Goal: Task Accomplishment & Management: Use online tool/utility

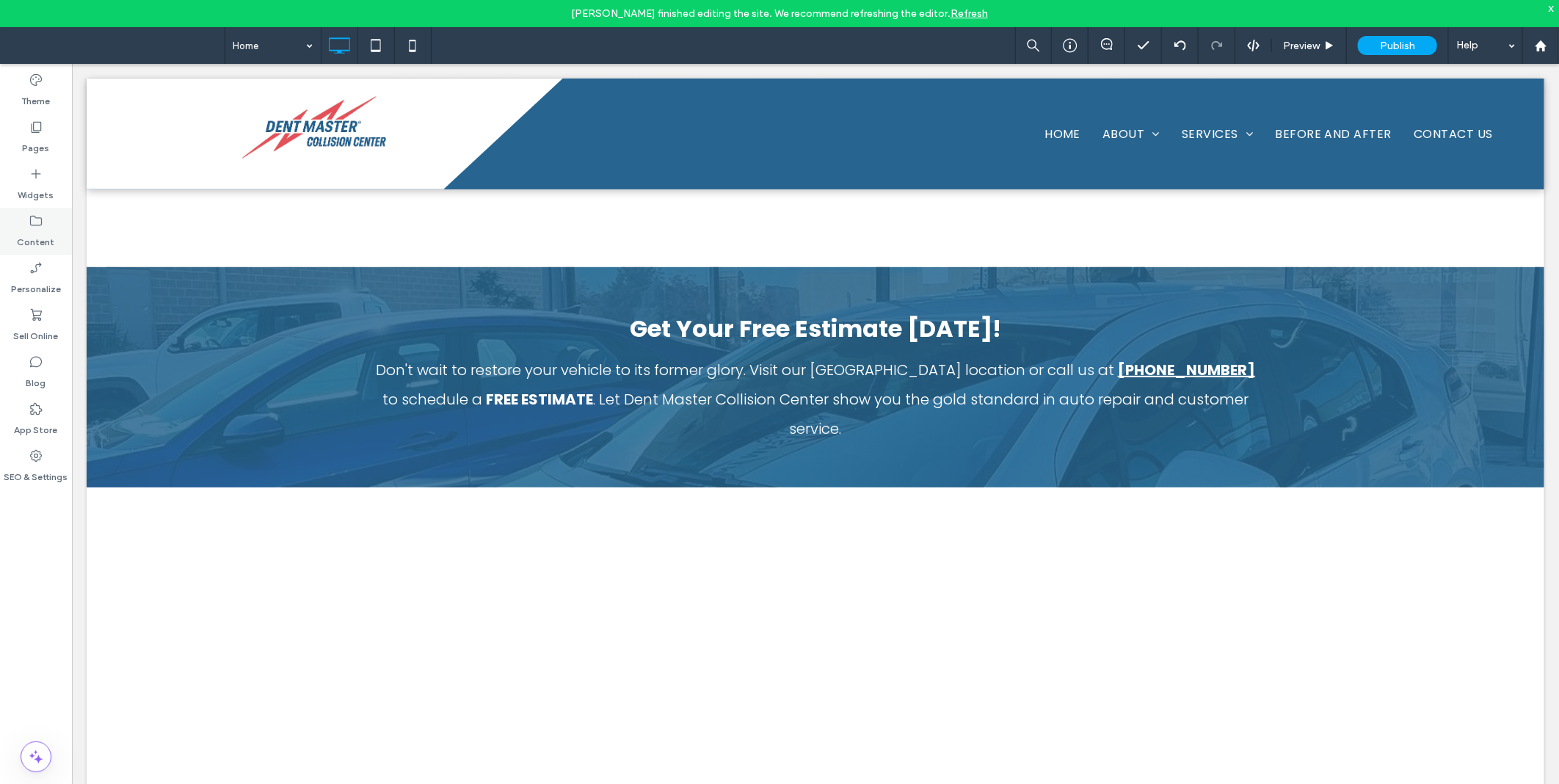
click at [37, 232] on label "Content" at bounding box center [36, 238] width 37 height 21
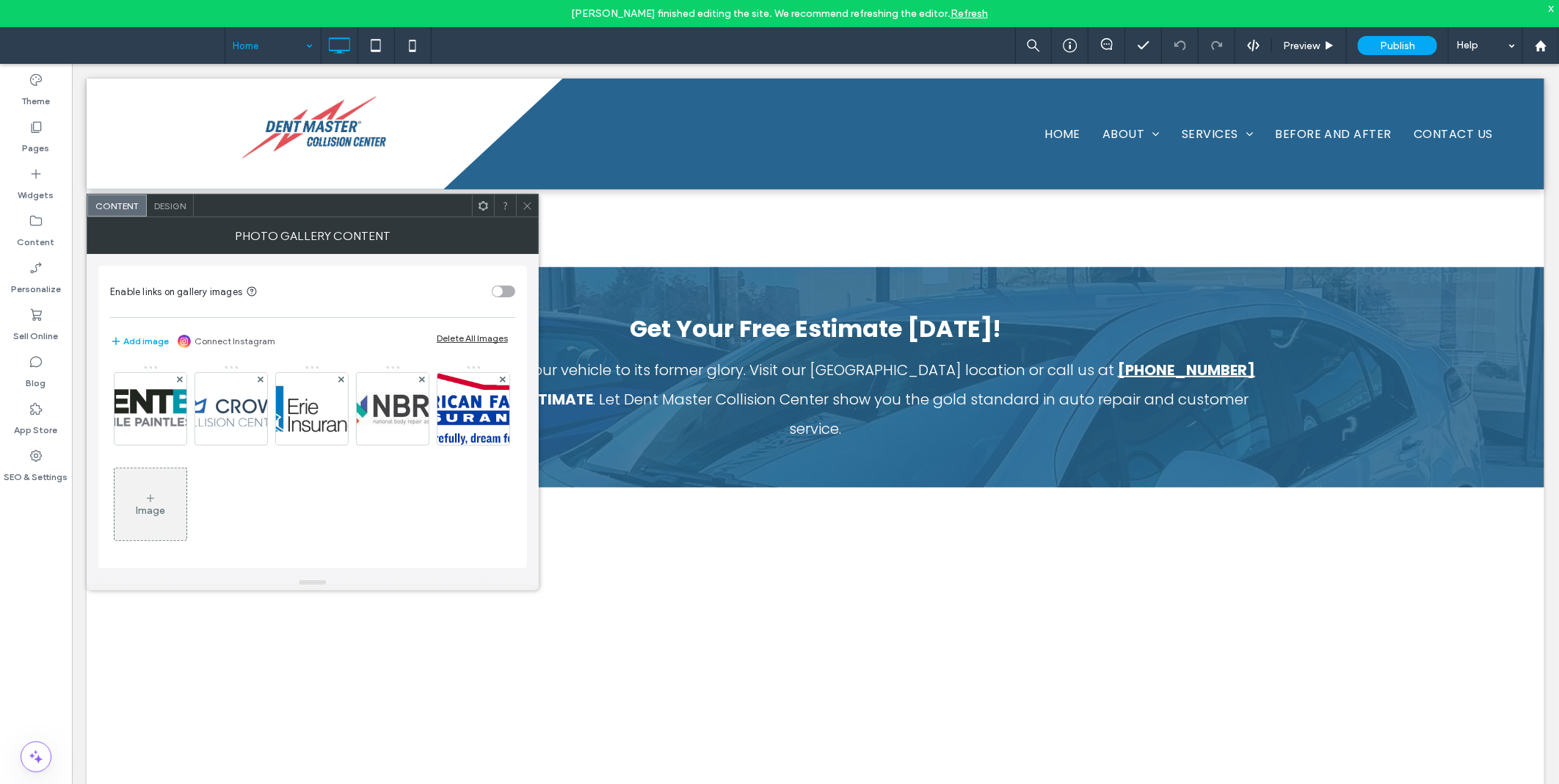
click at [530, 209] on icon at bounding box center [527, 206] width 11 height 11
click at [166, 202] on span "Design" at bounding box center [170, 206] width 31 height 11
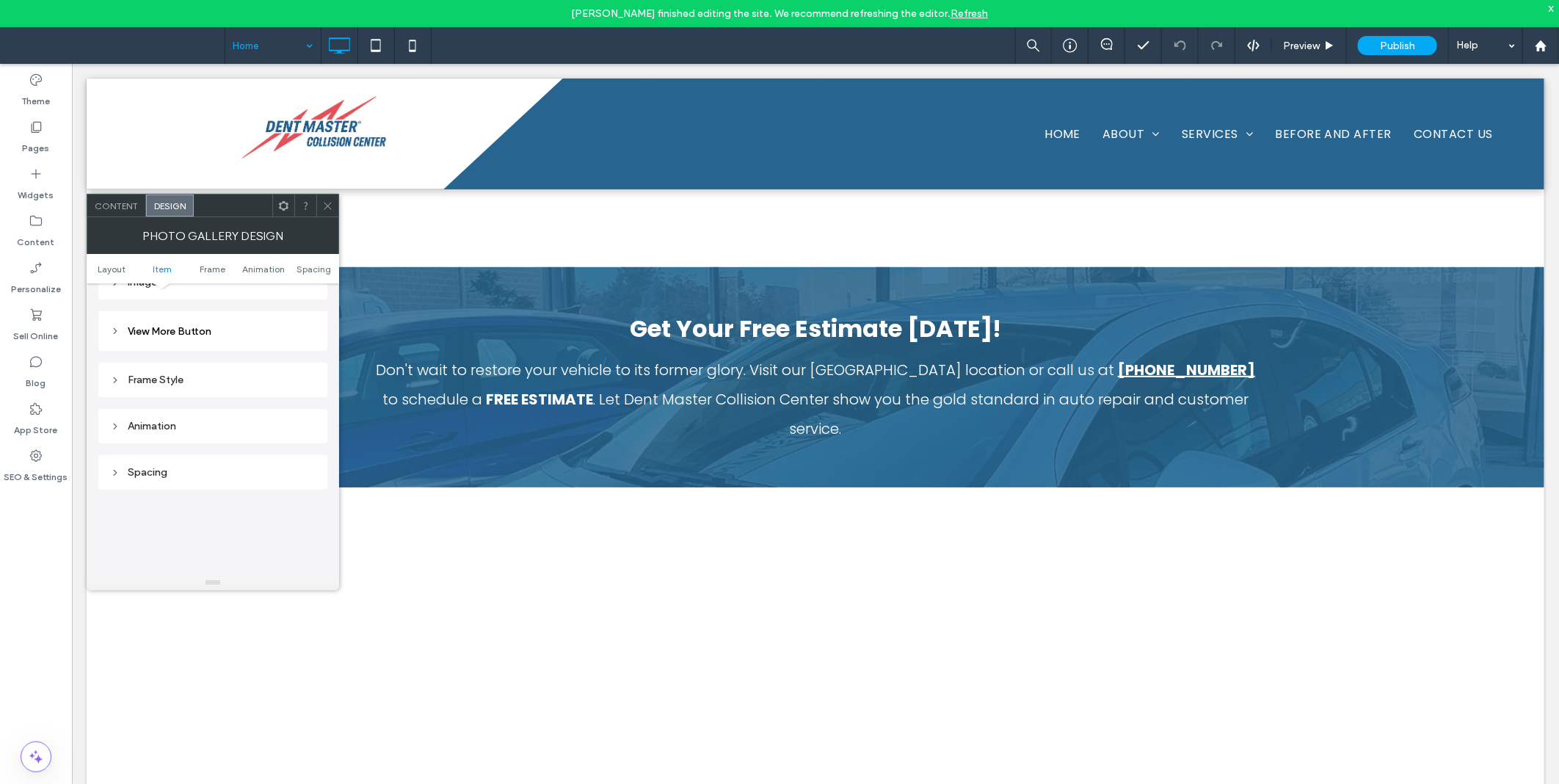
scroll to position [544, 0]
click at [214, 309] on div "Images" at bounding box center [212, 317] width 206 height 20
click at [326, 211] on span at bounding box center [328, 206] width 11 height 22
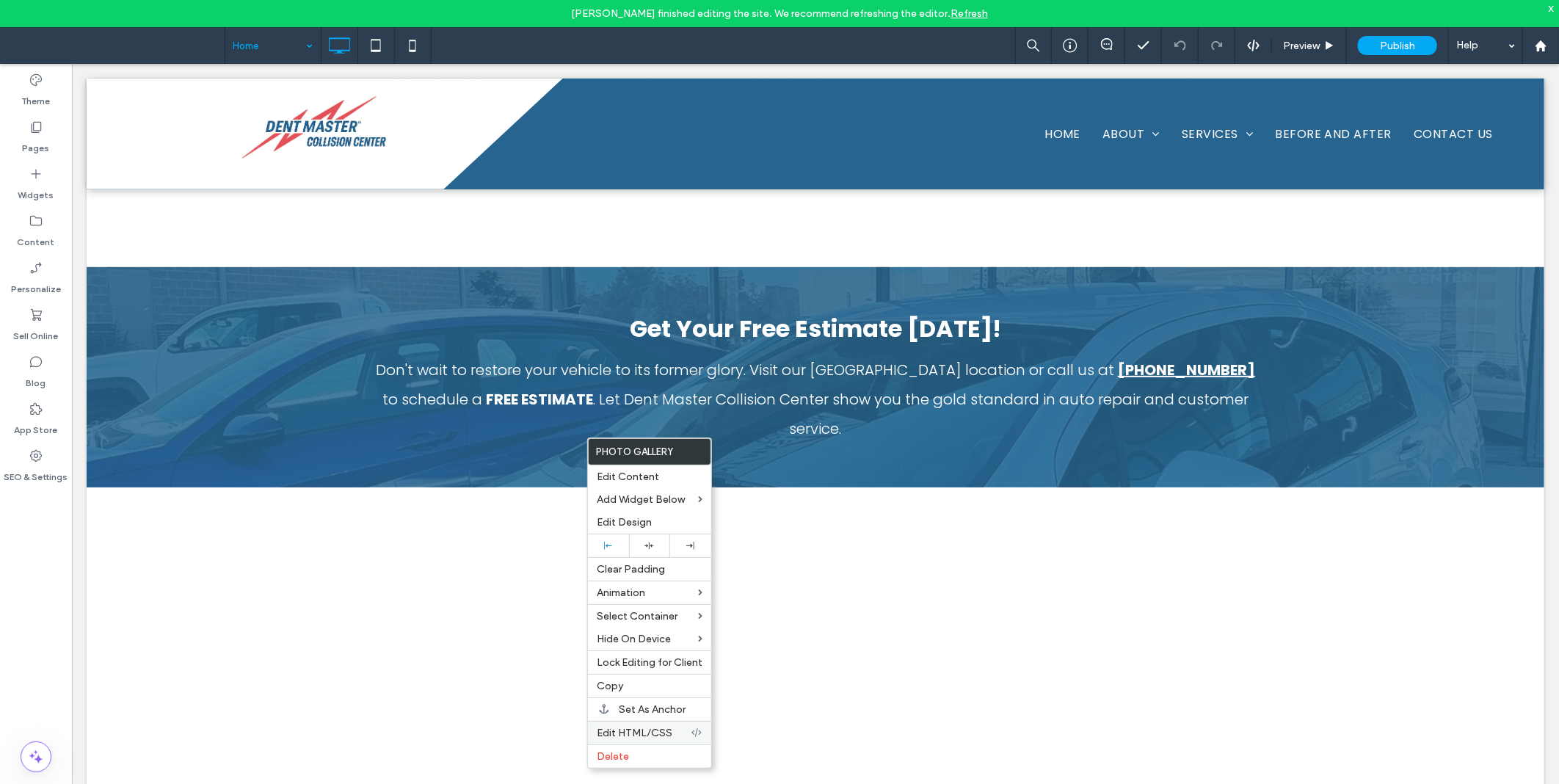
click at [662, 727] on span "Edit HTML/CSS" at bounding box center [634, 733] width 76 height 12
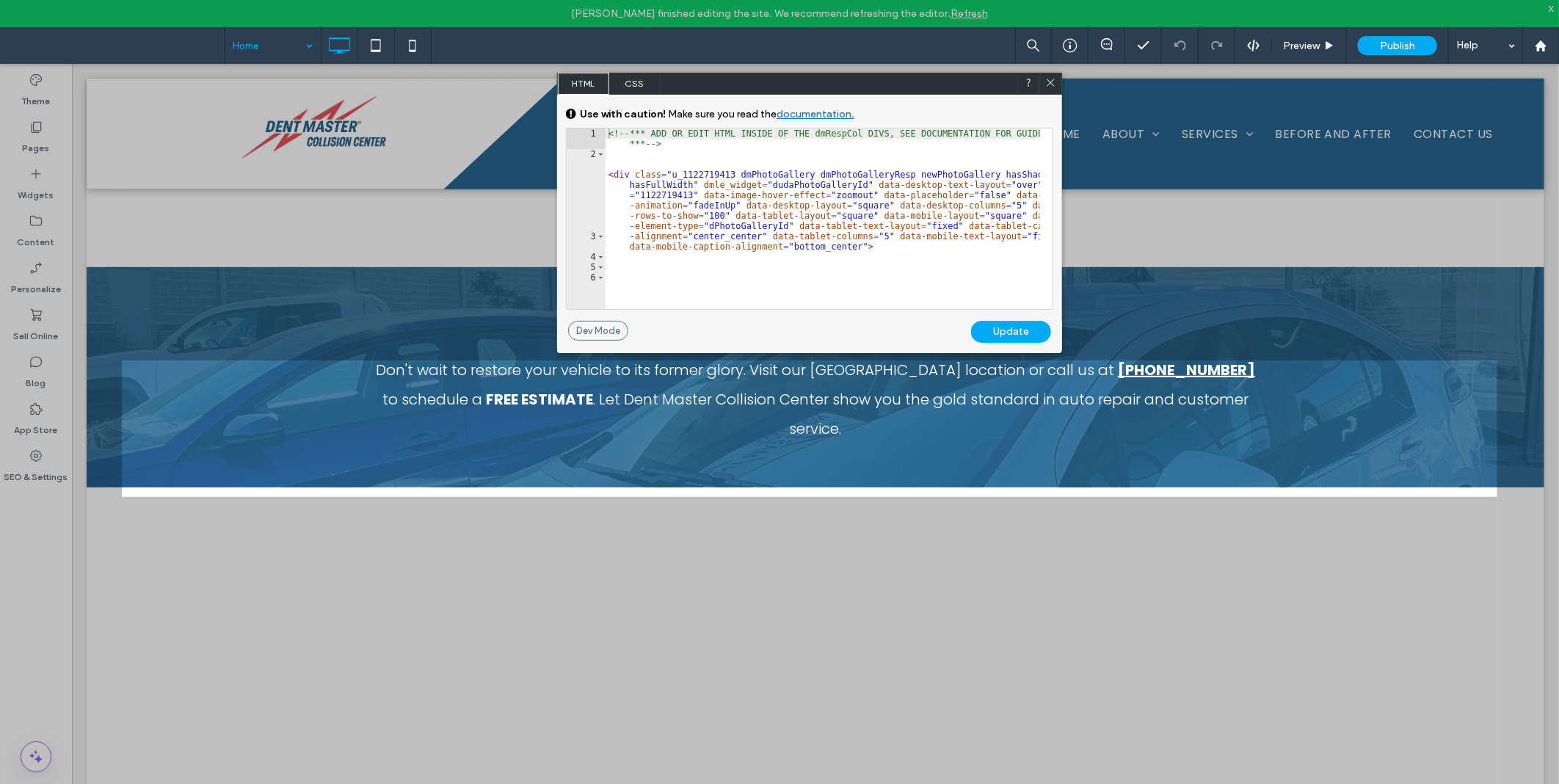
click at [641, 85] on span "CSS" at bounding box center [634, 83] width 51 height 22
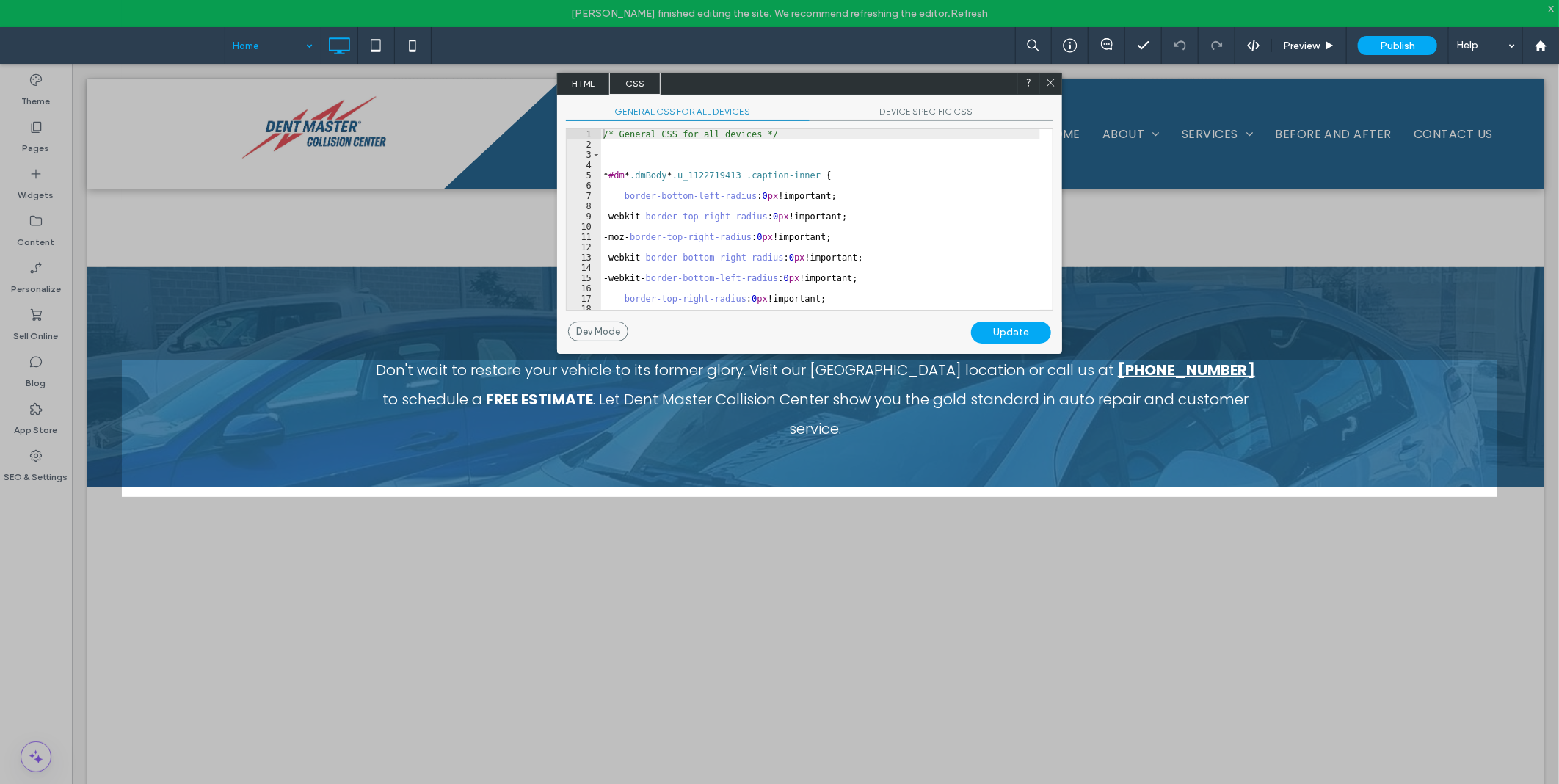
scroll to position [66, 0]
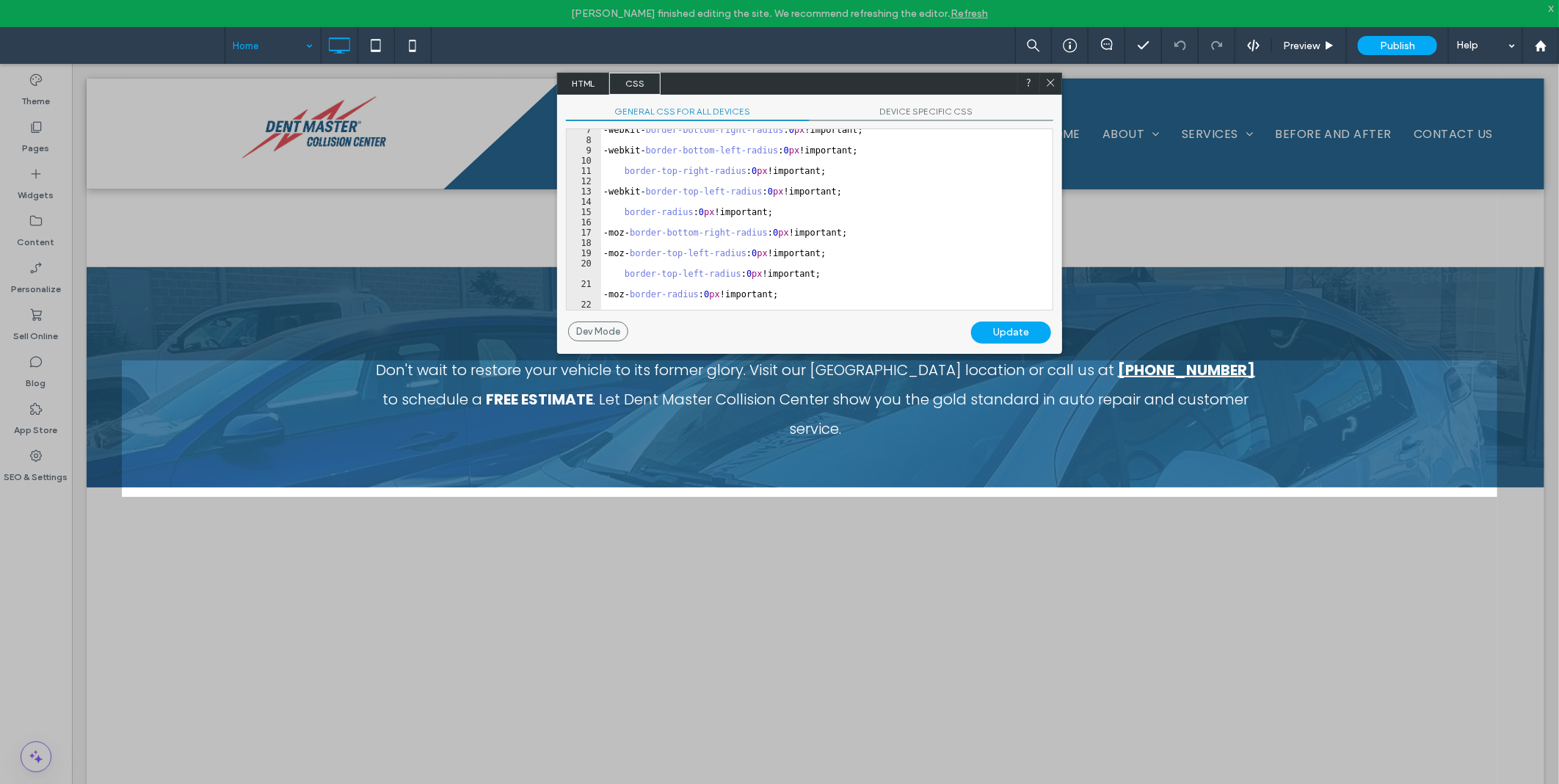
click at [948, 111] on span "DEVICE SPECIFIC CSS" at bounding box center [931, 113] width 244 height 15
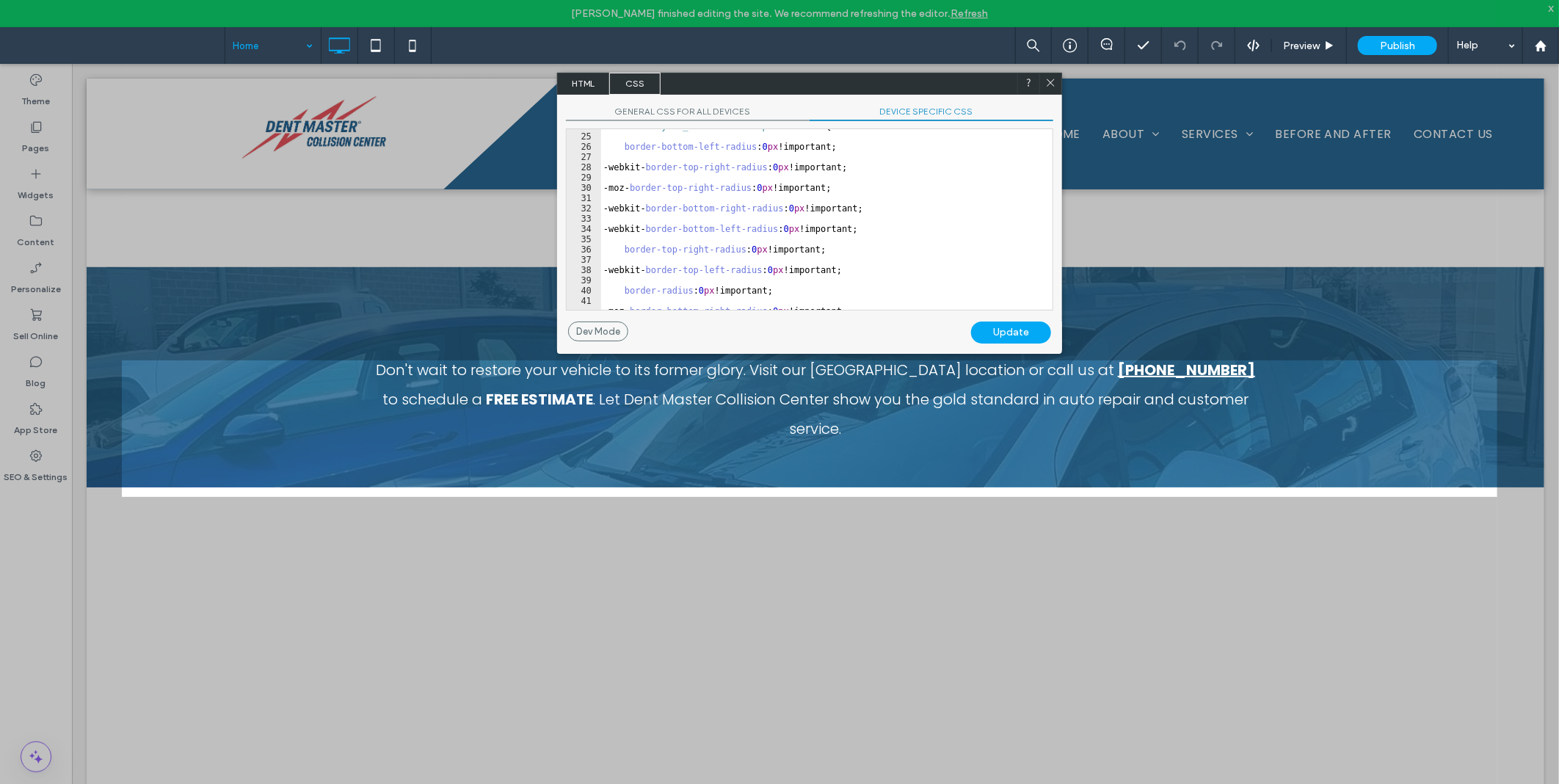
scroll to position [291, 0]
click at [586, 73] on span "HTML" at bounding box center [583, 83] width 51 height 22
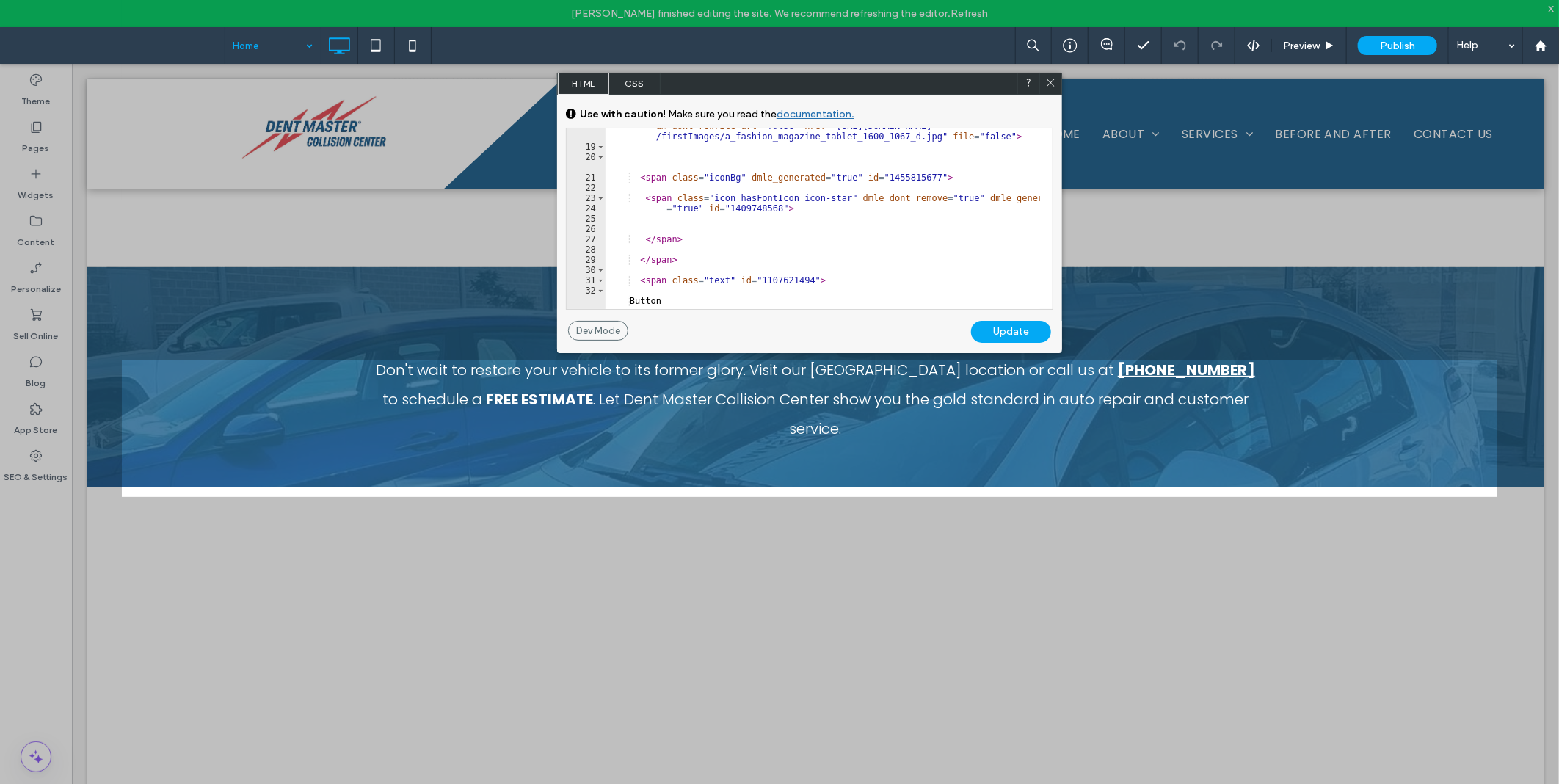
scroll to position [326, 0]
click at [1052, 82] on icon at bounding box center [1051, 83] width 11 height 11
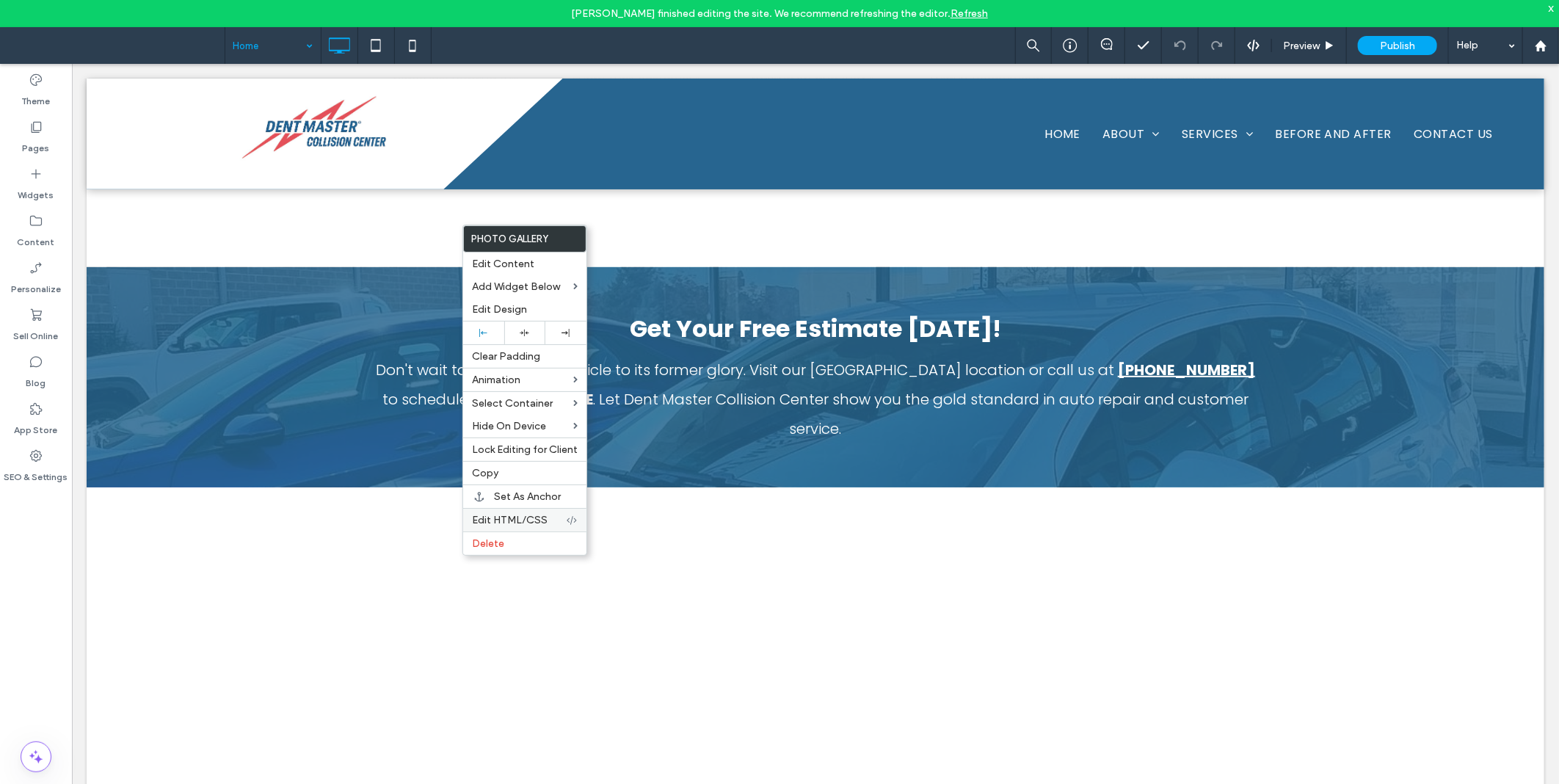
click at [515, 509] on div "Edit HTML/CSS" at bounding box center [524, 520] width 123 height 24
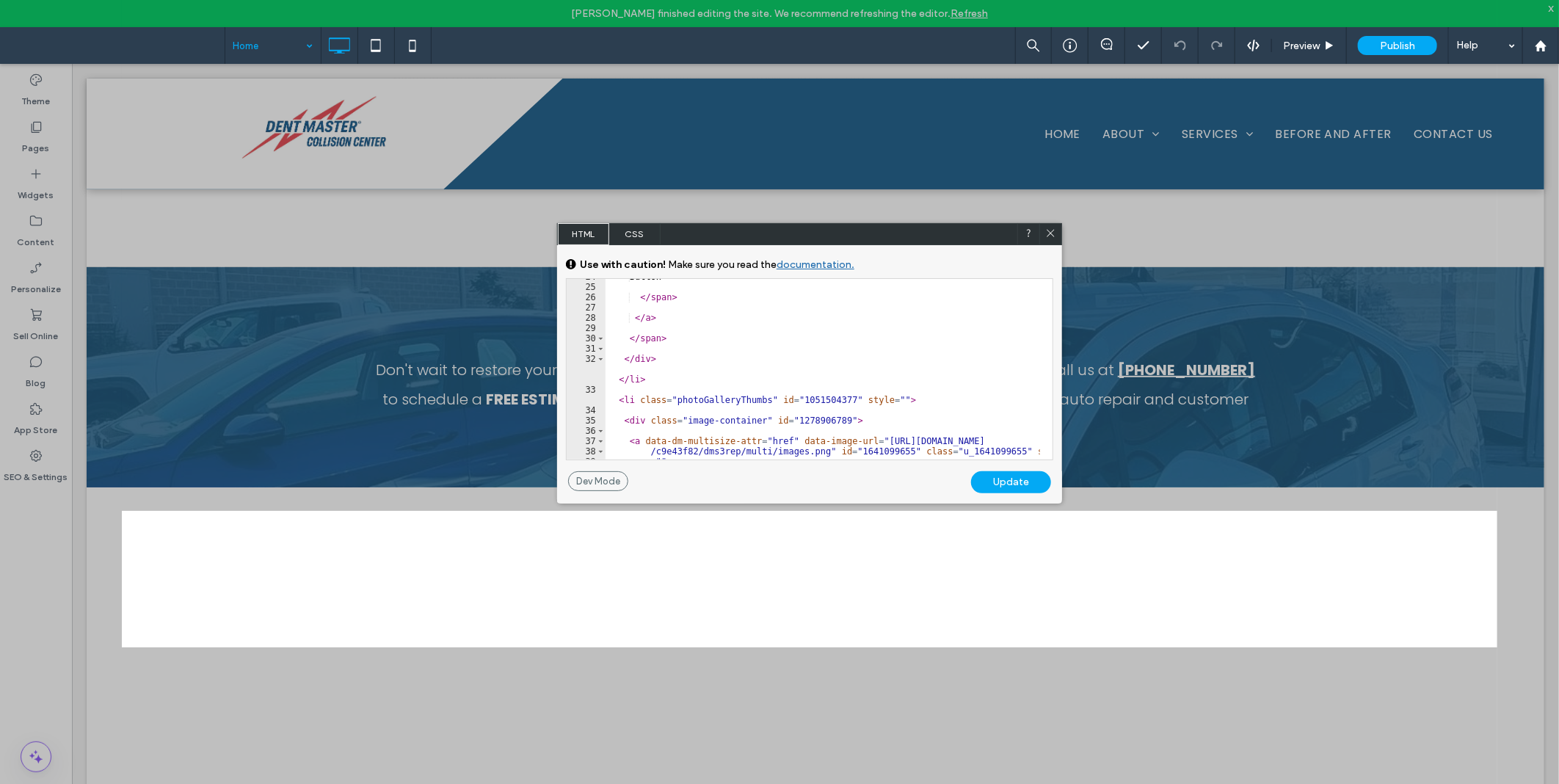
scroll to position [652, 0]
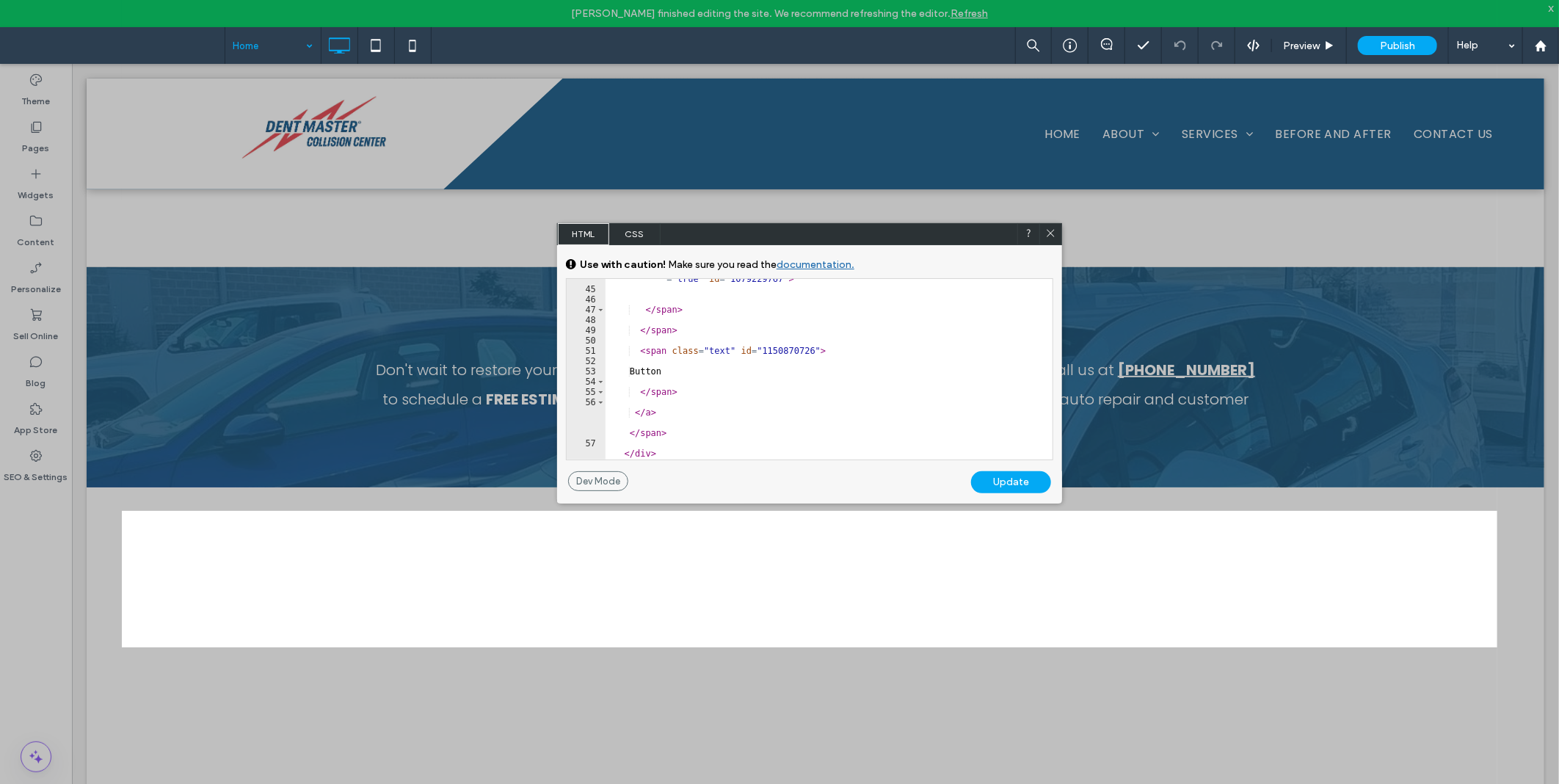
click at [640, 236] on span "CSS" at bounding box center [634, 234] width 51 height 22
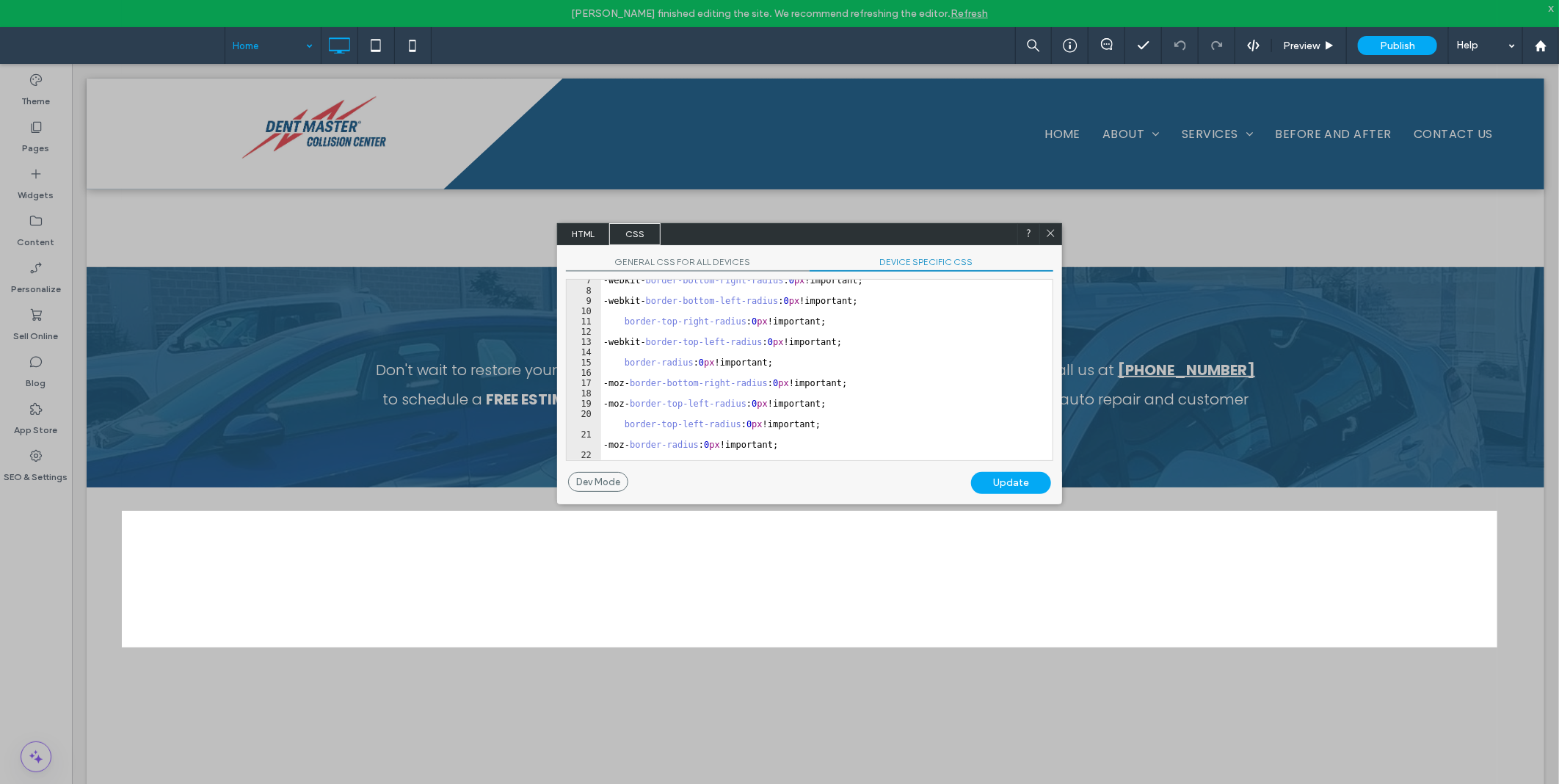
click at [802, 262] on span "GENERAL CSS FOR ALL DEVICES" at bounding box center [688, 264] width 244 height 15
click at [925, 270] on div "GENERAL CSS FOR ALL DEVICES DEVICE SPECIFIC CSS Use with caution! Make sure you…" at bounding box center [809, 358] width 505 height 227
click at [929, 263] on span "DEVICE SPECIFIC CSS" at bounding box center [931, 264] width 244 height 15
click at [1055, 225] on div at bounding box center [1050, 234] width 22 height 22
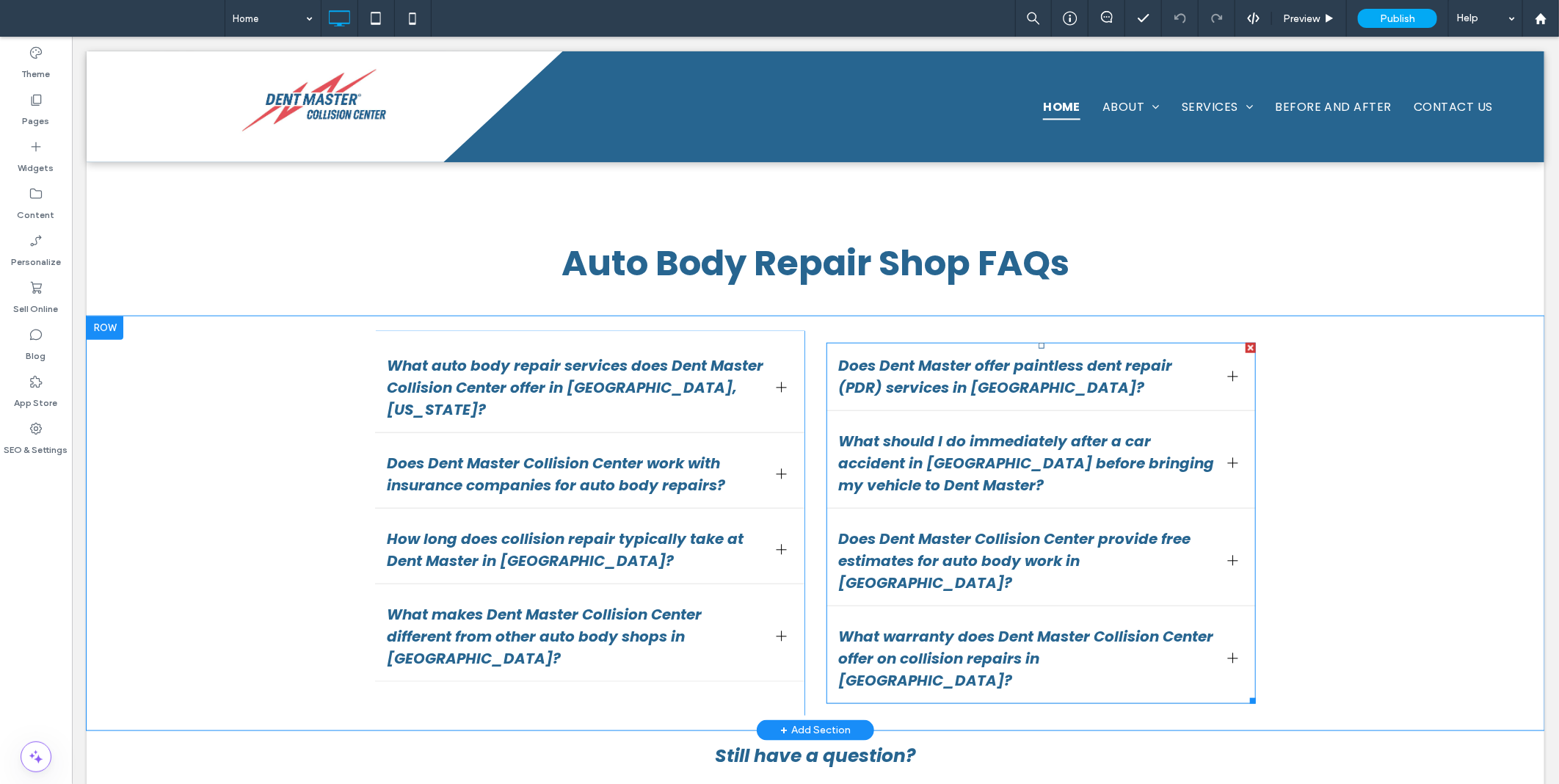
scroll to position [4213, 0]
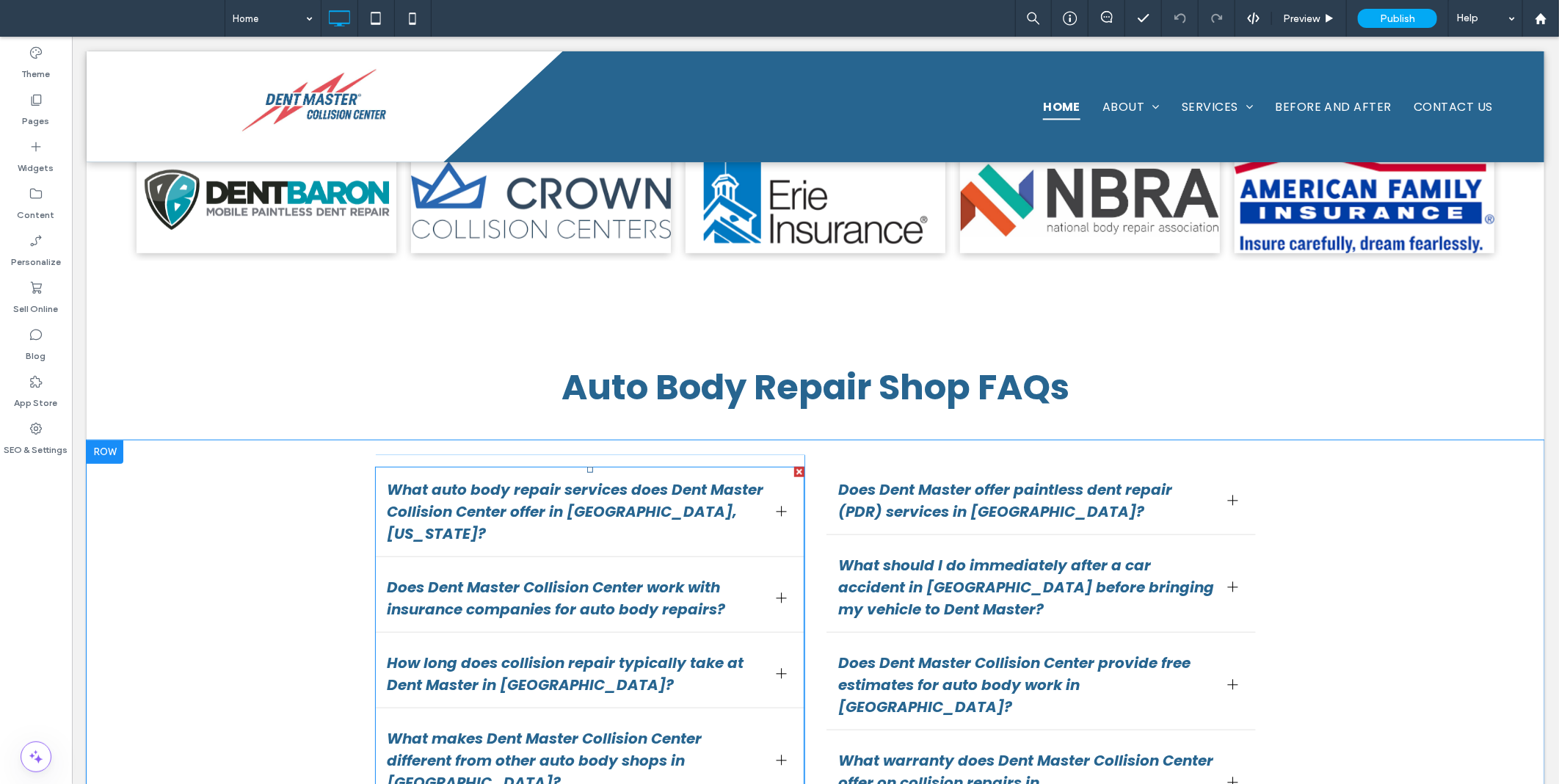
click at [679, 575] on span "Does Dent Master Collision Center work with insurance companies for auto body r…" at bounding box center [575, 598] width 378 height 44
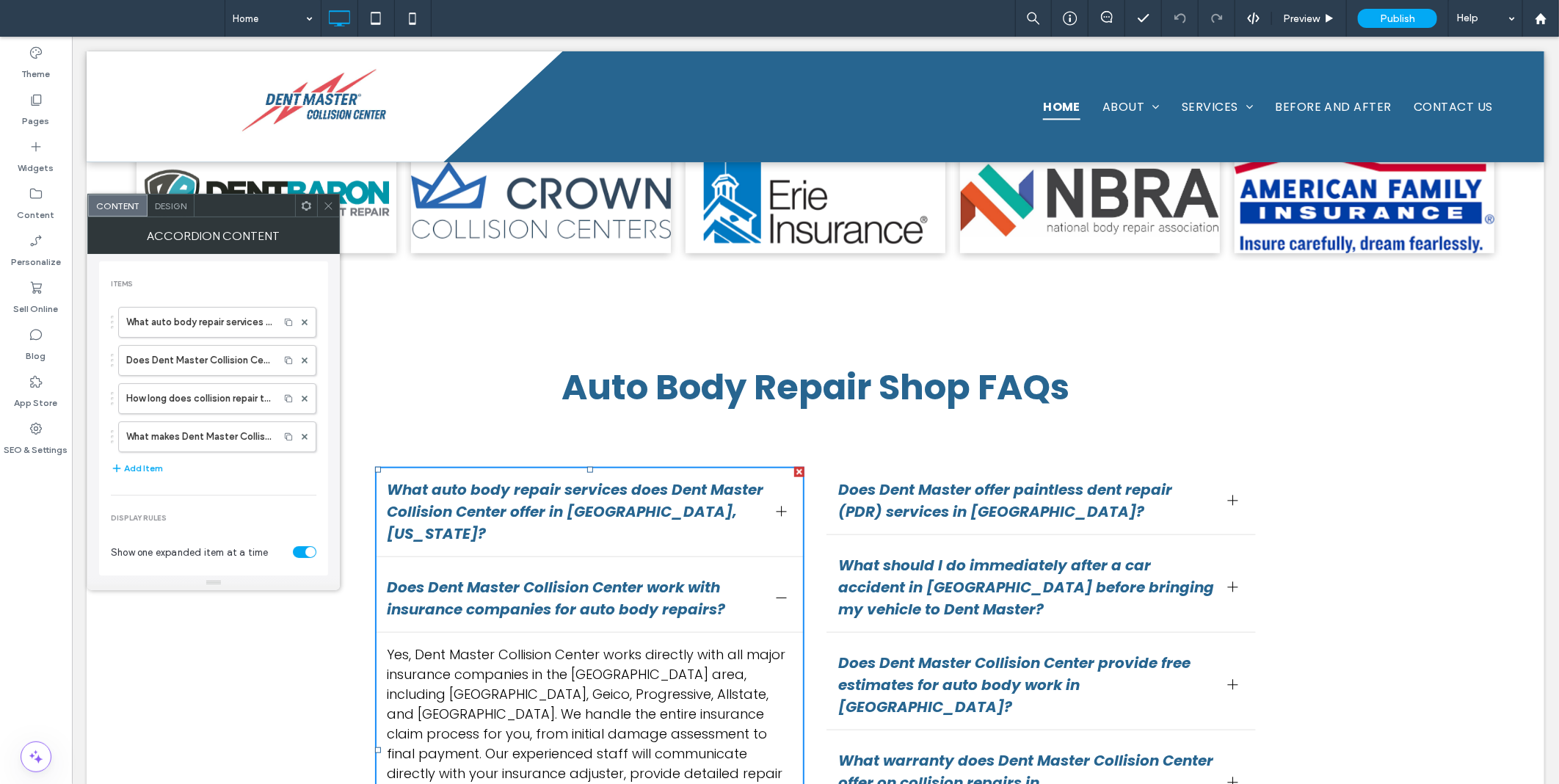
scroll to position [133, 0]
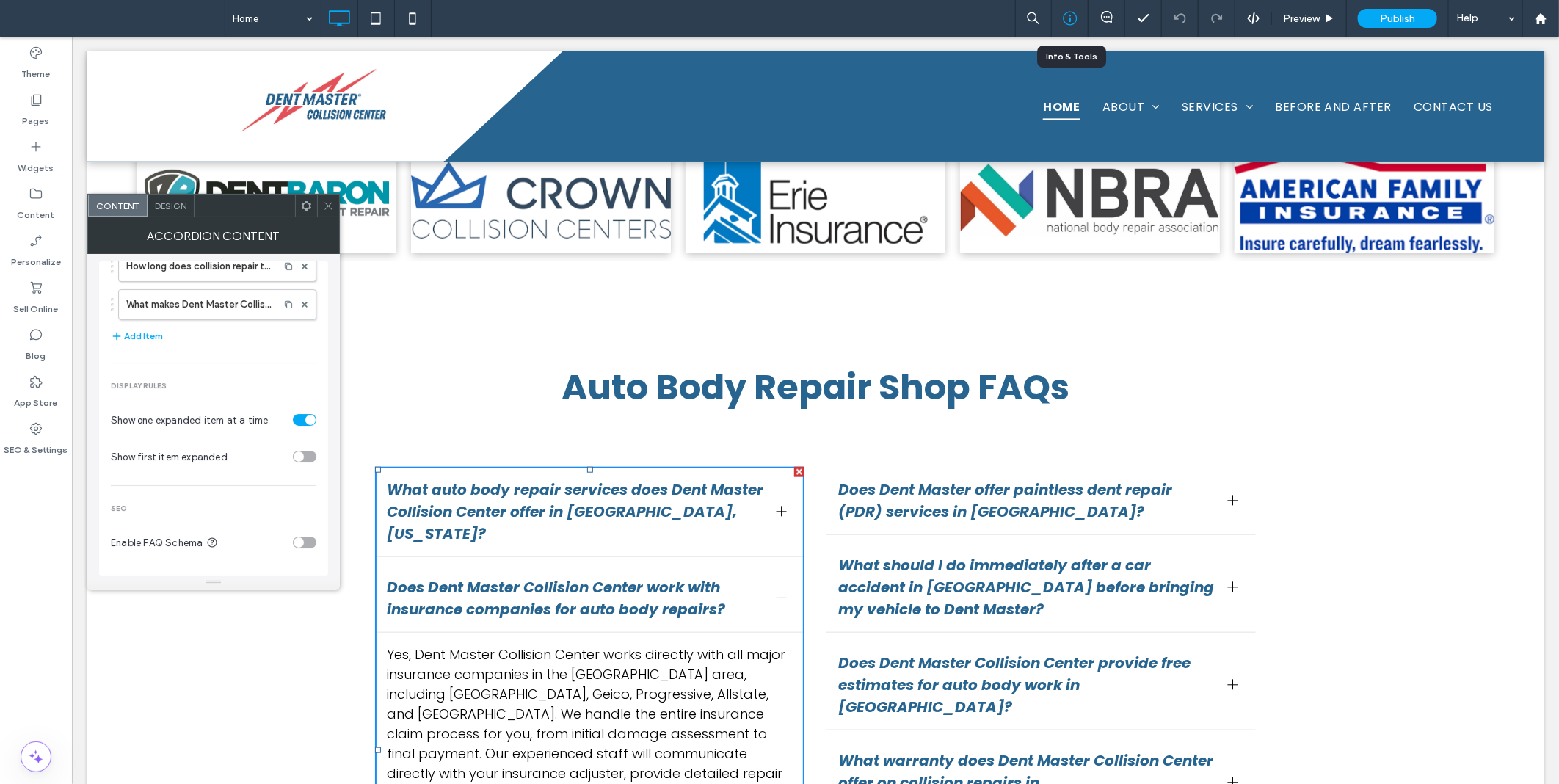
click at [1065, 11] on icon at bounding box center [1070, 18] width 15 height 15
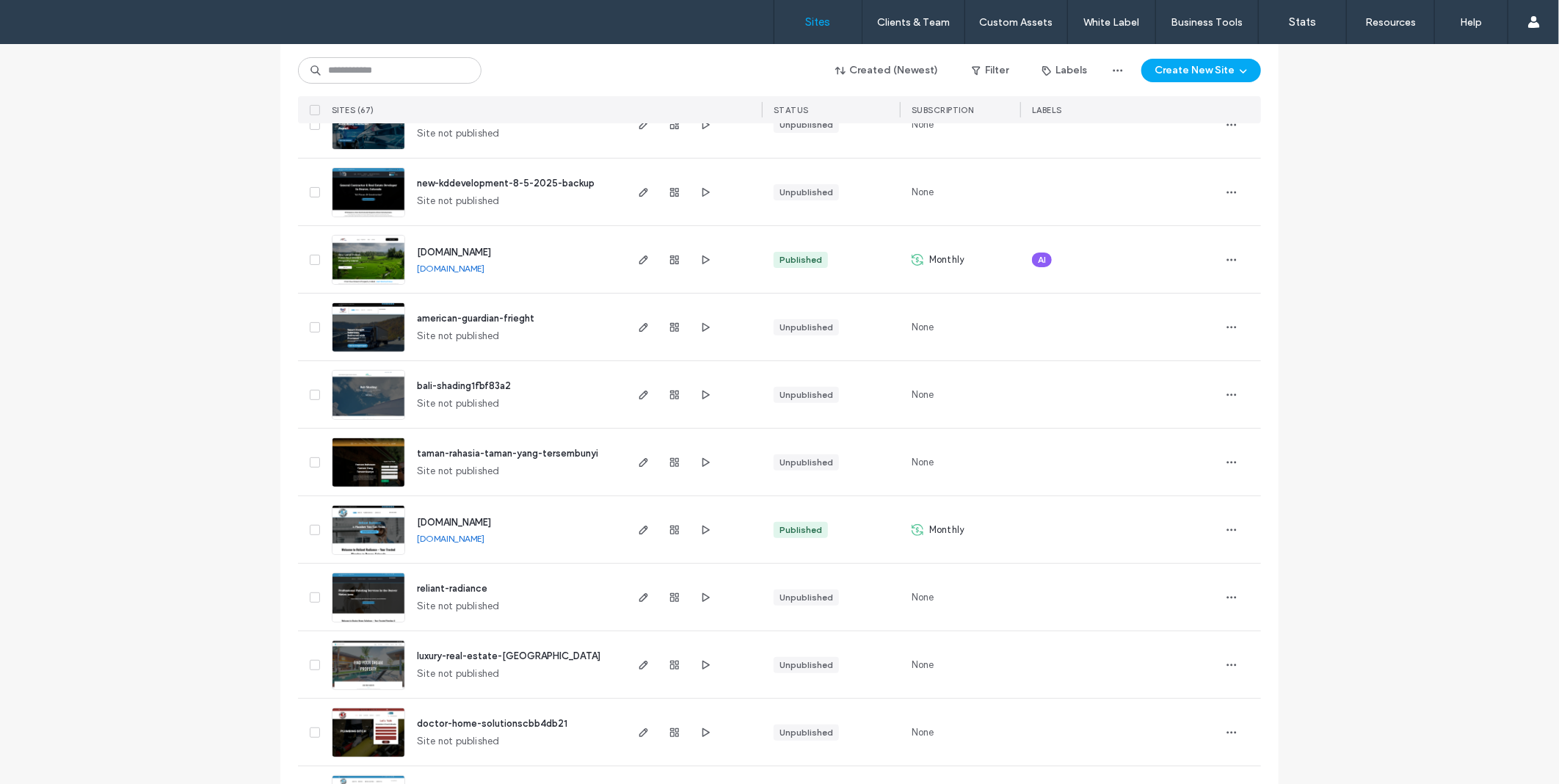
scroll to position [271, 0]
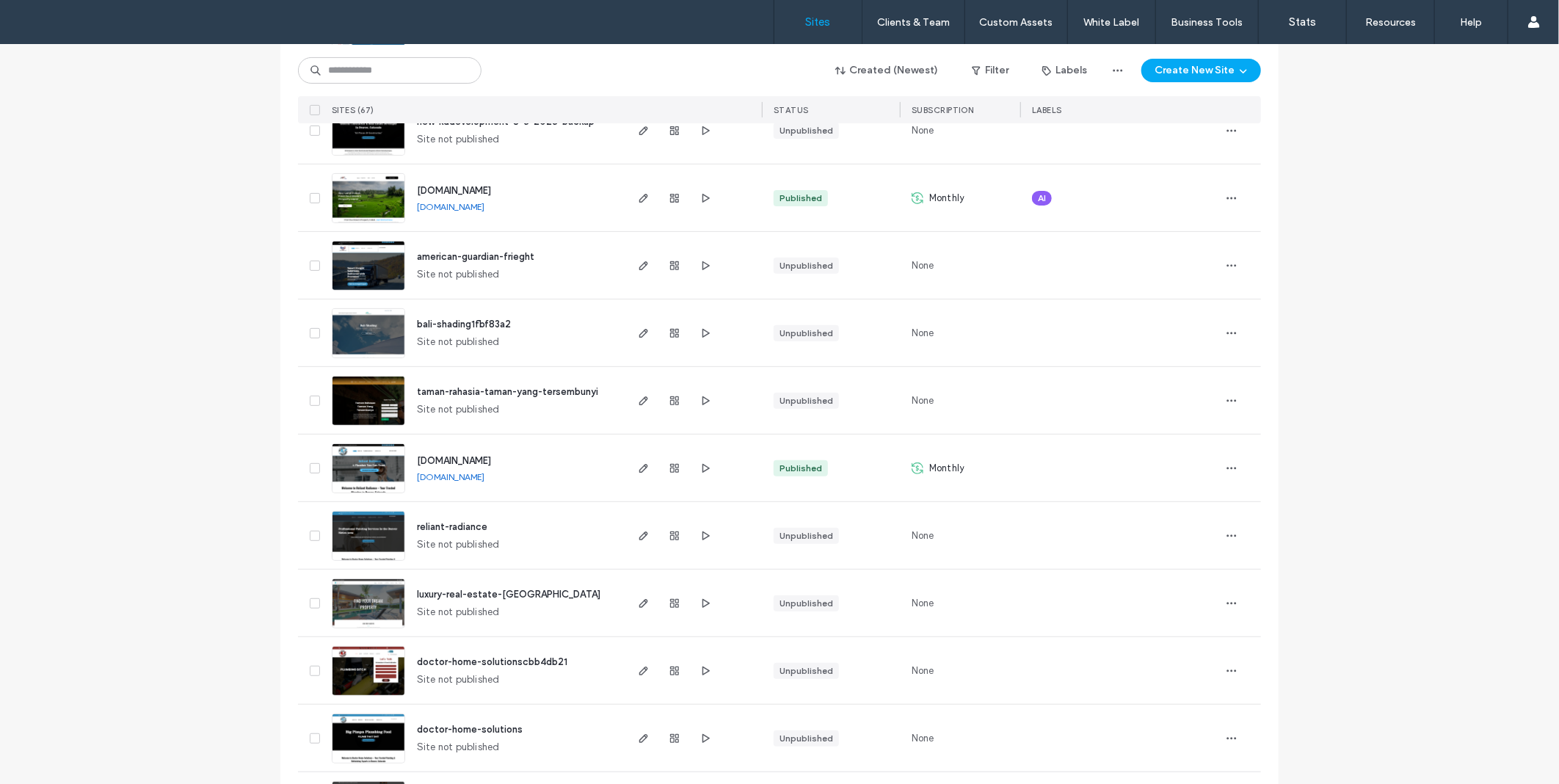
click at [367, 467] on img at bounding box center [368, 494] width 72 height 100
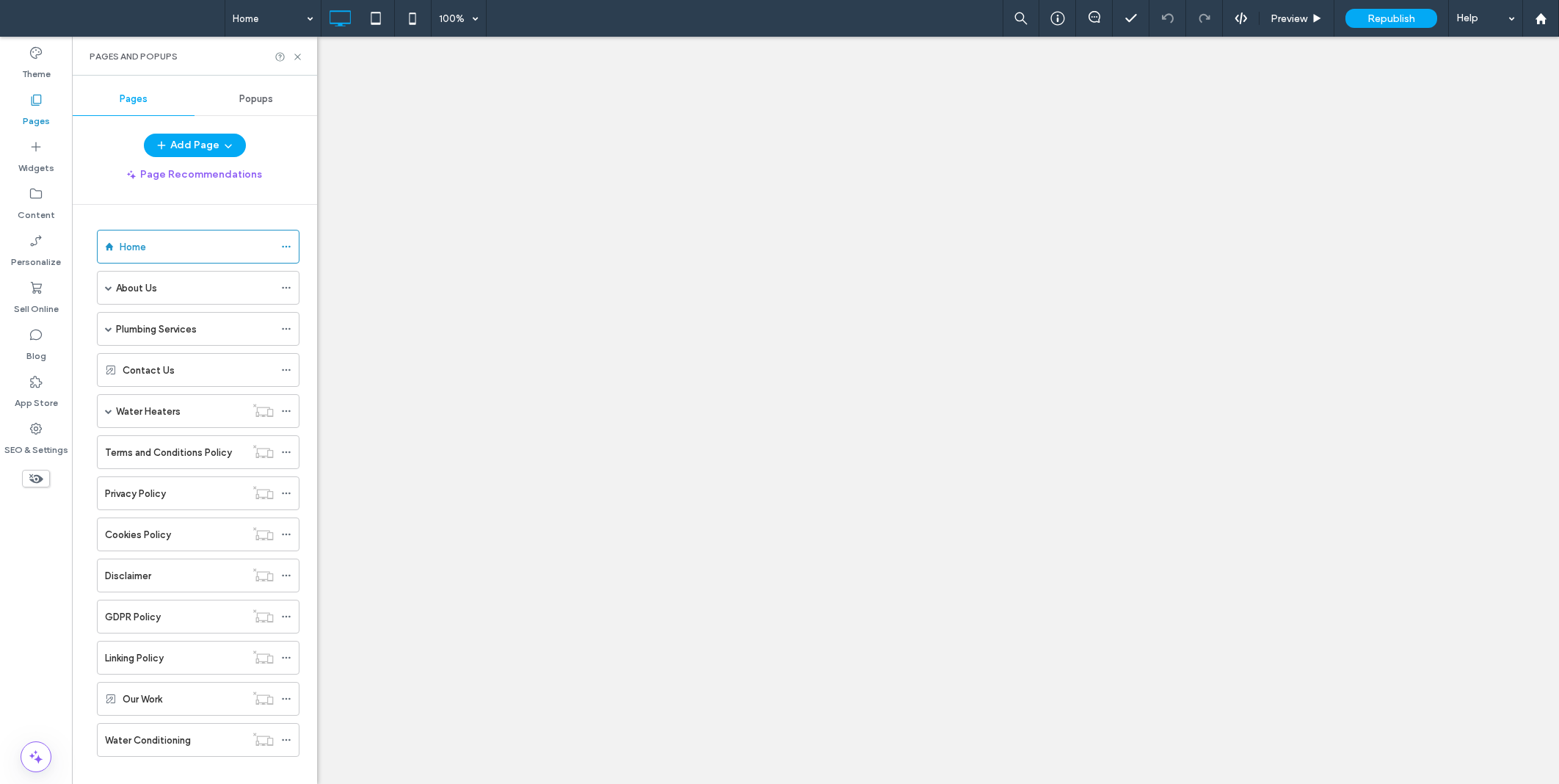
click at [113, 330] on div "Plumbing Services" at bounding box center [198, 329] width 203 height 34
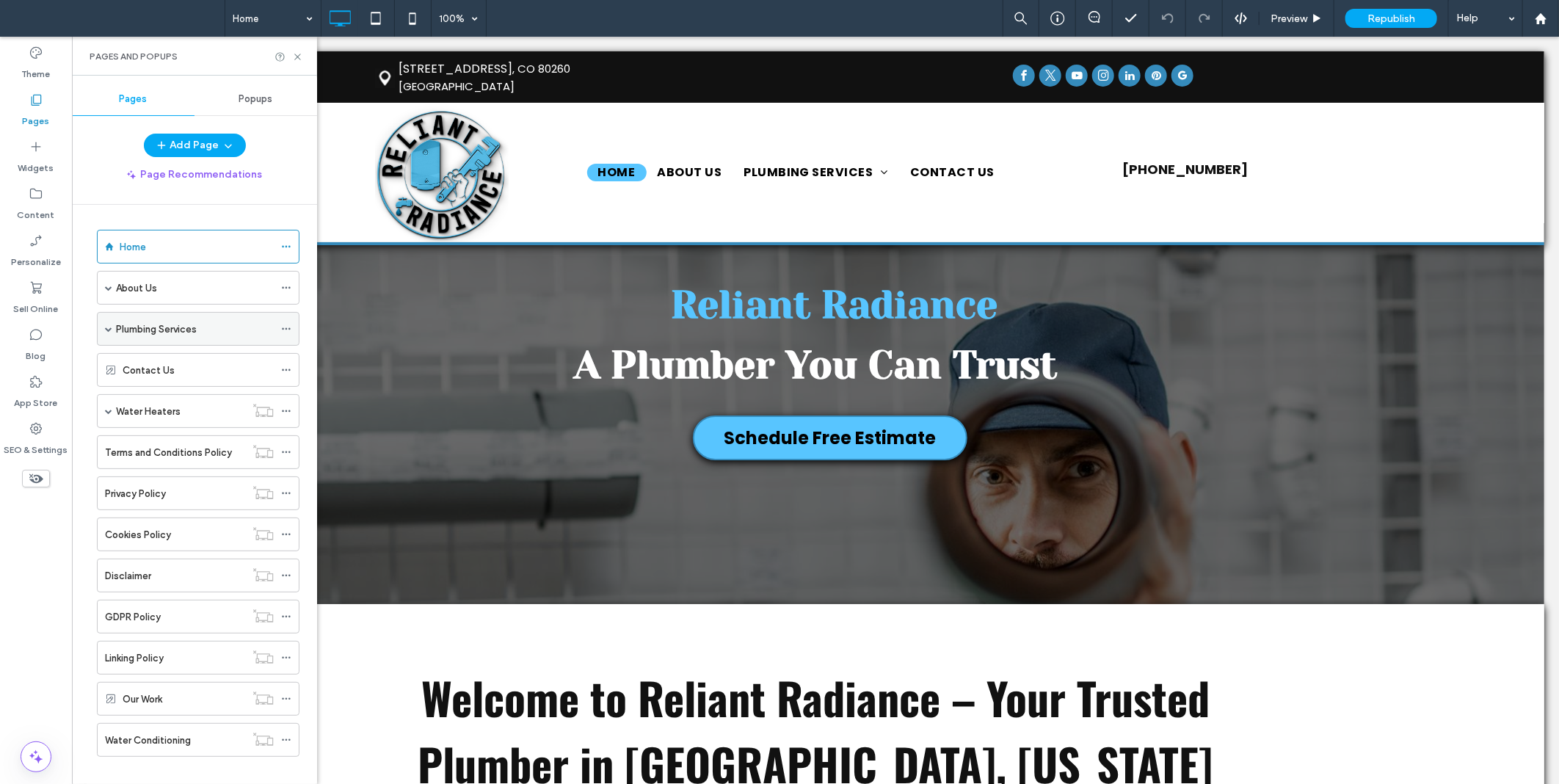
click at [110, 330] on span at bounding box center [109, 329] width 8 height 8
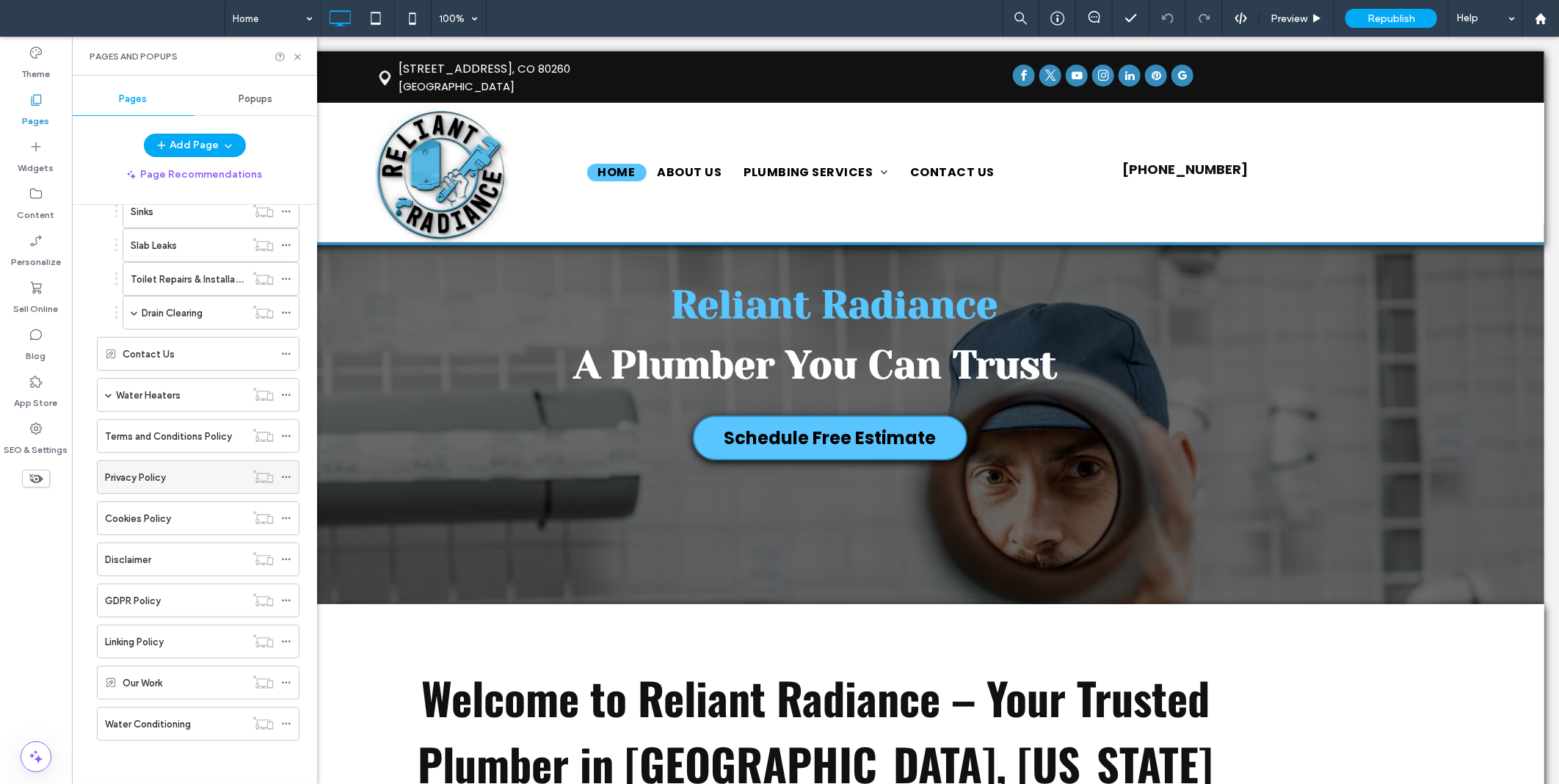
scroll to position [594, 0]
click at [1536, 20] on icon at bounding box center [1541, 18] width 12 height 12
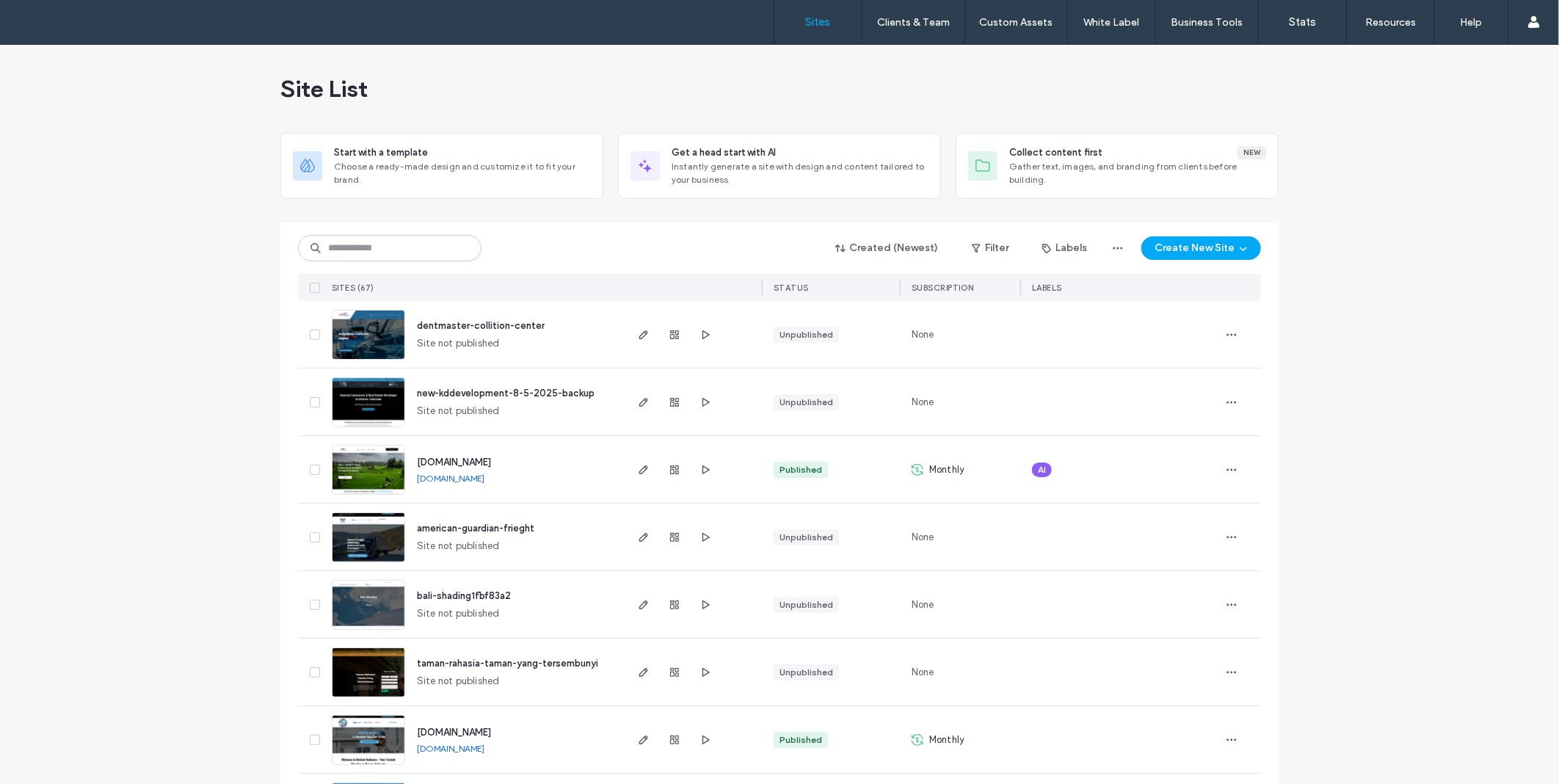
drag, startPoint x: 0, startPoint y: 0, endPoint x: 860, endPoint y: 214, distance: 886.2
click at [860, 214] on div at bounding box center [780, 216] width 998 height 11
click at [1230, 333] on use "button" at bounding box center [1232, 334] width 9 height 2
click at [1162, 319] on div at bounding box center [1120, 335] width 176 height 32
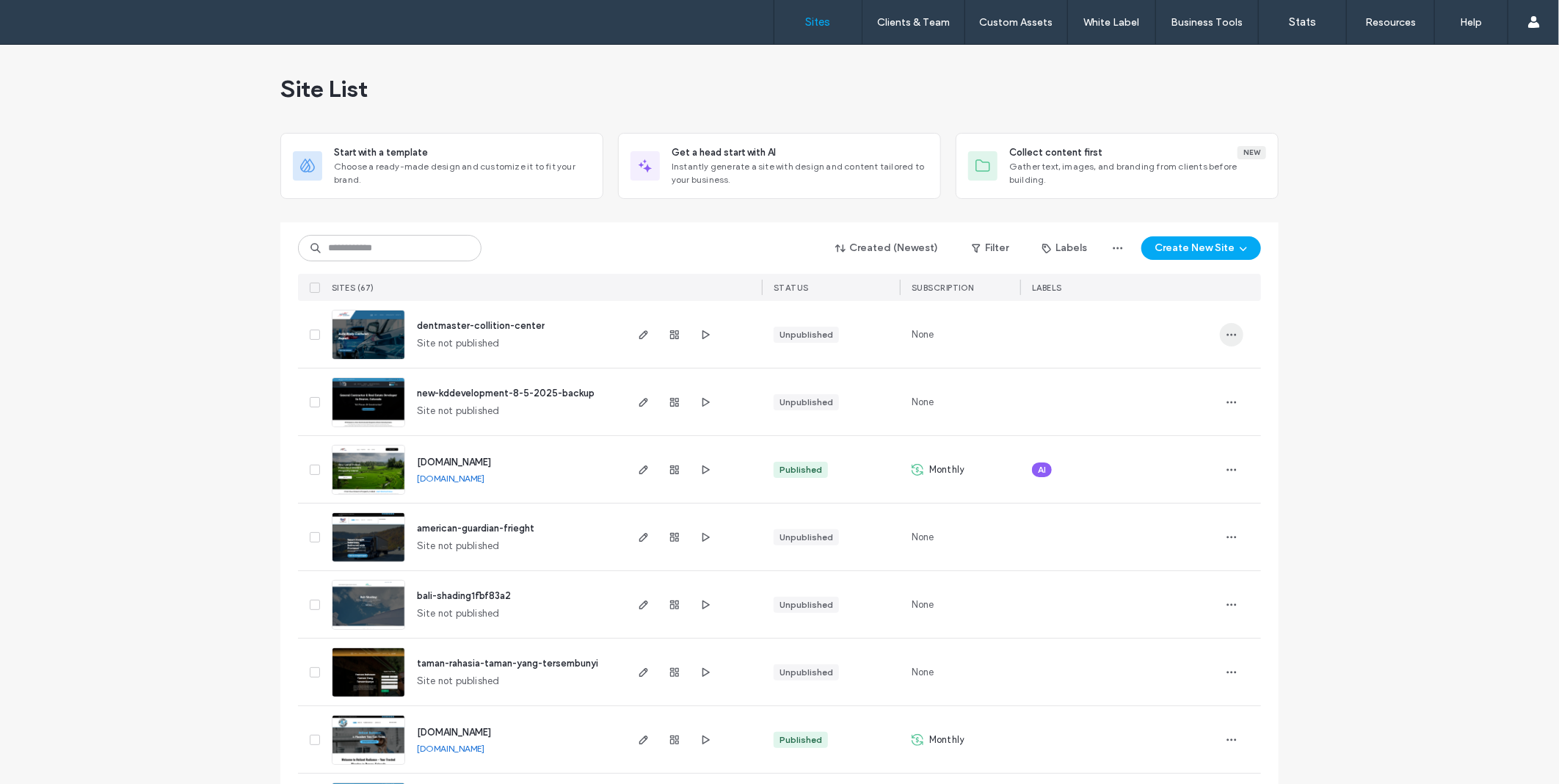
click at [1224, 344] on span "button" at bounding box center [1231, 335] width 24 height 24
click at [1201, 391] on div "Duplicate Site" at bounding box center [1172, 400] width 131 height 28
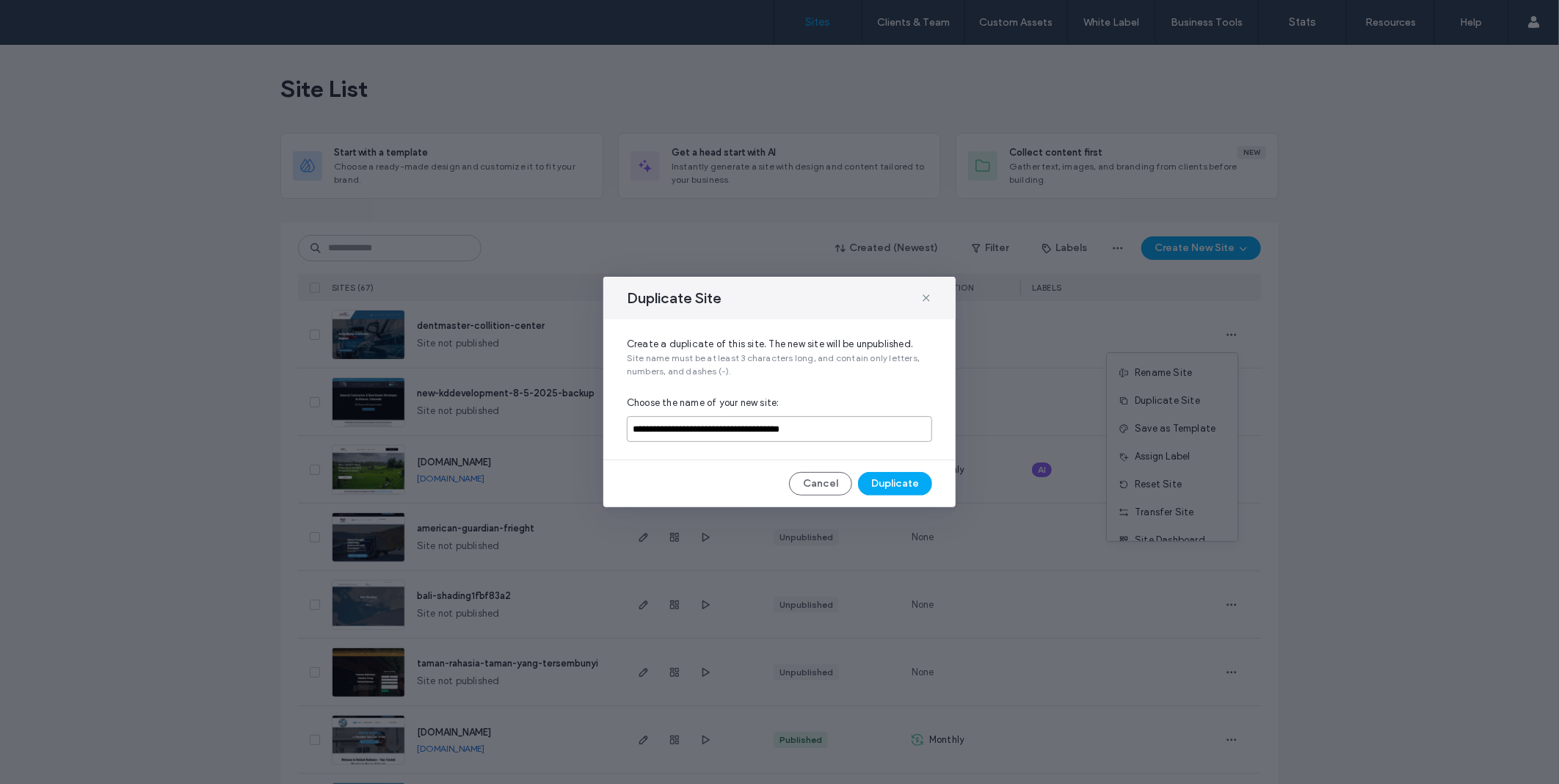
click at [724, 424] on input "**********" at bounding box center [780, 429] width 306 height 26
drag, startPoint x: 666, startPoint y: 429, endPoint x: 613, endPoint y: 431, distance: 53.0
click at [613, 431] on div "**********" at bounding box center [780, 389] width 352 height 140
type input "**********"
click at [734, 429] on input "**********" at bounding box center [780, 429] width 306 height 26
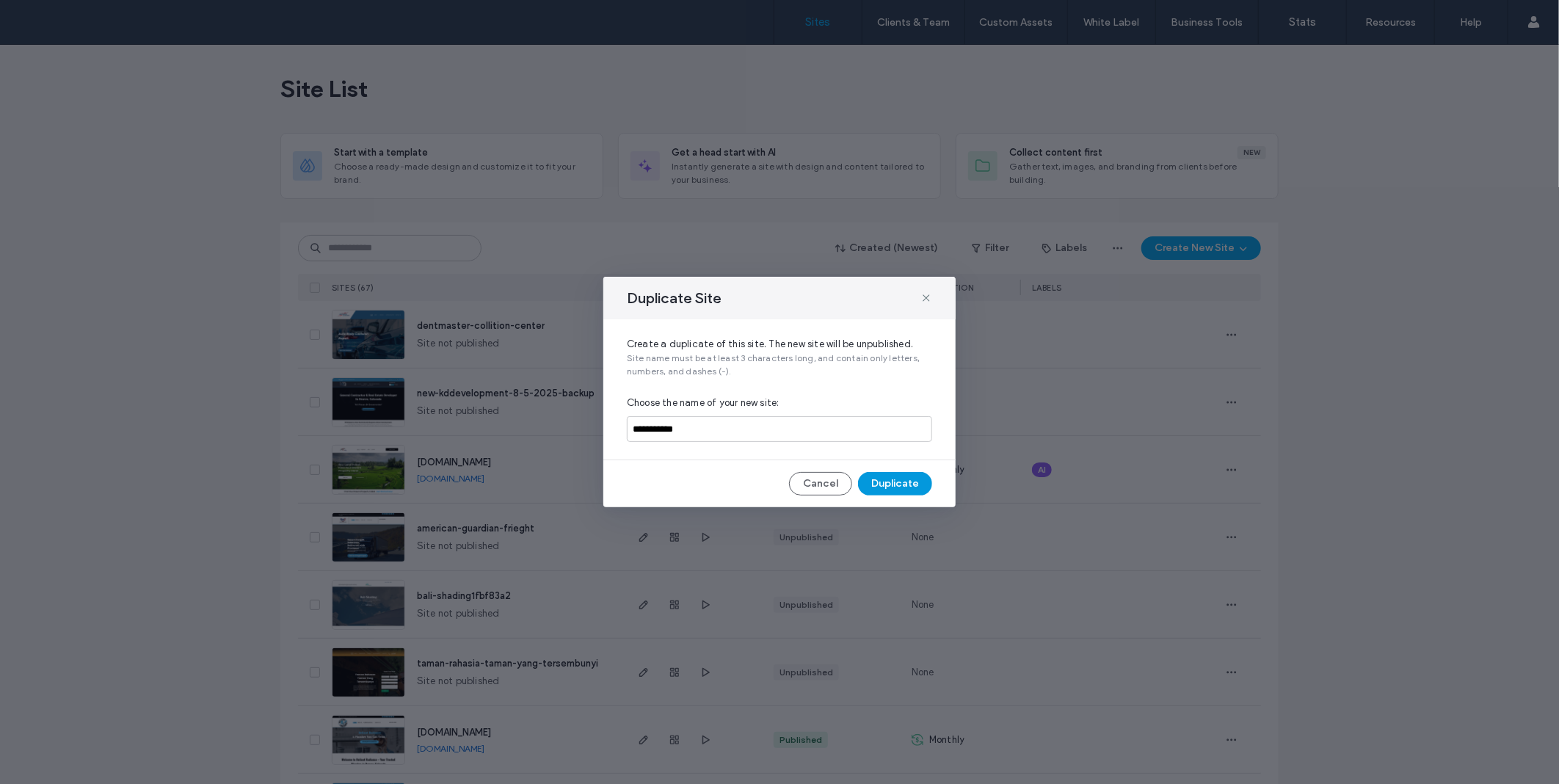
click at [900, 486] on button "Duplicate" at bounding box center [895, 484] width 74 height 24
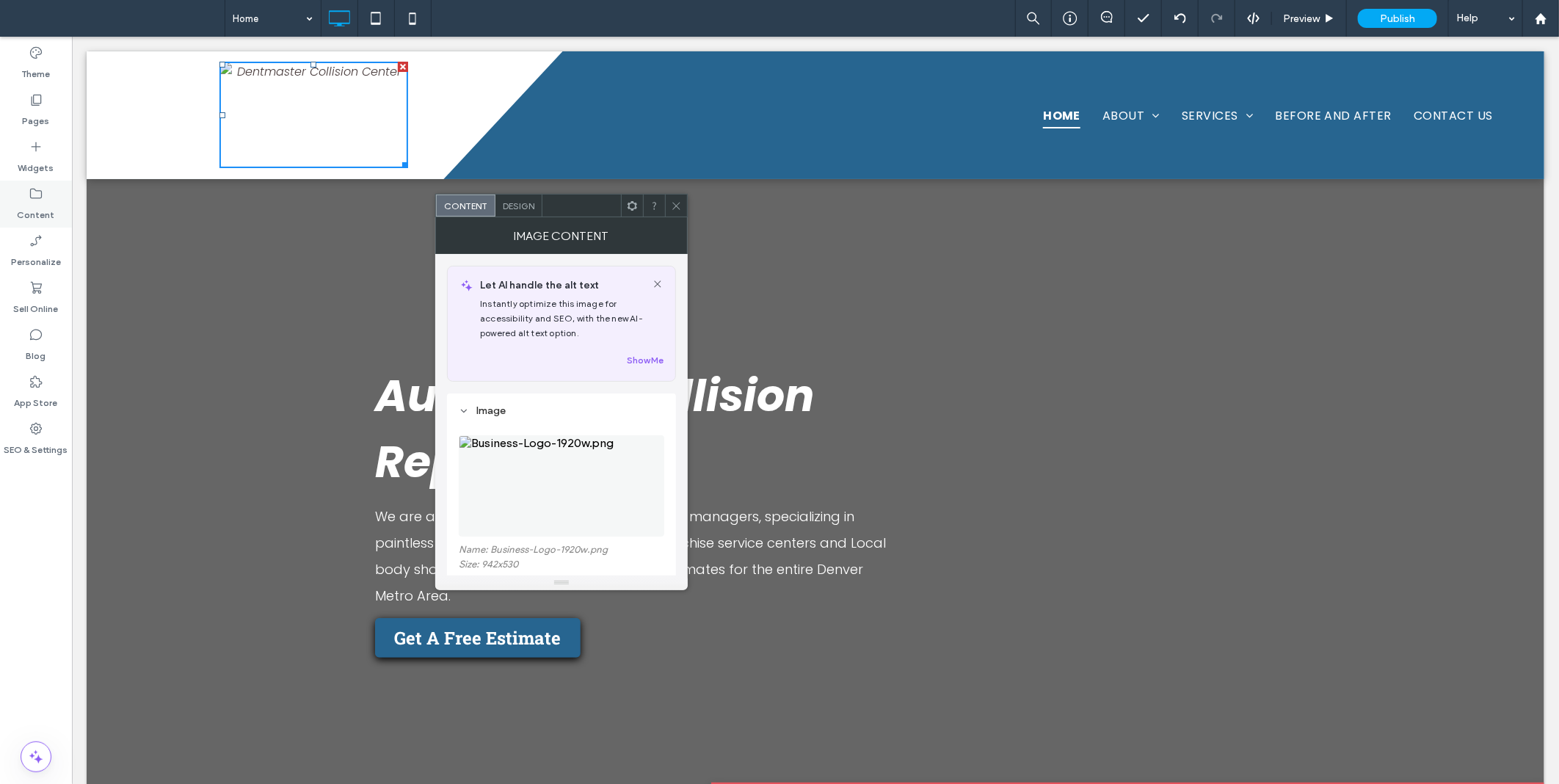
click at [46, 195] on div "Content" at bounding box center [36, 203] width 72 height 47
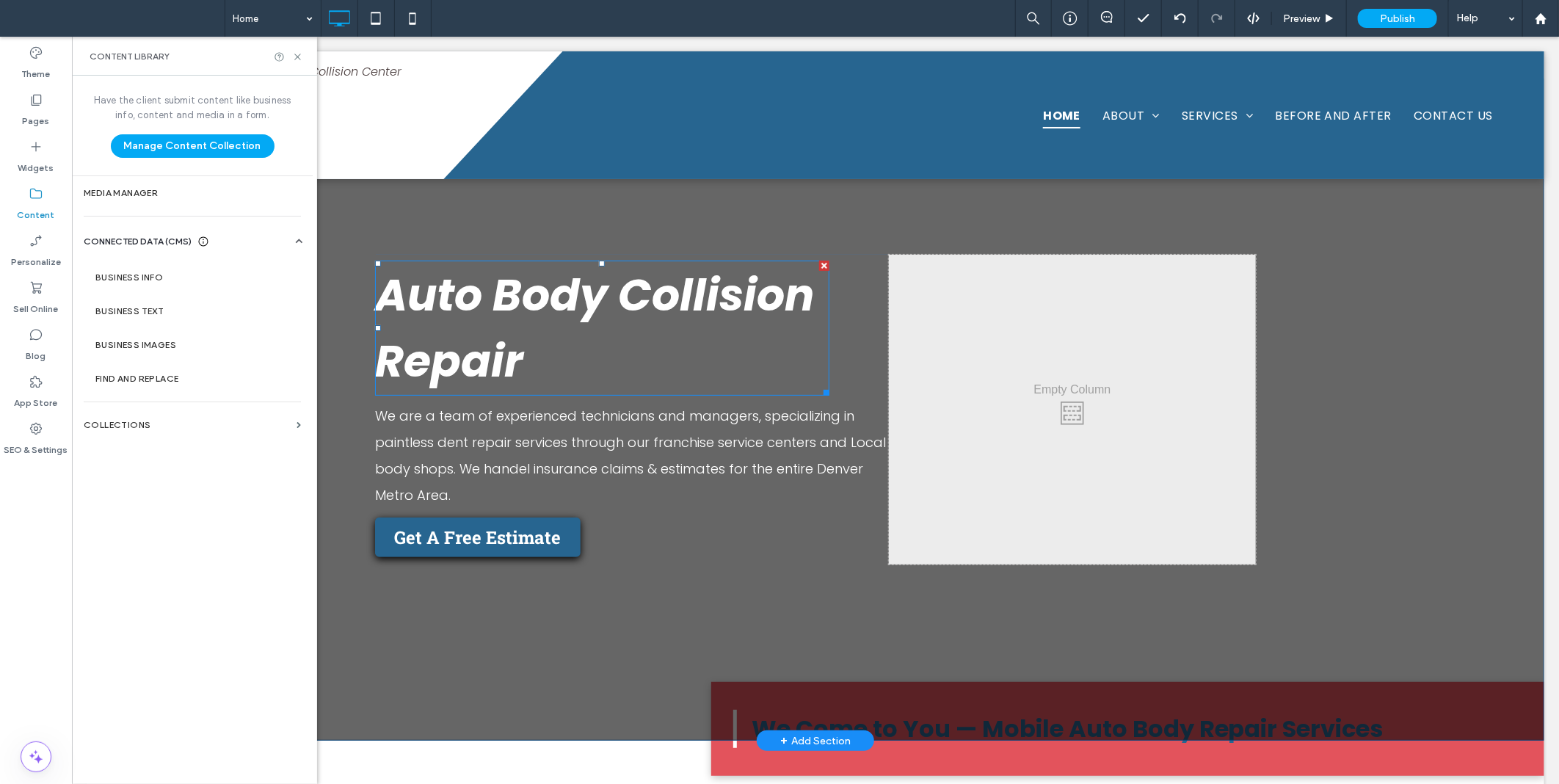
scroll to position [136, 0]
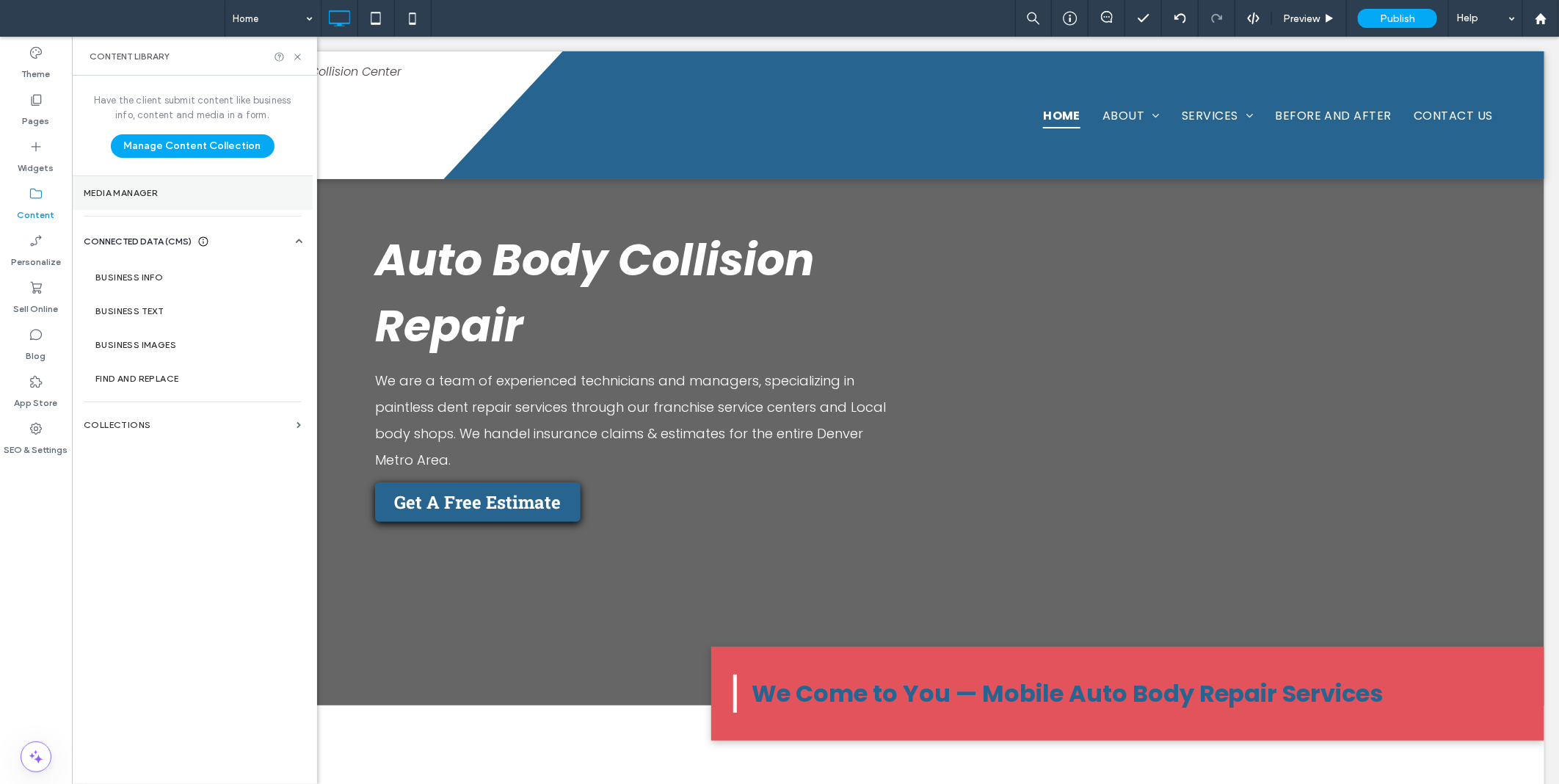
click at [193, 193] on label "Media Manager" at bounding box center [193, 193] width 217 height 10
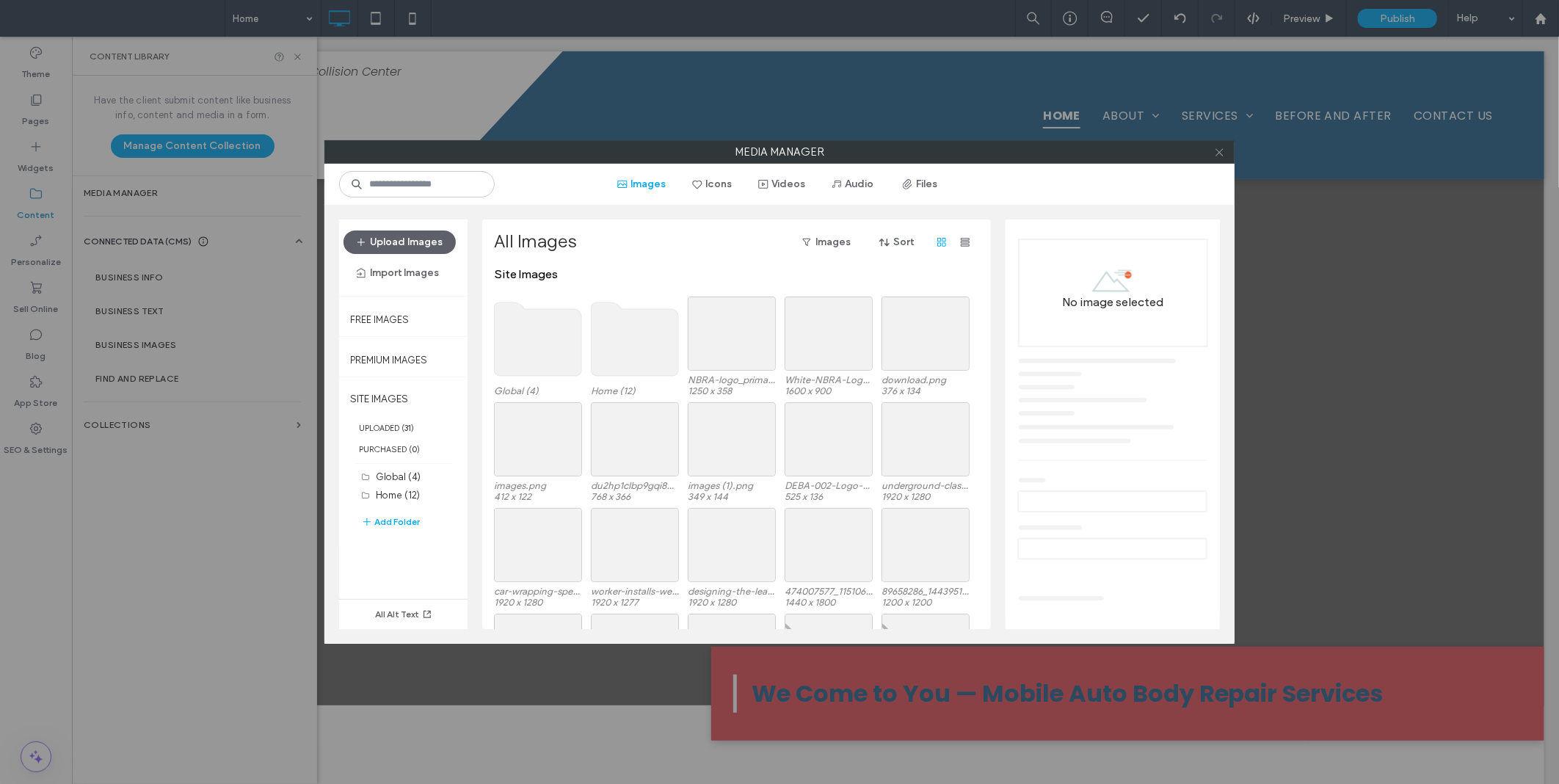
click at [1220, 154] on icon at bounding box center [1220, 152] width 11 height 11
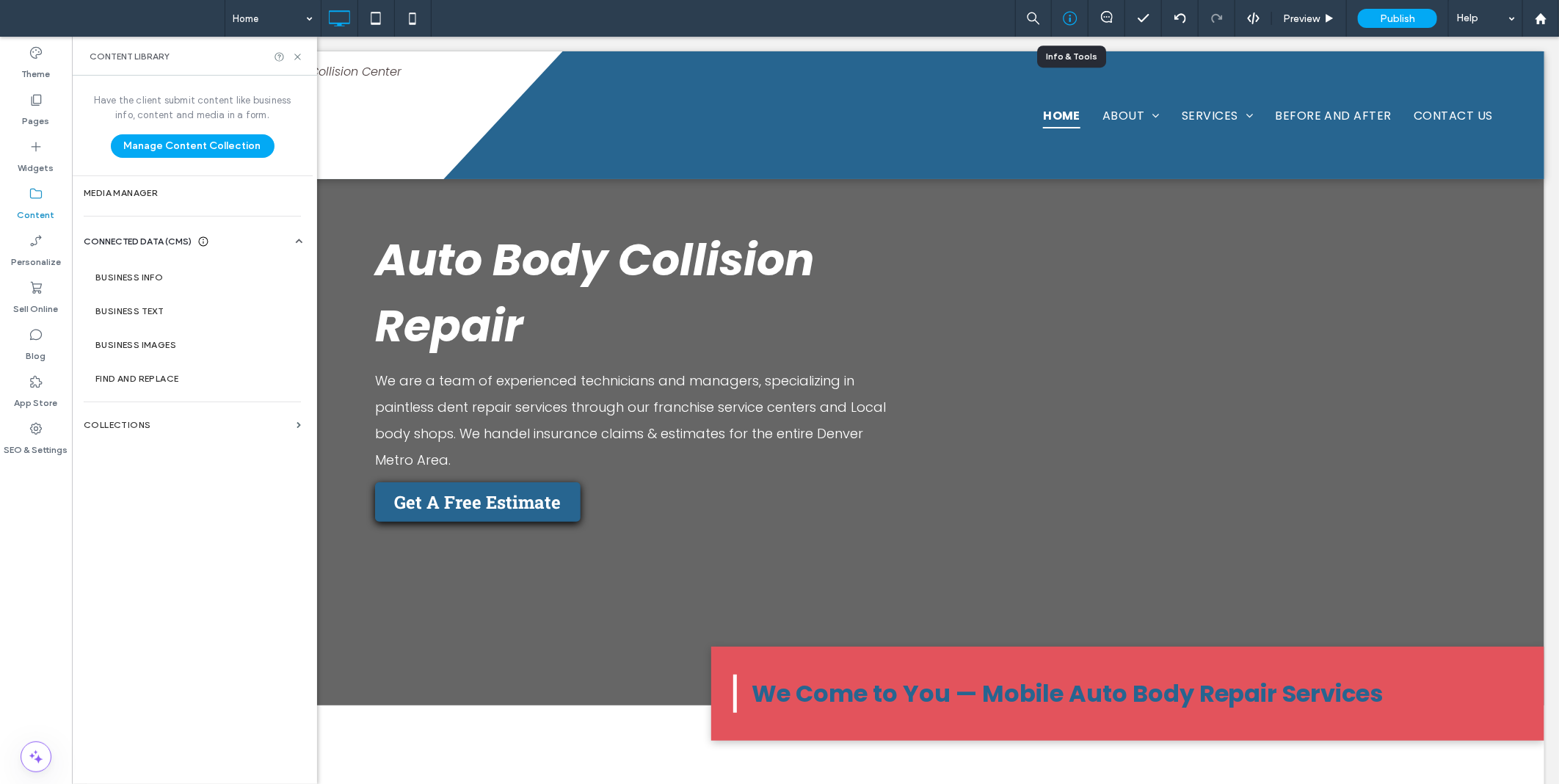
click at [1066, 11] on icon at bounding box center [1070, 18] width 15 height 15
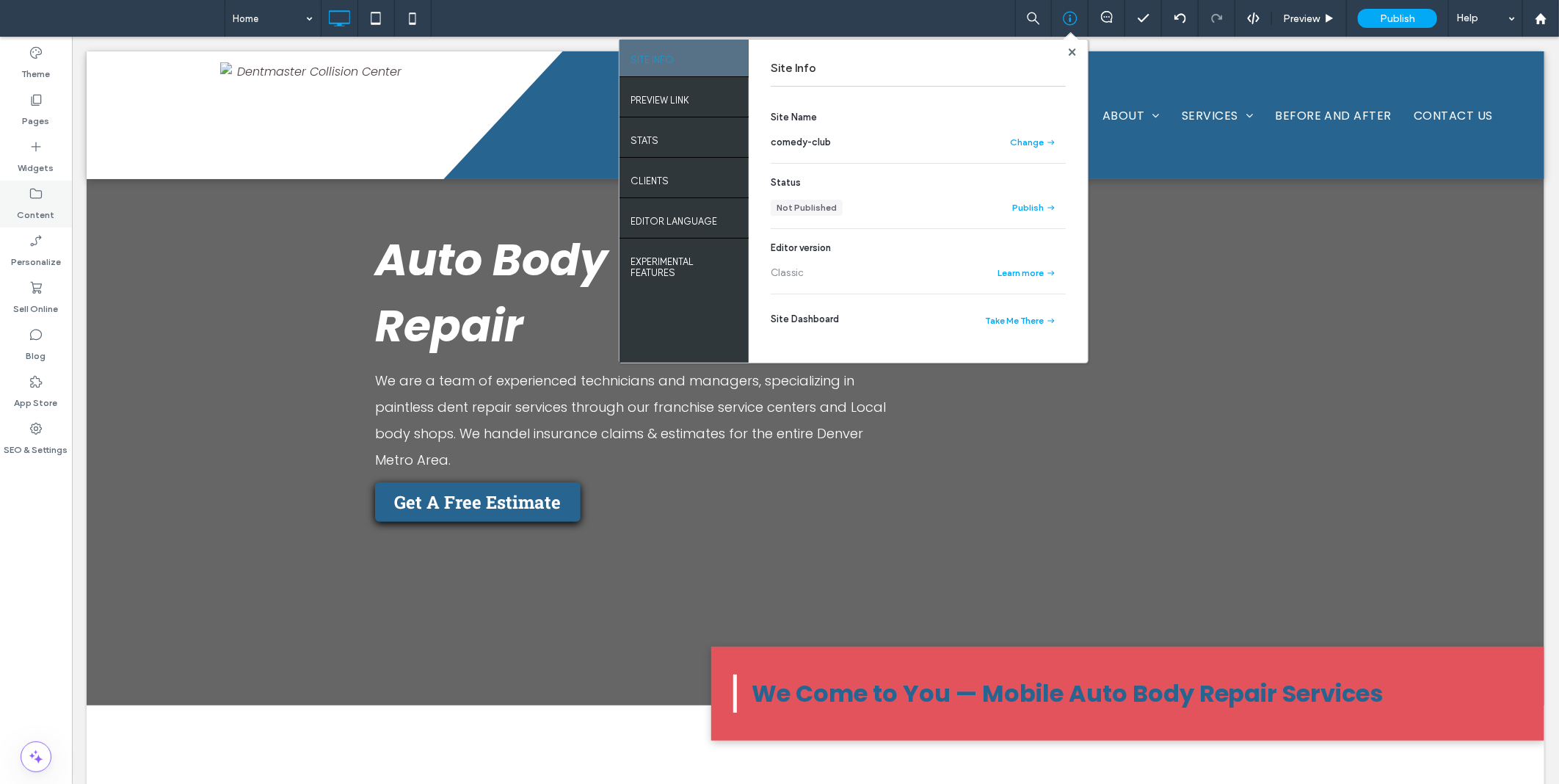
click at [60, 208] on div "Content" at bounding box center [36, 203] width 72 height 47
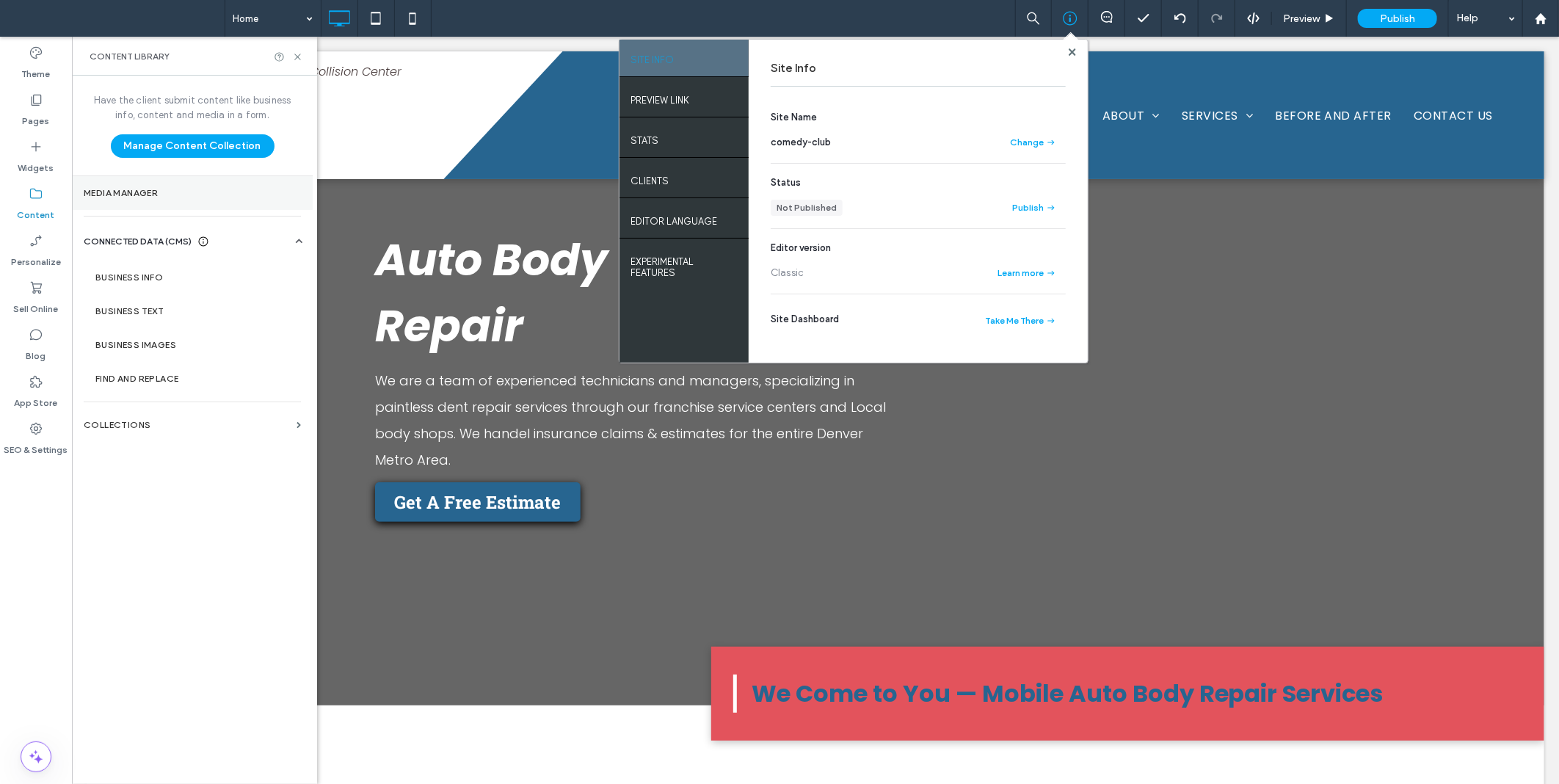
click at [164, 191] on label "Media Manager" at bounding box center [193, 193] width 217 height 10
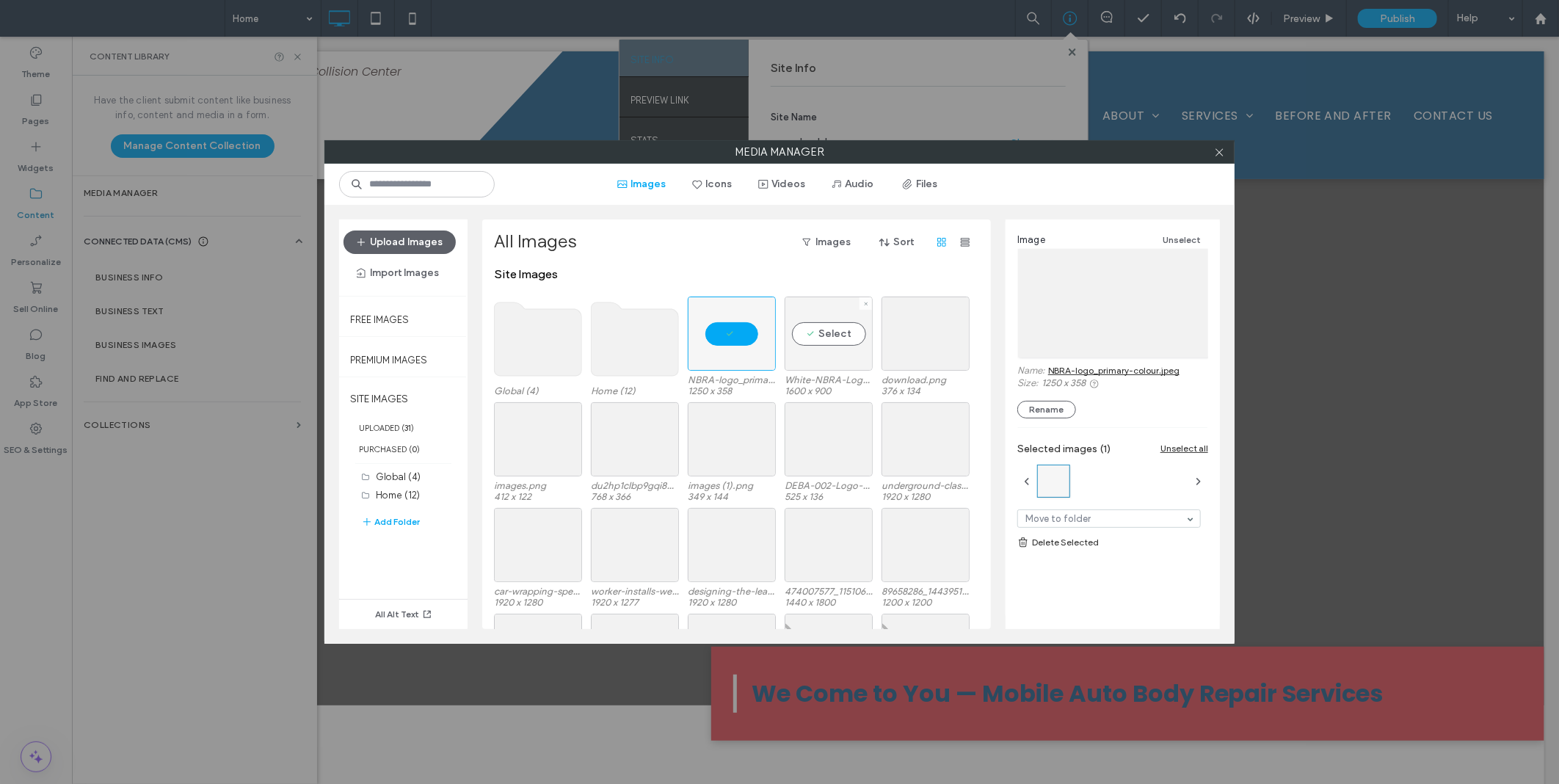
click at [832, 342] on div "Select" at bounding box center [828, 333] width 88 height 74
click at [910, 338] on div "Select" at bounding box center [925, 333] width 88 height 74
click at [884, 429] on div "Select" at bounding box center [925, 439] width 88 height 74
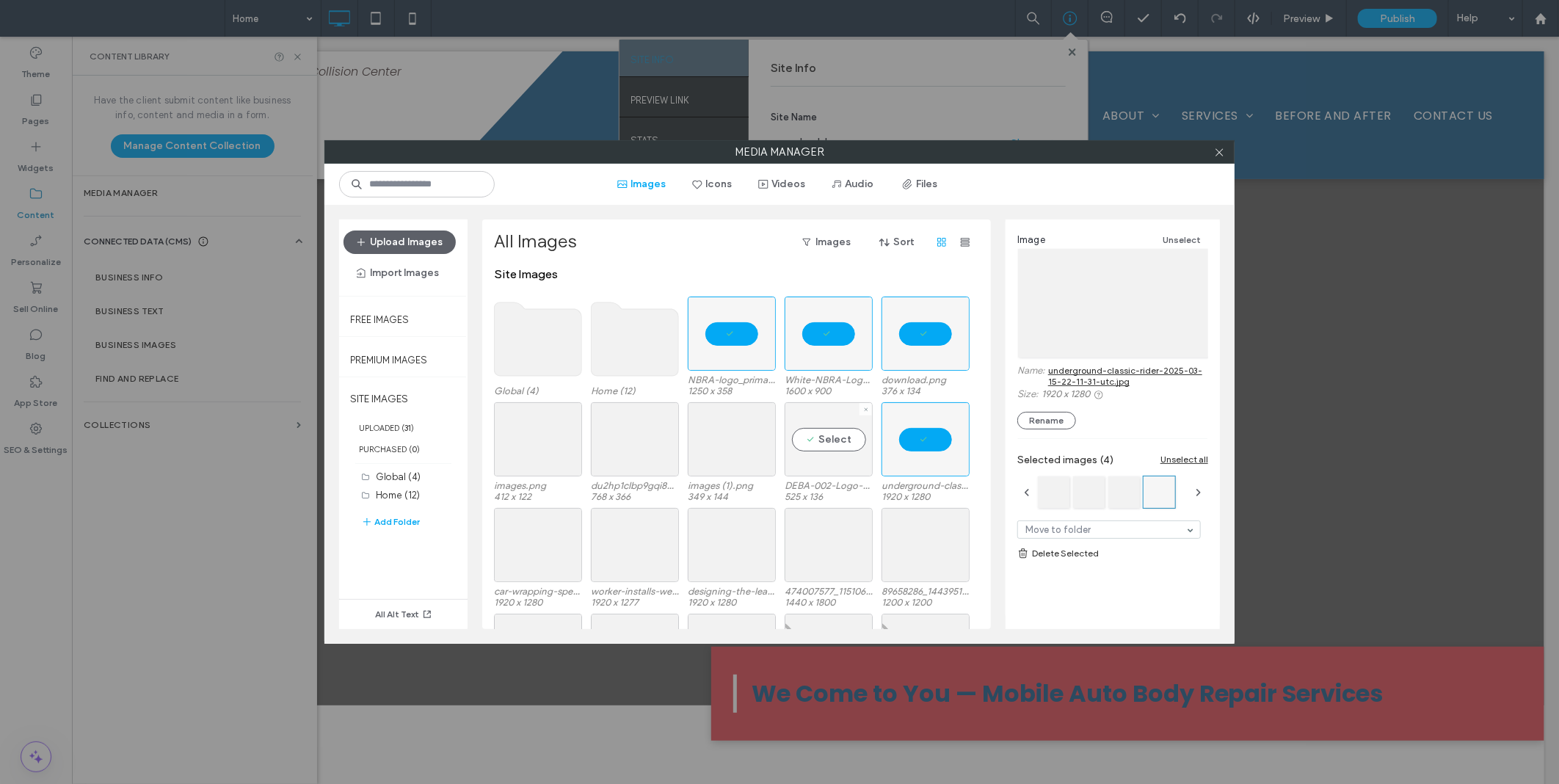
click at [828, 432] on div "Select" at bounding box center [828, 439] width 88 height 74
click at [721, 432] on div "Select" at bounding box center [731, 439] width 88 height 74
click at [615, 438] on div "Select" at bounding box center [634, 439] width 88 height 74
click at [556, 436] on div "Select" at bounding box center [537, 439] width 88 height 74
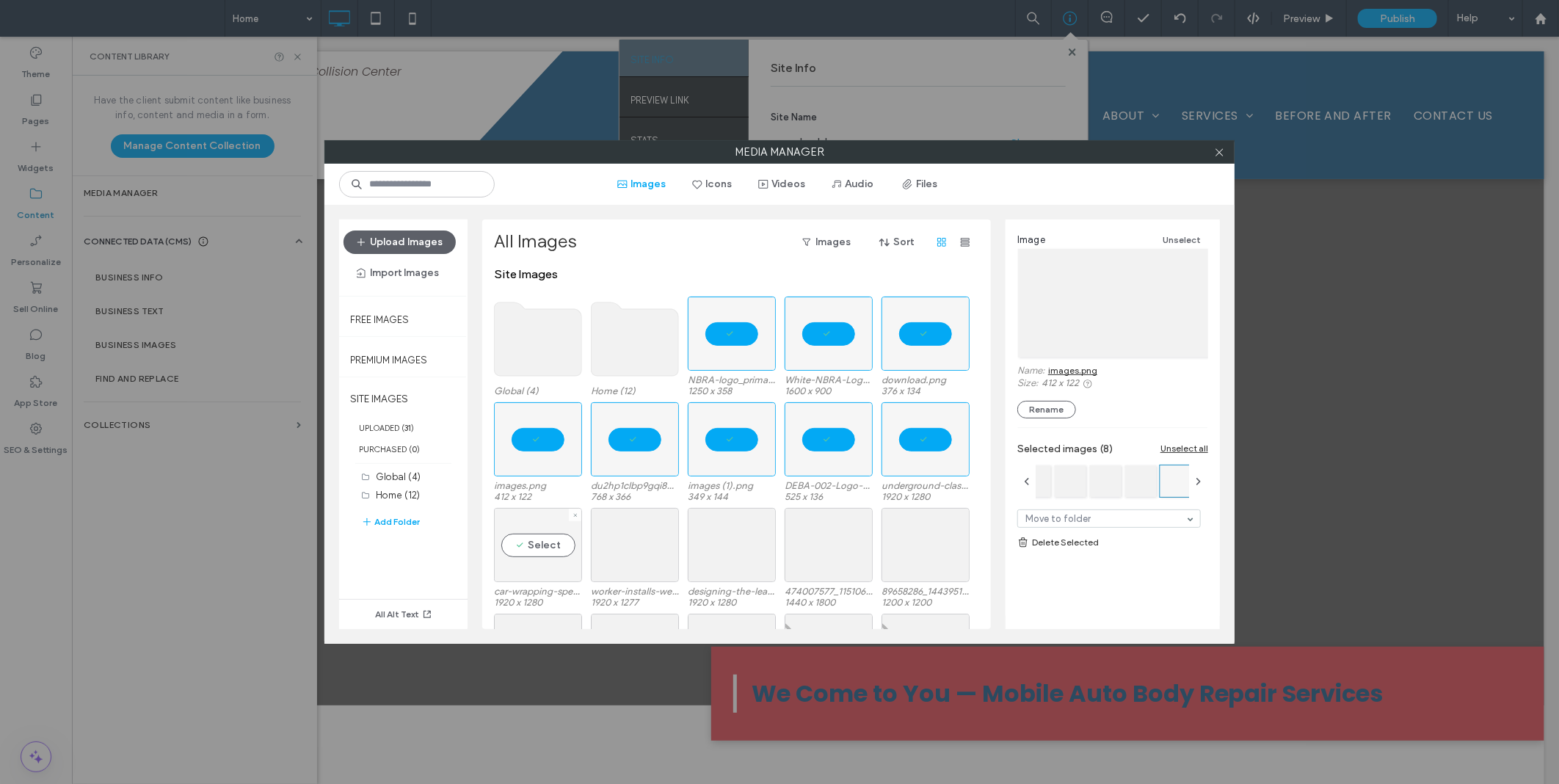
click at [559, 526] on div "Select" at bounding box center [537, 545] width 88 height 74
drag, startPoint x: 629, startPoint y: 538, endPoint x: 765, endPoint y: 539, distance: 136.0
click at [631, 539] on div "Select" at bounding box center [634, 545] width 88 height 74
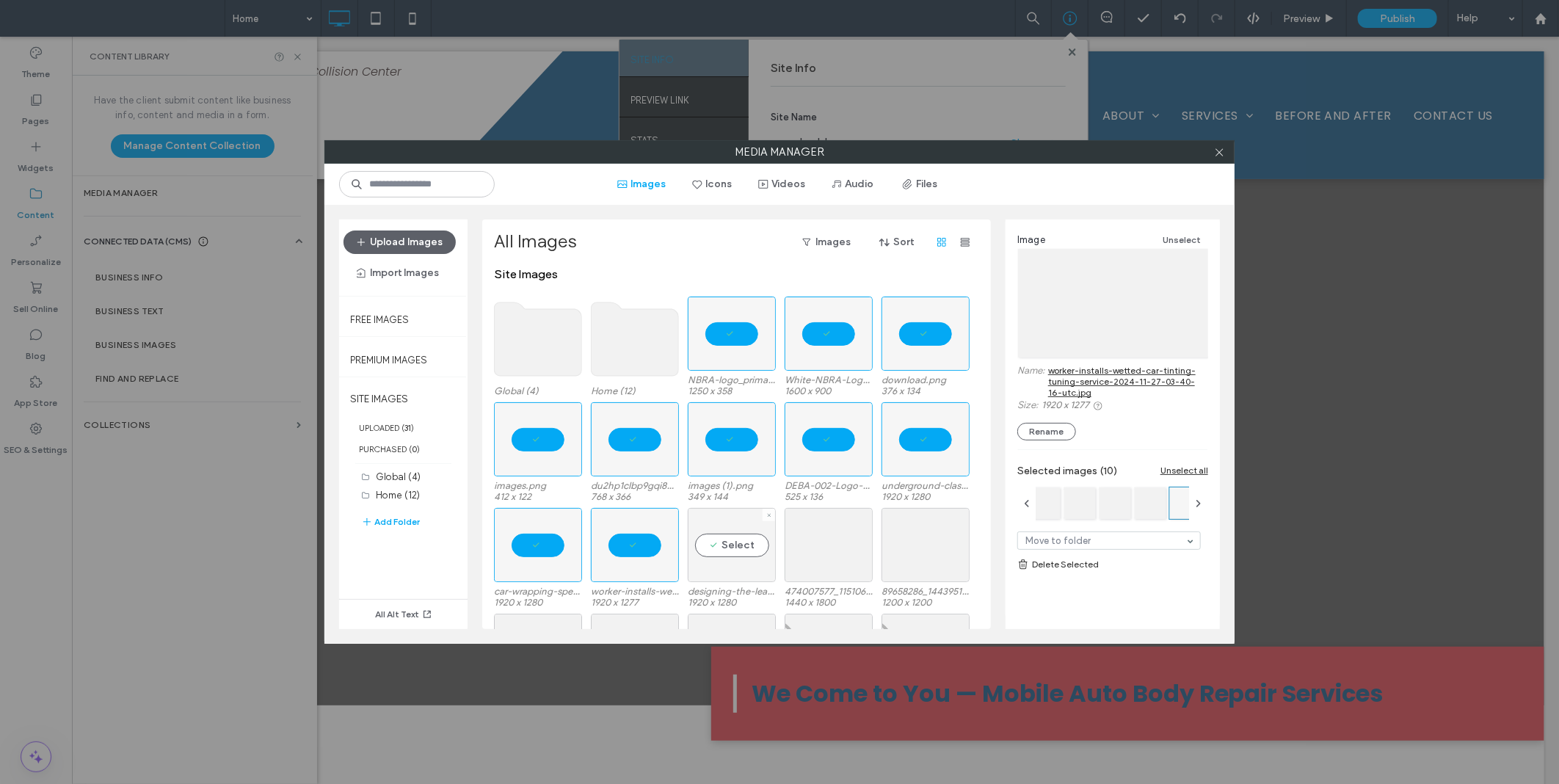
click at [766, 539] on div "Select" at bounding box center [731, 545] width 88 height 74
click at [860, 553] on div "Select" at bounding box center [828, 545] width 88 height 74
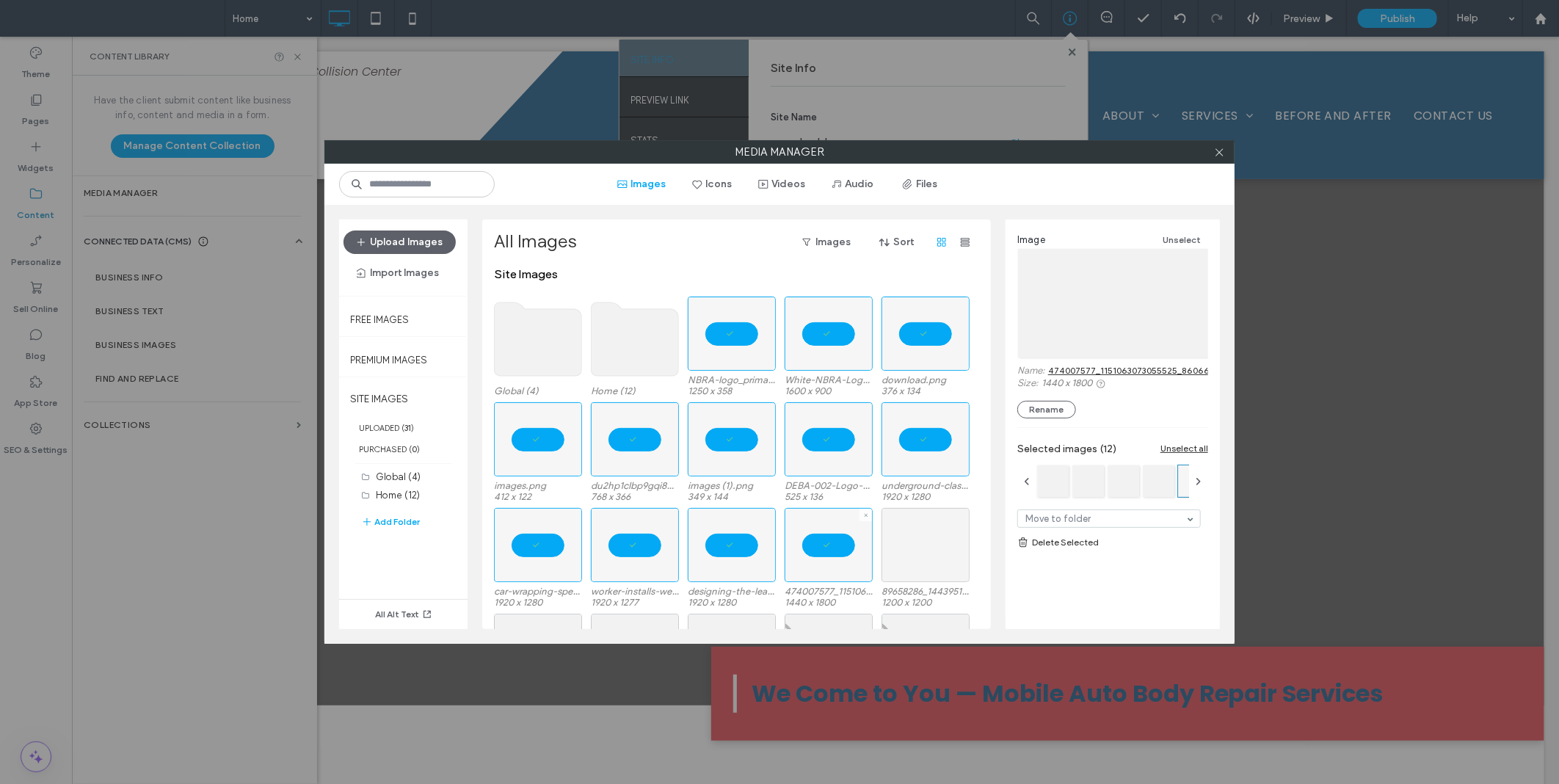
click at [933, 553] on div at bounding box center [925, 545] width 88 height 74
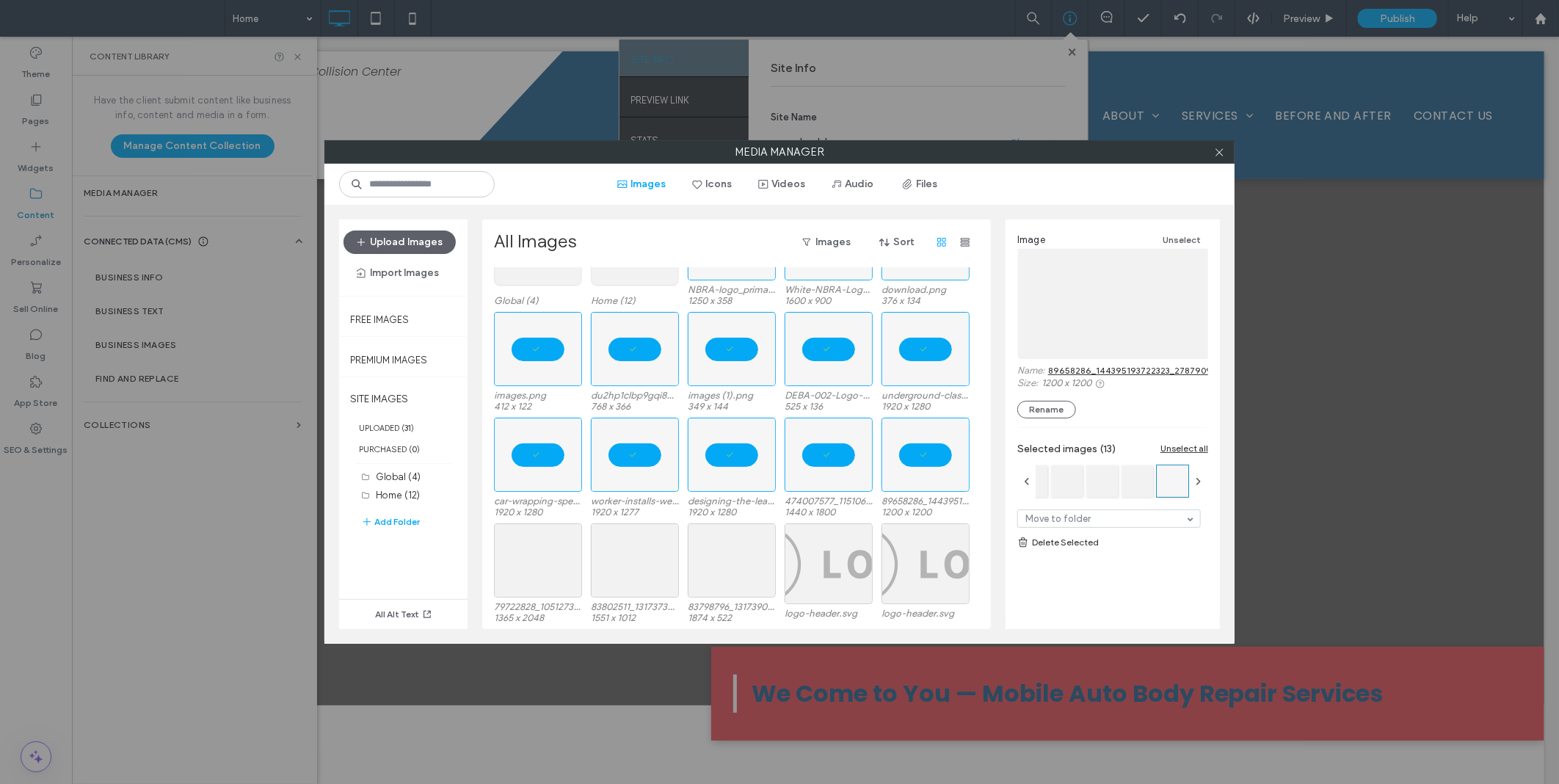
scroll to position [90, 0]
click at [734, 556] on div "Select" at bounding box center [731, 560] width 88 height 74
click at [607, 559] on div "Select" at bounding box center [634, 560] width 88 height 74
click at [545, 567] on div "Select" at bounding box center [537, 560] width 88 height 74
click at [1067, 539] on link "Delete Selected" at bounding box center [1113, 542] width 191 height 15
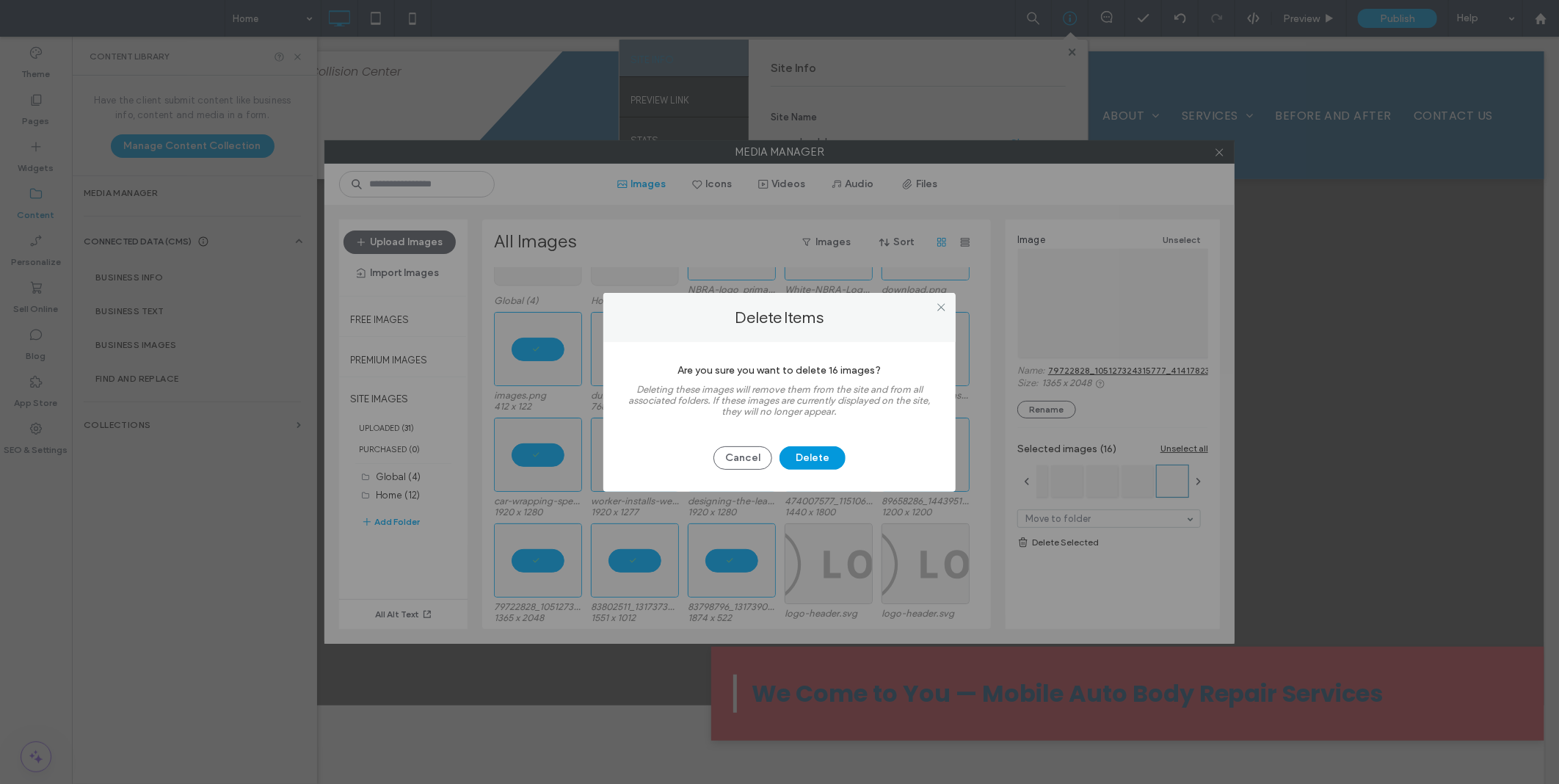
click at [815, 466] on button "Delete" at bounding box center [812, 458] width 66 height 24
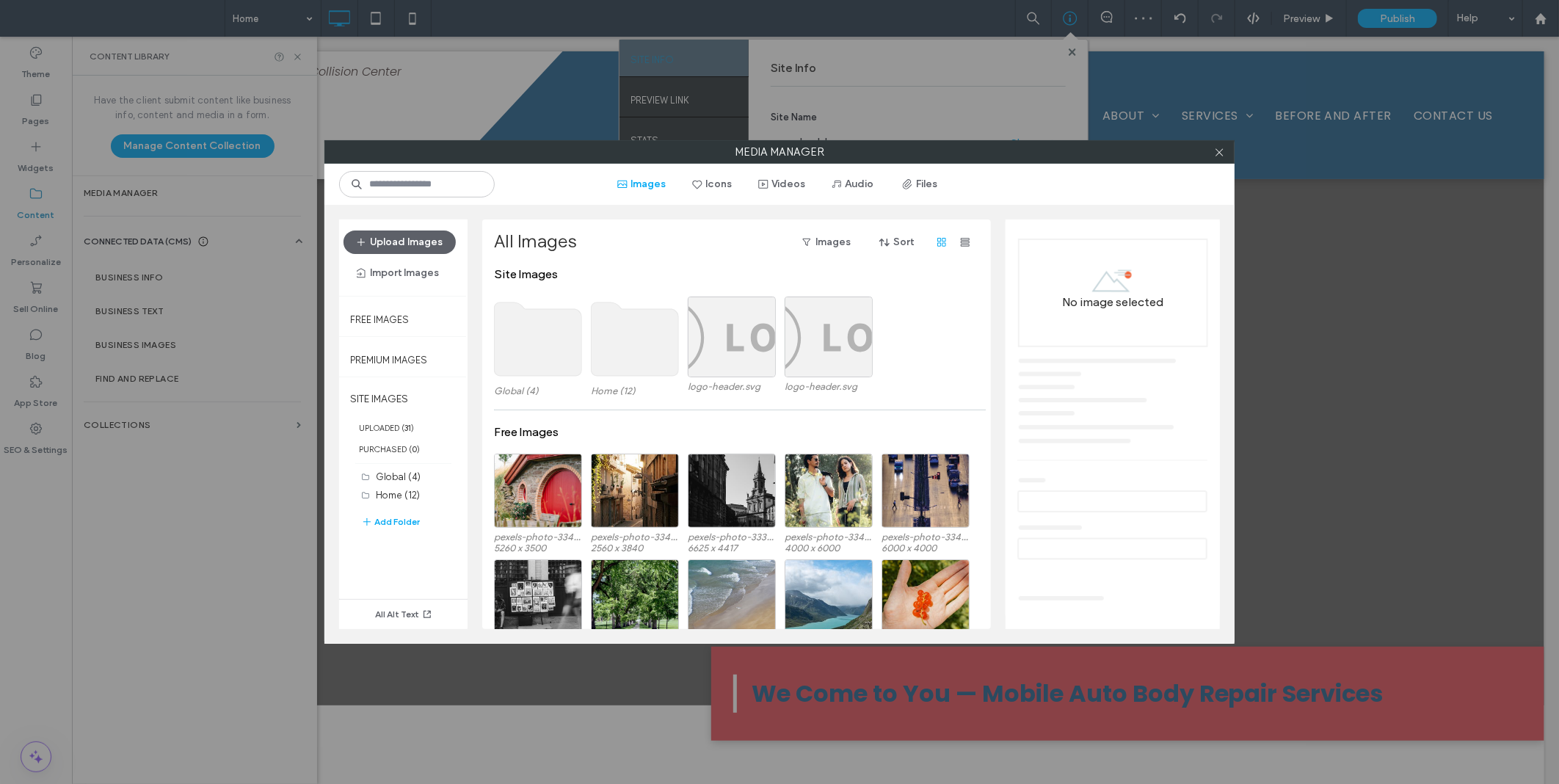
click at [569, 344] on use at bounding box center [538, 339] width 87 height 73
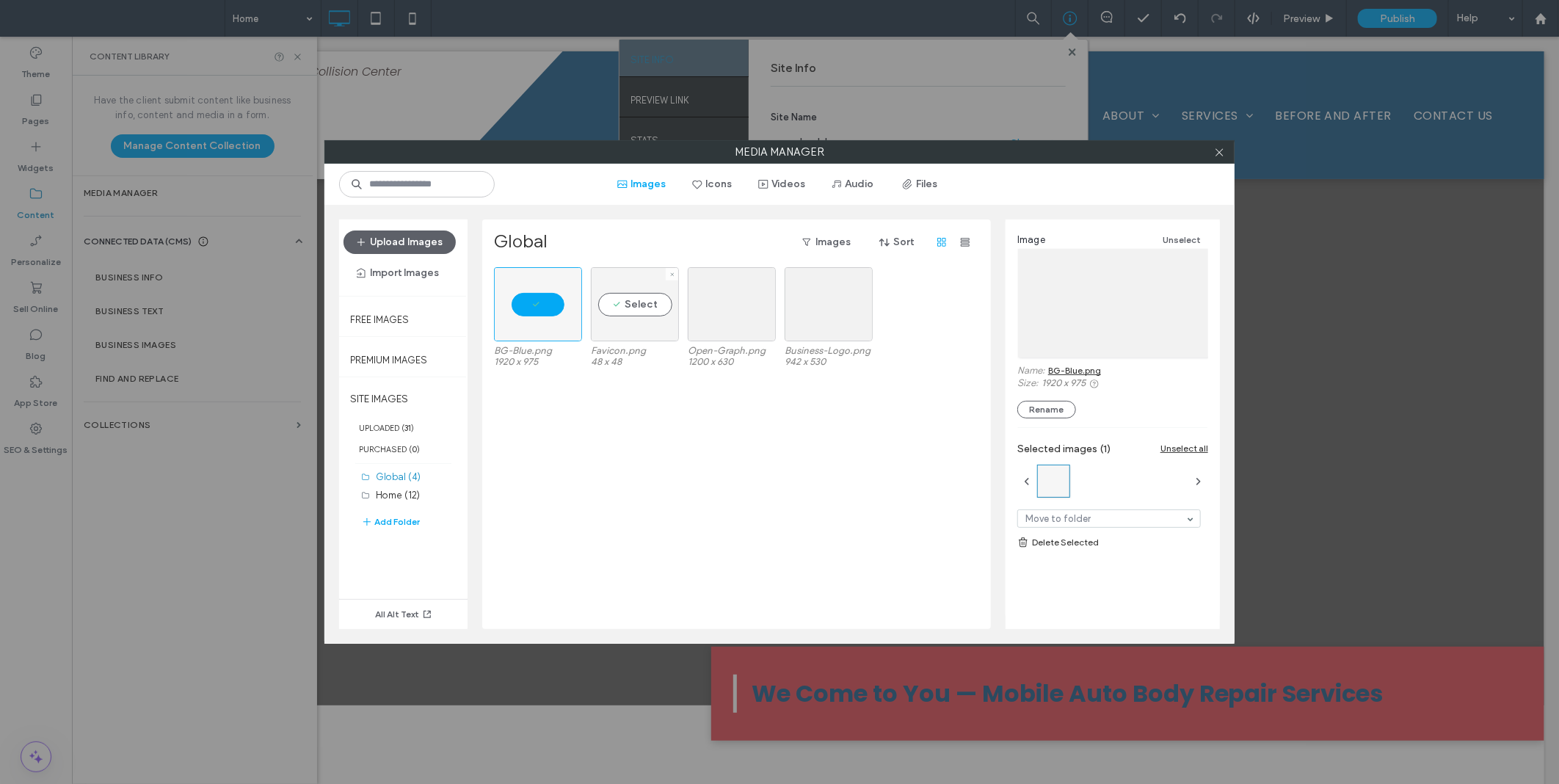
click at [640, 316] on div "Select" at bounding box center [634, 304] width 88 height 74
click at [744, 316] on div at bounding box center [731, 304] width 88 height 74
click at [835, 316] on div "Select" at bounding box center [828, 304] width 88 height 74
click at [1060, 547] on link "Delete Selected" at bounding box center [1113, 542] width 191 height 15
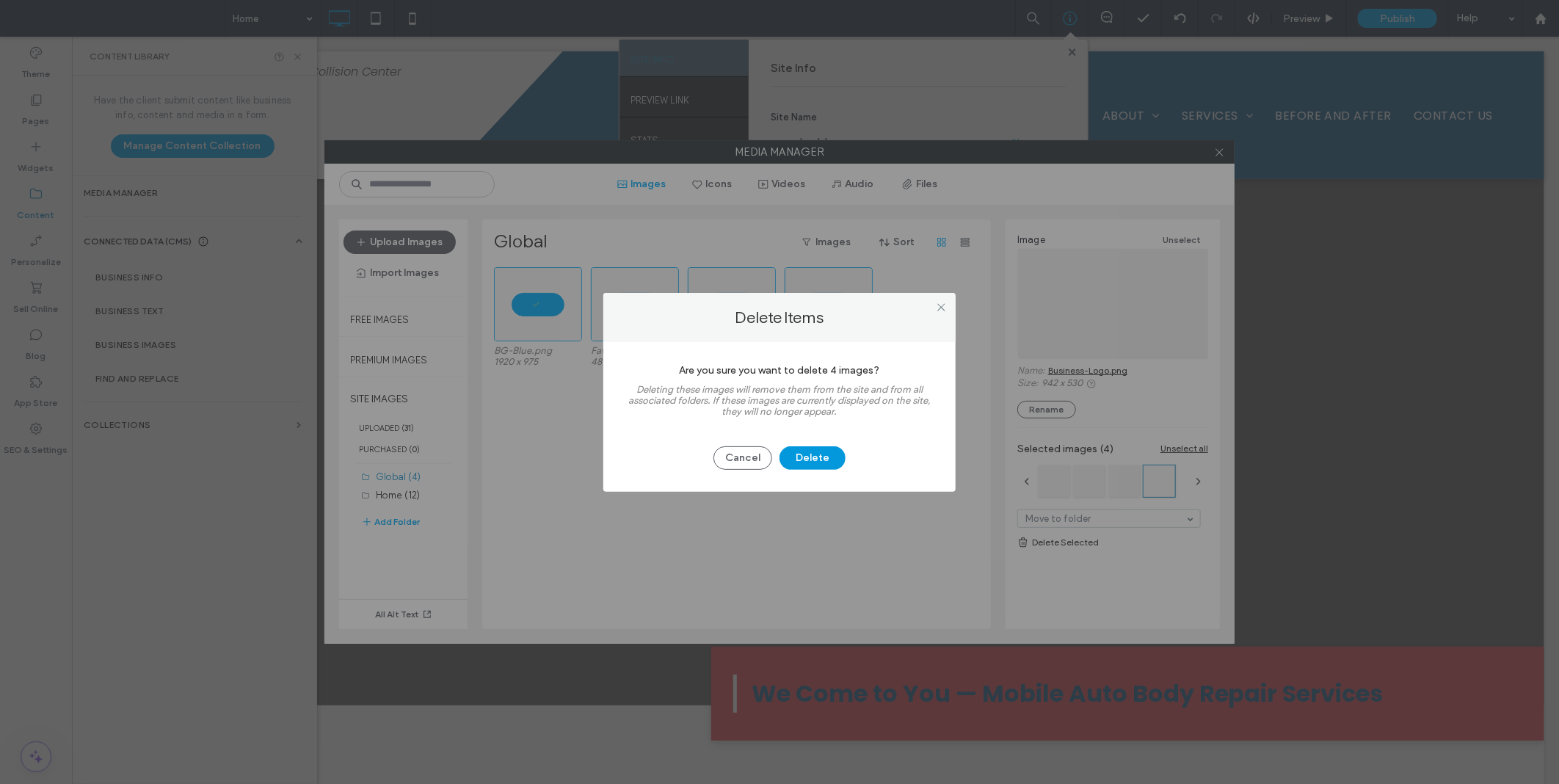
click at [818, 454] on button "Delete" at bounding box center [812, 458] width 66 height 24
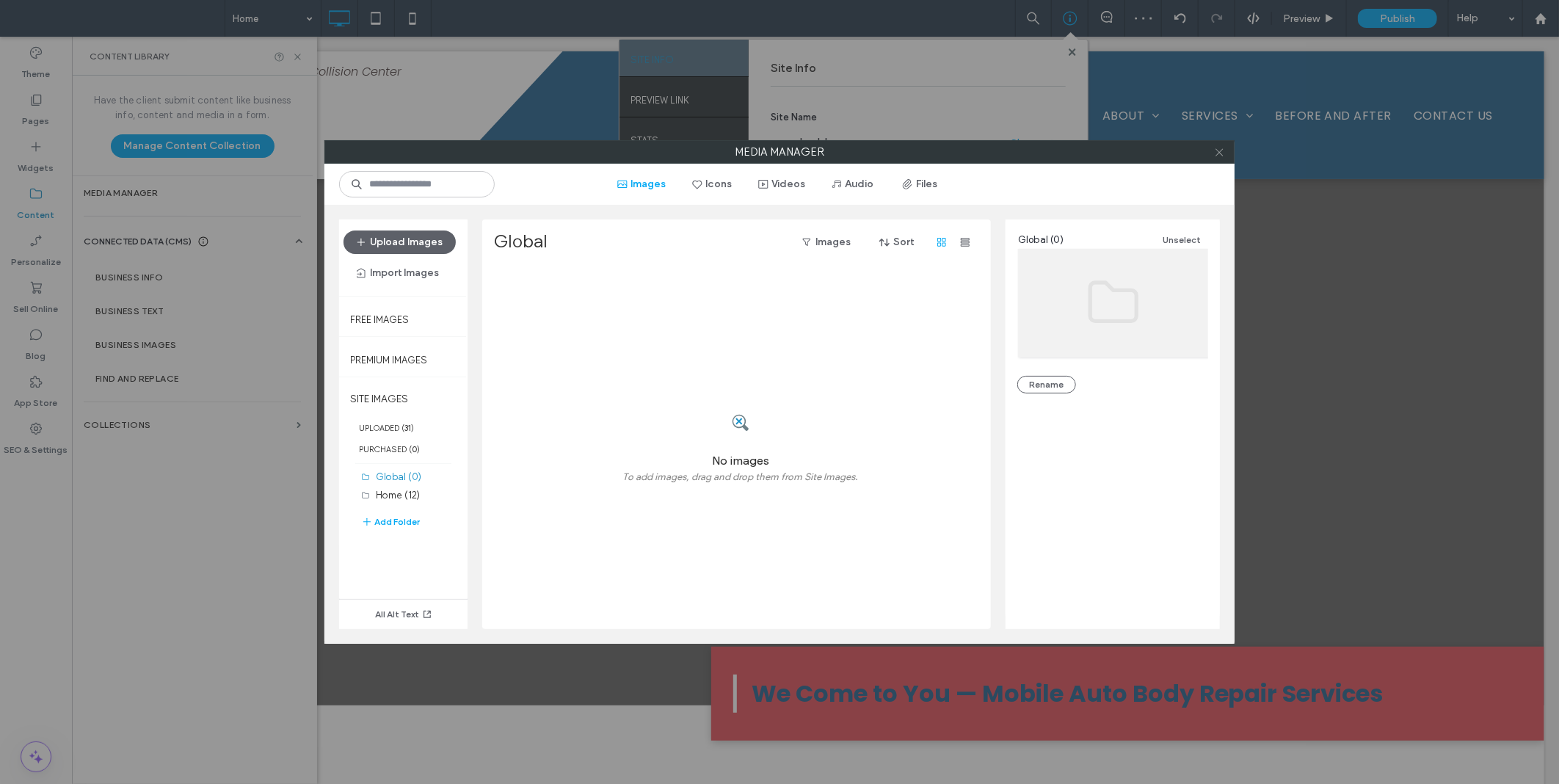
click at [1216, 151] on icon at bounding box center [1220, 152] width 11 height 11
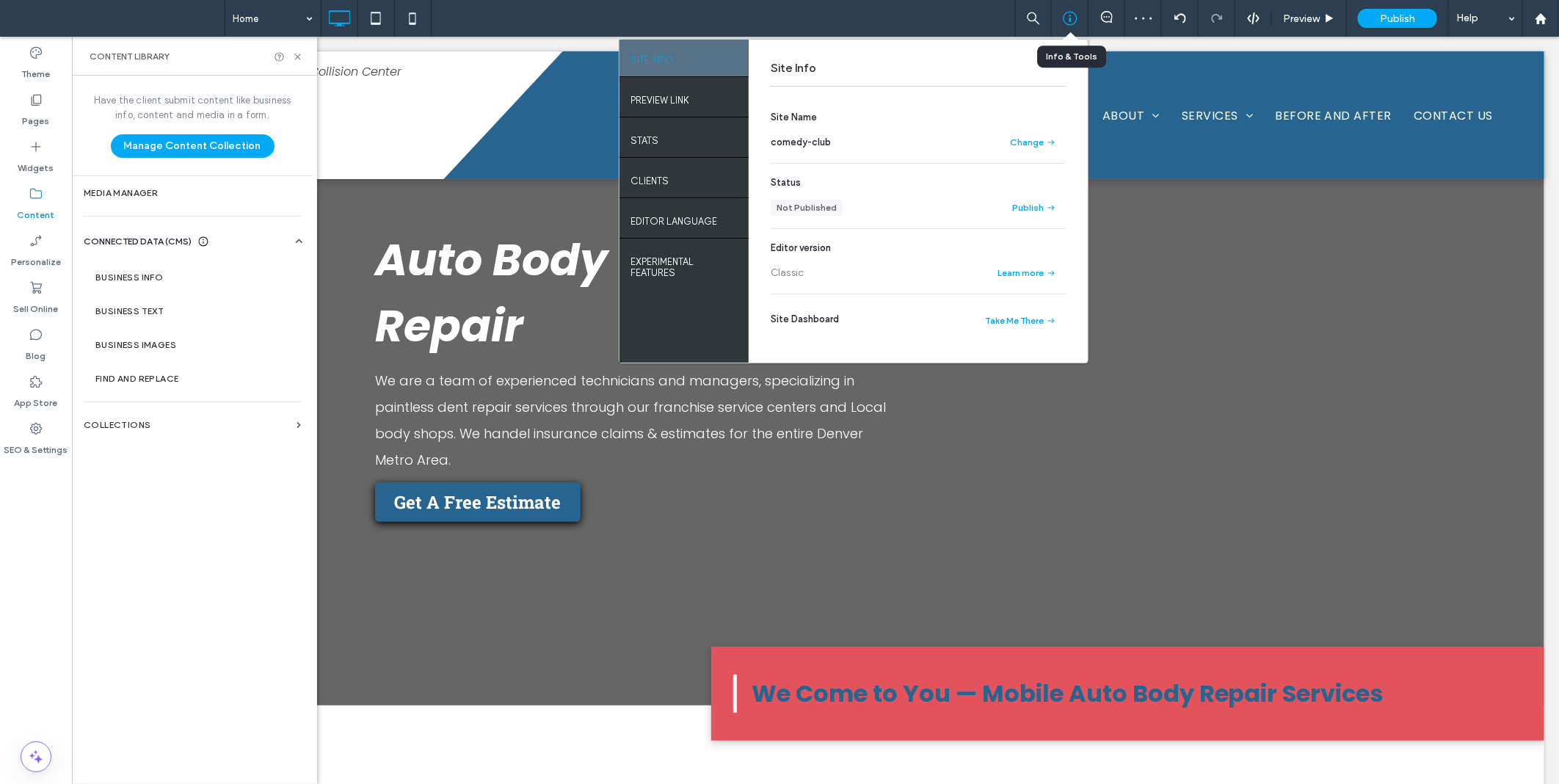
click at [1065, 11] on icon at bounding box center [1070, 18] width 15 height 15
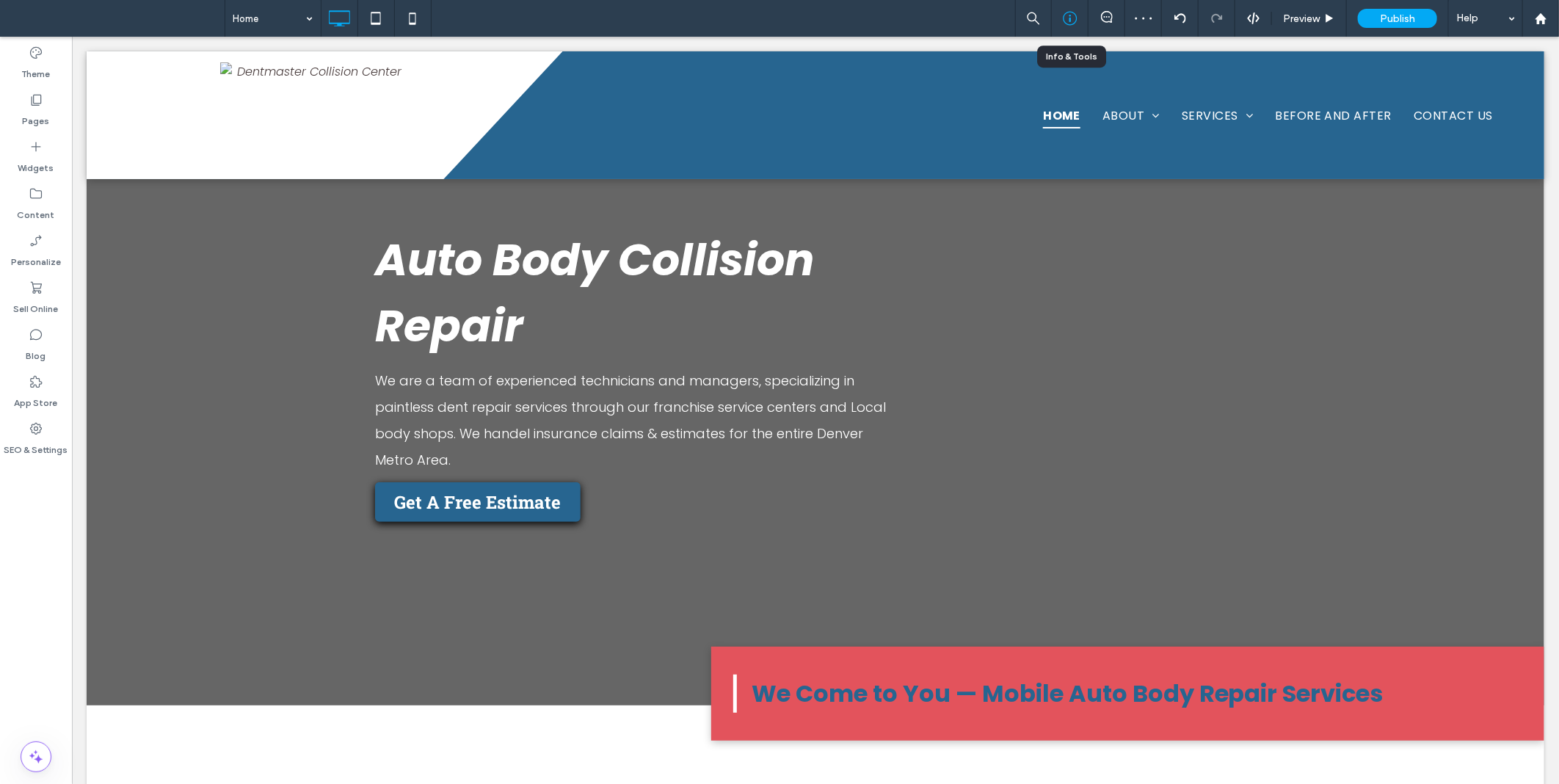
click at [1065, 11] on icon at bounding box center [1070, 18] width 15 height 15
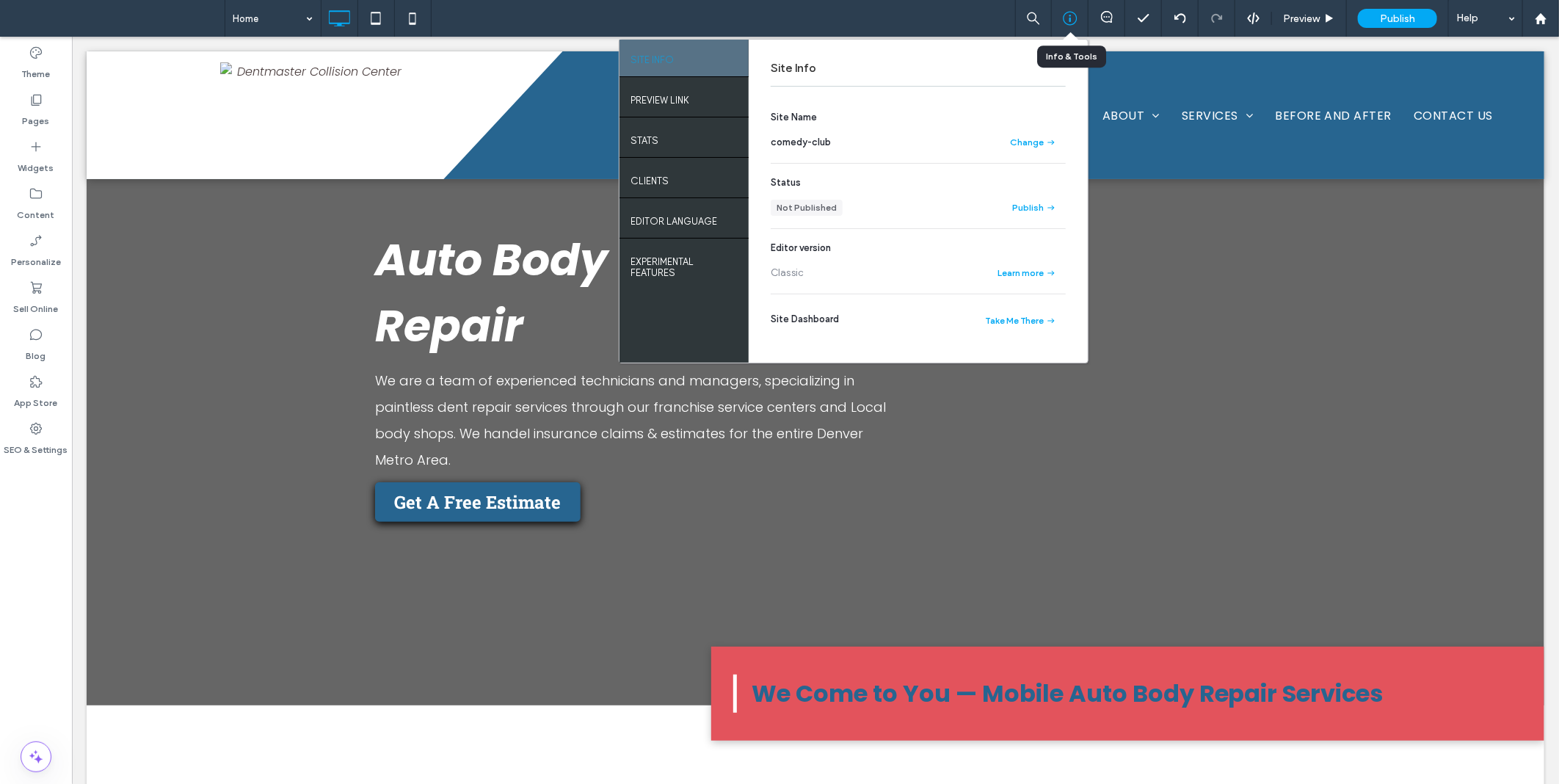
click at [1065, 11] on icon at bounding box center [1070, 18] width 15 height 15
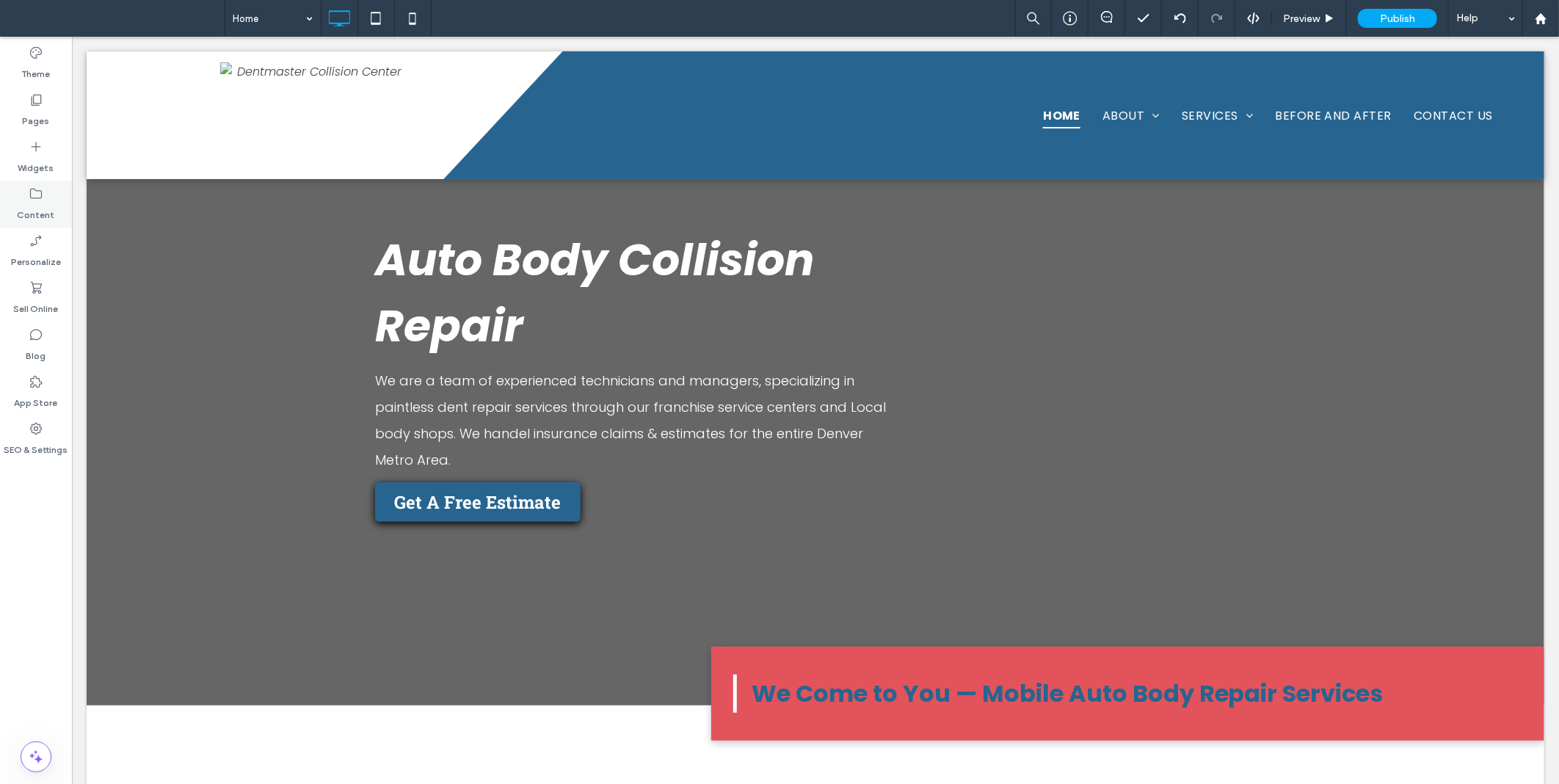
click at [41, 188] on icon at bounding box center [35, 193] width 15 height 15
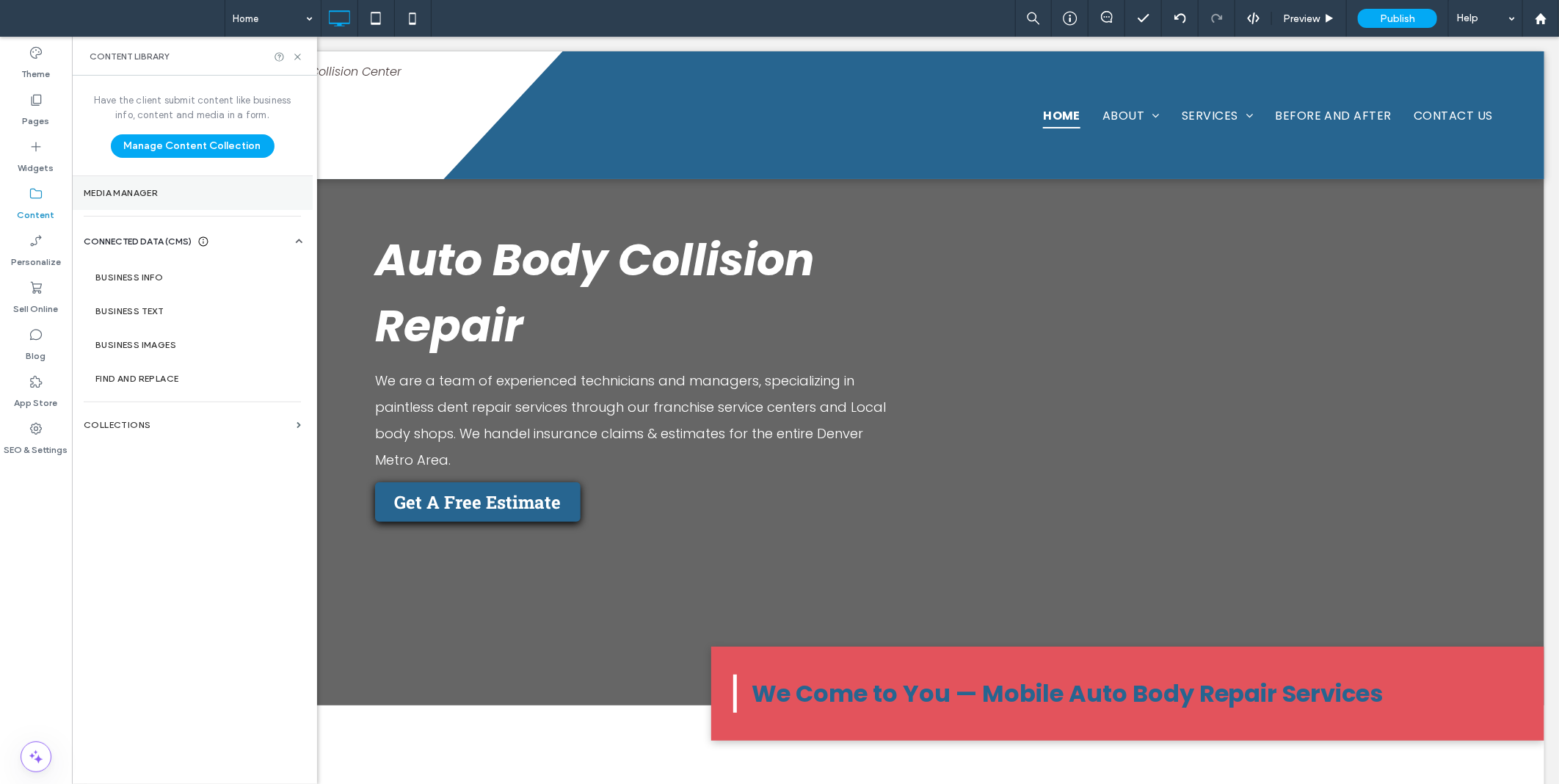
click at [202, 192] on label "Media Manager" at bounding box center [193, 193] width 217 height 10
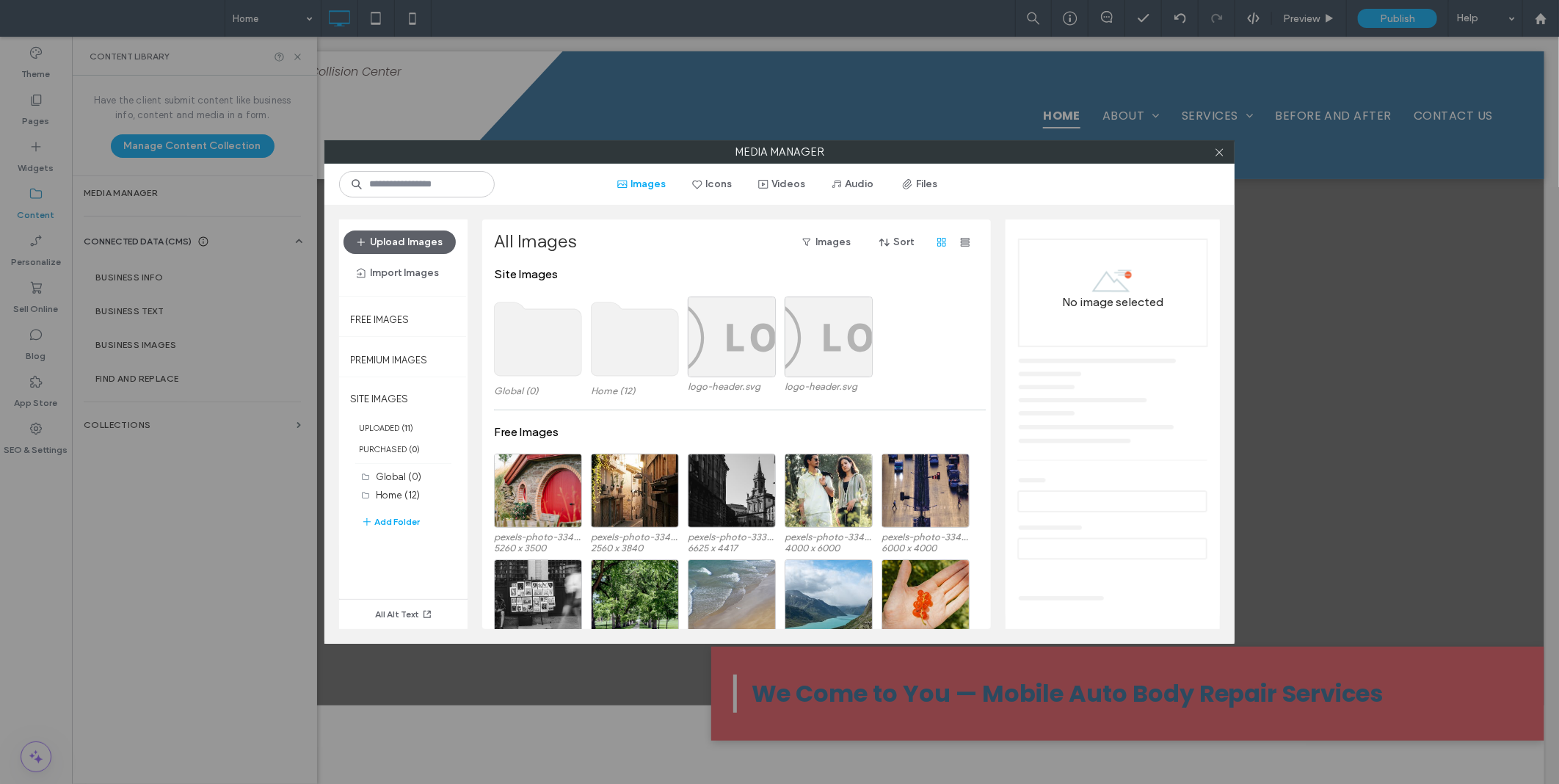
click at [628, 341] on use at bounding box center [635, 339] width 87 height 73
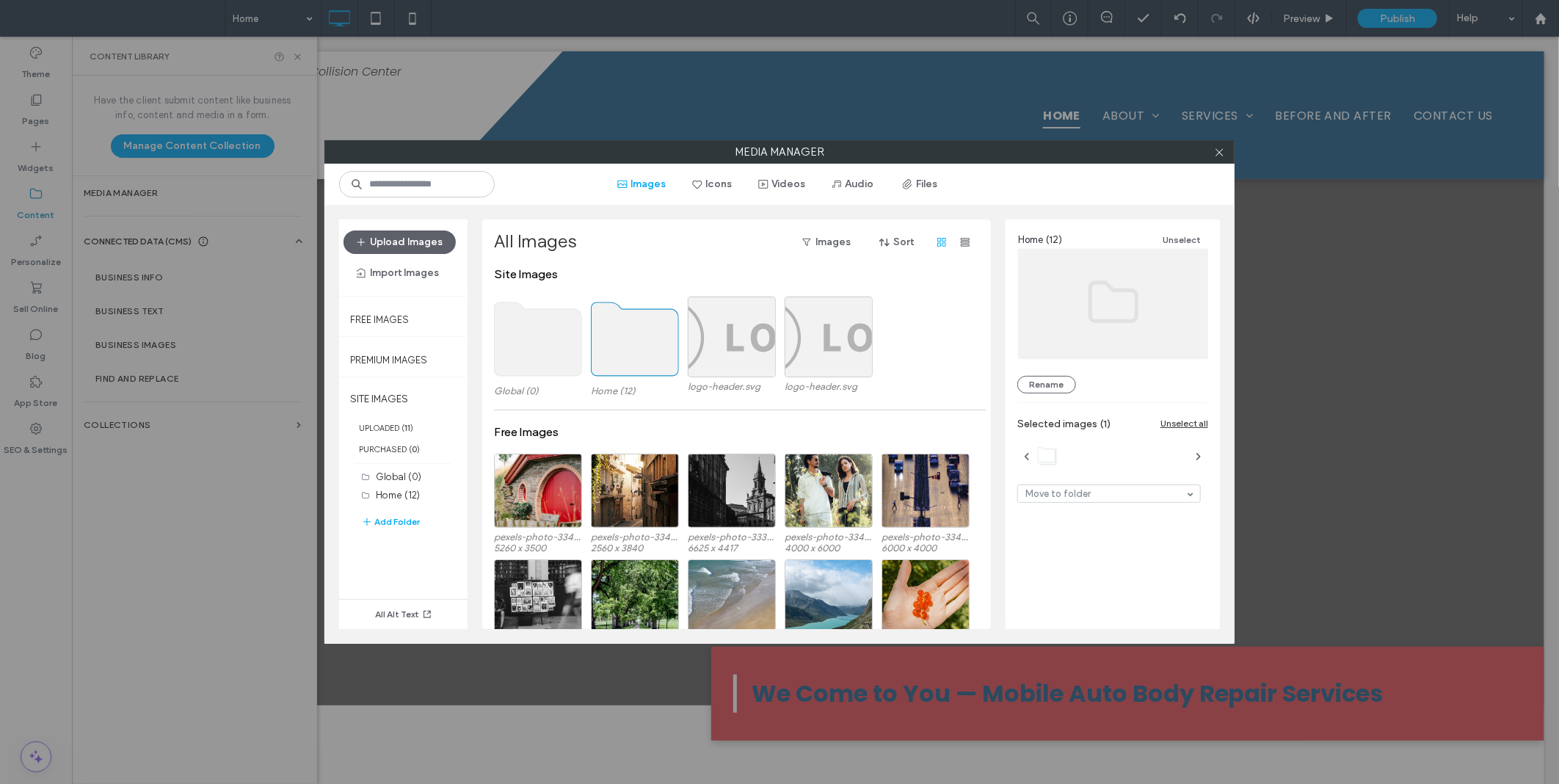
click at [628, 341] on use at bounding box center [635, 339] width 87 height 73
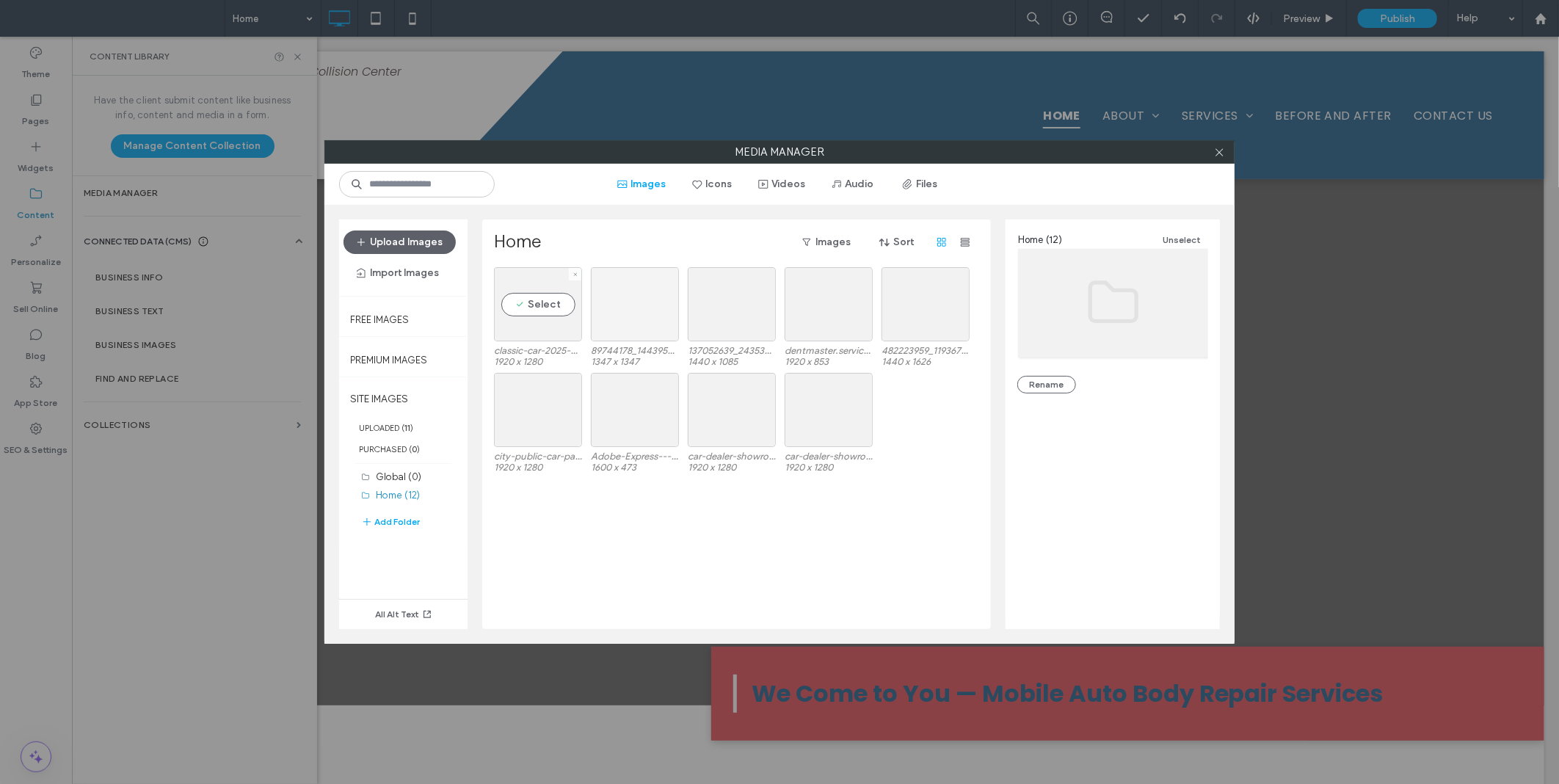
drag, startPoint x: 559, startPoint y: 306, endPoint x: 655, endPoint y: 310, distance: 96.1
click at [561, 308] on div "Select" at bounding box center [537, 304] width 88 height 74
click at [655, 310] on div "Select" at bounding box center [634, 304] width 88 height 74
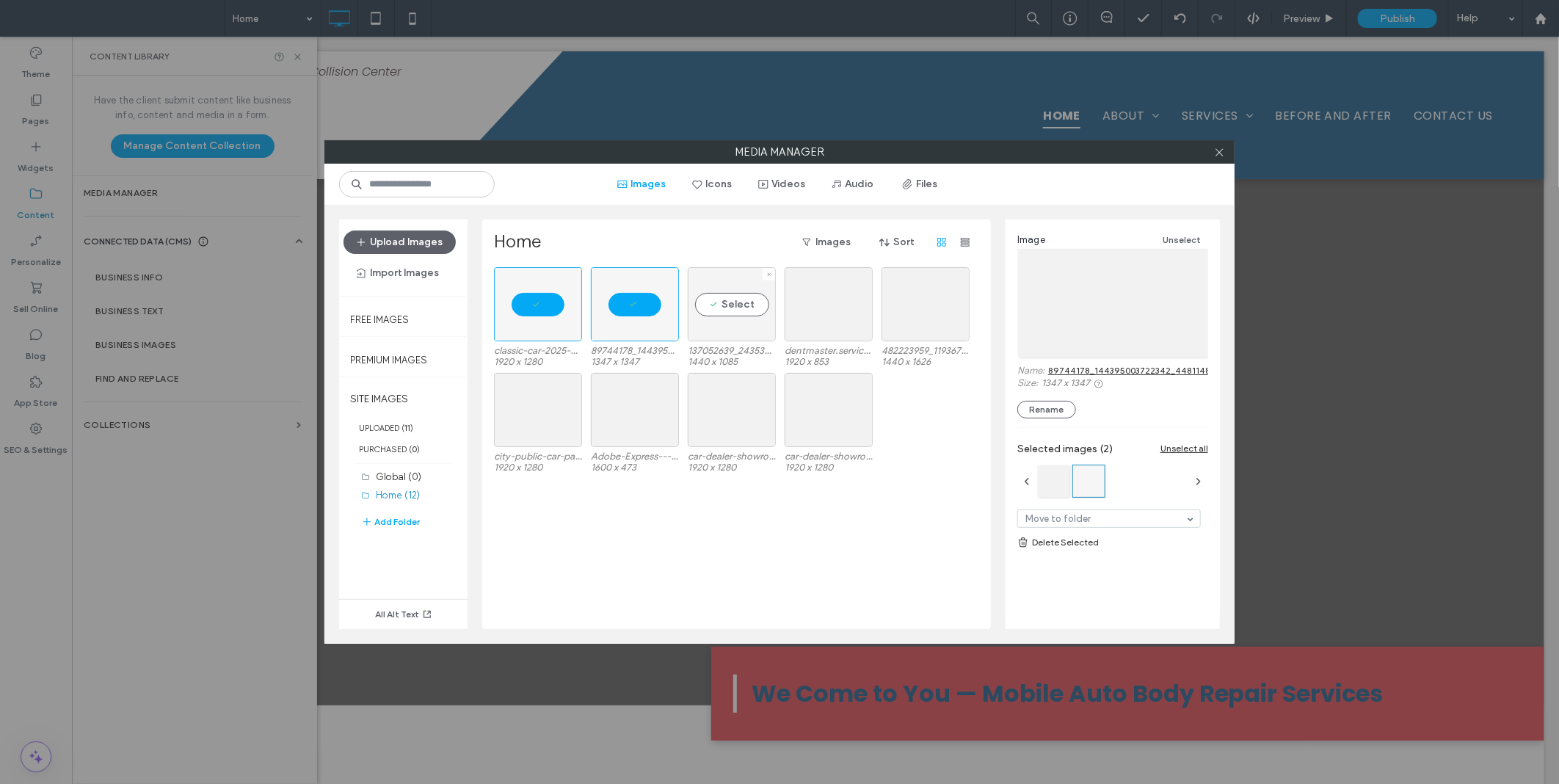
click at [754, 310] on div "Select" at bounding box center [731, 304] width 88 height 74
click at [901, 309] on div at bounding box center [925, 304] width 88 height 74
click at [844, 310] on div "Select" at bounding box center [828, 304] width 88 height 74
click at [827, 416] on div "Select" at bounding box center [828, 410] width 88 height 74
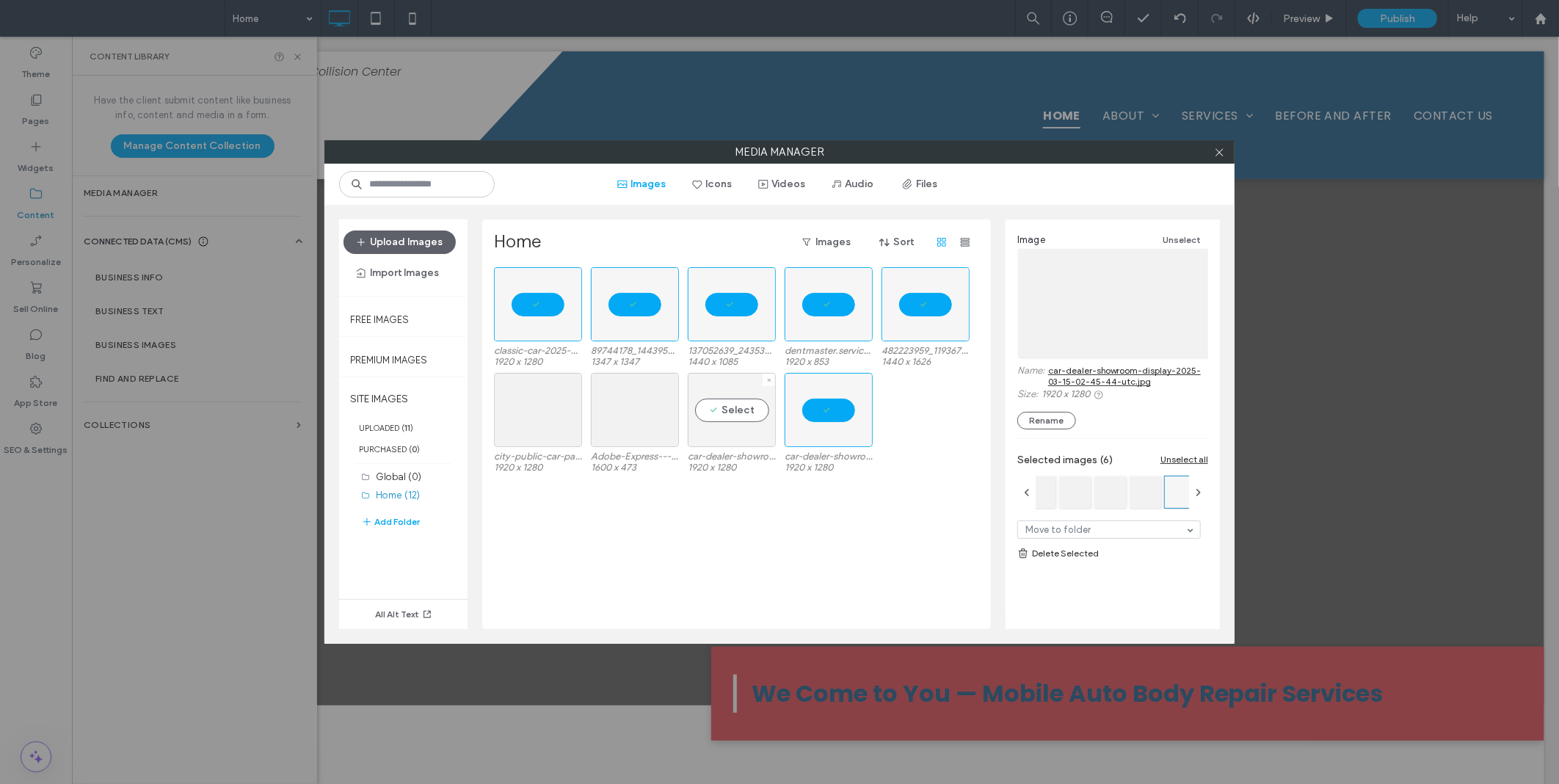
click at [737, 416] on div "Select" at bounding box center [731, 410] width 88 height 74
click at [650, 416] on div "Select" at bounding box center [634, 410] width 88 height 74
click at [541, 420] on div at bounding box center [537, 410] width 88 height 74
click at [1046, 549] on link "Delete Selected" at bounding box center [1113, 553] width 191 height 15
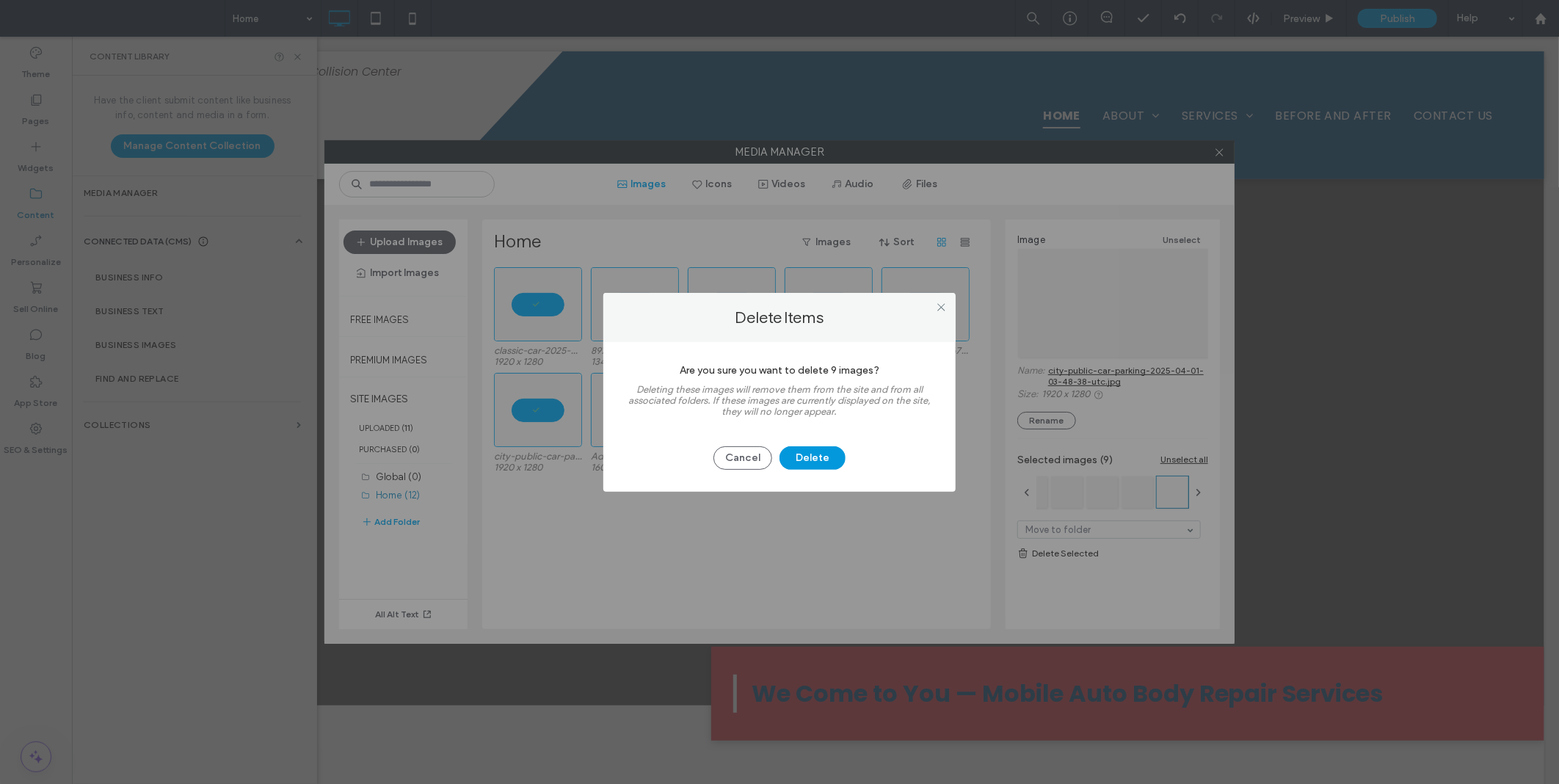
click at [812, 457] on button "Delete" at bounding box center [812, 458] width 66 height 24
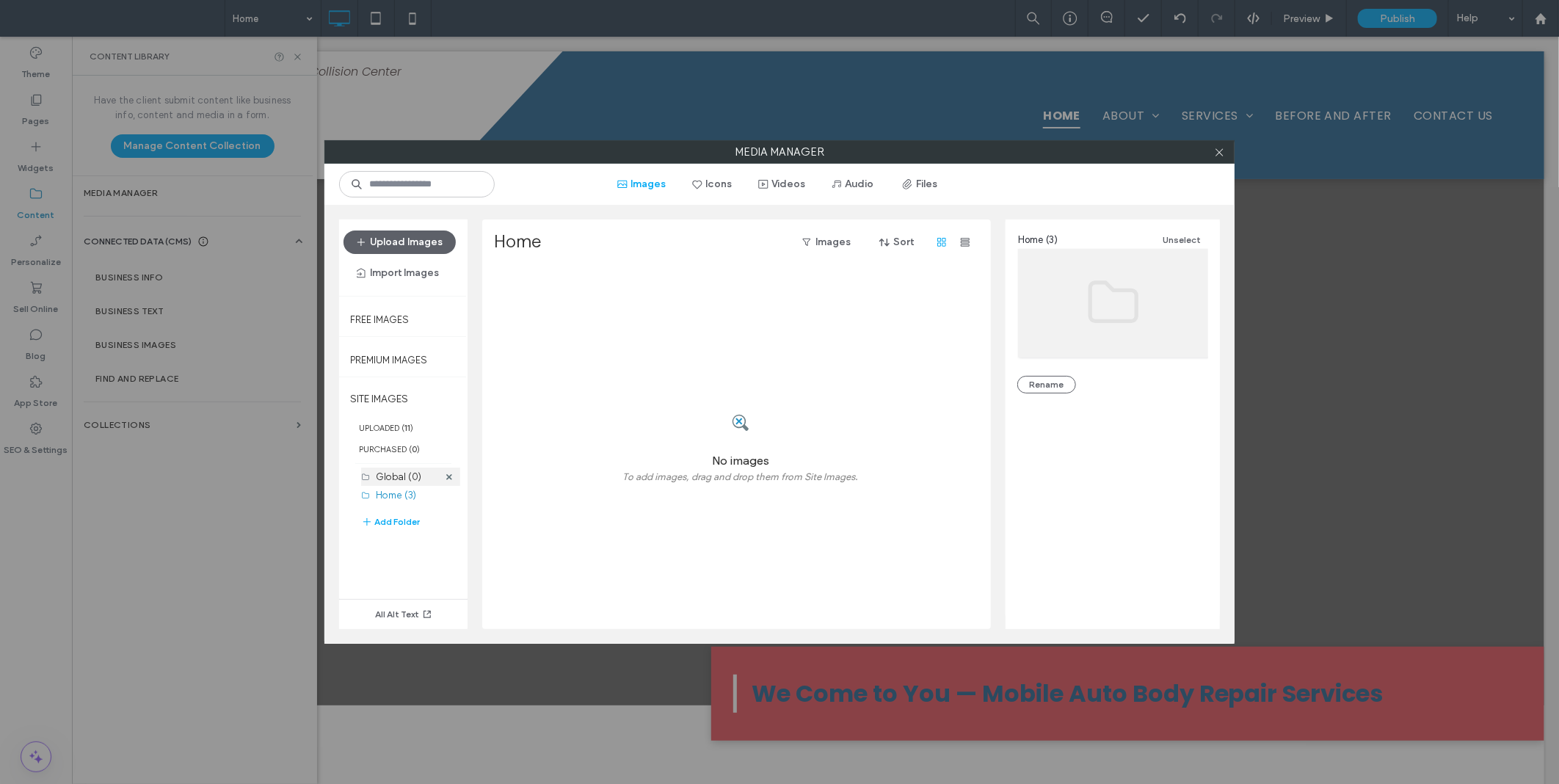
click at [405, 480] on label "Global (0)" at bounding box center [399, 477] width 46 height 11
click at [390, 502] on div "Home (3)" at bounding box center [407, 495] width 63 height 15
click at [401, 433] on label "UPLOADED ( 11 )" at bounding box center [404, 428] width 128 height 21
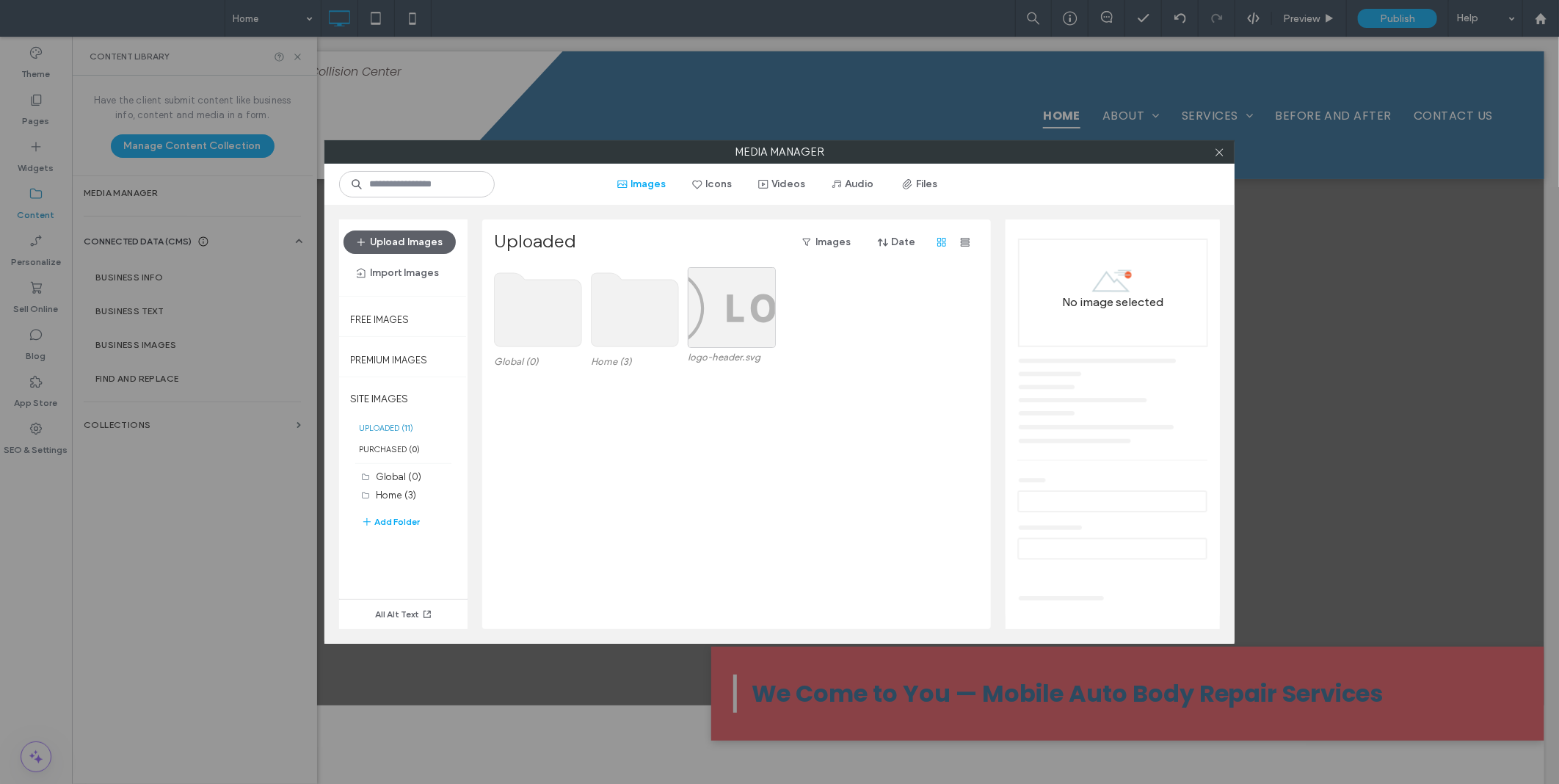
click at [606, 320] on use at bounding box center [635, 309] width 87 height 73
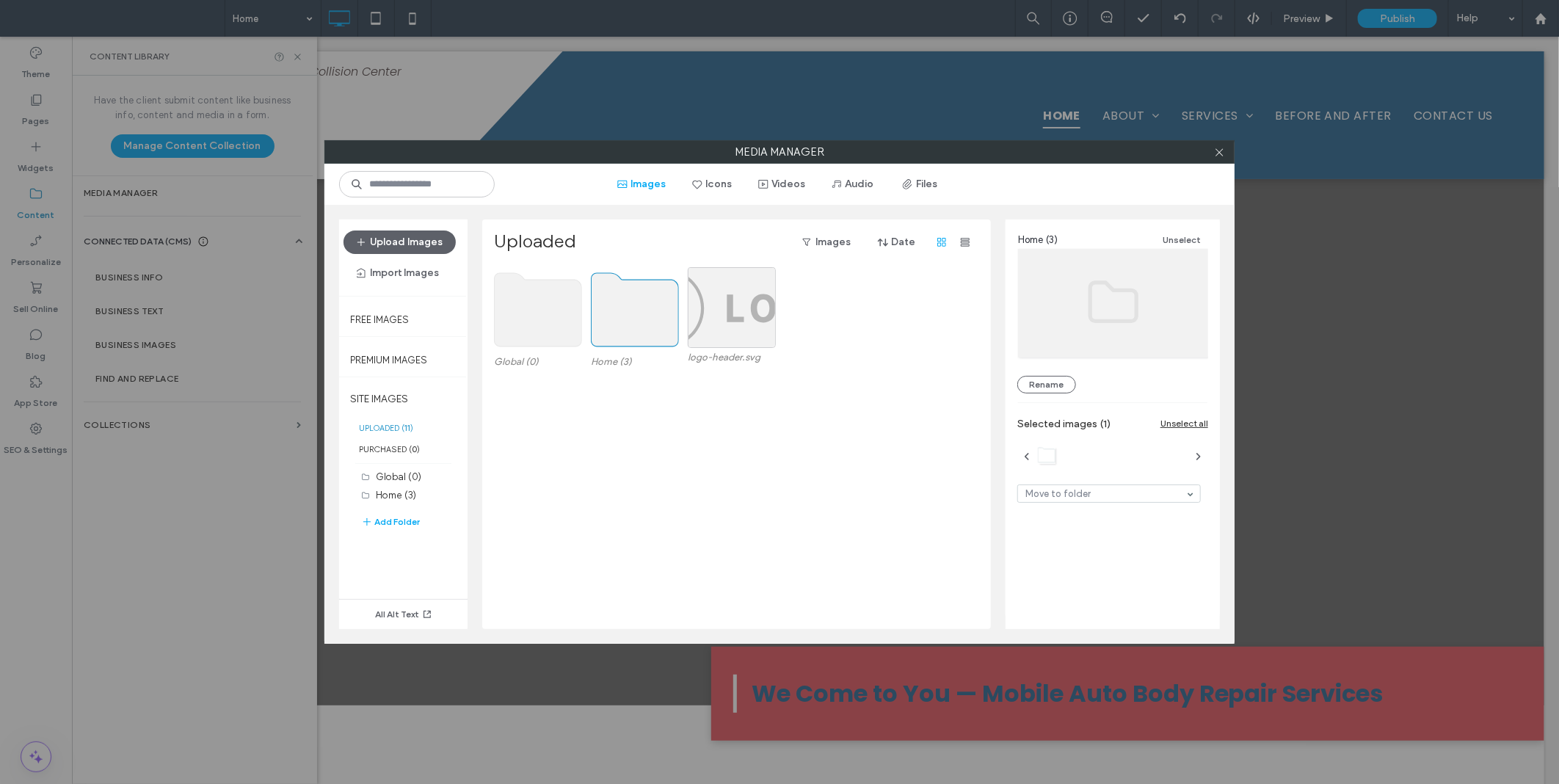
click at [606, 320] on use at bounding box center [635, 309] width 87 height 73
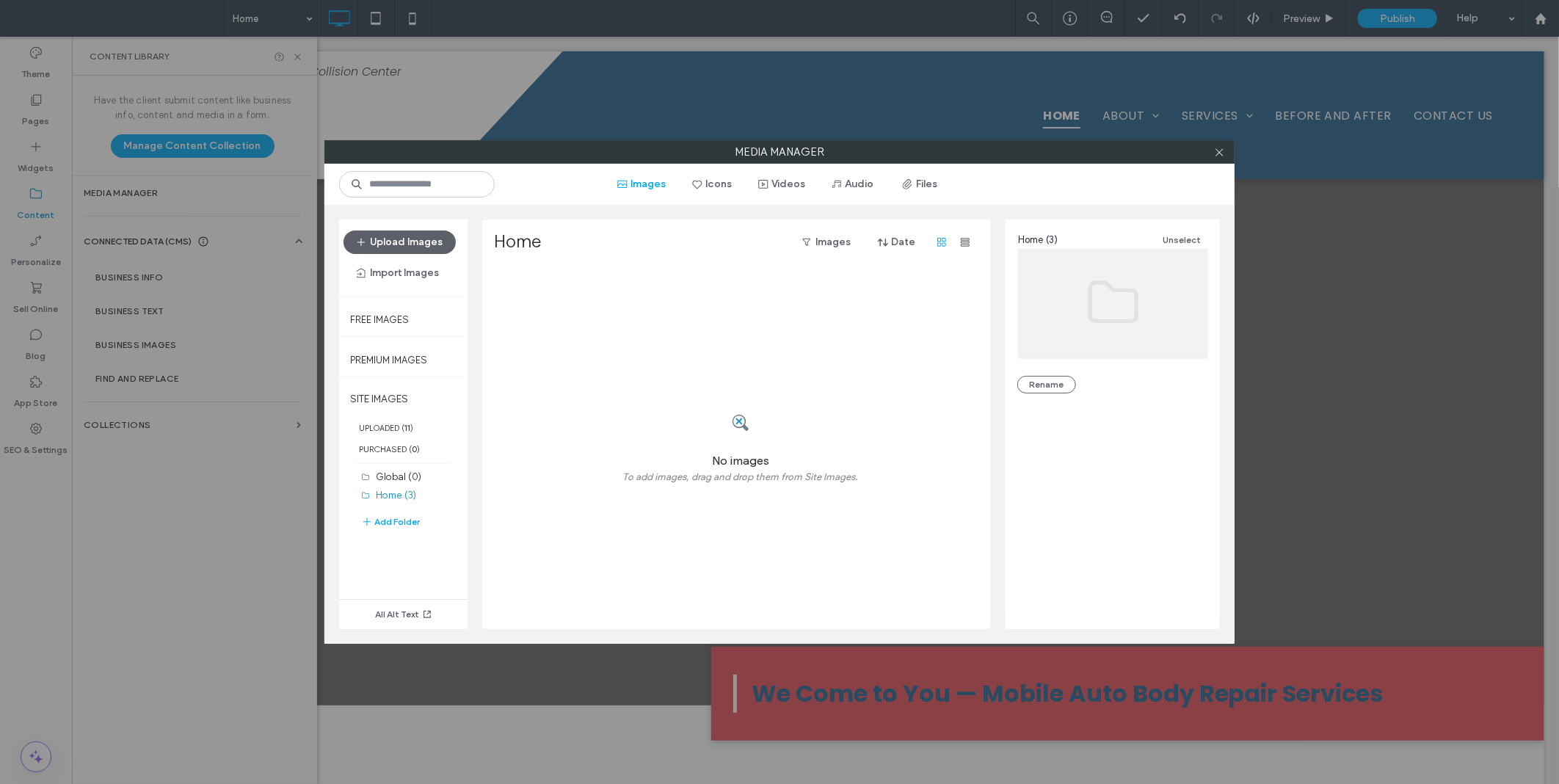
click at [606, 345] on div "No images To add images, drag and drop them from Site Images." at bounding box center [740, 449] width 493 height 362
click at [385, 478] on label "Global (0)" at bounding box center [399, 477] width 46 height 11
click at [790, 183] on button "Videos" at bounding box center [783, 184] width 73 height 24
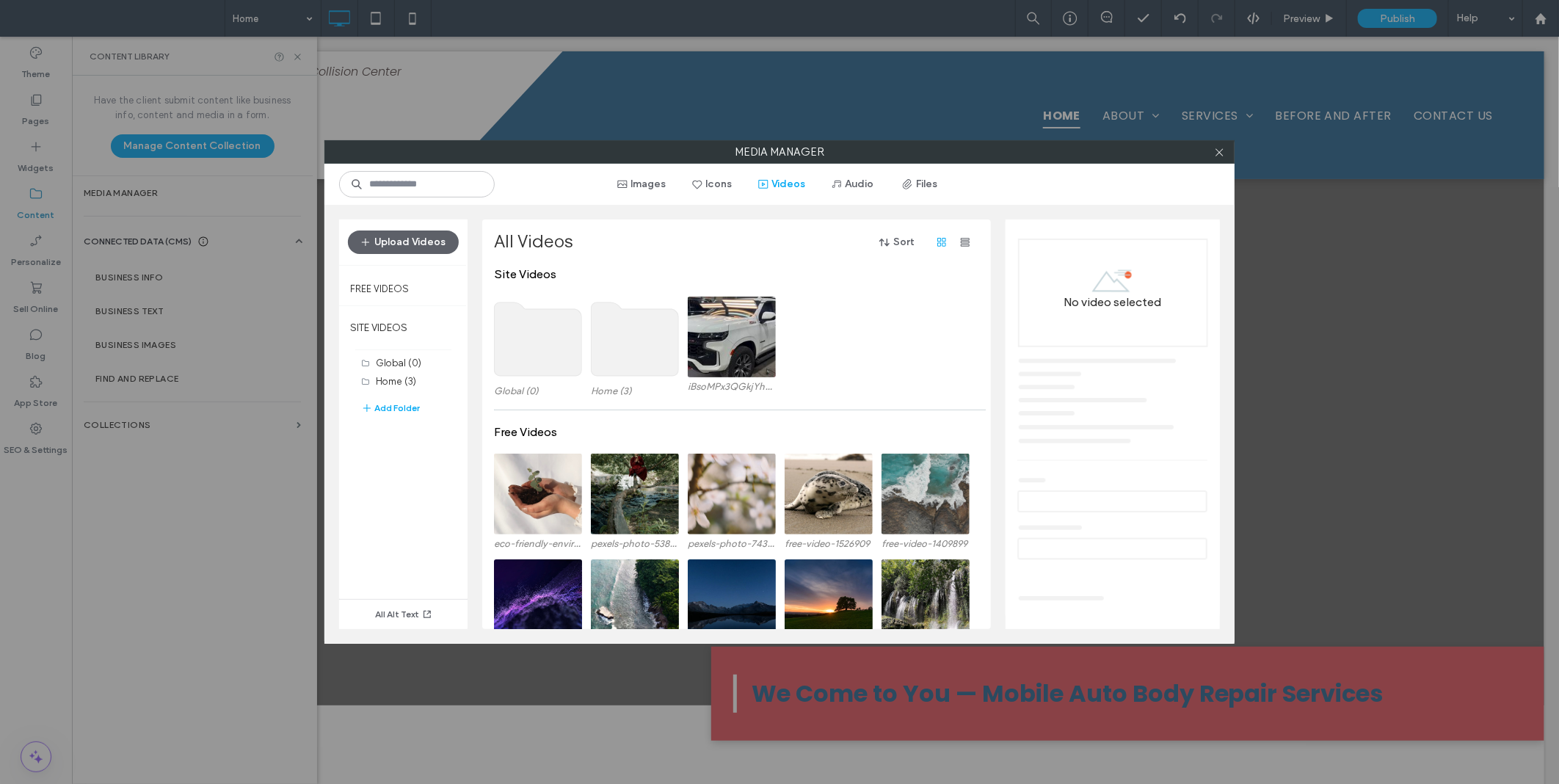
click at [624, 342] on use at bounding box center [635, 339] width 87 height 73
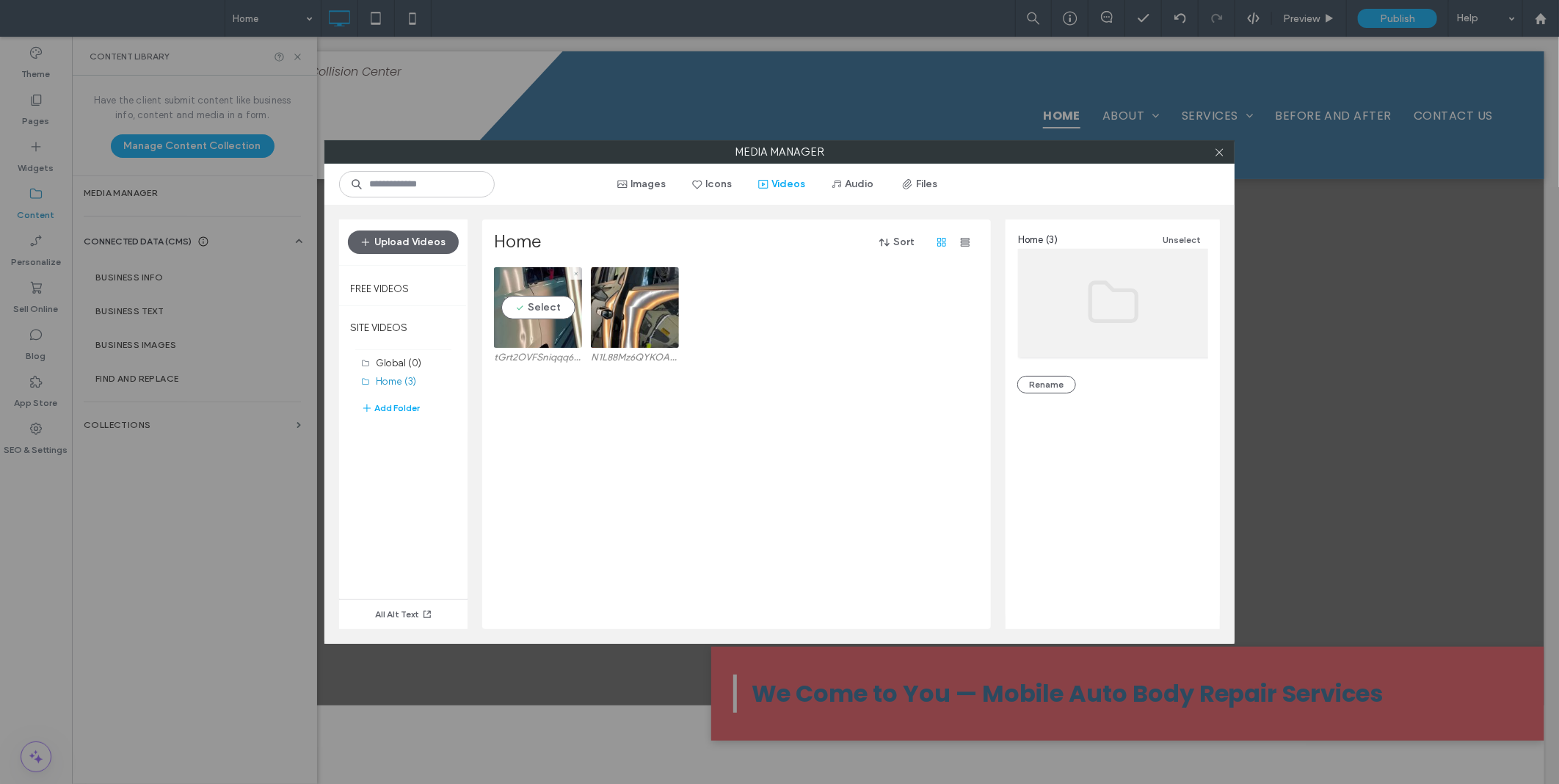
click at [558, 335] on video at bounding box center [537, 308] width 88 height 81
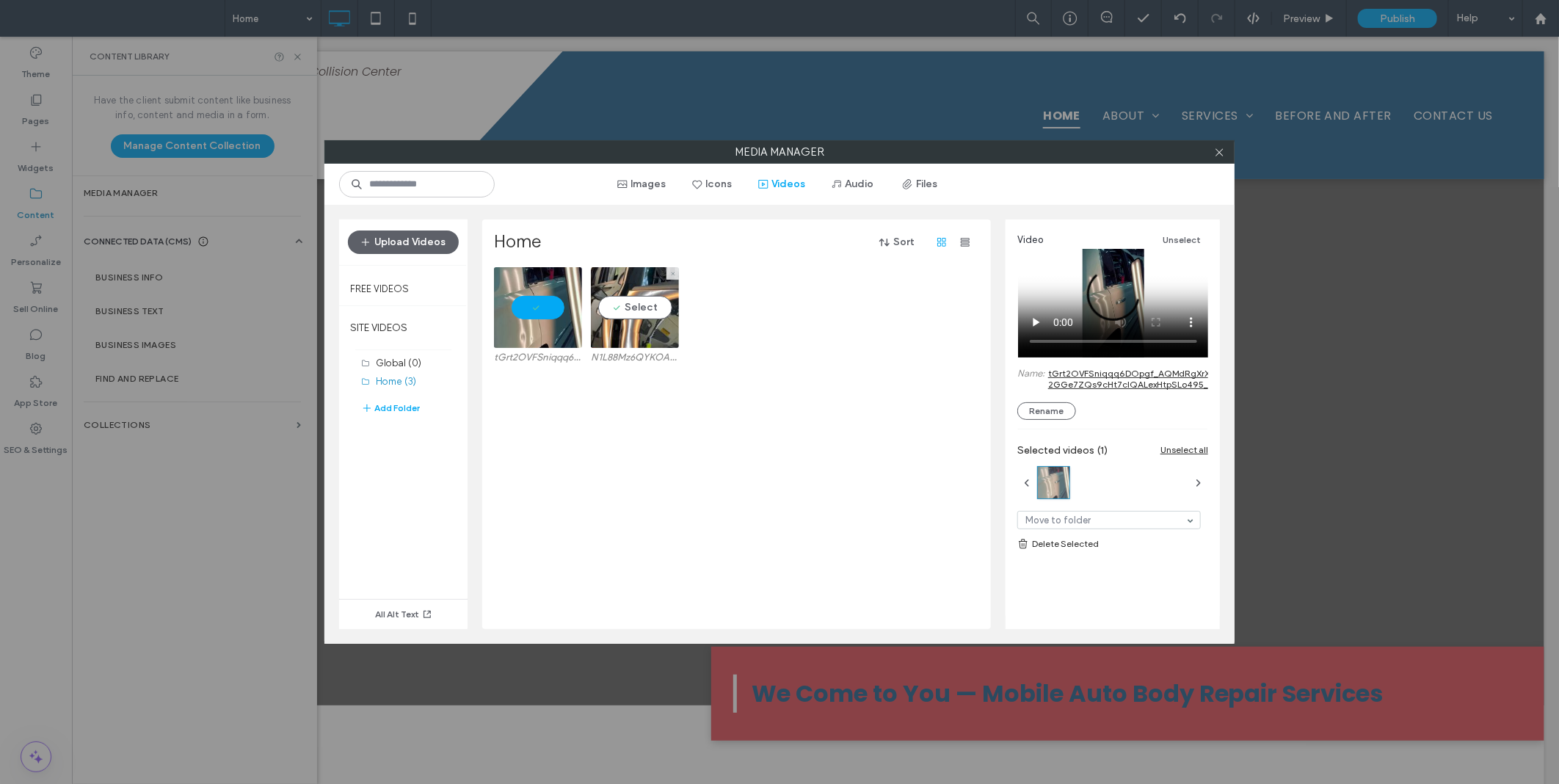
click at [614, 332] on video at bounding box center [634, 308] width 88 height 81
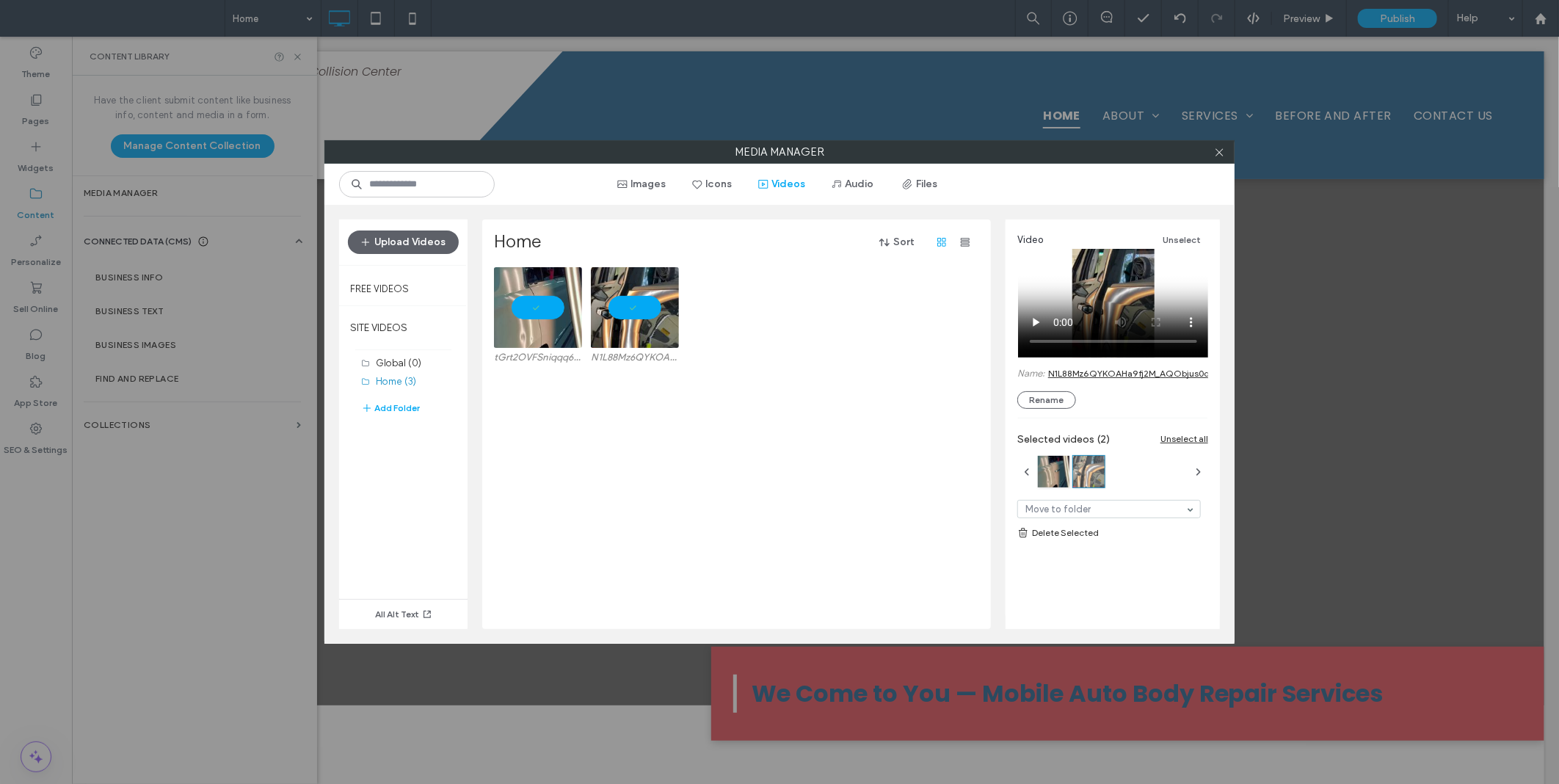
click at [1074, 539] on link "Delete Selected" at bounding box center [1113, 533] width 191 height 15
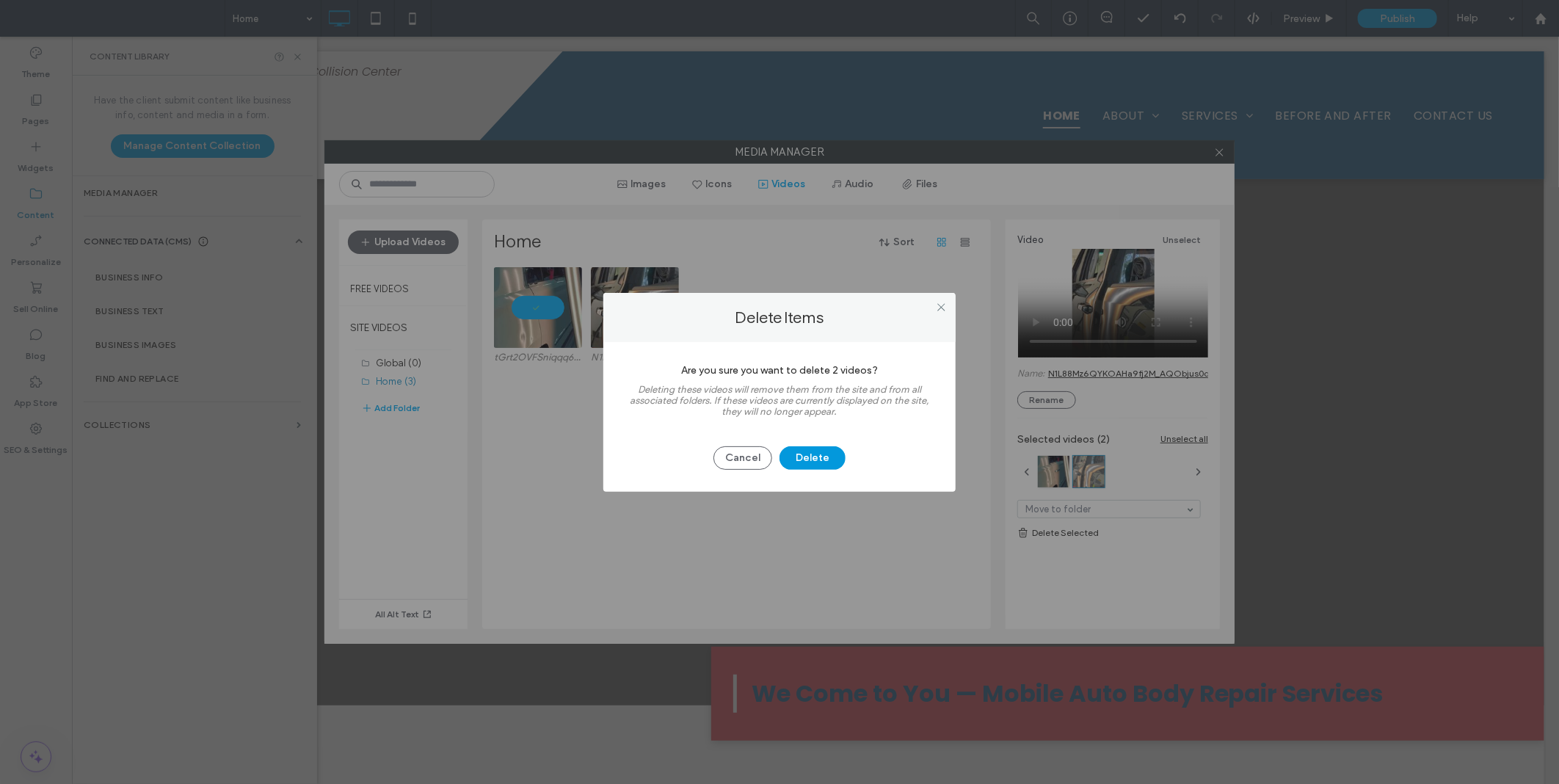
click at [809, 452] on button "Delete" at bounding box center [812, 458] width 66 height 24
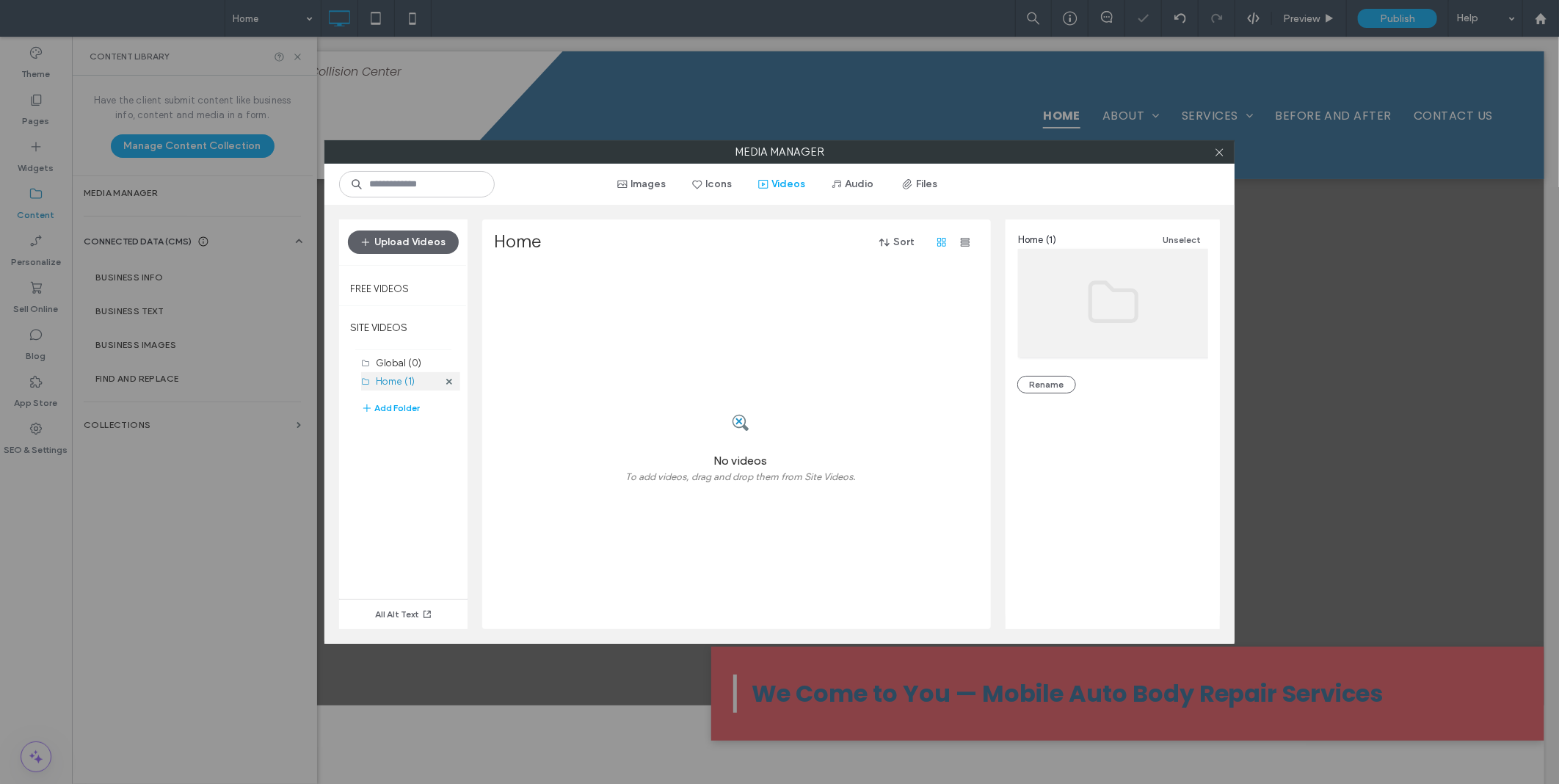
click at [392, 382] on label "Home (1)" at bounding box center [395, 381] width 39 height 11
click at [407, 361] on label "Global (0)" at bounding box center [399, 363] width 46 height 11
click at [391, 336] on label "SITE VIDEOS" at bounding box center [404, 327] width 128 height 37
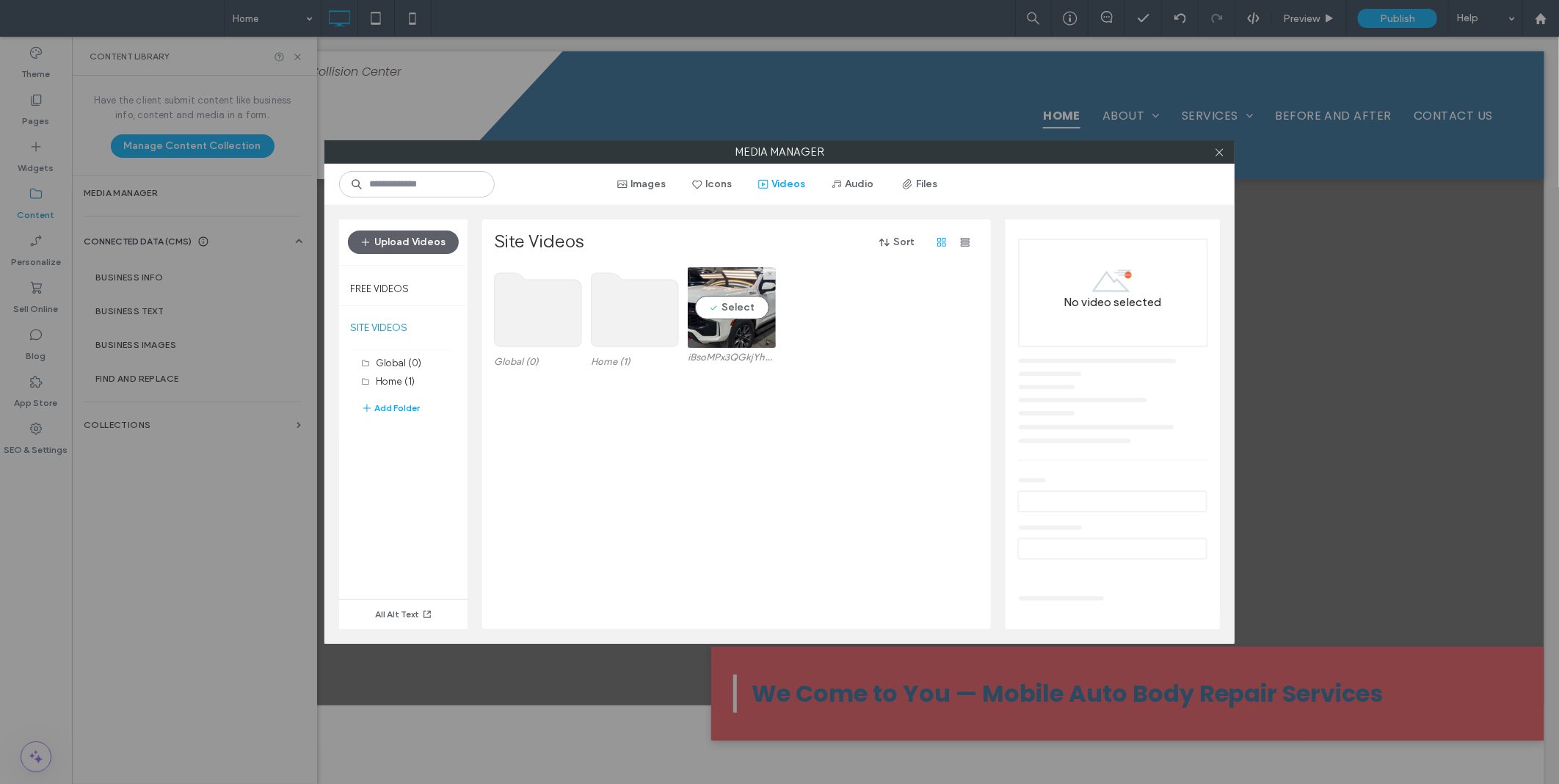
click at [727, 318] on video at bounding box center [731, 308] width 88 height 81
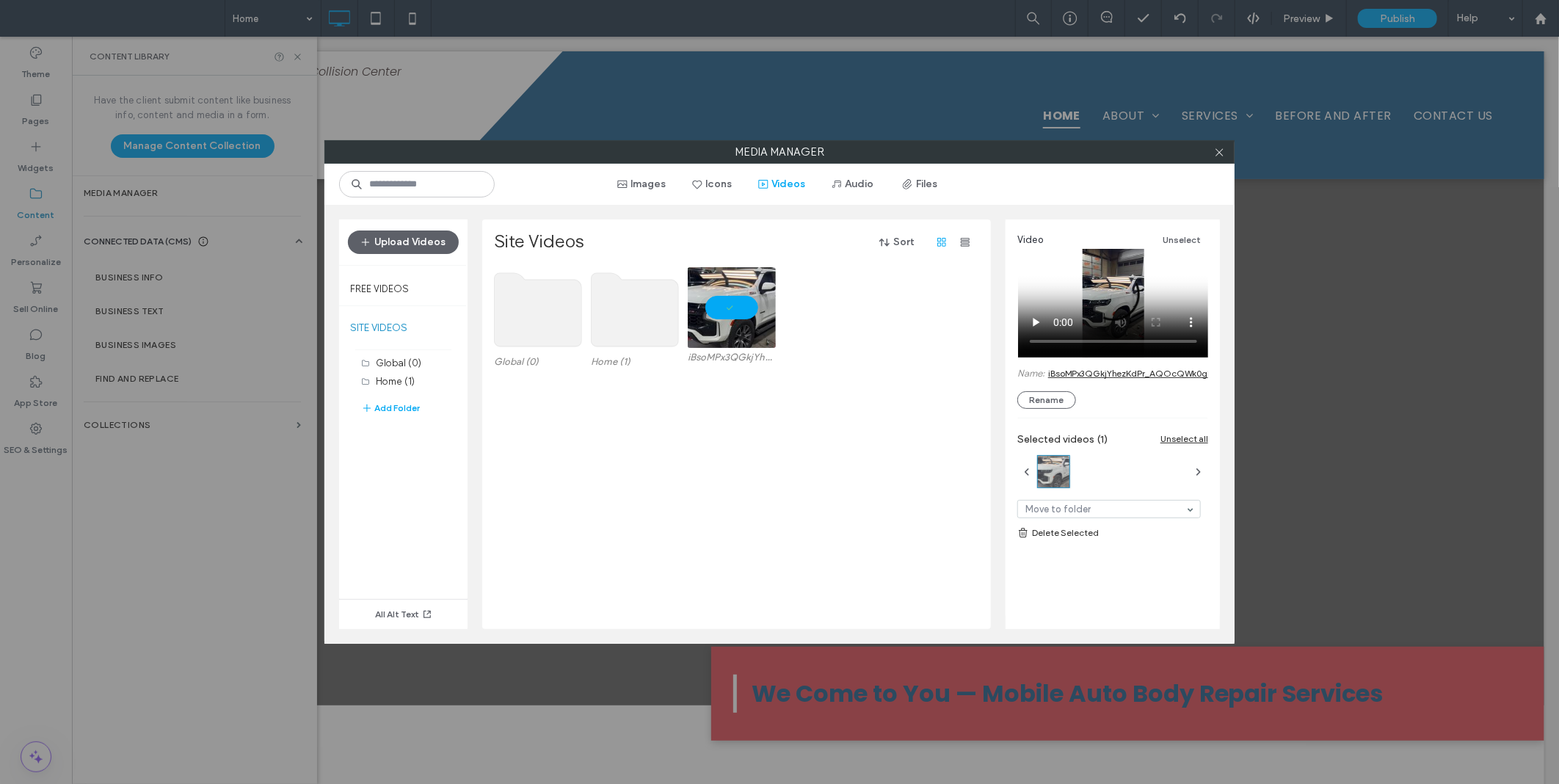
click at [1055, 536] on link "Delete Selected" at bounding box center [1113, 533] width 191 height 15
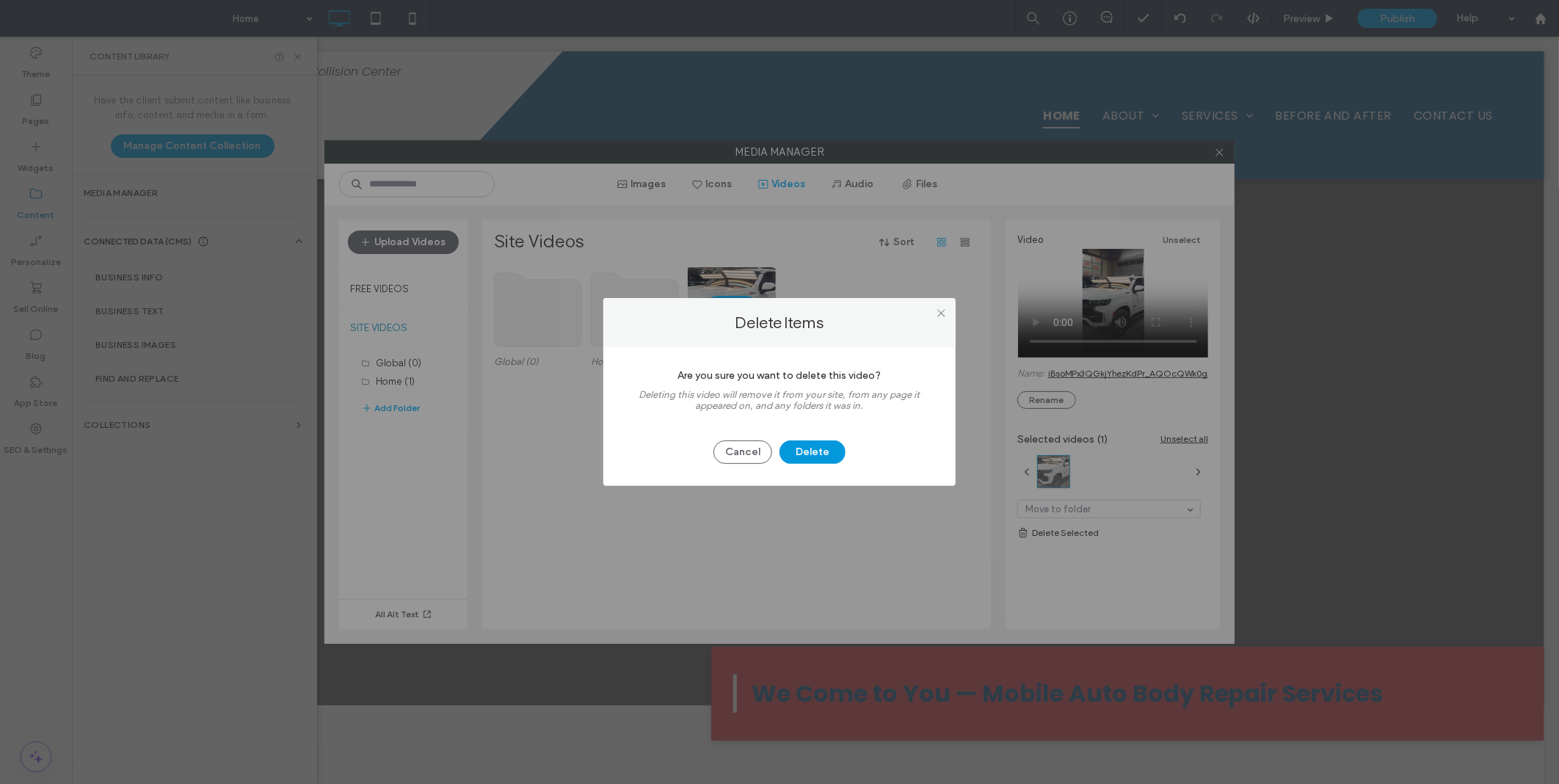
click at [826, 452] on button "Delete" at bounding box center [812, 452] width 66 height 24
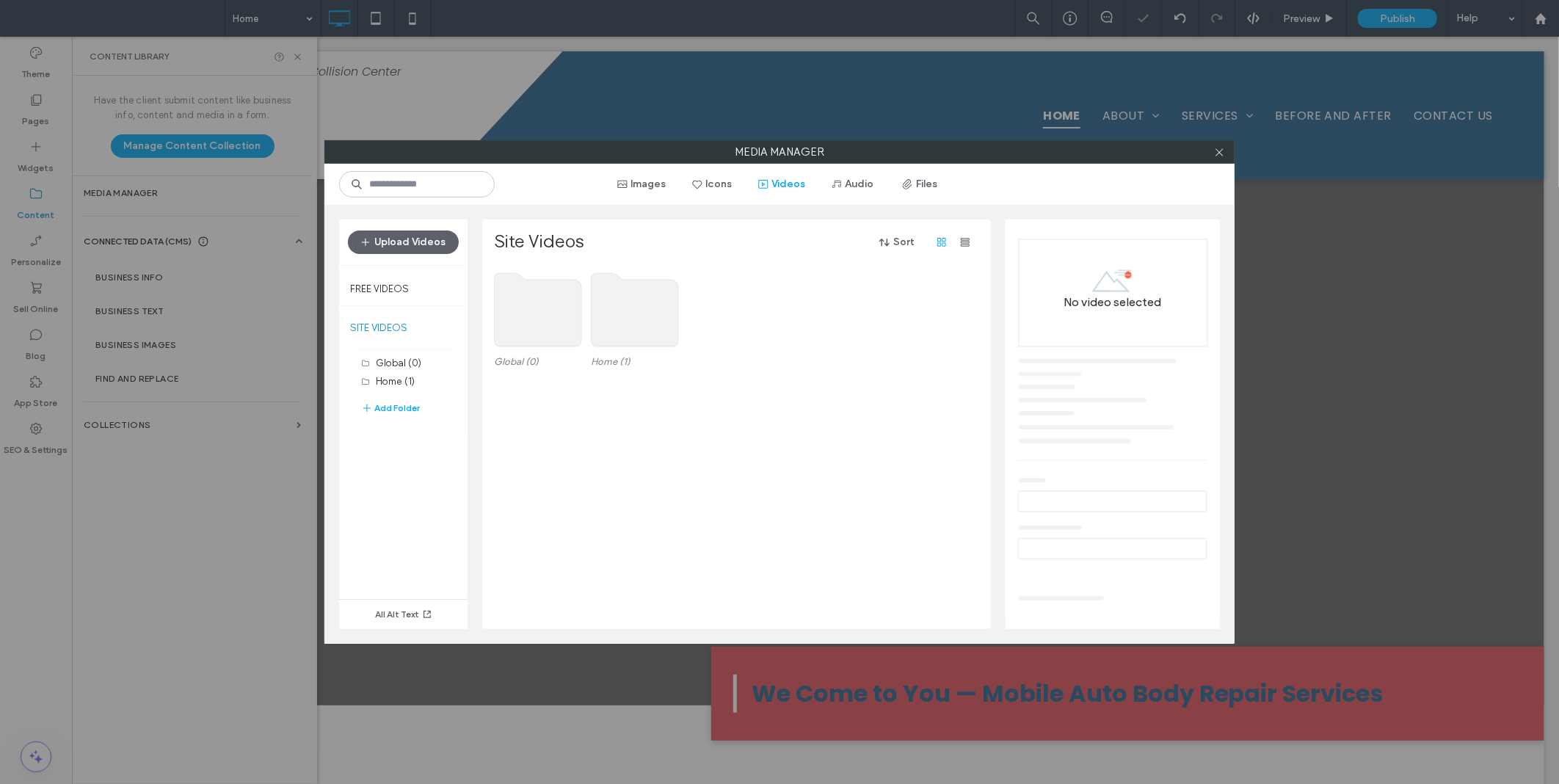
click at [612, 341] on use at bounding box center [635, 309] width 87 height 73
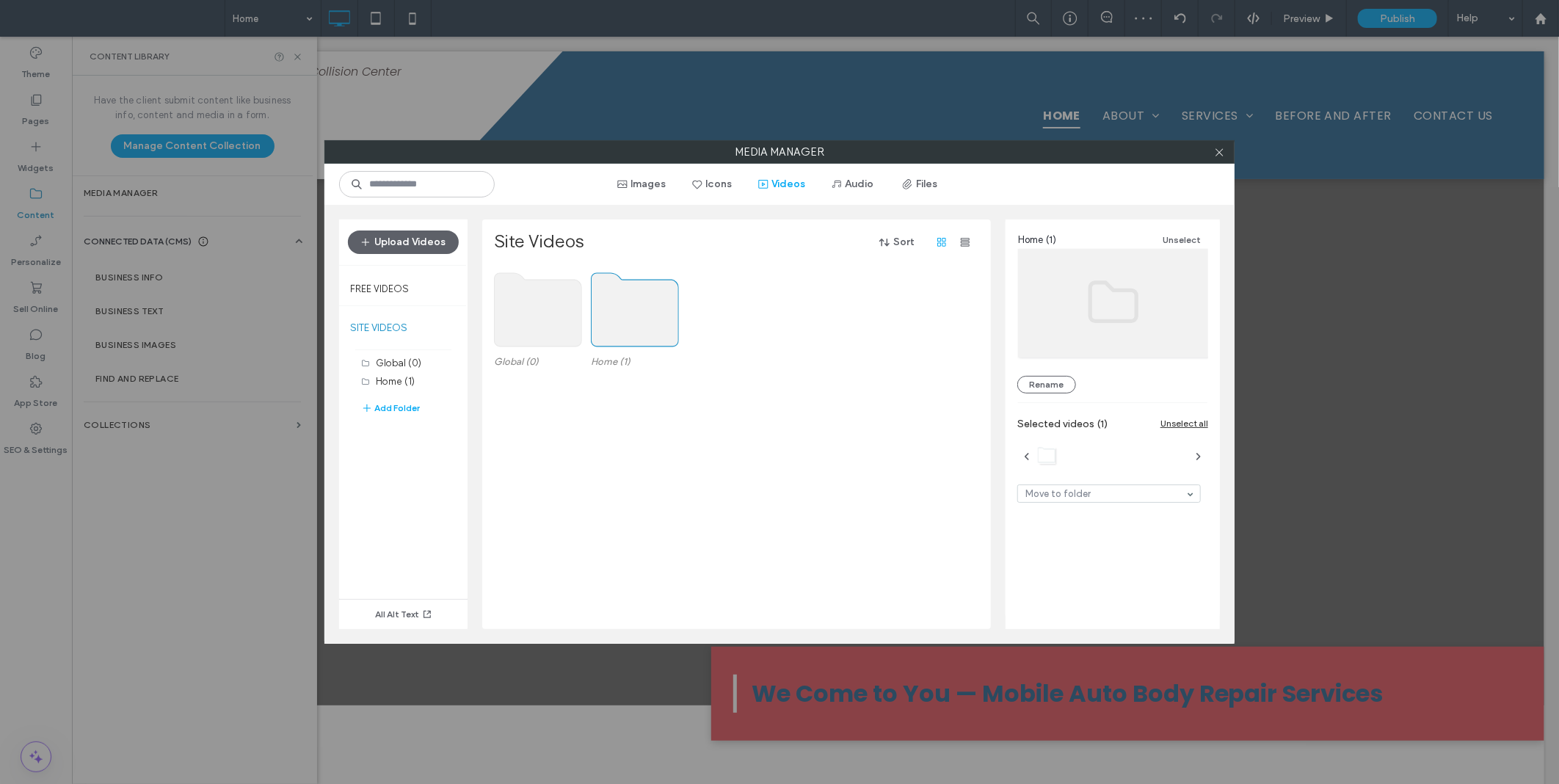
drag, startPoint x: 711, startPoint y: 187, endPoint x: 699, endPoint y: 229, distance: 43.7
click at [711, 186] on button "Icons" at bounding box center [712, 184] width 66 height 24
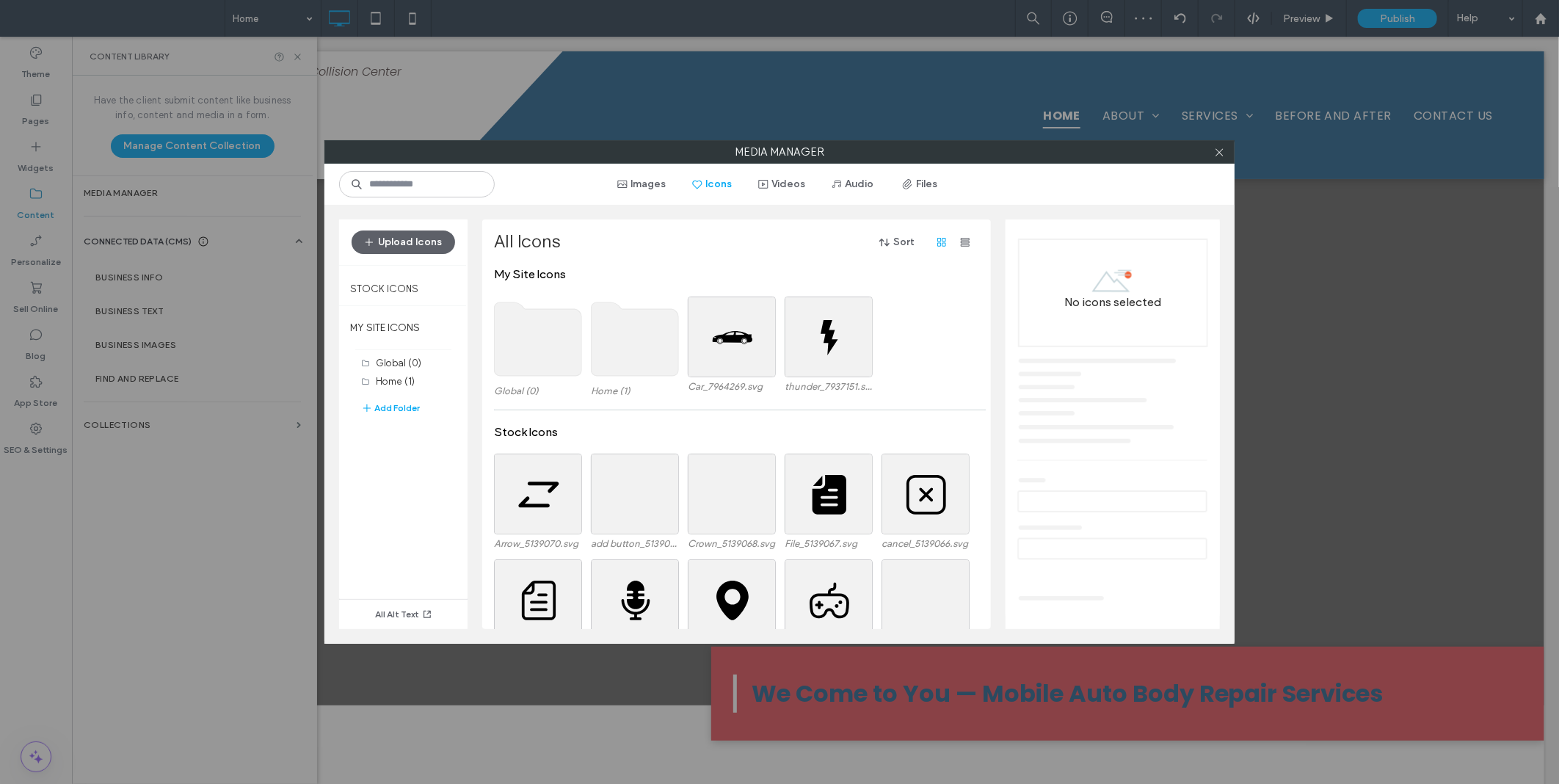
click at [644, 339] on use at bounding box center [635, 339] width 87 height 73
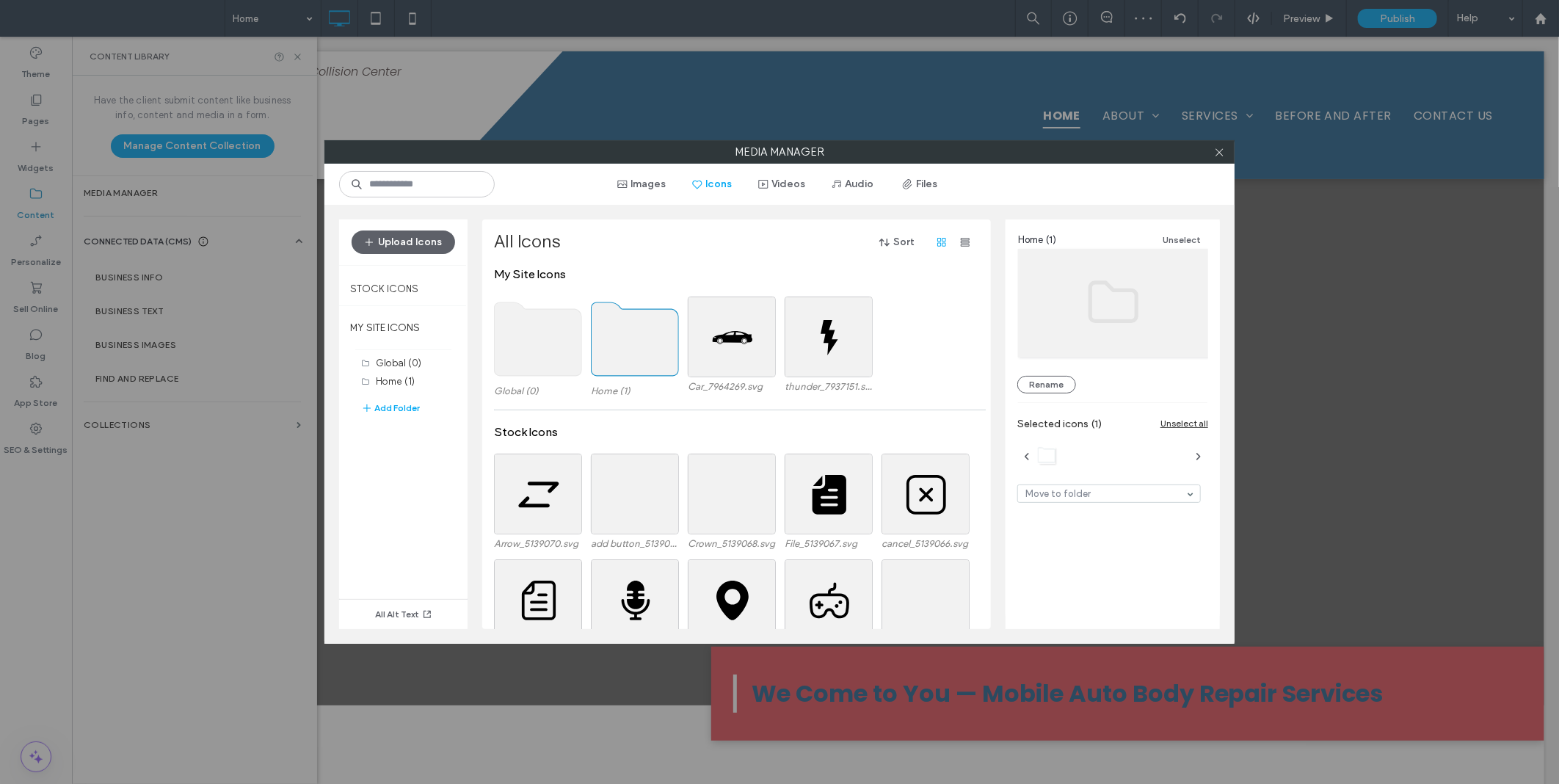
click at [644, 339] on use at bounding box center [635, 339] width 87 height 73
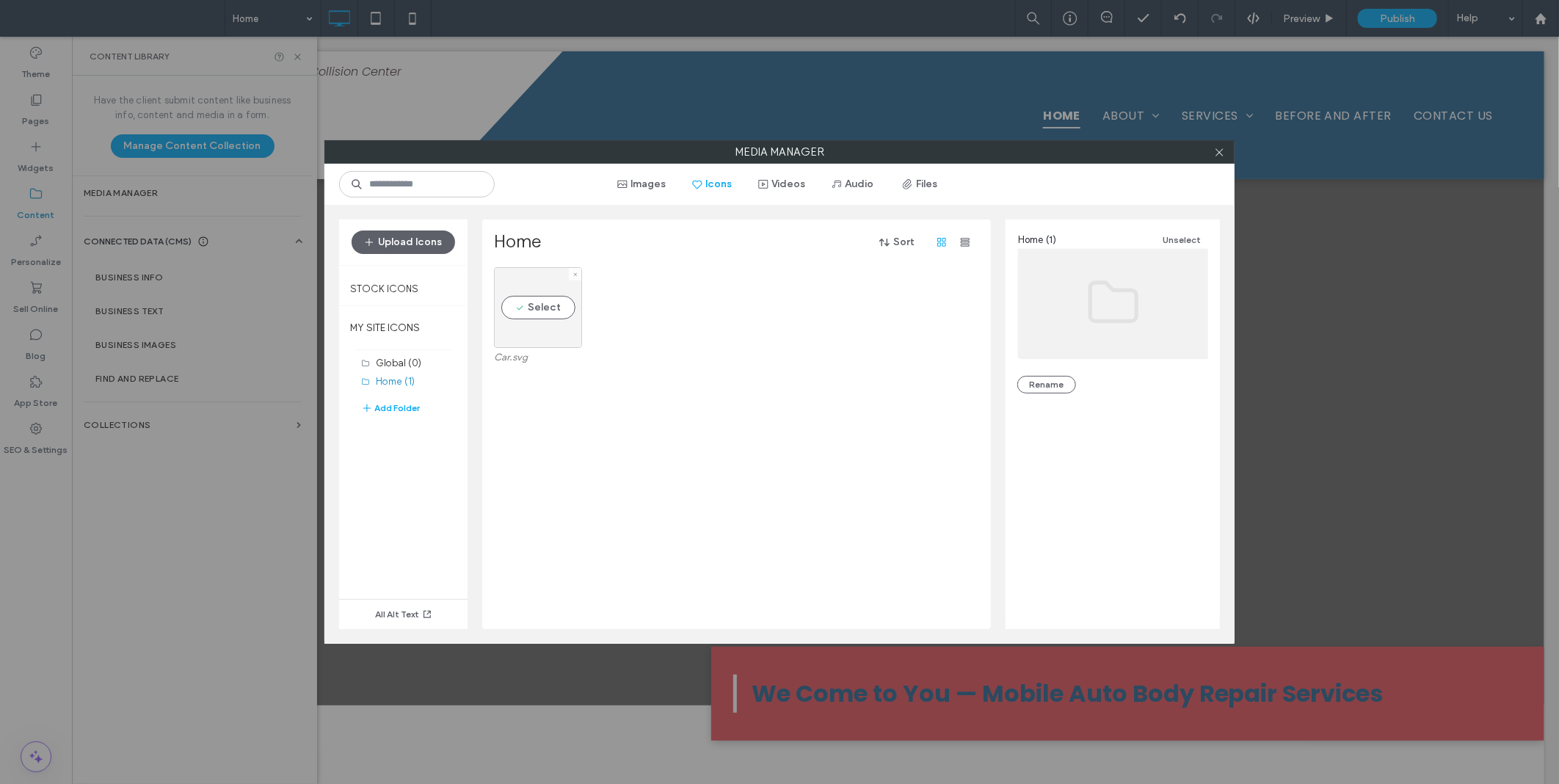
click at [532, 318] on div "Select" at bounding box center [537, 308] width 88 height 81
click at [1052, 539] on link "Delete Selected" at bounding box center [1113, 542] width 191 height 15
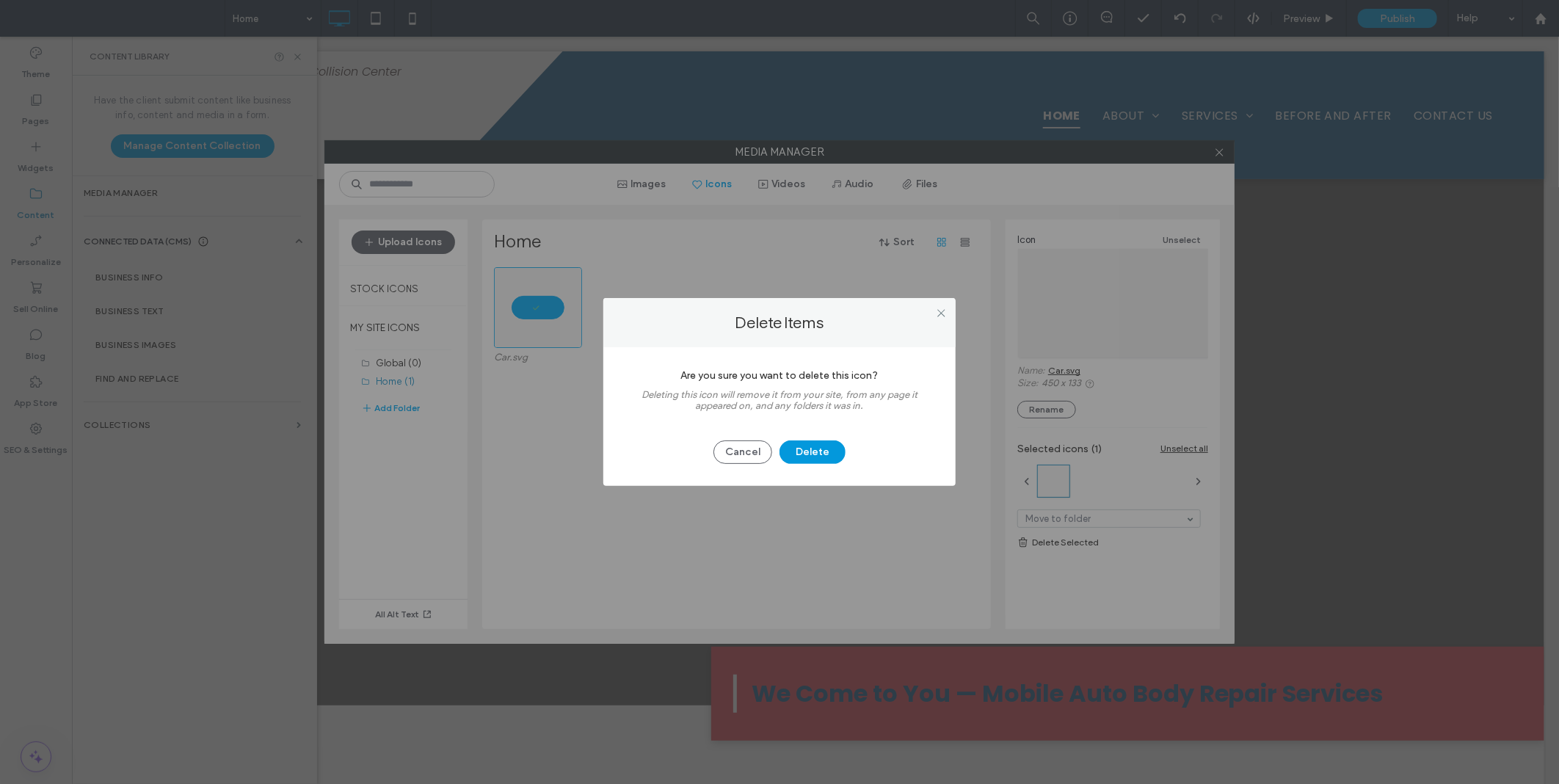
click at [819, 448] on button "Delete" at bounding box center [812, 452] width 66 height 24
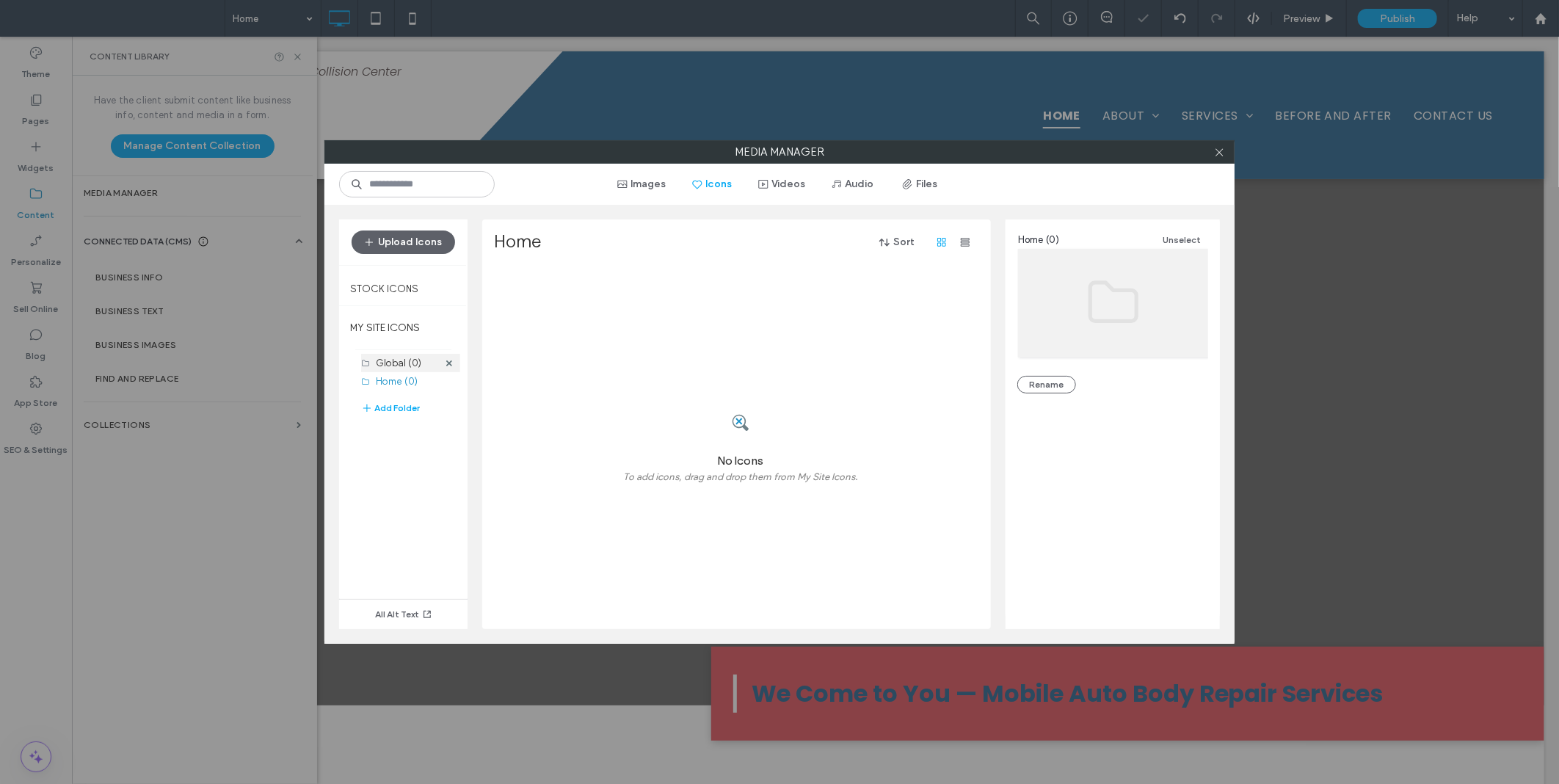
click at [397, 358] on div "Global (0)" at bounding box center [407, 363] width 63 height 15
click at [652, 191] on button "Images" at bounding box center [642, 184] width 75 height 24
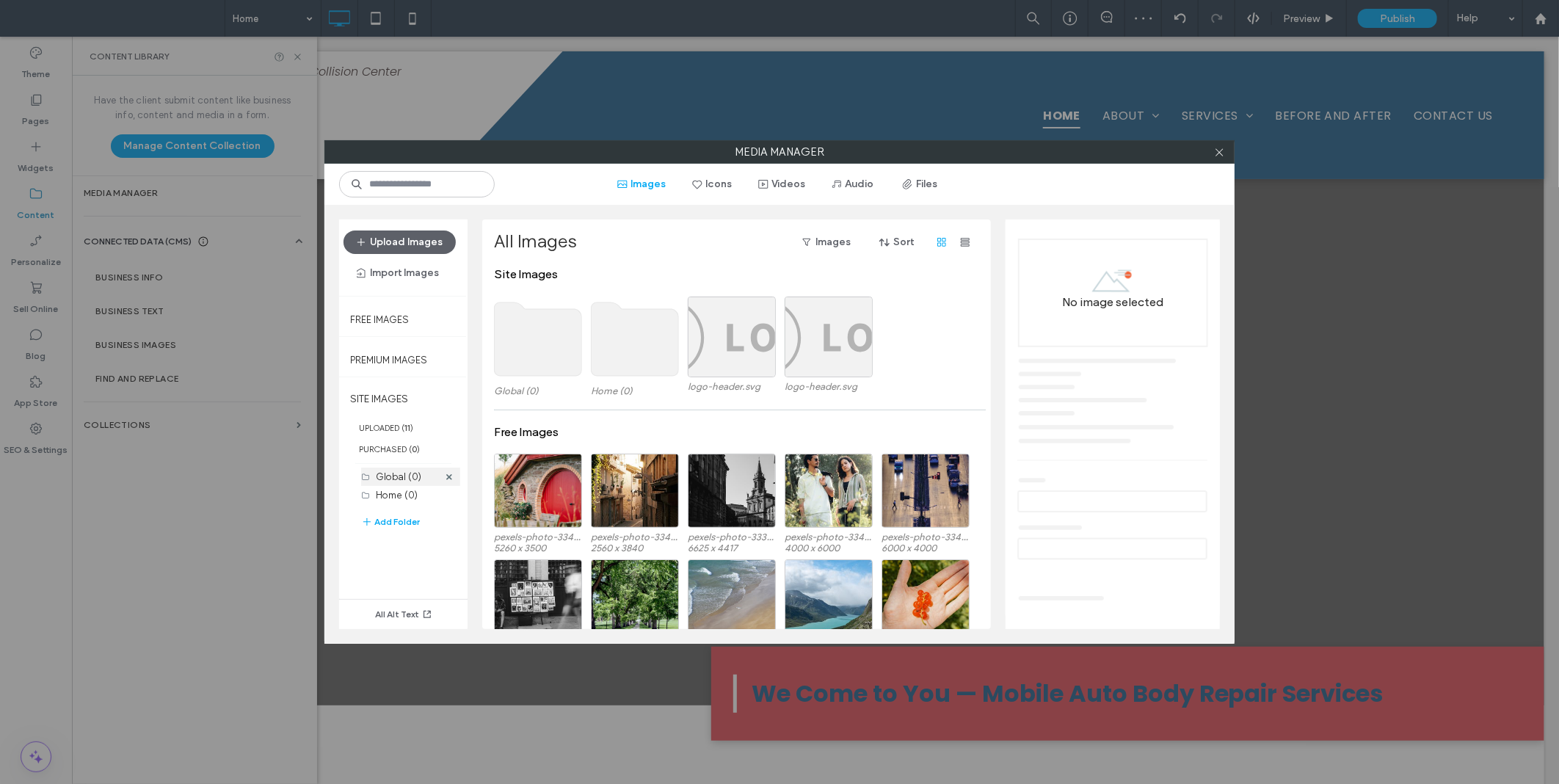
click at [409, 471] on div "Global (0)" at bounding box center [407, 477] width 63 height 15
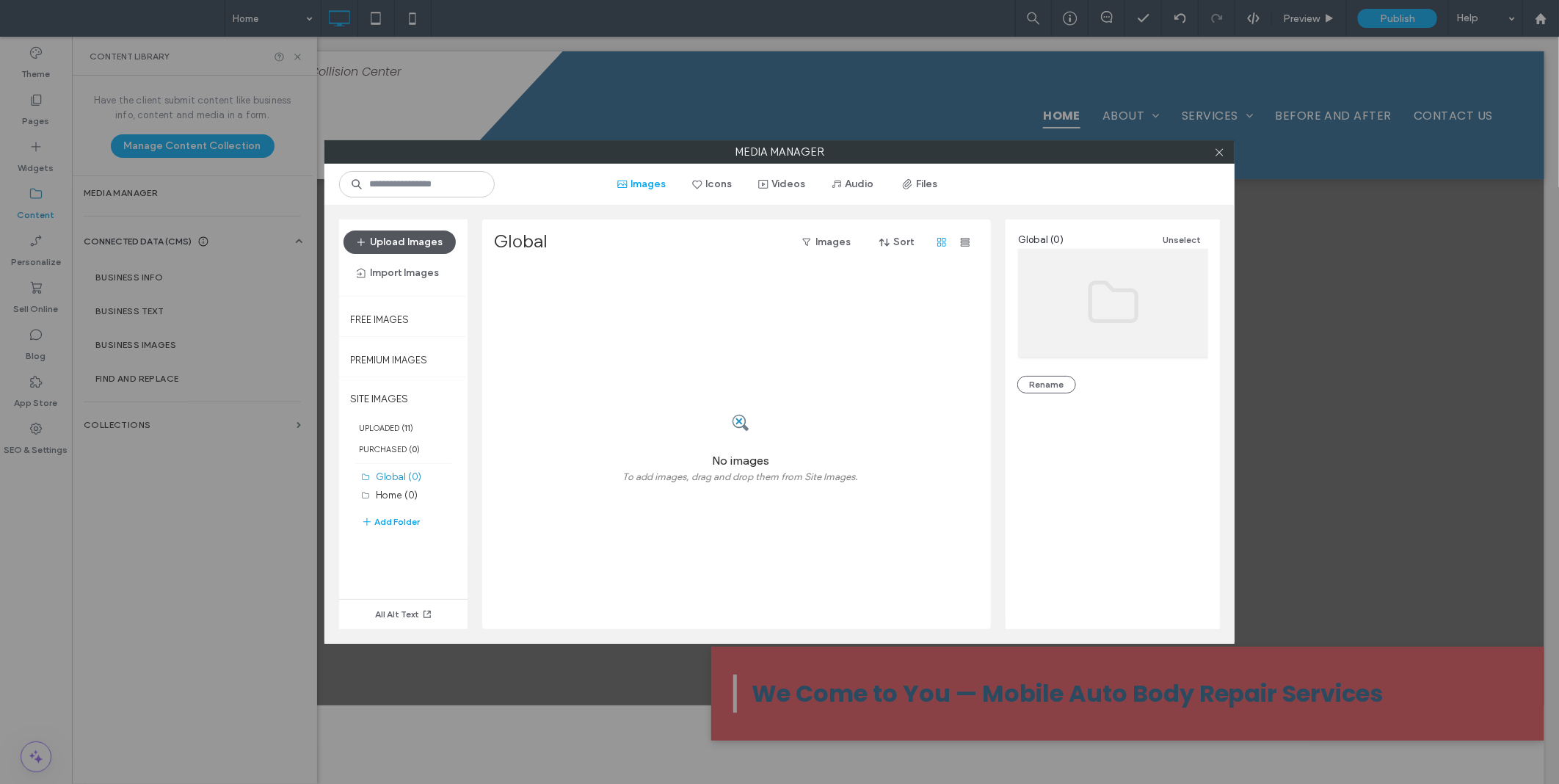
click at [426, 251] on button "Upload Images" at bounding box center [400, 242] width 112 height 24
click at [1220, 157] on icon at bounding box center [1220, 152] width 11 height 11
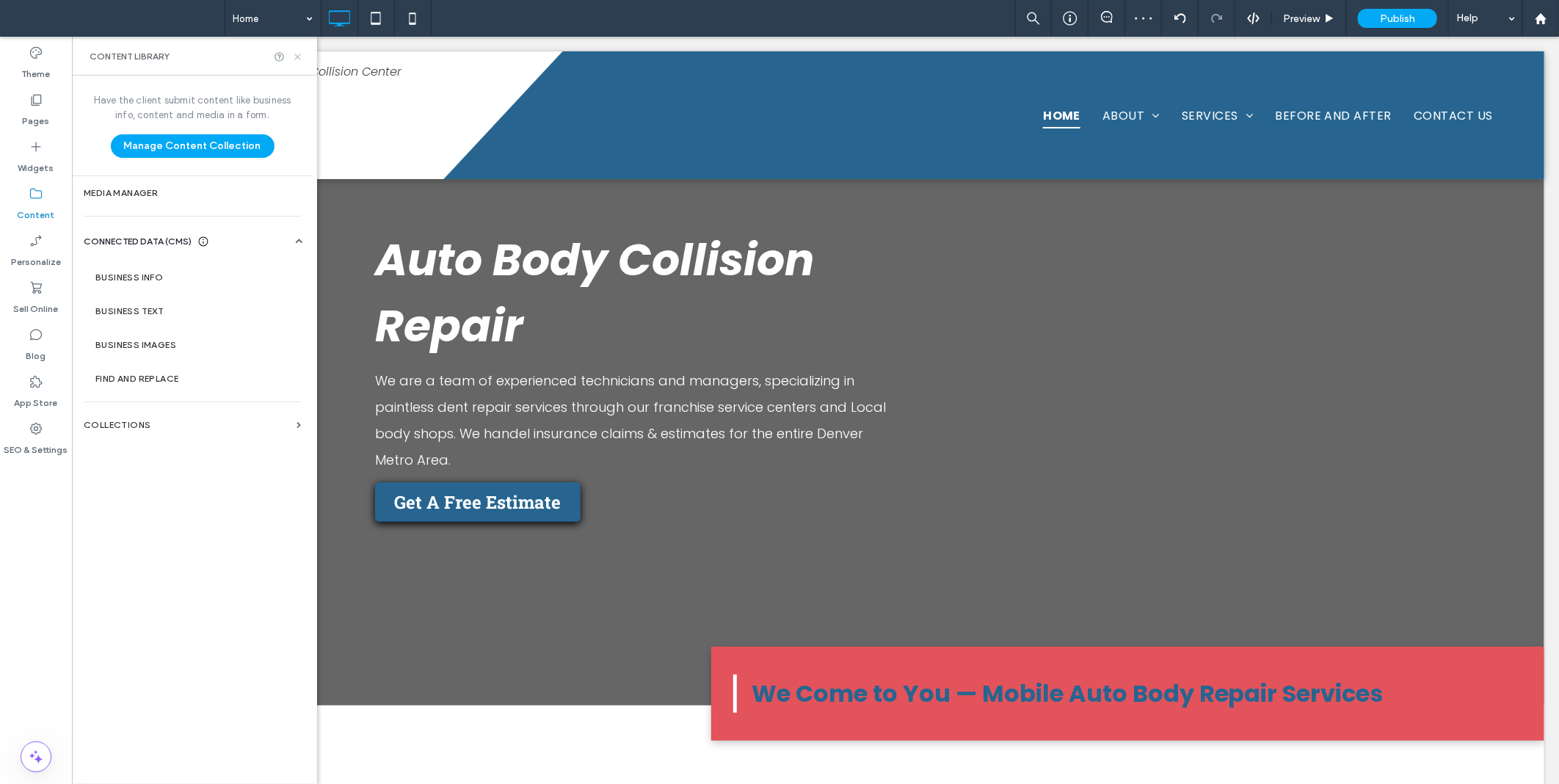
drag, startPoint x: 296, startPoint y: 52, endPoint x: 270, endPoint y: 83, distance: 40.5
click at [296, 52] on icon at bounding box center [297, 57] width 11 height 11
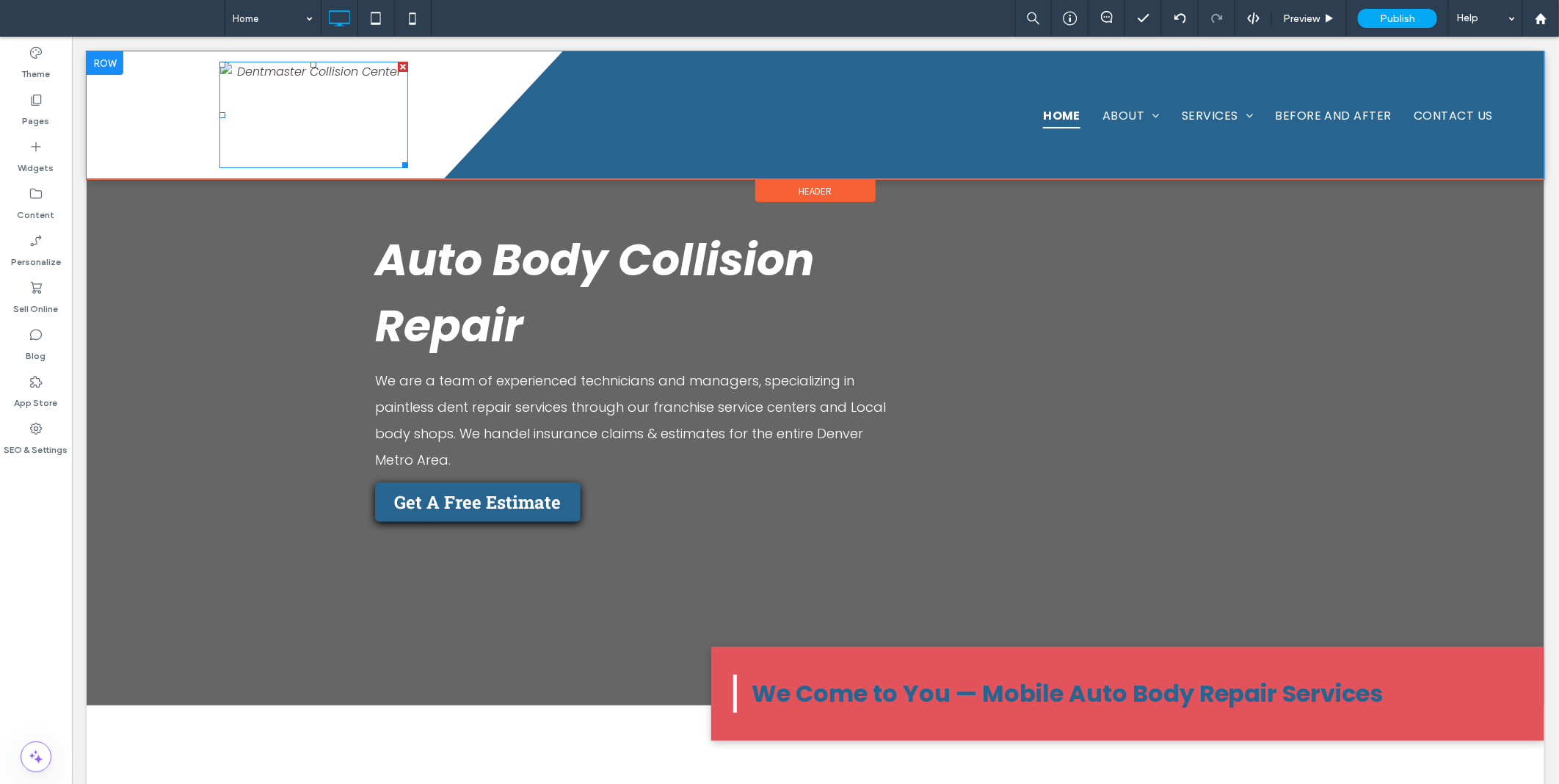
click at [345, 127] on img at bounding box center [313, 114] width 189 height 106
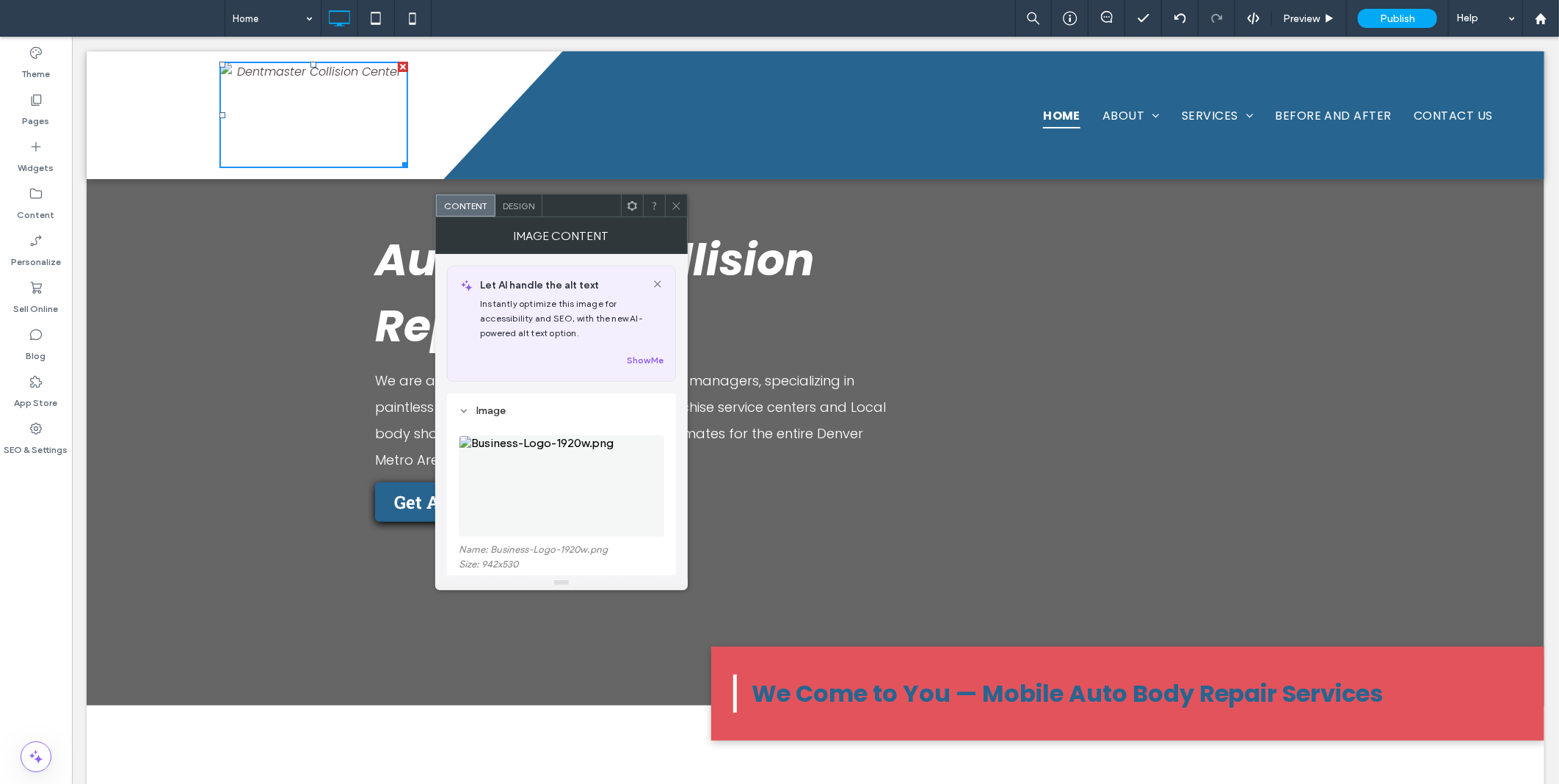
click at [531, 475] on img at bounding box center [561, 486] width 206 height 102
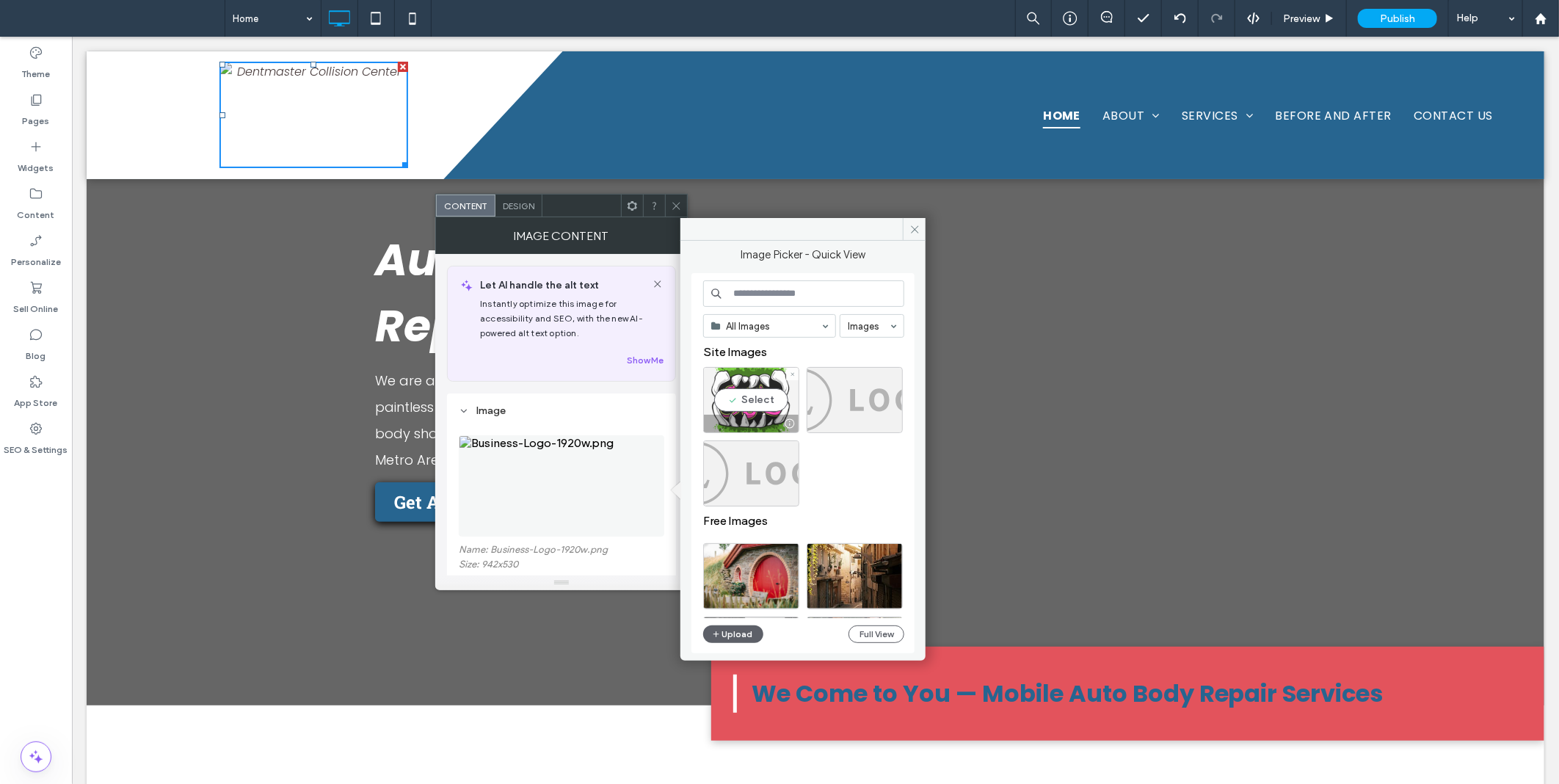
click at [742, 380] on div "Select" at bounding box center [751, 400] width 96 height 66
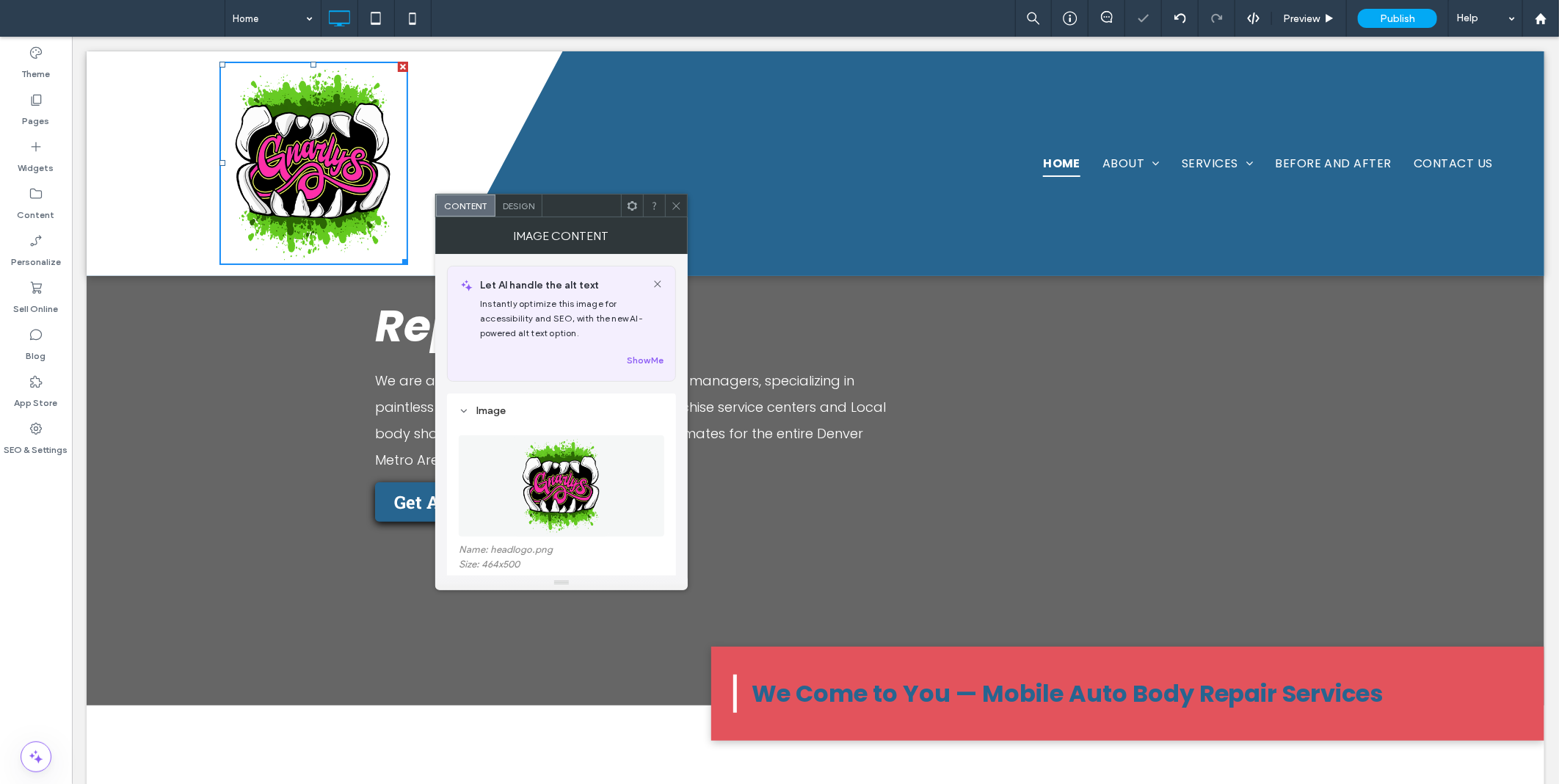
click at [676, 200] on icon at bounding box center [676, 206] width 11 height 11
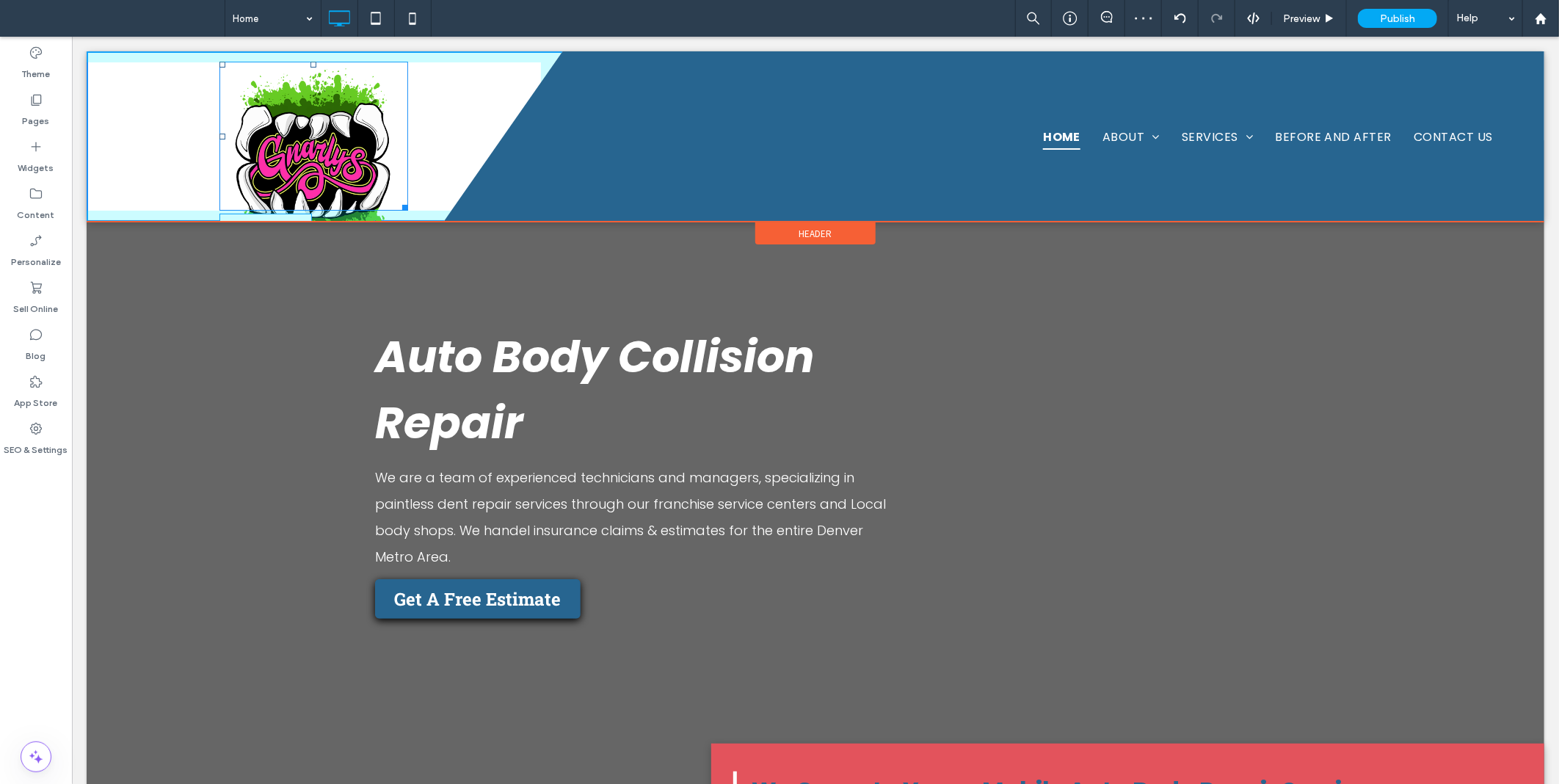
drag, startPoint x: 397, startPoint y: 258, endPoint x: 372, endPoint y: 209, distance: 55.0
click at [397, 209] on div at bounding box center [402, 204] width 11 height 11
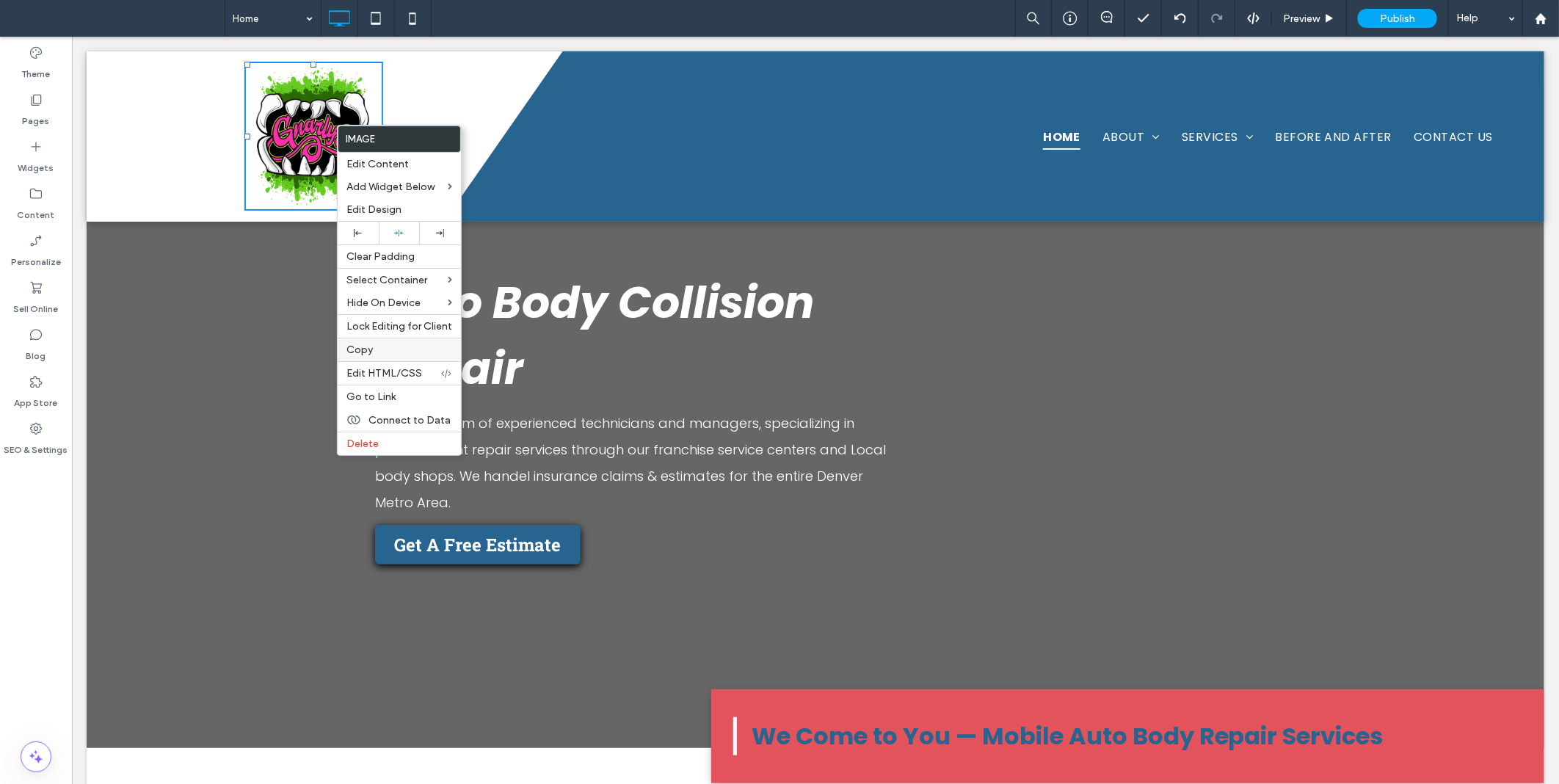
click at [371, 344] on span "Copy" at bounding box center [359, 350] width 27 height 12
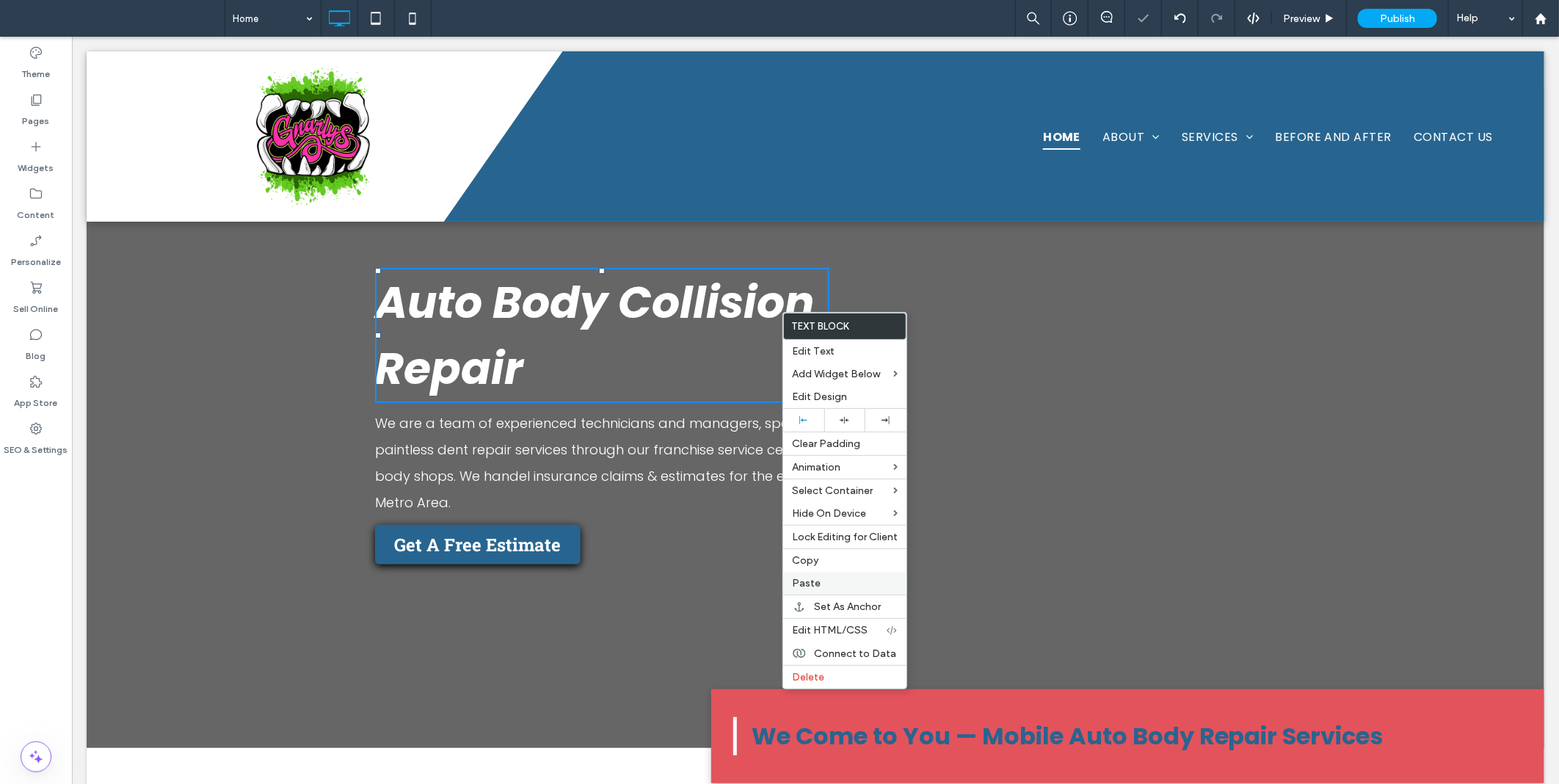
click at [819, 585] on label "Paste" at bounding box center [844, 583] width 105 height 12
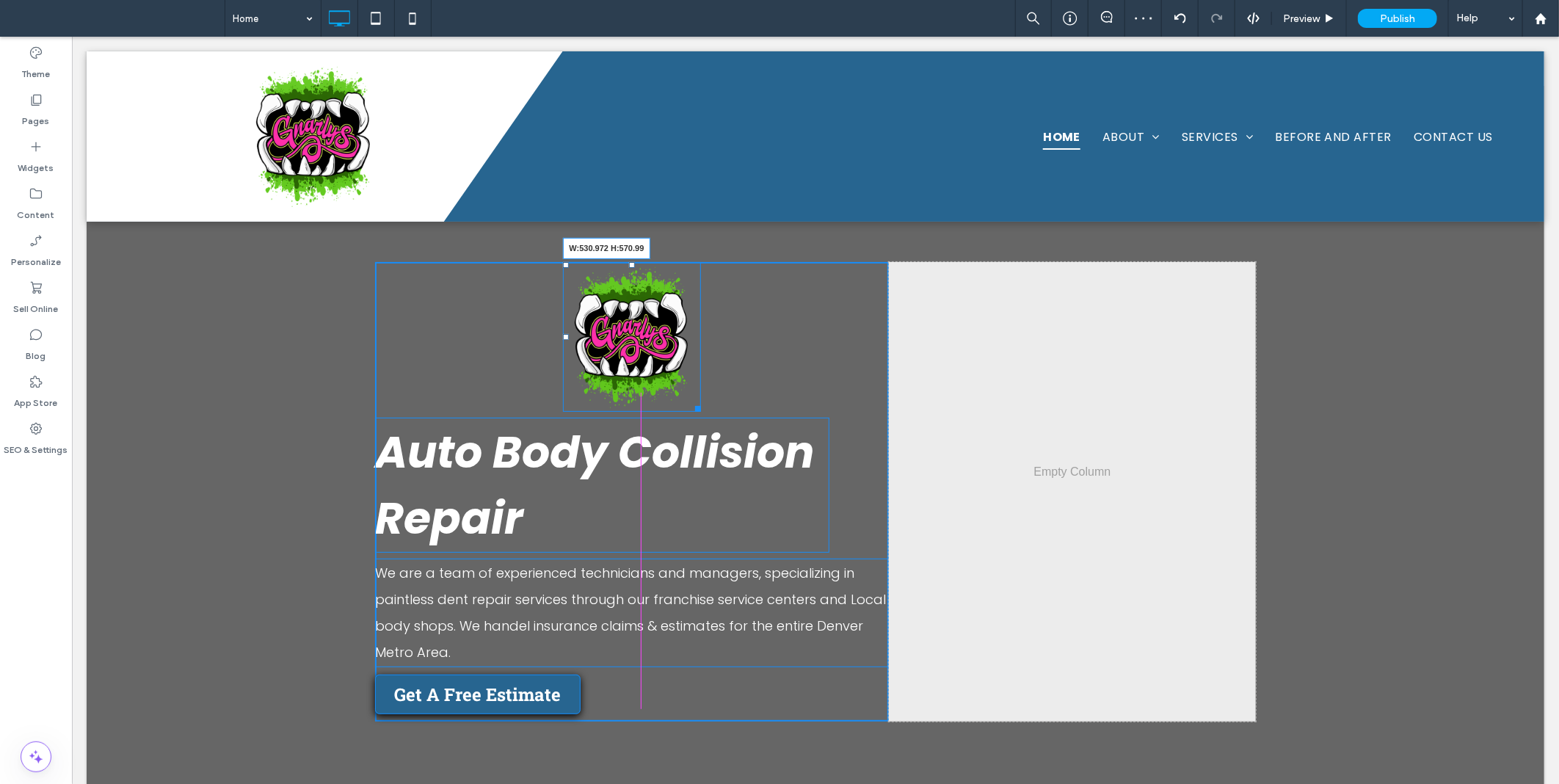
drag, startPoint x: 692, startPoint y: 407, endPoint x: 809, endPoint y: 515, distance: 159.2
click at [701, 410] on div "W:530.972 H:570.99" at bounding box center [632, 335] width 139 height 149
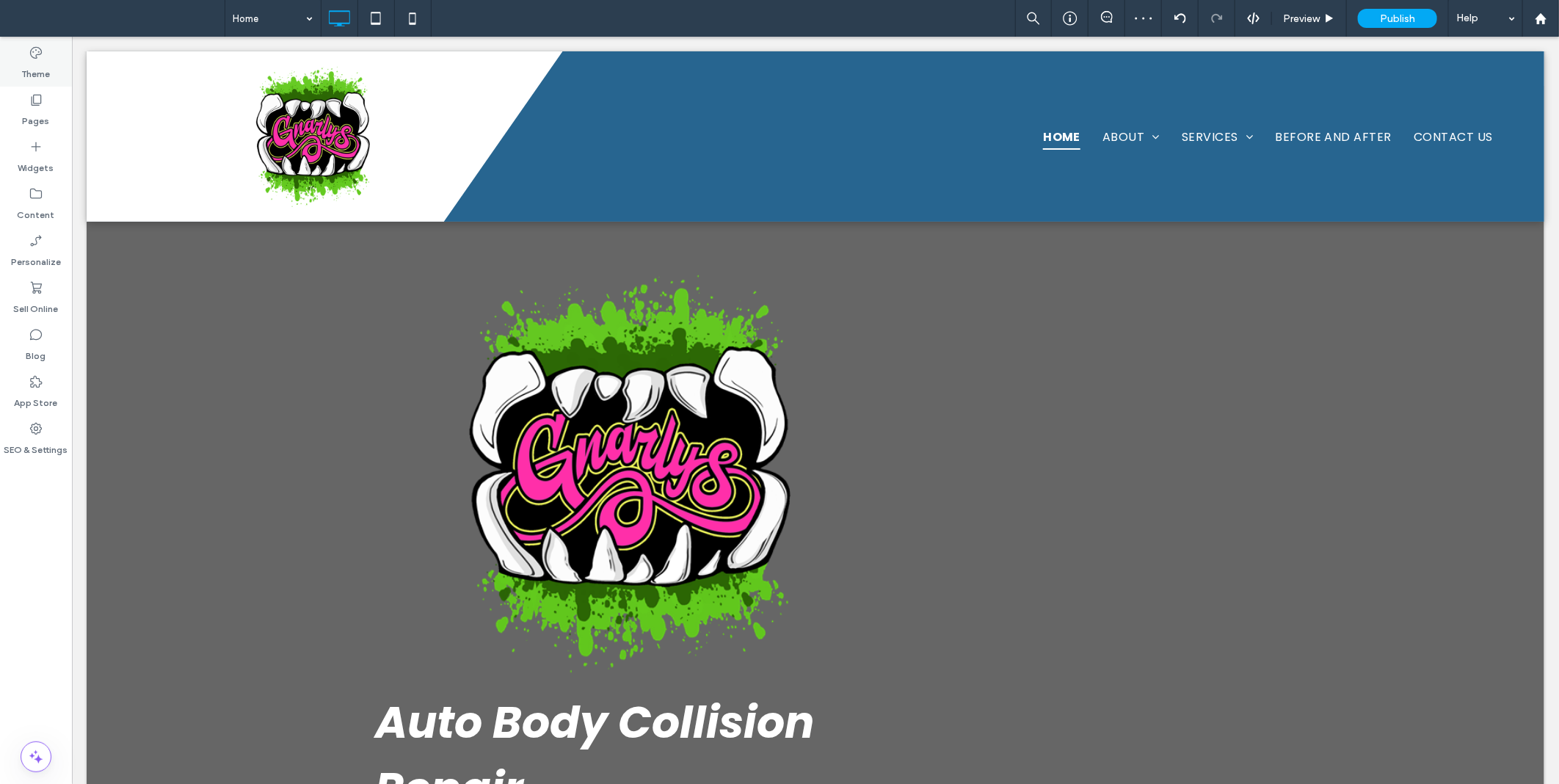
click at [41, 66] on label "Theme" at bounding box center [36, 70] width 28 height 21
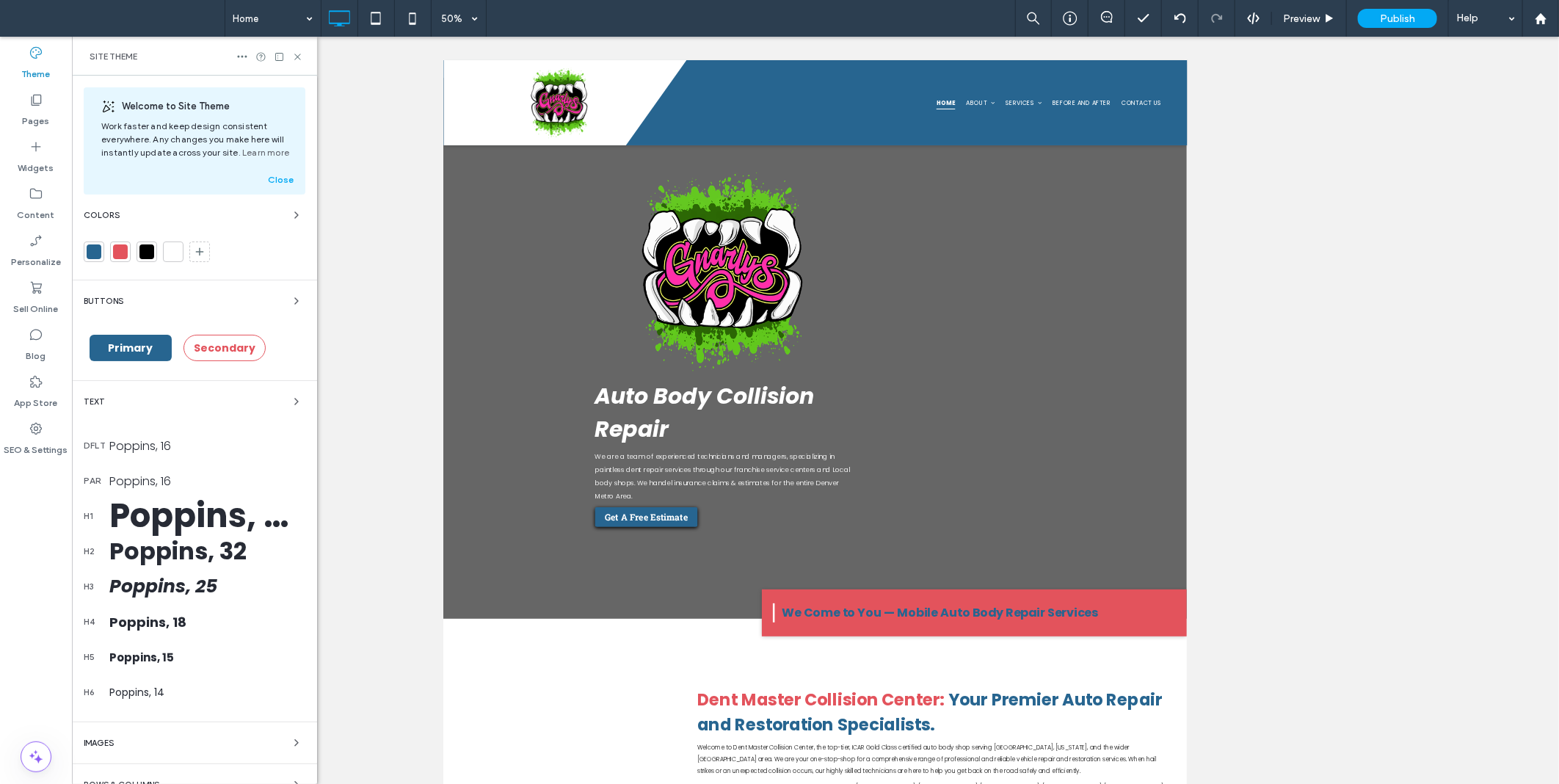
click at [90, 252] on div at bounding box center [93, 251] width 15 height 15
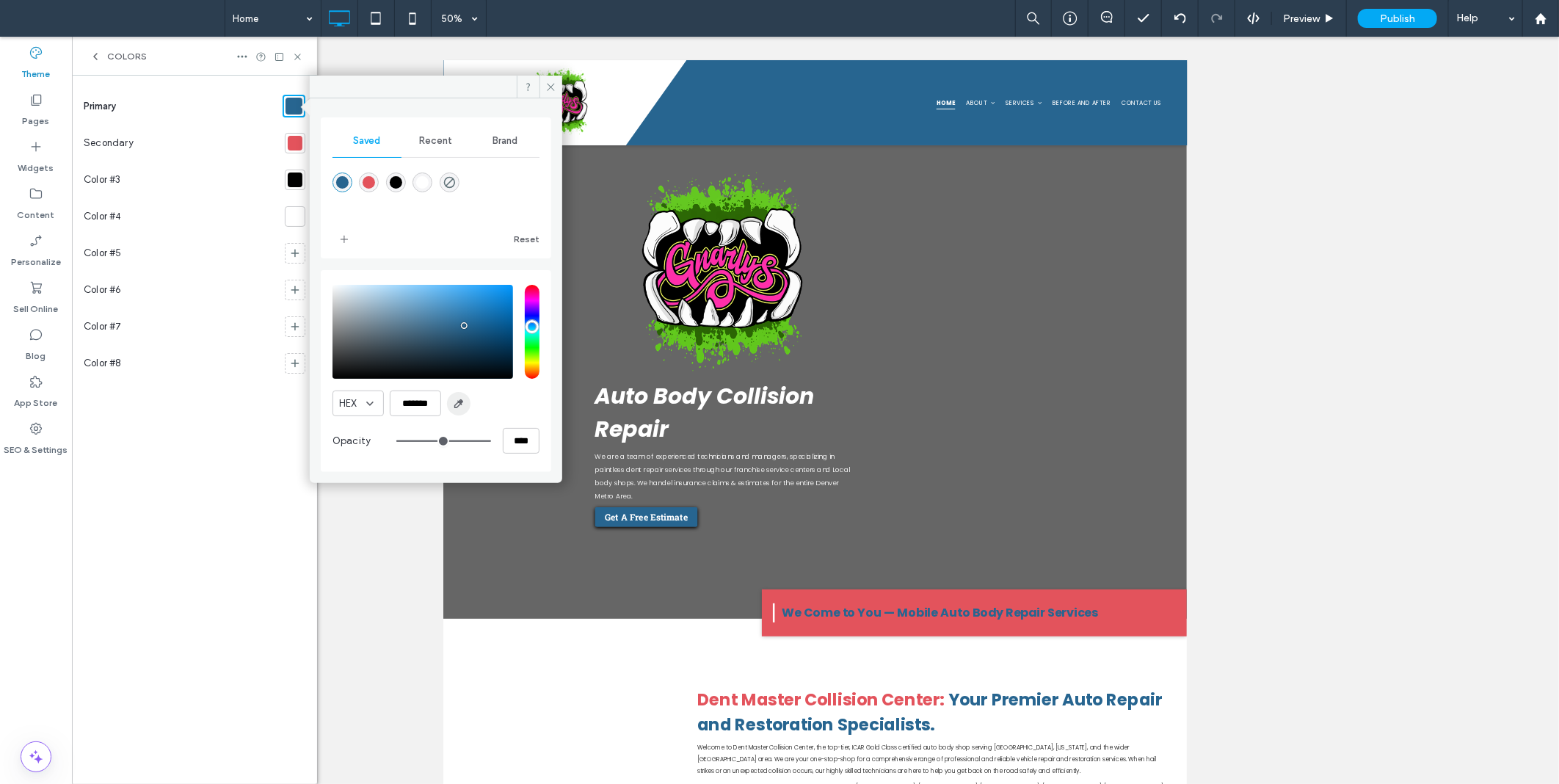
click at [457, 398] on icon "button" at bounding box center [459, 403] width 11 height 11
drag, startPoint x: 477, startPoint y: 9, endPoint x: 475, endPoint y: 30, distance: 21.1
click at [478, 9] on span "50%" at bounding box center [459, 18] width 54 height 37
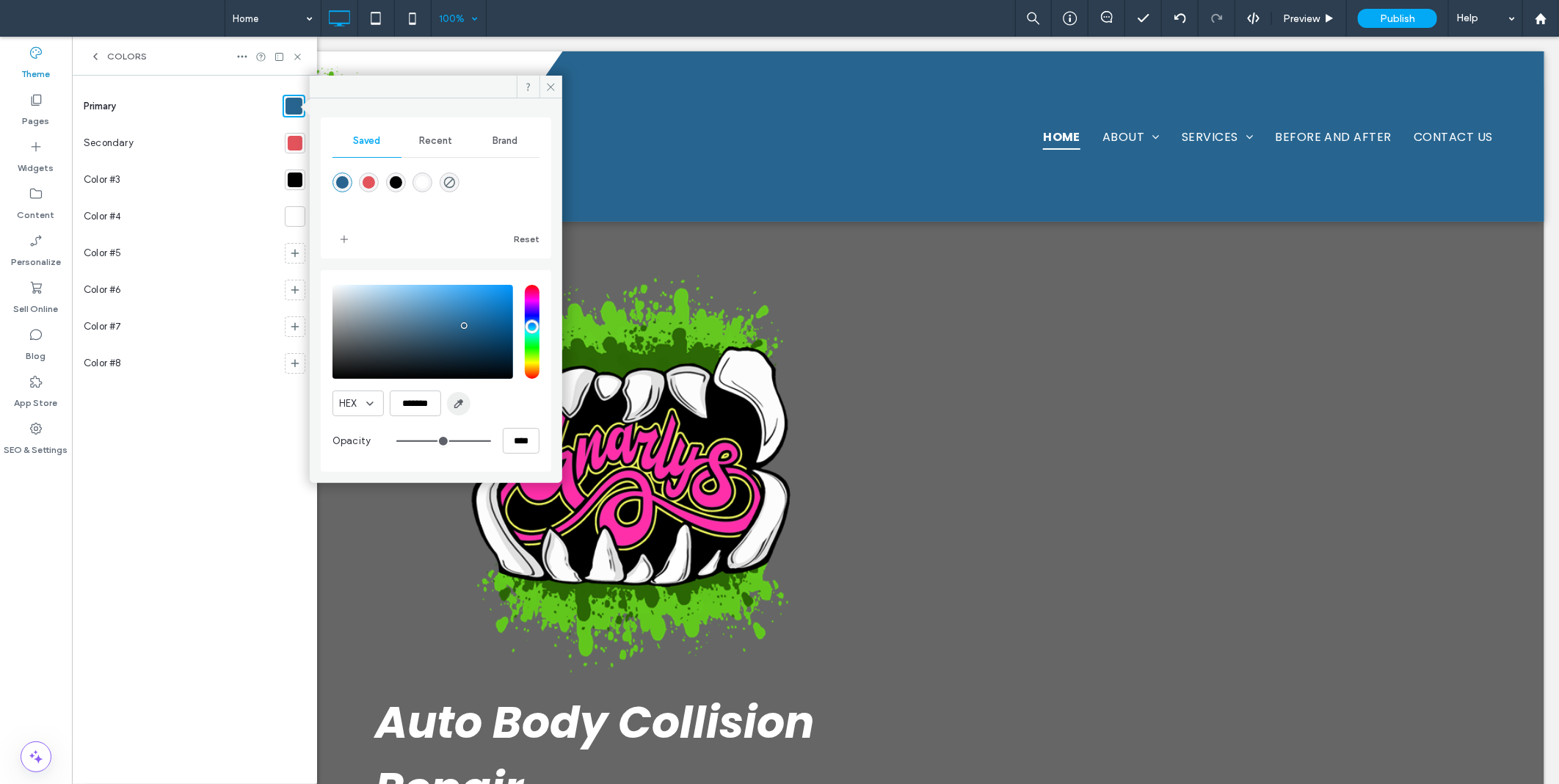
click at [465, 407] on span "button" at bounding box center [459, 403] width 24 height 24
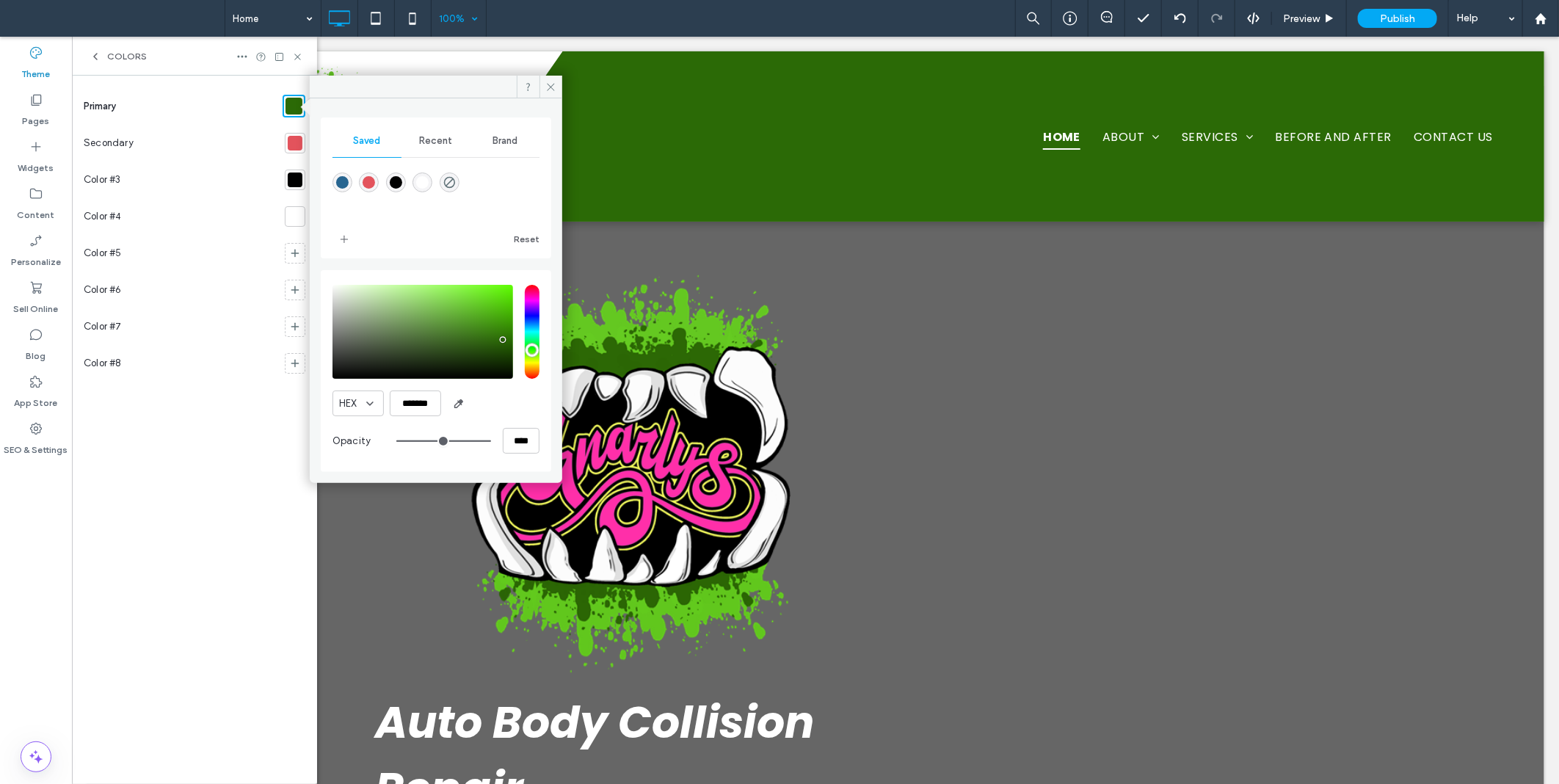
drag, startPoint x: 465, startPoint y: 408, endPoint x: 488, endPoint y: 397, distance: 25.5
click at [465, 407] on span "button" at bounding box center [459, 403] width 24 height 24
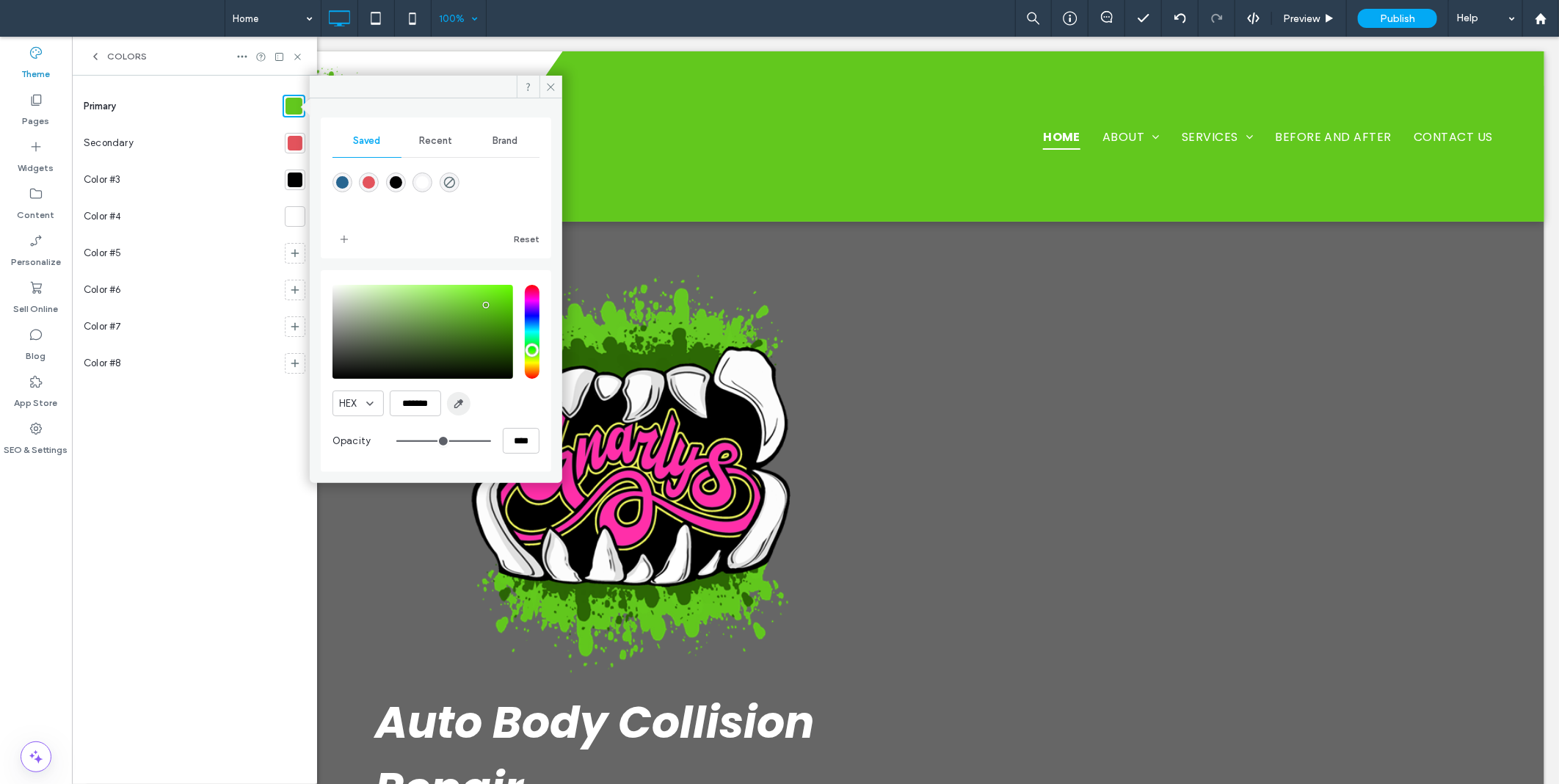
click at [457, 401] on icon "button" at bounding box center [459, 403] width 11 height 11
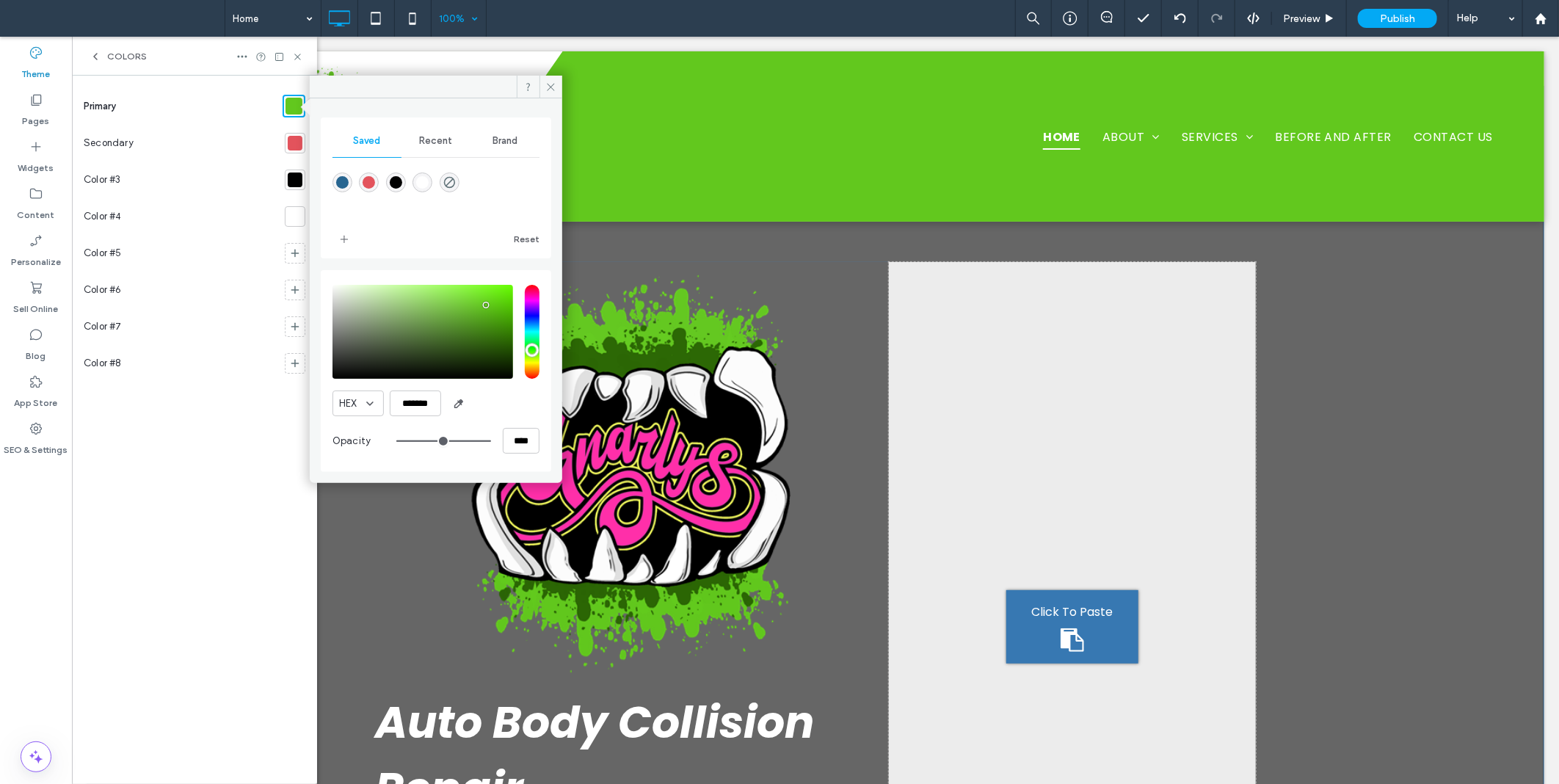
type input "*******"
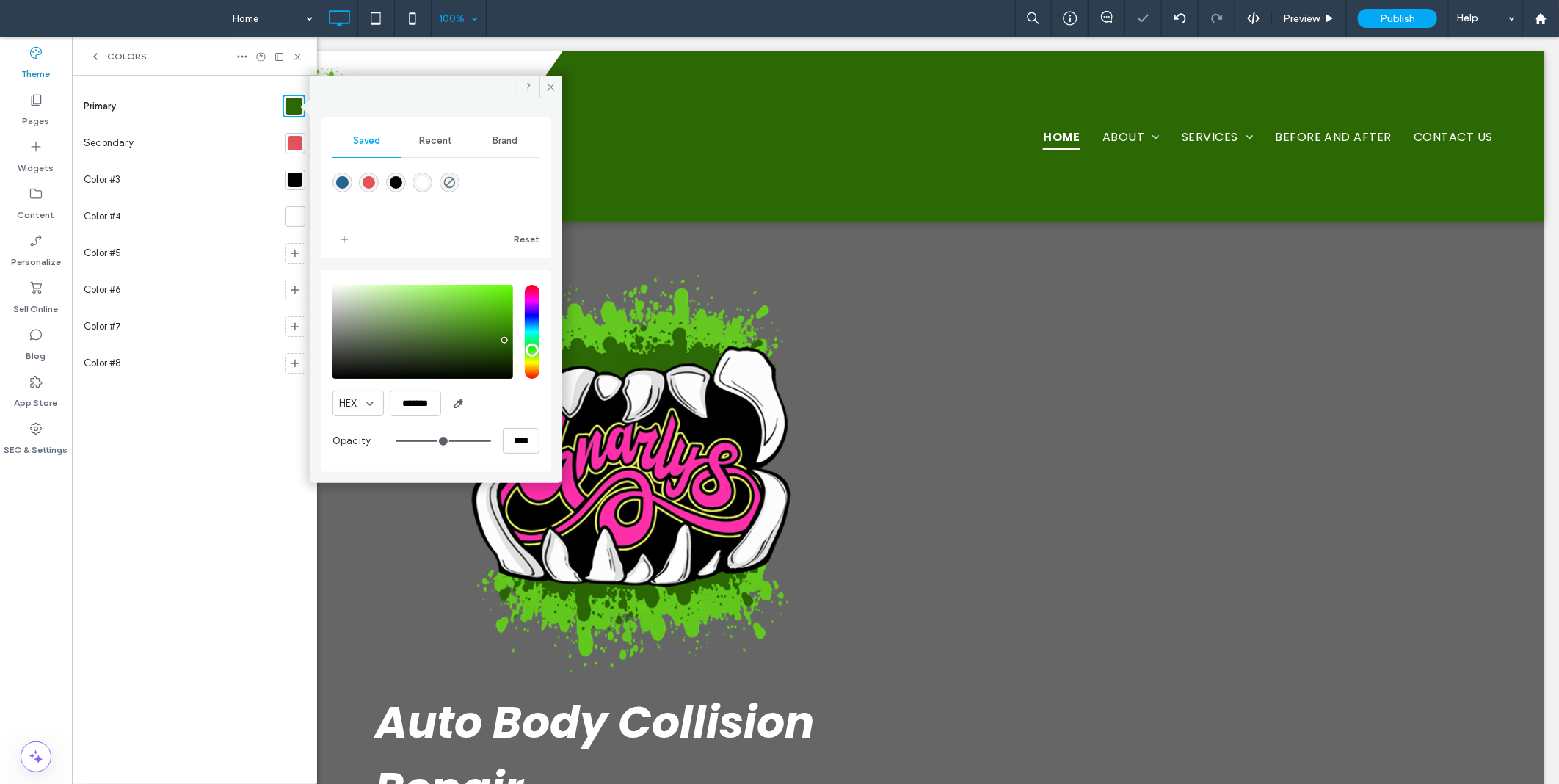
click at [293, 133] on div at bounding box center [295, 143] width 21 height 21
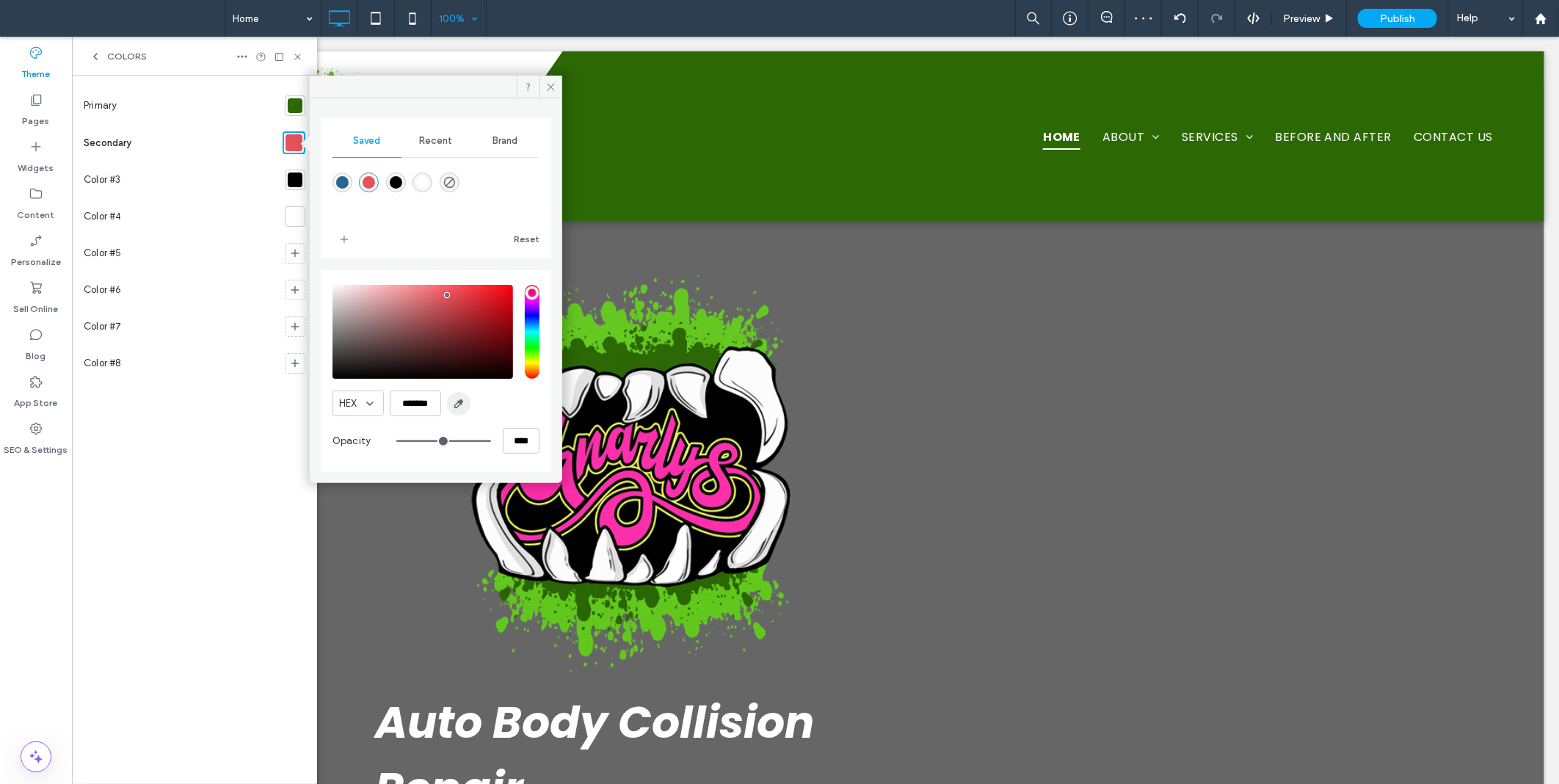
click at [463, 401] on icon "button" at bounding box center [459, 403] width 11 height 11
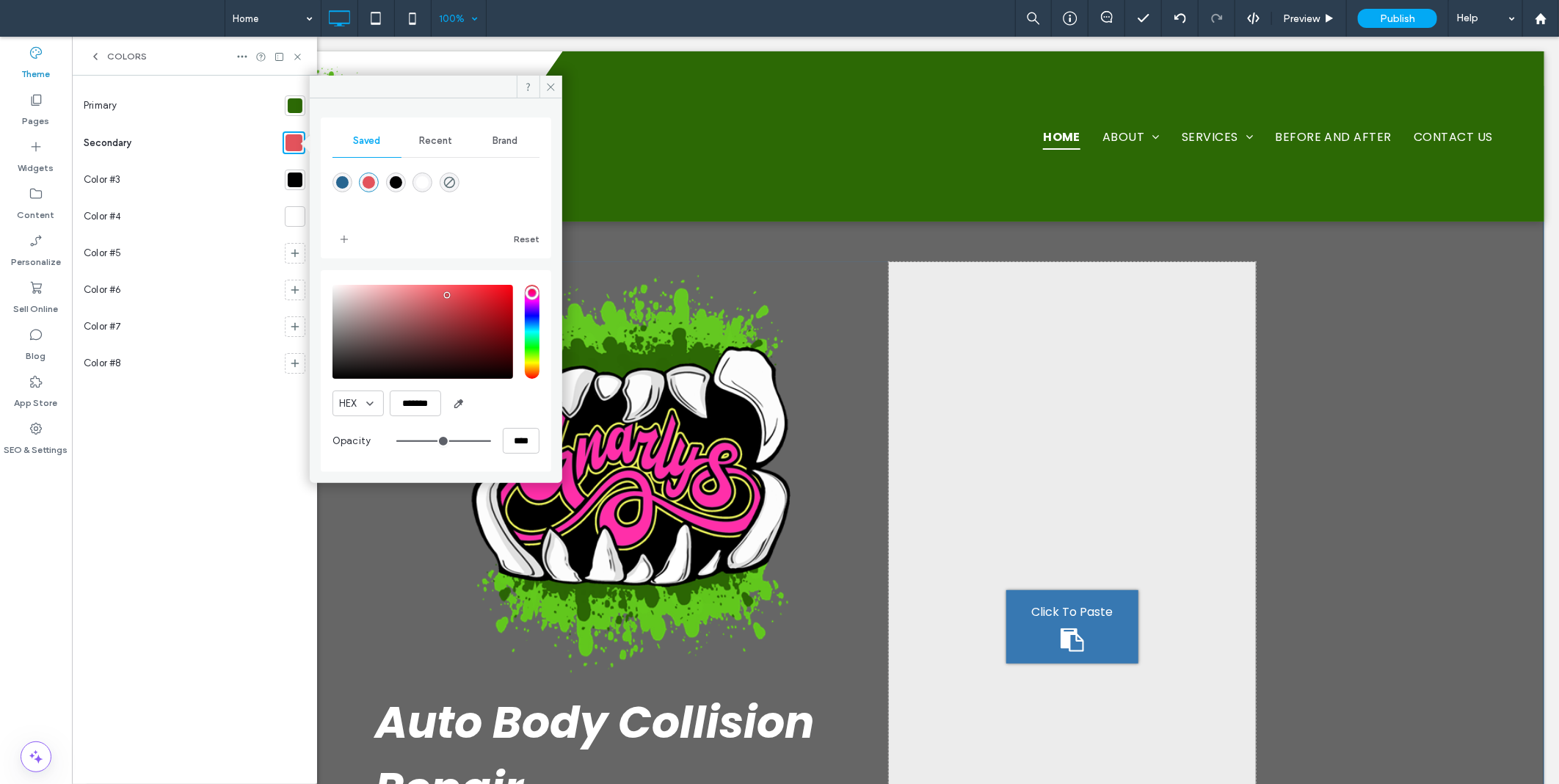
type input "*******"
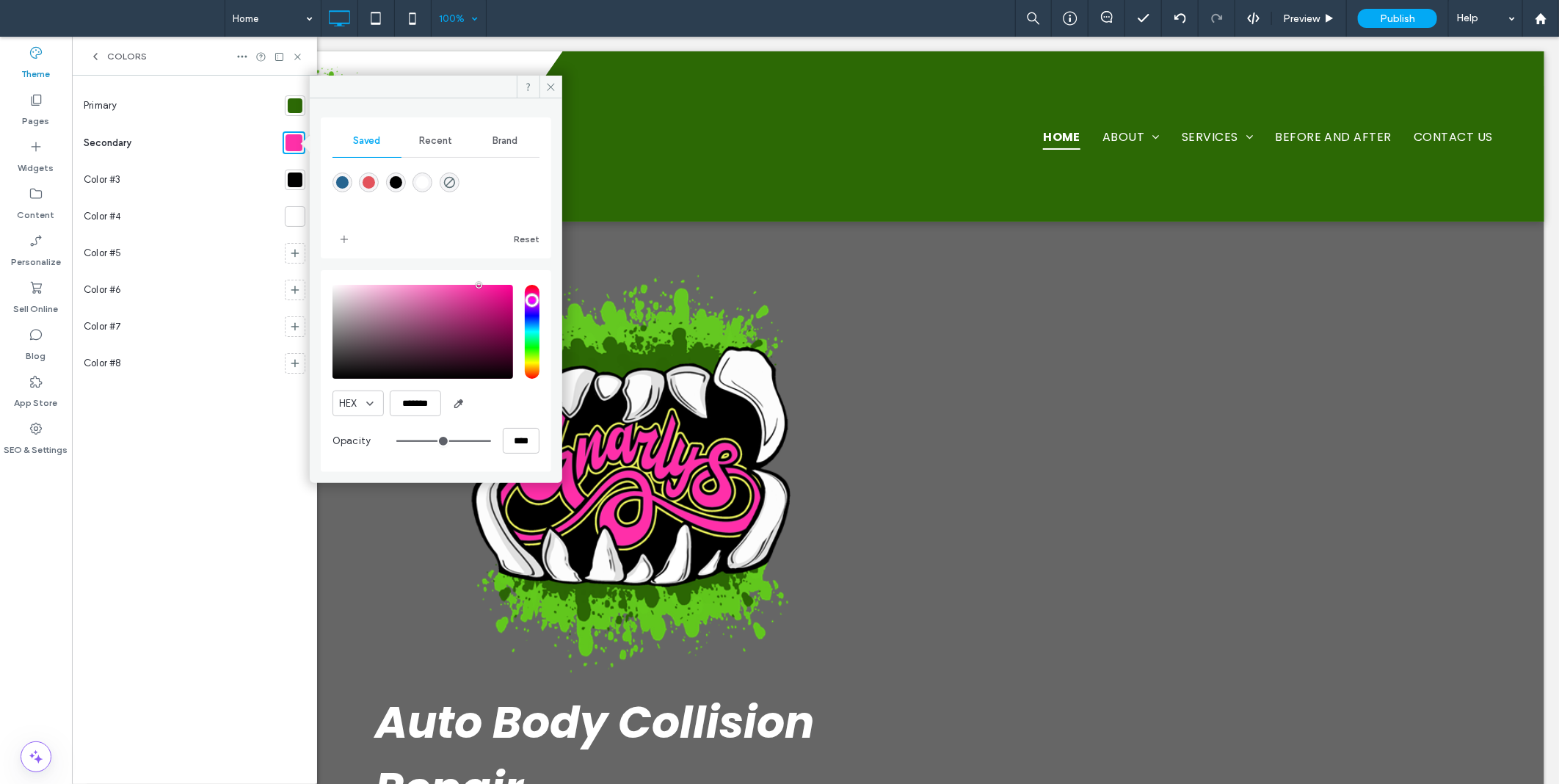
click at [296, 214] on div at bounding box center [295, 216] width 15 height 15
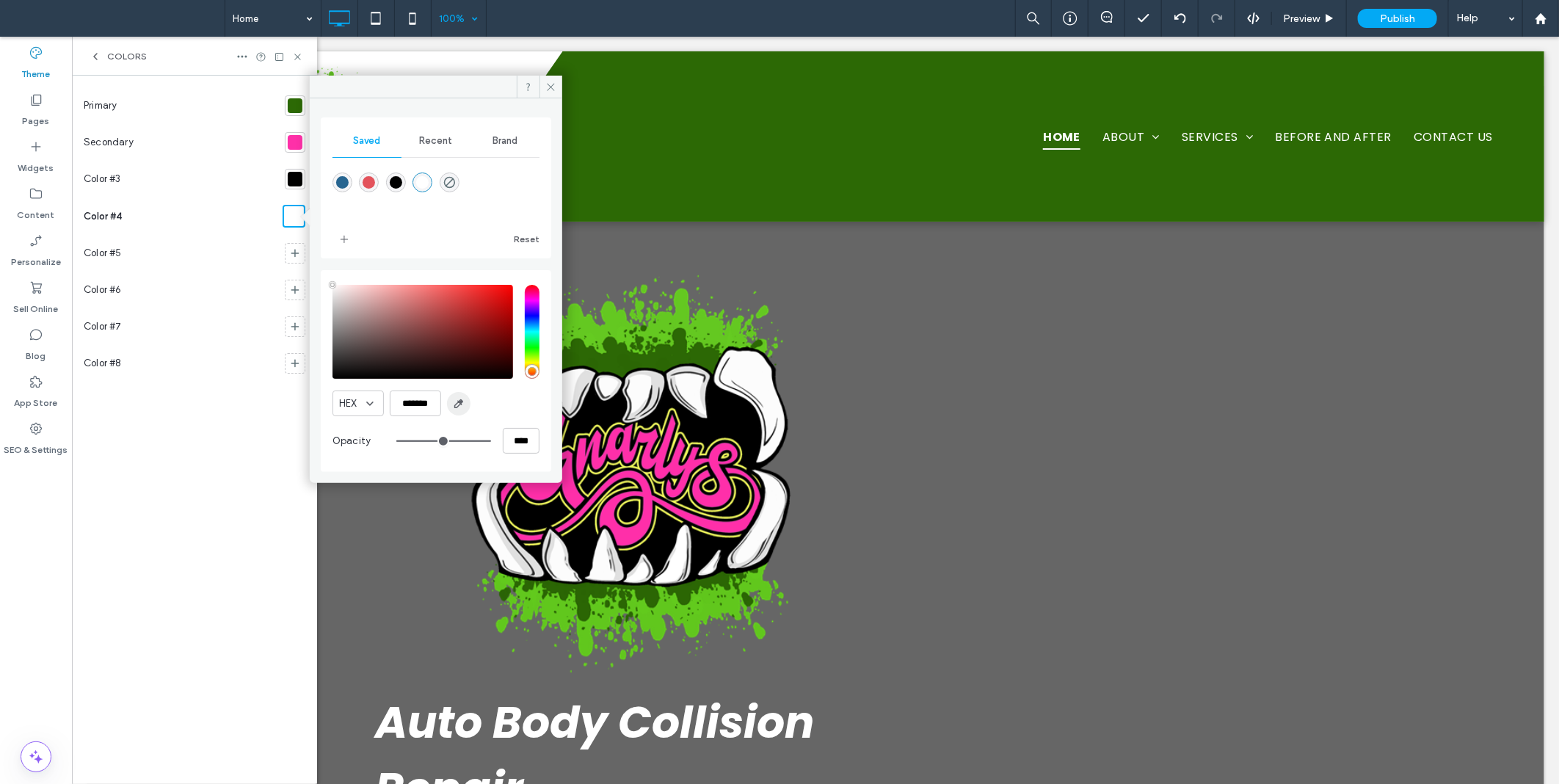
click at [461, 406] on icon "button" at bounding box center [459, 403] width 11 height 11
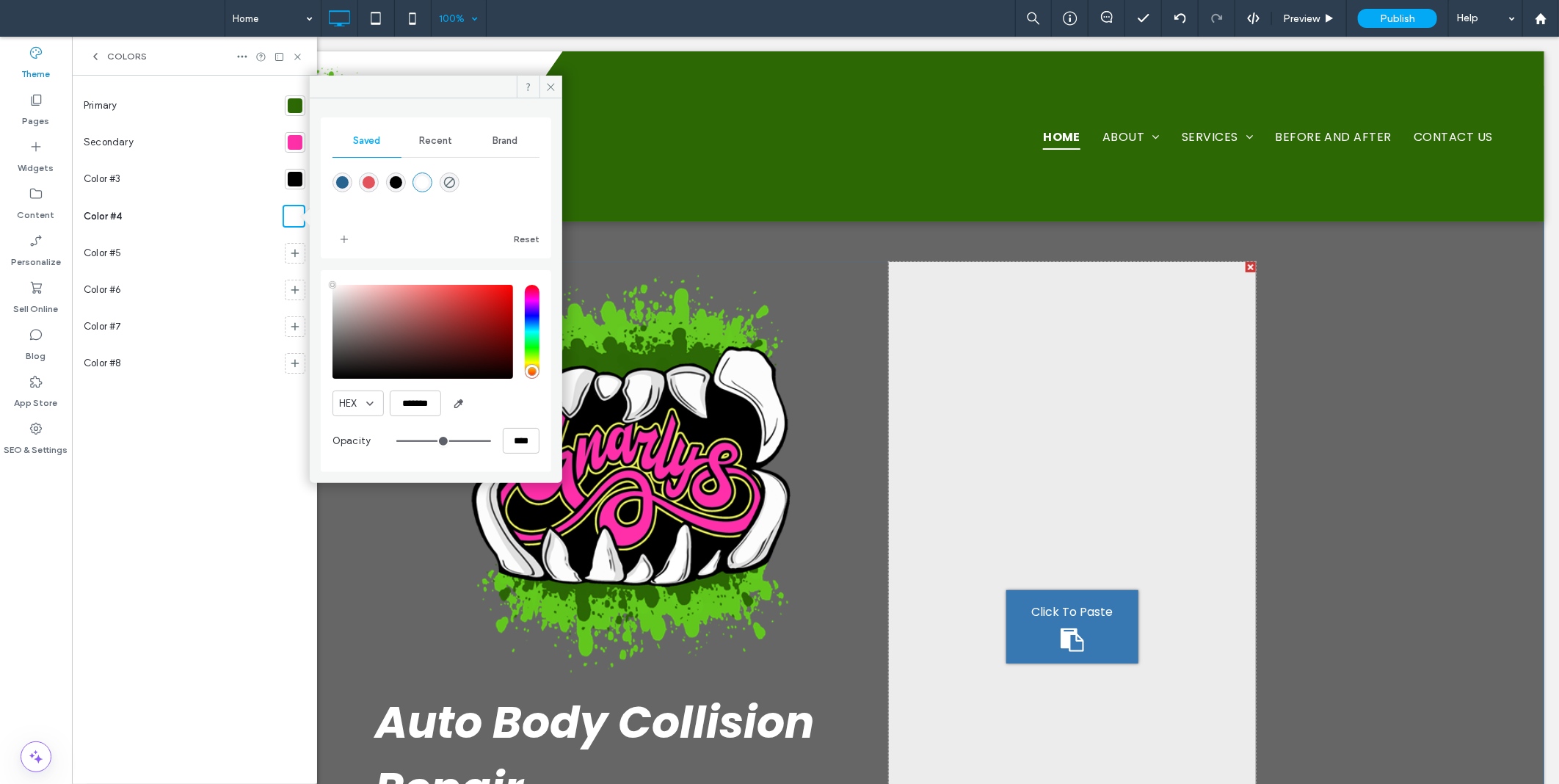
type input "*******"
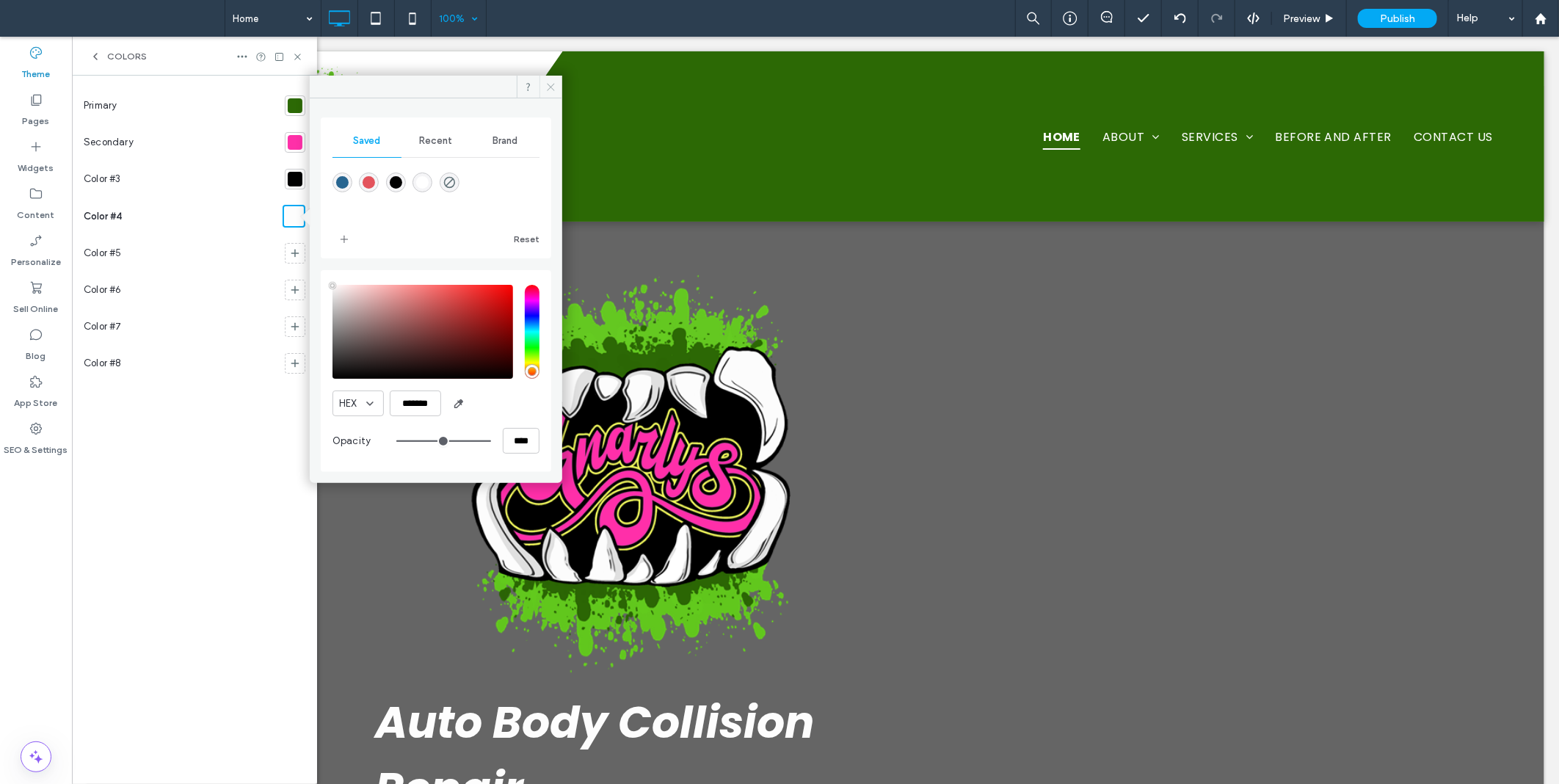
click at [553, 91] on icon at bounding box center [551, 87] width 11 height 11
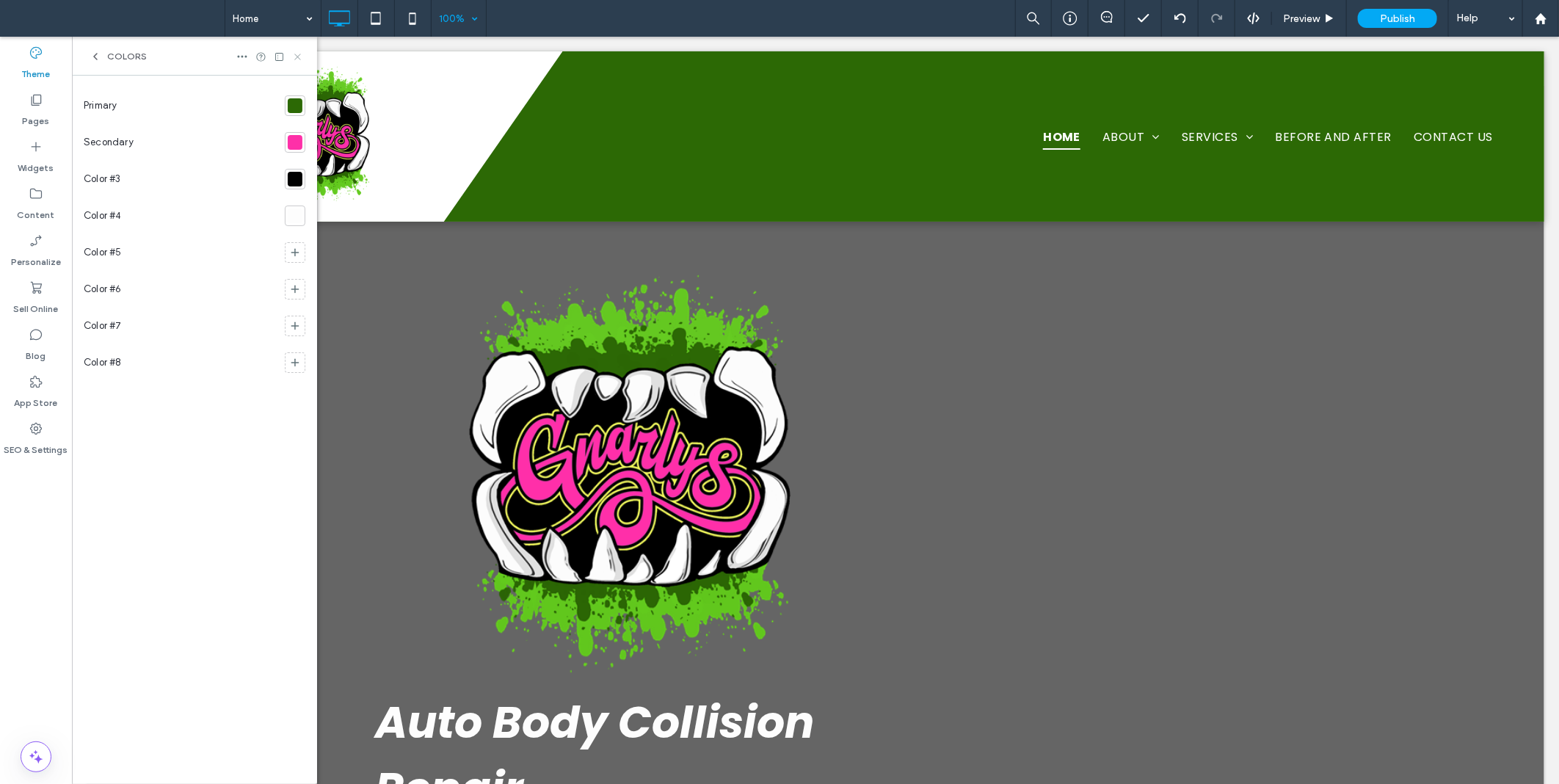
click at [301, 52] on icon at bounding box center [297, 57] width 11 height 11
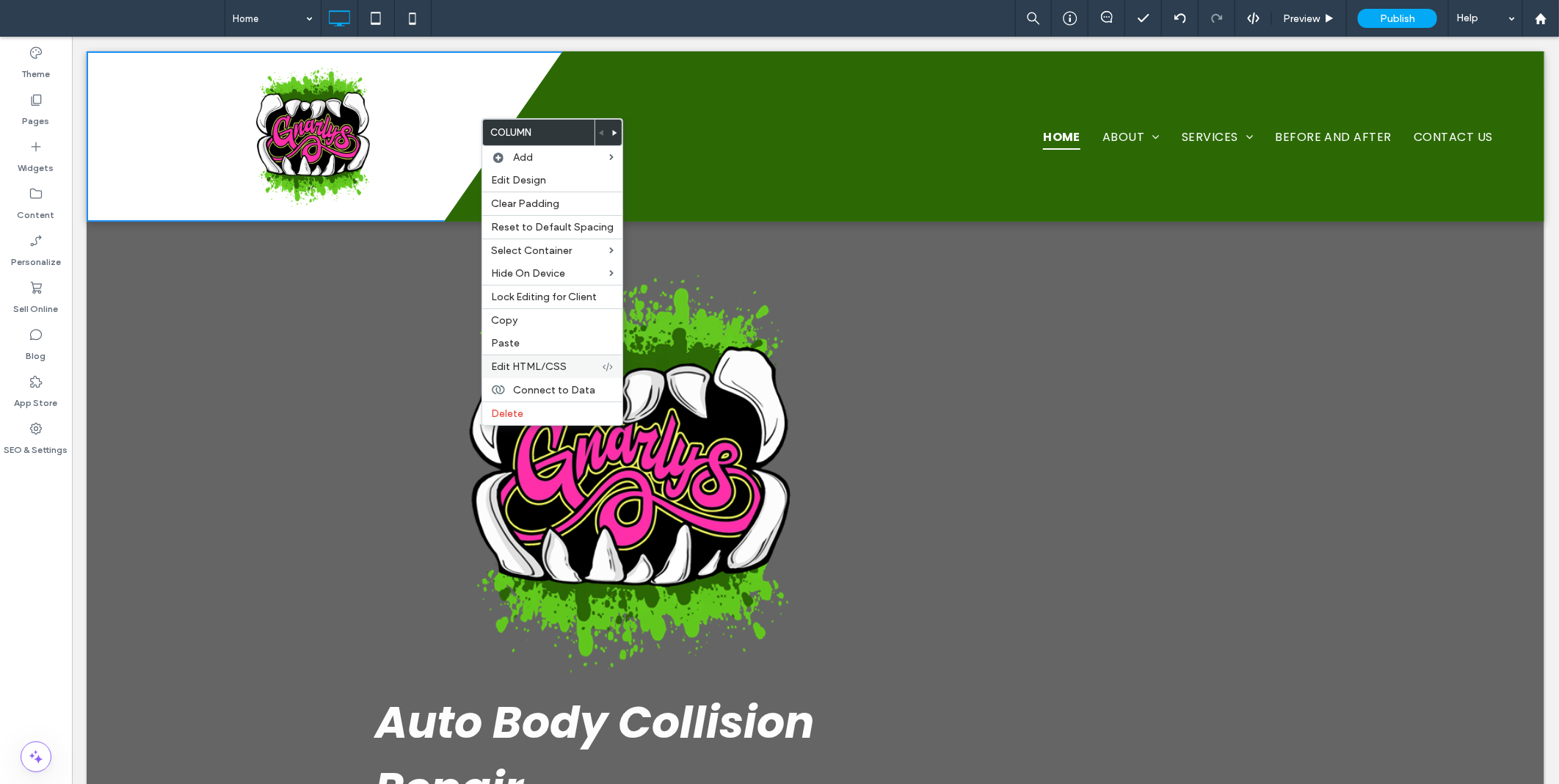
click at [527, 370] on span "Edit HTML/CSS" at bounding box center [529, 367] width 76 height 12
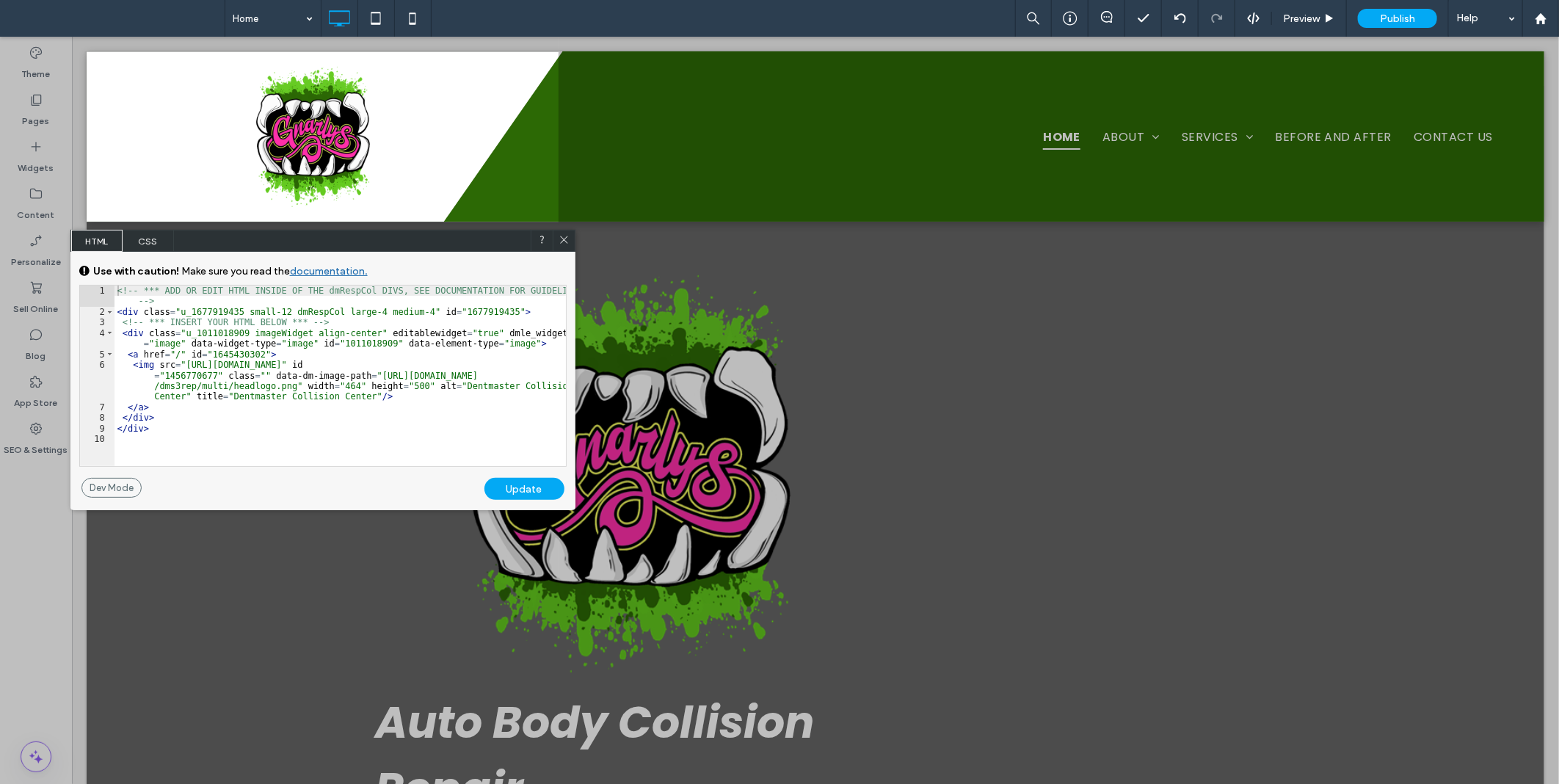
click at [143, 235] on span "CSS" at bounding box center [147, 241] width 51 height 22
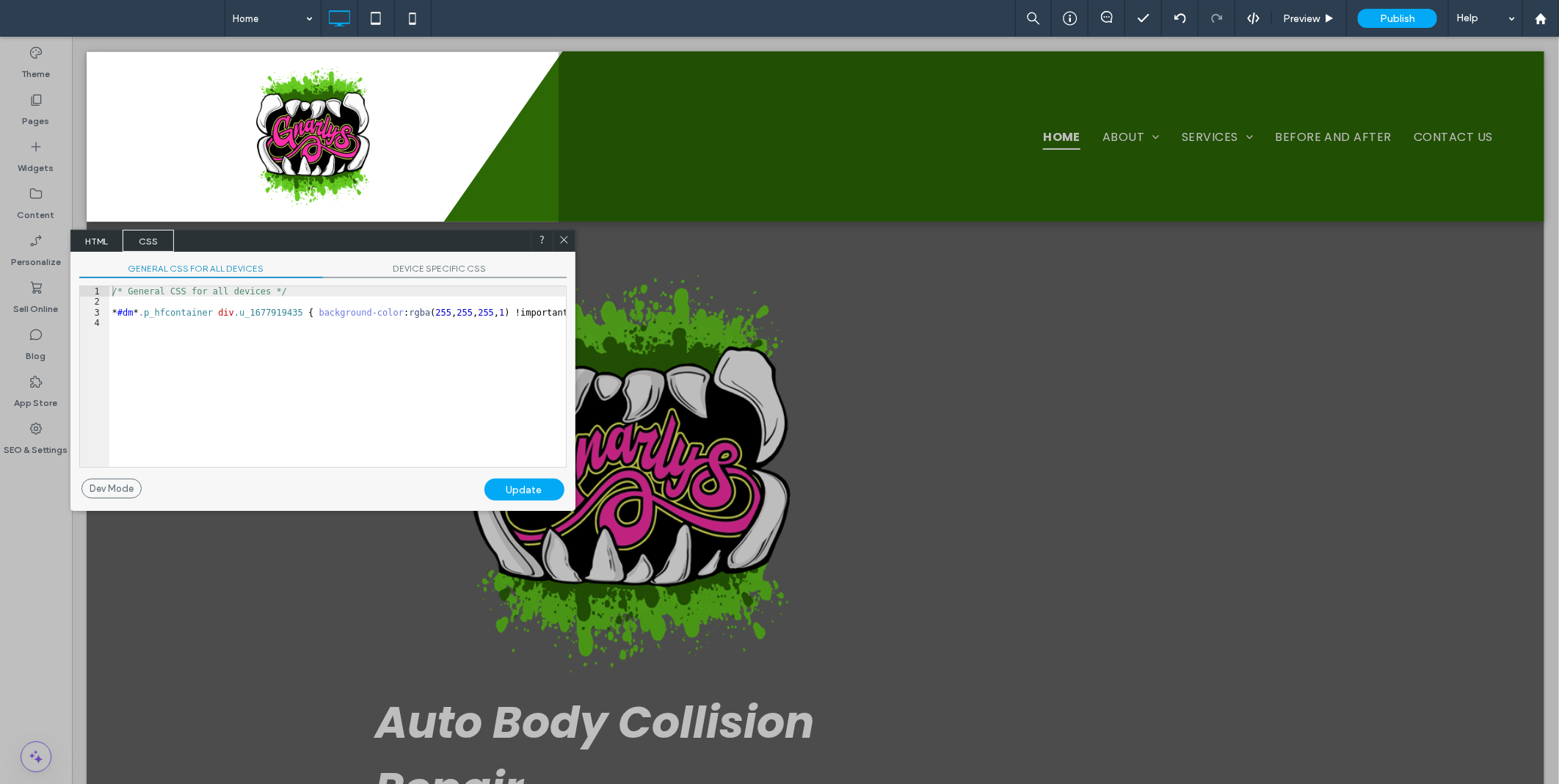
click at [196, 274] on span "GENERAL CSS FOR ALL DEVICES" at bounding box center [201, 271] width 244 height 15
click at [530, 273] on span "DEVICE SPECIFIC CSS" at bounding box center [445, 271] width 244 height 15
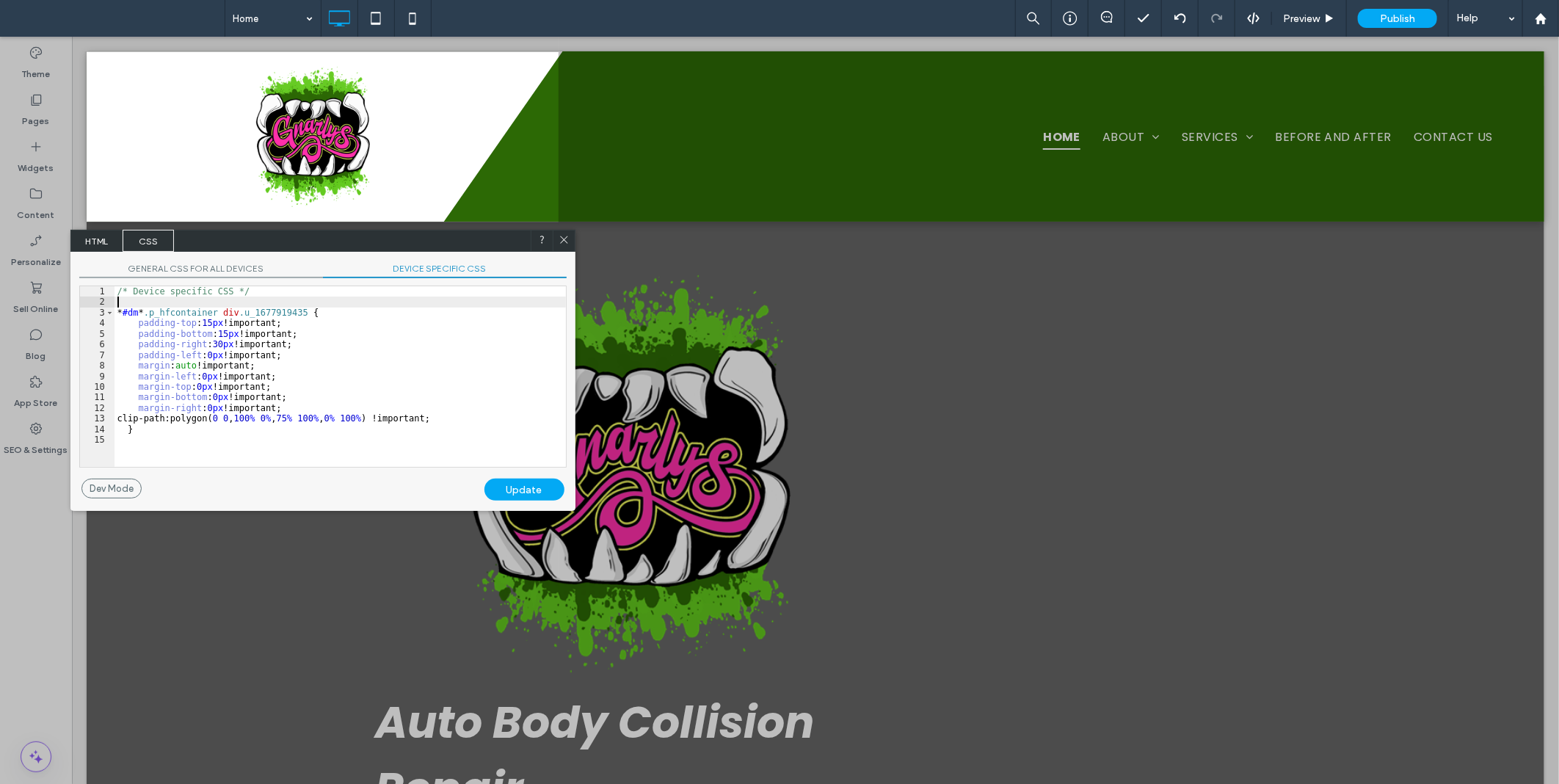
click at [449, 302] on div "/* Device specific CSS */ * #dm * .p_hfcontainer div .u_1677919435 { padding-to…" at bounding box center [340, 387] width 452 height 202
drag, startPoint x: 433, startPoint y: 410, endPoint x: 69, endPoint y: 413, distance: 364.0
click at [69, 413] on body ".wqwq-1{fill:#231f20;} .cls-1q, .cls-2q { fill-rule: evenodd; } .cls-2q { fill:…" at bounding box center [780, 392] width 1559 height 784
drag, startPoint x: 459, startPoint y: 419, endPoint x: 105, endPoint y: 416, distance: 354.0
click at [105, 416] on div "** 1 2 3 4 5 6 7 8 9 10 11 12 13 14 15 /* Device specific CSS */ * #dm * .p_hfc…" at bounding box center [323, 377] width 488 height 182
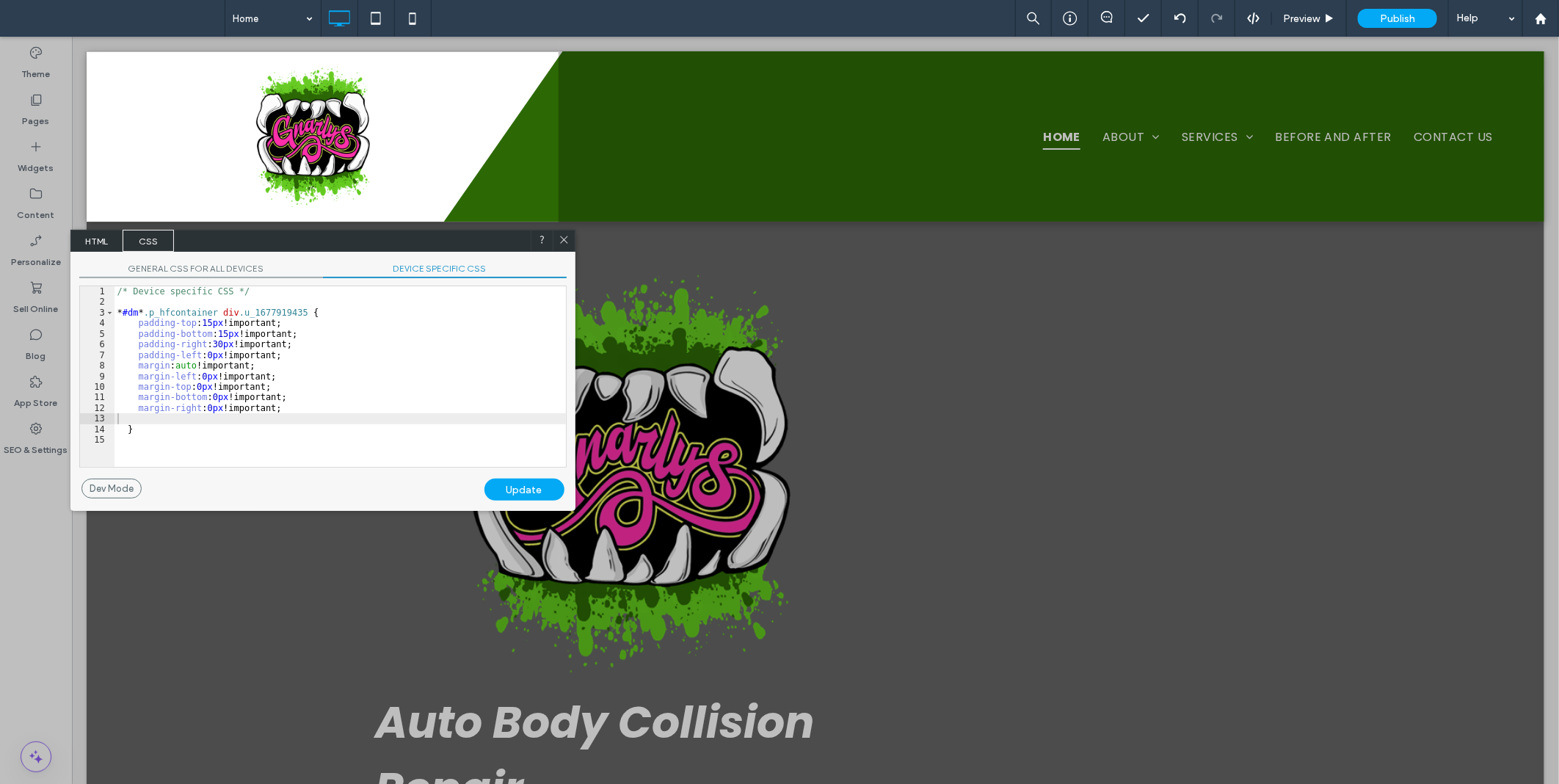
click at [548, 493] on div "Update" at bounding box center [524, 489] width 80 height 22
click at [567, 241] on icon at bounding box center [564, 239] width 11 height 11
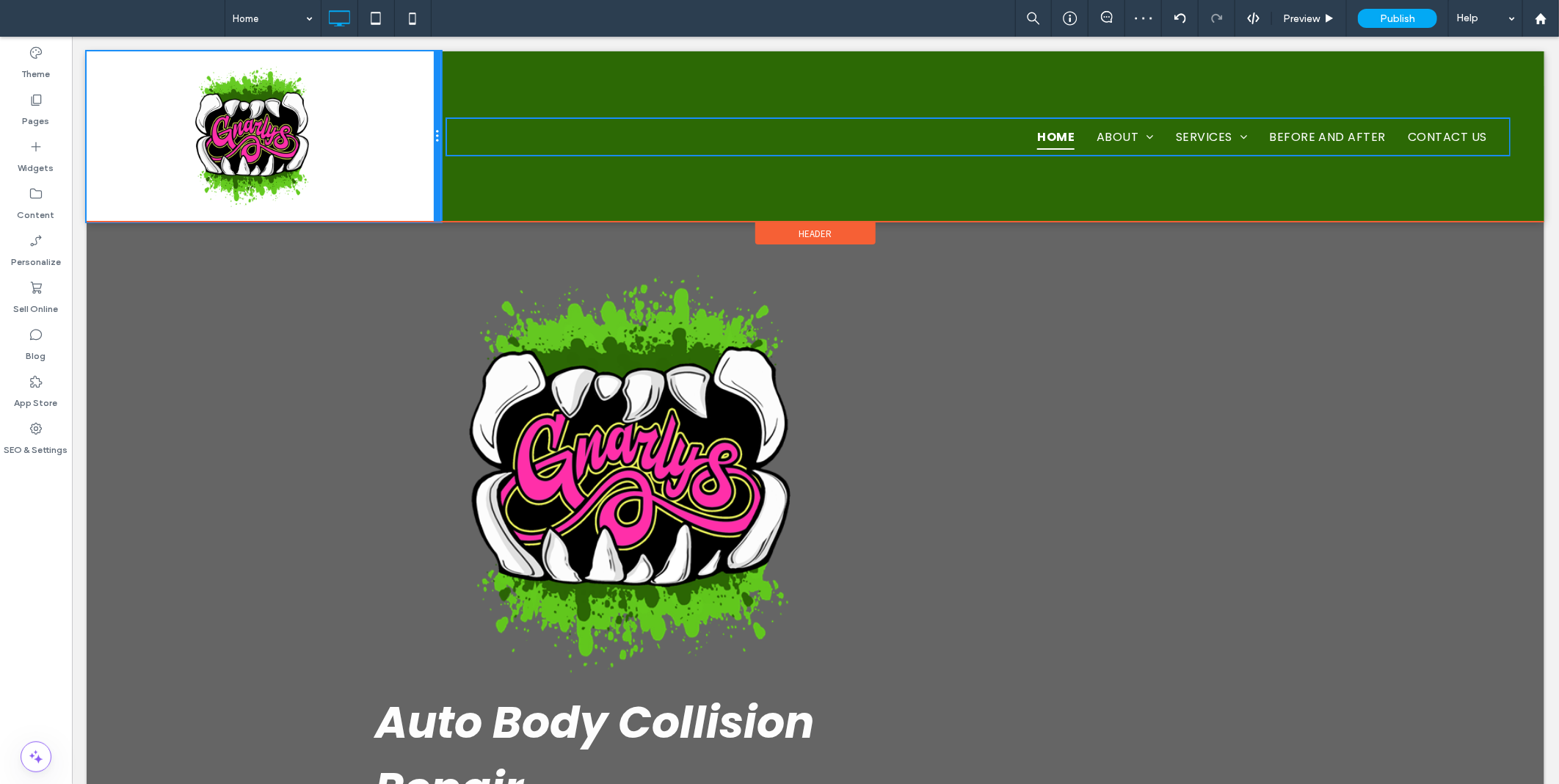
drag, startPoint x: 553, startPoint y: 141, endPoint x: 376, endPoint y: 154, distance: 177.5
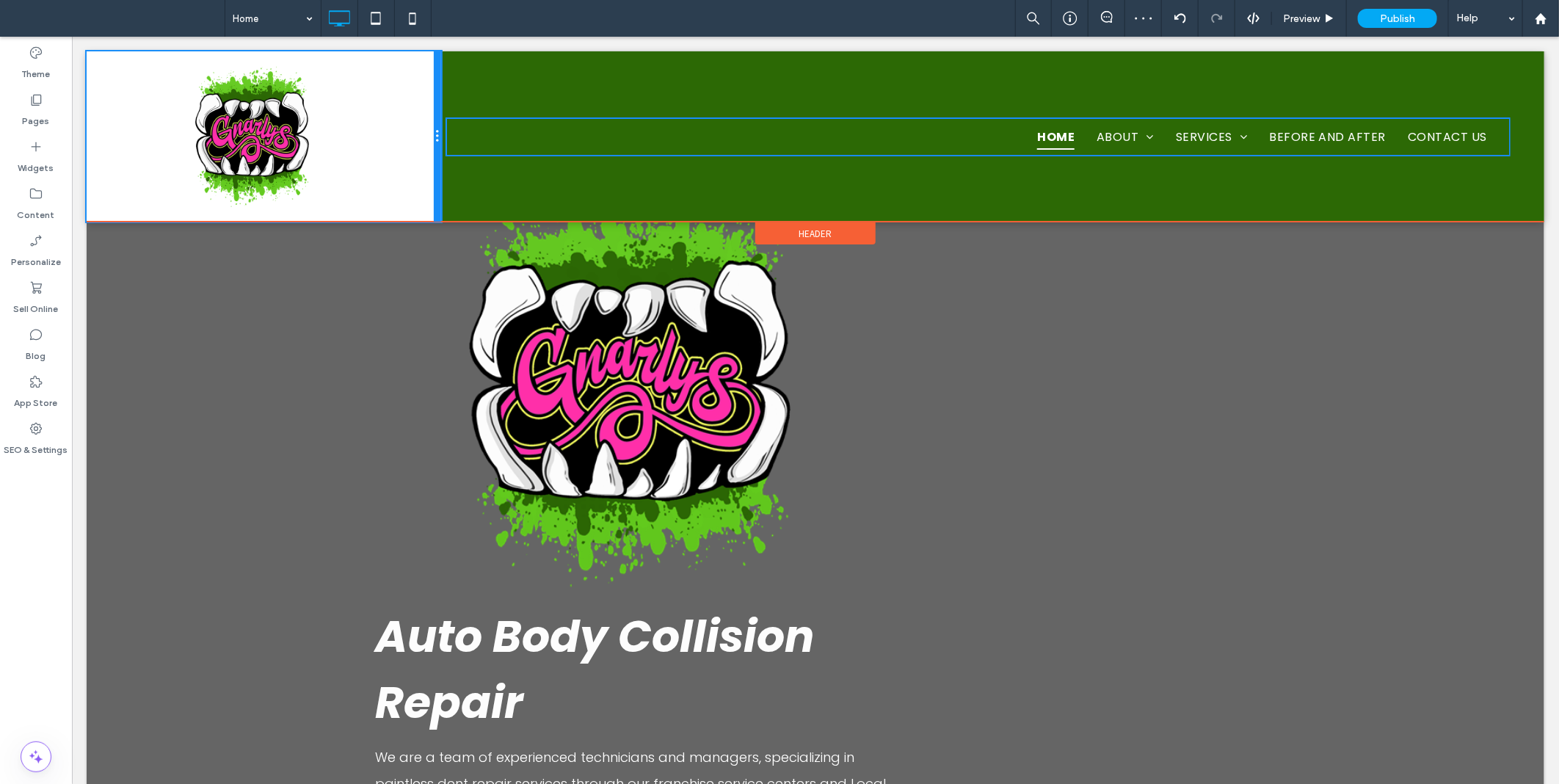
drag, startPoint x: 316, startPoint y: 91, endPoint x: 428, endPoint y: 102, distance: 112.5
click at [428, 102] on div "Click To Paste" at bounding box center [263, 135] width 355 height 170
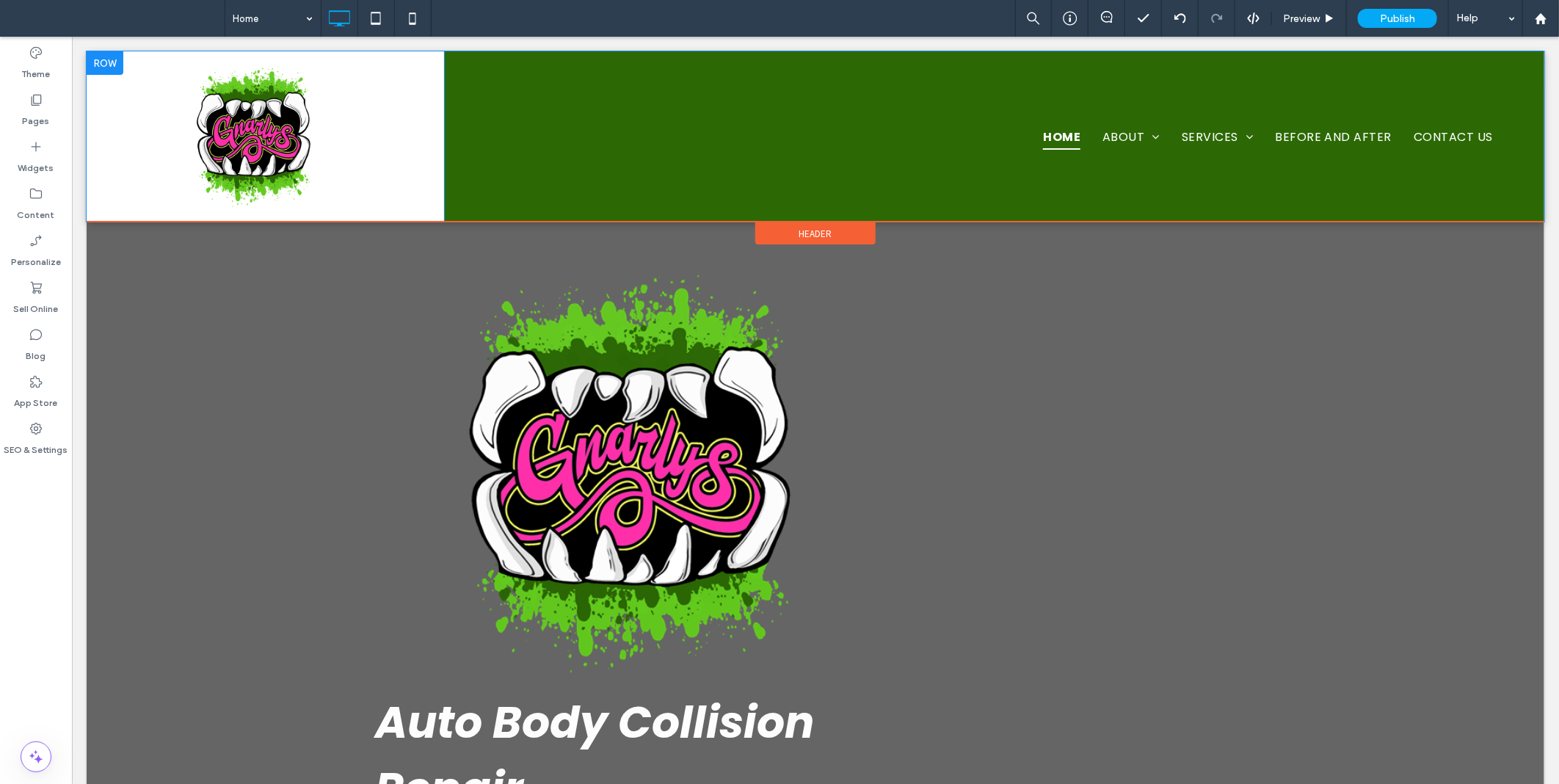
click at [393, 177] on div "Click To Paste" at bounding box center [264, 135] width 358 height 170
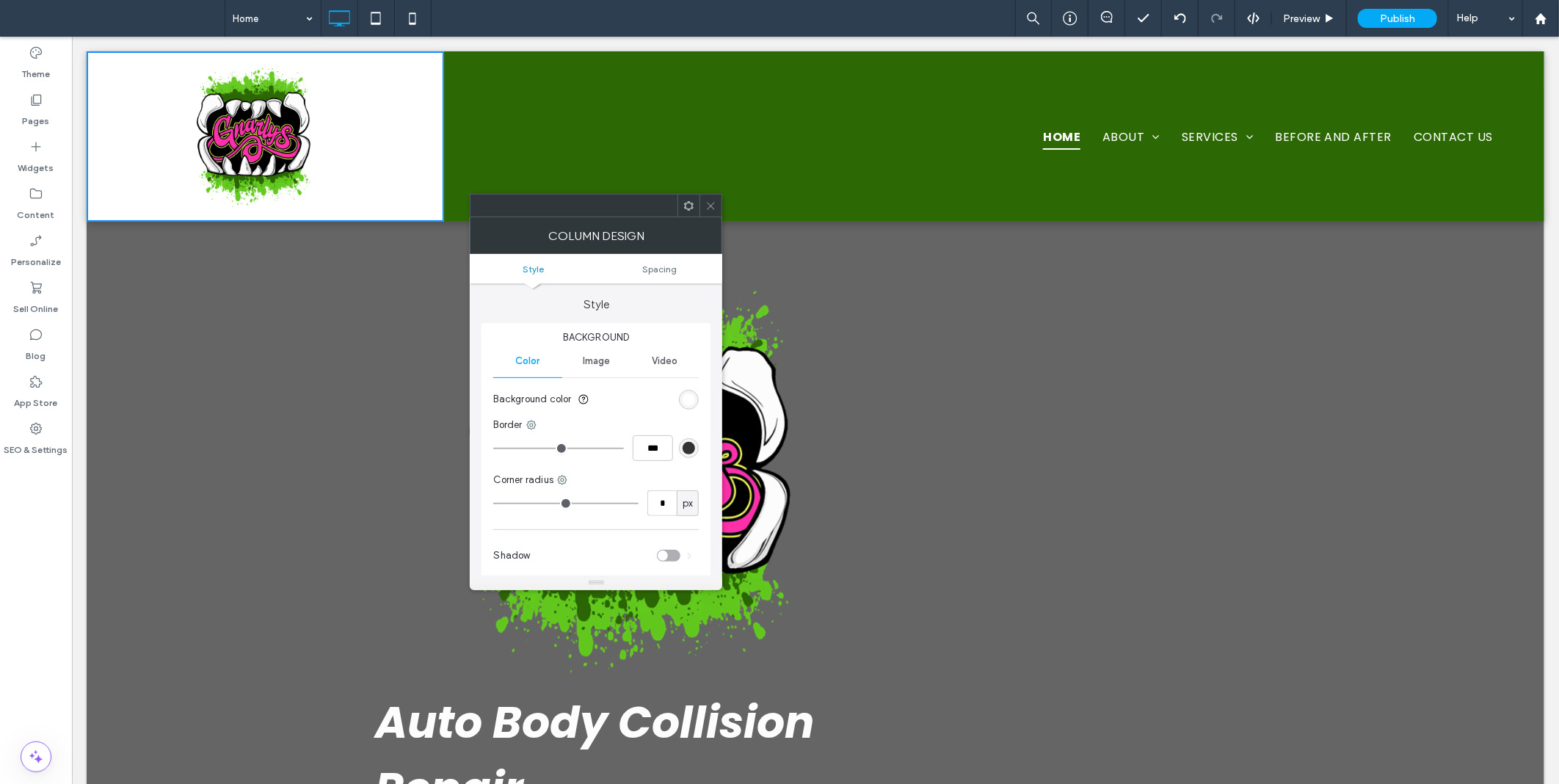
click at [684, 391] on section "Background color" at bounding box center [595, 400] width 206 height 37
click at [688, 401] on div "rgb(255, 255, 255)" at bounding box center [689, 400] width 12 height 12
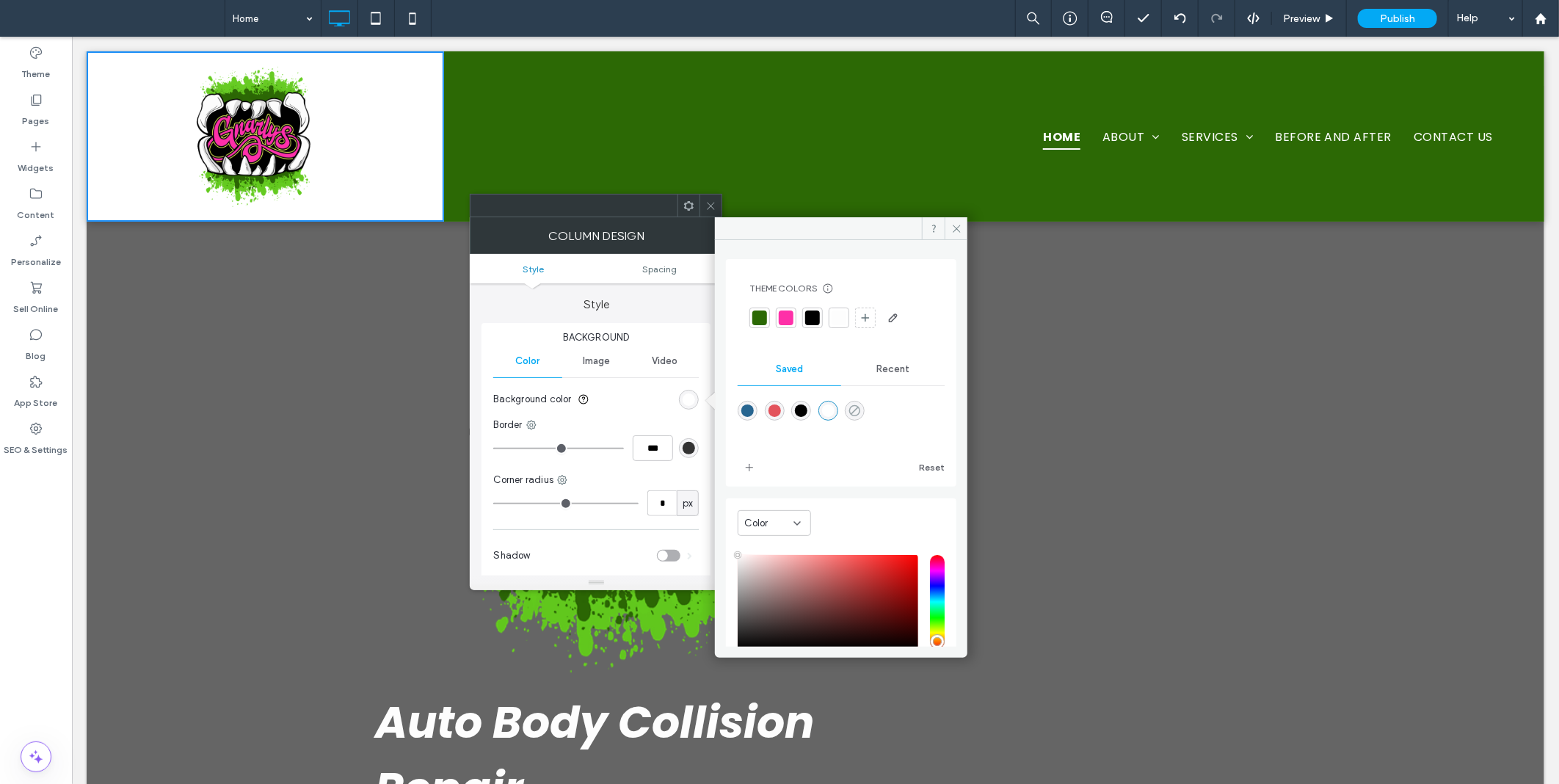
click at [851, 409] on icon "rgba(0,0,0,0)" at bounding box center [854, 410] width 12 height 12
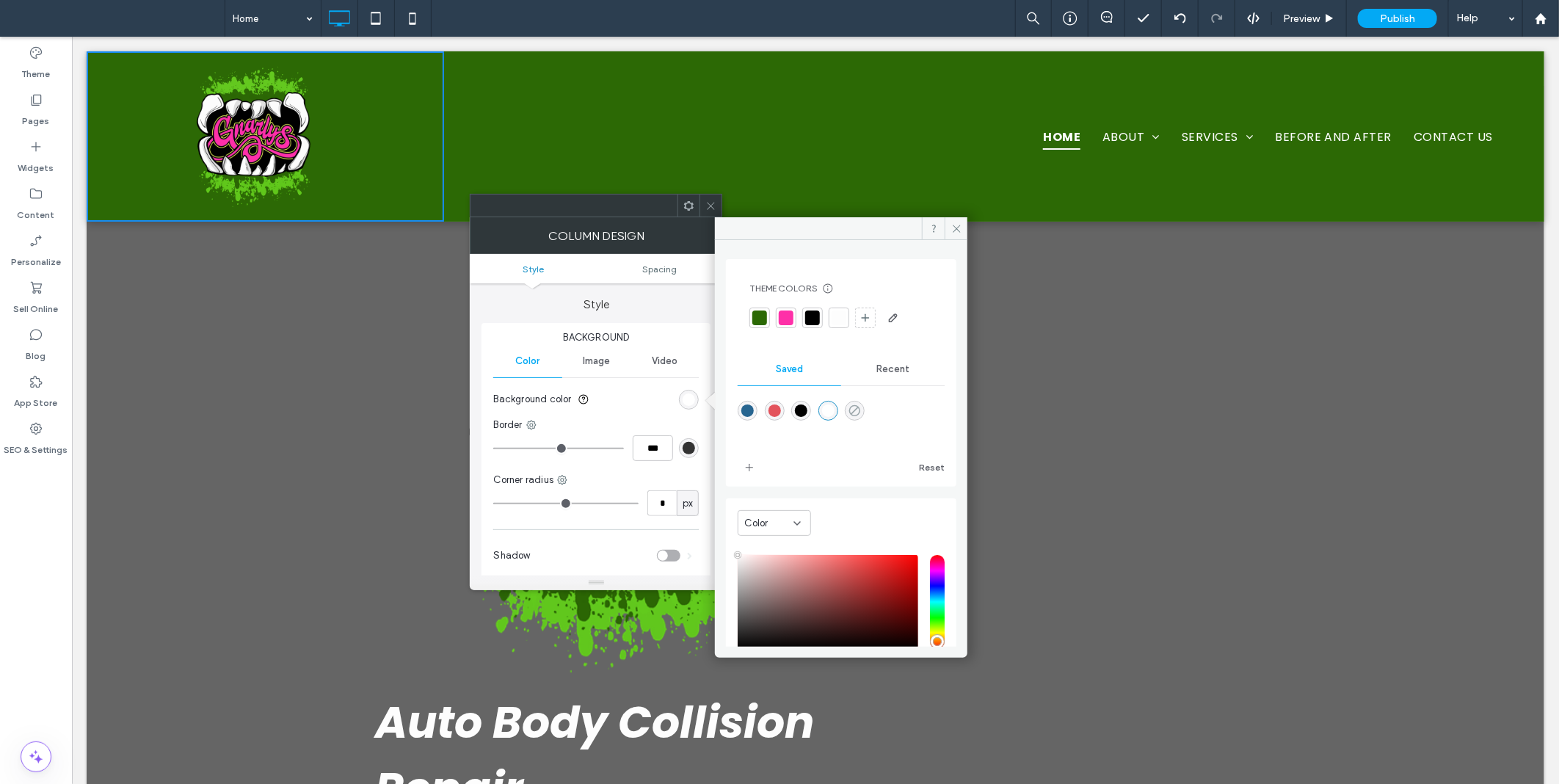
type input "*******"
type input "*"
type input "**"
click at [925, 468] on button "Reset" at bounding box center [932, 467] width 26 height 18
click at [883, 371] on span "Recent" at bounding box center [893, 368] width 33 height 11
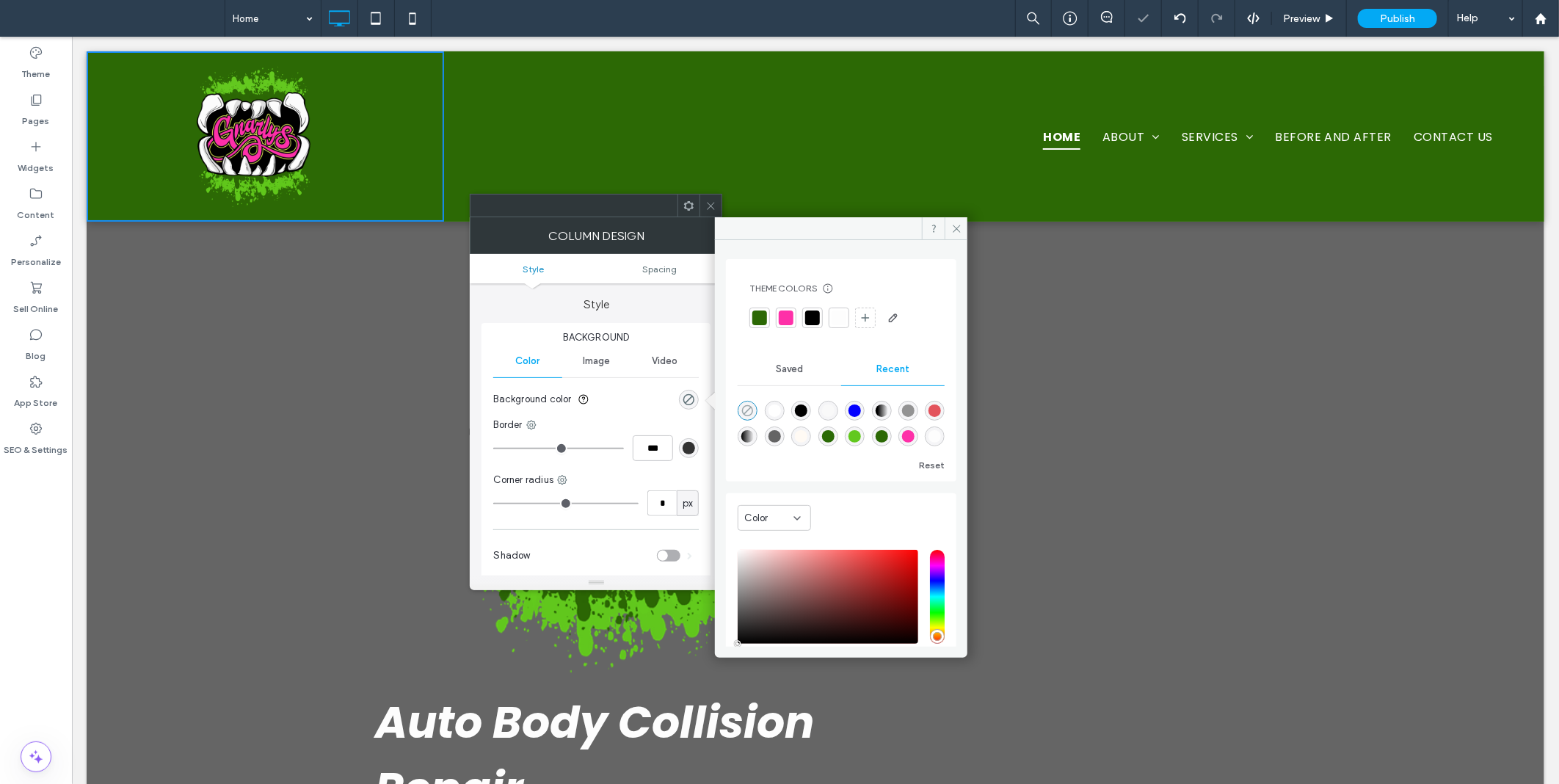
drag, startPoint x: 742, startPoint y: 409, endPoint x: 754, endPoint y: 403, distance: 13.4
click at [744, 409] on icon "rgba(0, 0, 0, 0)" at bounding box center [747, 410] width 12 height 12
click at [776, 373] on span "Saved" at bounding box center [789, 368] width 28 height 11
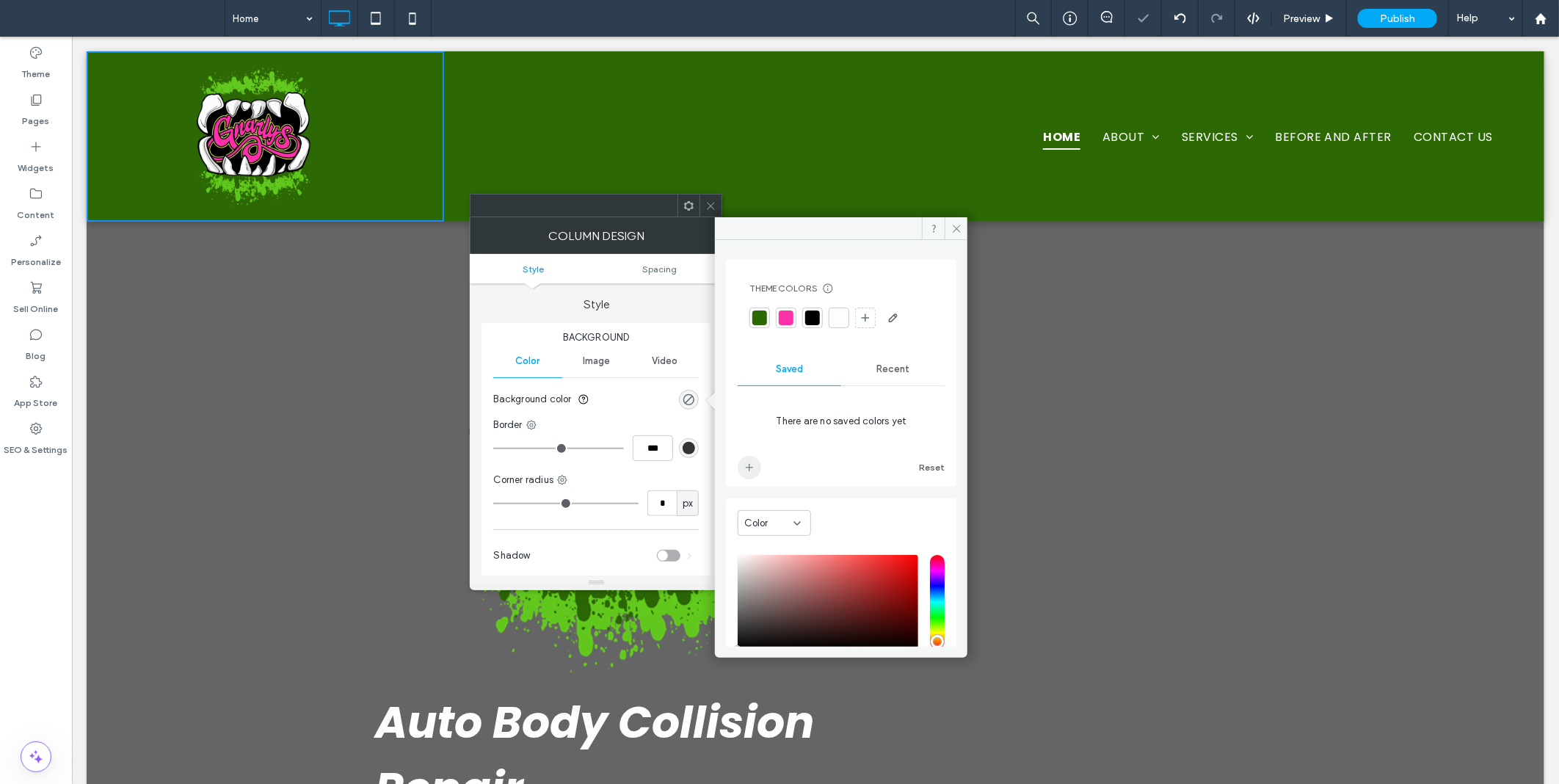
click at [747, 458] on span "add color" at bounding box center [749, 467] width 24 height 24
click at [867, 370] on div "Recent" at bounding box center [893, 369] width 103 height 32
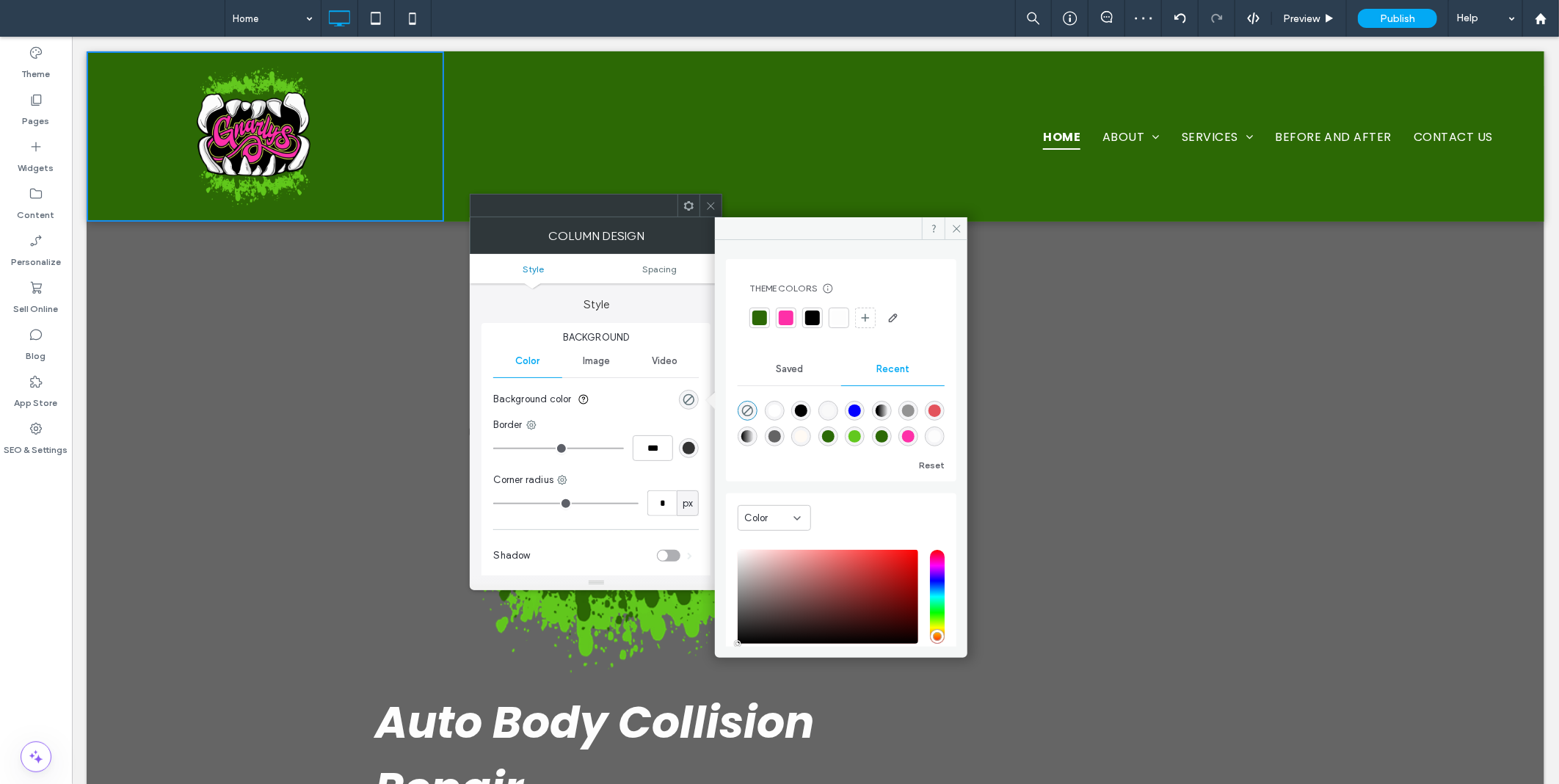
drag, startPoint x: 760, startPoint y: 316, endPoint x: 764, endPoint y: 336, distance: 20.4
click at [760, 316] on div at bounding box center [760, 317] width 15 height 15
click at [779, 377] on div "Saved" at bounding box center [789, 369] width 103 height 32
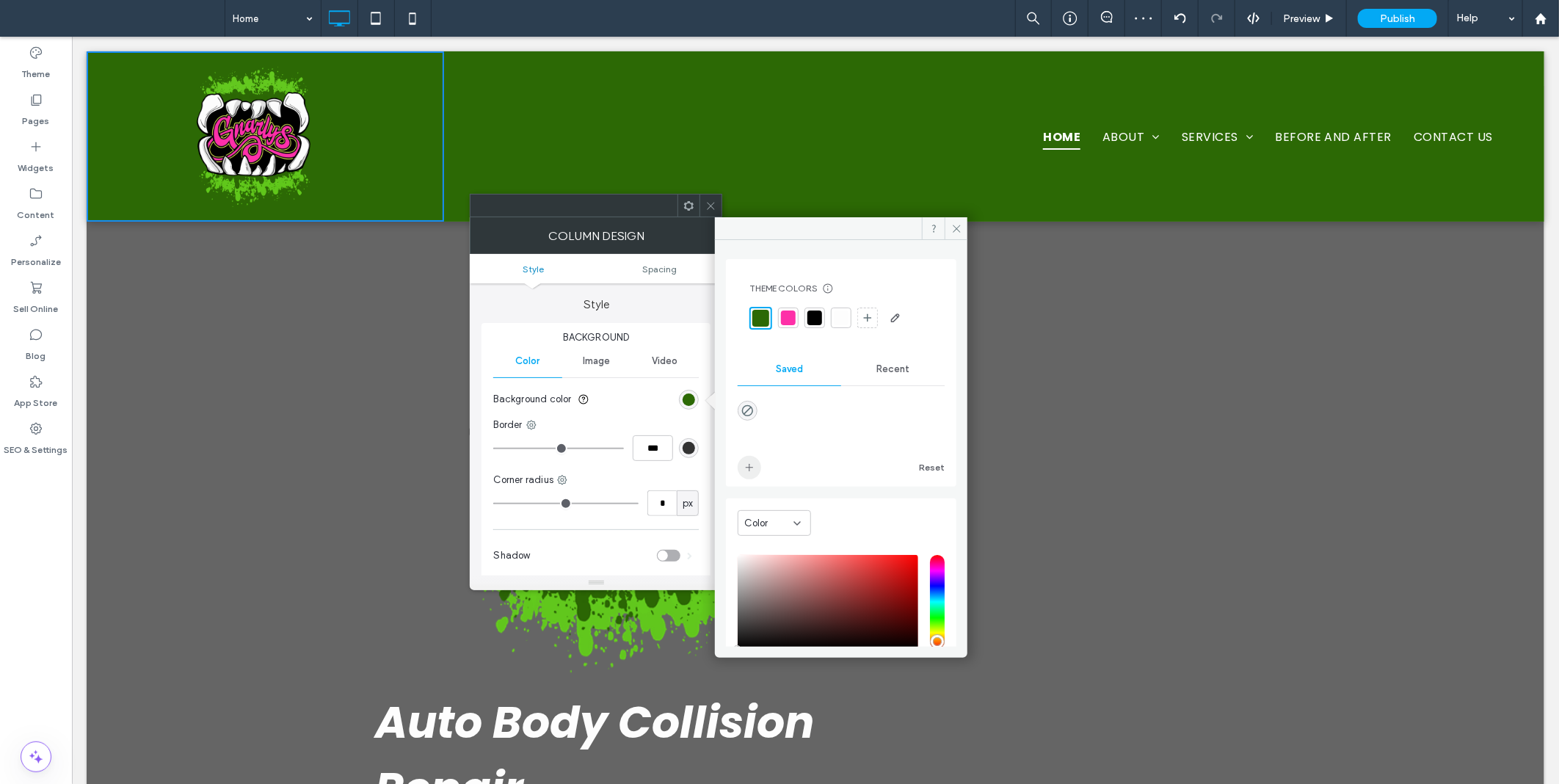
click at [751, 468] on icon "add color" at bounding box center [749, 467] width 11 height 11
click at [963, 225] on span at bounding box center [956, 228] width 23 height 22
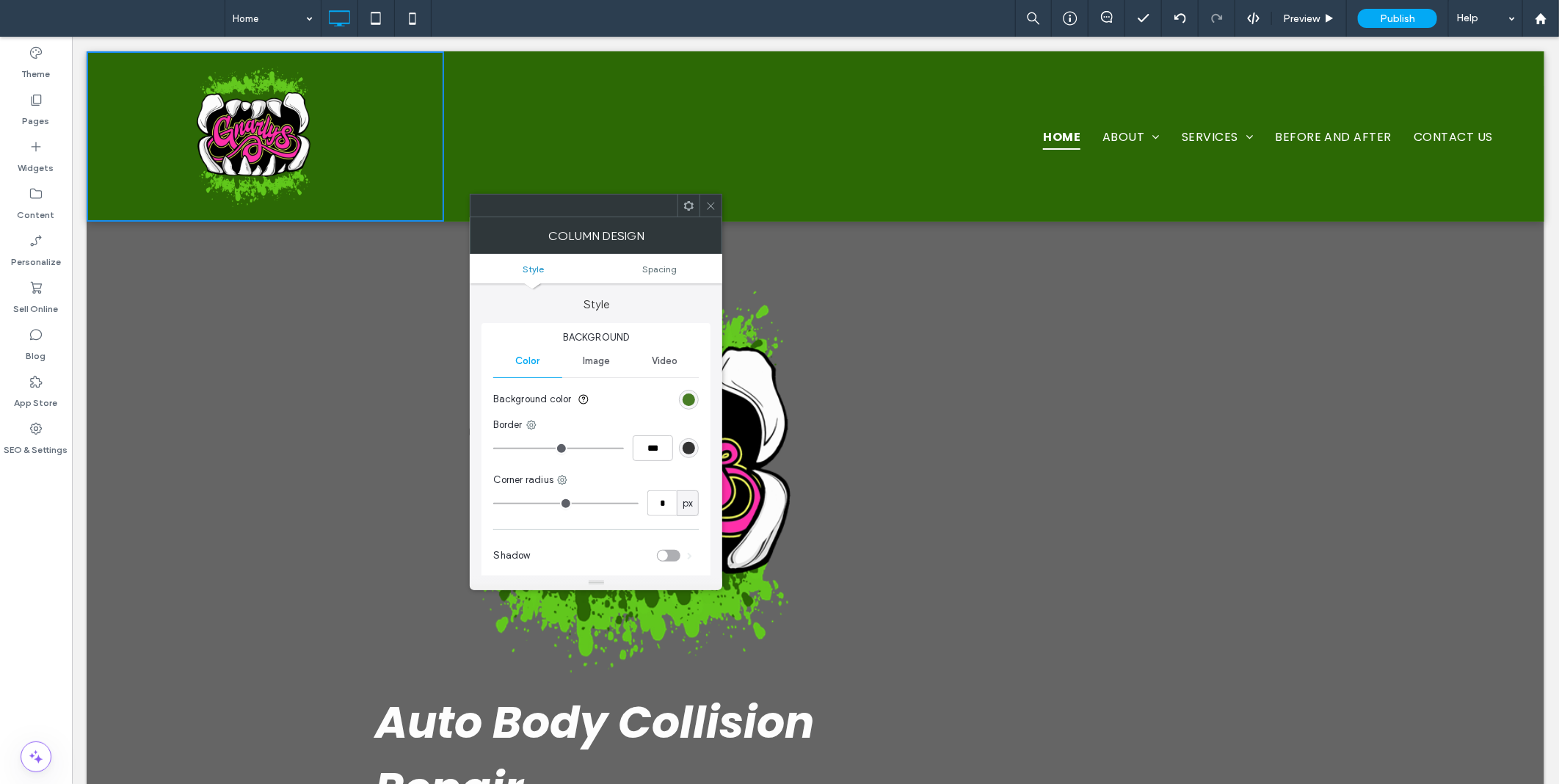
click at [686, 394] on div "rgba(44, 105, 5, 1)" at bounding box center [689, 400] width 12 height 12
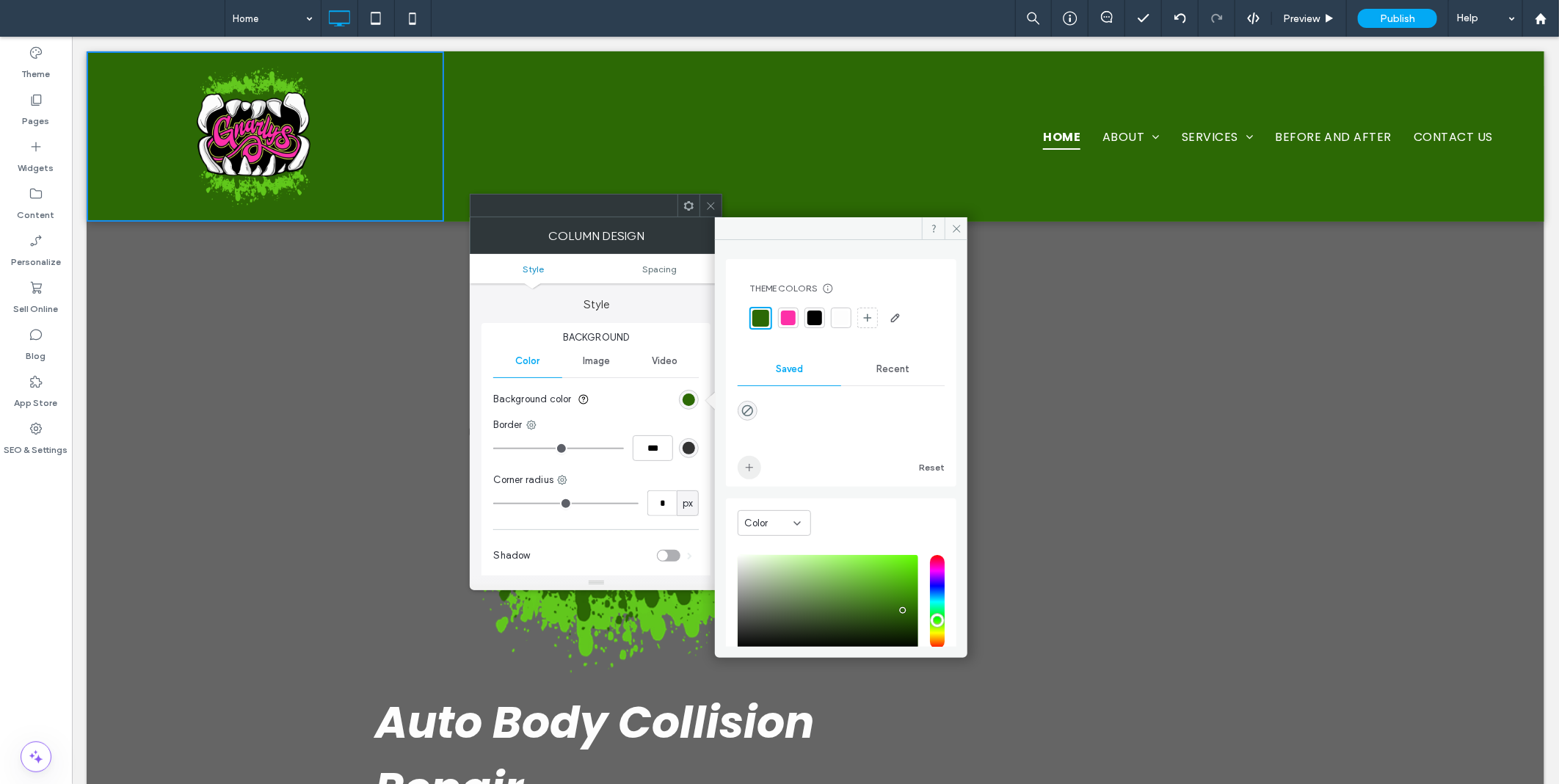
click at [744, 458] on span "add color" at bounding box center [749, 467] width 24 height 24
click at [882, 376] on div "Recent" at bounding box center [893, 369] width 103 height 32
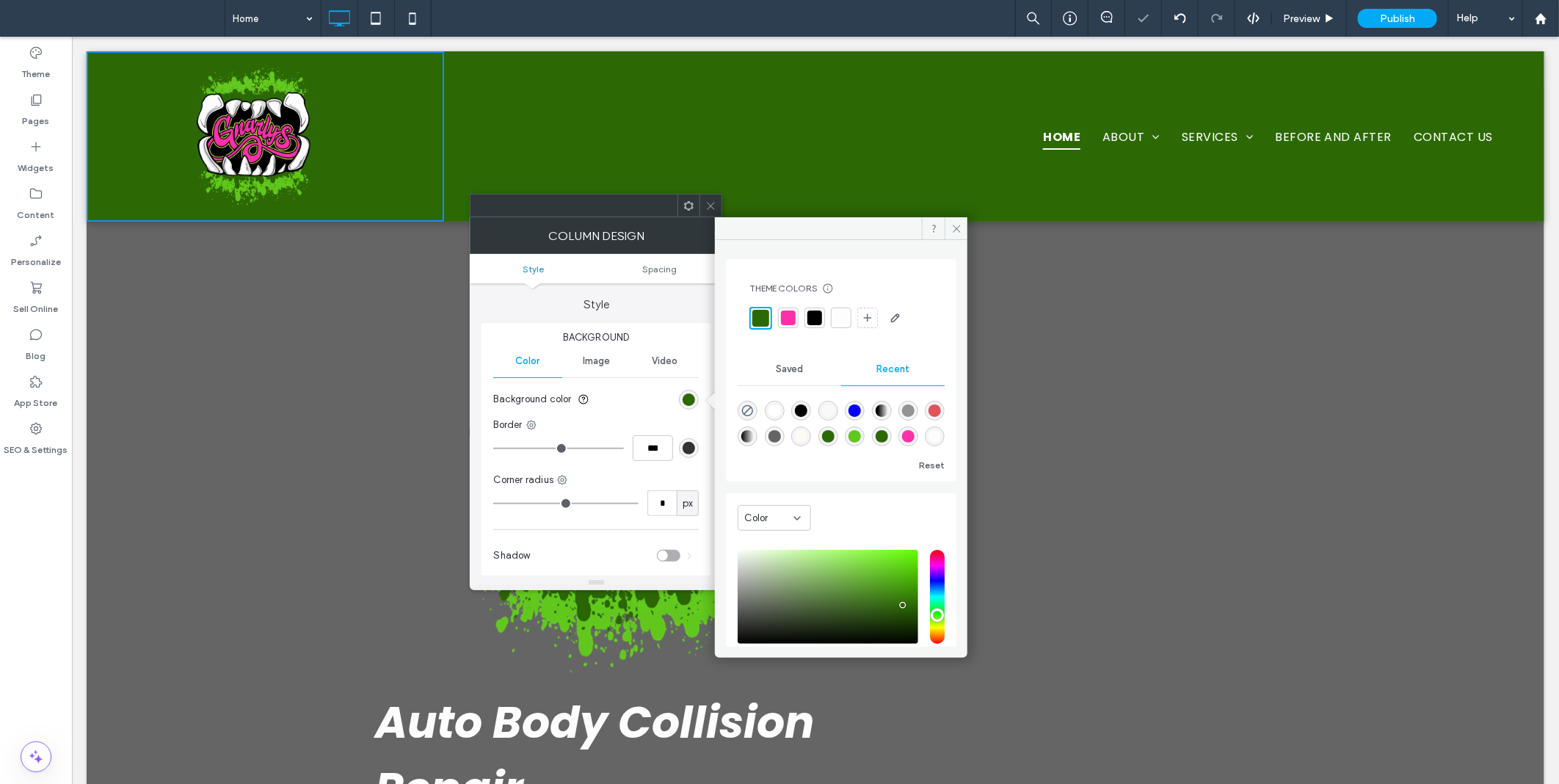
click at [902, 439] on div "rgba(254, 48, 168, 1)" at bounding box center [908, 436] width 12 height 12
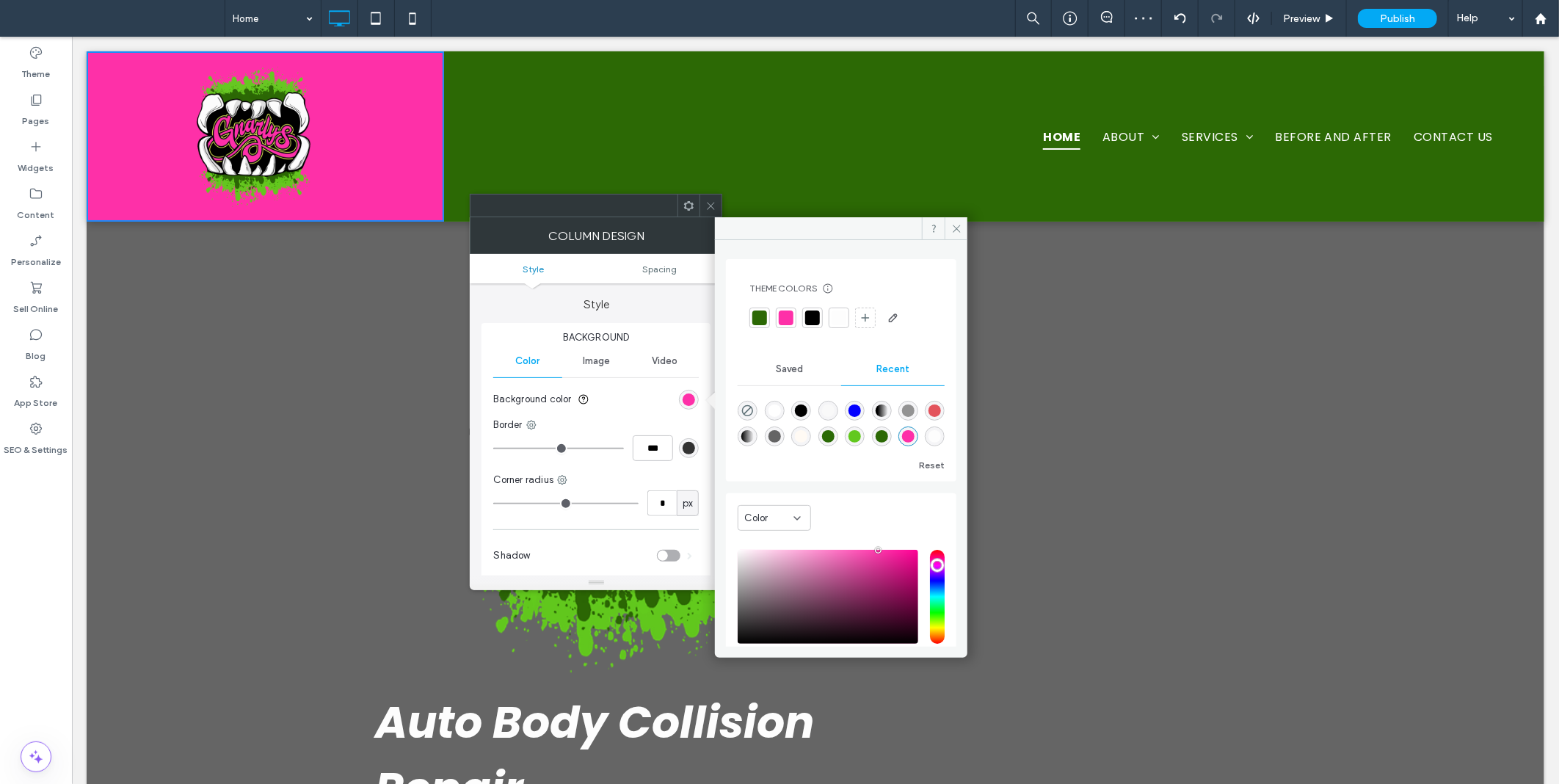
drag, startPoint x: 767, startPoint y: 368, endPoint x: 769, endPoint y: 381, distance: 13.2
click at [767, 369] on div "Saved" at bounding box center [789, 369] width 103 height 32
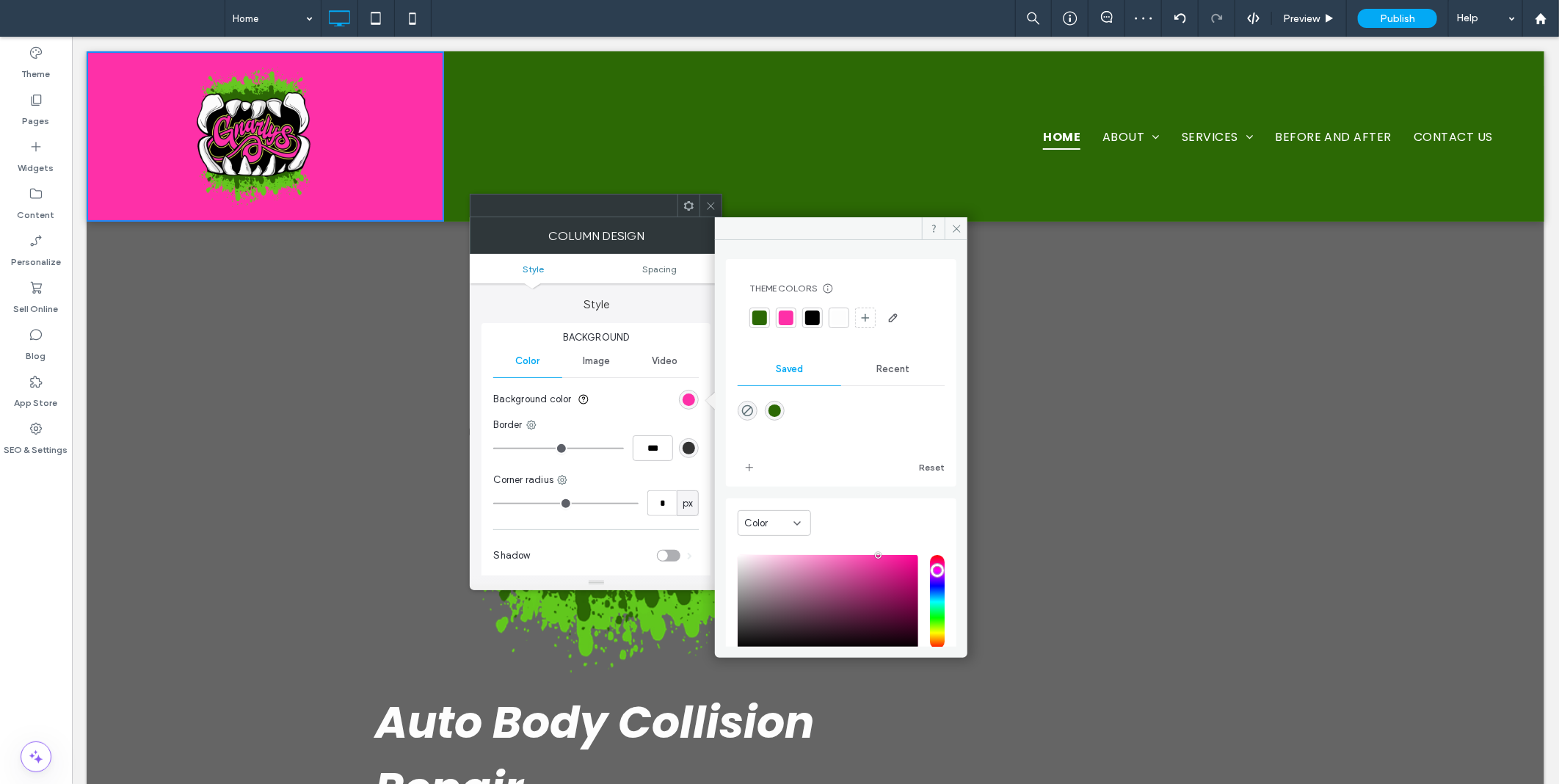
drag, startPoint x: 750, startPoint y: 465, endPoint x: 846, endPoint y: 414, distance: 108.7
click at [754, 465] on icon "add color" at bounding box center [749, 467] width 11 height 11
click at [890, 380] on div "Recent" at bounding box center [893, 369] width 103 height 32
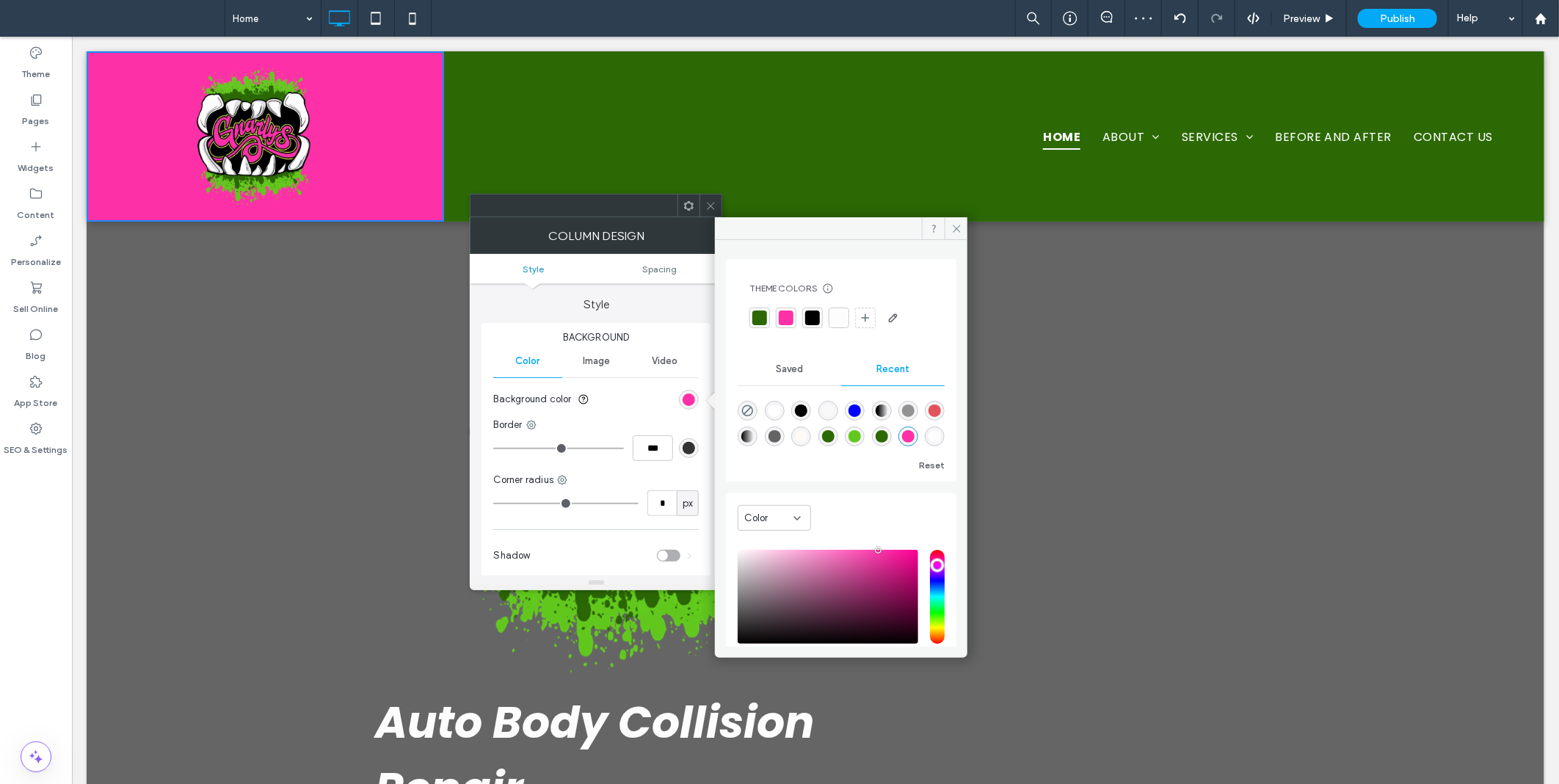
click at [796, 406] on div "rgba(0, 0, 0, 1)" at bounding box center [801, 410] width 12 height 12
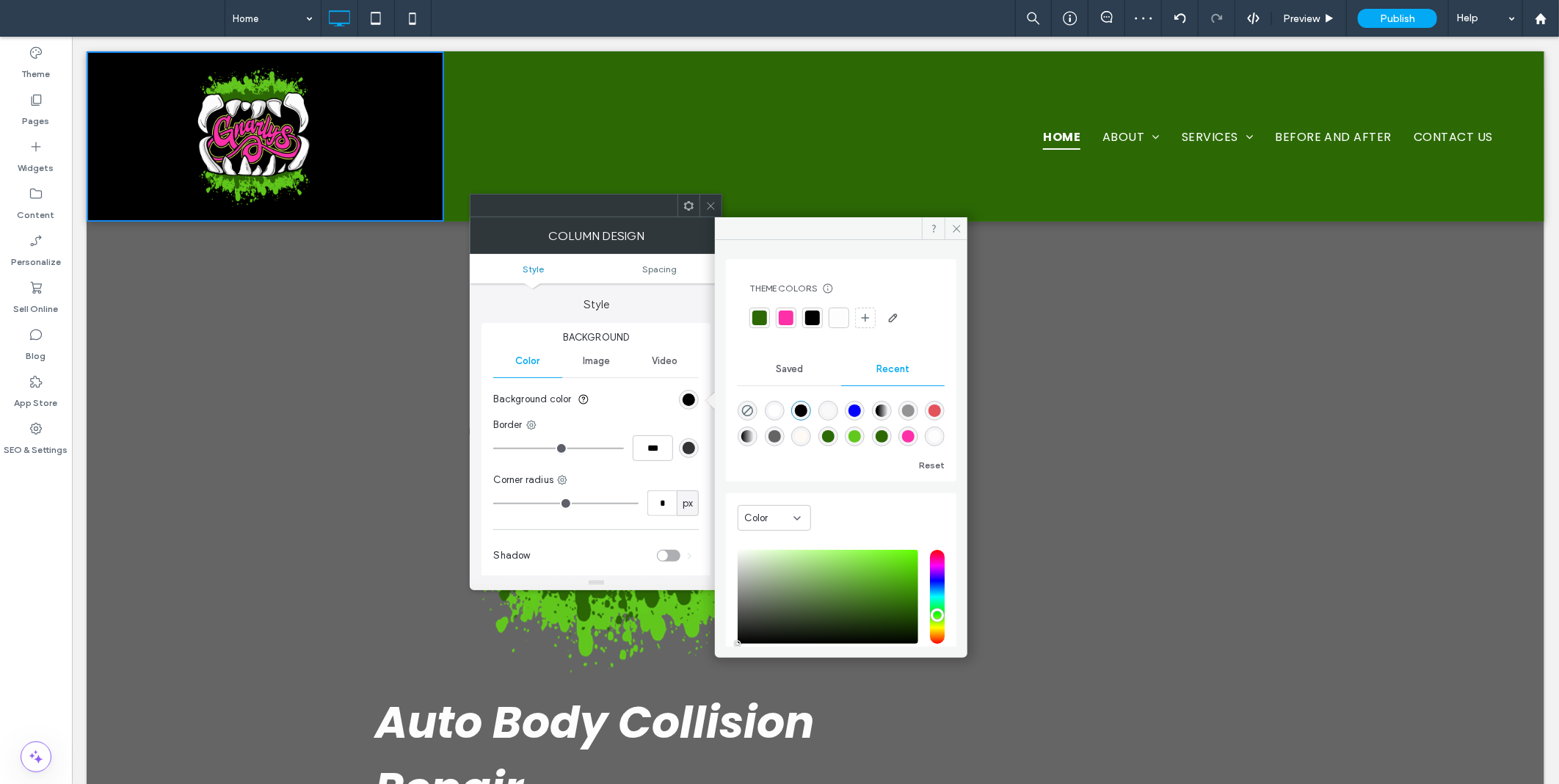
drag, startPoint x: 784, startPoint y: 365, endPoint x: 783, endPoint y: 381, distance: 16.0
click at [784, 368] on span "Saved" at bounding box center [789, 368] width 28 height 11
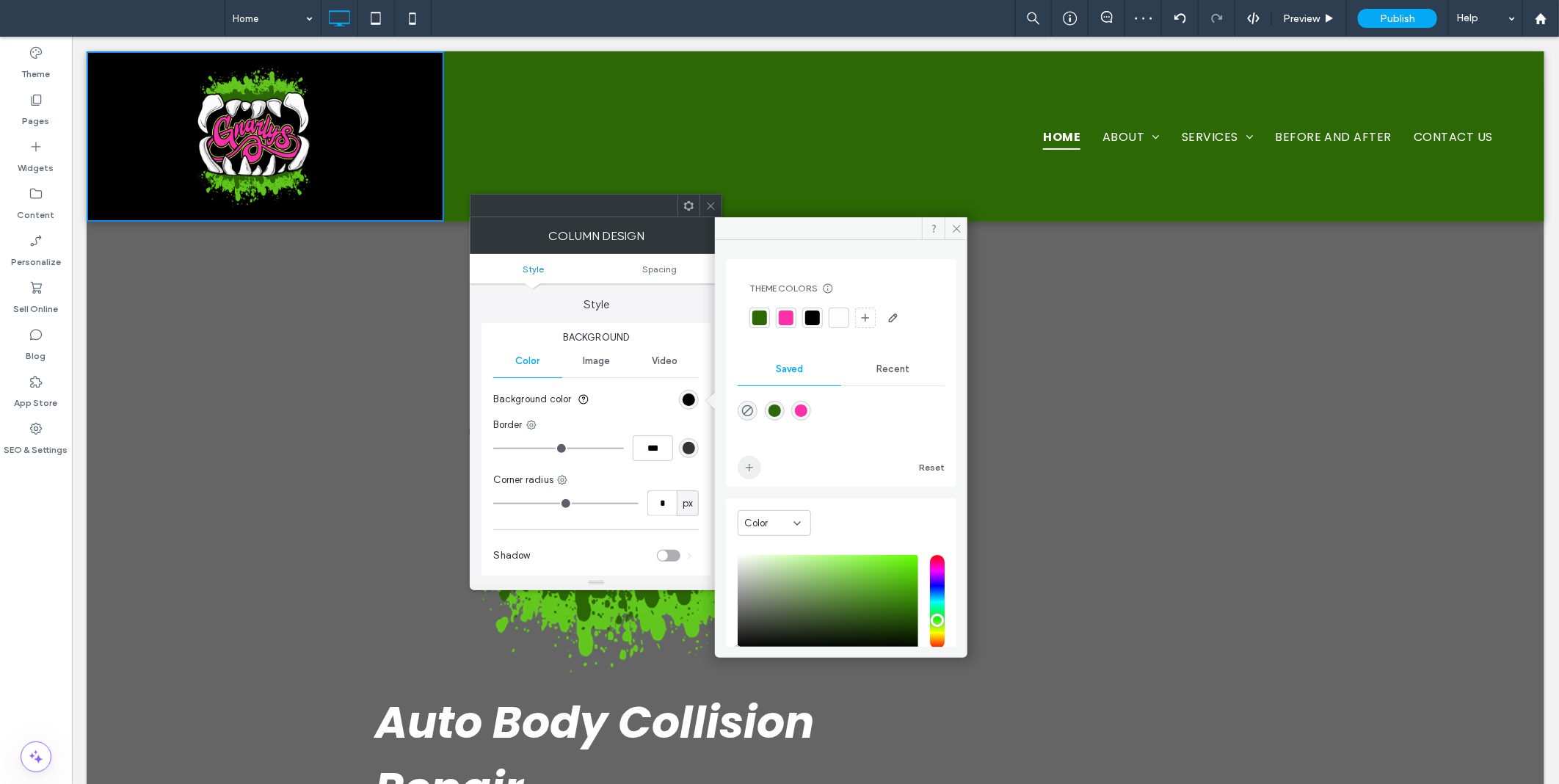
click at [754, 465] on icon "add color" at bounding box center [749, 467] width 11 height 11
click at [914, 364] on div "Recent" at bounding box center [893, 369] width 103 height 32
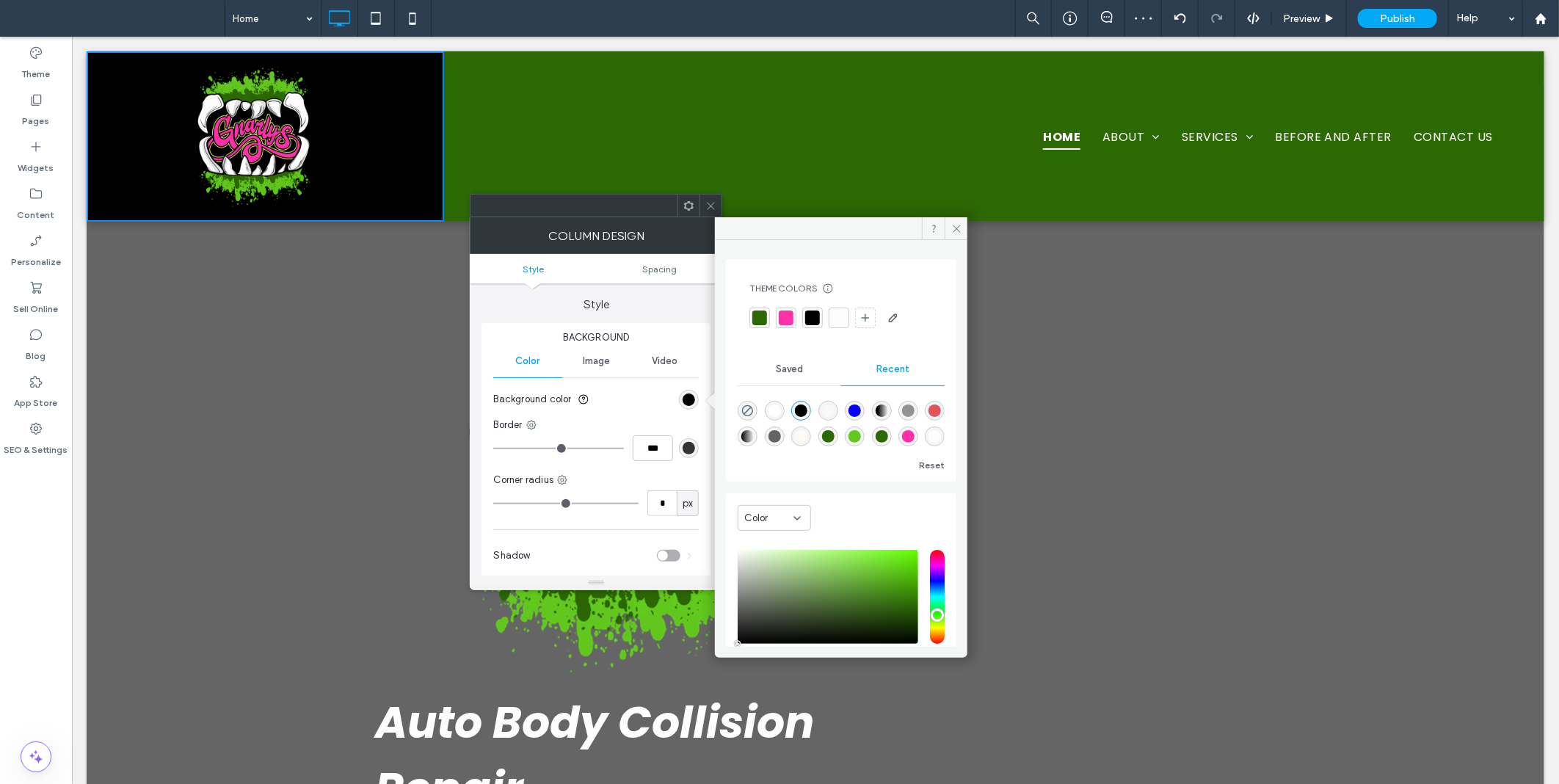
click at [780, 408] on div "rgba(255, 255, 255, 1)" at bounding box center [775, 410] width 12 height 12
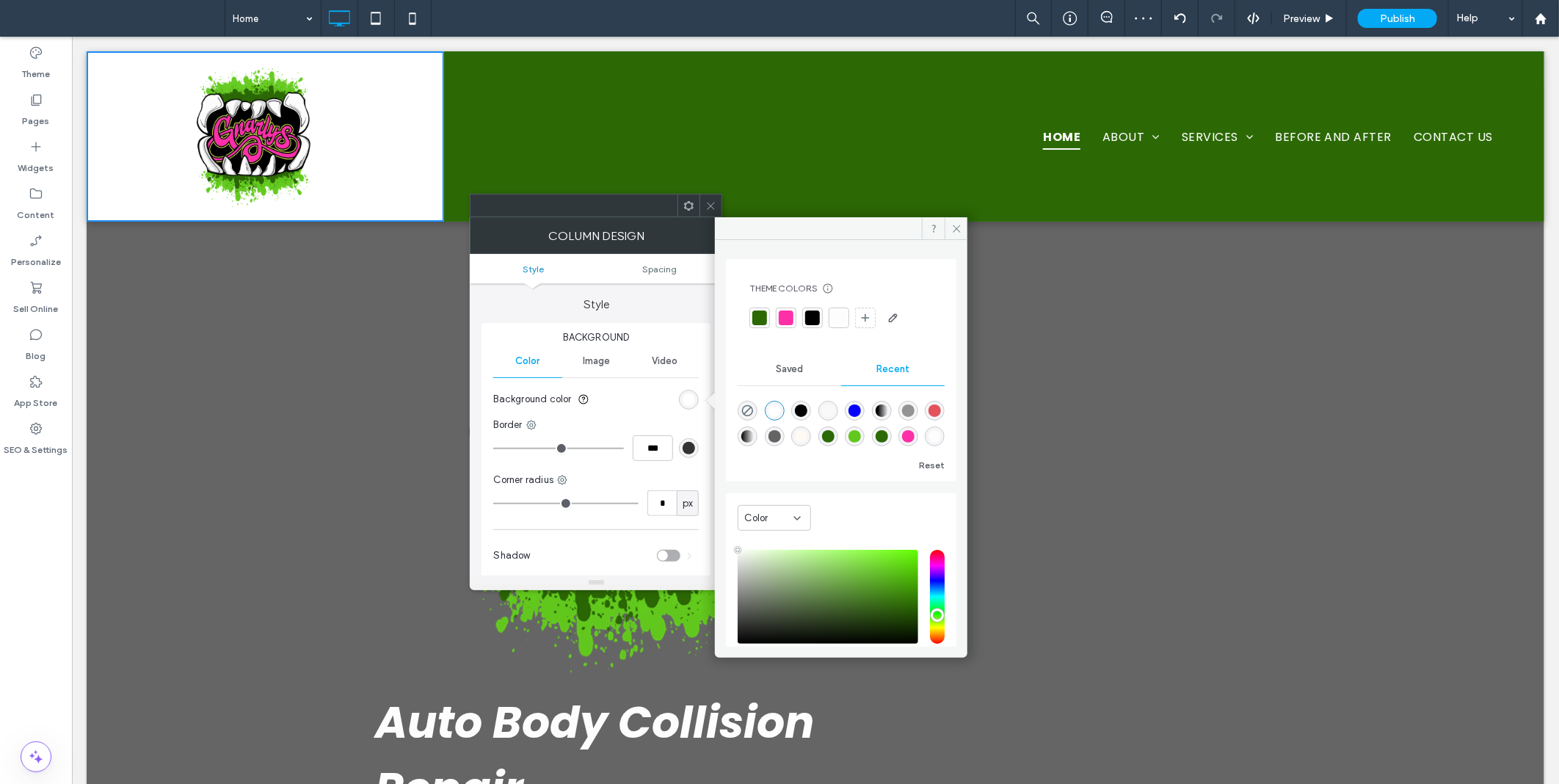
click at [929, 439] on div "rgba(253, 253, 253, 1)" at bounding box center [935, 436] width 12 height 12
drag, startPoint x: 796, startPoint y: 363, endPoint x: 796, endPoint y: 376, distance: 13.0
click at [796, 365] on span "Saved" at bounding box center [789, 368] width 28 height 11
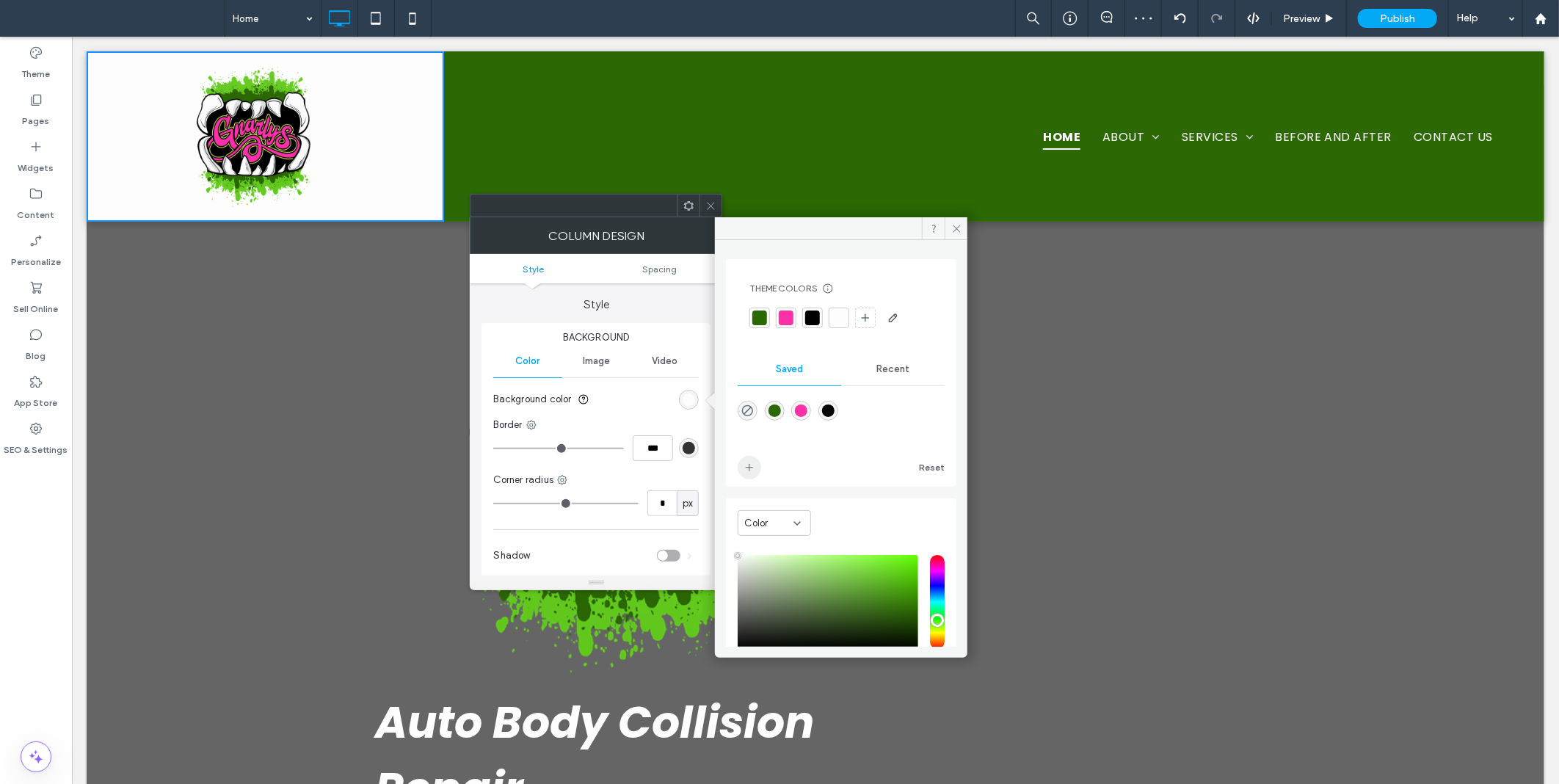
click at [742, 471] on span "add color" at bounding box center [749, 467] width 24 height 24
click at [754, 410] on use "rgba(0,0,0,0)" at bounding box center [747, 410] width 11 height 11
type input "*******"
type input "*"
type input "**"
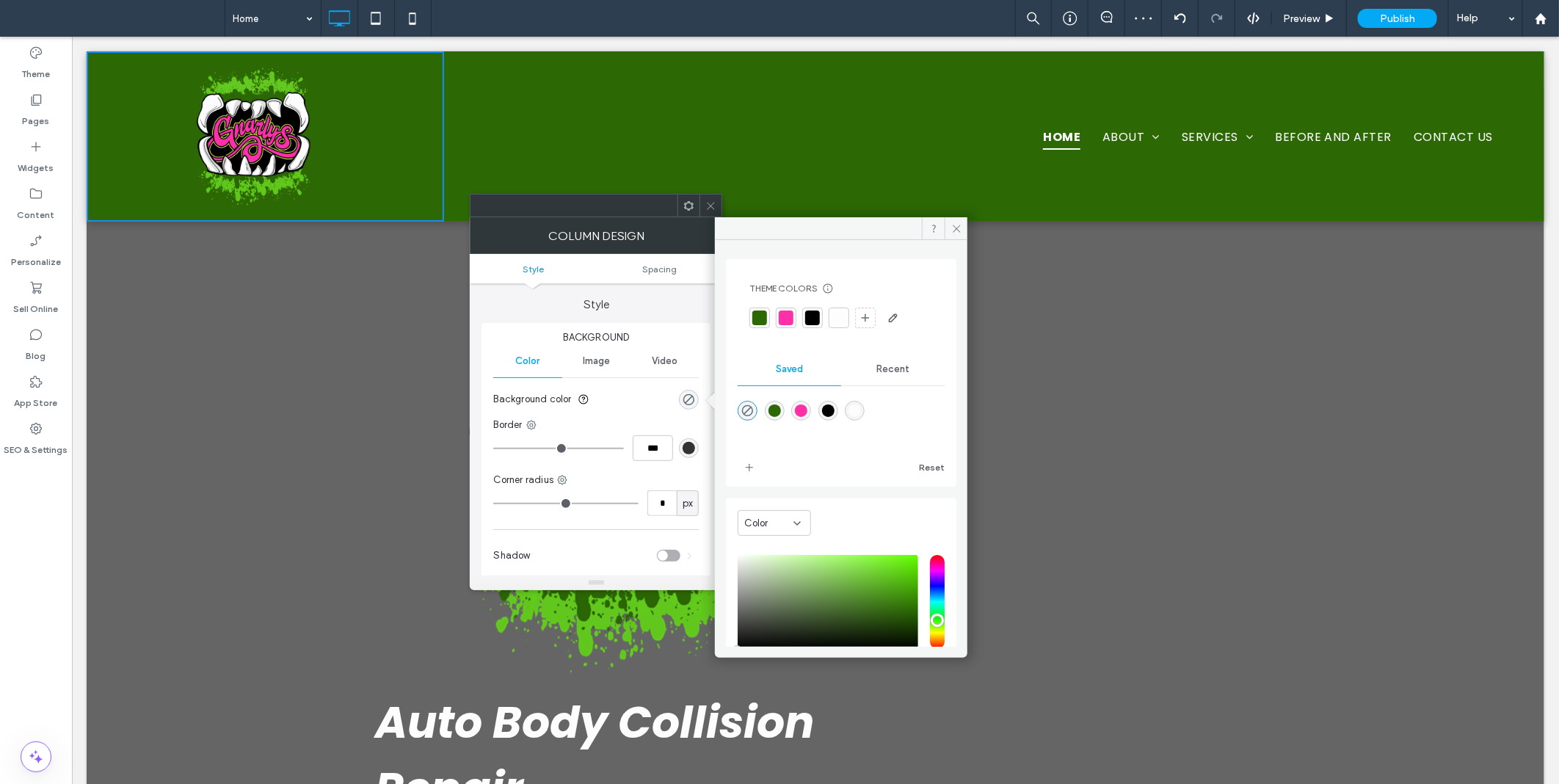
click at [702, 200] on div at bounding box center [710, 206] width 22 height 22
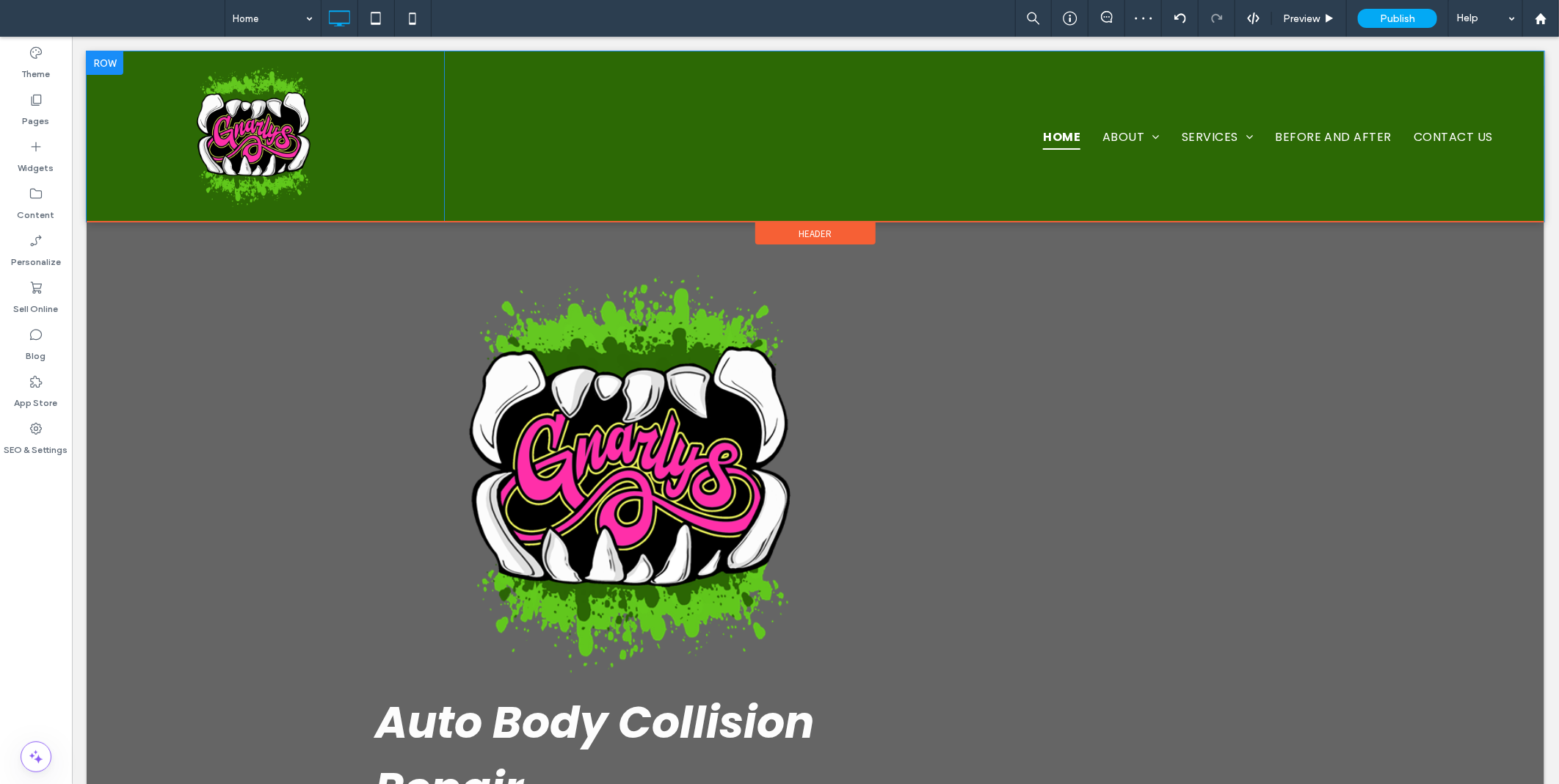
click at [488, 193] on div "Click To Paste Home About Location Services Auto Body Repair Collision Repair S…" at bounding box center [799, 135] width 1428 height 170
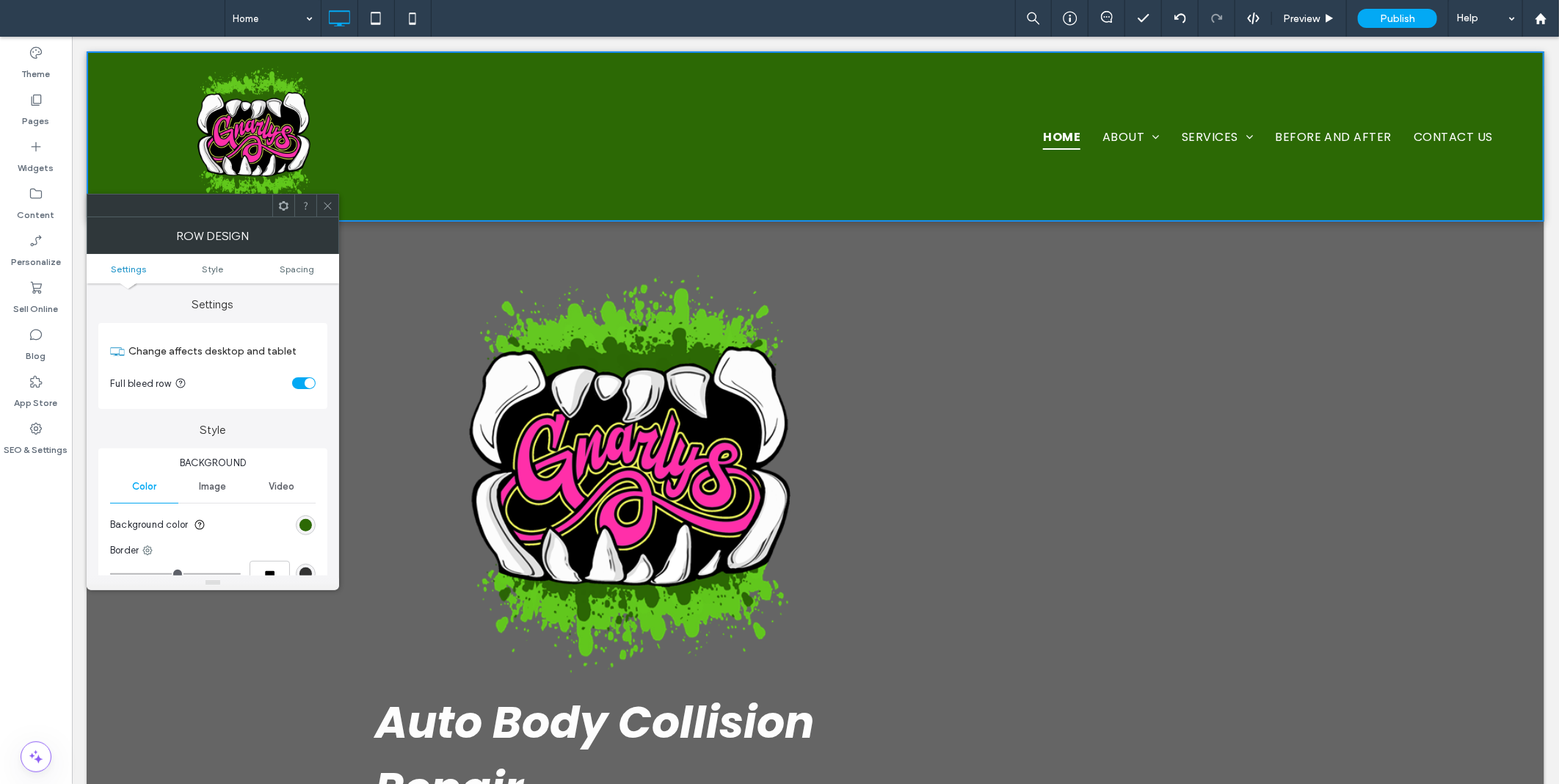
drag, startPoint x: 249, startPoint y: 153, endPoint x: 325, endPoint y: 209, distance: 94.4
click at [325, 209] on use at bounding box center [328, 206] width 8 height 8
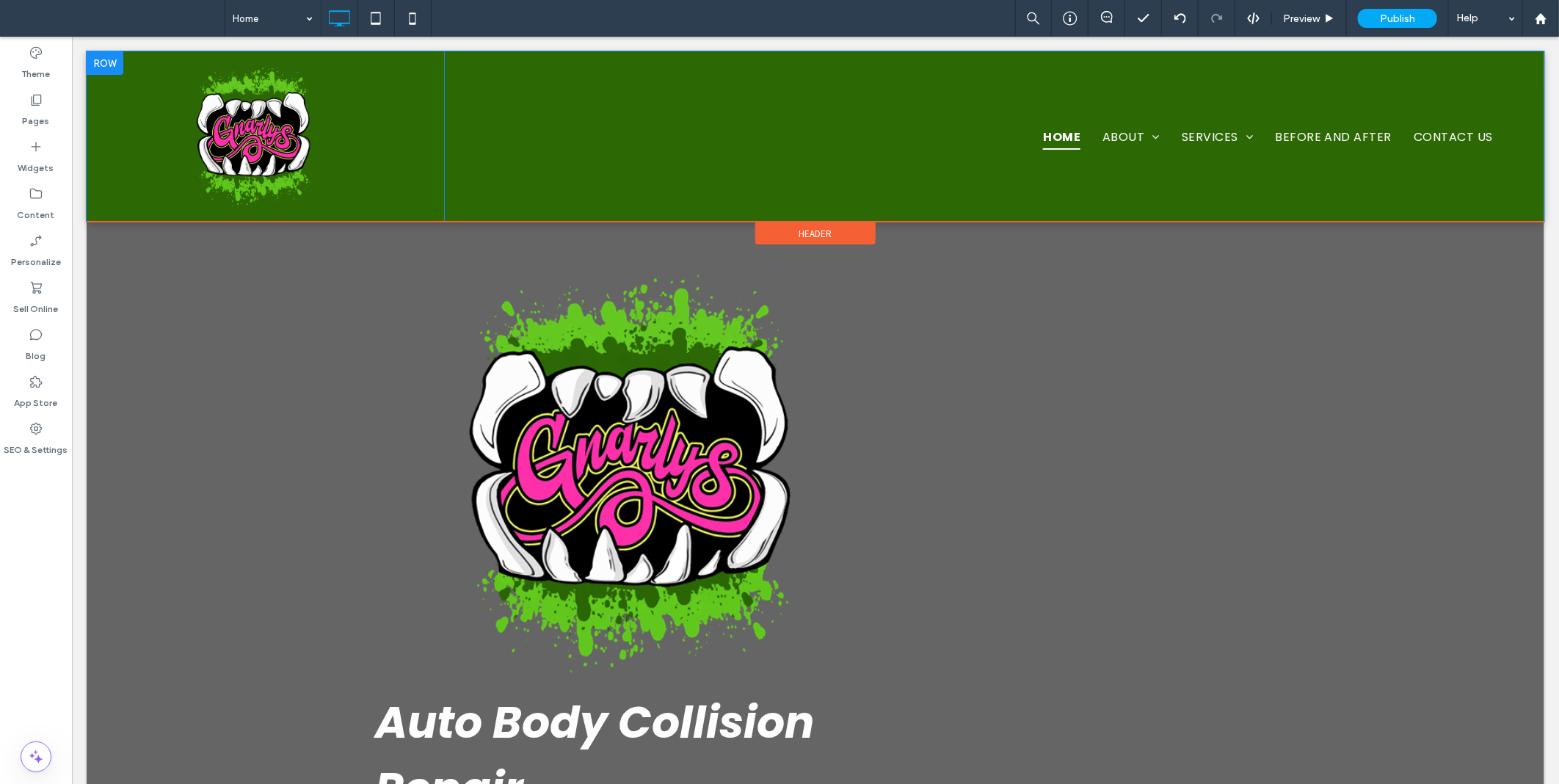
click at [107, 63] on div at bounding box center [104, 62] width 37 height 24
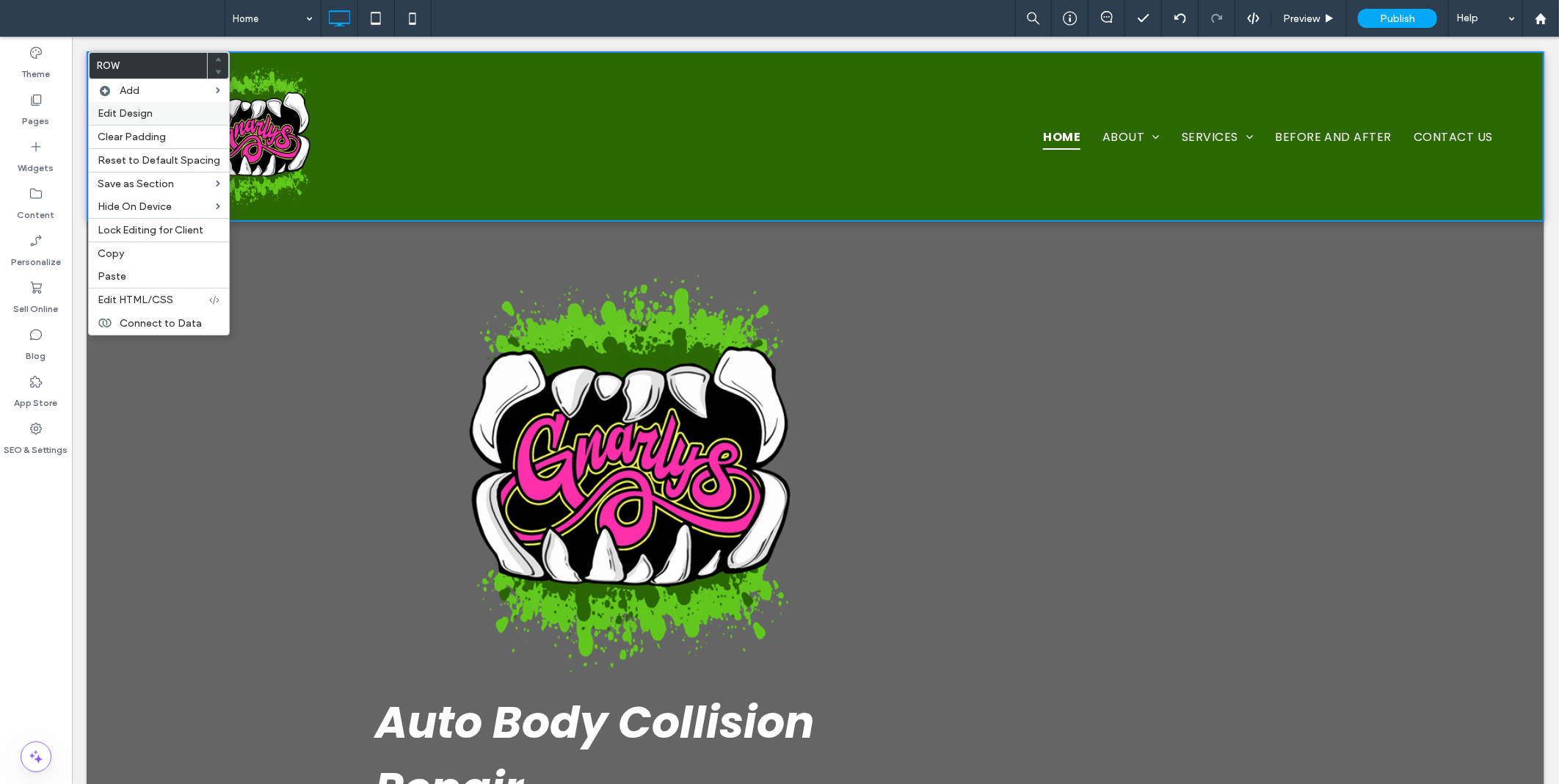
click at [140, 108] on span "Edit Design" at bounding box center [125, 113] width 55 height 12
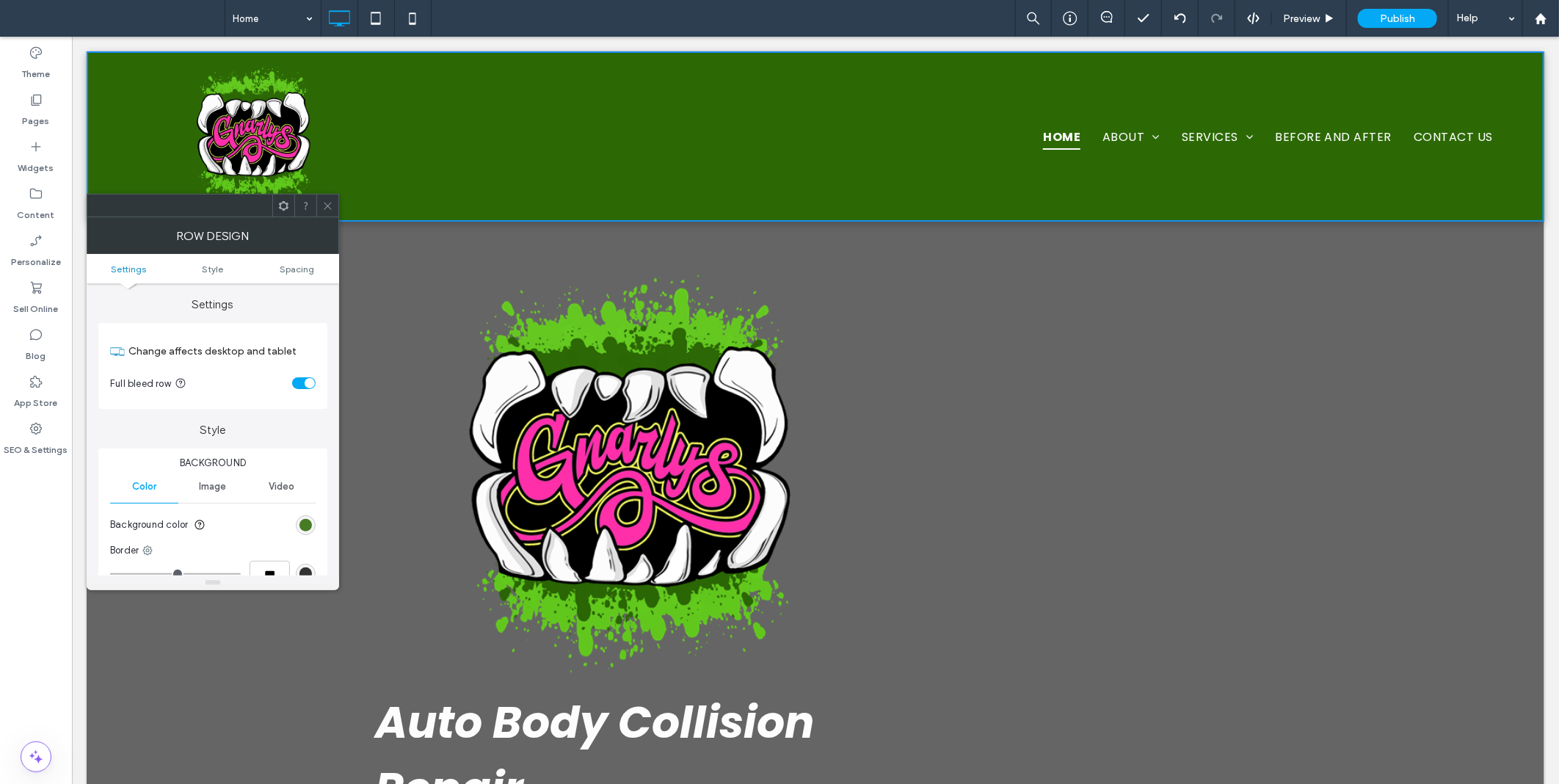
click at [306, 524] on div "rgb(44, 105, 5)" at bounding box center [306, 525] width 12 height 12
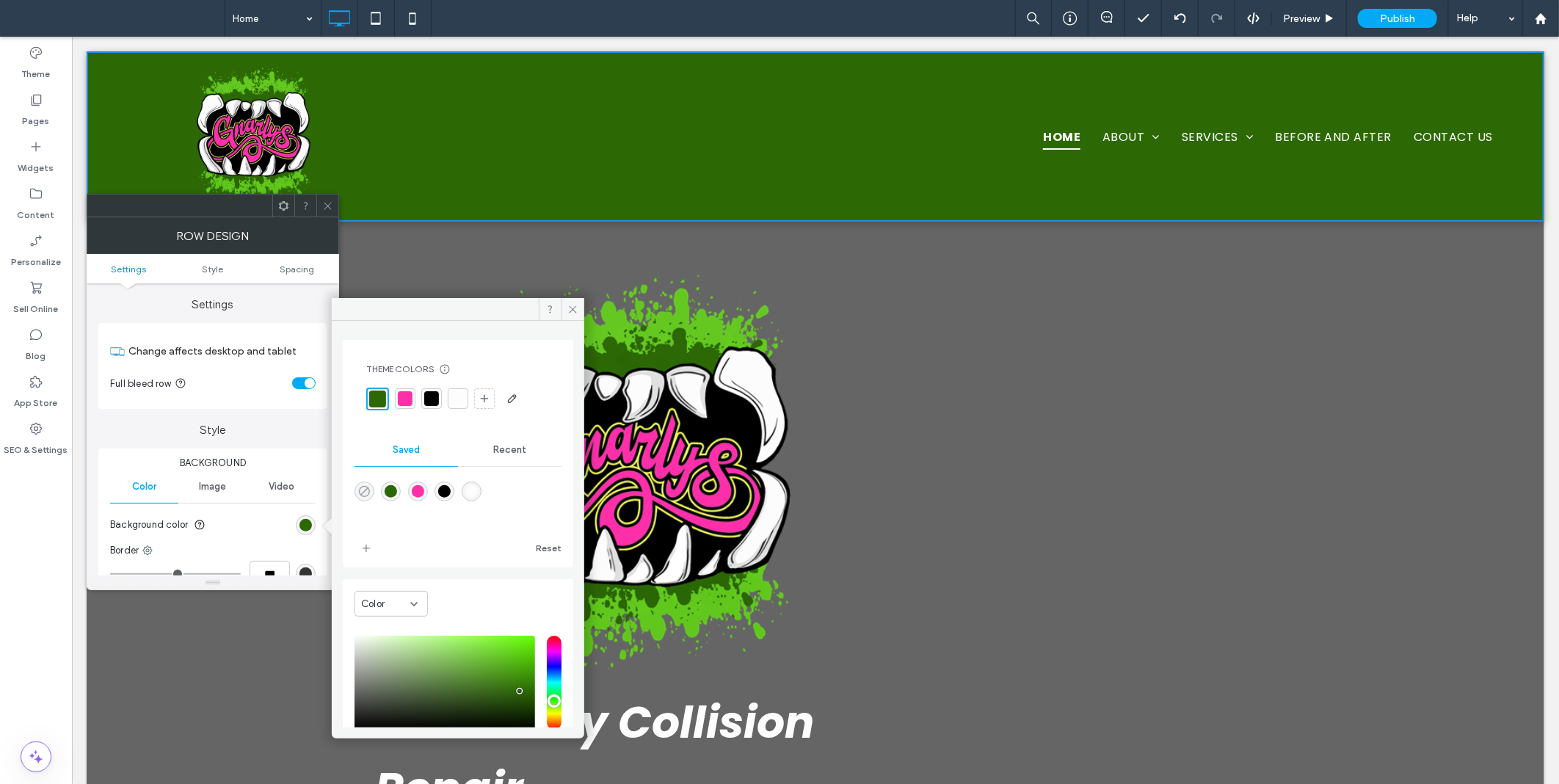
click at [361, 488] on icon "rgba(0,0,0,0)" at bounding box center [365, 491] width 12 height 12
type input "*******"
type input "*"
type input "**"
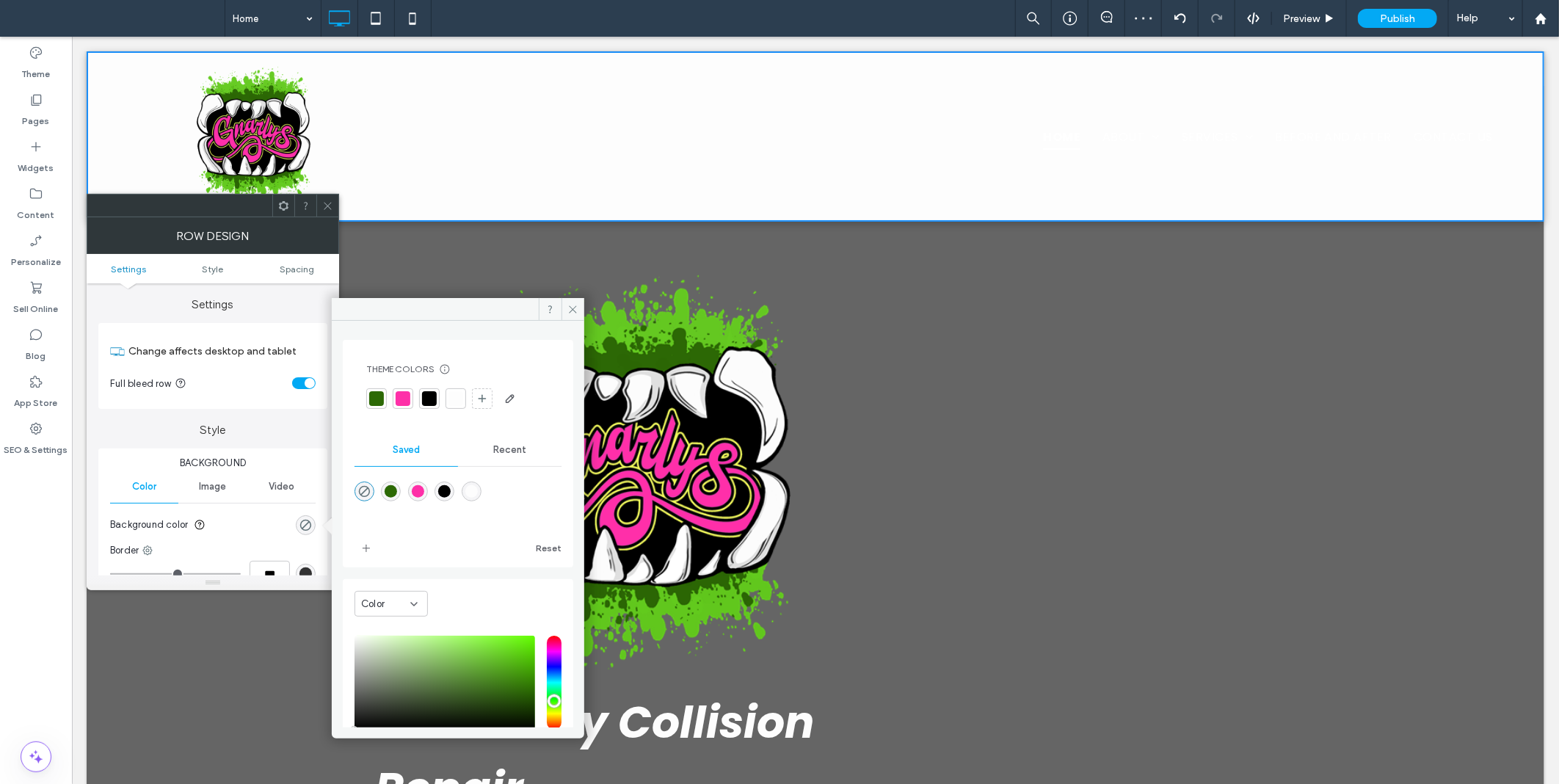
click at [329, 204] on icon at bounding box center [328, 206] width 11 height 11
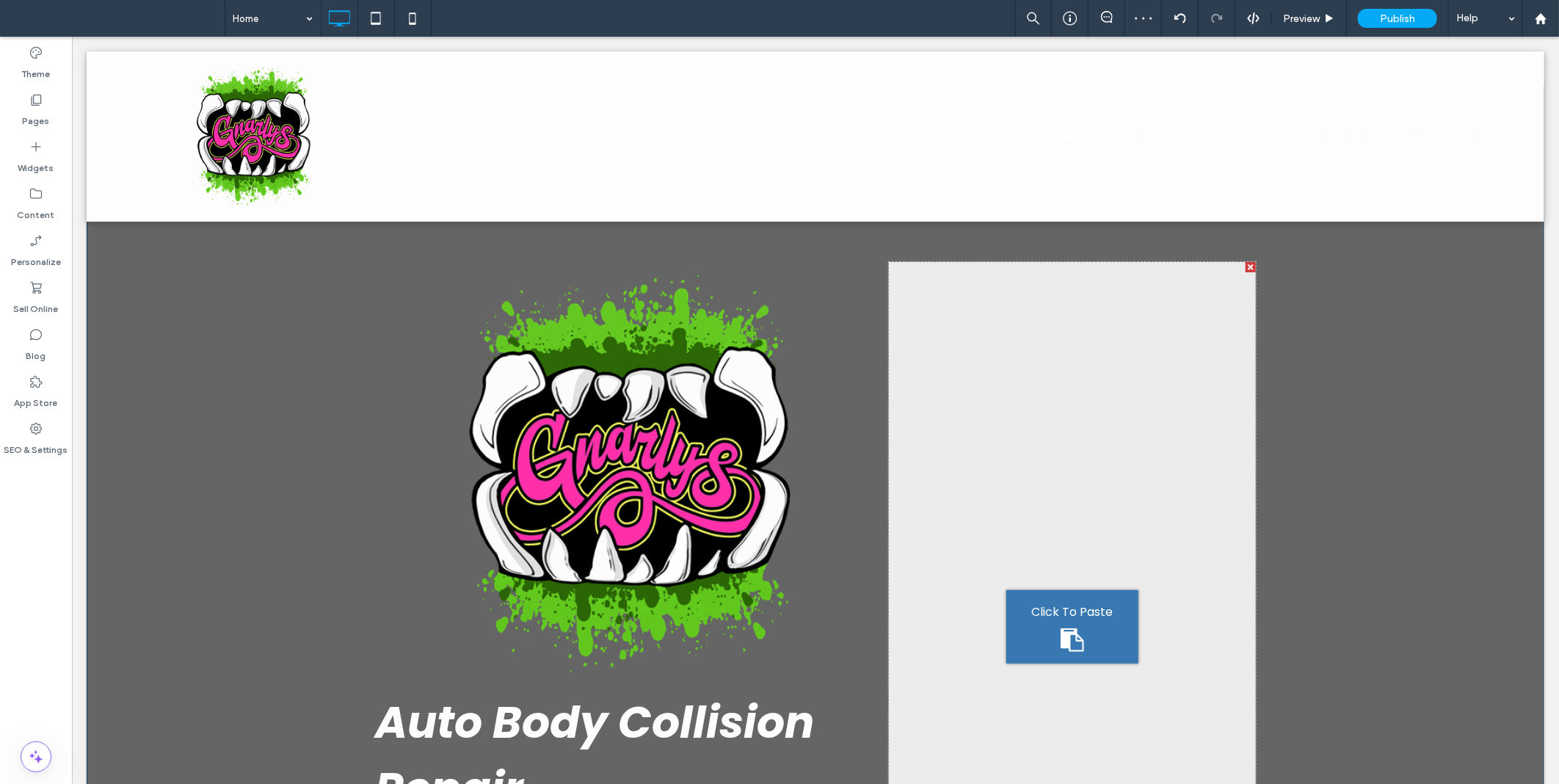
click at [236, 328] on div "Auto Body Collision Repair We are a team of experienced technicians and manager…" at bounding box center [815, 626] width 1458 height 1082
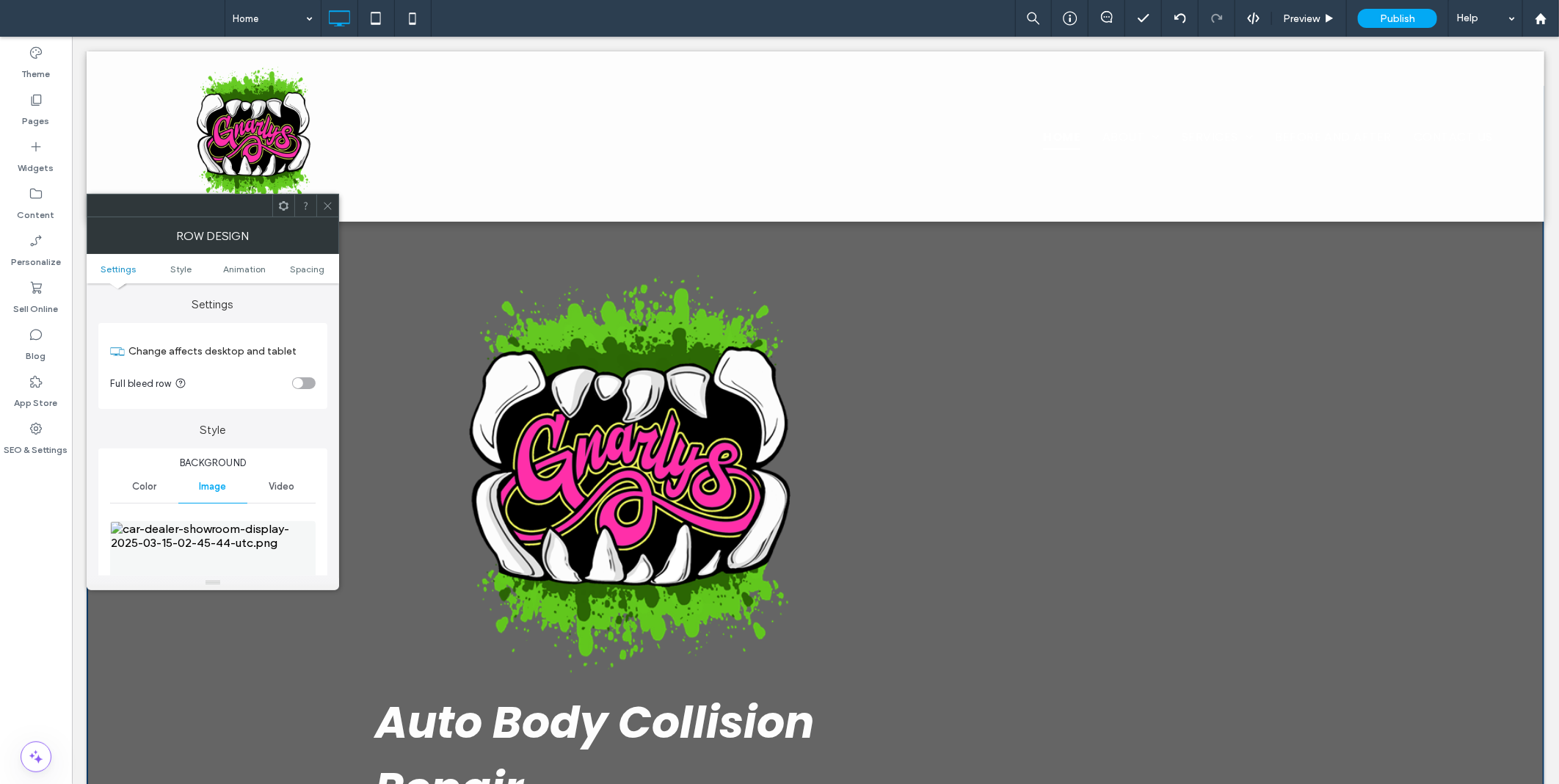
click at [332, 203] on icon at bounding box center [328, 206] width 11 height 11
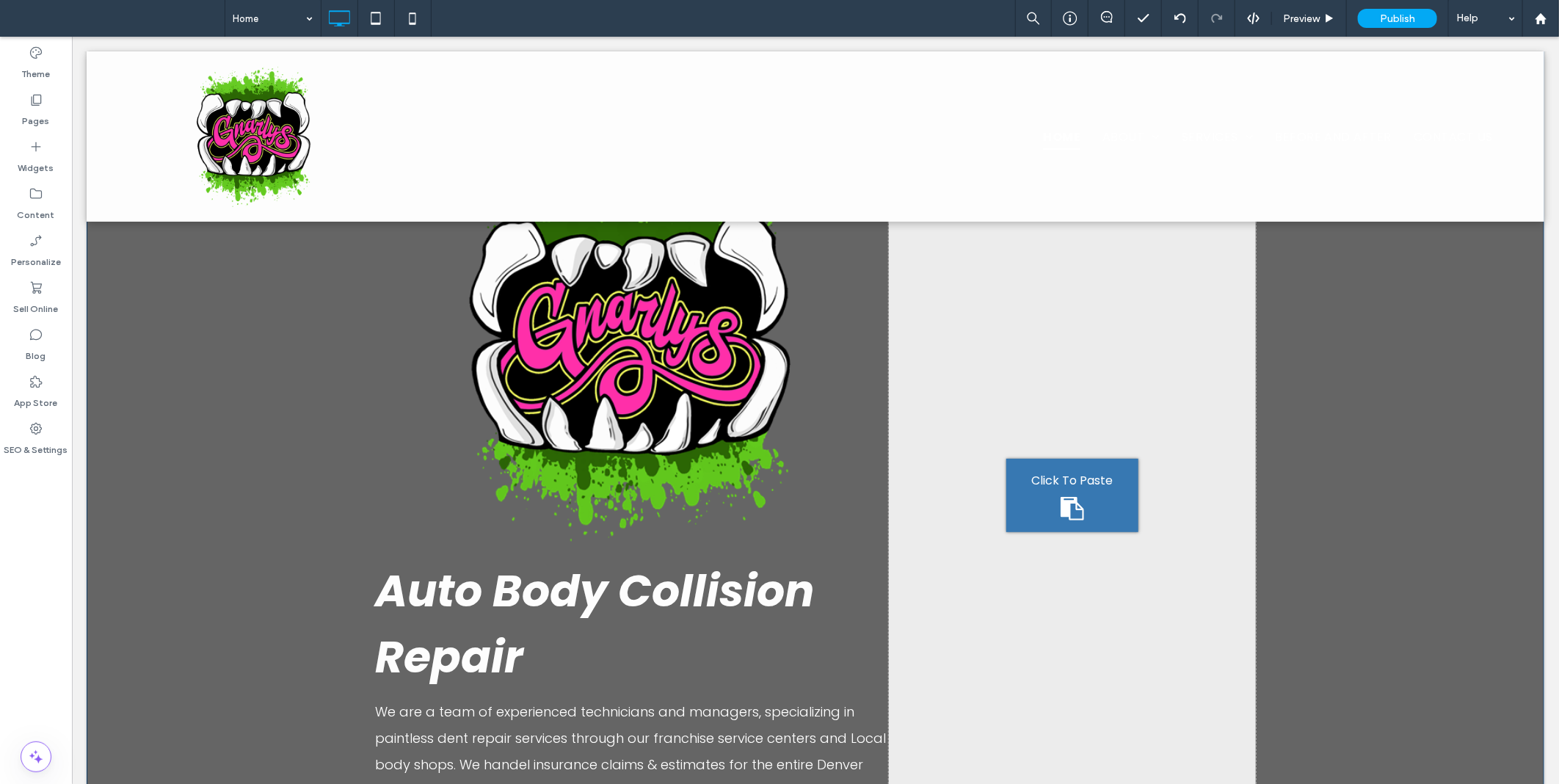
scroll to position [0, 0]
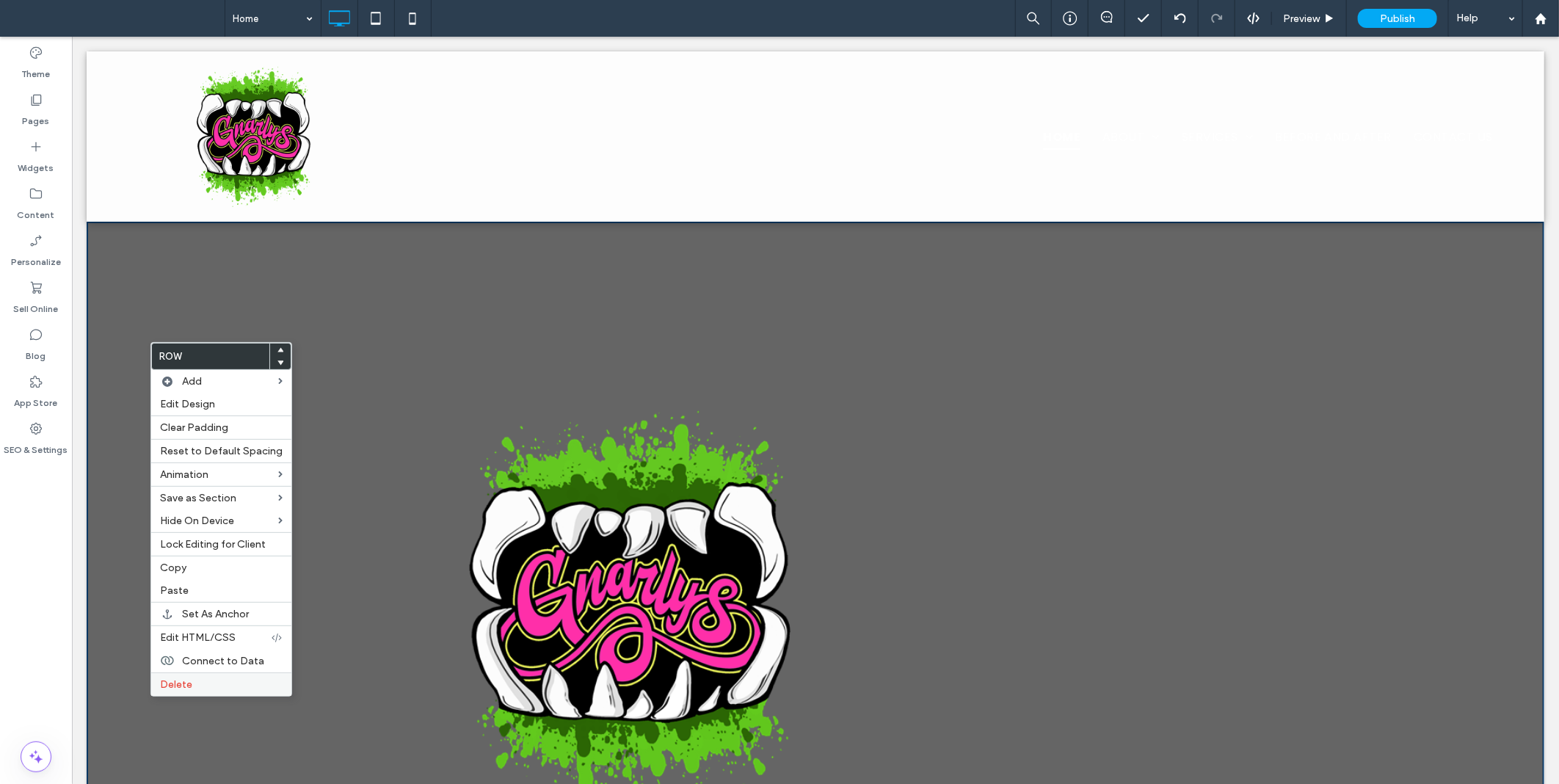
click at [185, 682] on span "Delete" at bounding box center [176, 685] width 32 height 12
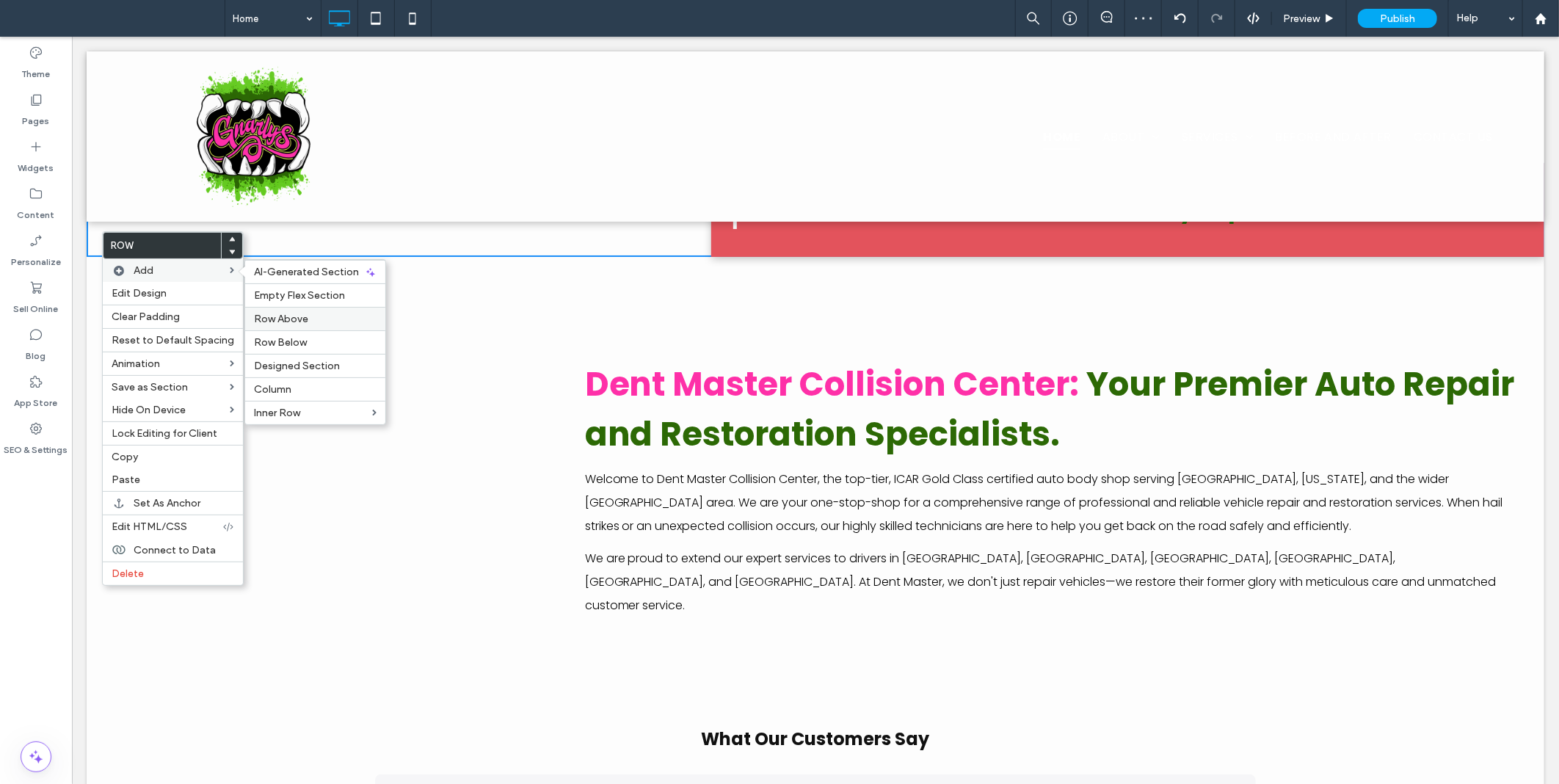
click at [277, 313] on span "Row Above" at bounding box center [280, 319] width 54 height 12
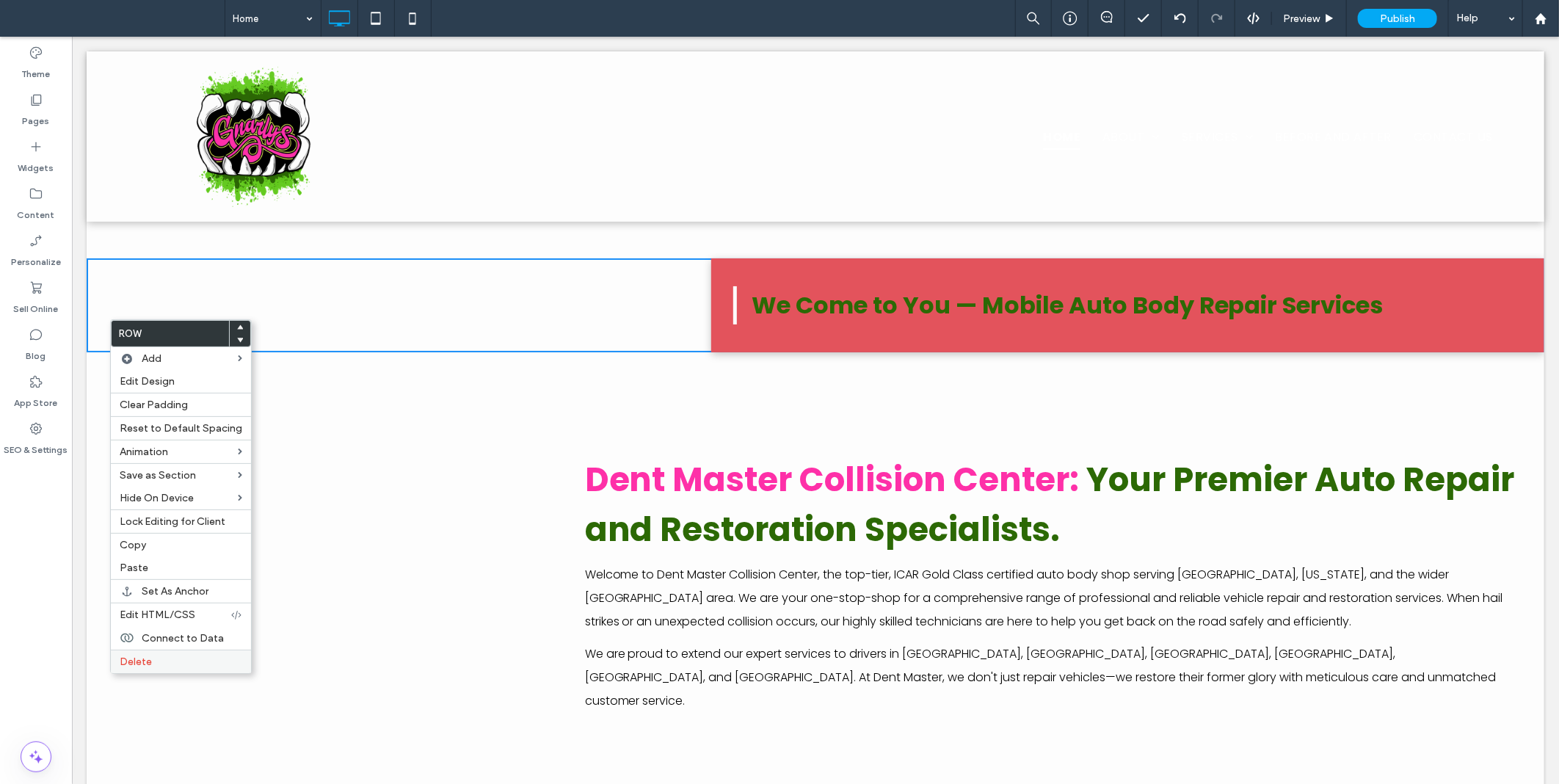
drag, startPoint x: 151, startPoint y: 662, endPoint x: 298, endPoint y: 588, distance: 164.6
click at [152, 661] on label "Delete" at bounding box center [181, 662] width 122 height 12
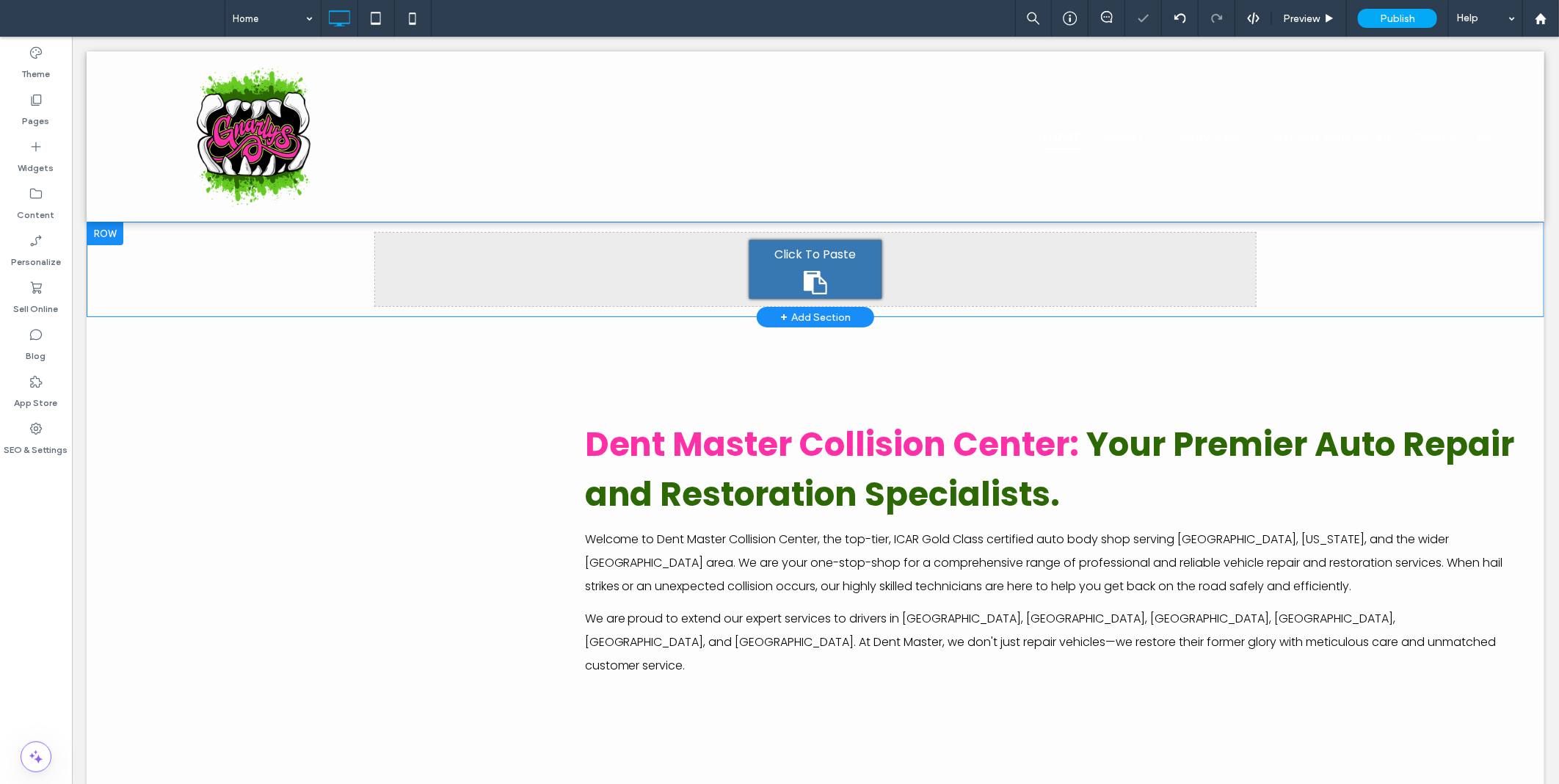
click at [205, 258] on div "Click To Paste Click To Paste Row + Add Section" at bounding box center [815, 268] width 1458 height 96
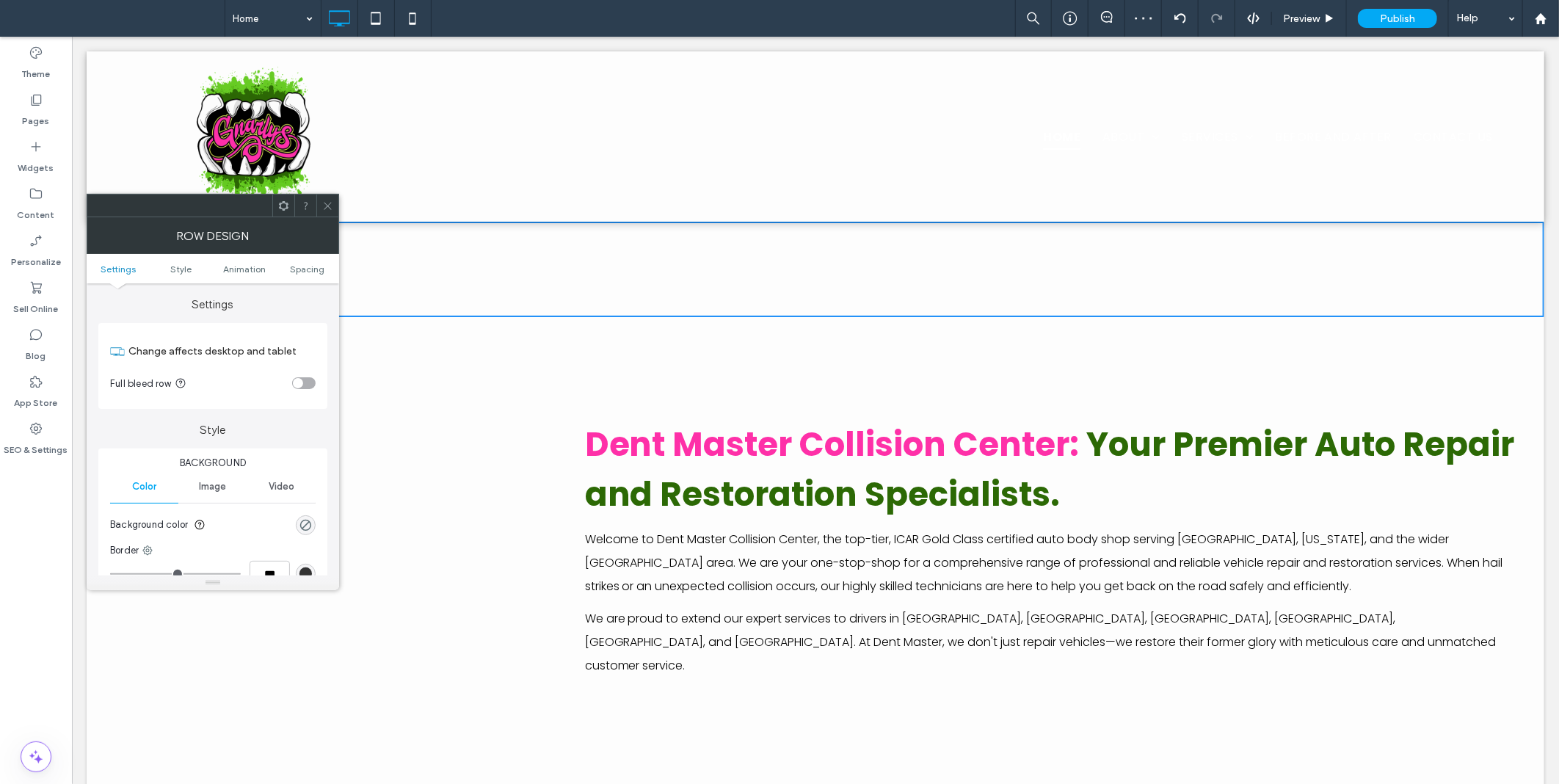
click at [217, 490] on span "Image" at bounding box center [212, 486] width 28 height 11
click at [537, 241] on div "Click To Paste Click To Paste" at bounding box center [815, 269] width 881 height 73
click at [328, 203] on icon at bounding box center [328, 206] width 11 height 11
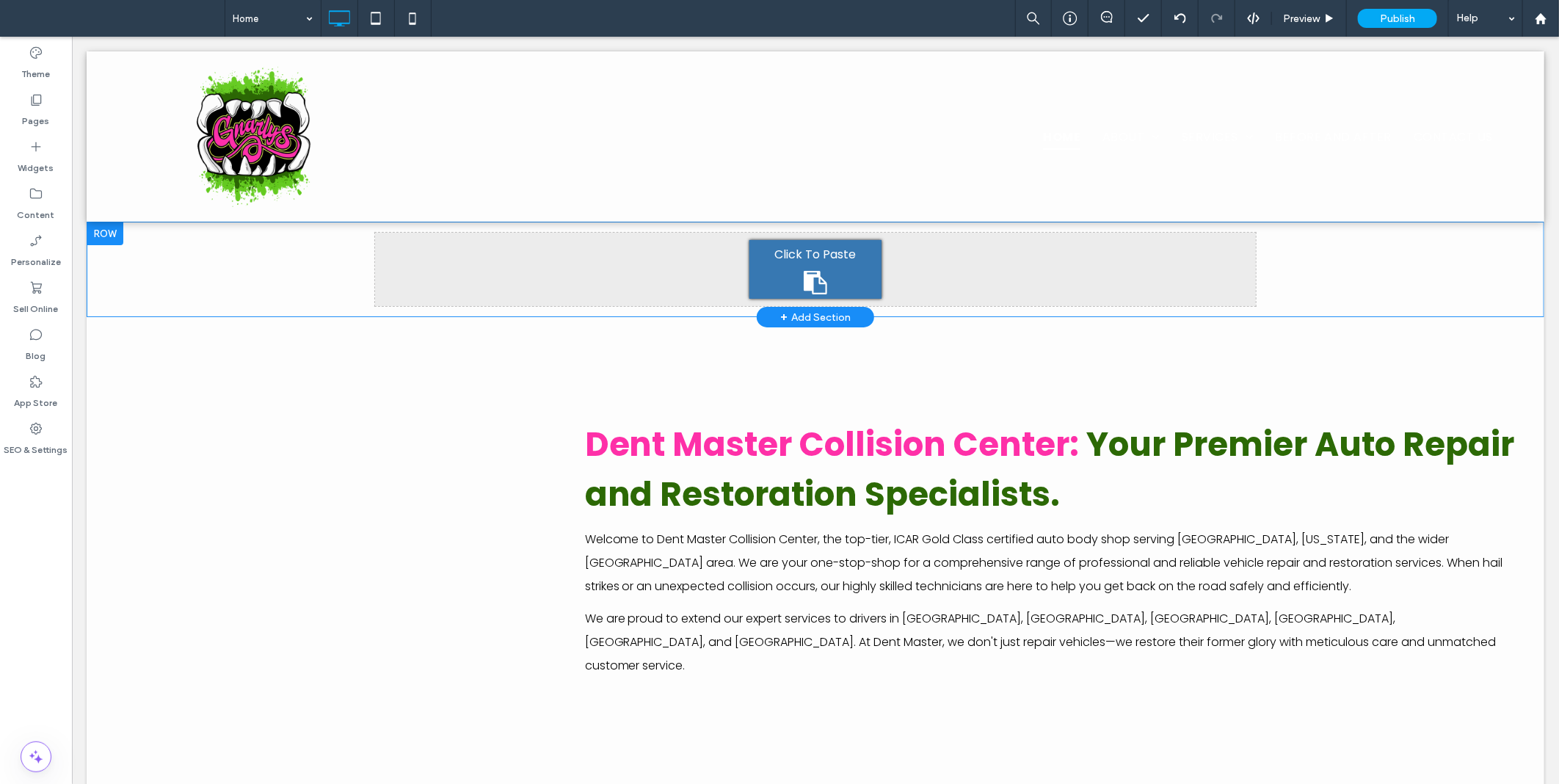
click at [260, 271] on div "Click To Paste Click To Paste Row + Add Section" at bounding box center [815, 268] width 1458 height 96
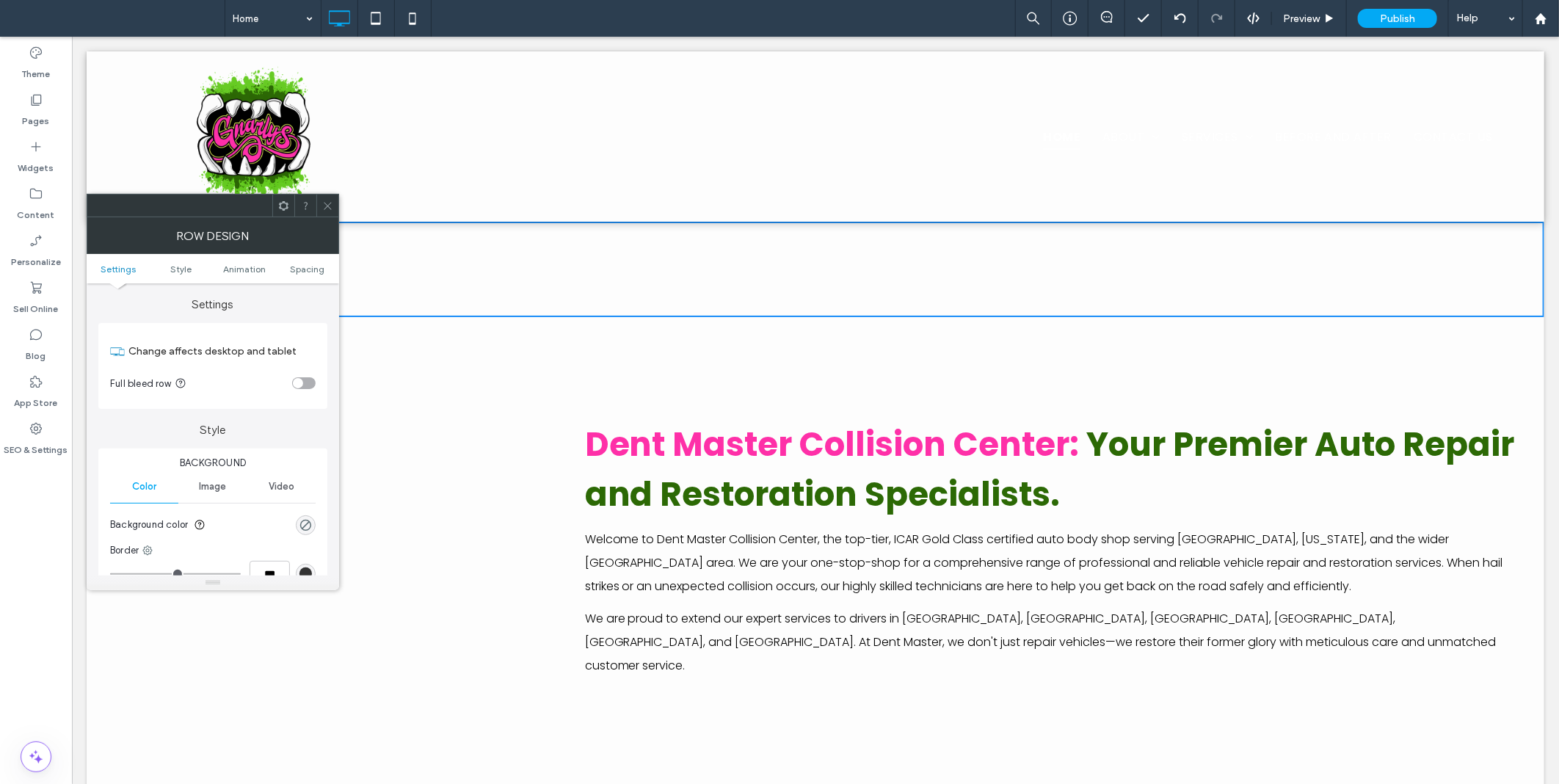
click at [218, 482] on span "Image" at bounding box center [212, 486] width 28 height 11
click at [236, 539] on div "Add multiple images for a background slider" at bounding box center [212, 564] width 204 height 97
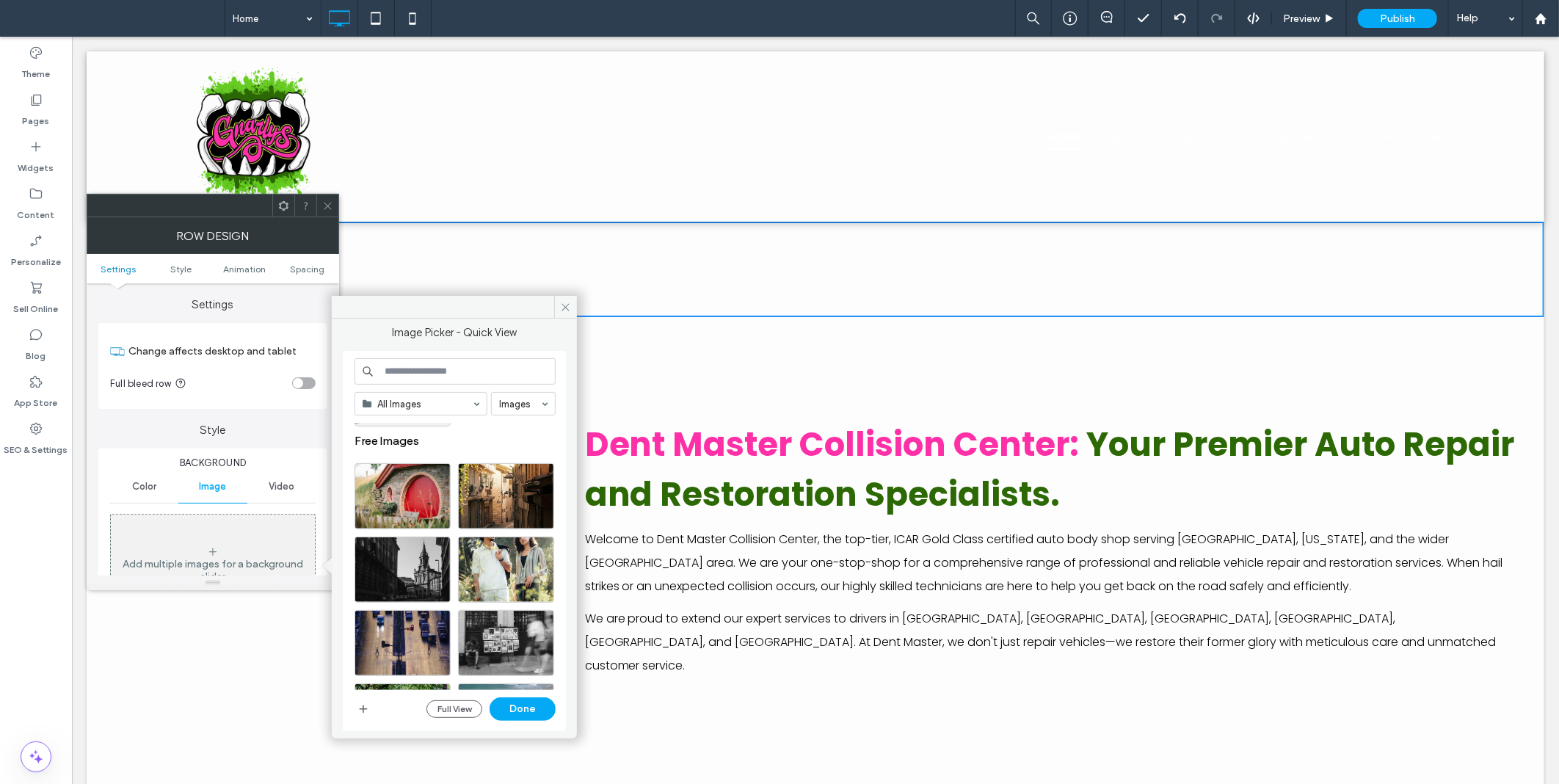
scroll to position [136, 0]
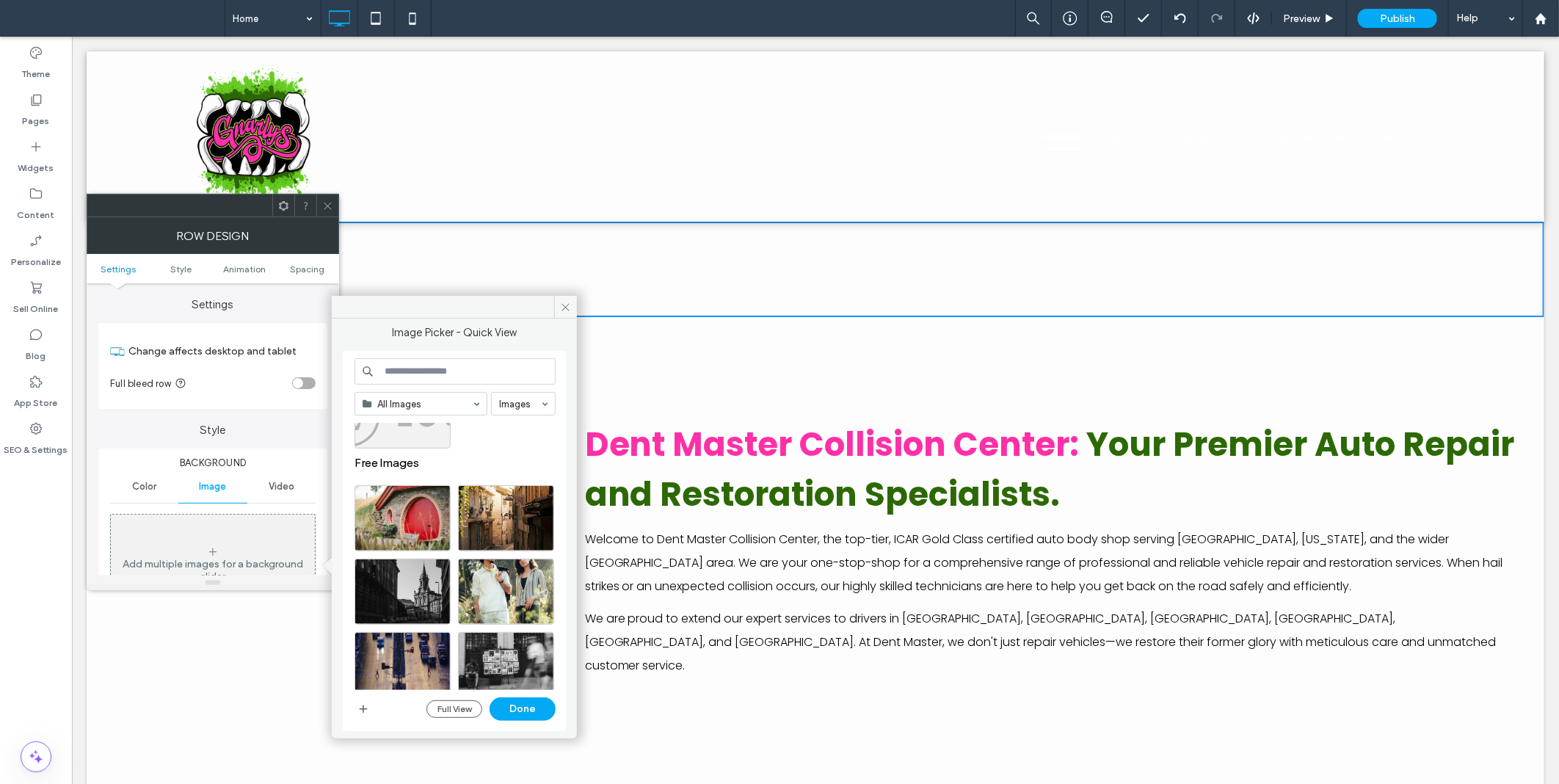
click at [429, 371] on input at bounding box center [455, 371] width 201 height 27
type input "**********"
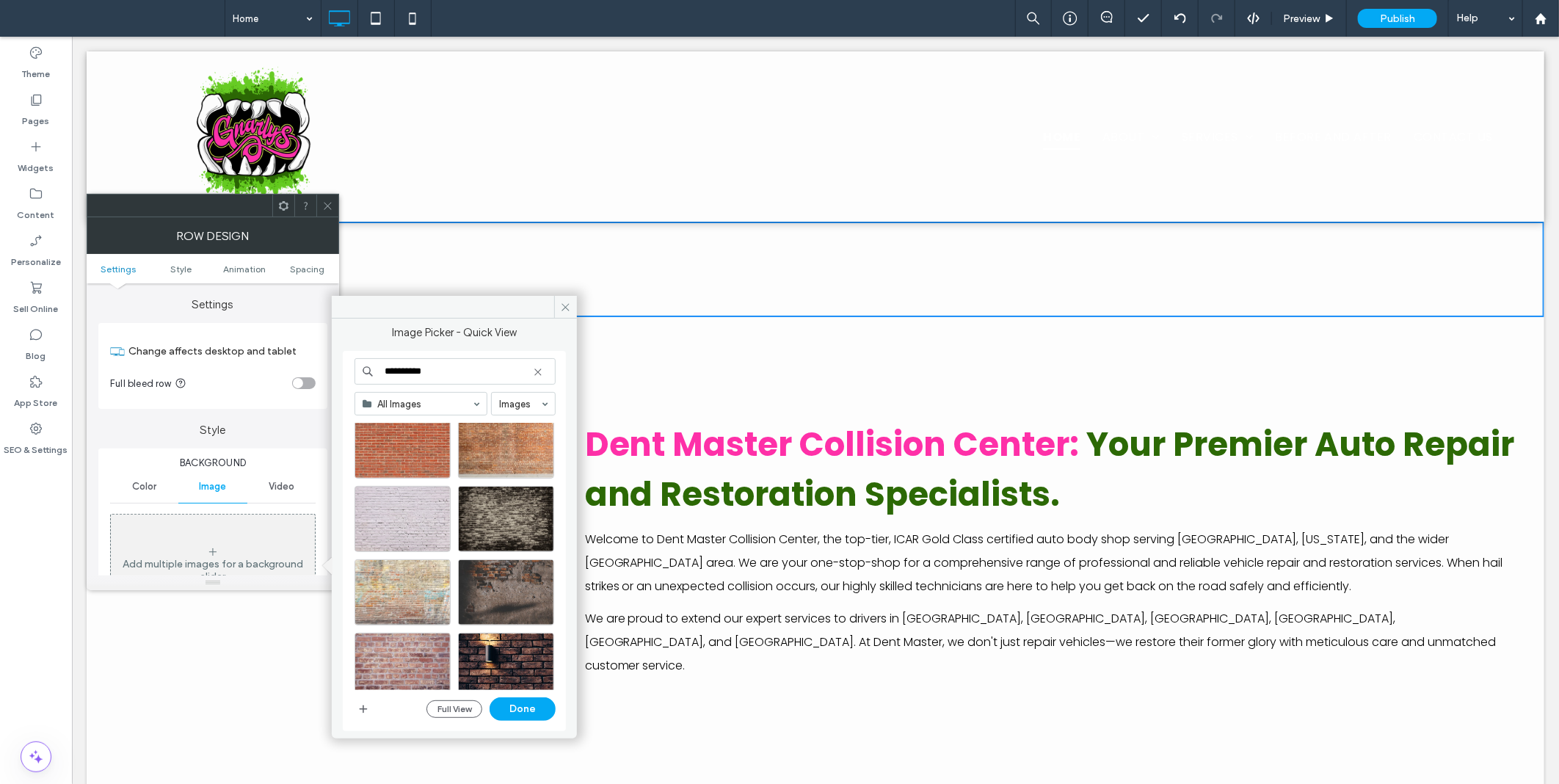
scroll to position [0, 0]
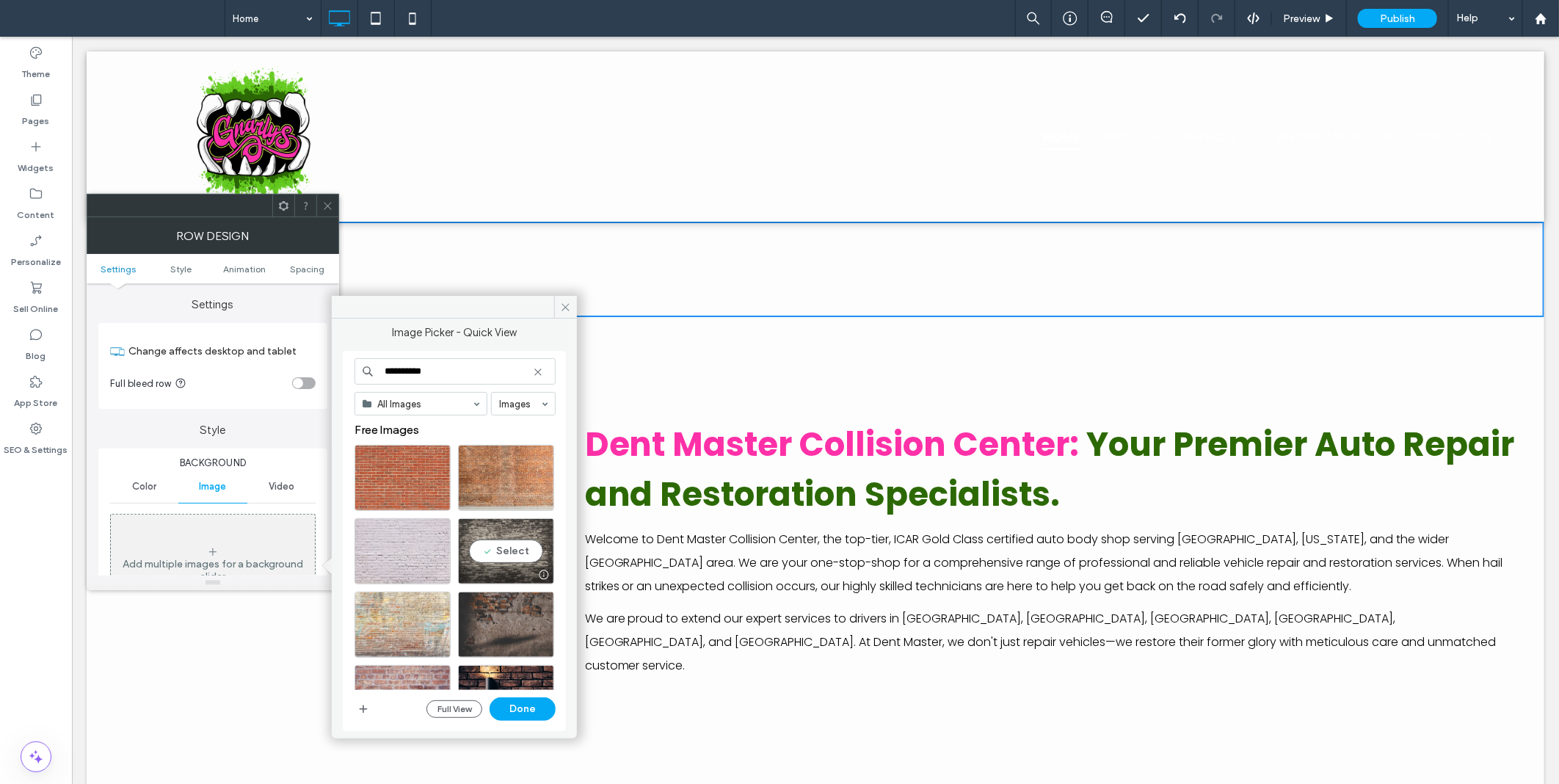
click at [502, 554] on div "Select" at bounding box center [506, 551] width 96 height 66
click at [527, 707] on button "Done" at bounding box center [523, 709] width 66 height 24
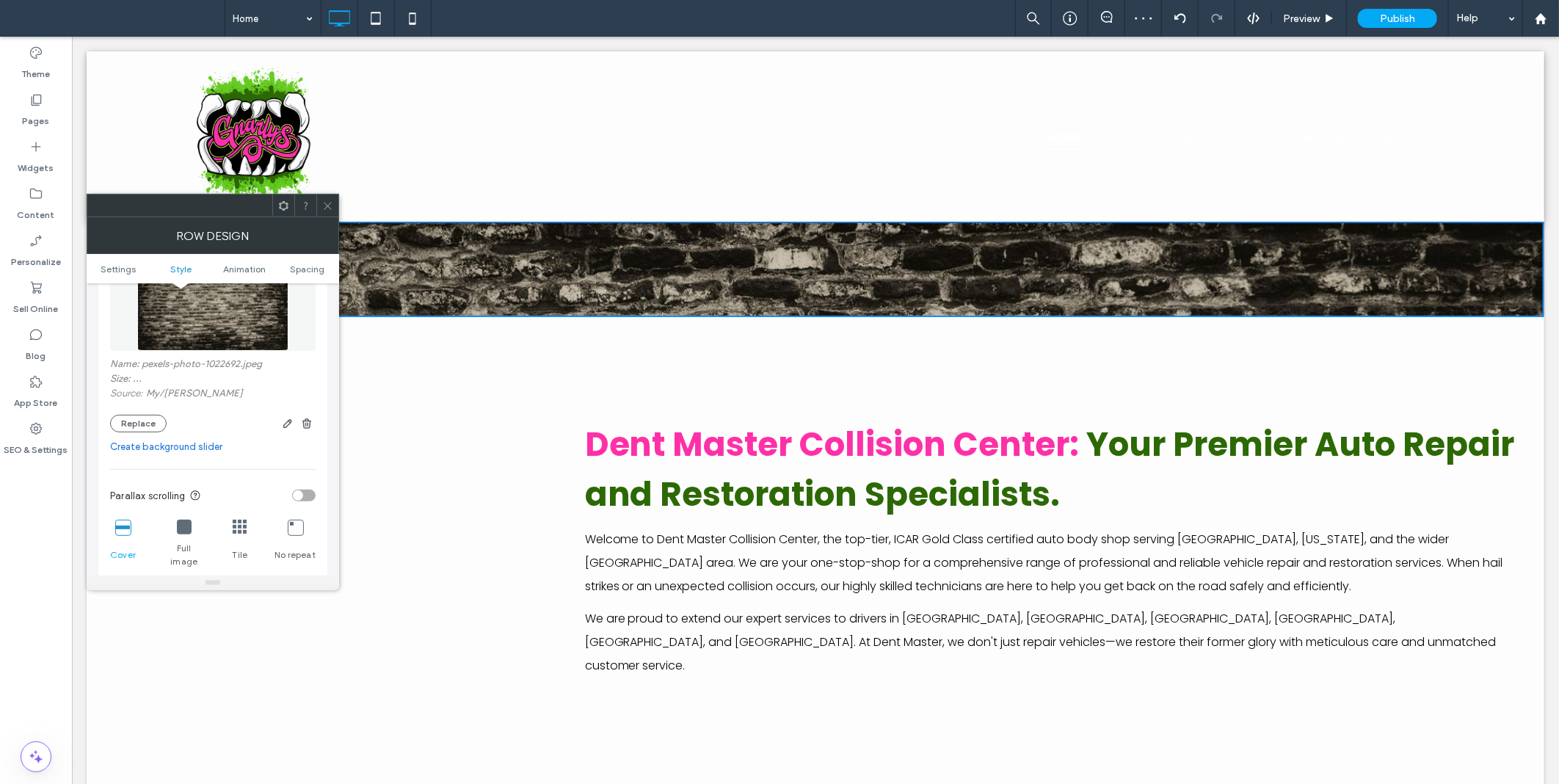
scroll to position [407, 0]
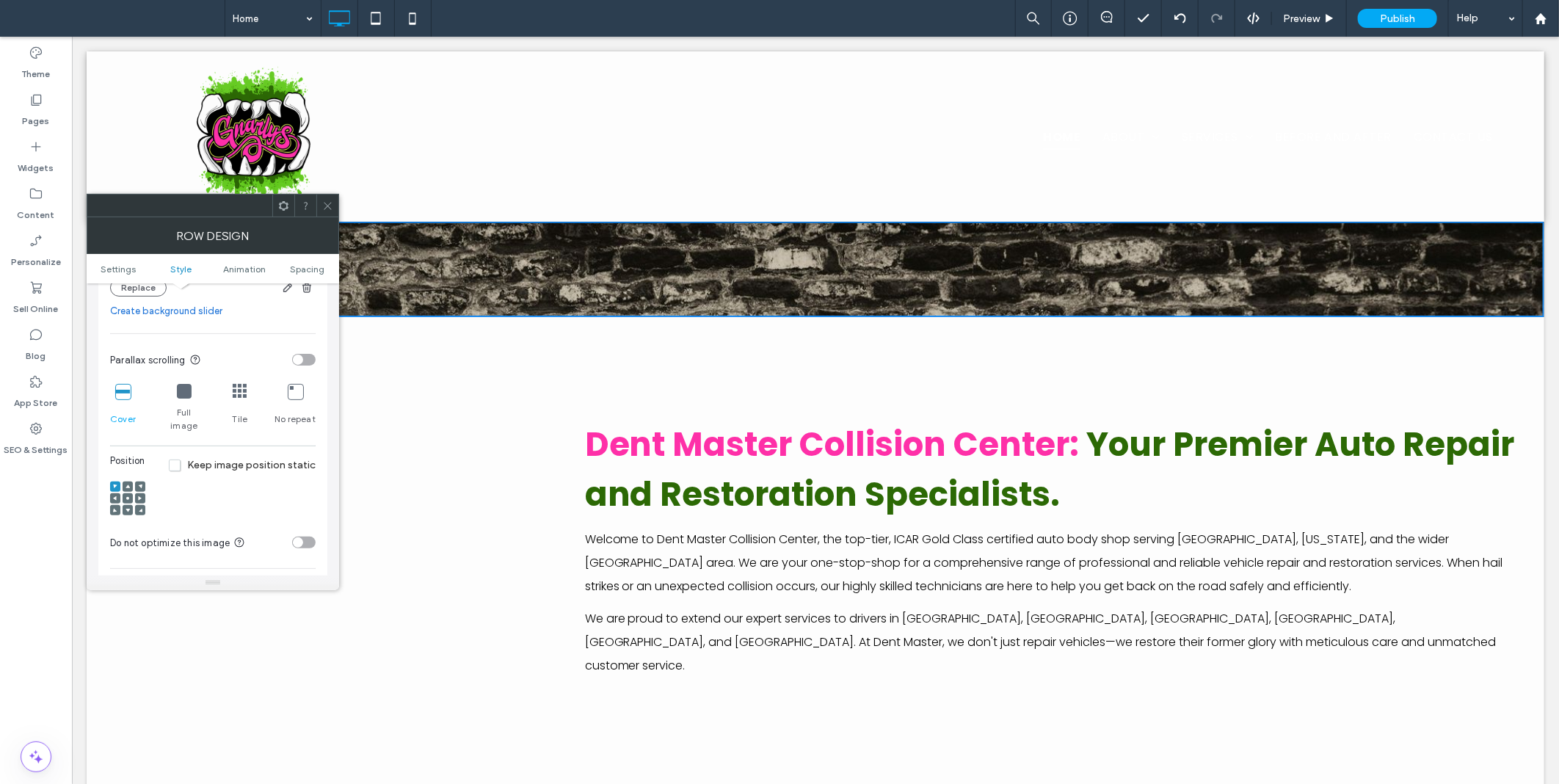
click at [127, 497] on use at bounding box center [128, 498] width 3 height 3
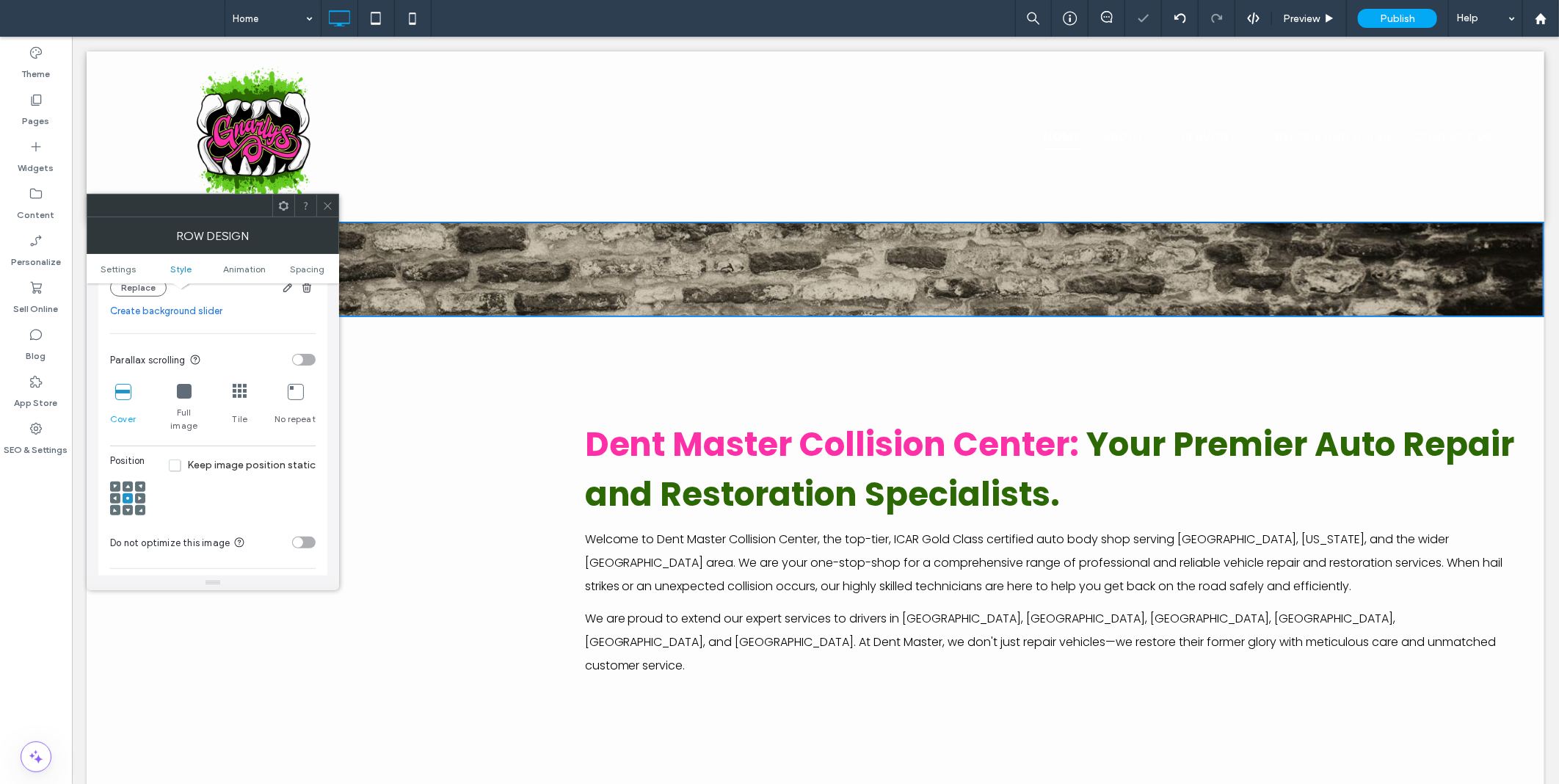
click at [182, 458] on span "Keep image position static" at bounding box center [242, 465] width 147 height 12
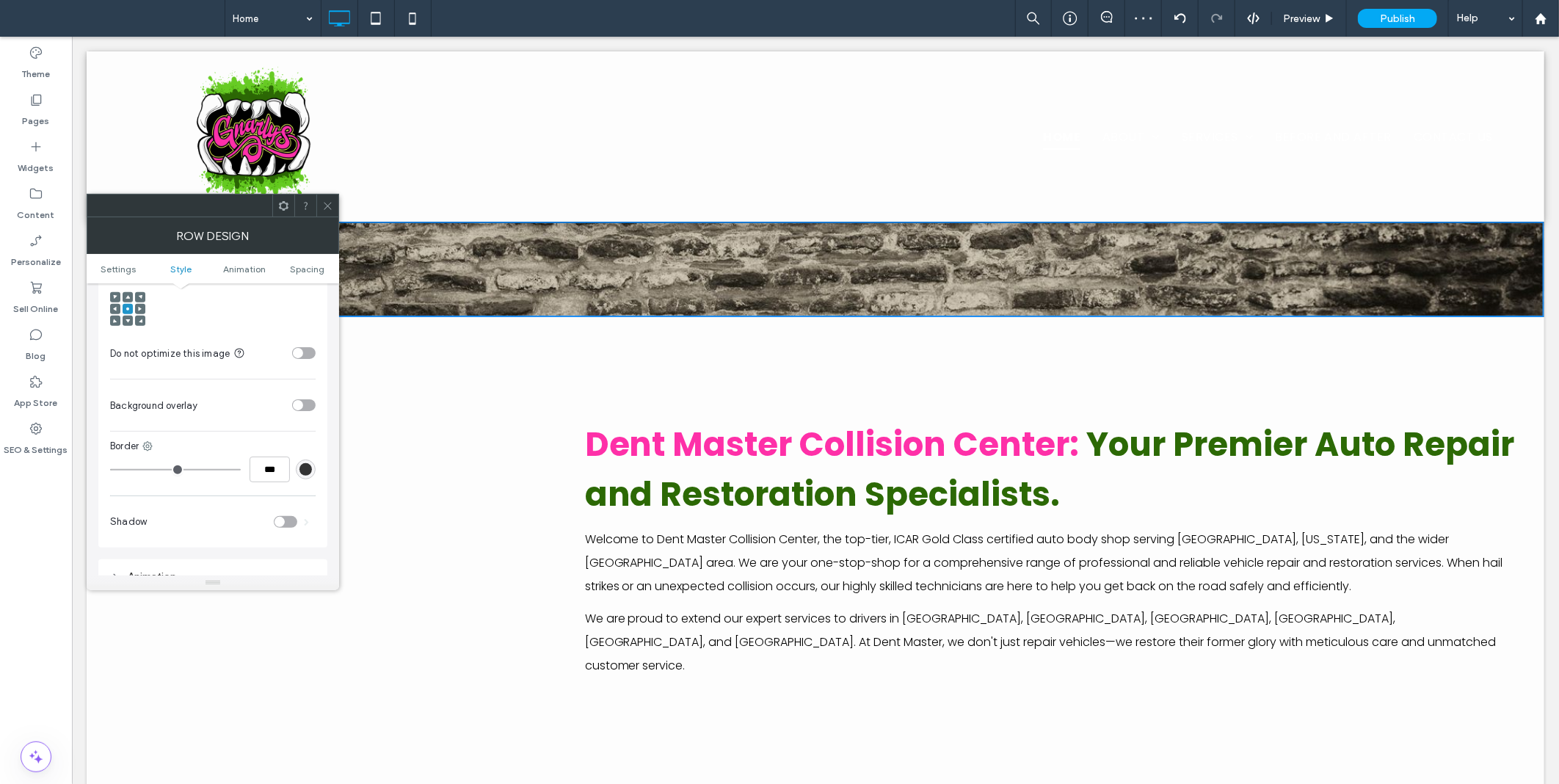
scroll to position [544, 0]
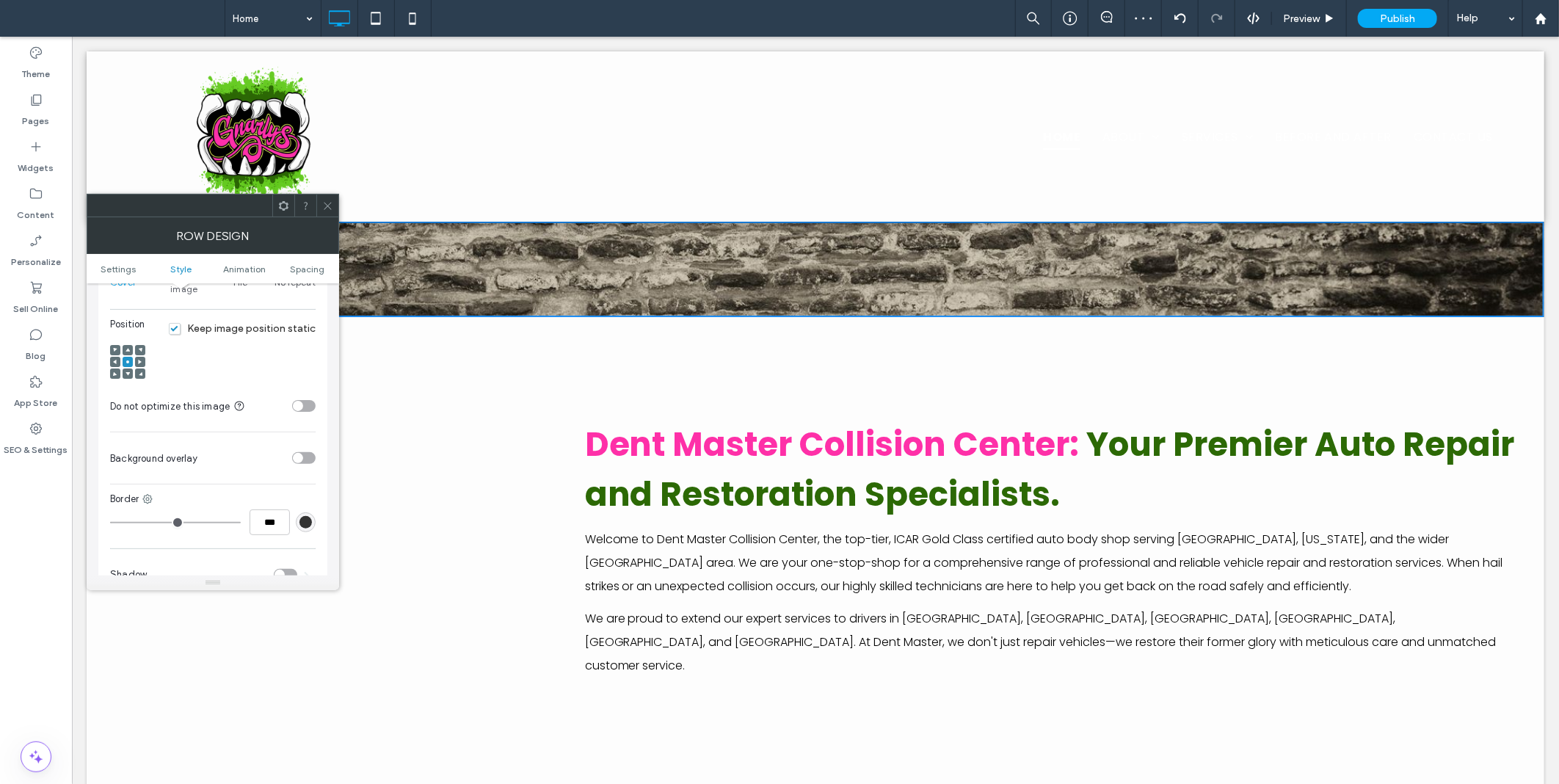
click at [303, 452] on div "toggle" at bounding box center [303, 458] width 24 height 11
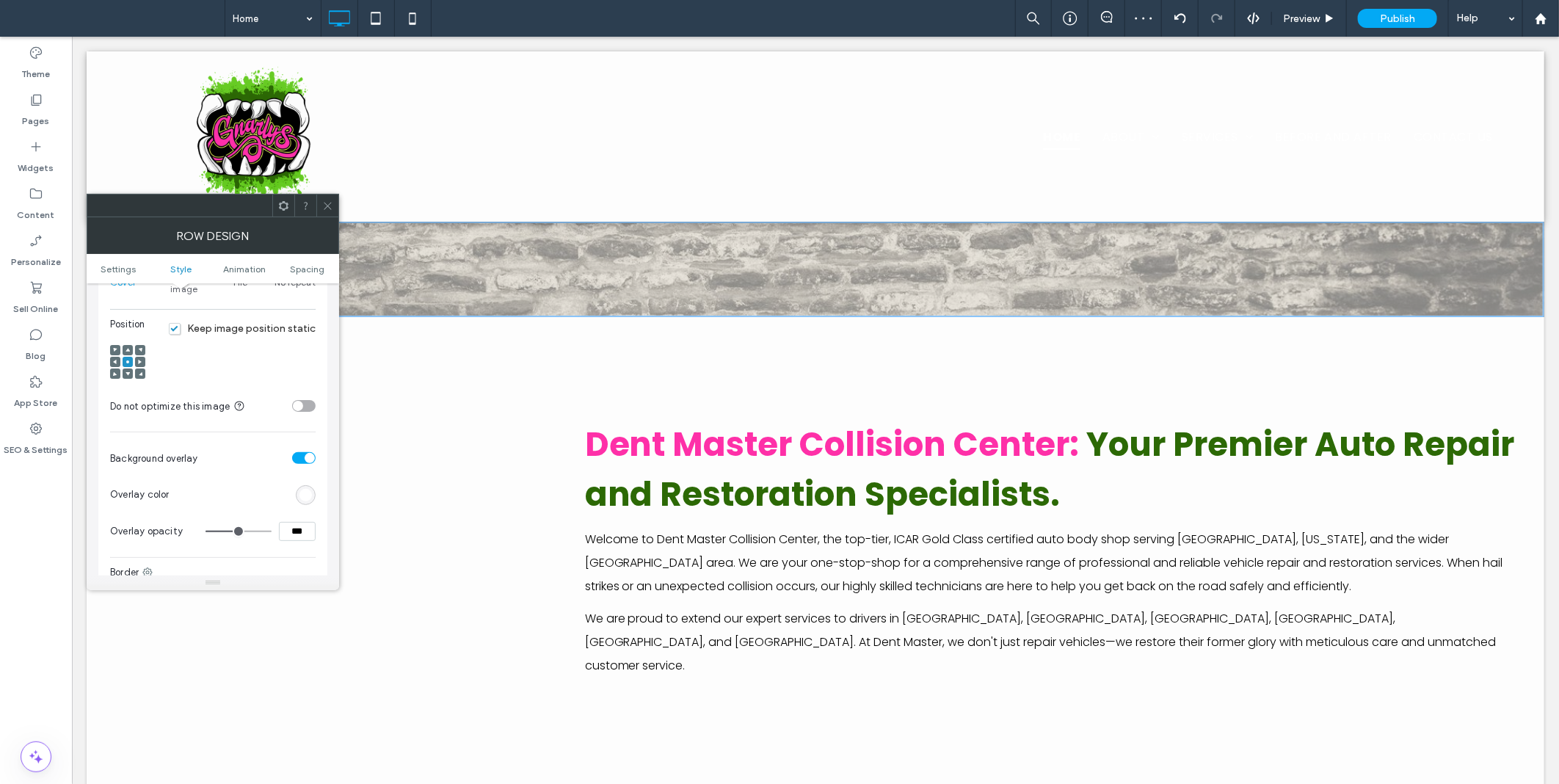
click at [311, 490] on div "rgb(255,255,255)" at bounding box center [306, 495] width 20 height 20
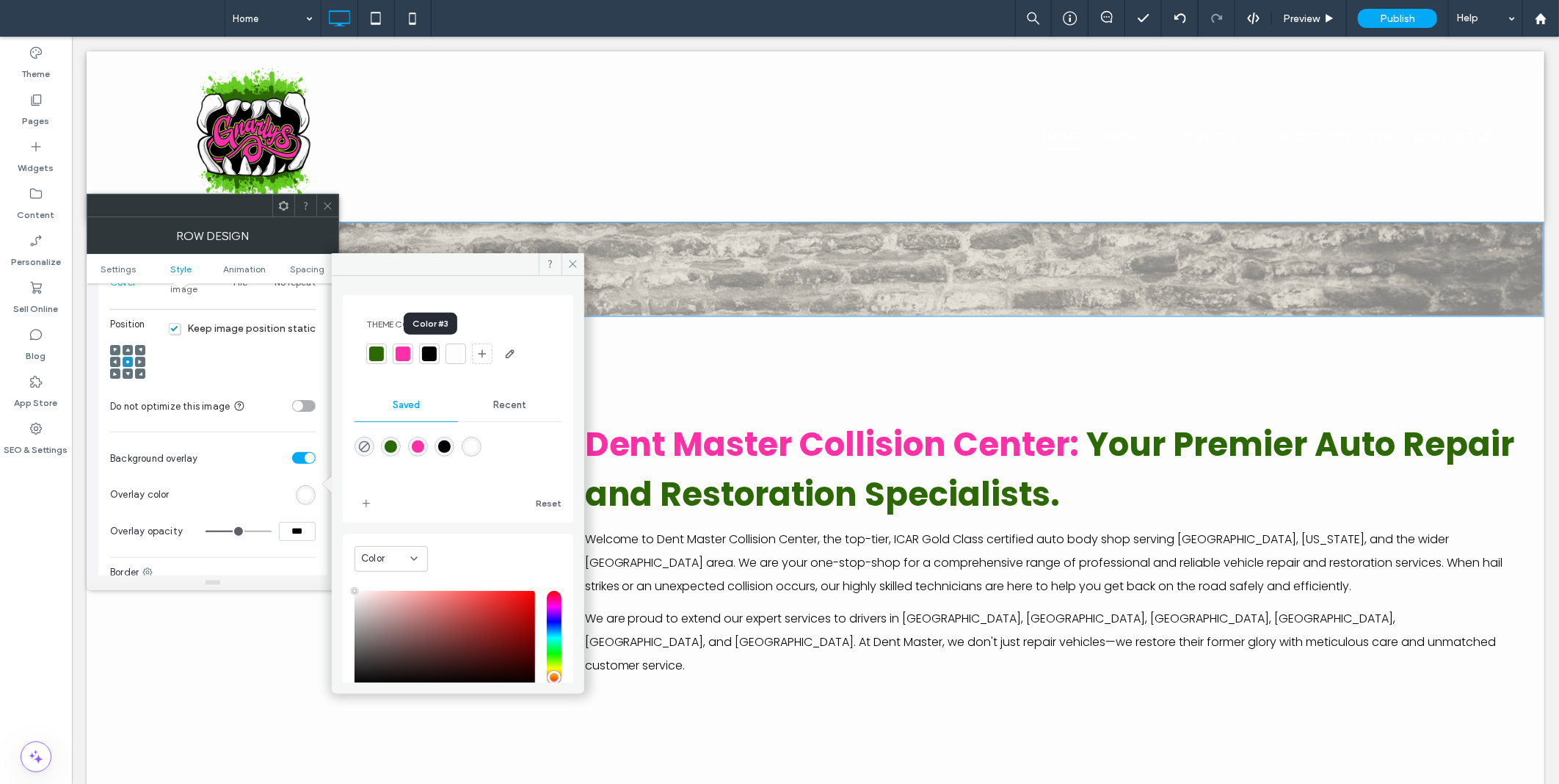
click at [429, 355] on div at bounding box center [429, 353] width 15 height 15
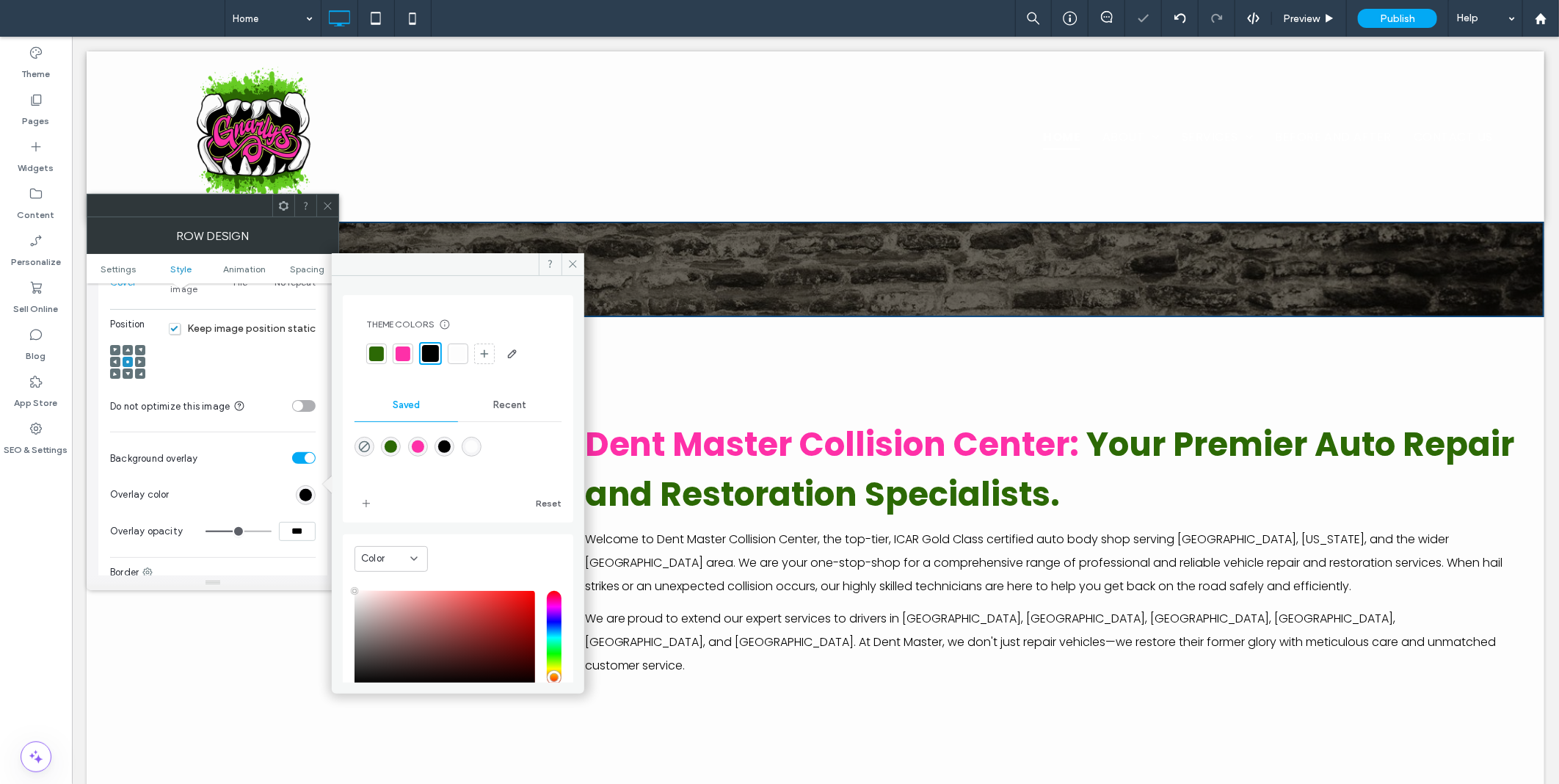
click at [328, 200] on icon at bounding box center [328, 206] width 11 height 11
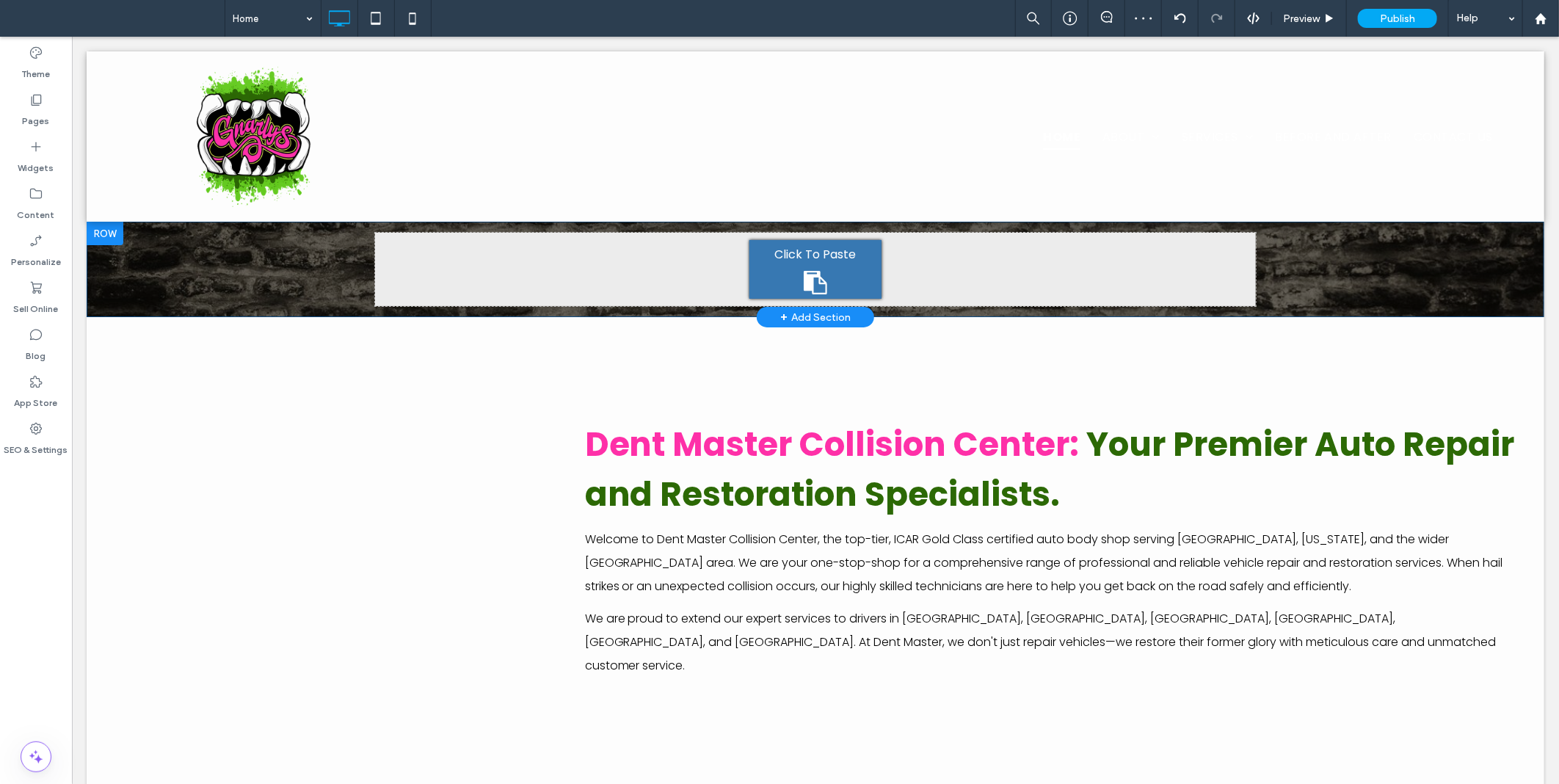
click at [225, 271] on div "Click To Paste Click To Paste Row + Add Section" at bounding box center [815, 268] width 1458 height 96
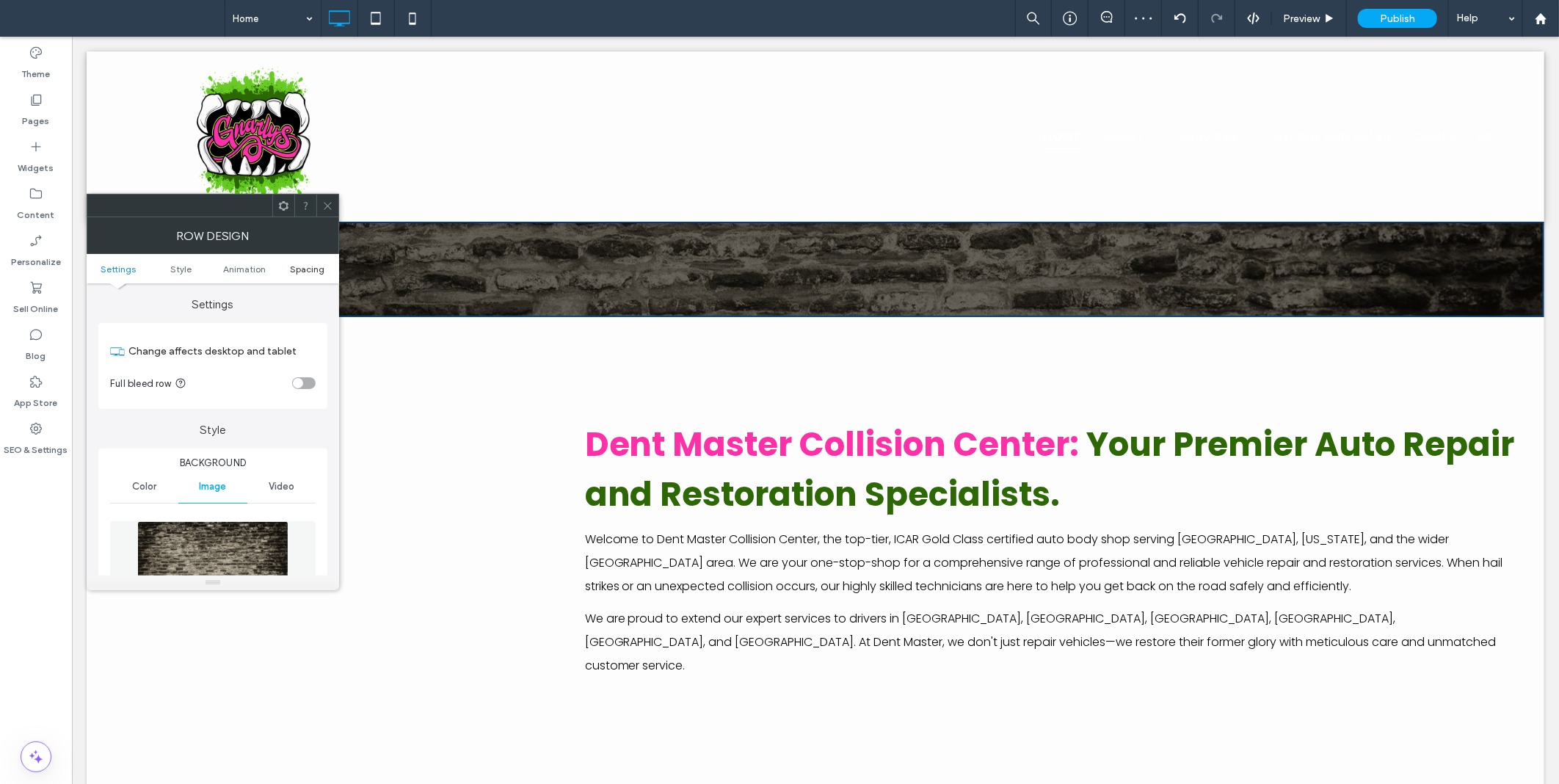
click at [299, 271] on ul "Settings Style Animation Spacing" at bounding box center [212, 268] width 252 height 29
click at [305, 377] on div "toggle" at bounding box center [303, 383] width 24 height 11
drag, startPoint x: 318, startPoint y: 262, endPoint x: 316, endPoint y: 270, distance: 8.2
click at [316, 270] on ul "Settings Style Animation Spacing" at bounding box center [212, 268] width 252 height 29
click at [316, 270] on span "Spacing" at bounding box center [306, 269] width 34 height 11
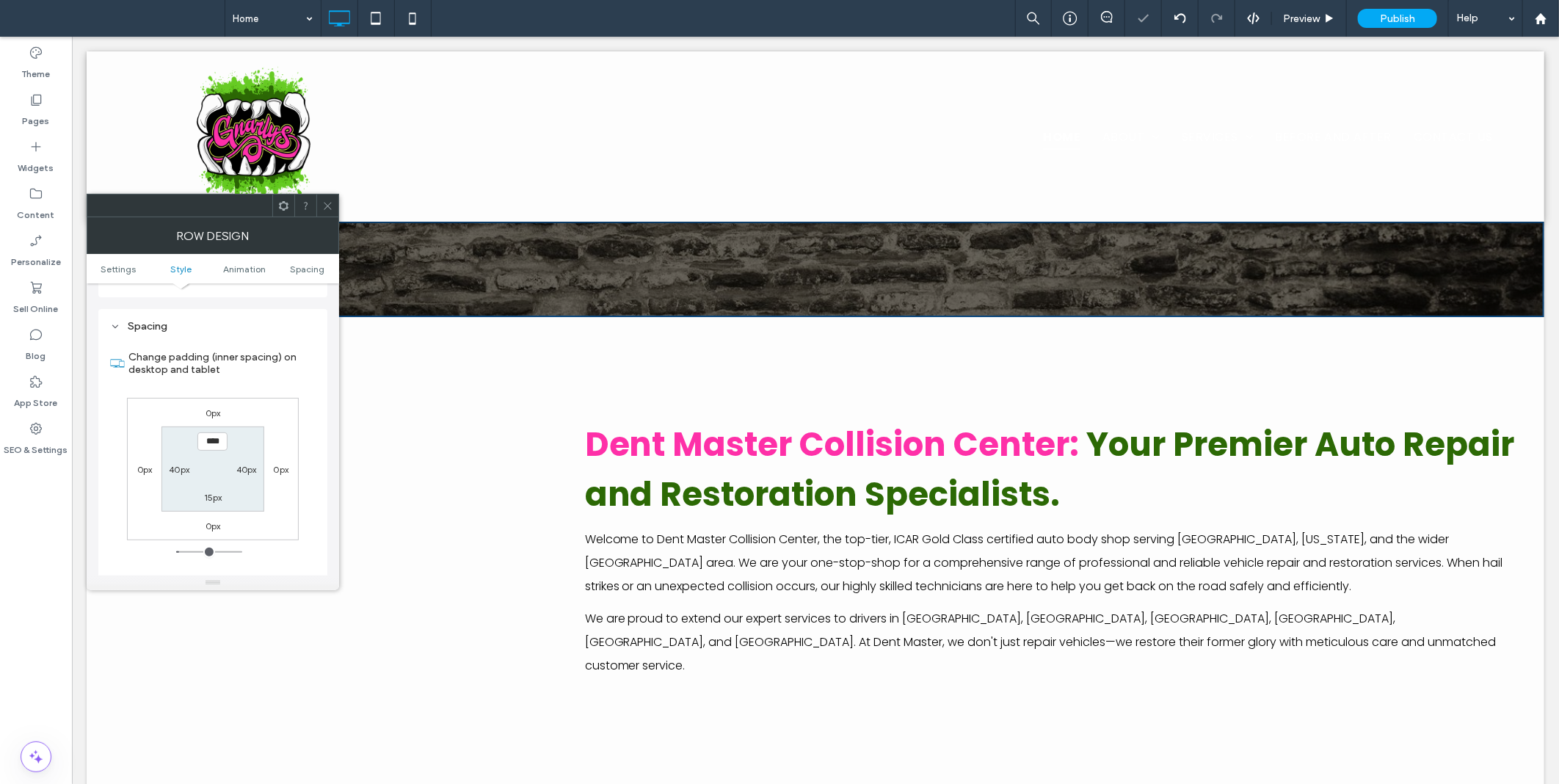
scroll to position [969, 0]
click at [213, 567] on button "Clear all padding" at bounding box center [212, 575] width 71 height 18
type input "***"
type input "*"
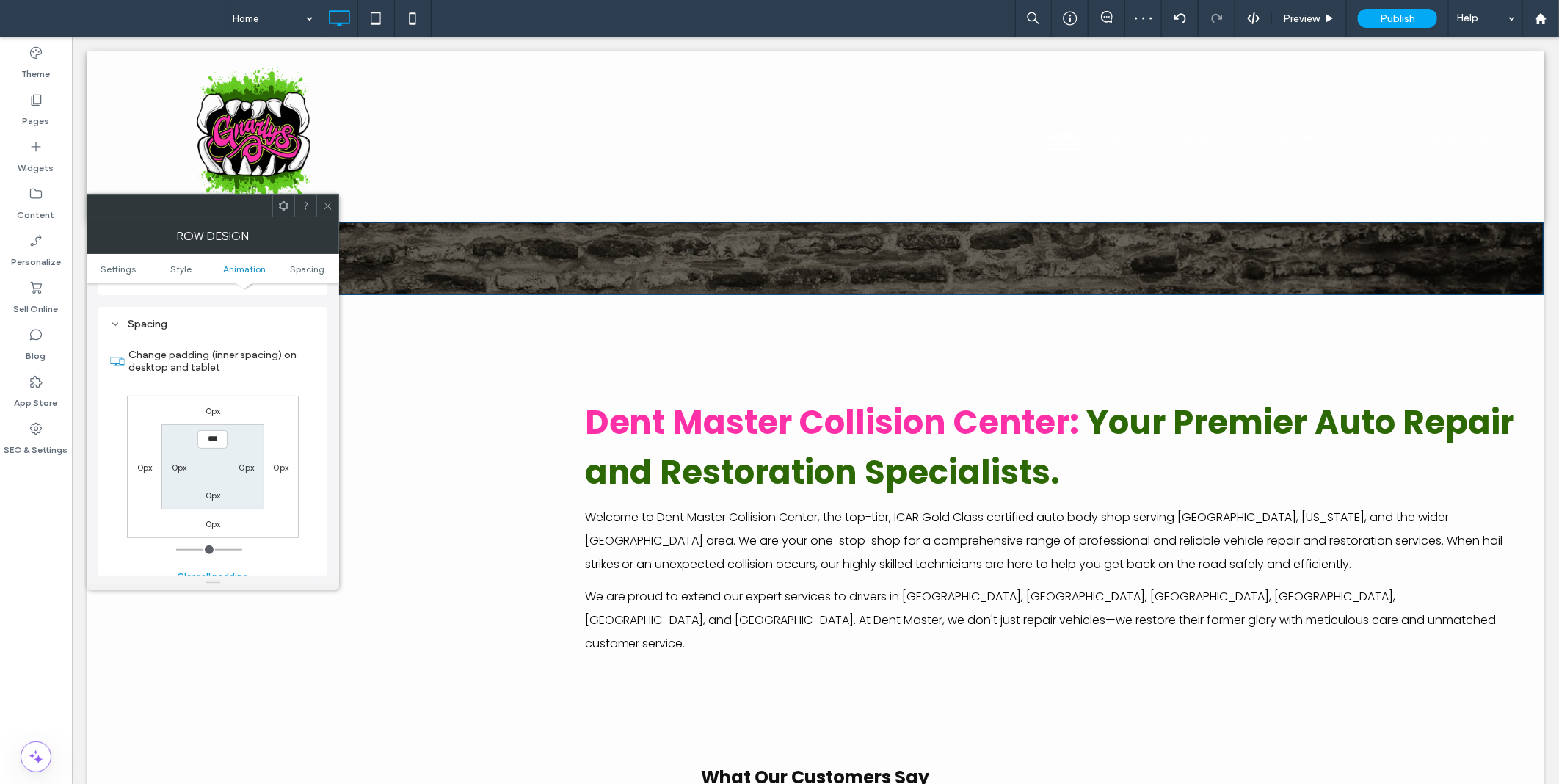
click at [213, 567] on button "Clear all padding" at bounding box center [212, 575] width 71 height 18
click at [326, 208] on icon at bounding box center [328, 206] width 11 height 11
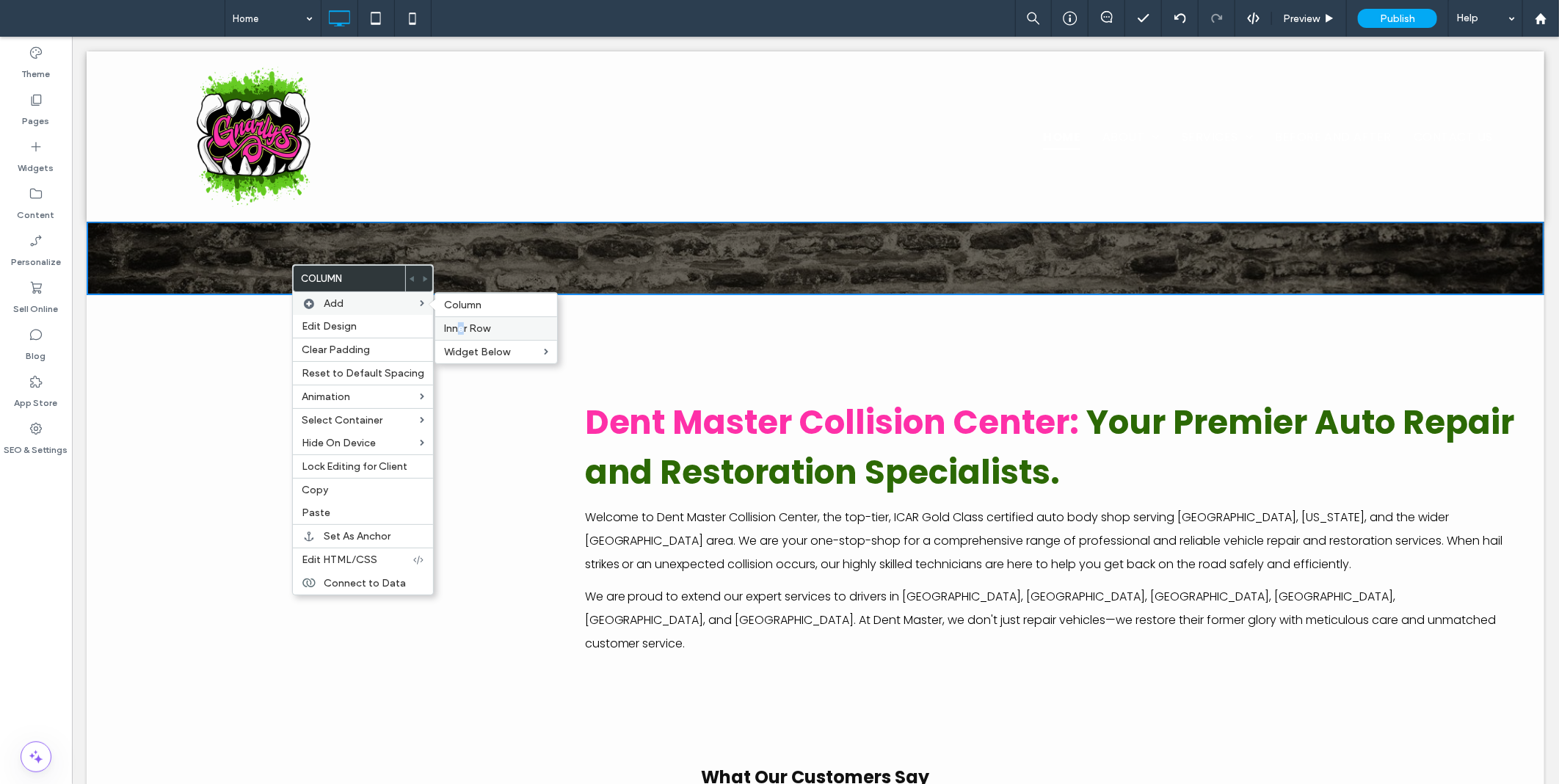
click at [459, 322] on span "Inner Row" at bounding box center [467, 329] width 47 height 12
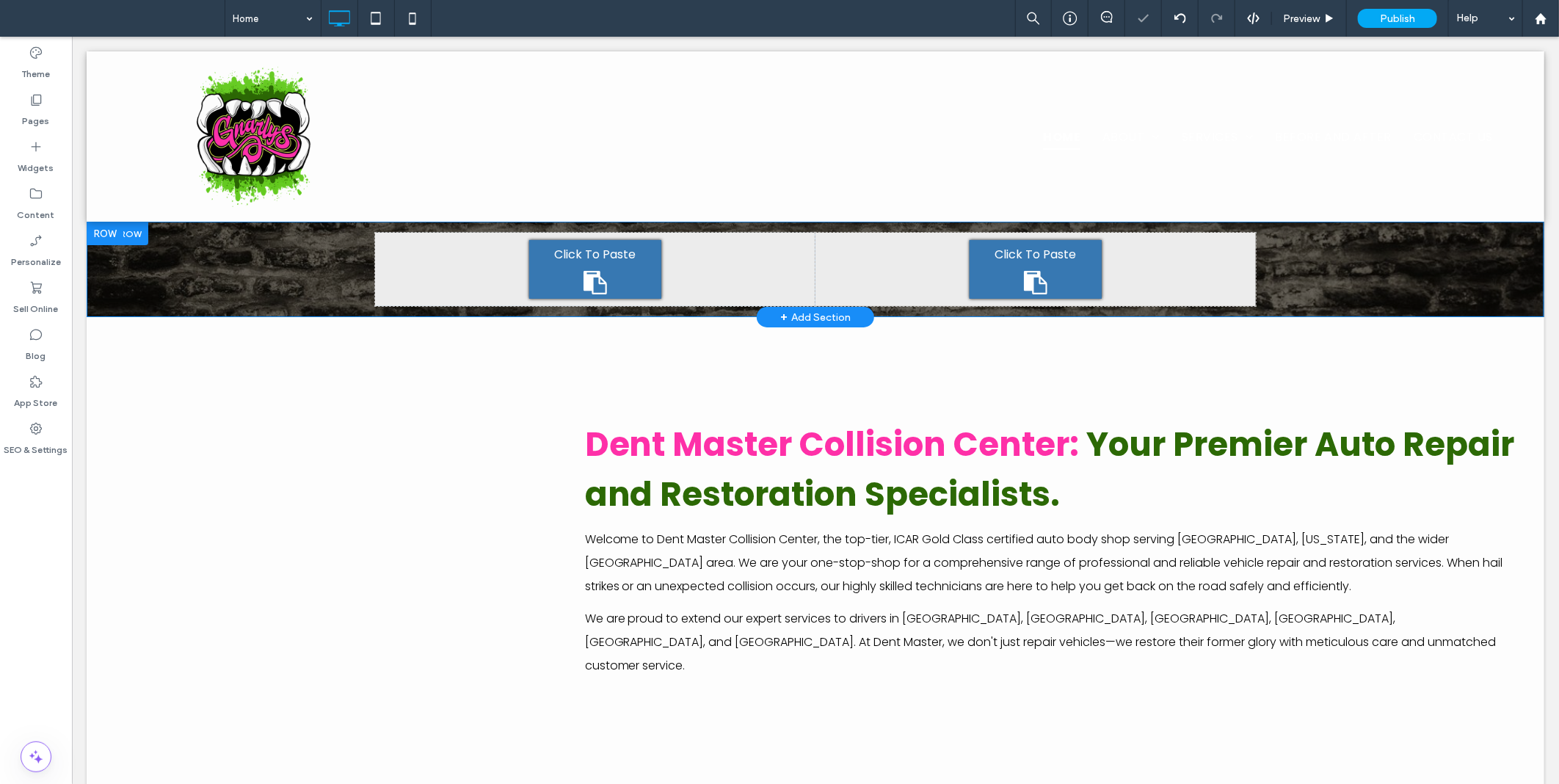
drag, startPoint x: 530, startPoint y: 358, endPoint x: 362, endPoint y: 273, distance: 188.3
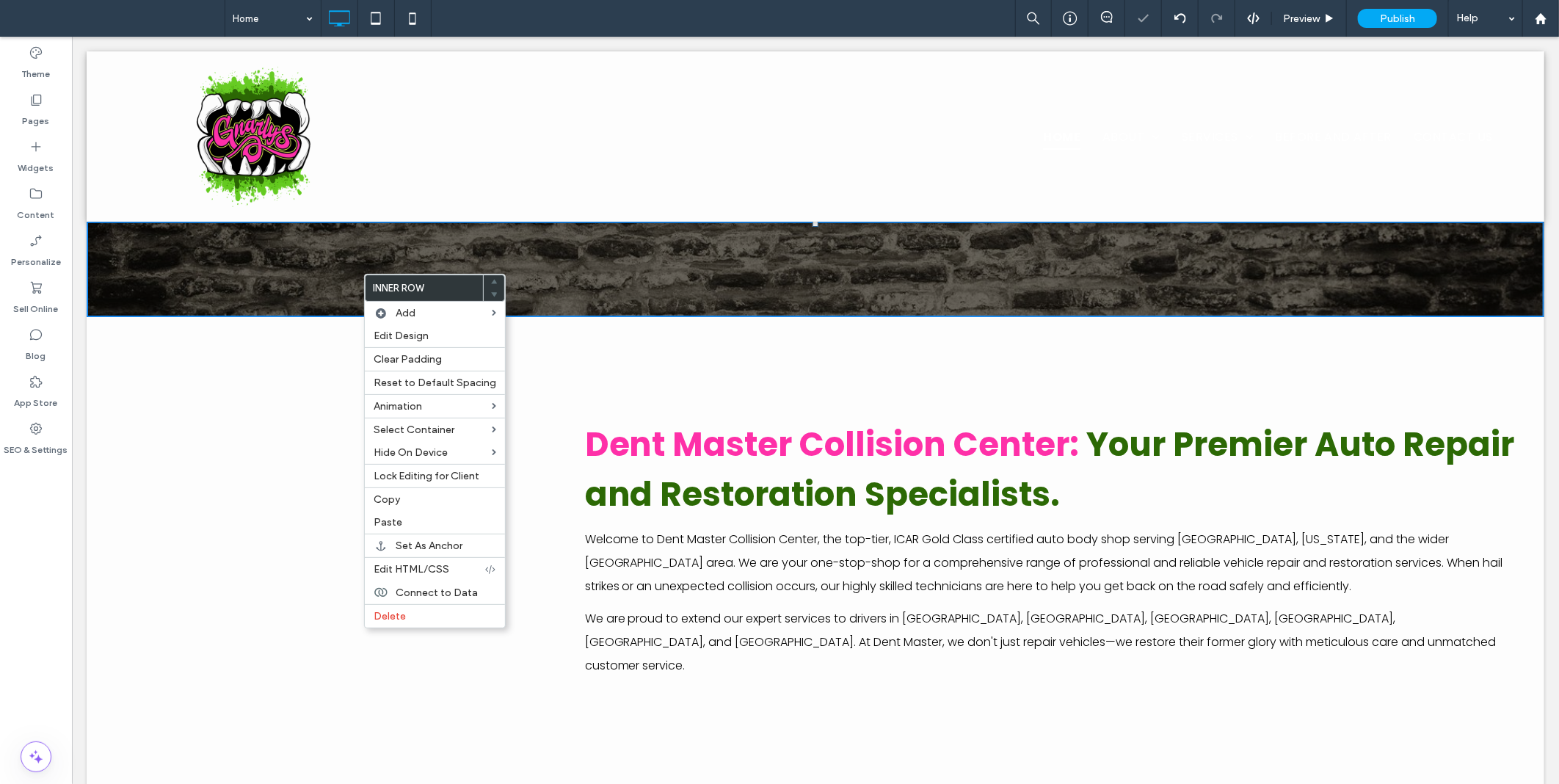
click at [313, 273] on div "Click To Paste Click To Paste Click To Paste Click To Paste" at bounding box center [815, 268] width 1458 height 96
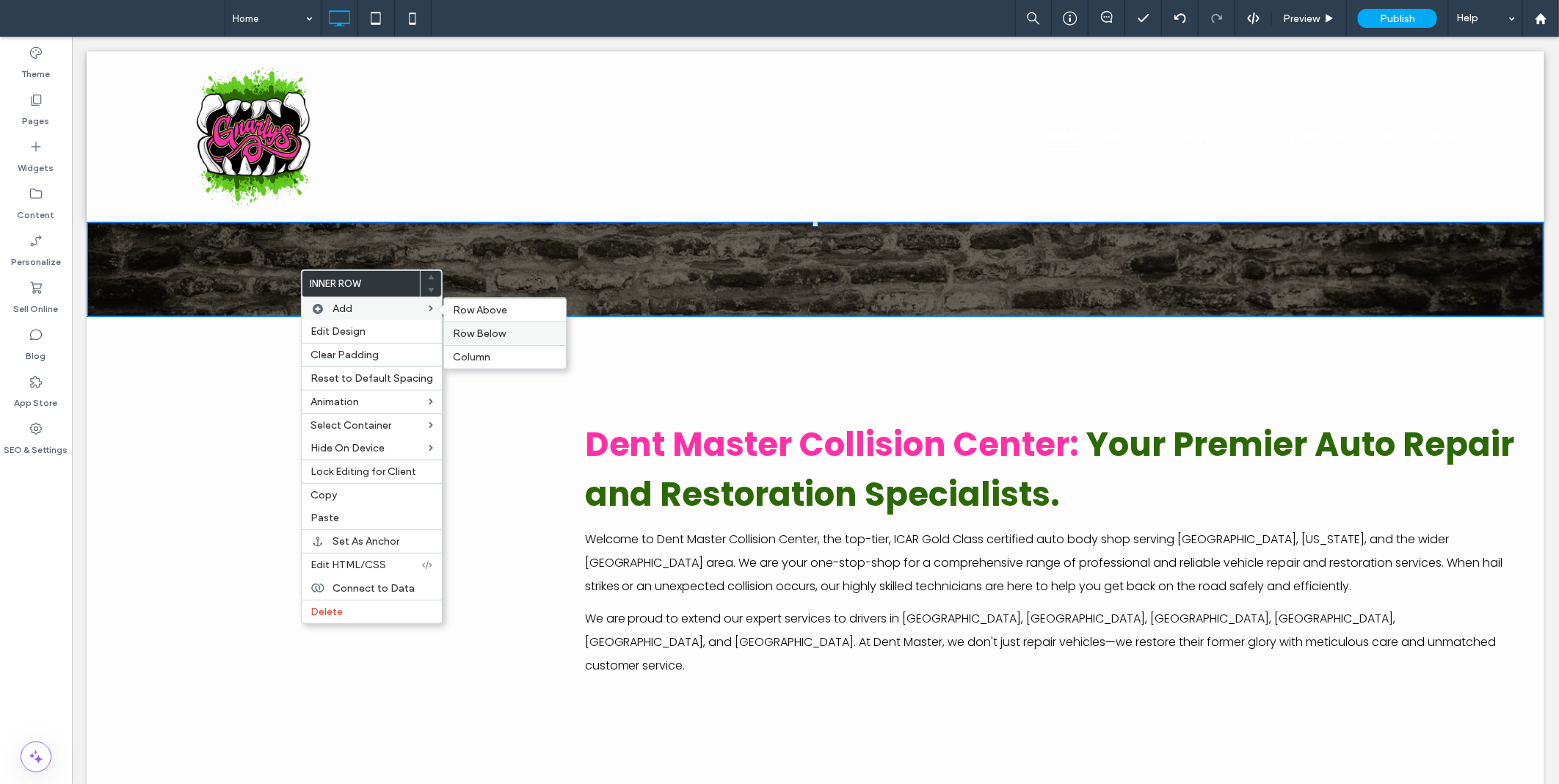
click at [485, 334] on span "Row Below" at bounding box center [479, 333] width 53 height 12
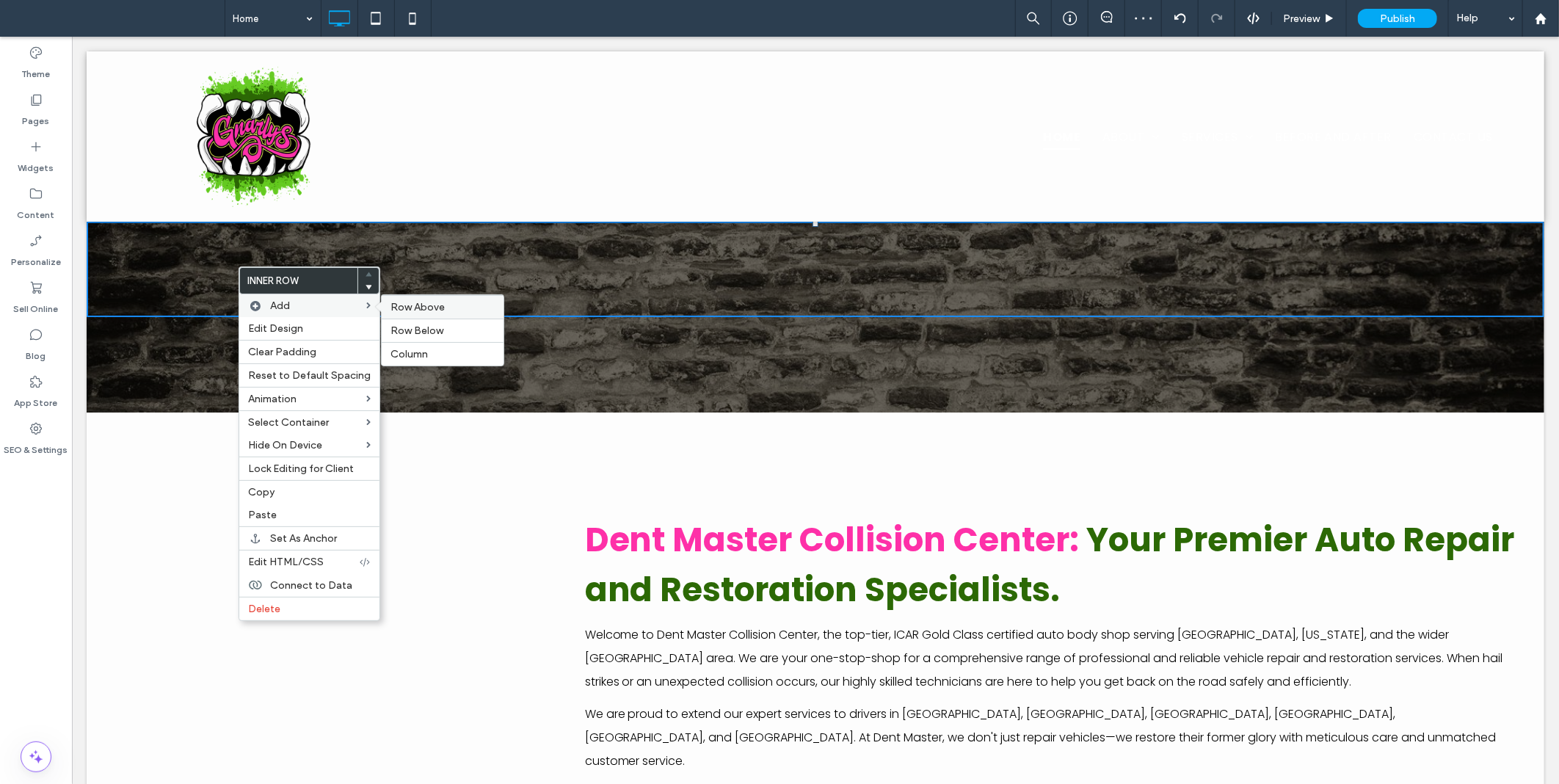
click at [431, 308] on span "Row Above" at bounding box center [417, 307] width 54 height 12
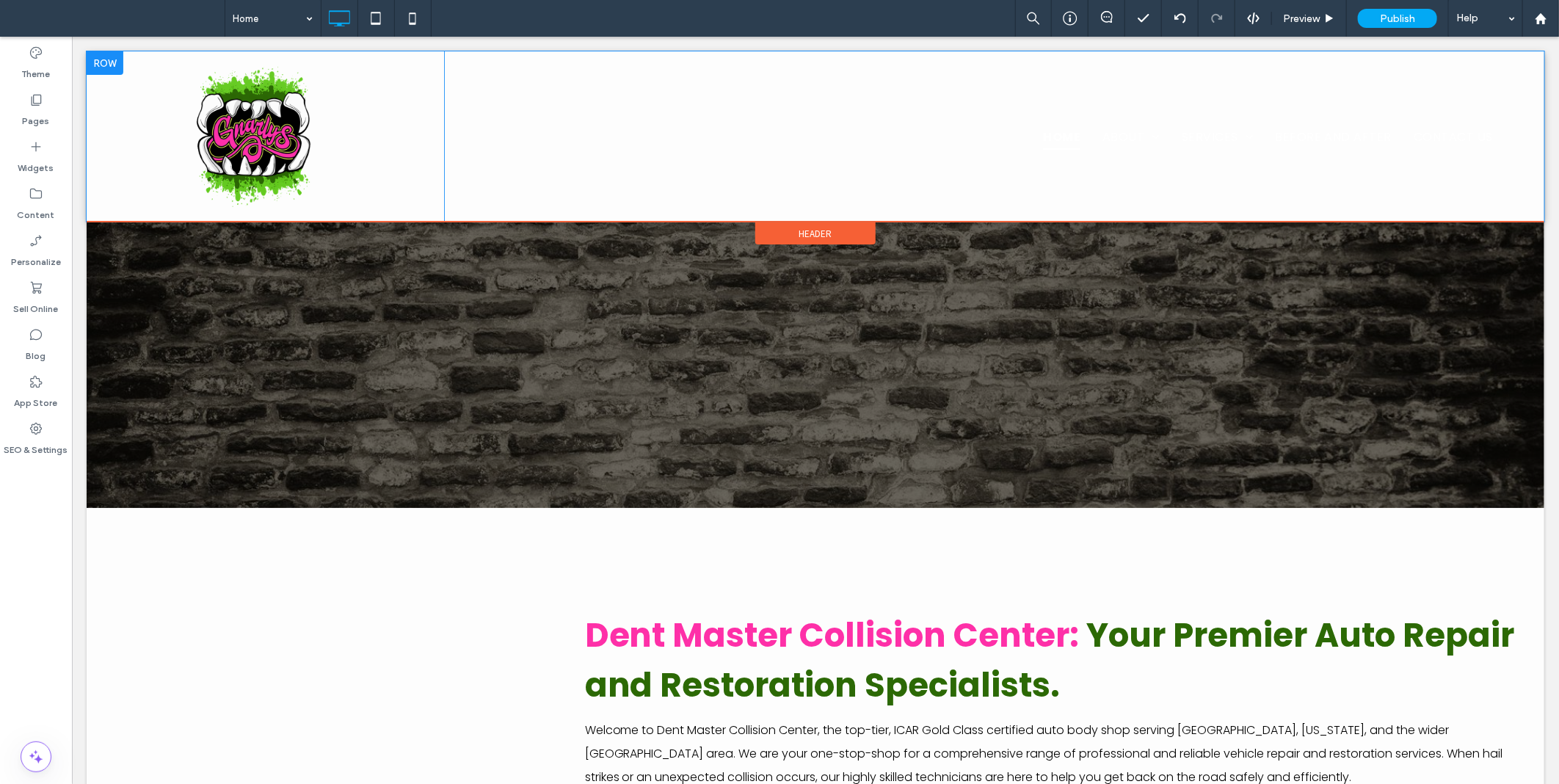
click at [1419, 80] on div "Click To Paste Home About Location Services Auto Body Repair Collision Repair S…" at bounding box center [799, 135] width 1428 height 170
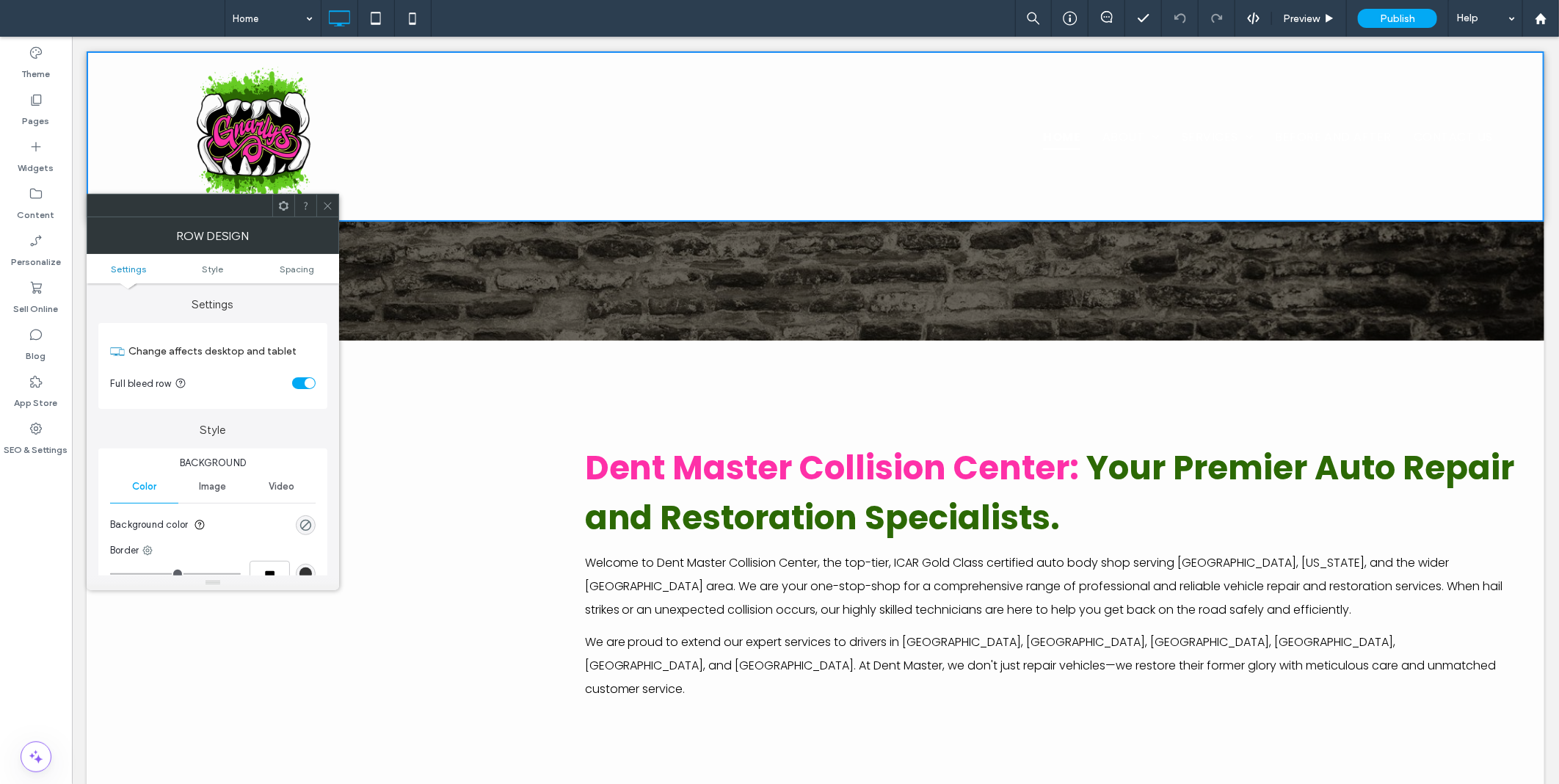
scroll to position [0, 0]
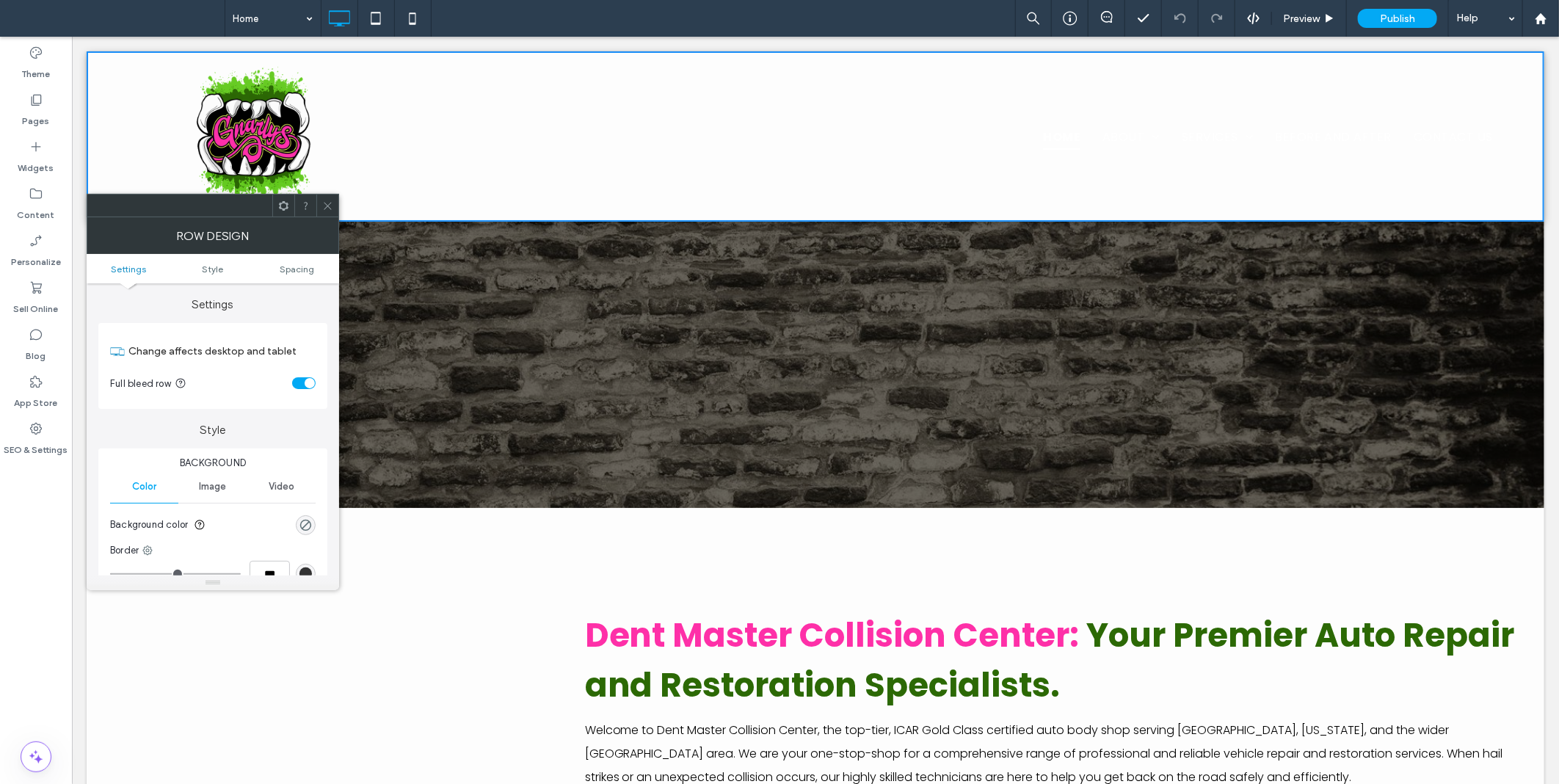
click at [325, 200] on icon at bounding box center [328, 206] width 11 height 11
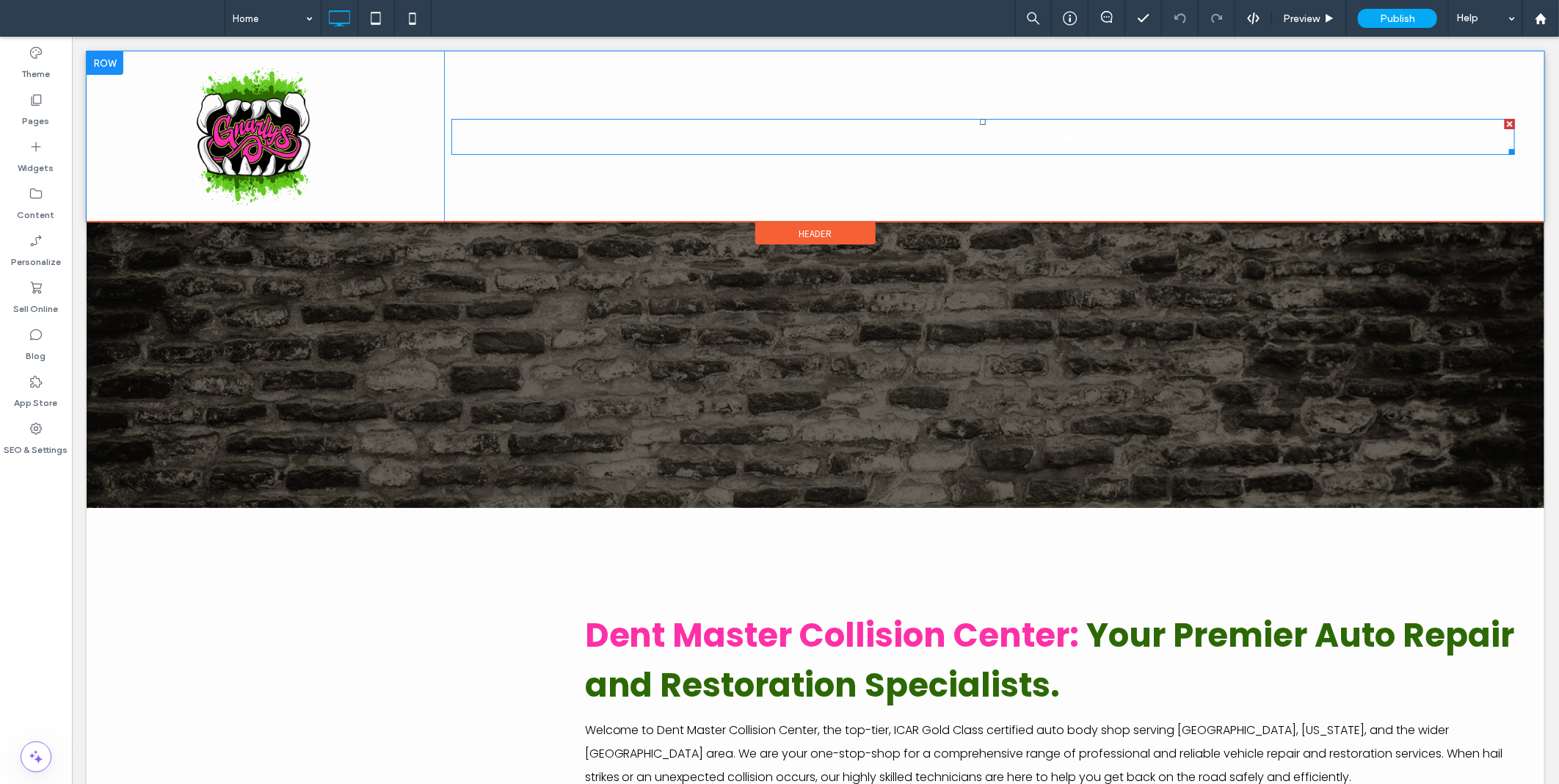
click at [730, 137] on nav "Home About Location Services Auto Body Repair Collision Repair Service Auto Uph…" at bounding box center [983, 136] width 1065 height 36
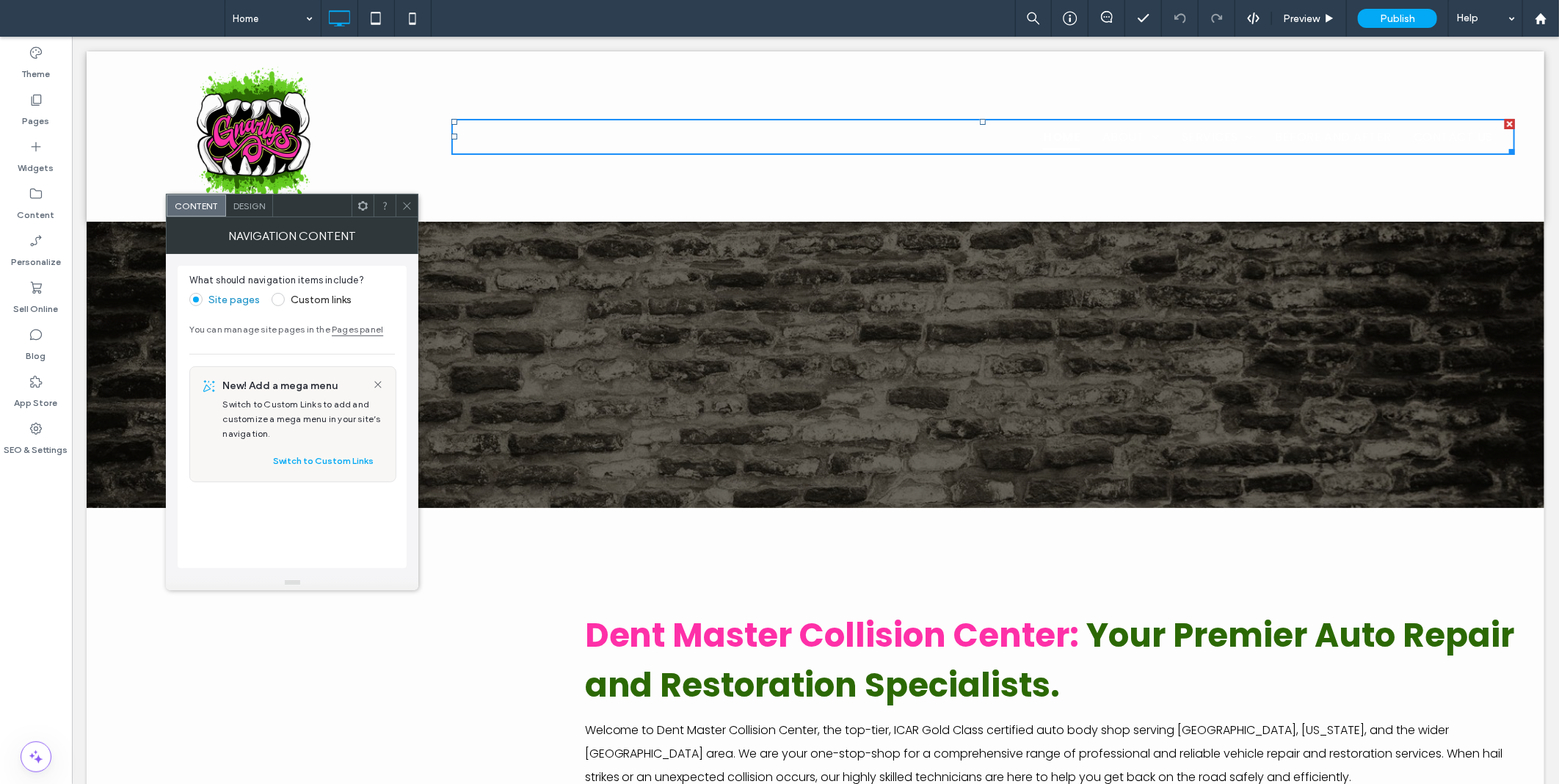
click at [237, 200] on span "Design" at bounding box center [248, 206] width 31 height 11
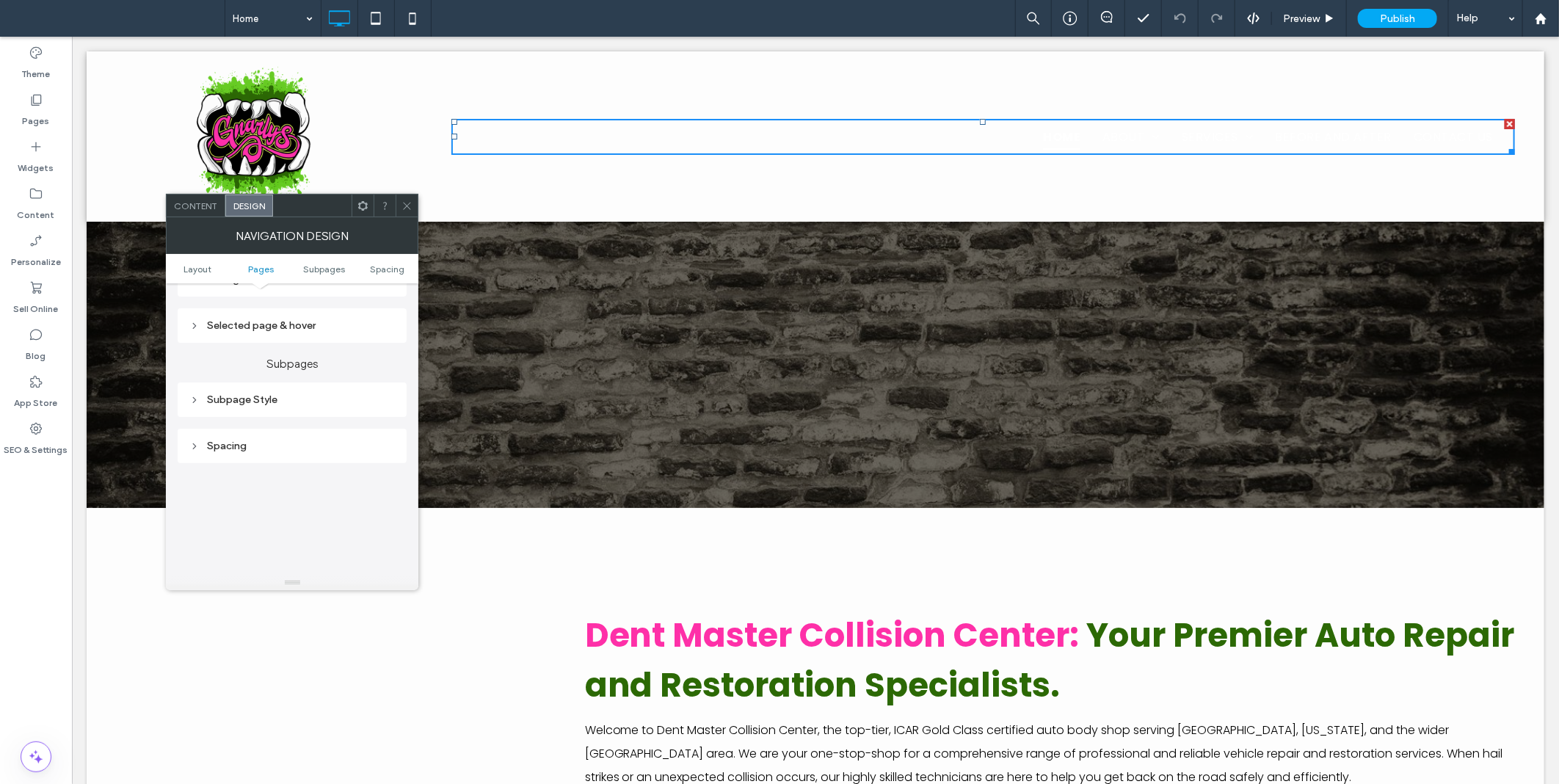
scroll to position [271, 0]
click at [412, 199] on span at bounding box center [407, 206] width 11 height 22
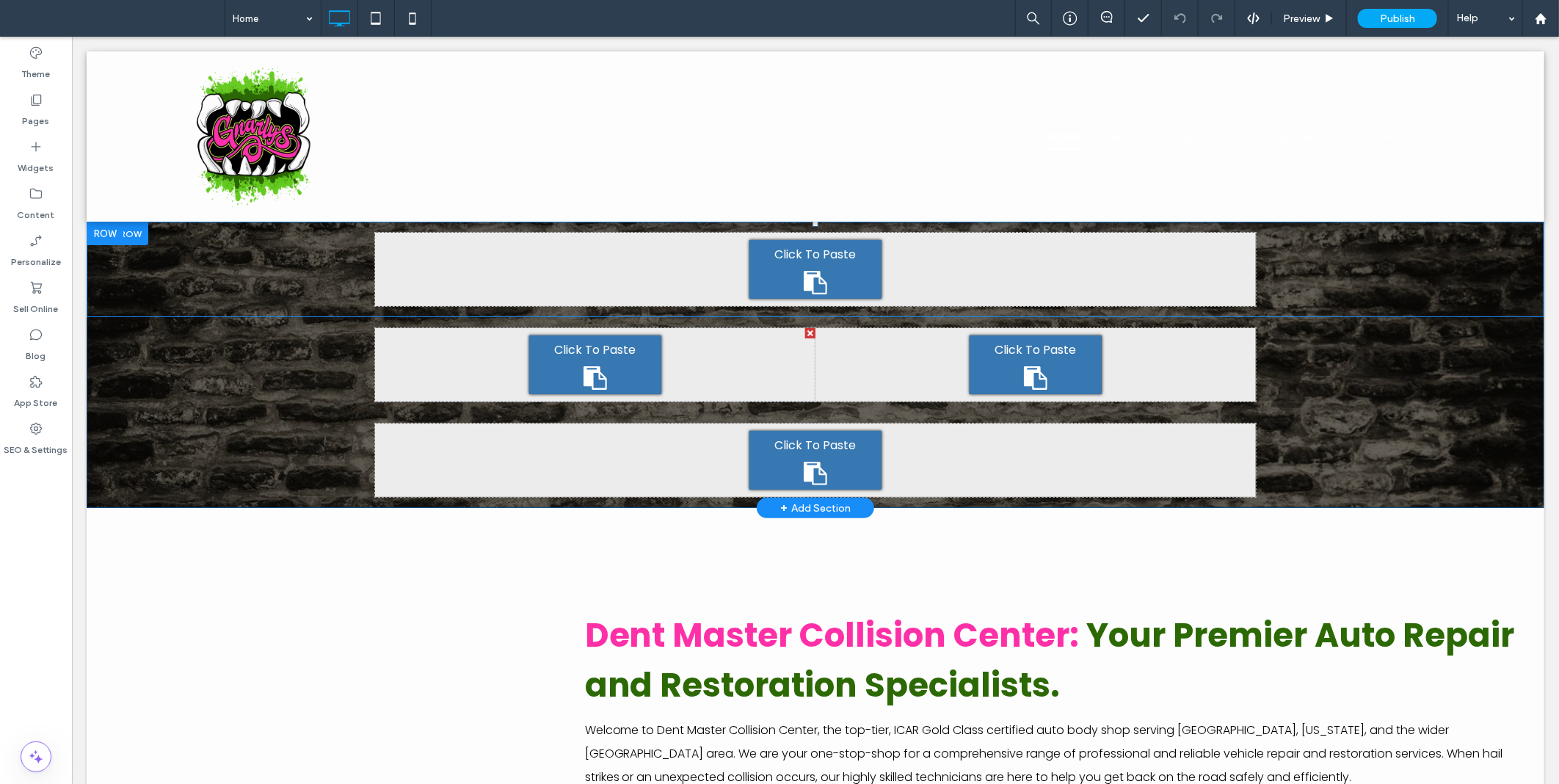
click at [183, 250] on div "Click To Paste Click To Paste" at bounding box center [815, 268] width 1458 height 96
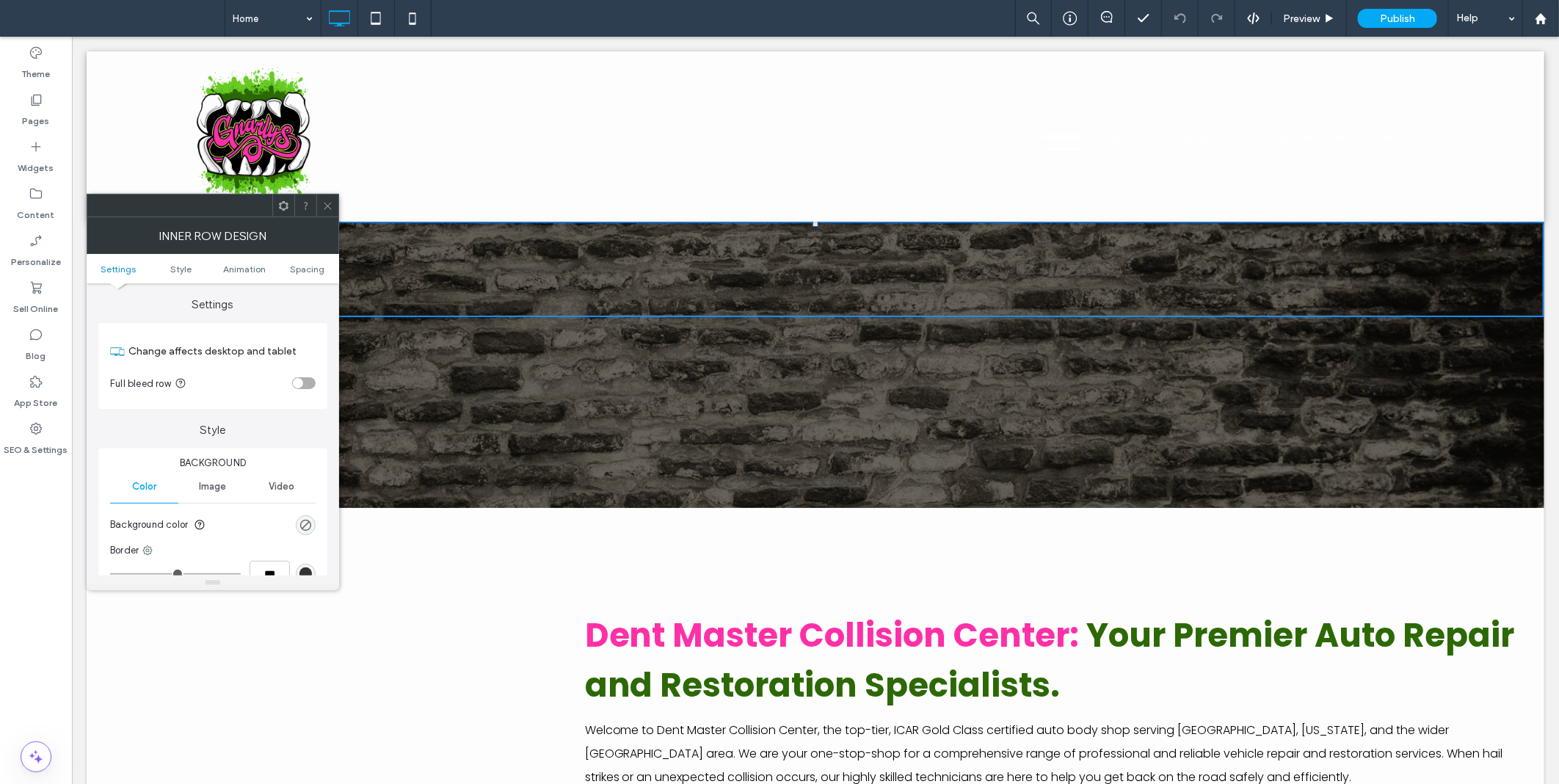
click at [218, 494] on div "Image" at bounding box center [212, 487] width 68 height 32
click at [220, 539] on div "Add multiple images for a background slider" at bounding box center [212, 564] width 204 height 97
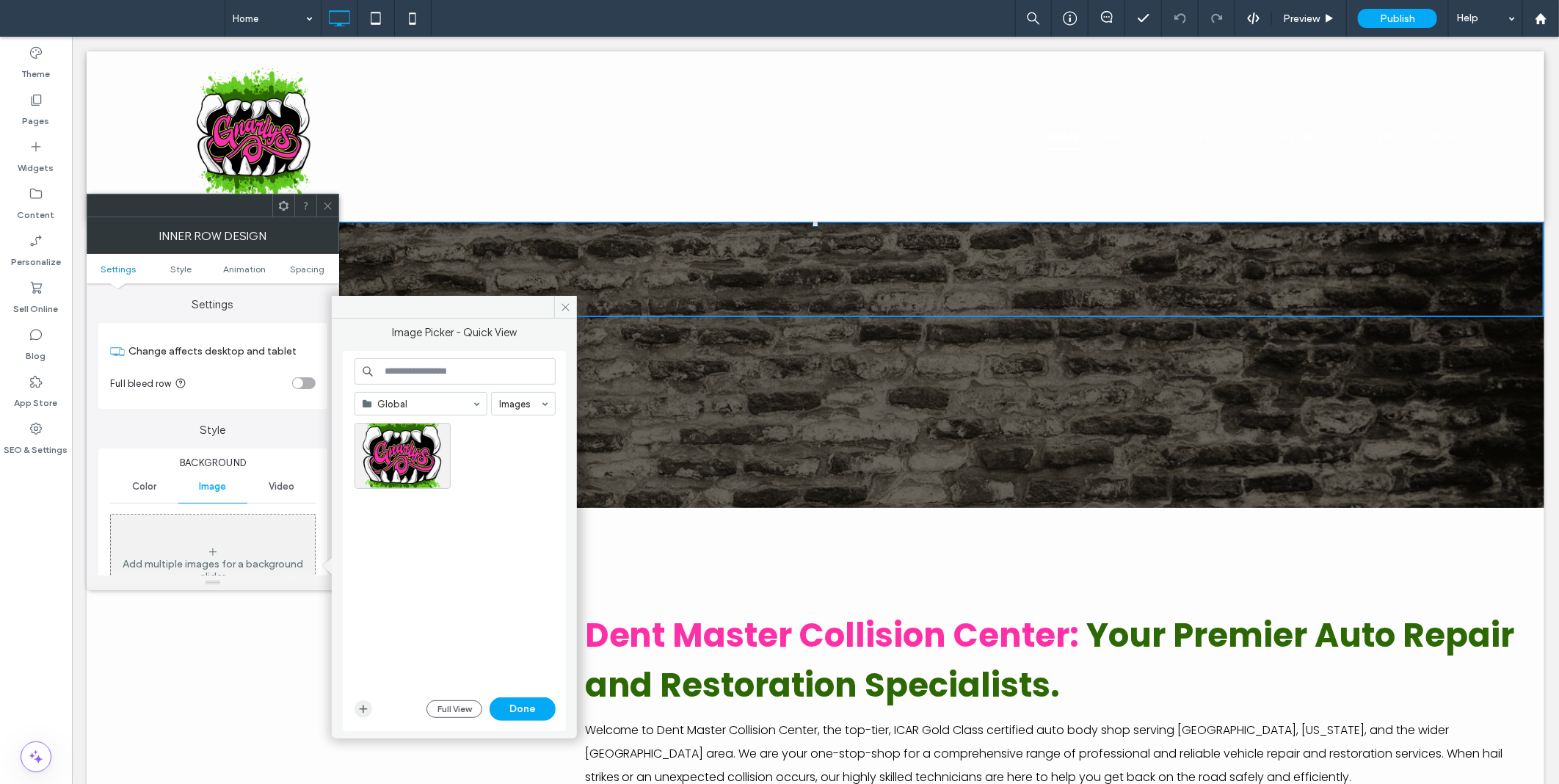
click at [363, 705] on icon "button" at bounding box center [363, 708] width 11 height 11
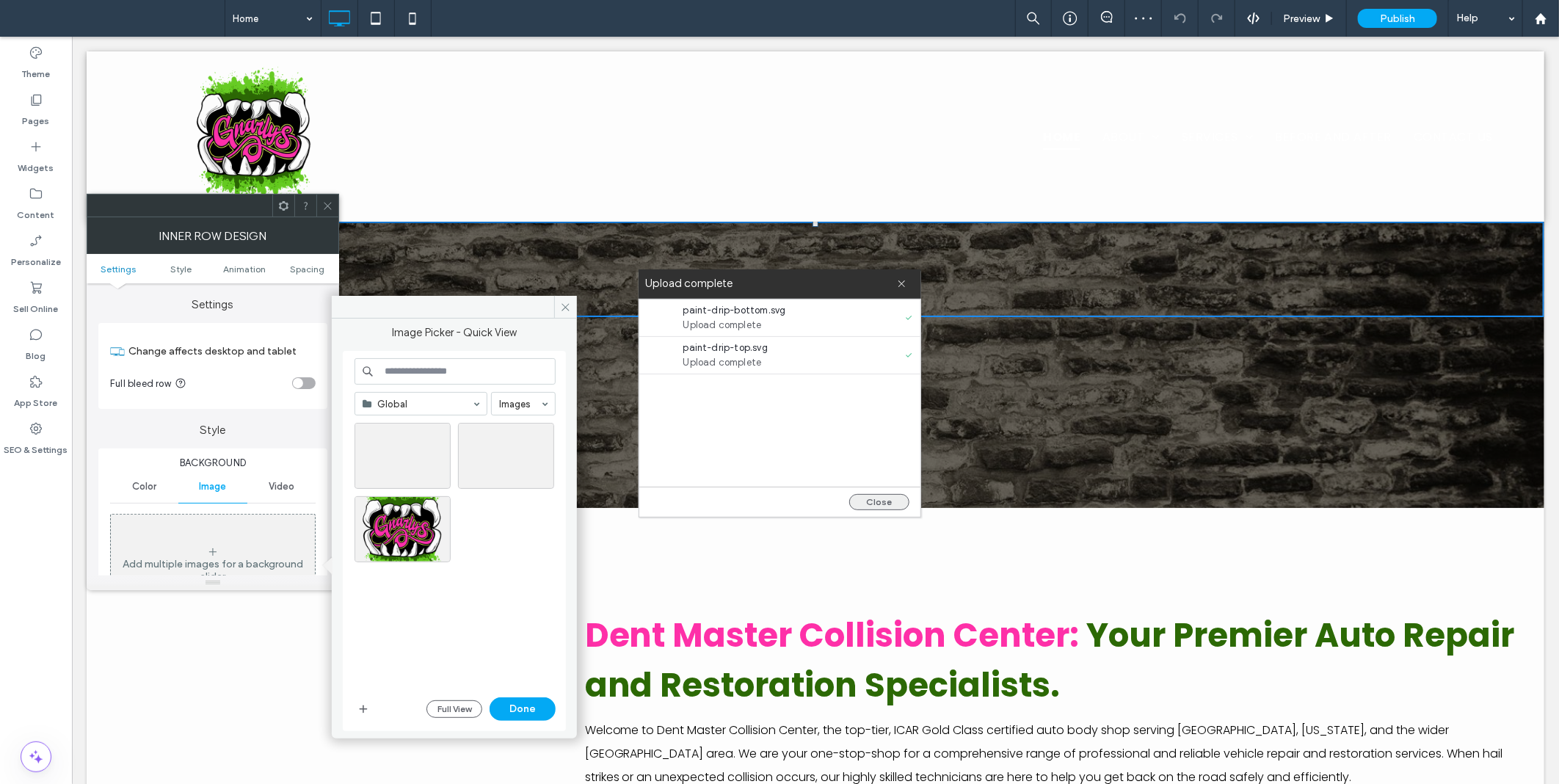
click at [873, 496] on button "Close" at bounding box center [879, 501] width 60 height 16
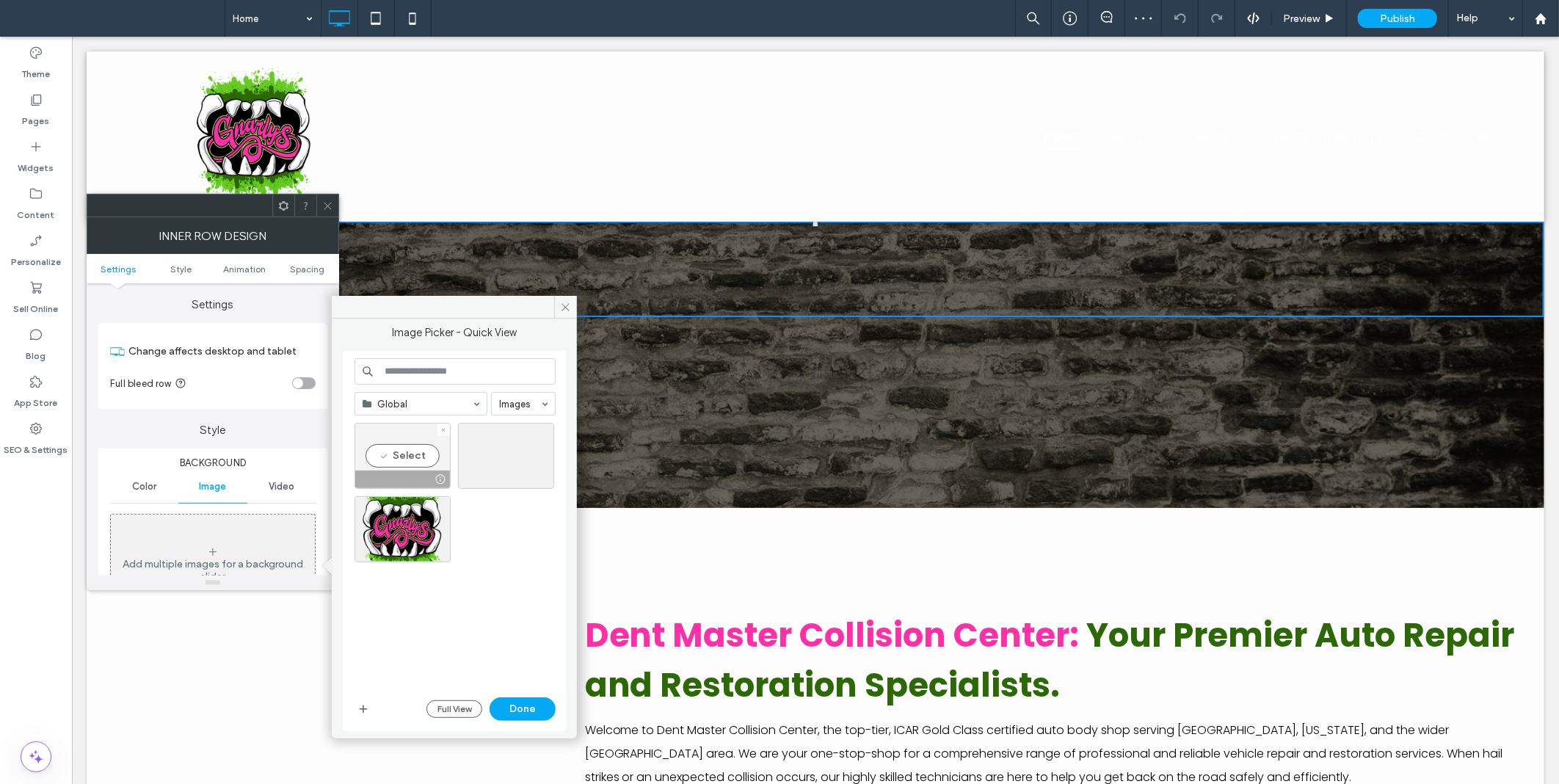
click at [397, 446] on div "Select" at bounding box center [403, 455] width 96 height 66
drag, startPoint x: 553, startPoint y: 699, endPoint x: 540, endPoint y: 705, distance: 14.3
click at [540, 705] on div "Full View Done" at bounding box center [491, 709] width 129 height 24
click at [540, 705] on button "Done" at bounding box center [523, 709] width 66 height 24
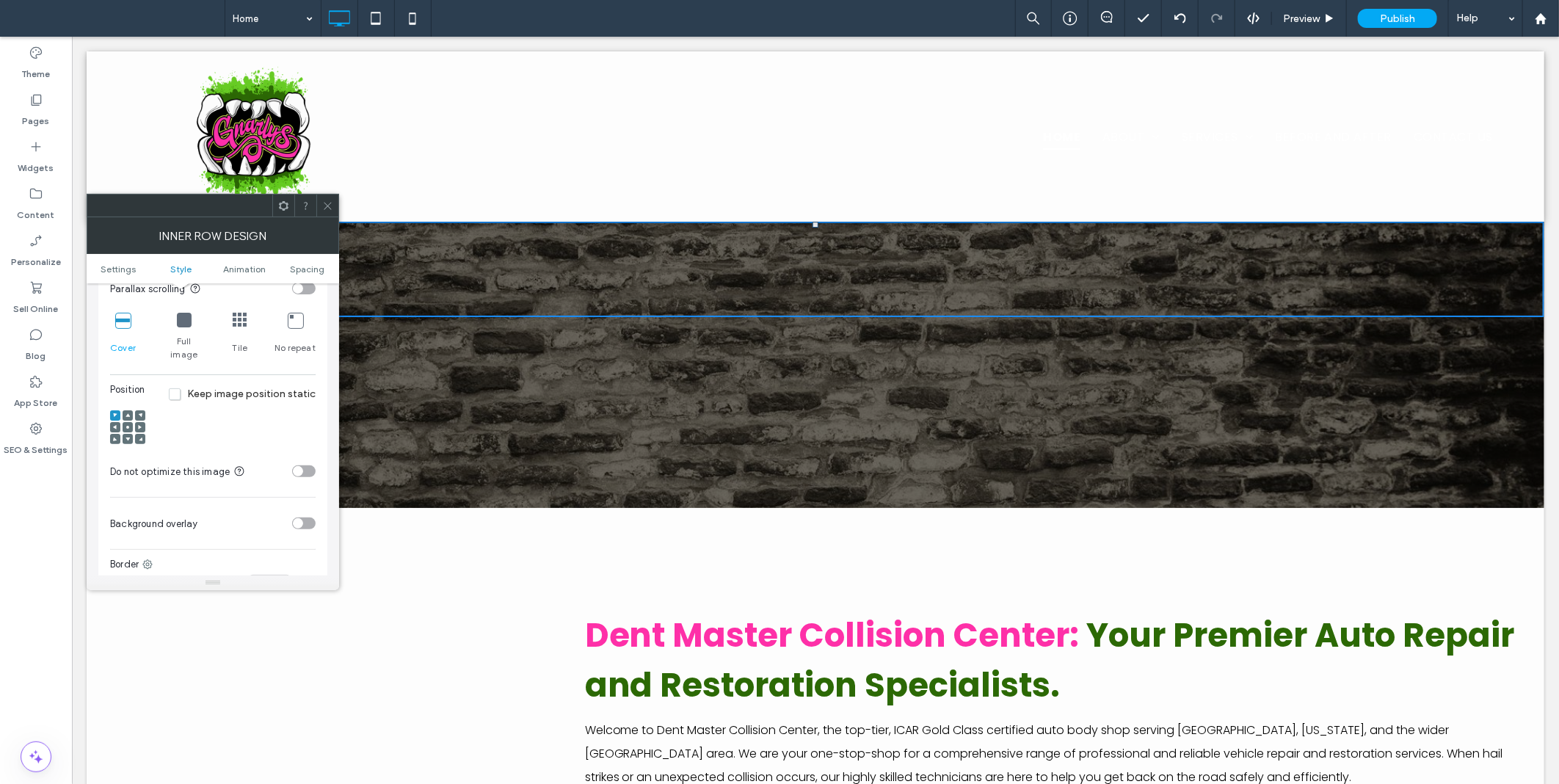
scroll to position [407, 0]
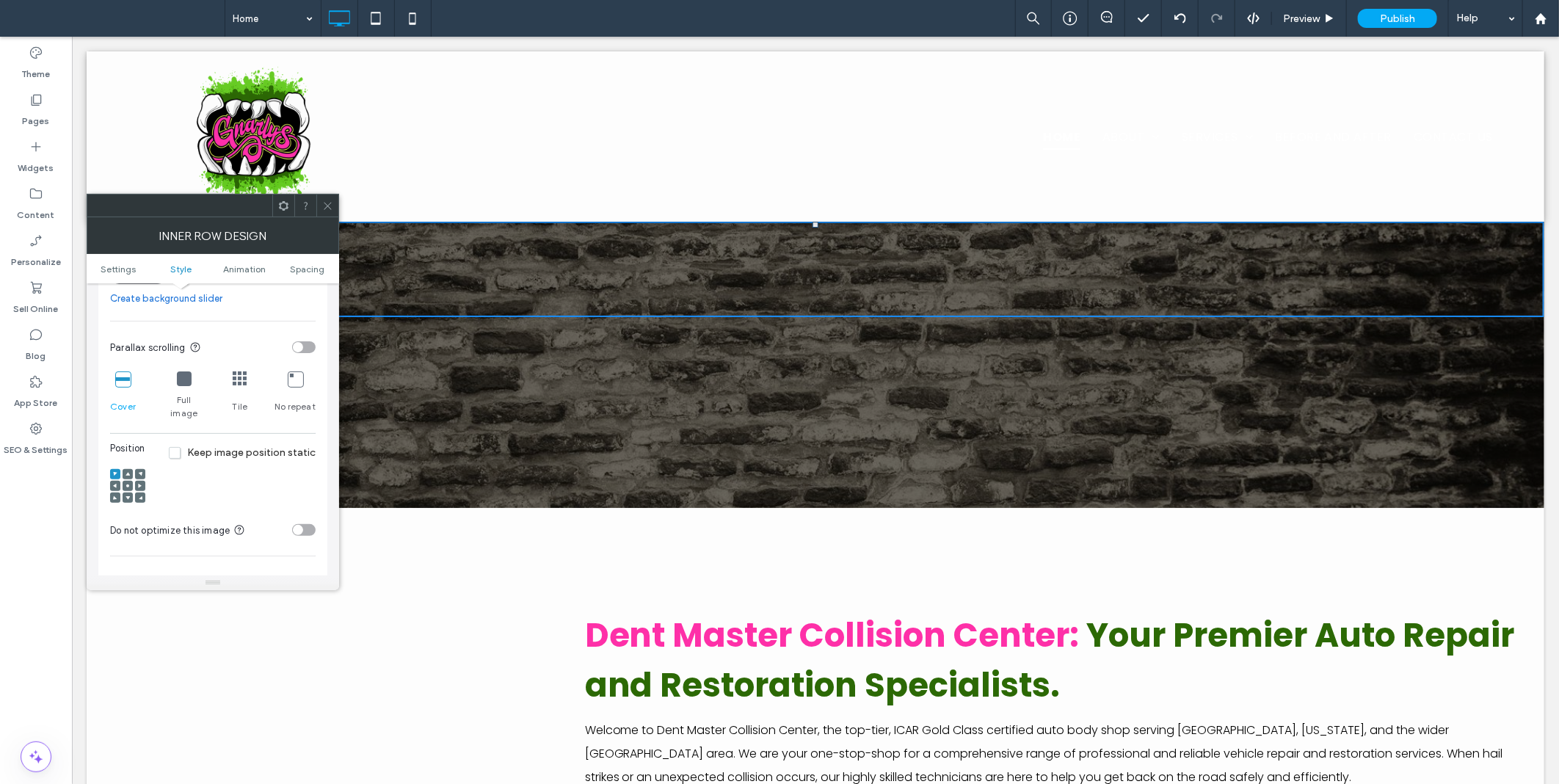
click at [132, 469] on div at bounding box center [127, 474] width 10 height 10
click at [128, 472] on use at bounding box center [128, 474] width 5 height 4
drag, startPoint x: 128, startPoint y: 462, endPoint x: 127, endPoint y: 488, distance: 26.0
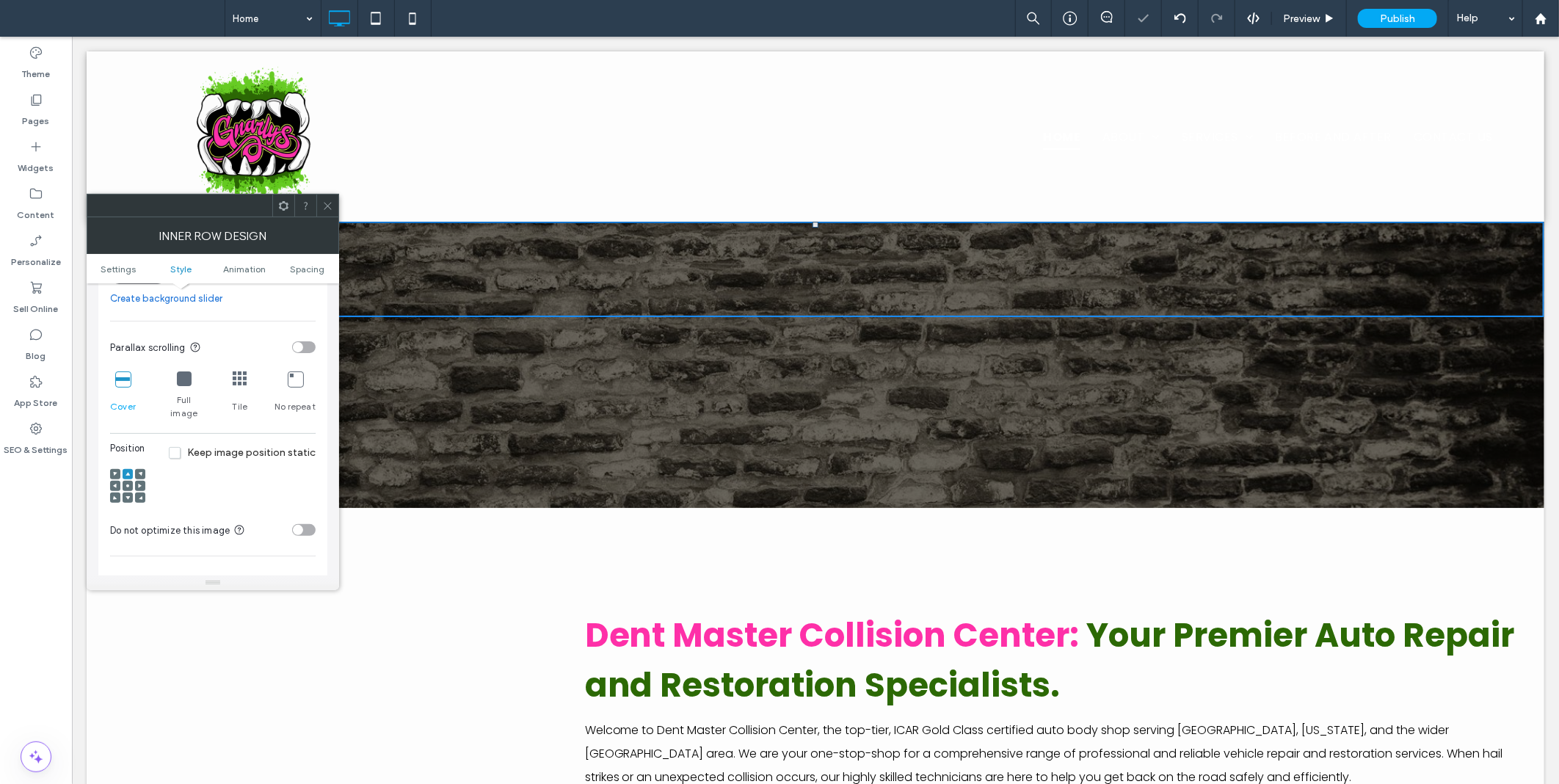
click at [127, 493] on span at bounding box center [128, 497] width 5 height 10
click at [332, 201] on icon at bounding box center [328, 206] width 11 height 11
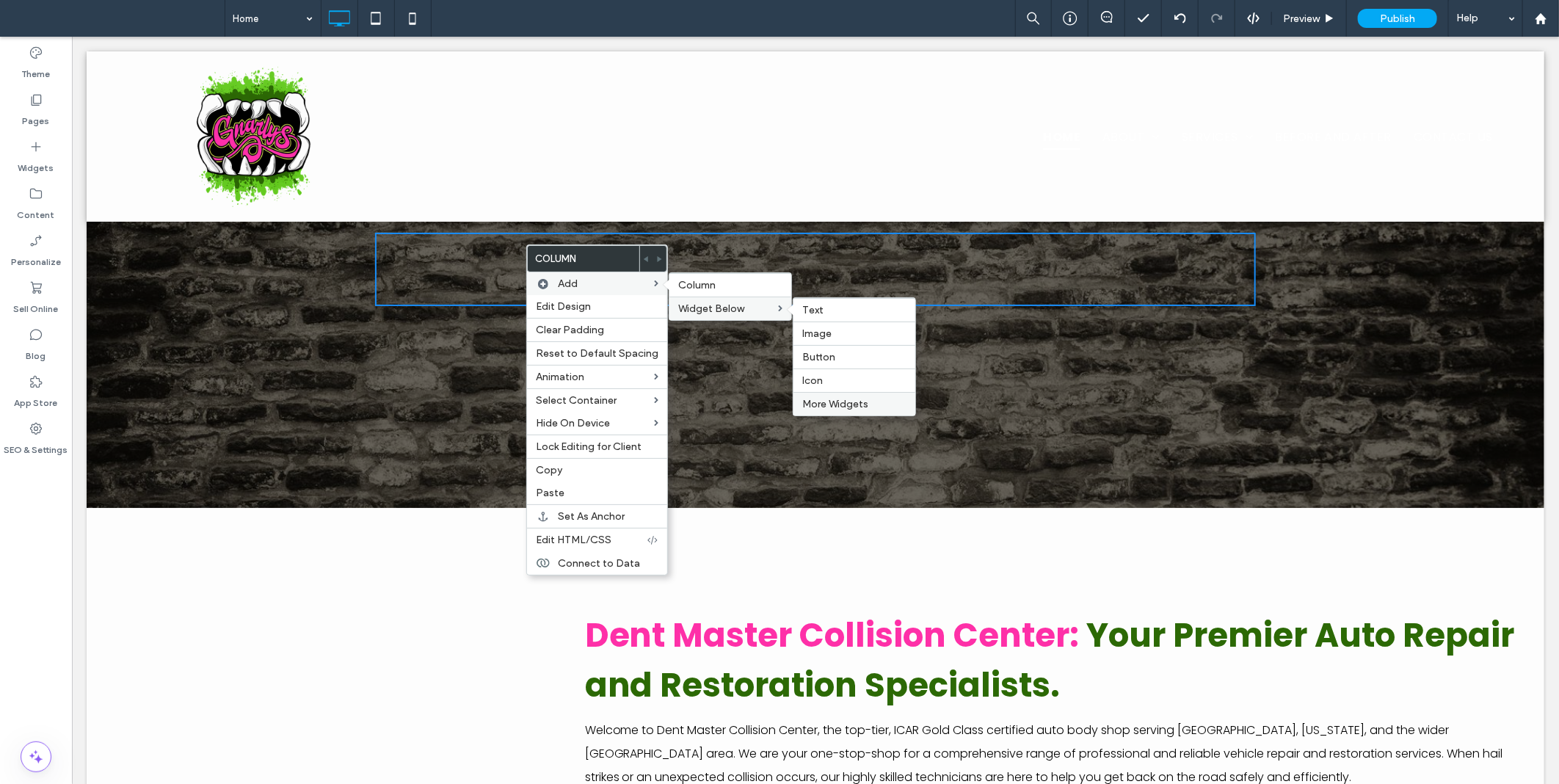
click at [823, 400] on span "More Widgets" at bounding box center [835, 404] width 66 height 12
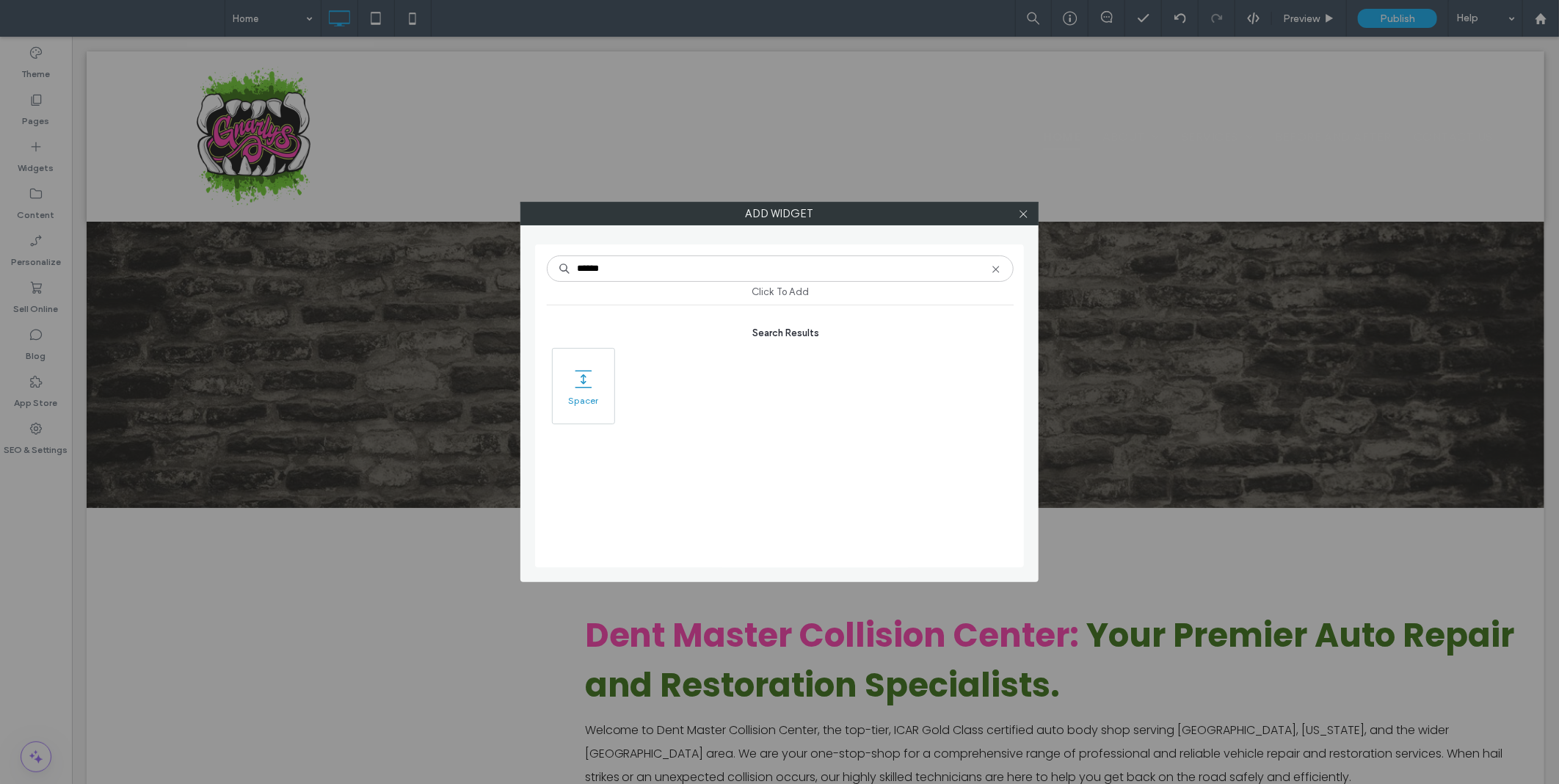
type input "******"
click at [585, 390] on icon at bounding box center [583, 378] width 24 height 24
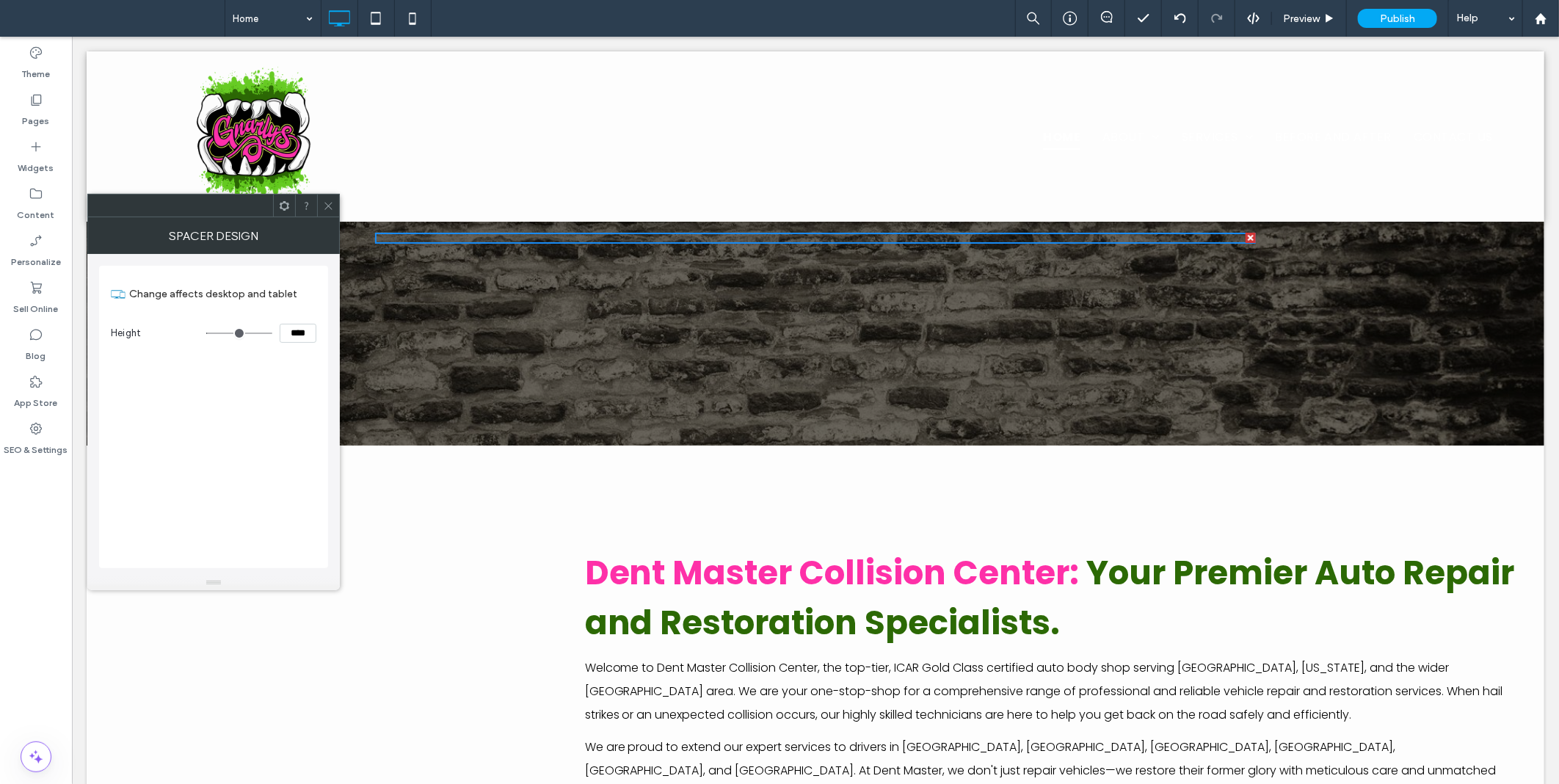
type input "***"
type input "*****"
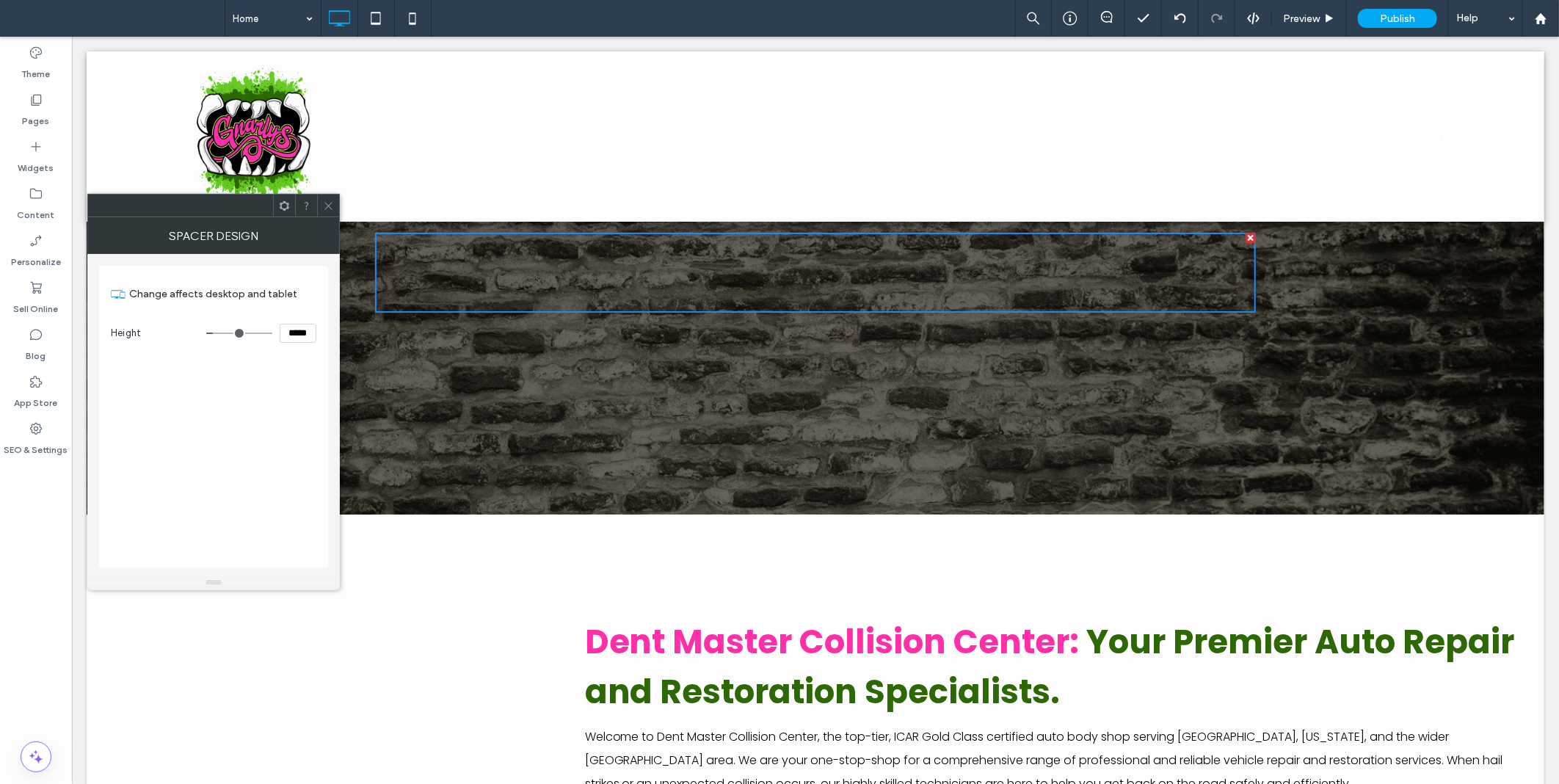
type input "***"
type input "*****"
type input "***"
type input "*****"
type input "***"
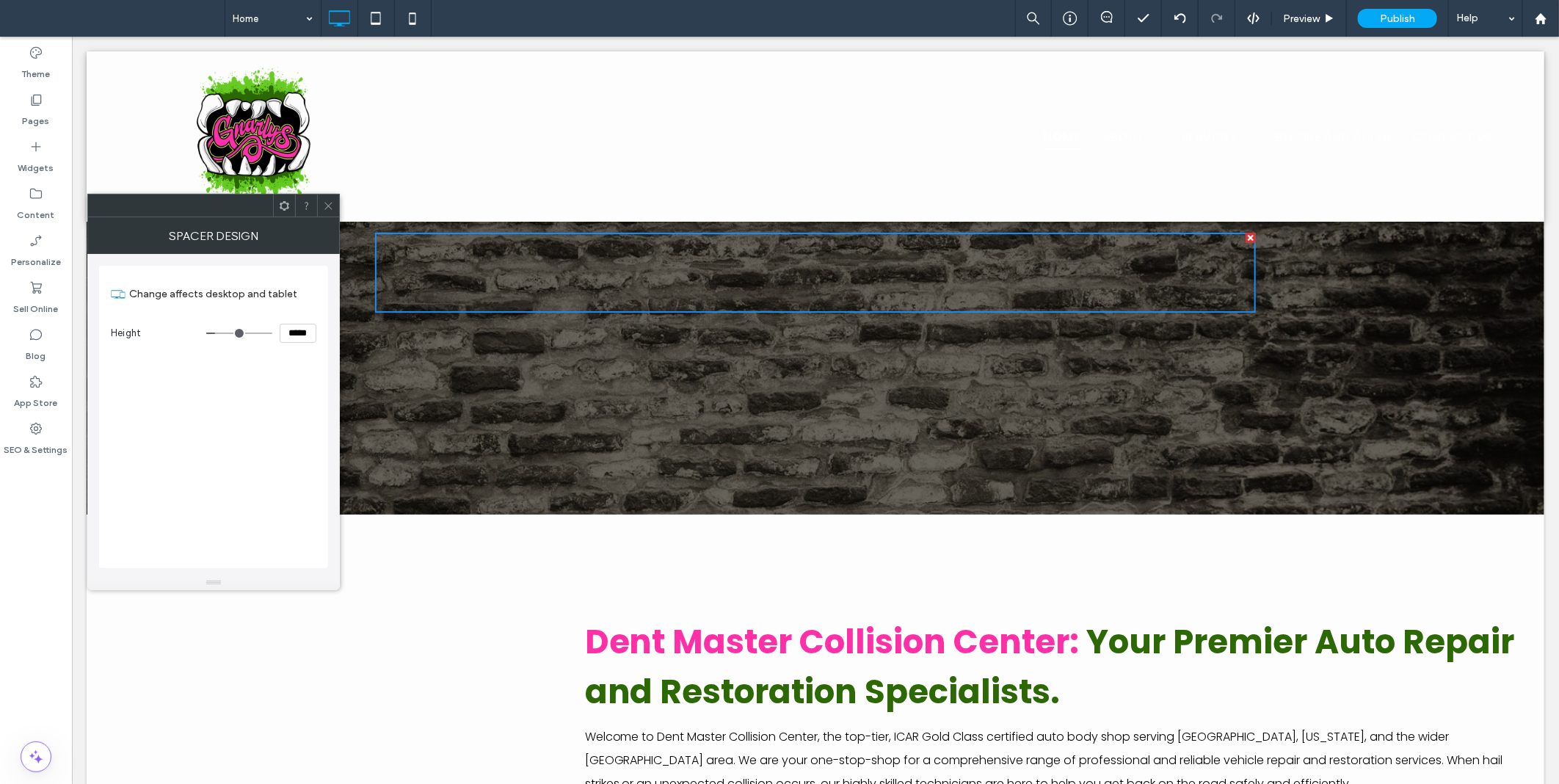
type input "*****"
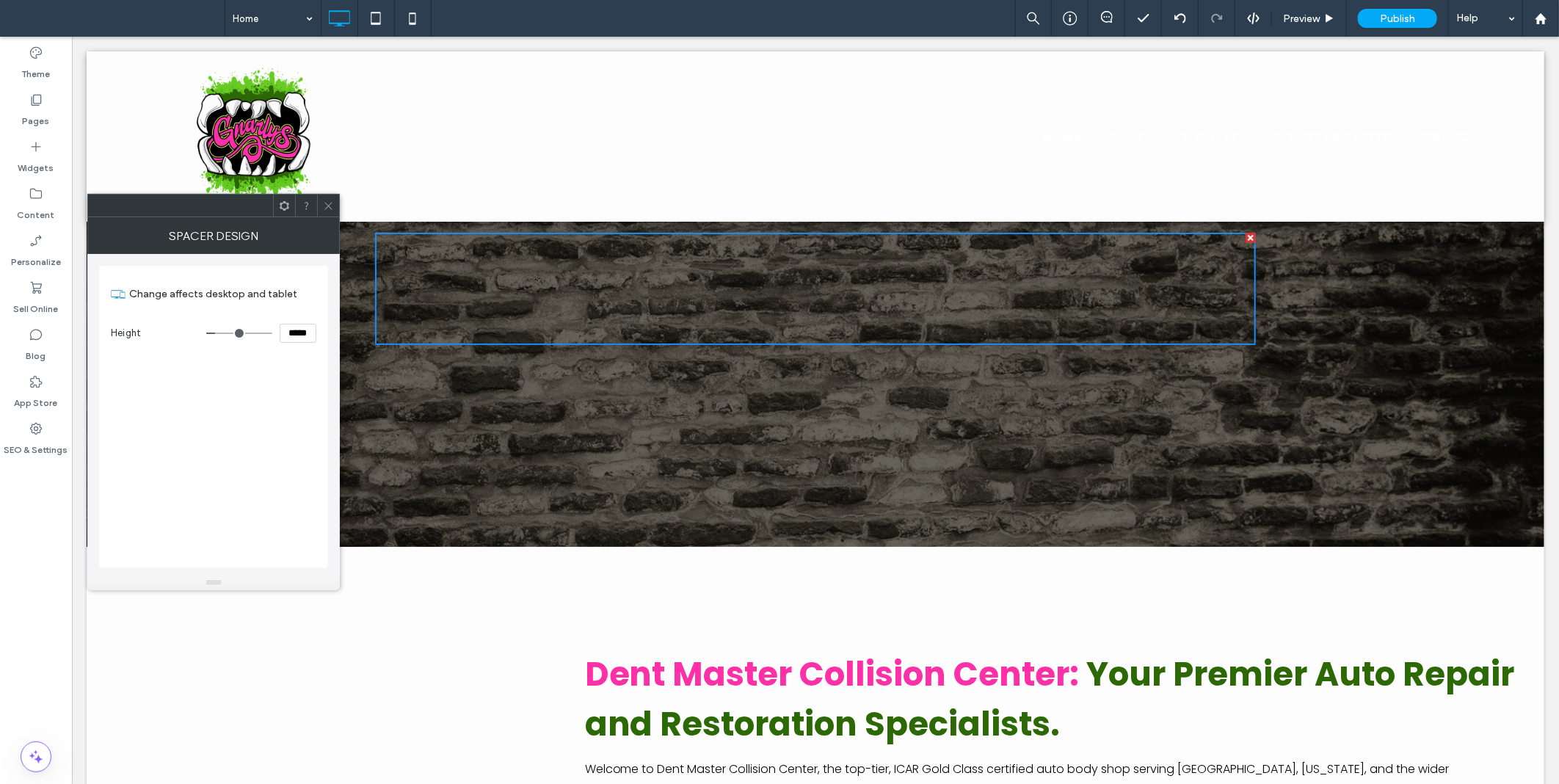
type input "***"
type input "*****"
type input "***"
type input "*****"
type input "***"
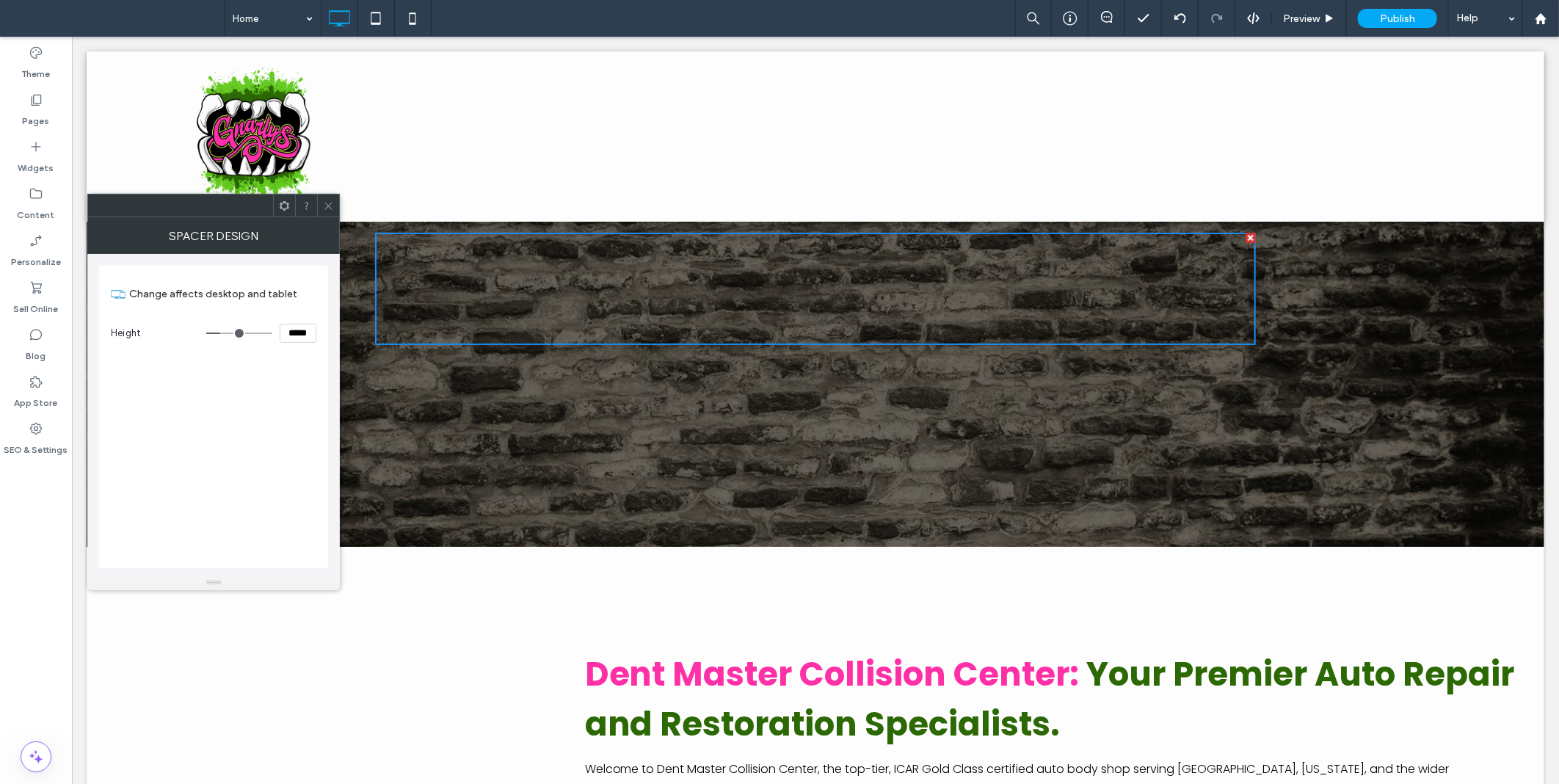
type input "*****"
type input "***"
type input "*****"
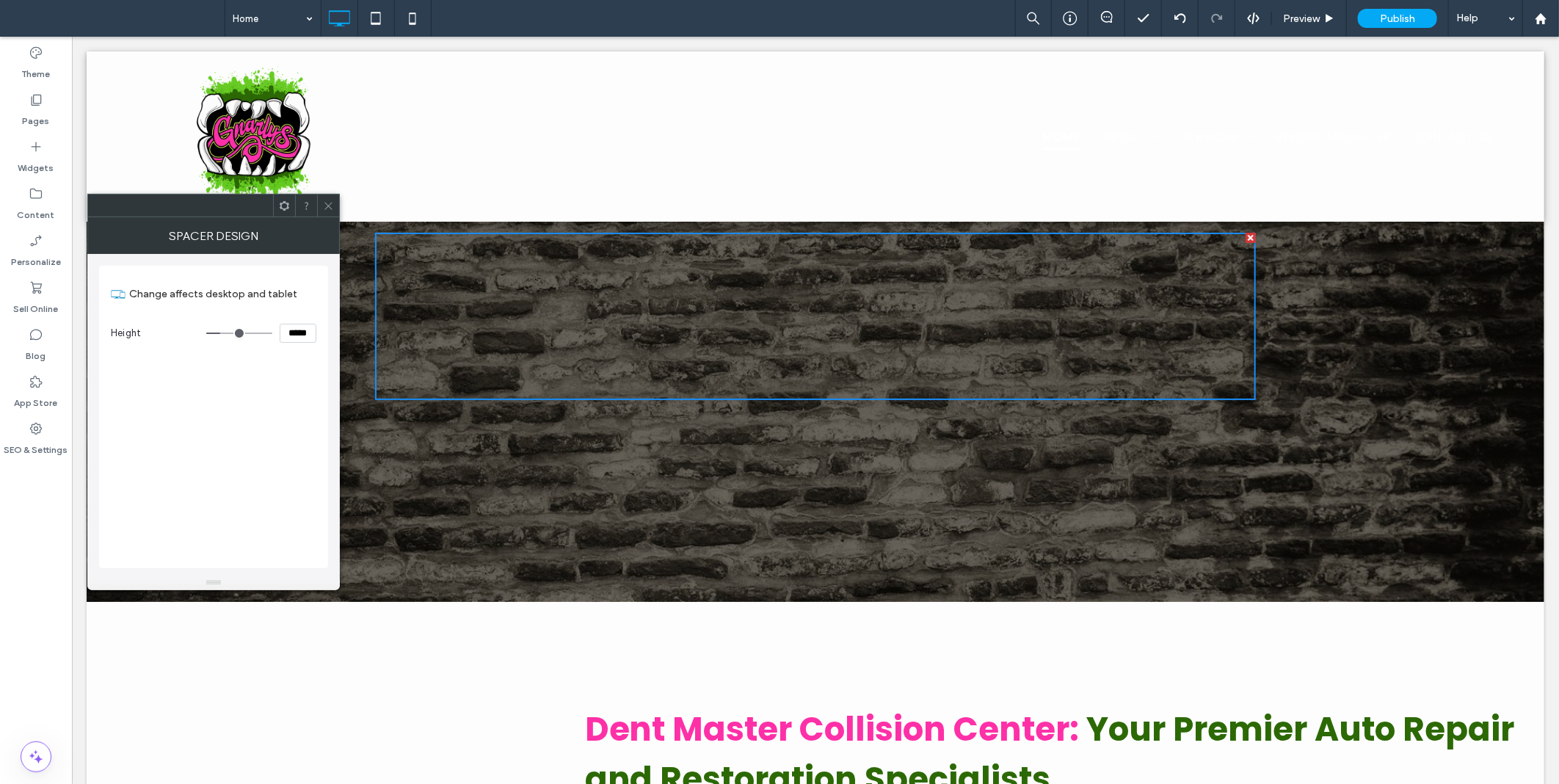
type input "***"
type input "*****"
type input "***"
type input "*****"
type input "***"
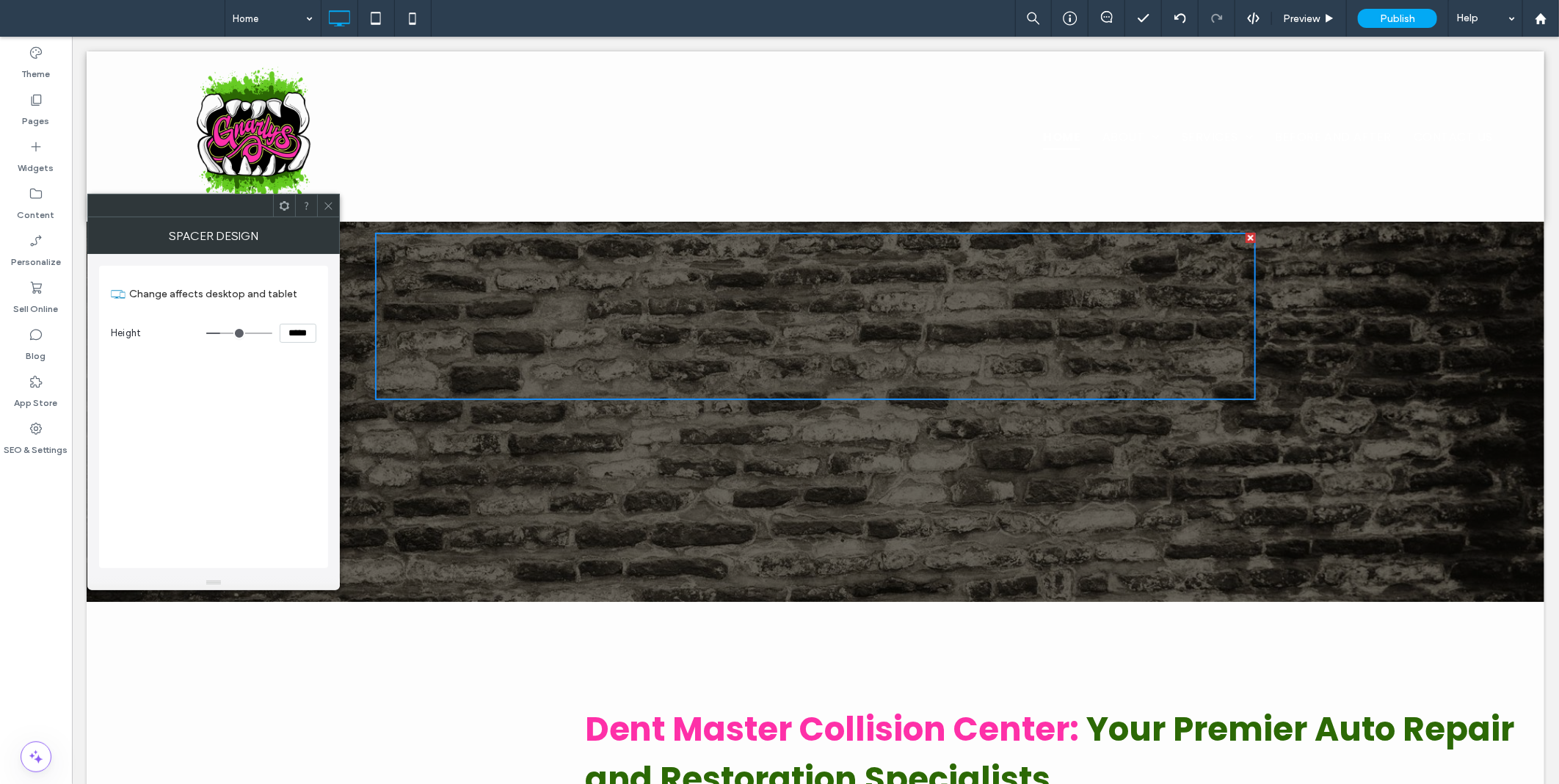
type input "*****"
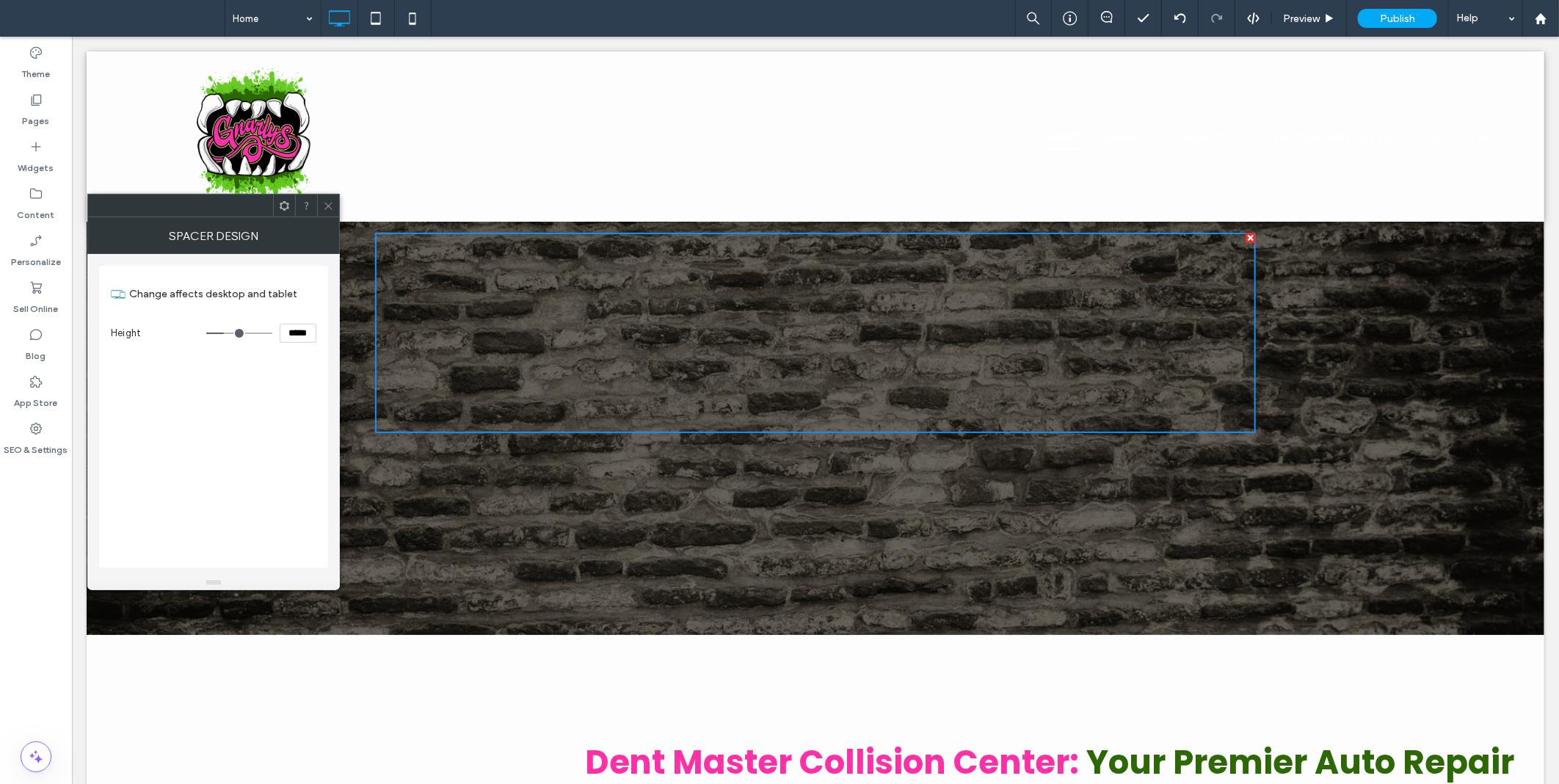
type input "***"
type input "*****"
type input "***"
type input "*****"
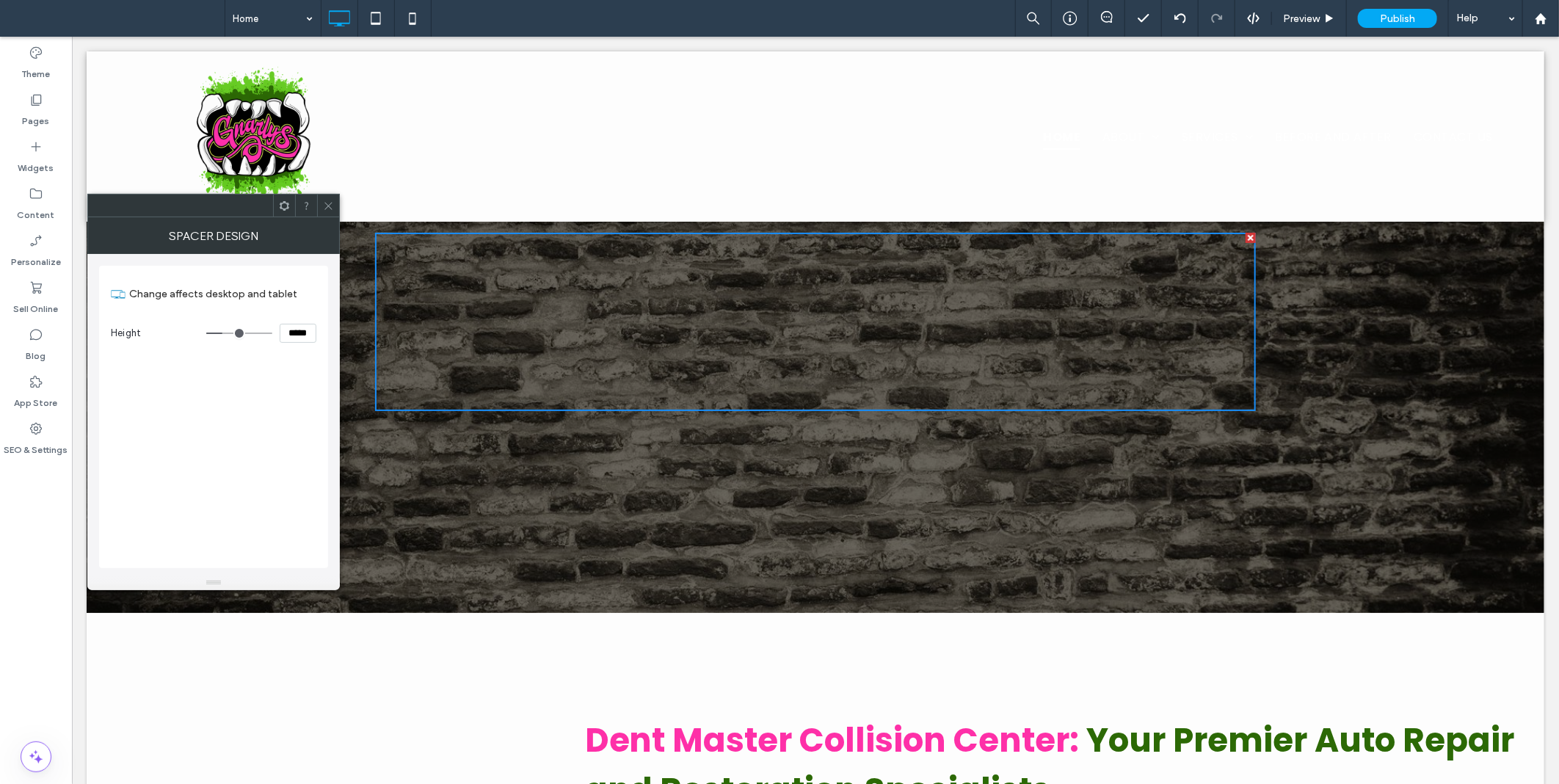
type input "***"
type input "*****"
type input "***"
type input "*****"
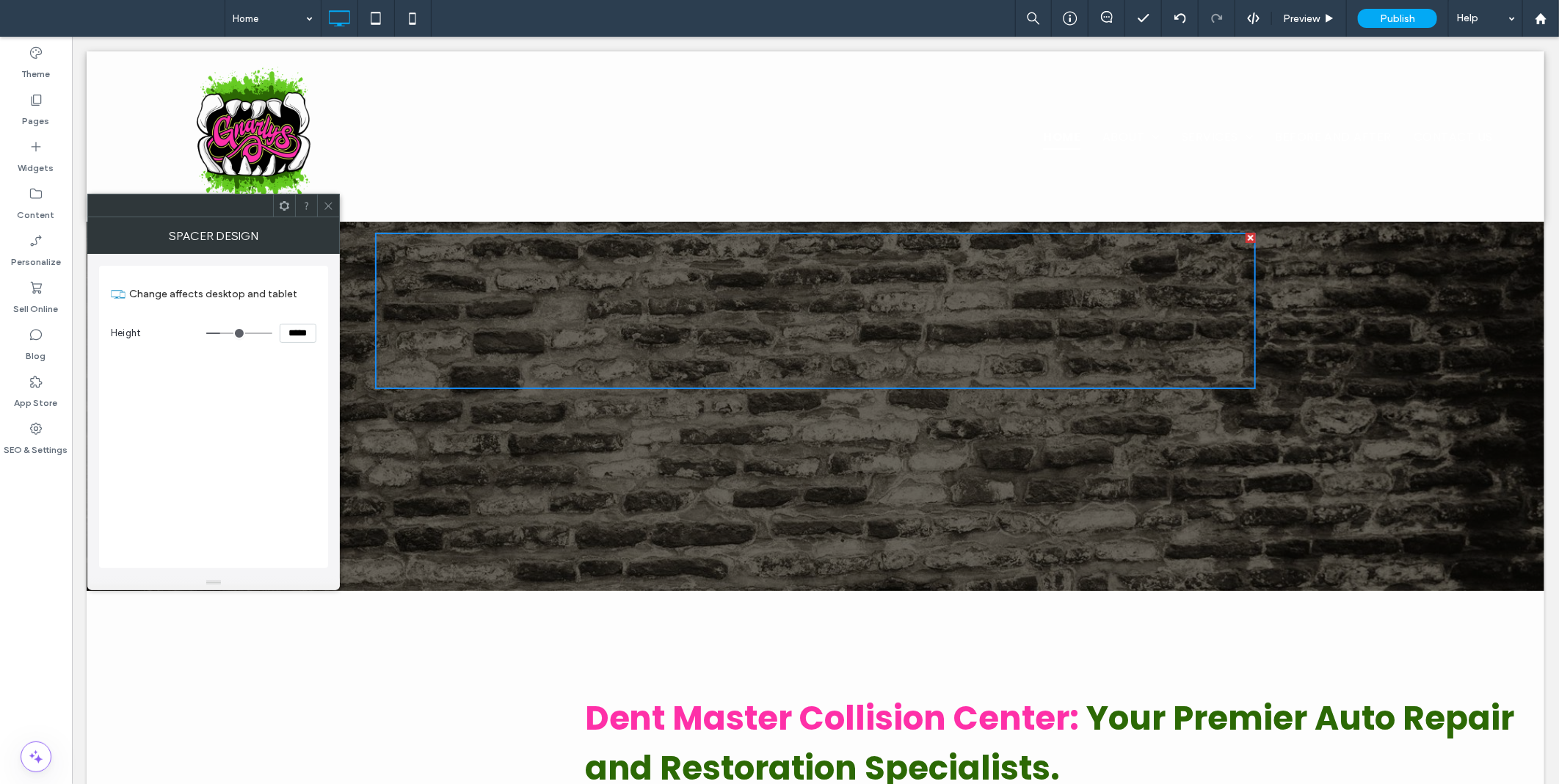
type input "***"
type input "*****"
type input "***"
type input "*****"
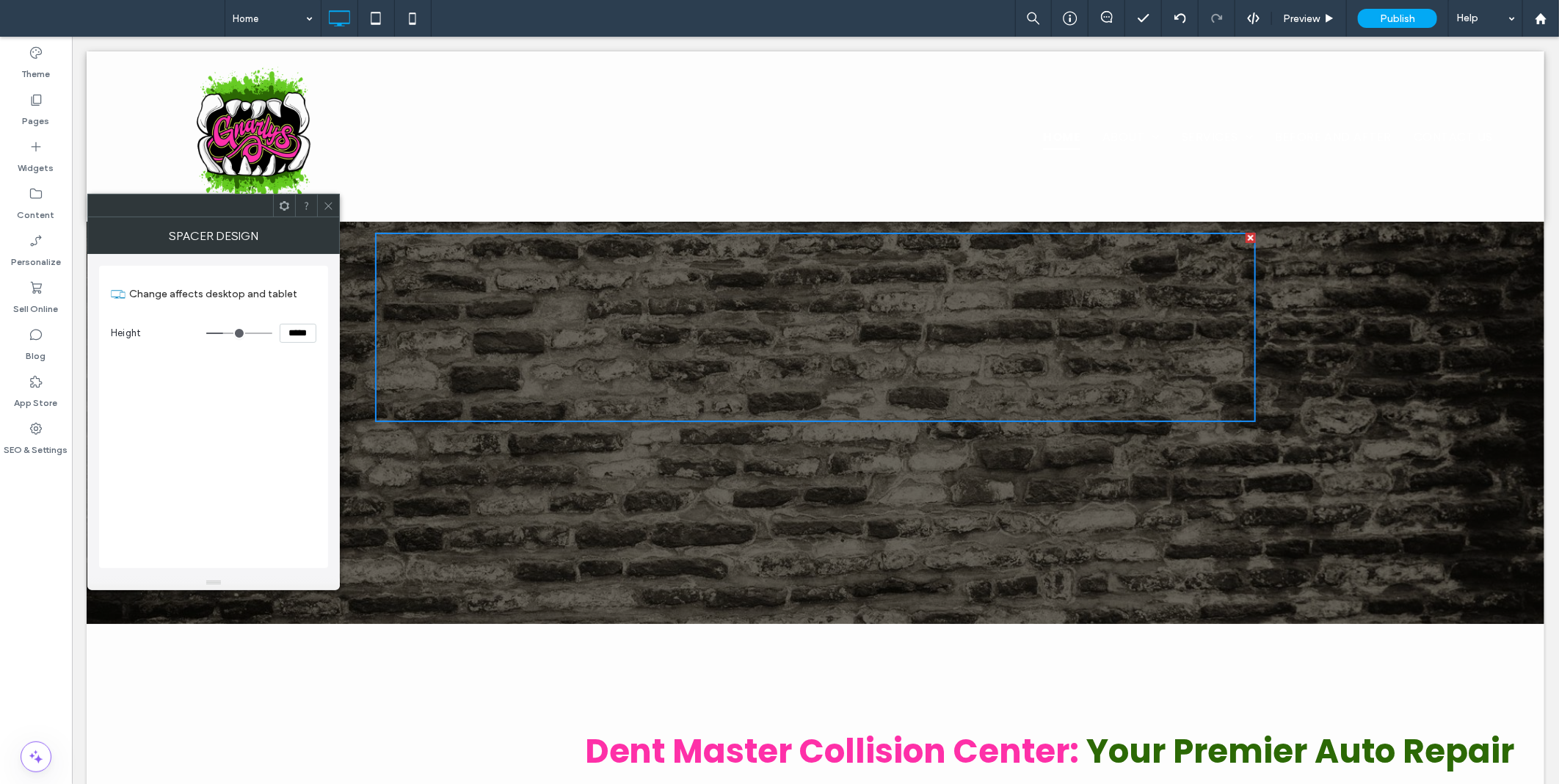
type input "***"
type input "*****"
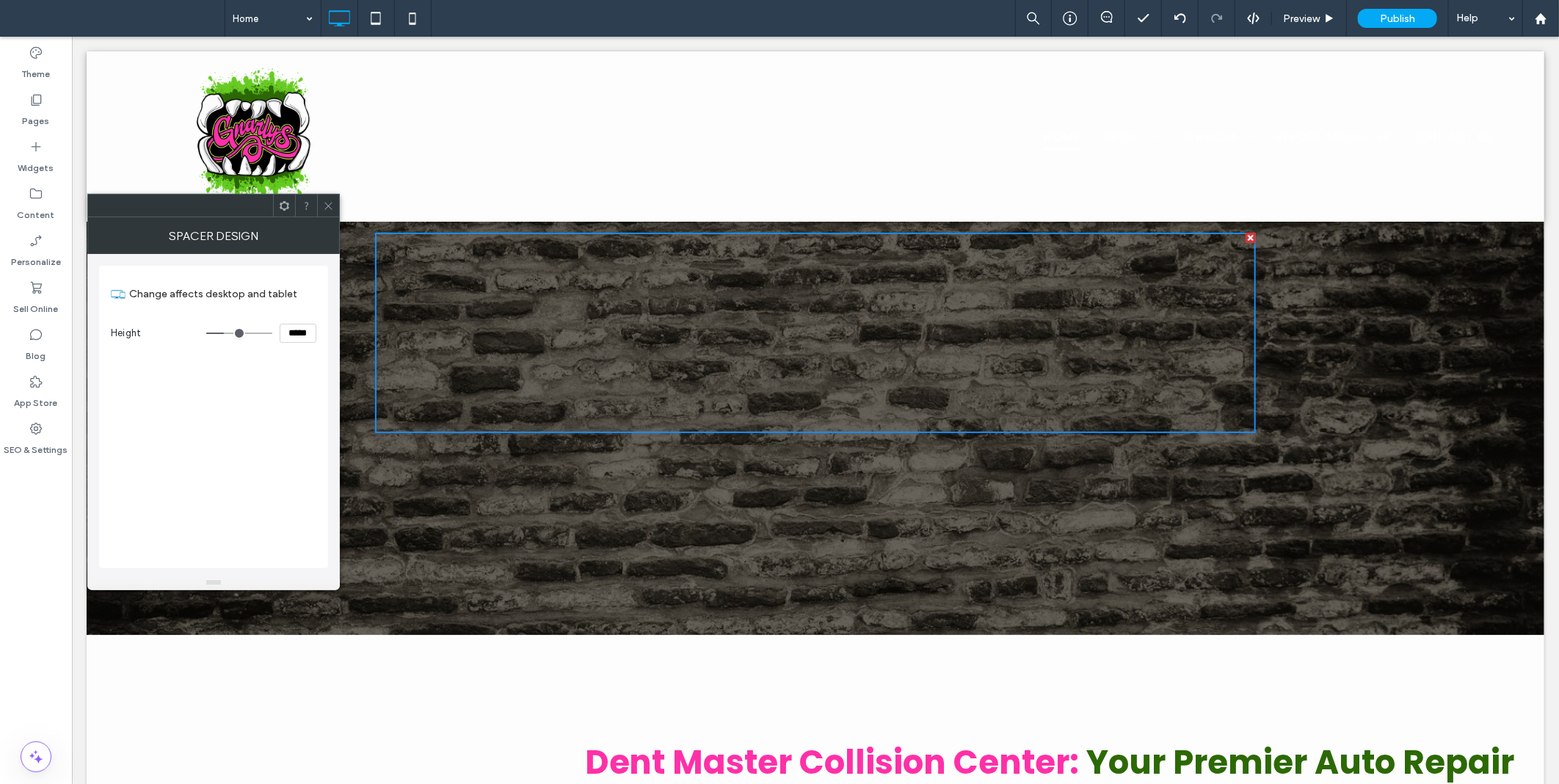
drag, startPoint x: 216, startPoint y: 332, endPoint x: 226, endPoint y: 332, distance: 10.0
type input "***"
click at [226, 332] on input "range" at bounding box center [239, 333] width 66 height 2
click at [298, 335] on input "*****" at bounding box center [298, 333] width 37 height 19
type input "*****"
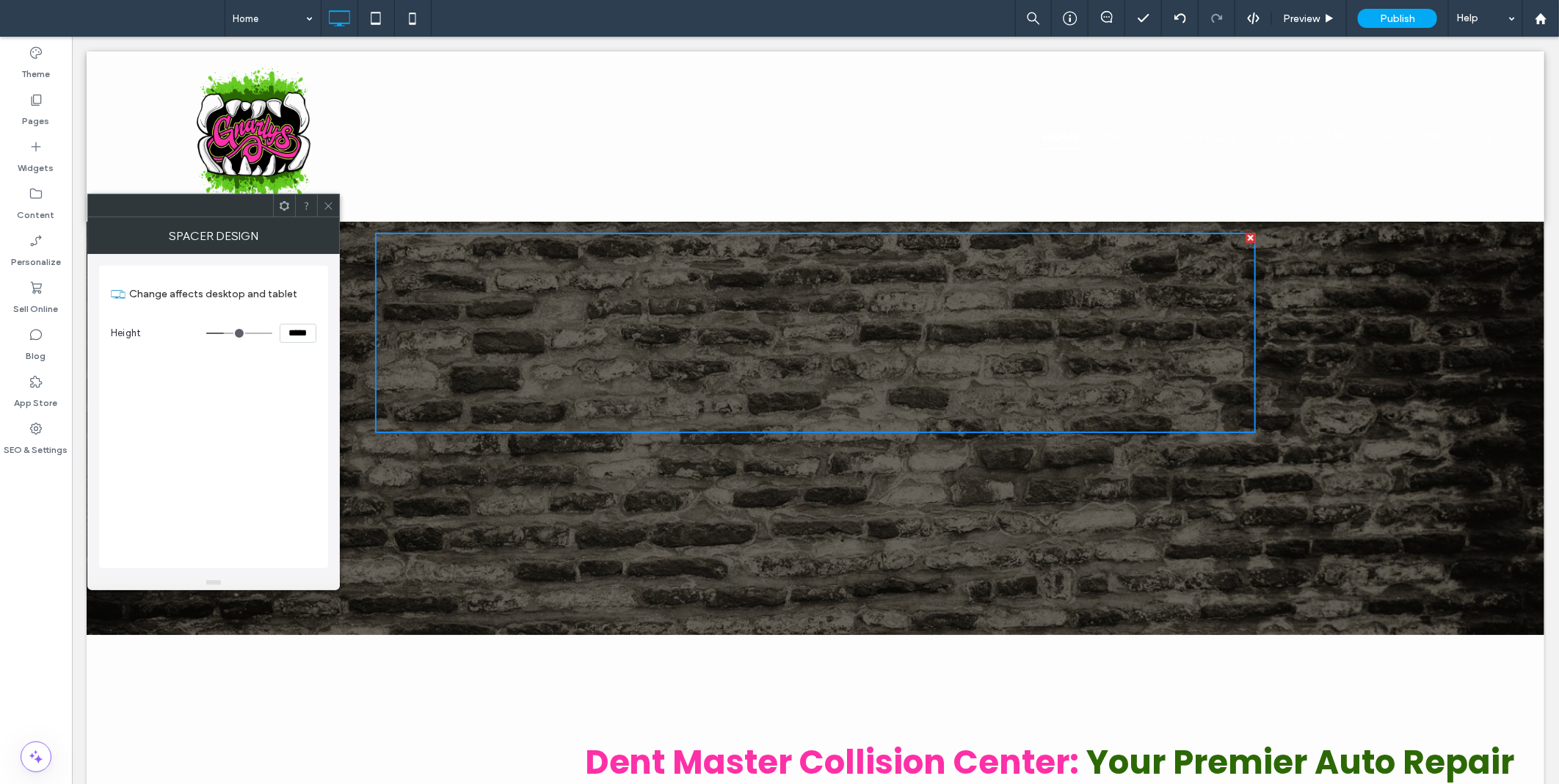
type input "***"
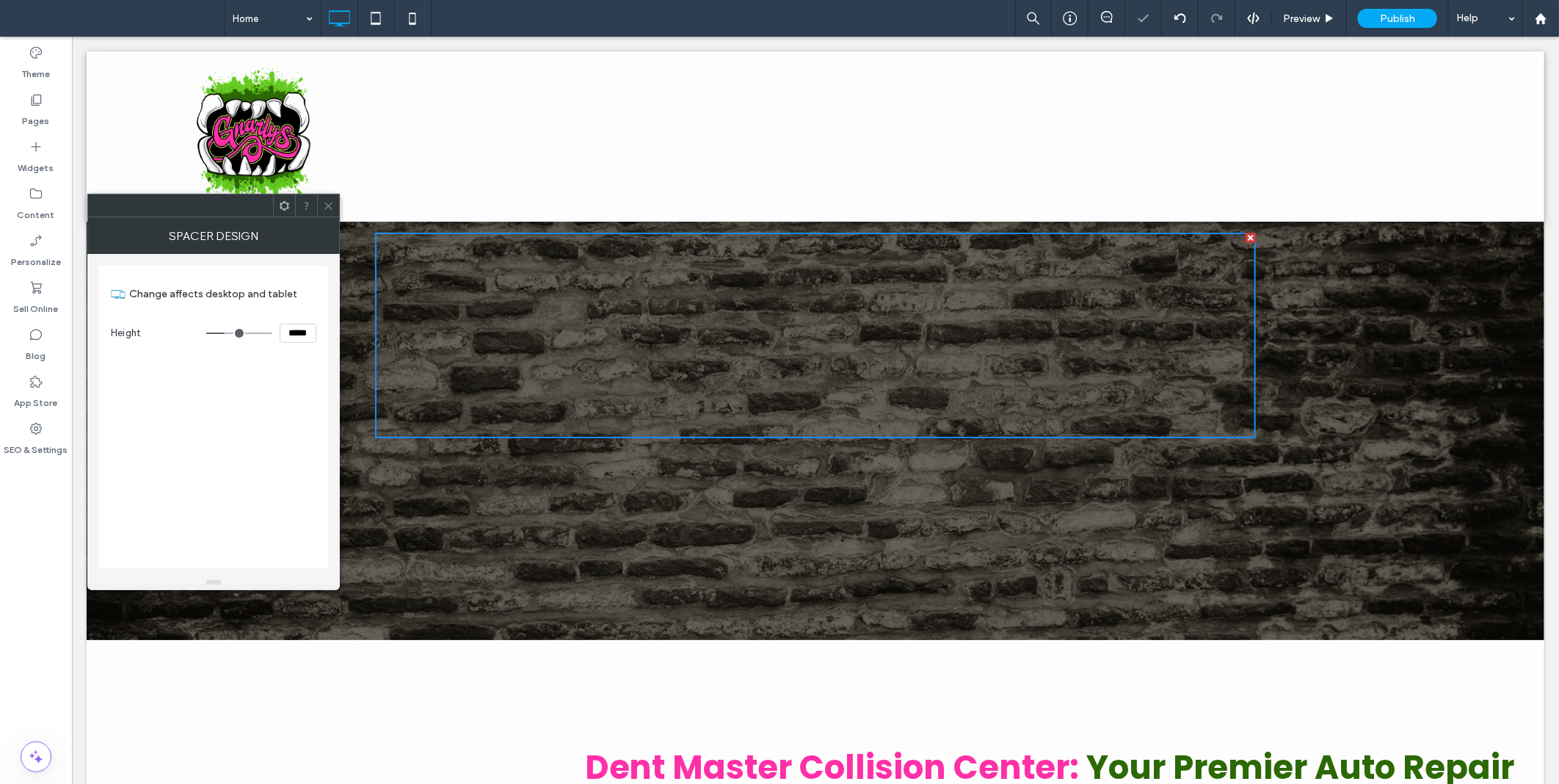
click at [332, 200] on icon at bounding box center [329, 206] width 11 height 11
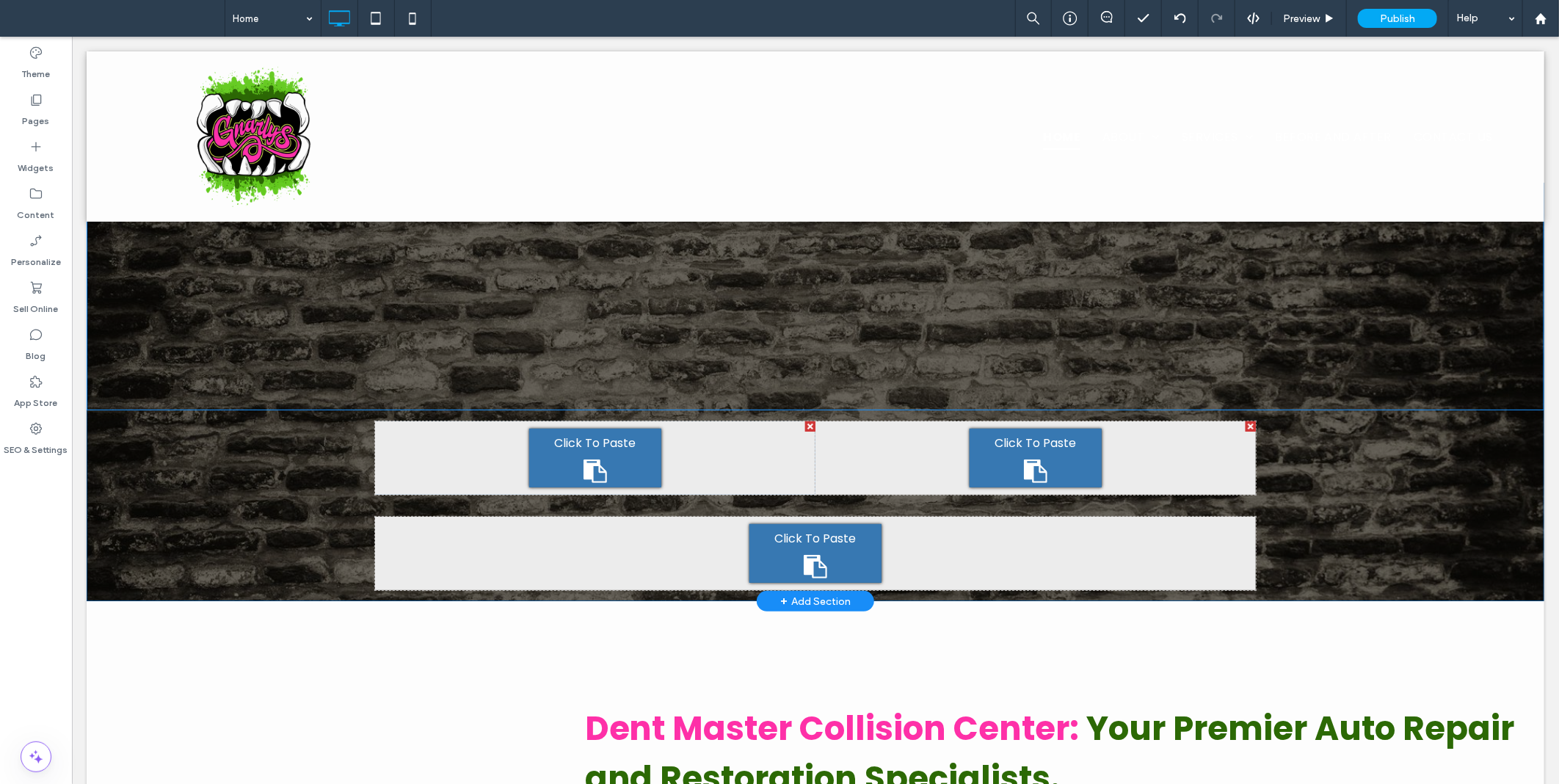
scroll to position [0, 0]
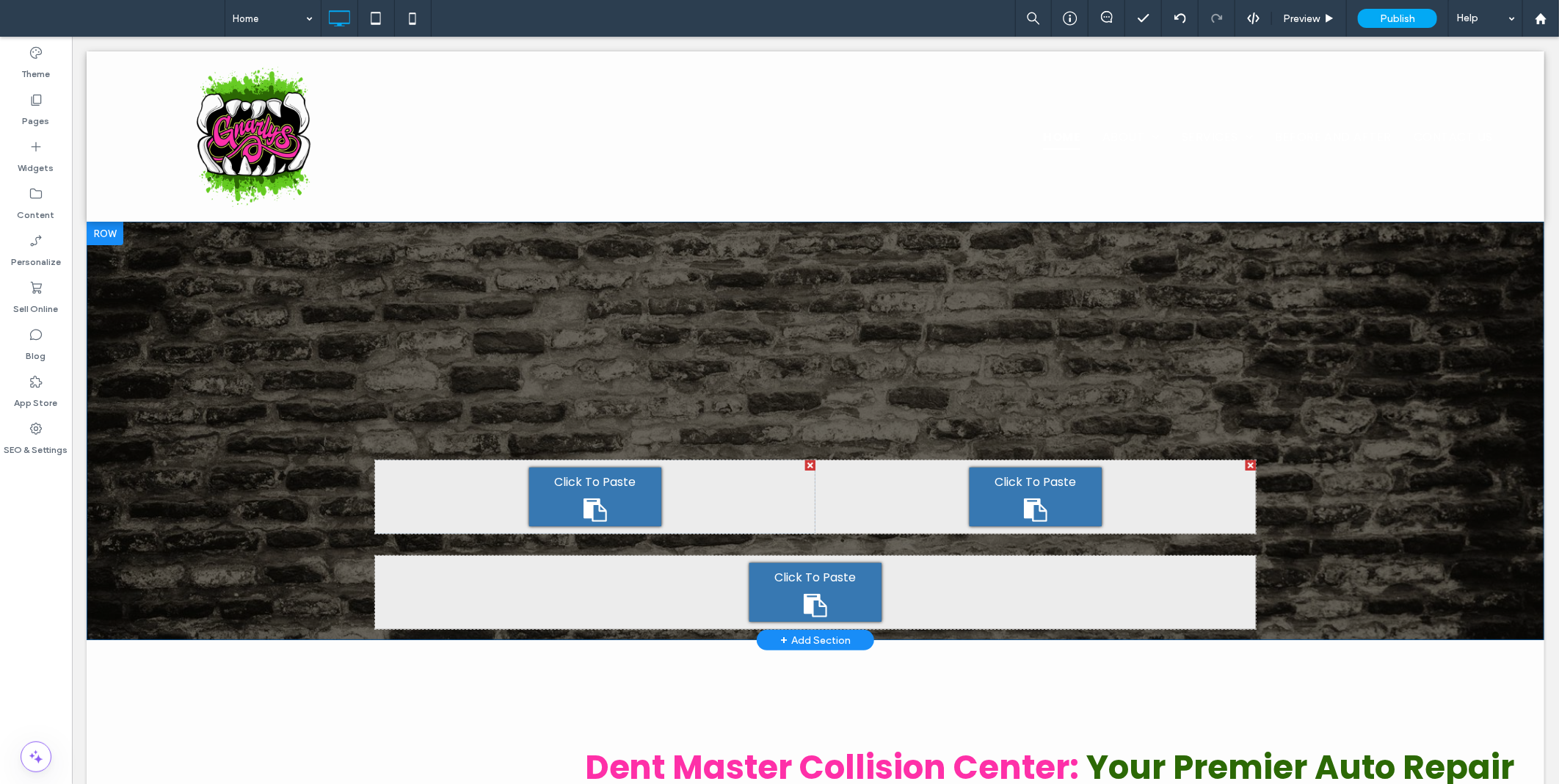
click at [99, 235] on div at bounding box center [104, 232] width 37 height 24
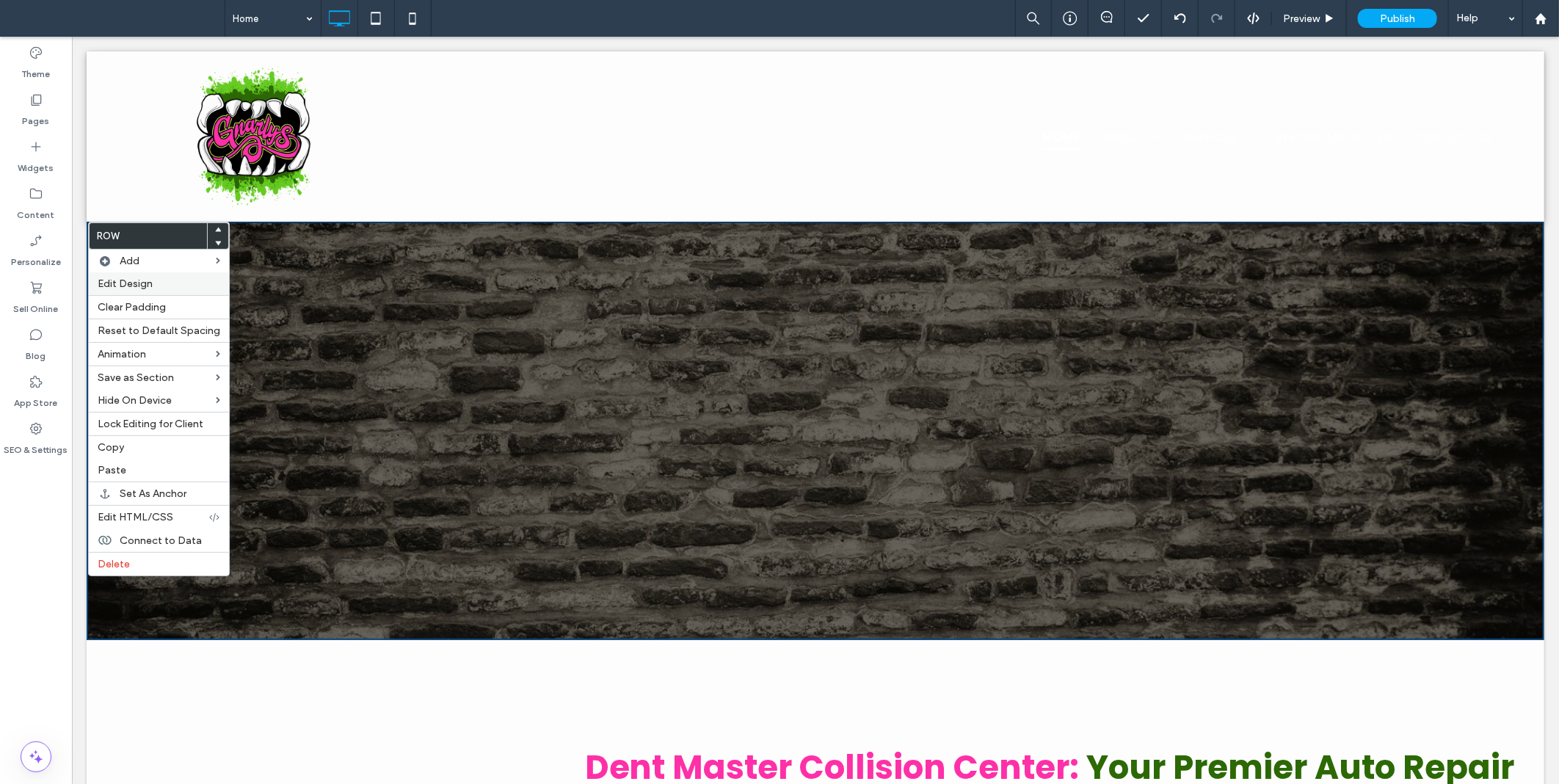
click at [108, 274] on div "Edit Design" at bounding box center [158, 283] width 140 height 23
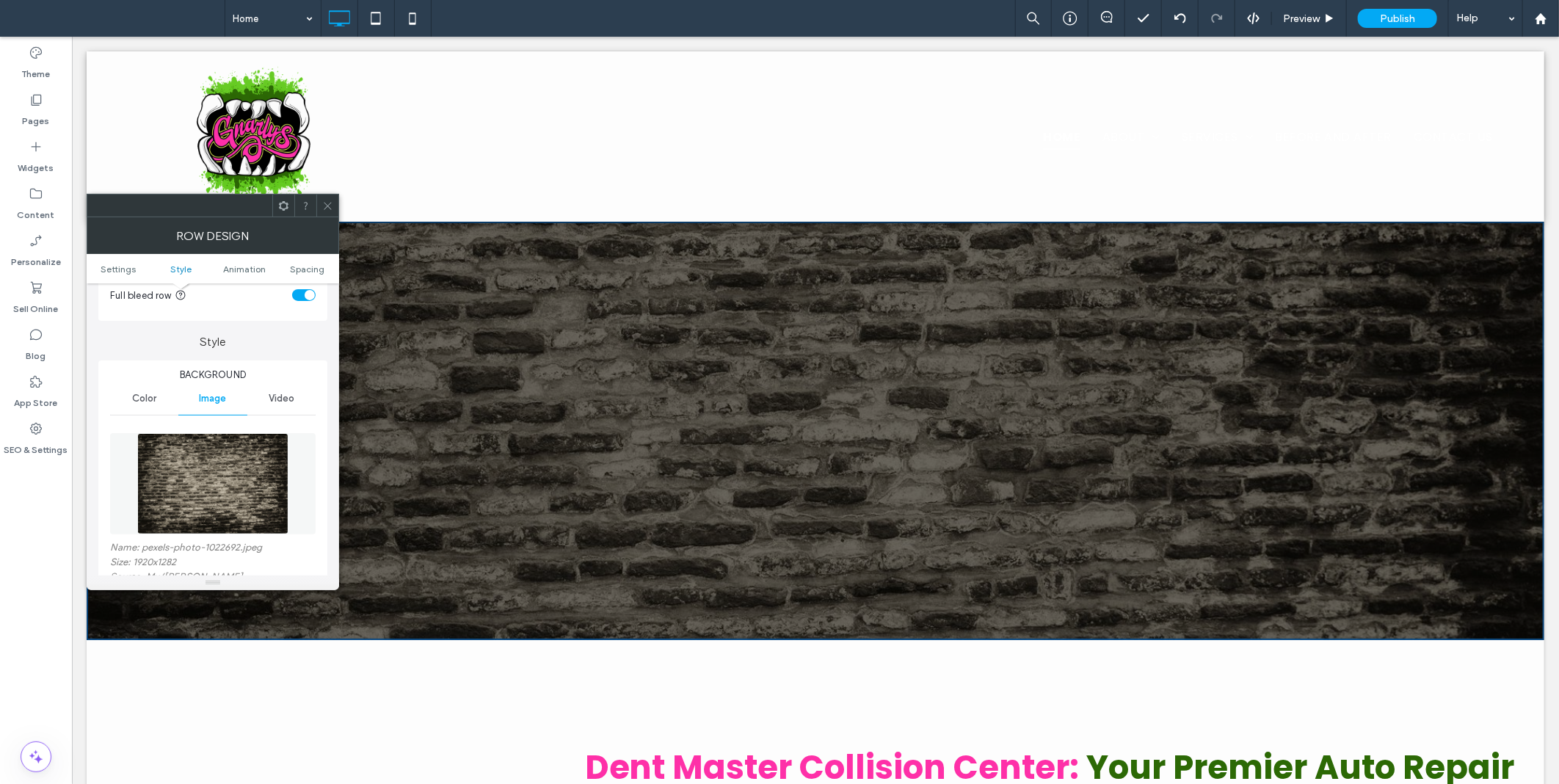
scroll to position [407, 0]
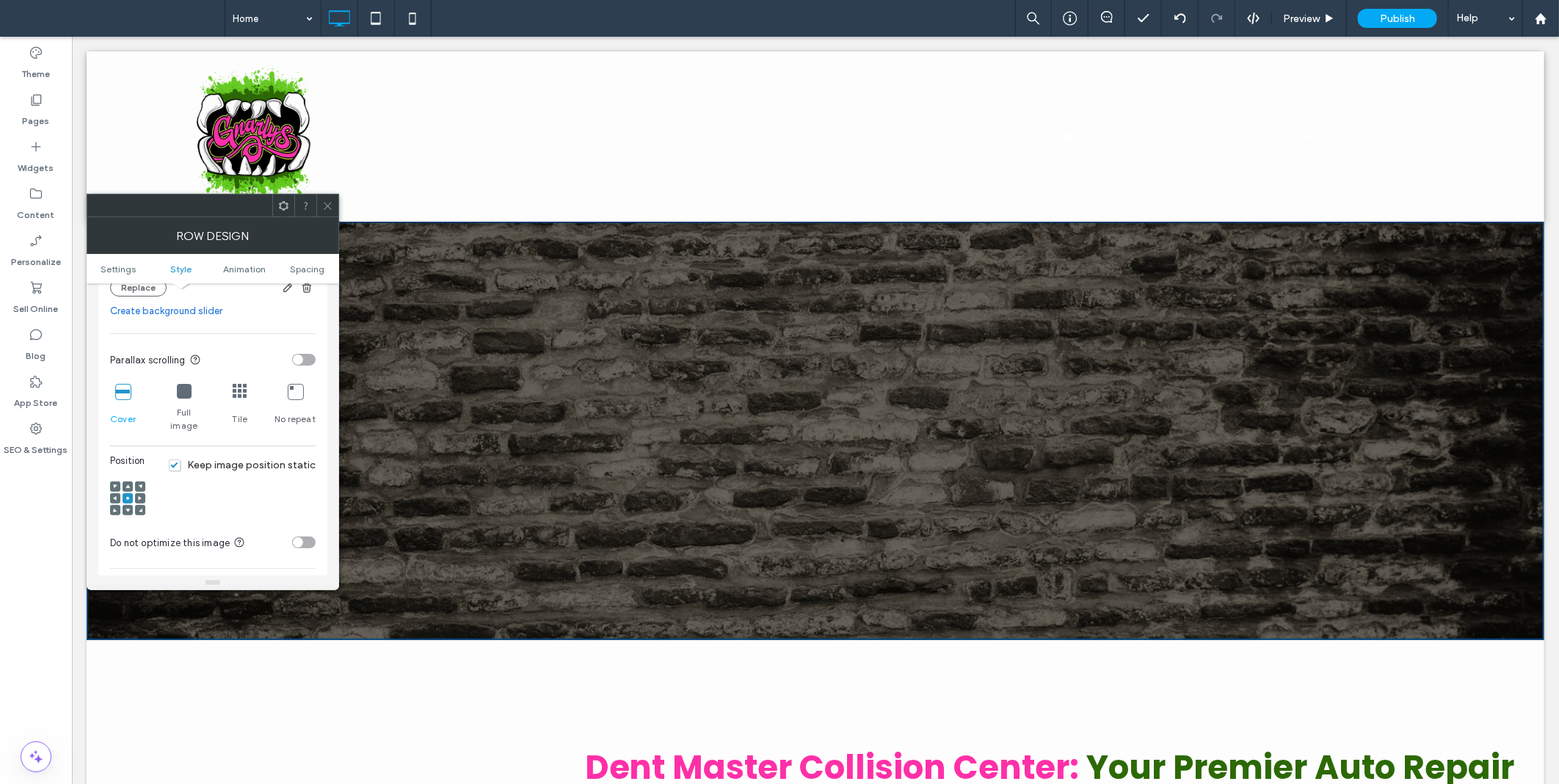
click at [243, 458] on span "Keep image position static" at bounding box center [242, 465] width 147 height 12
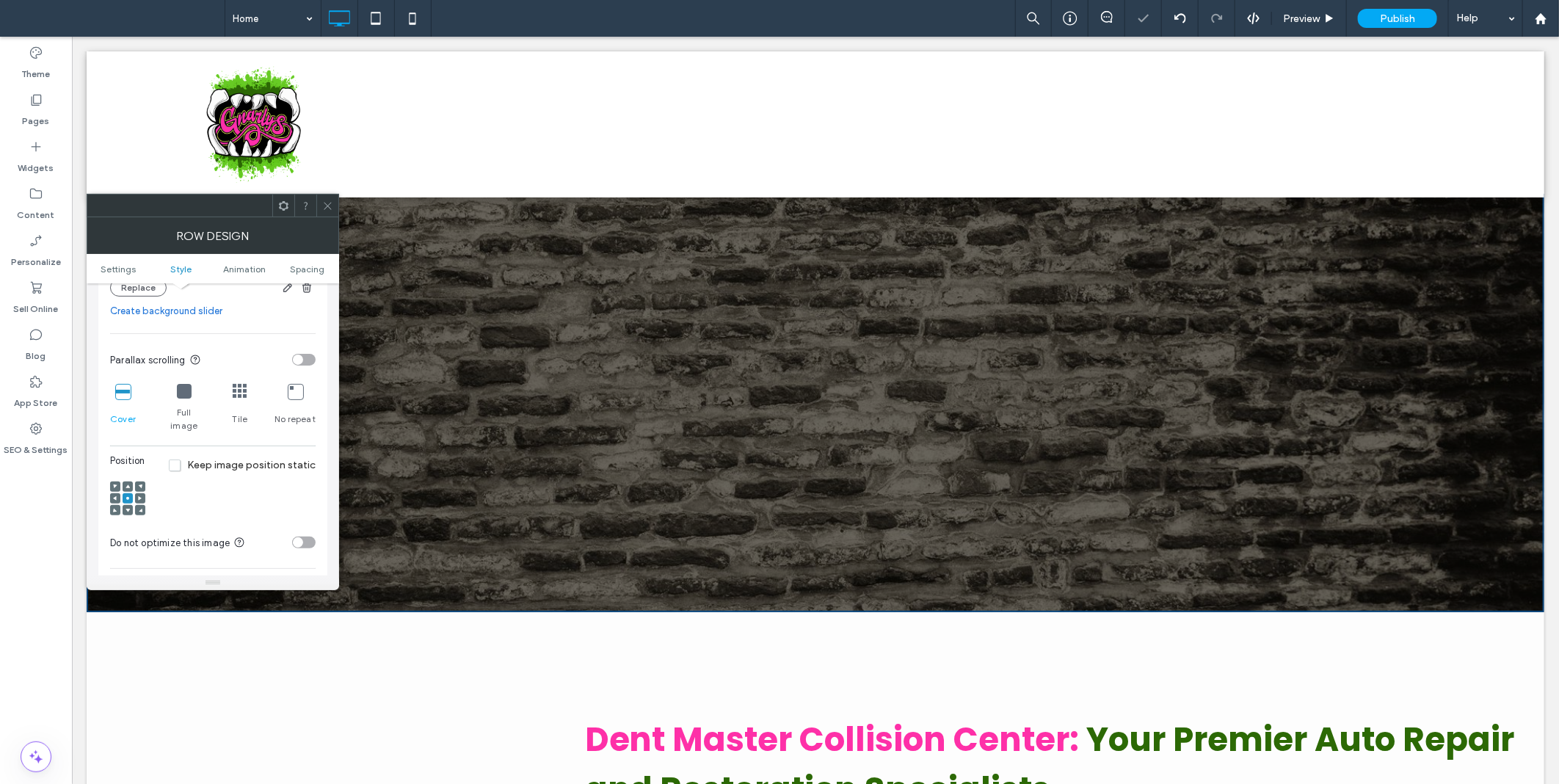
scroll to position [0, 0]
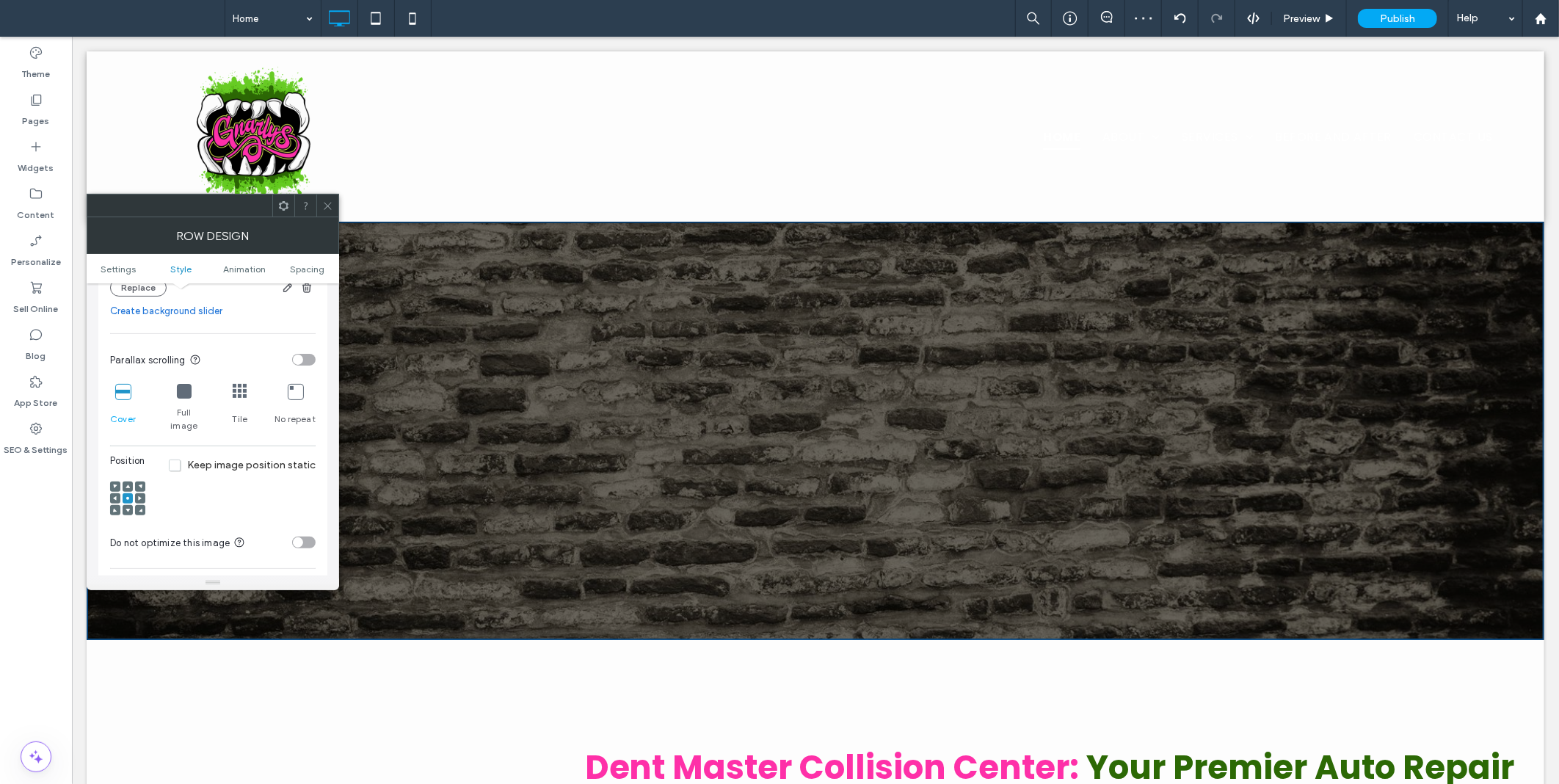
click at [329, 202] on icon at bounding box center [328, 206] width 11 height 11
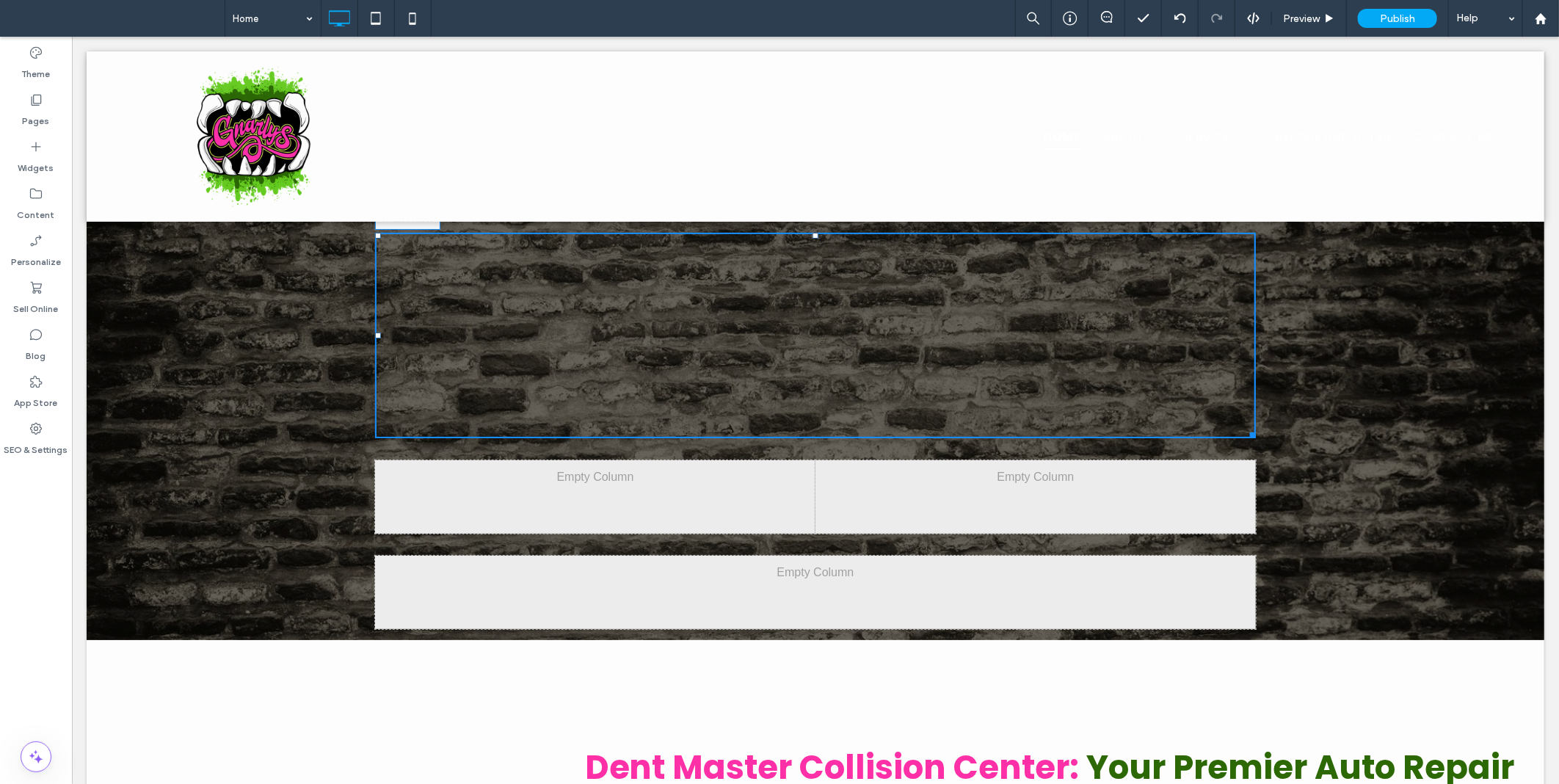
drag, startPoint x: 1243, startPoint y: 431, endPoint x: 1253, endPoint y: 400, distance: 32.6
click at [1253, 400] on div "Click To Paste Click To Paste W:1200 H:240" at bounding box center [815, 335] width 1458 height 228
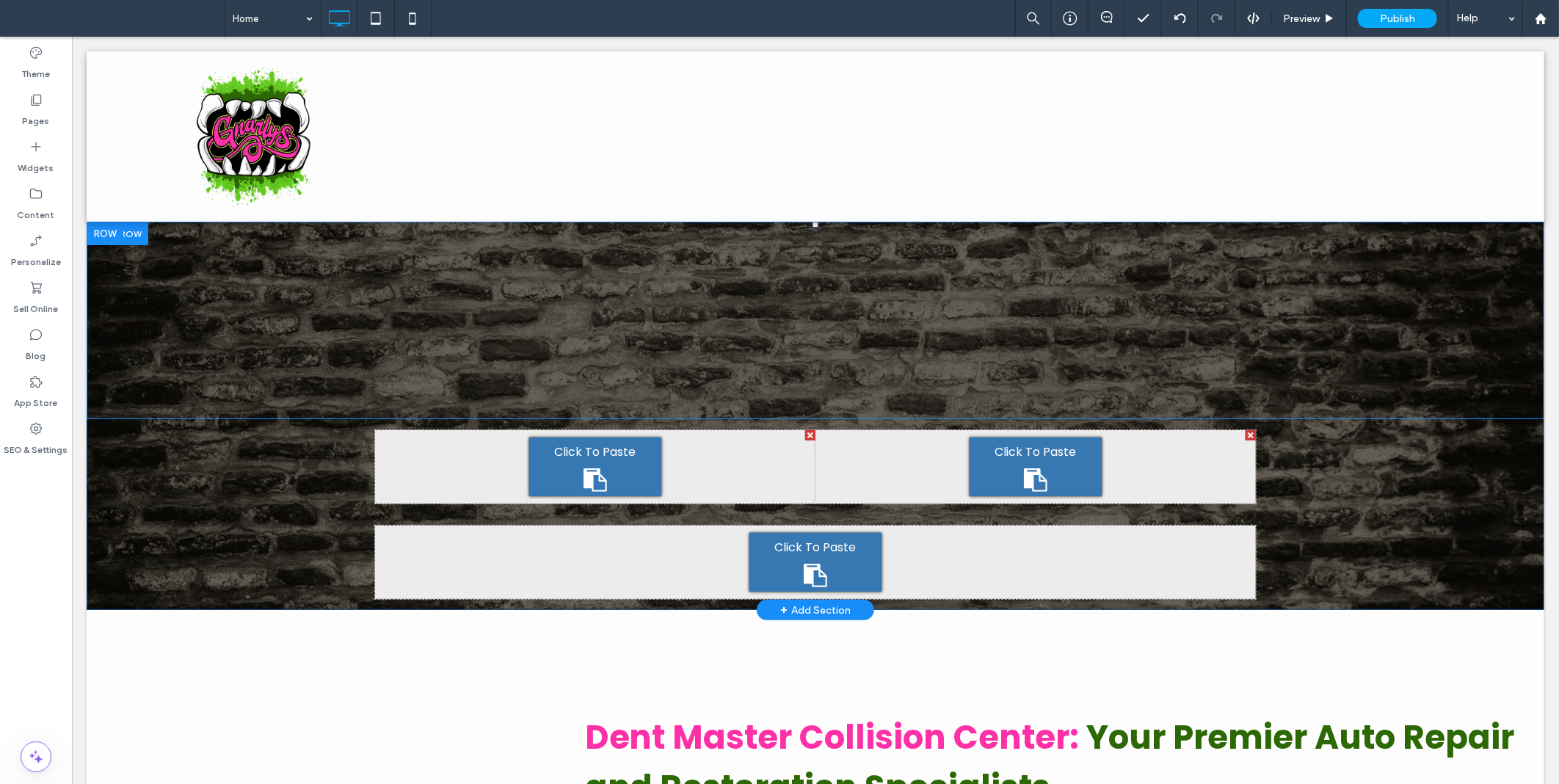
click at [218, 319] on div "Click To Paste Click To Paste" at bounding box center [815, 319] width 1458 height 197
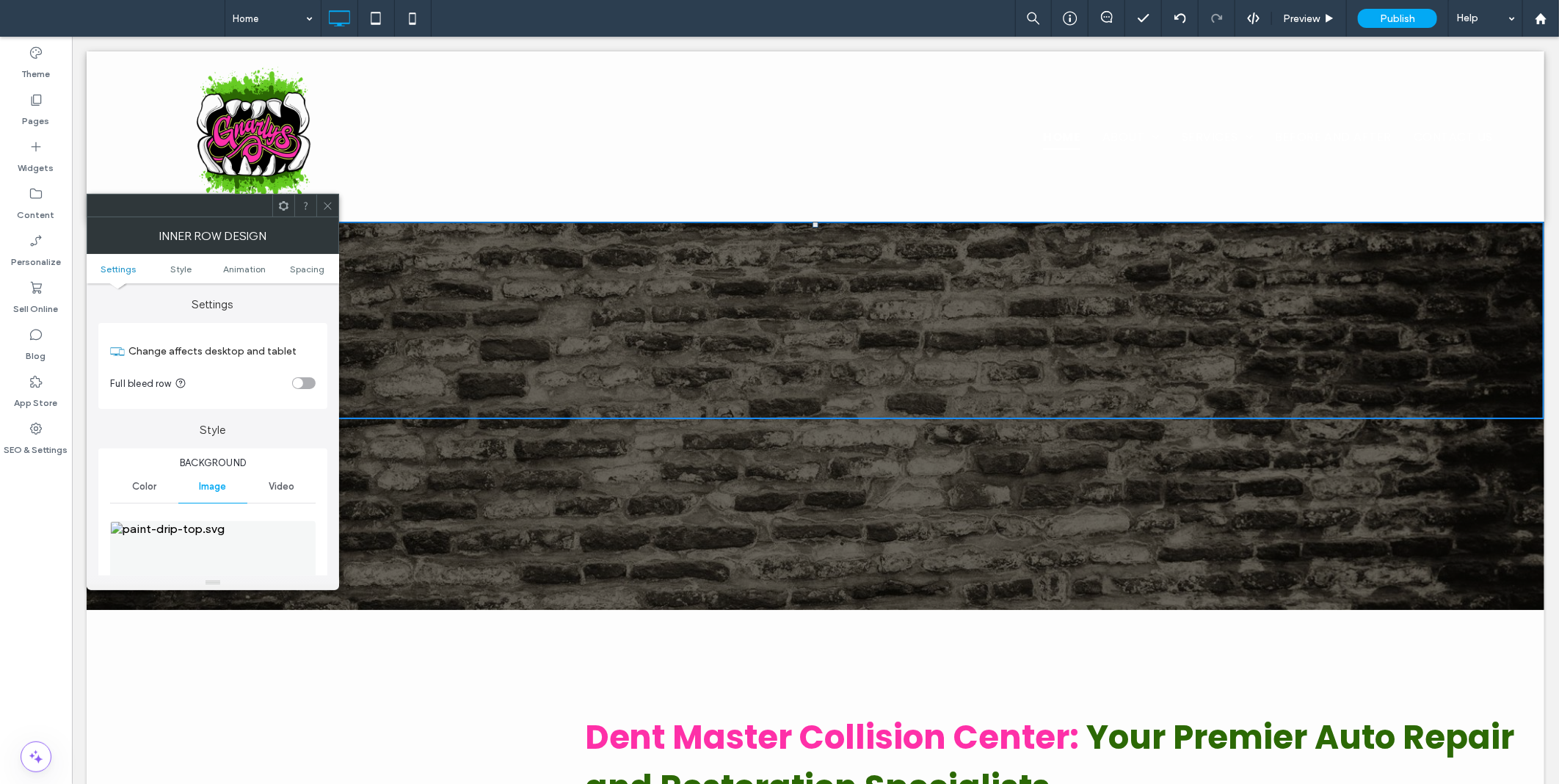
click at [332, 209] on icon at bounding box center [328, 206] width 11 height 11
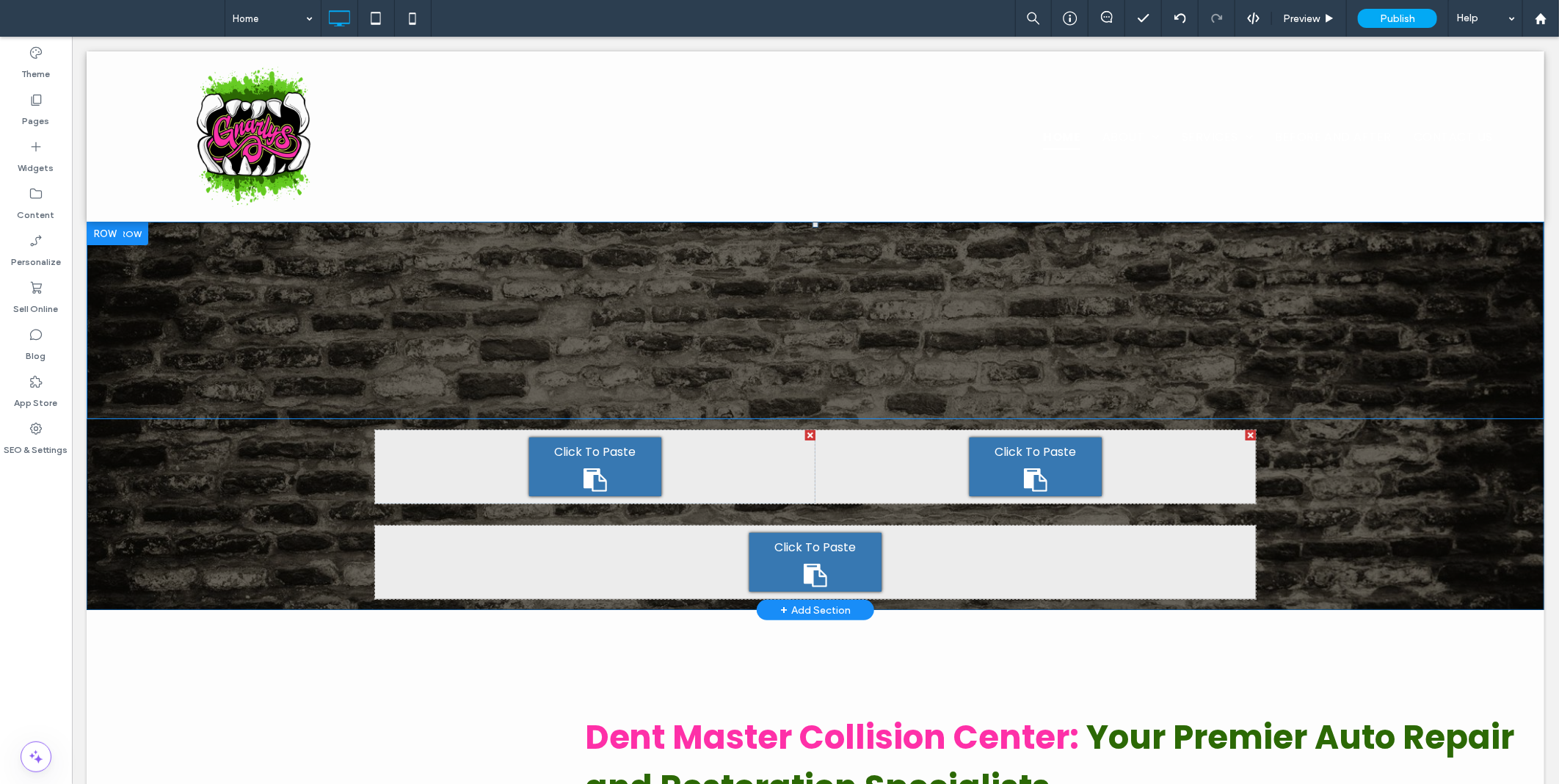
click at [177, 295] on div "Click To Paste Click To Paste" at bounding box center [815, 319] width 1458 height 197
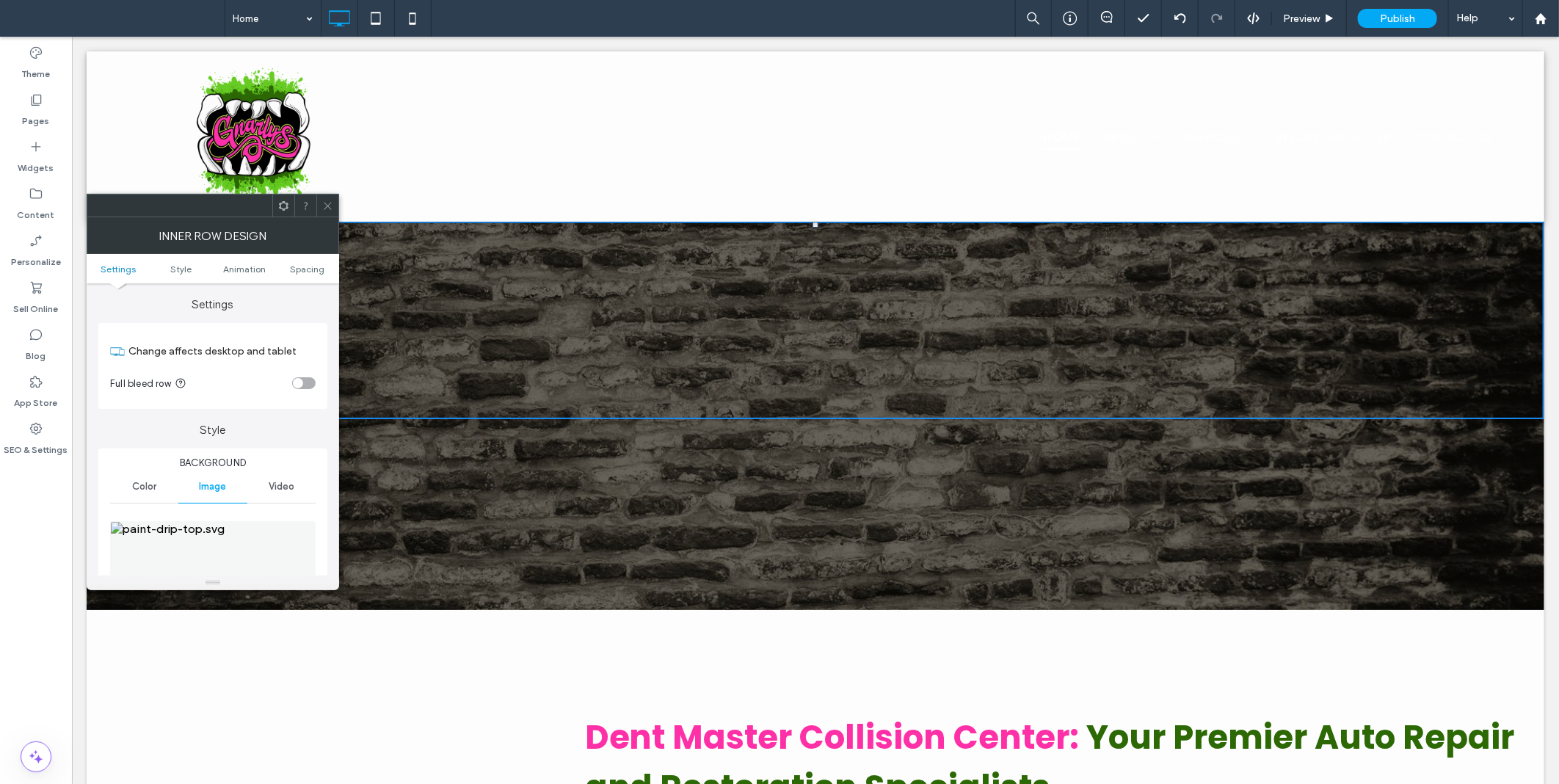
click at [193, 552] on img at bounding box center [213, 572] width 207 height 102
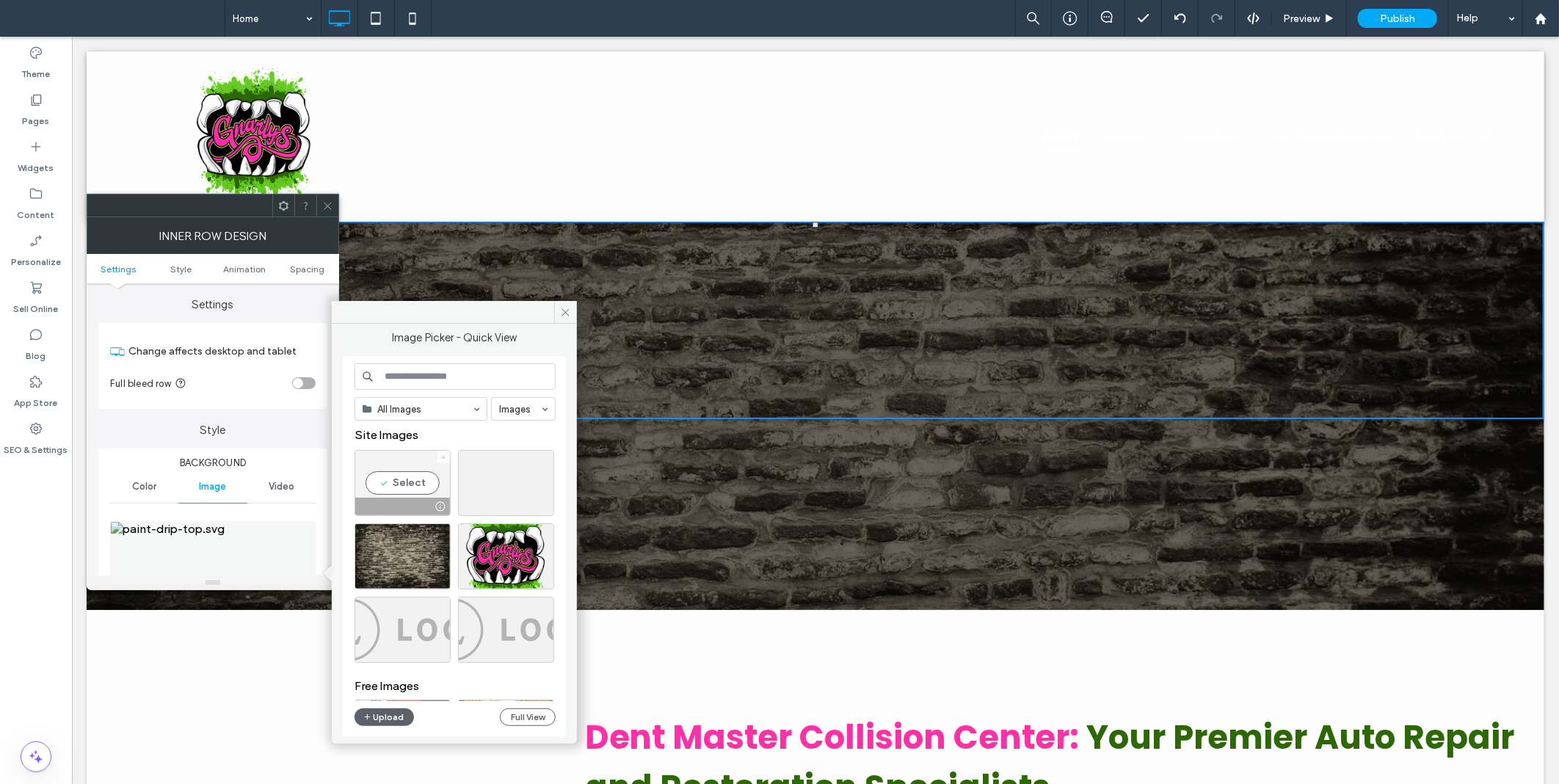
click at [446, 456] on icon at bounding box center [443, 458] width 6 height 6
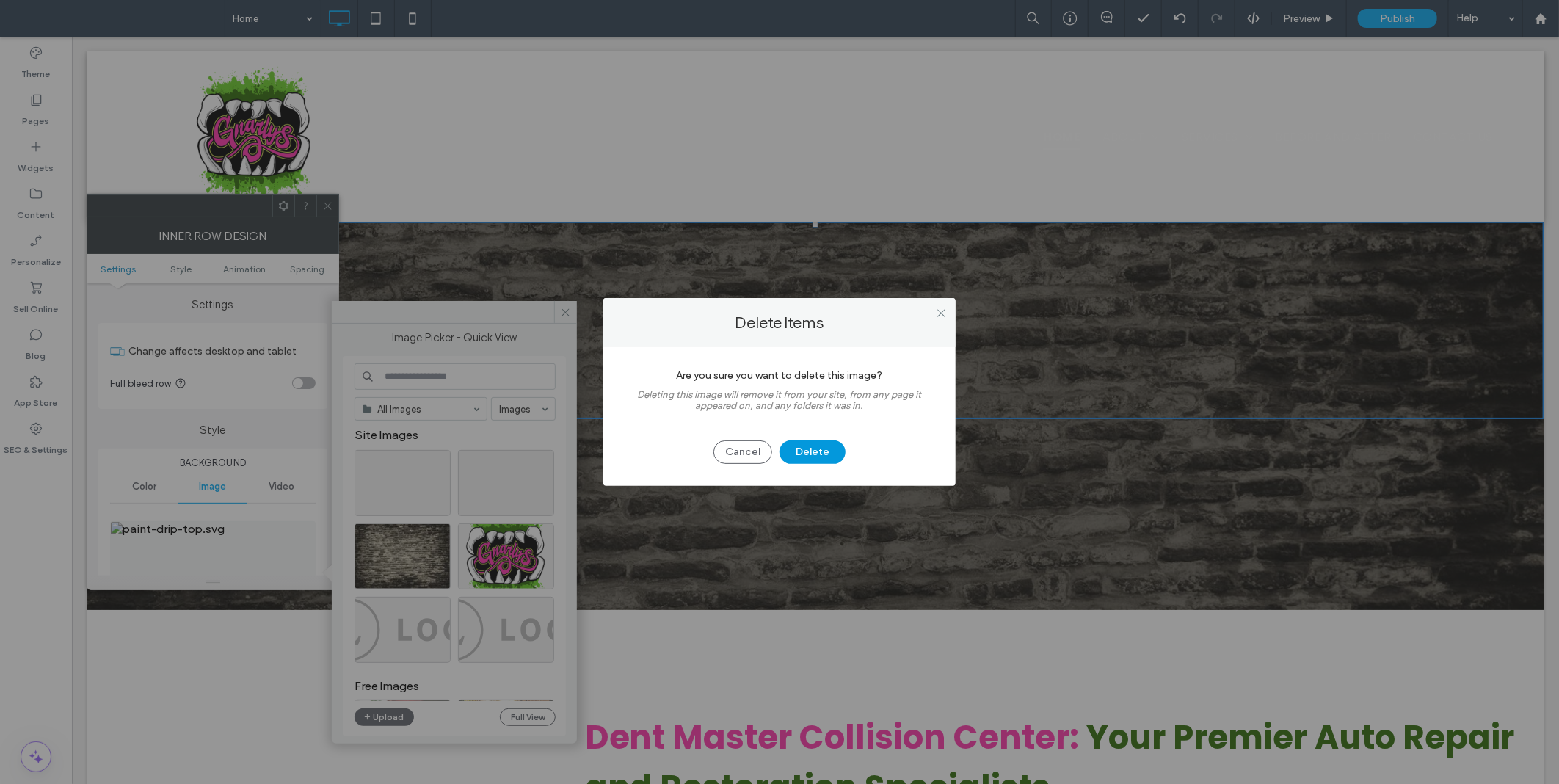
click at [823, 458] on button "Delete" at bounding box center [812, 452] width 66 height 24
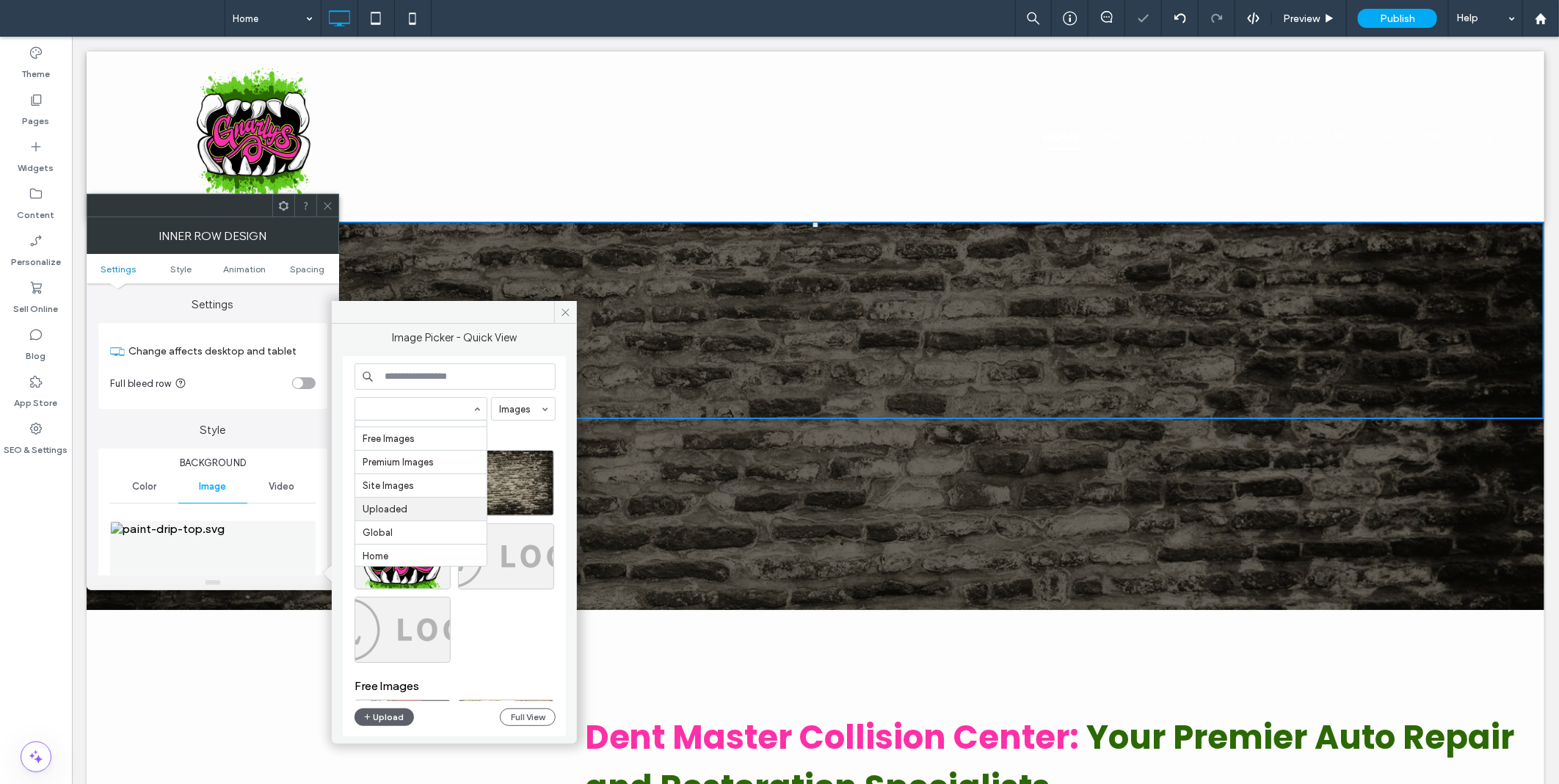
scroll to position [22, 0]
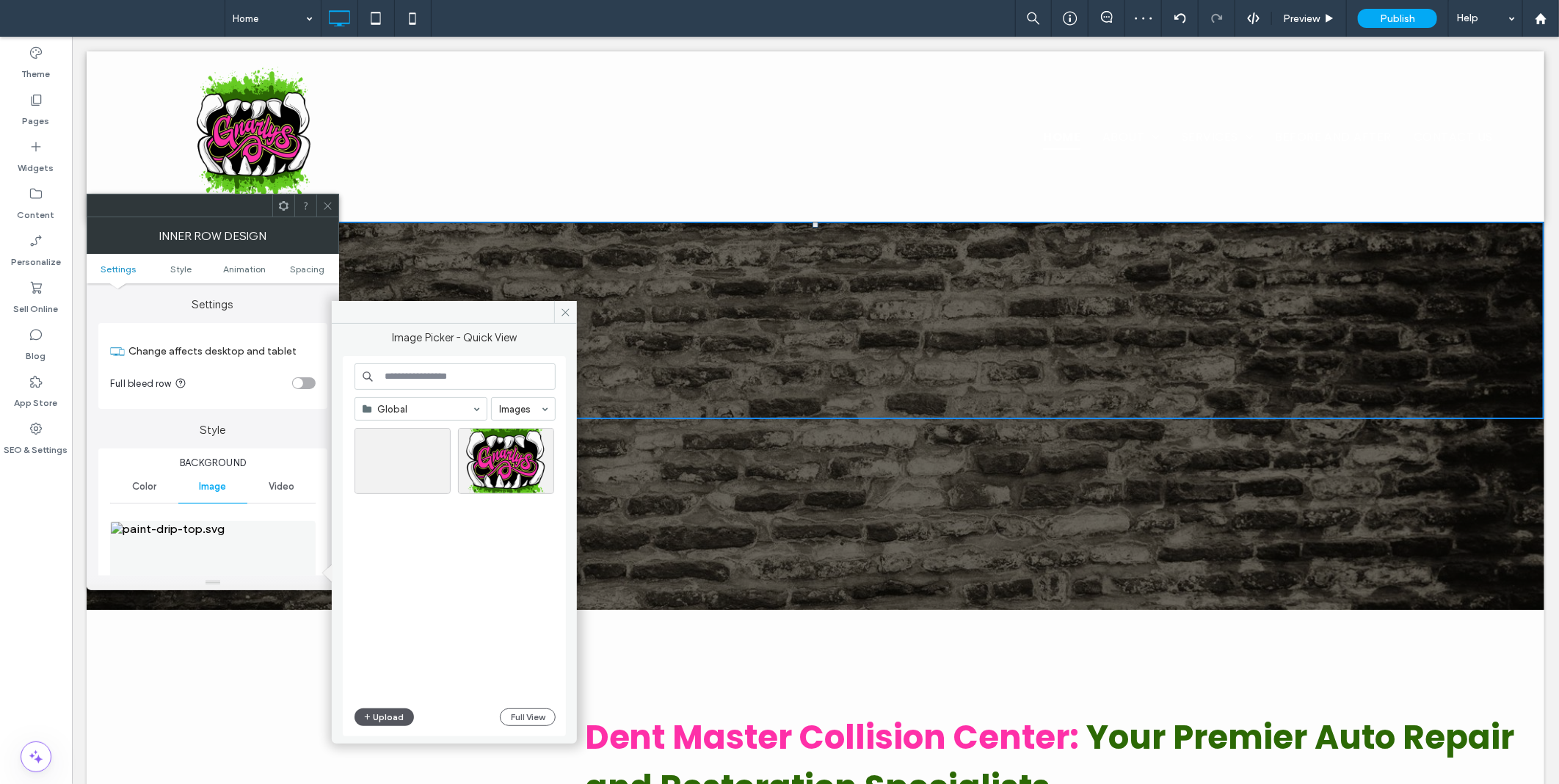
click at [371, 717] on span "button" at bounding box center [368, 717] width 10 height 16
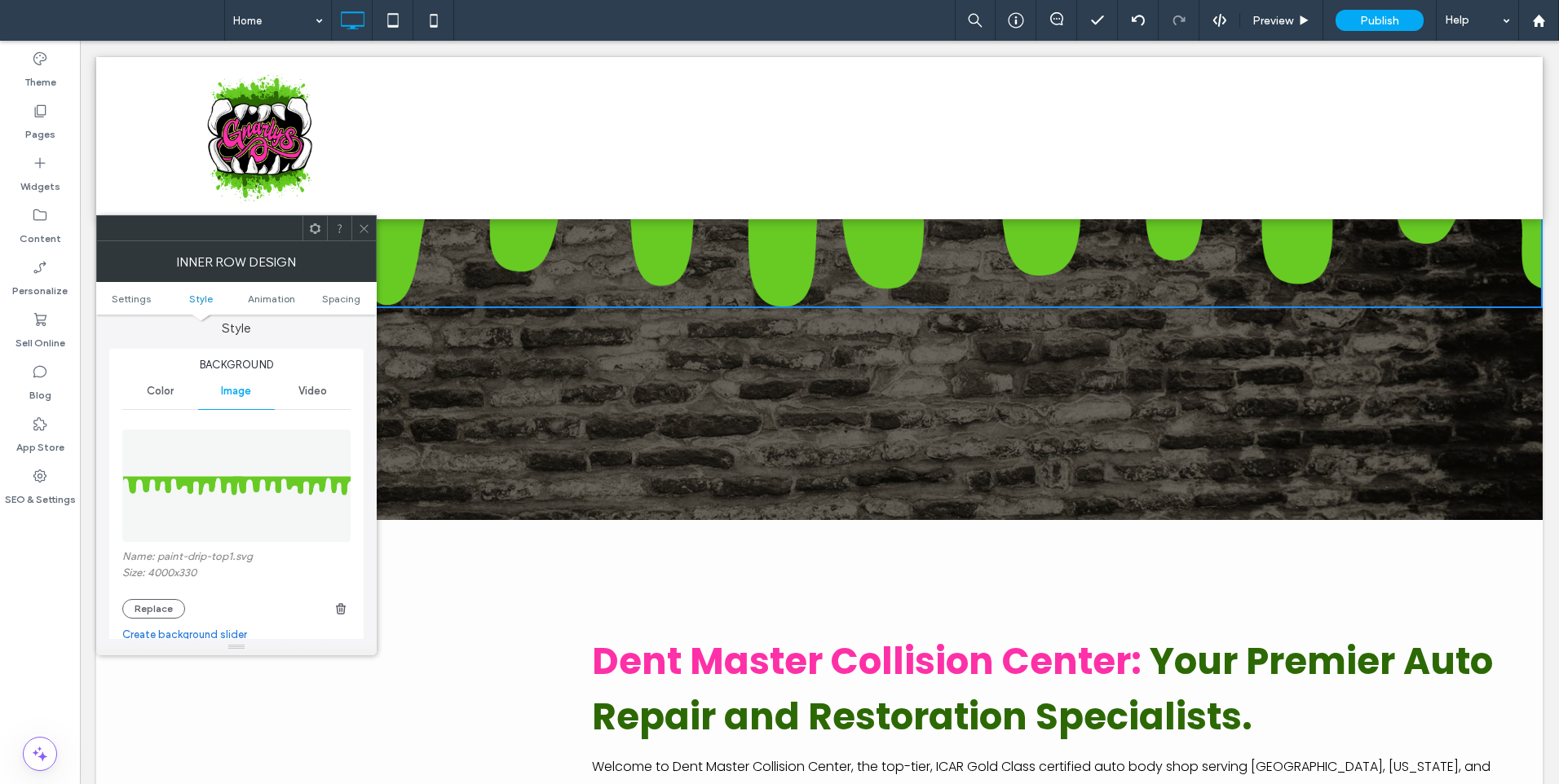
scroll to position [0, 0]
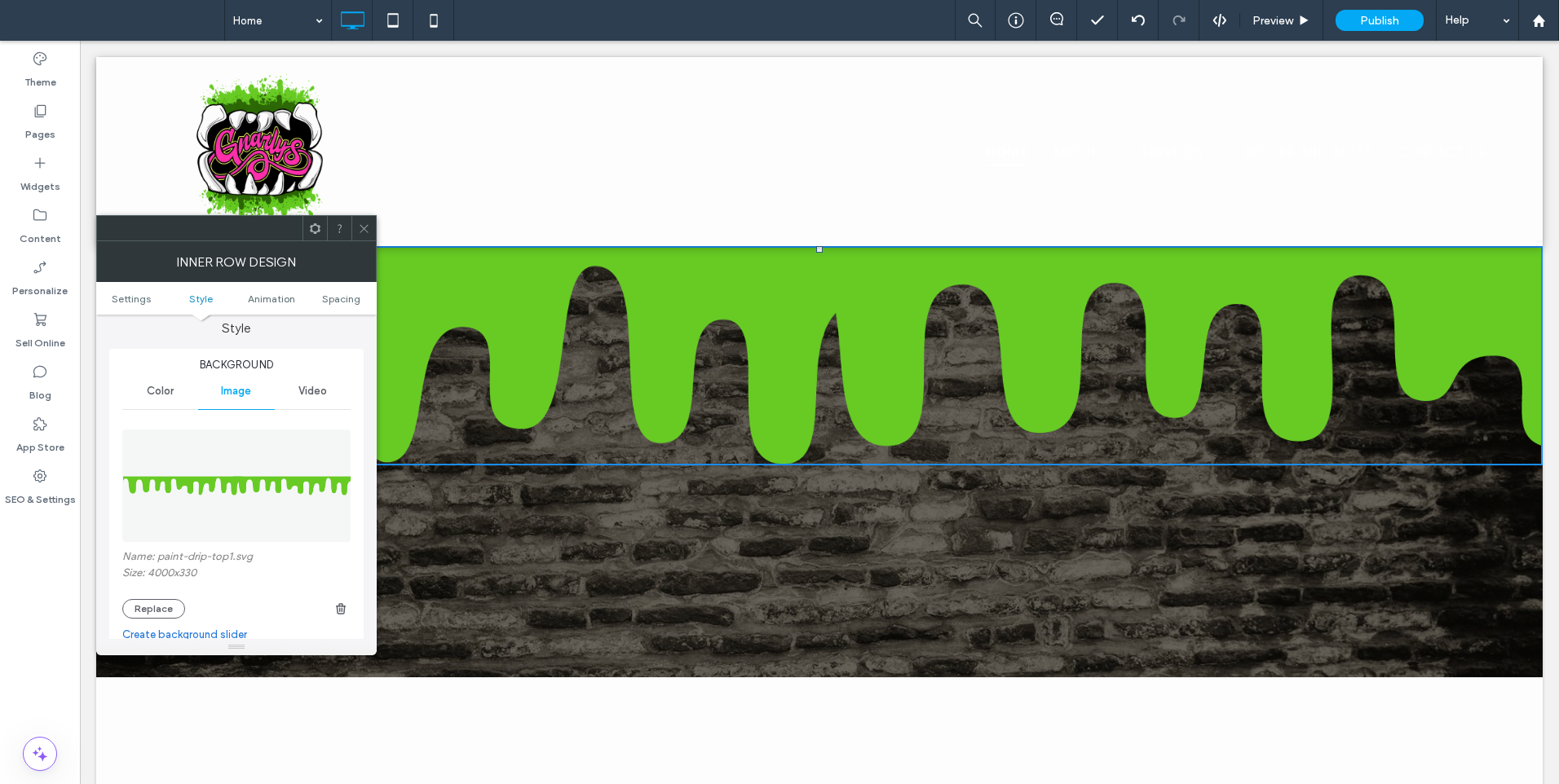
click at [263, 481] on img at bounding box center [237, 485] width 230 height 113
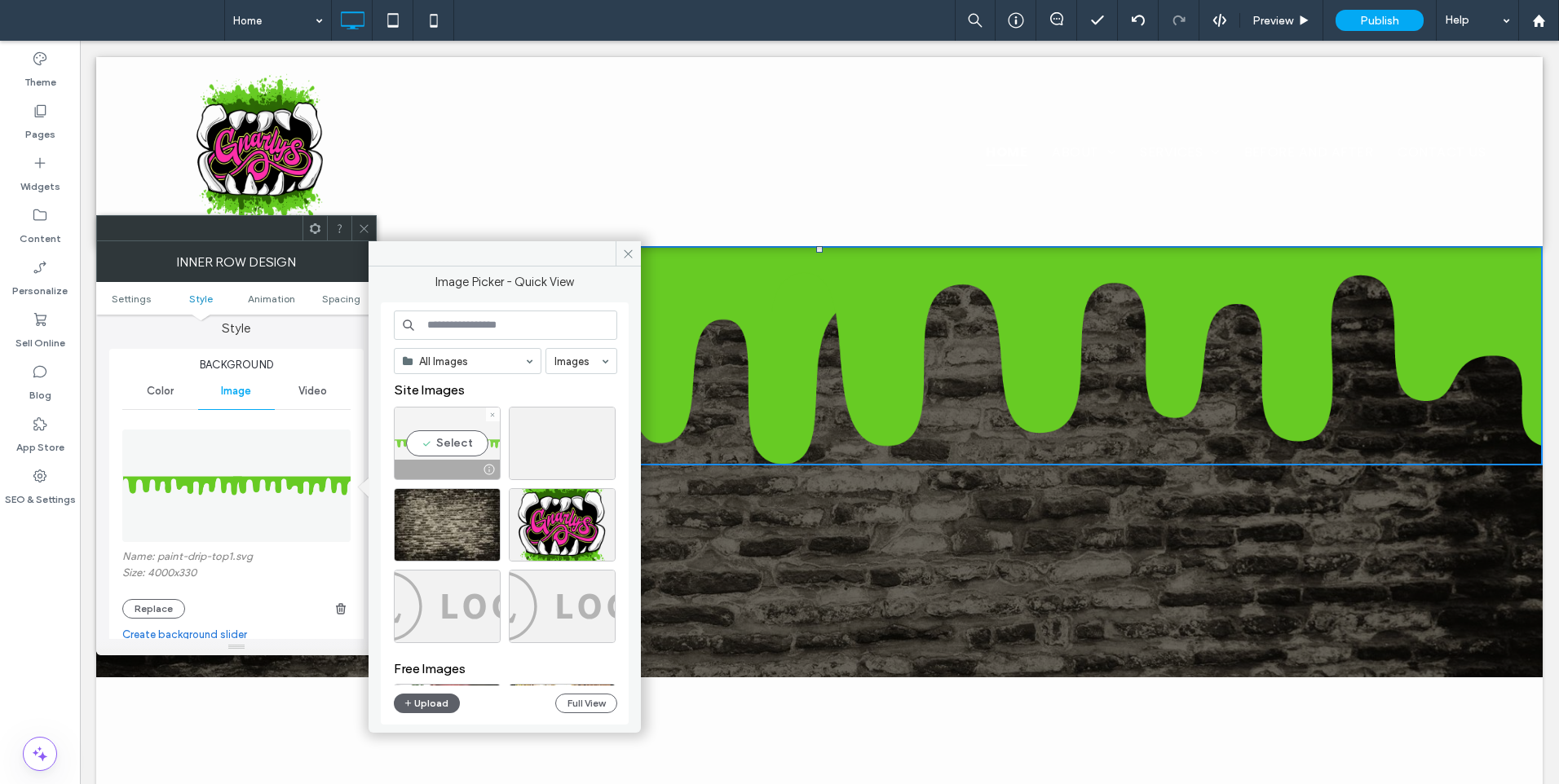
click at [488, 412] on div at bounding box center [492, 414] width 14 height 14
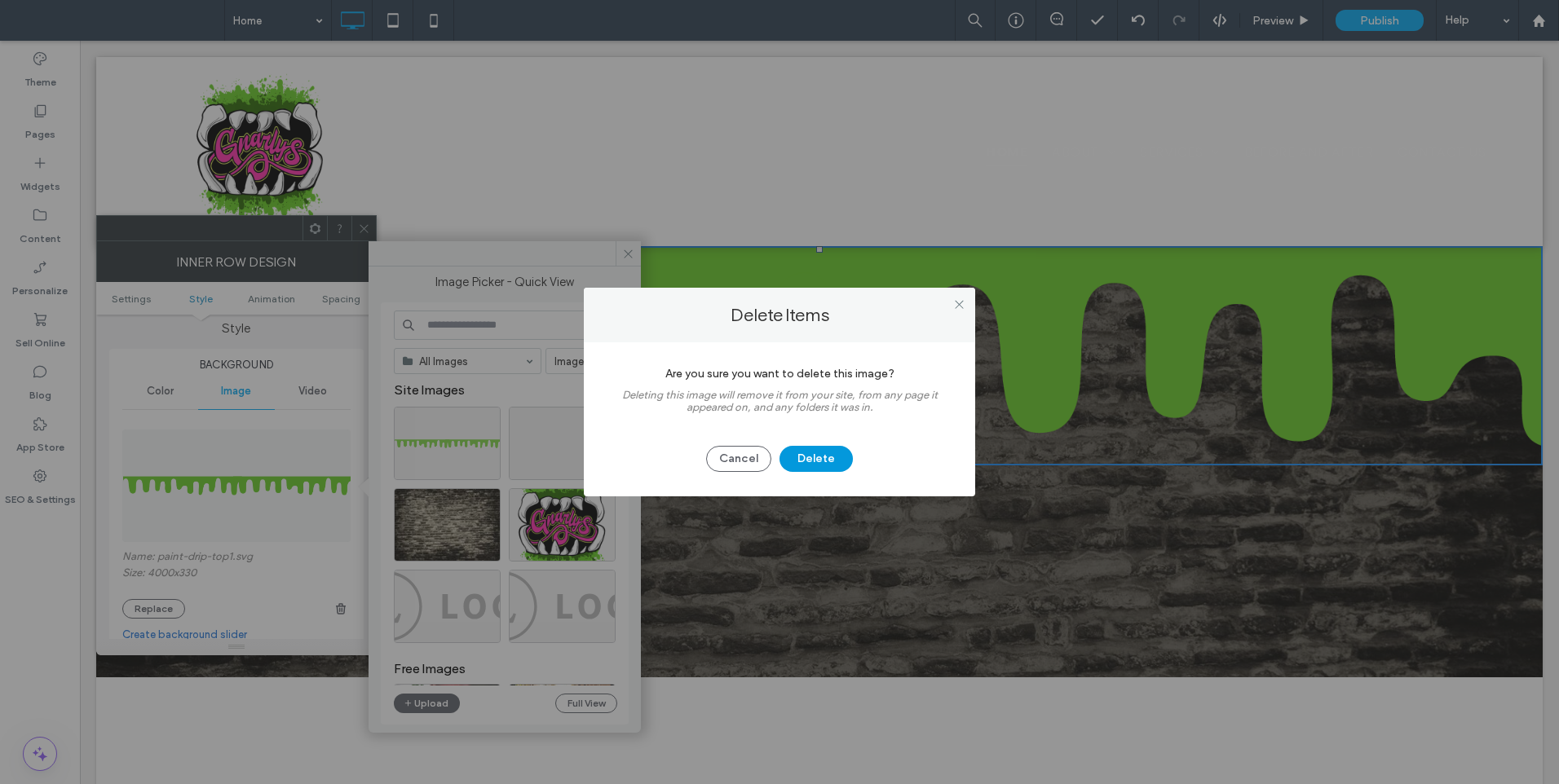
click at [828, 459] on button "Delete" at bounding box center [816, 458] width 73 height 26
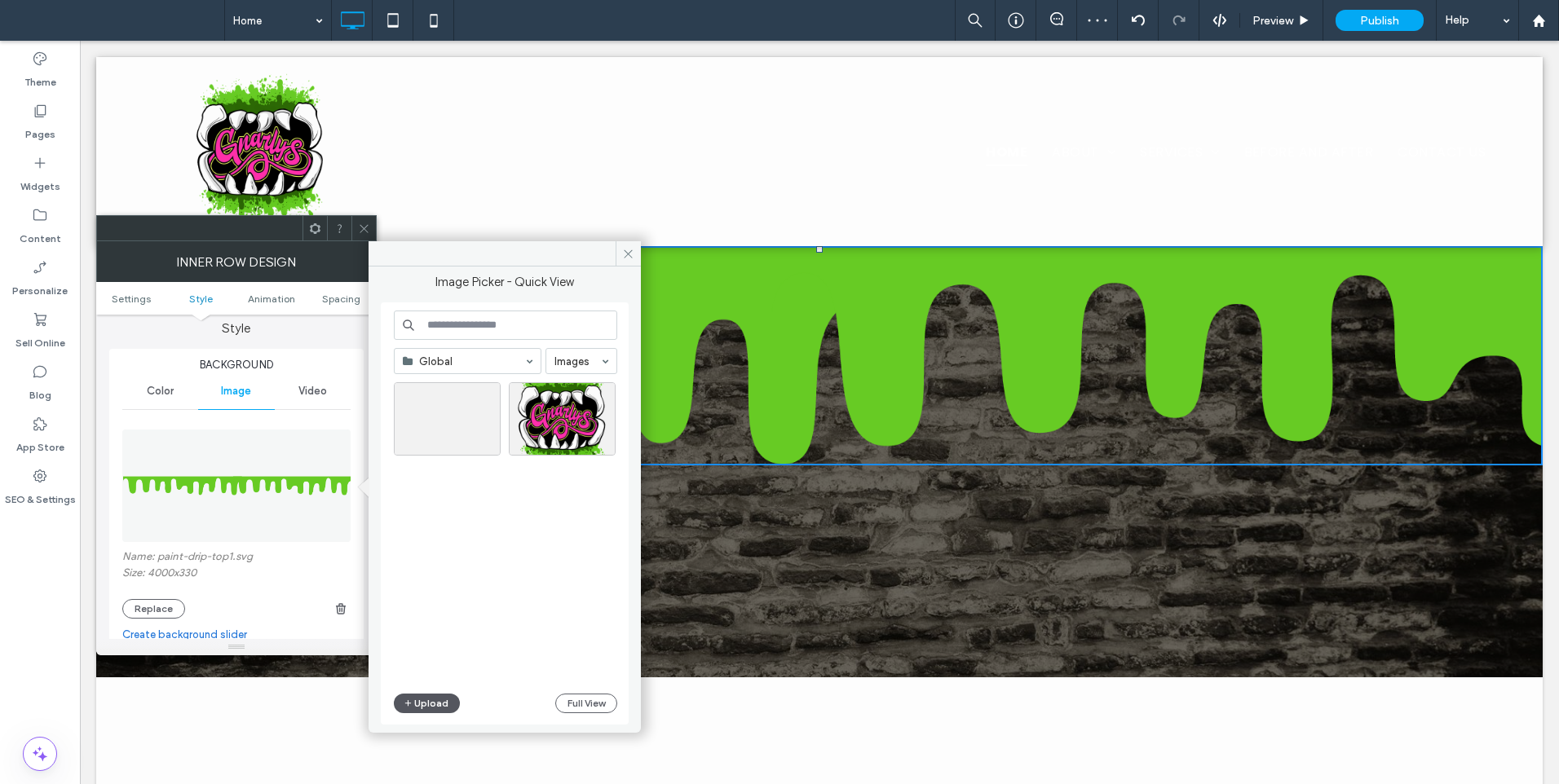
click at [423, 699] on button "Upload" at bounding box center [427, 703] width 67 height 20
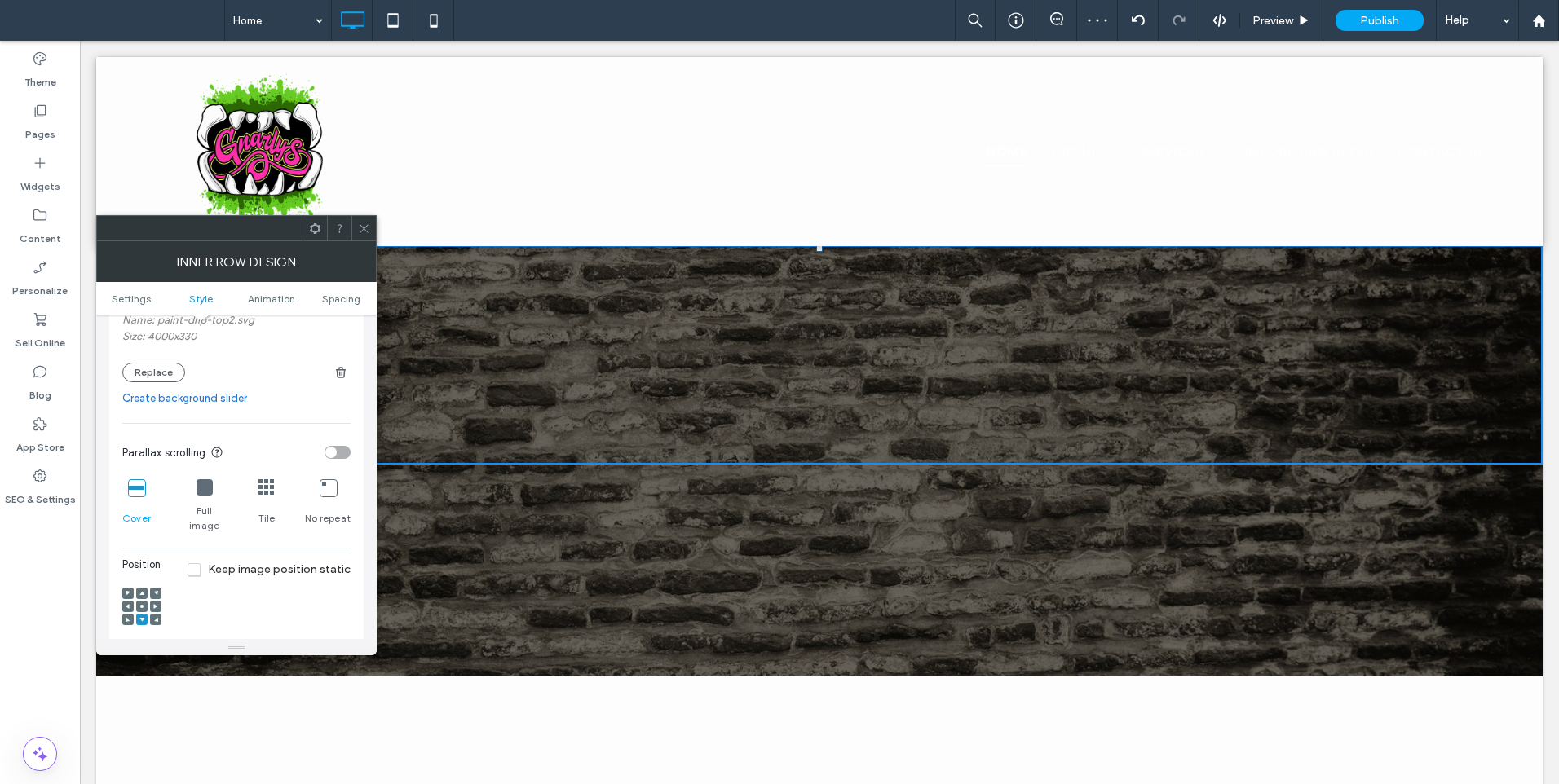
scroll to position [421, 0]
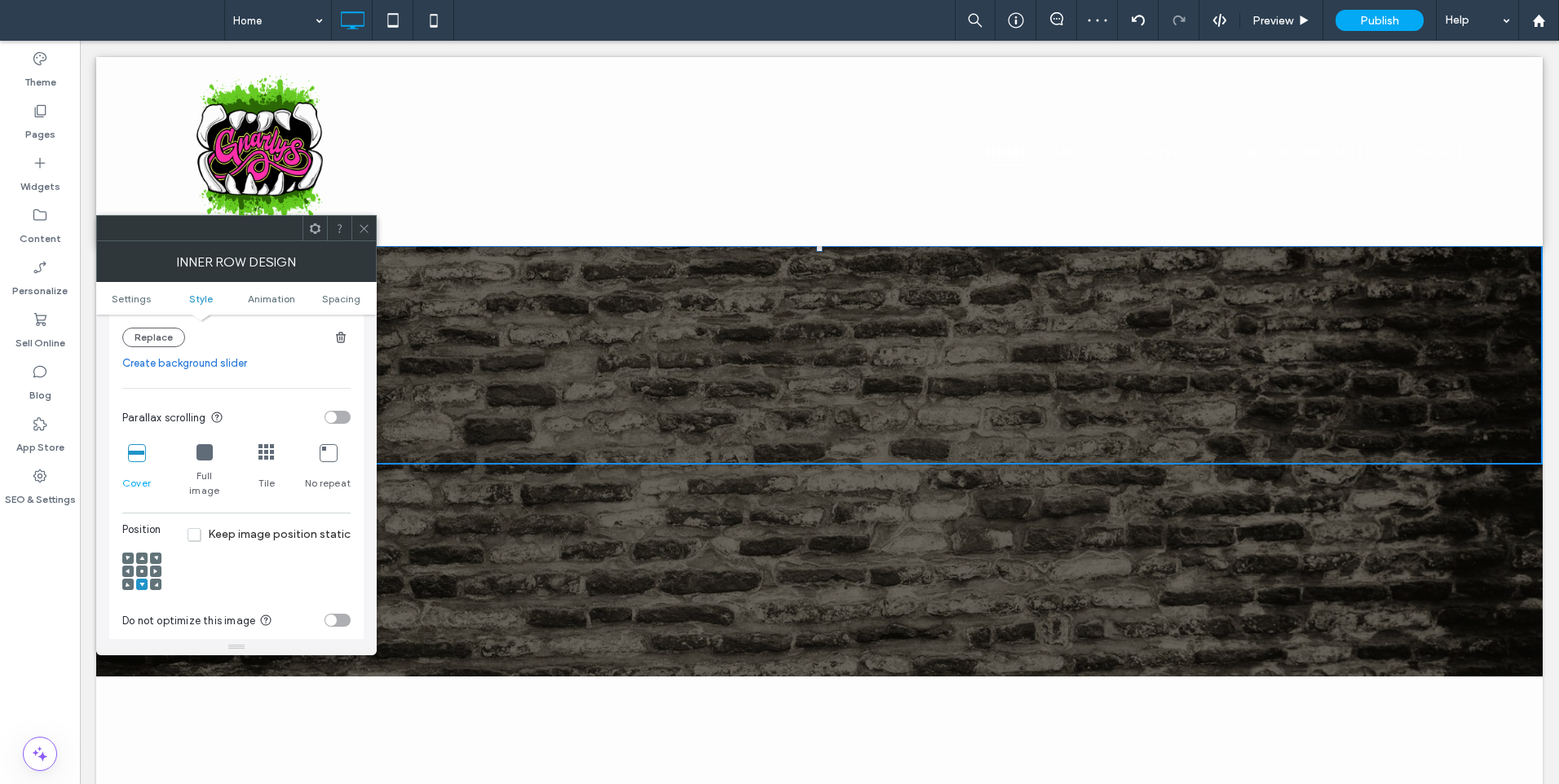
click at [139, 556] on icon at bounding box center [142, 558] width 5 height 5
click at [142, 569] on use at bounding box center [142, 571] width 3 height 3
click at [143, 552] on span at bounding box center [142, 557] width 5 height 11
click at [367, 220] on span at bounding box center [364, 228] width 12 height 25
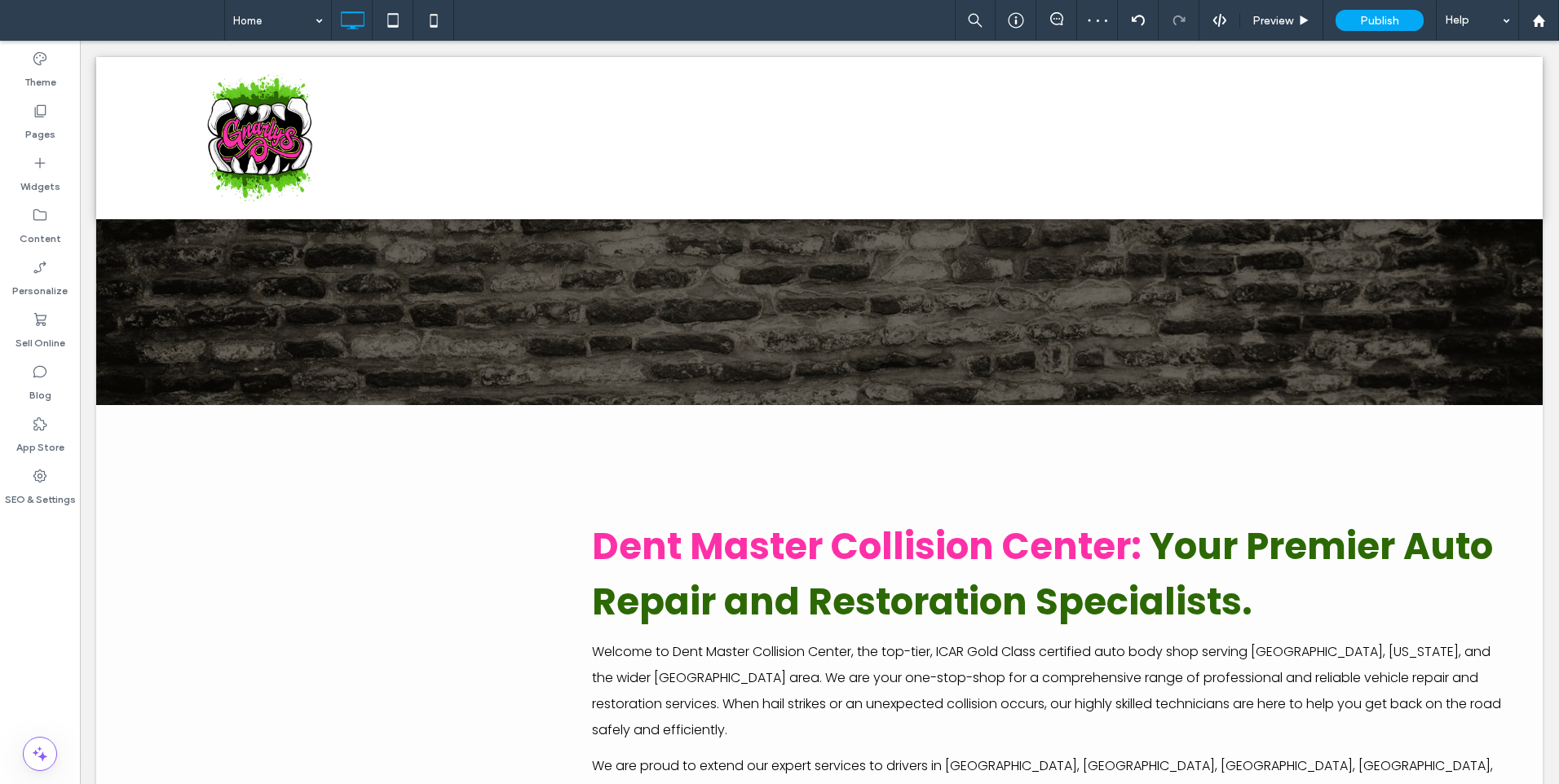
scroll to position [0, 0]
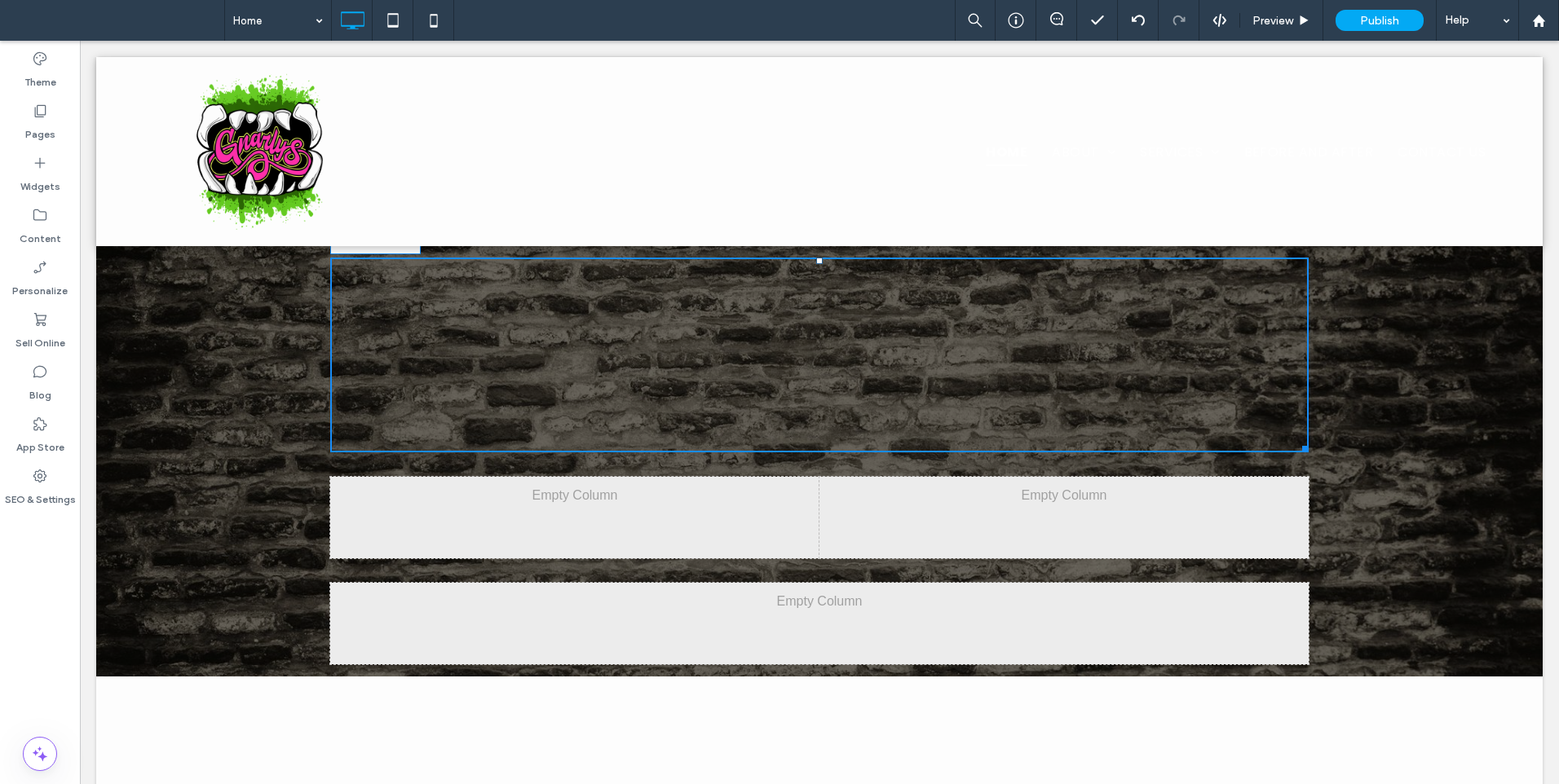
drag, startPoint x: 1298, startPoint y: 445, endPoint x: 1321, endPoint y: 358, distance: 90.0
click at [1296, 440] on div at bounding box center [1302, 446] width 12 height 12
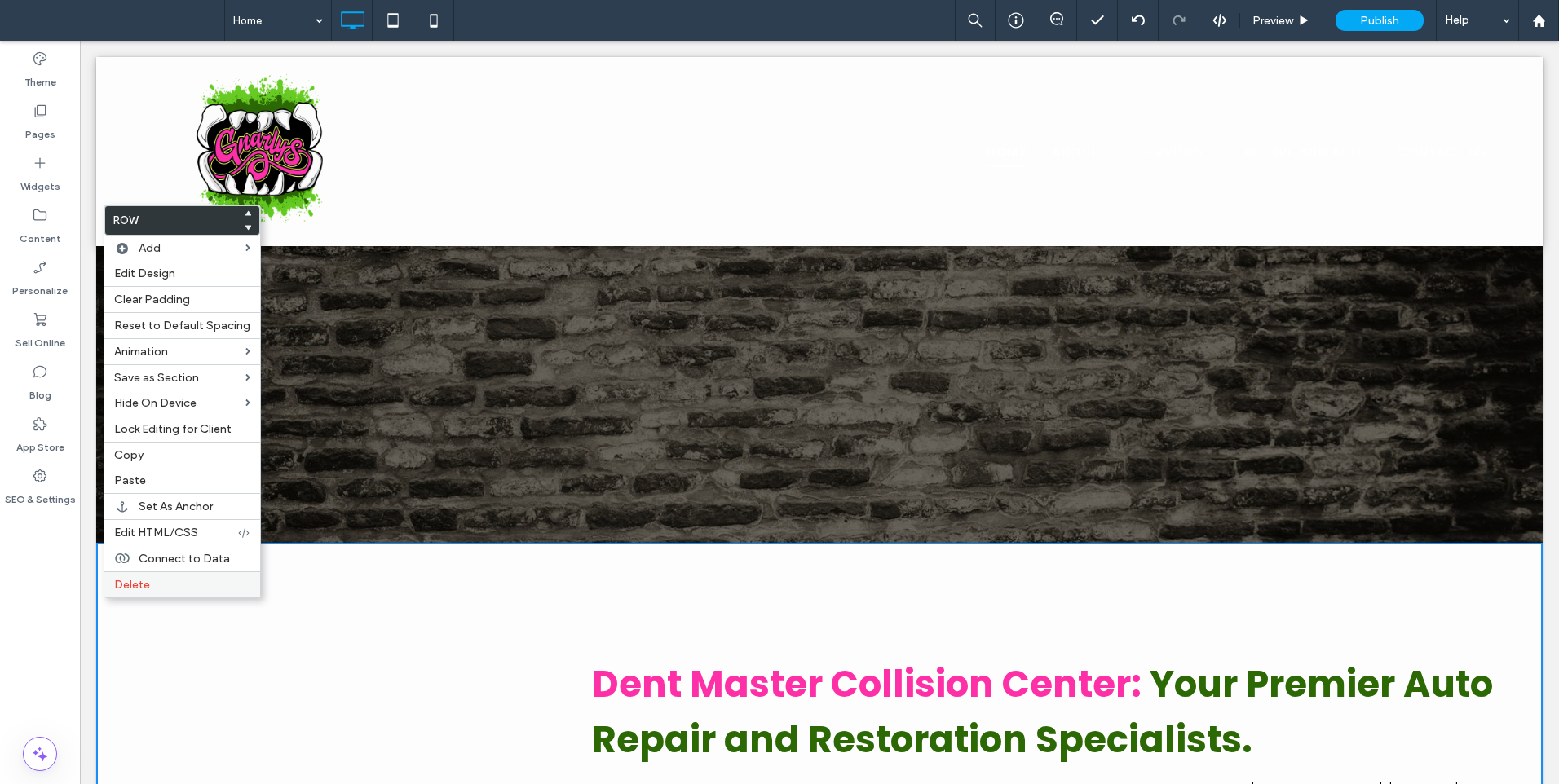
click at [128, 591] on div "Delete" at bounding box center [182, 584] width 155 height 26
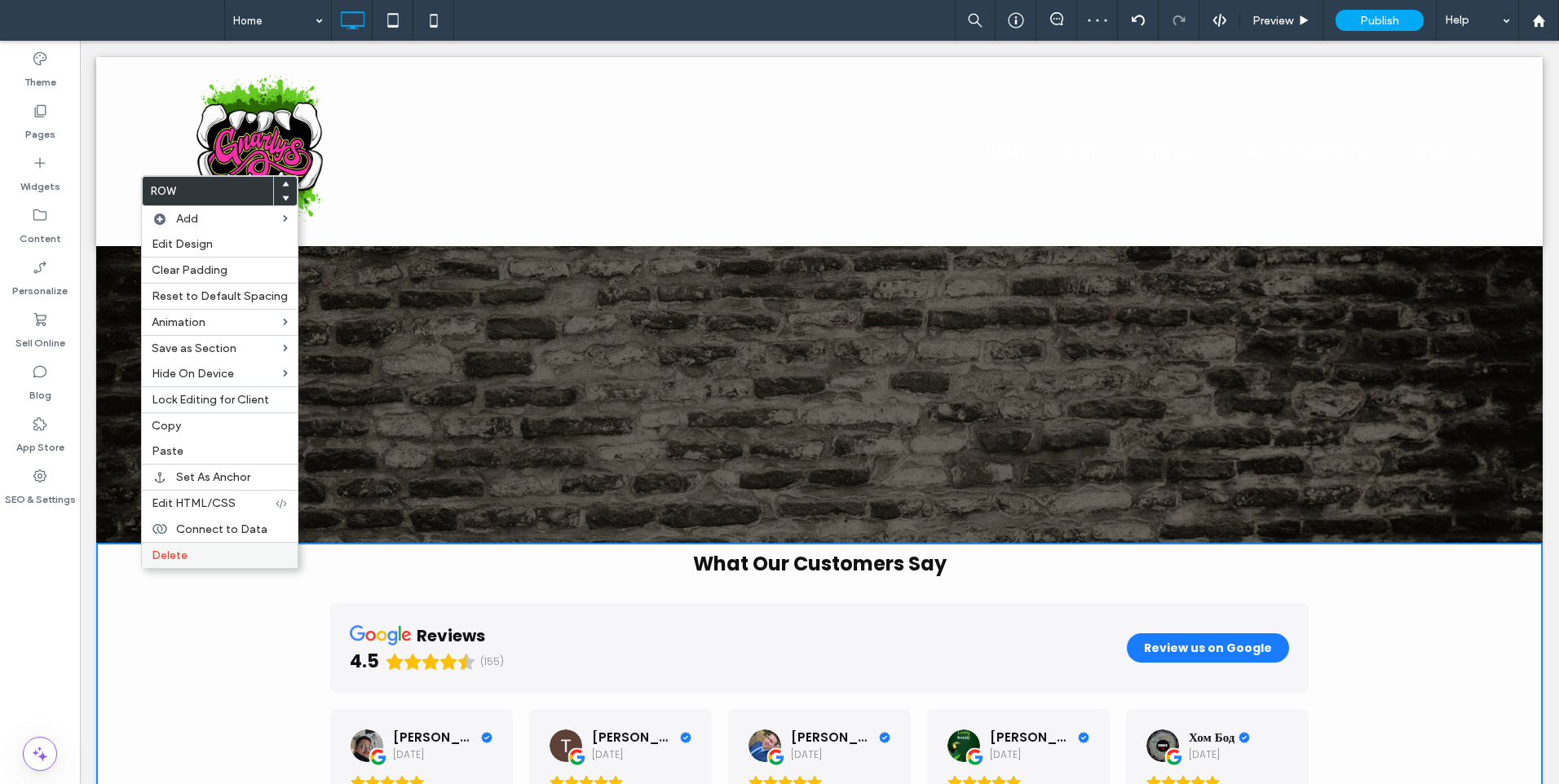
click at [154, 563] on div "Delete" at bounding box center [219, 555] width 155 height 26
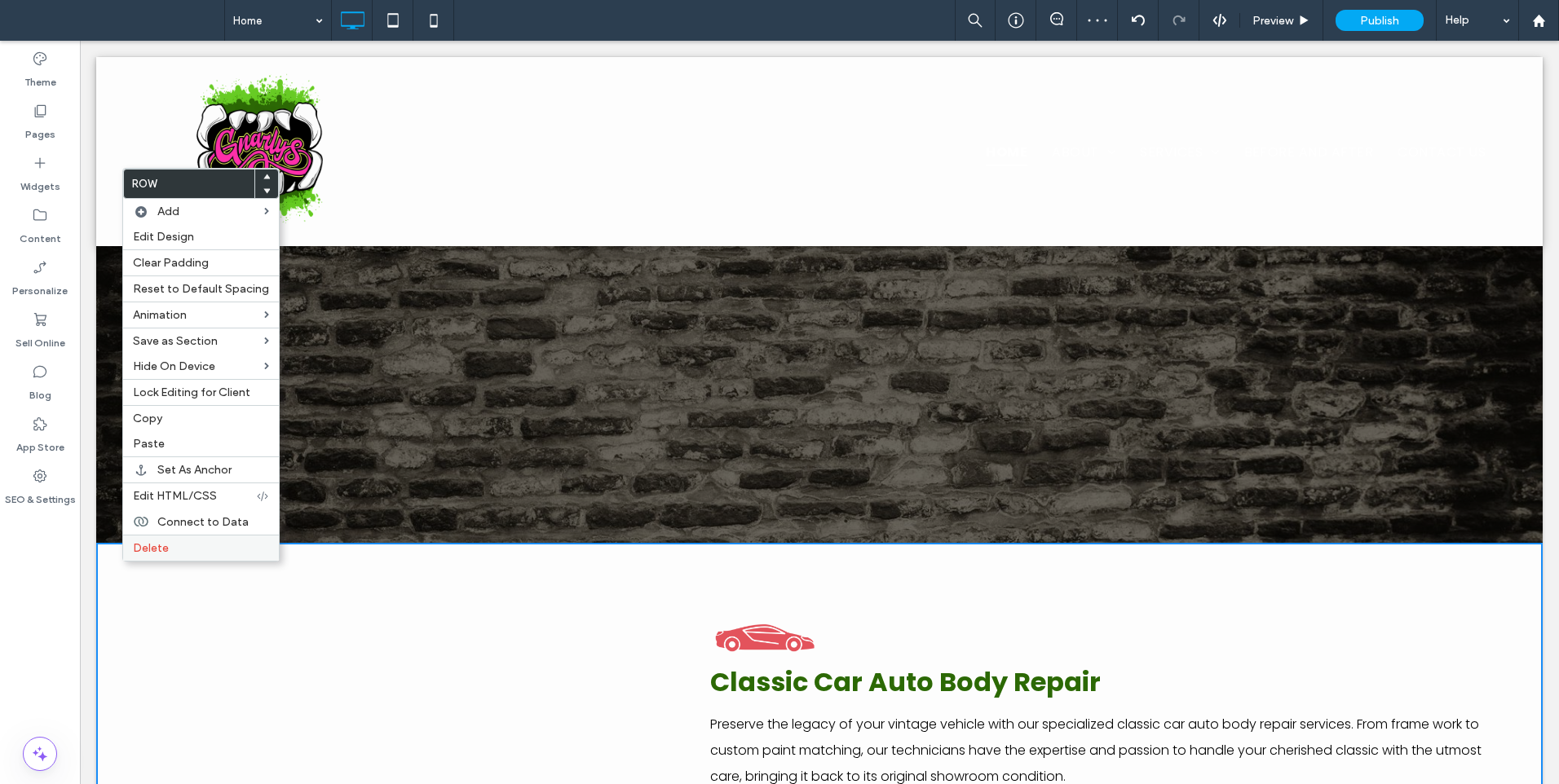
click at [137, 557] on div "Delete" at bounding box center [200, 547] width 155 height 26
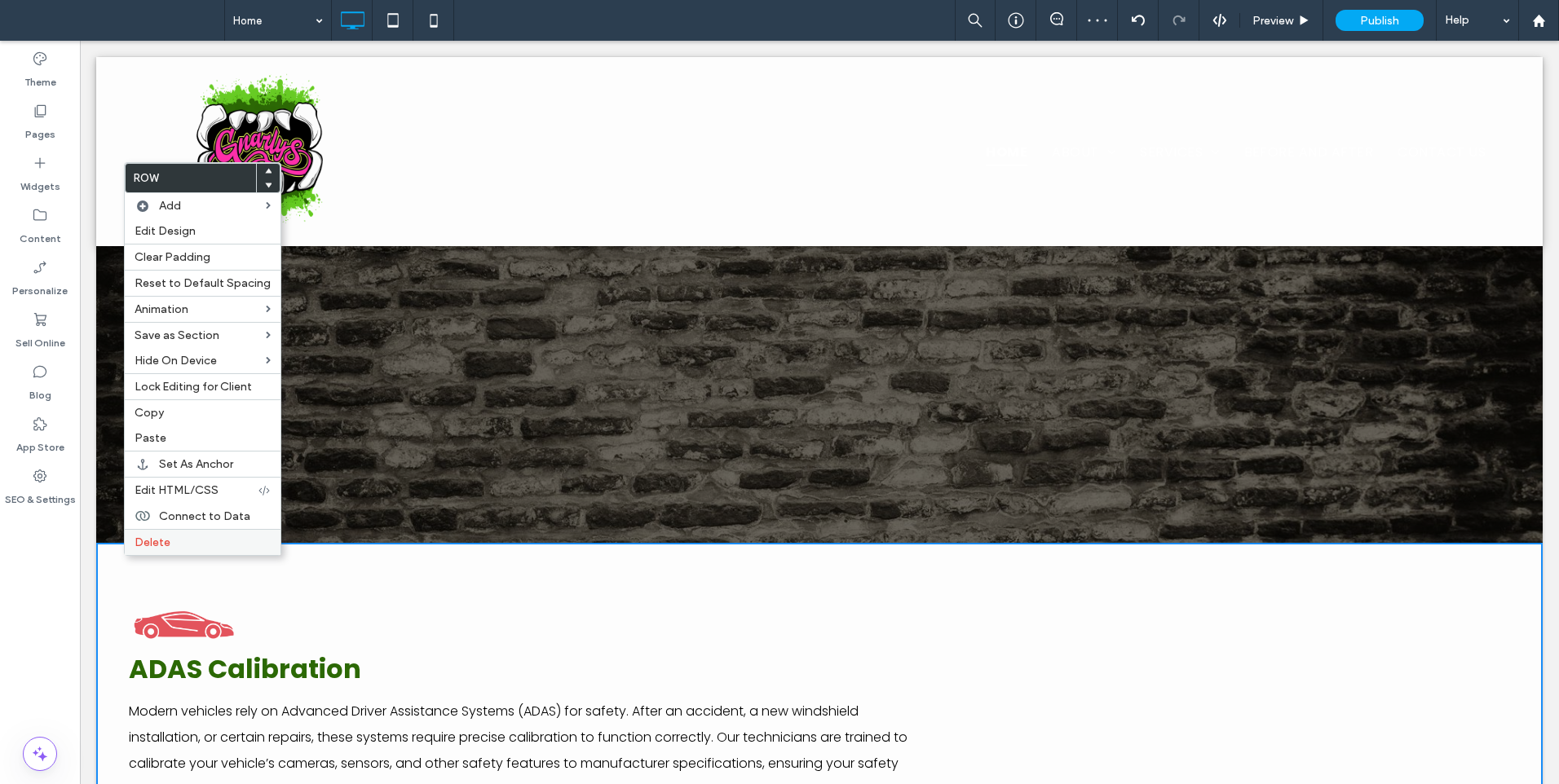
click at [149, 550] on div "Delete" at bounding box center [202, 541] width 155 height 26
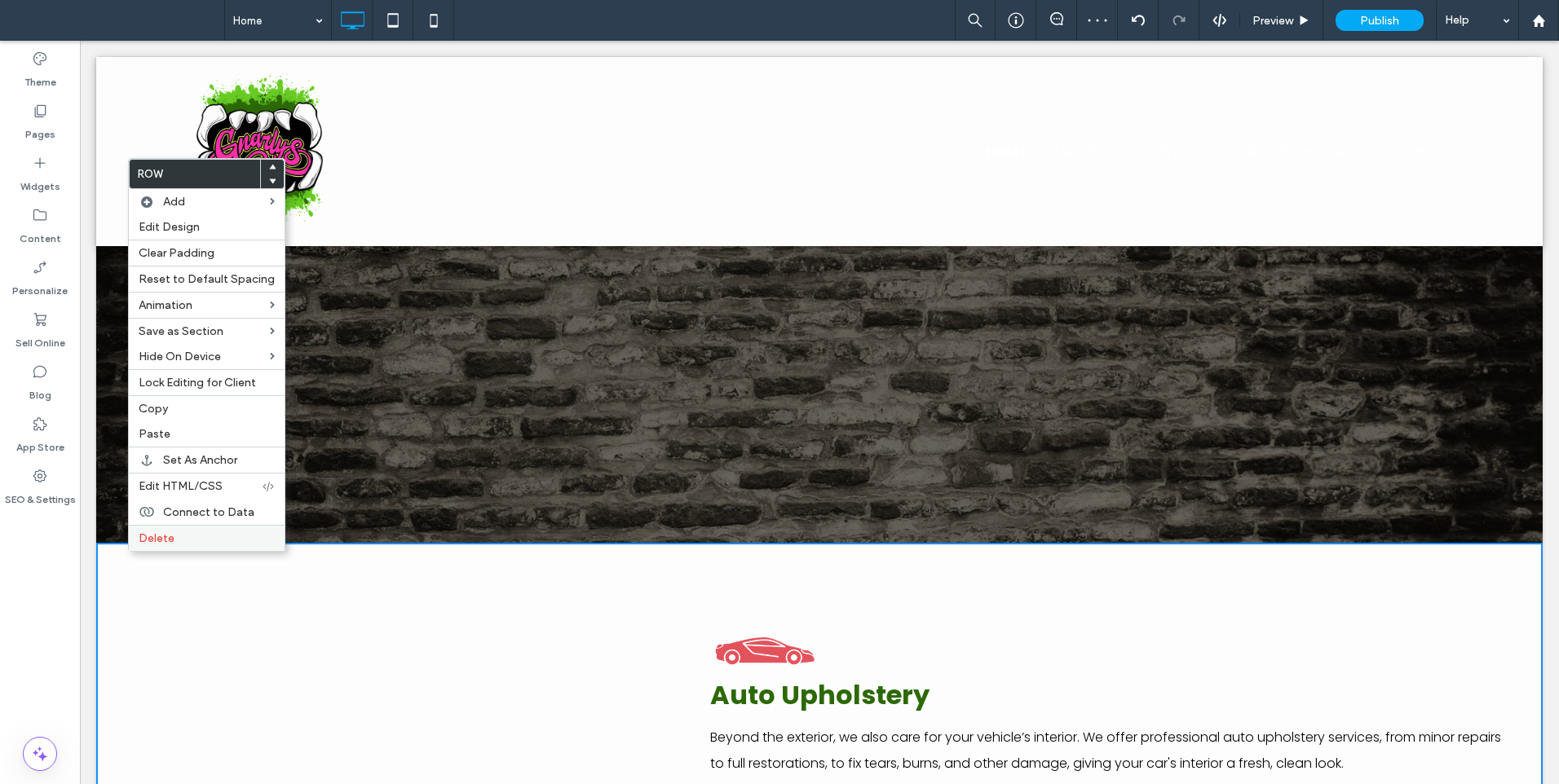
click at [153, 543] on span "Delete" at bounding box center [156, 538] width 36 height 14
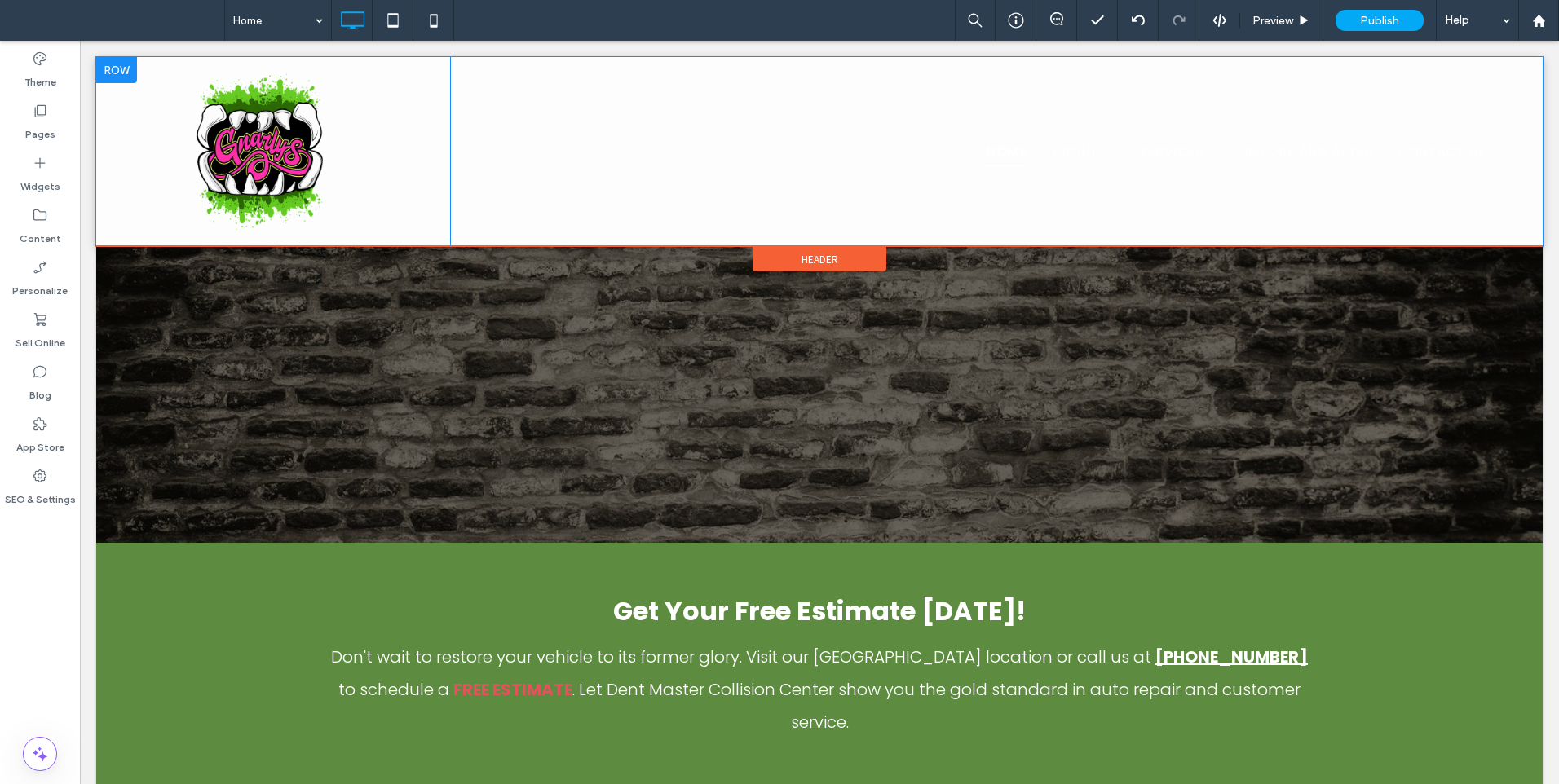
click at [121, 116] on div "Click To Paste" at bounding box center [272, 151] width 354 height 189
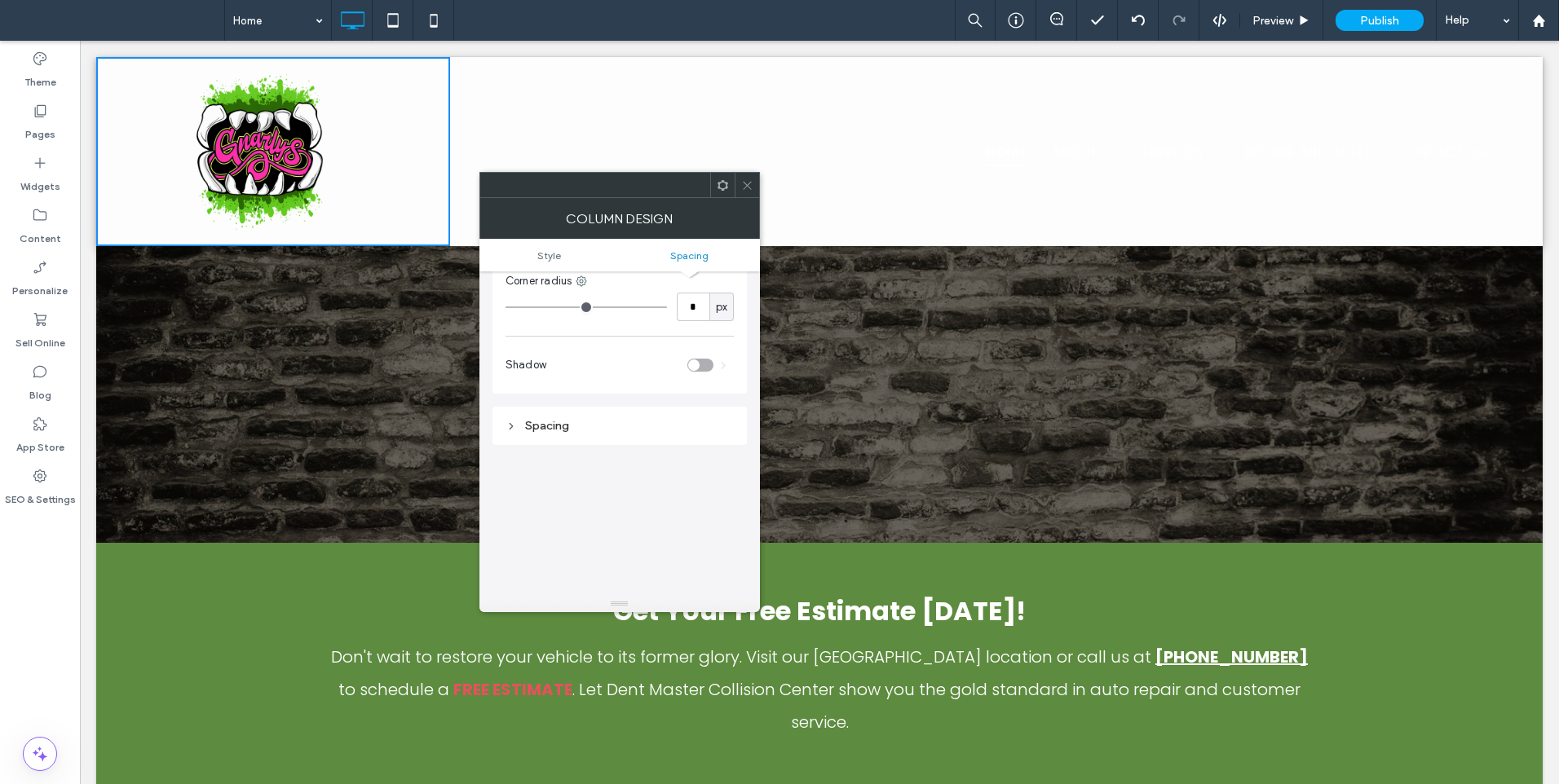
scroll to position [59, 0]
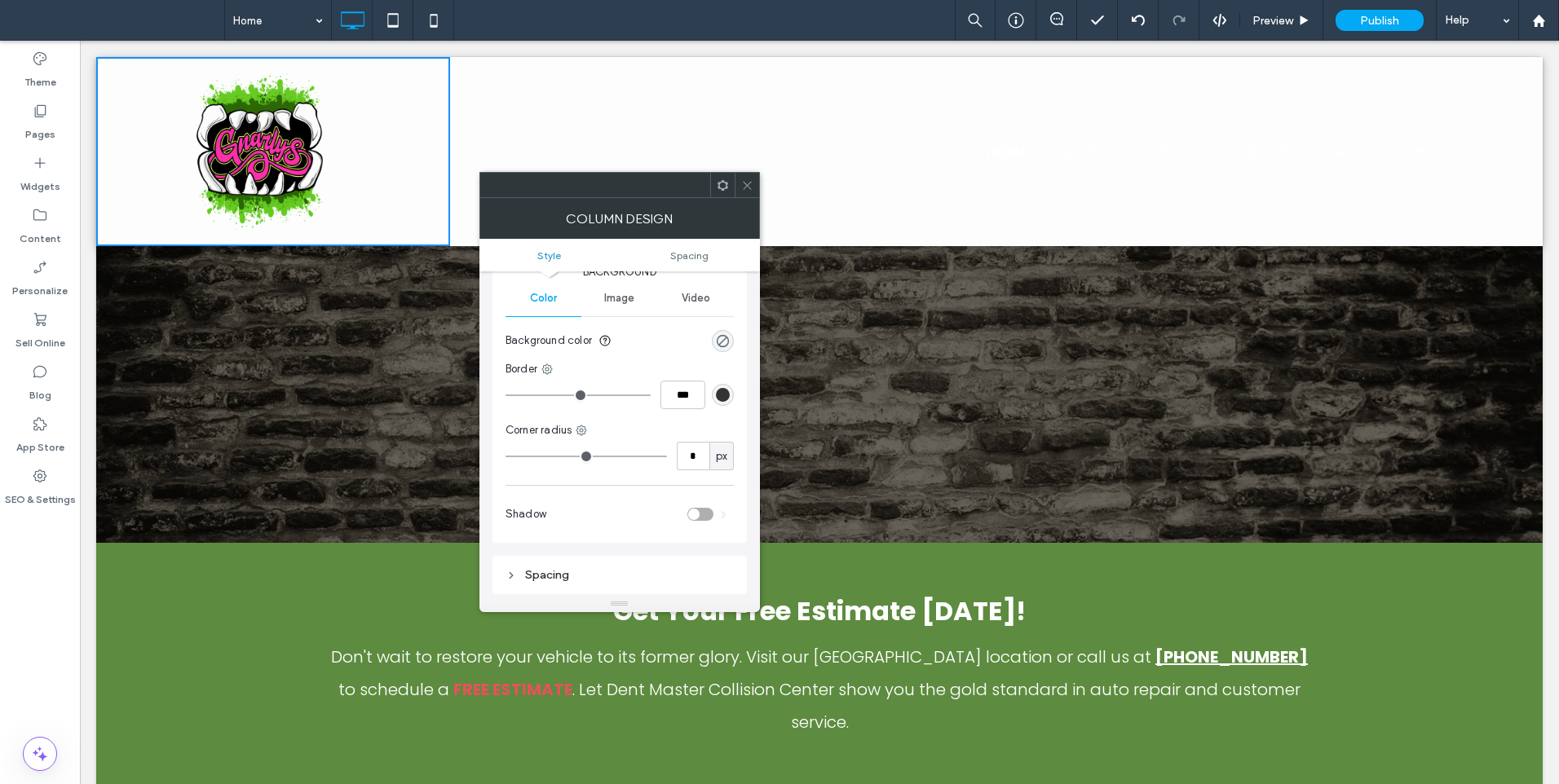
click at [742, 188] on icon at bounding box center [747, 185] width 12 height 12
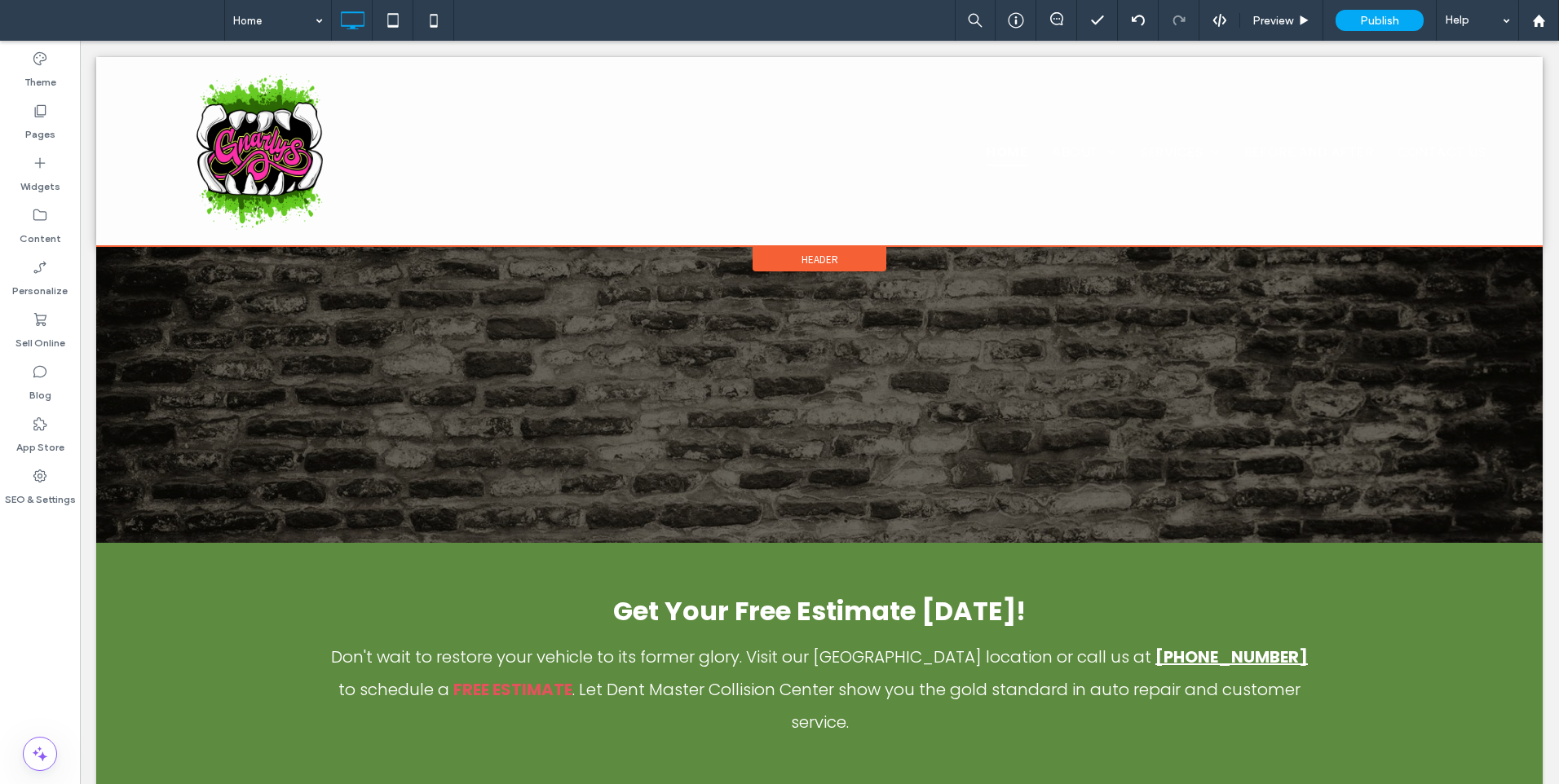
click at [819, 255] on span "Header" at bounding box center [819, 260] width 36 height 14
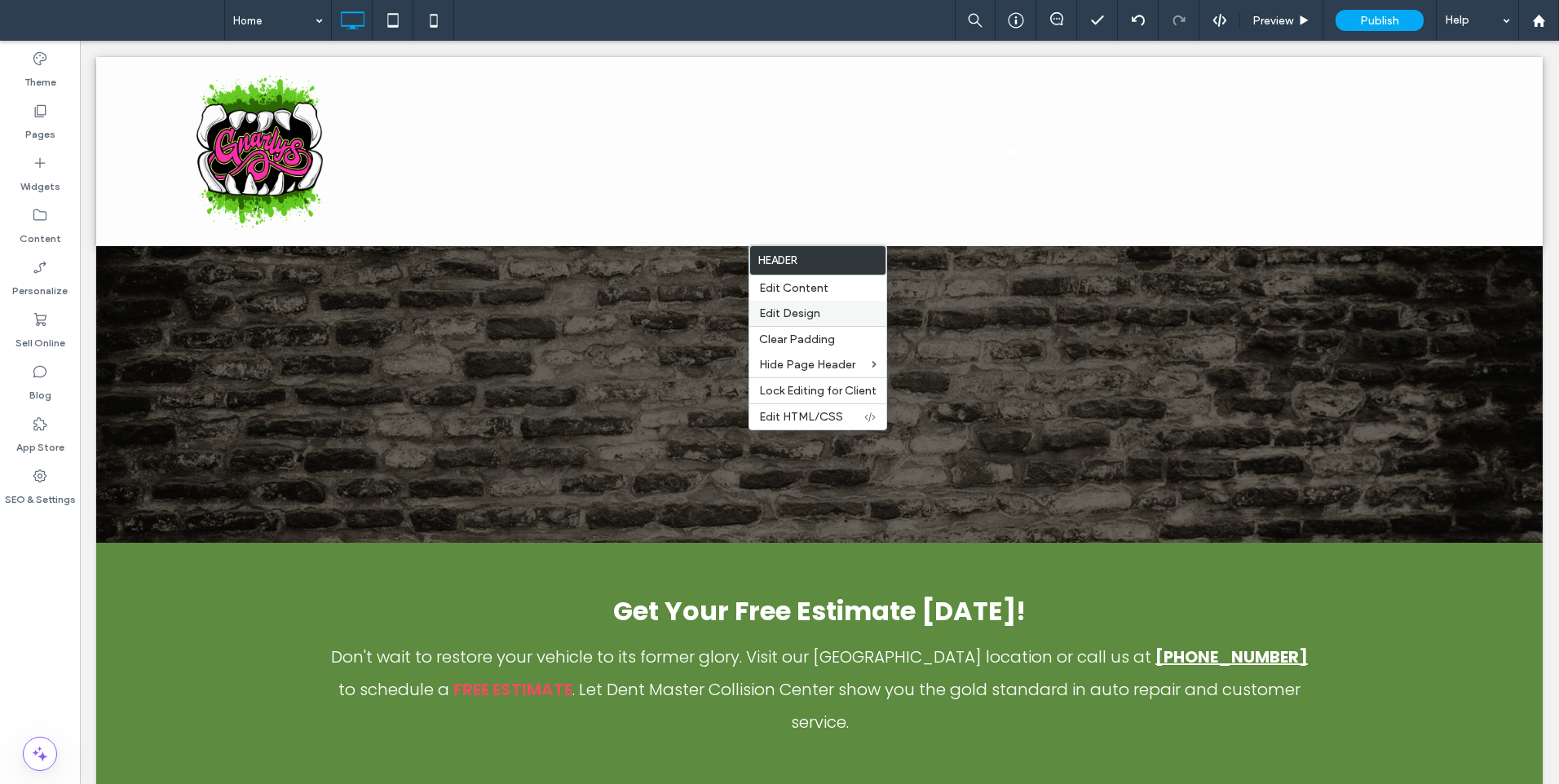
click at [820, 305] on div "Edit Design" at bounding box center [817, 313] width 137 height 25
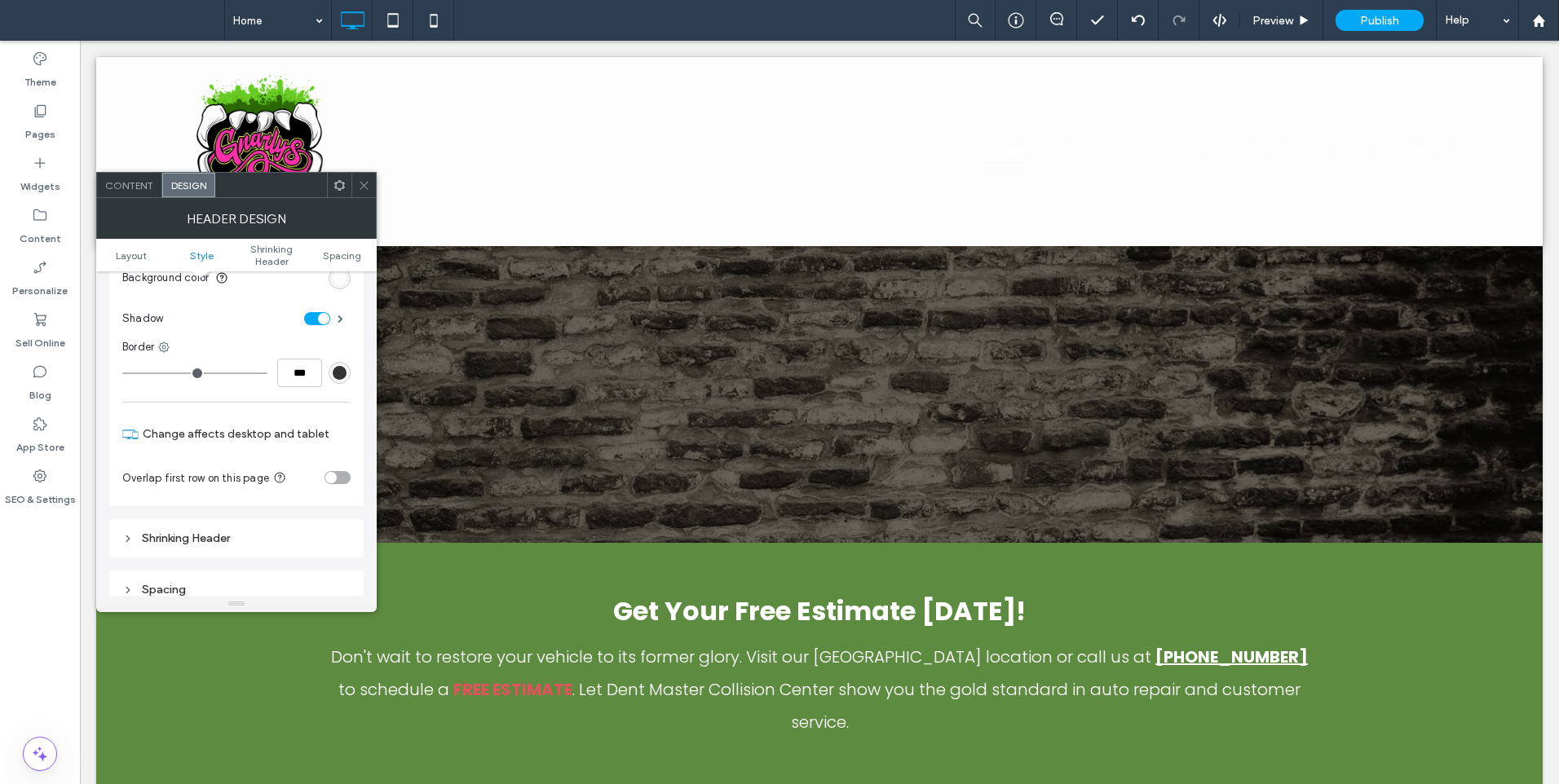
scroll to position [136, 0]
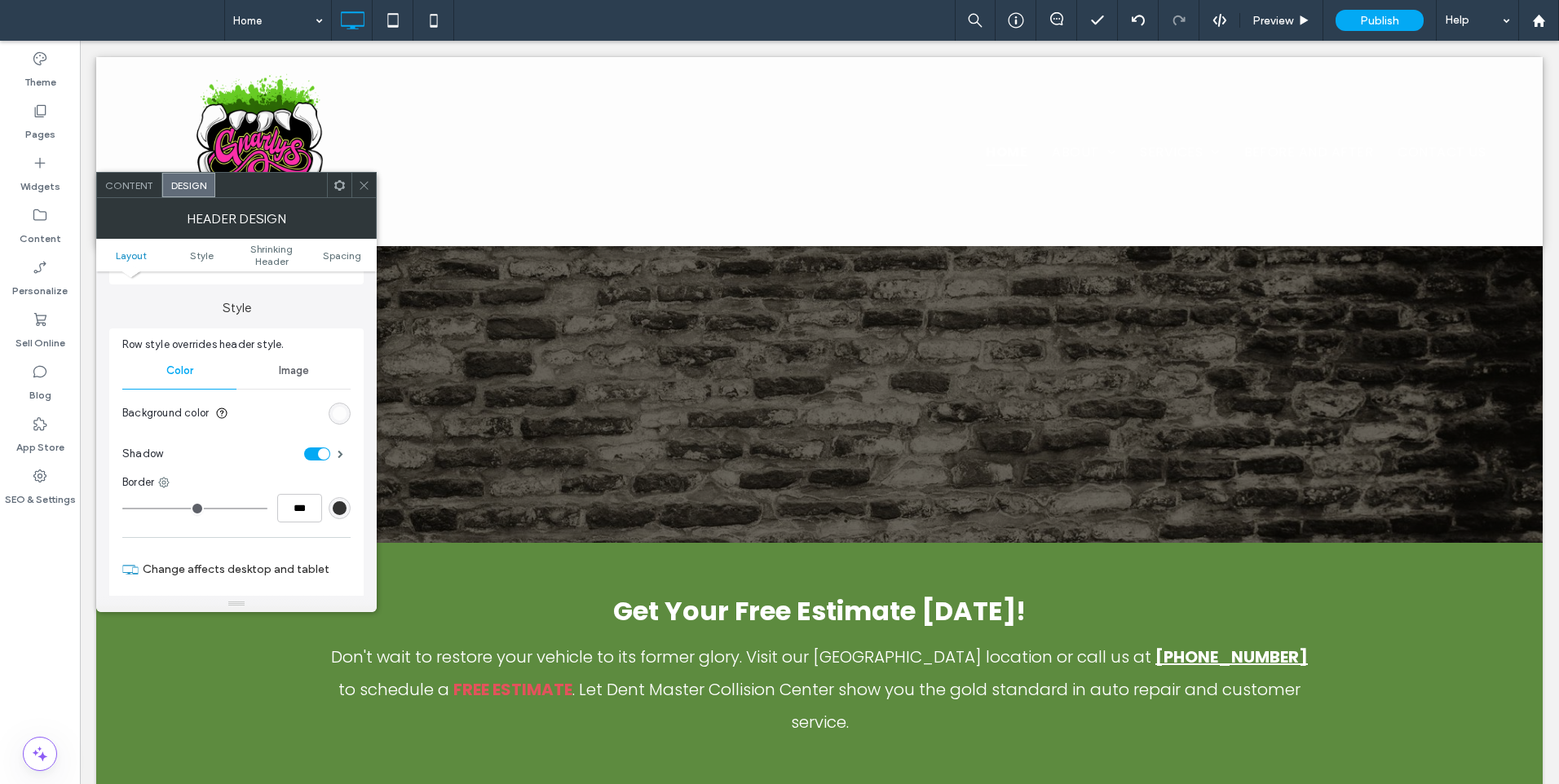
click at [323, 455] on div "toggle" at bounding box center [323, 453] width 11 height 11
click at [368, 183] on icon at bounding box center [364, 185] width 12 height 12
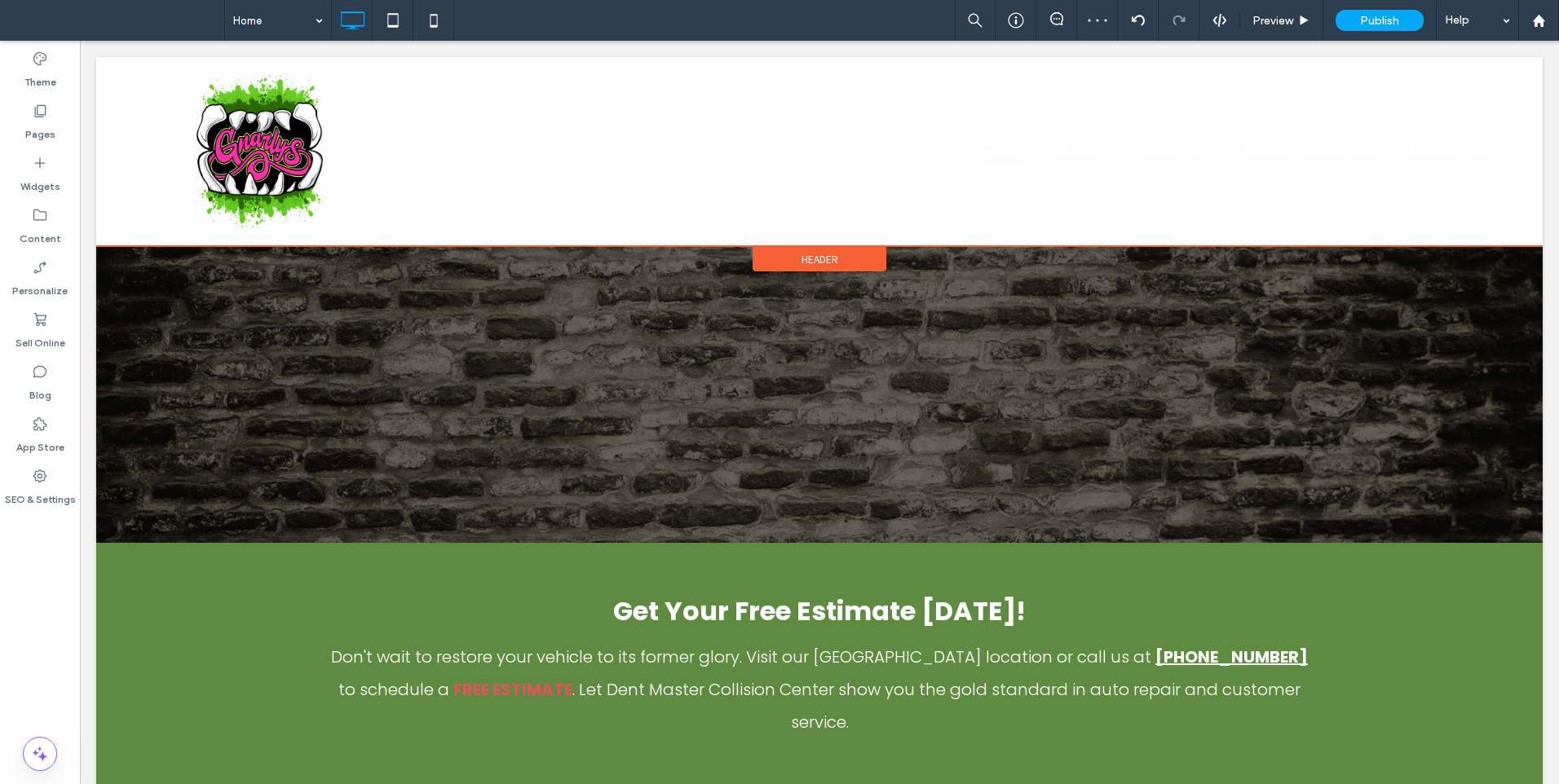
click at [803, 253] on span "Header" at bounding box center [819, 260] width 36 height 14
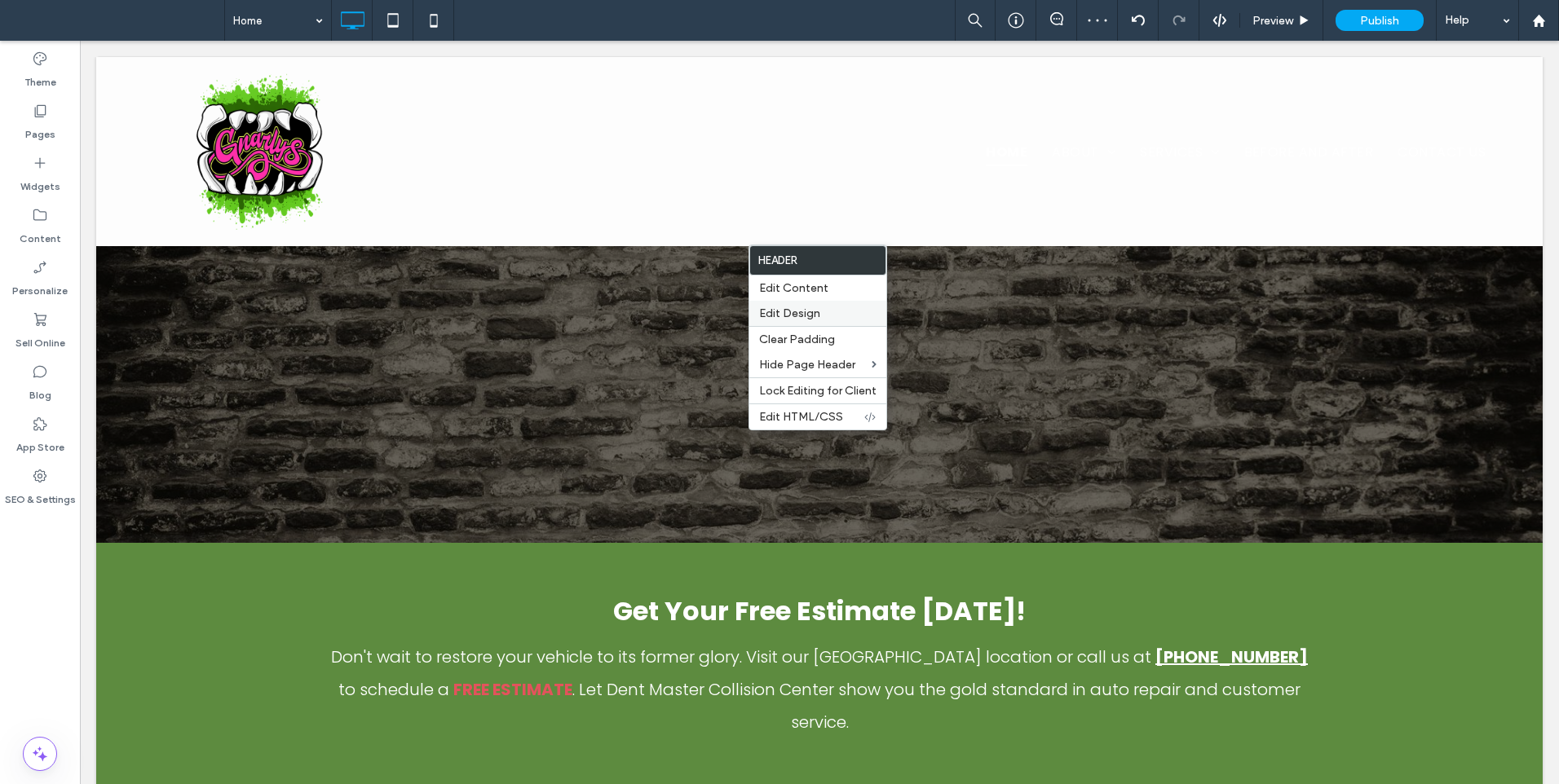
click at [807, 306] on span "Edit Design" at bounding box center [789, 313] width 61 height 14
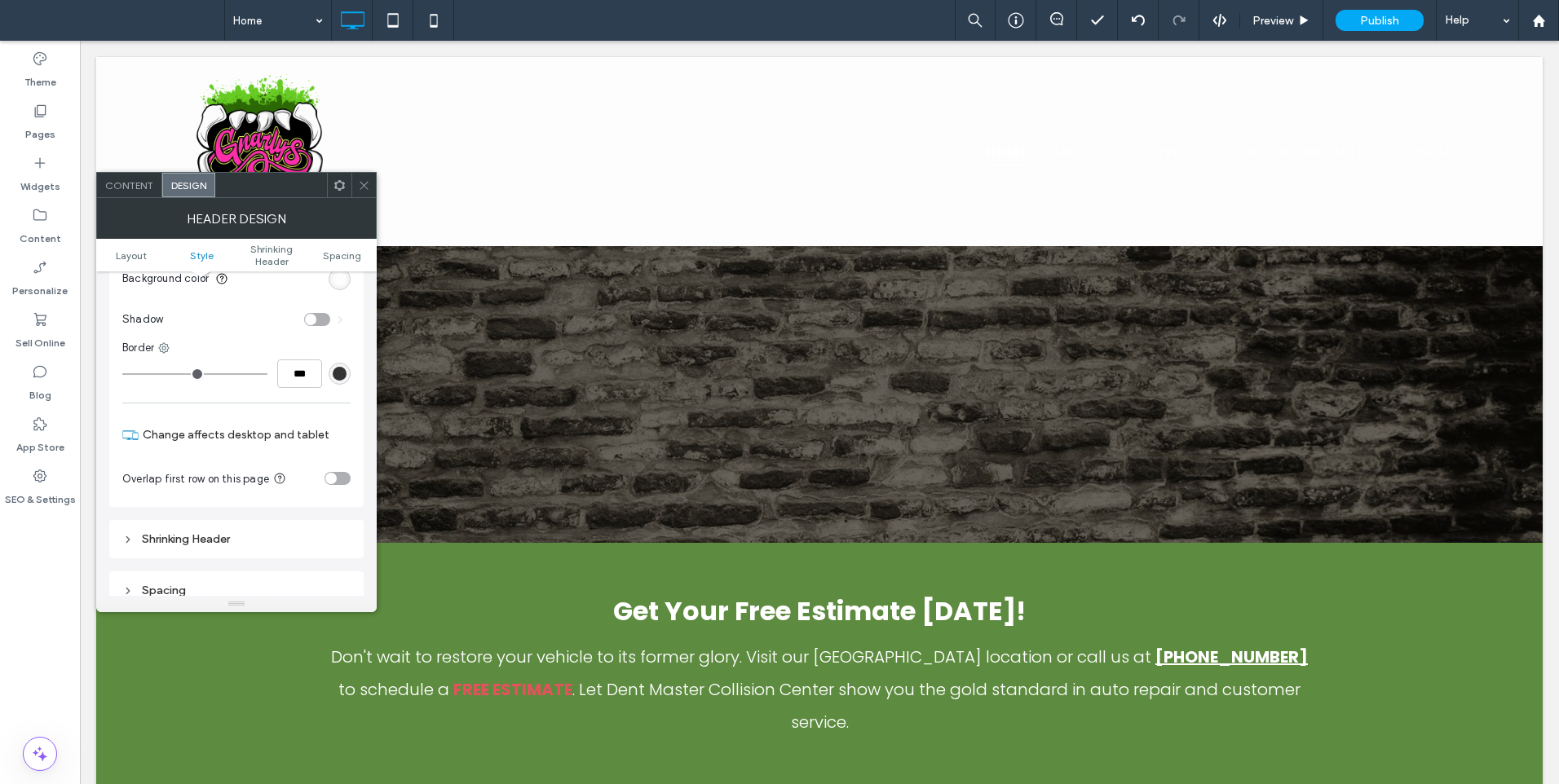
scroll to position [272, 0]
click at [368, 191] on icon at bounding box center [364, 185] width 12 height 12
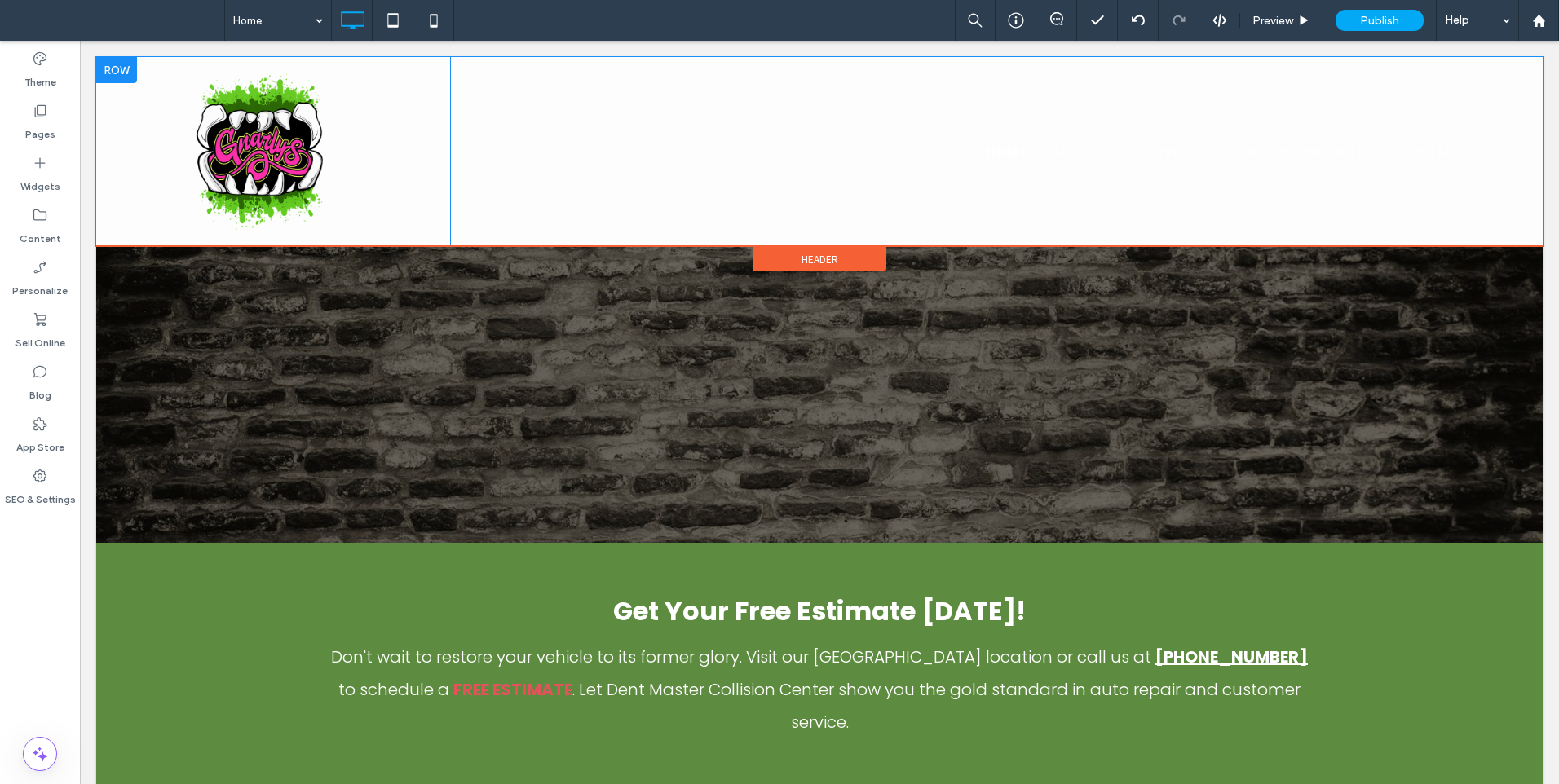
click at [119, 60] on div at bounding box center [116, 70] width 41 height 26
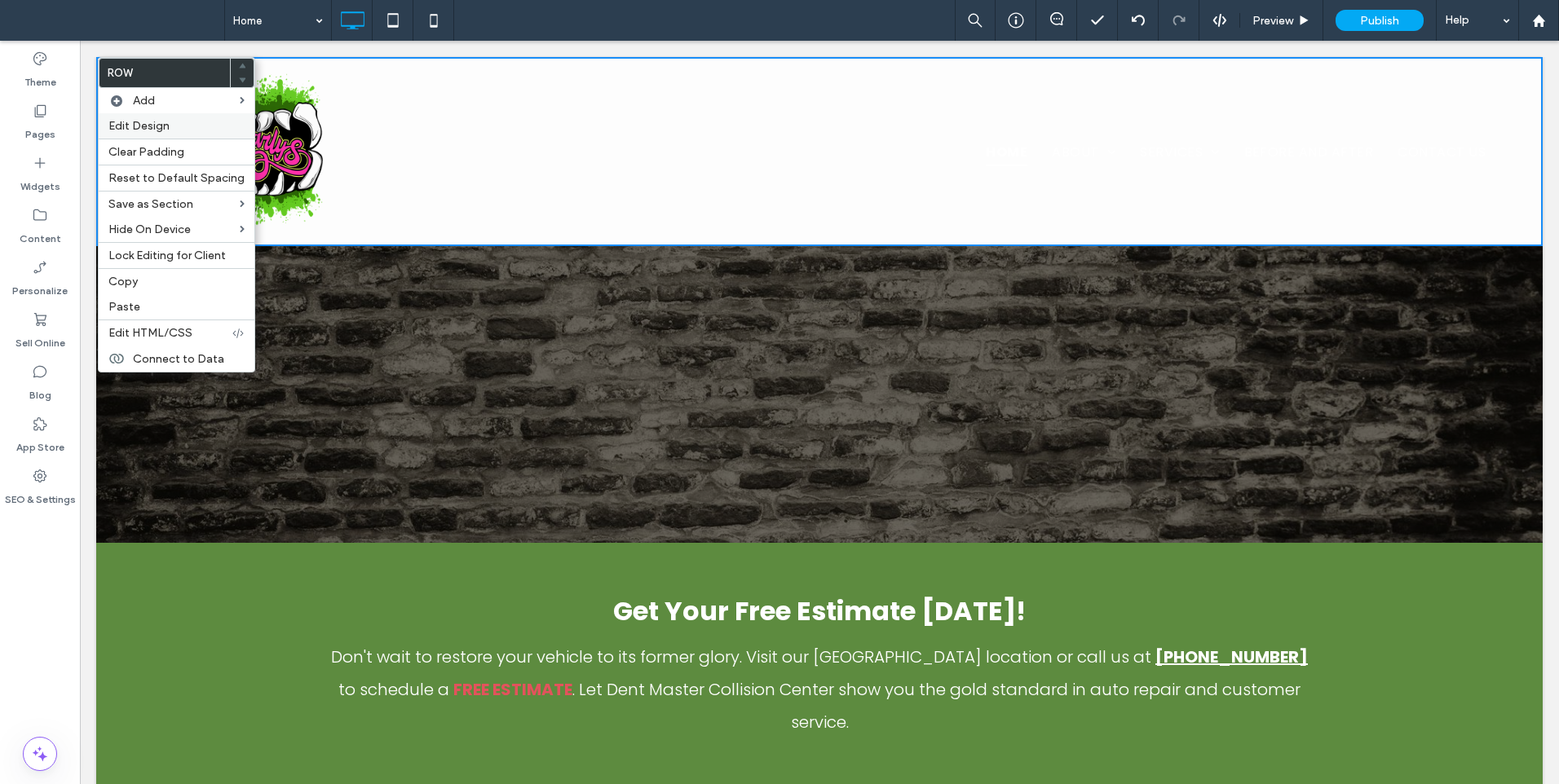
click at [138, 120] on span "Edit Design" at bounding box center [139, 126] width 61 height 14
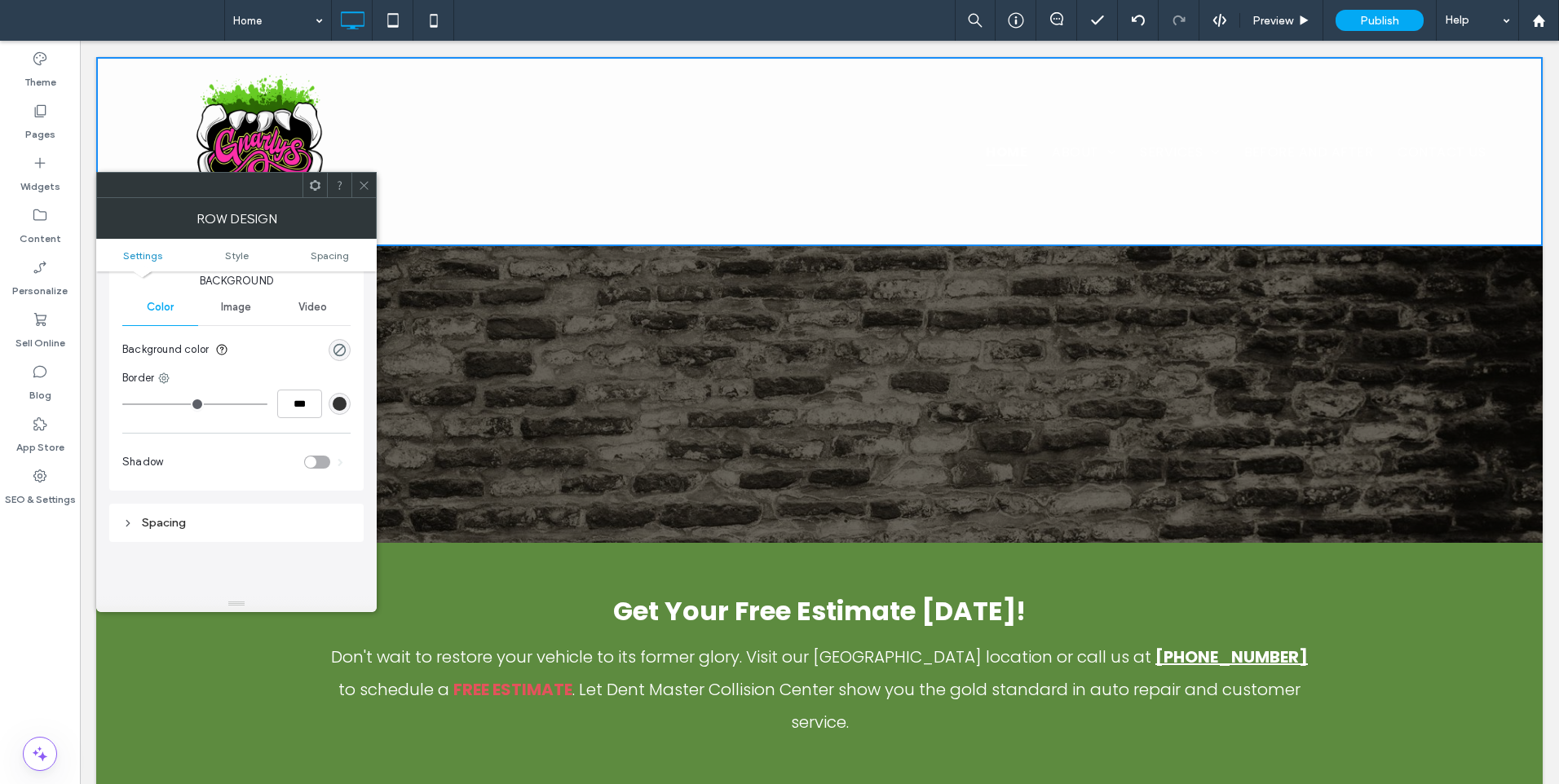
scroll to position [136, 0]
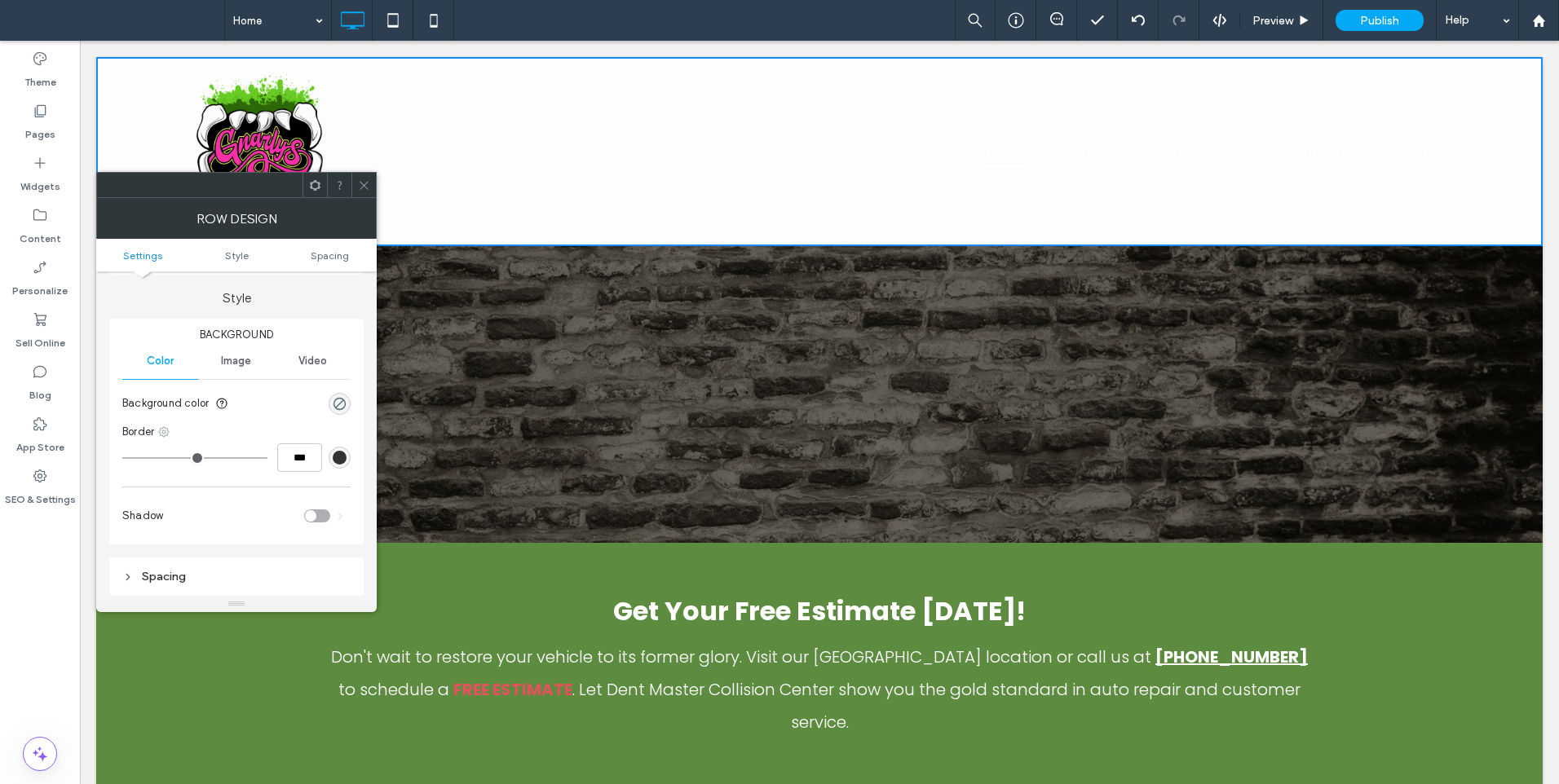
click at [171, 429] on icon at bounding box center [163, 431] width 13 height 13
click at [216, 528] on span "Bottom border" at bounding box center [228, 529] width 72 height 16
click at [365, 186] on icon at bounding box center [364, 185] width 12 height 12
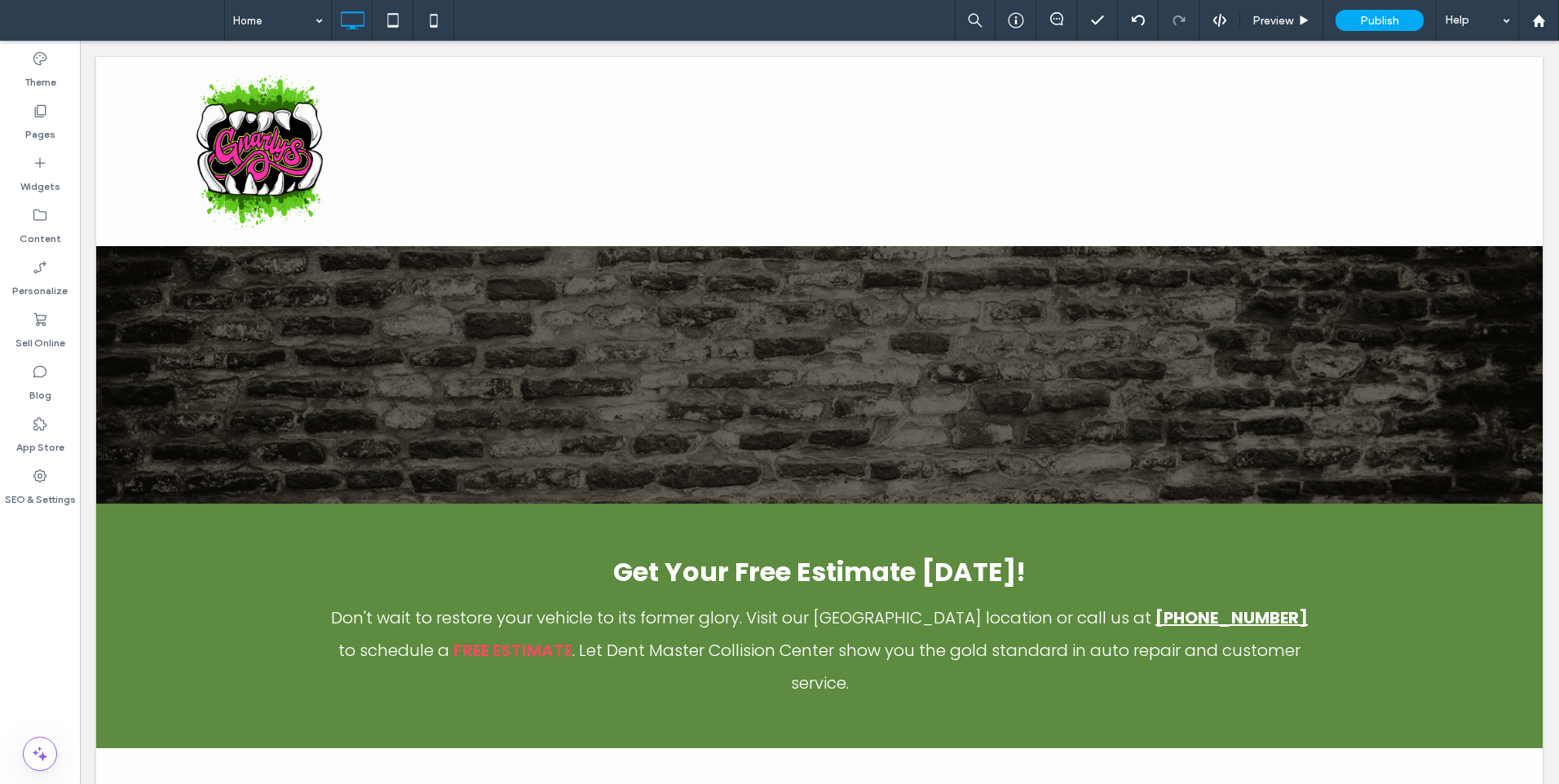
scroll to position [0, 0]
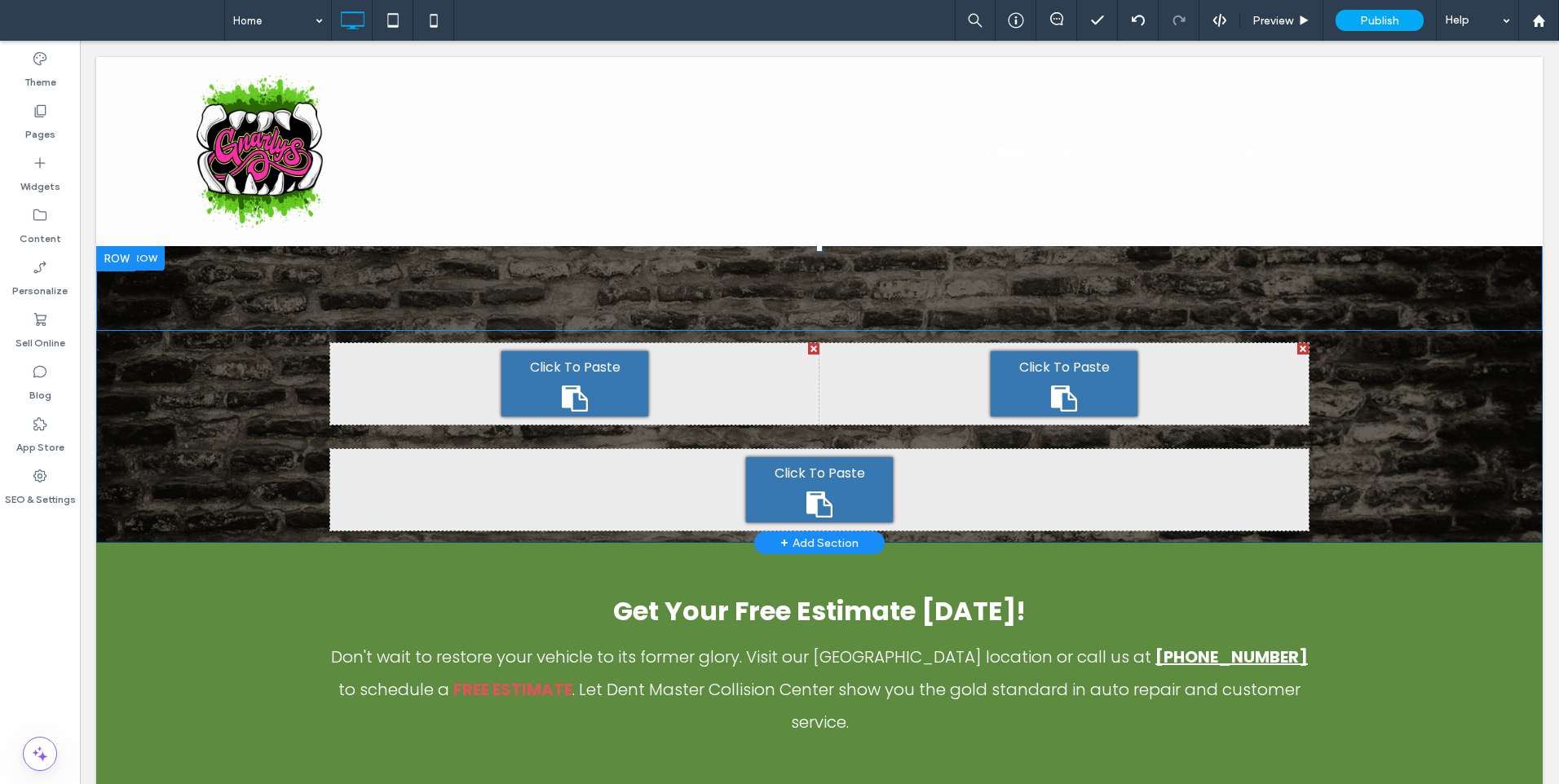
click at [143, 279] on div "Click To Paste Click To Paste" at bounding box center [819, 288] width 1446 height 86
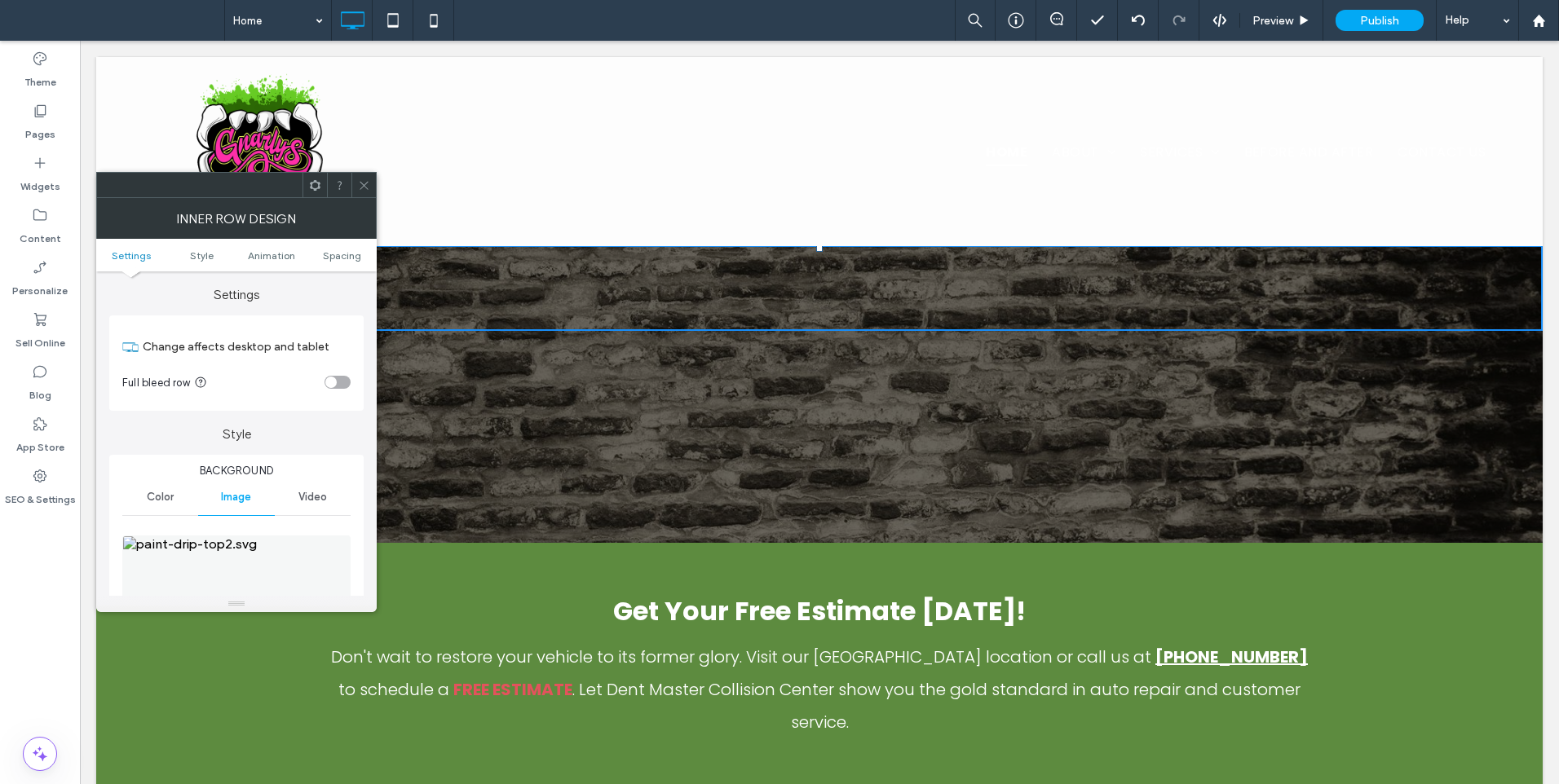
click at [250, 553] on img at bounding box center [237, 591] width 230 height 113
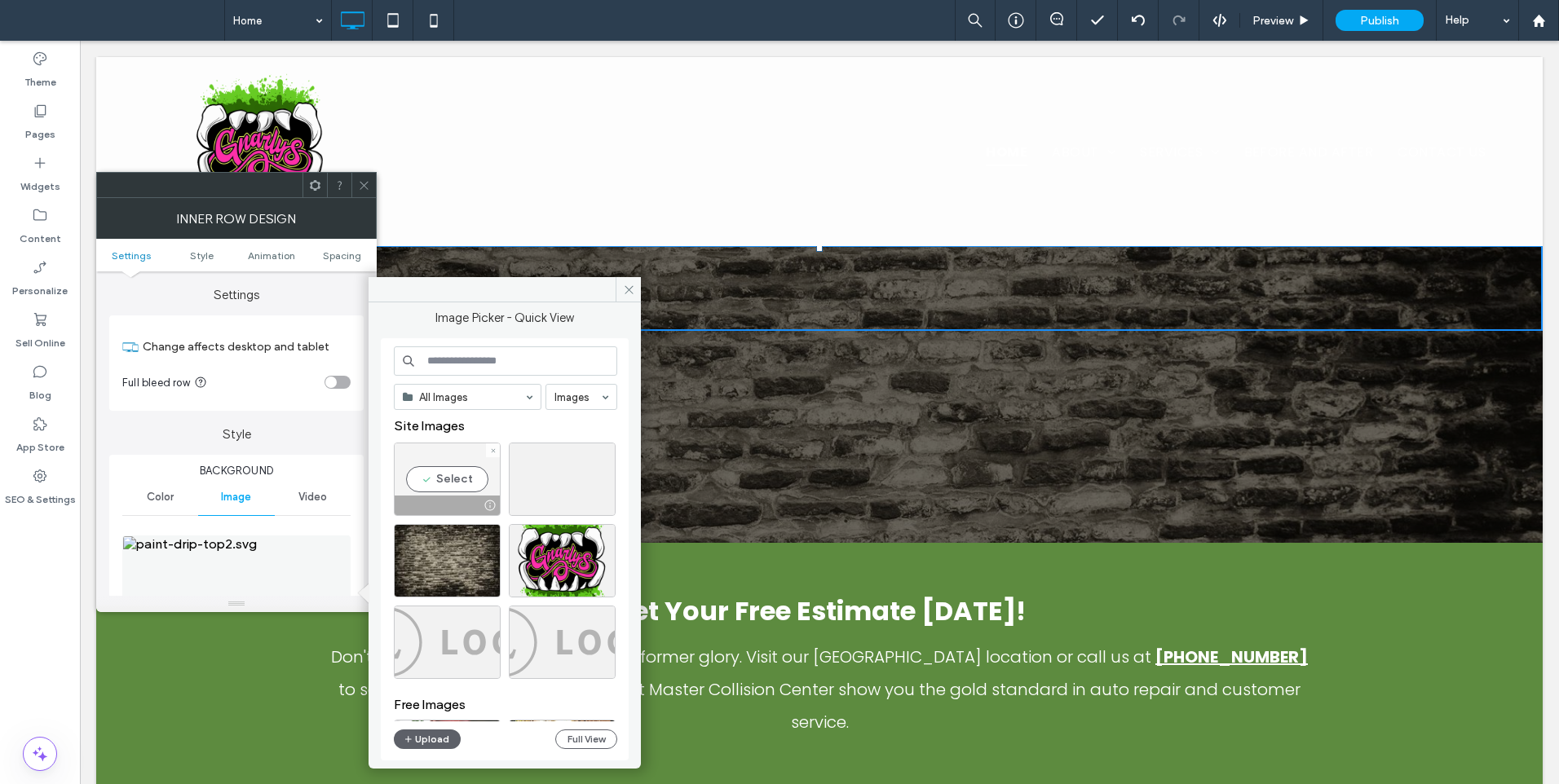
click at [496, 453] on div at bounding box center [492, 451] width 14 height 14
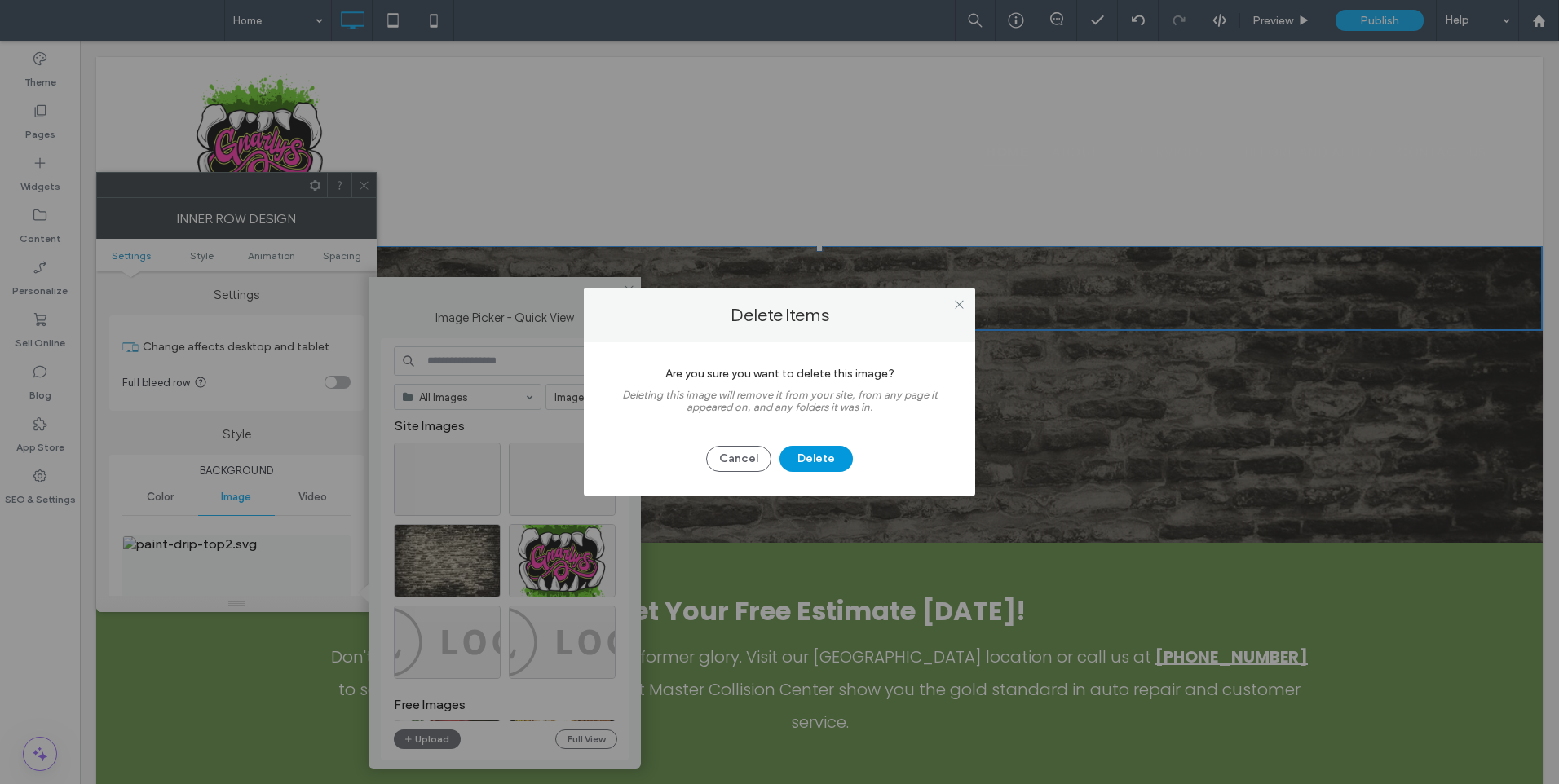
click at [826, 461] on button "Delete" at bounding box center [816, 458] width 73 height 26
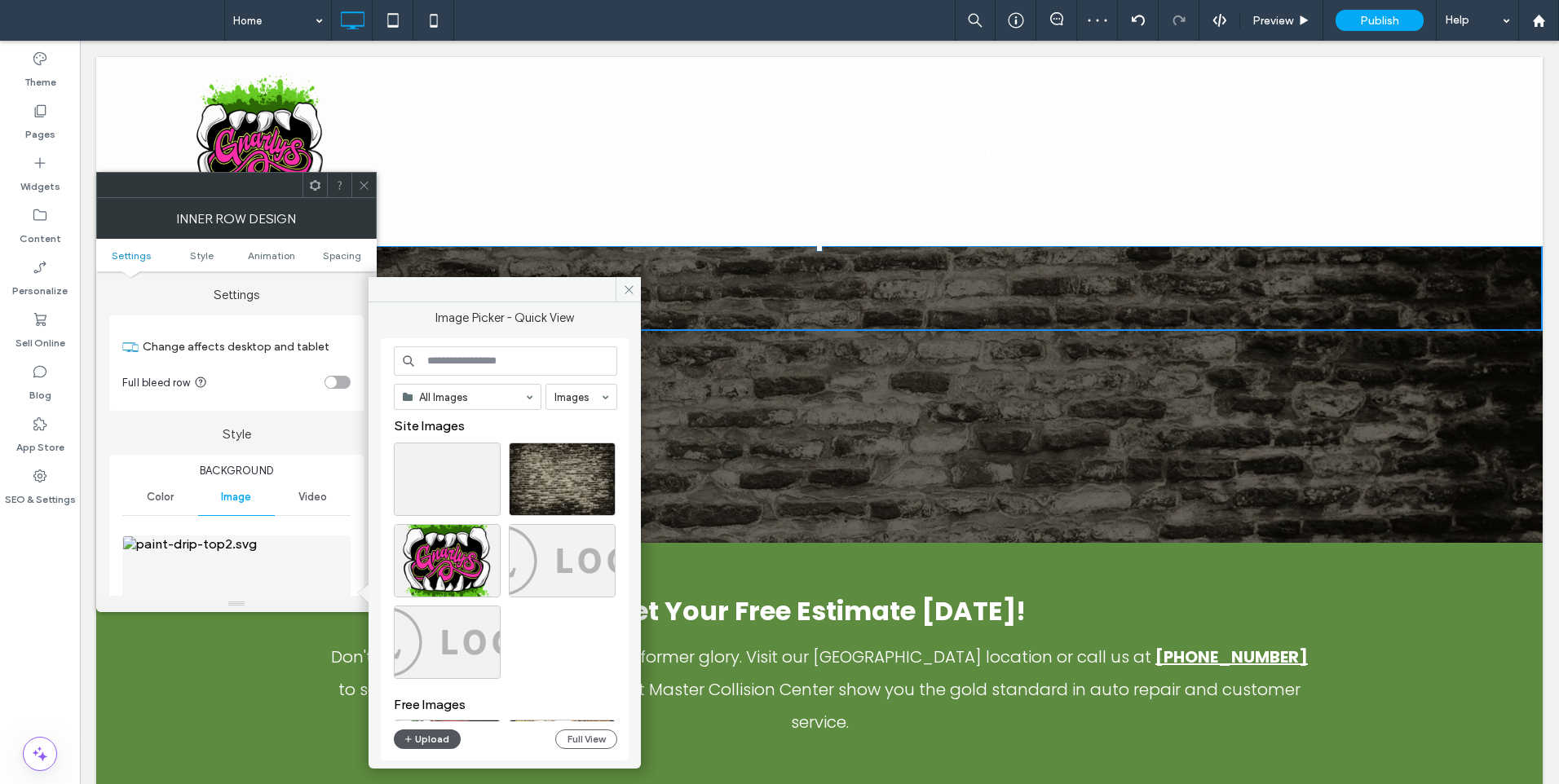
click at [444, 740] on button "Upload" at bounding box center [427, 739] width 67 height 20
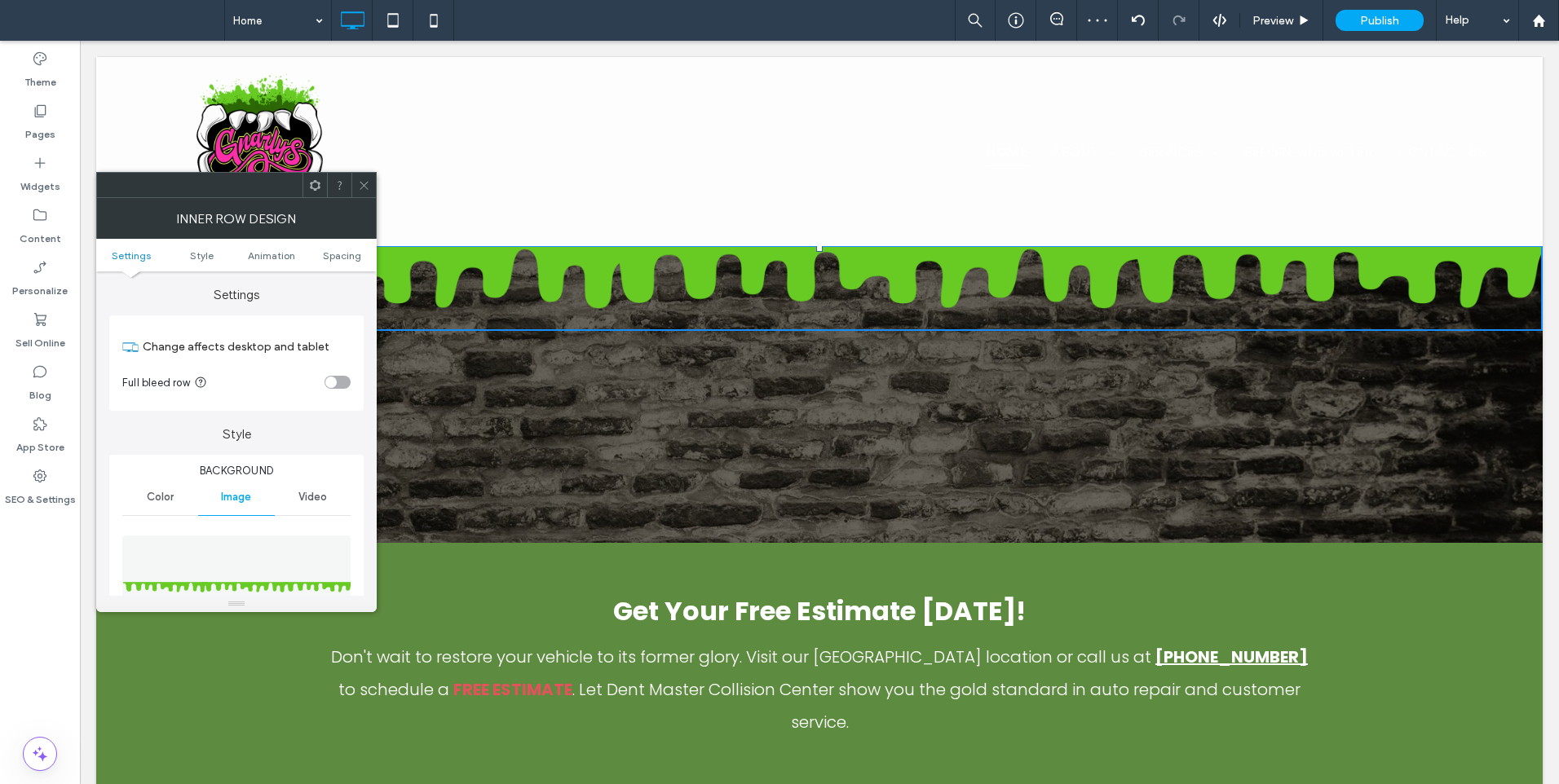
click at [362, 184] on use at bounding box center [364, 185] width 8 height 8
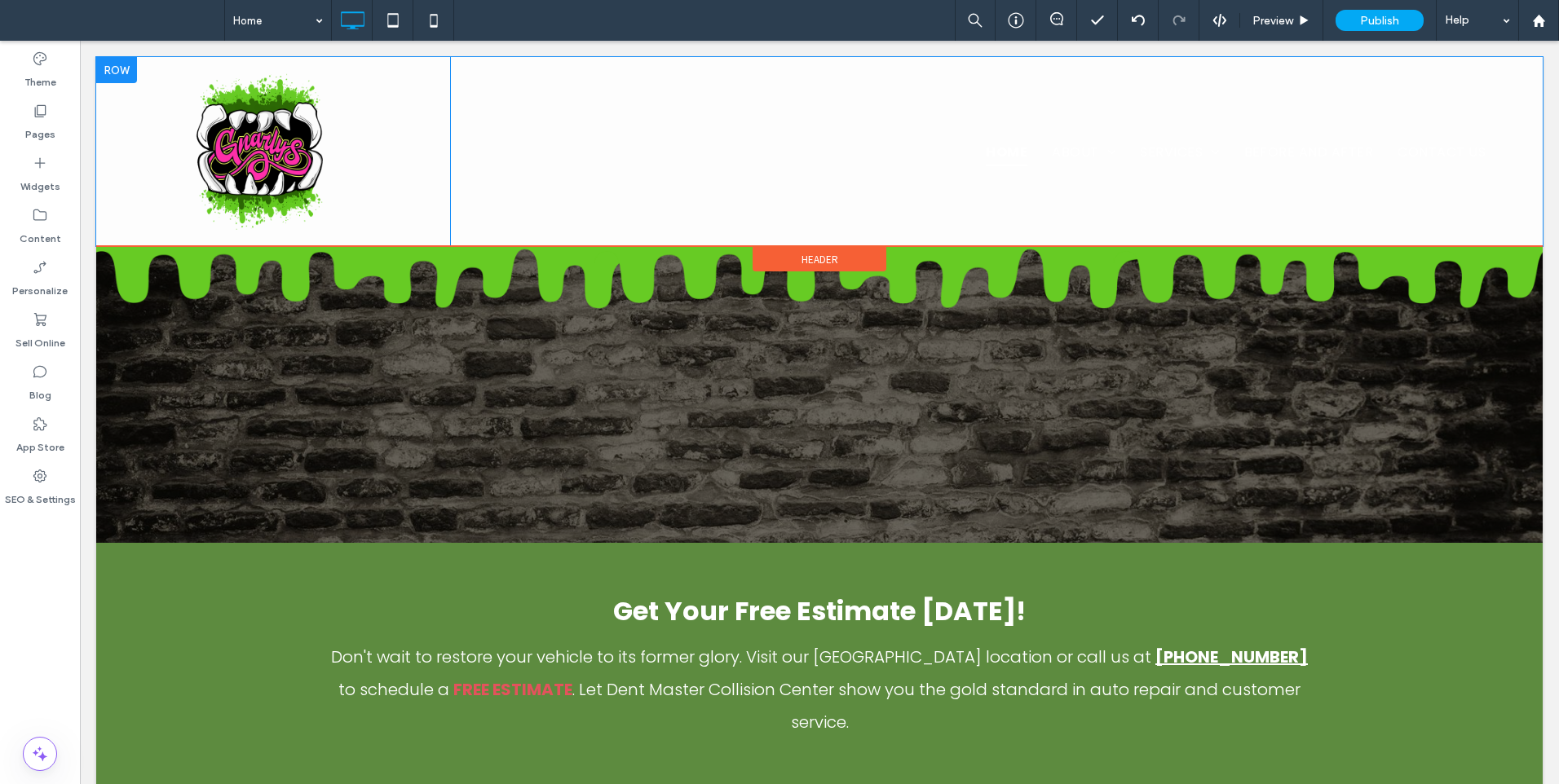
click at [121, 109] on div "Click To Paste" at bounding box center [272, 151] width 354 height 189
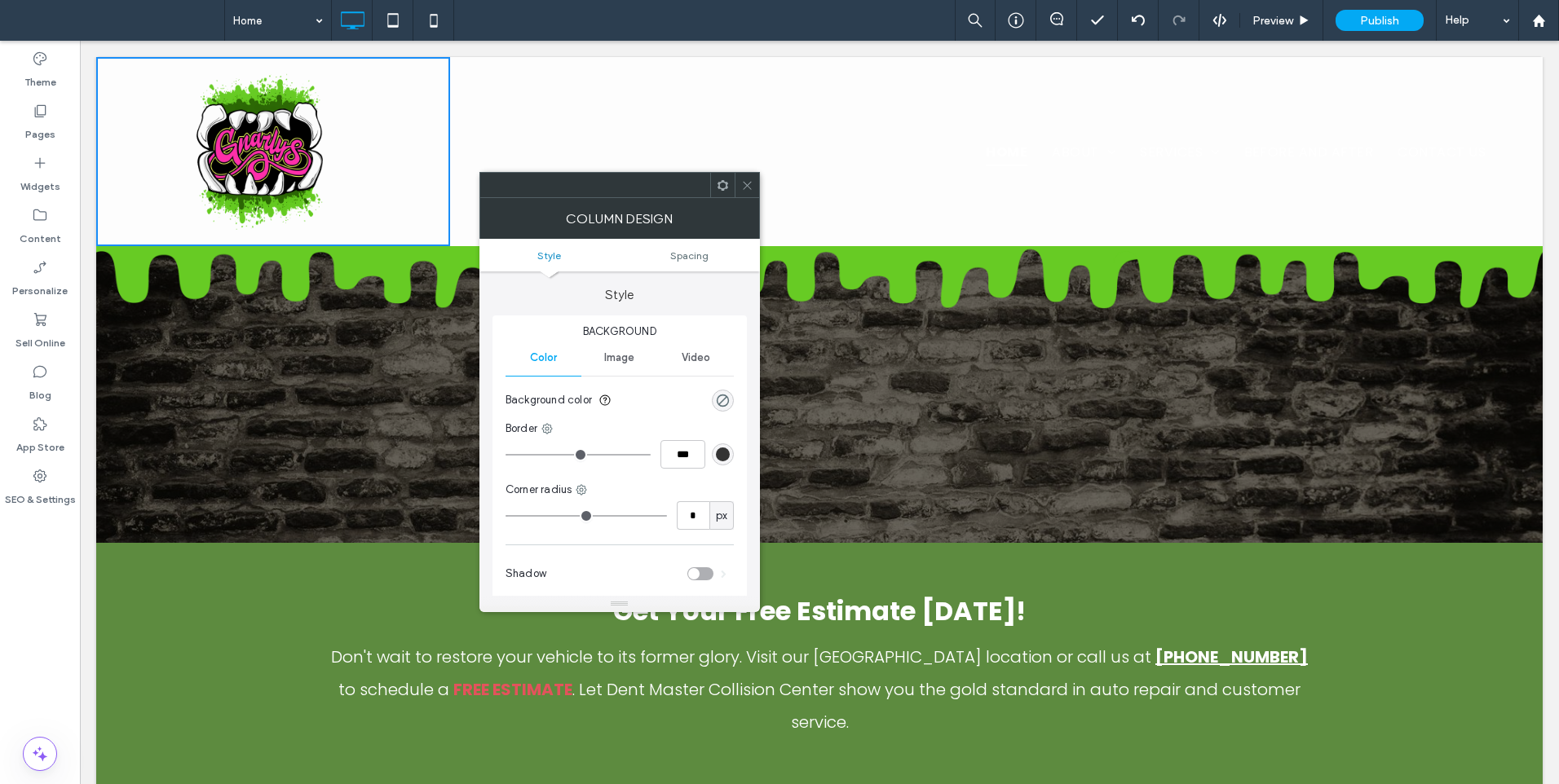
click at [743, 182] on icon at bounding box center [747, 185] width 12 height 12
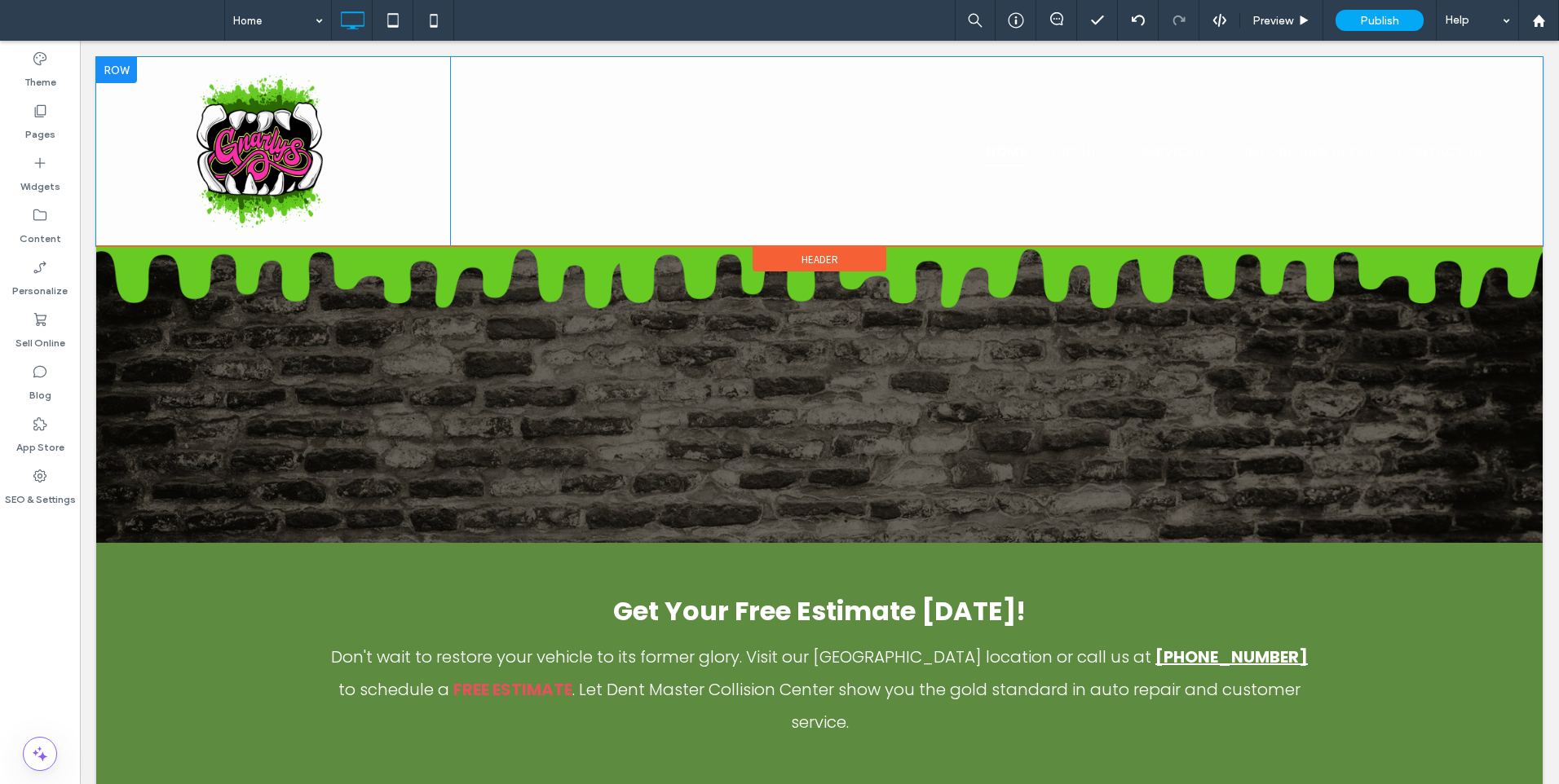
click at [120, 60] on div at bounding box center [116, 70] width 41 height 26
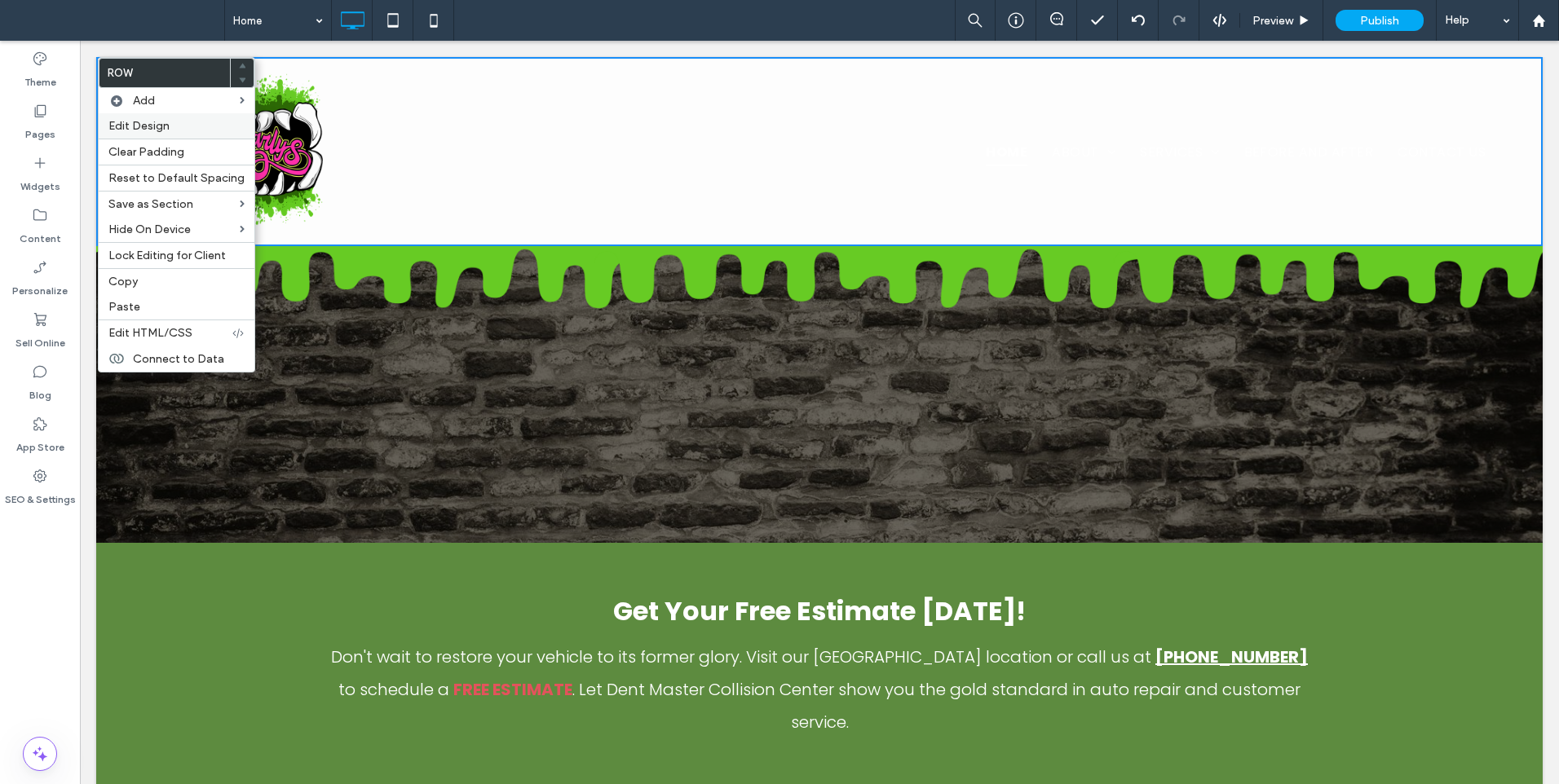
click at [131, 134] on div "Edit Design" at bounding box center [176, 126] width 155 height 25
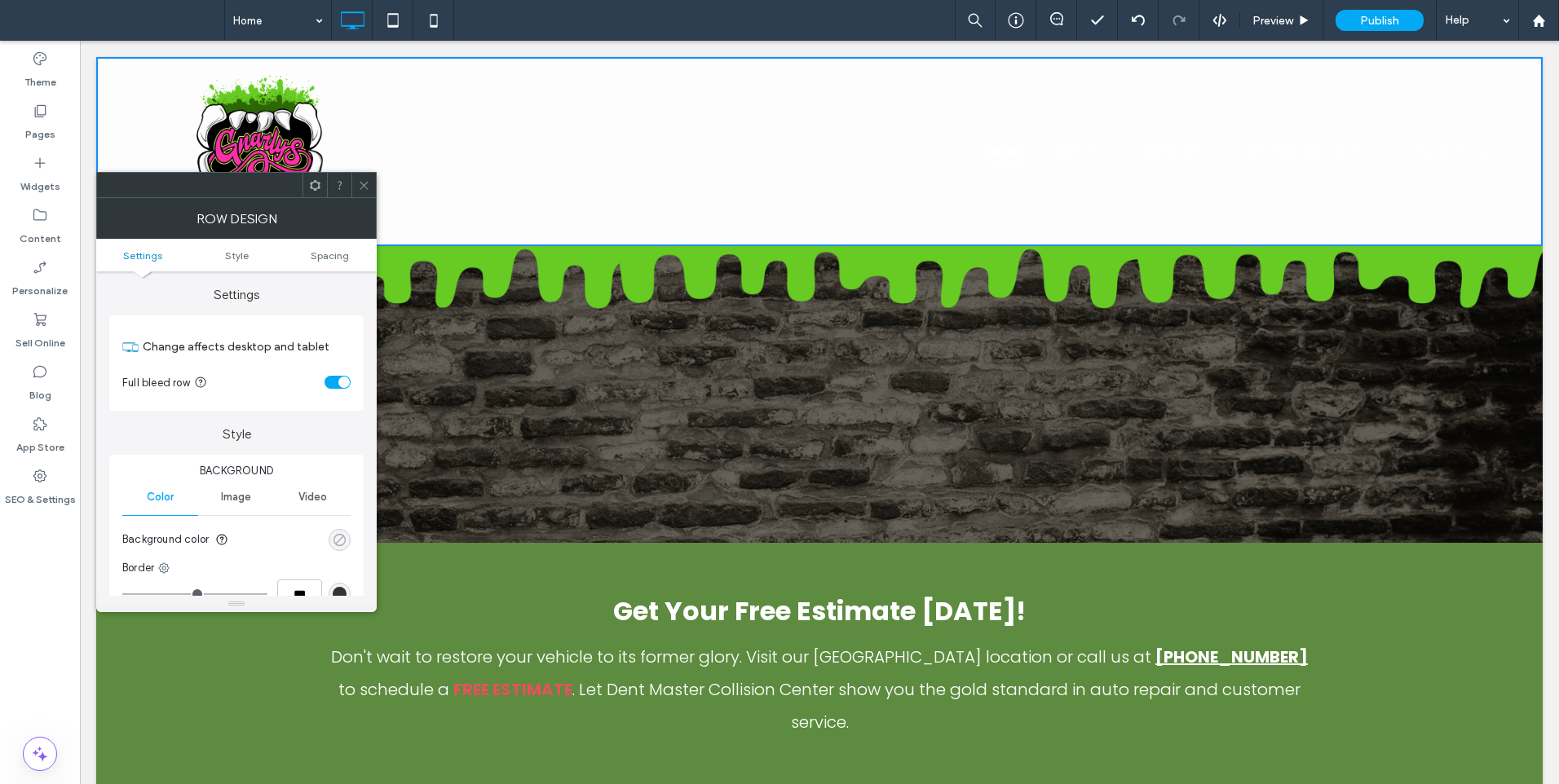
click at [345, 540] on div "rgba(0, 0, 0, 0)" at bounding box center [339, 540] width 22 height 22
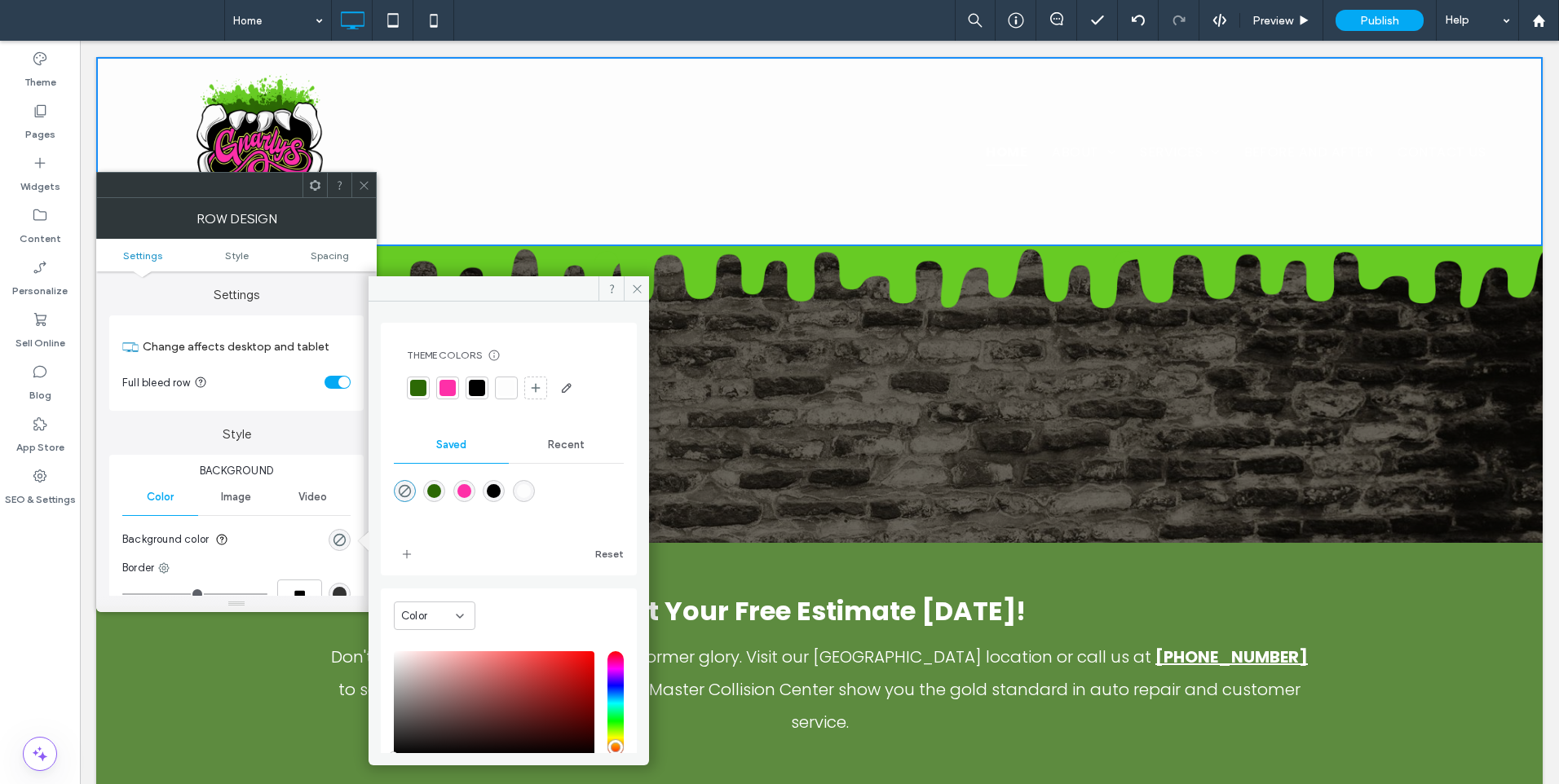
click at [562, 445] on span "Recent" at bounding box center [565, 445] width 36 height 13
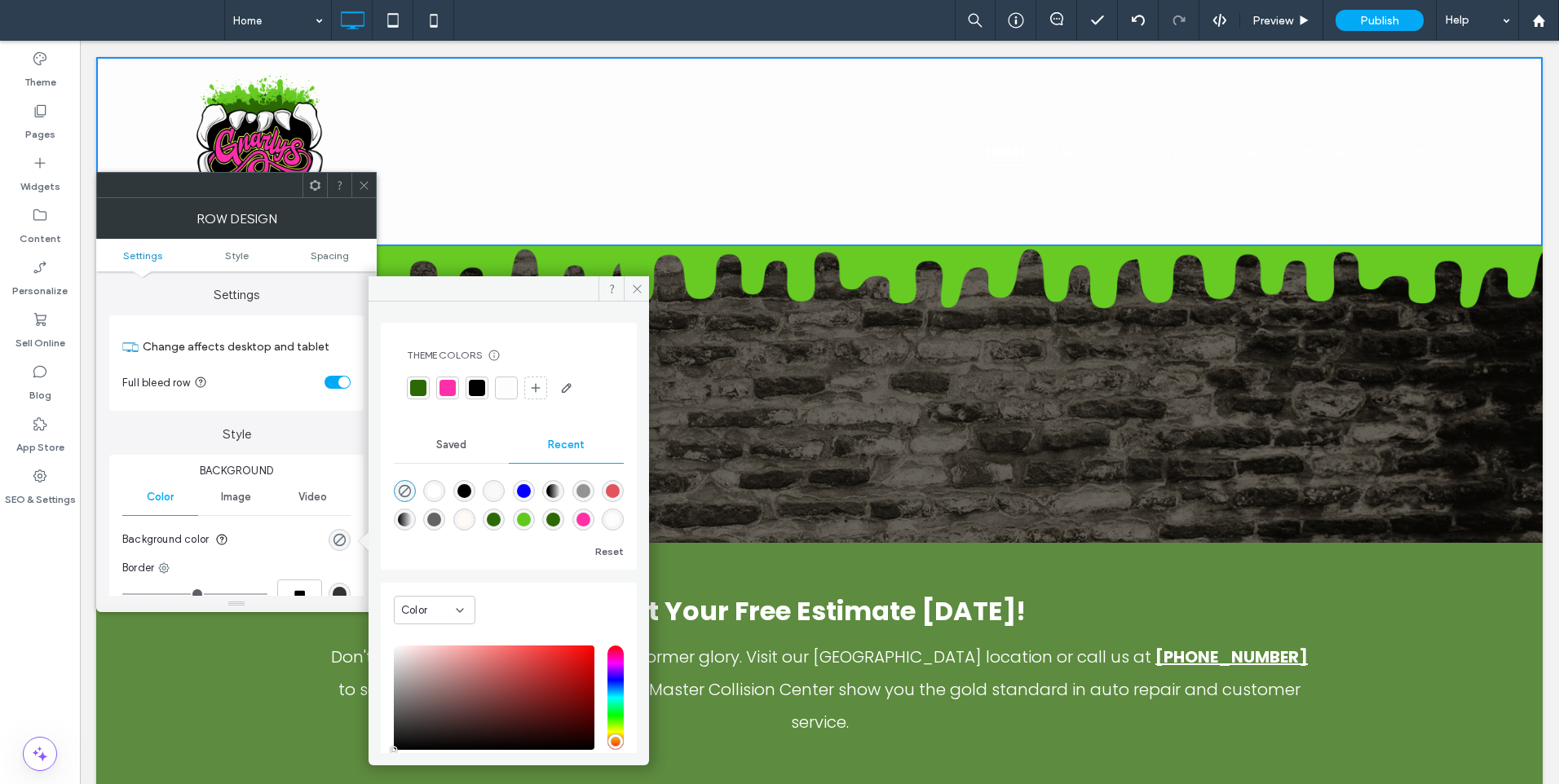
scroll to position [26, 0]
click at [530, 512] on div "rgba(98, 200, 30, 1)" at bounding box center [524, 519] width 14 height 14
type input "*******"
type input "***"
type input "****"
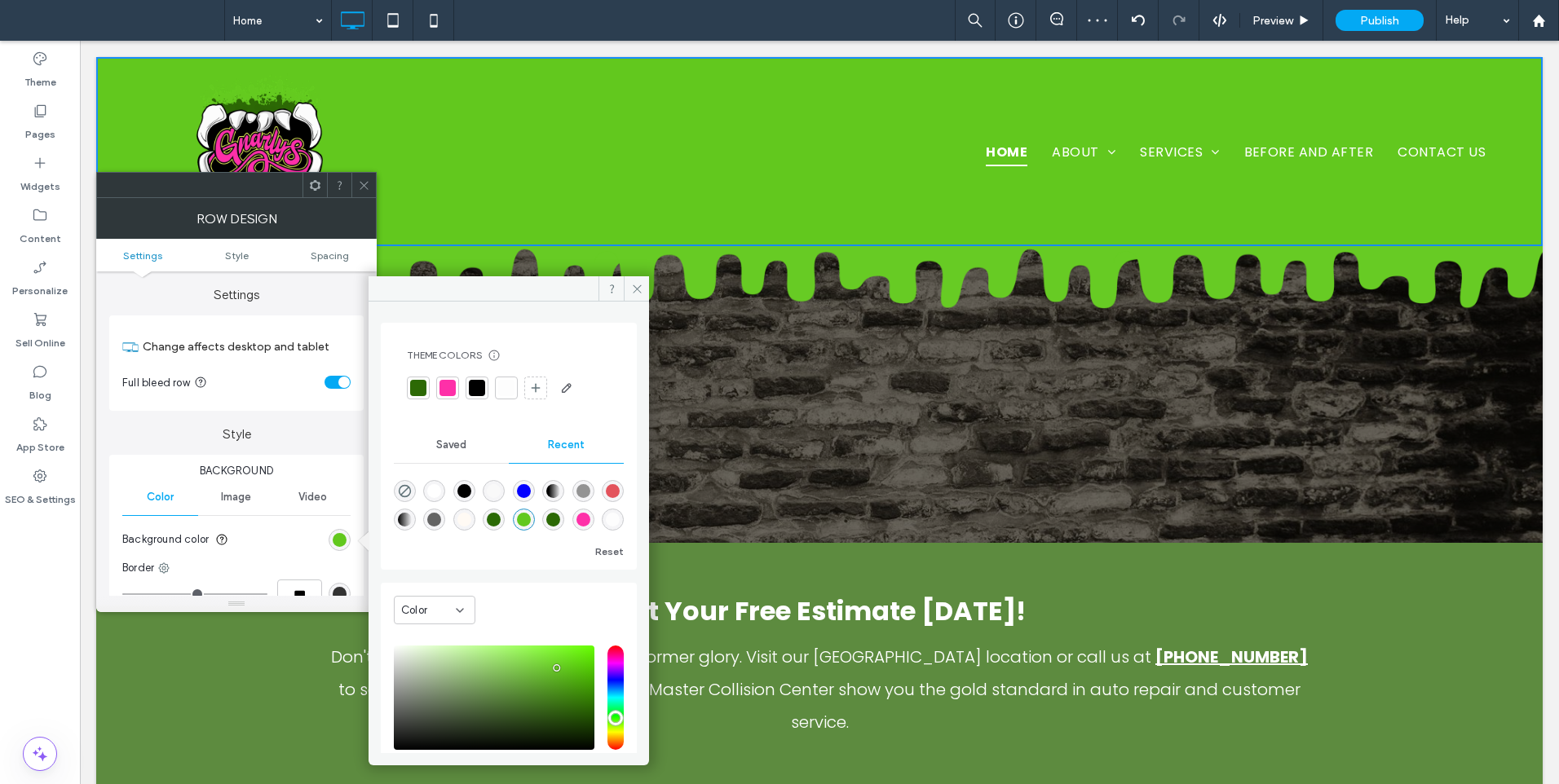
click at [437, 445] on span "Saved" at bounding box center [451, 445] width 31 height 13
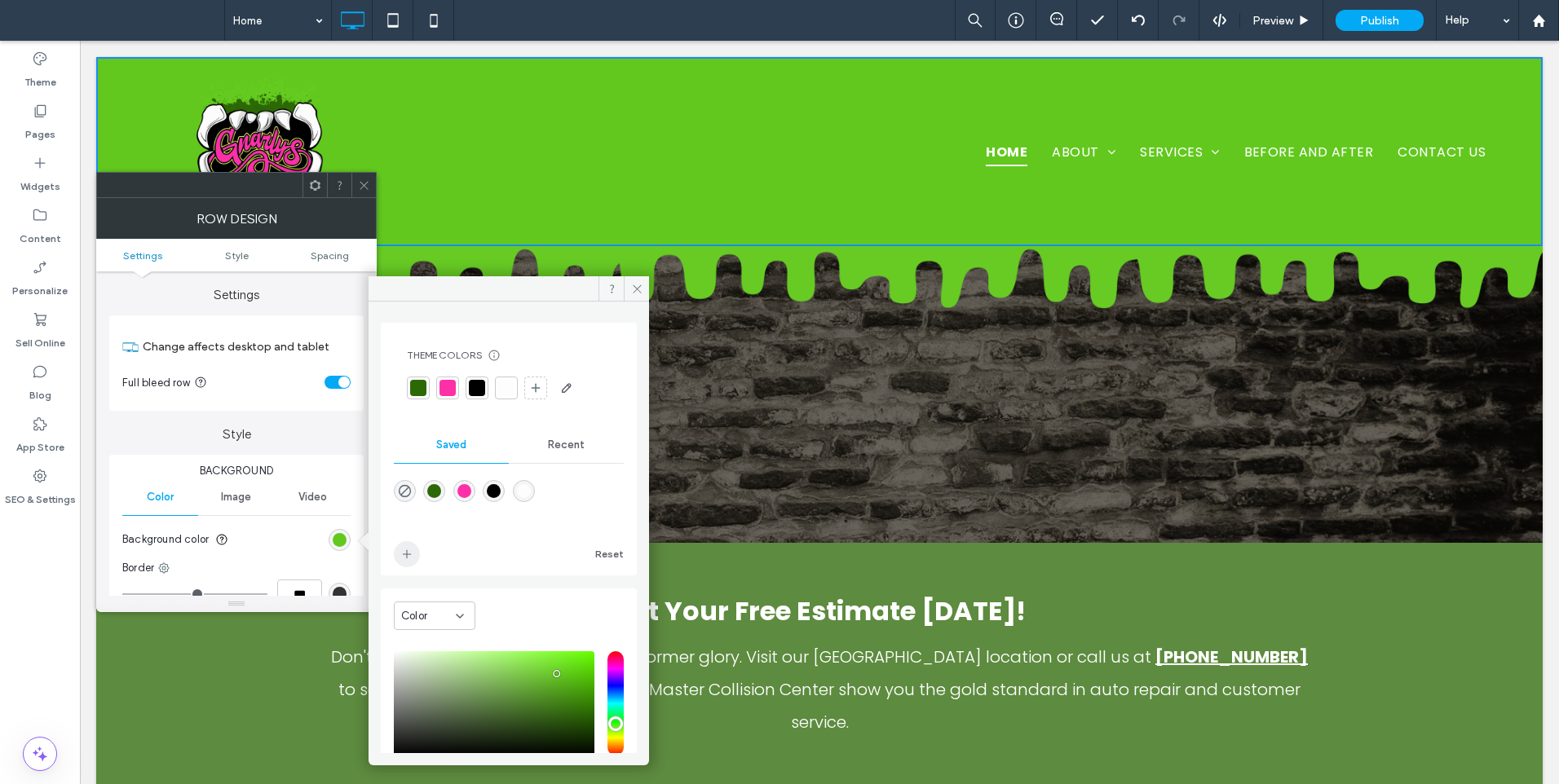
click at [407, 548] on icon "add color" at bounding box center [407, 553] width 13 height 13
click at [360, 176] on span at bounding box center [364, 185] width 12 height 25
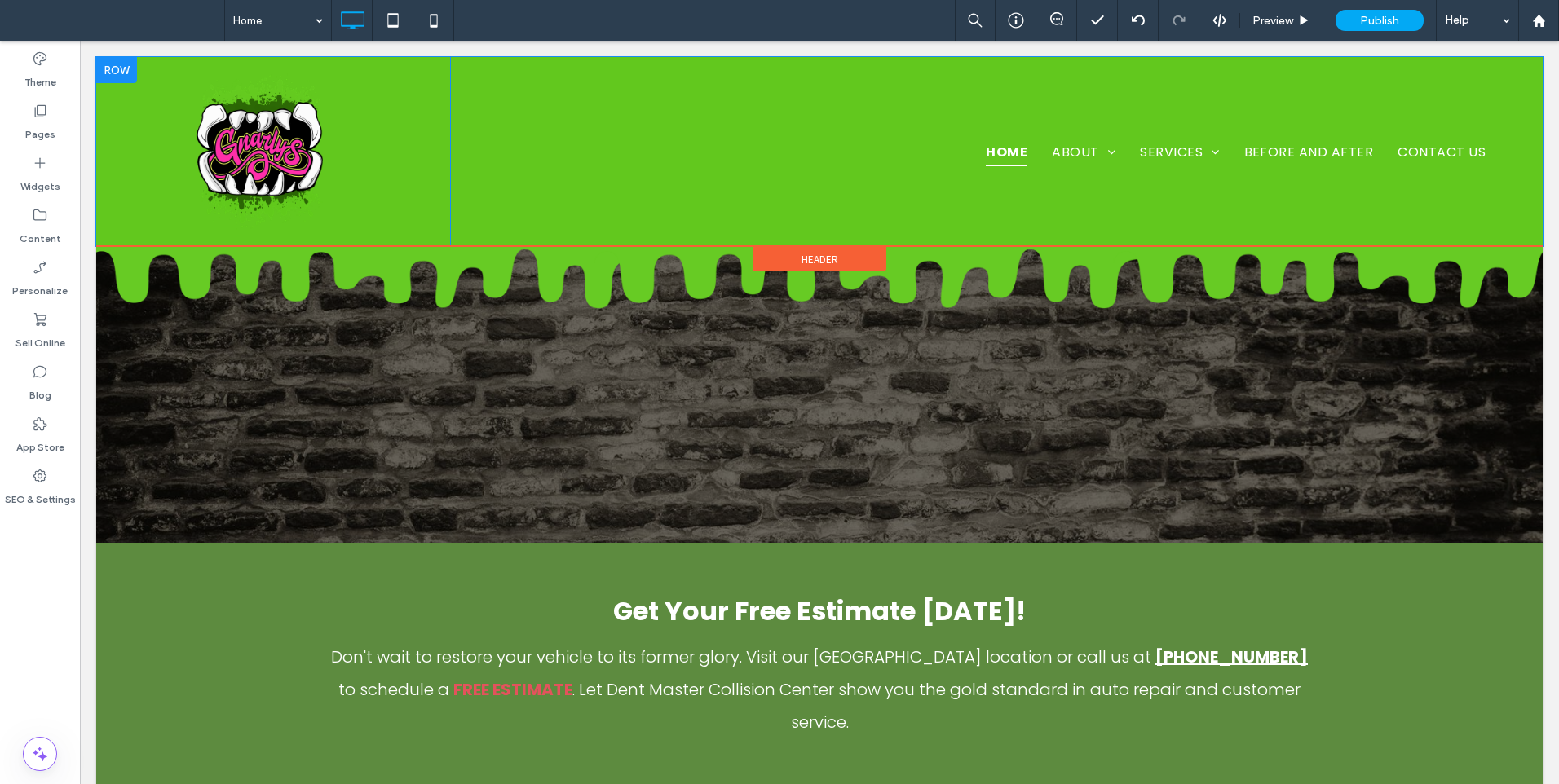
click at [134, 183] on div "Click To Paste" at bounding box center [272, 151] width 354 height 189
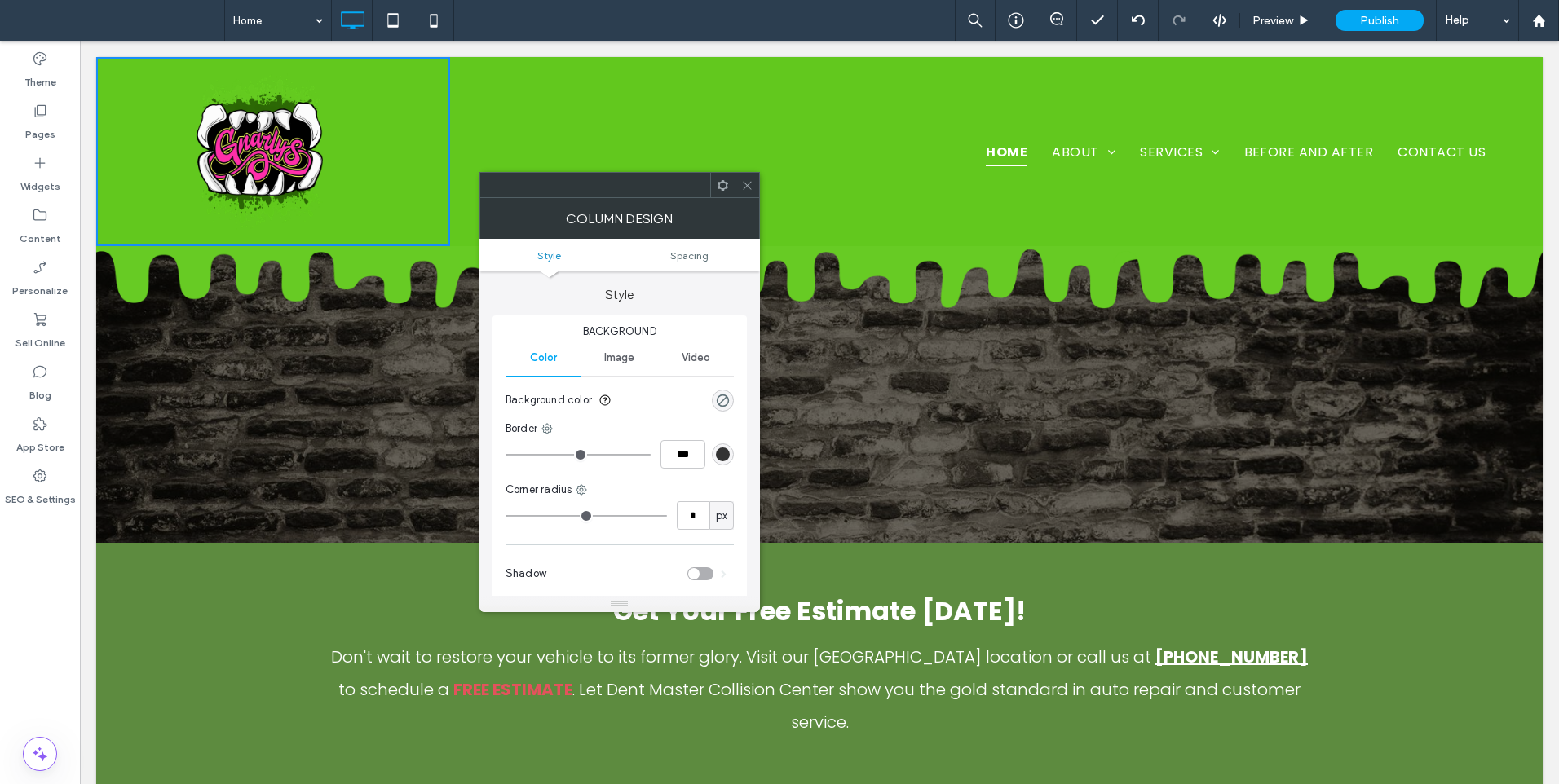
click at [752, 181] on icon at bounding box center [747, 185] width 12 height 12
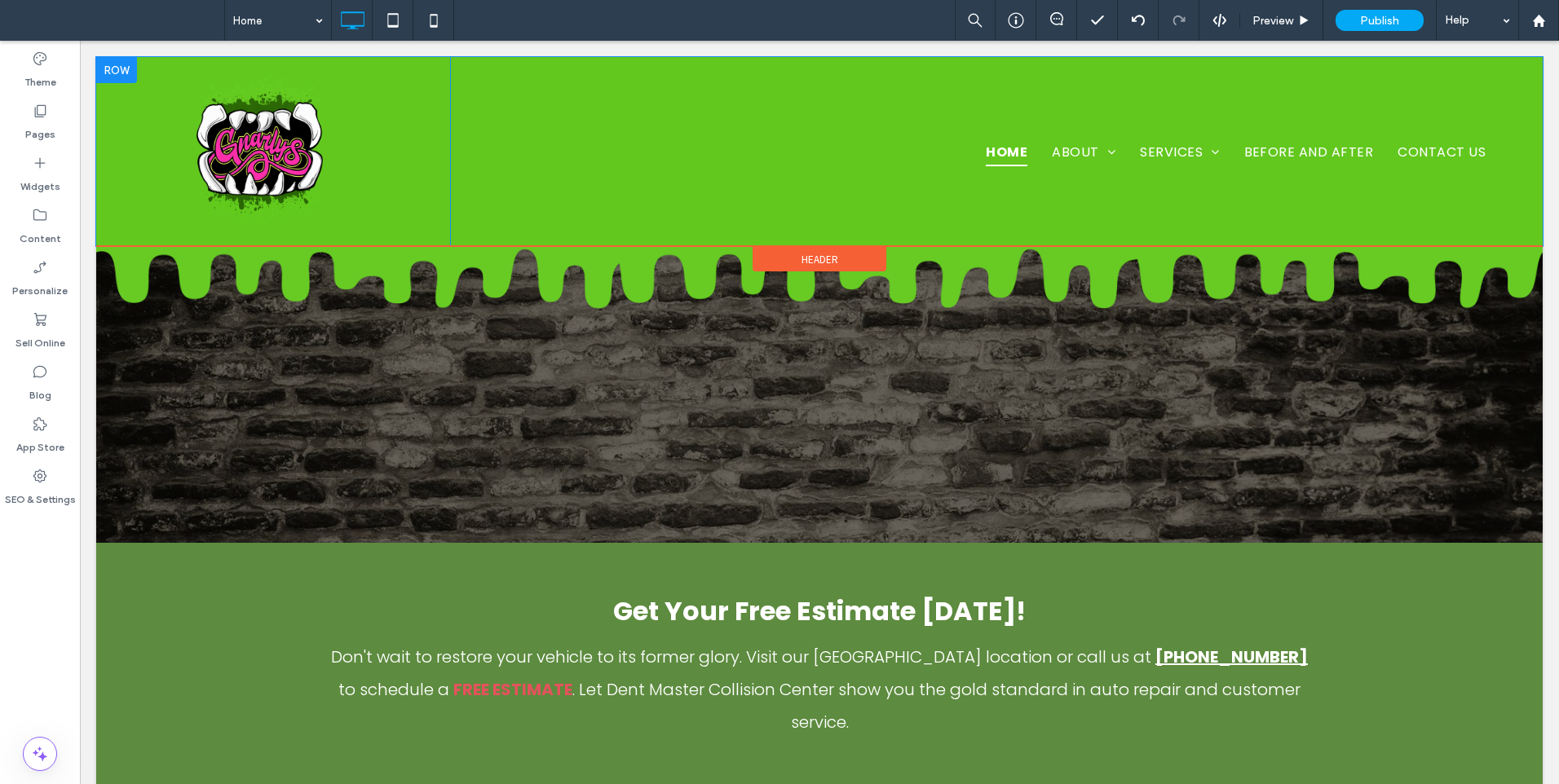
click at [103, 68] on div at bounding box center [116, 70] width 41 height 26
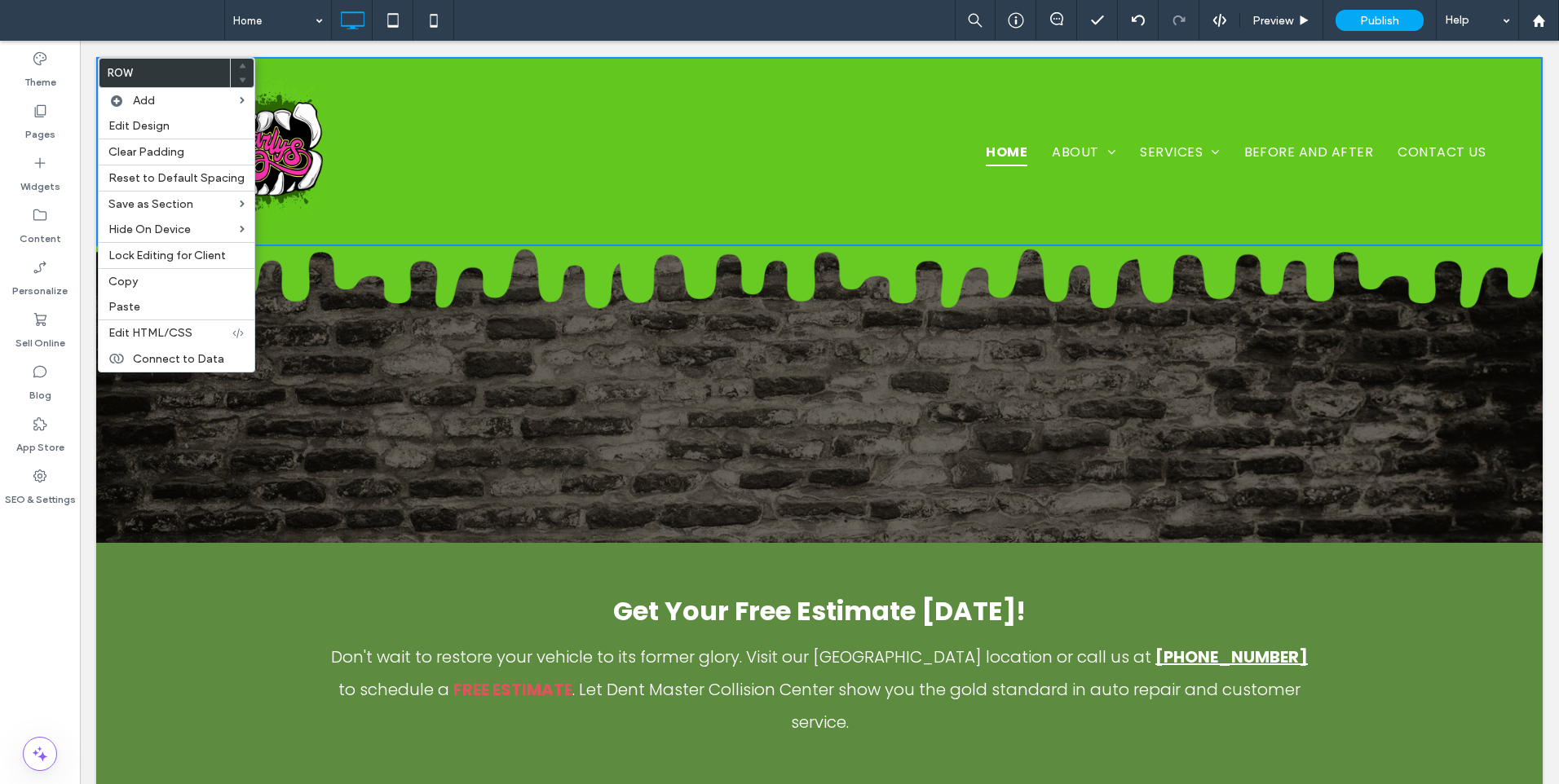
click at [569, 154] on nav "Home About Location Services Auto Body Repair Collision Repair Service Auto Uph…" at bounding box center [984, 152] width 1052 height 40
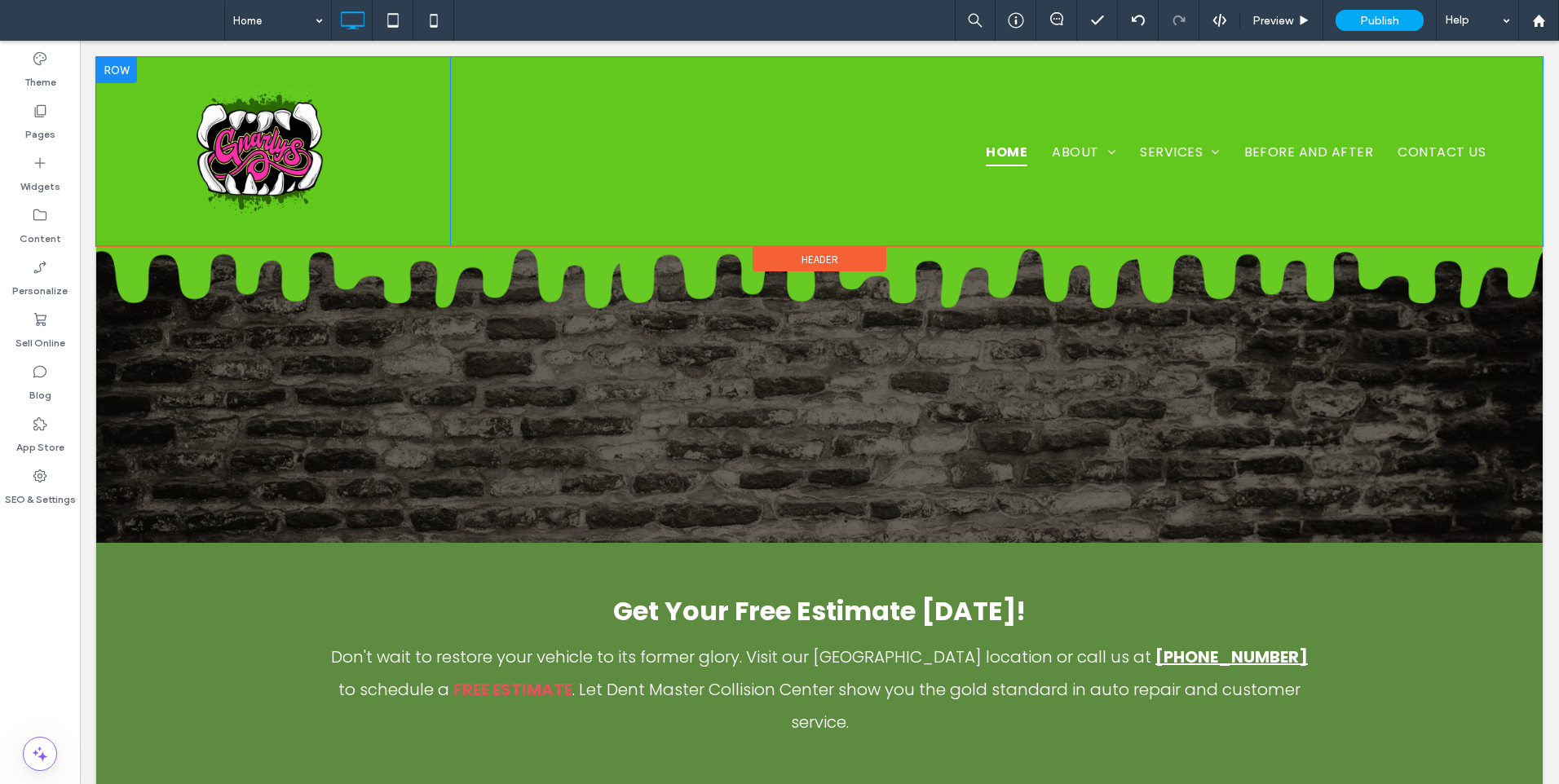
click at [118, 62] on div at bounding box center [116, 70] width 41 height 26
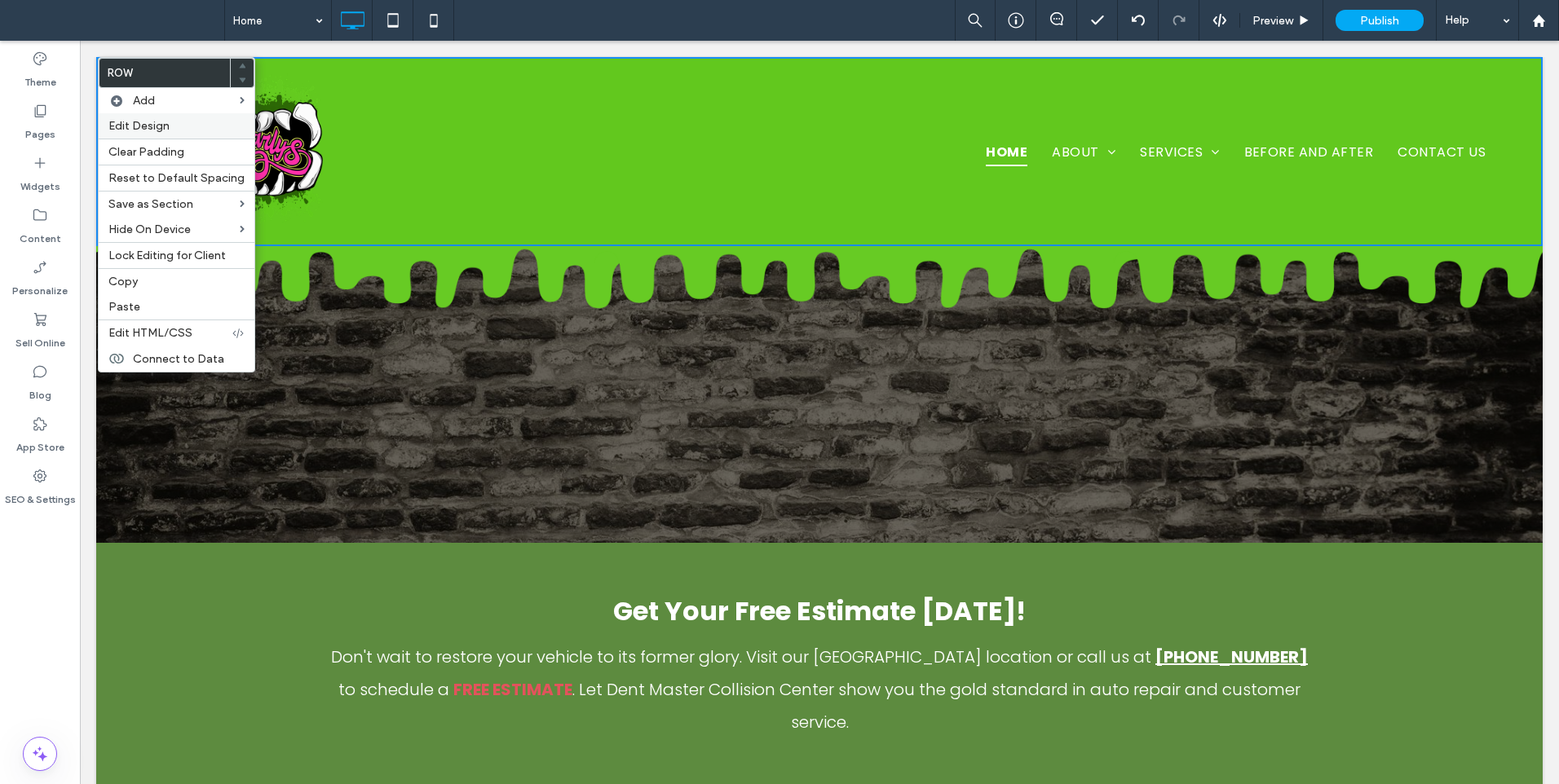
click at [141, 131] on span "Edit Design" at bounding box center [139, 126] width 61 height 14
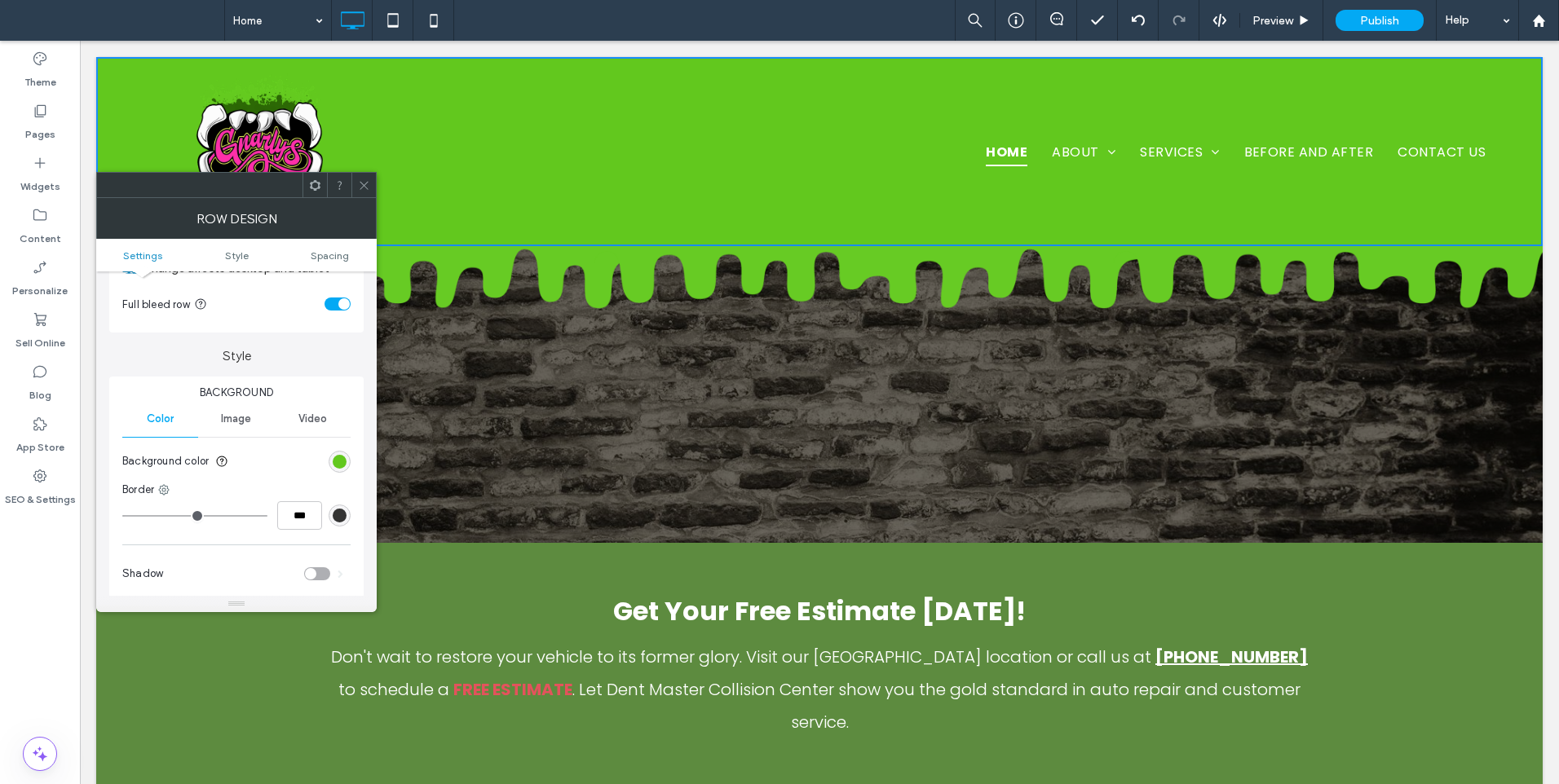
scroll to position [136, 0]
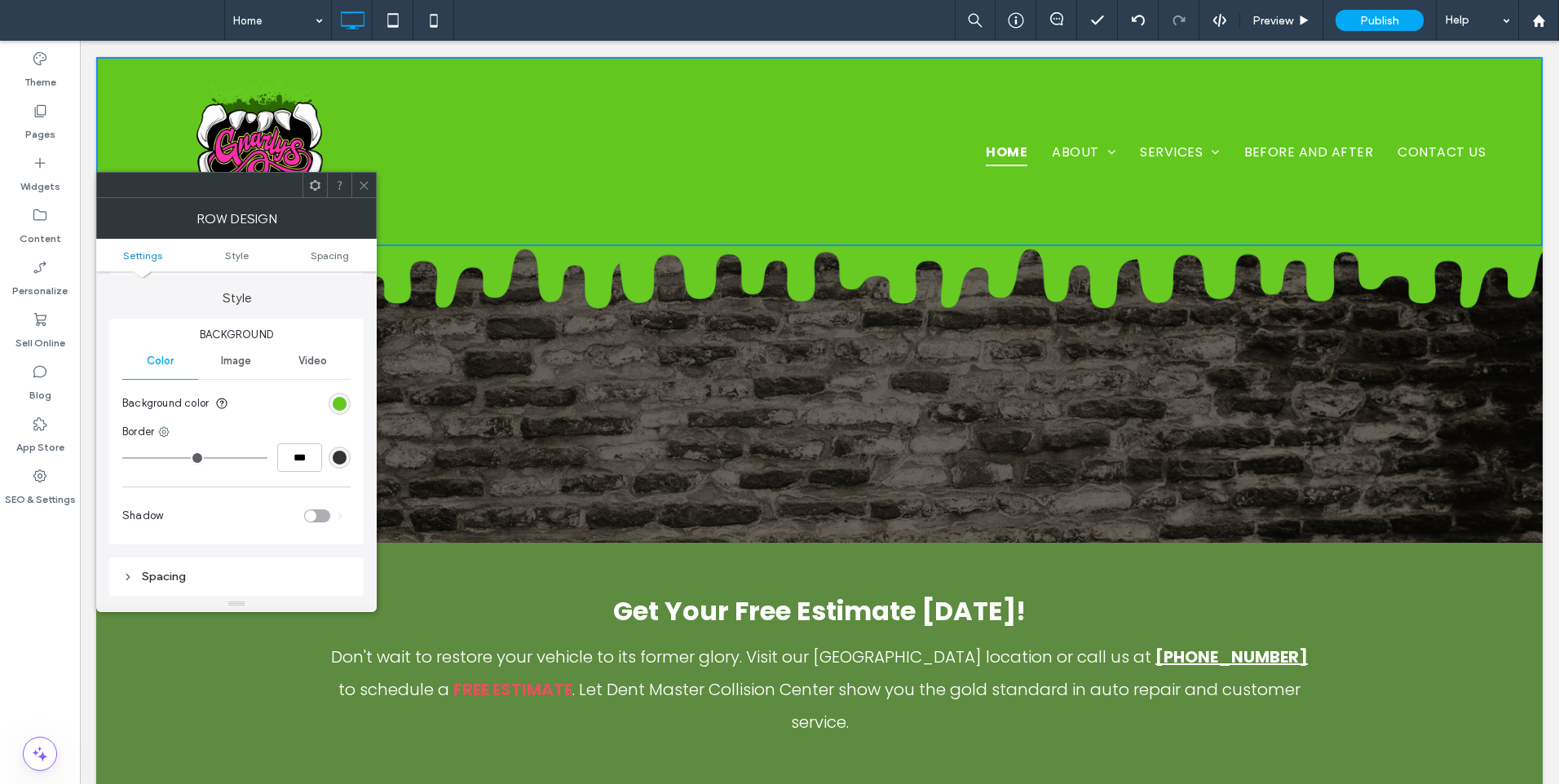
click at [345, 395] on div "rgb(98, 200, 30)" at bounding box center [339, 404] width 22 height 22
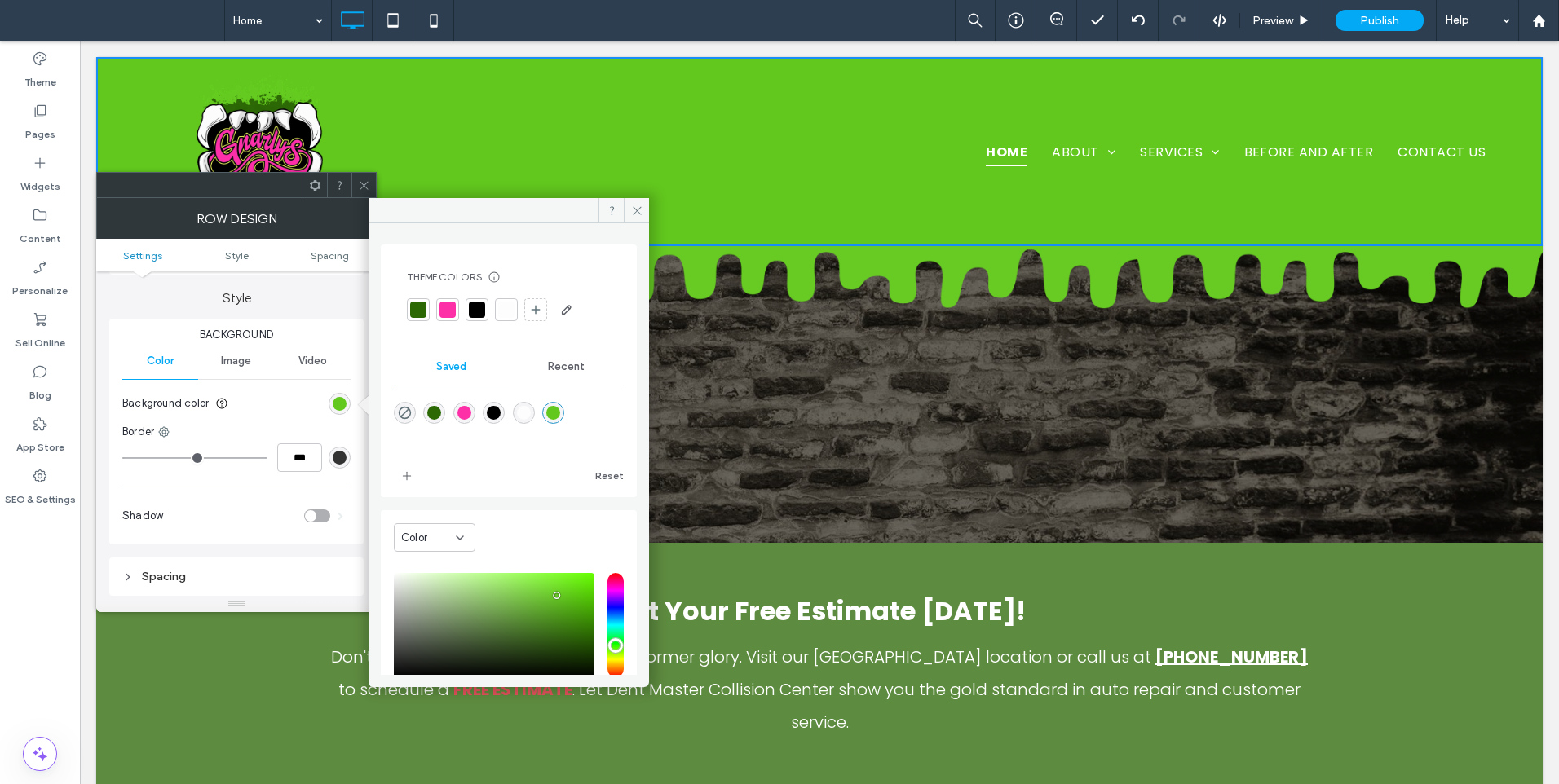
click at [463, 527] on div "Color" at bounding box center [435, 538] width 81 height 29
click at [441, 591] on span "Gradient" at bounding box center [424, 595] width 47 height 16
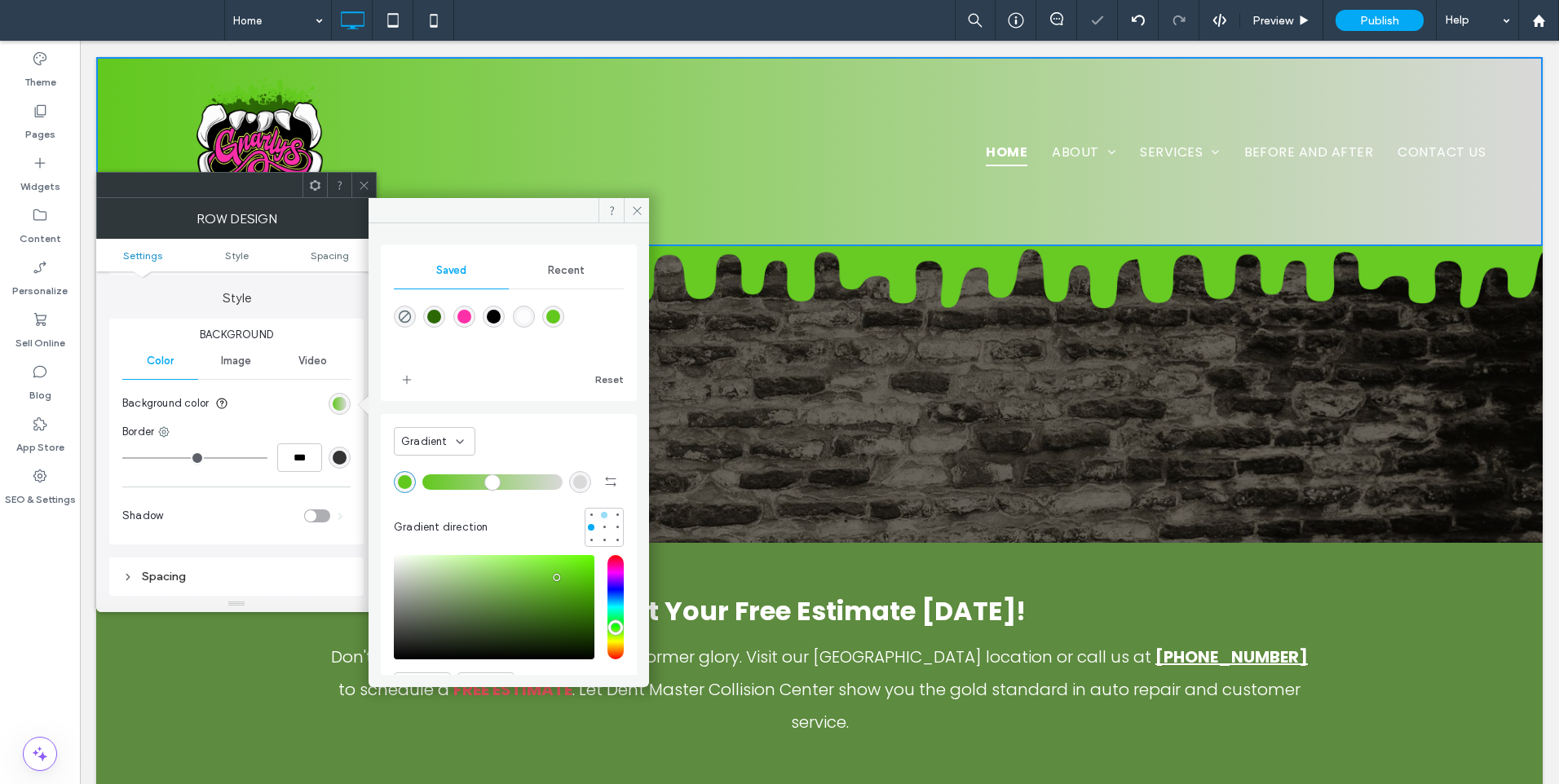
click at [598, 519] on div at bounding box center [603, 514] width 11 height 11
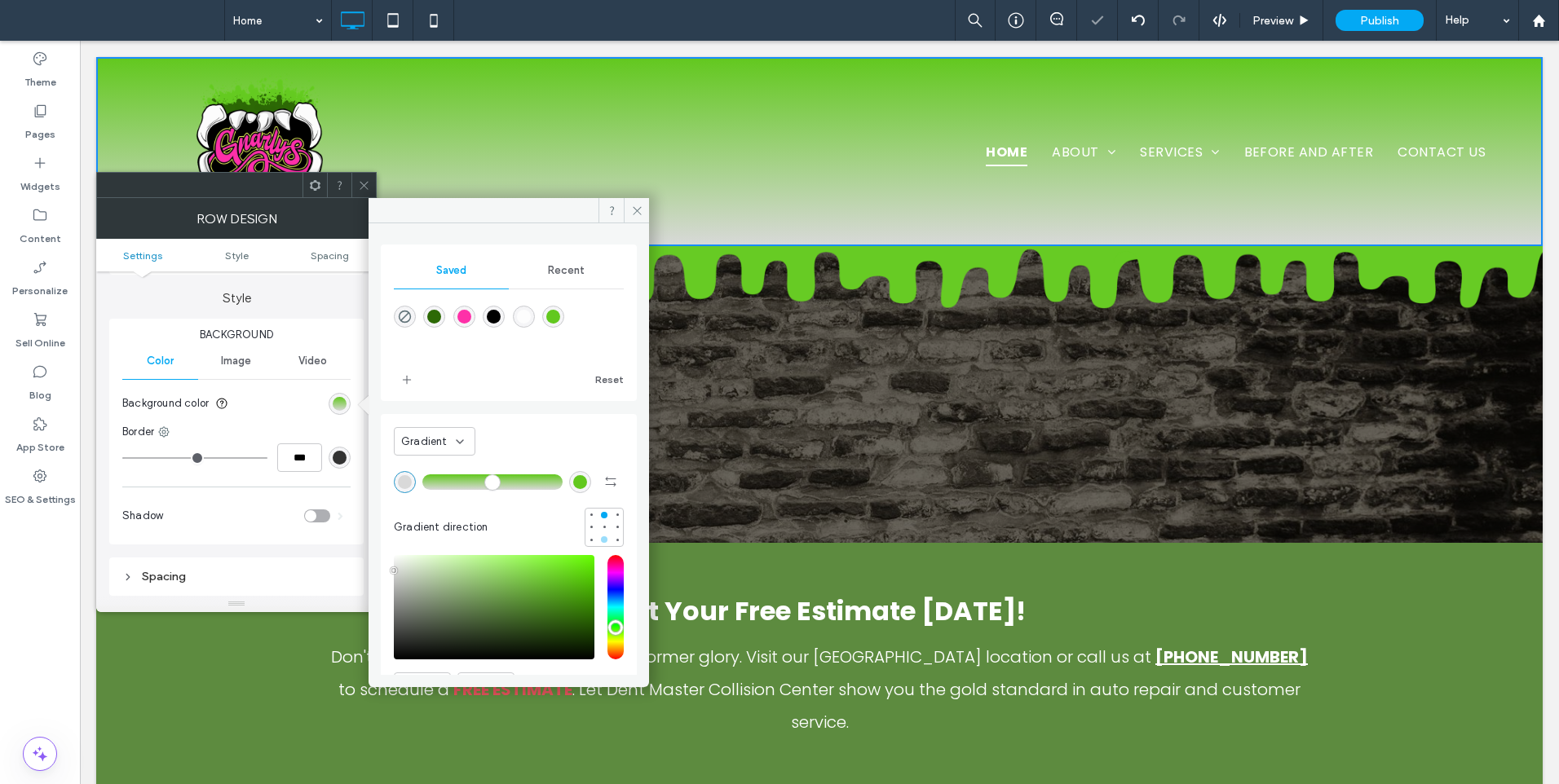
click at [598, 546] on div at bounding box center [603, 539] width 11 height 11
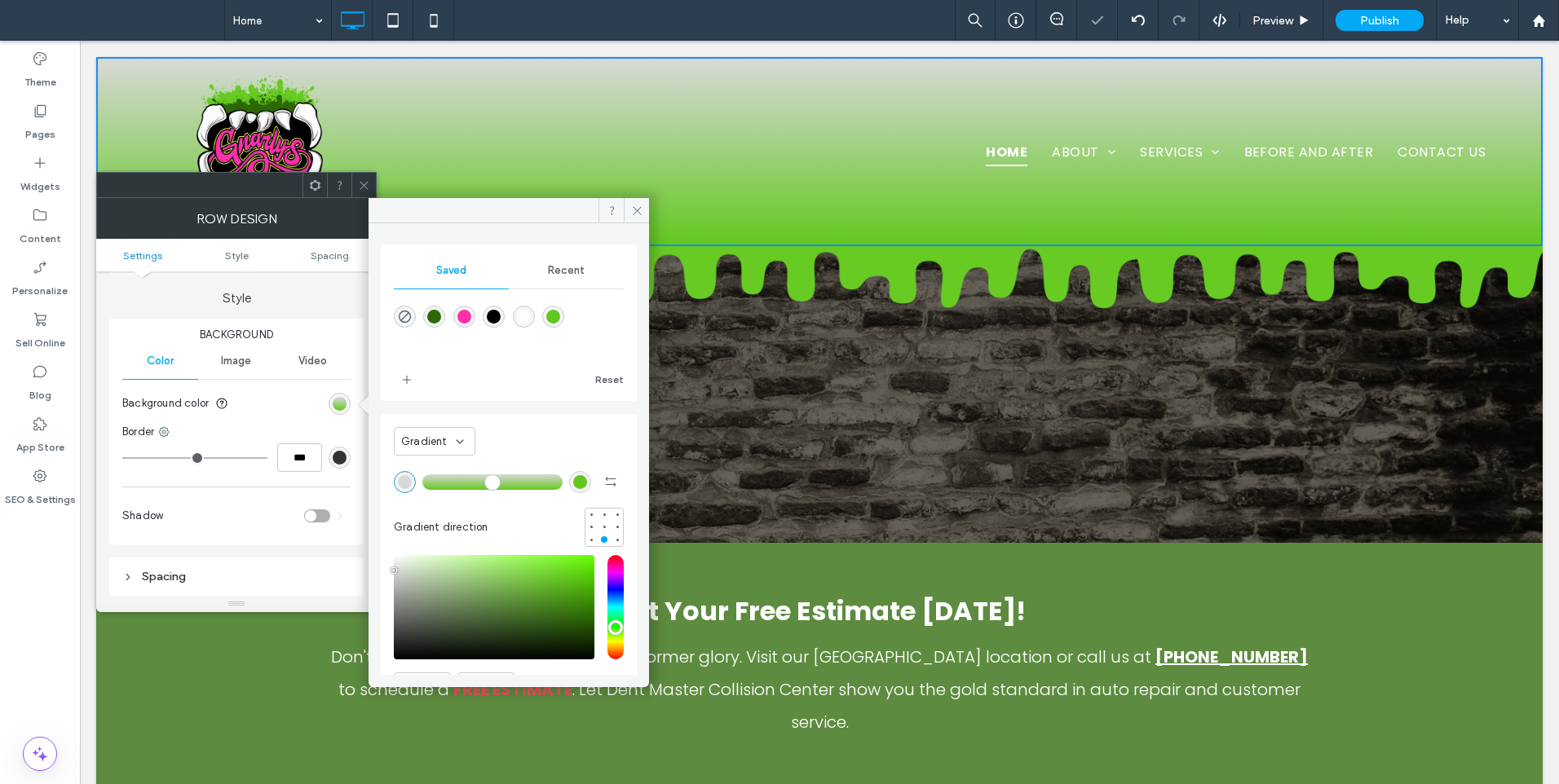
click at [441, 315] on div "rgba(44,105,5,1)" at bounding box center [434, 316] width 14 height 14
type input "*******"
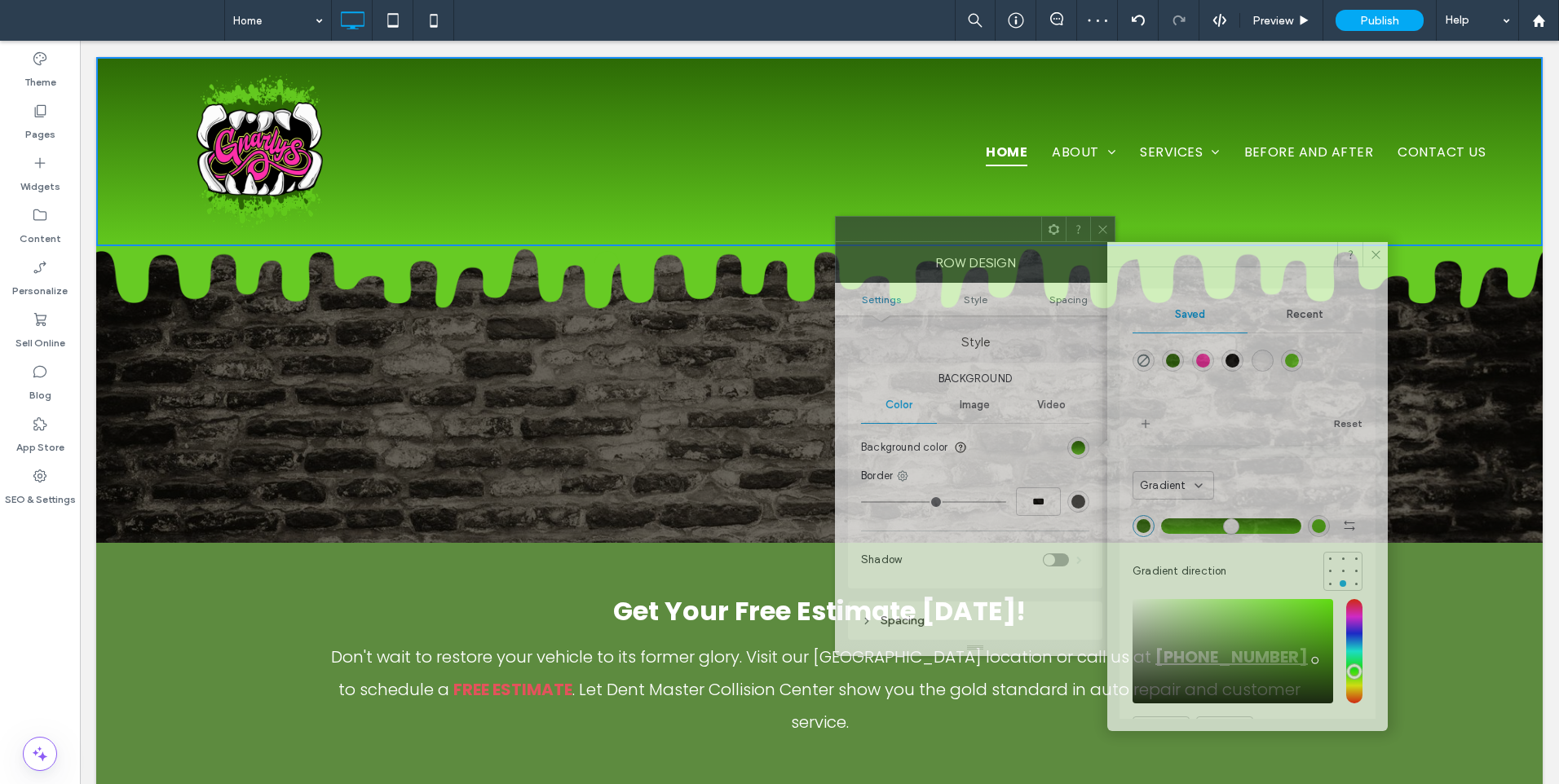
drag, startPoint x: 244, startPoint y: 188, endPoint x: 1073, endPoint y: 230, distance: 830.1
click at [988, 233] on div at bounding box center [939, 229] width 205 height 25
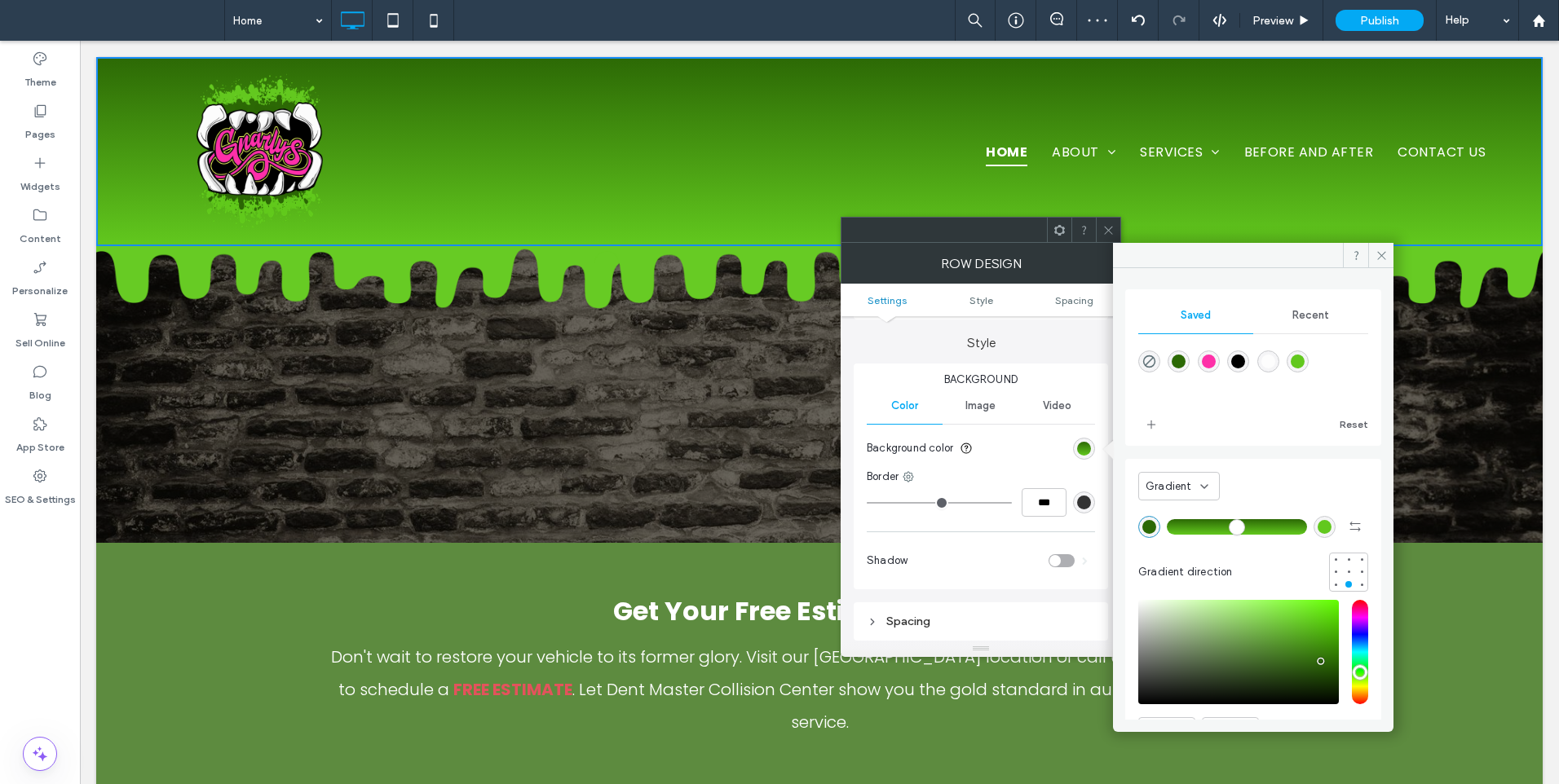
click at [1105, 231] on icon at bounding box center [1108, 230] width 12 height 12
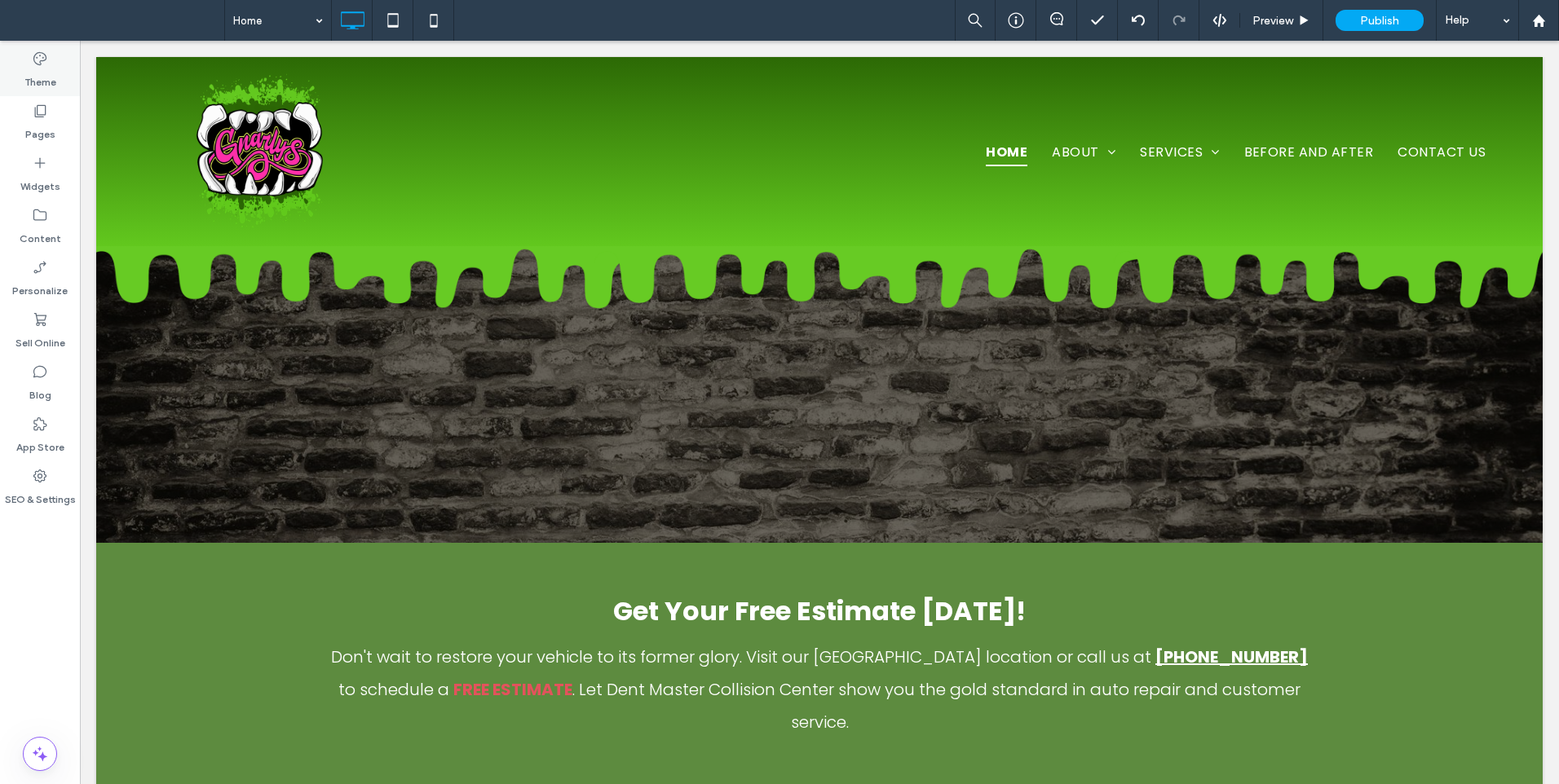
drag, startPoint x: 20, startPoint y: 45, endPoint x: 29, endPoint y: 57, distance: 15.0
click at [20, 45] on div "Theme" at bounding box center [40, 70] width 80 height 52
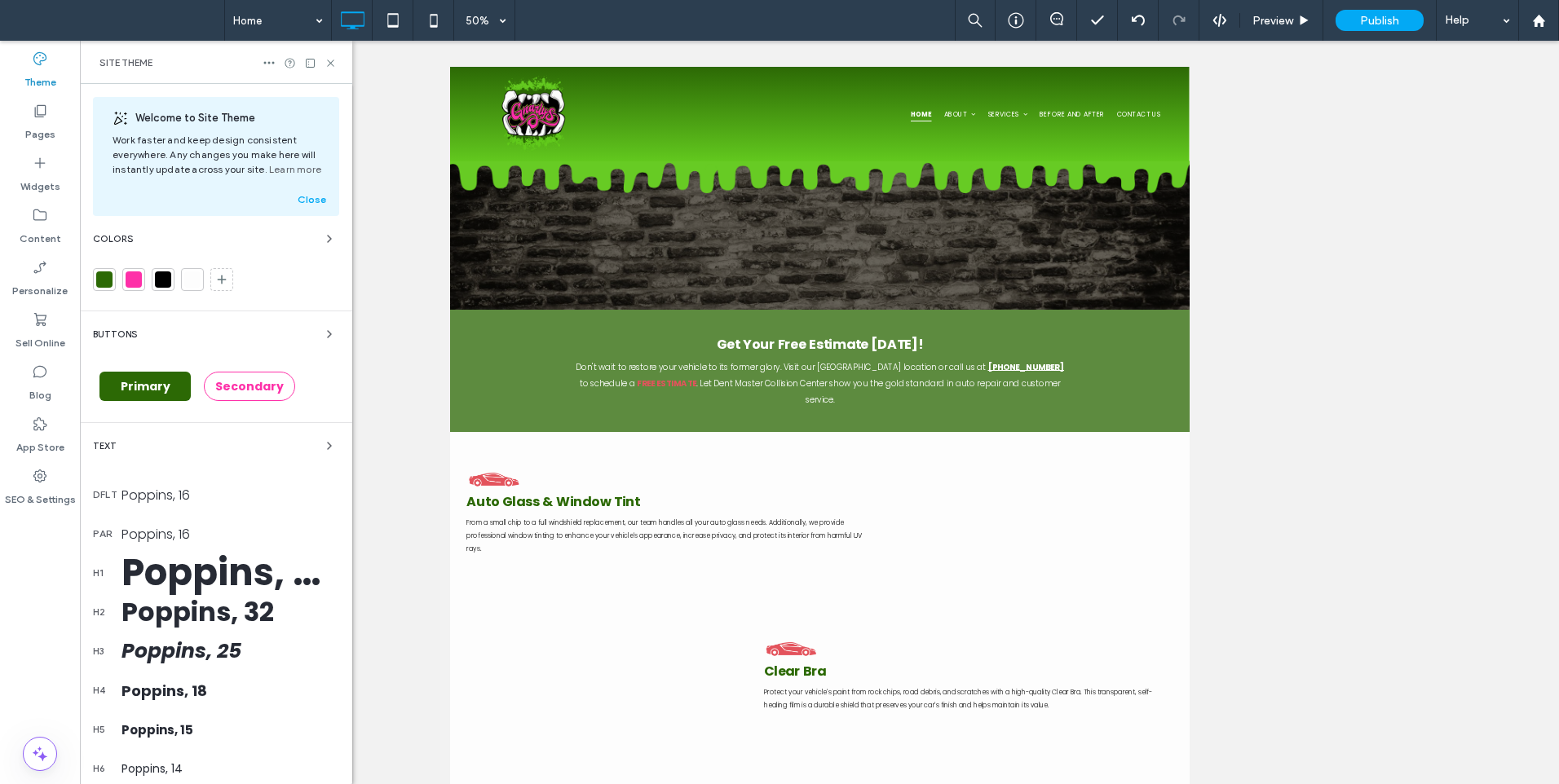
click at [39, 68] on label "Theme" at bounding box center [40, 78] width 31 height 23
click at [227, 285] on icon at bounding box center [222, 279] width 13 height 13
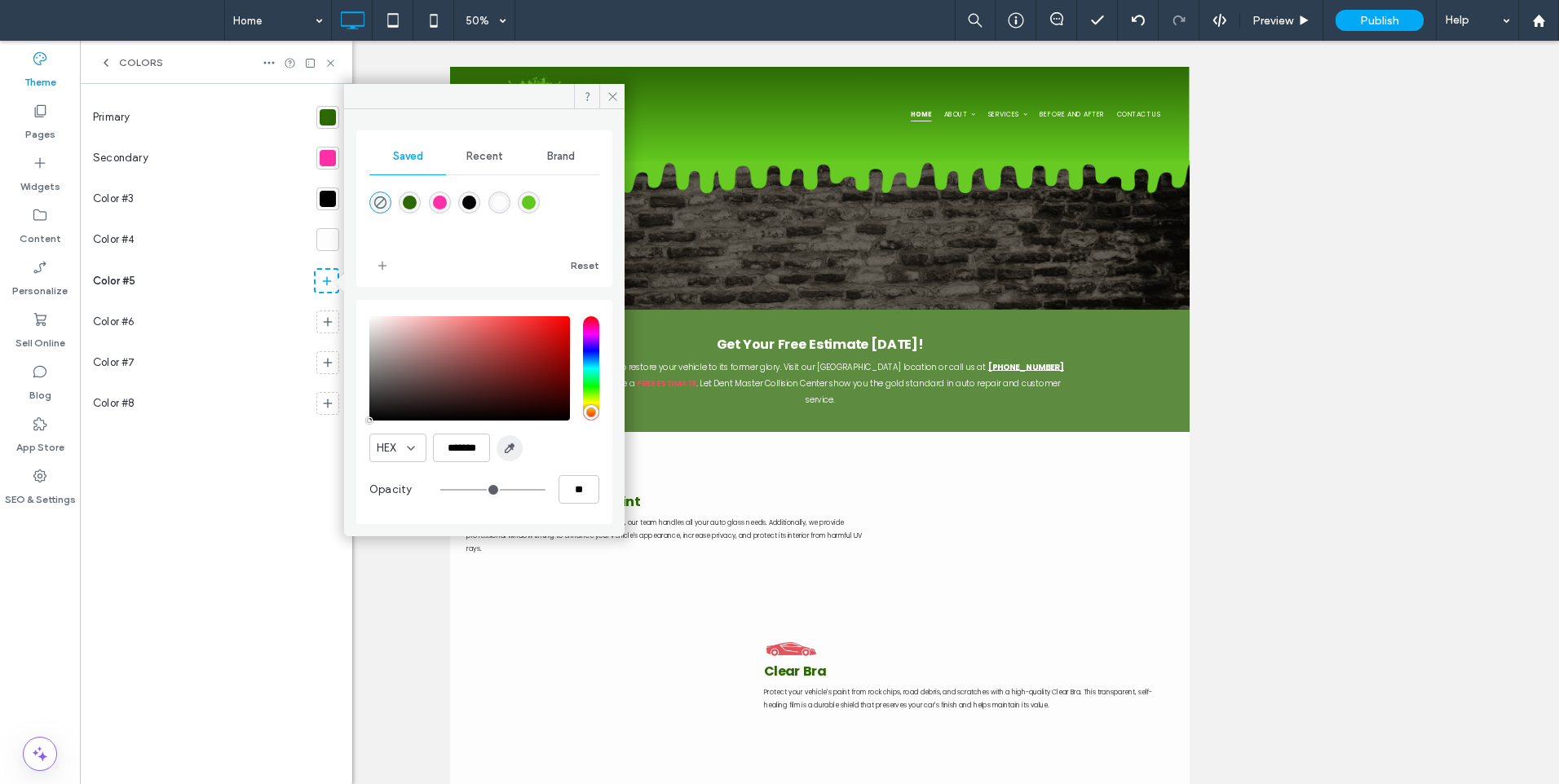
click at [516, 447] on span "button" at bounding box center [509, 448] width 26 height 26
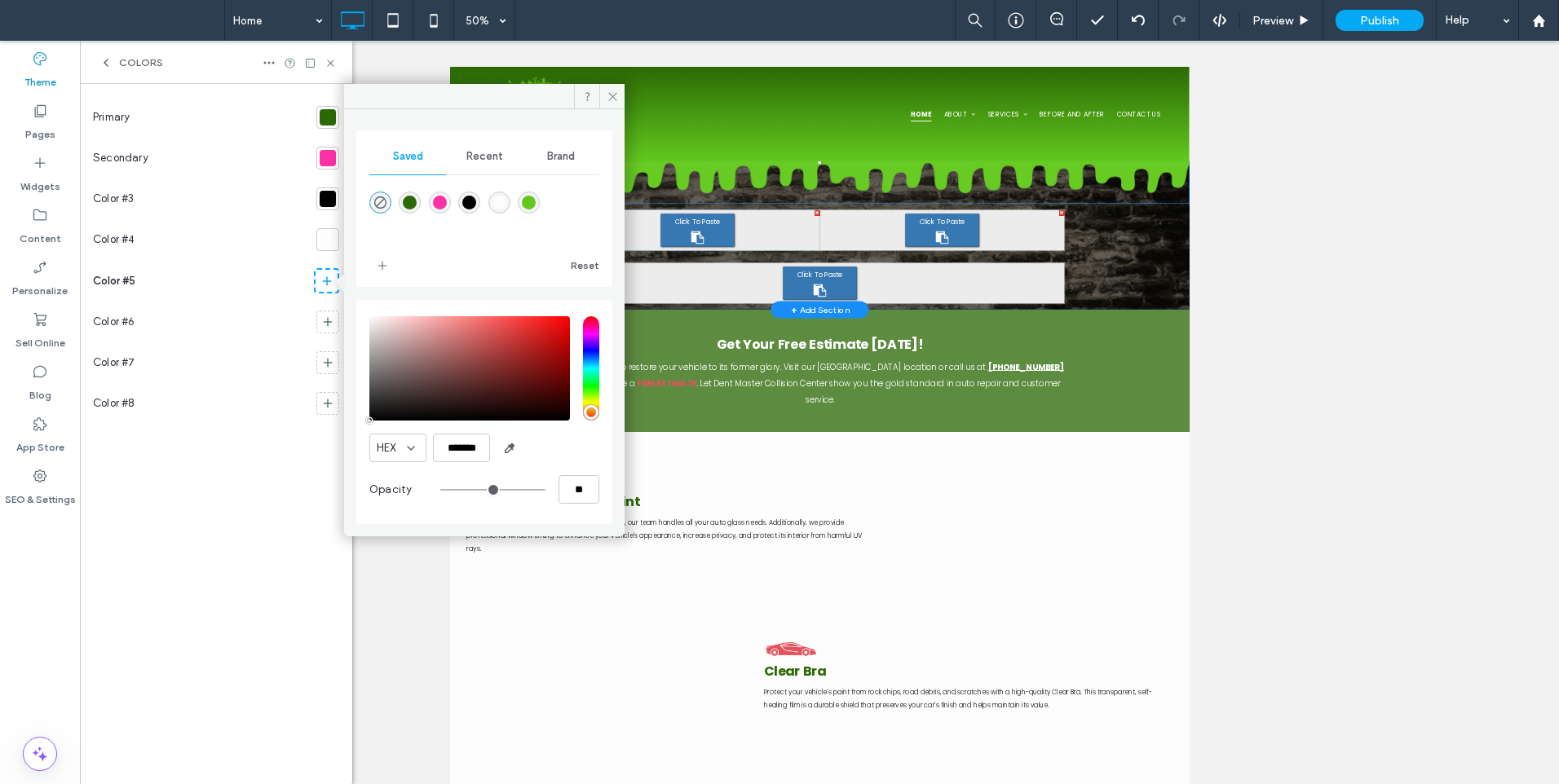
type input "*******"
type input "***"
type input "****"
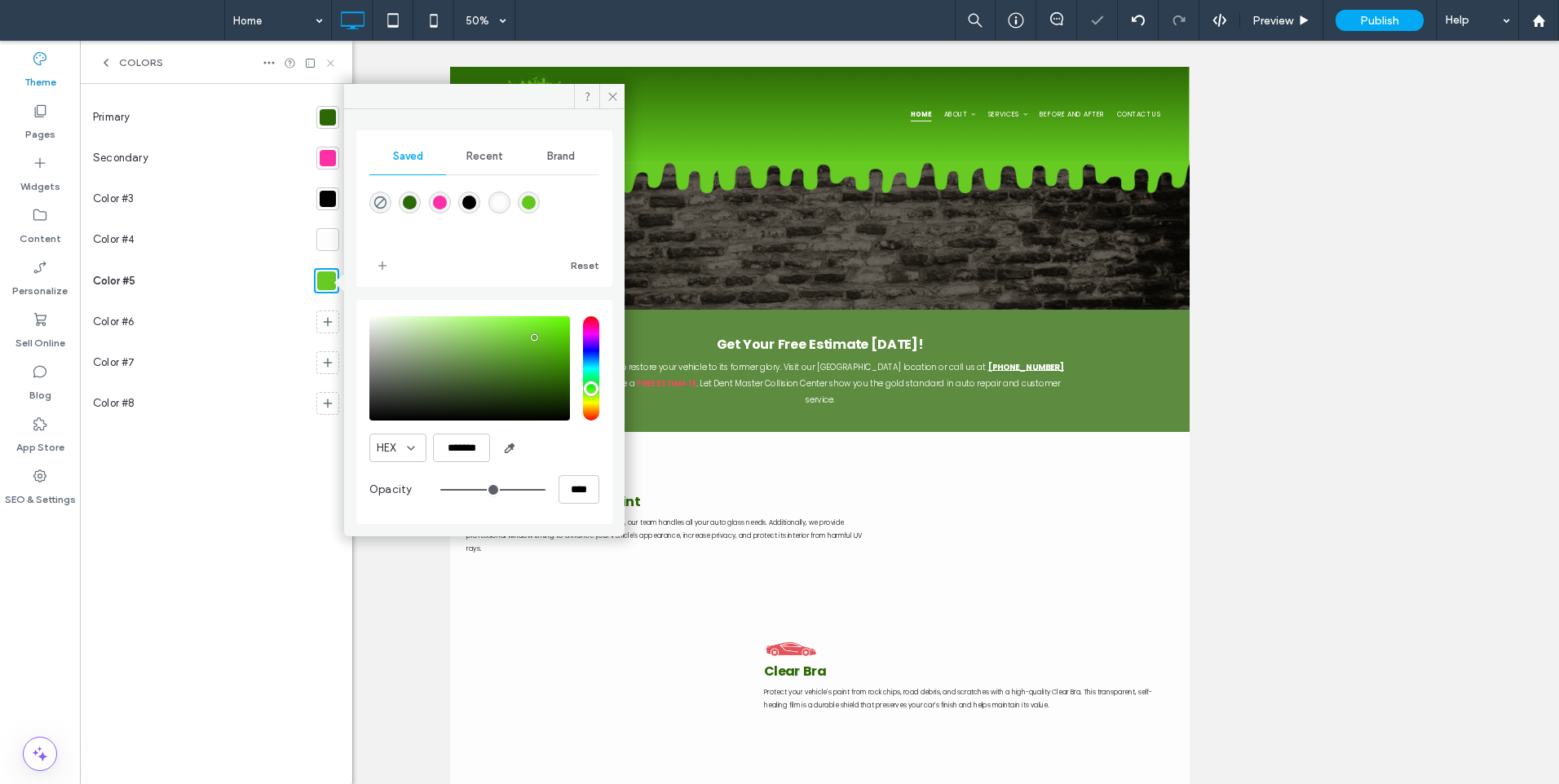
click at [334, 66] on icon at bounding box center [330, 63] width 12 height 12
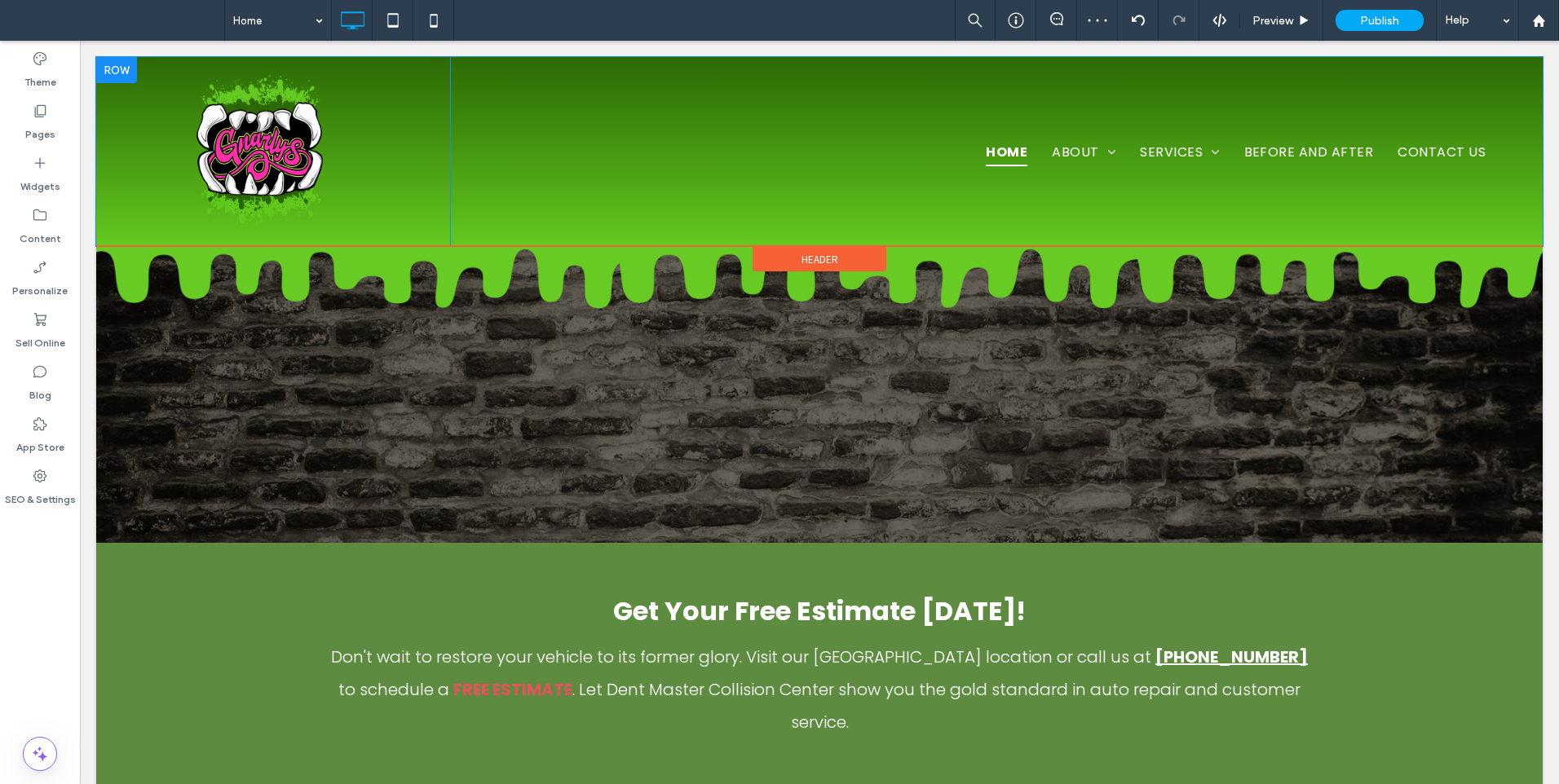
click at [100, 64] on div at bounding box center [116, 70] width 41 height 26
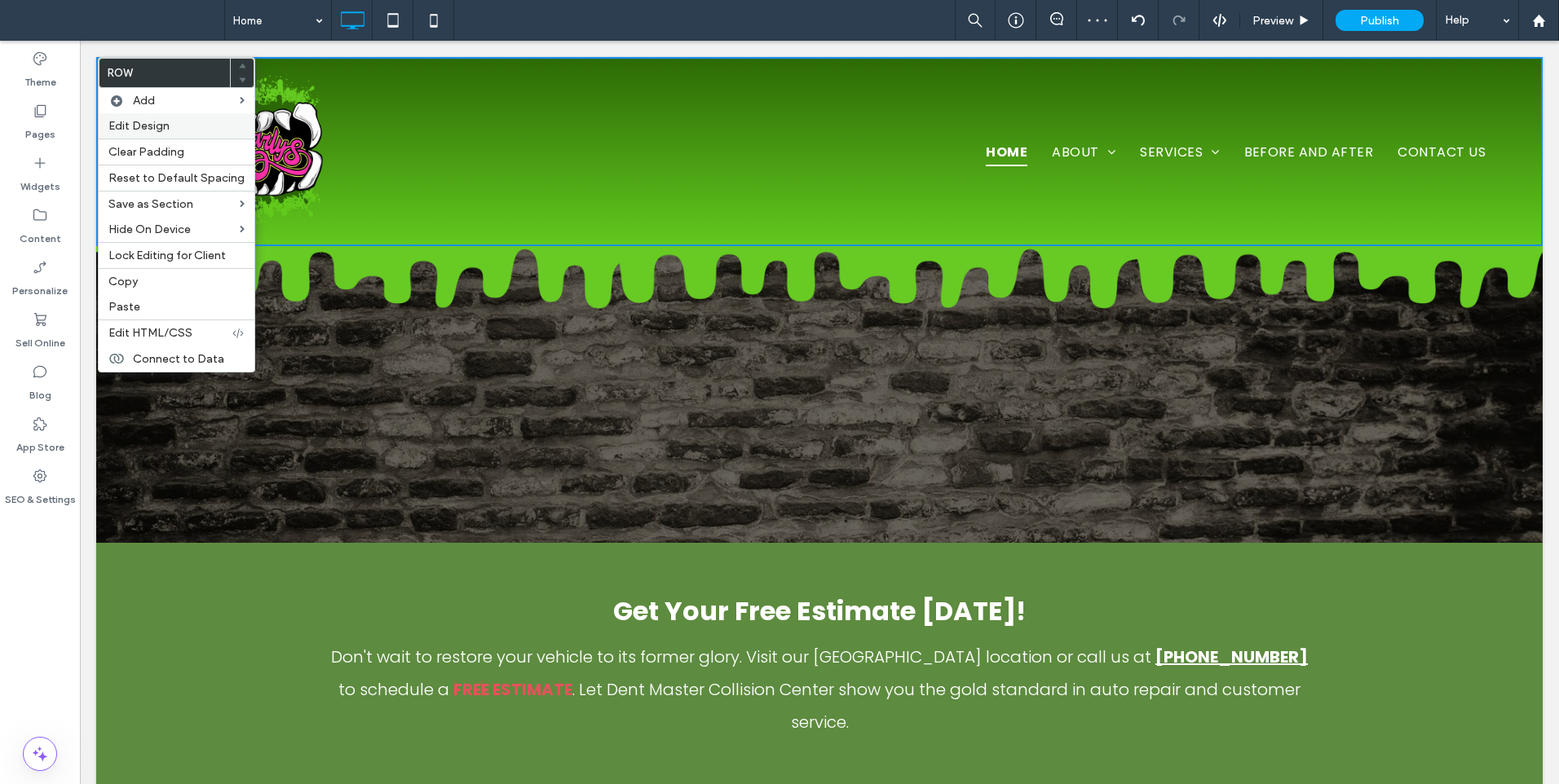
click at [133, 132] on span "Edit Design" at bounding box center [139, 126] width 61 height 14
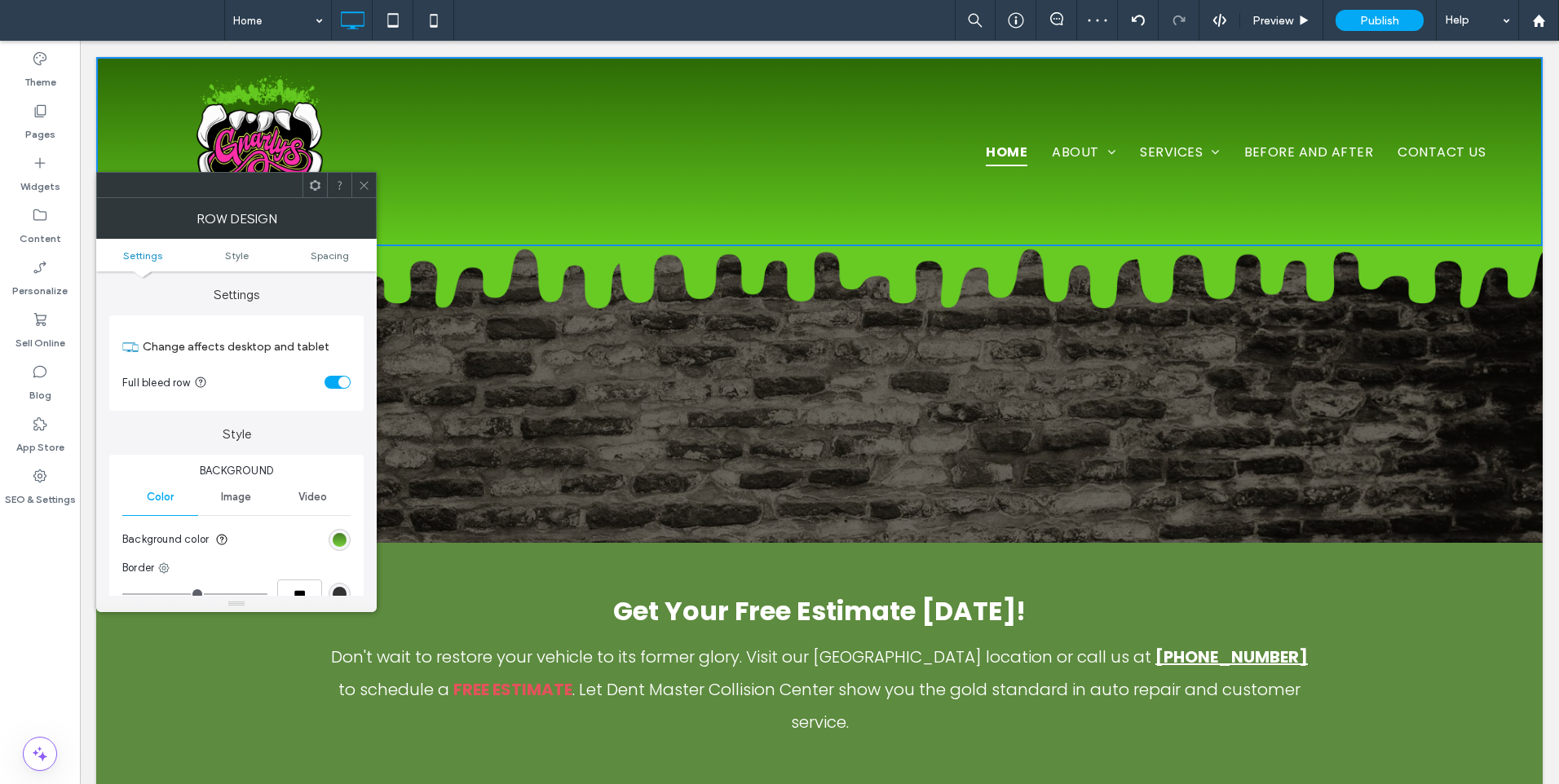
click at [335, 545] on div "linear-gradient(rgb(44, 105, 5) 0%, rgb(98, 200, 30) 100%)" at bounding box center [339, 540] width 14 height 14
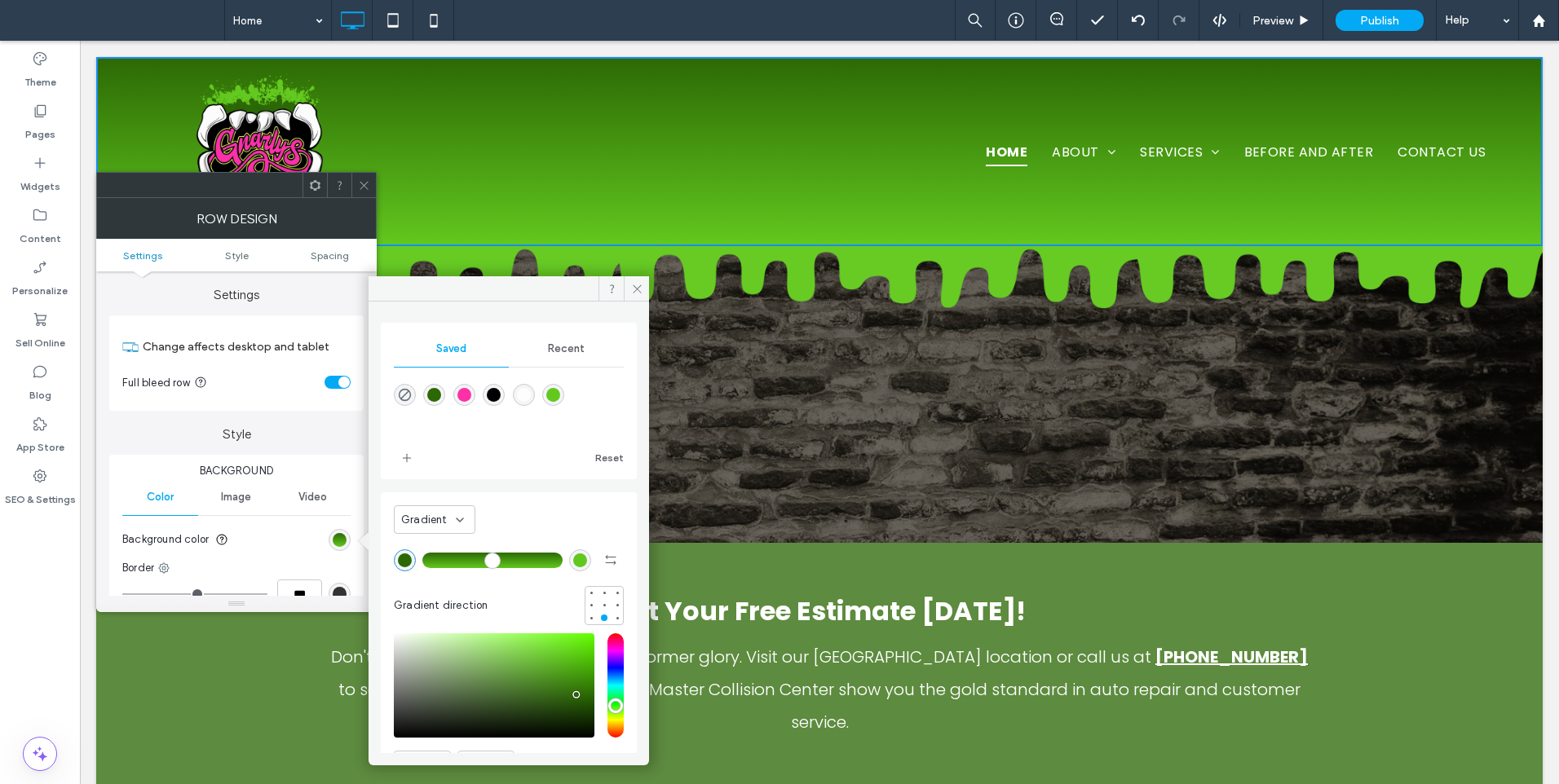
click at [574, 564] on div "rgb(98, 200, 30)" at bounding box center [580, 560] width 14 height 14
type input "*******"
click at [560, 401] on div "rgba(98,200,30,1)" at bounding box center [553, 395] width 14 height 14
drag, startPoint x: 362, startPoint y: 178, endPoint x: 374, endPoint y: 179, distance: 12.0
click at [363, 179] on icon at bounding box center [364, 185] width 12 height 12
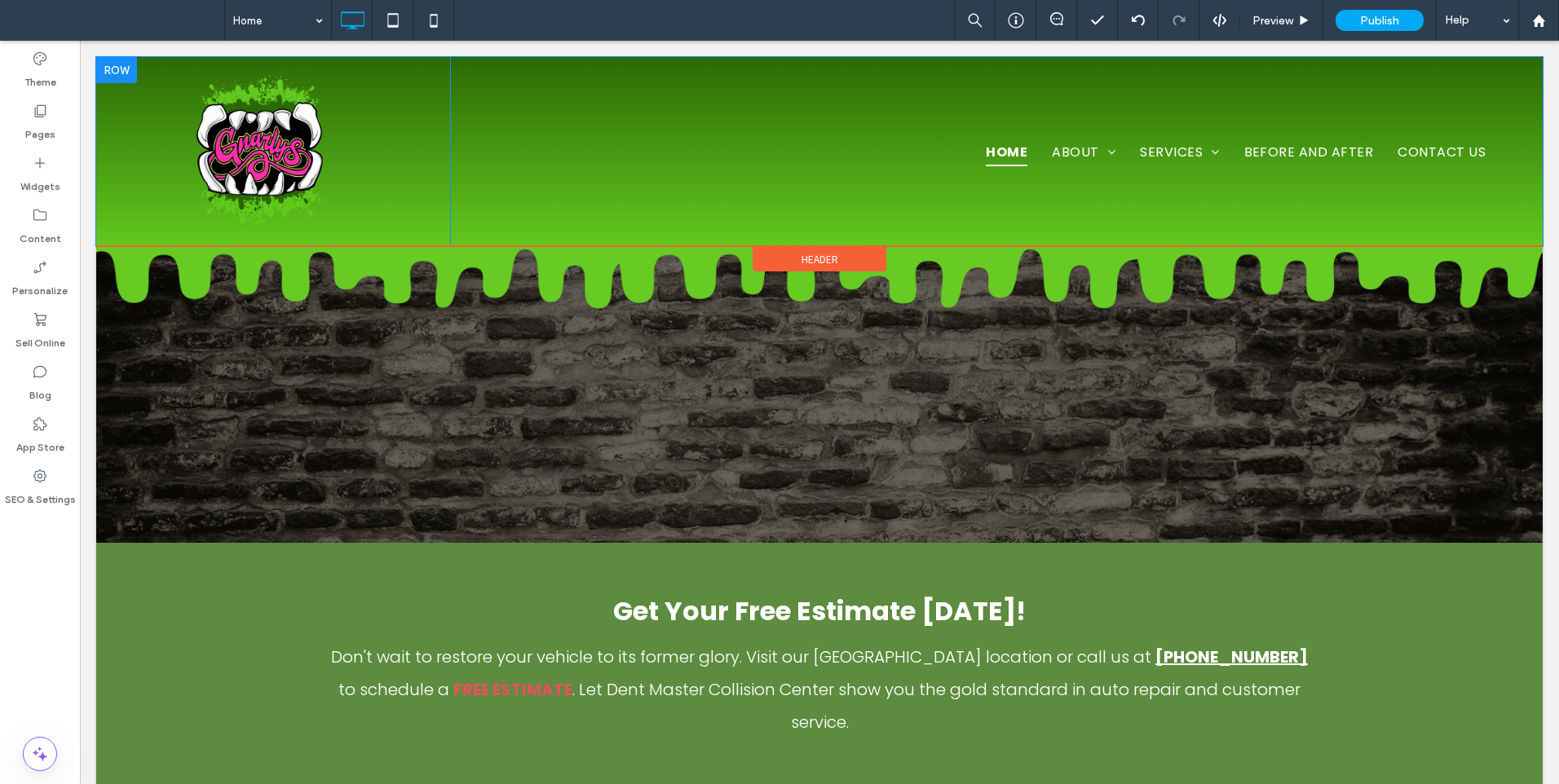
click at [118, 72] on div at bounding box center [116, 70] width 41 height 26
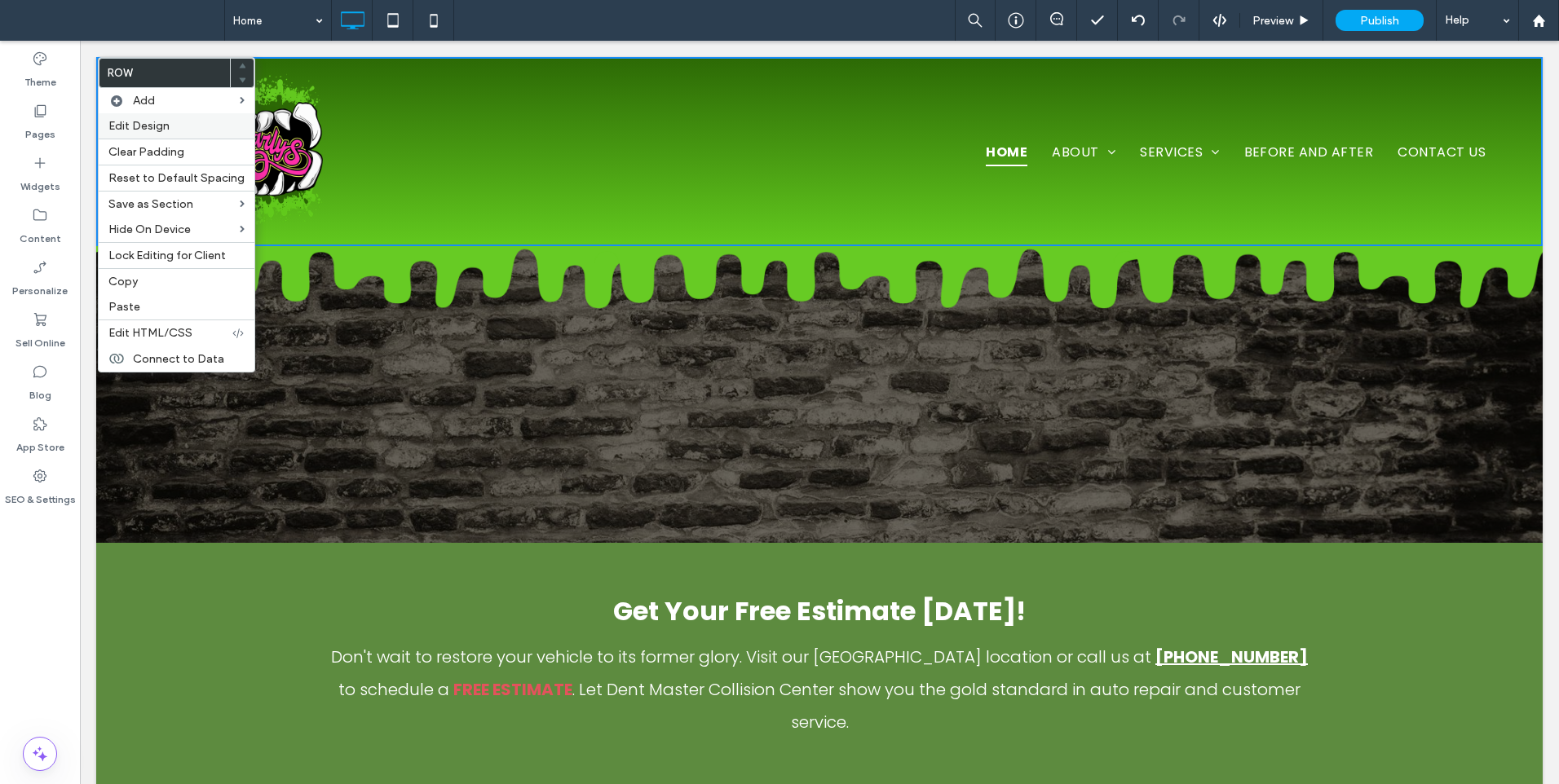
click at [142, 119] on span "Edit Design" at bounding box center [139, 126] width 61 height 14
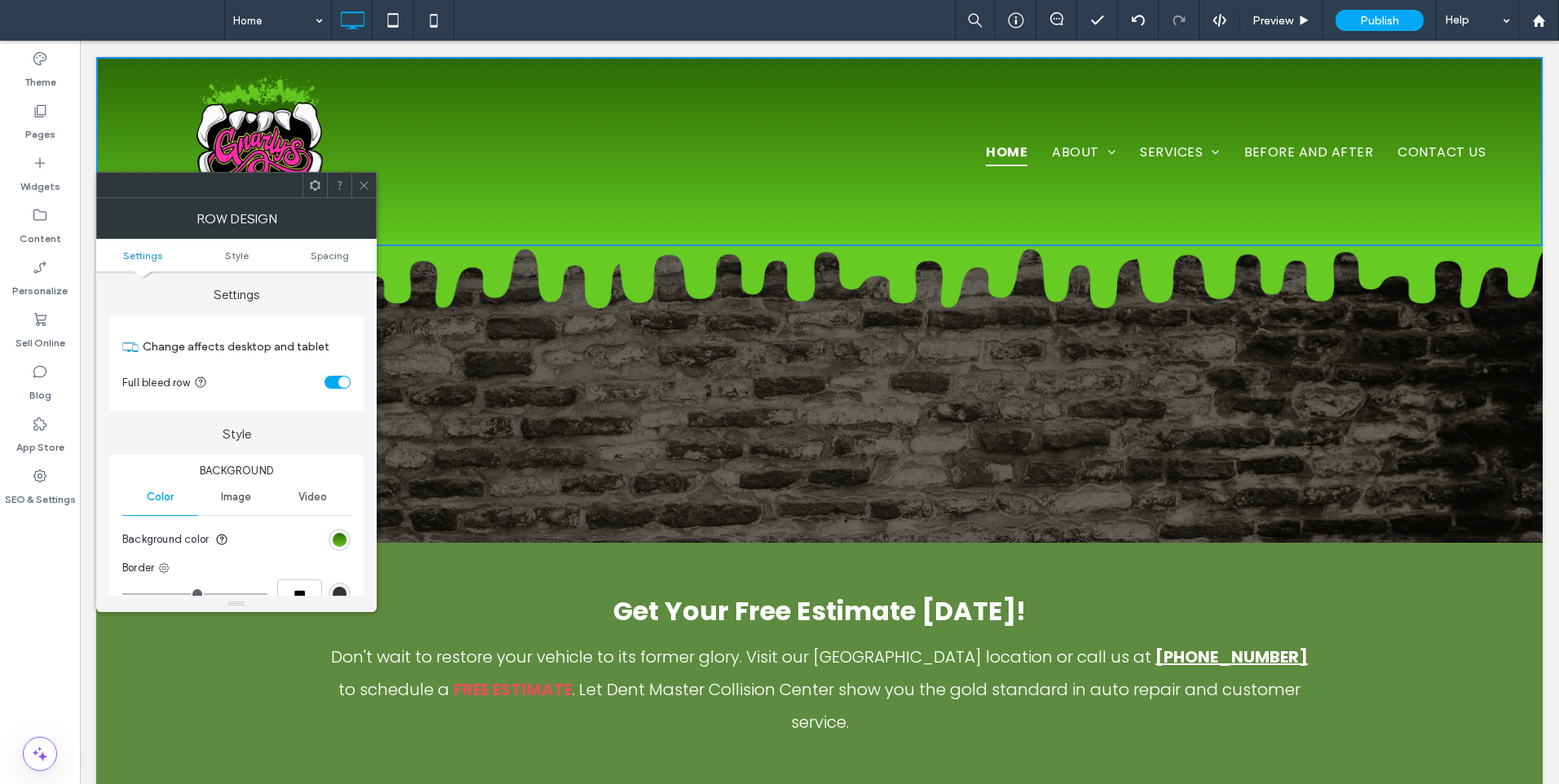
click at [340, 549] on div "linear-gradient(rgb(44, 105, 5) 0%, rgb(98, 200, 30) 100%)" at bounding box center [339, 540] width 22 height 22
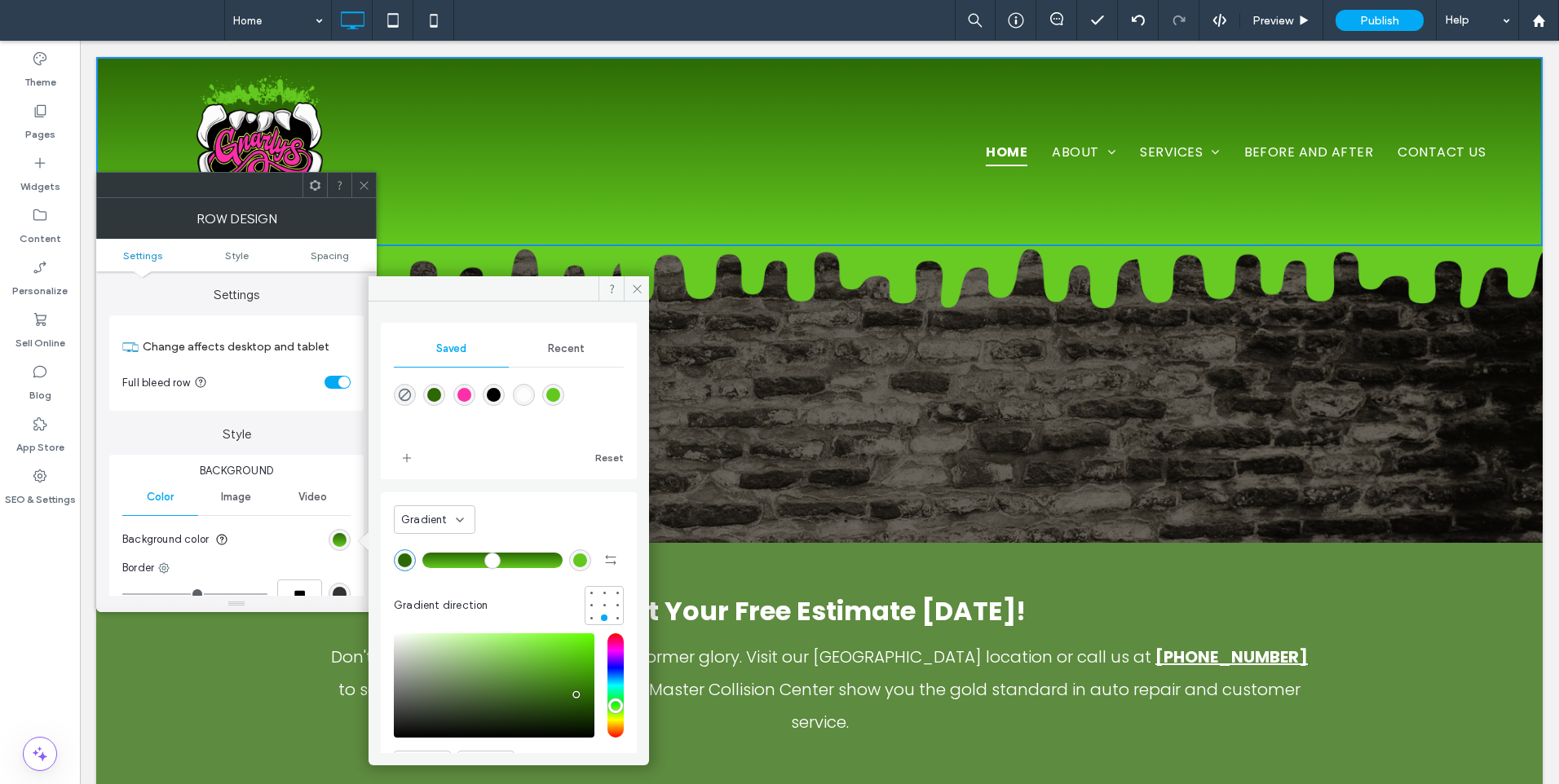
click at [573, 559] on div "rgb(98, 200, 30)" at bounding box center [580, 560] width 14 height 14
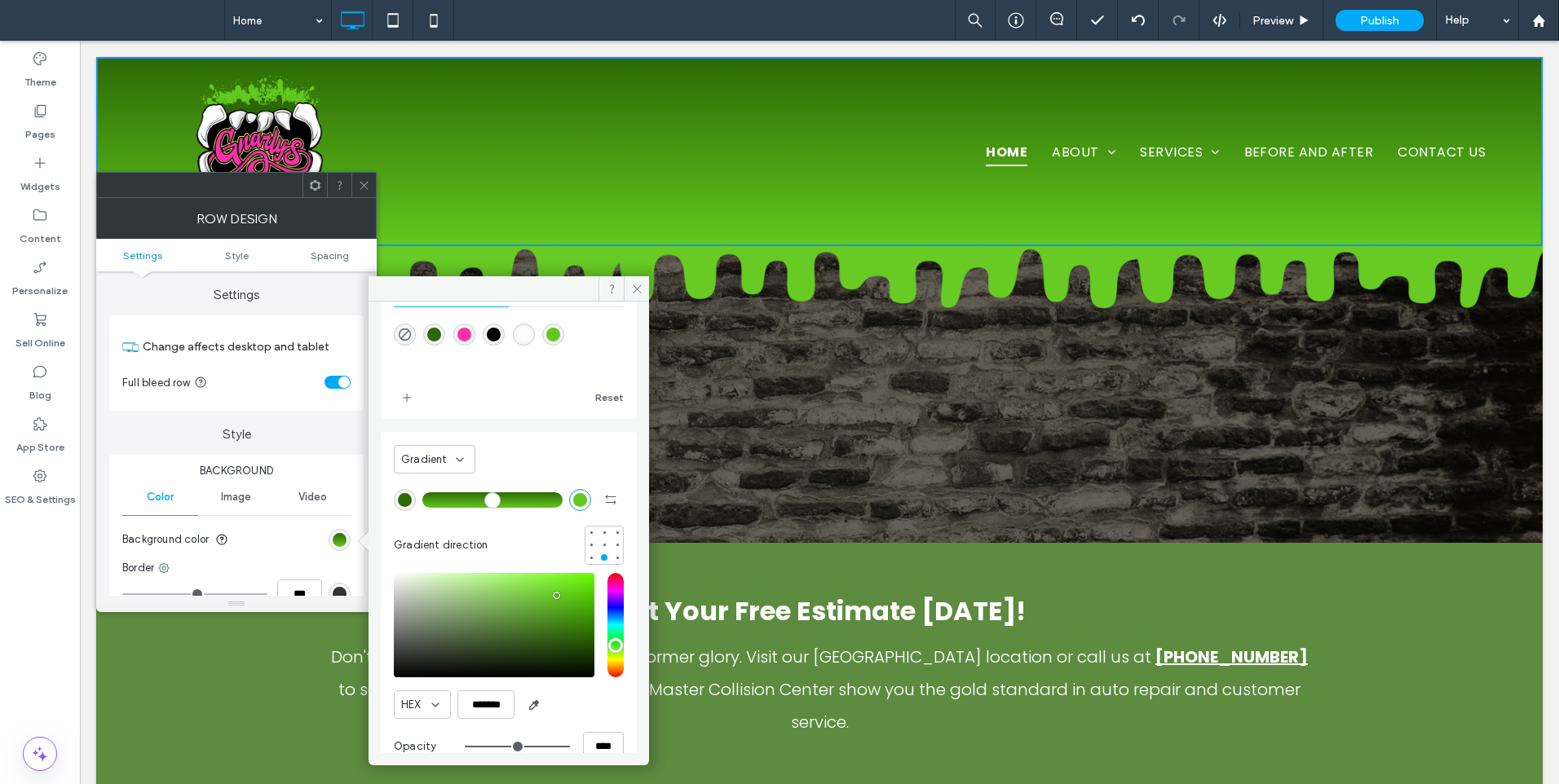
scroll to position [88, 0]
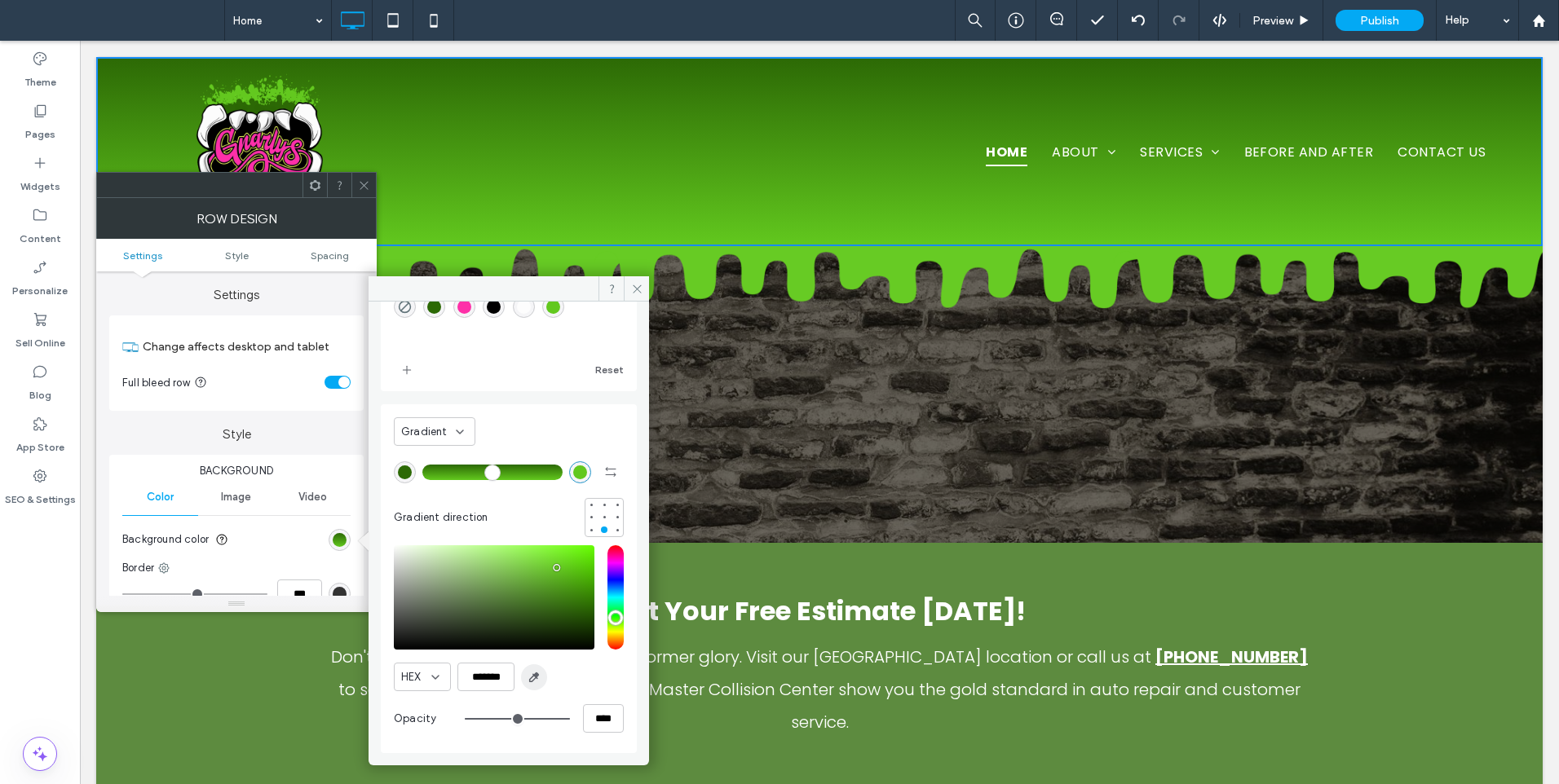
click at [527, 679] on icon "button" at bounding box center [533, 677] width 13 height 13
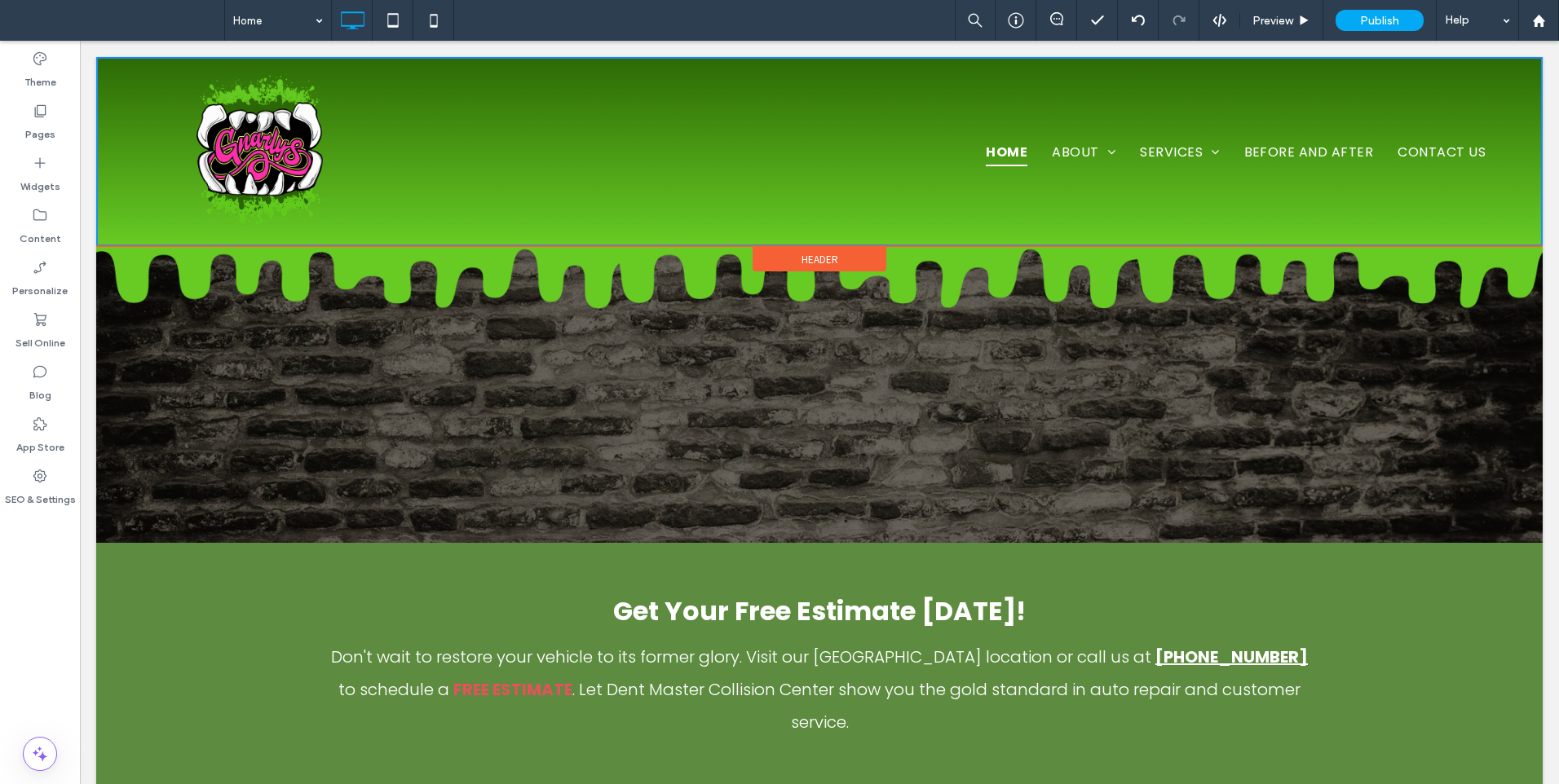
type input "*******"
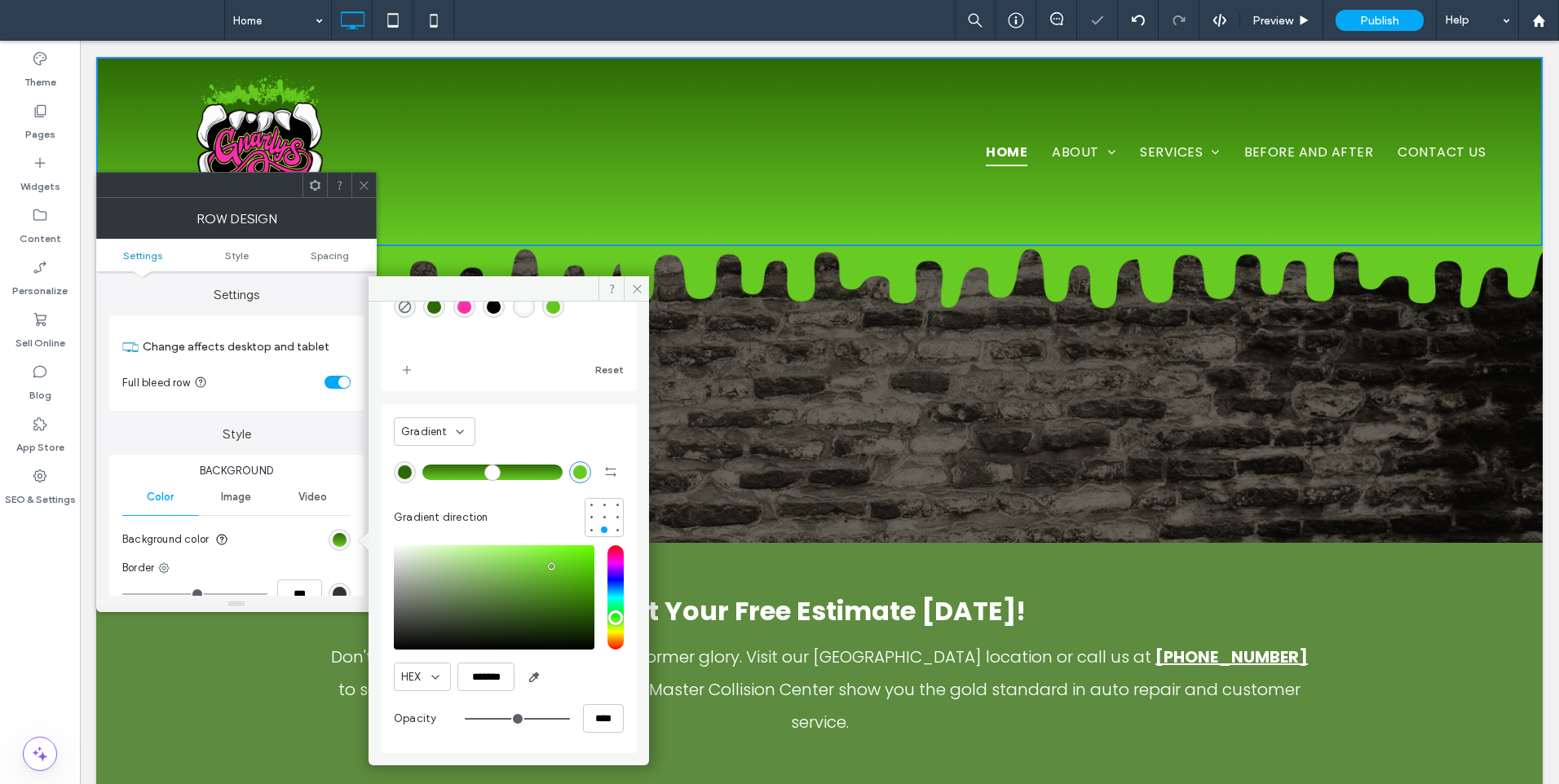
click at [359, 177] on span at bounding box center [364, 185] width 12 height 25
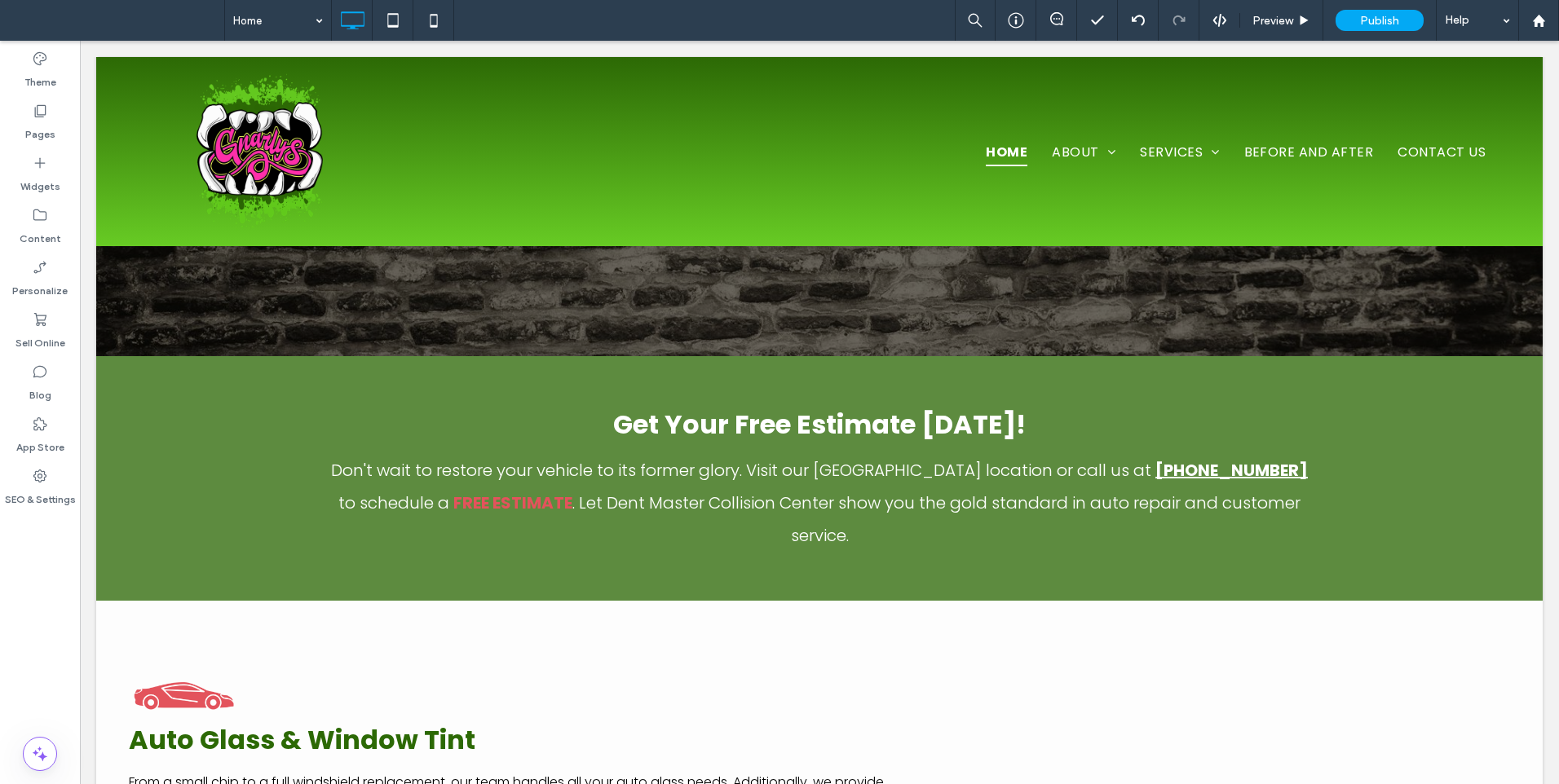
scroll to position [0, 0]
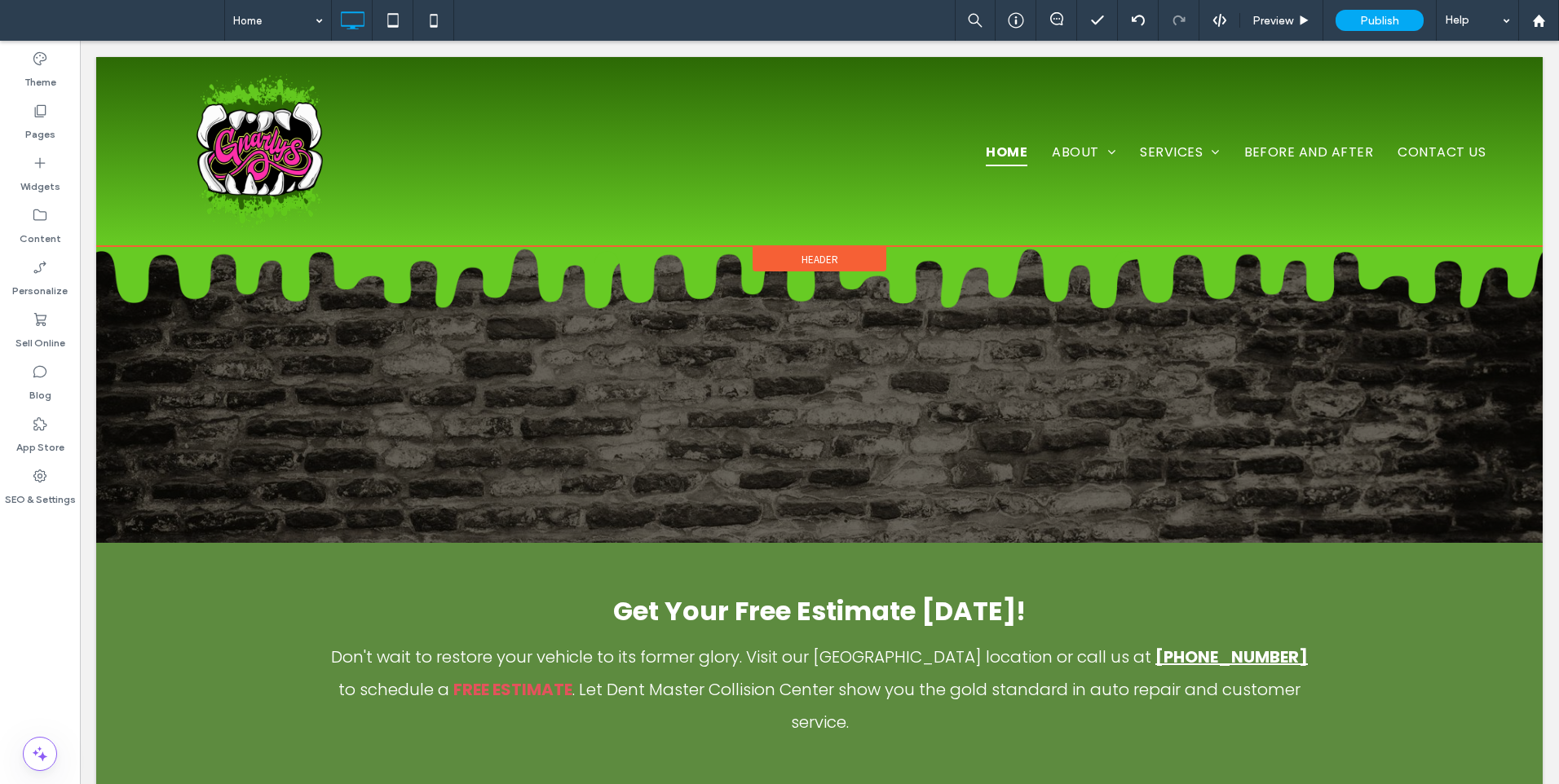
click at [822, 261] on span "Header" at bounding box center [819, 260] width 36 height 14
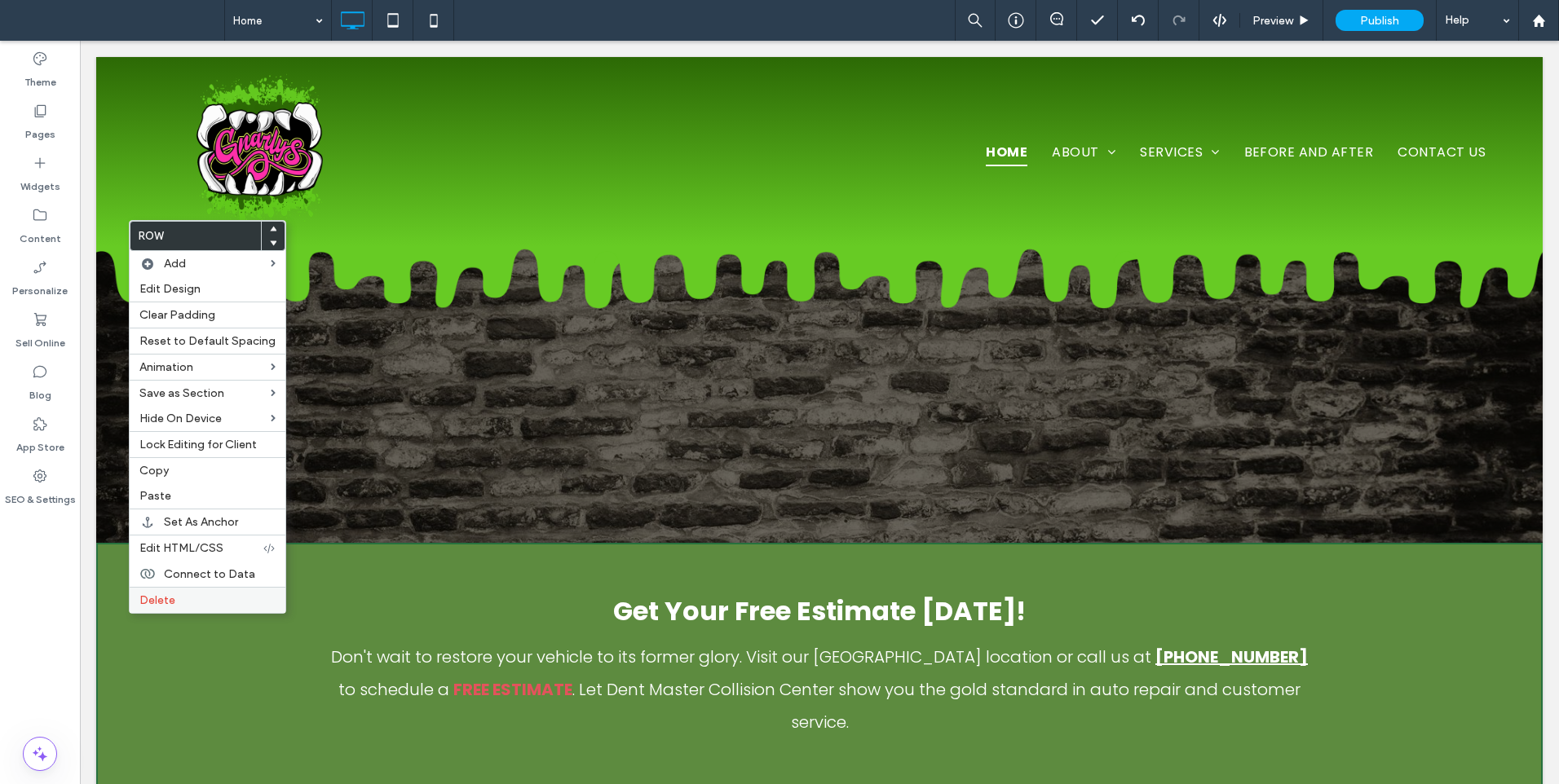
click at [158, 598] on span "Delete" at bounding box center [157, 600] width 36 height 14
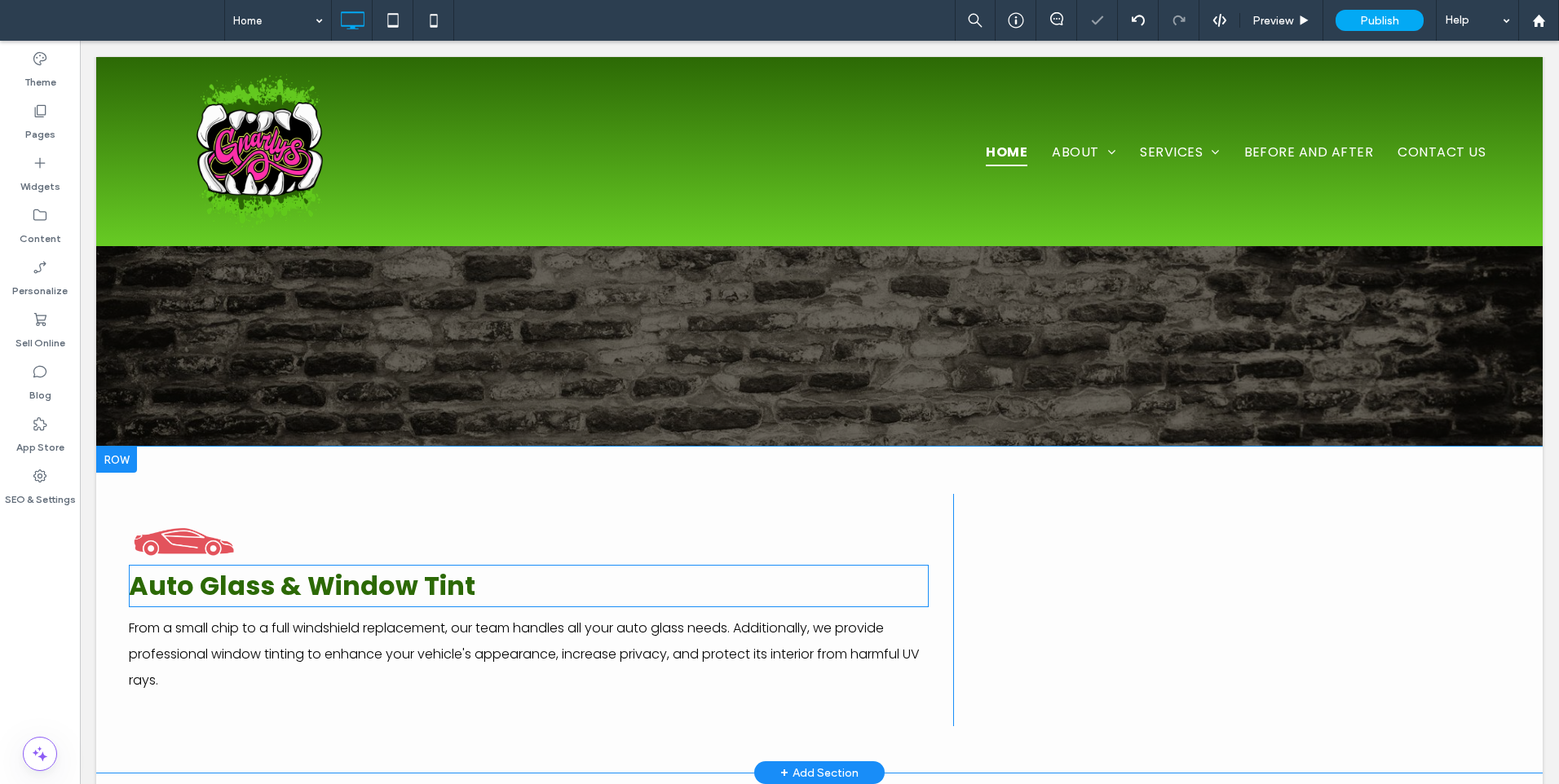
scroll to position [136, 0]
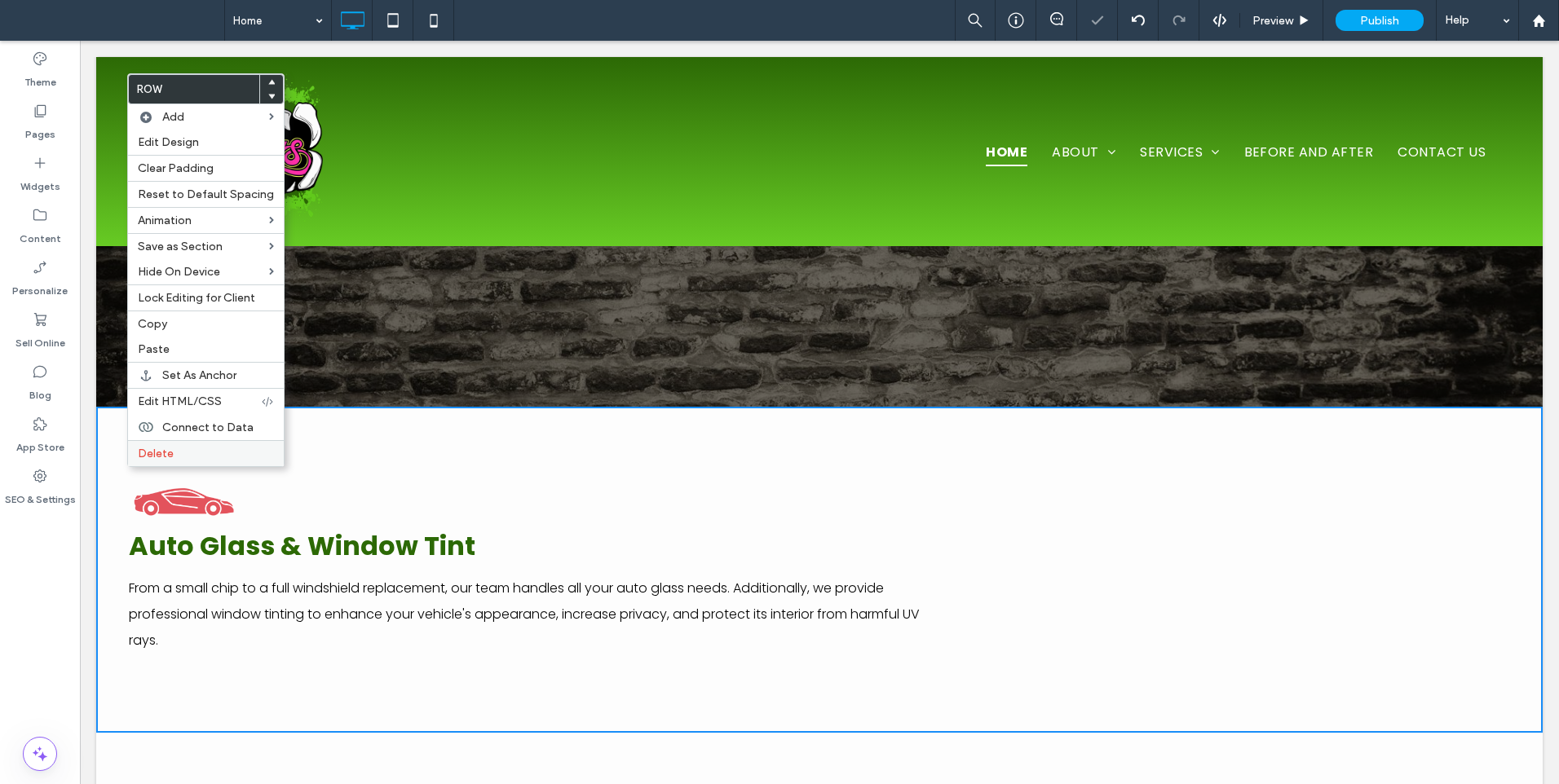
click at [143, 455] on span "Delete" at bounding box center [155, 453] width 36 height 14
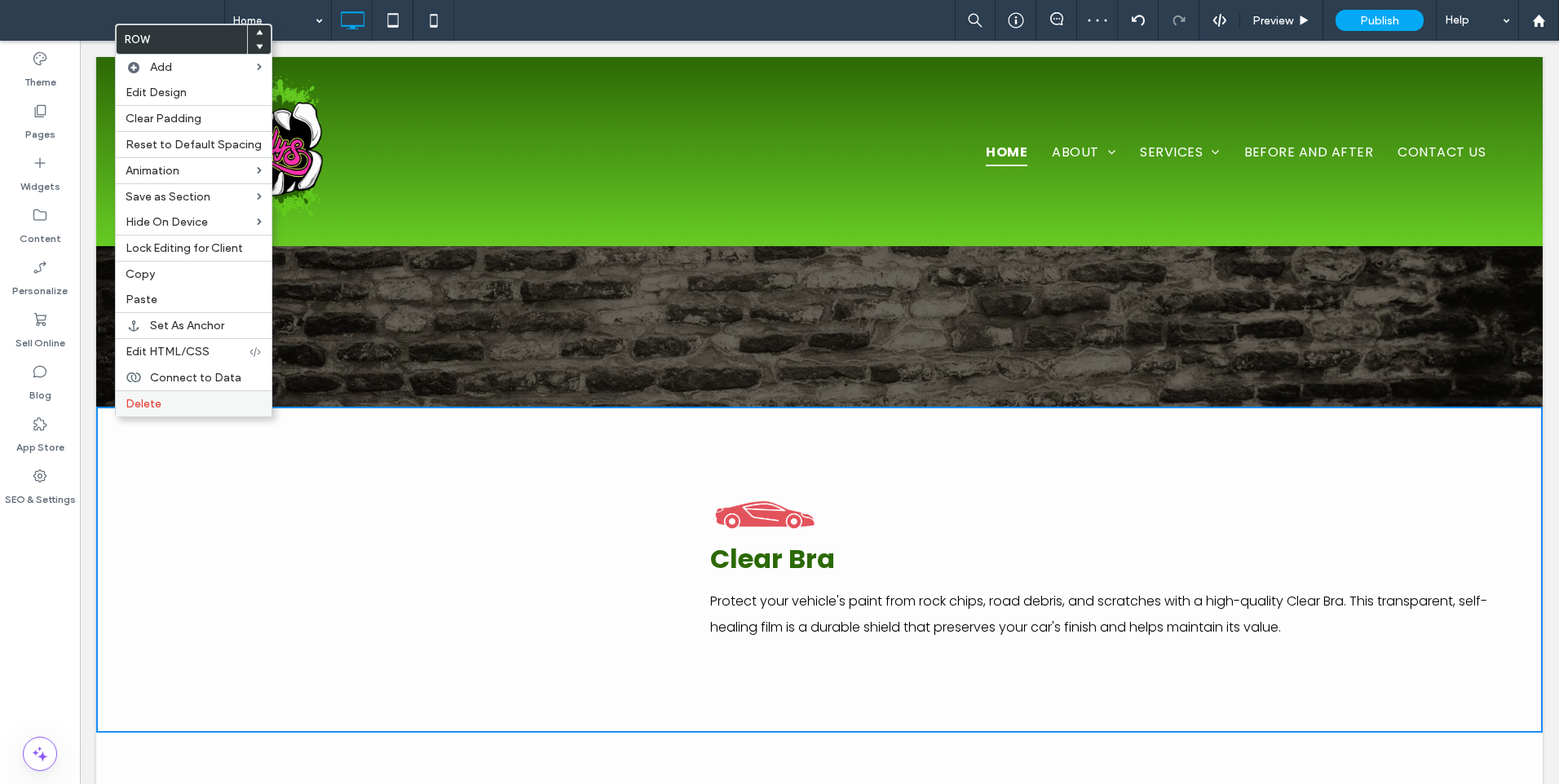
click at [175, 403] on label "Delete" at bounding box center [193, 404] width 136 height 14
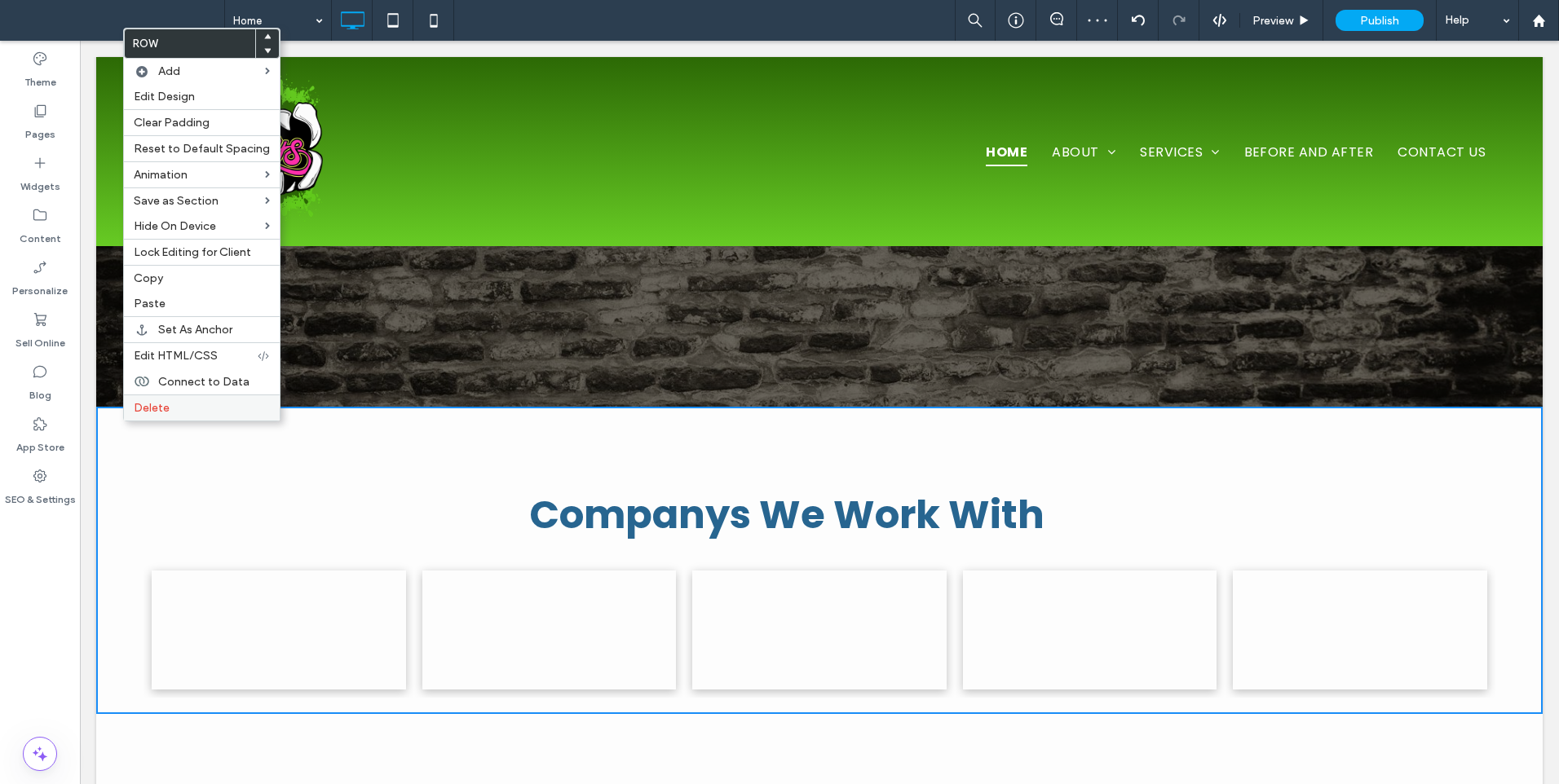
click at [153, 418] on div "Delete" at bounding box center [201, 407] width 155 height 26
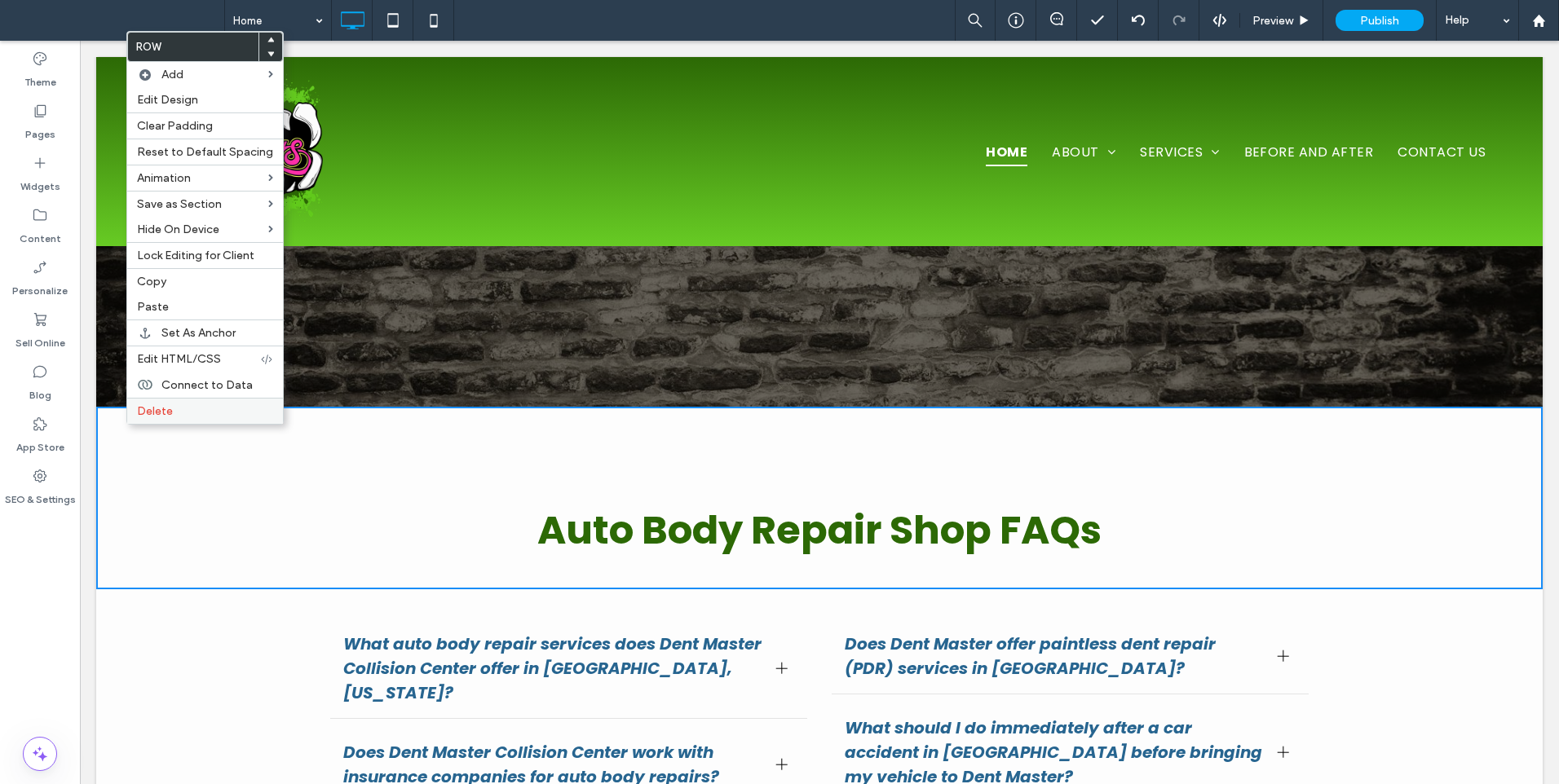
click at [152, 415] on span "Delete" at bounding box center [154, 411] width 36 height 14
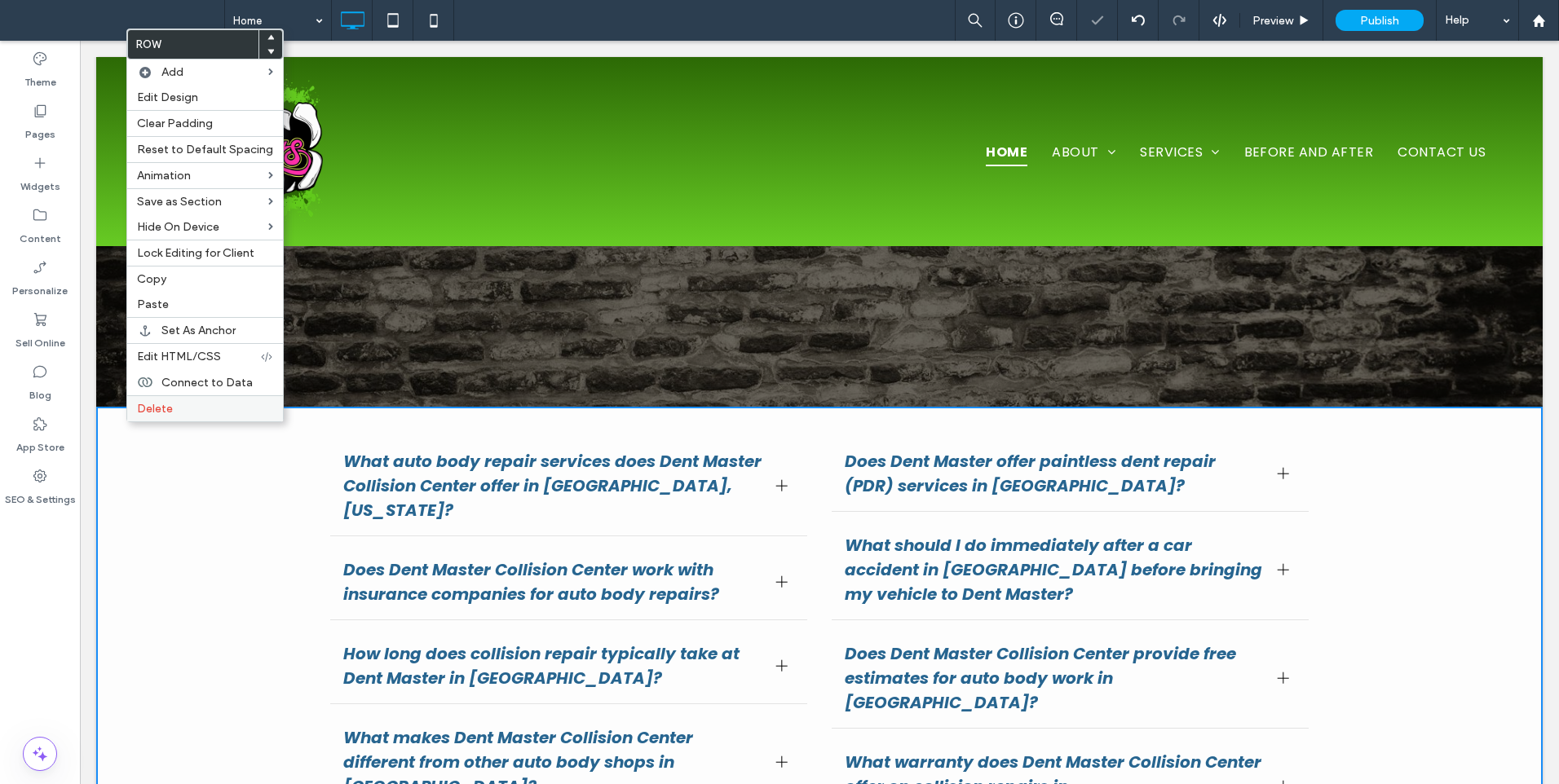
click at [146, 417] on div "Delete" at bounding box center [205, 408] width 155 height 26
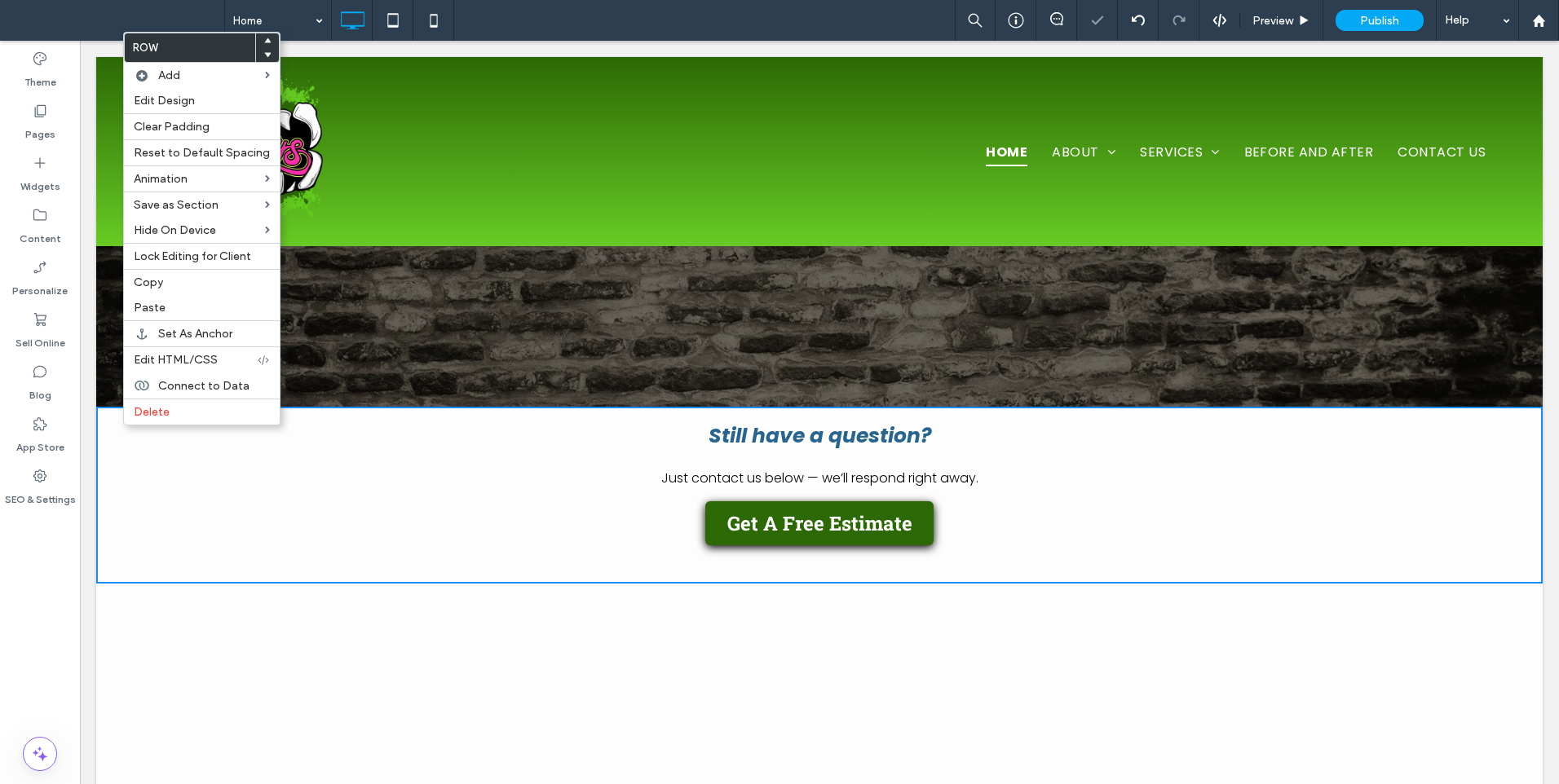
click at [153, 424] on div "Row Add Edit Design Clear Padding Reset to Default Spacing Animation Save as Se…" at bounding box center [201, 228] width 157 height 394
click at [149, 416] on span "Delete" at bounding box center [152, 412] width 36 height 14
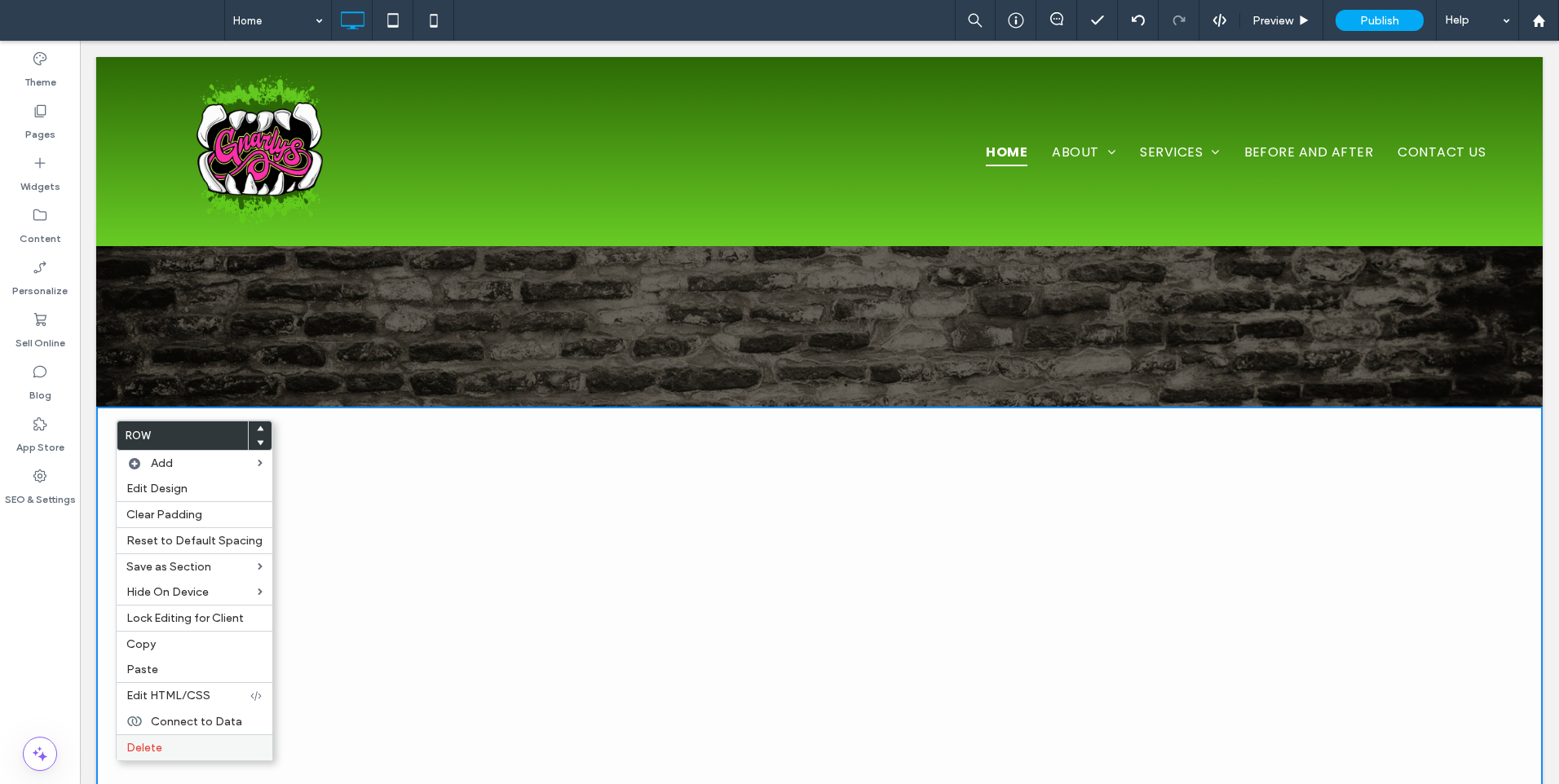
click at [153, 753] on span "Delete" at bounding box center [144, 748] width 36 height 14
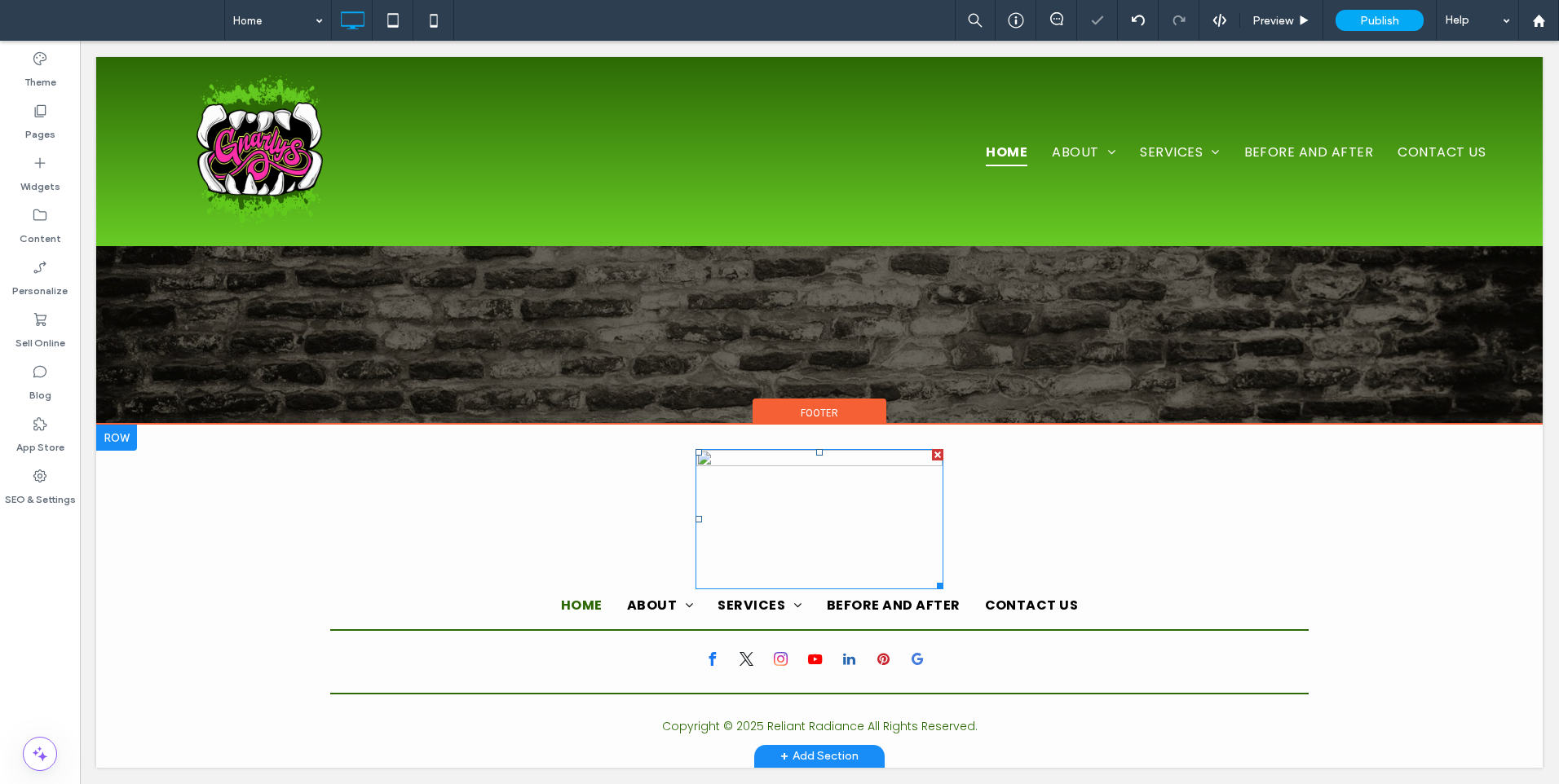
click at [844, 519] on img at bounding box center [819, 518] width 248 height 140
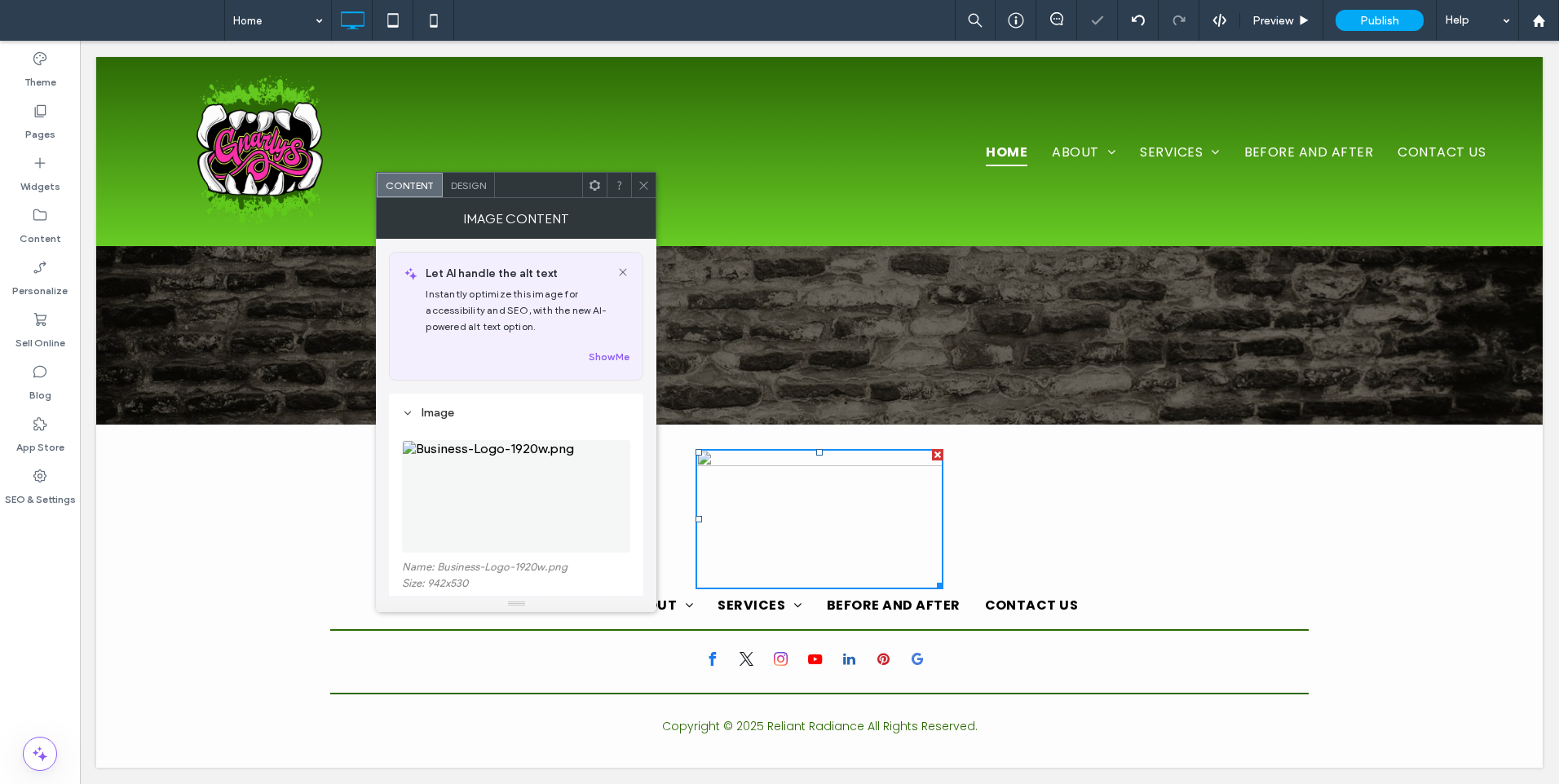
drag, startPoint x: 495, startPoint y: 490, endPoint x: 584, endPoint y: 491, distance: 89.0
click at [496, 491] on img at bounding box center [516, 496] width 228 height 113
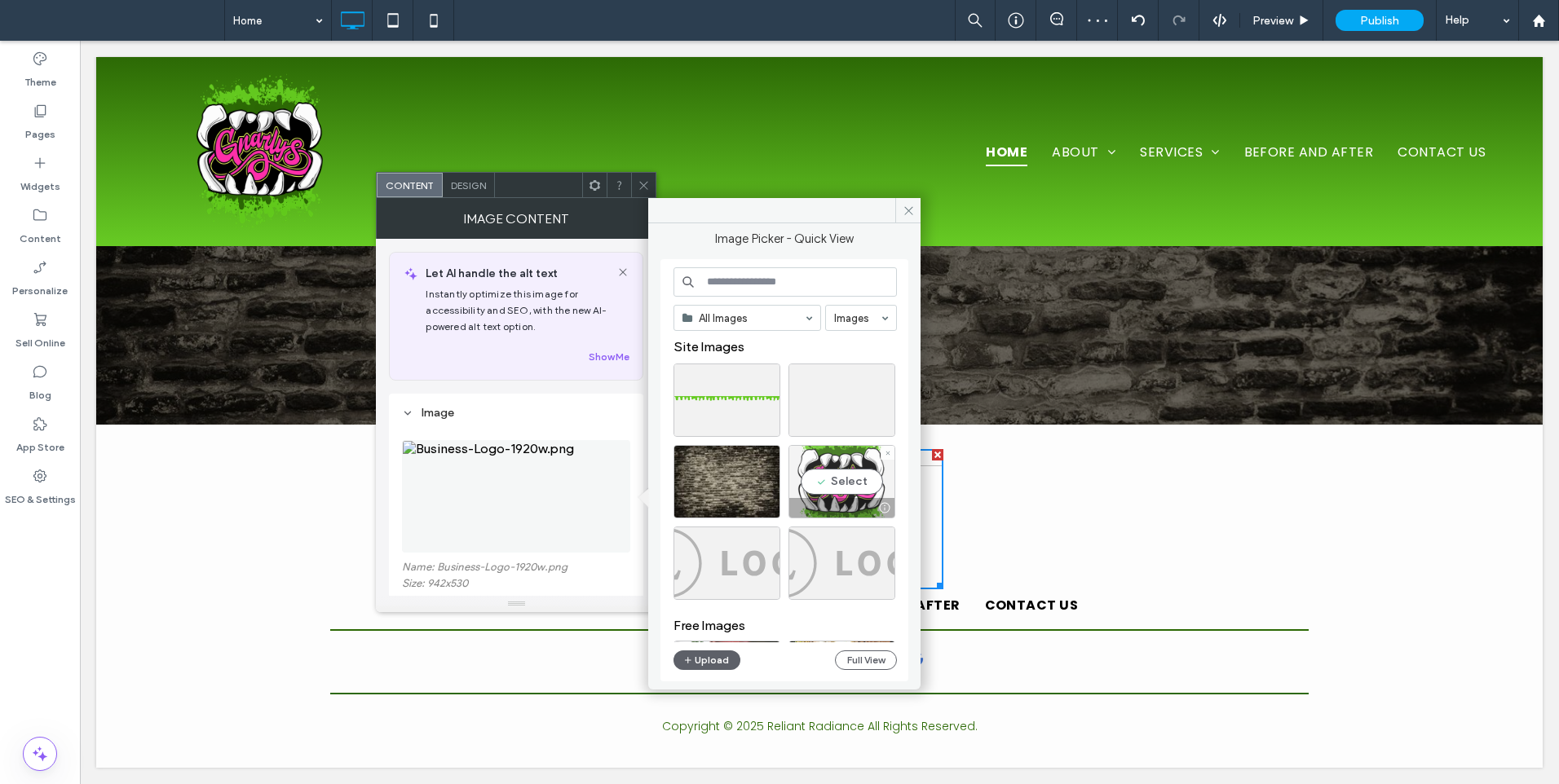
click at [844, 473] on div "Select" at bounding box center [842, 481] width 107 height 73
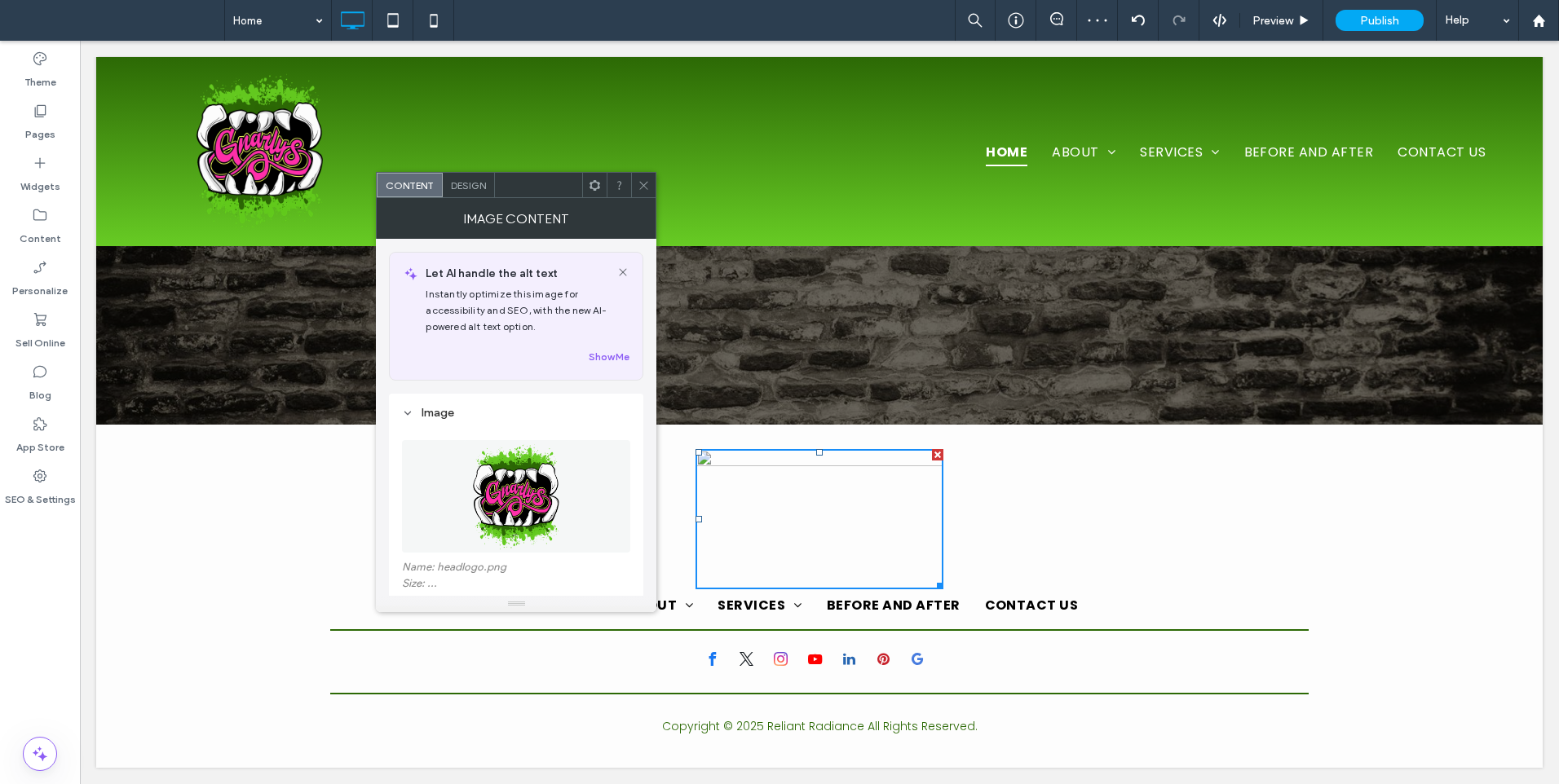
scroll to position [136, 0]
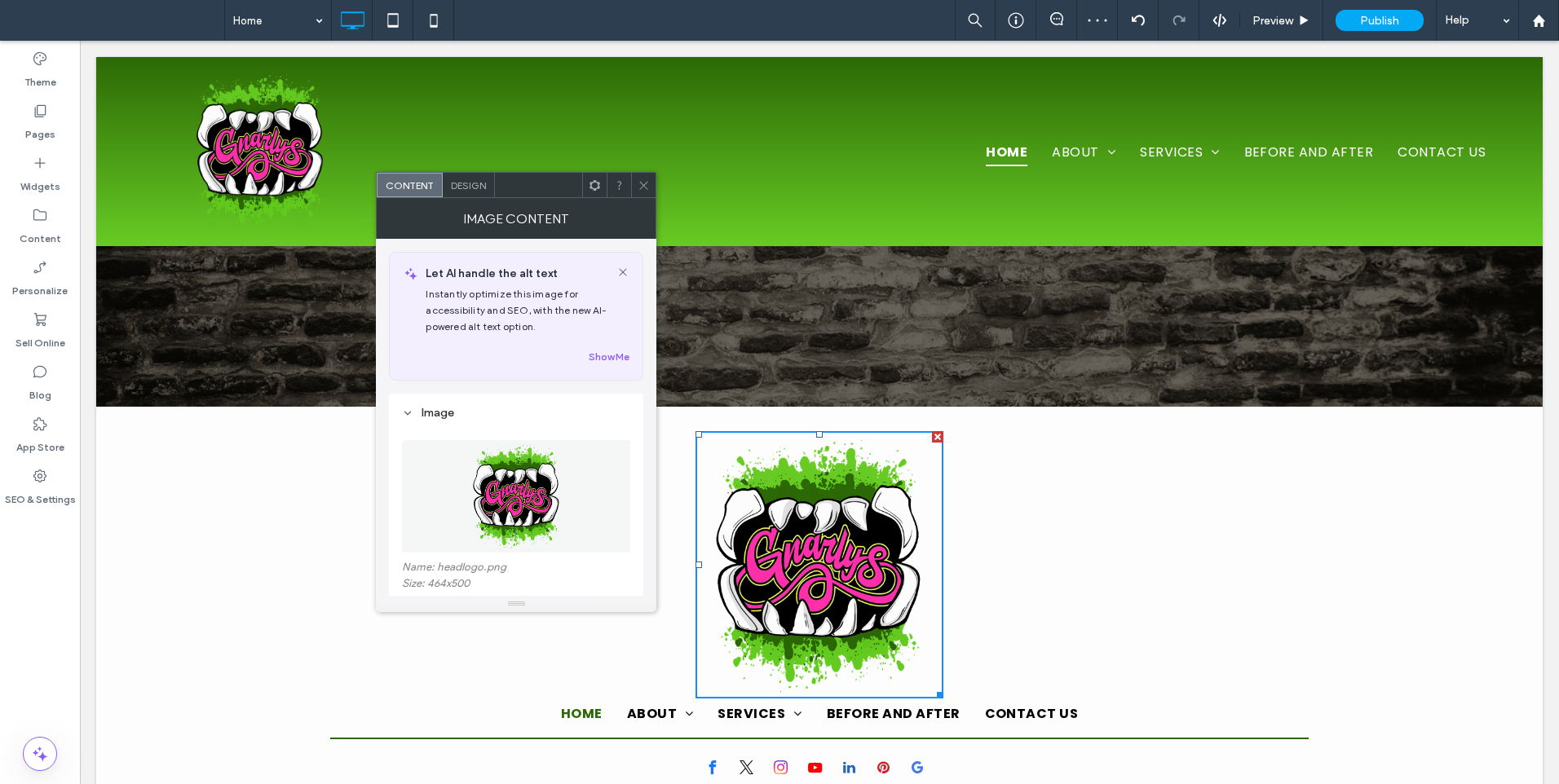
click at [642, 179] on icon at bounding box center [643, 185] width 12 height 12
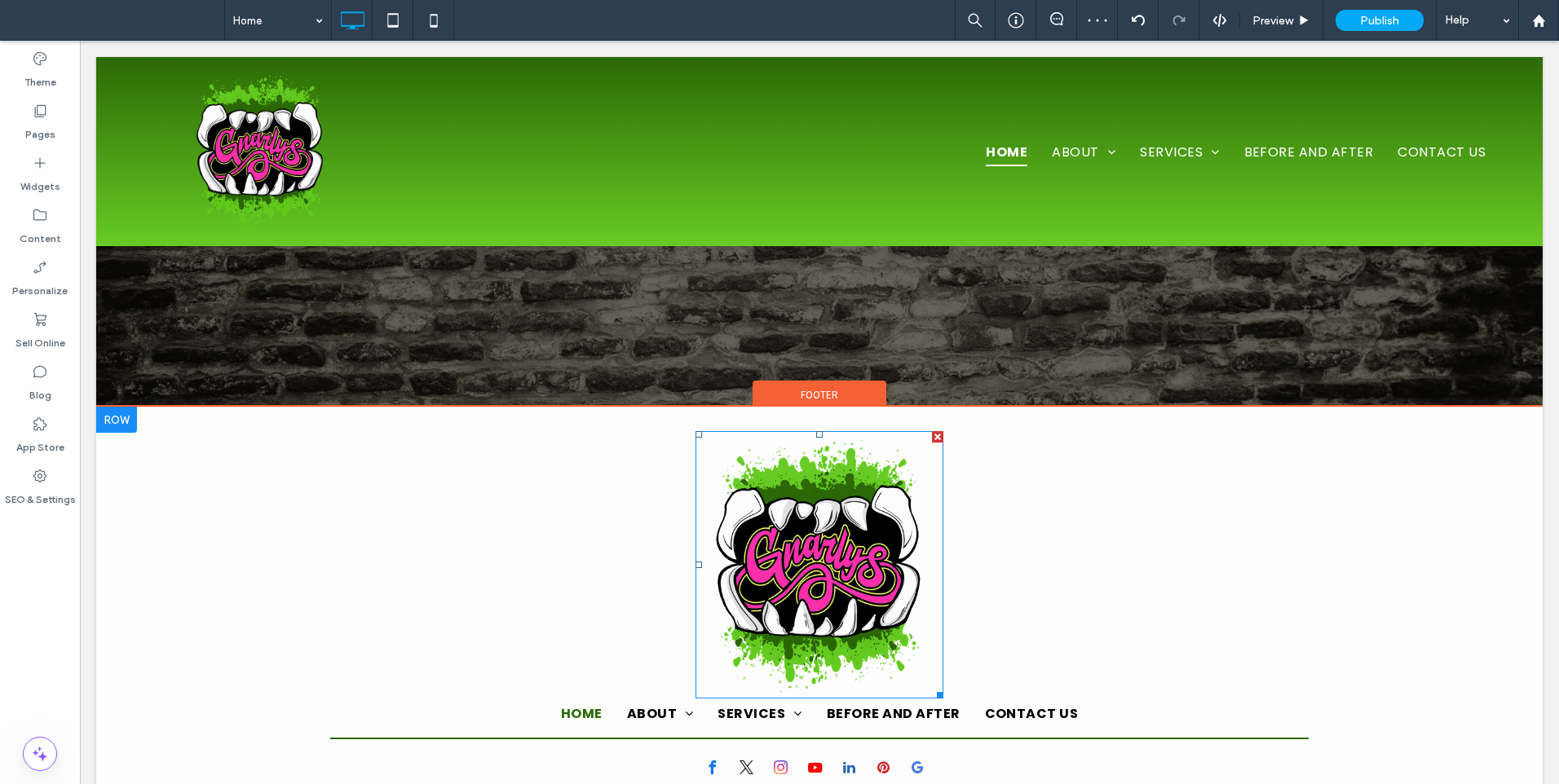
scroll to position [244, 0]
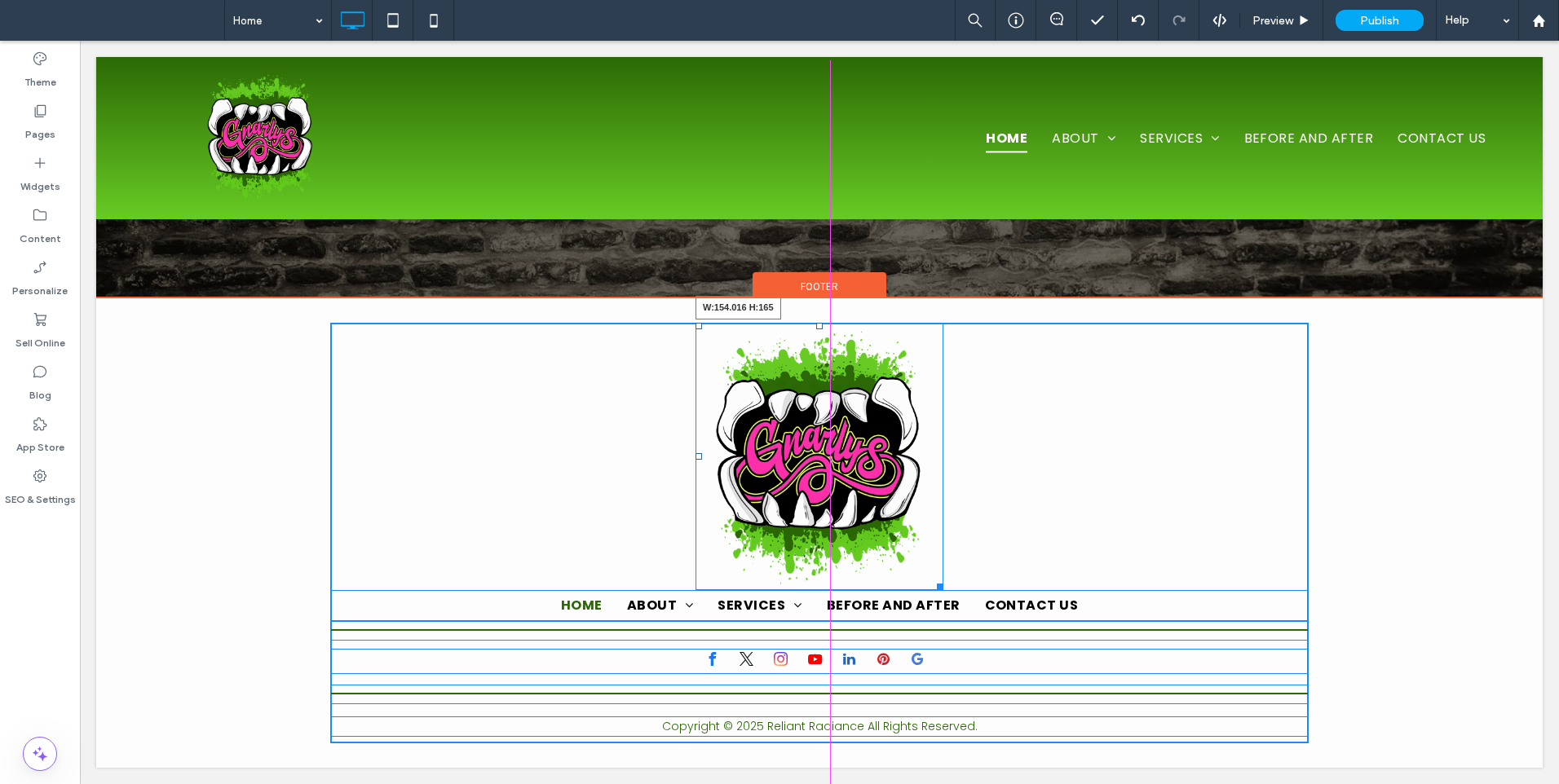
drag, startPoint x: 930, startPoint y: 580, endPoint x: 1518, endPoint y: 617, distance: 589.2
click at [869, 458] on div "W:154.016 H:165 Home About Location Services Auto Body Repair Collision Repair …" at bounding box center [819, 533] width 979 height 421
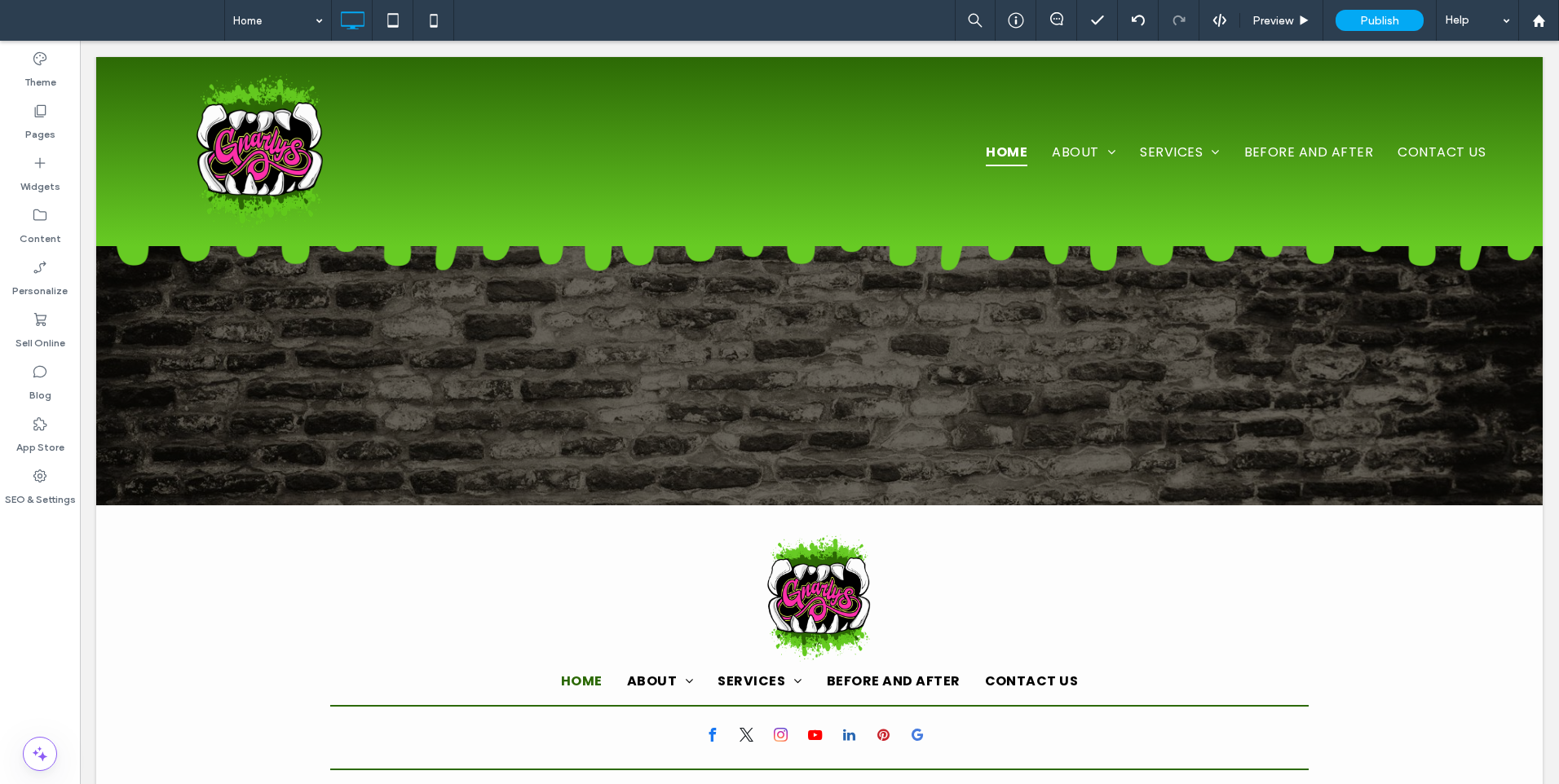
scroll to position [0, 0]
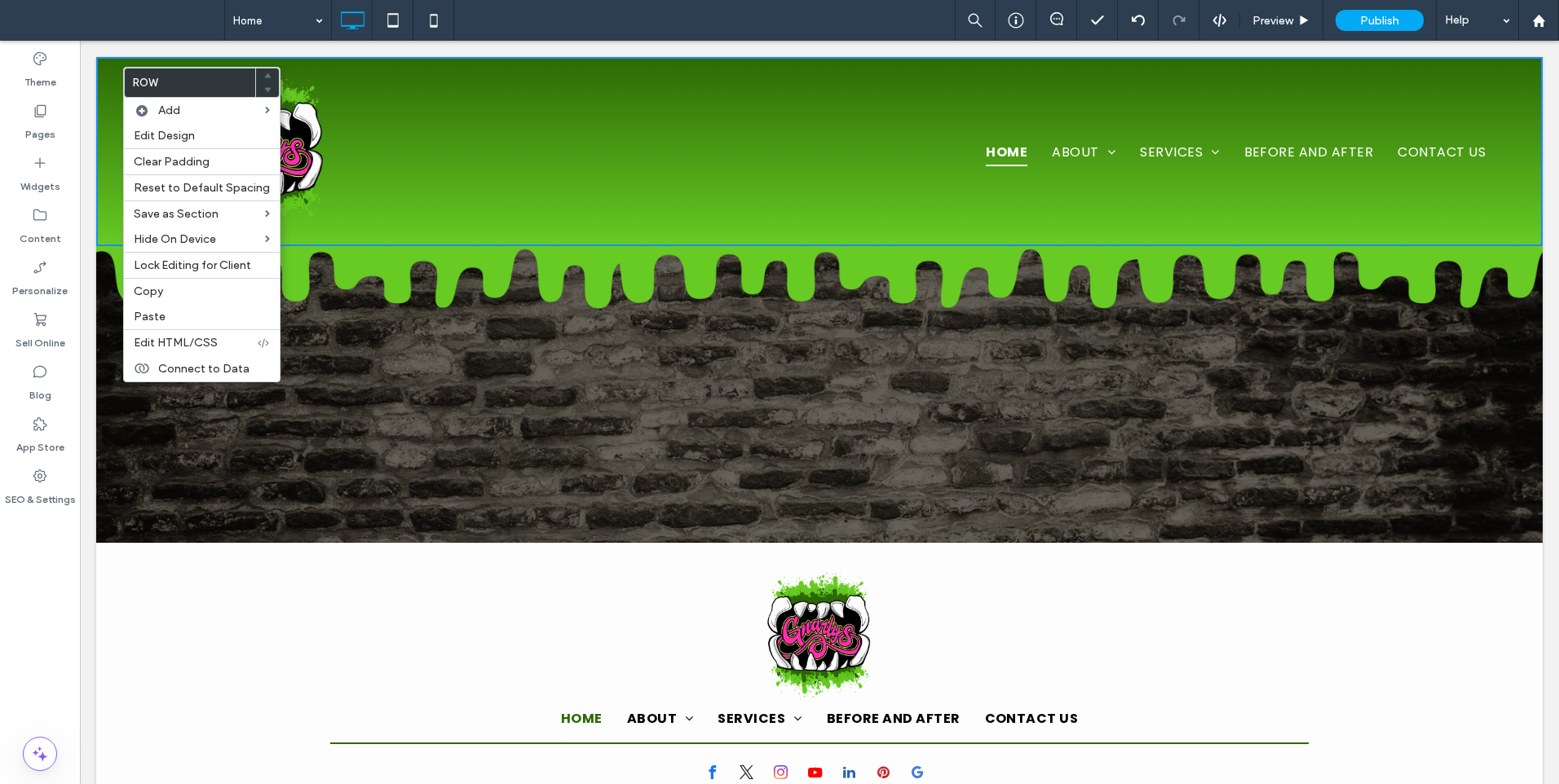
click at [673, 399] on div "Click To Paste Click To Paste" at bounding box center [575, 384] width 489 height 81
click at [760, 152] on nav "Home About Location Services Auto Body Repair Collision Repair Service Auto Uph…" at bounding box center [984, 152] width 1052 height 40
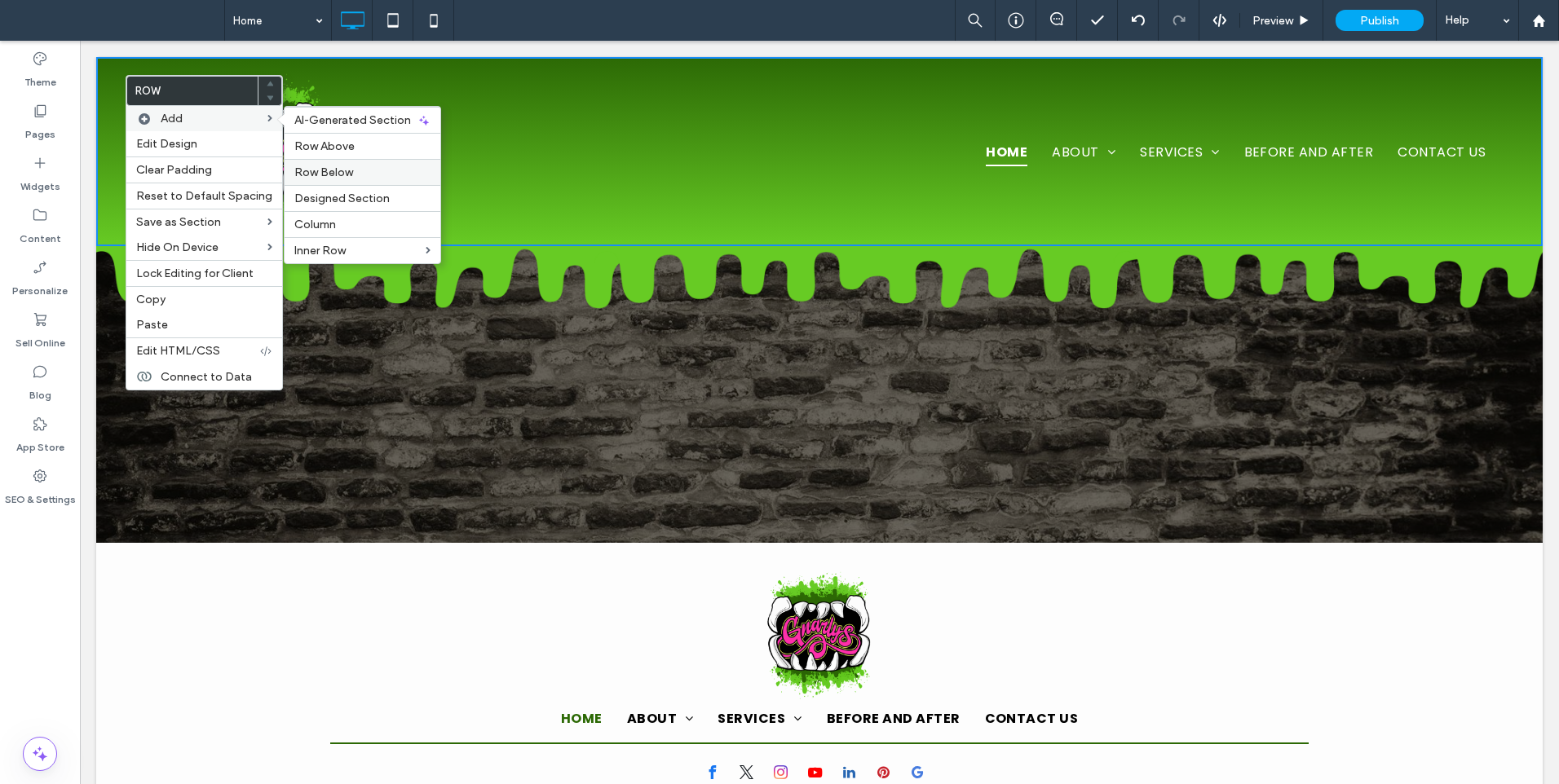
click at [339, 171] on span "Row Below" at bounding box center [323, 172] width 59 height 14
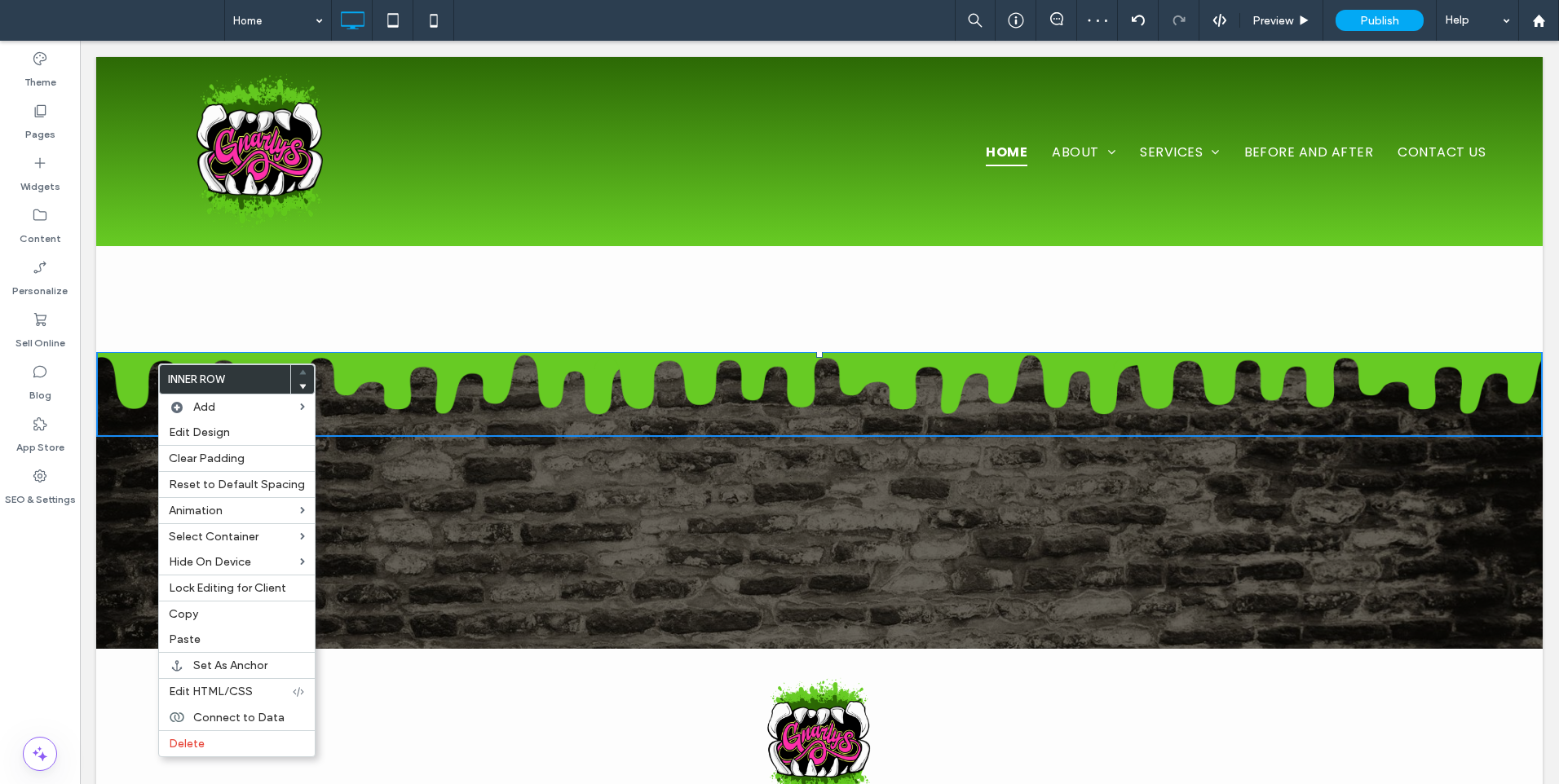
click at [115, 368] on div "Click To Paste Click To Paste" at bounding box center [819, 394] width 1446 height 86
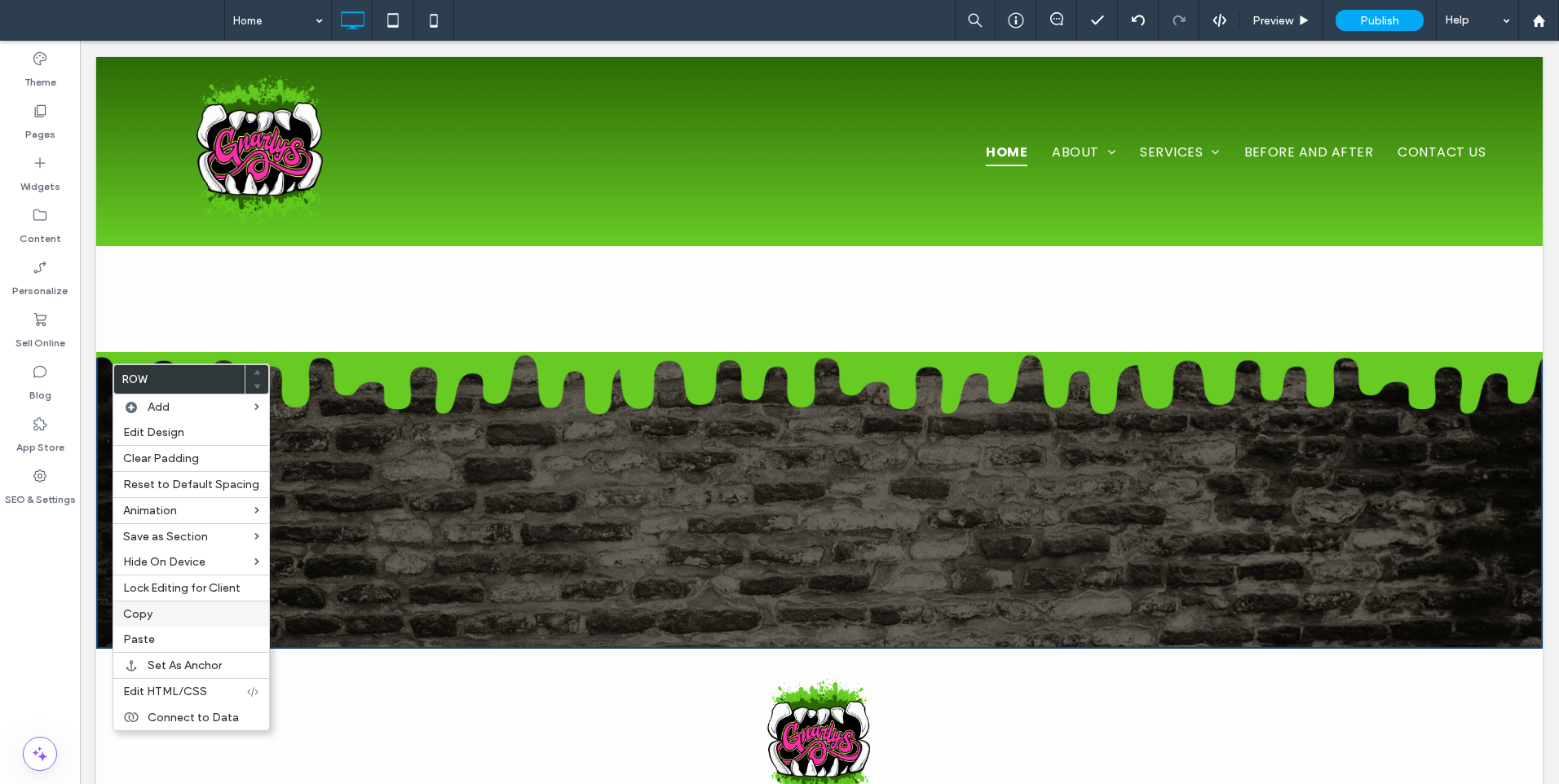
click at [148, 618] on span "Copy" at bounding box center [137, 614] width 30 height 14
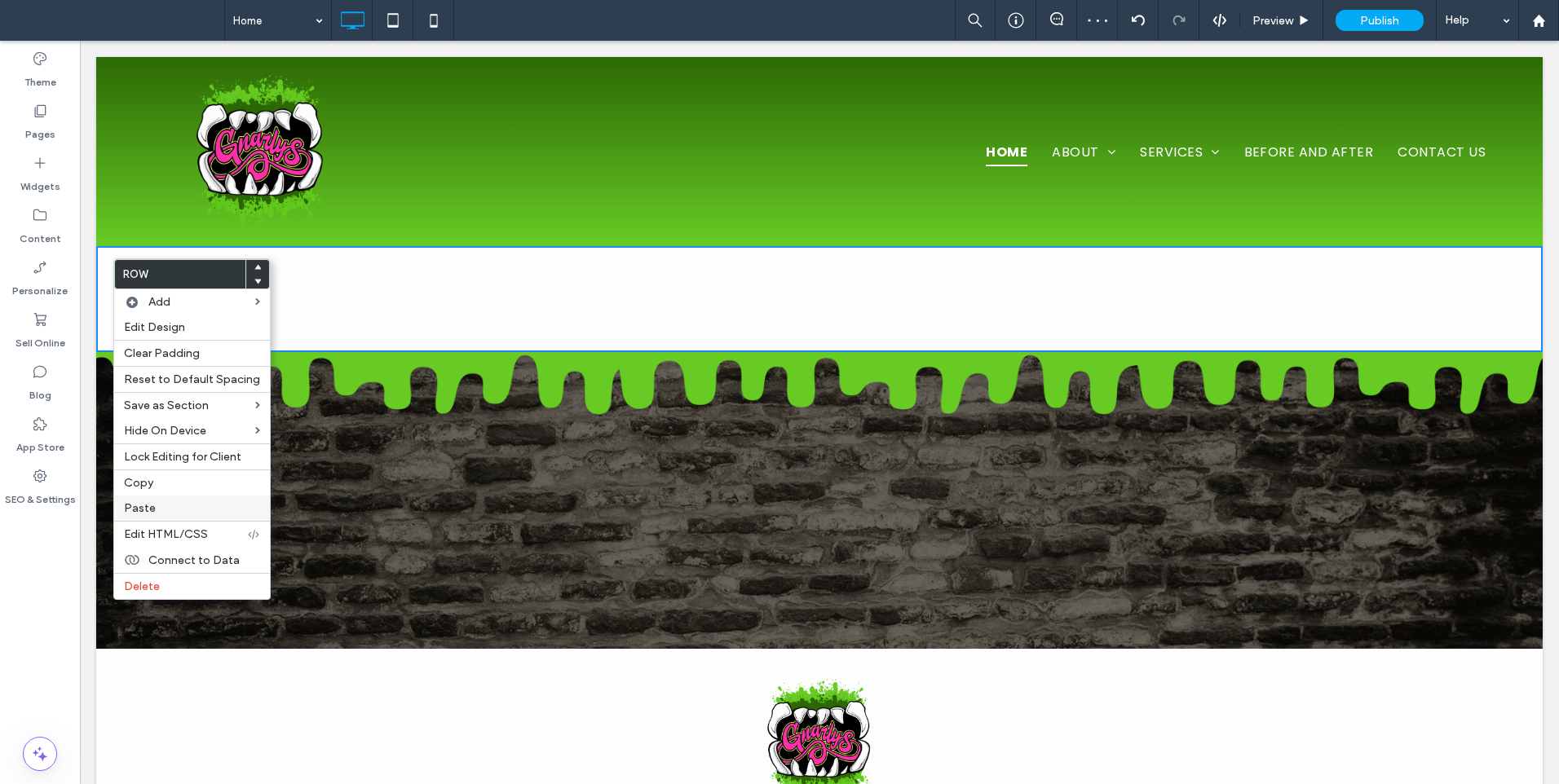
click at [157, 506] on label "Paste" at bounding box center [192, 508] width 136 height 14
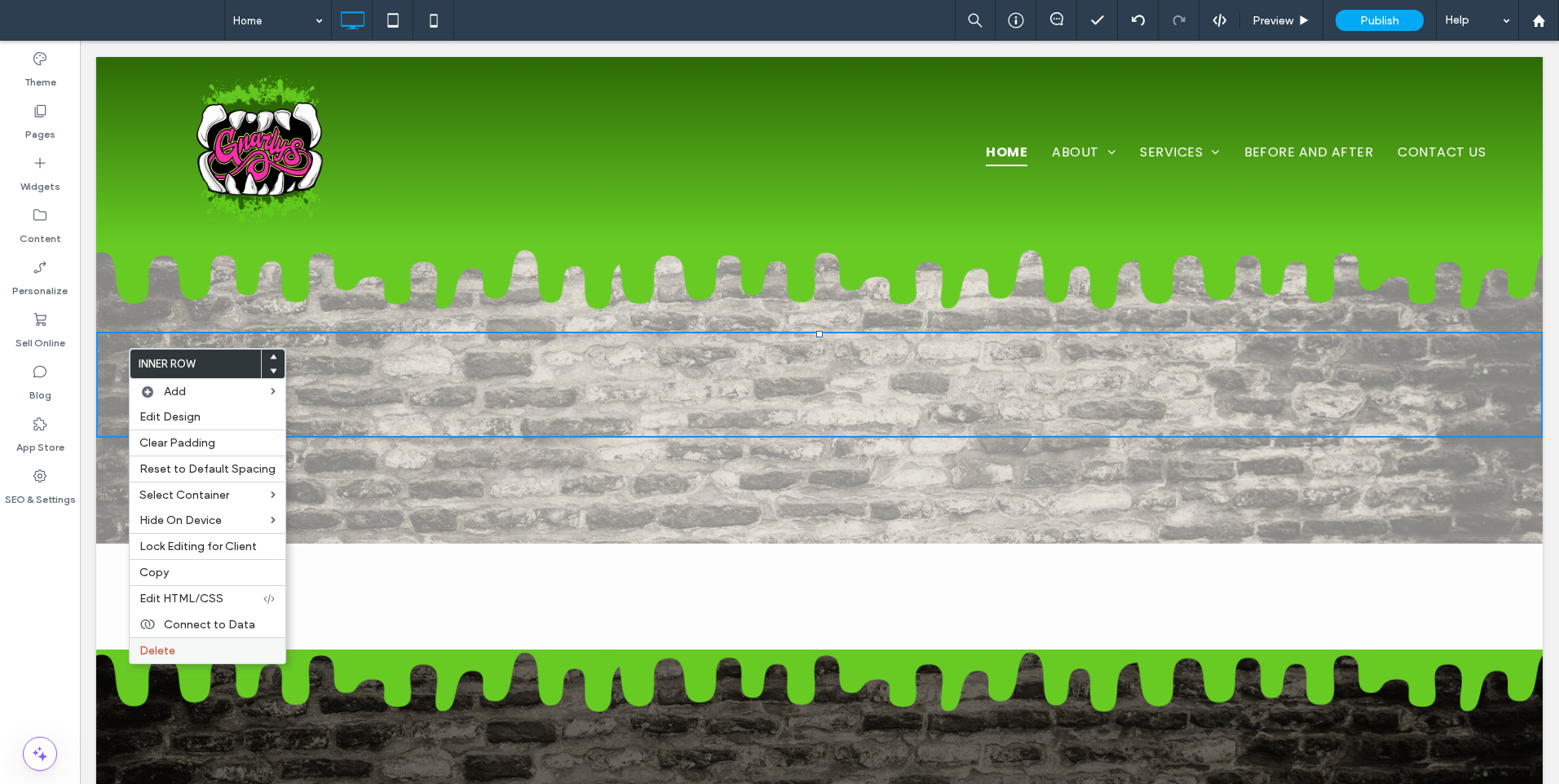
click at [147, 647] on span "Delete" at bounding box center [157, 651] width 36 height 14
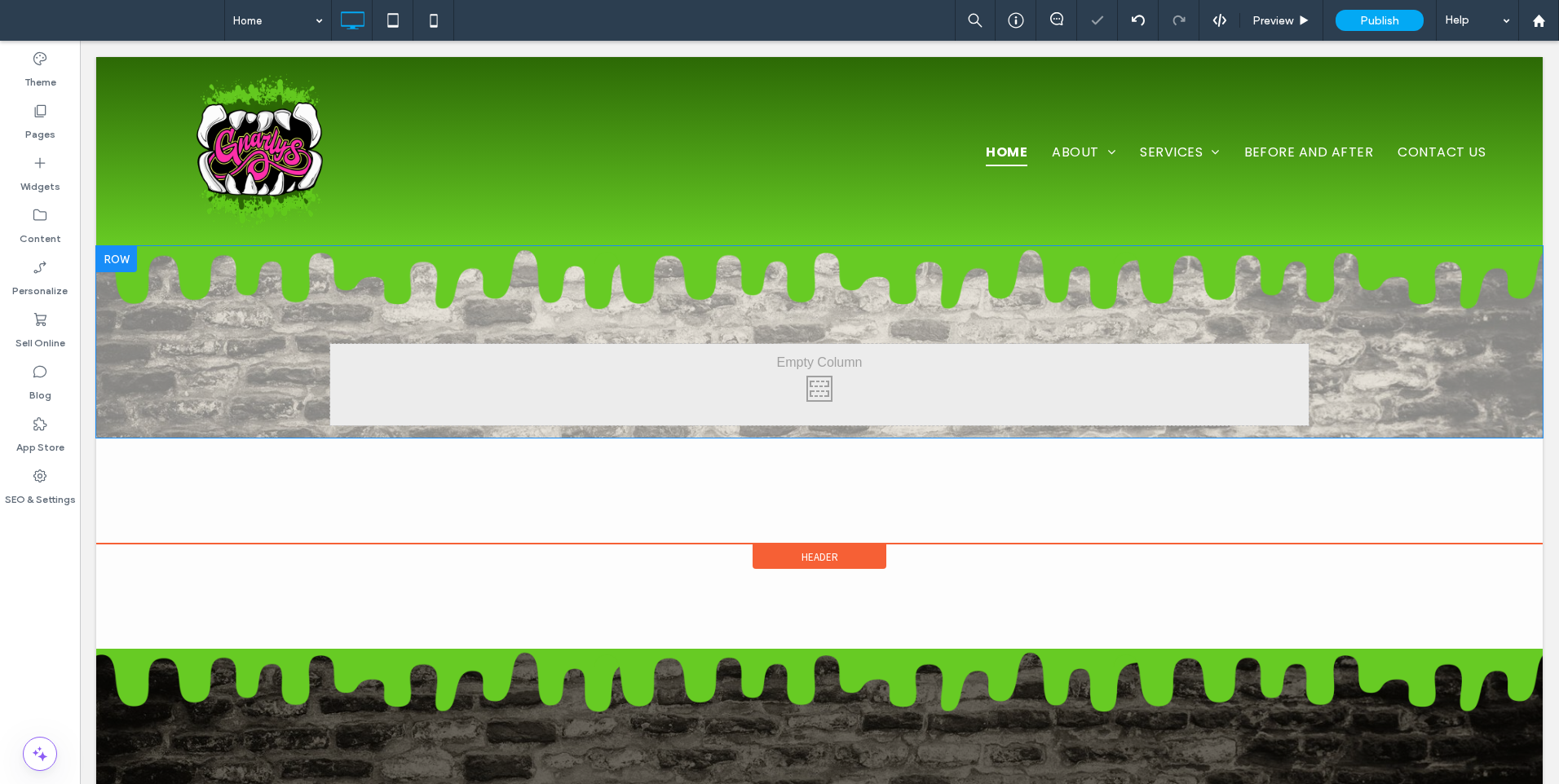
click at [109, 257] on div at bounding box center [116, 259] width 41 height 26
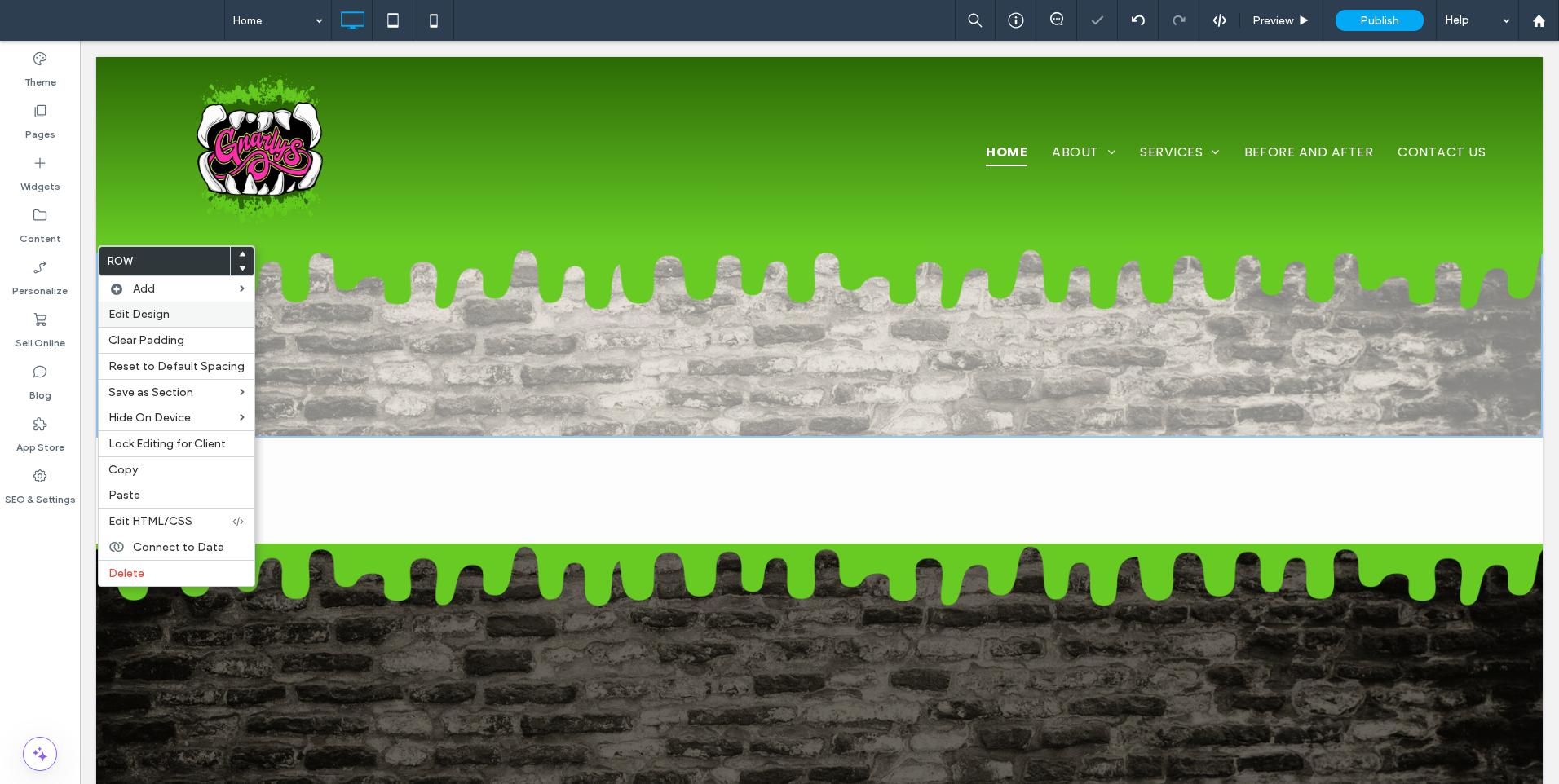
click at [131, 311] on span "Edit Design" at bounding box center [139, 314] width 61 height 14
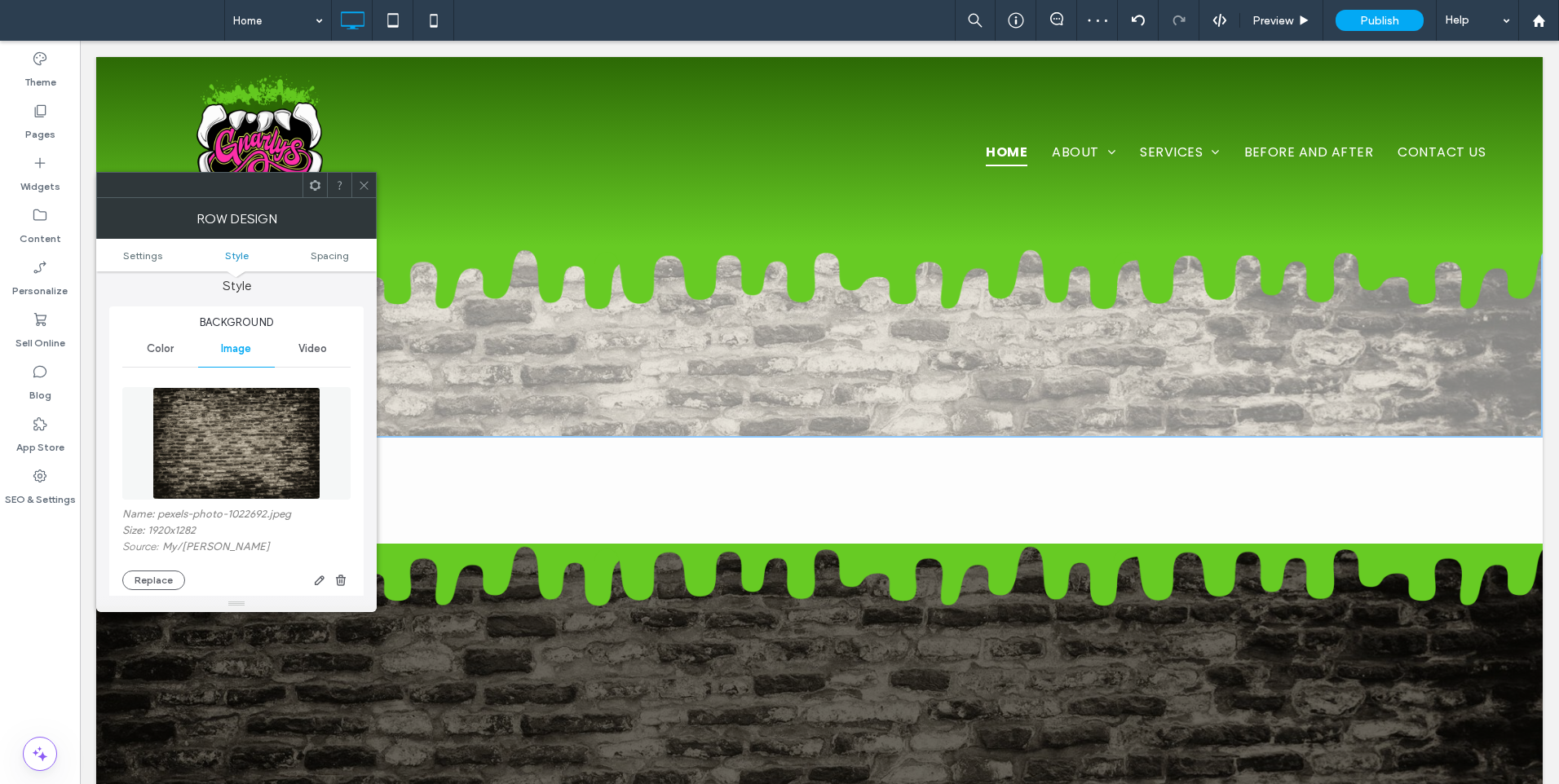
scroll to position [272, 0]
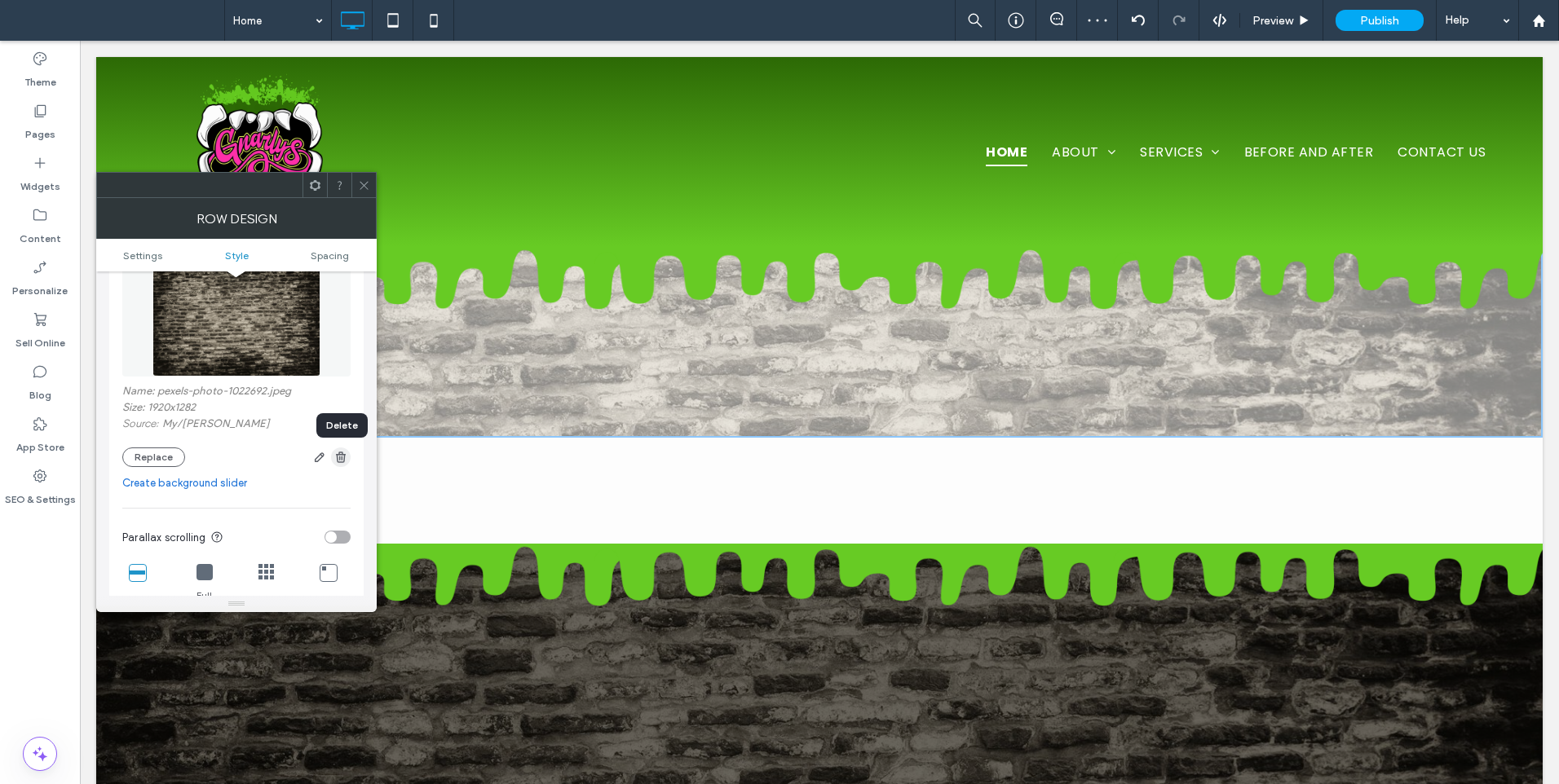
click at [343, 458] on icon "button" at bounding box center [340, 456] width 13 height 13
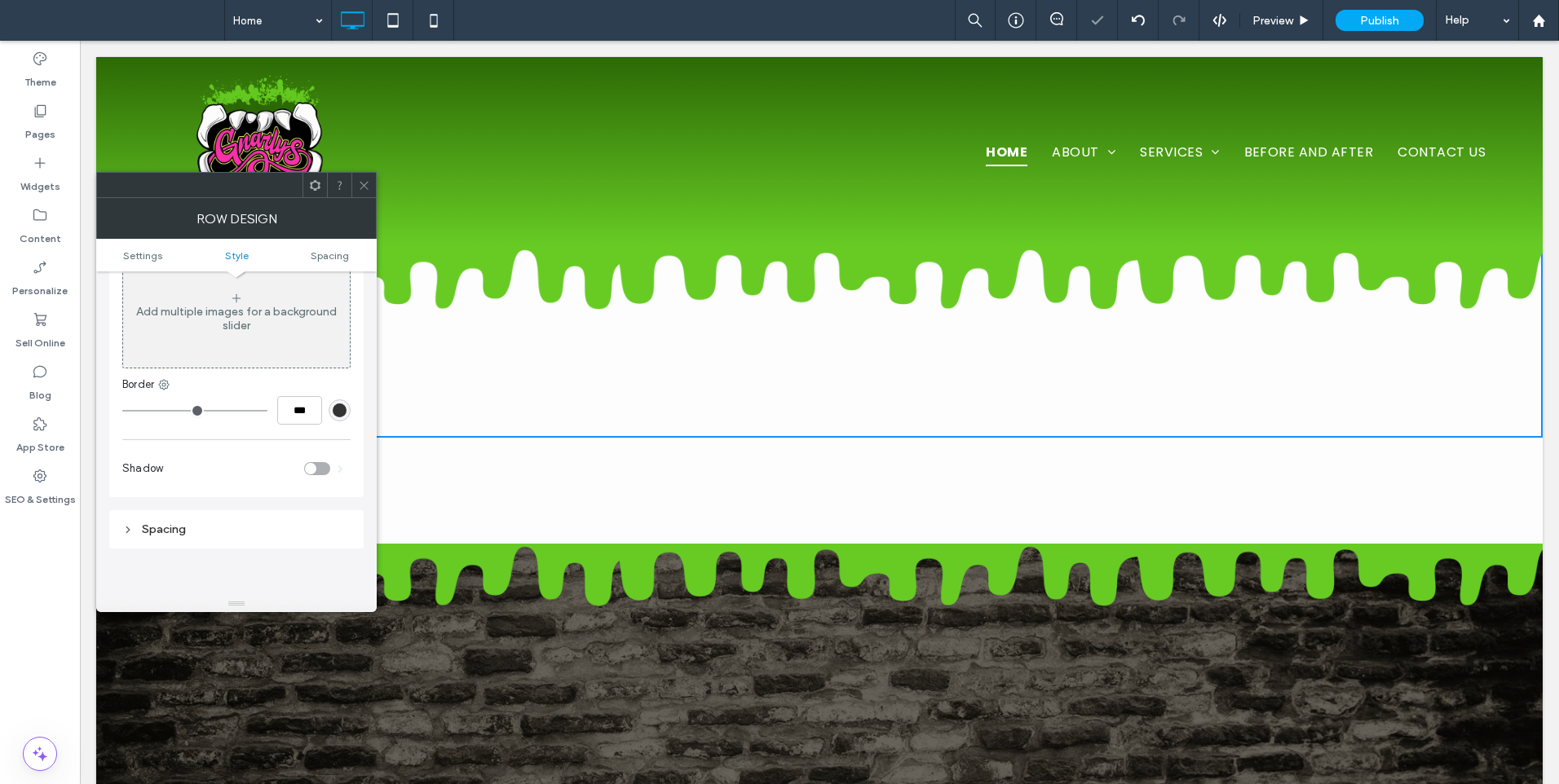
click at [374, 186] on div at bounding box center [363, 185] width 25 height 25
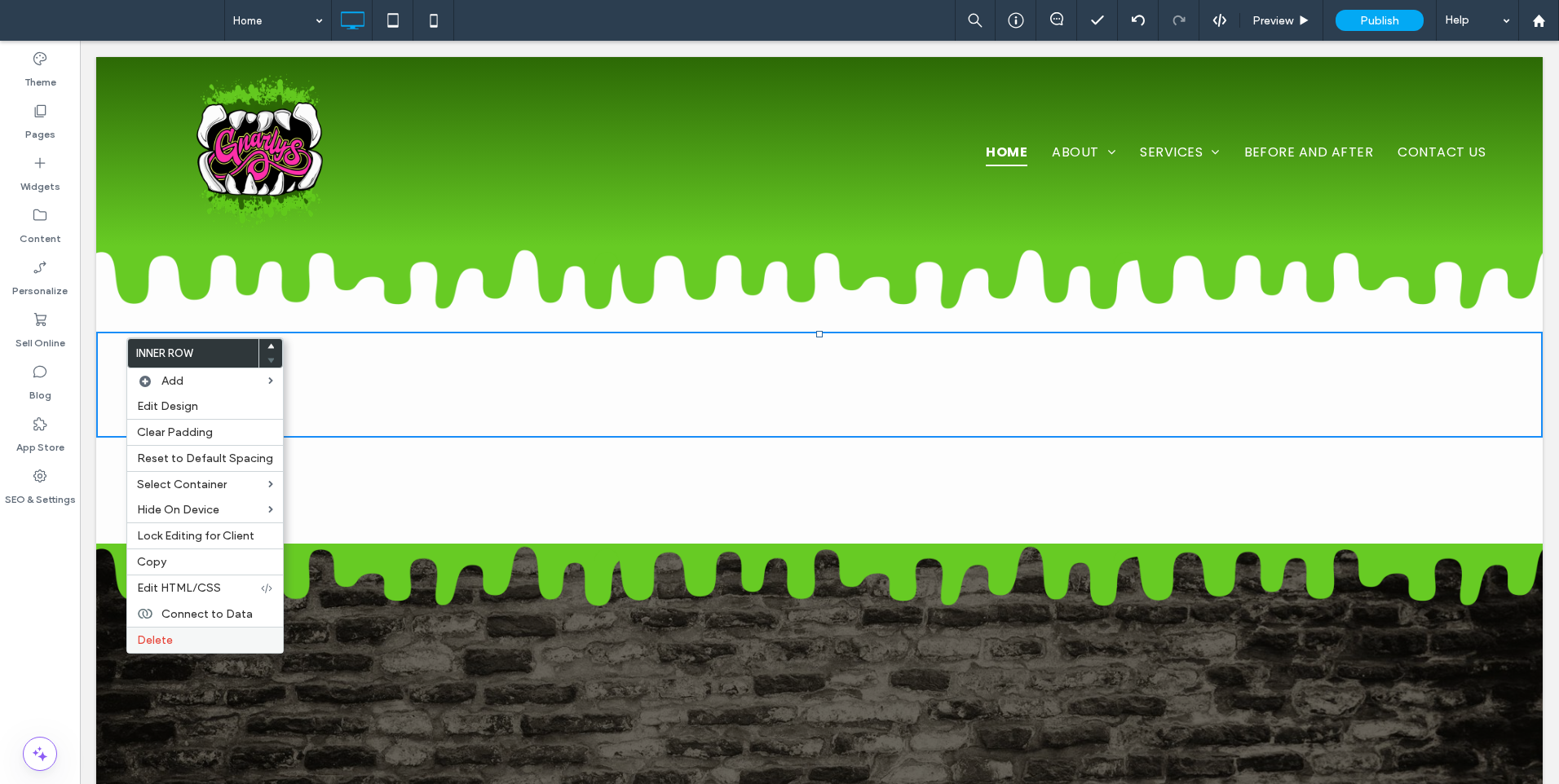
click at [185, 635] on label "Delete" at bounding box center [205, 640] width 136 height 14
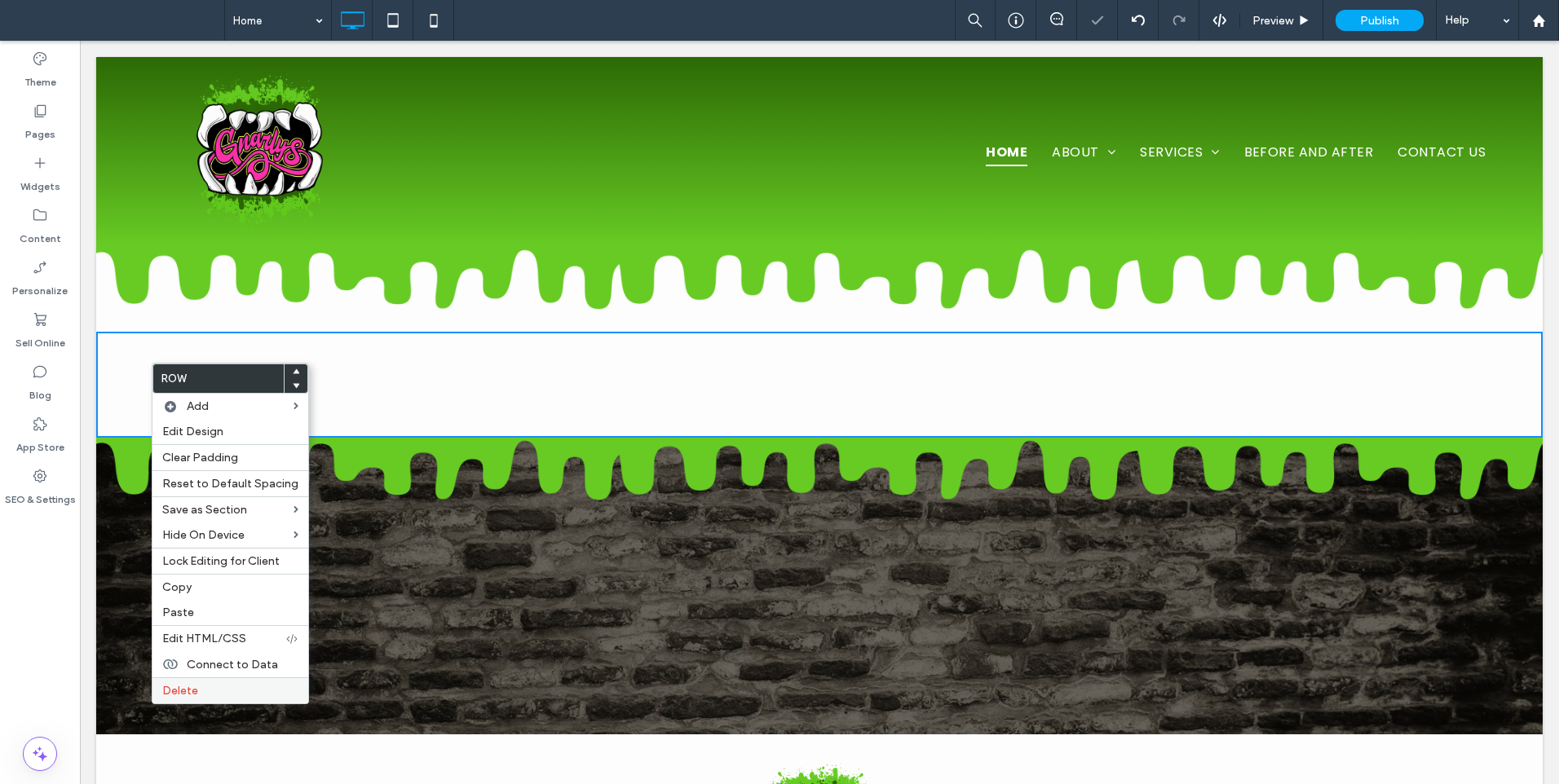
click at [184, 693] on span "Delete" at bounding box center [180, 691] width 36 height 14
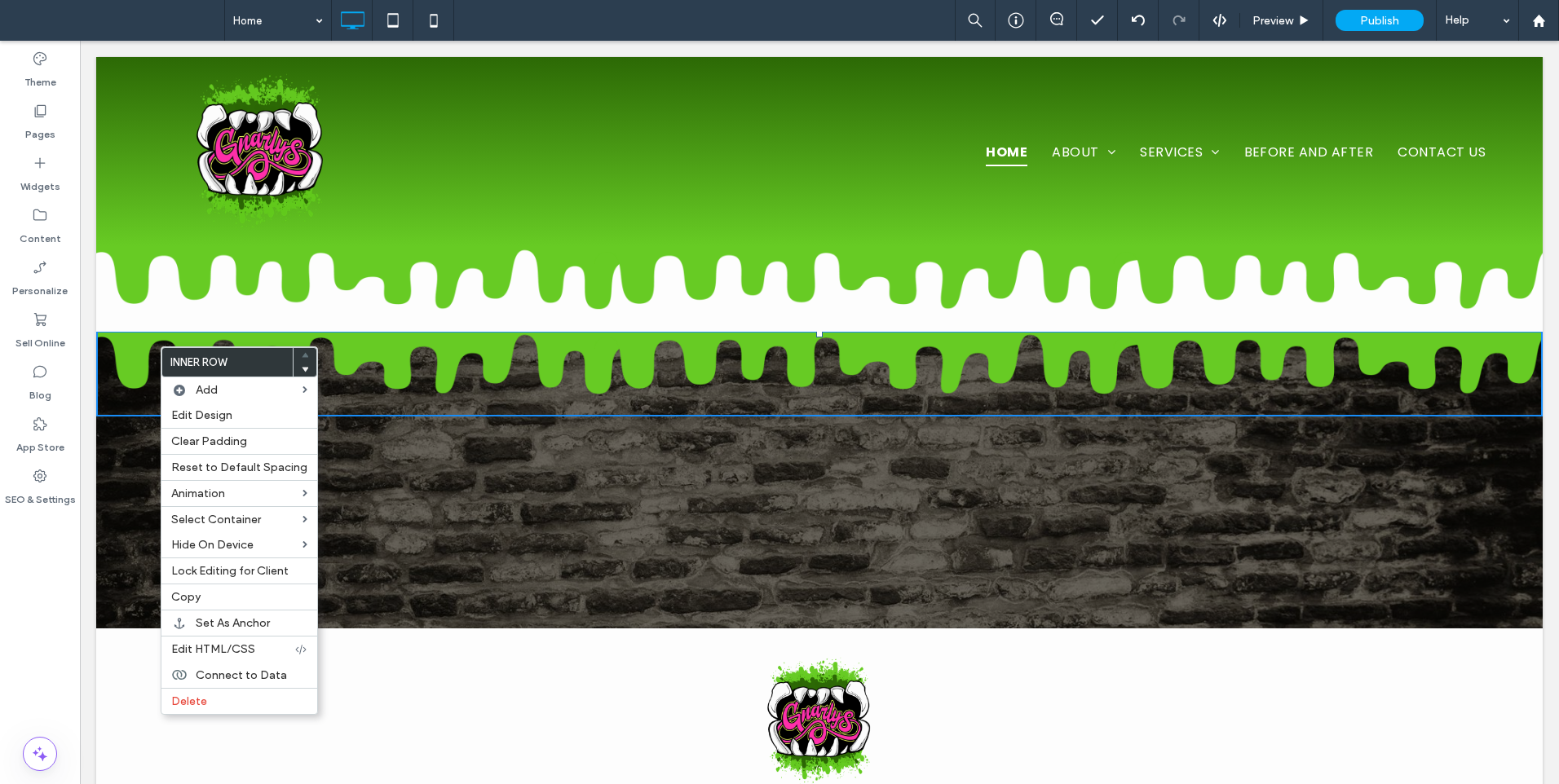
click at [423, 338] on div "Click To Paste Click To Paste" at bounding box center [819, 373] width 1446 height 86
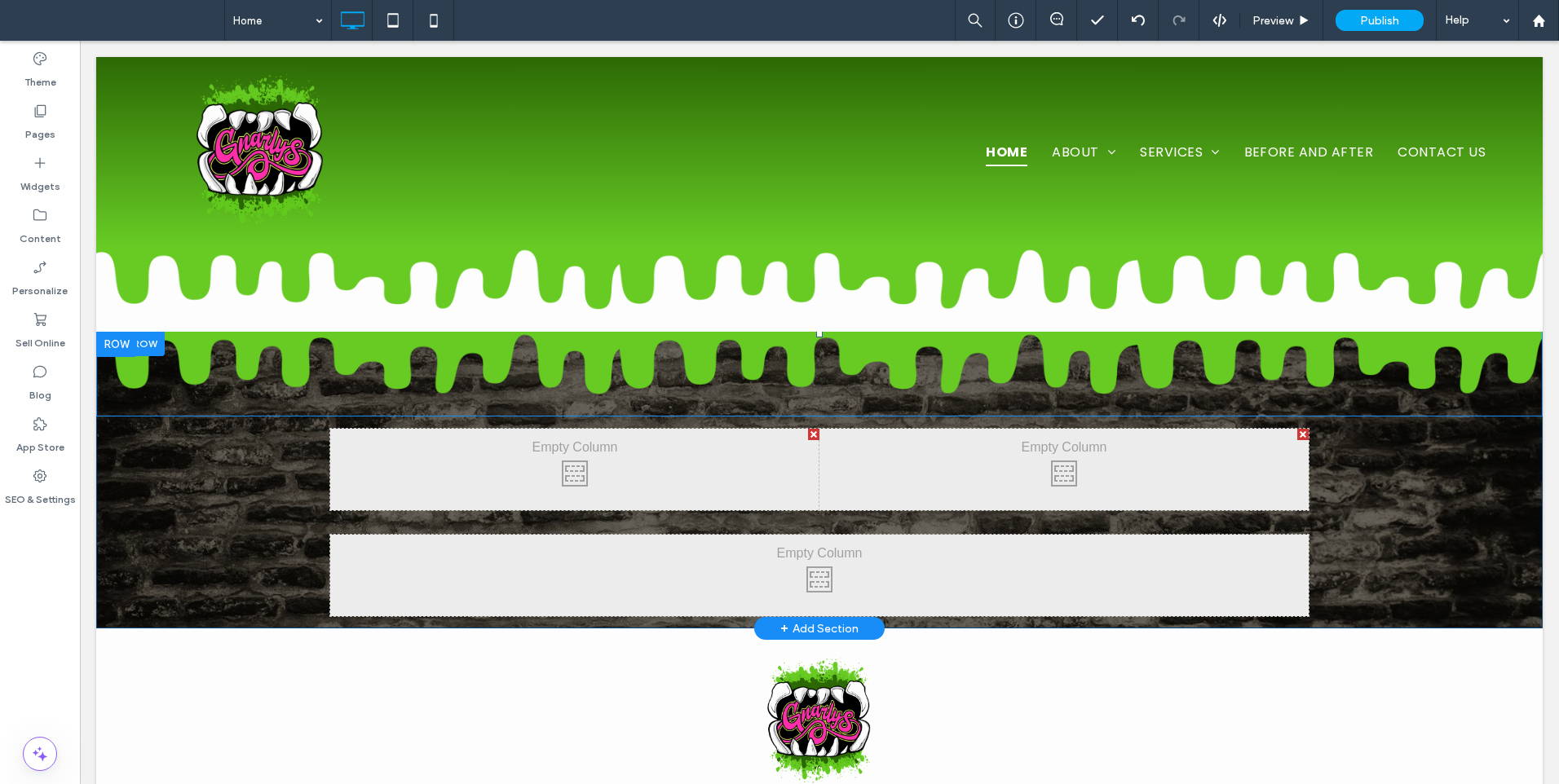
click at [137, 382] on div "Click To Paste Click To Paste" at bounding box center [819, 373] width 1446 height 86
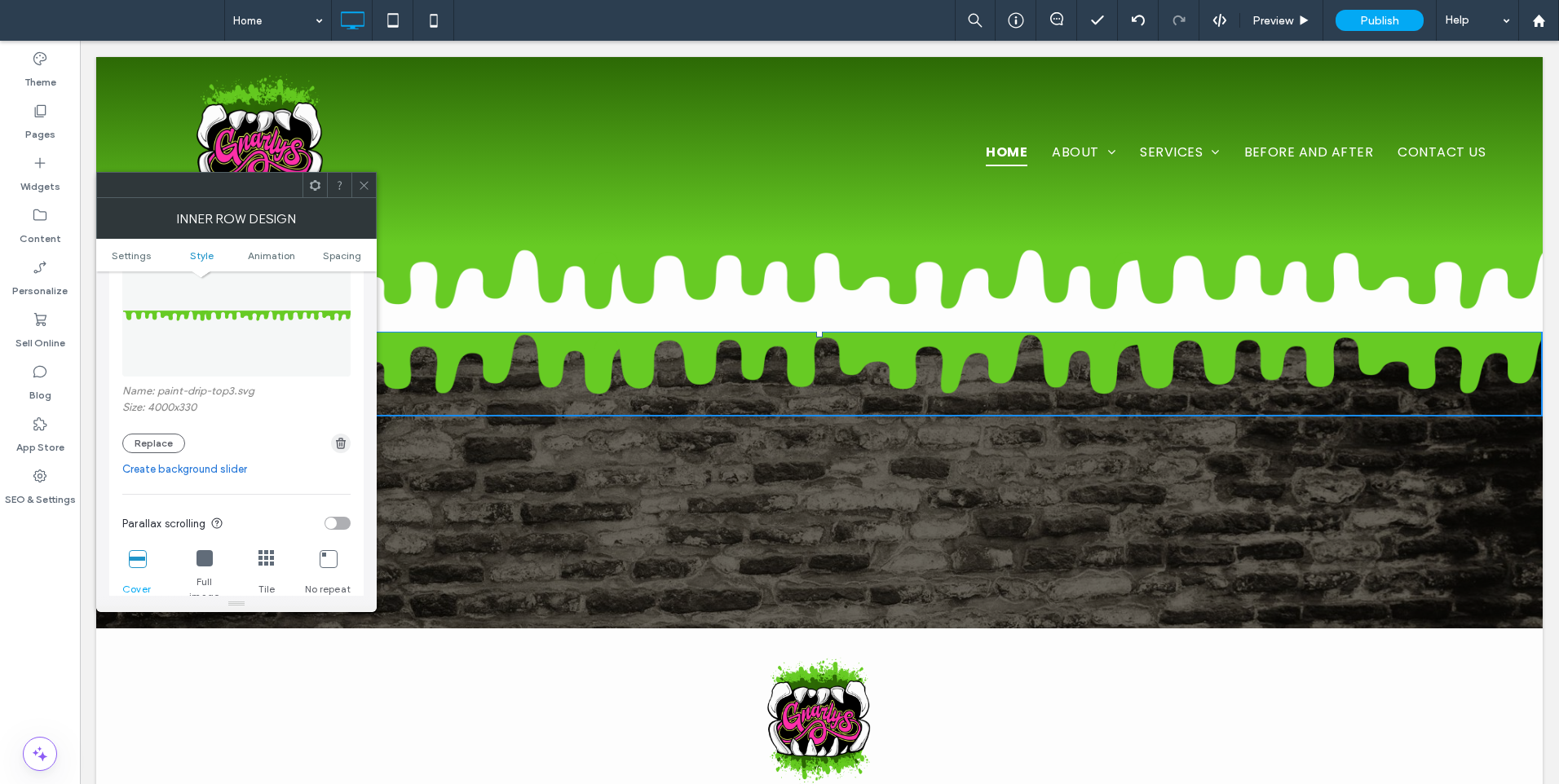
click at [345, 448] on icon "button" at bounding box center [340, 443] width 13 height 13
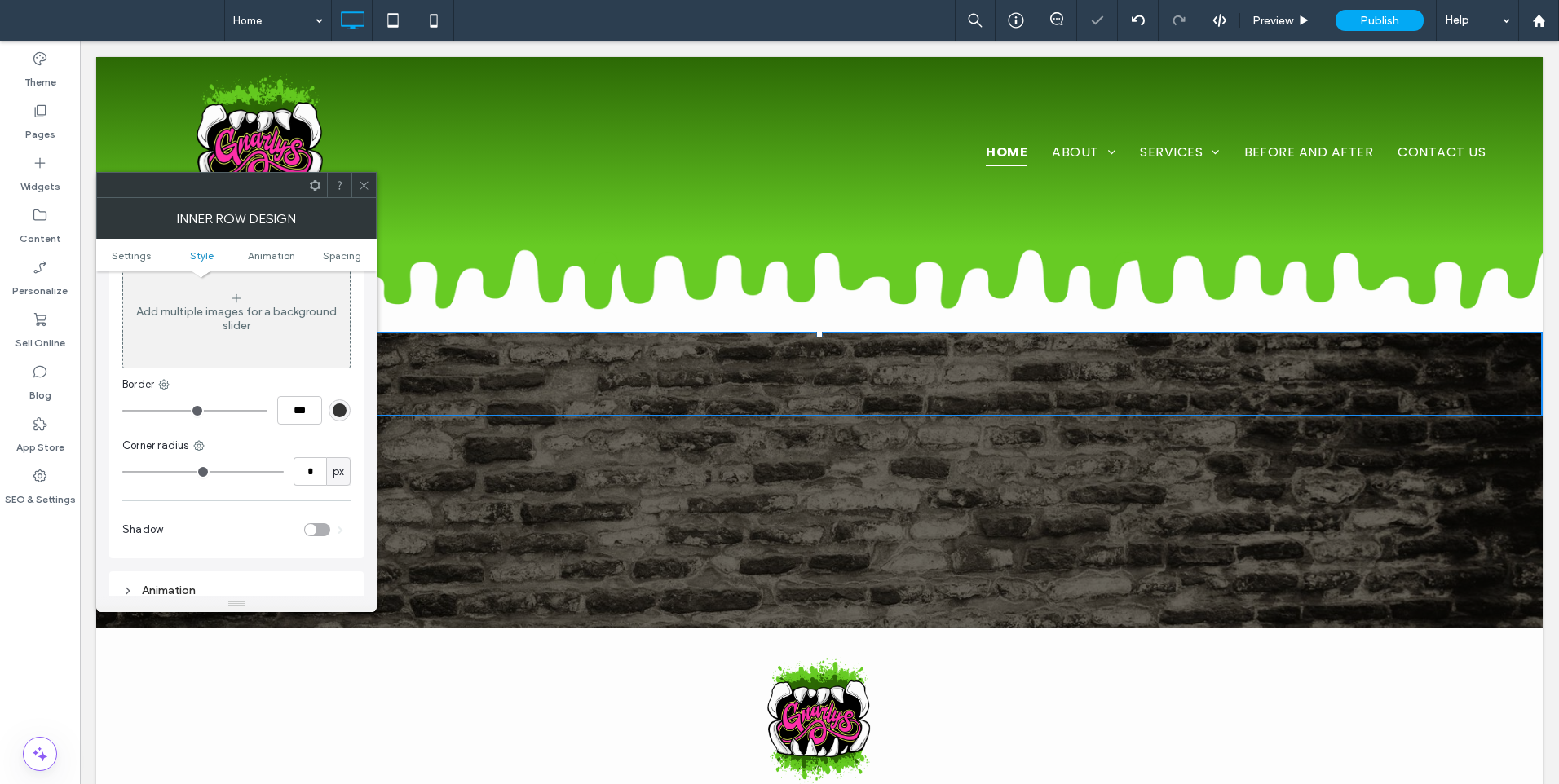
click at [360, 179] on icon at bounding box center [364, 185] width 12 height 12
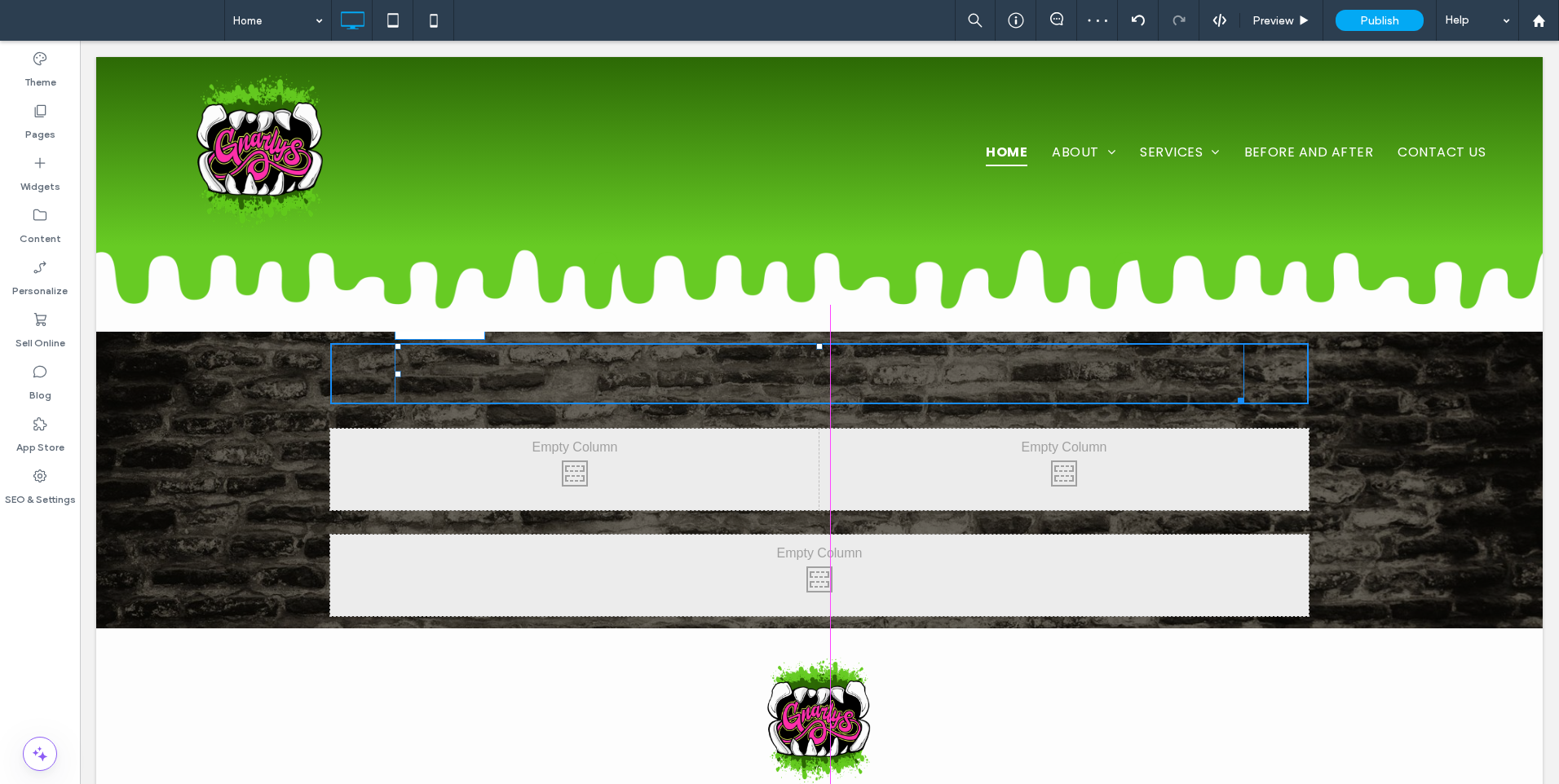
drag, startPoint x: 1233, startPoint y: 395, endPoint x: 1282, endPoint y: 668, distance: 277.4
click at [1244, 404] on div at bounding box center [1237, 398] width 12 height 12
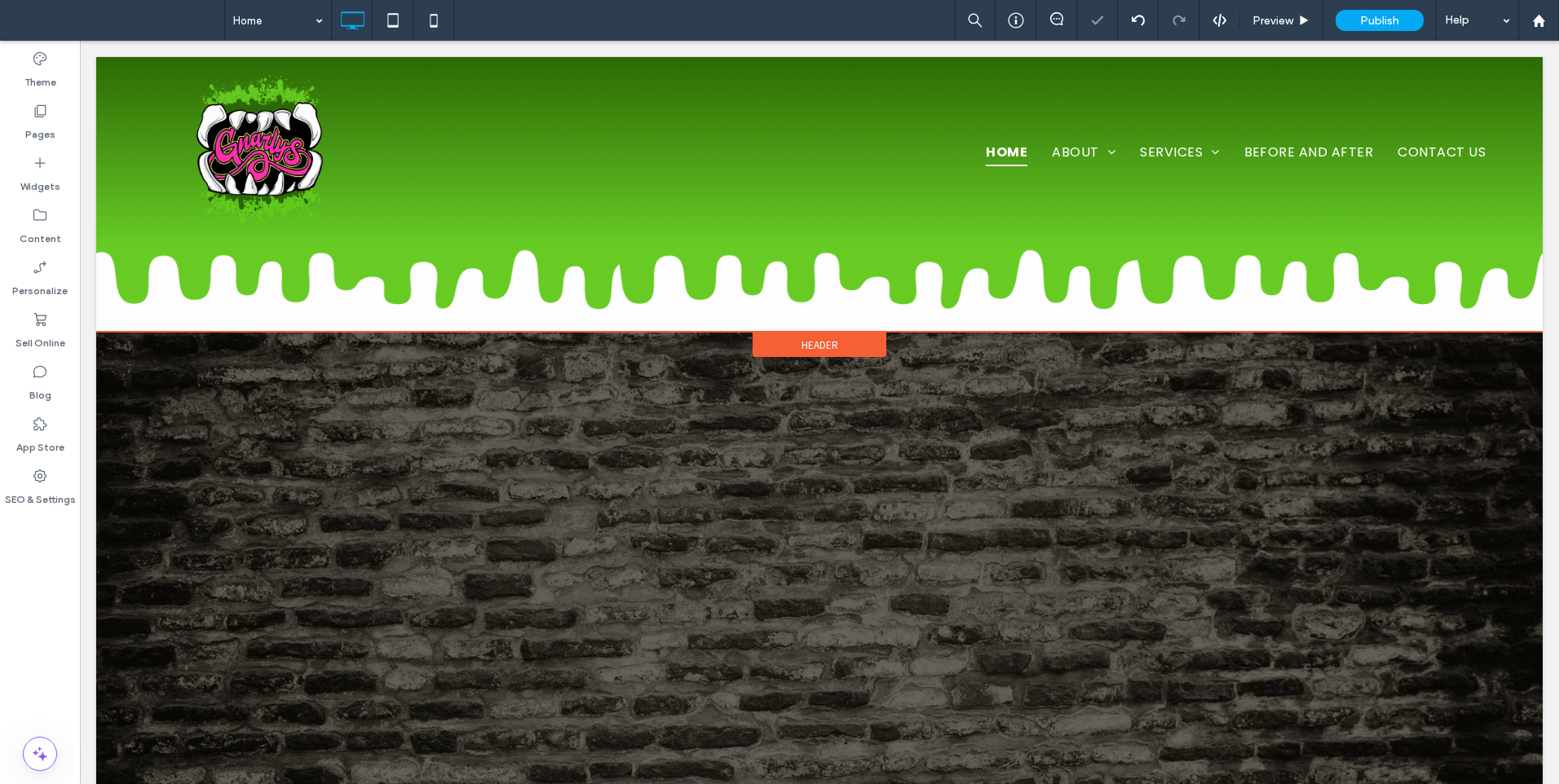
click at [784, 344] on div "Header" at bounding box center [820, 344] width 134 height 25
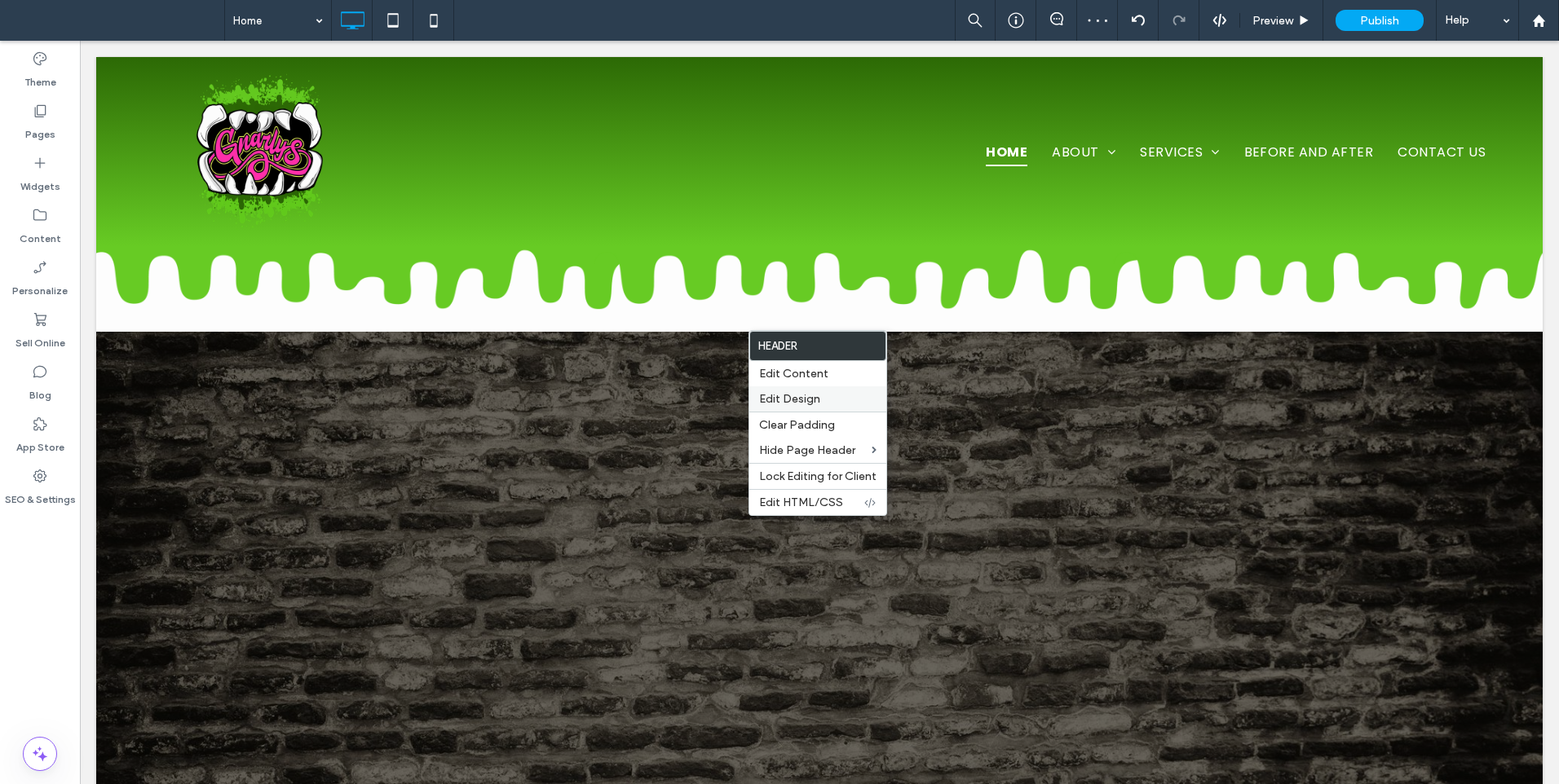
click at [795, 403] on span "Edit Design" at bounding box center [789, 399] width 61 height 14
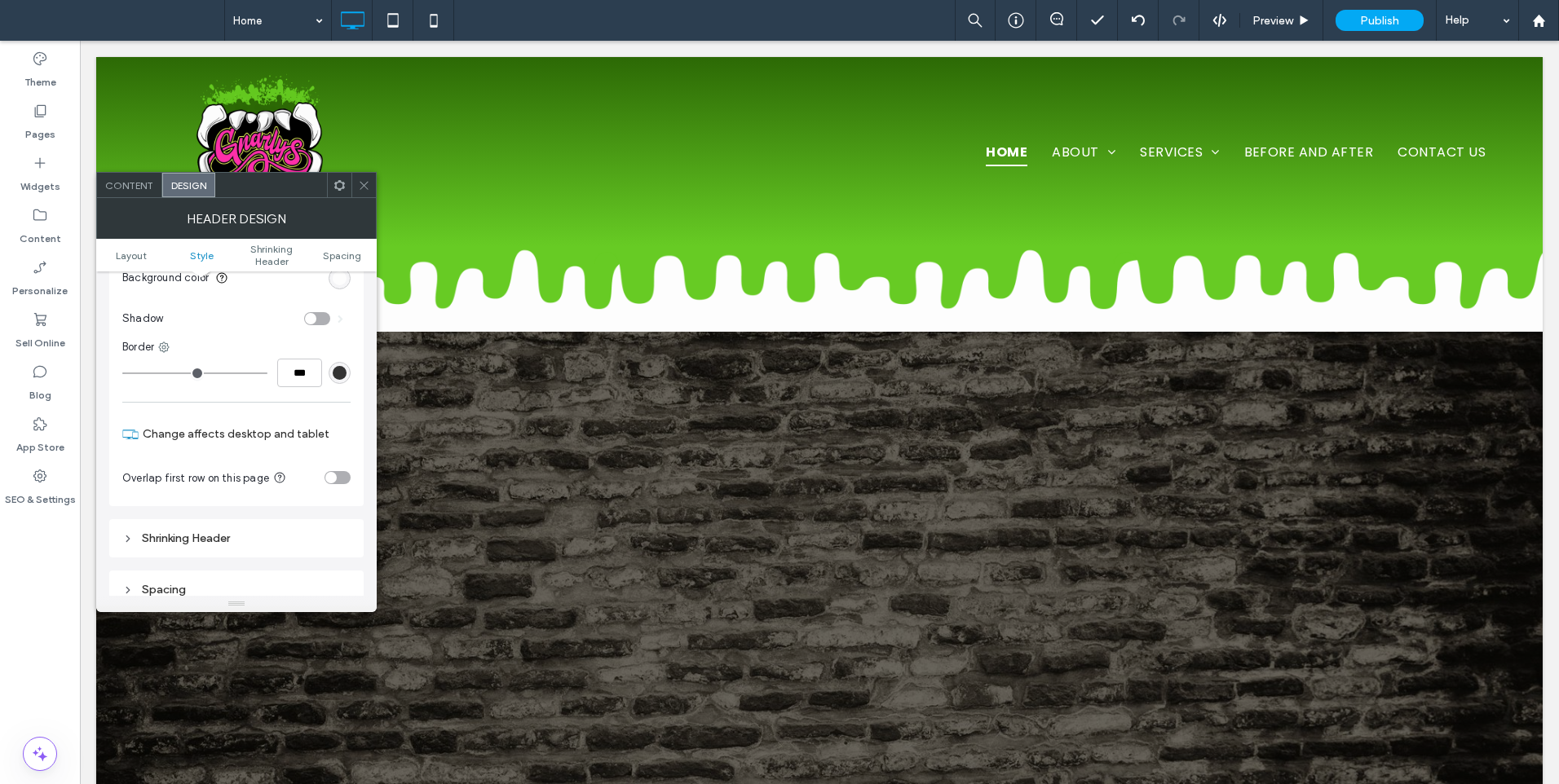
click at [335, 479] on div "toggle" at bounding box center [330, 477] width 11 height 11
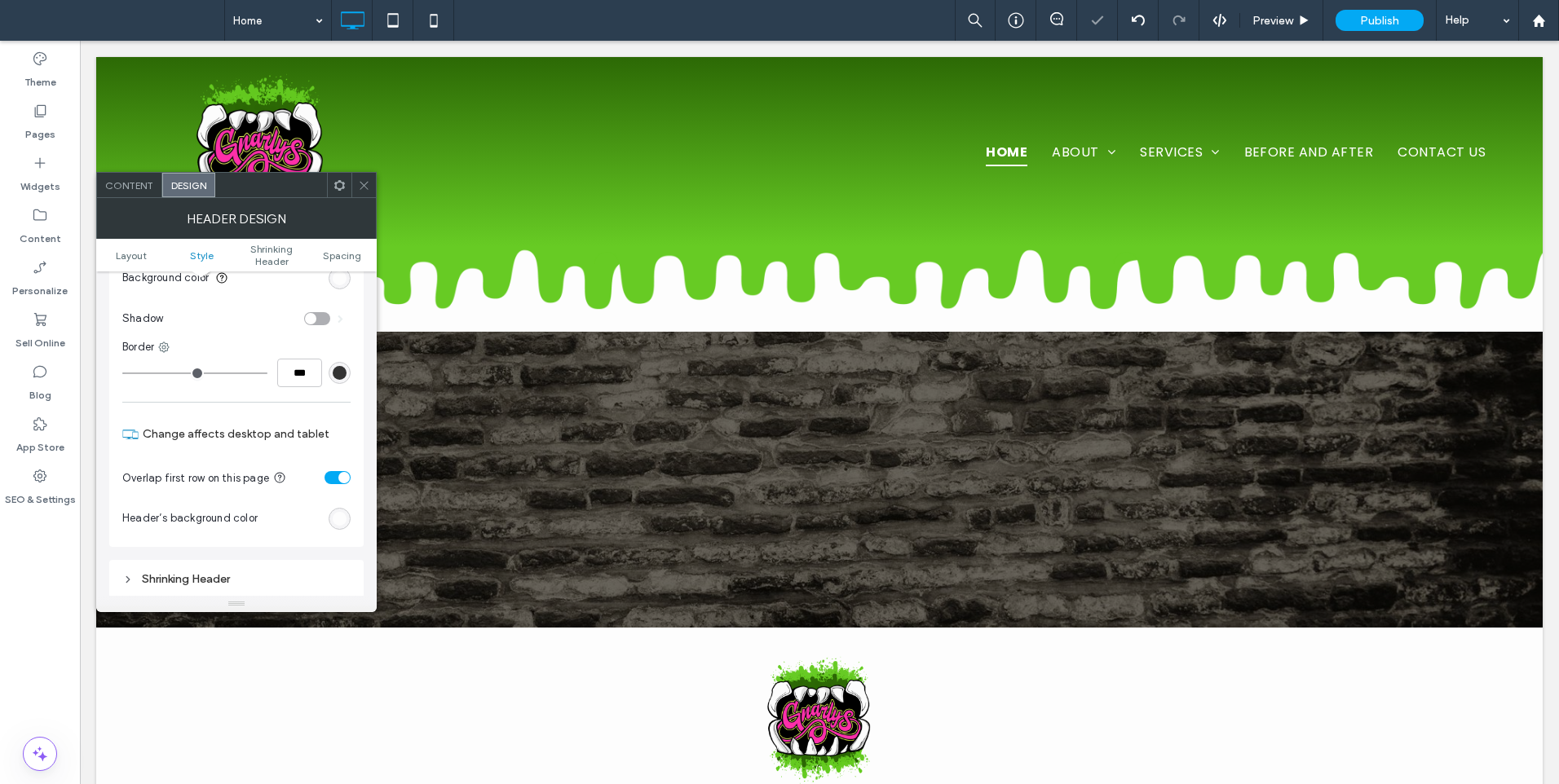
click at [366, 175] on span at bounding box center [364, 185] width 12 height 25
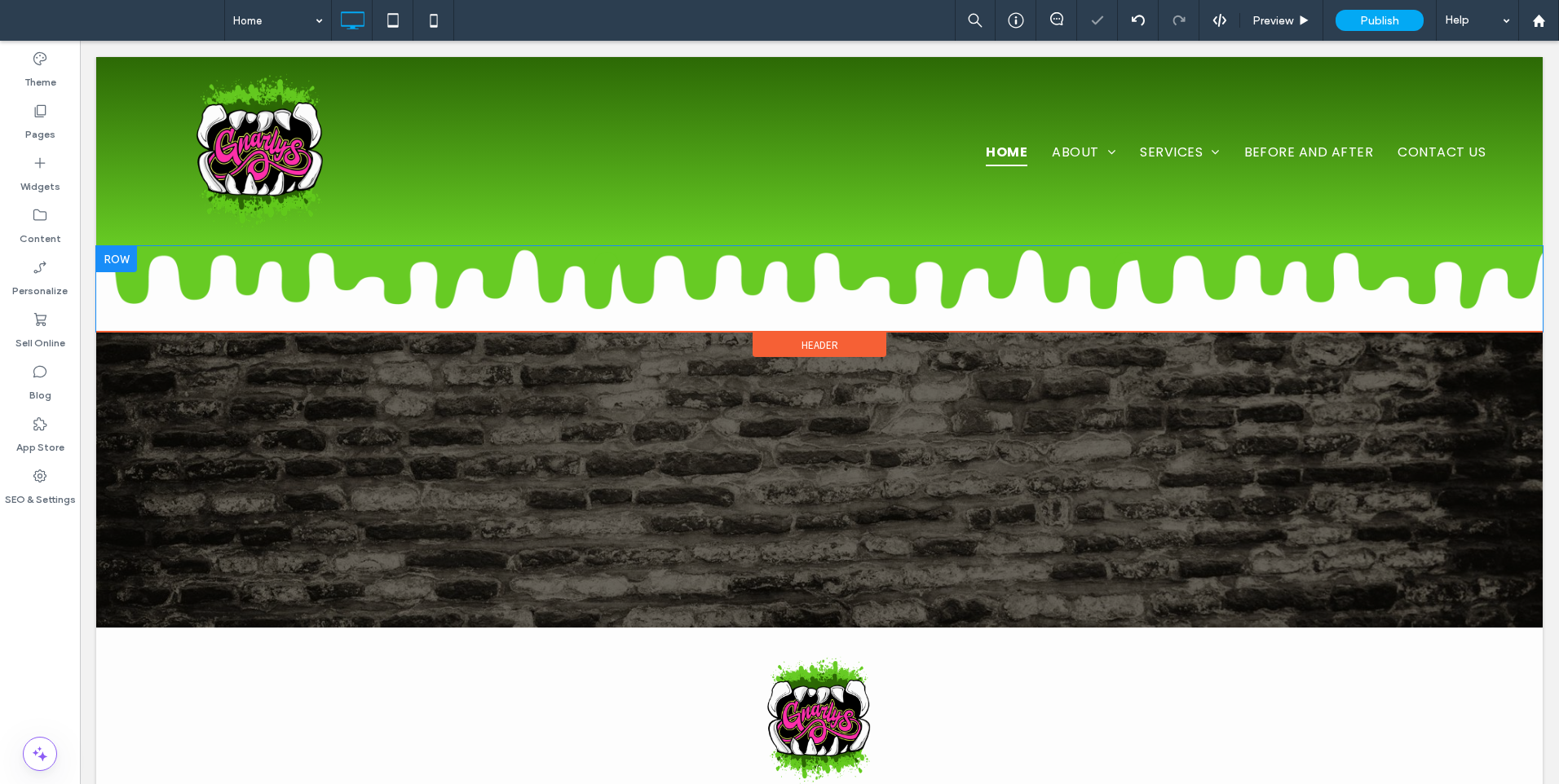
click at [109, 260] on div at bounding box center [116, 259] width 41 height 26
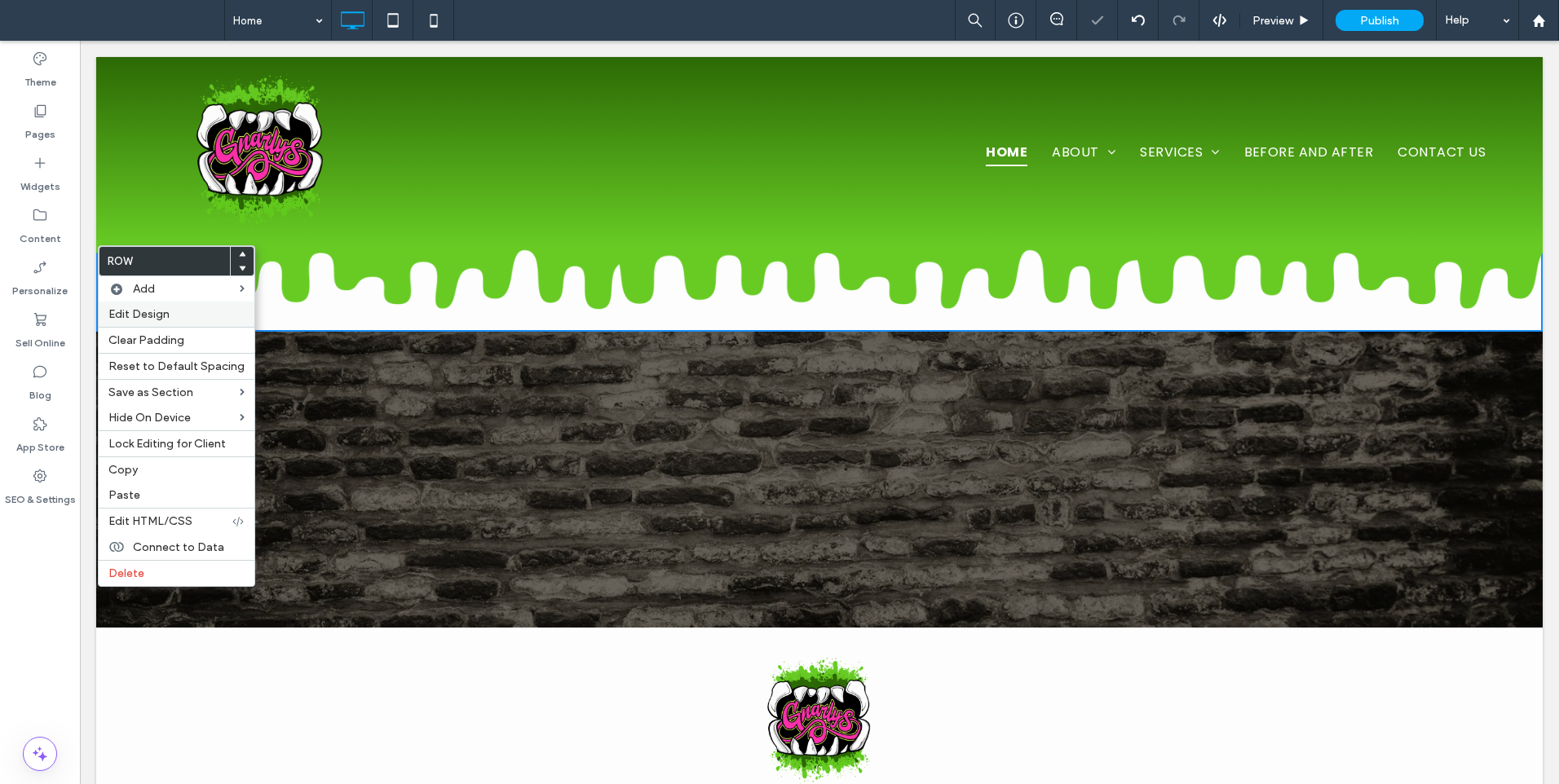
click at [138, 308] on span "Edit Design" at bounding box center [139, 314] width 61 height 14
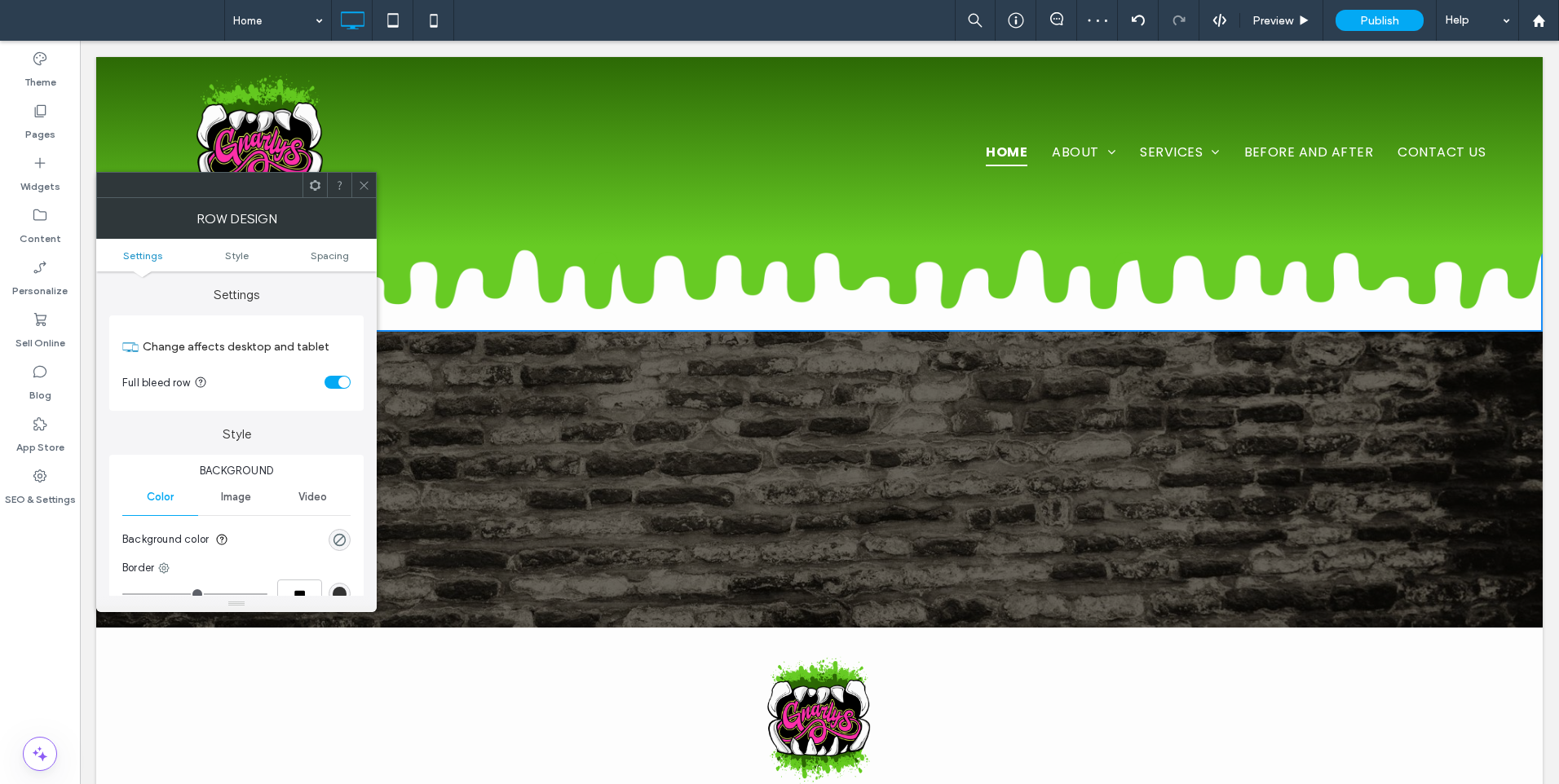
drag, startPoint x: 358, startPoint y: 178, endPoint x: 368, endPoint y: 185, distance: 12.2
click at [368, 185] on icon at bounding box center [364, 185] width 12 height 12
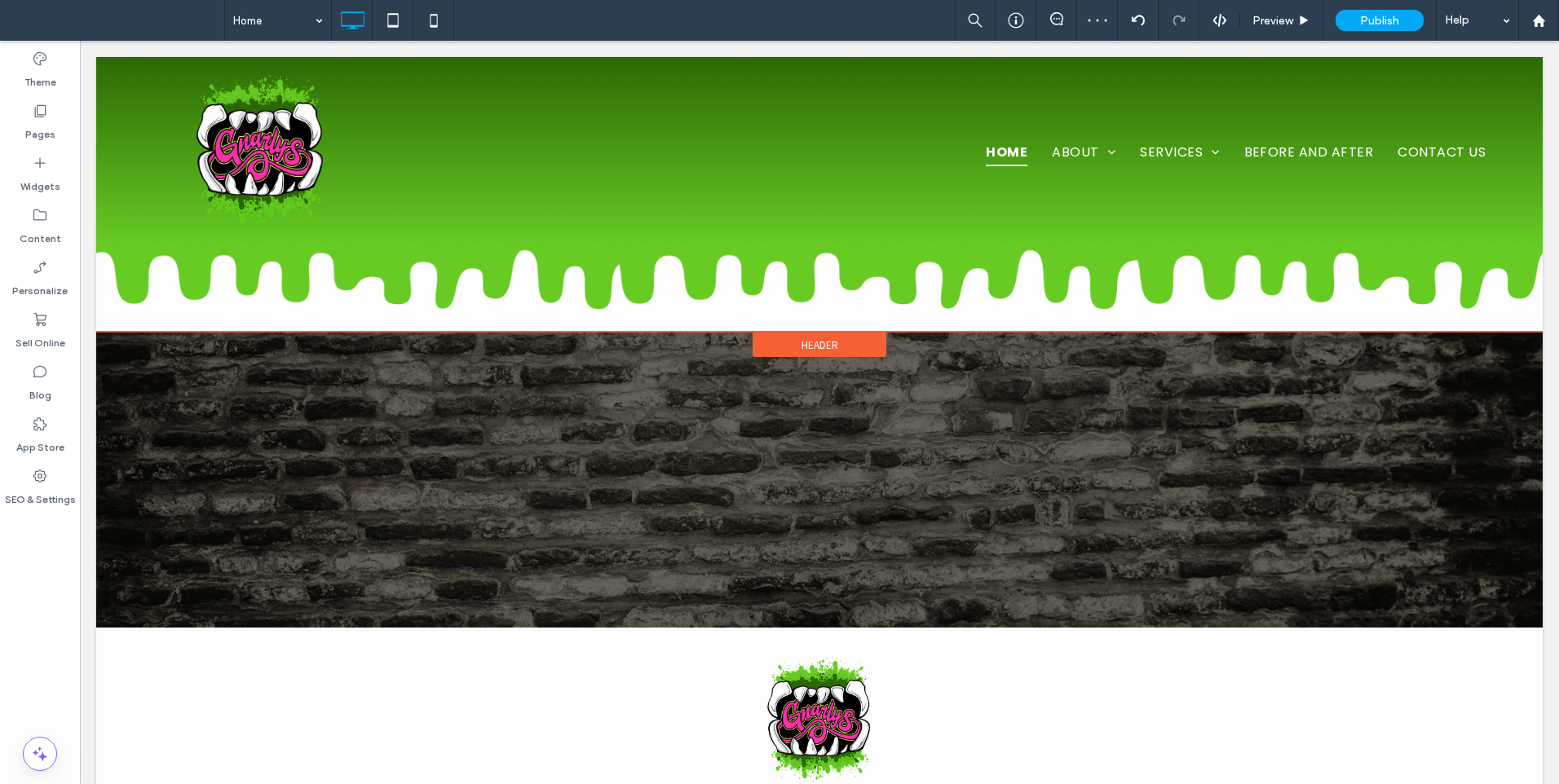
click at [819, 345] on span "Header" at bounding box center [819, 345] width 36 height 14
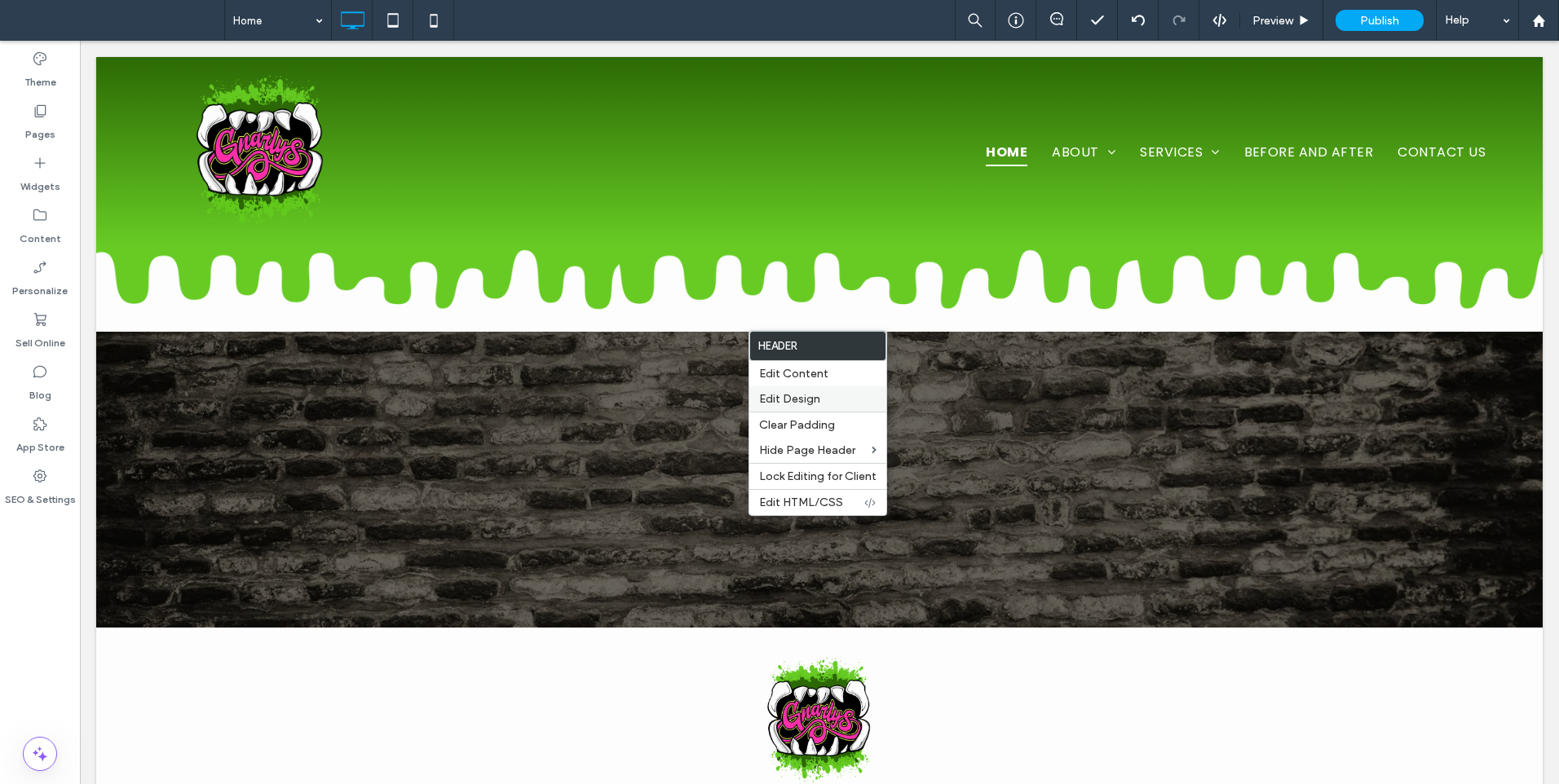
click at [801, 393] on span "Edit Design" at bounding box center [789, 399] width 61 height 14
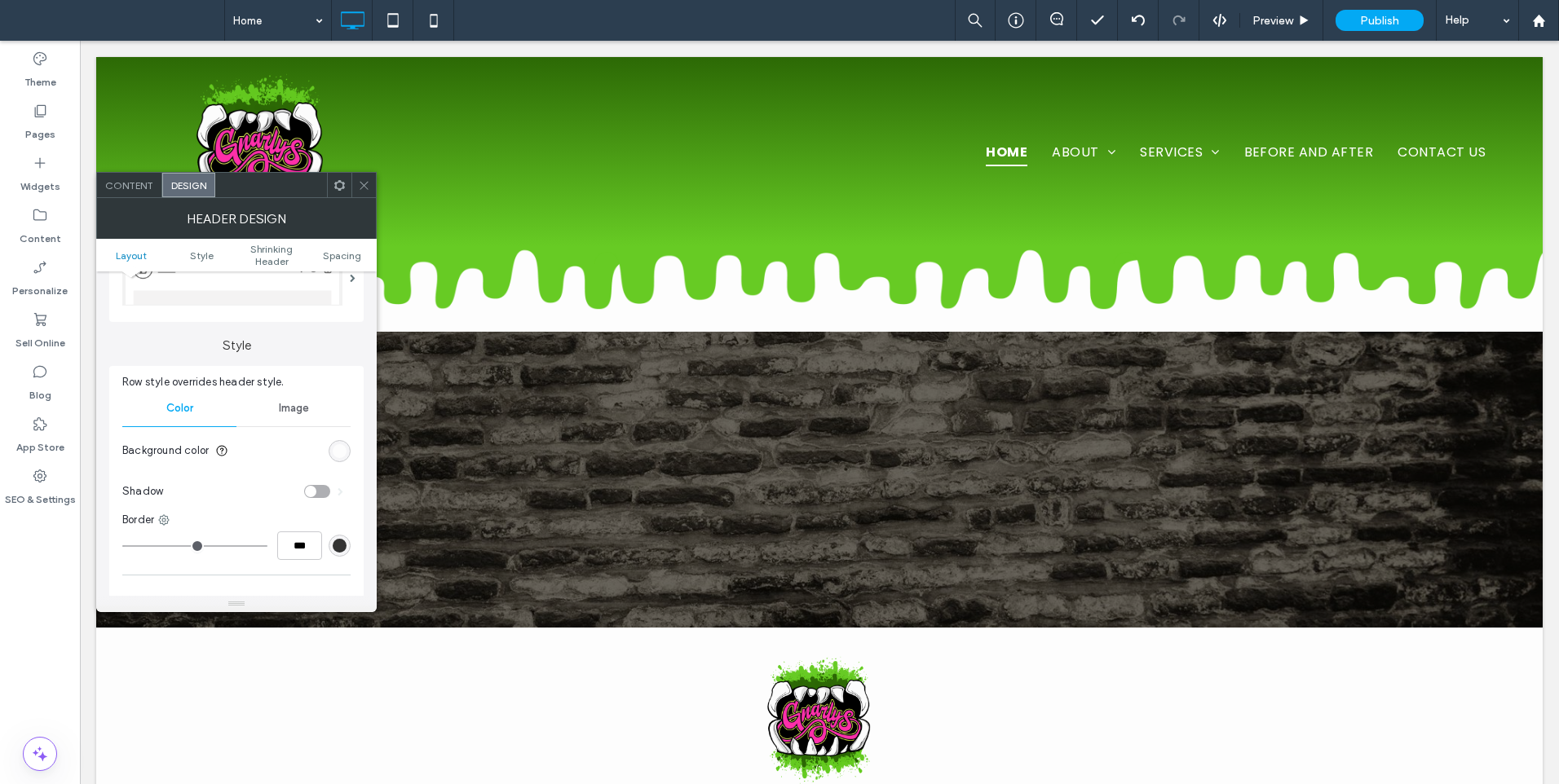
scroll to position [136, 0]
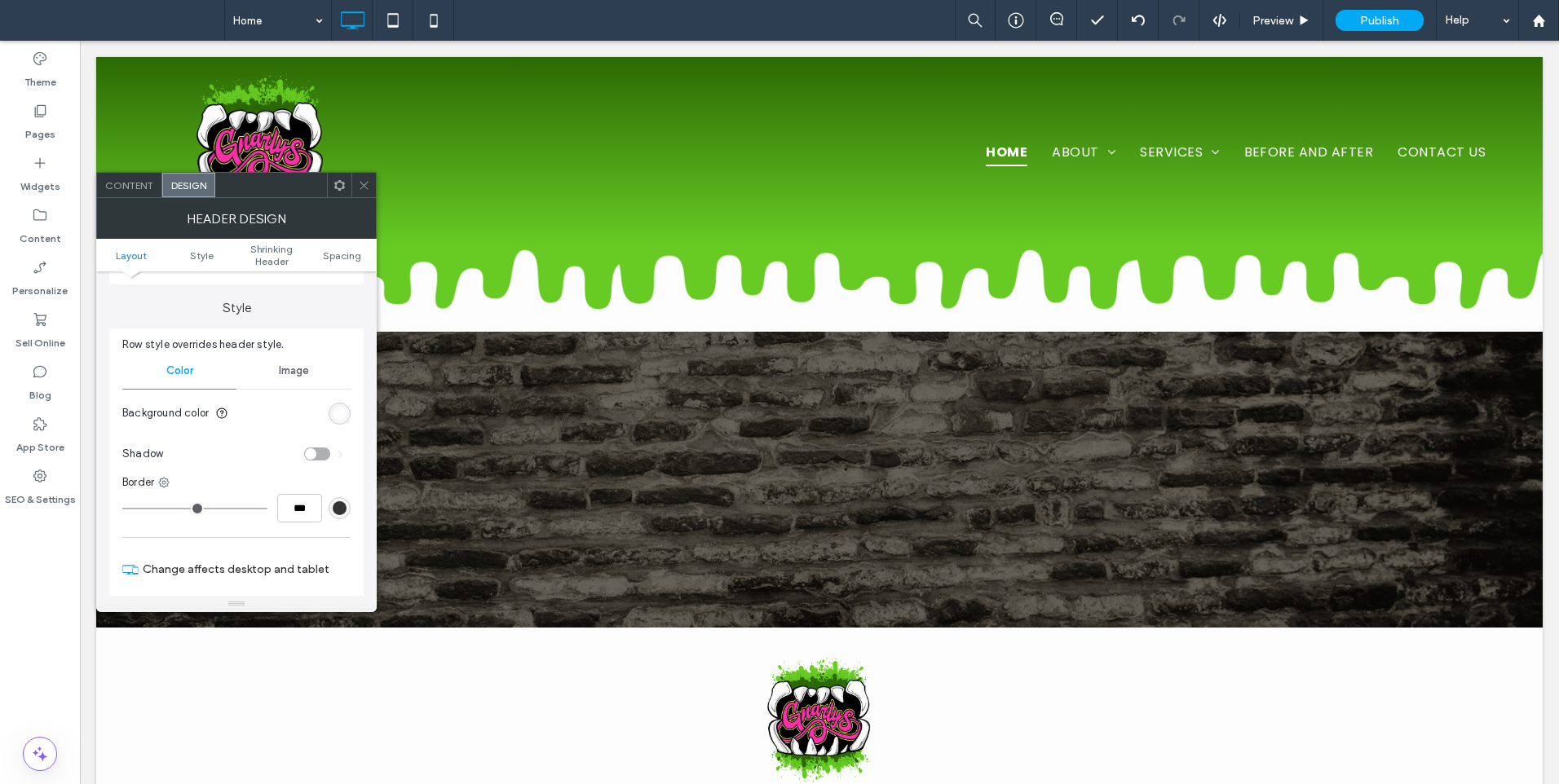
click at [342, 406] on div "rgb(253, 253, 253)" at bounding box center [339, 413] width 14 height 14
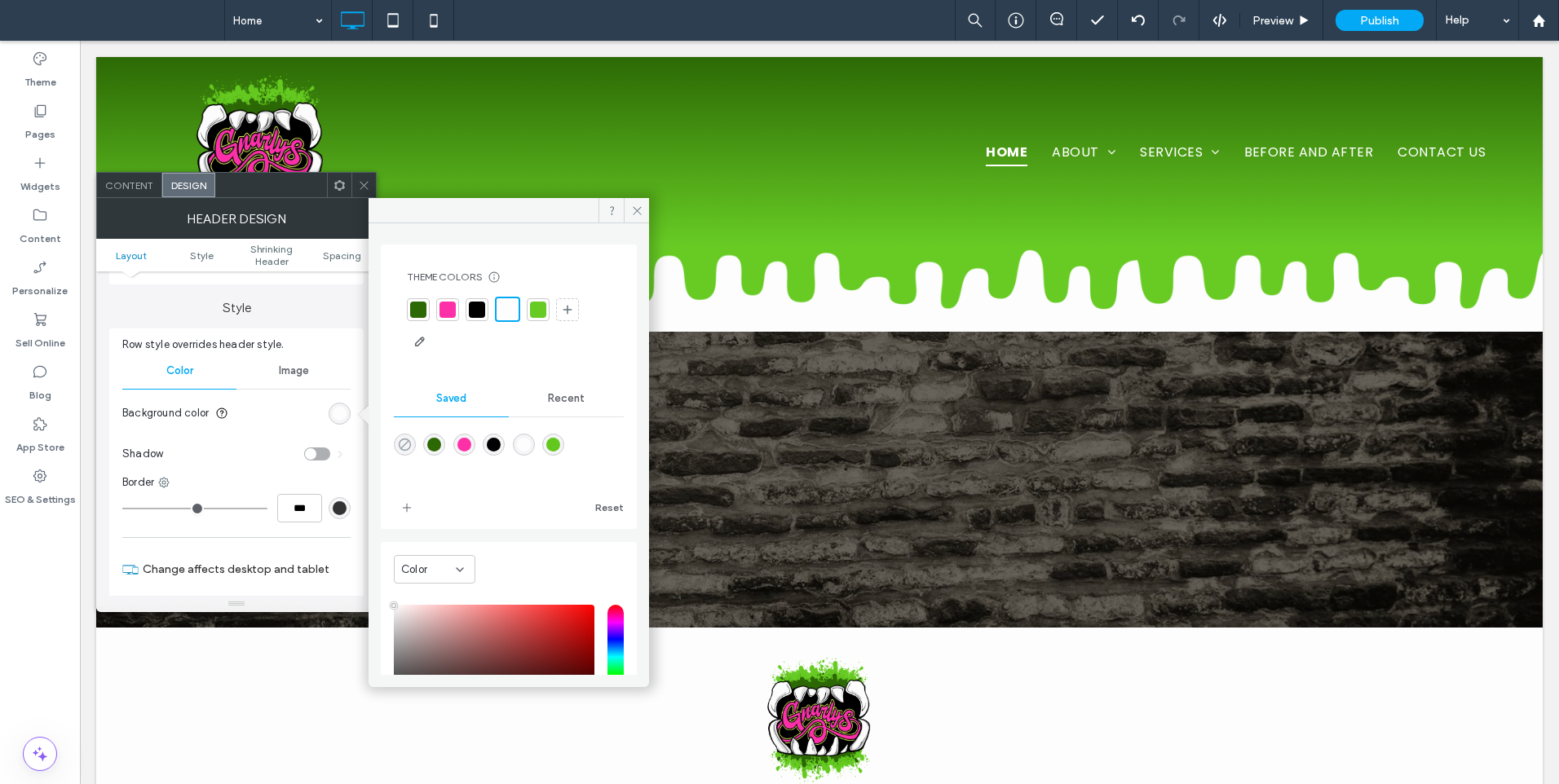
click at [409, 442] on use "rgba(0,0,0,0)" at bounding box center [405, 445] width 12 height 12
type input "*******"
type input "*"
type input "**"
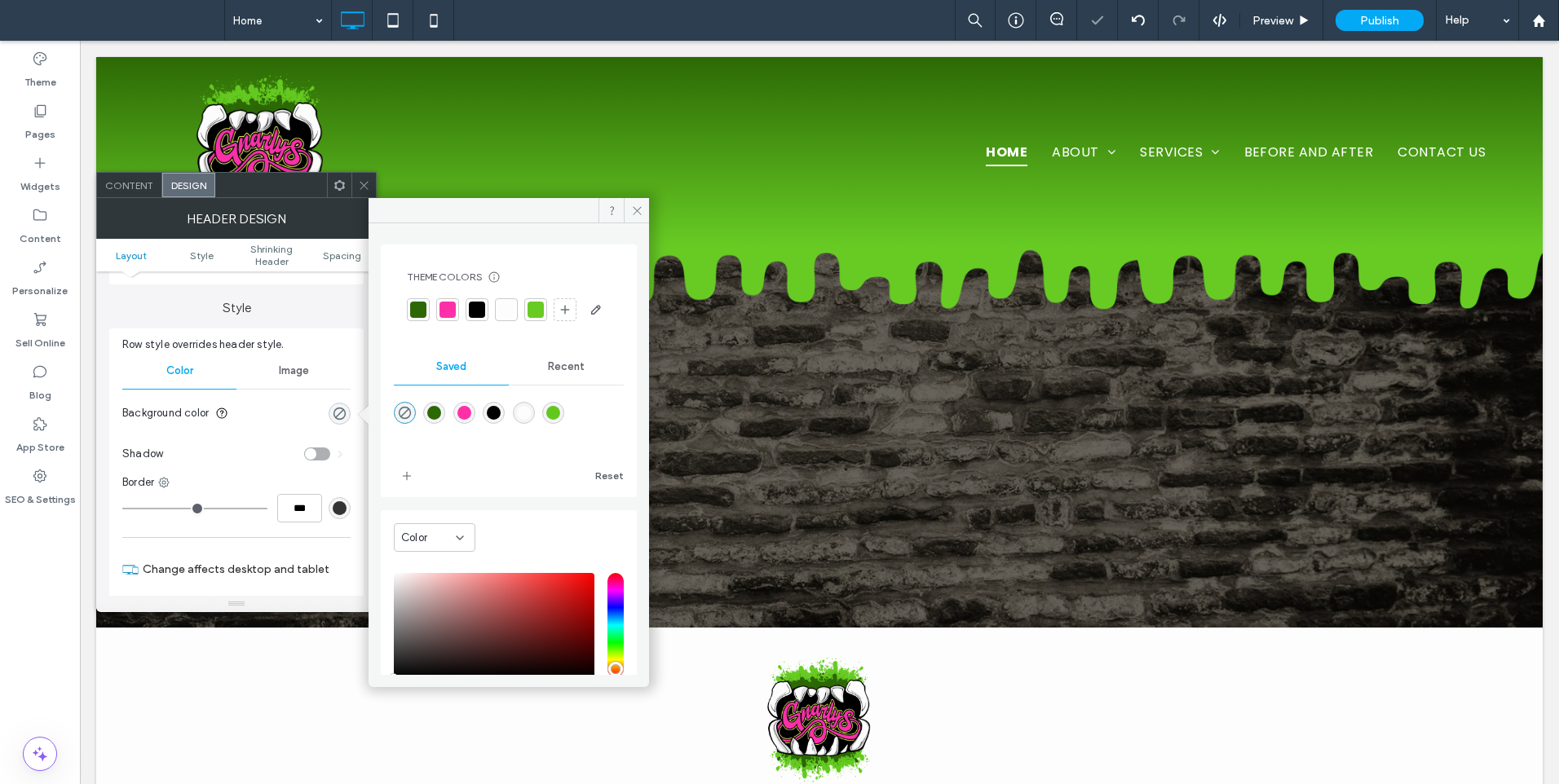
drag, startPoint x: 365, startPoint y: 193, endPoint x: 305, endPoint y: 155, distance: 71.0
click at [365, 193] on span at bounding box center [364, 185] width 12 height 25
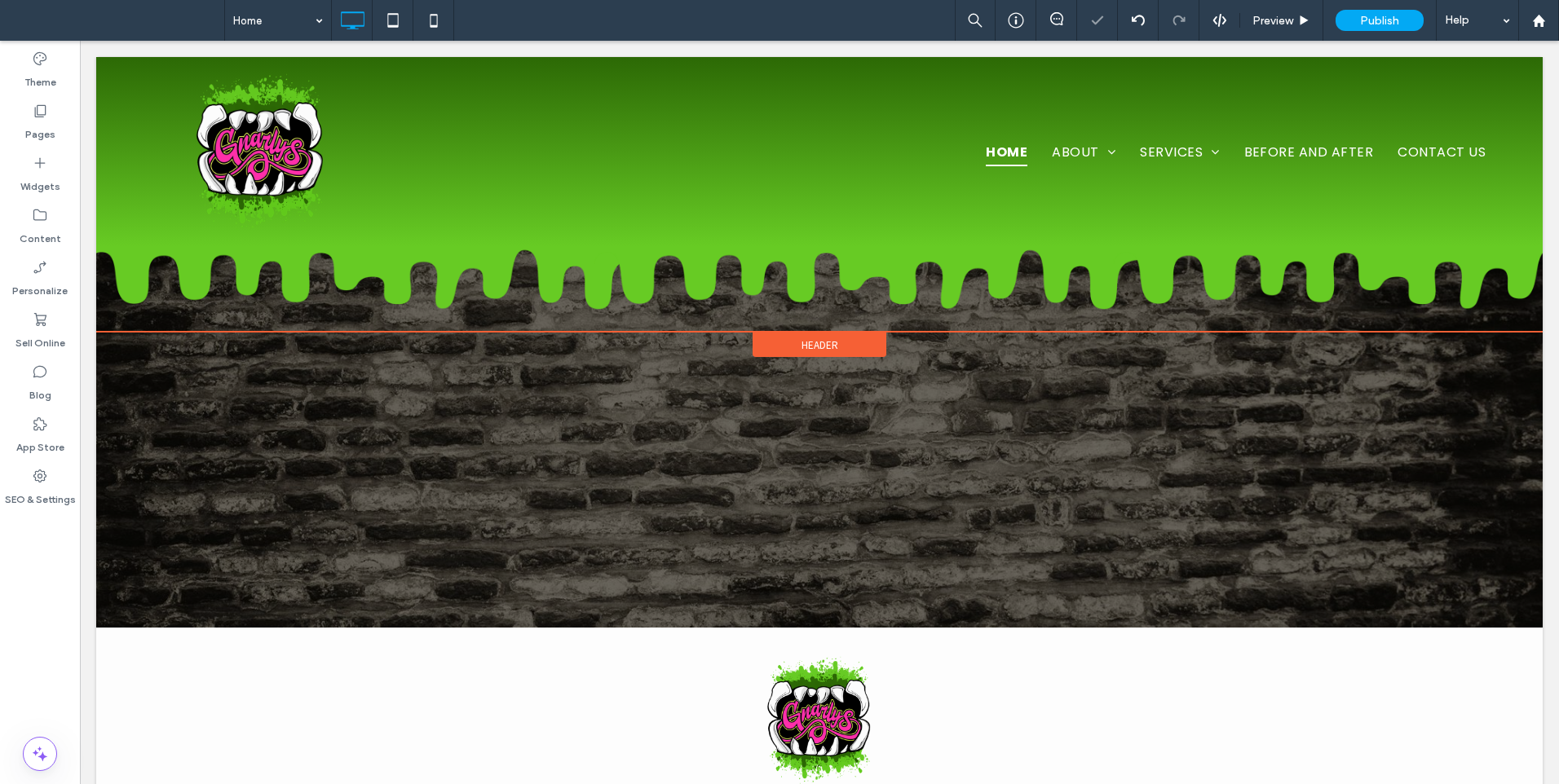
click at [817, 344] on span "Header" at bounding box center [819, 345] width 36 height 14
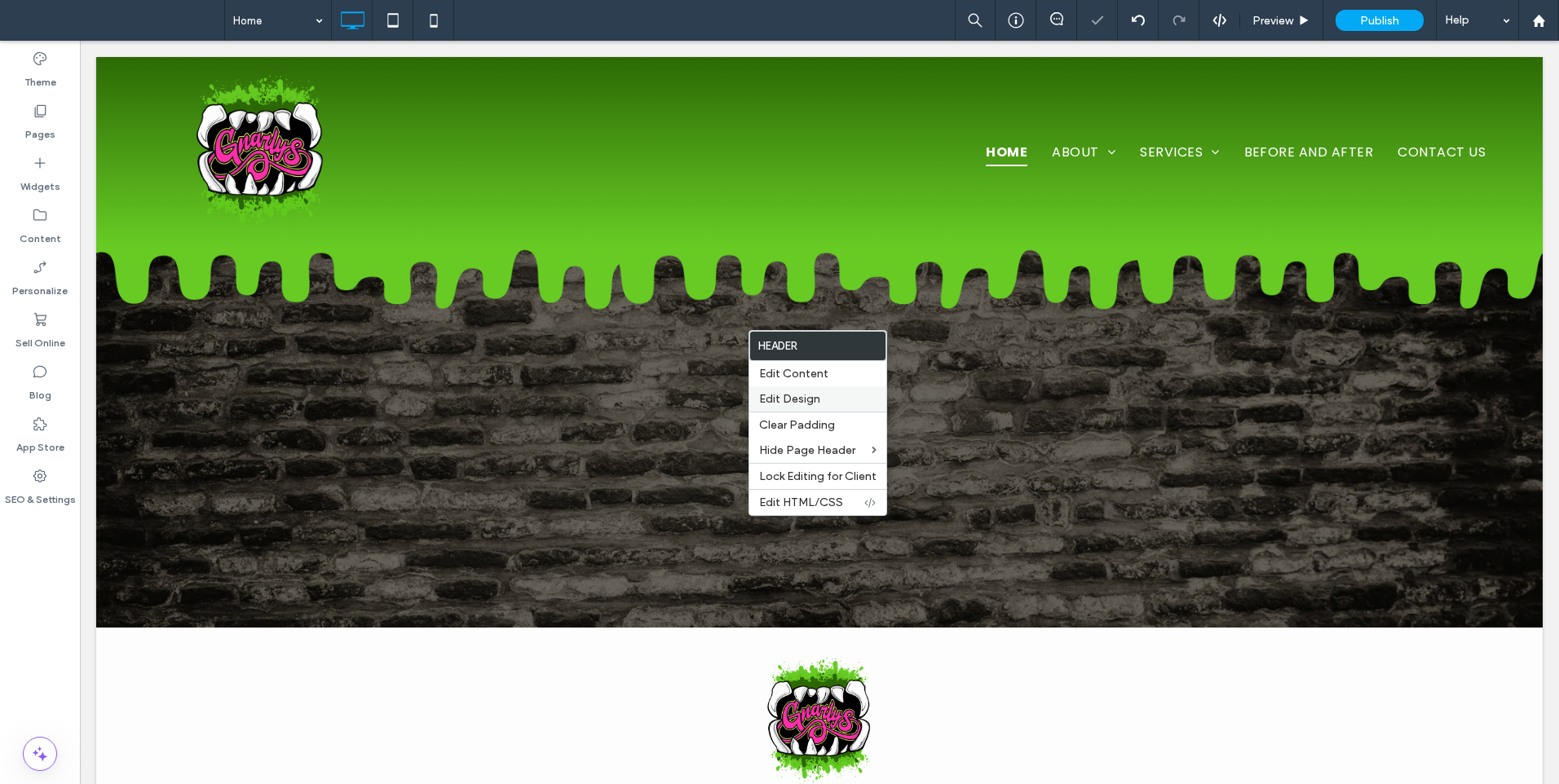
click at [800, 397] on span "Edit Design" at bounding box center [789, 399] width 61 height 14
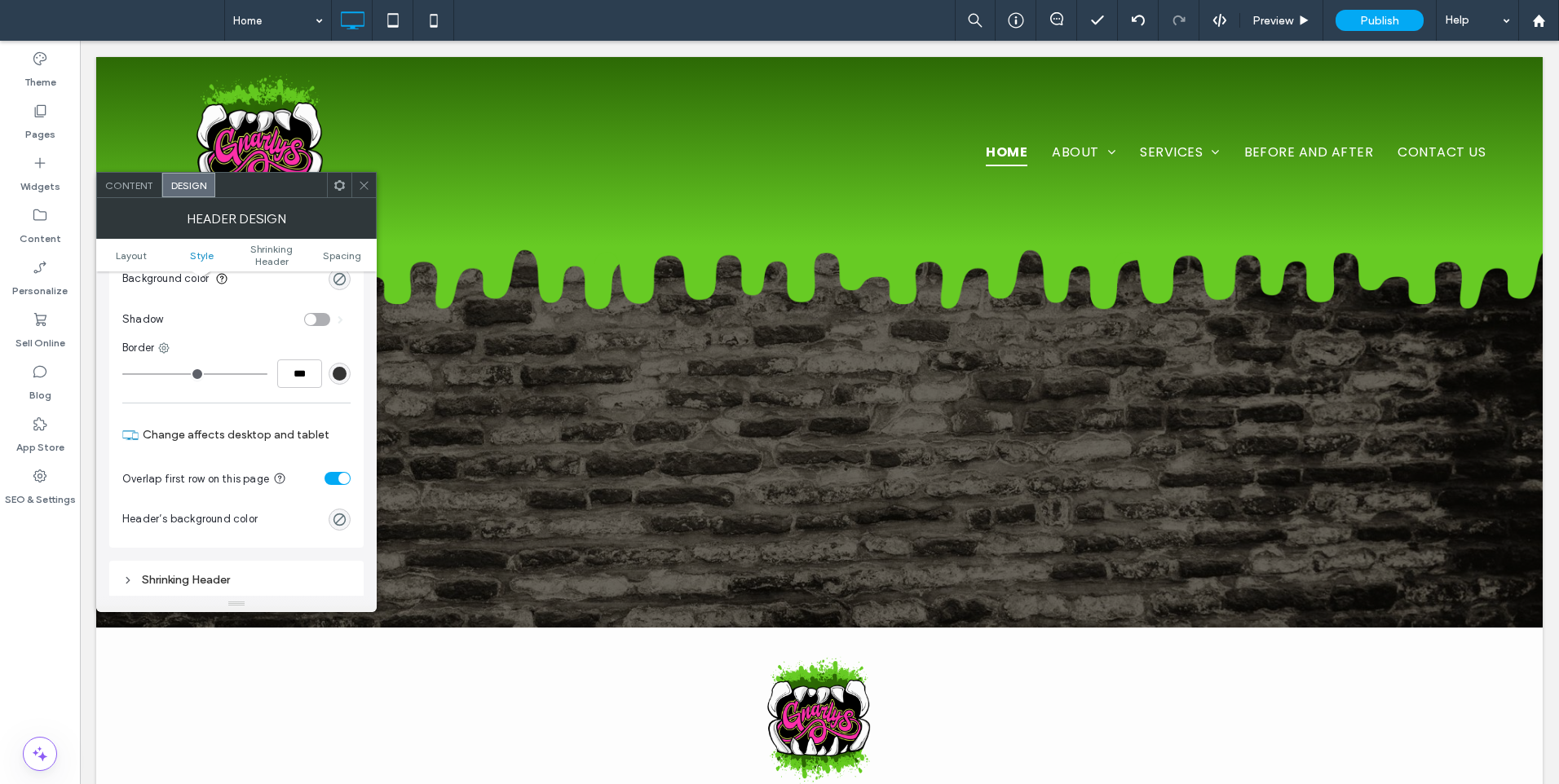
scroll to position [272, 0]
click at [366, 190] on icon at bounding box center [364, 185] width 12 height 12
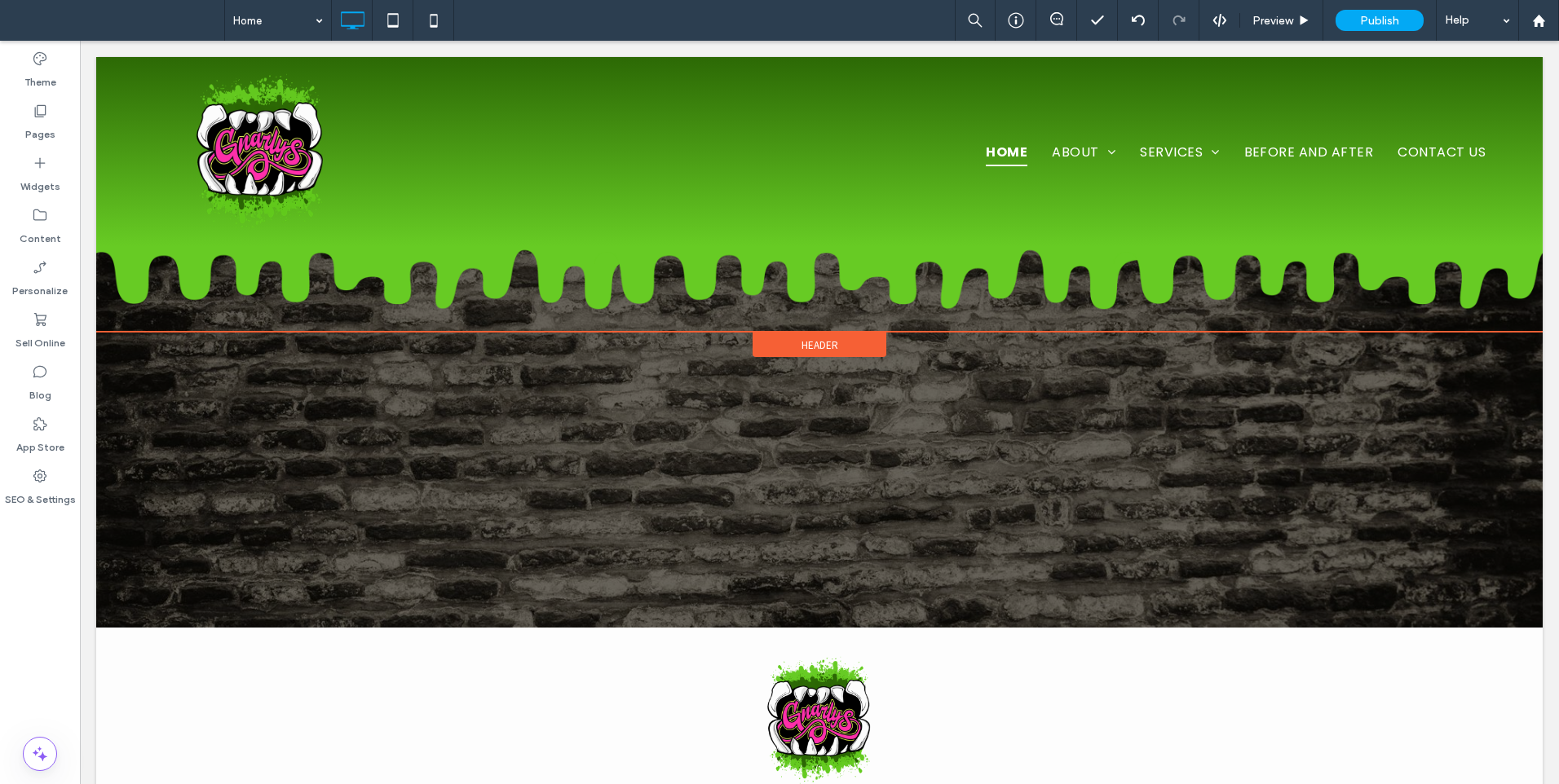
click at [811, 343] on span "Header" at bounding box center [819, 345] width 36 height 14
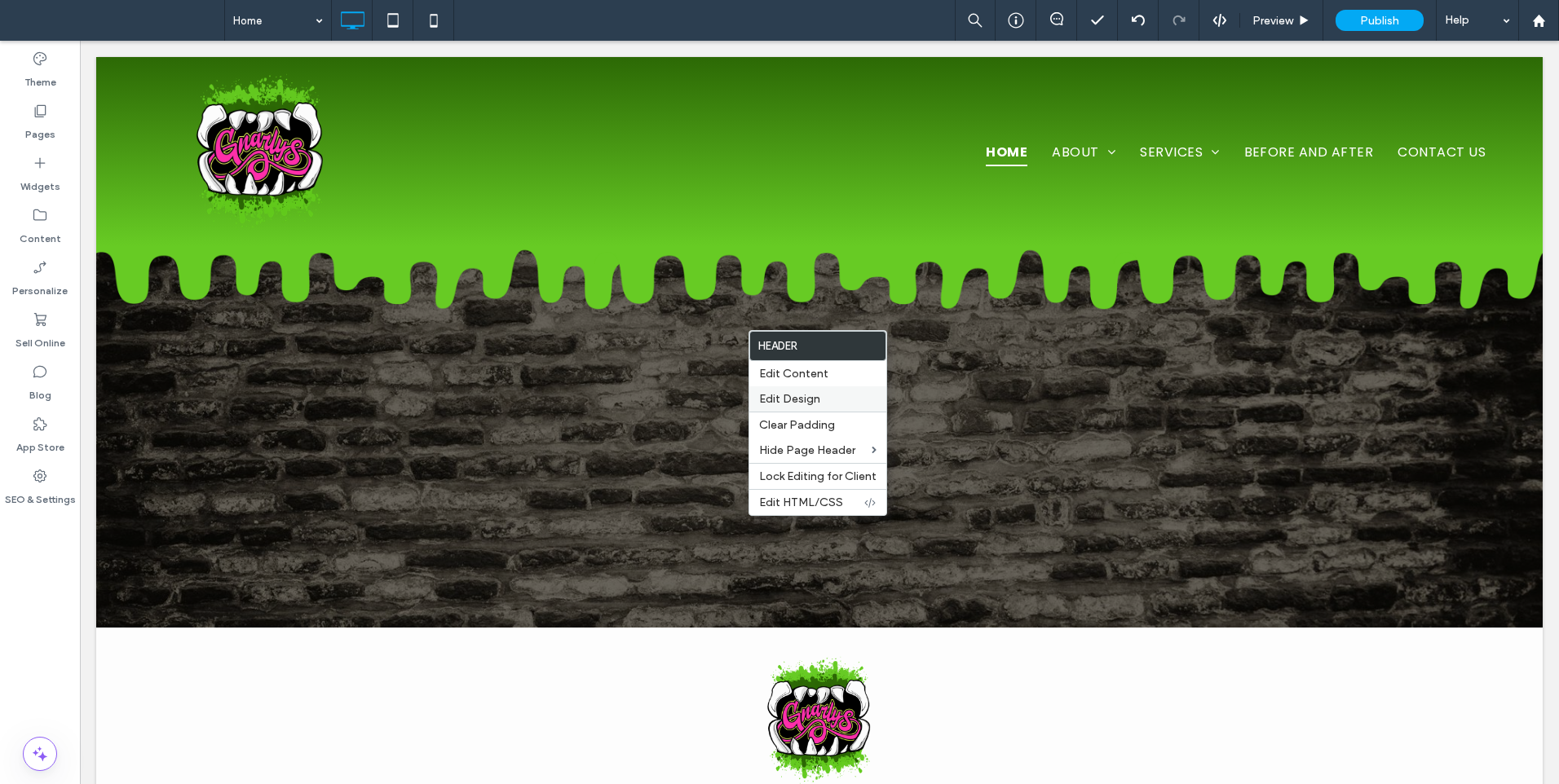
click at [810, 398] on span "Edit Design" at bounding box center [789, 399] width 61 height 14
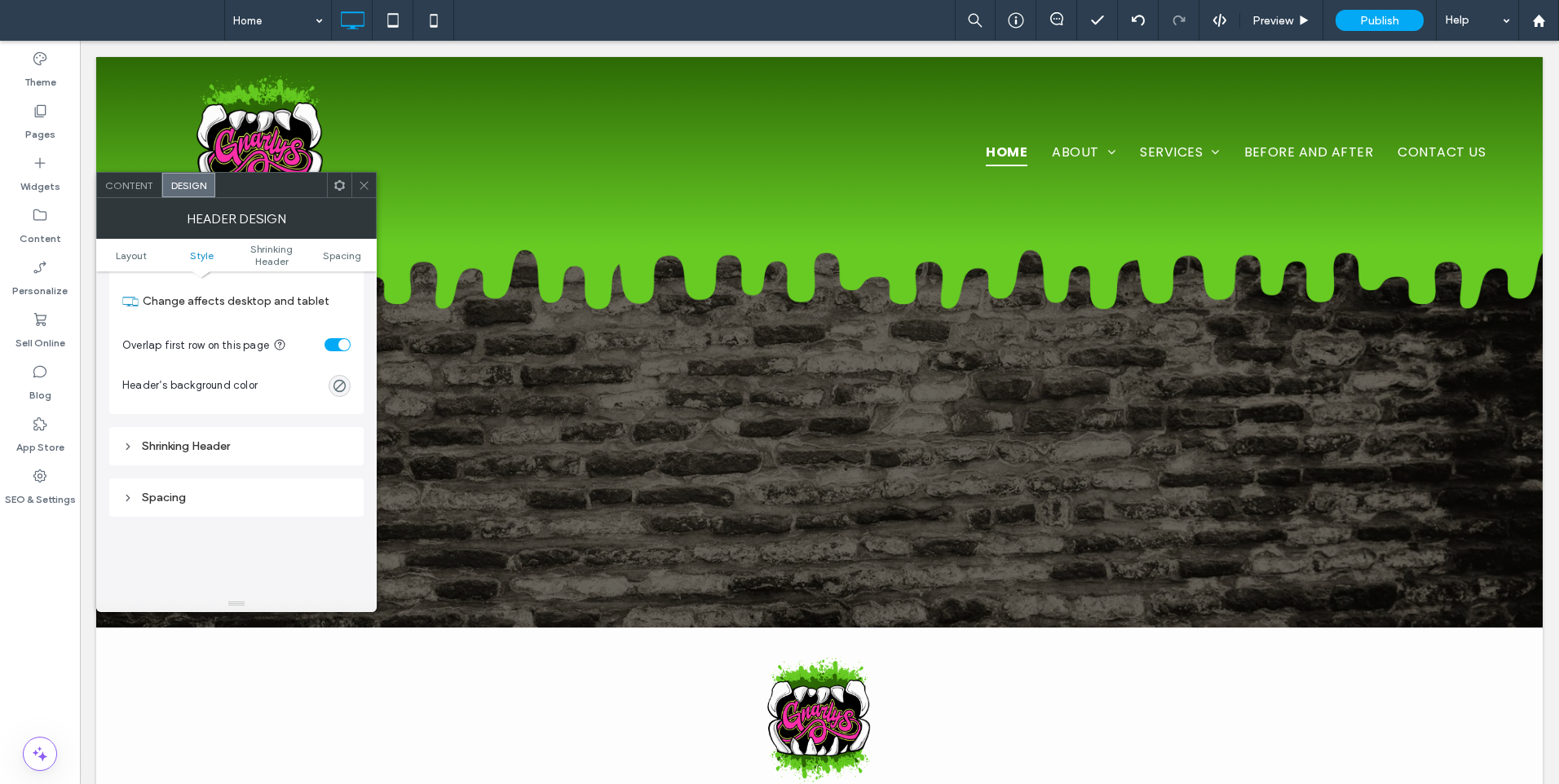
scroll to position [407, 0]
click at [295, 454] on div "Shrinking Header" at bounding box center [237, 442] width 255 height 38
click at [294, 447] on div "Shrinking Header" at bounding box center [236, 443] width 228 height 14
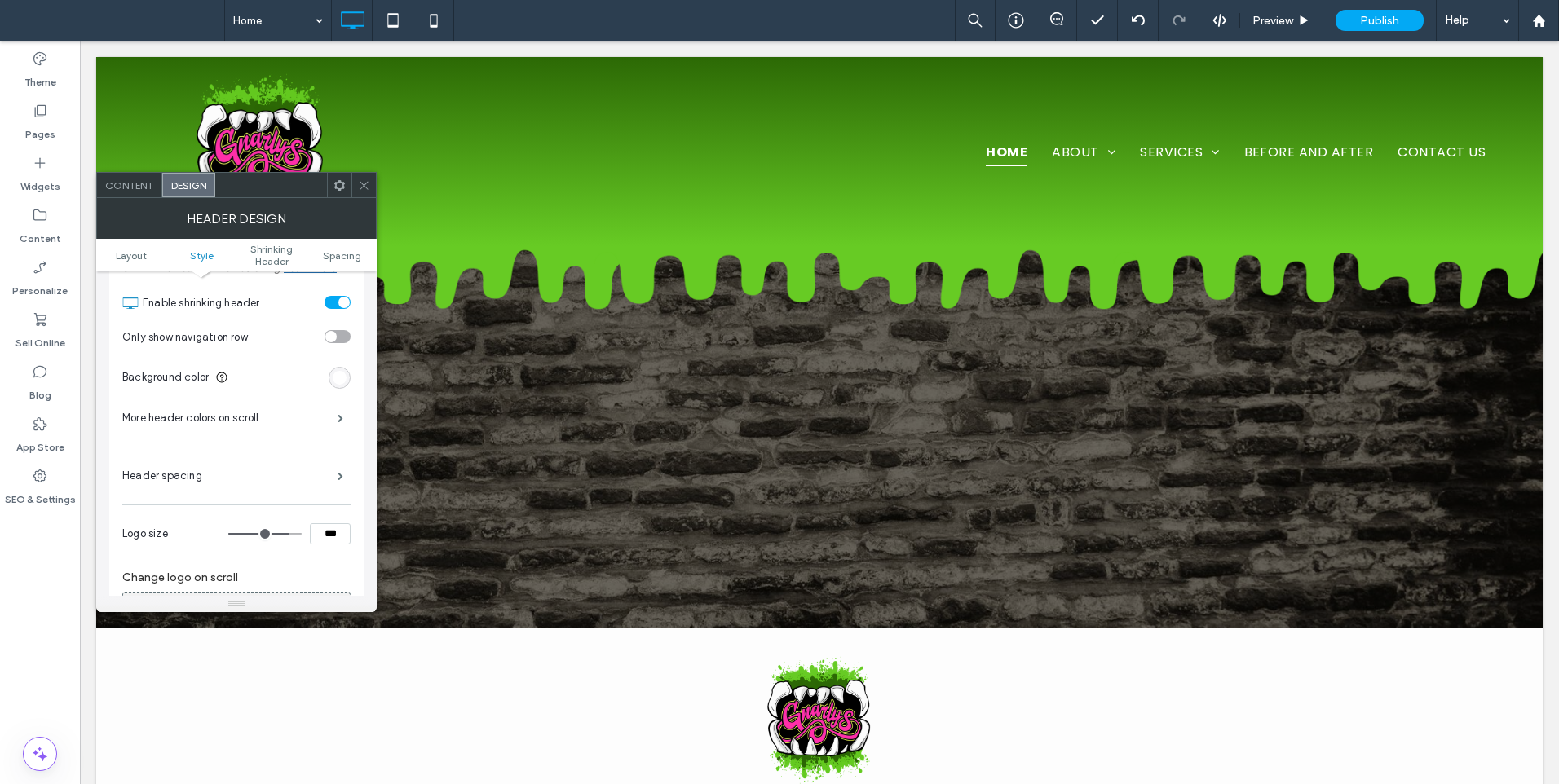
scroll to position [544, 0]
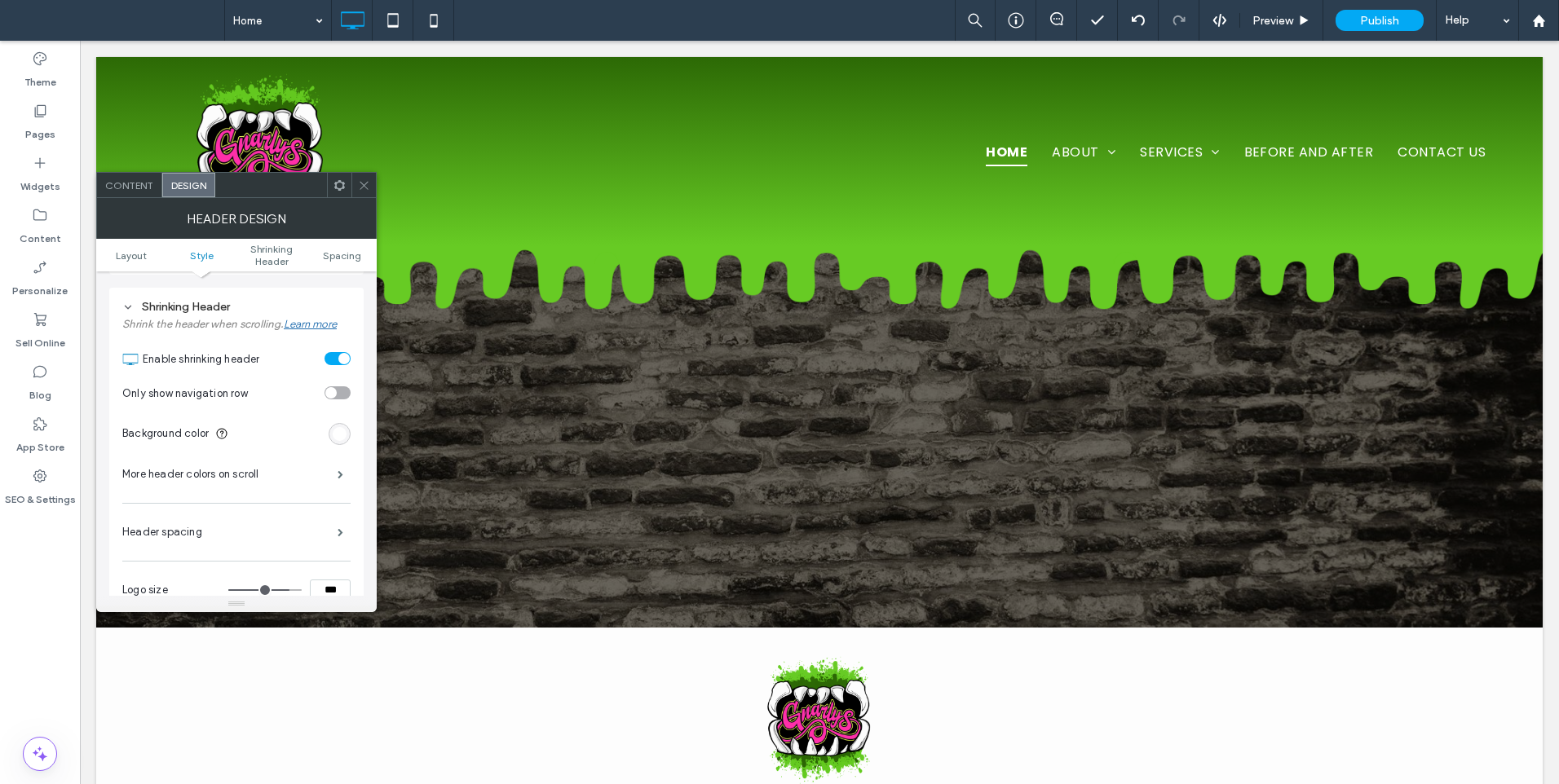
click at [334, 395] on div "toggle" at bounding box center [330, 392] width 11 height 11
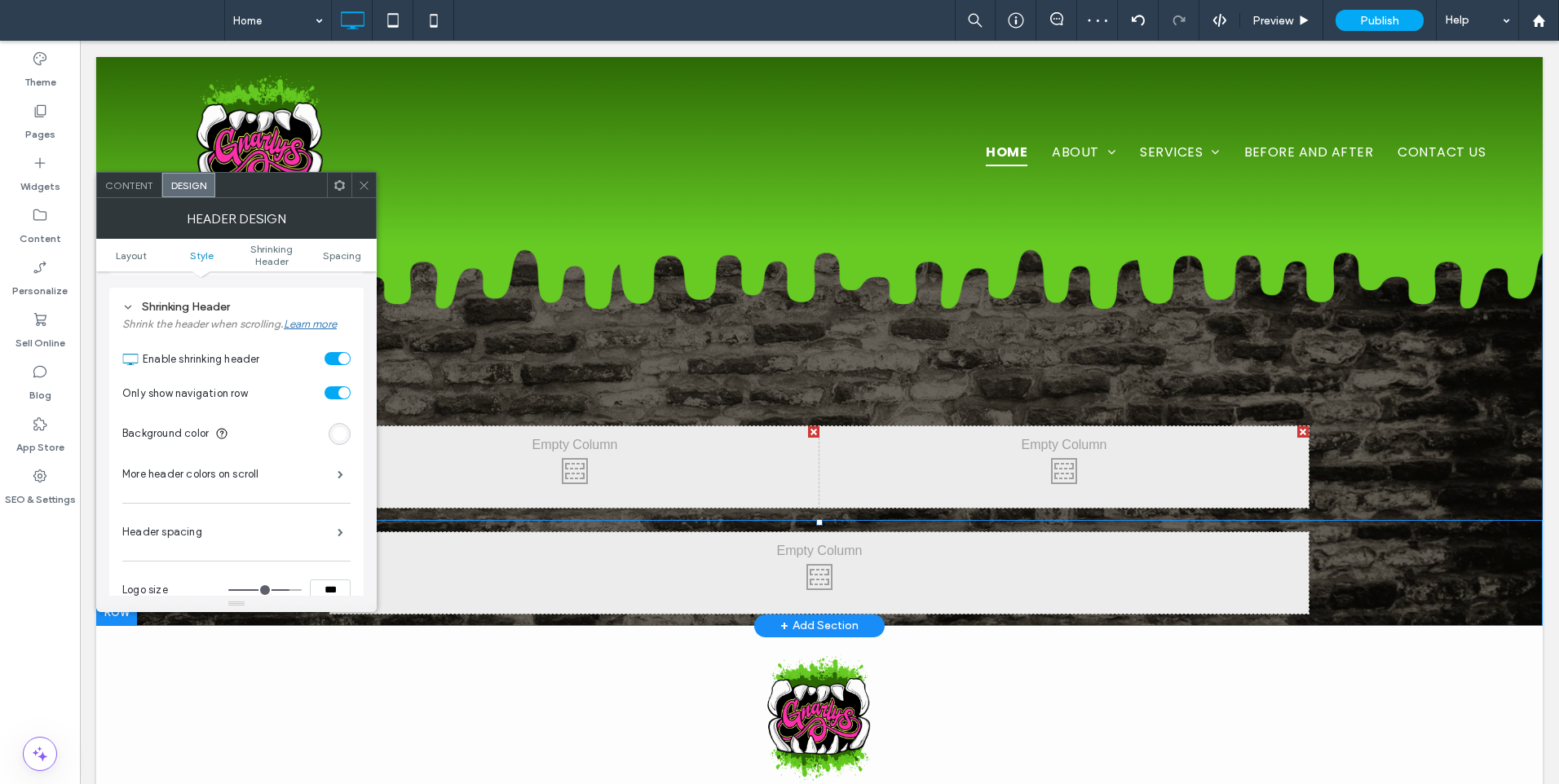
scroll to position [0, 0]
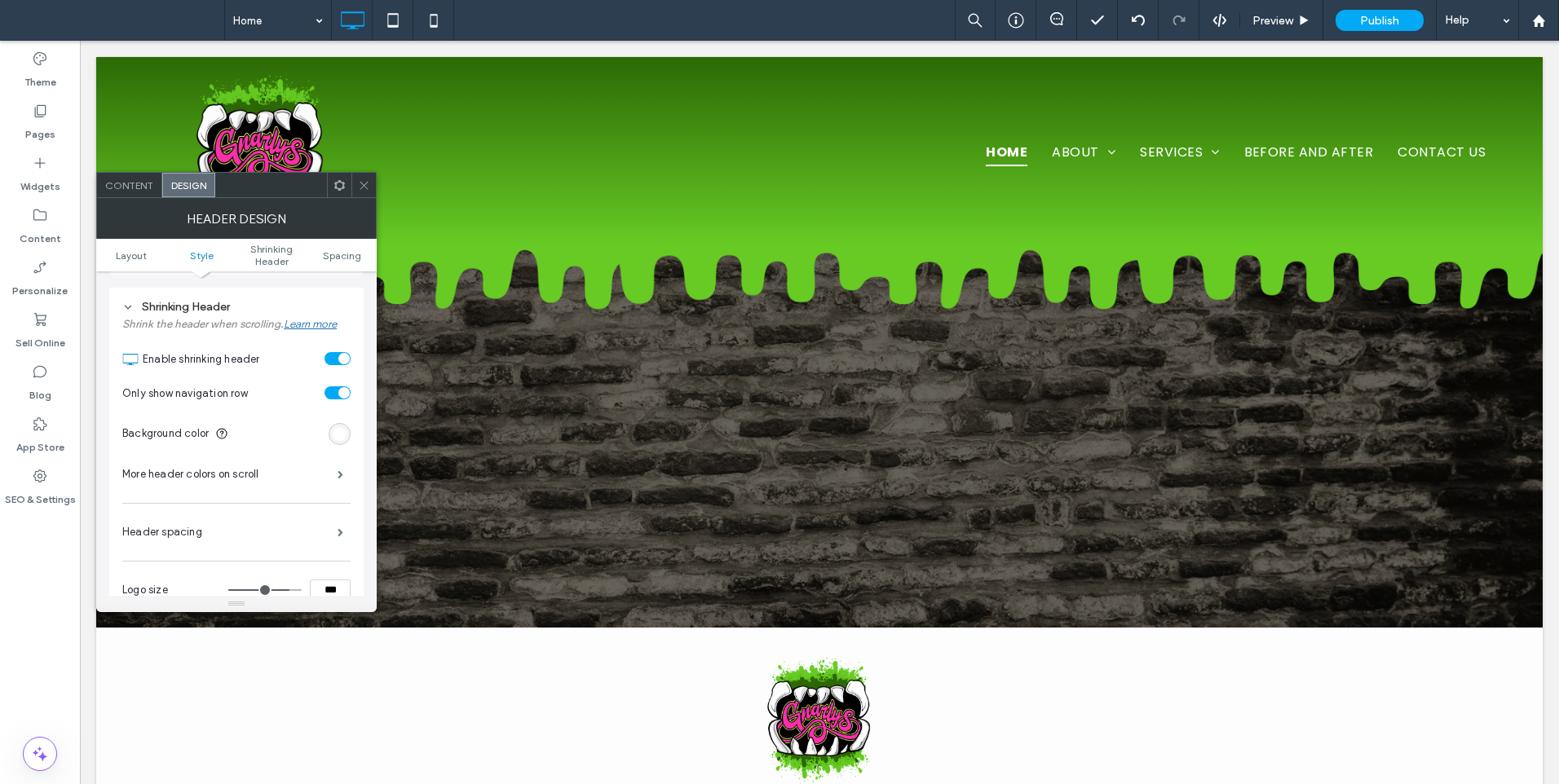
drag, startPoint x: 362, startPoint y: 185, endPoint x: 371, endPoint y: 188, distance: 9.5
click at [362, 185] on icon at bounding box center [364, 185] width 12 height 12
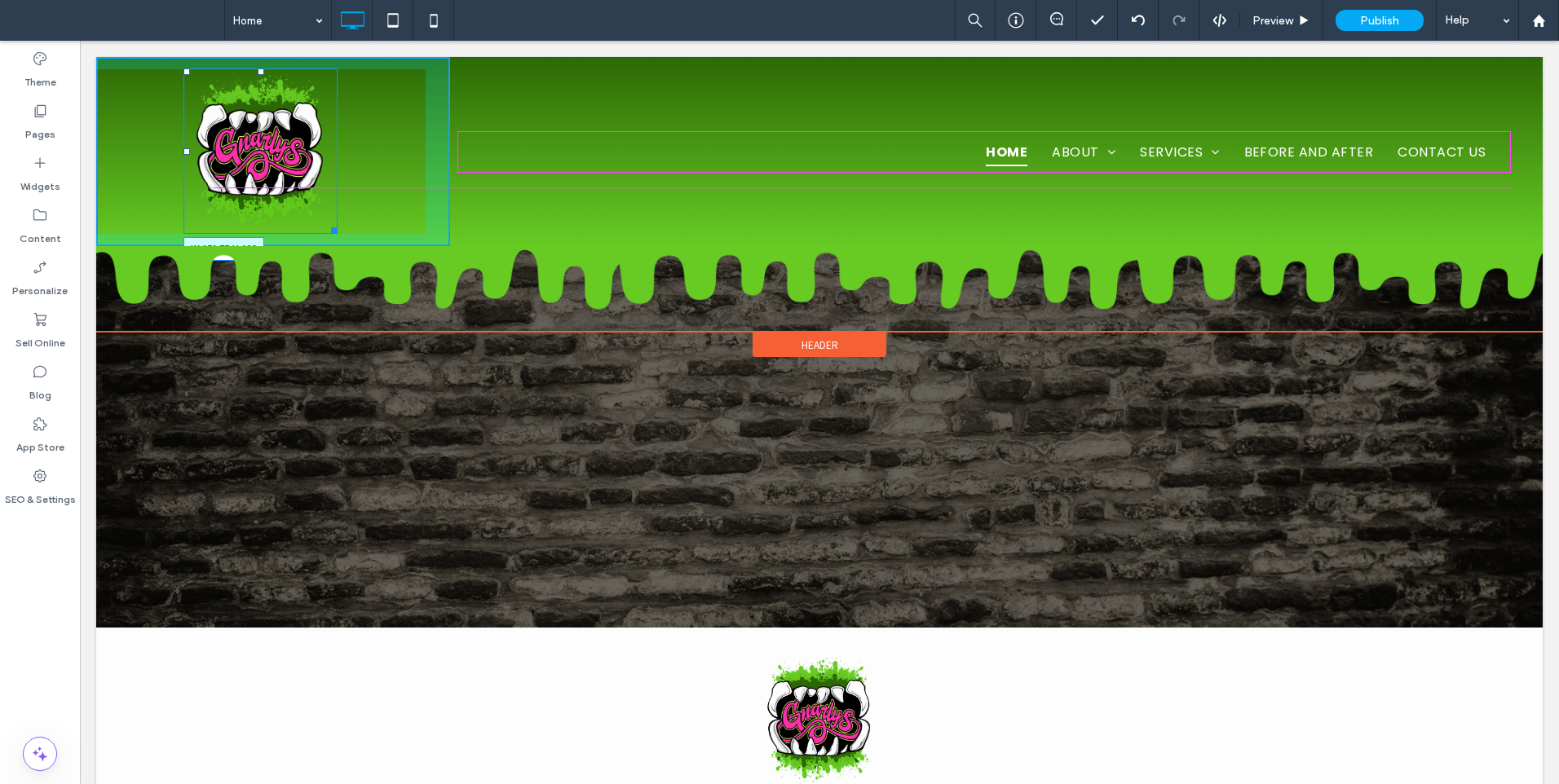
drag, startPoint x: 327, startPoint y: 226, endPoint x: 395, endPoint y: 214, distance: 69.1
click at [325, 221] on div at bounding box center [331, 227] width 12 height 12
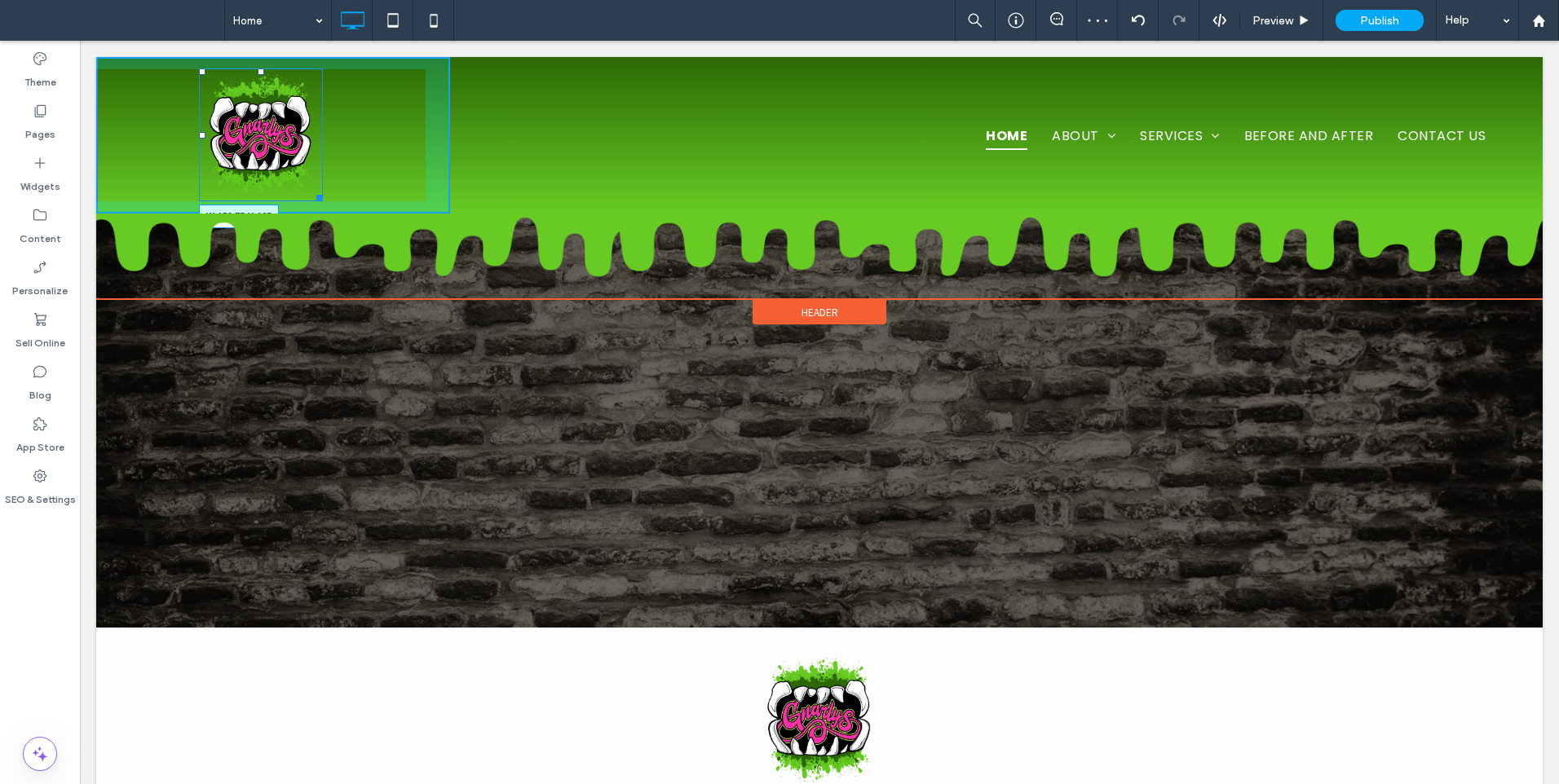
drag, startPoint x: 317, startPoint y: 195, endPoint x: 398, endPoint y: 230, distance: 88.2
click at [318, 189] on div "W:153.75 H:165" at bounding box center [261, 135] width 124 height 133
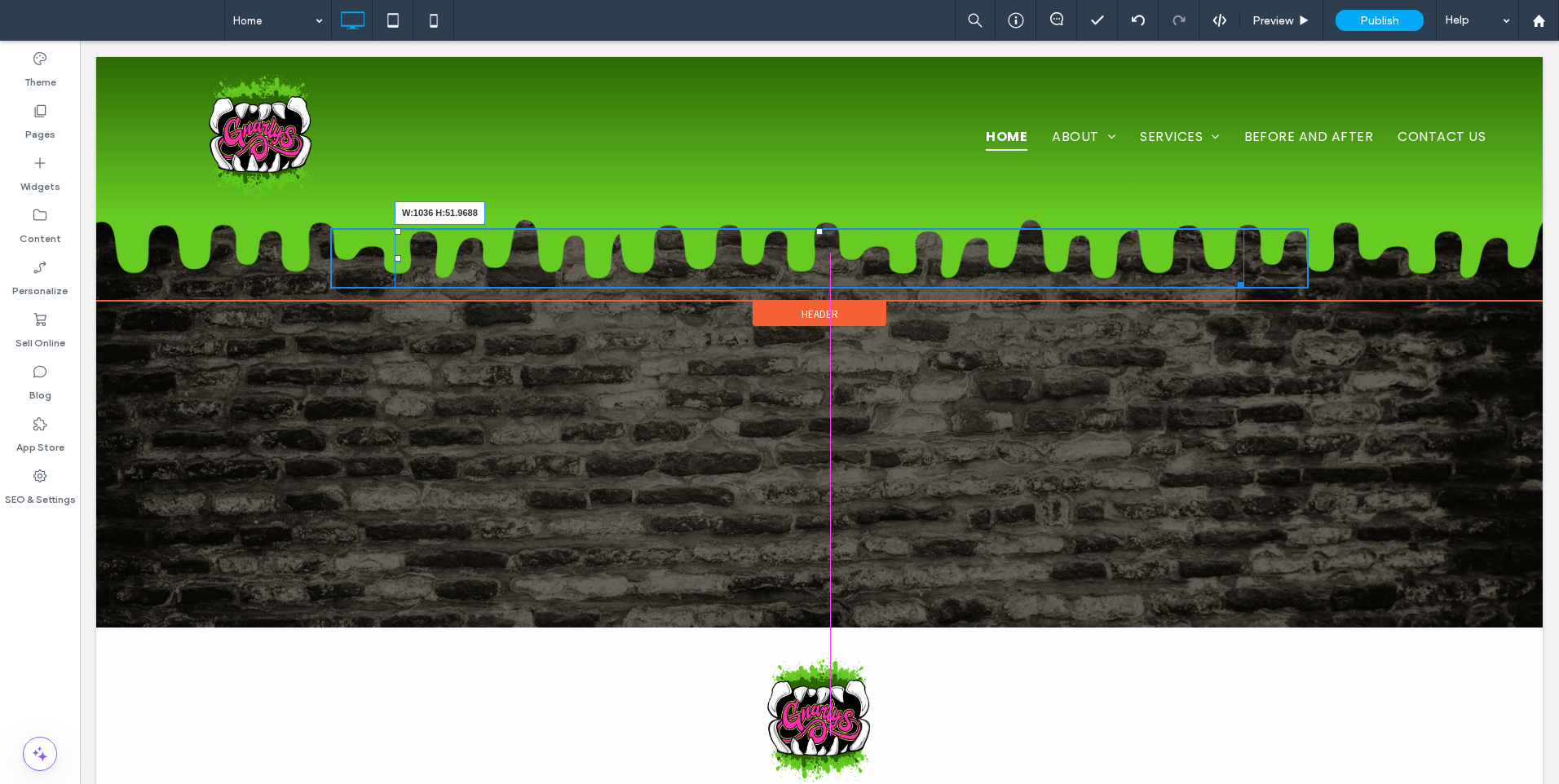
drag, startPoint x: 1233, startPoint y: 283, endPoint x: 1231, endPoint y: 265, distance: 18.1
click at [1231, 277] on div at bounding box center [1237, 283] width 12 height 12
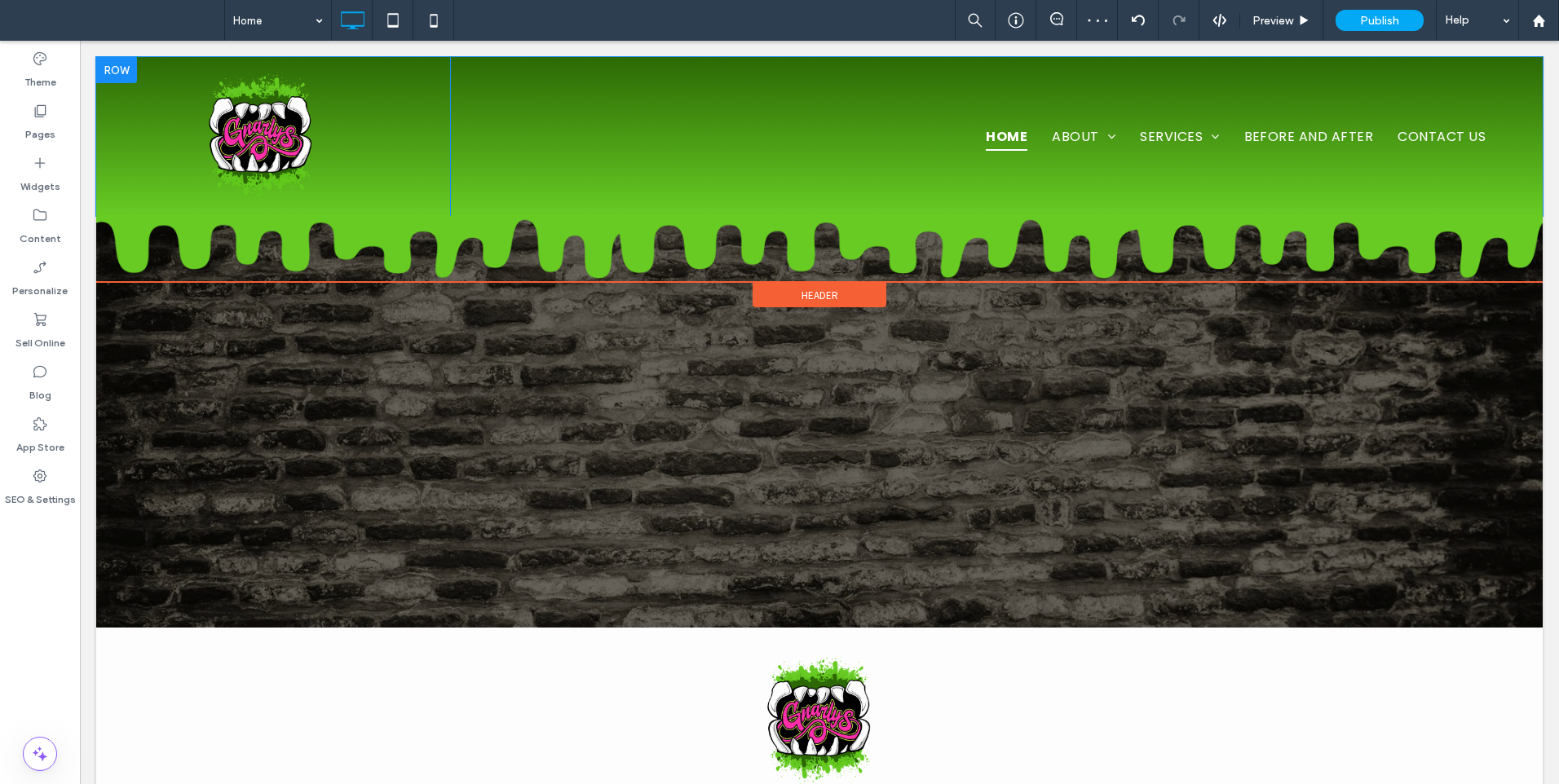
click at [401, 126] on div "Click To Paste" at bounding box center [272, 136] width 354 height 159
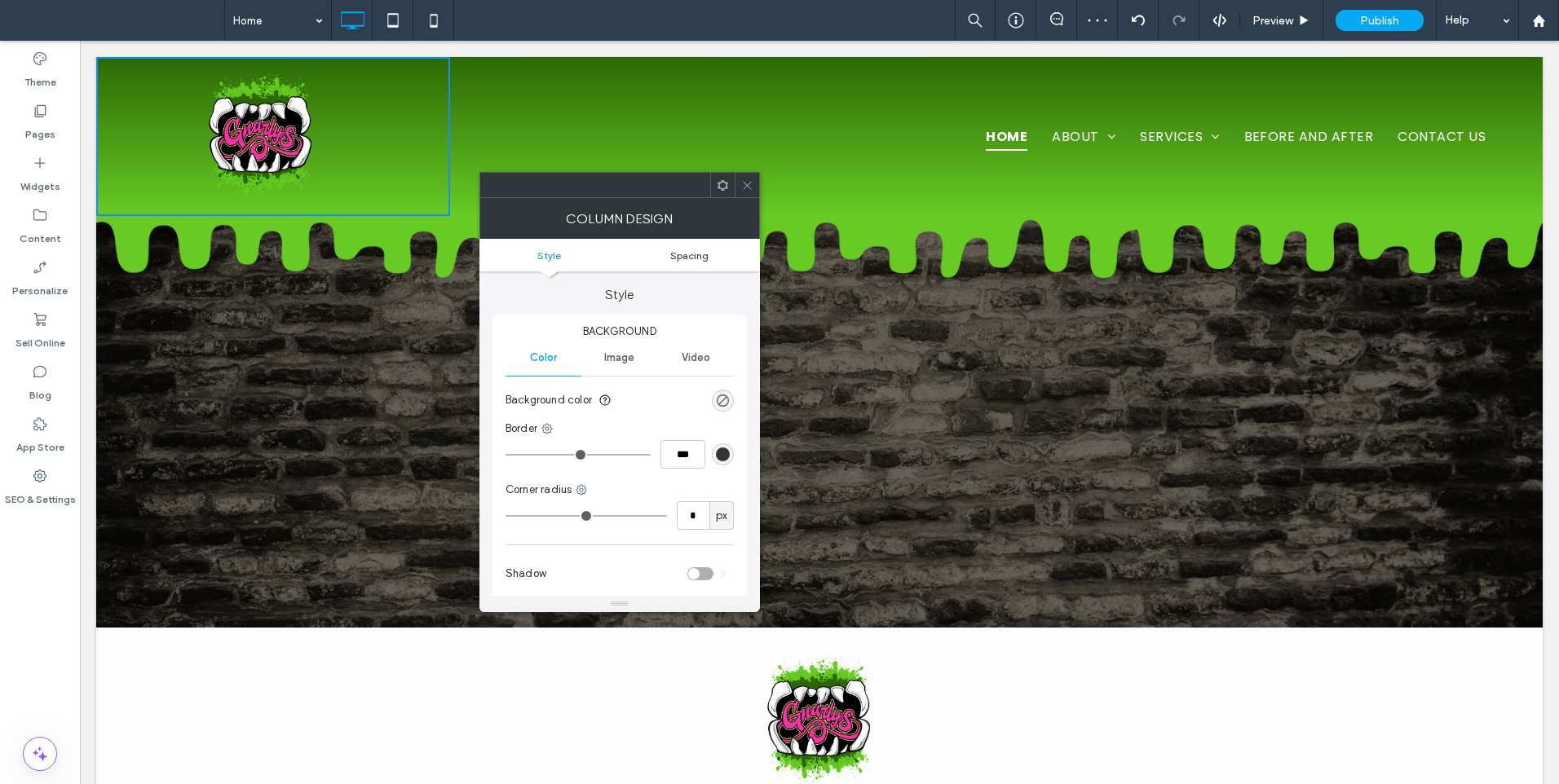
click at [700, 252] on span "Spacing" at bounding box center [689, 255] width 38 height 12
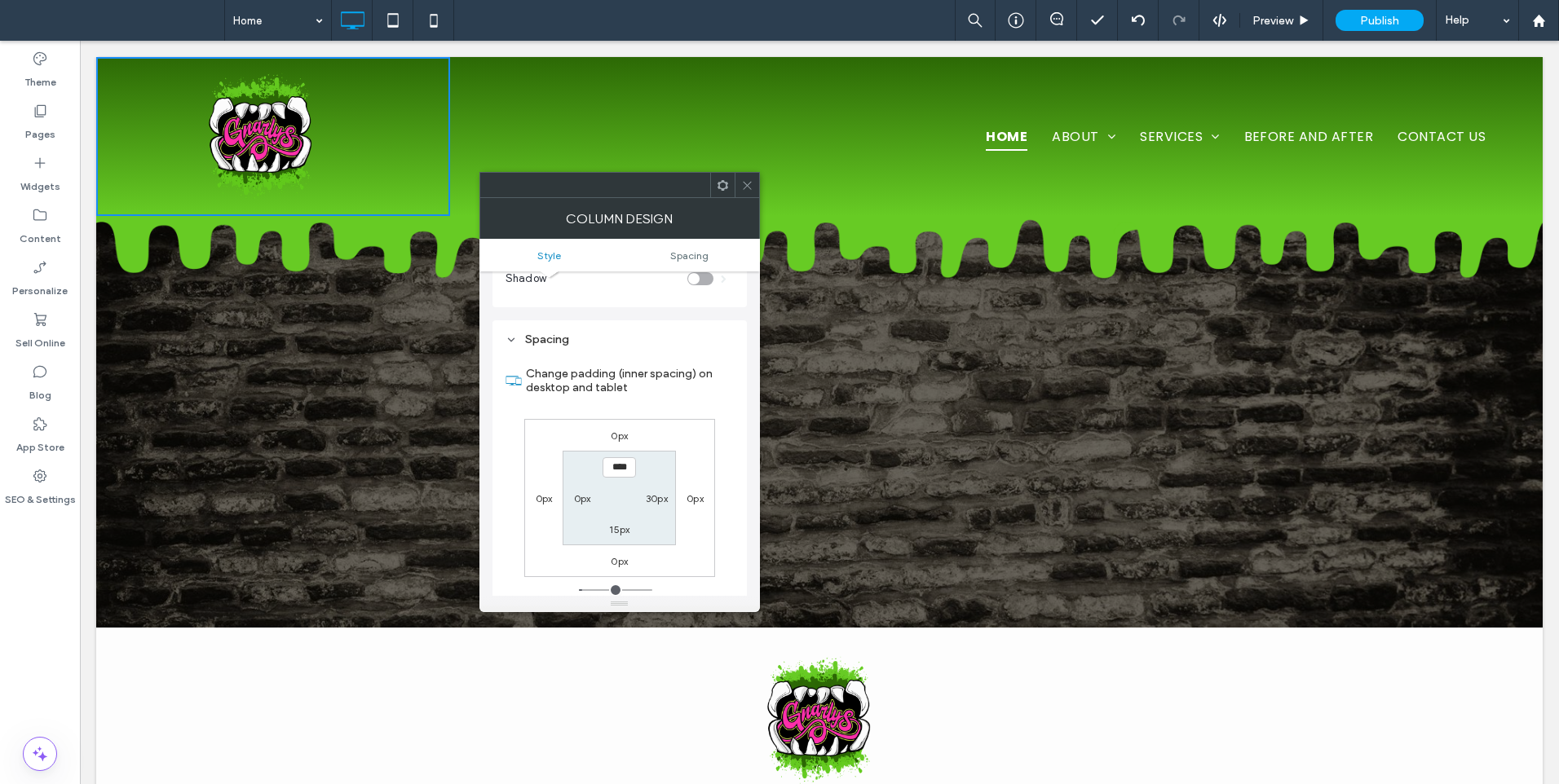
scroll to position [331, 0]
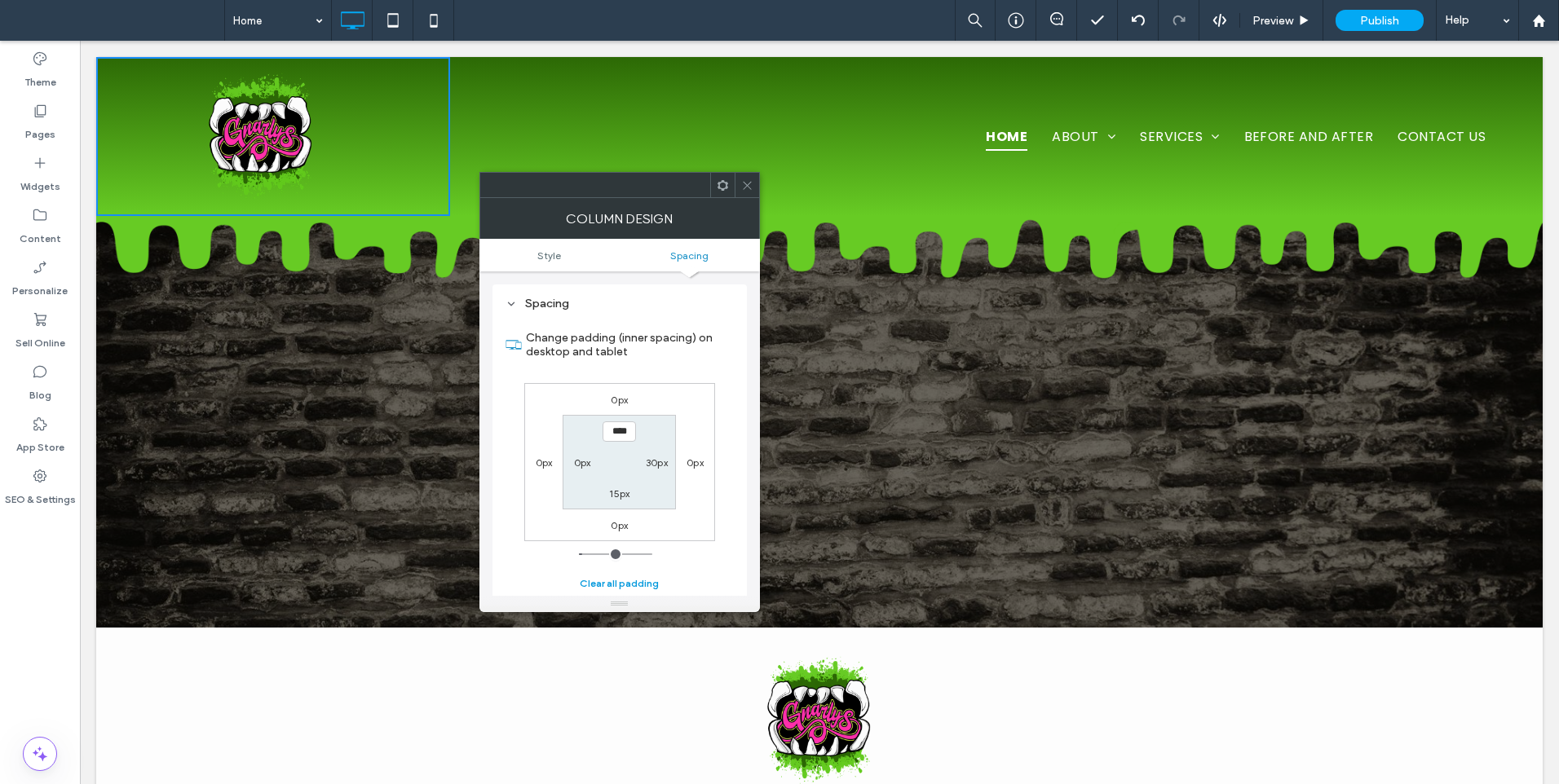
click at [620, 582] on button "Clear all padding" at bounding box center [619, 583] width 79 height 20
type input "***"
type input "*"
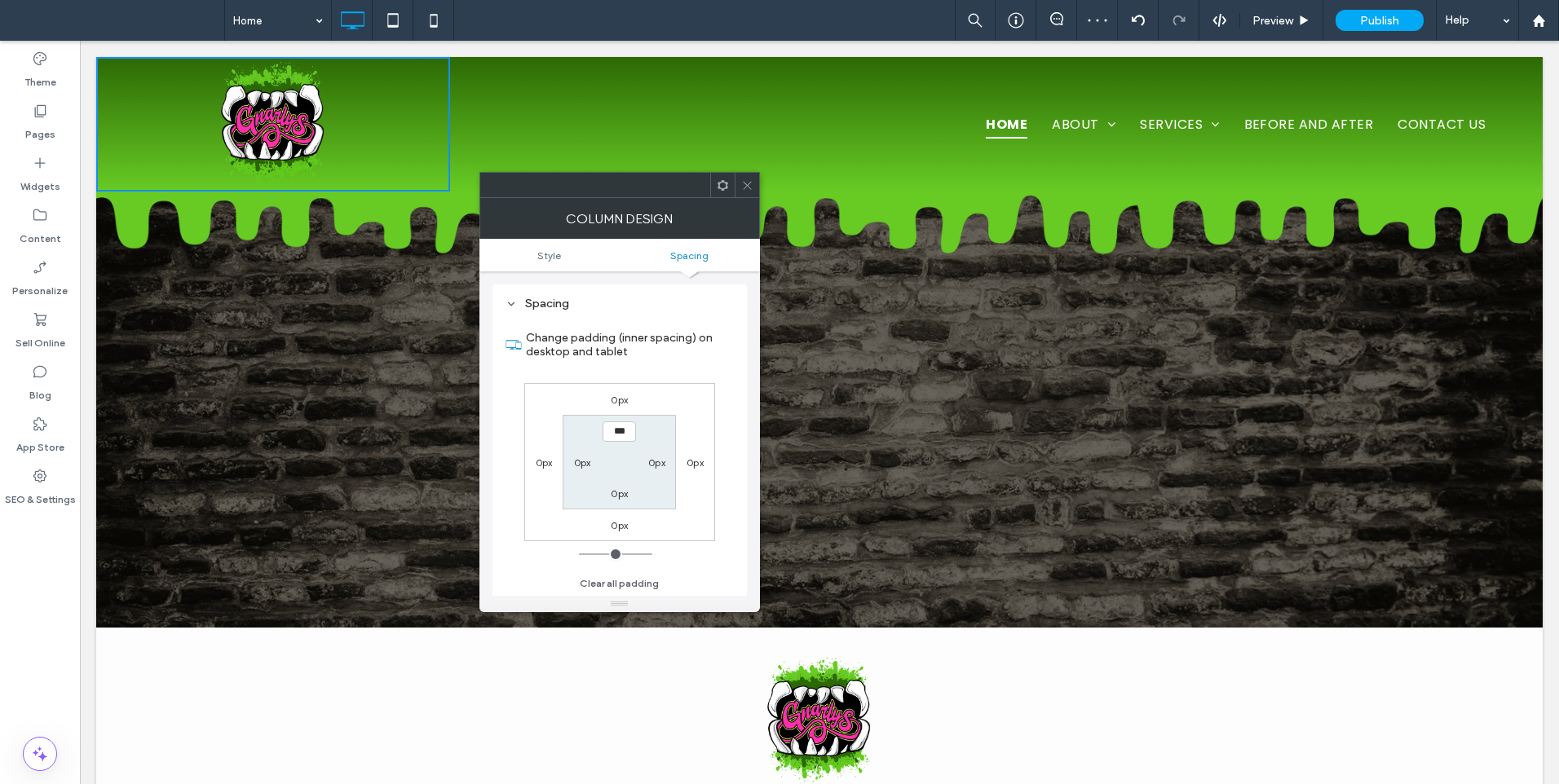
click at [749, 188] on icon at bounding box center [747, 185] width 12 height 12
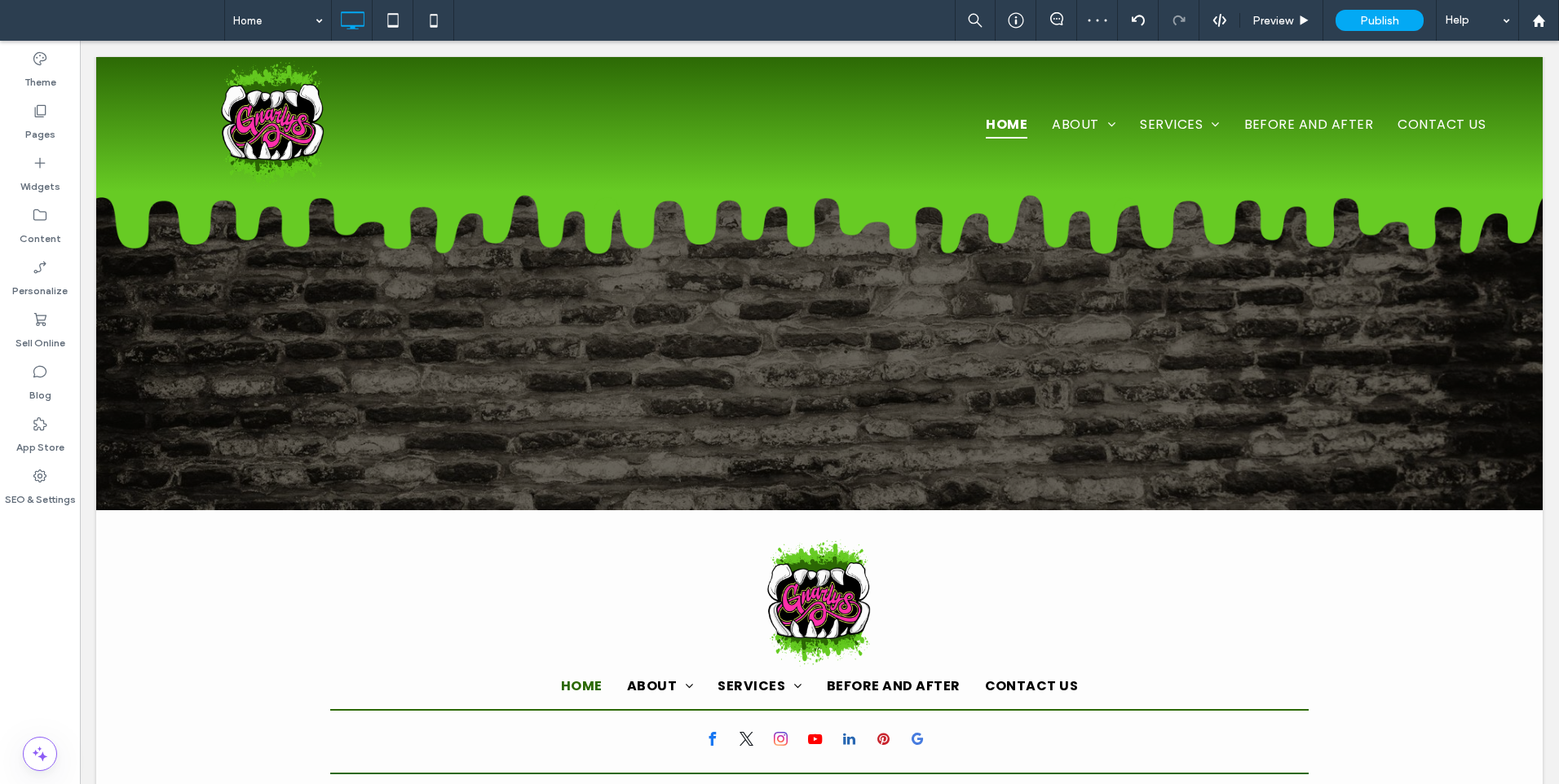
scroll to position [197, 0]
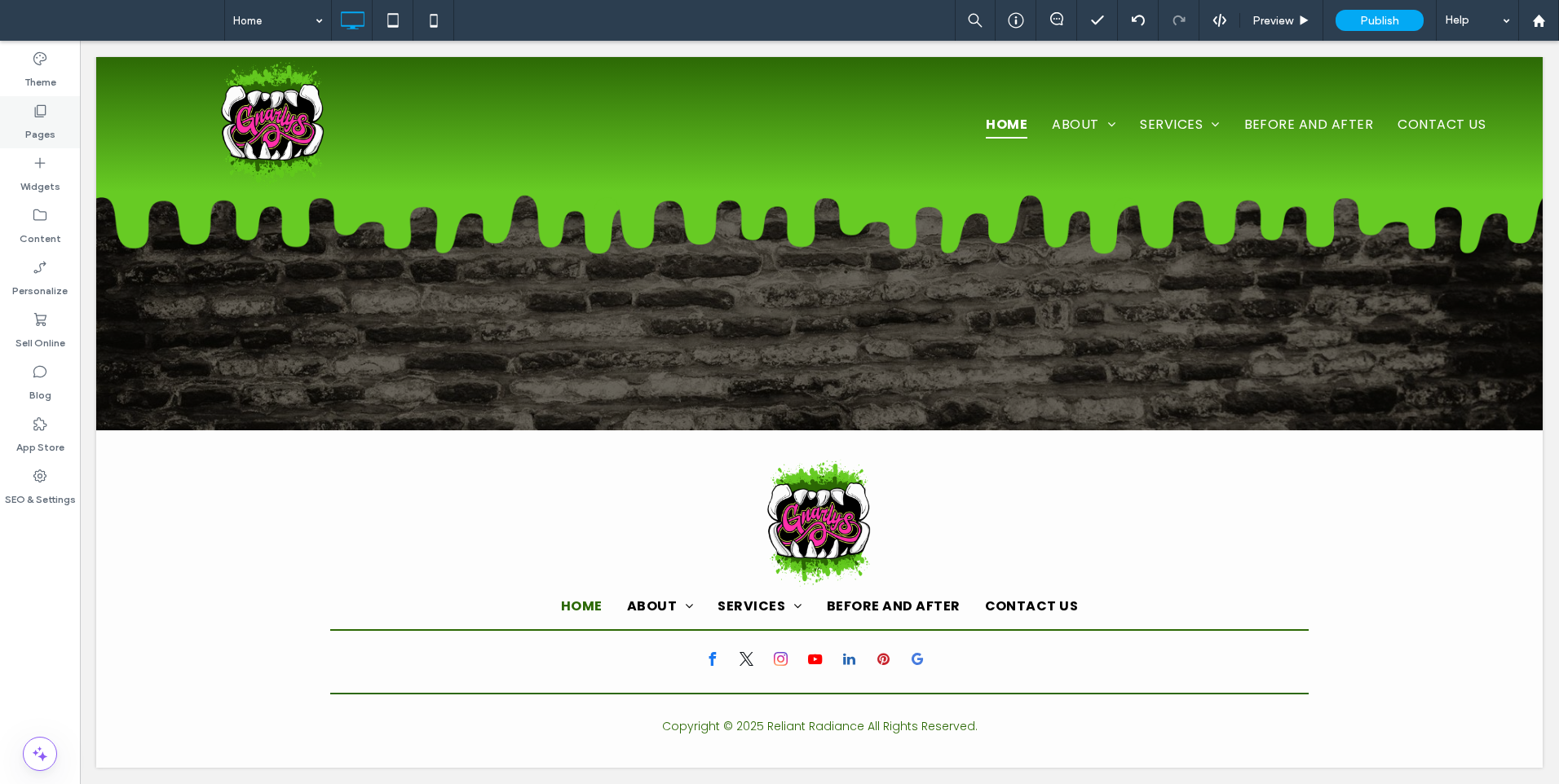
drag, startPoint x: 33, startPoint y: 134, endPoint x: 48, endPoint y: 139, distance: 15.8
click at [33, 134] on label "Pages" at bounding box center [41, 130] width 31 height 23
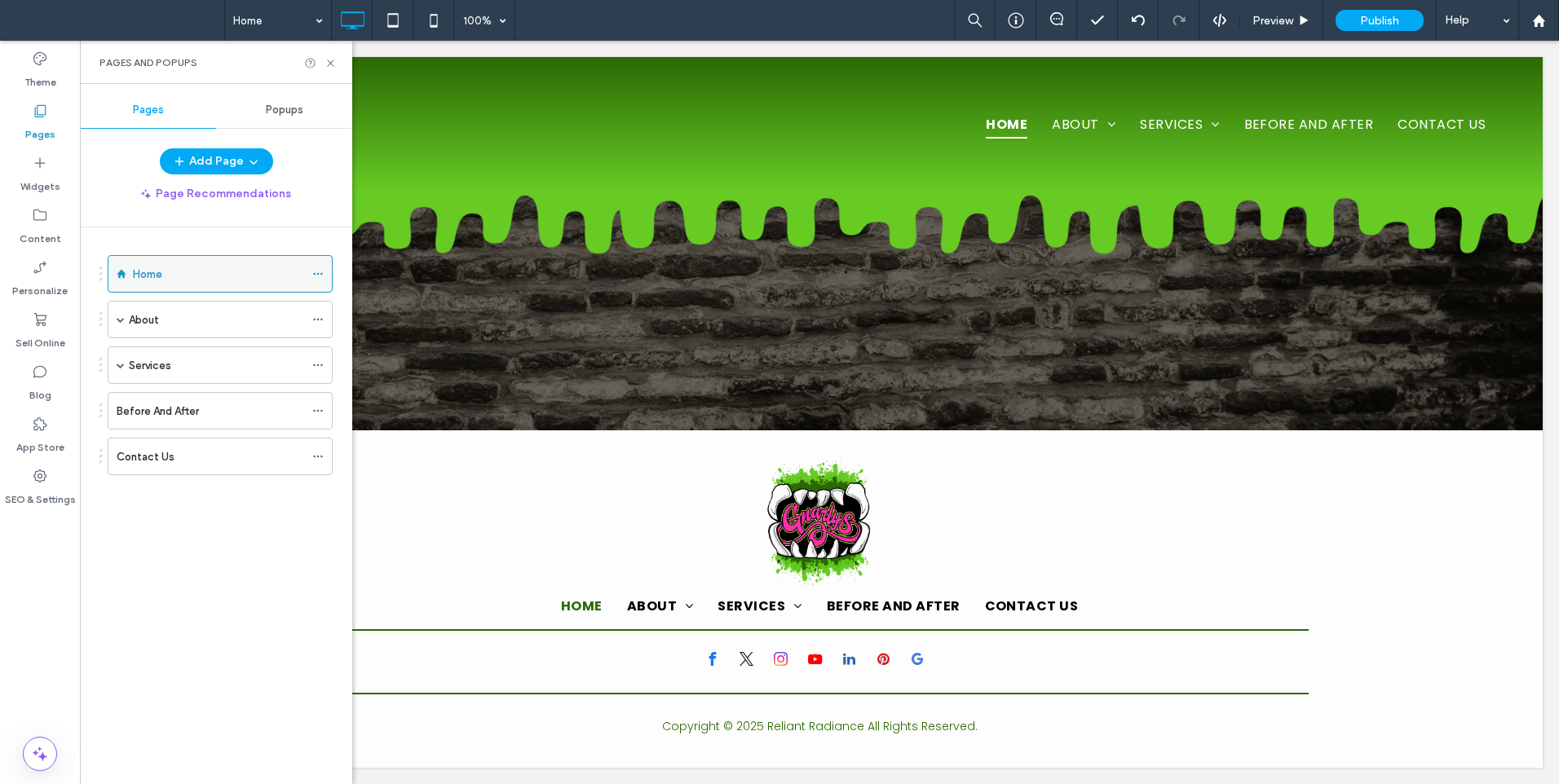
click at [326, 272] on div at bounding box center [322, 273] width 20 height 25
click at [319, 272] on icon at bounding box center [317, 273] width 11 height 11
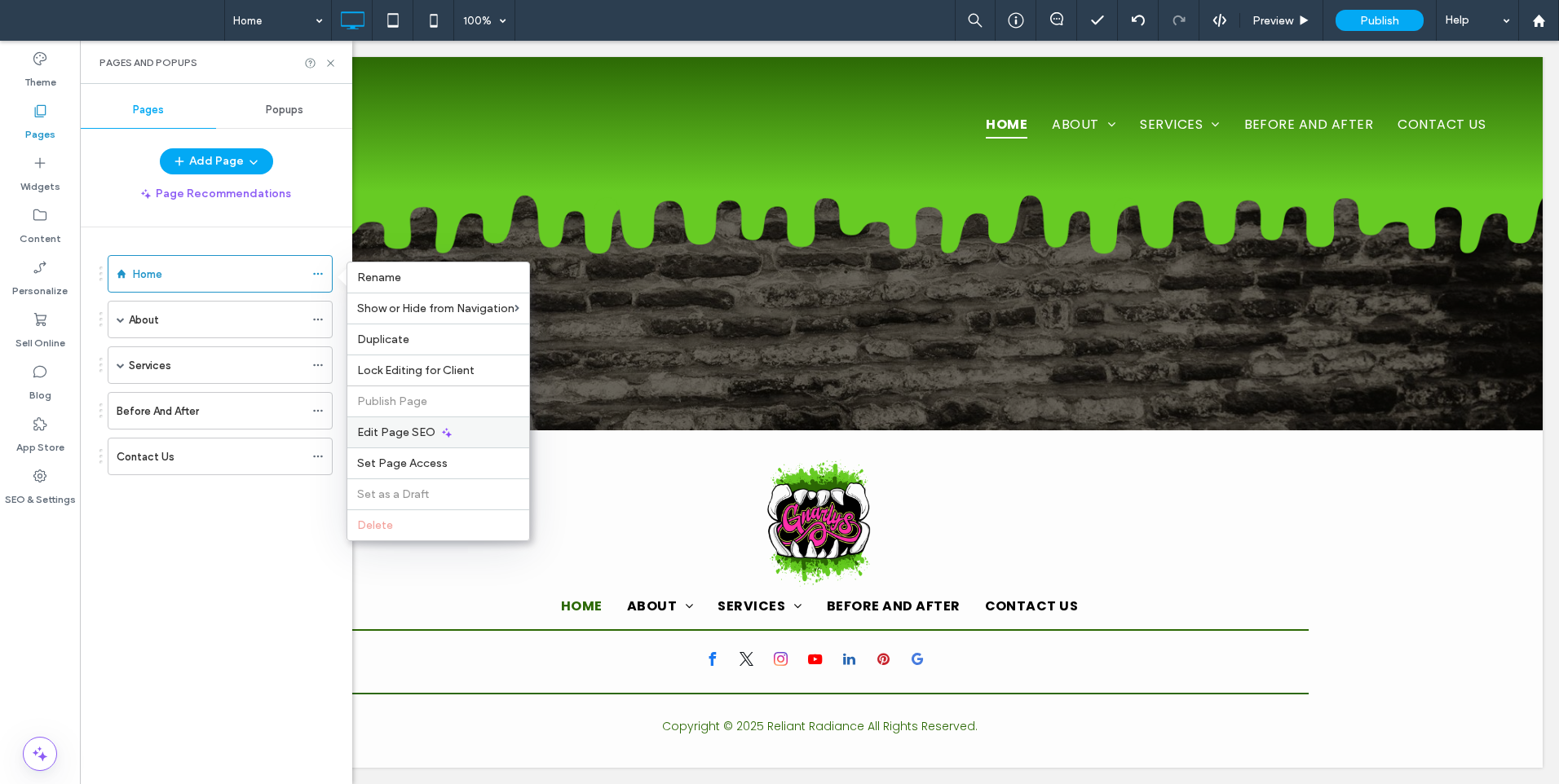
click at [395, 433] on span "Edit Page SEO" at bounding box center [396, 432] width 78 height 14
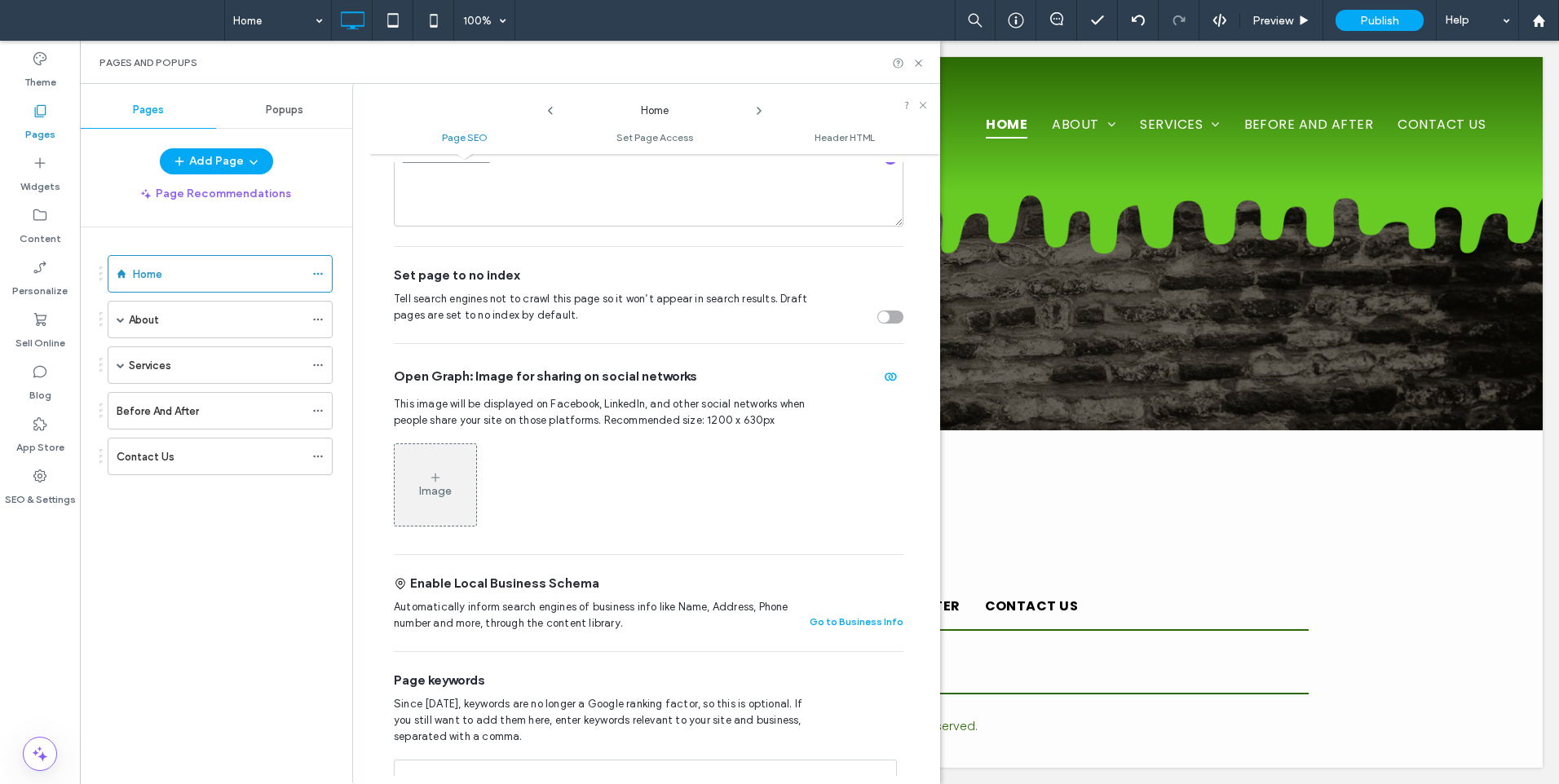
scroll to position [960, 0]
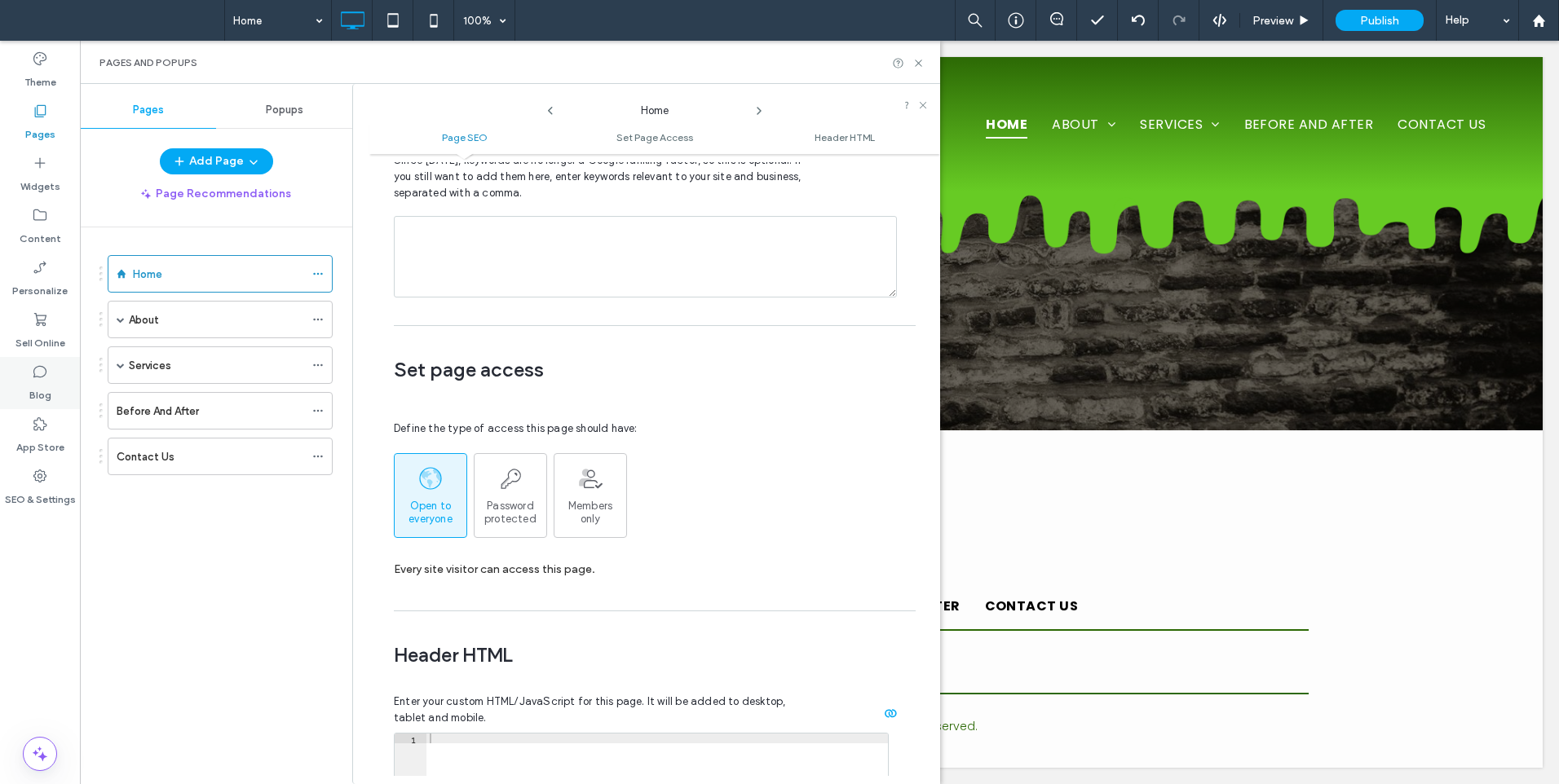
click at [53, 402] on div "Blog" at bounding box center [40, 383] width 80 height 52
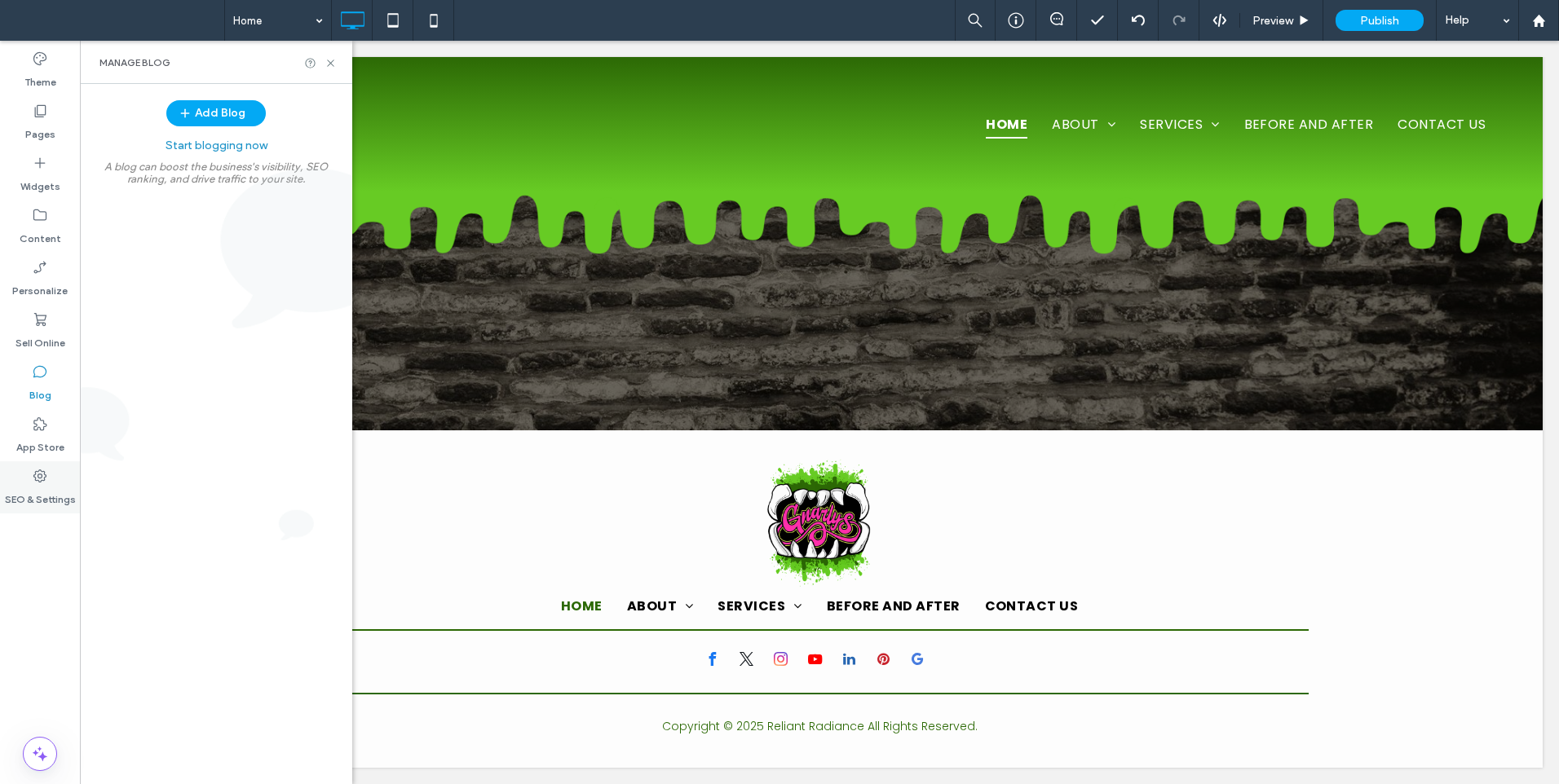
click at [48, 490] on label "SEO & Settings" at bounding box center [41, 496] width 71 height 23
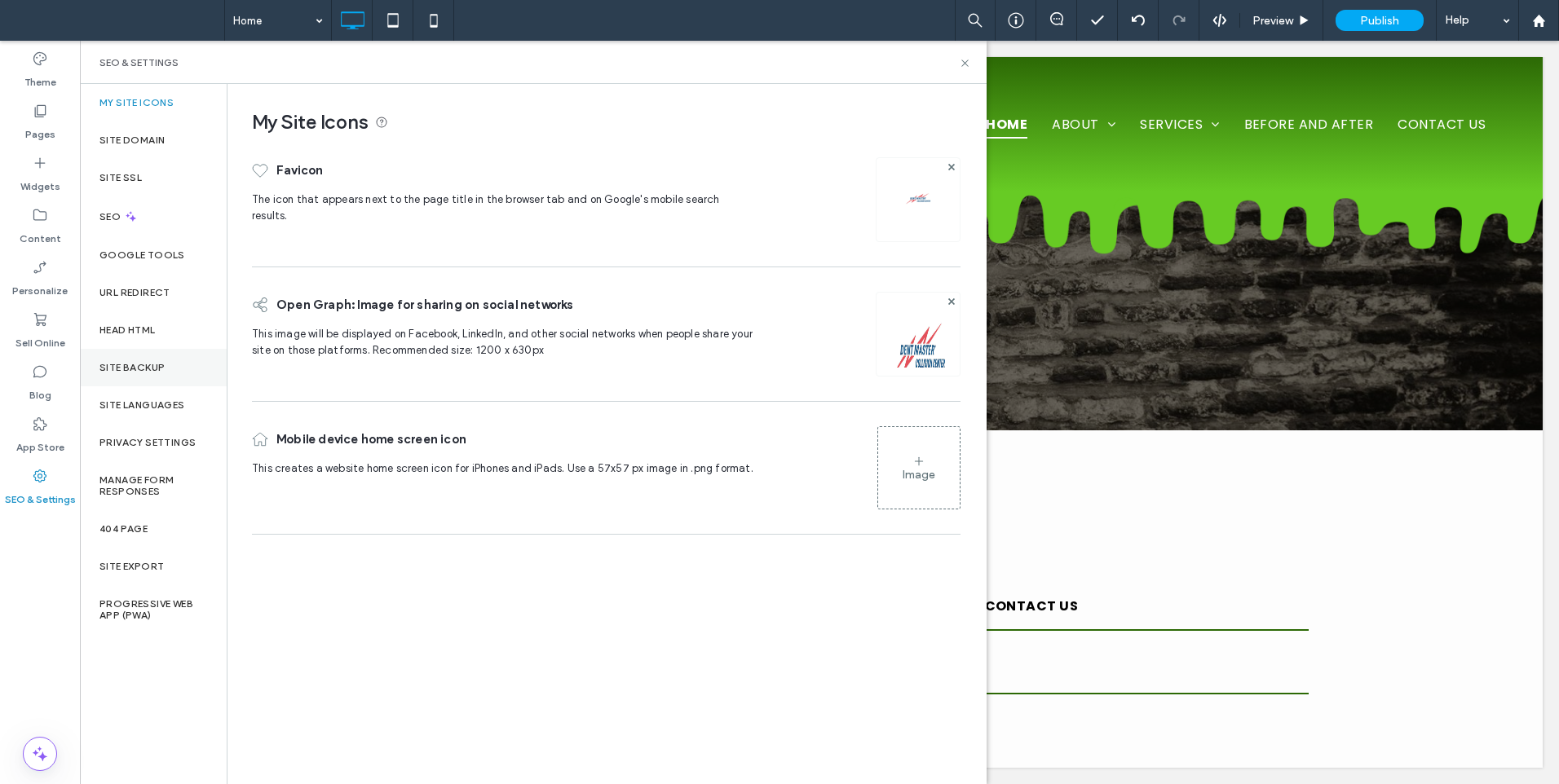
click at [155, 364] on label "Site Backup" at bounding box center [132, 367] width 65 height 11
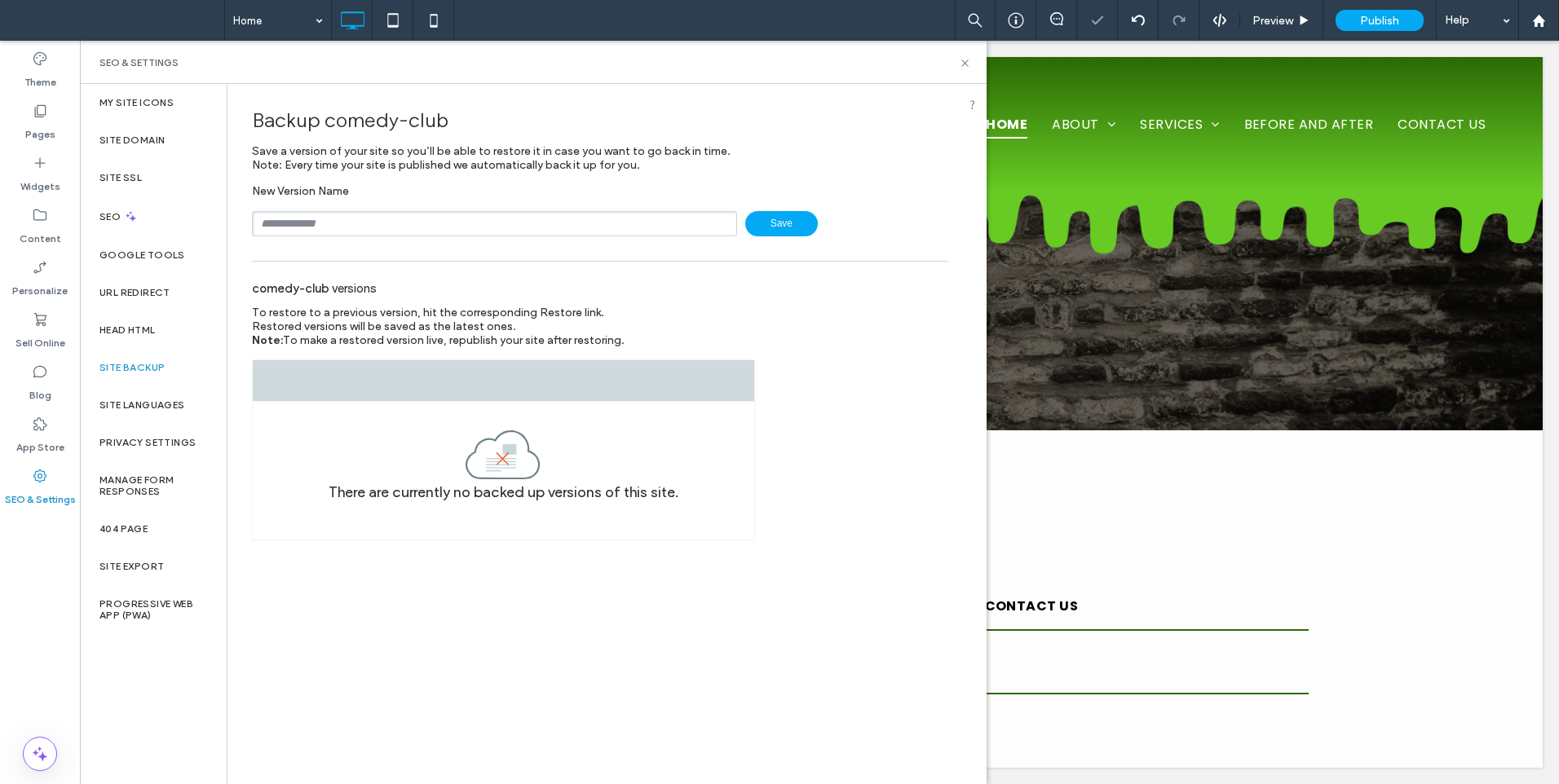
click at [370, 218] on input "text" at bounding box center [495, 224] width 485 height 25
type input "******"
click at [805, 230] on span "Save" at bounding box center [781, 224] width 72 height 25
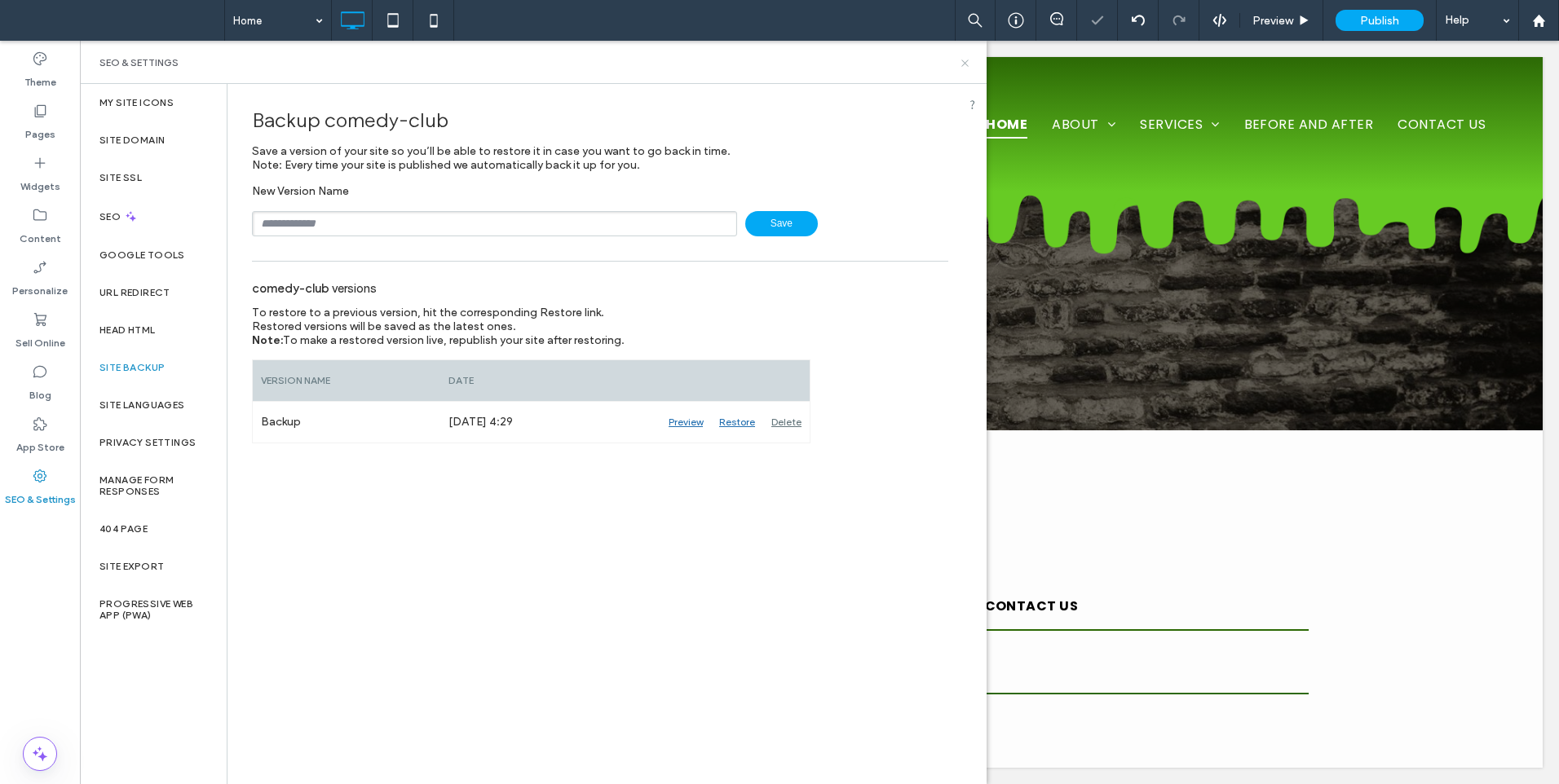
click at [968, 64] on icon at bounding box center [965, 63] width 12 height 12
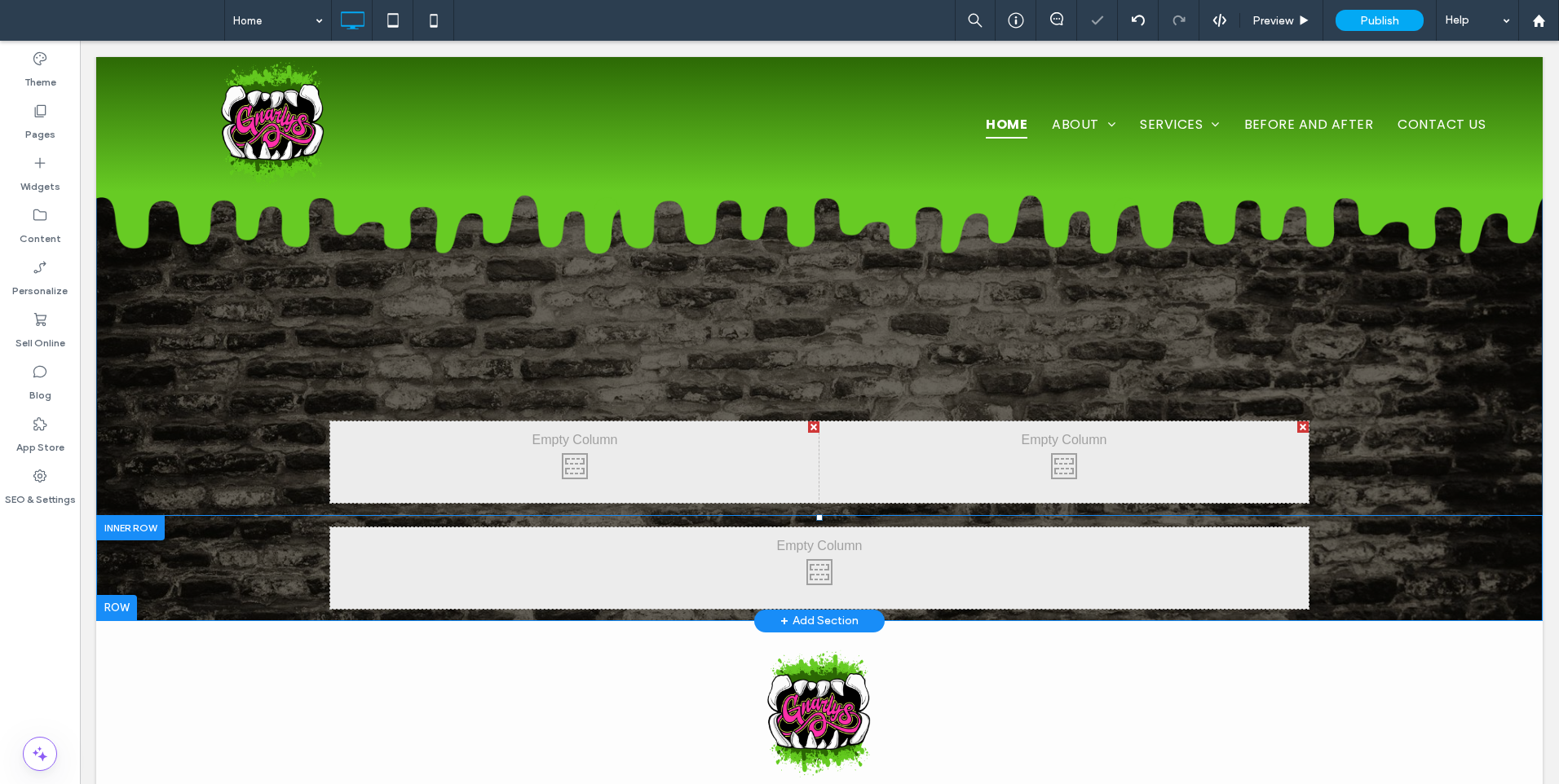
scroll to position [0, 0]
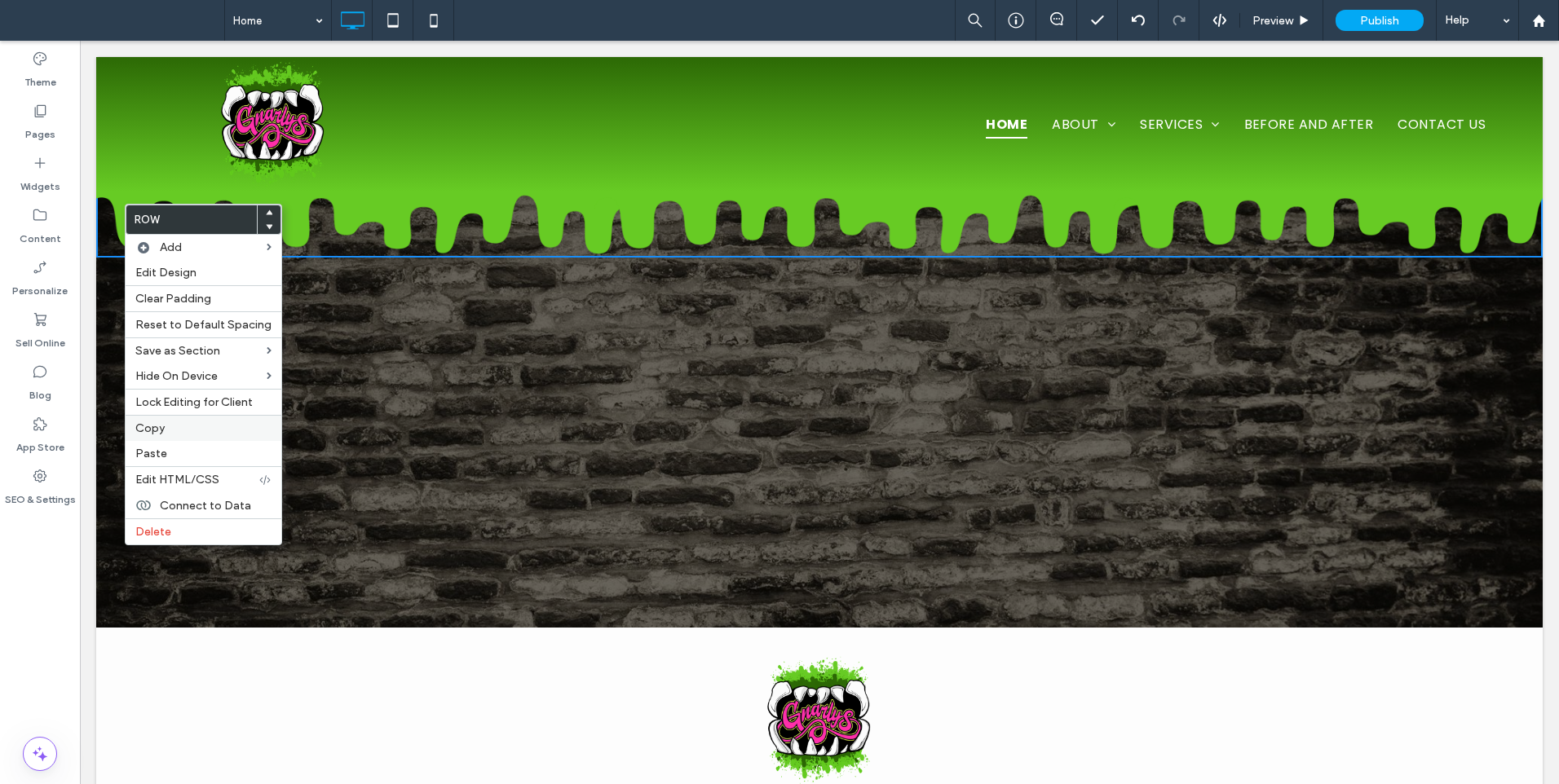
click at [157, 430] on span "Copy" at bounding box center [149, 428] width 30 height 14
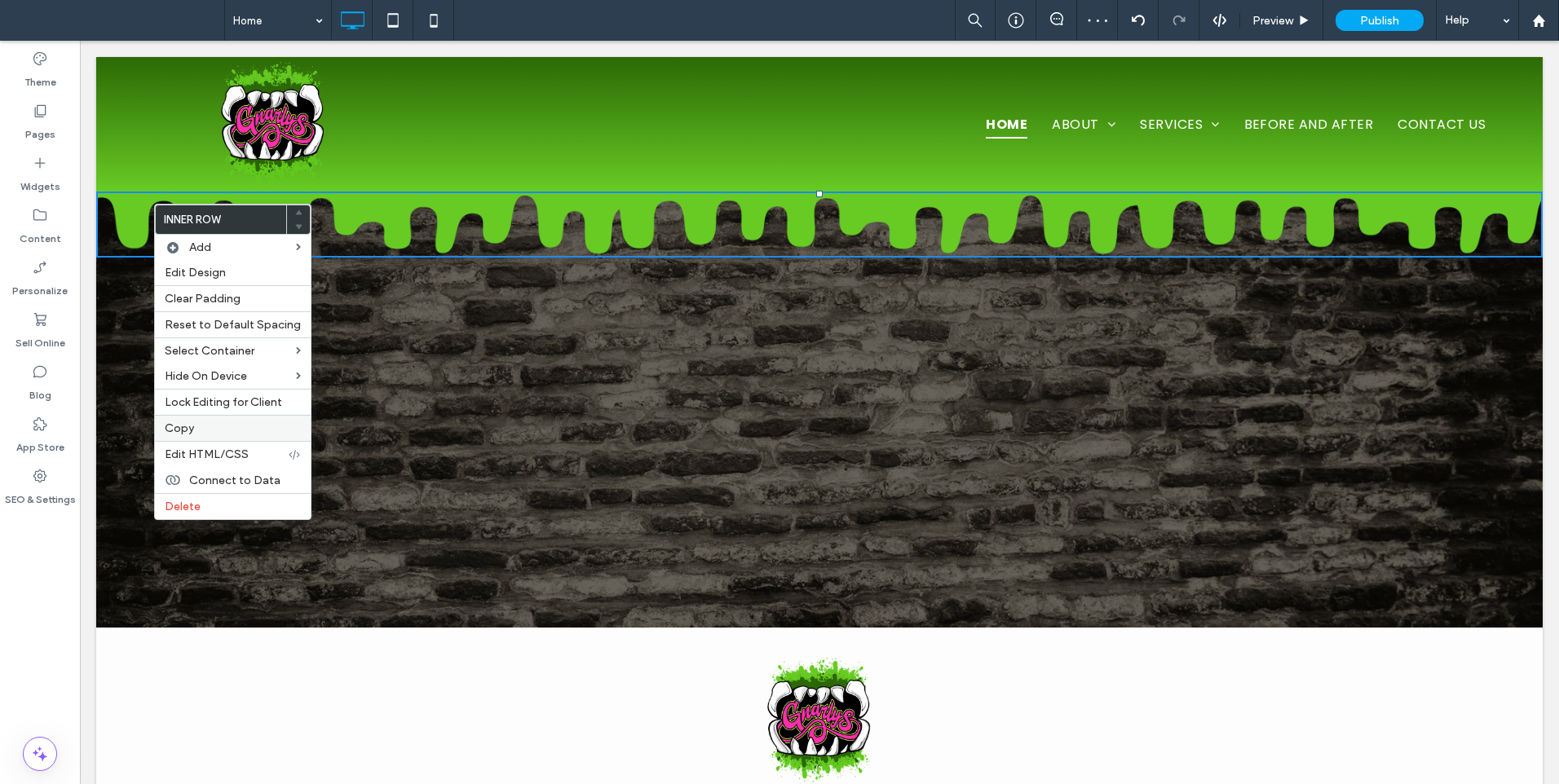
click at [189, 418] on div "Inner Row Add Edit Design Clear Padding Reset to Default Spacing Select Contain…" at bounding box center [233, 361] width 157 height 316
click at [189, 420] on div "Copy" at bounding box center [233, 428] width 155 height 26
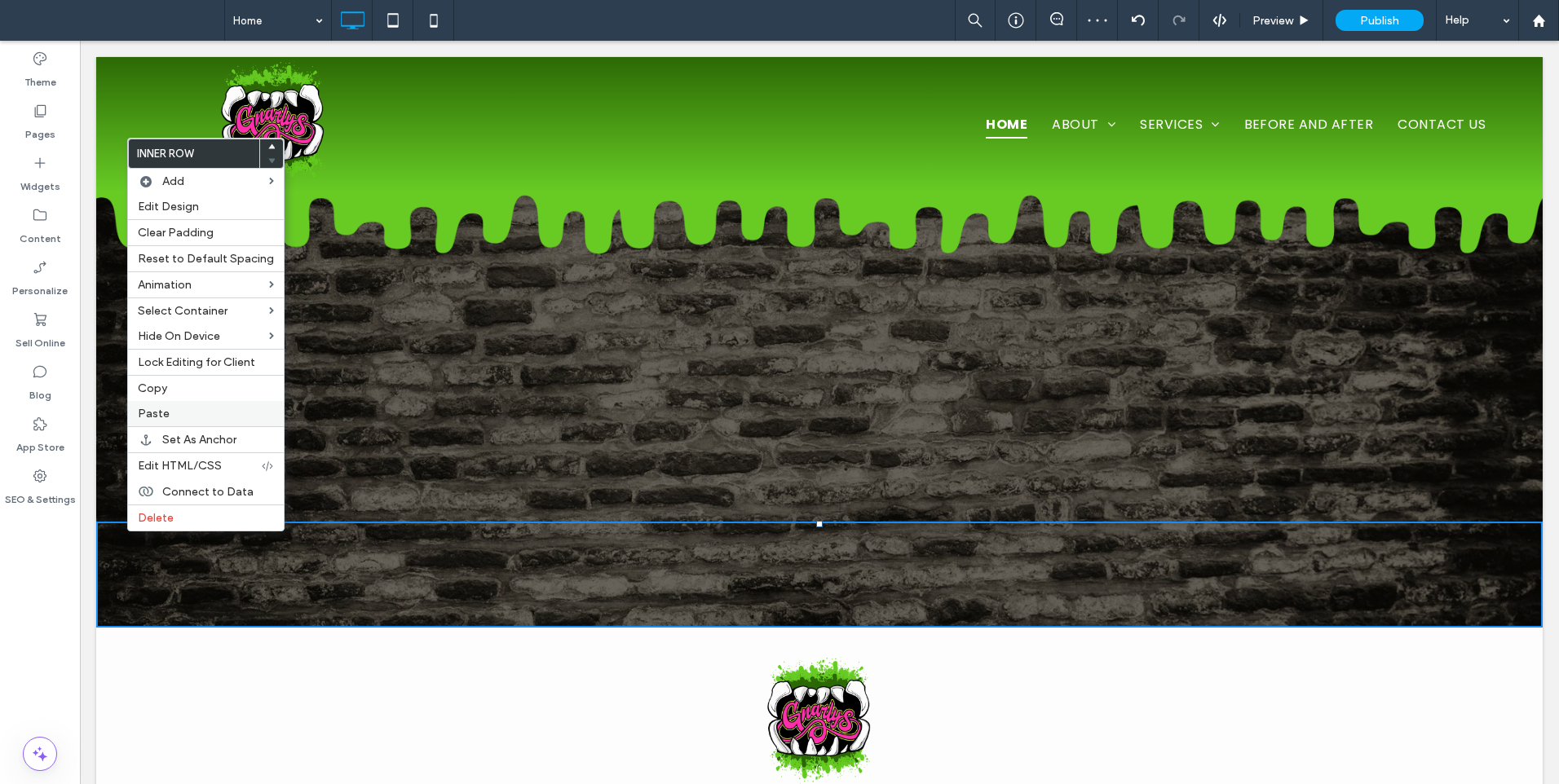
click at [161, 403] on div "Paste" at bounding box center [205, 414] width 155 height 25
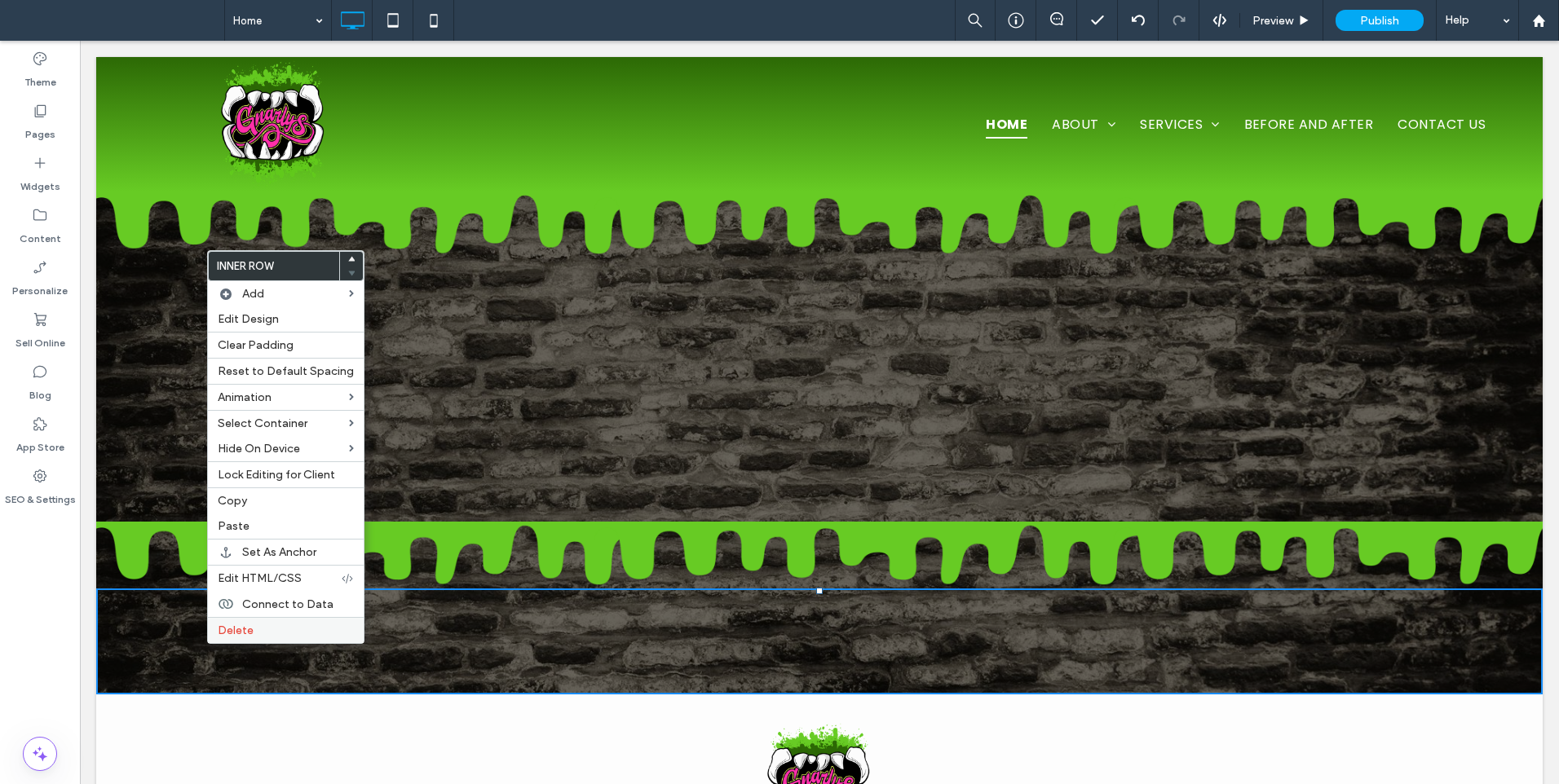
click at [235, 629] on span "Delete" at bounding box center [235, 630] width 36 height 14
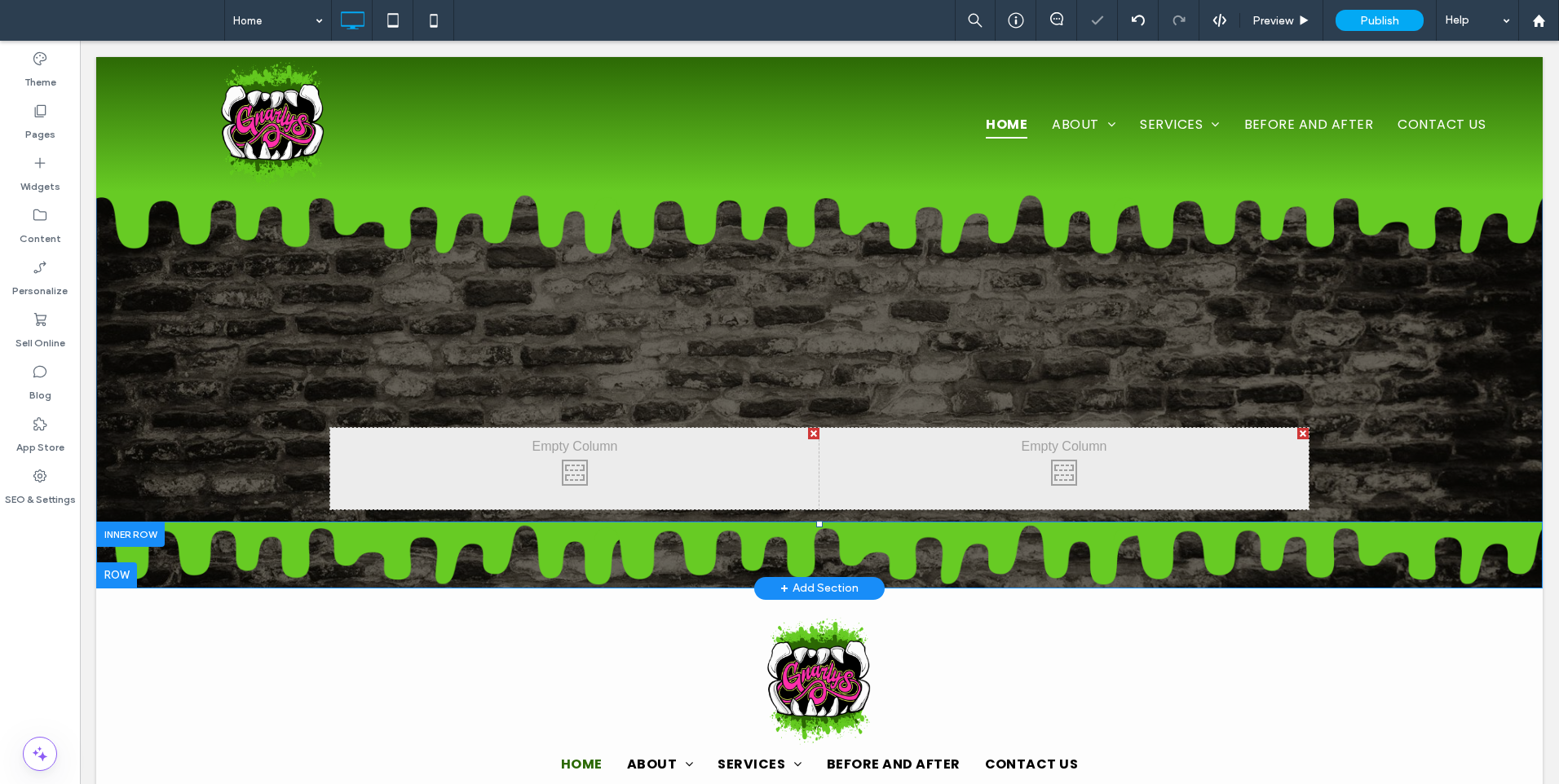
click at [146, 533] on div at bounding box center [130, 535] width 69 height 25
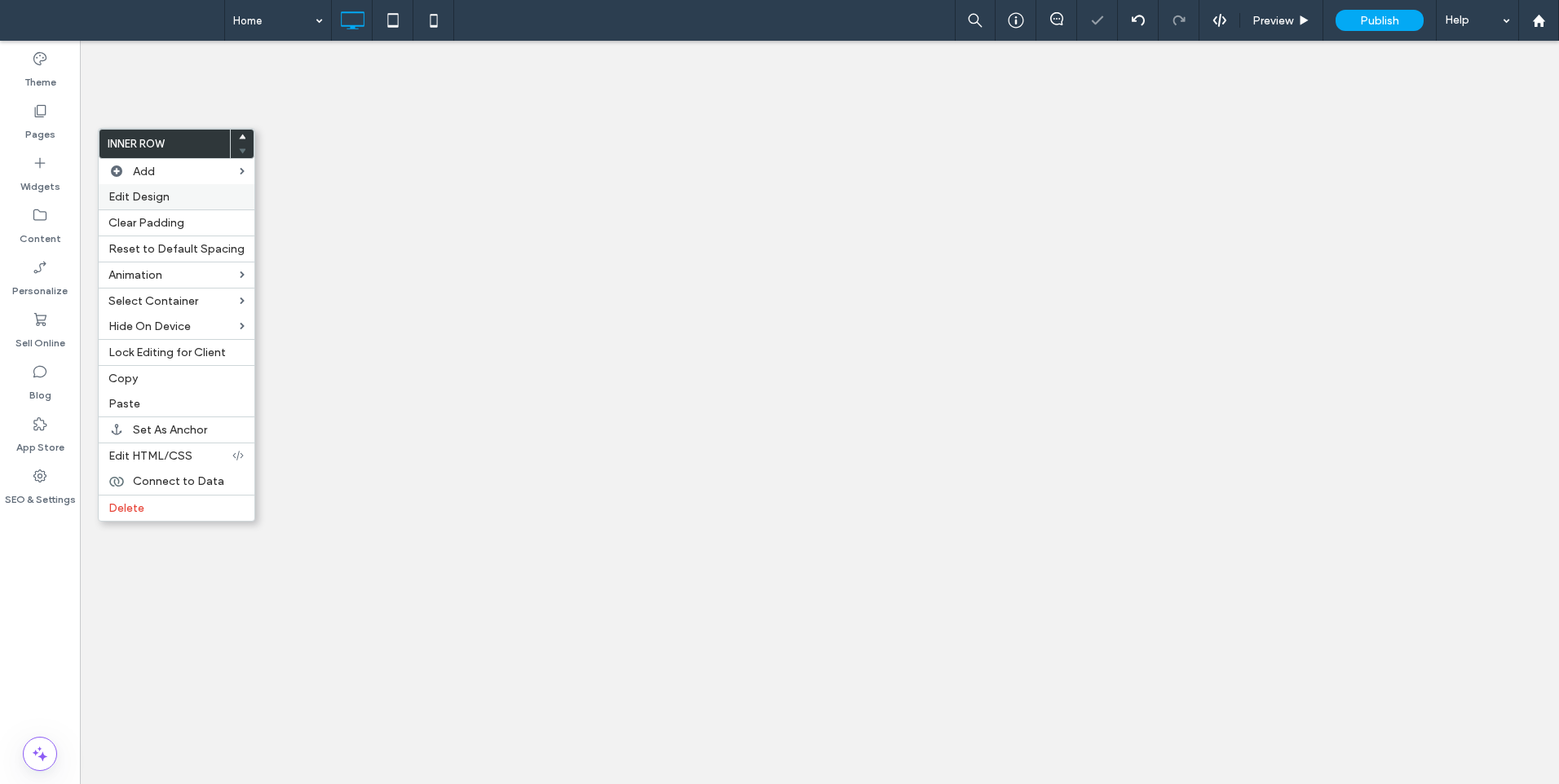
click at [153, 190] on span "Edit Design" at bounding box center [139, 197] width 61 height 14
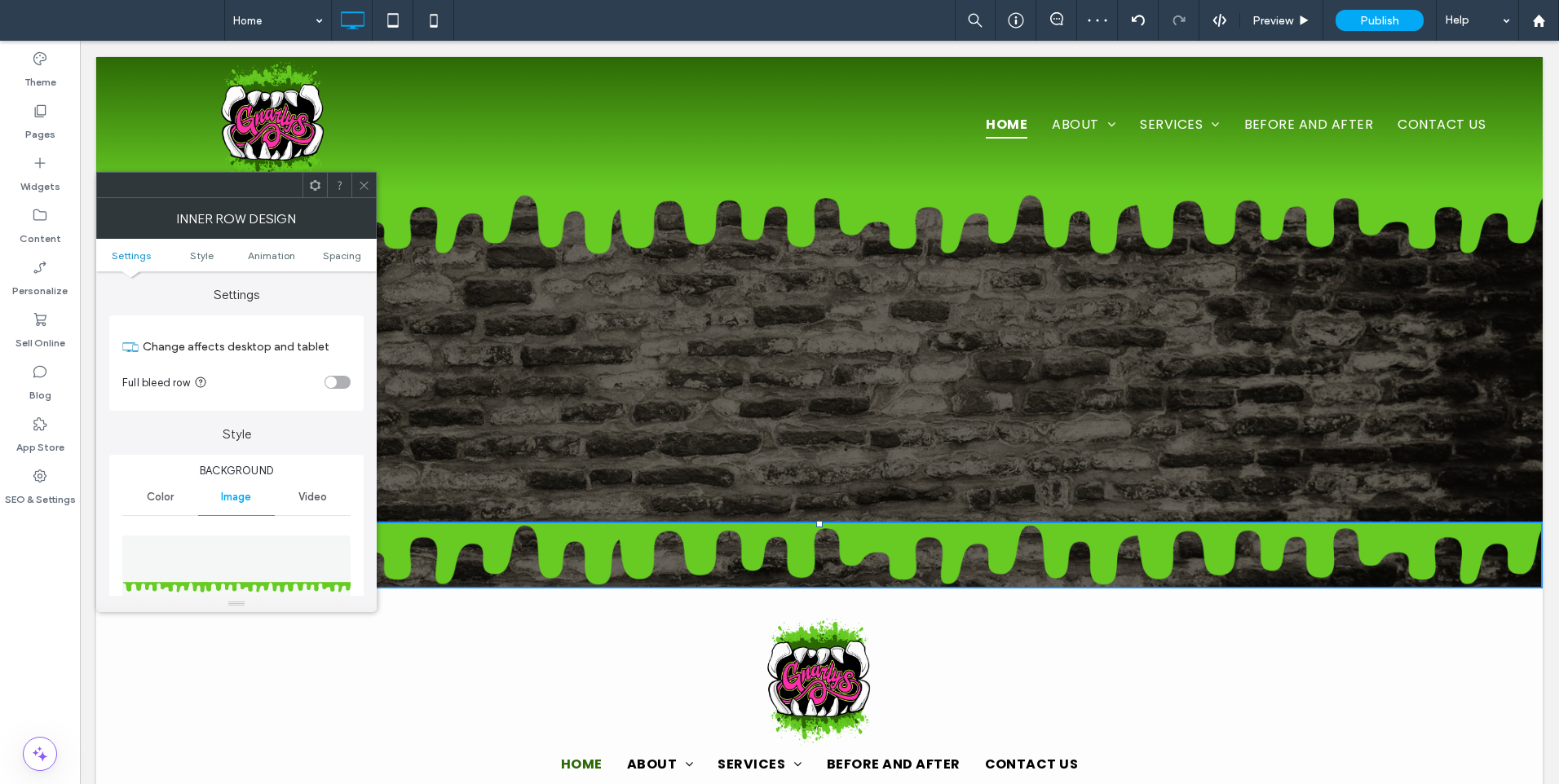
click at [234, 574] on img at bounding box center [237, 591] width 230 height 113
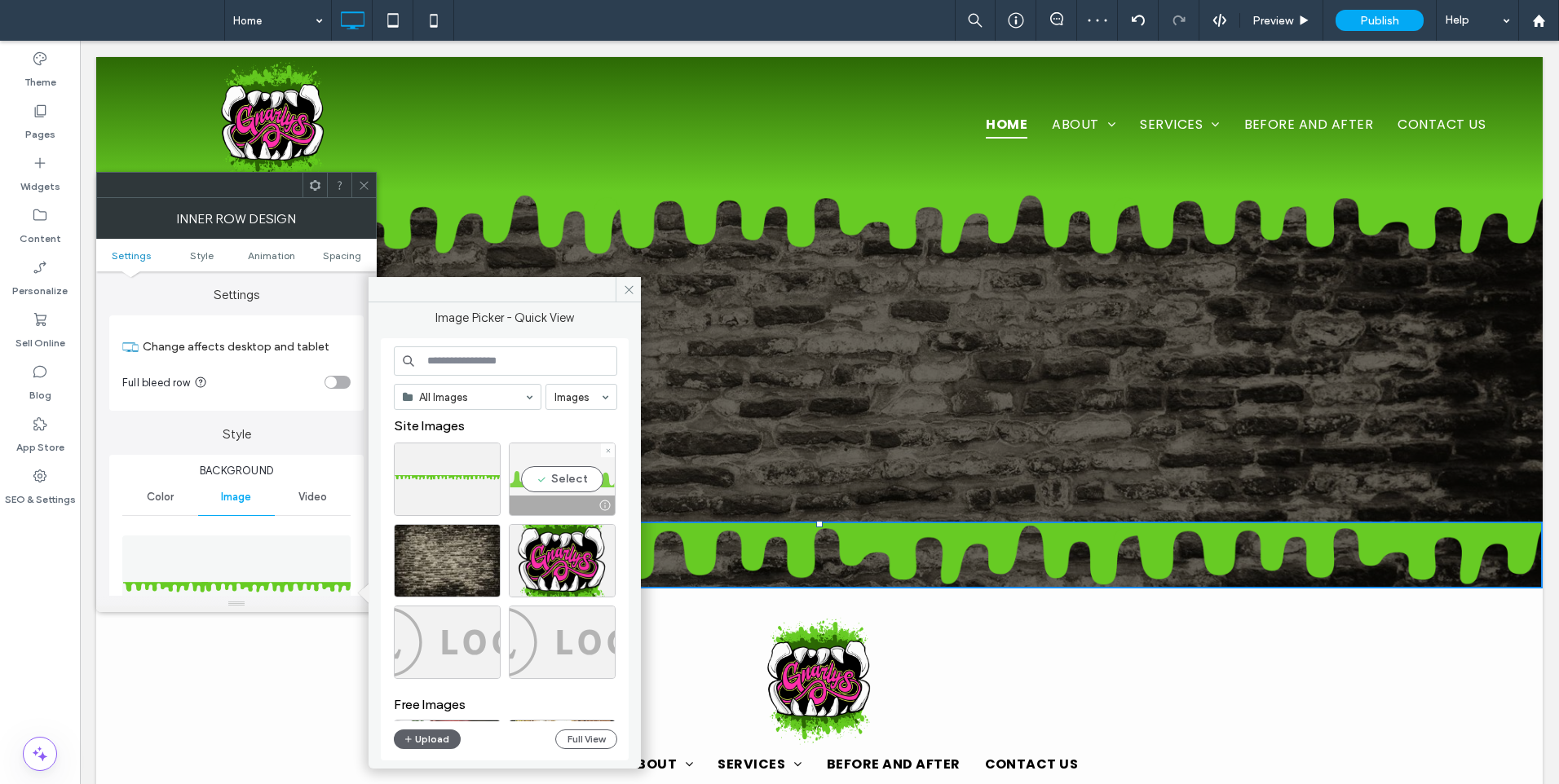
click at [603, 451] on div at bounding box center [608, 451] width 14 height 14
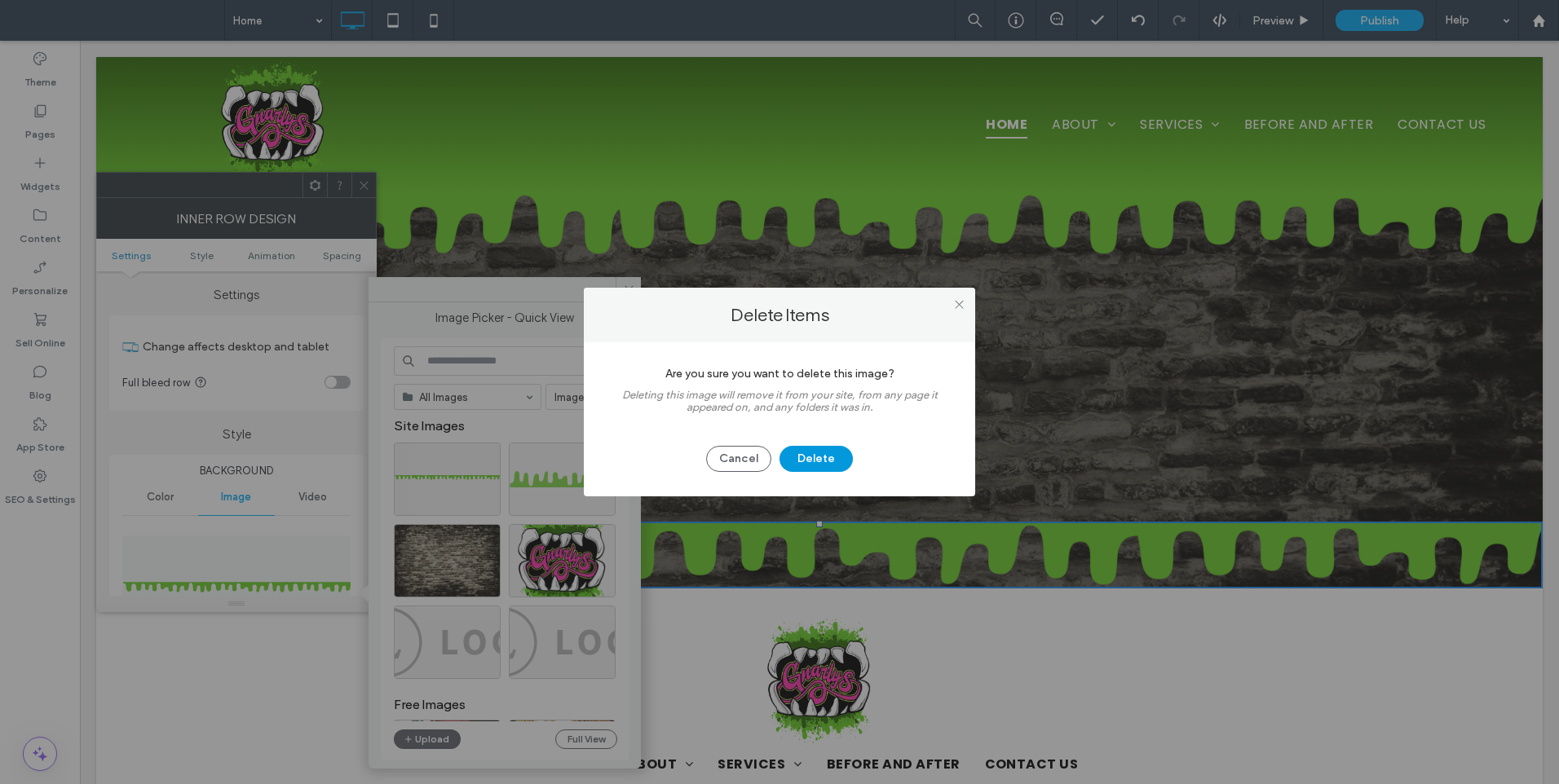
click at [807, 454] on button "Delete" at bounding box center [816, 458] width 73 height 26
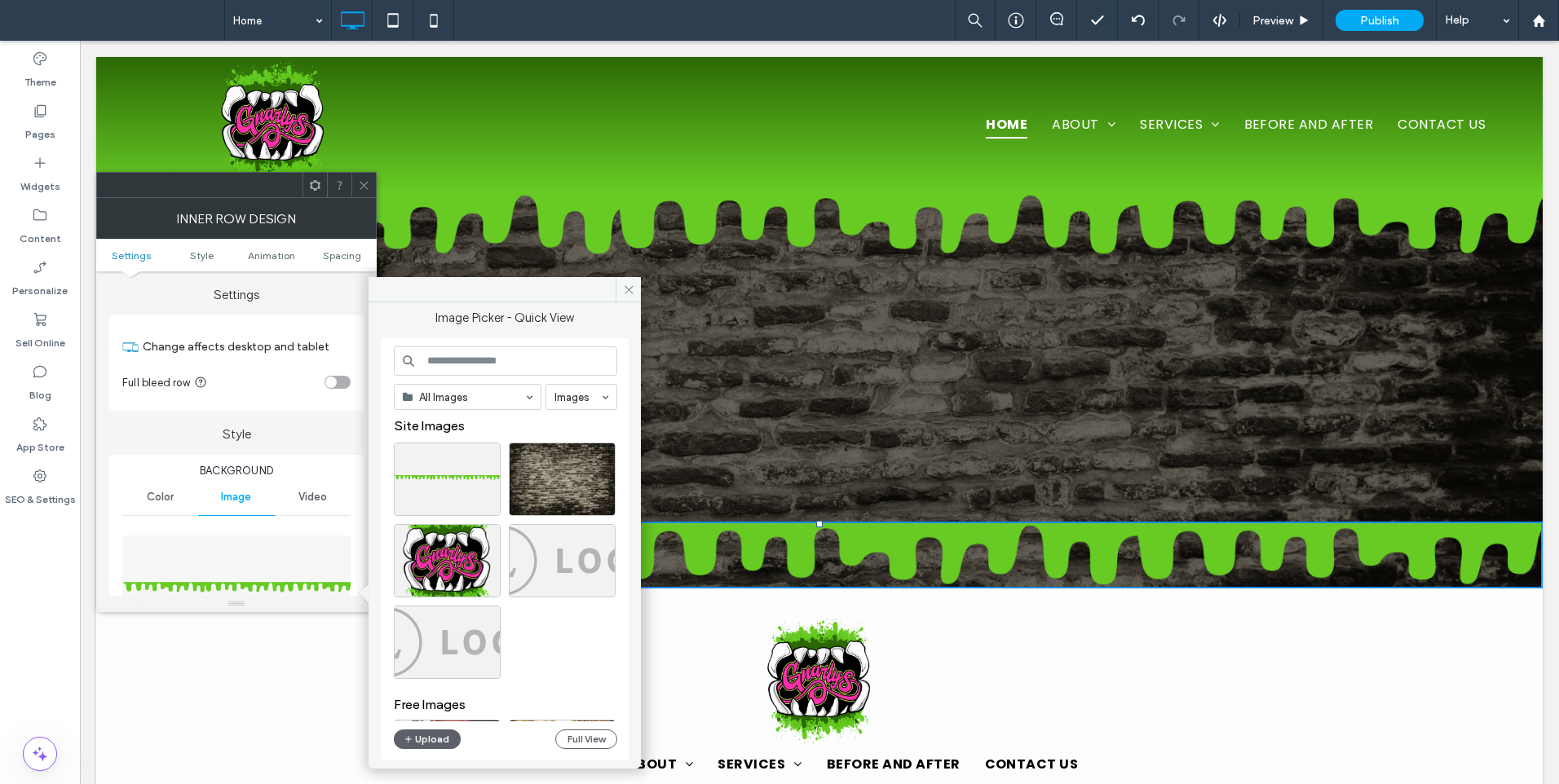
click at [357, 182] on div at bounding box center [363, 185] width 25 height 25
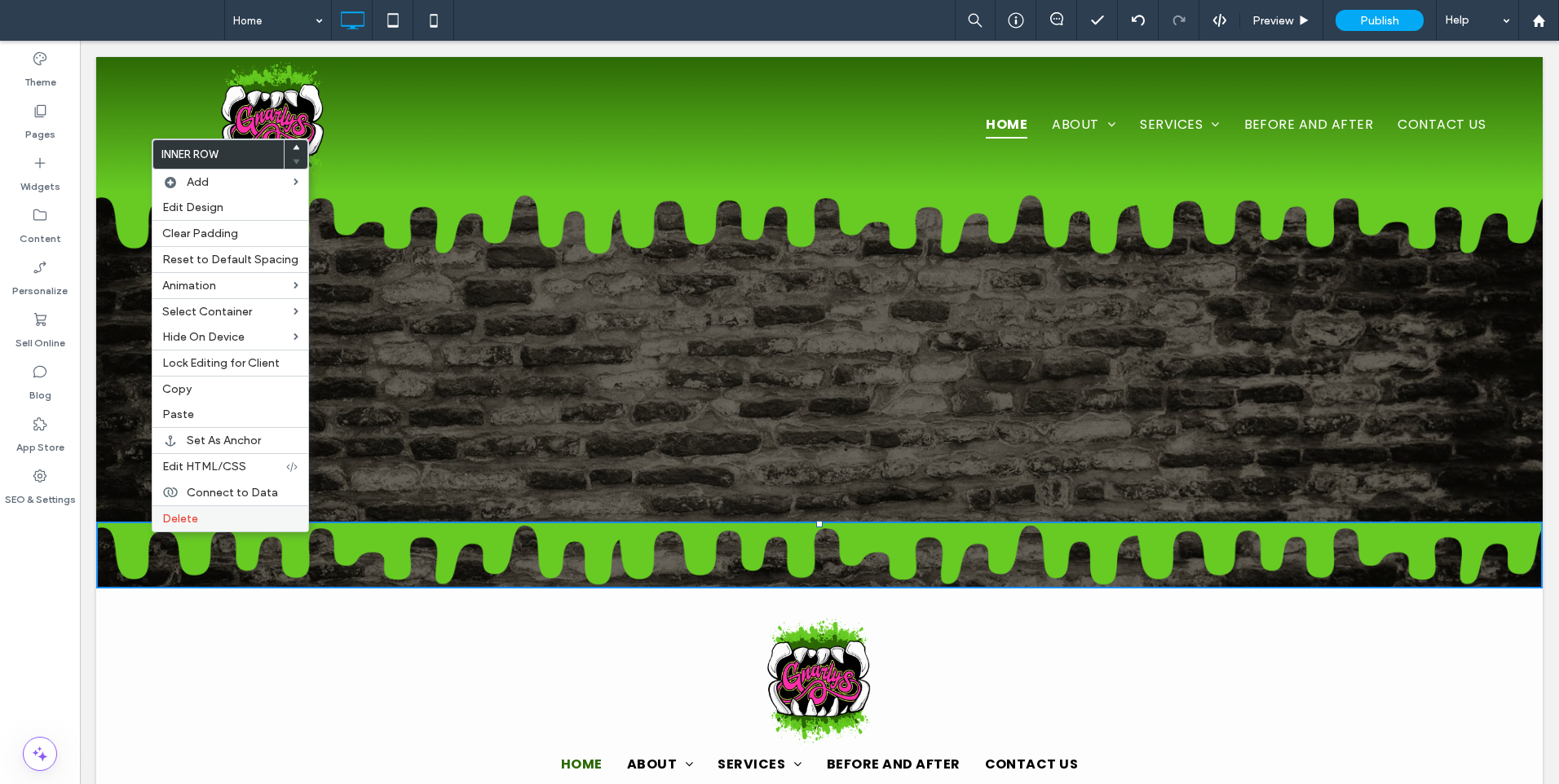
click at [177, 527] on div "Delete" at bounding box center [230, 518] width 155 height 26
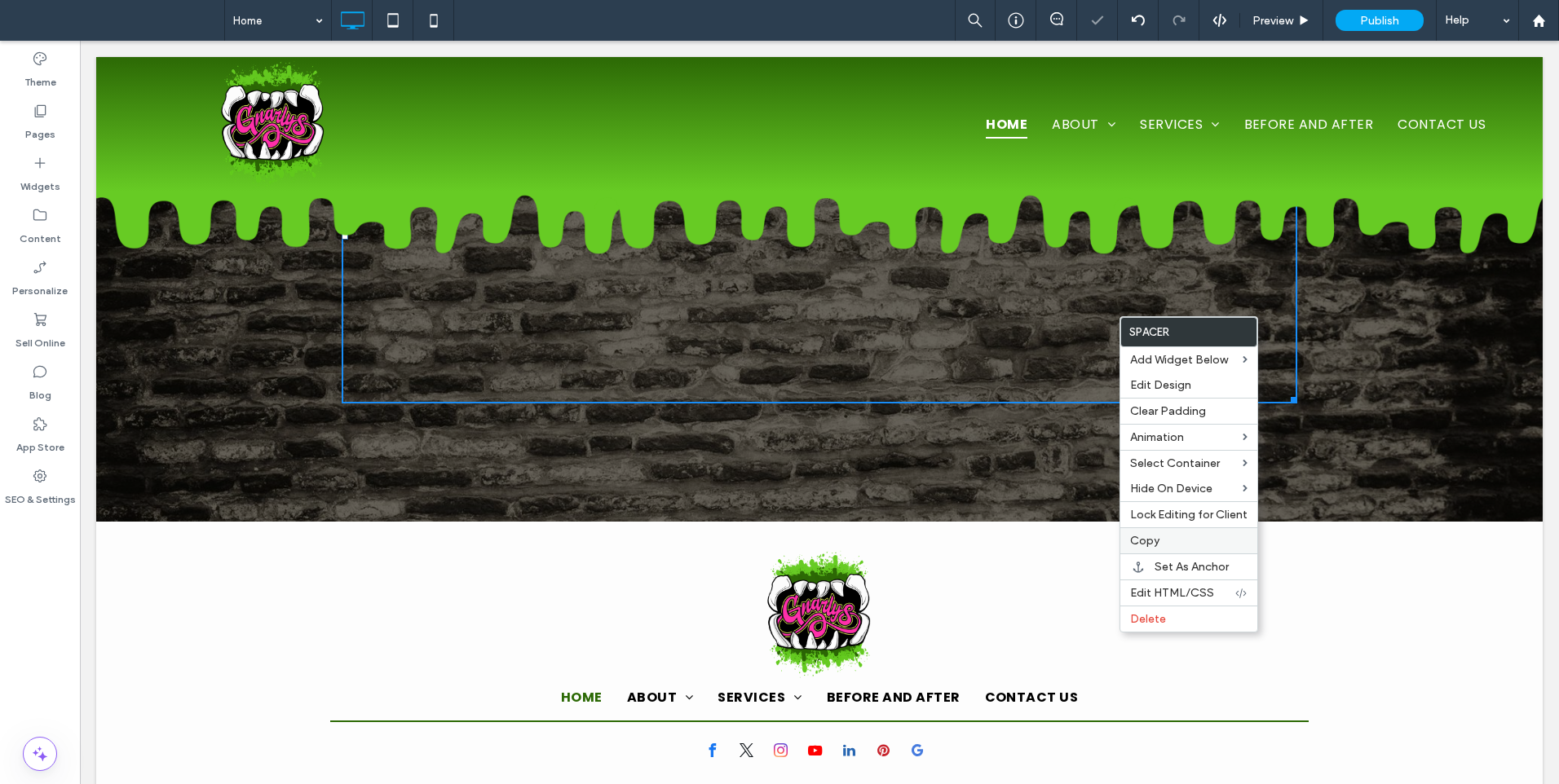
click at [1158, 536] on span "Copy" at bounding box center [1144, 540] width 30 height 14
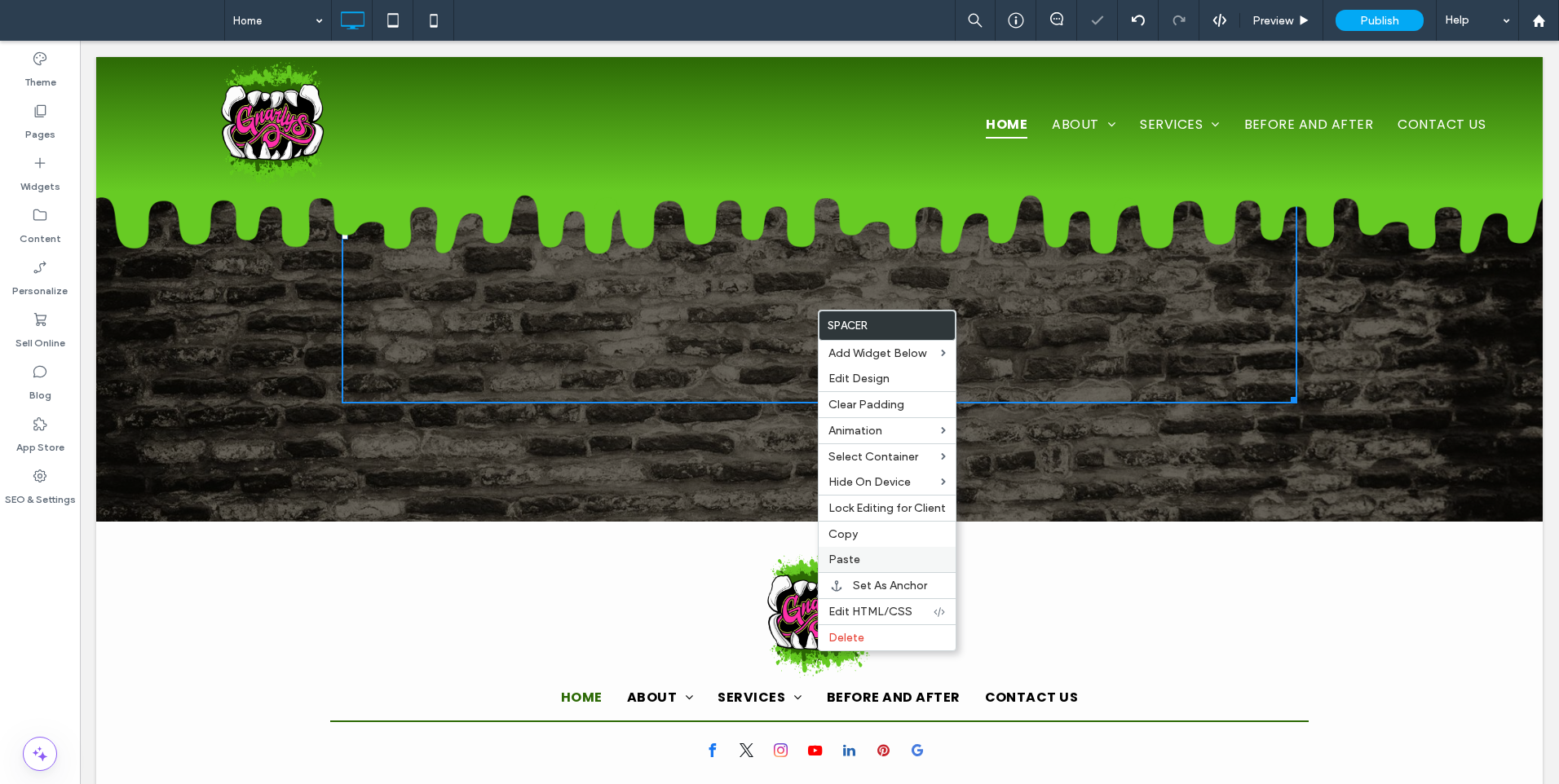
click at [855, 560] on span "Paste" at bounding box center [844, 559] width 31 height 14
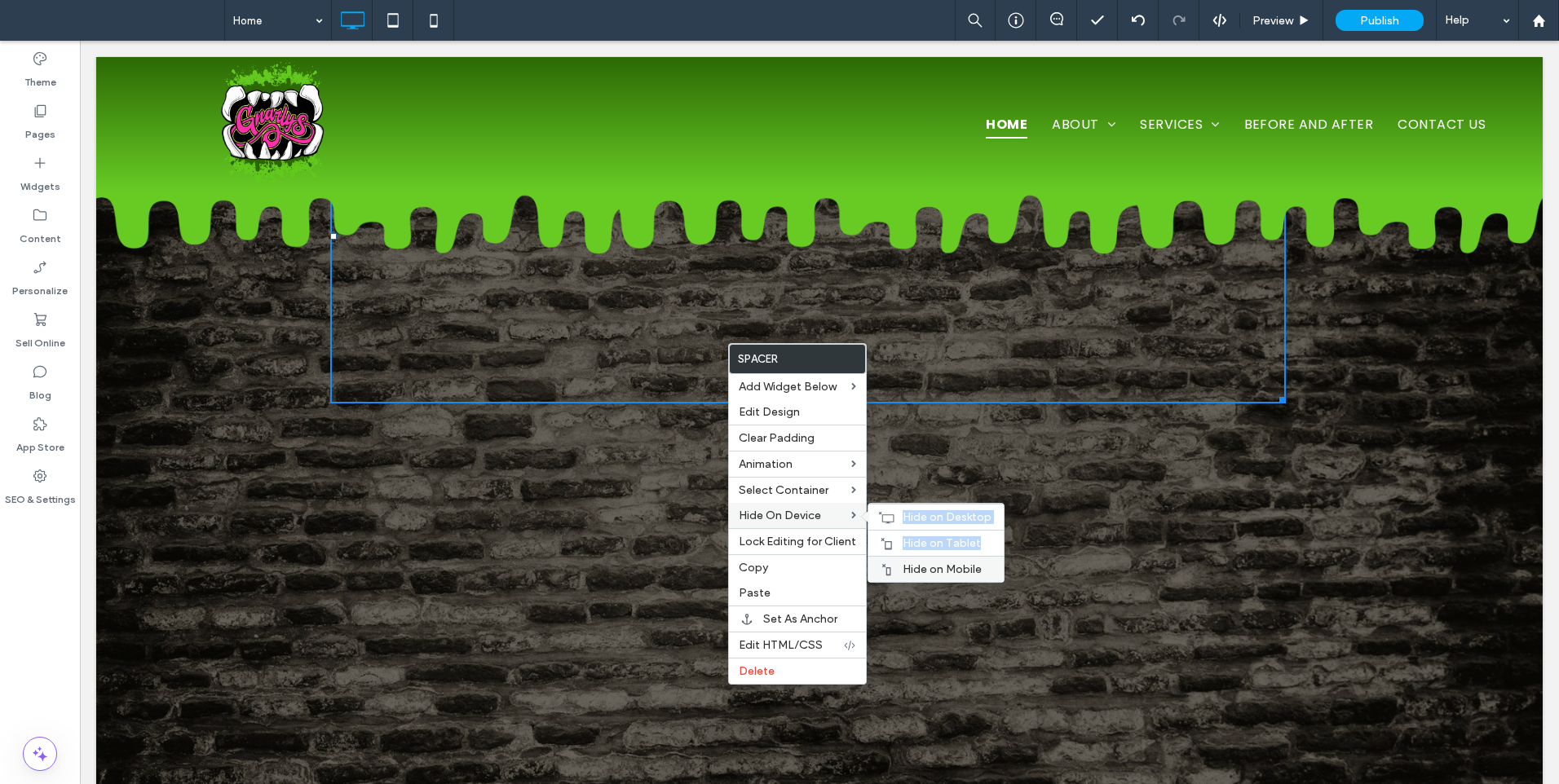
drag, startPoint x: 903, startPoint y: 518, endPoint x: 899, endPoint y: 563, distance: 45.2
click at [899, 563] on div "Hide on Desktop Hide on Tablet Hide on Mobile" at bounding box center [935, 543] width 135 height 78
drag, startPoint x: 899, startPoint y: 563, endPoint x: 891, endPoint y: 519, distance: 44.7
click at [891, 519] on icon at bounding box center [885, 517] width 16 height 13
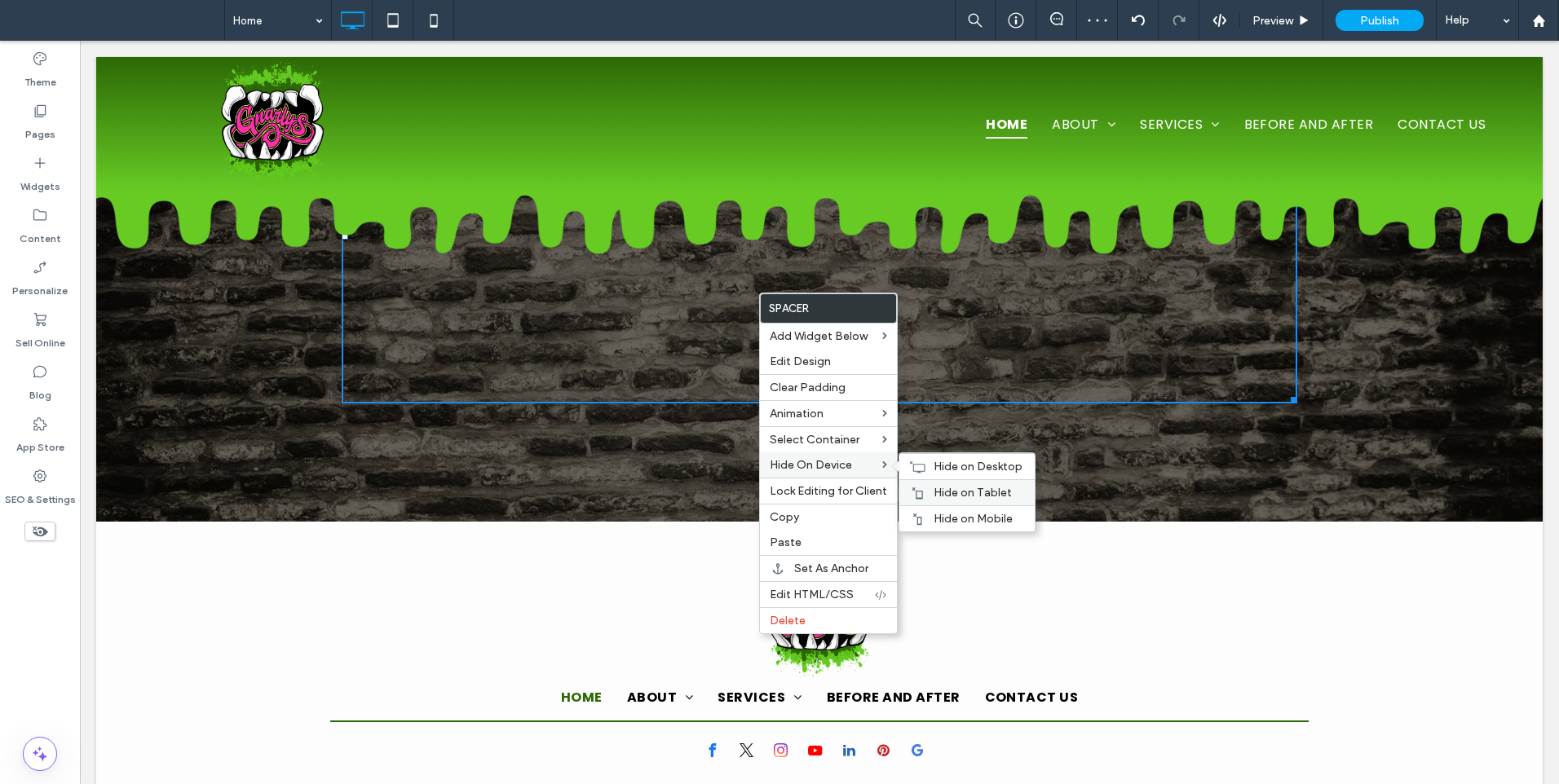
click at [944, 489] on span "Hide on Tablet" at bounding box center [973, 492] width 78 height 14
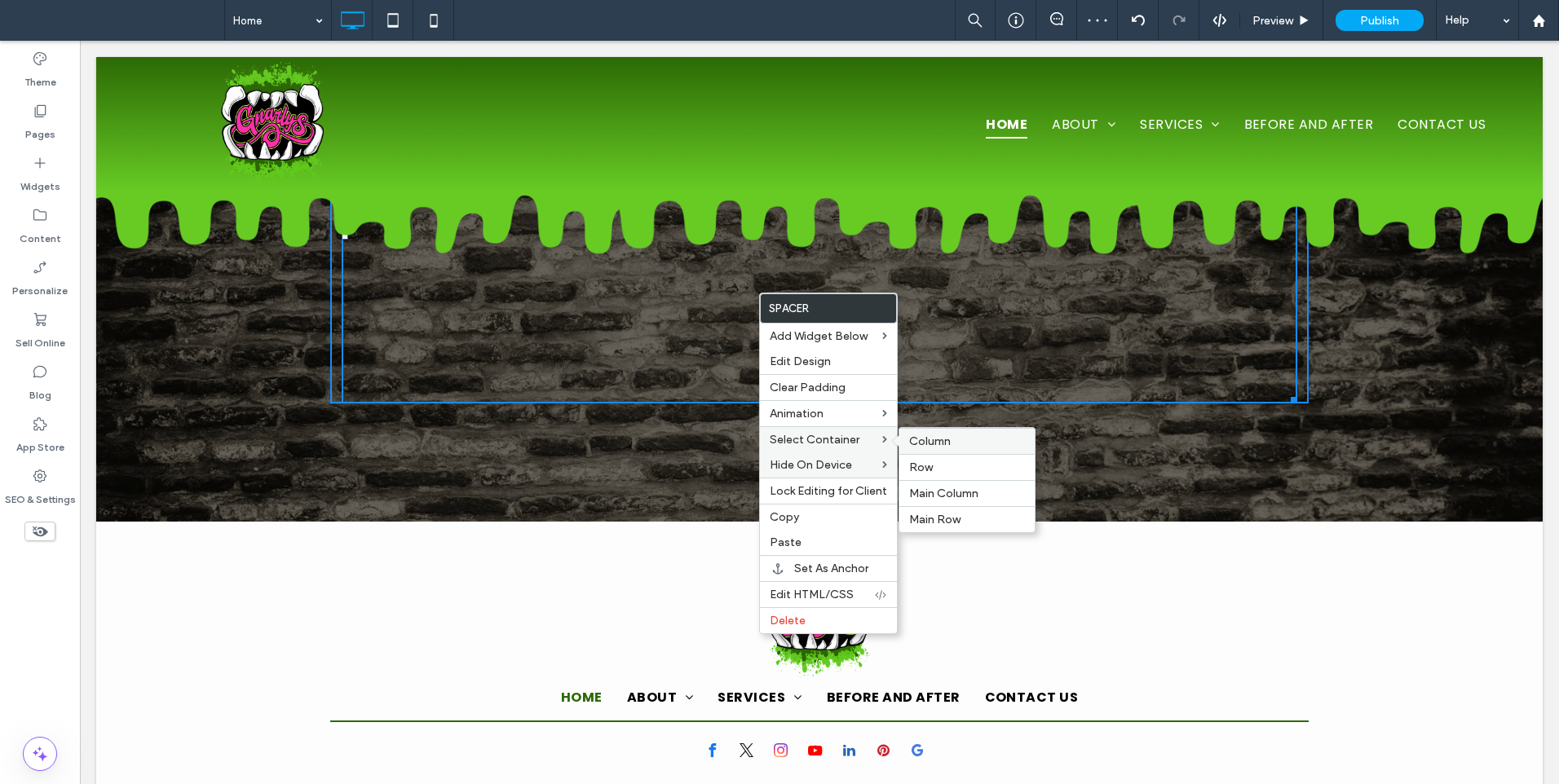
click at [942, 444] on span "Column" at bounding box center [929, 441] width 42 height 14
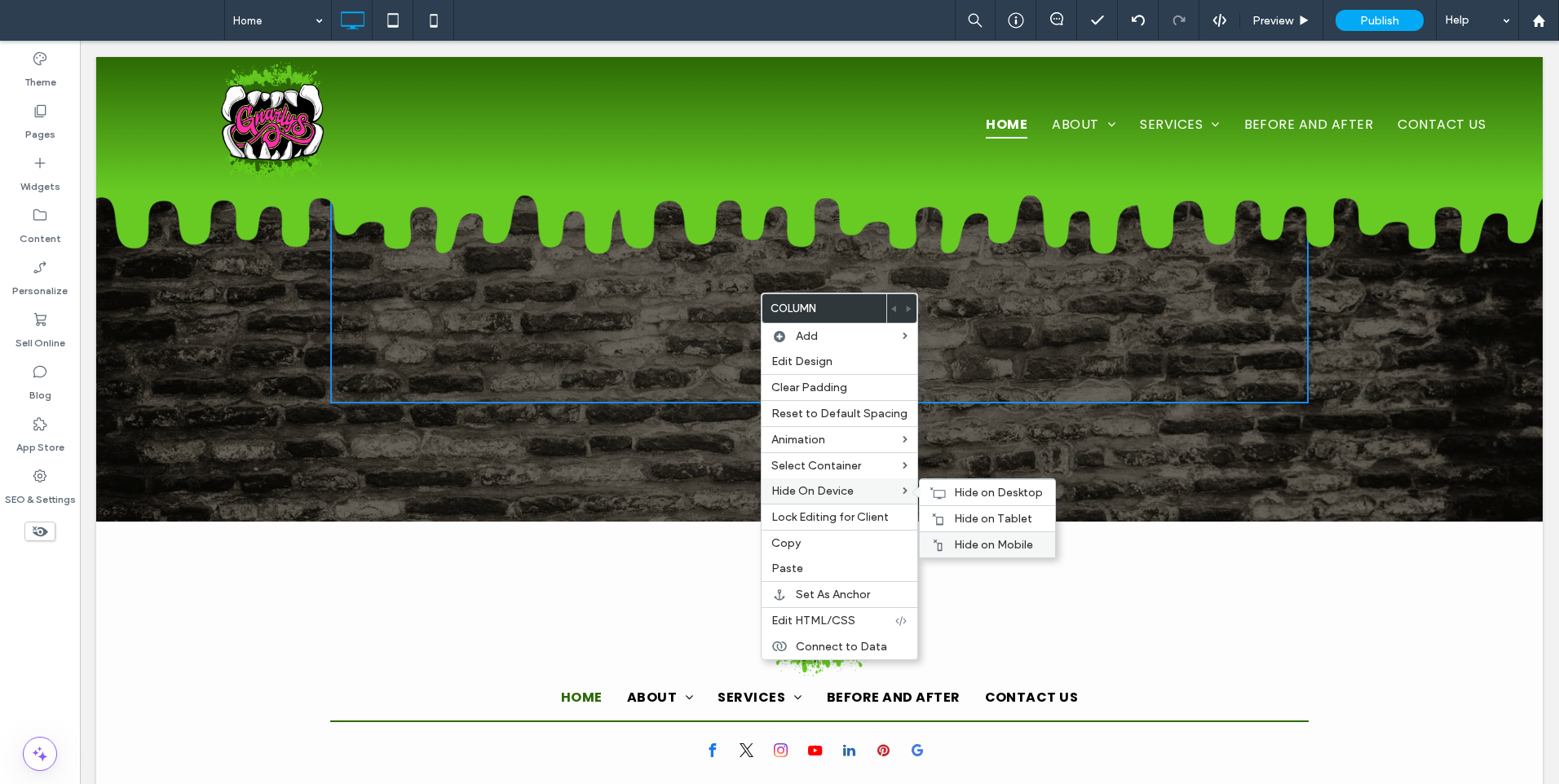
click at [966, 545] on span "Hide on Mobile" at bounding box center [993, 545] width 79 height 14
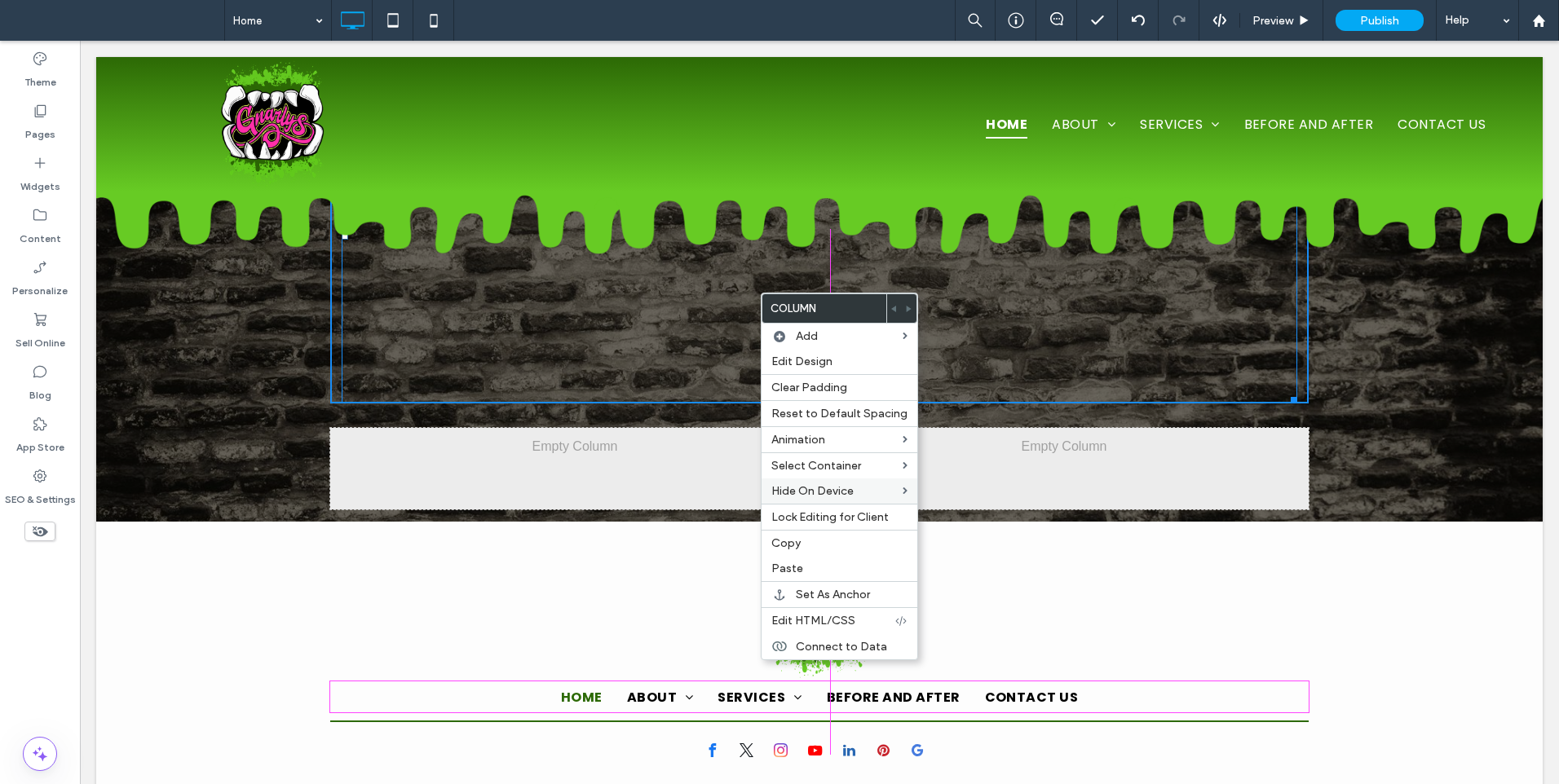
drag, startPoint x: 1288, startPoint y: 394, endPoint x: 1112, endPoint y: 301, distance: 199.1
click at [1345, 261] on div "Click To Paste Click To Paste W:1200 H:244.969" at bounding box center [819, 236] width 1446 height 359
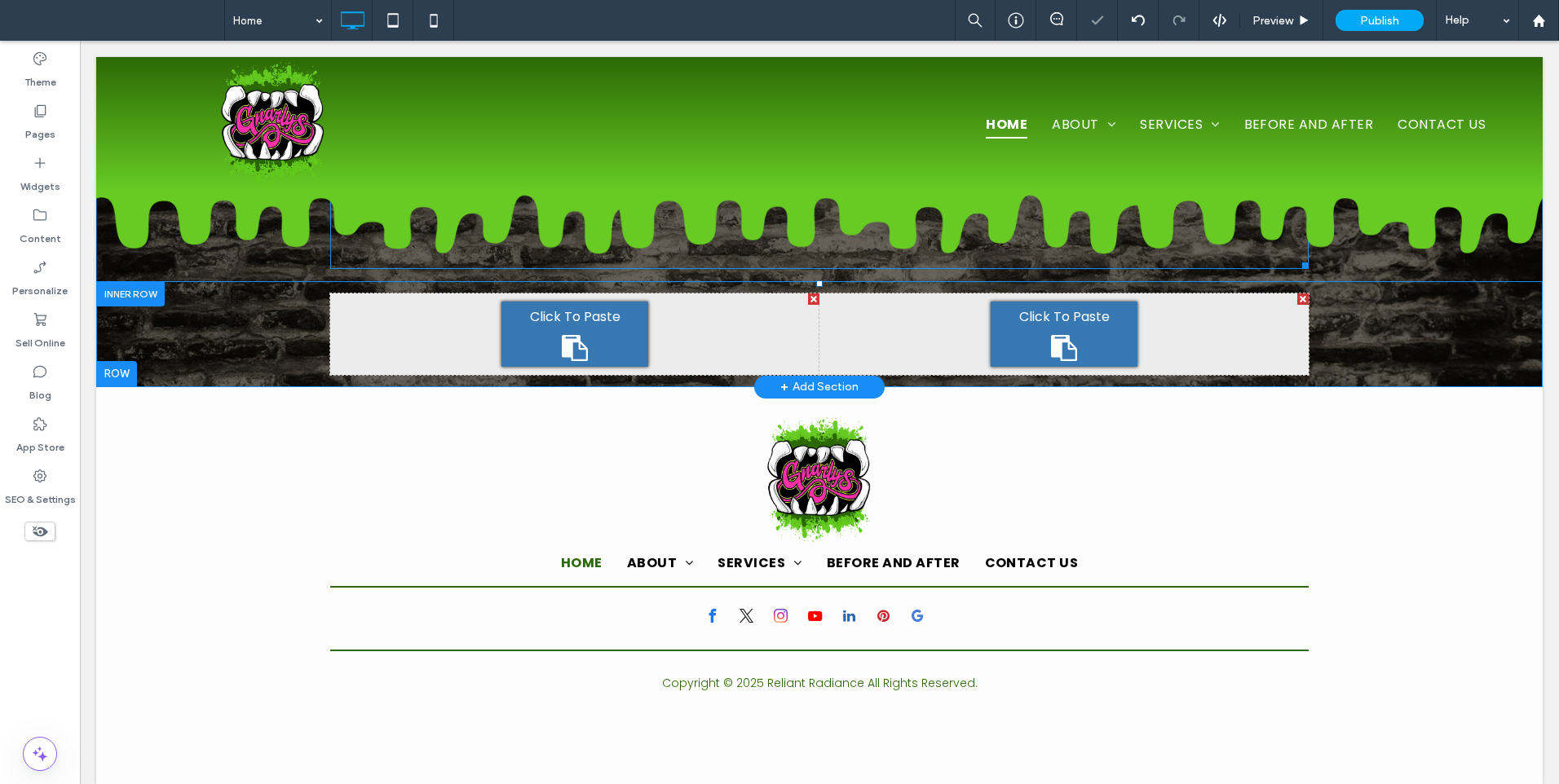
click at [266, 344] on div "Click To Paste Click To Paste Click To Paste Click To Paste" at bounding box center [819, 333] width 1446 height 106
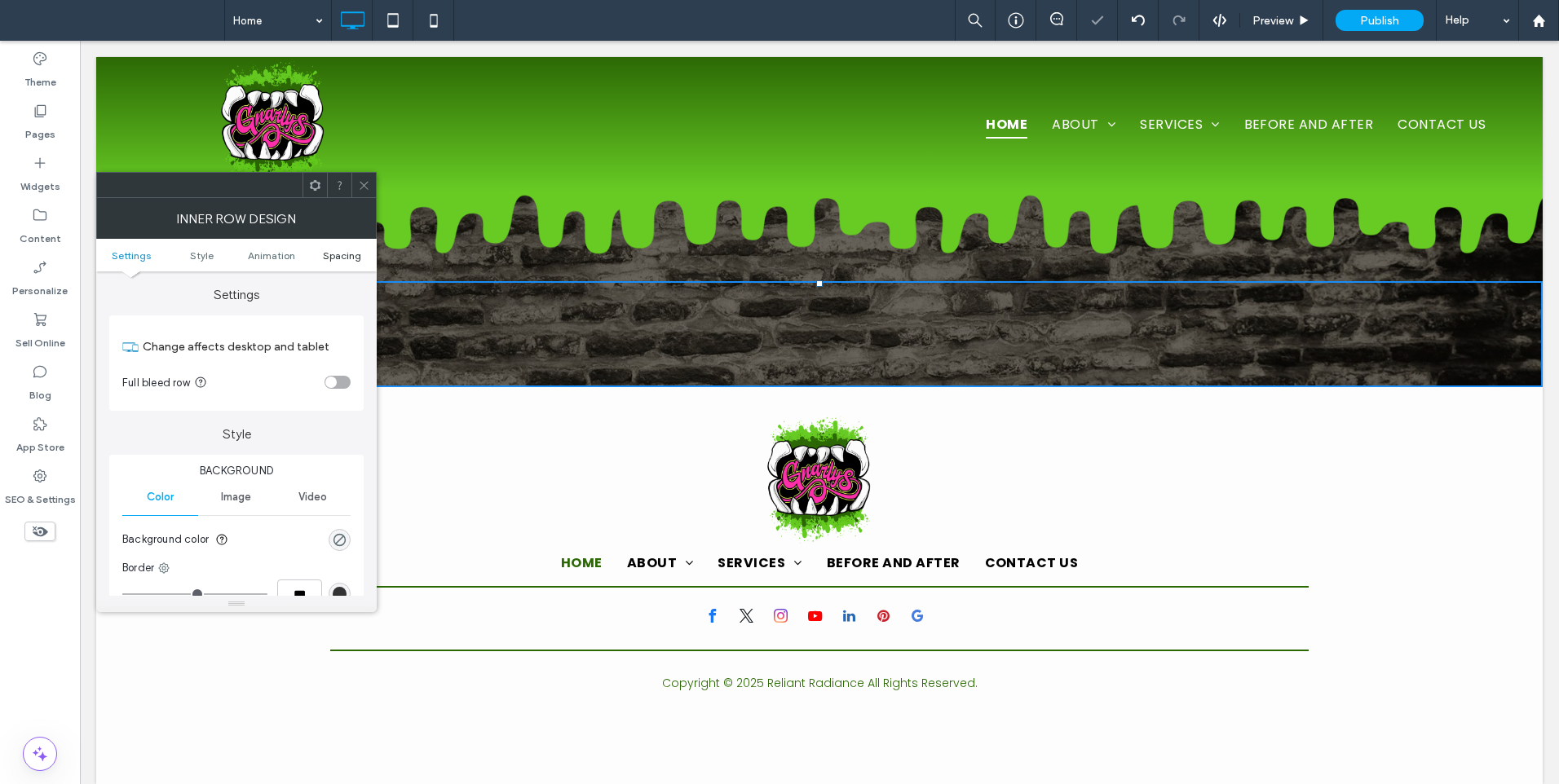
click at [334, 254] on span "Spacing" at bounding box center [341, 255] width 38 height 12
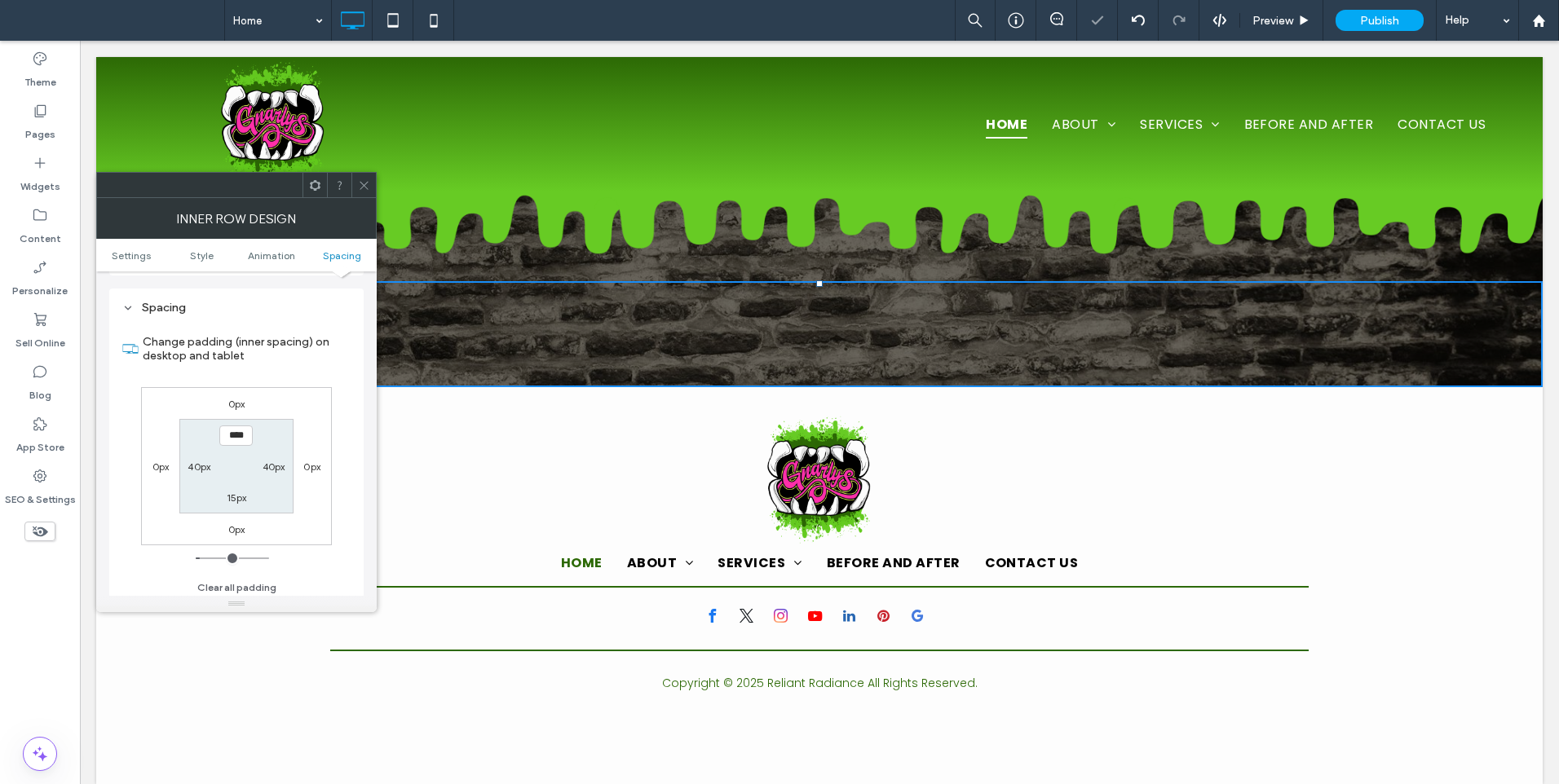
scroll to position [522, 0]
type input "***"
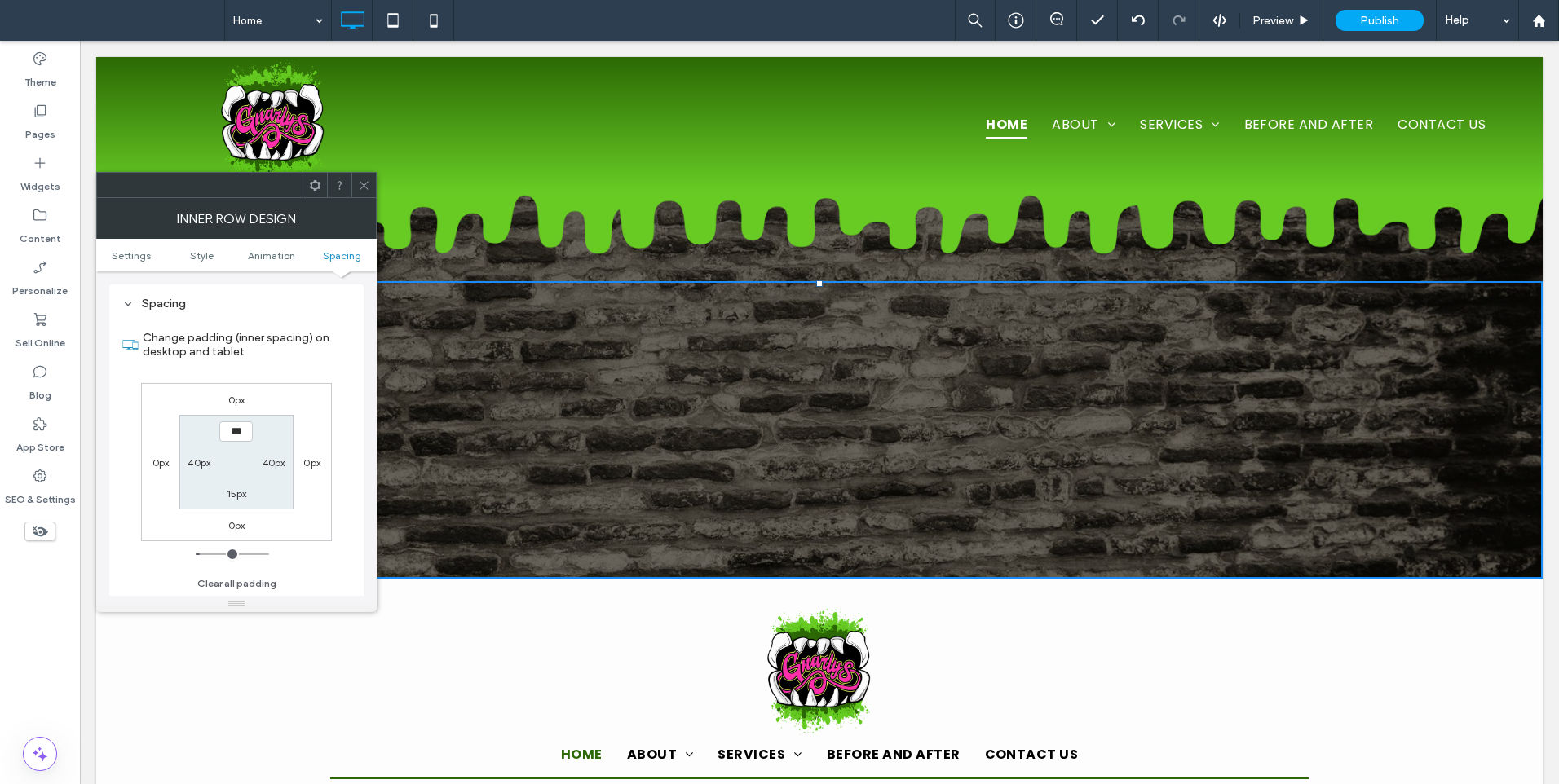
type input "**"
type input "***"
type input "*****"
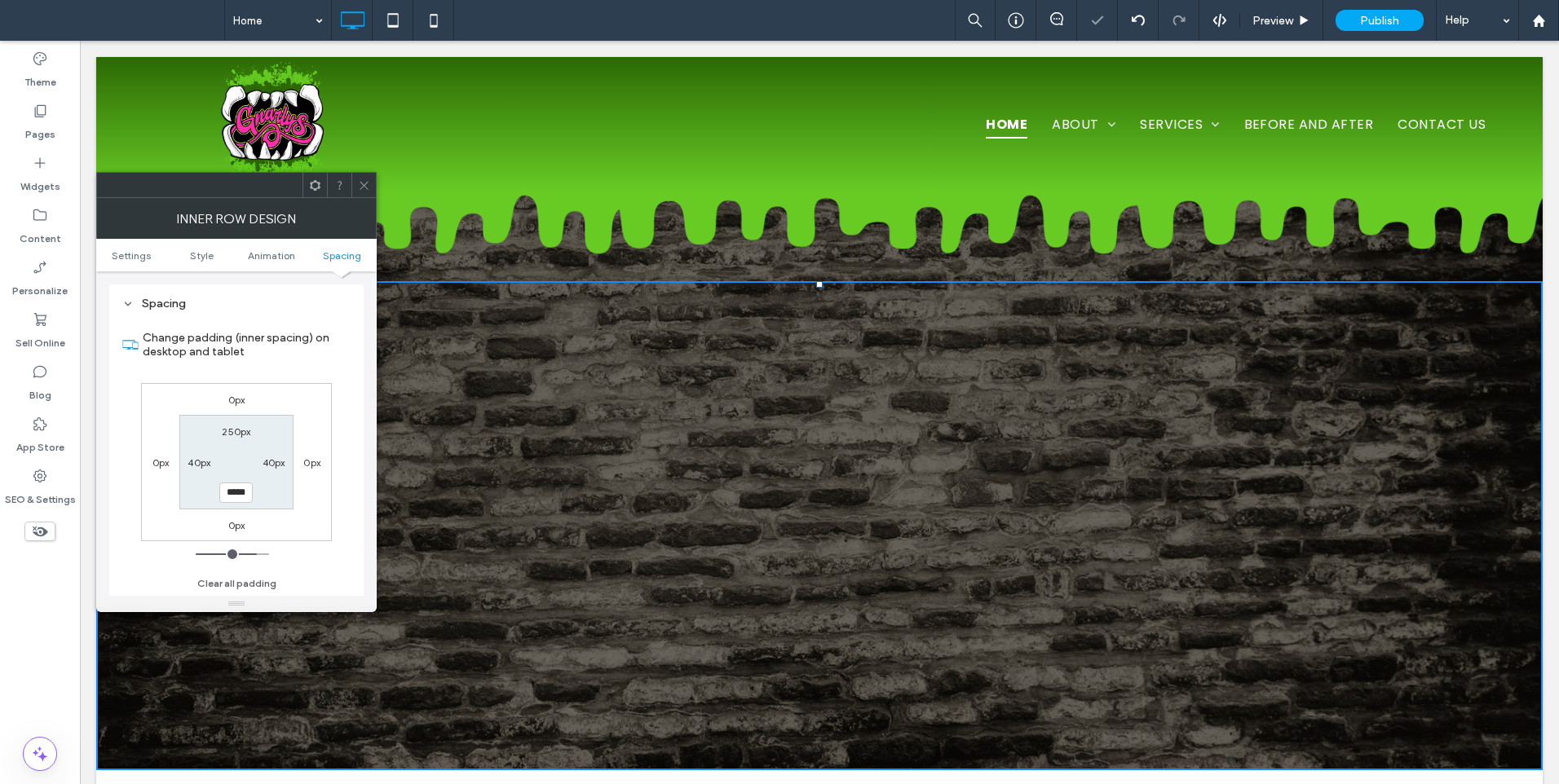
drag, startPoint x: 357, startPoint y: 182, endPoint x: 368, endPoint y: 188, distance: 12.5
click at [358, 182] on div at bounding box center [363, 185] width 25 height 25
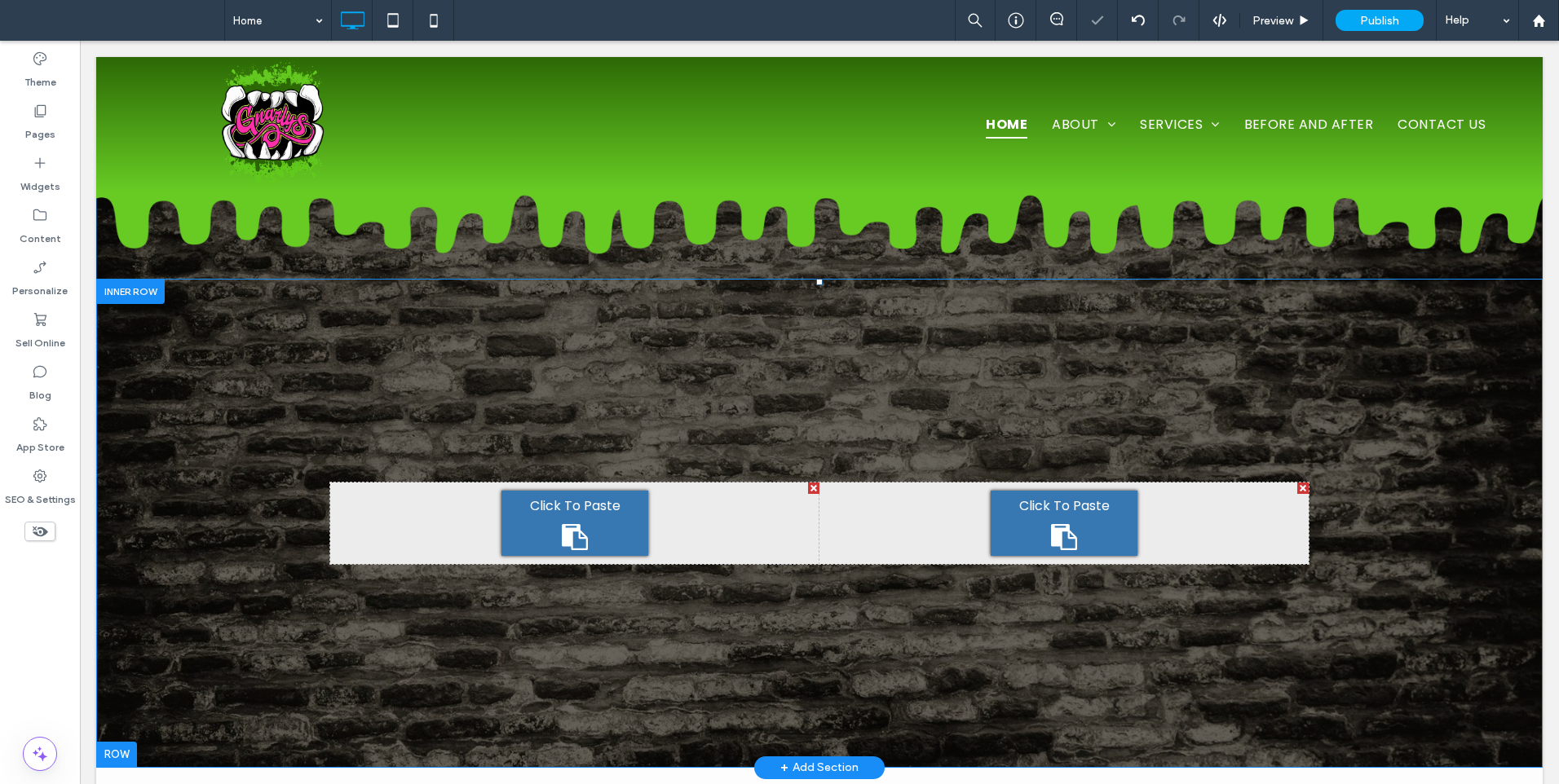
scroll to position [0, 0]
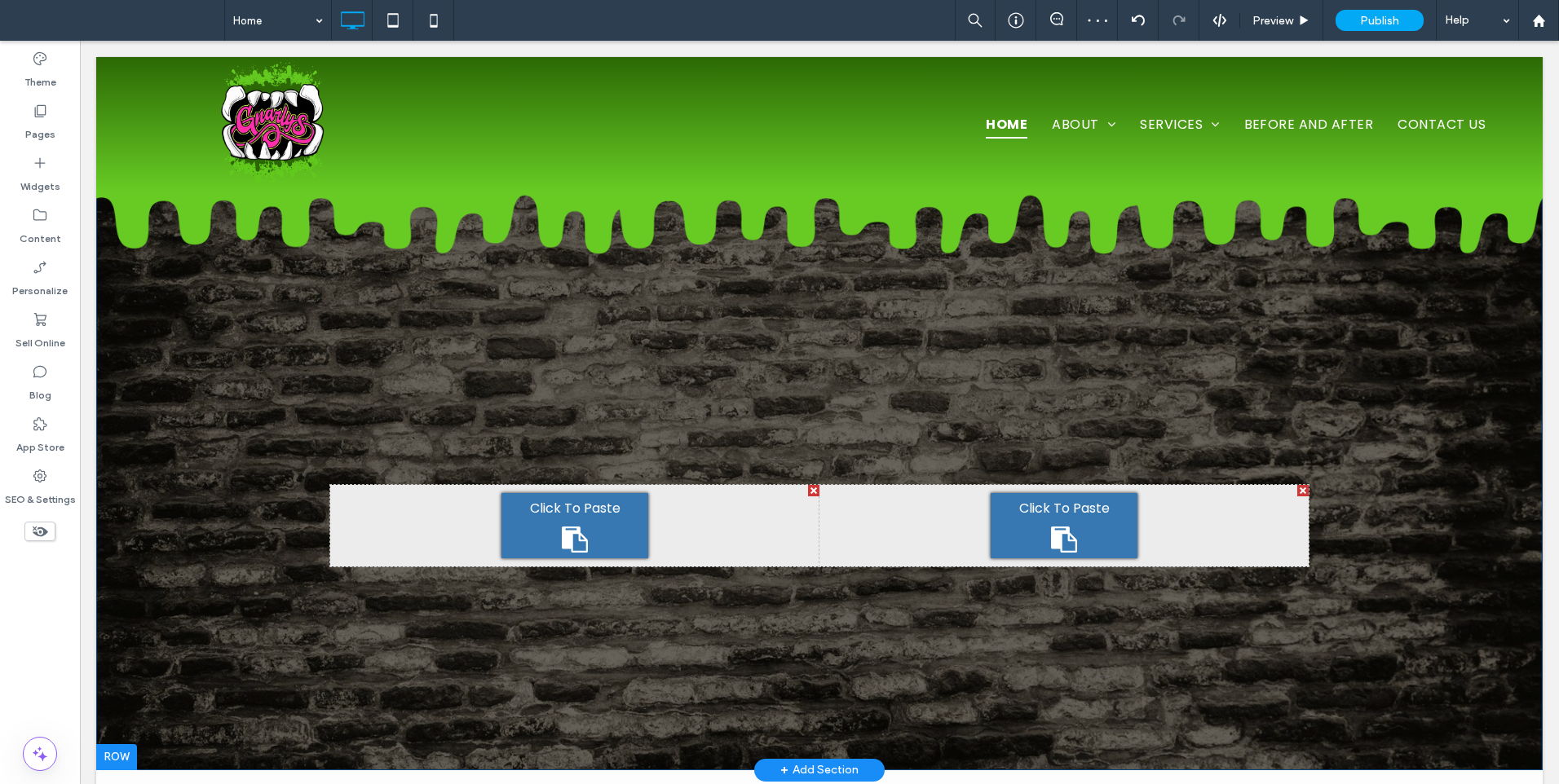
click at [121, 759] on div at bounding box center [116, 757] width 41 height 26
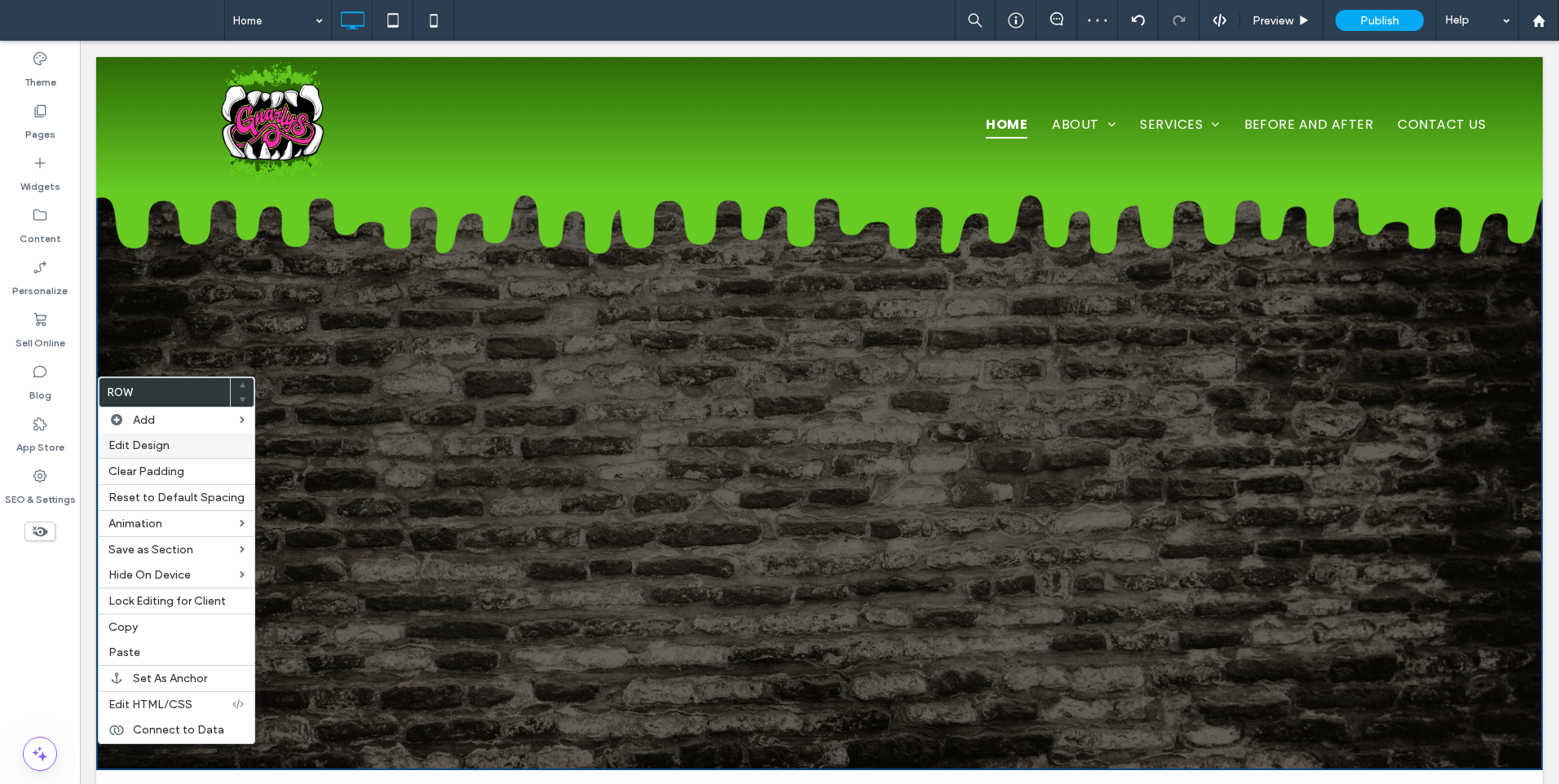
click at [158, 437] on div "Edit Design" at bounding box center [176, 445] width 155 height 25
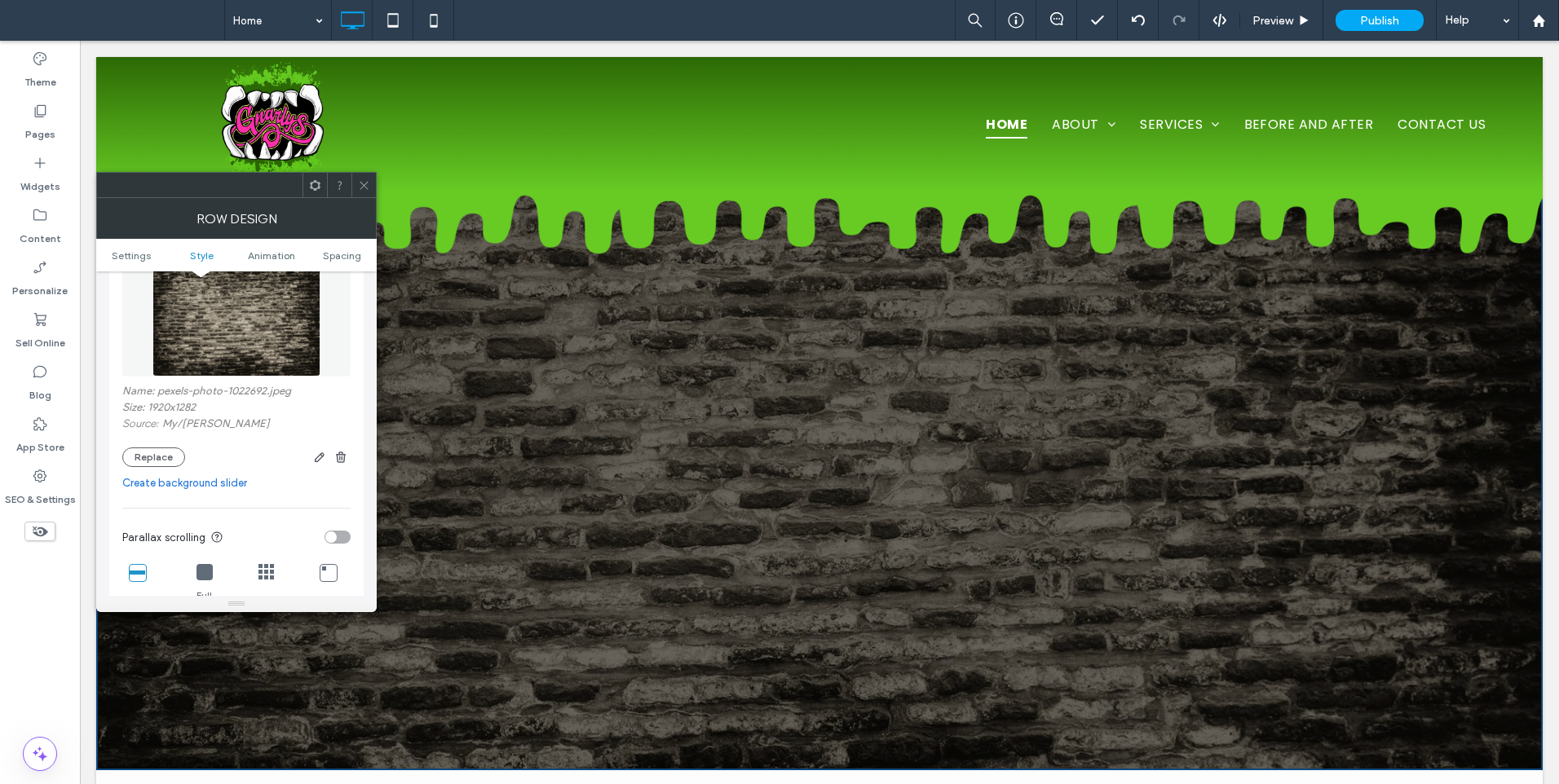
scroll to position [407, 0]
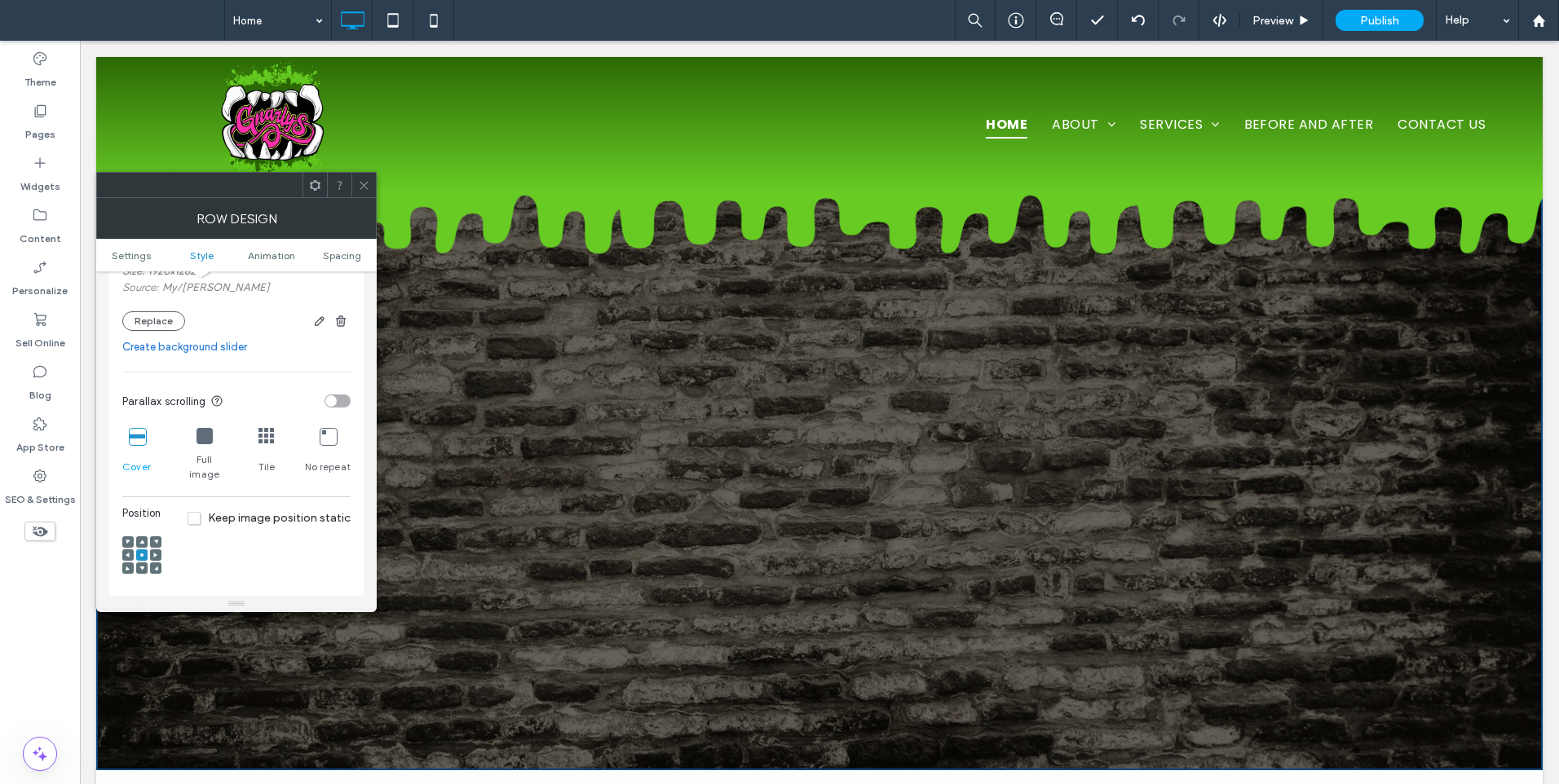
click at [216, 511] on span "Keep image position static" at bounding box center [269, 518] width 163 height 14
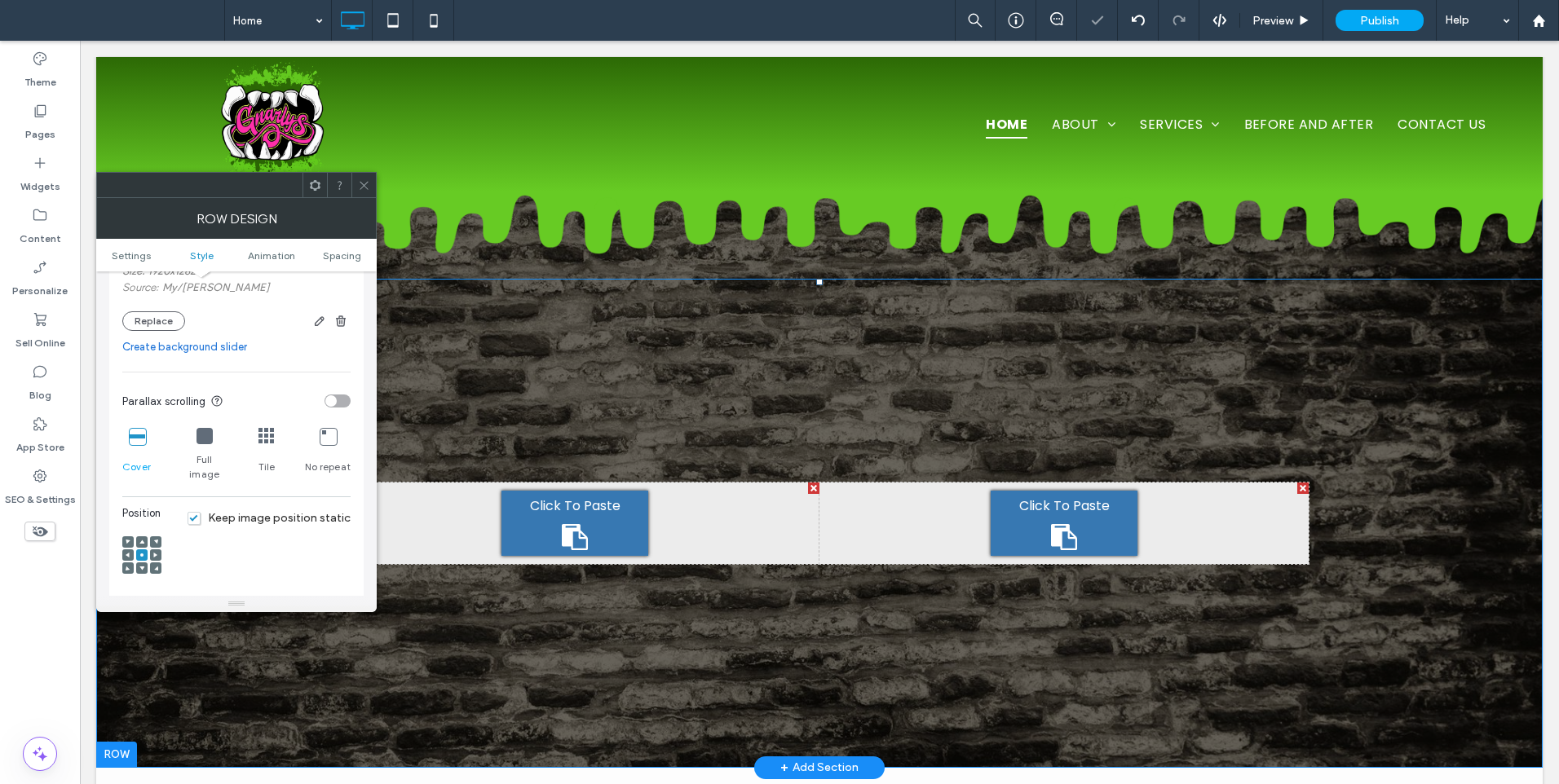
scroll to position [0, 0]
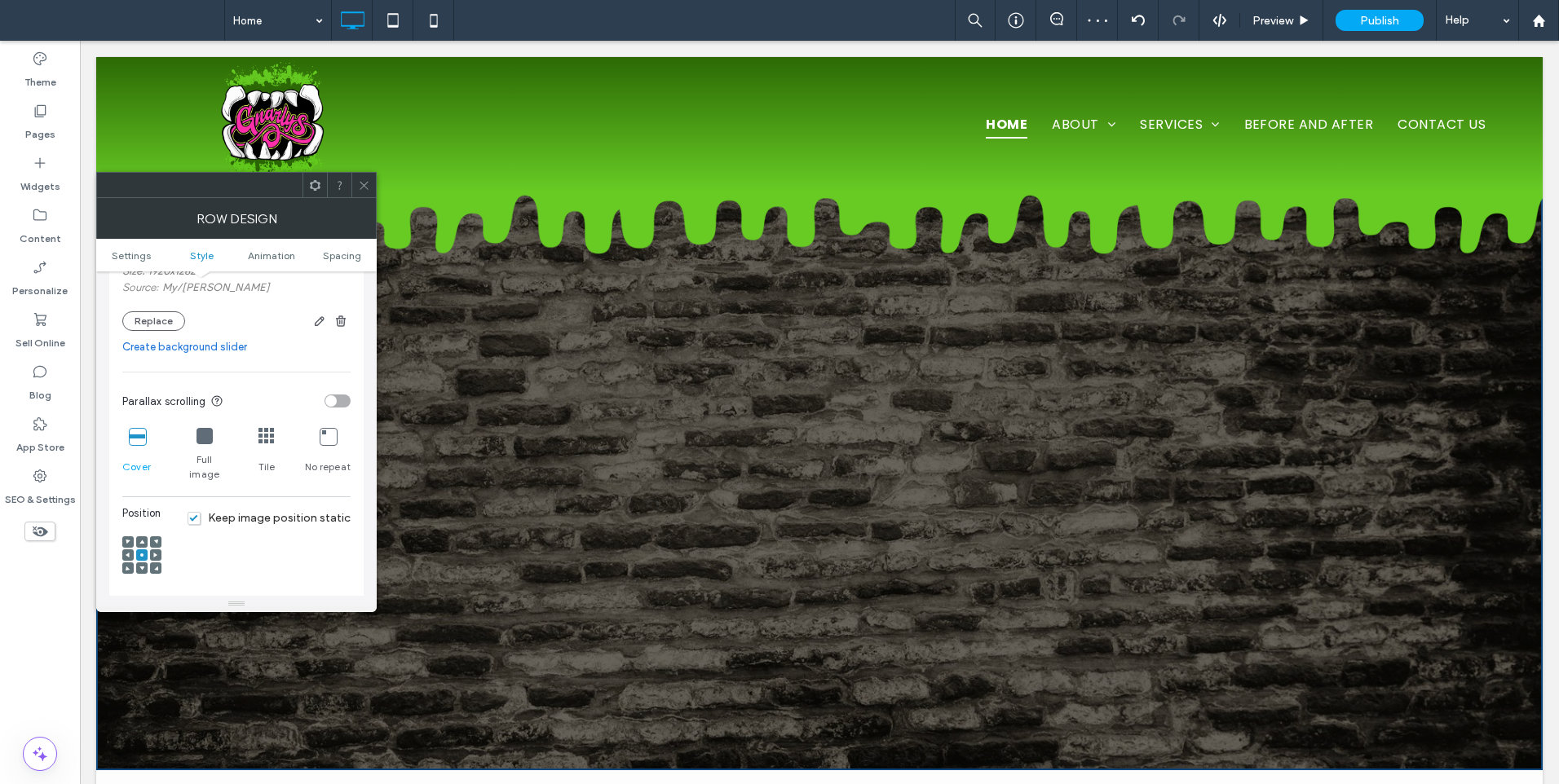
click at [362, 186] on icon at bounding box center [364, 185] width 12 height 12
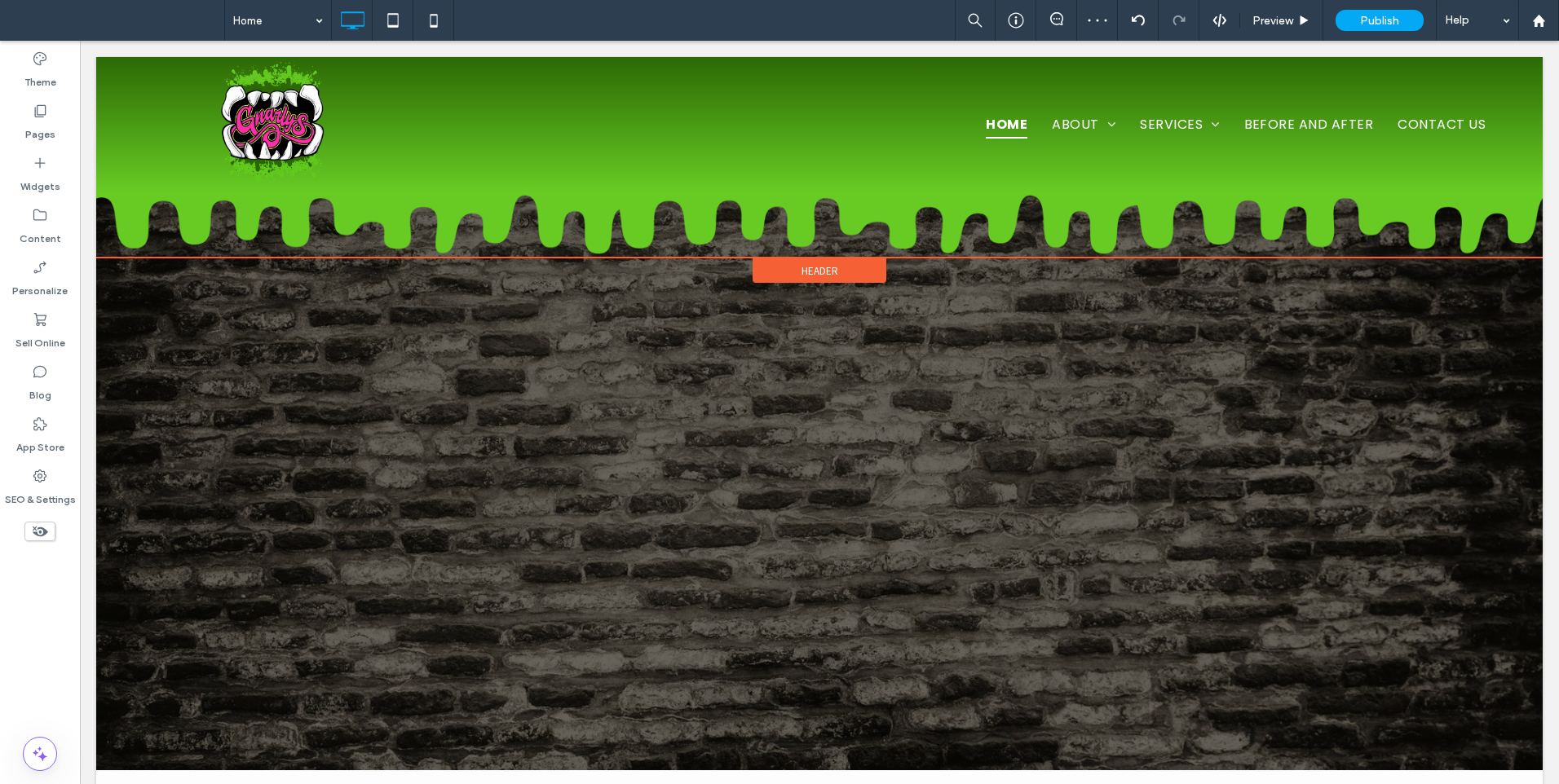
click at [771, 275] on div "Header" at bounding box center [820, 270] width 134 height 25
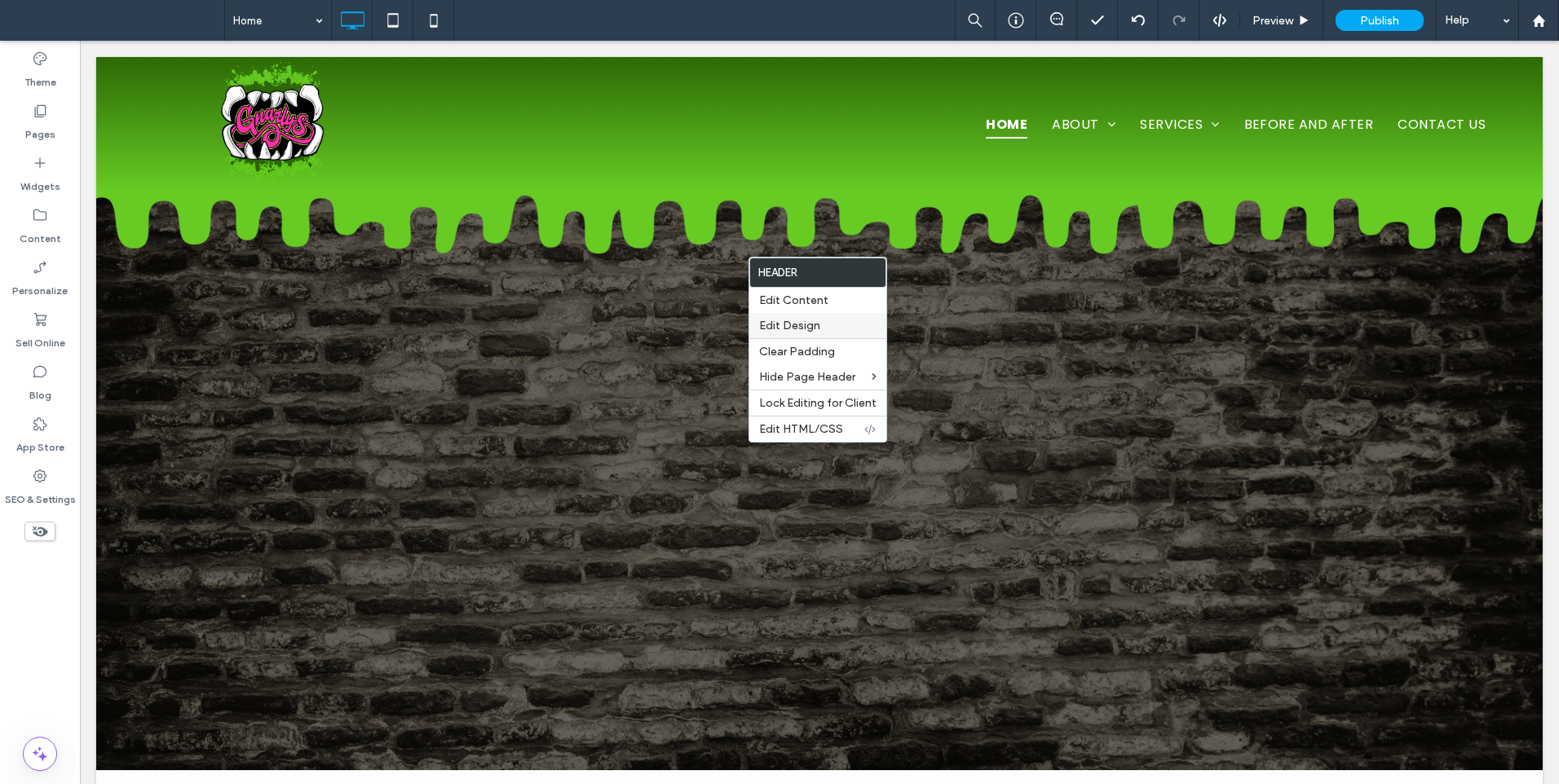
click at [800, 321] on span "Edit Design" at bounding box center [789, 326] width 61 height 14
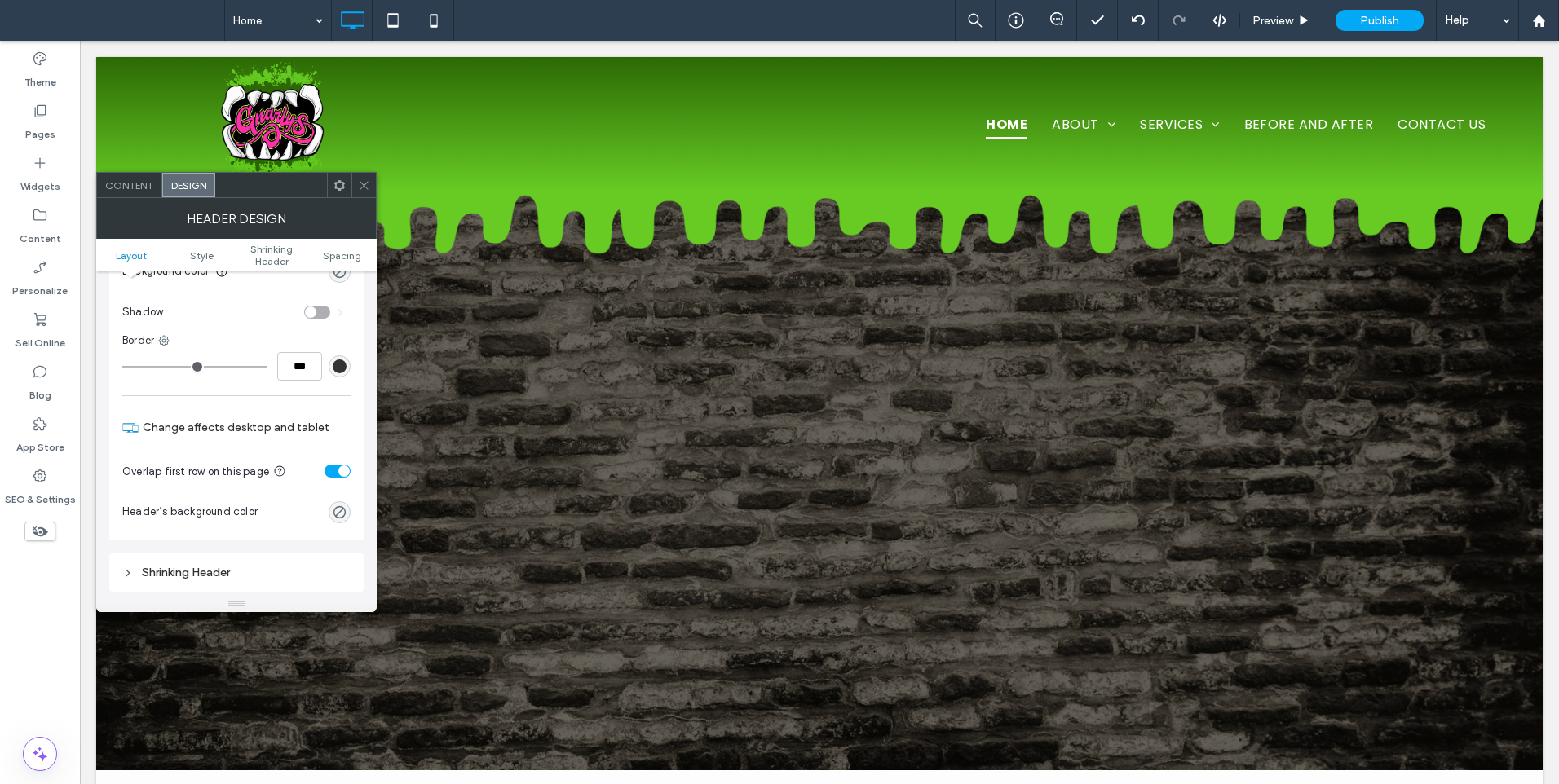
scroll to position [407, 0]
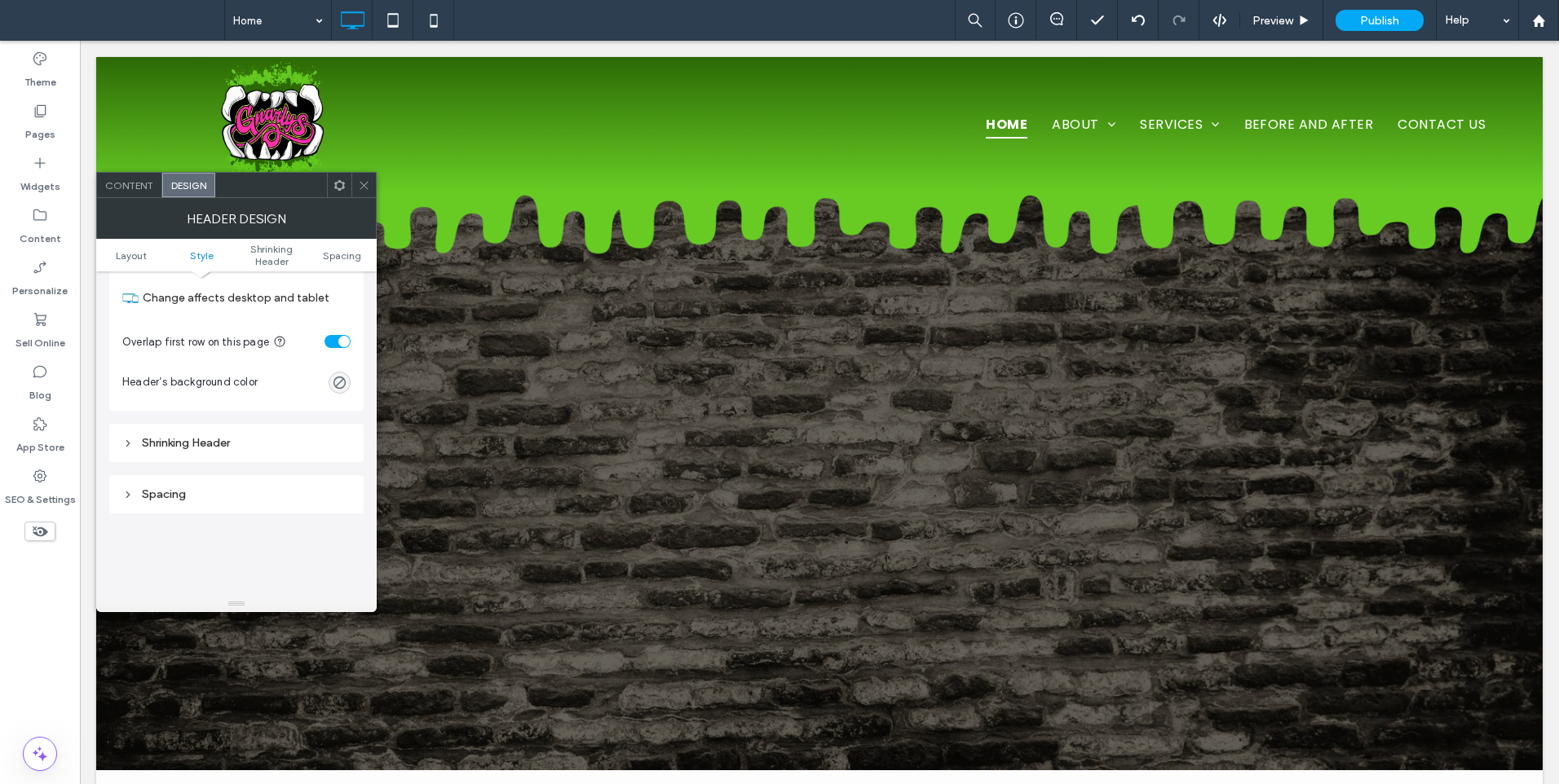
click at [213, 436] on div "Shrinking Header" at bounding box center [236, 443] width 228 height 14
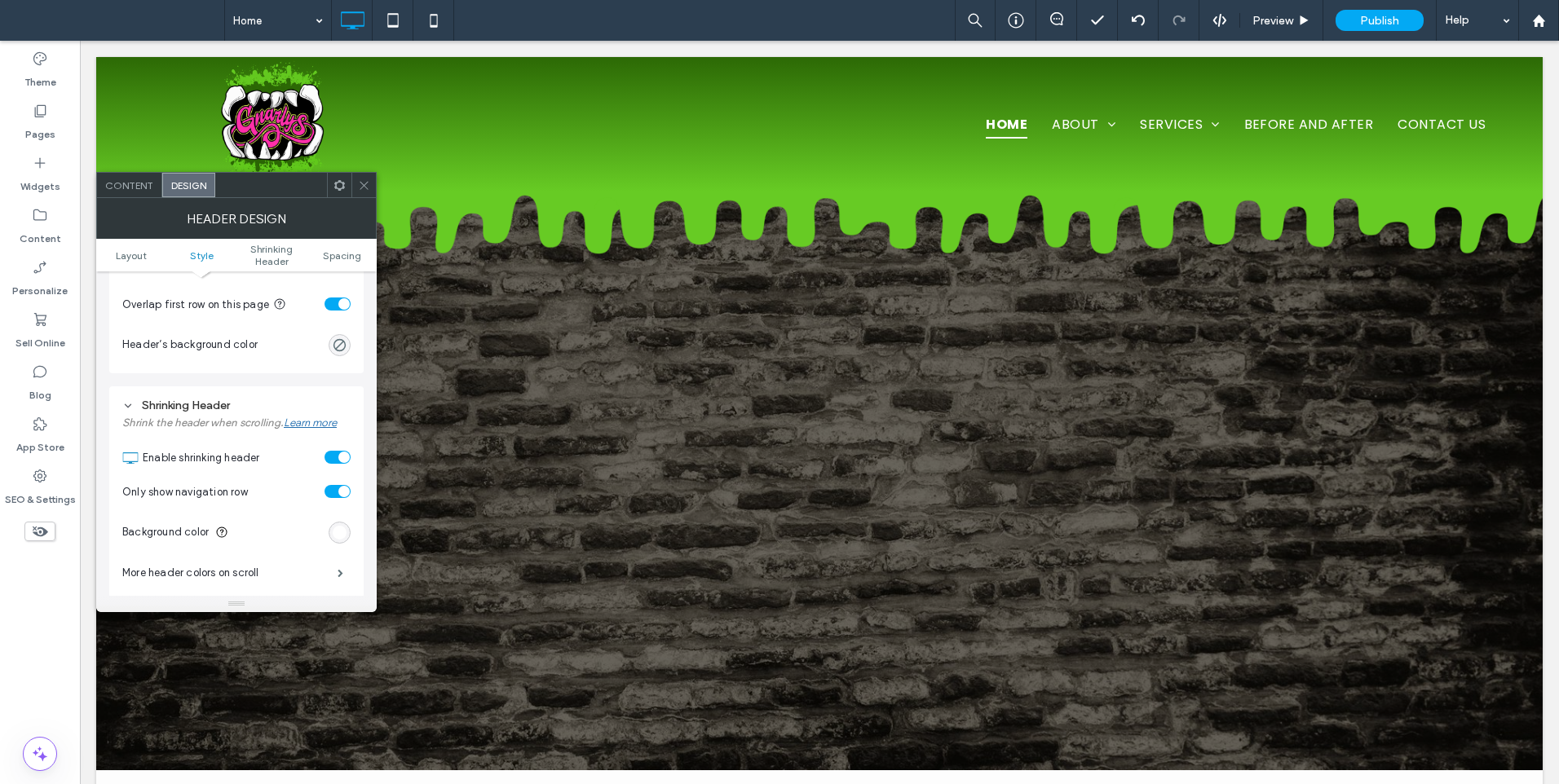
scroll to position [544, 0]
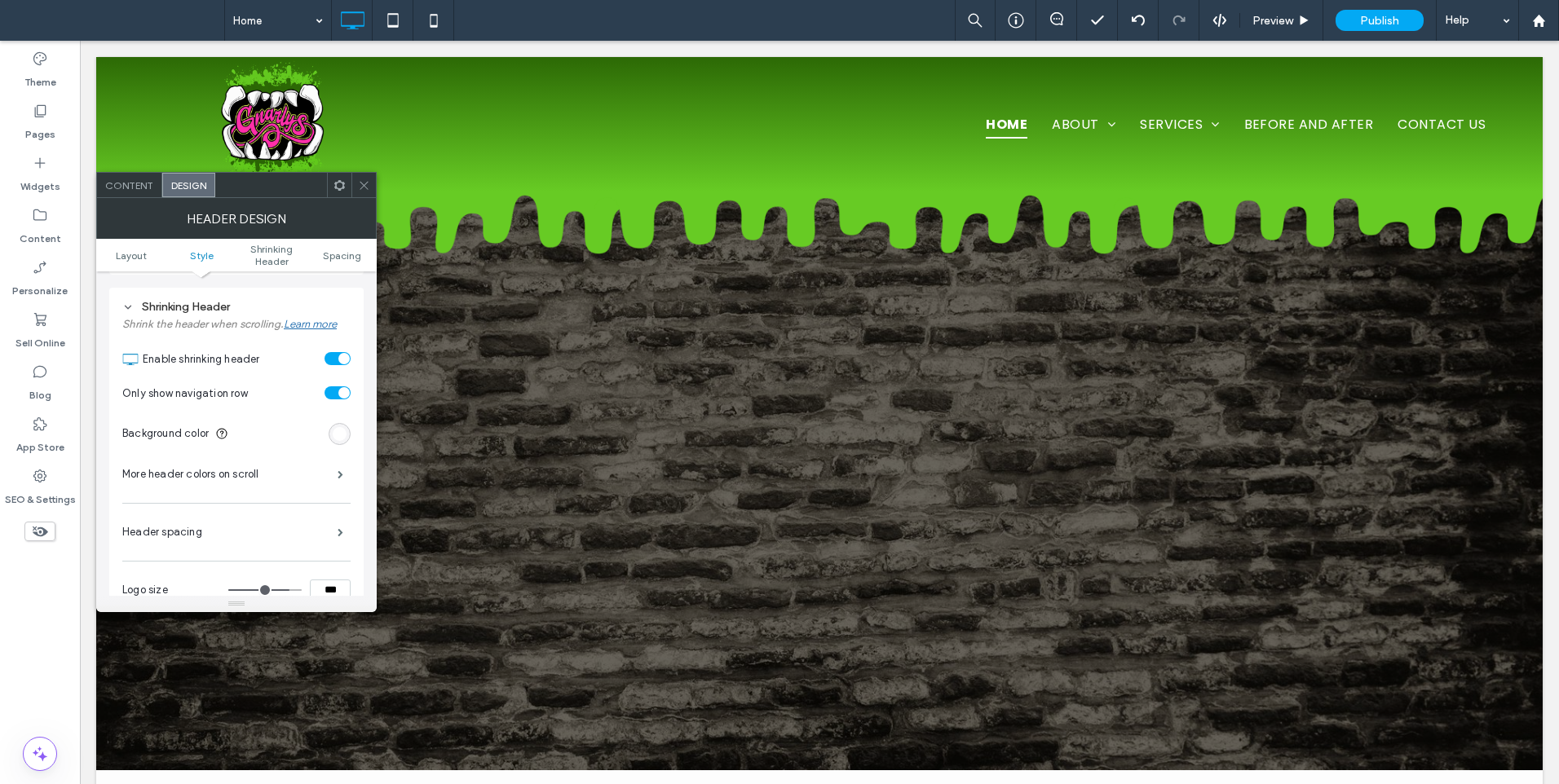
click at [340, 394] on div "toggle" at bounding box center [344, 392] width 11 height 11
click at [362, 185] on icon at bounding box center [364, 185] width 12 height 12
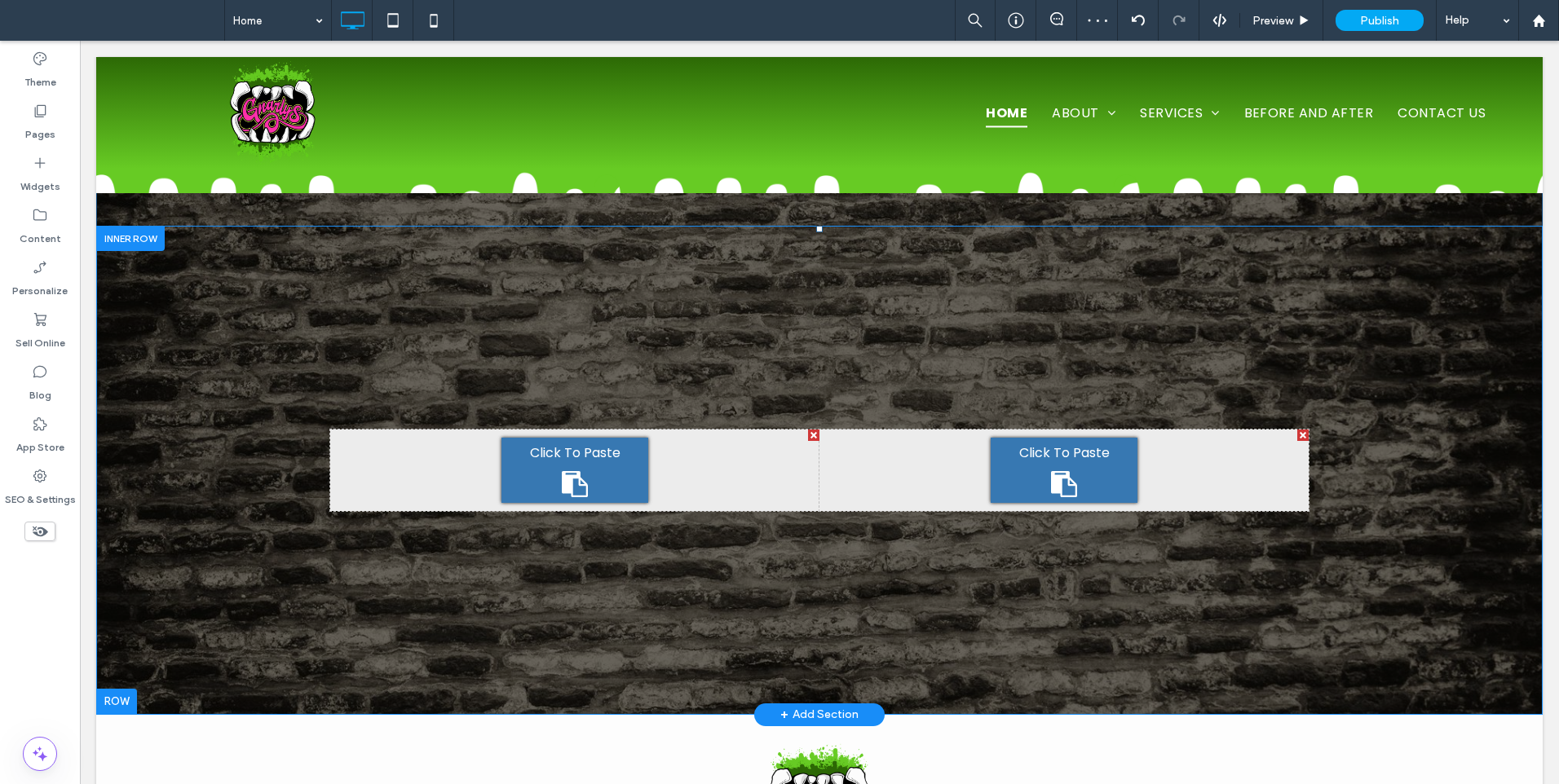
scroll to position [0, 0]
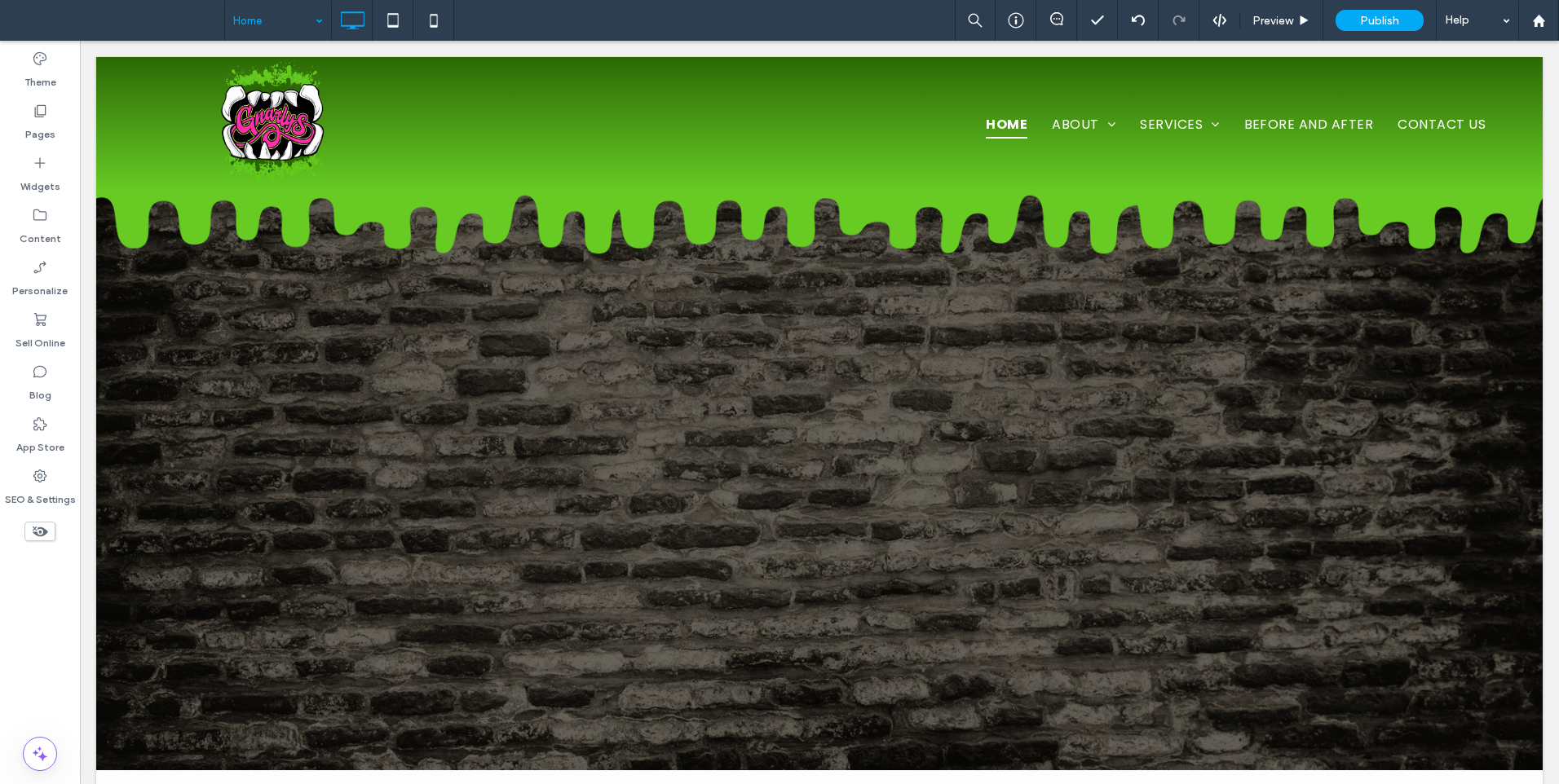
click at [279, 31] on div at bounding box center [779, 392] width 1559 height 784
click at [277, 21] on div at bounding box center [779, 392] width 1559 height 784
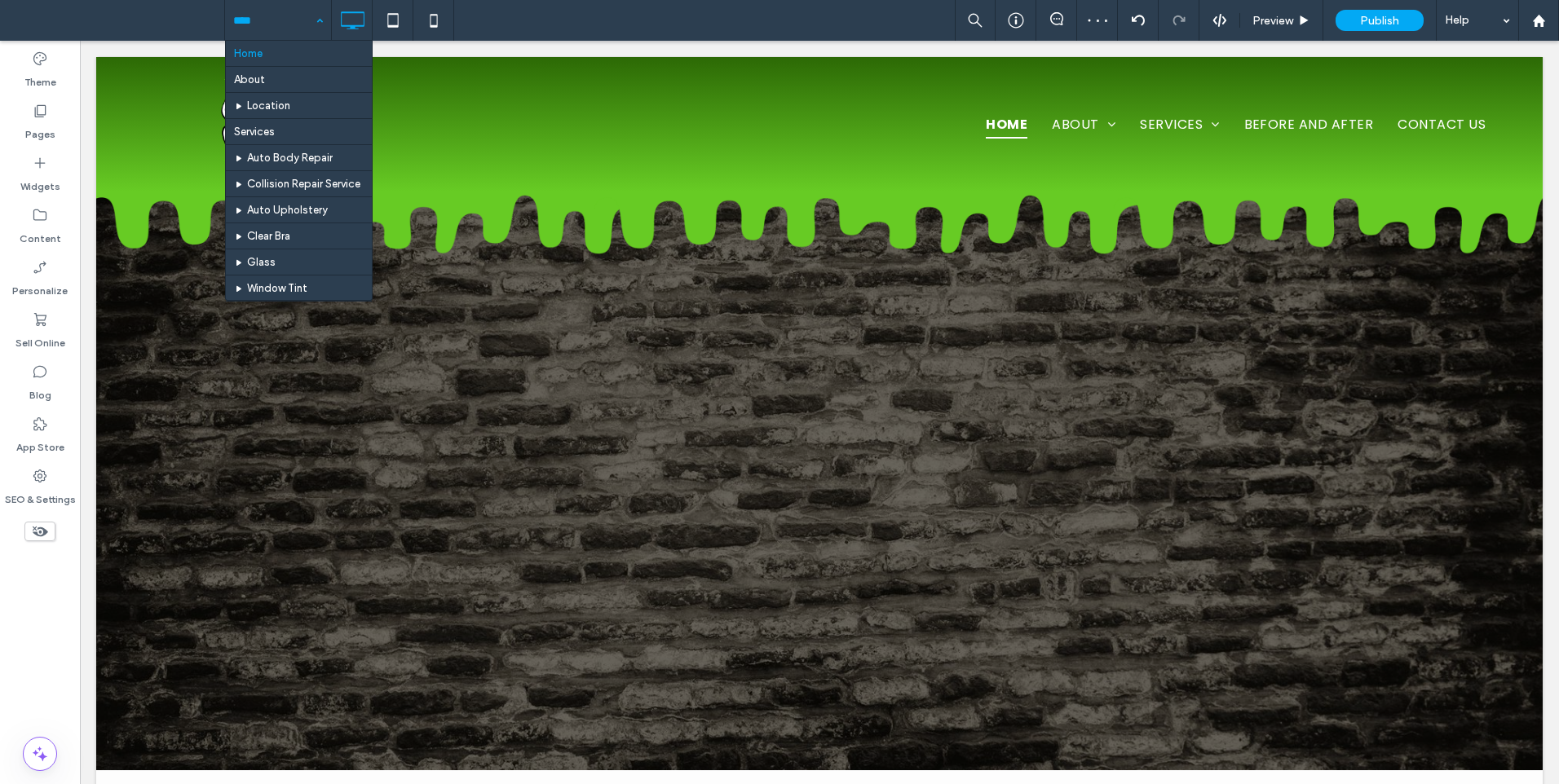
click at [324, 20] on div "Home About Location Services Auto Body Repair Collision Repair Service Auto Uph…" at bounding box center [278, 20] width 106 height 41
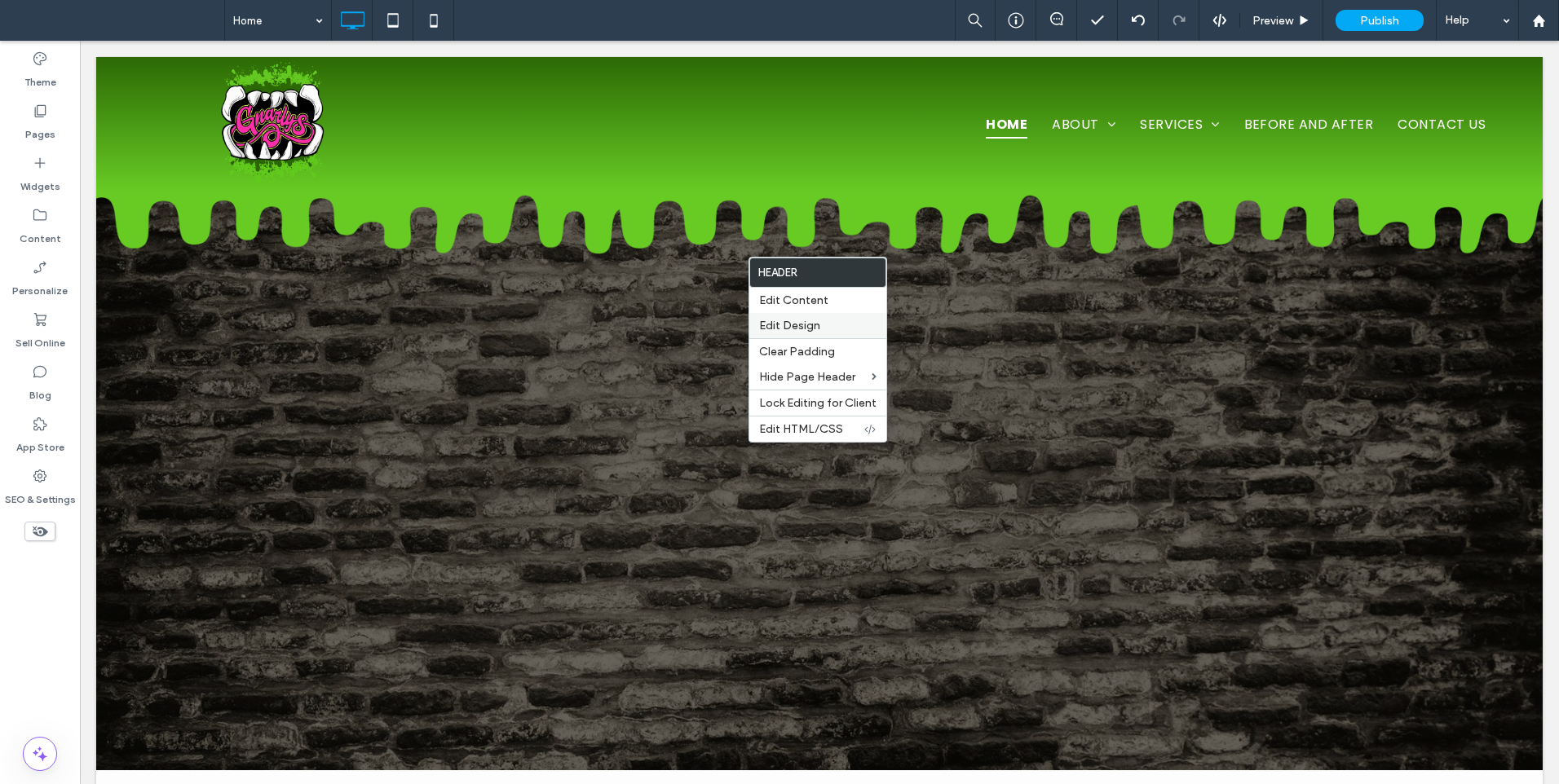
click at [815, 319] on span "Edit Design" at bounding box center [789, 326] width 61 height 14
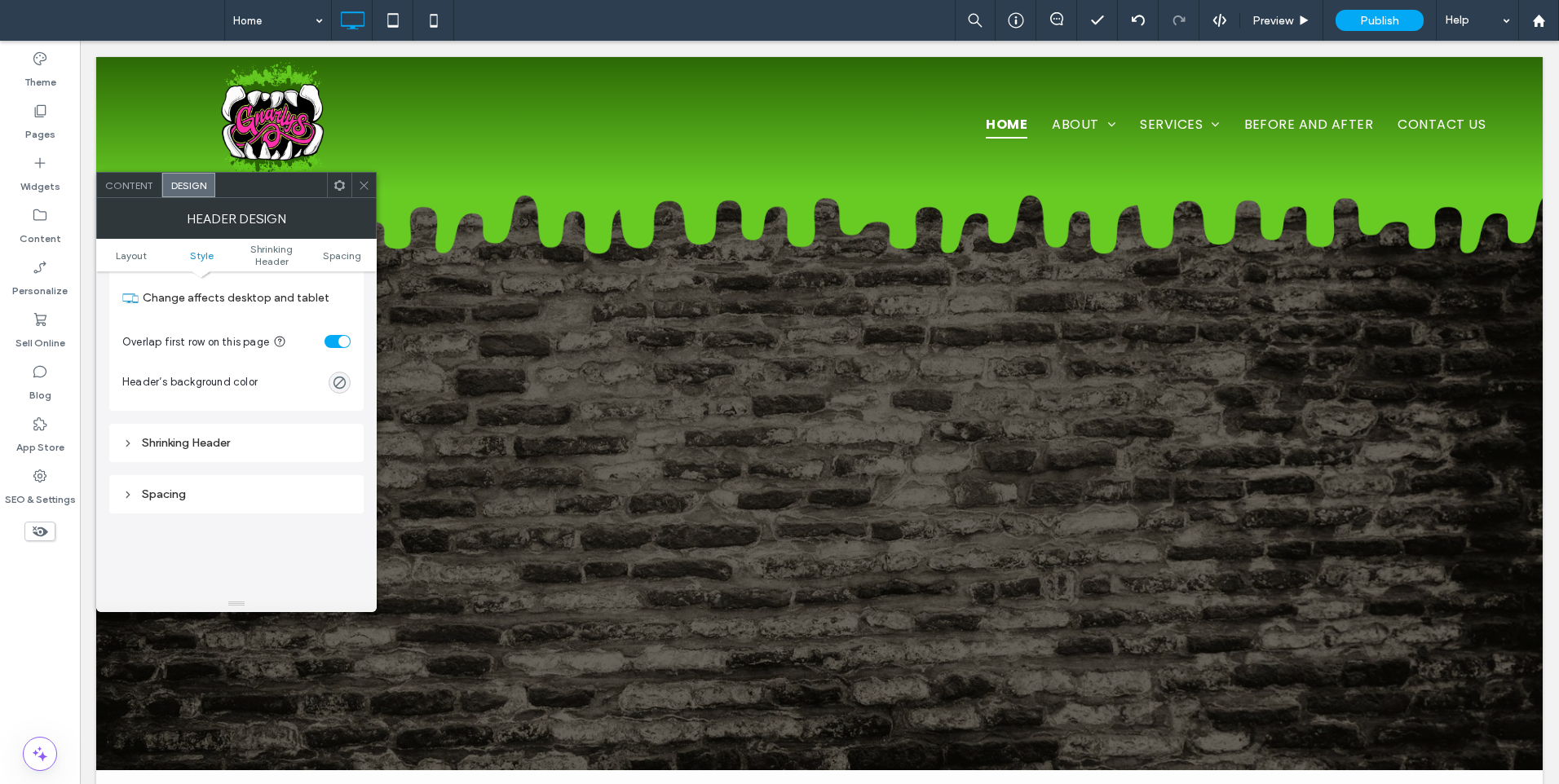
scroll to position [440, 0]
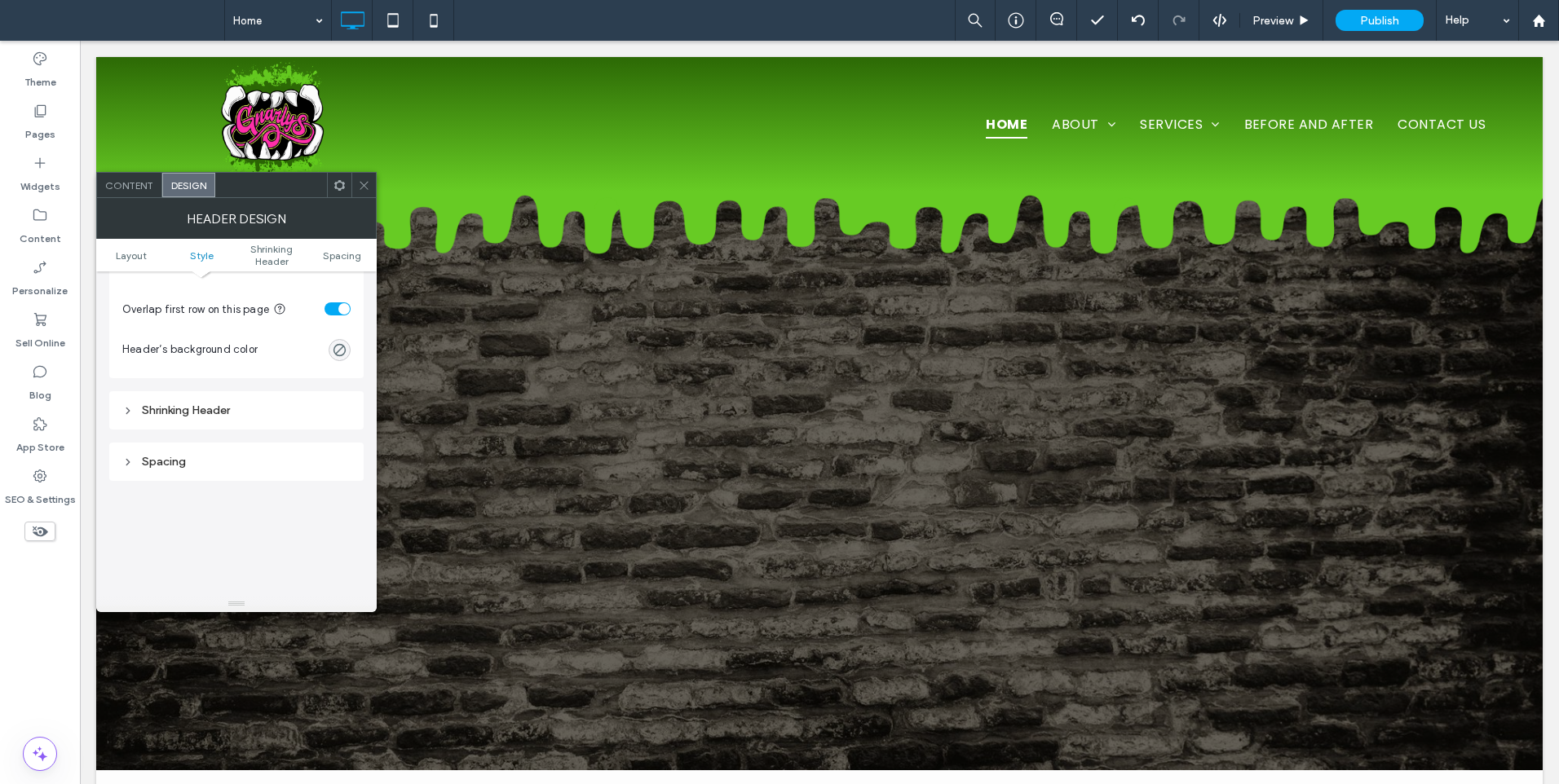
click at [220, 407] on div "Shrinking Header" at bounding box center [236, 410] width 228 height 14
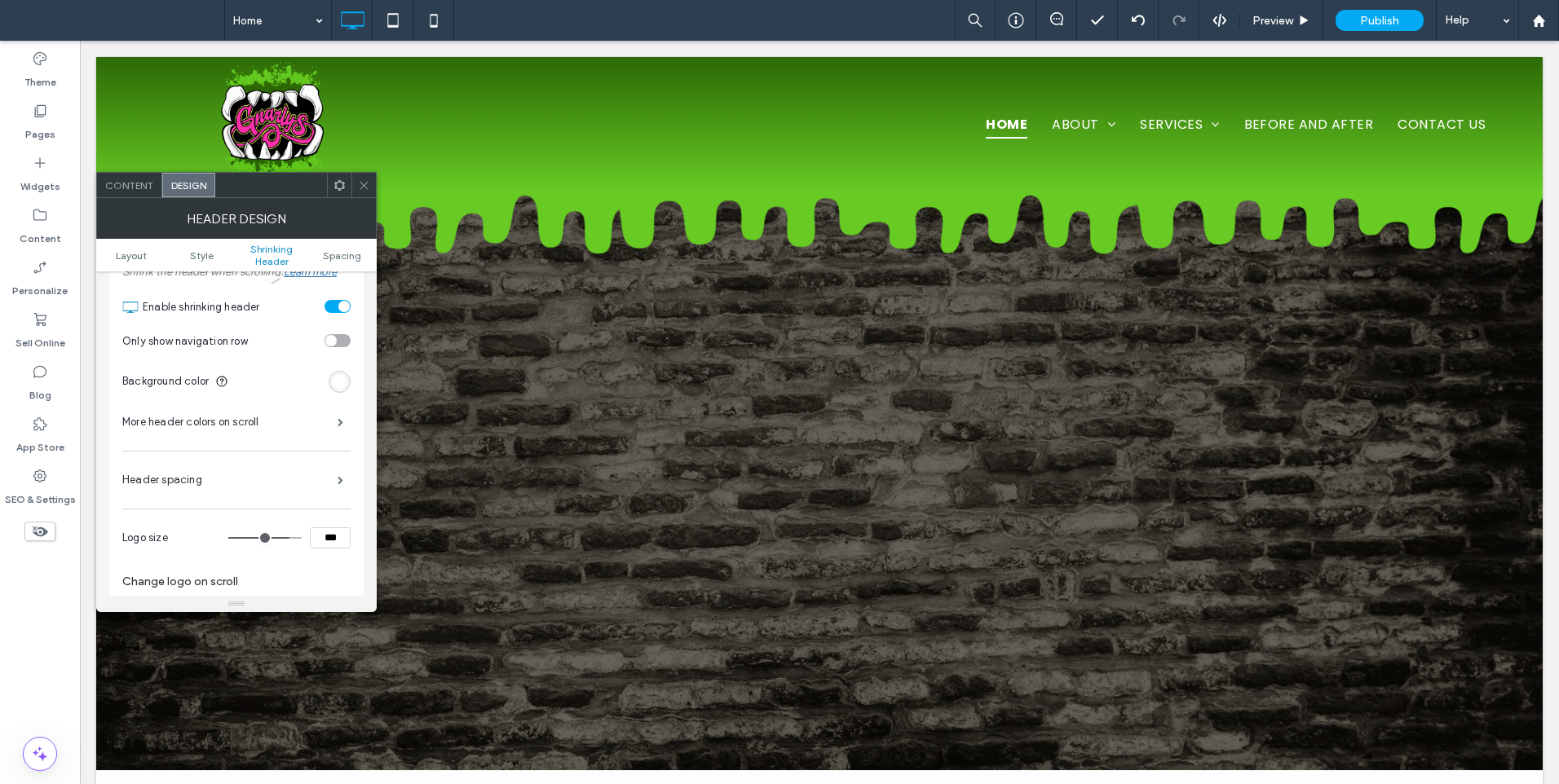
scroll to position [576, 0]
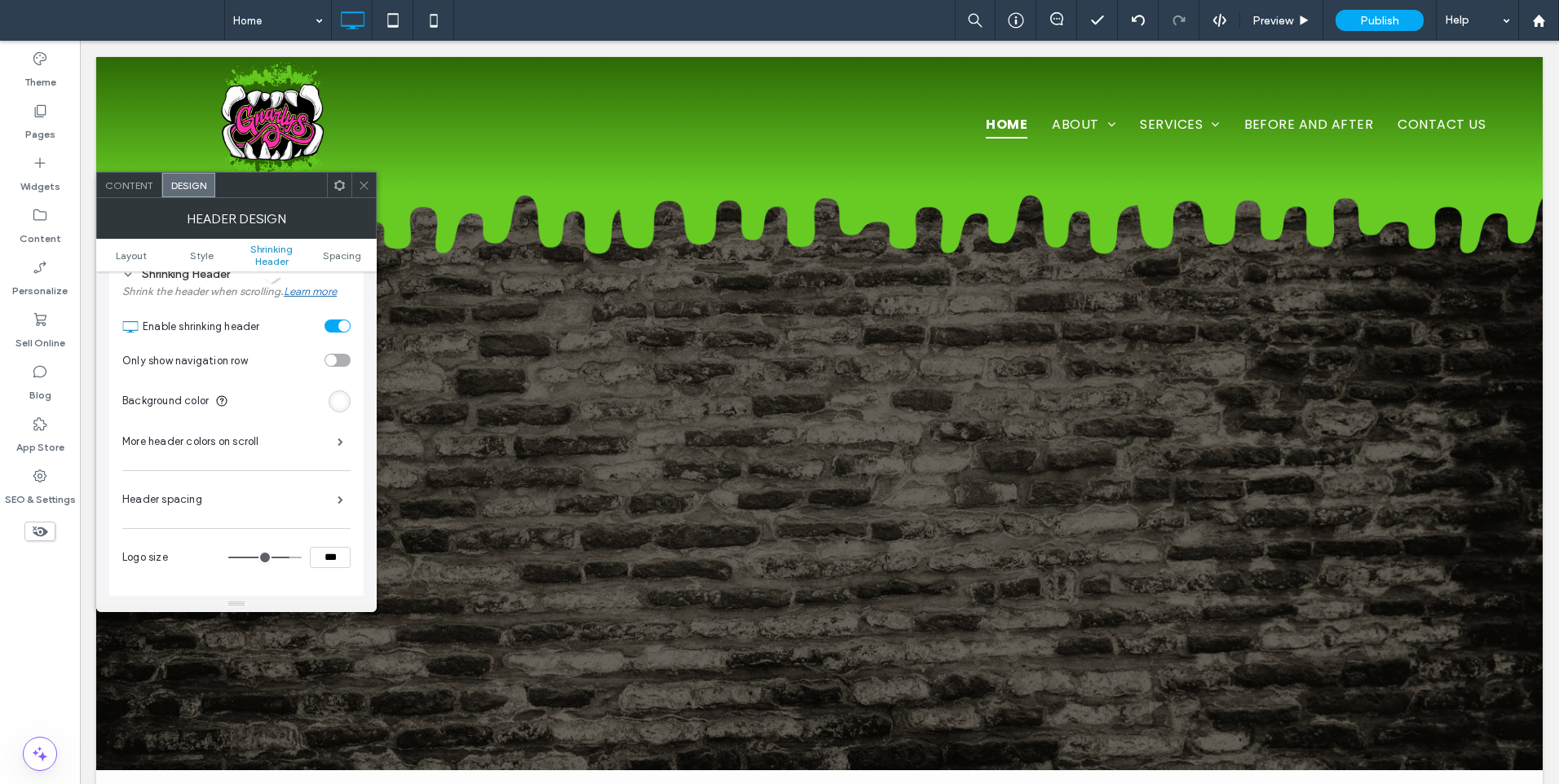
click at [337, 320] on div "toggle" at bounding box center [337, 326] width 26 height 13
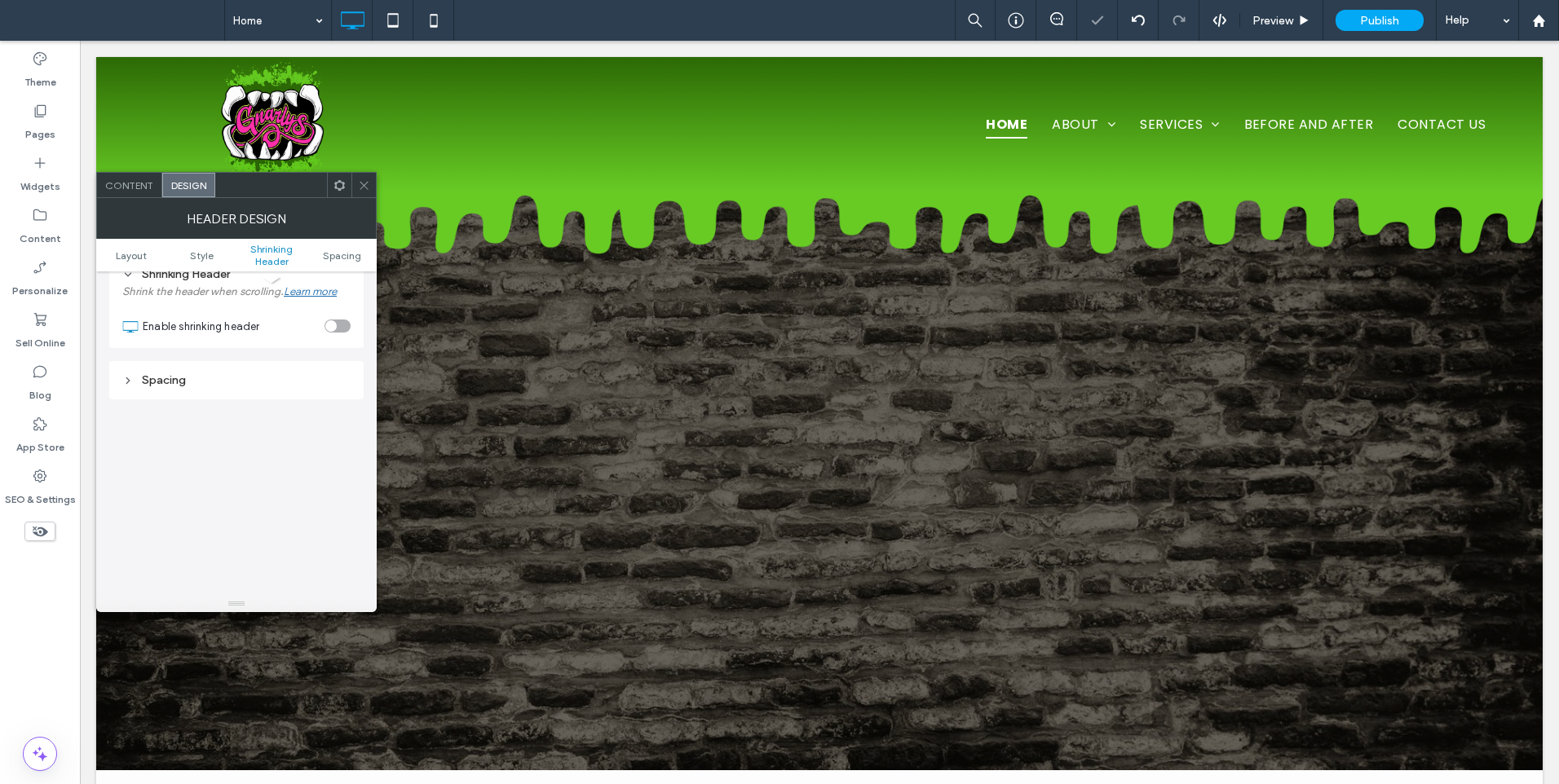
click at [337, 320] on div "toggle" at bounding box center [337, 326] width 26 height 13
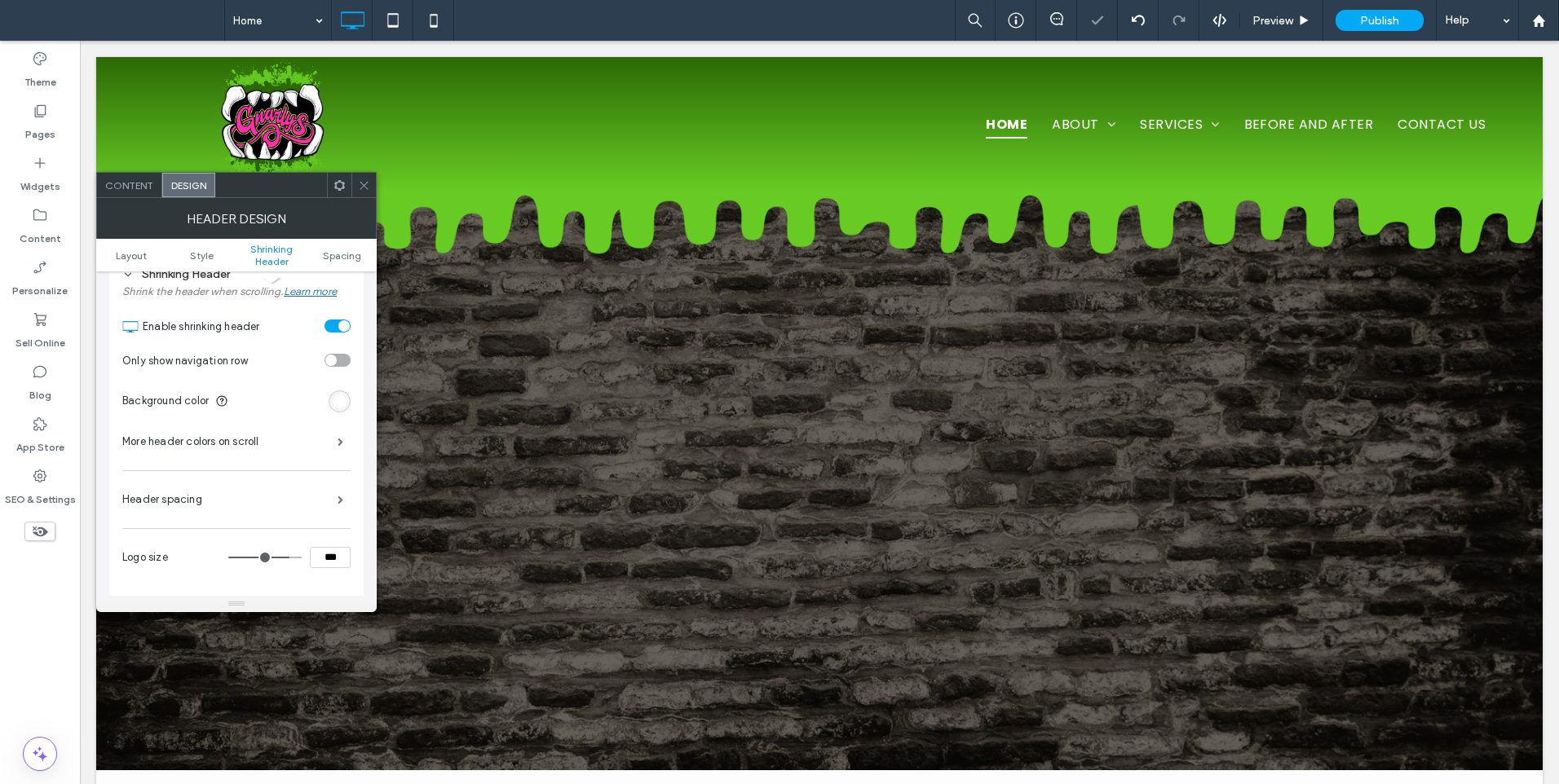
click at [367, 180] on icon at bounding box center [364, 185] width 12 height 12
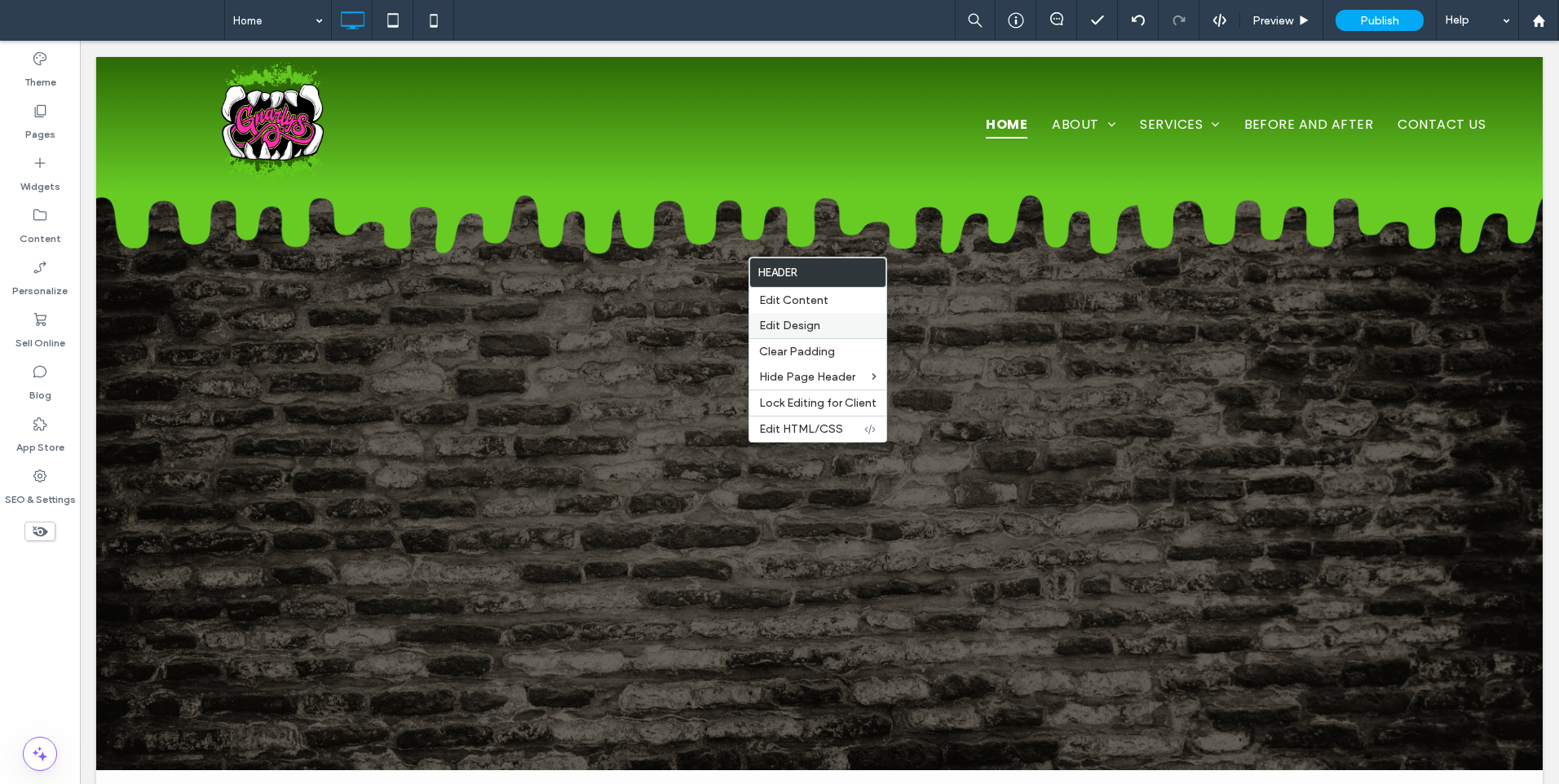
click at [809, 320] on span "Edit Design" at bounding box center [789, 326] width 61 height 14
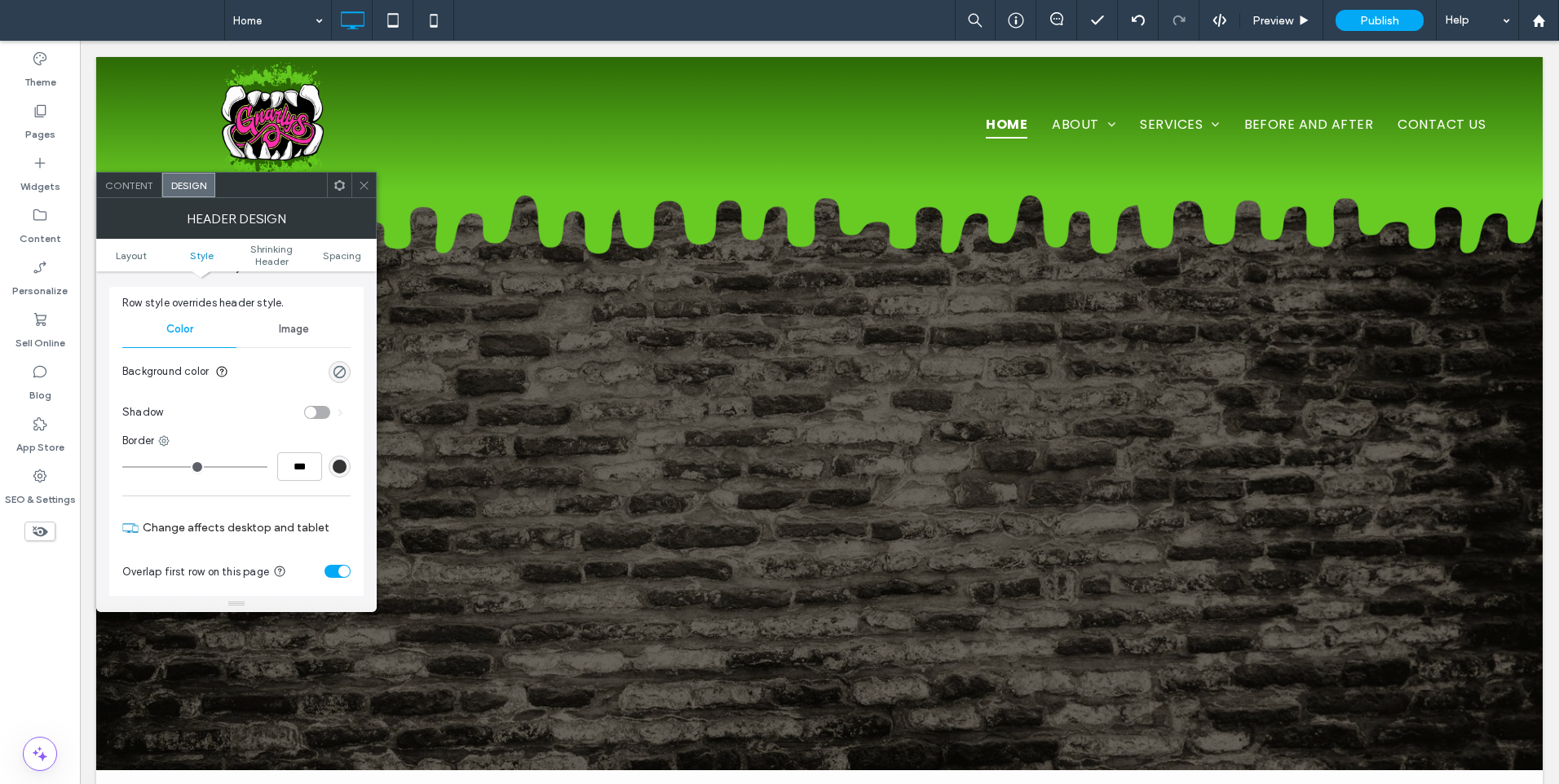
scroll to position [407, 0]
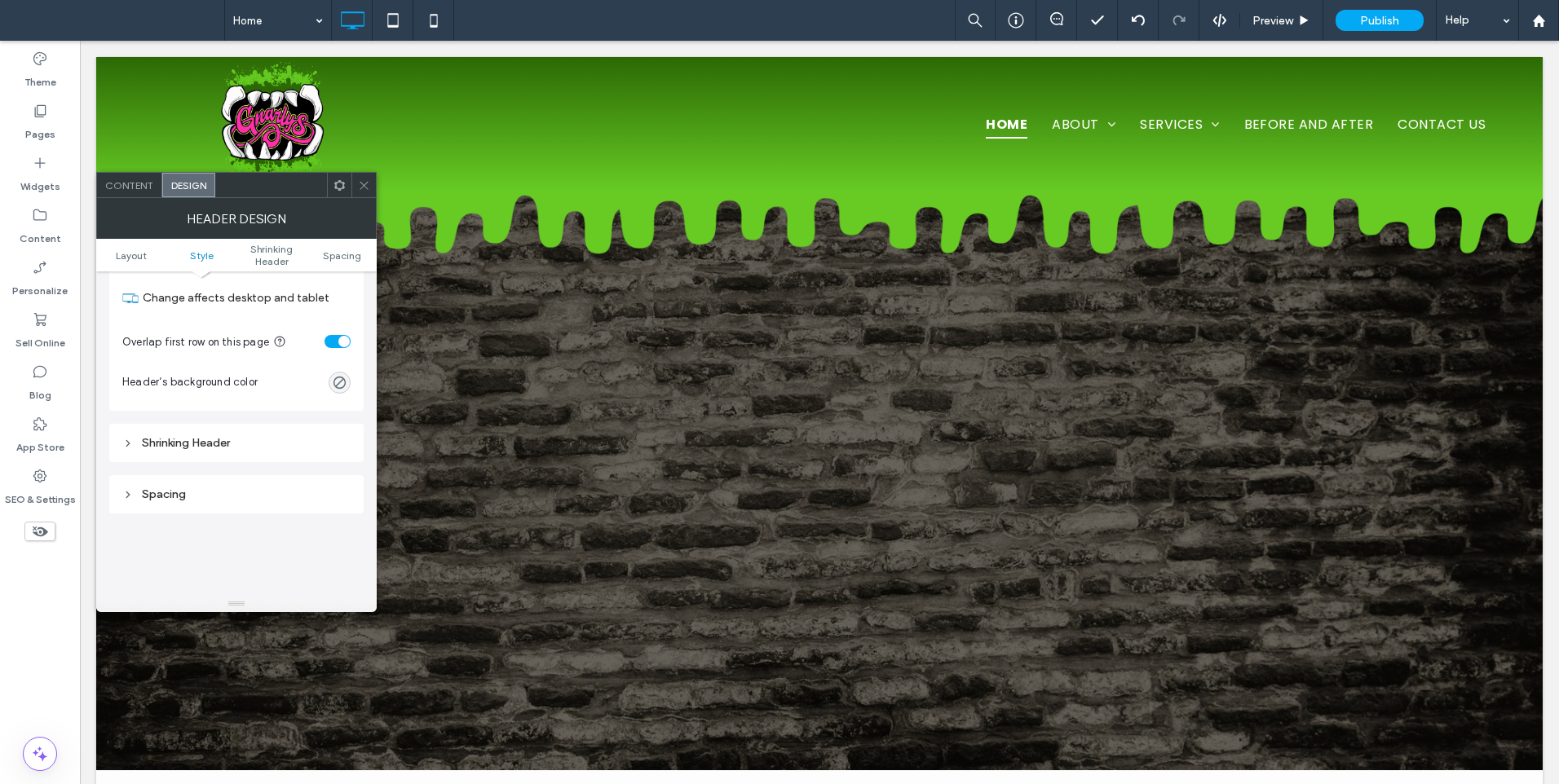
click at [251, 431] on div "Shrinking Header" at bounding box center [237, 442] width 255 height 38
click at [251, 433] on div "Shrinking Header" at bounding box center [236, 443] width 228 height 22
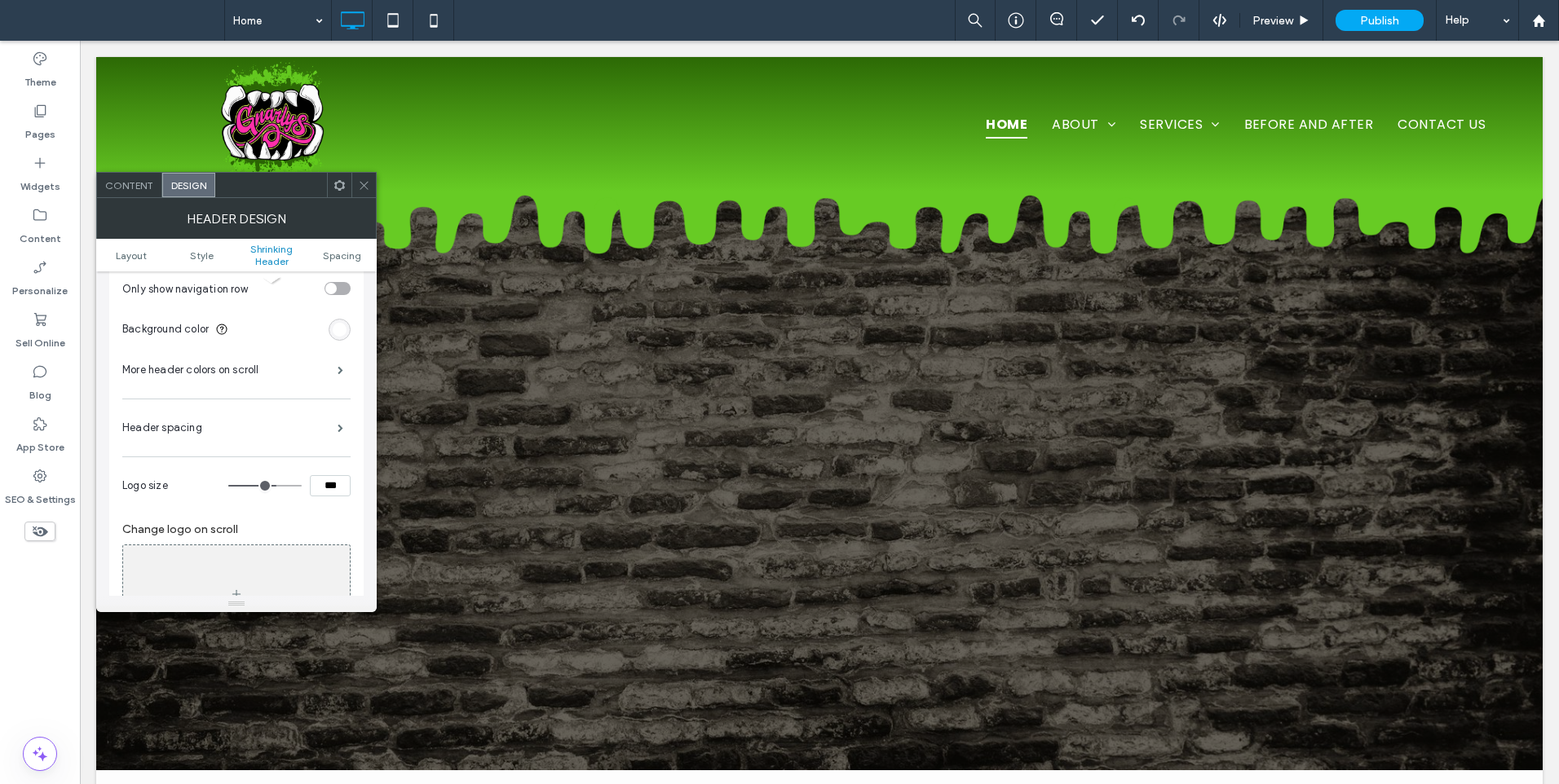
scroll to position [679, 0]
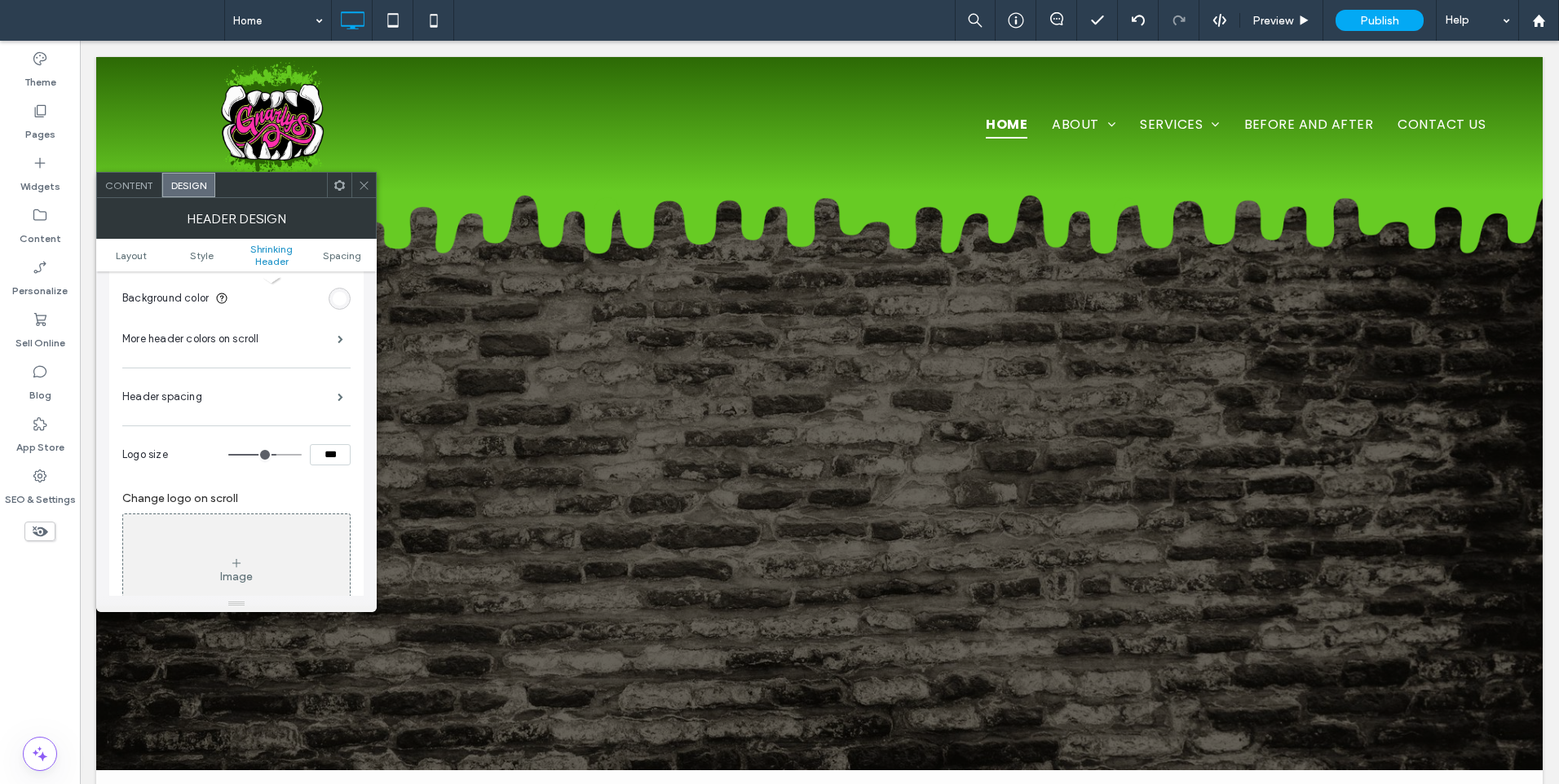
type input "**"
type input "***"
type input "**"
type input "***"
type input "**"
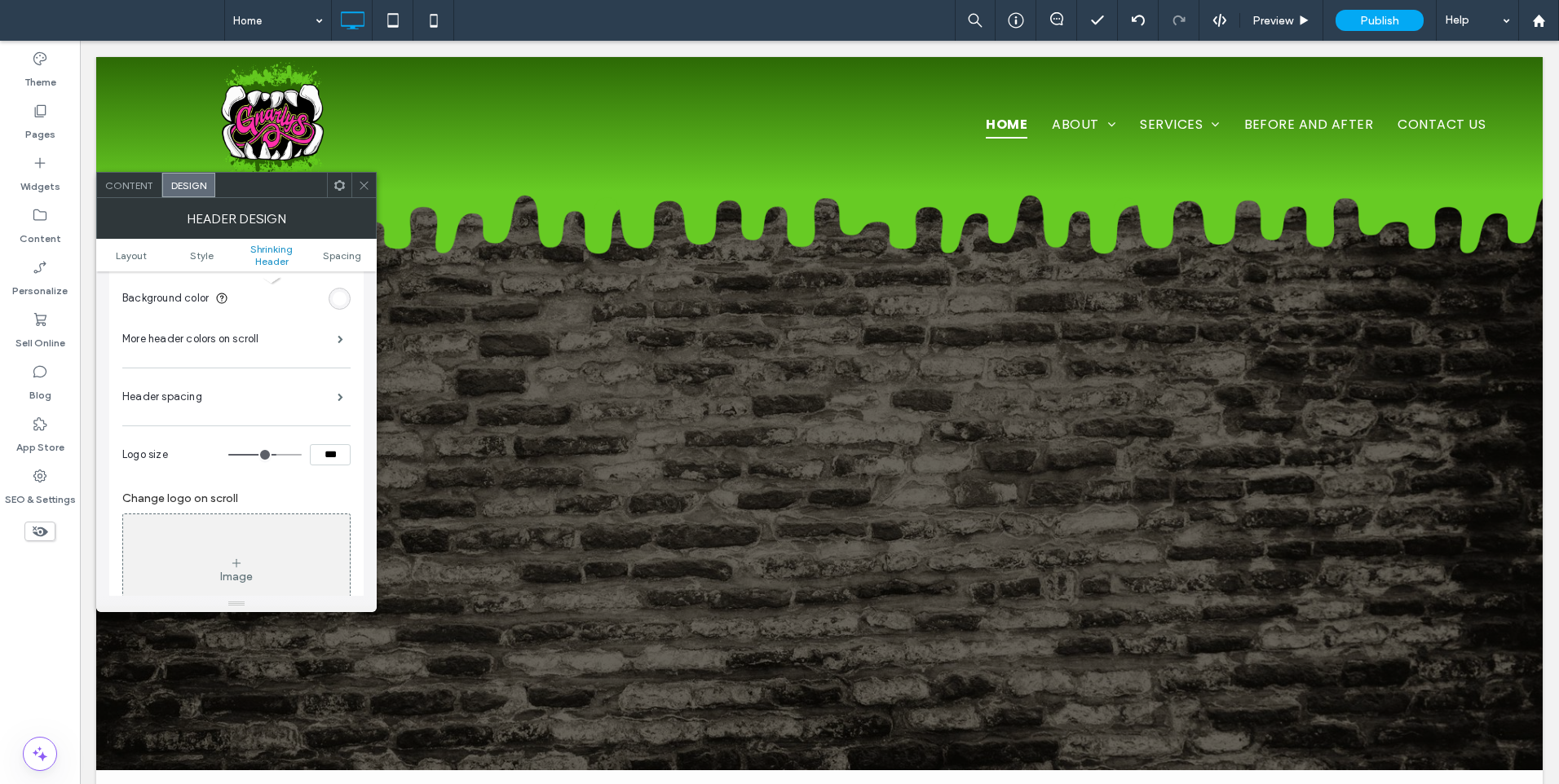
type input "***"
type input "**"
type input "***"
type input "**"
type input "***"
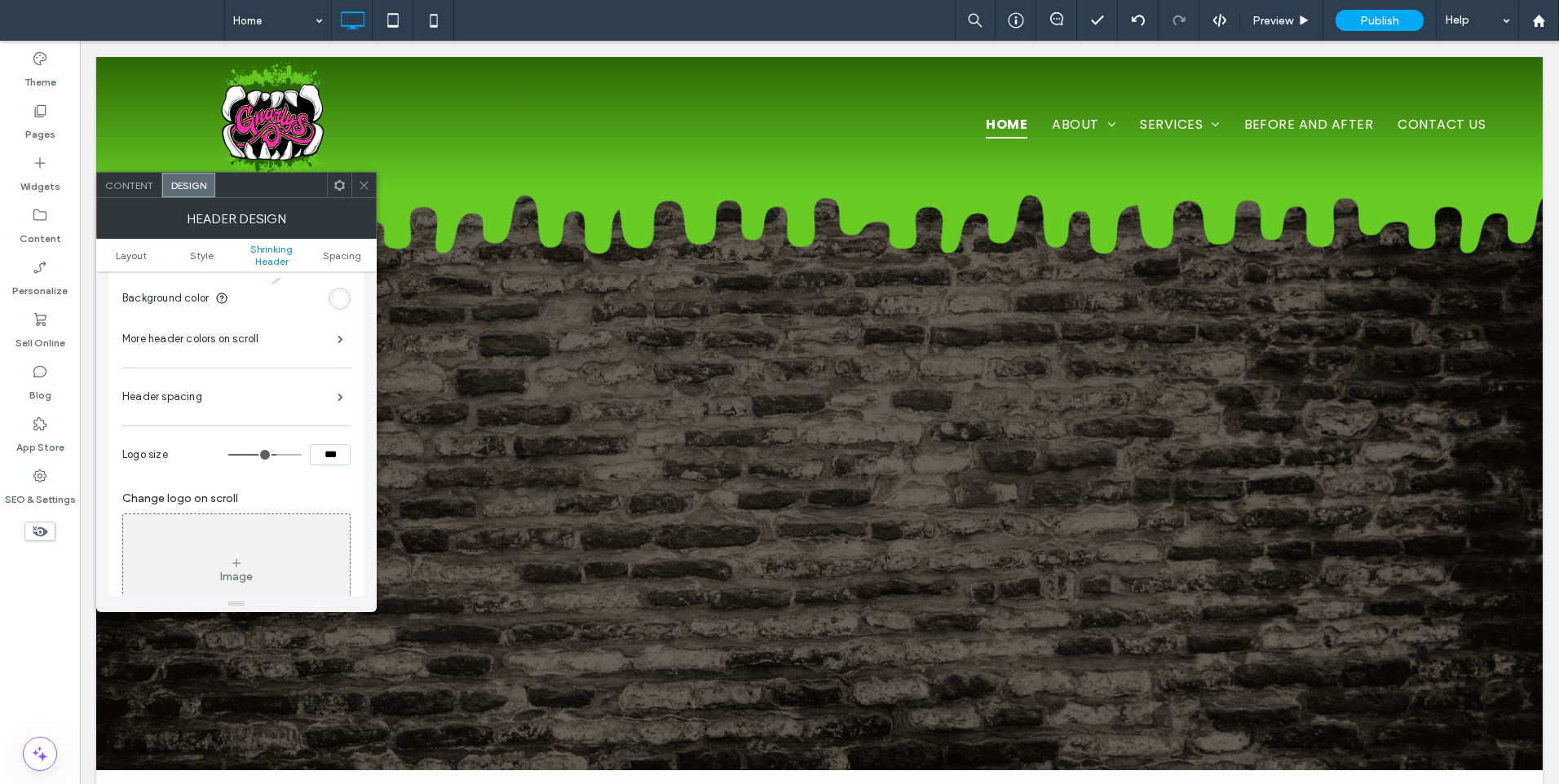
type input "**"
type input "***"
type input "**"
type input "***"
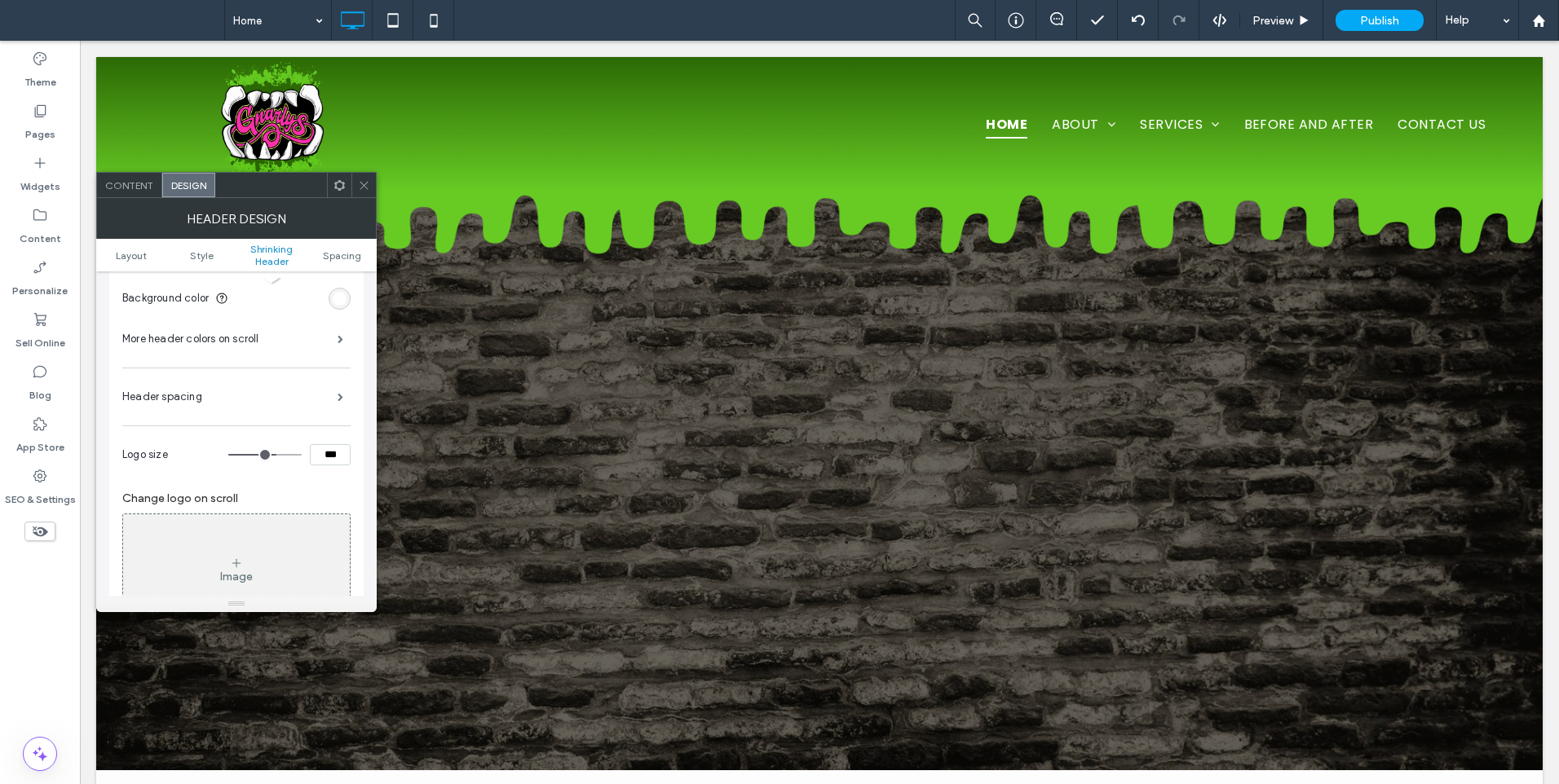
type input "****"
drag, startPoint x: 301, startPoint y: 462, endPoint x: 354, endPoint y: 463, distance: 53.0
type input "***"
click at [301, 456] on input "range" at bounding box center [265, 455] width 73 height 2
click at [361, 179] on icon at bounding box center [364, 185] width 12 height 12
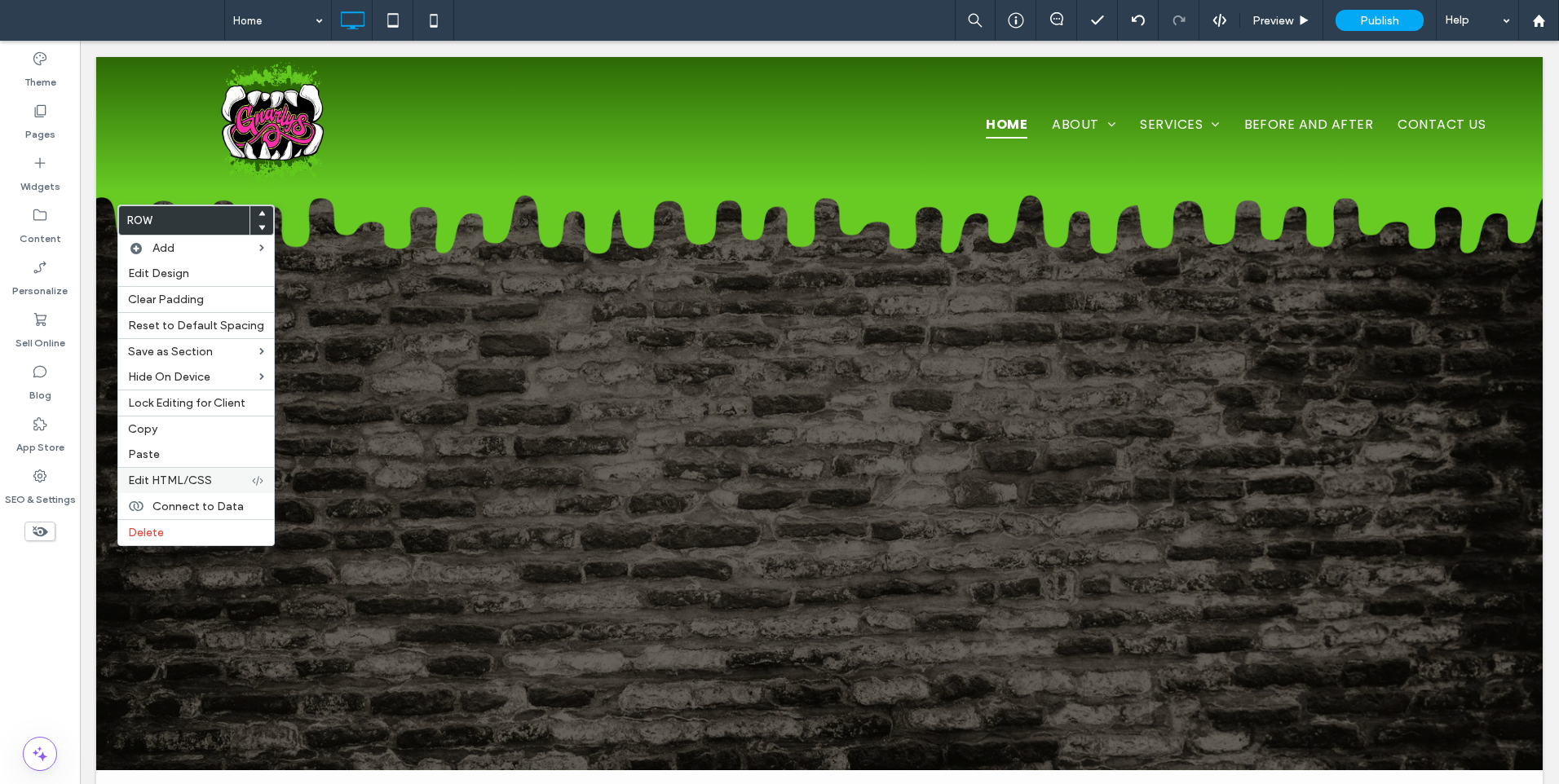
click at [176, 481] on span "Edit HTML/CSS" at bounding box center [170, 480] width 84 height 14
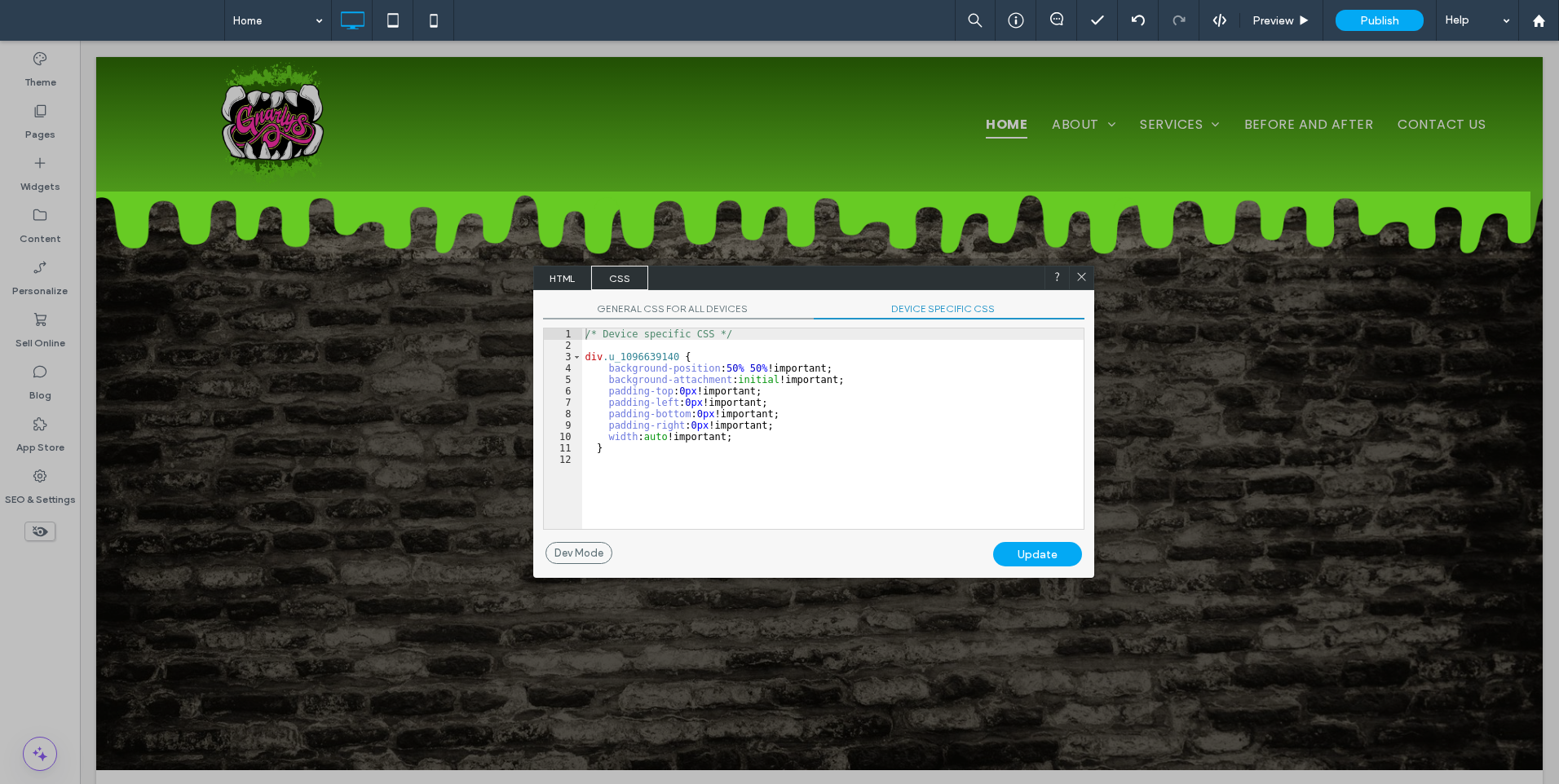
click at [980, 300] on div "GENERAL CSS FOR ALL DEVICES DEVICE SPECIFIC CSS Use with caution! Make sure you…" at bounding box center [813, 416] width 561 height 252
click at [821, 403] on div "/* Device specific CSS */ div .u_1096639140 { background-position : 50 % 50 % !…" at bounding box center [833, 440] width 502 height 223
drag, startPoint x: 807, startPoint y: 421, endPoint x: 797, endPoint y: 434, distance: 16.4
click at [805, 423] on div "/* Device specific CSS */ div .u_1096639140 { background-position : 50 % 50 % !…" at bounding box center [833, 440] width 502 height 223
click at [794, 436] on div "/* Device specific CSS */ div .u_1096639140 { background-position : 50 % 50 % !…" at bounding box center [833, 440] width 502 height 223
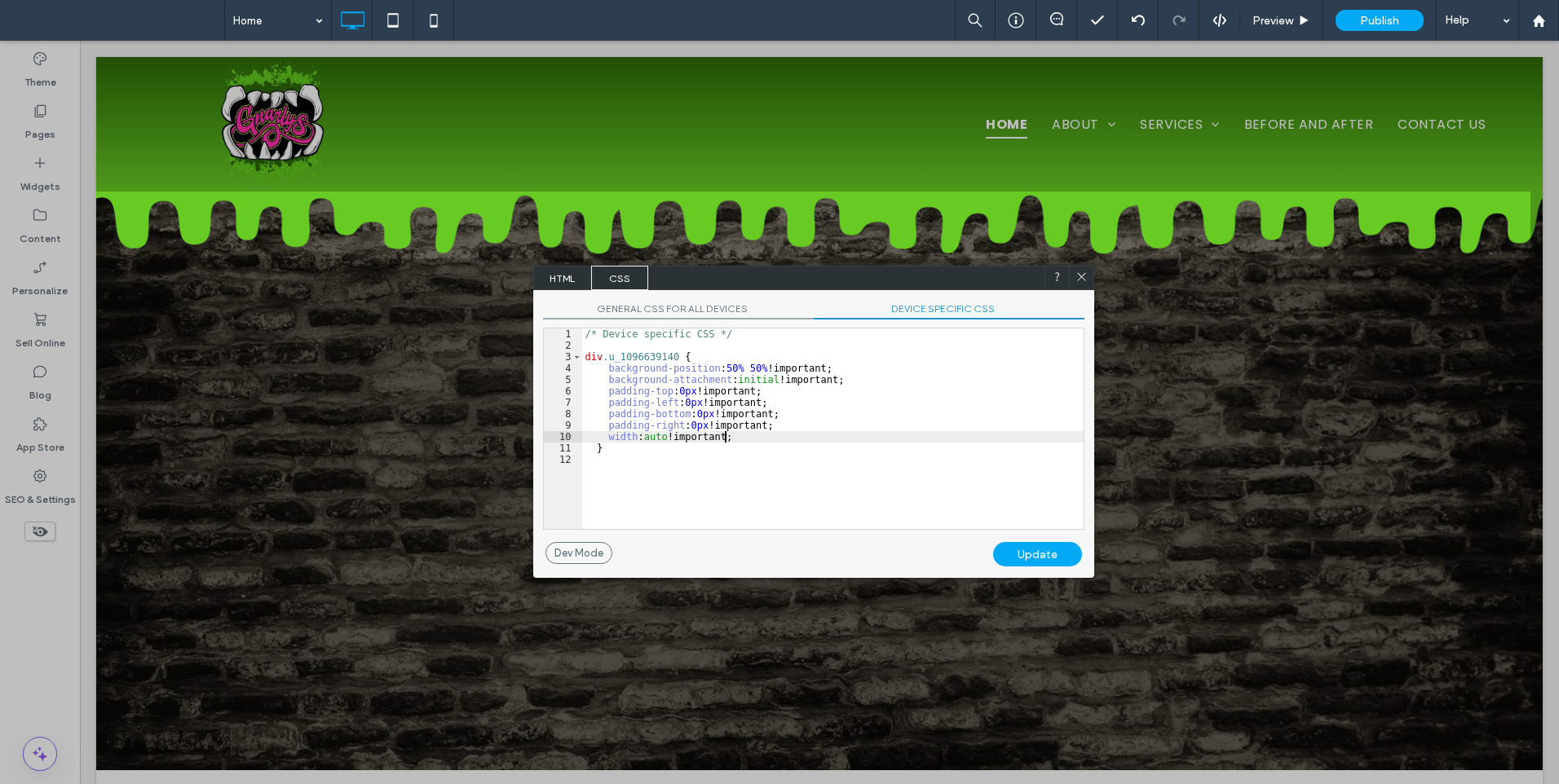
click at [695, 311] on span "GENERAL CSS FOR ALL DEVICES" at bounding box center [678, 311] width 271 height 17
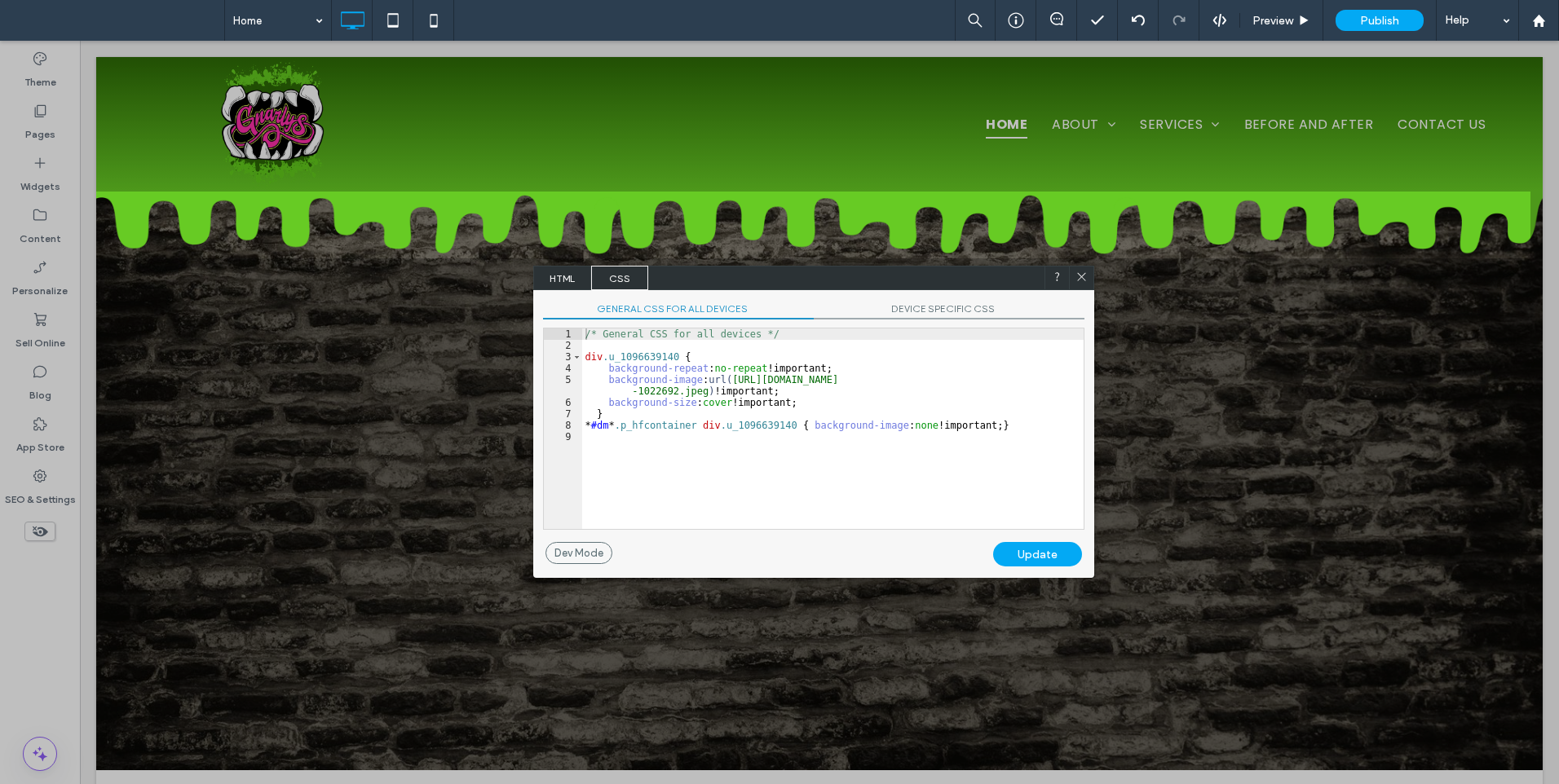
click at [917, 311] on span "DEVICE SPECIFIC CSS" at bounding box center [949, 311] width 271 height 17
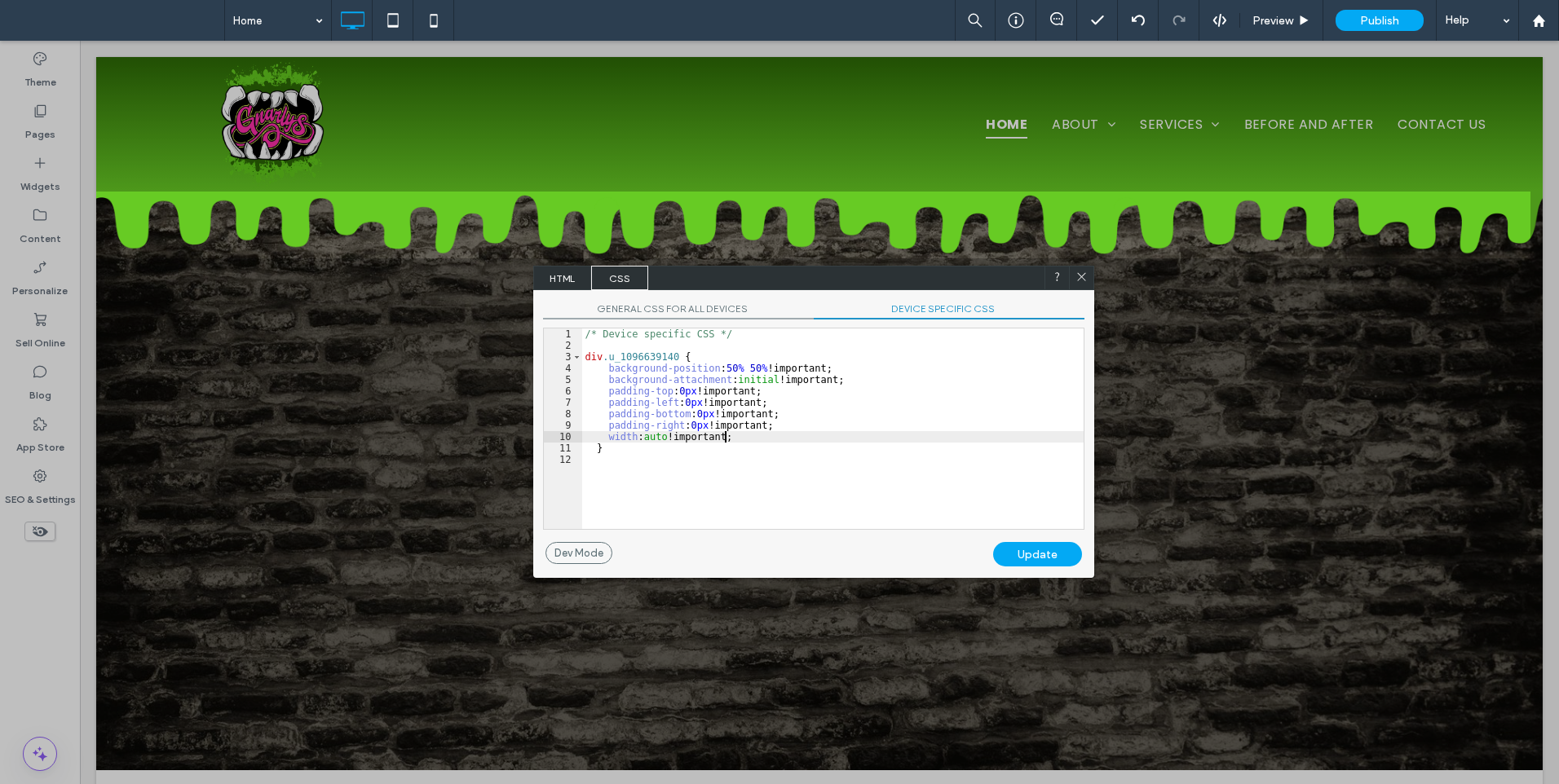
click at [726, 434] on div "/* Device specific CSS */ div .u_1096639140 { background-position : 50 % 50 % !…" at bounding box center [833, 440] width 502 height 223
type textarea "**"
click at [1023, 554] on div "Update" at bounding box center [1037, 554] width 89 height 25
click at [1075, 272] on icon at bounding box center [1081, 277] width 12 height 12
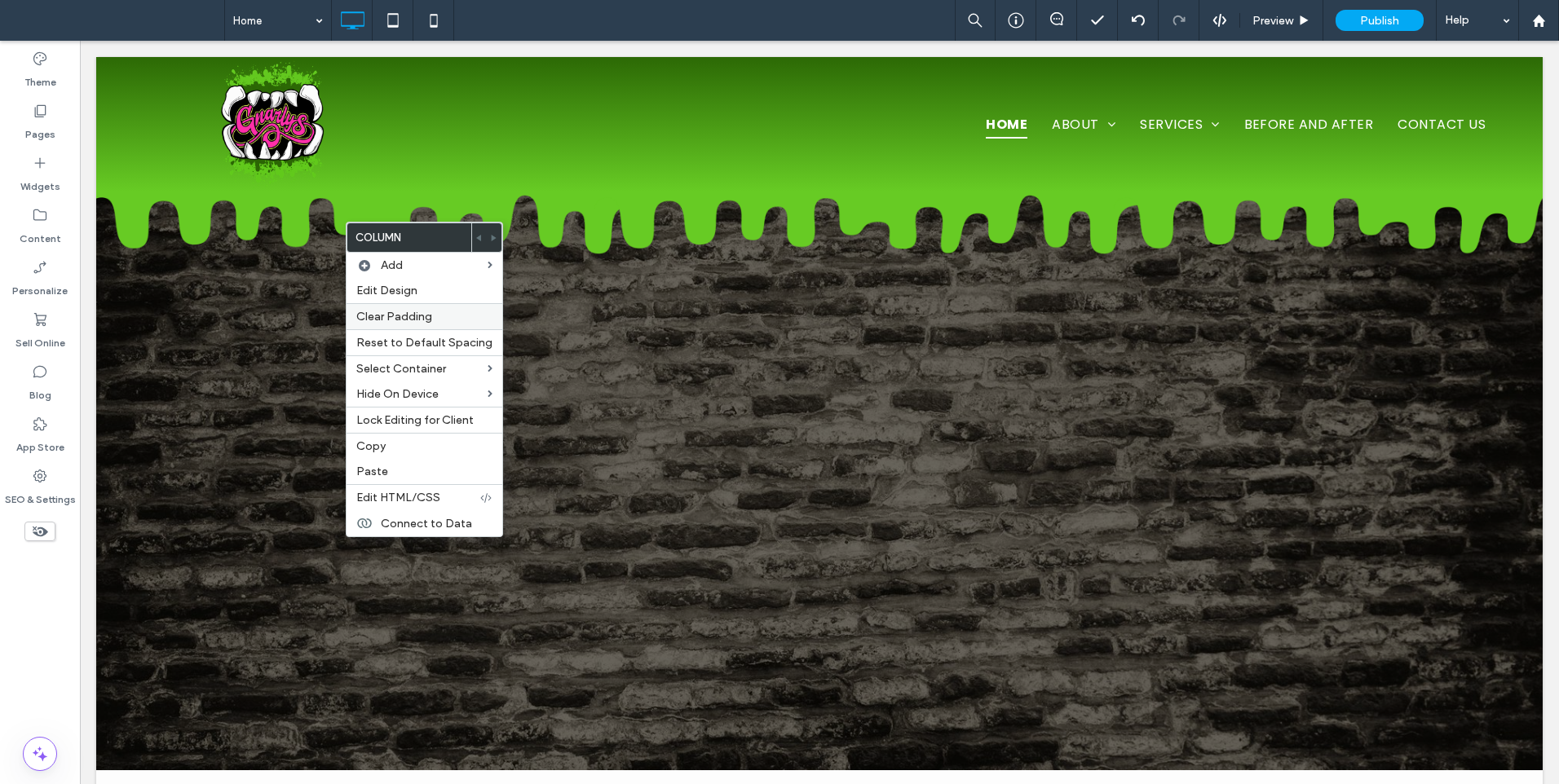
click at [392, 320] on span "Clear Padding" at bounding box center [394, 316] width 76 height 14
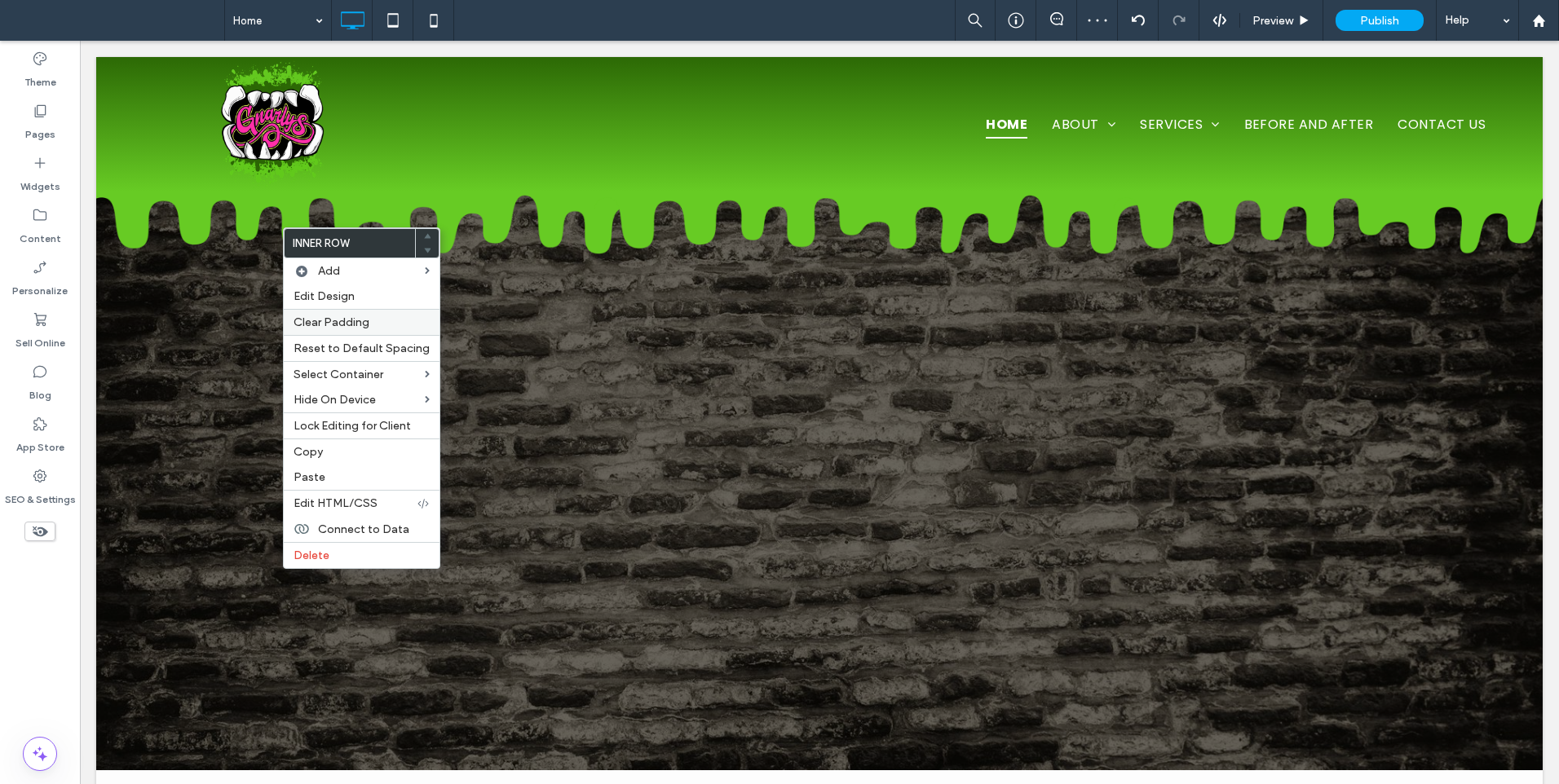
click at [339, 322] on span "Clear Padding" at bounding box center [331, 322] width 76 height 14
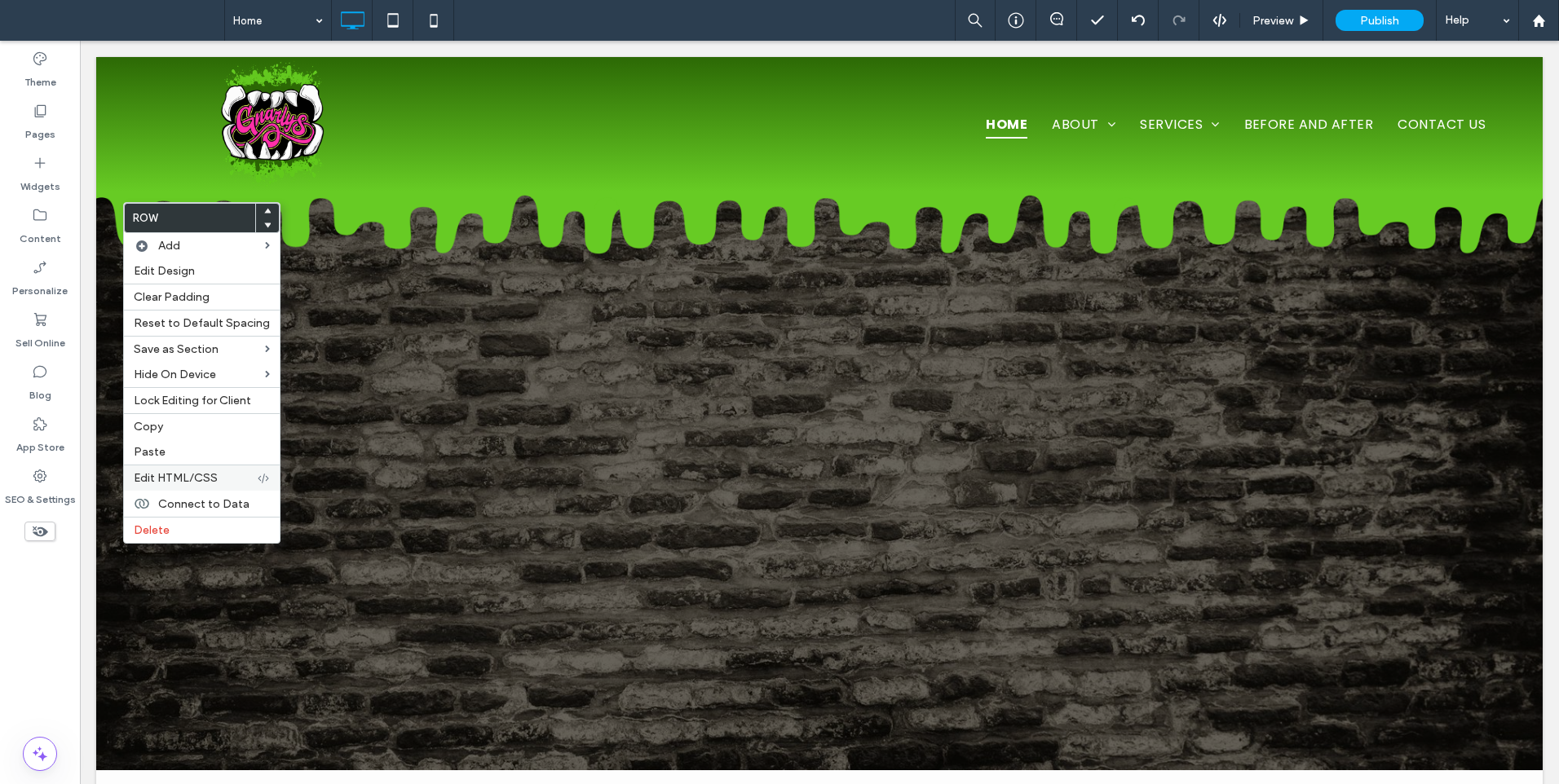
click at [162, 484] on span "Edit HTML/CSS" at bounding box center [176, 478] width 84 height 14
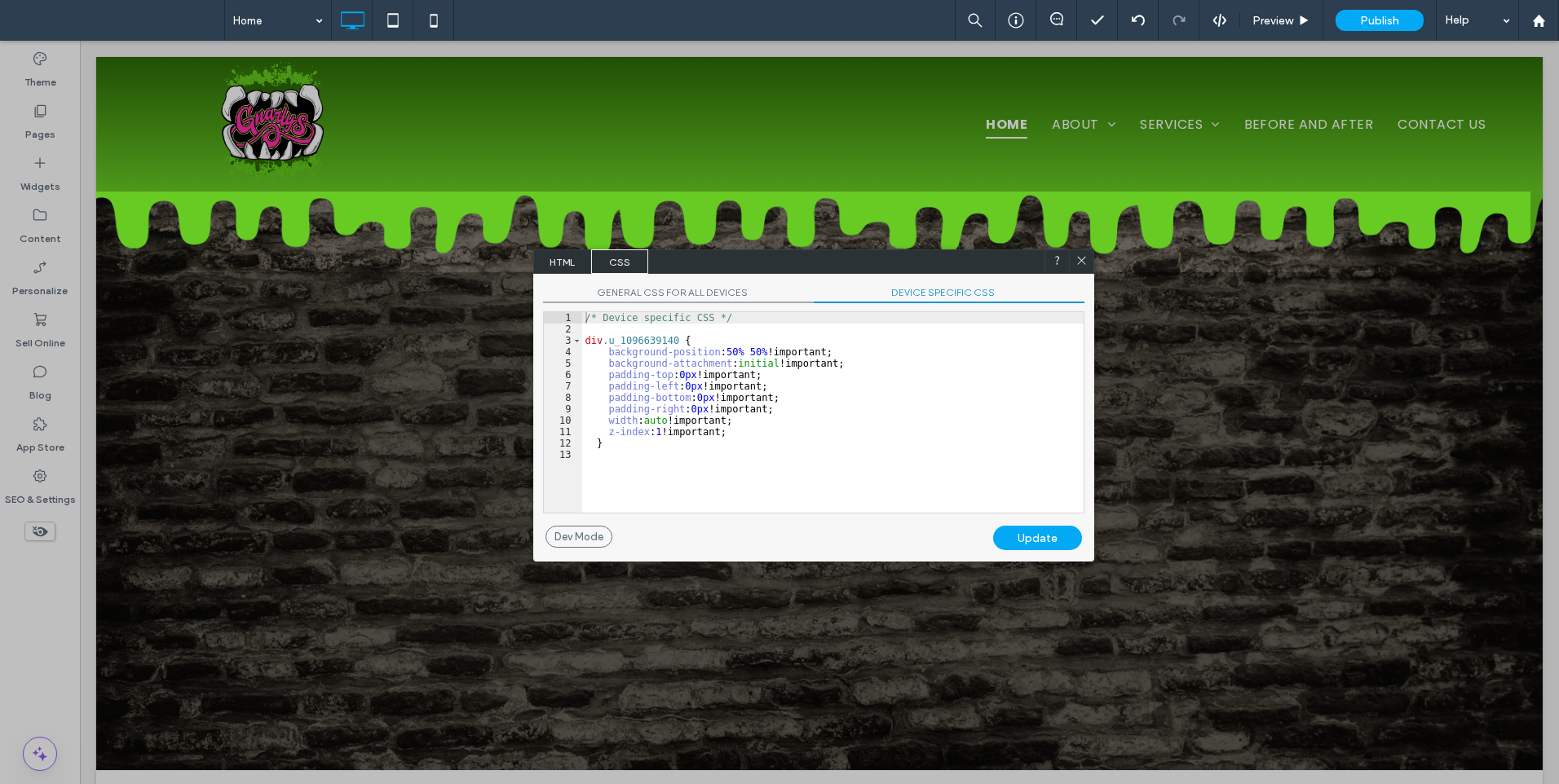
click at [978, 288] on span "DEVICE SPECIFIC CSS" at bounding box center [949, 294] width 271 height 17
drag, startPoint x: 737, startPoint y: 433, endPoint x: 537, endPoint y: 433, distance: 200.0
click at [537, 433] on div "GENERAL CSS FOR ALL DEVICES DEVICE SPECIFIC CSS Use with caution! Make sure you…" at bounding box center [813, 400] width 561 height 252
click at [1028, 539] on div "Update" at bounding box center [1037, 538] width 89 height 25
click at [1083, 257] on icon at bounding box center [1081, 260] width 12 height 12
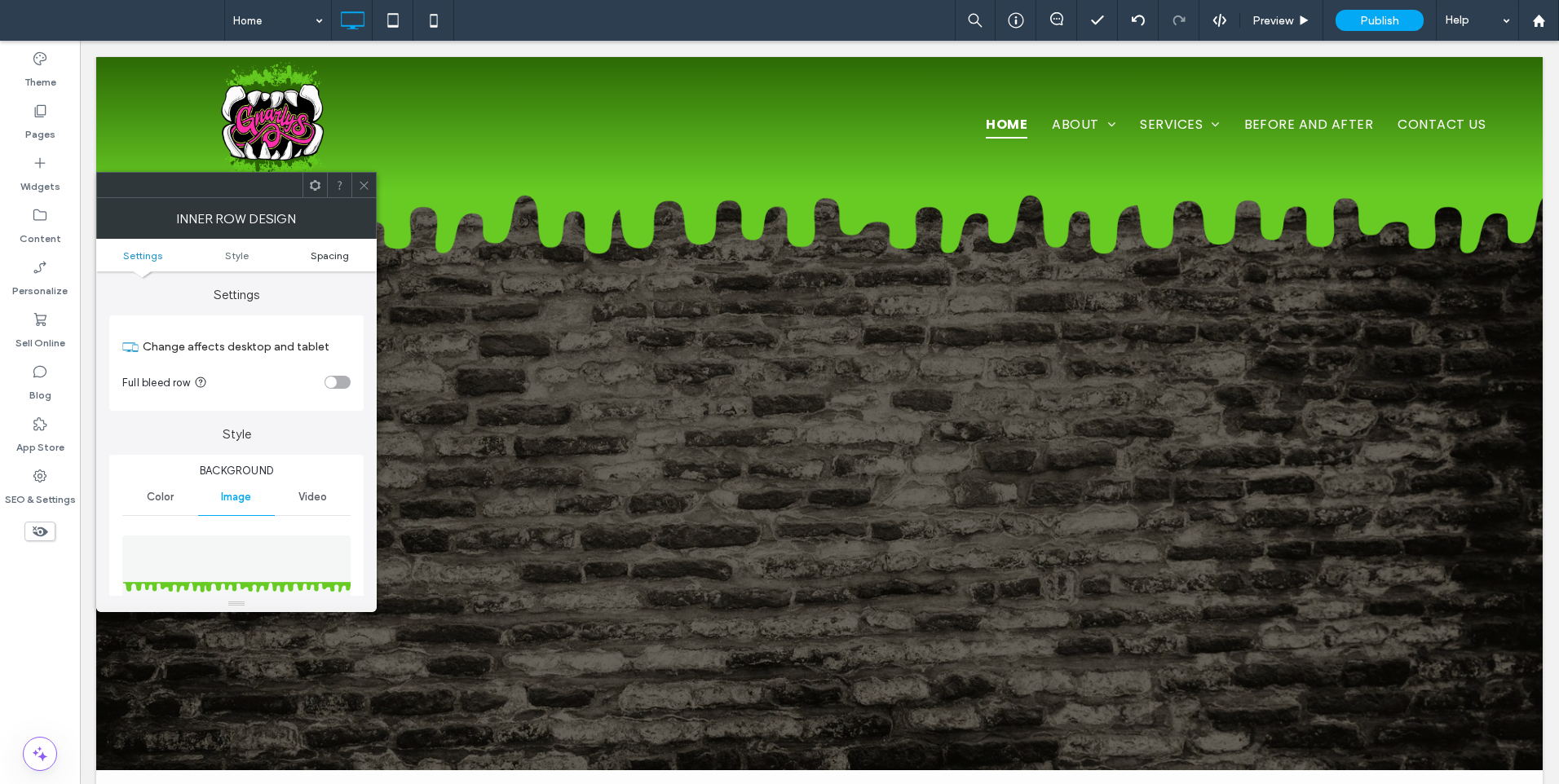
click at [341, 258] on span "Spacing" at bounding box center [329, 255] width 38 height 12
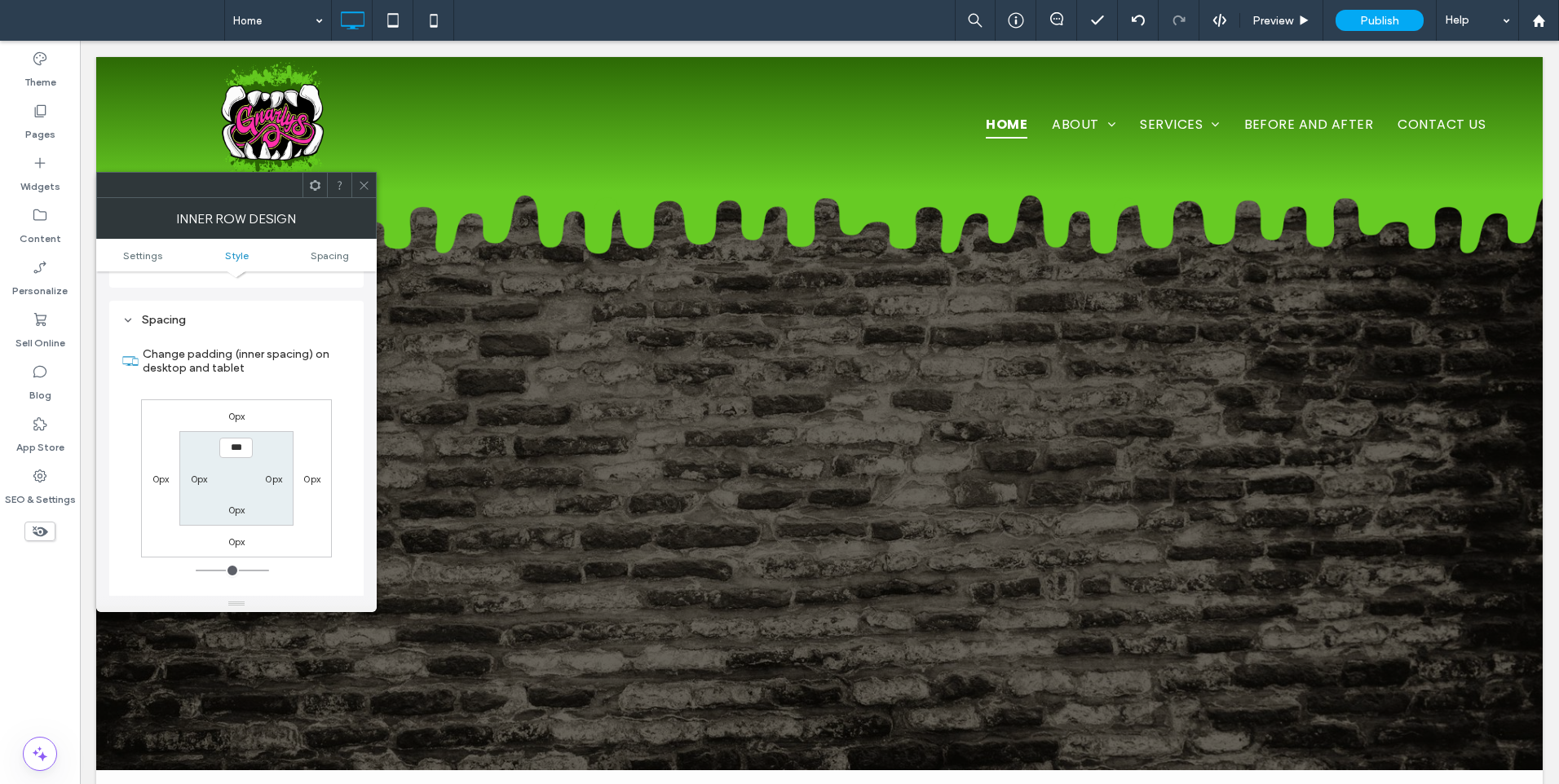
scroll to position [988, 0]
type input "**"
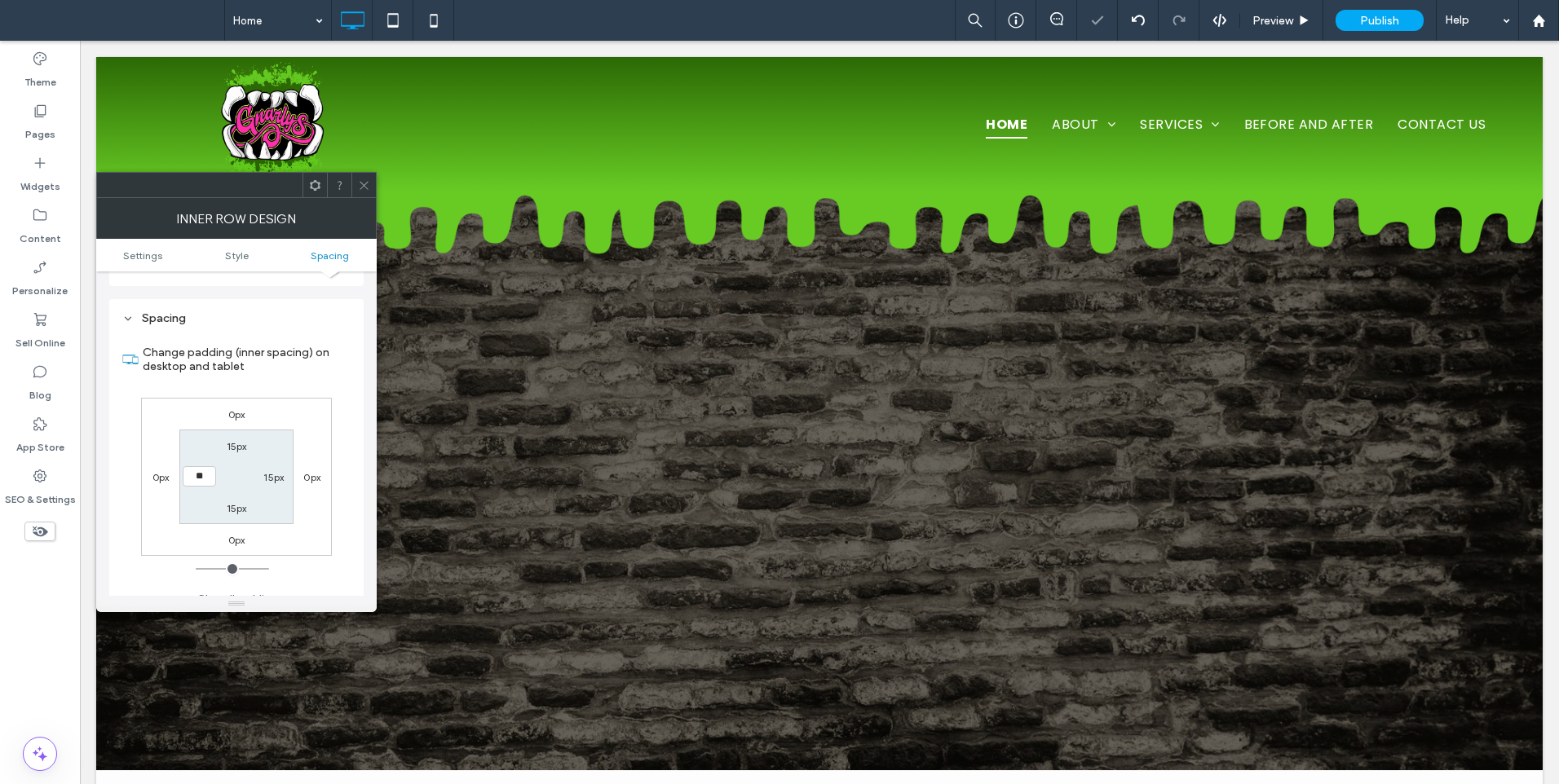
type input "**"
type input "****"
click at [362, 179] on icon at bounding box center [364, 185] width 12 height 12
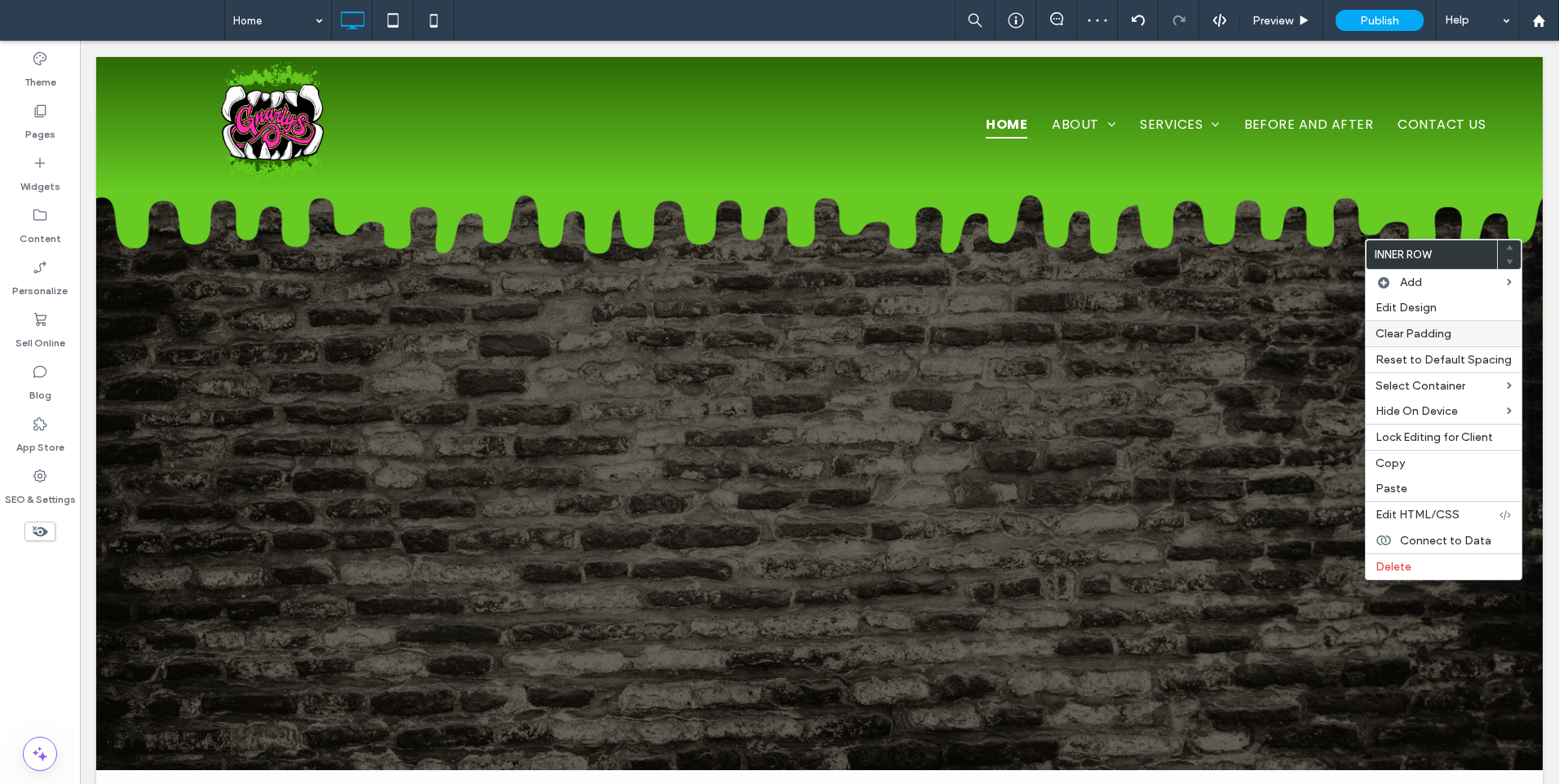
click at [1402, 335] on span "Clear Padding" at bounding box center [1412, 333] width 76 height 14
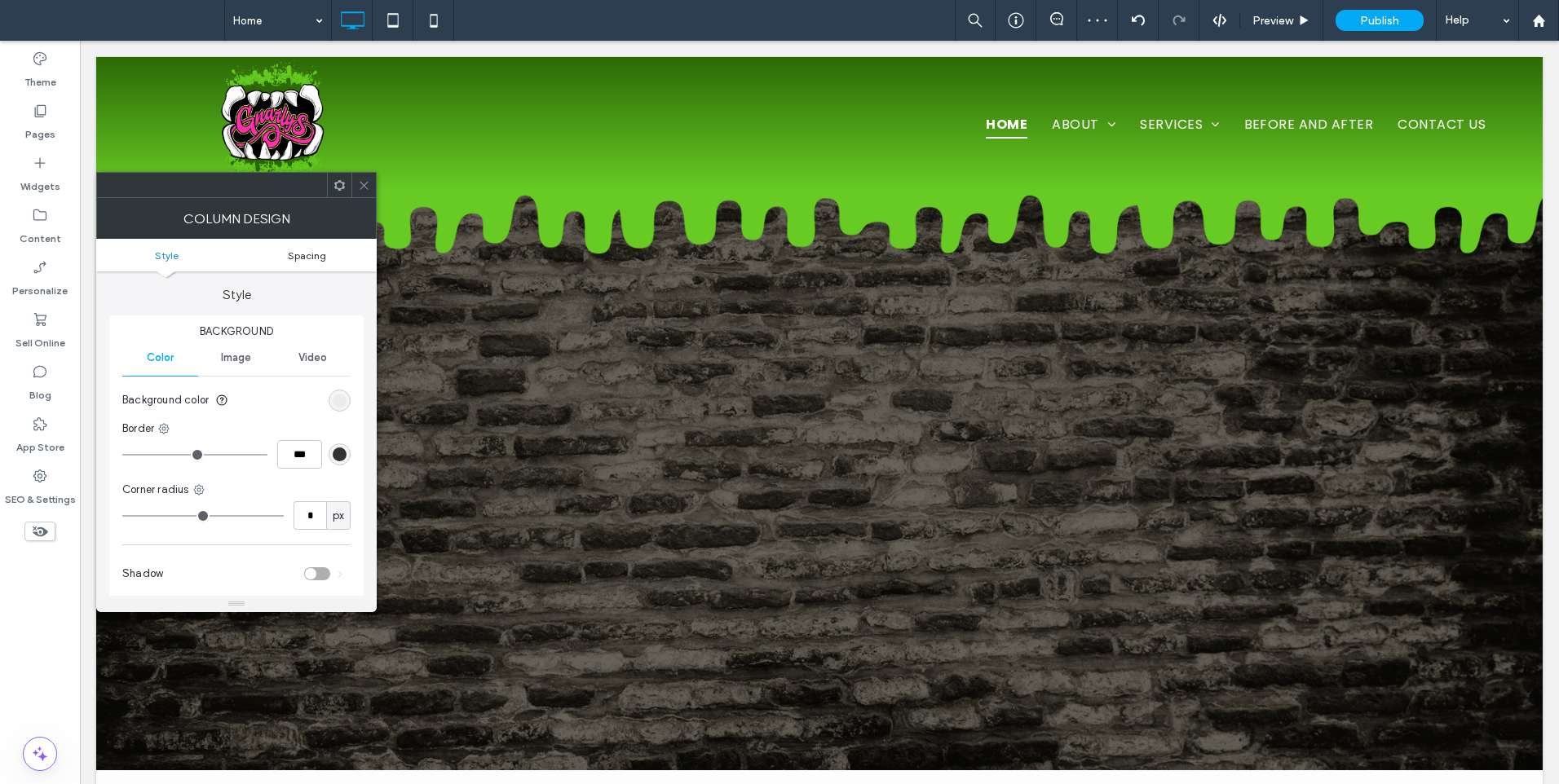
click at [300, 249] on span "Spacing" at bounding box center [306, 255] width 38 height 12
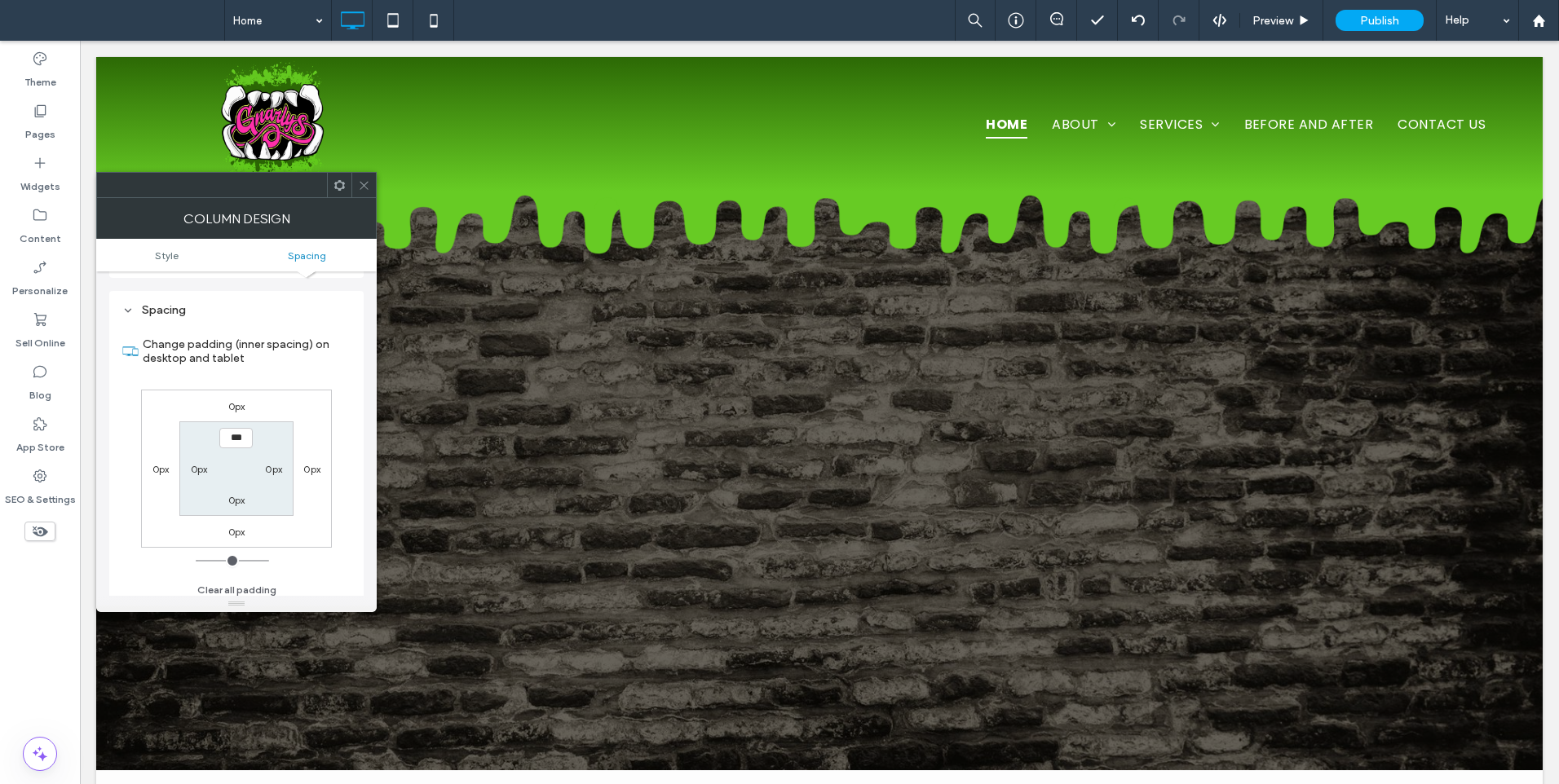
scroll to position [331, 0]
type input "*****"
type input "*"
type input "***"
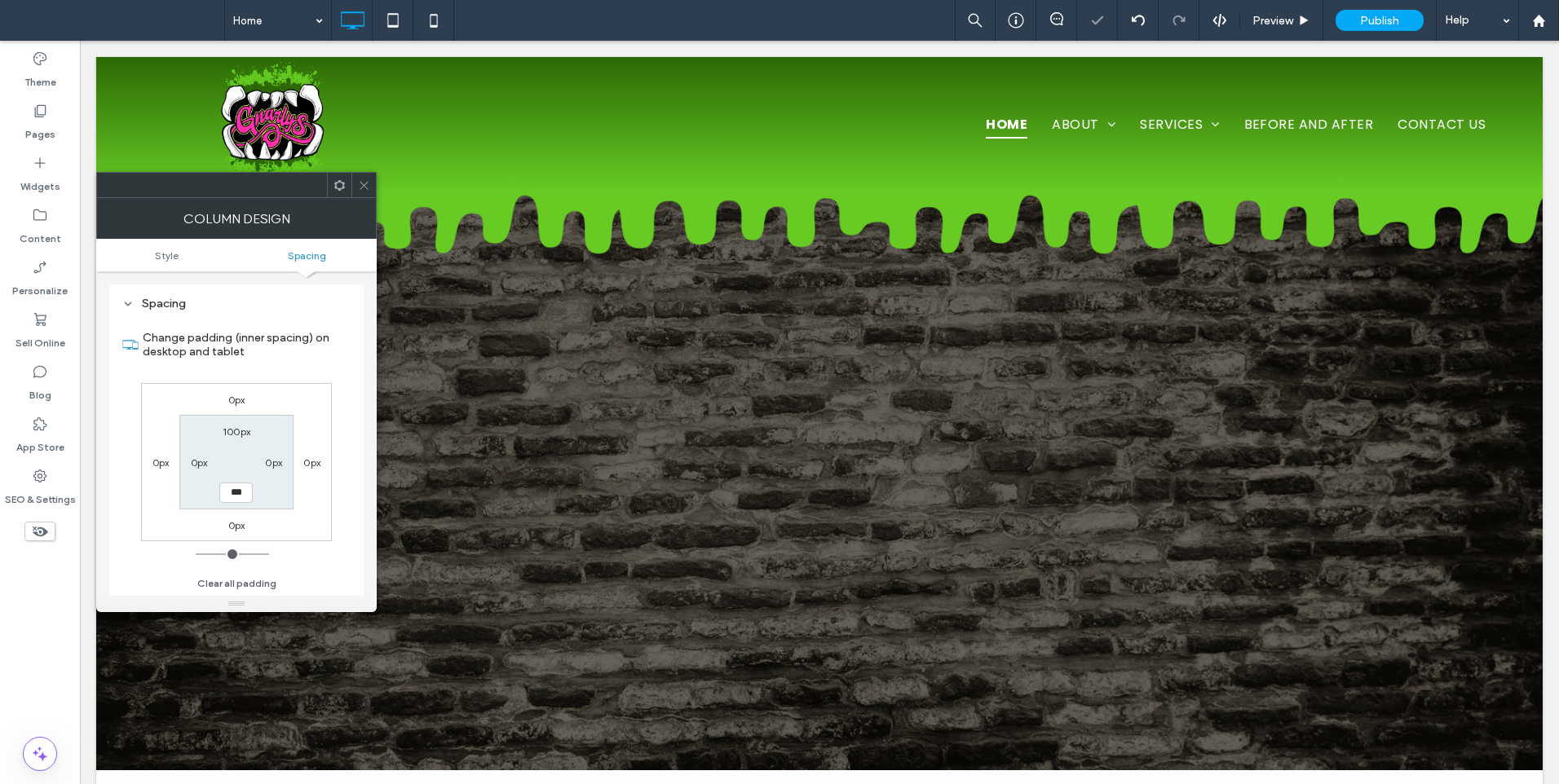
type input "*****"
click at [228, 426] on label "100px" at bounding box center [236, 431] width 28 height 12
type input "**"
type input "***"
type input "**"
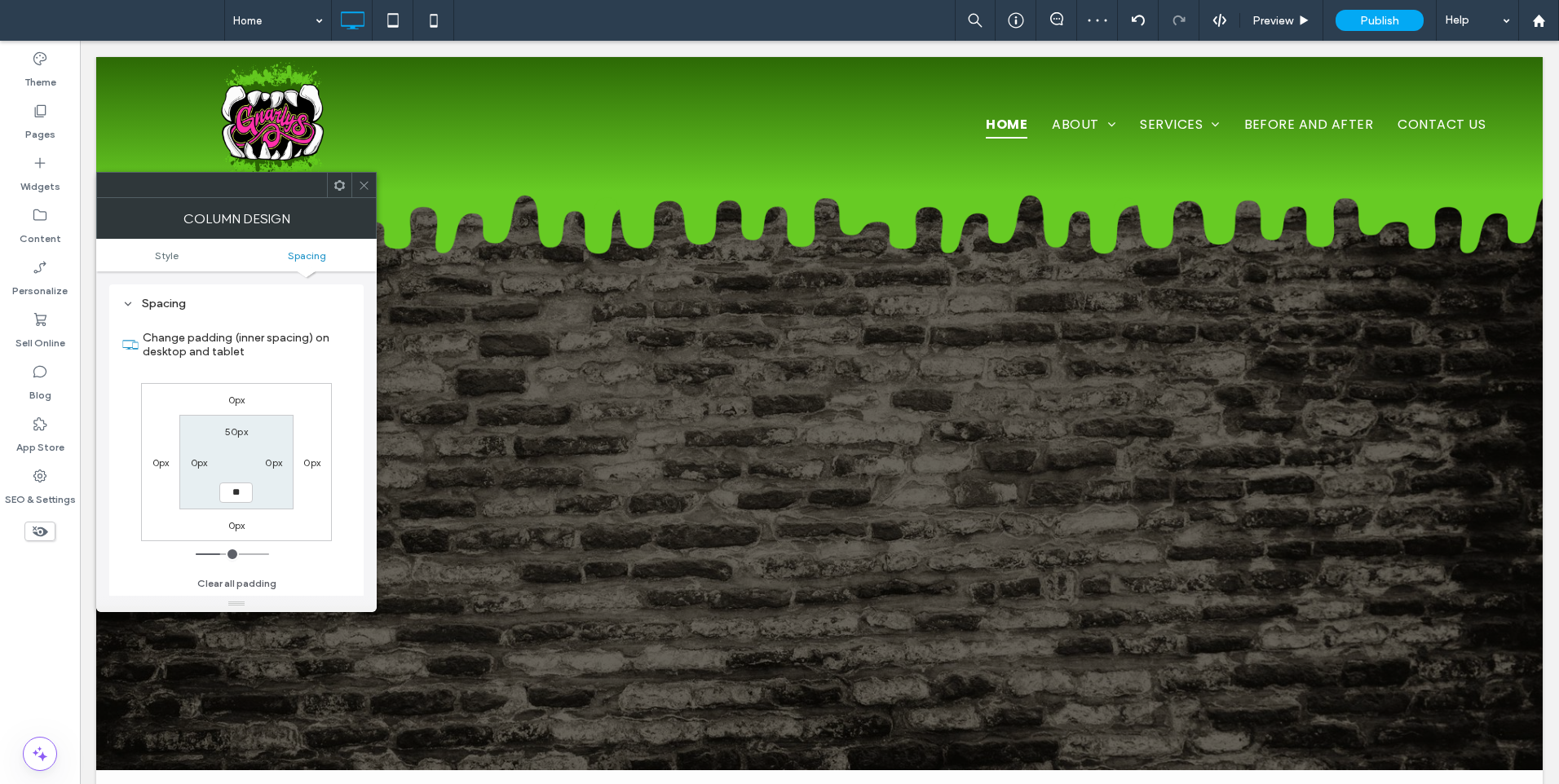
type input "**"
type input "****"
click at [236, 428] on label "50px" at bounding box center [236, 431] width 23 height 12
click at [236, 428] on input "****" at bounding box center [235, 432] width 33 height 20
type input "***"
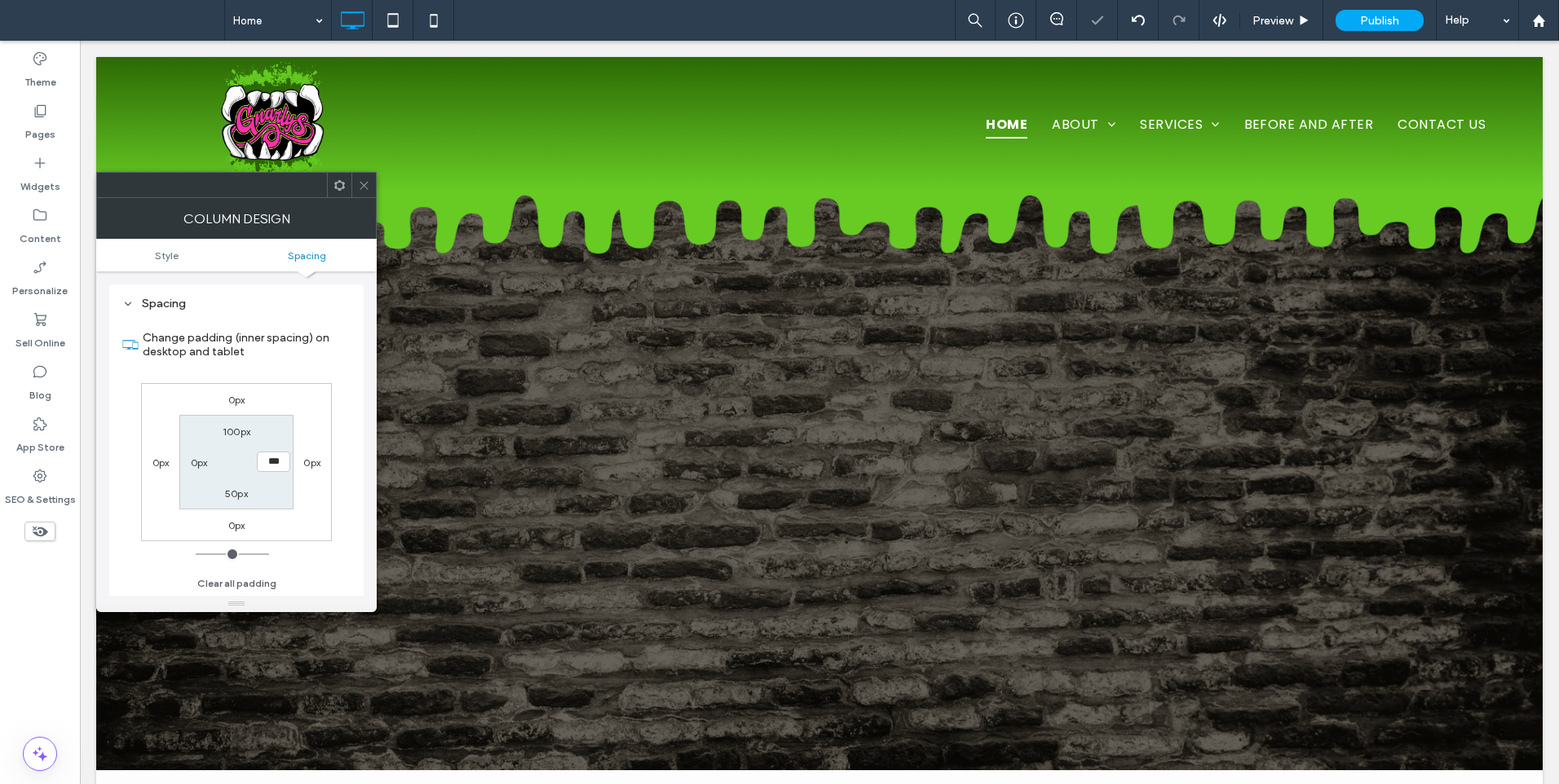
type input "**"
type input "***"
type input "*****"
click at [234, 425] on label "100px" at bounding box center [236, 431] width 28 height 12
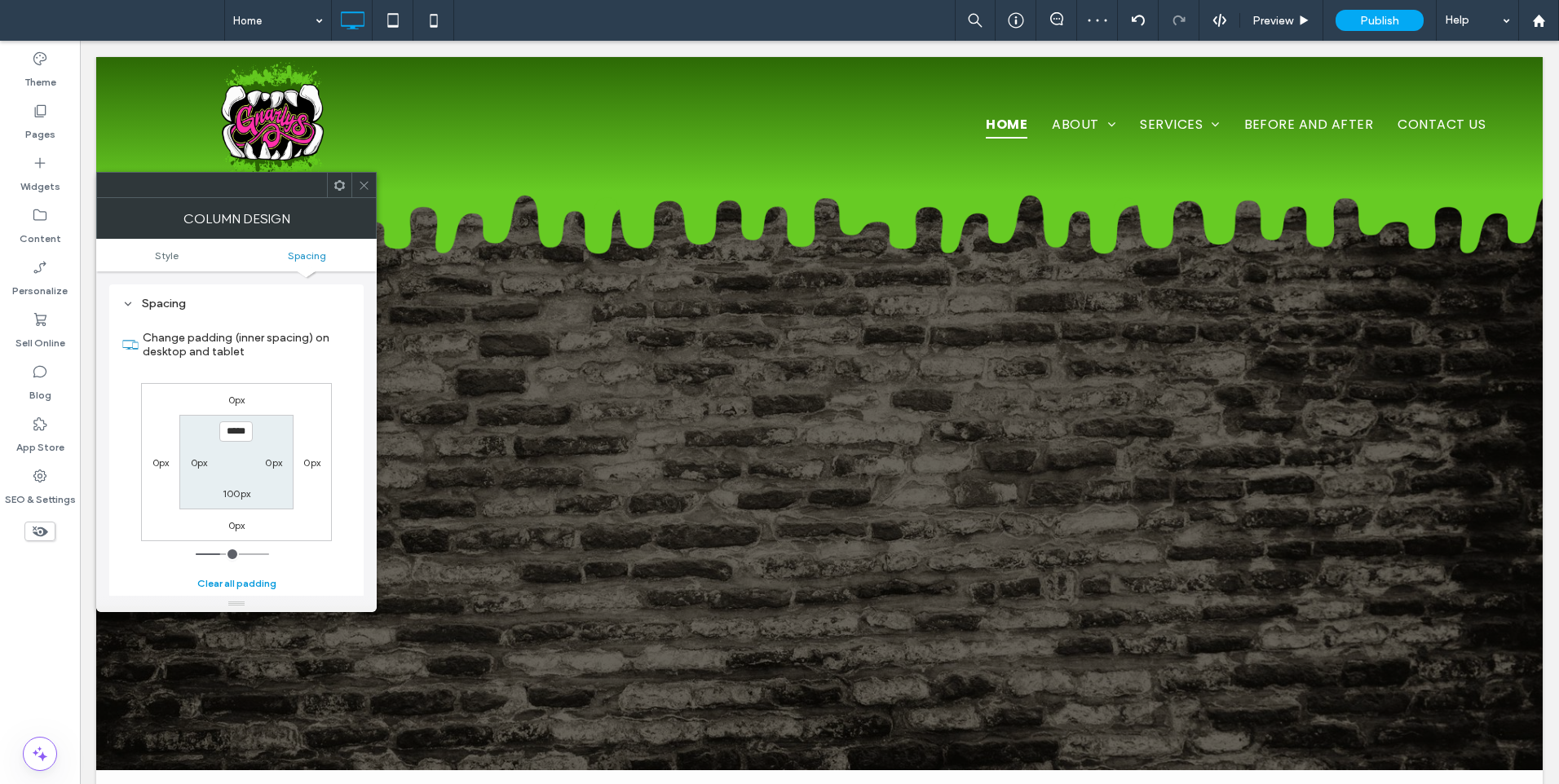
click at [244, 580] on button "Clear all padding" at bounding box center [236, 583] width 79 height 20
type input "*"
click at [223, 428] on input "***" at bounding box center [235, 432] width 33 height 20
type input "**"
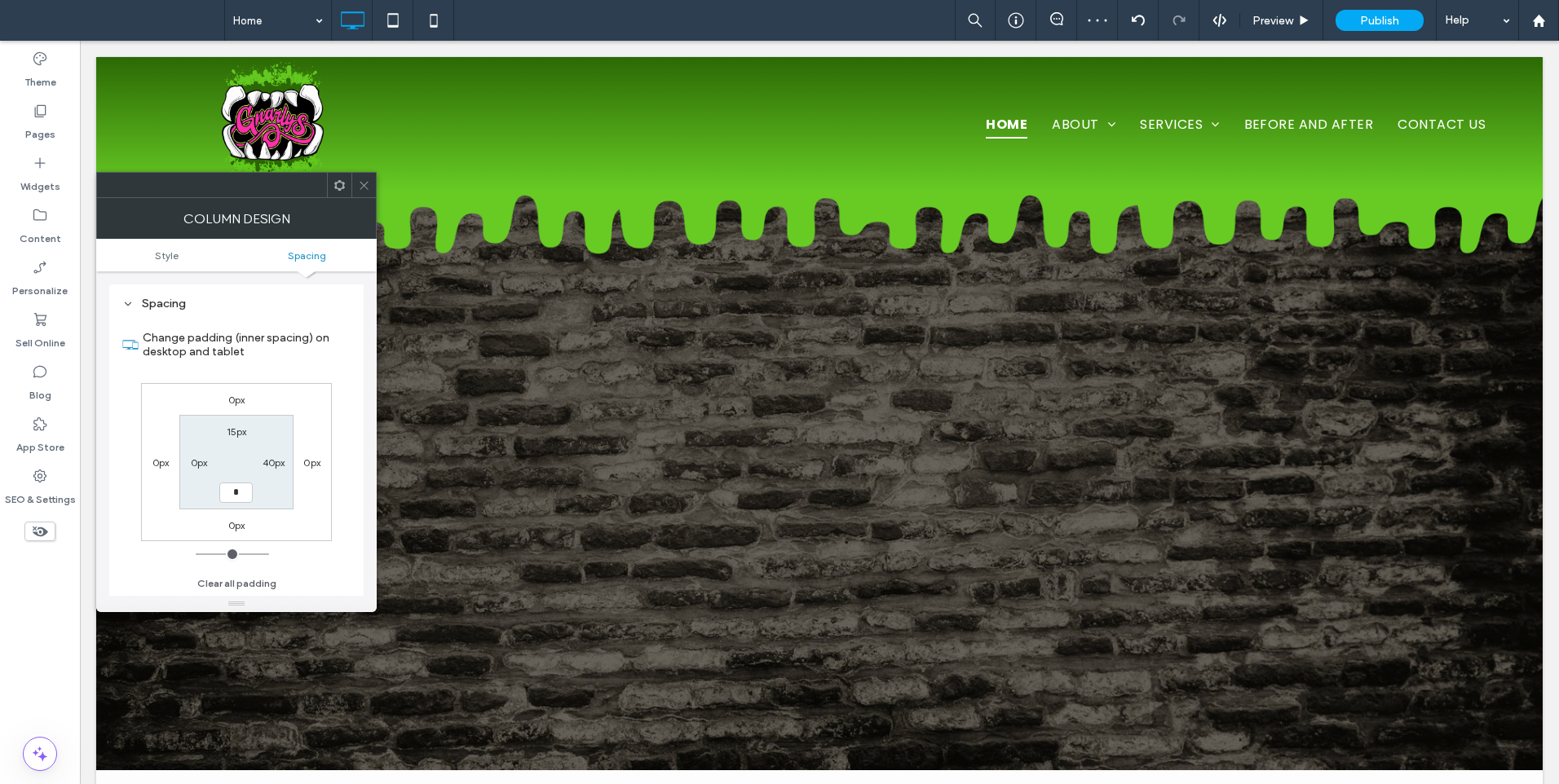
type input "**"
type input "****"
click at [359, 184] on icon at bounding box center [364, 185] width 12 height 12
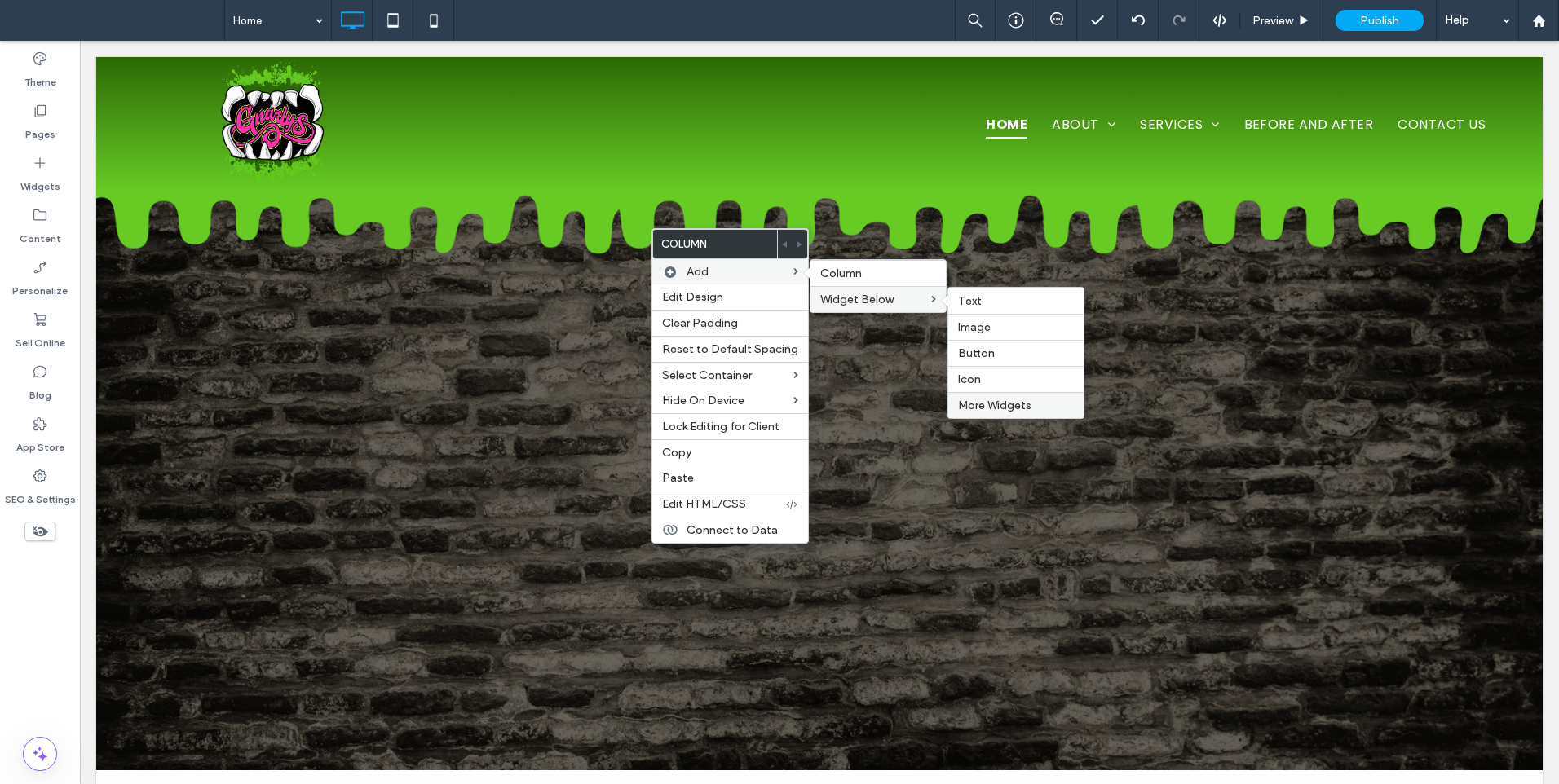
click at [975, 406] on span "More Widgets" at bounding box center [995, 406] width 73 height 14
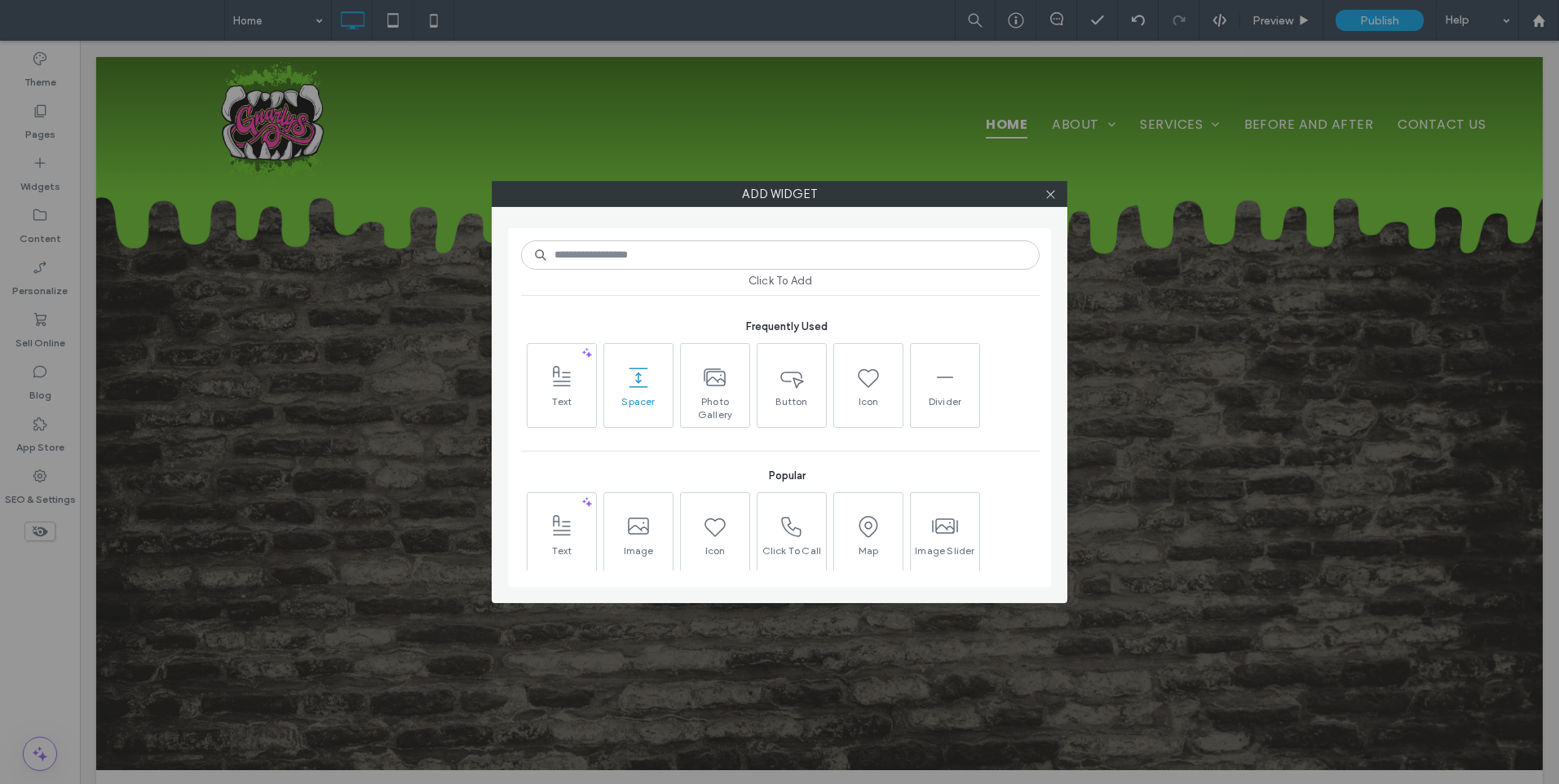
click at [644, 391] on span at bounding box center [638, 377] width 69 height 36
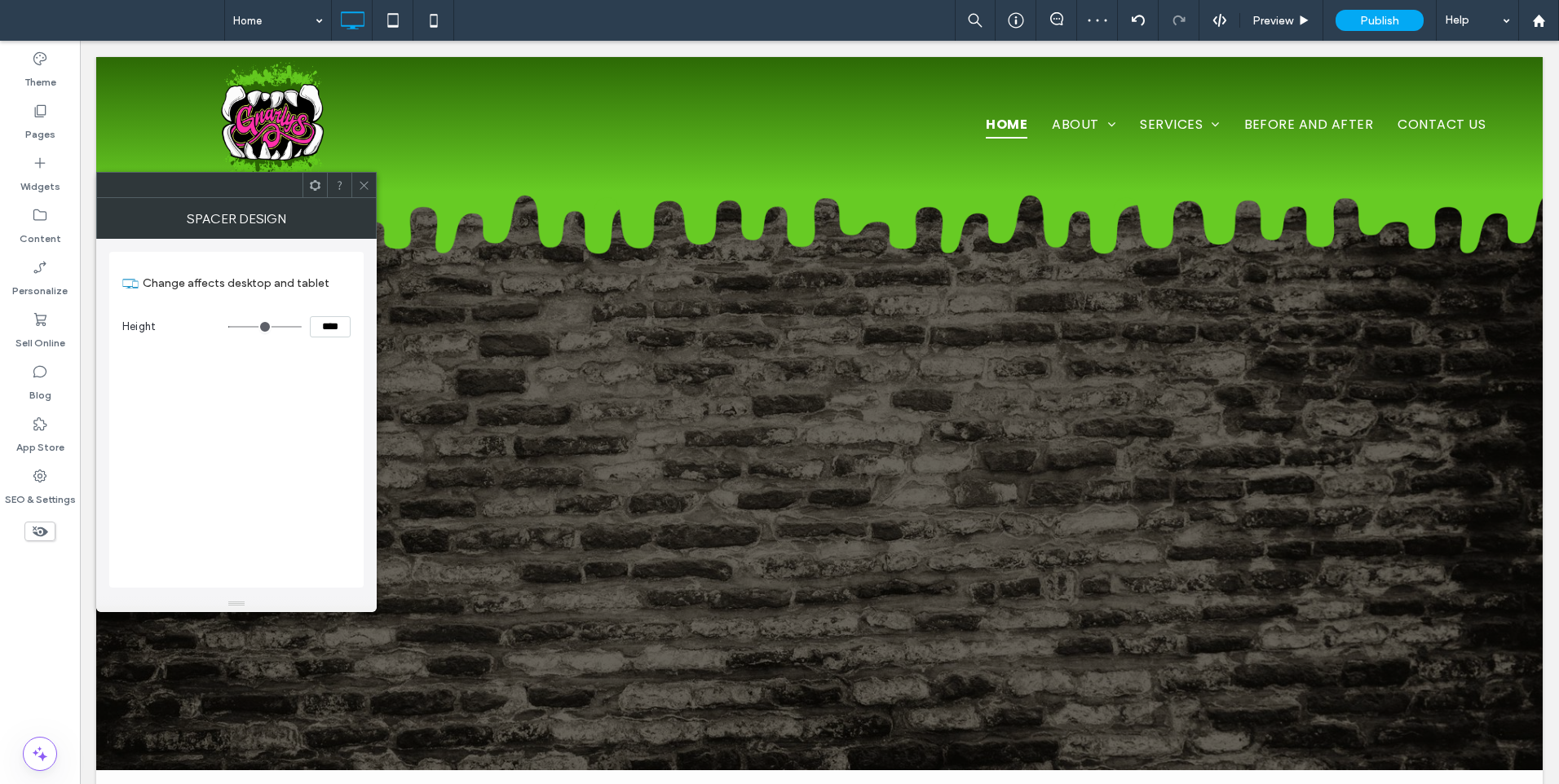
type input "*"
type input "***"
type input "**"
type input "****"
type input "**"
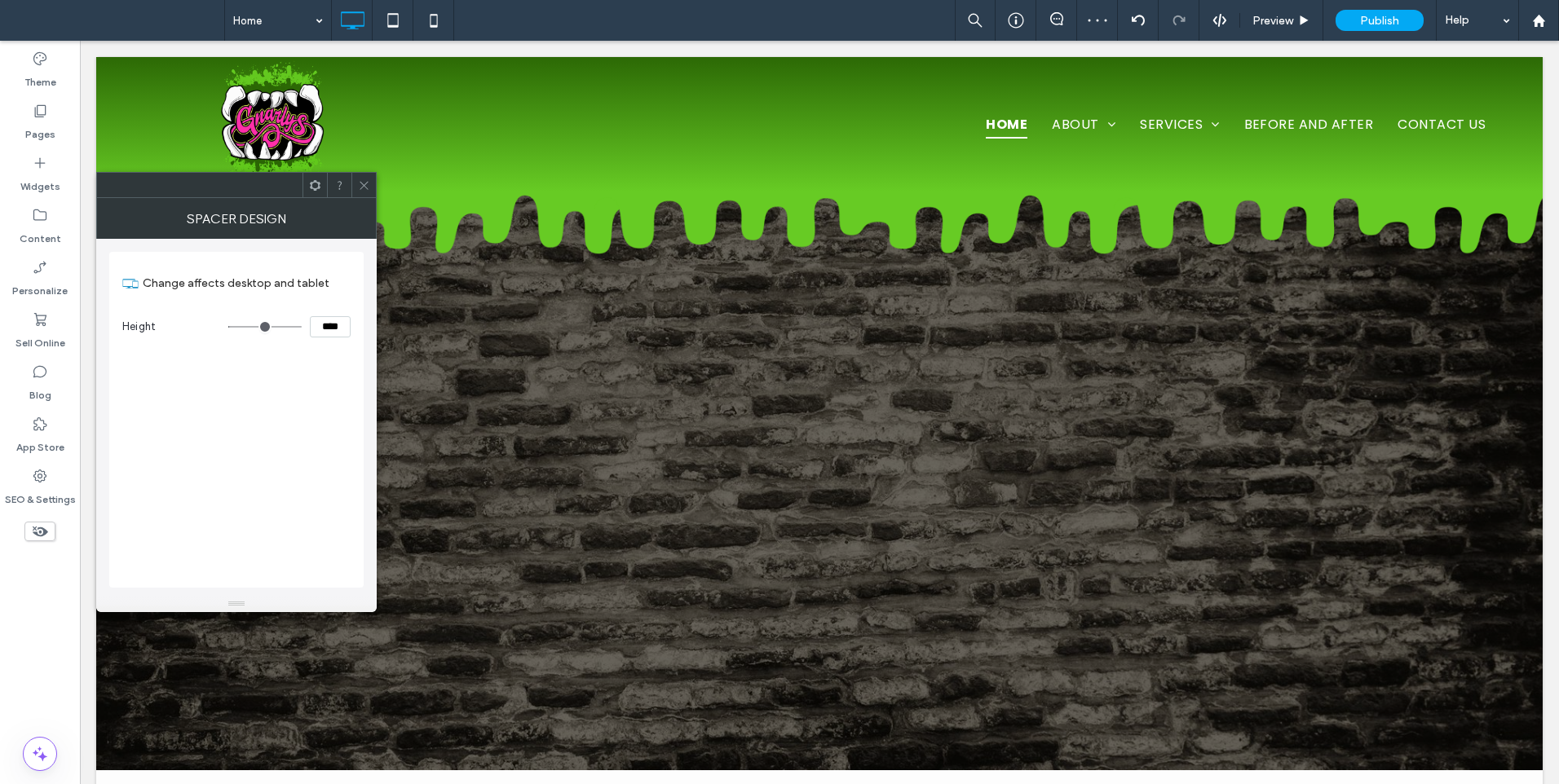
type input "****"
type input "**"
type input "****"
type input "**"
type input "****"
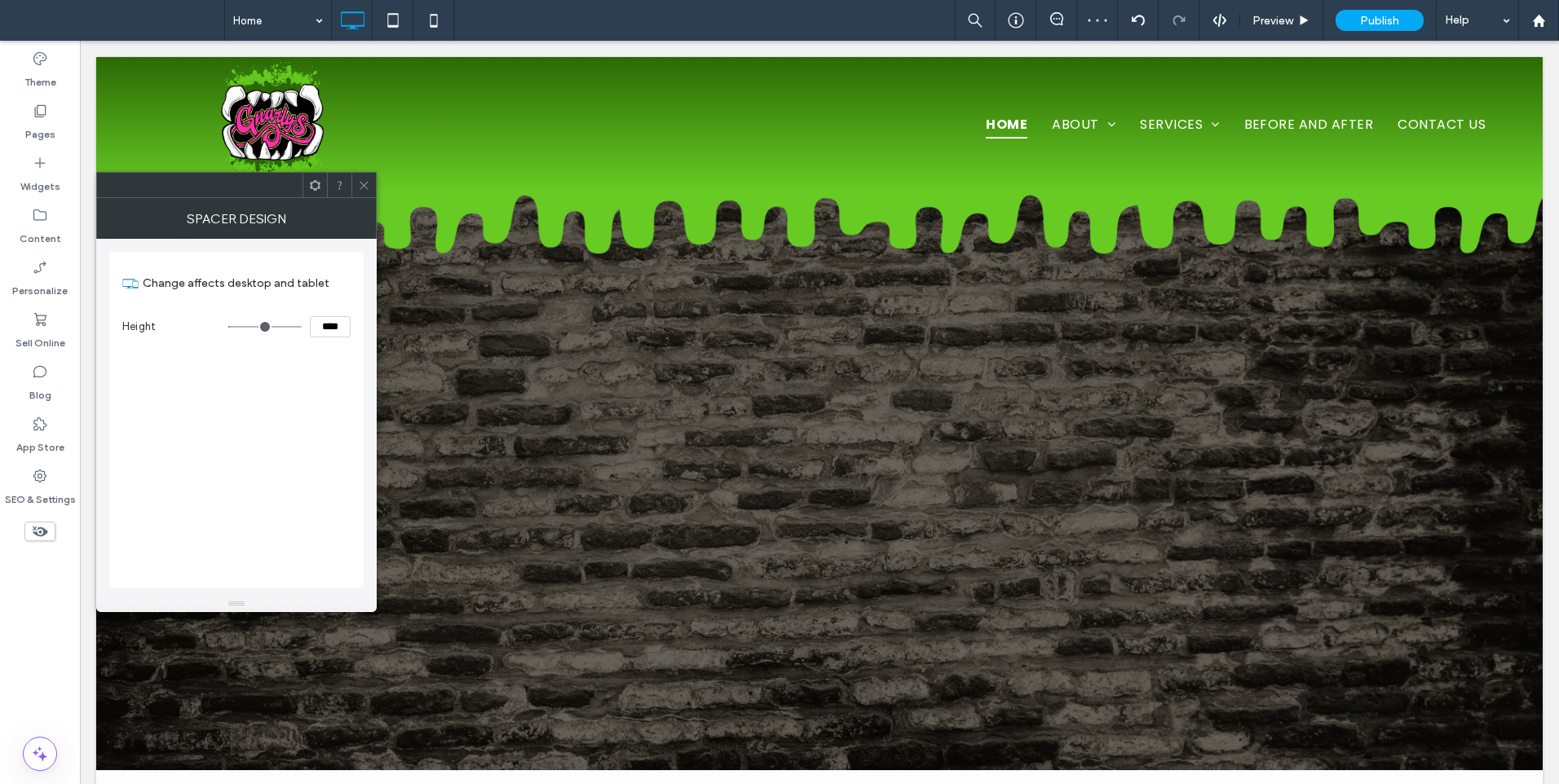
type input "**"
type input "****"
type input "**"
type input "****"
type input "**"
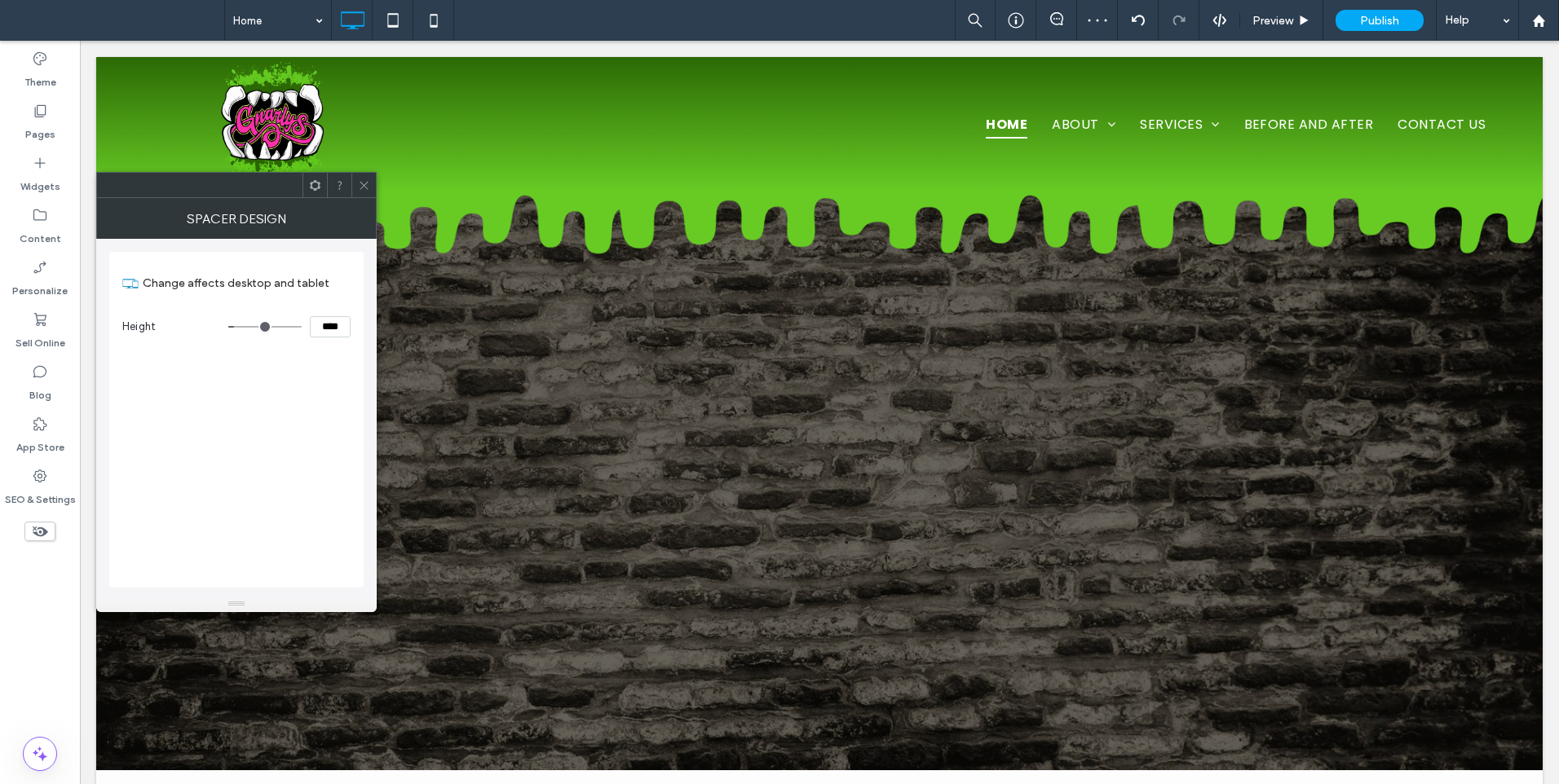
type input "****"
type input "***"
type input "*****"
type input "***"
type input "*****"
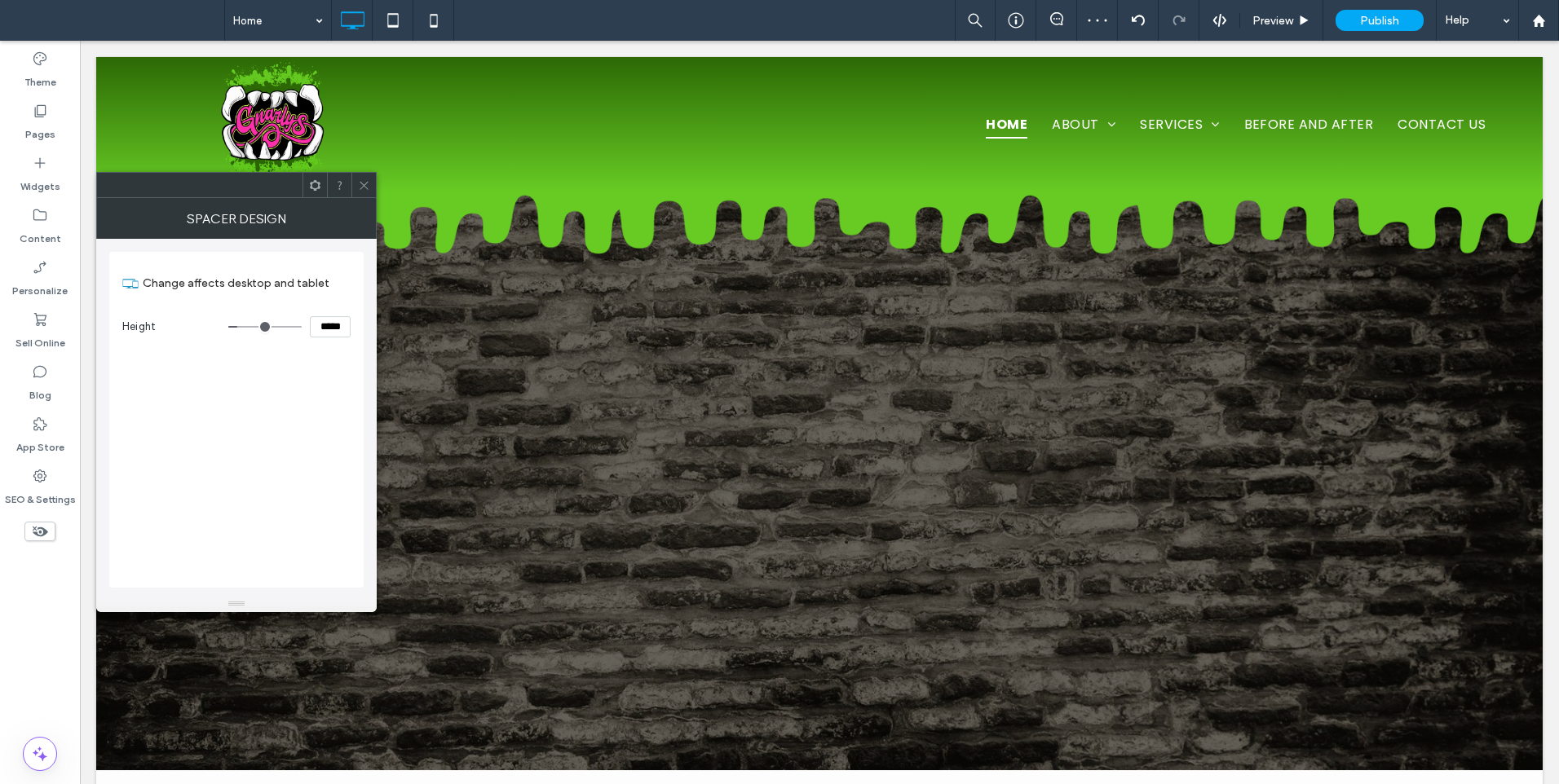
type input "***"
click at [242, 328] on input "range" at bounding box center [265, 327] width 73 height 2
click at [362, 185] on icon at bounding box center [364, 185] width 12 height 12
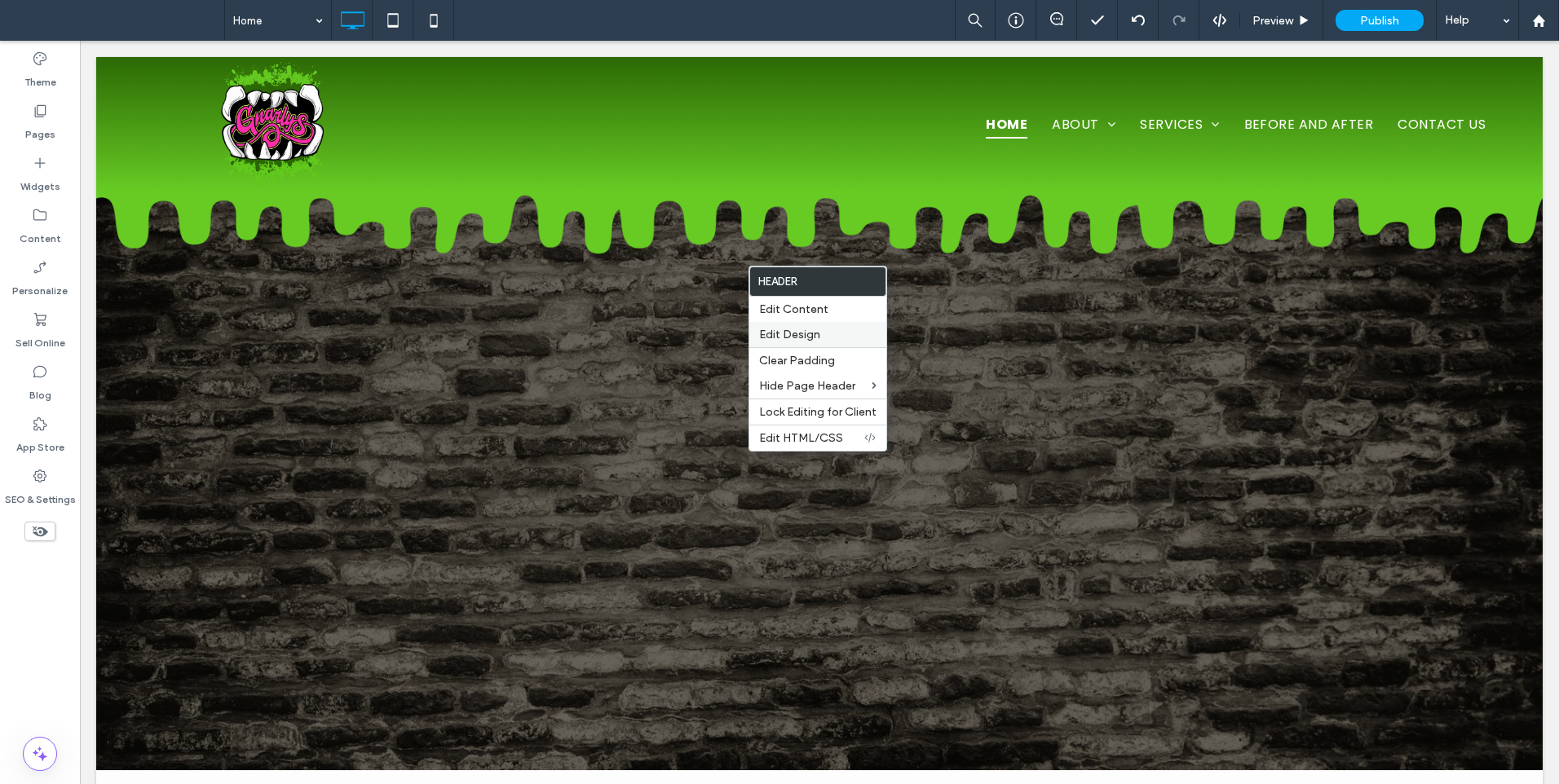
click at [814, 339] on span "Edit Design" at bounding box center [789, 334] width 61 height 14
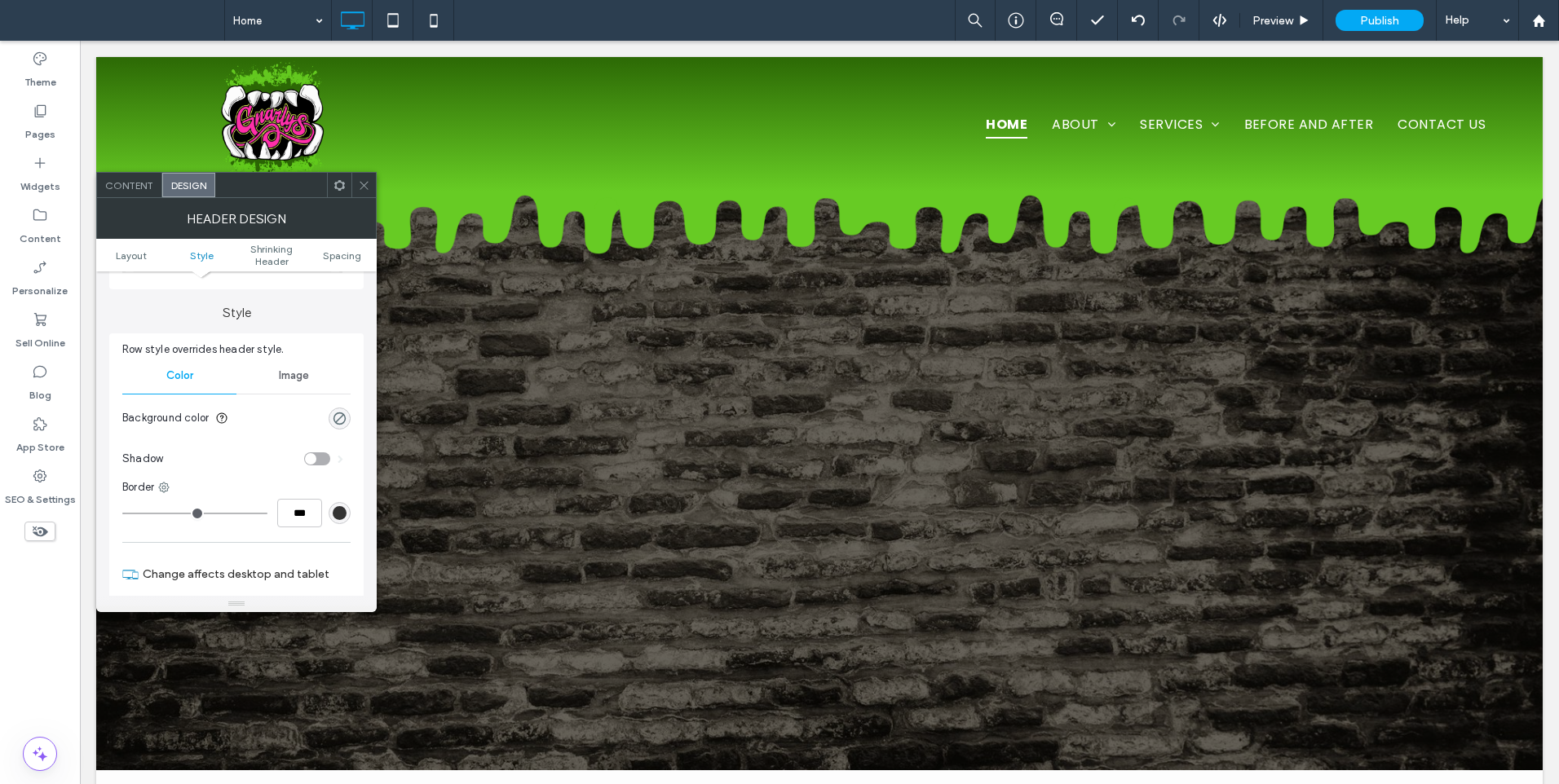
scroll to position [407, 0]
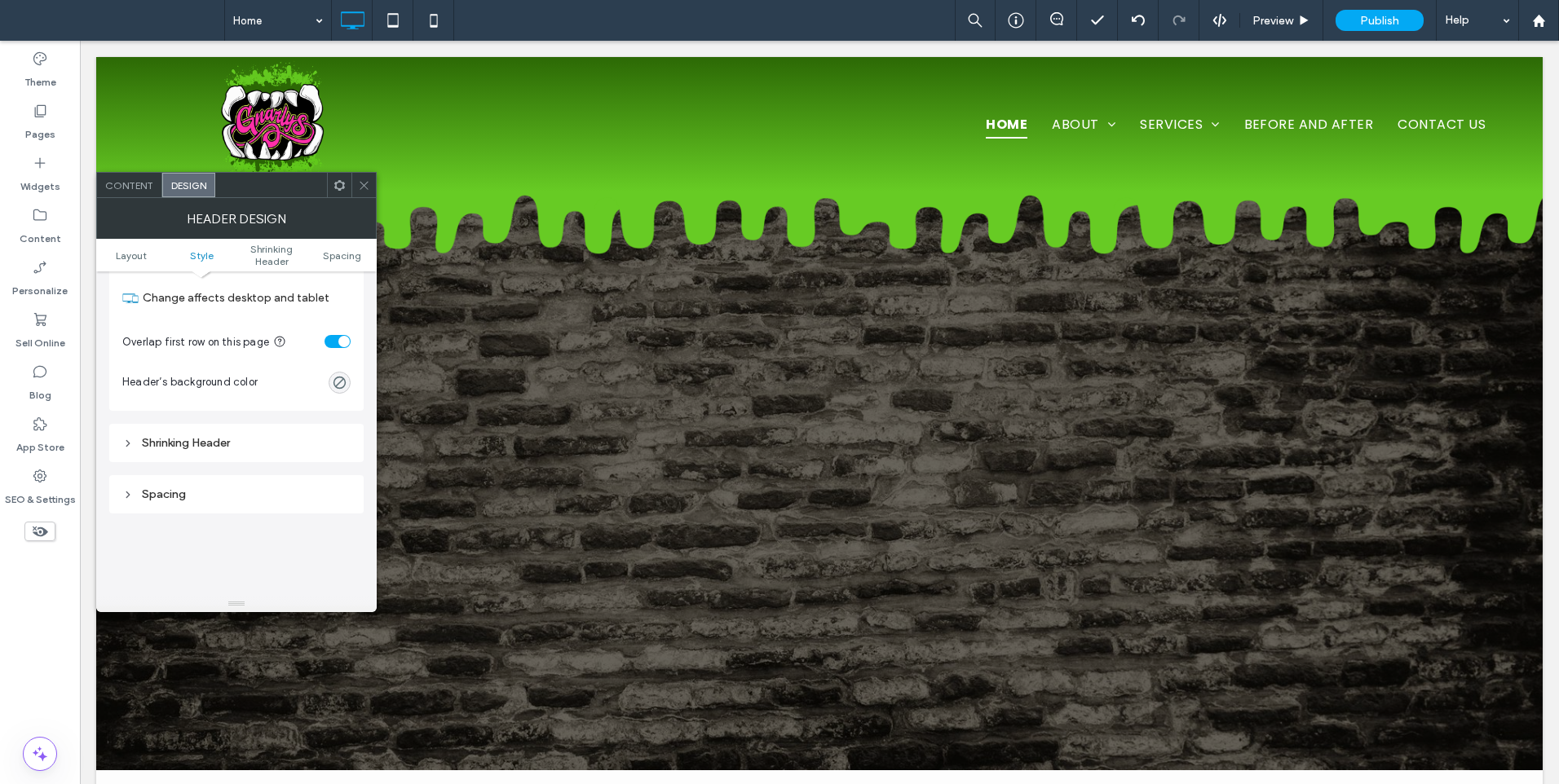
click at [279, 435] on div "Shrinking Header" at bounding box center [236, 443] width 228 height 22
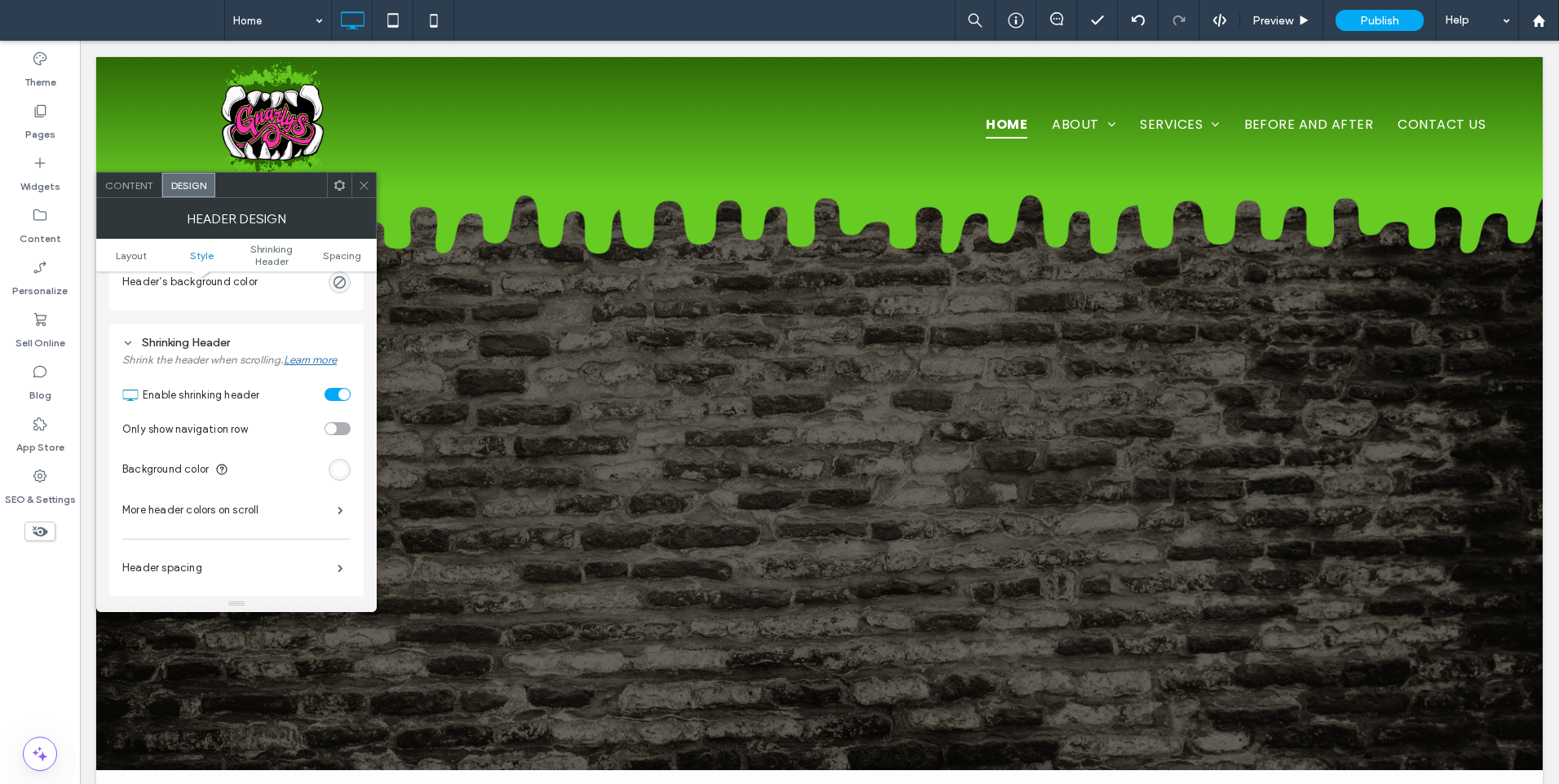
scroll to position [544, 0]
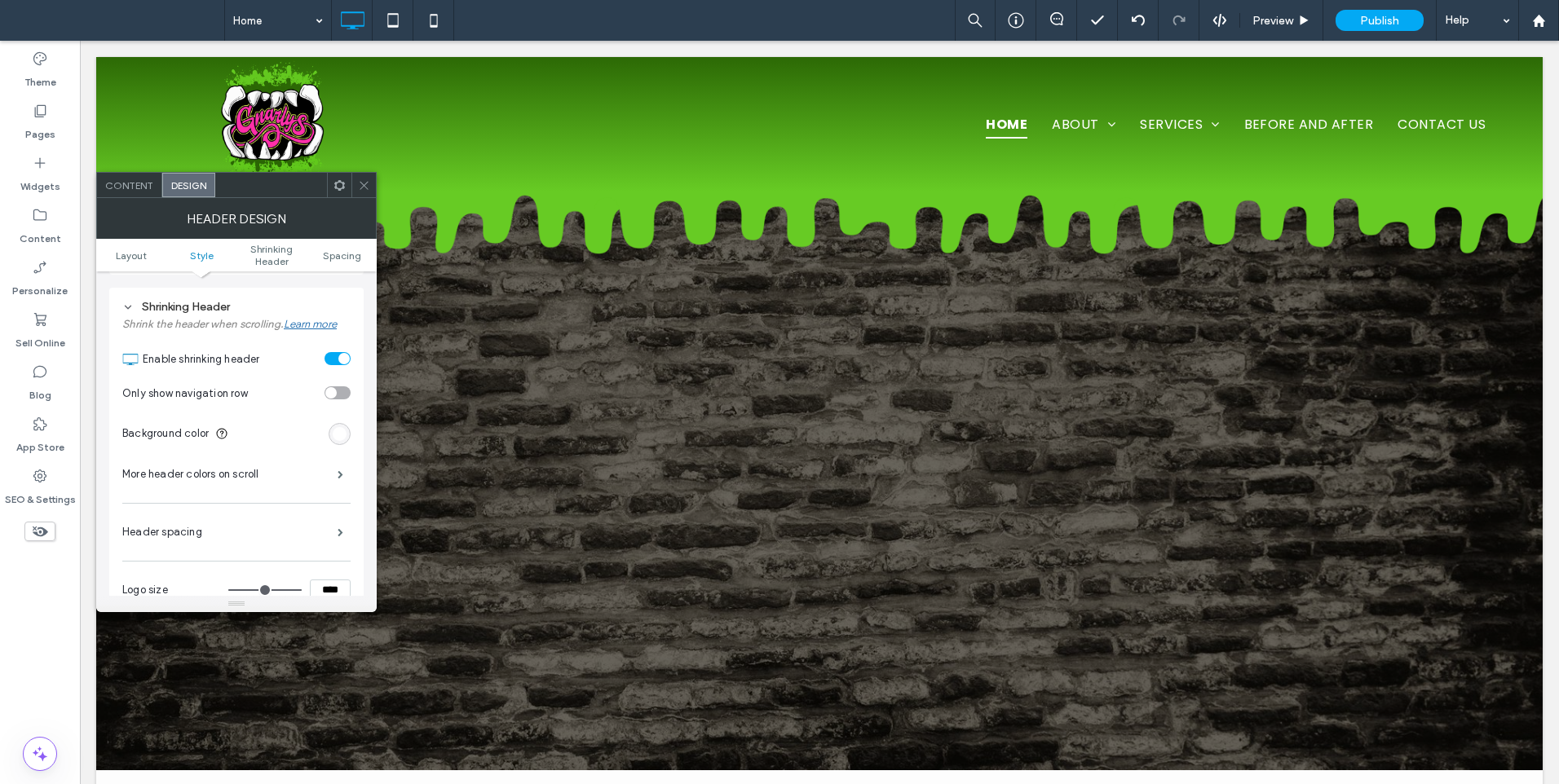
click at [335, 436] on div "rgb(255, 255, 255)" at bounding box center [339, 434] width 14 height 14
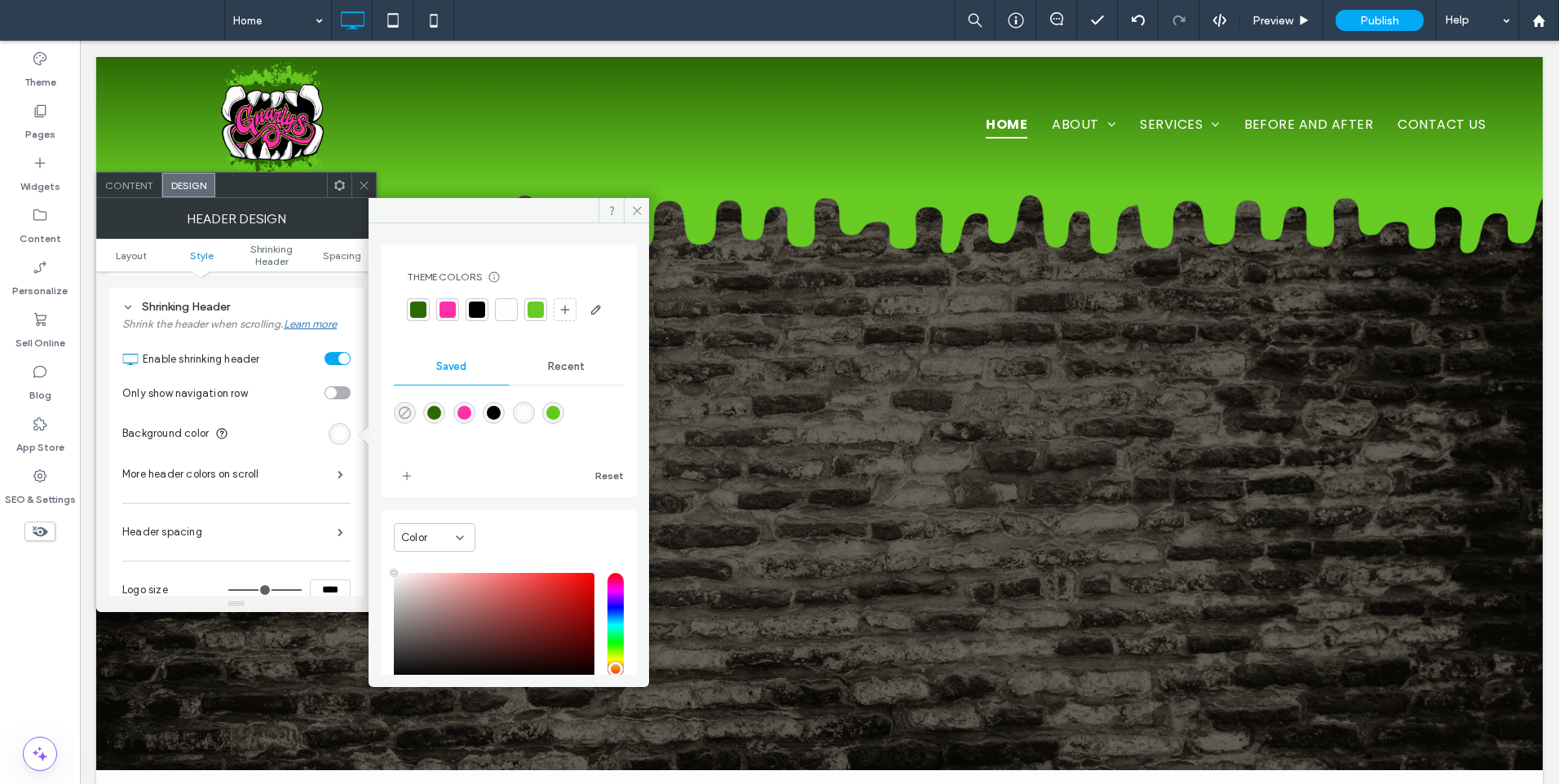
click at [406, 420] on icon "rgba(0,0,0,0)" at bounding box center [405, 412] width 14 height 14
type input "*******"
type input "*"
type input "**"
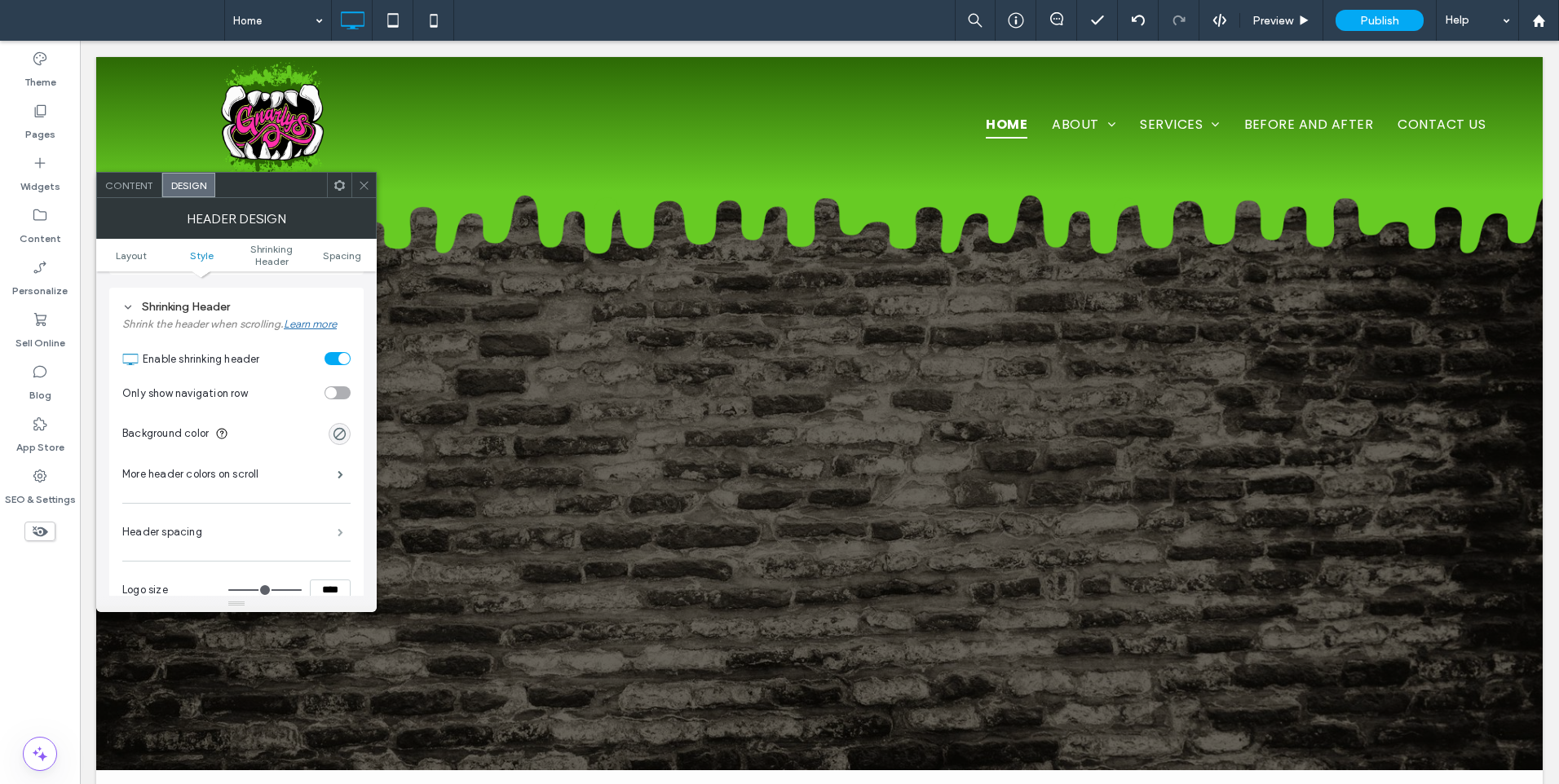
click at [343, 531] on span at bounding box center [340, 532] width 6 height 8
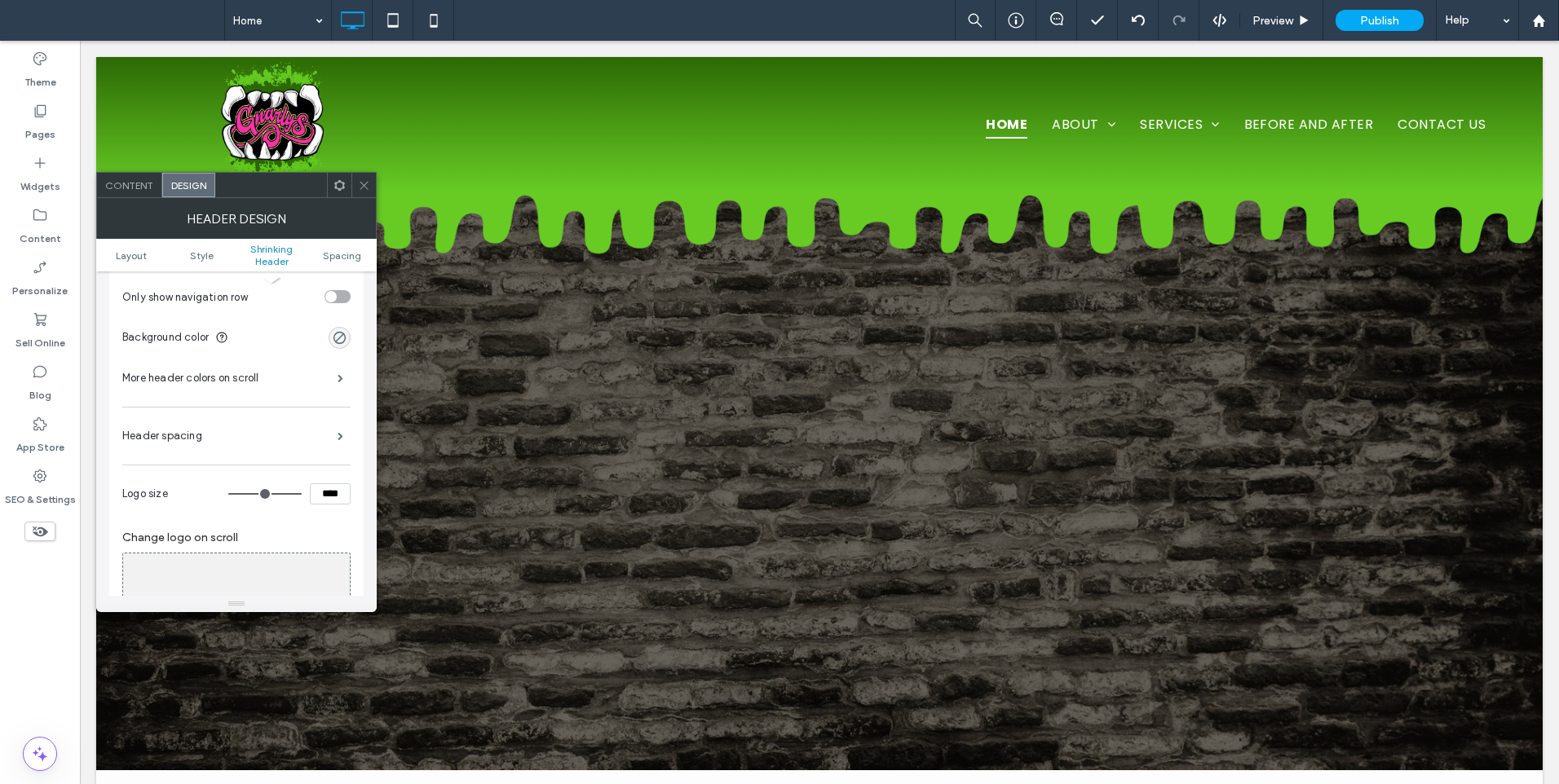
scroll to position [679, 0]
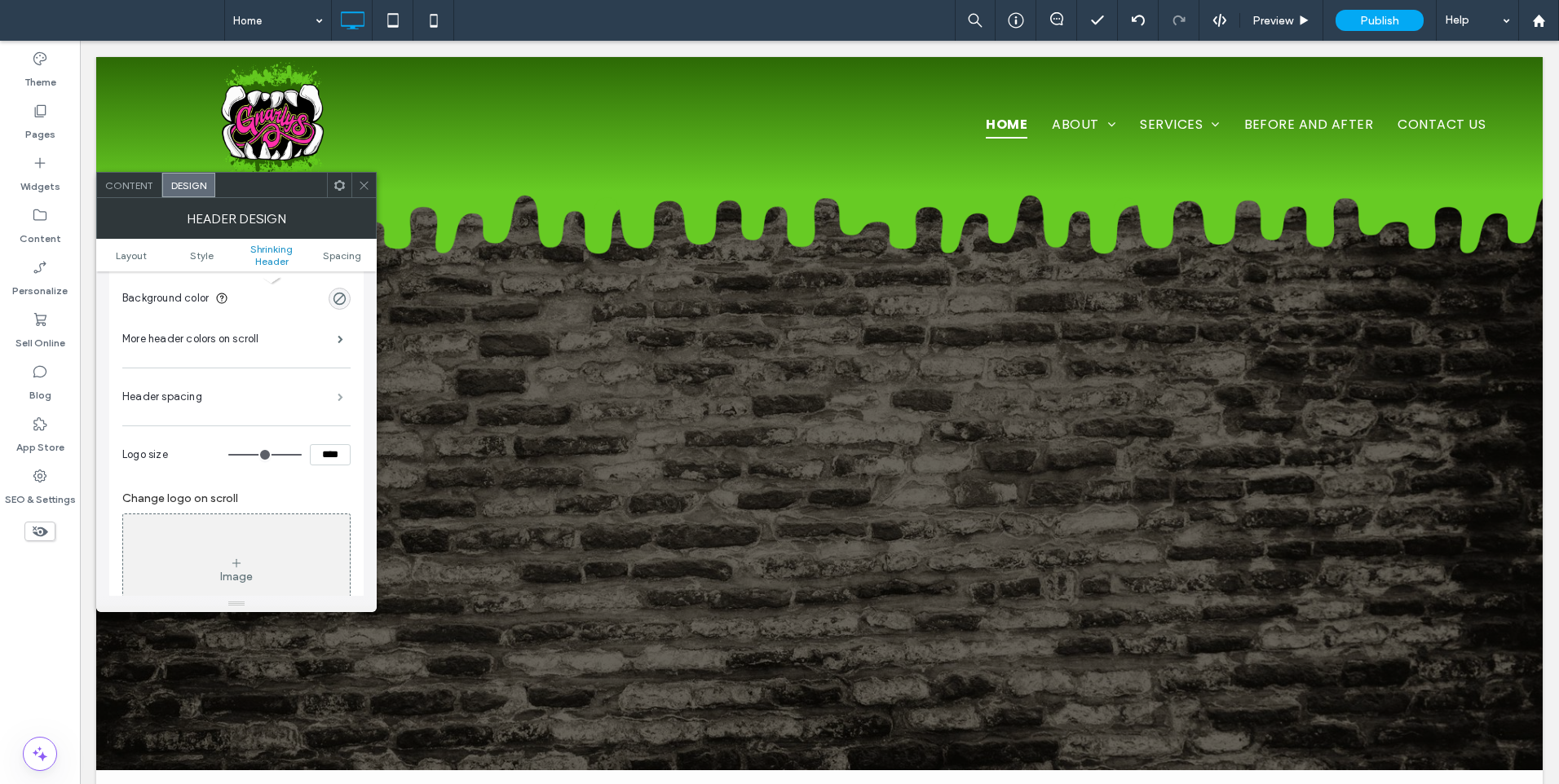
click at [338, 401] on span at bounding box center [340, 397] width 6 height 8
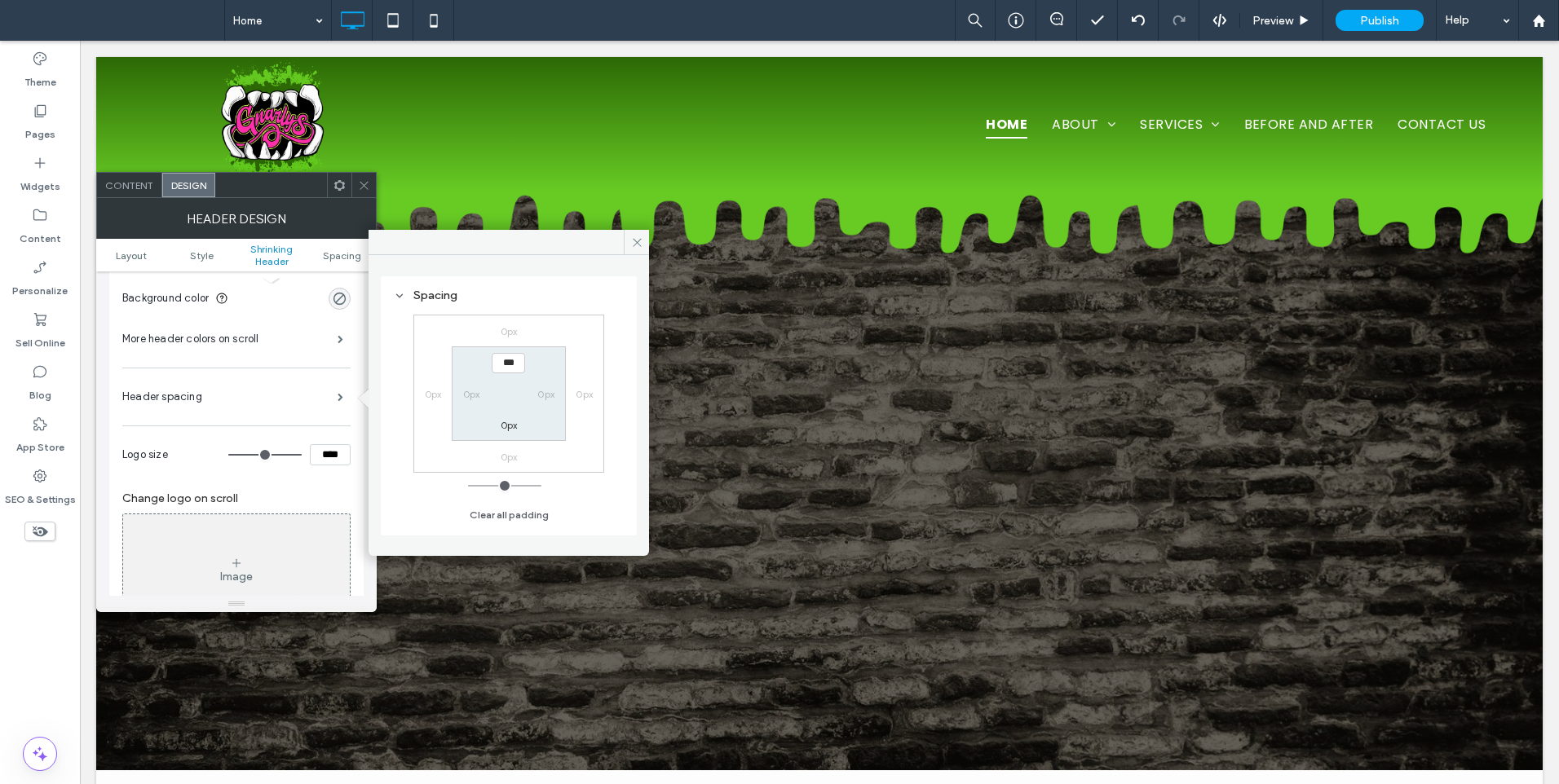
click at [506, 424] on label "0px" at bounding box center [509, 425] width 17 height 12
type input "**"
type input "****"
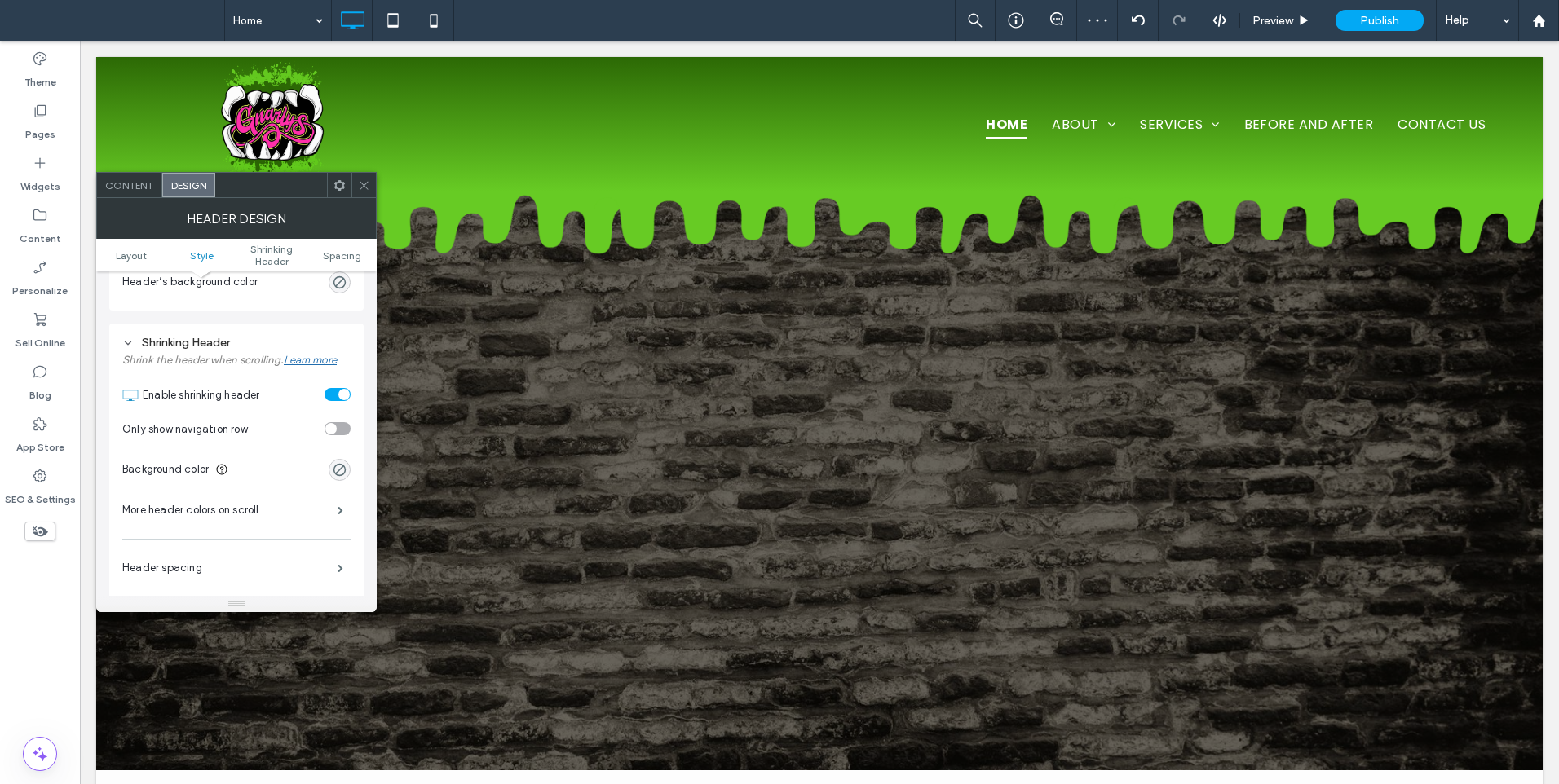
scroll to position [544, 0]
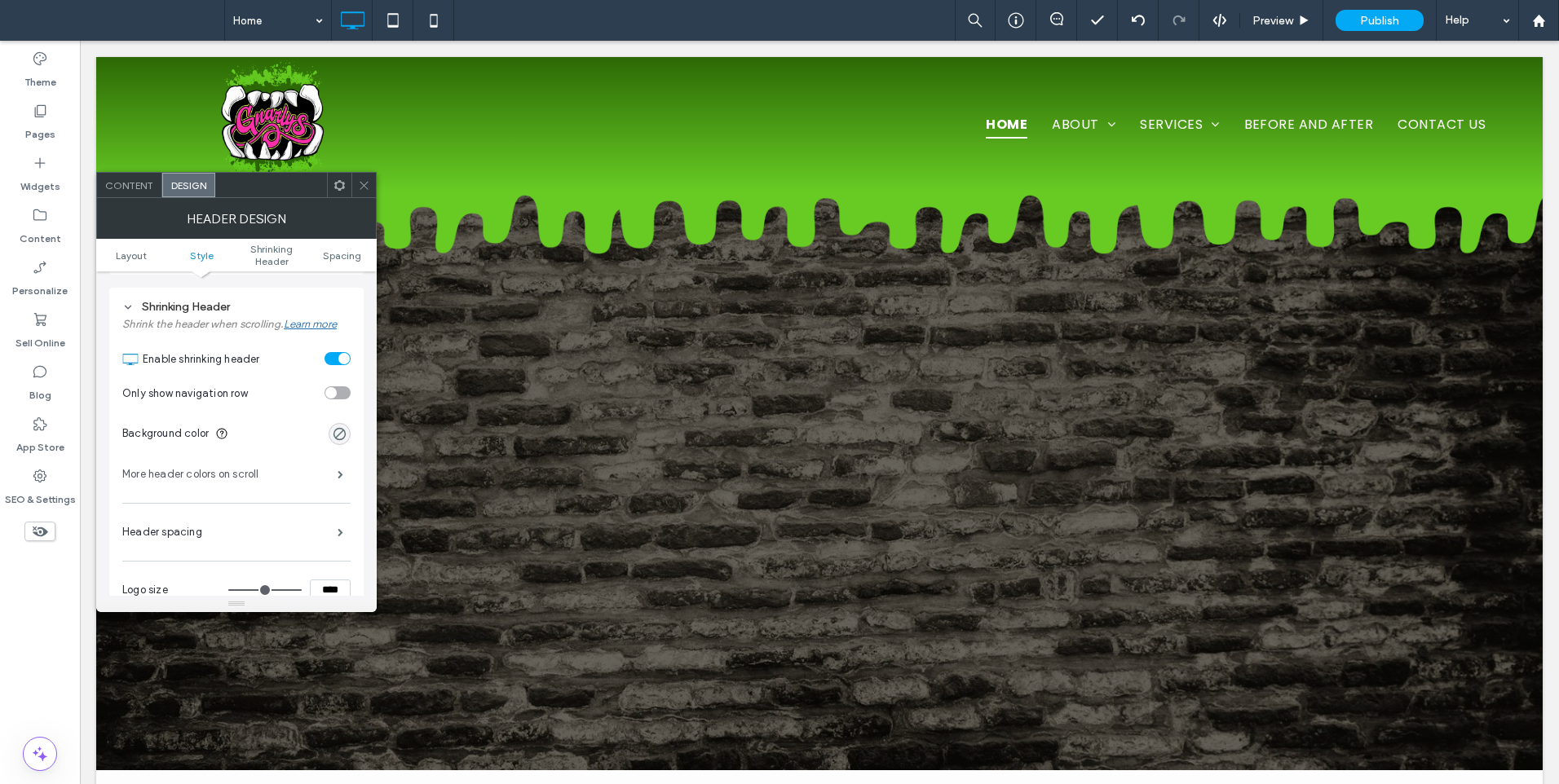
click at [265, 468] on label "More header colors on scroll" at bounding box center [230, 474] width 216 height 32
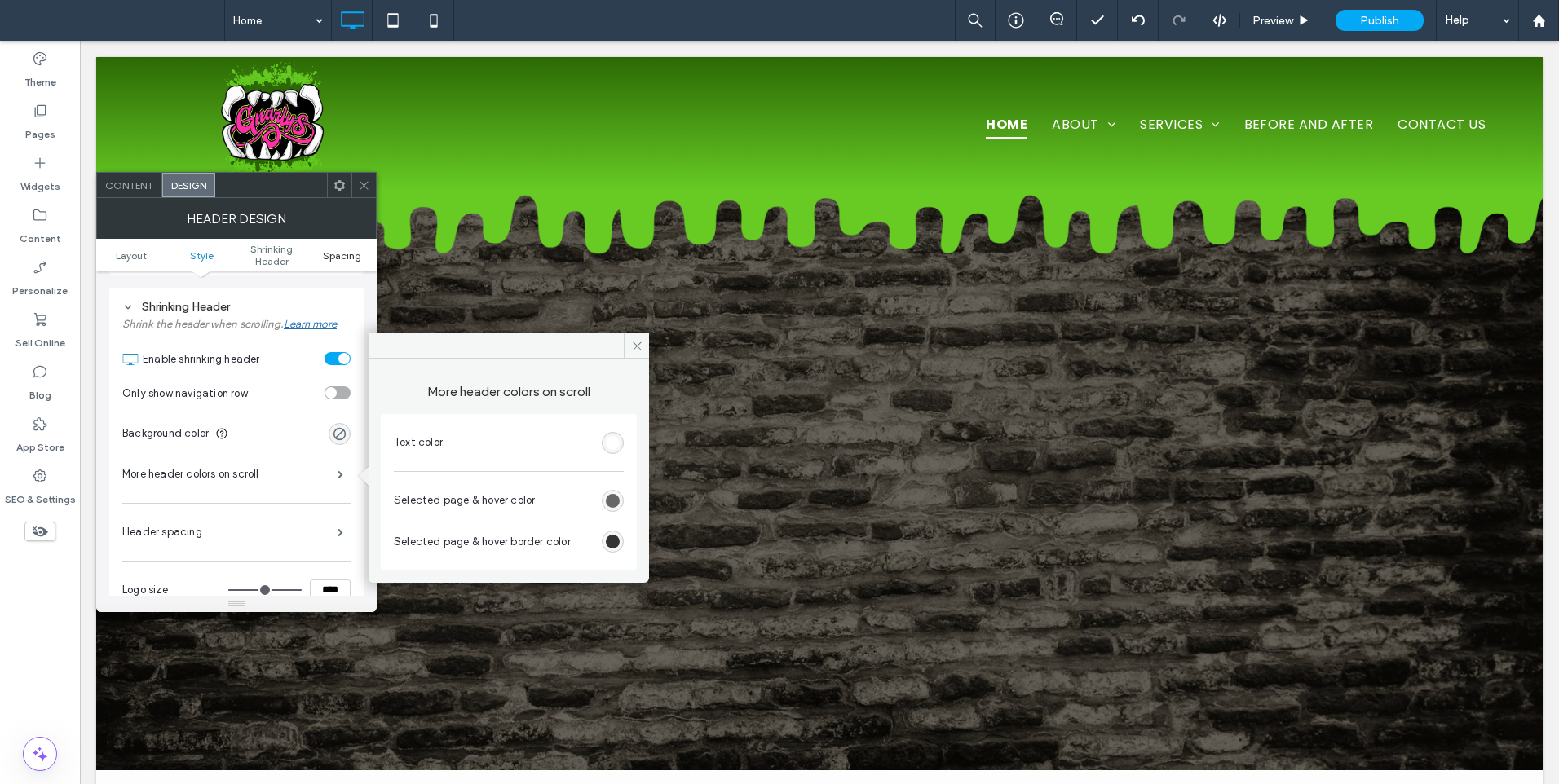
drag, startPoint x: 367, startPoint y: 184, endPoint x: 338, endPoint y: 249, distance: 71.2
click at [367, 184] on icon at bounding box center [364, 185] width 12 height 12
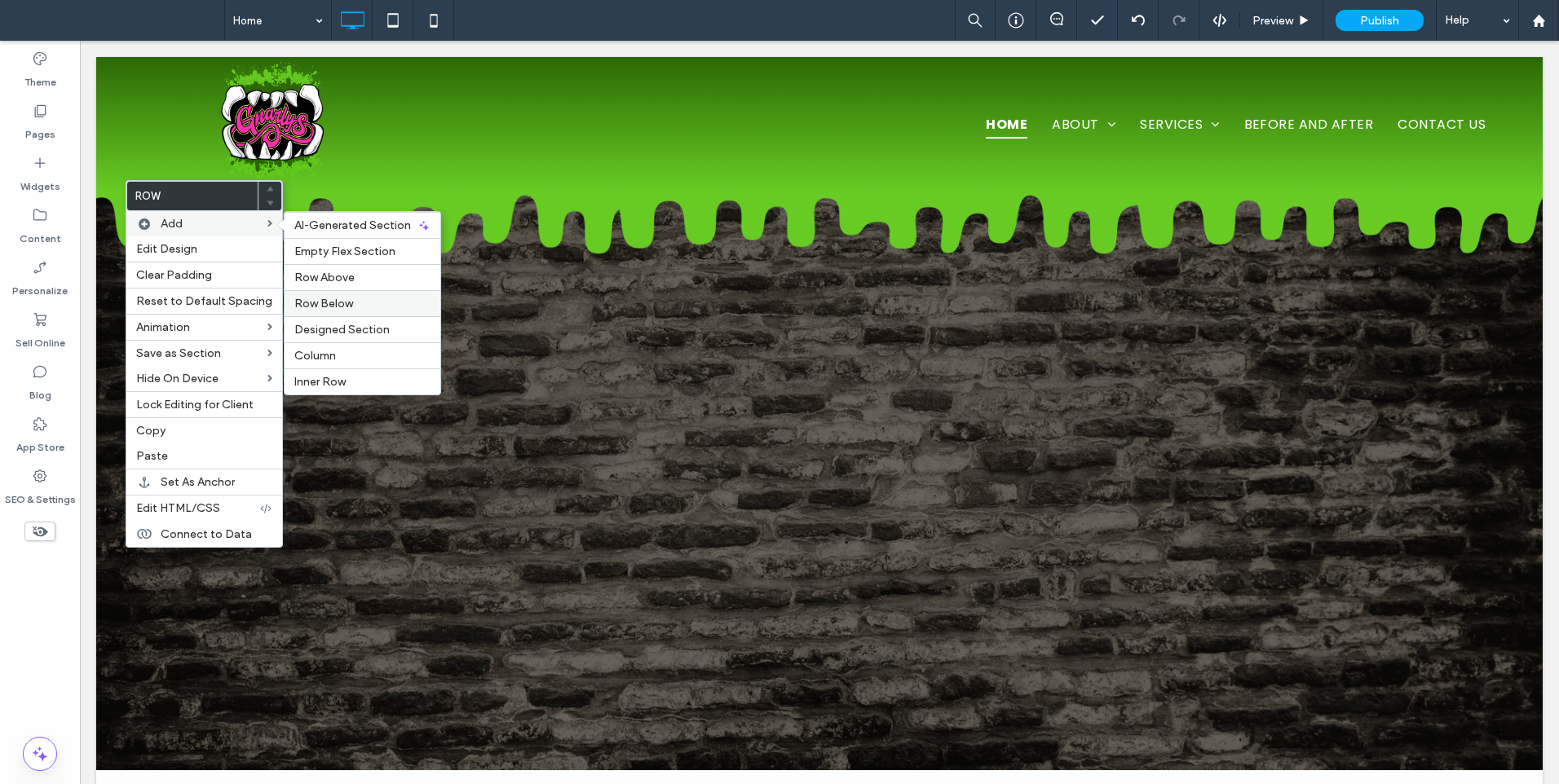
click at [331, 305] on span "Row Below" at bounding box center [323, 304] width 59 height 14
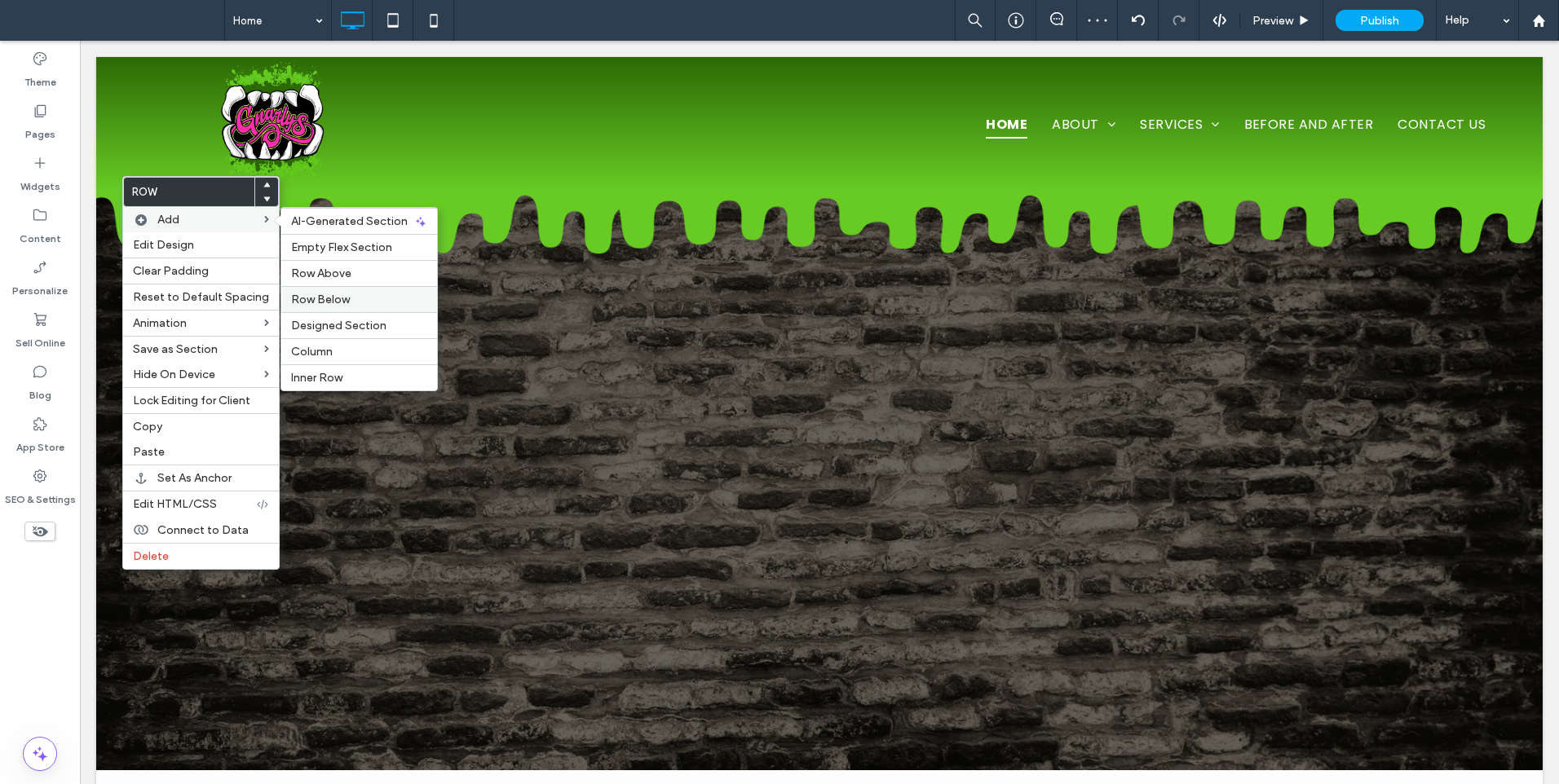
click at [344, 305] on label "Row Below" at bounding box center [359, 300] width 136 height 14
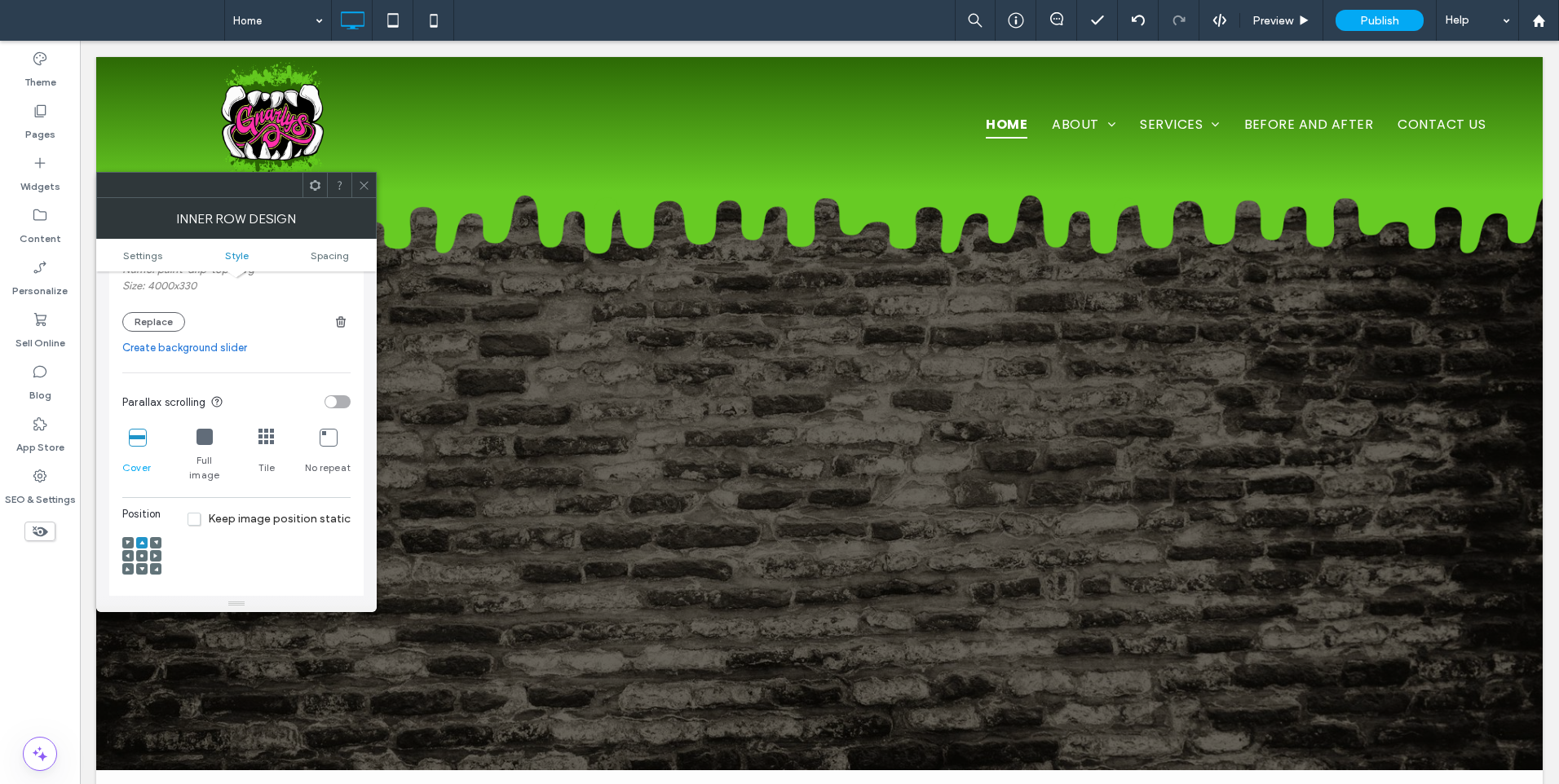
scroll to position [407, 0]
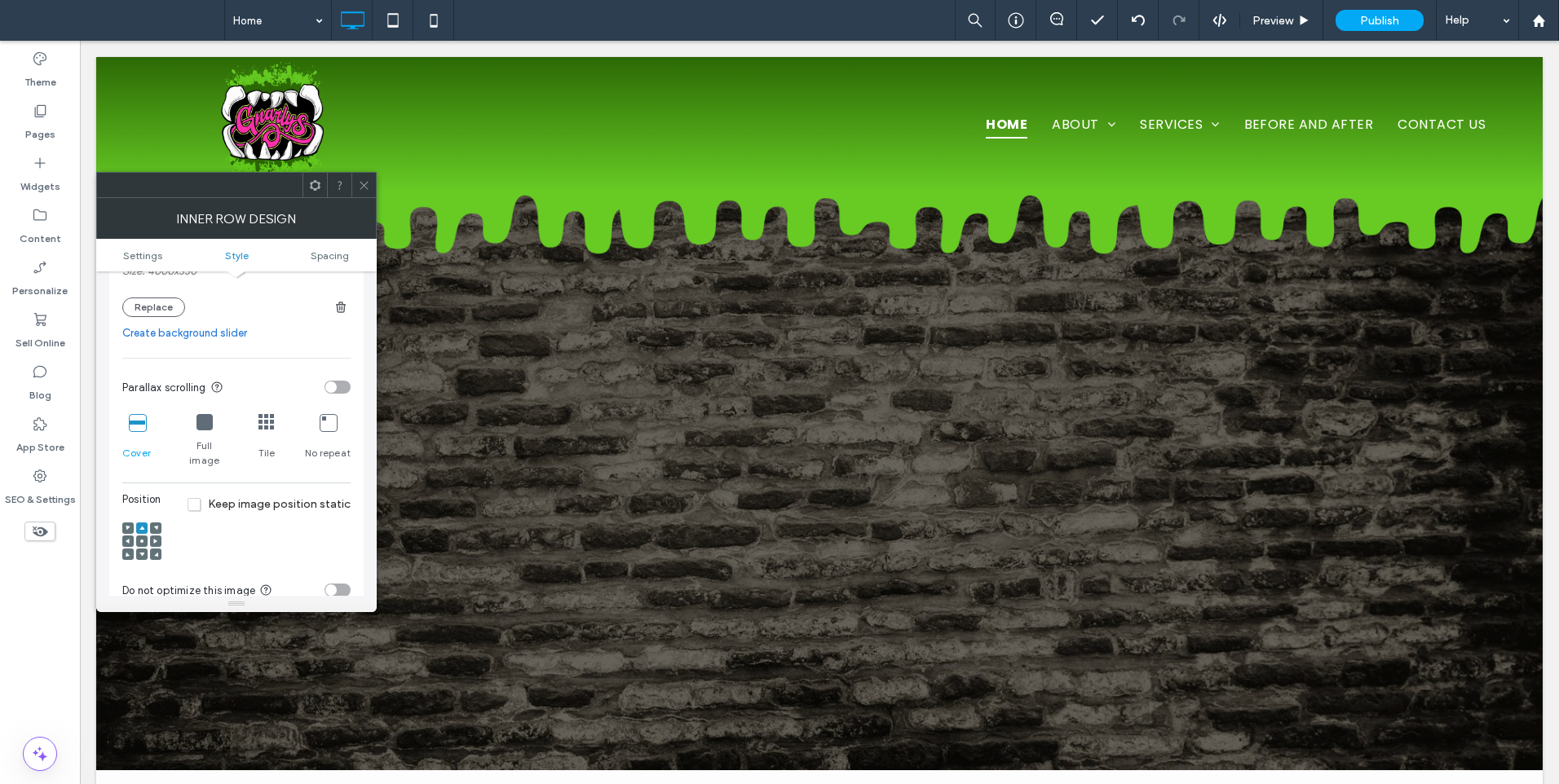
click at [147, 548] on div at bounding box center [141, 553] width 11 height 11
click at [143, 552] on icon at bounding box center [142, 554] width 5 height 5
click at [368, 188] on icon at bounding box center [364, 185] width 12 height 12
click at [138, 523] on div at bounding box center [141, 528] width 11 height 11
click at [142, 526] on icon at bounding box center [142, 529] width 5 height 5
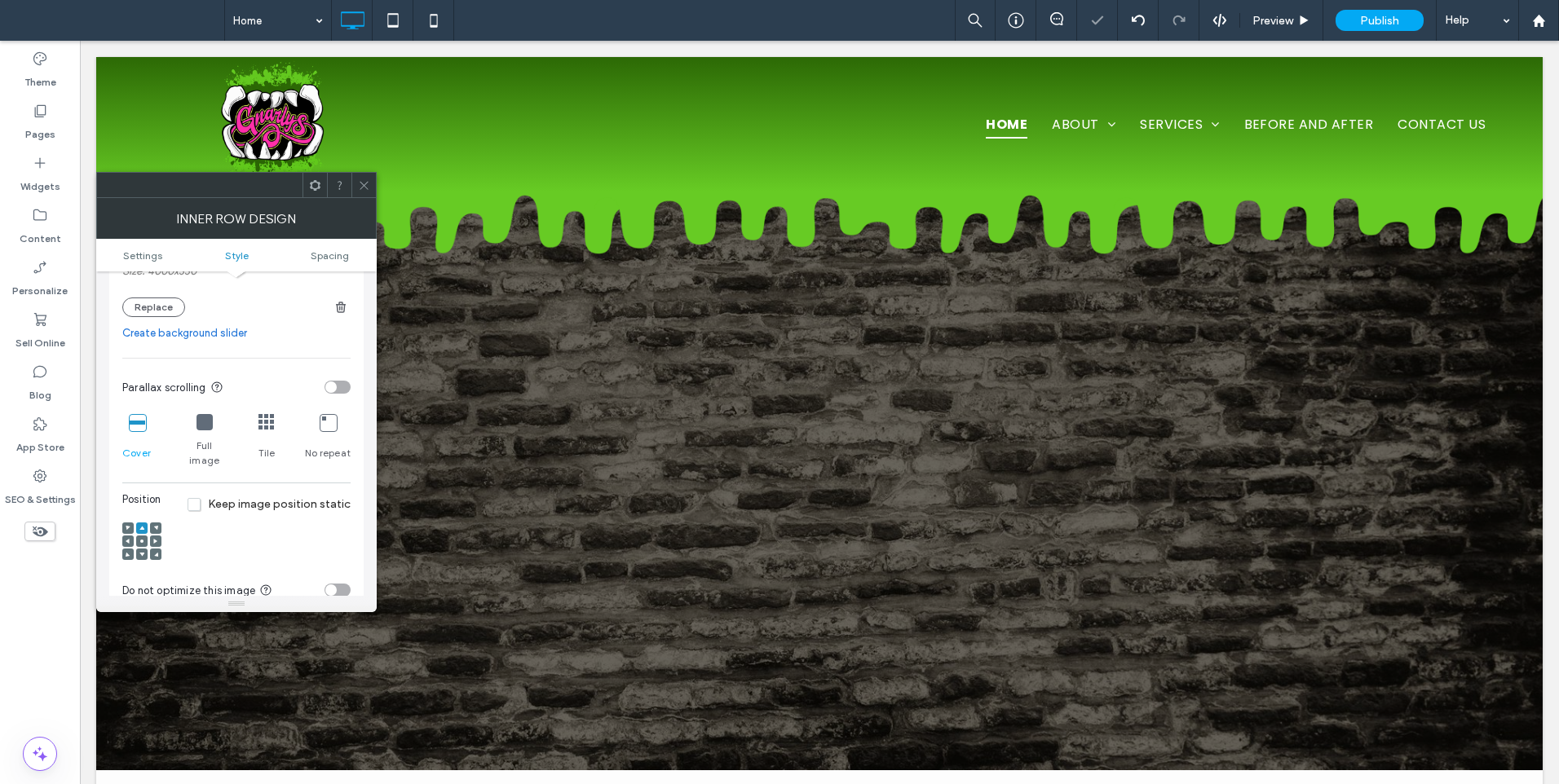
click at [365, 187] on use at bounding box center [364, 185] width 8 height 8
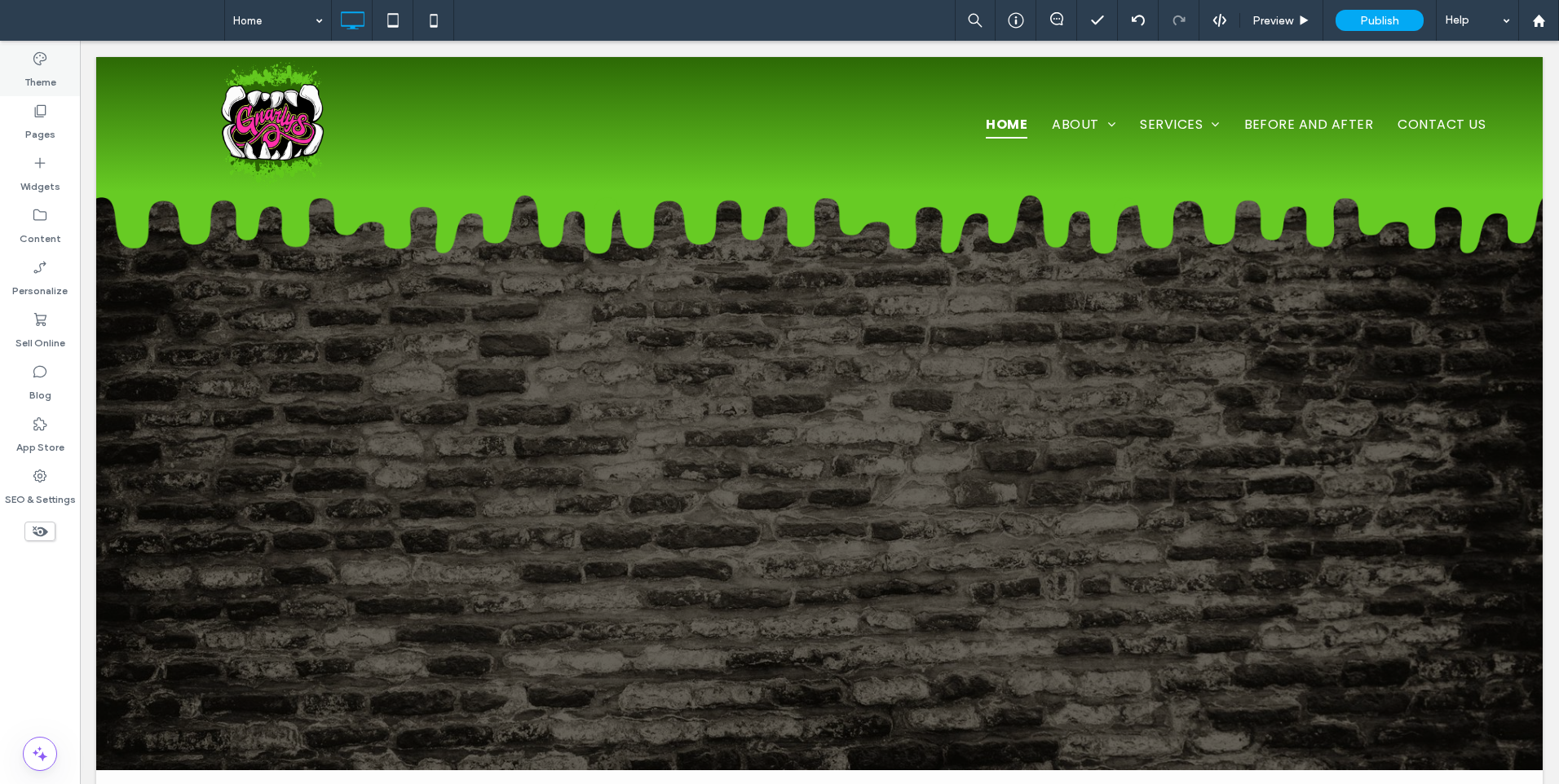
click at [57, 68] on div "Theme" at bounding box center [40, 70] width 80 height 52
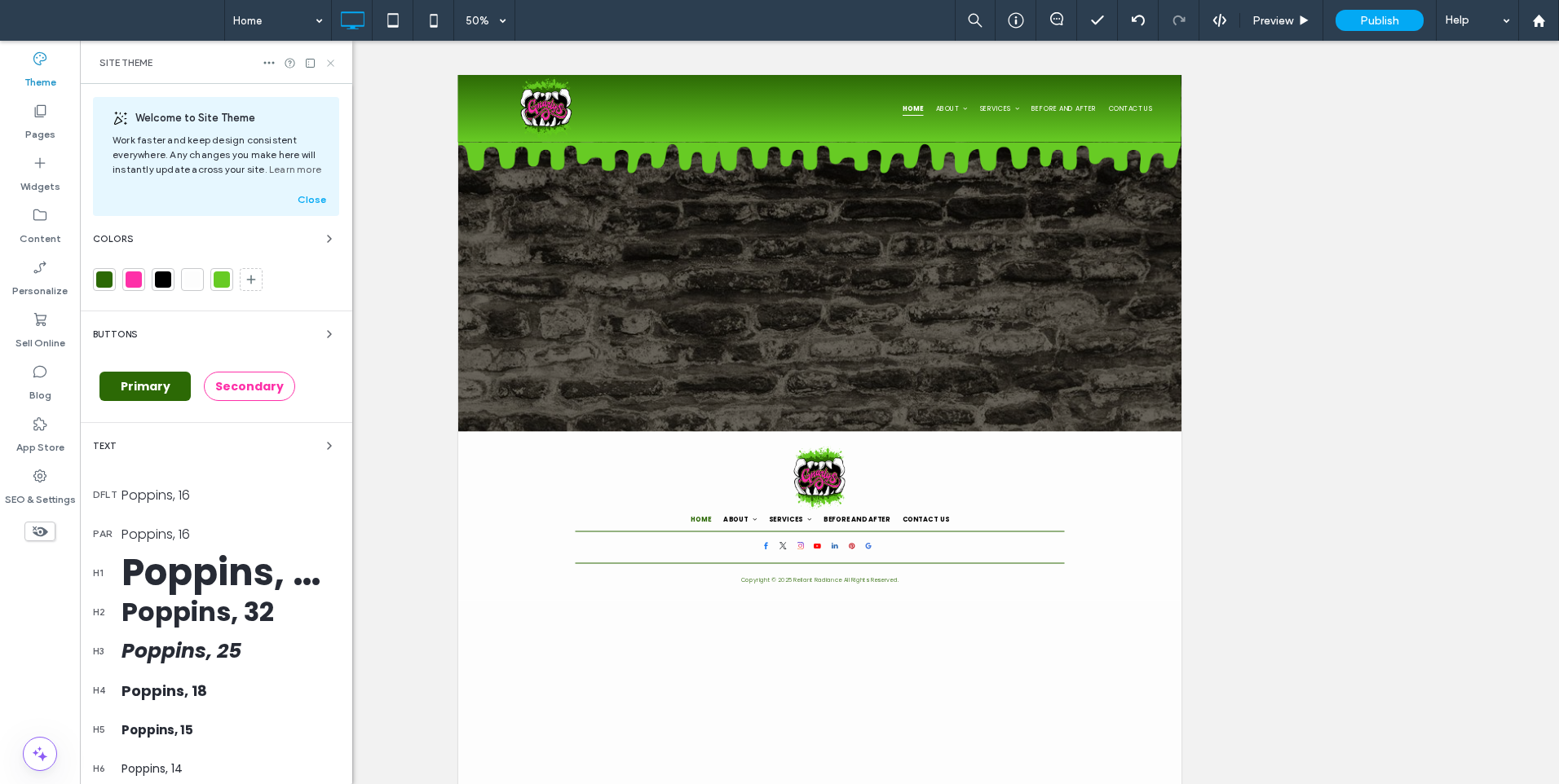
click at [329, 59] on icon at bounding box center [330, 63] width 12 height 12
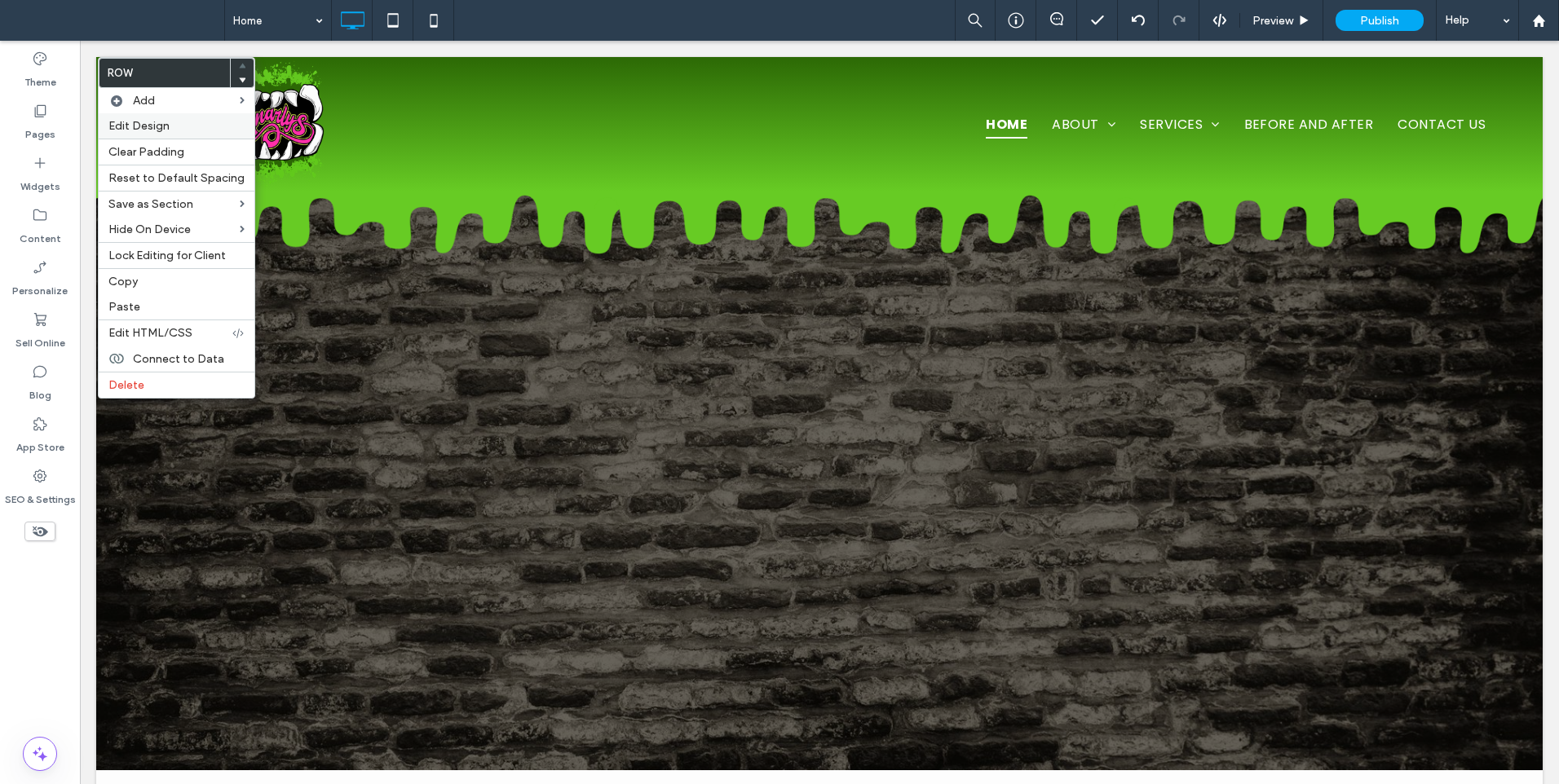
click at [141, 125] on span "Edit Design" at bounding box center [139, 126] width 61 height 14
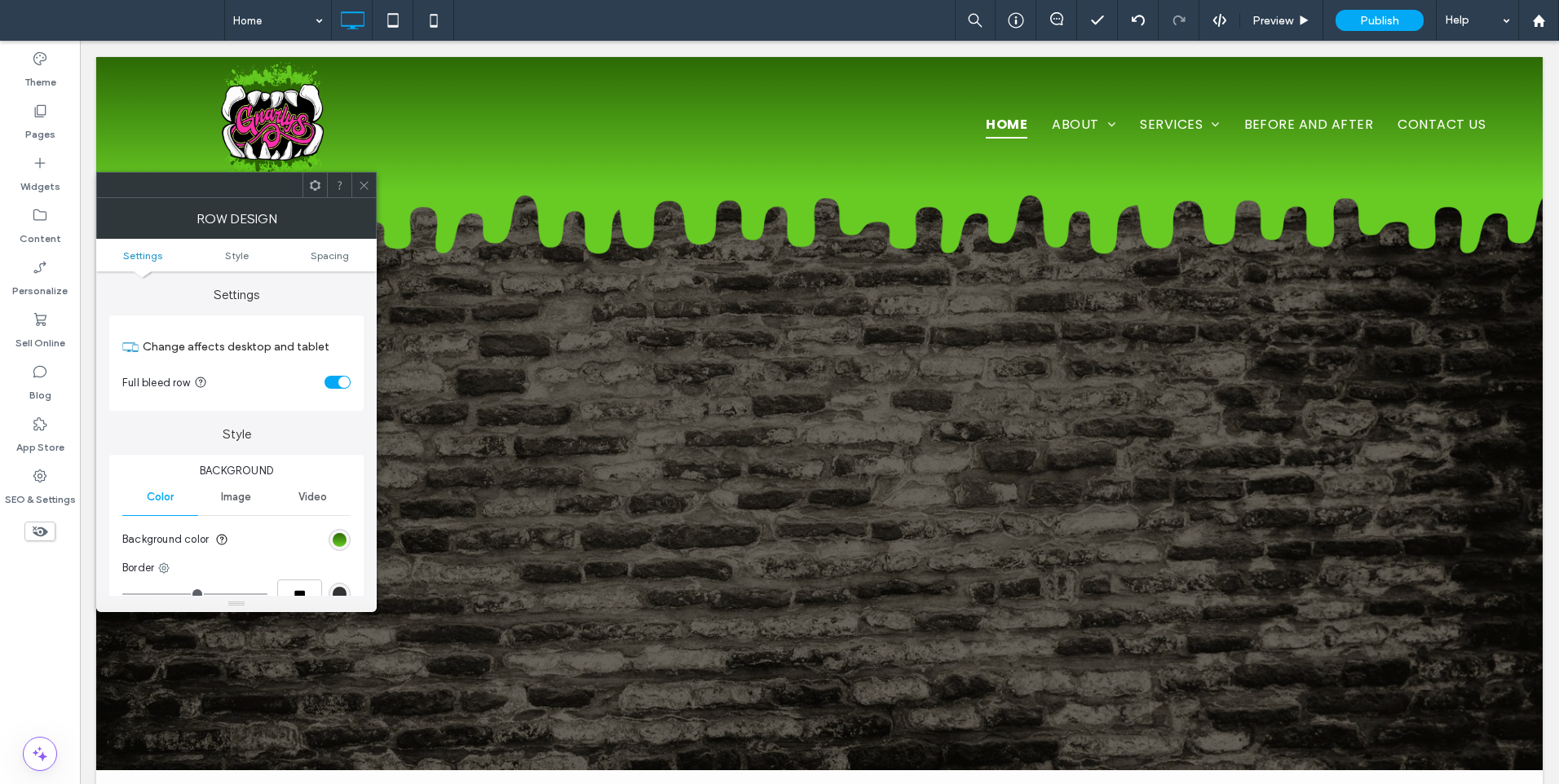
click at [349, 543] on div "linear-gradient(rgb(44, 105, 5) 0%, rgb(103, 203, 36) 100%)" at bounding box center [339, 540] width 22 height 22
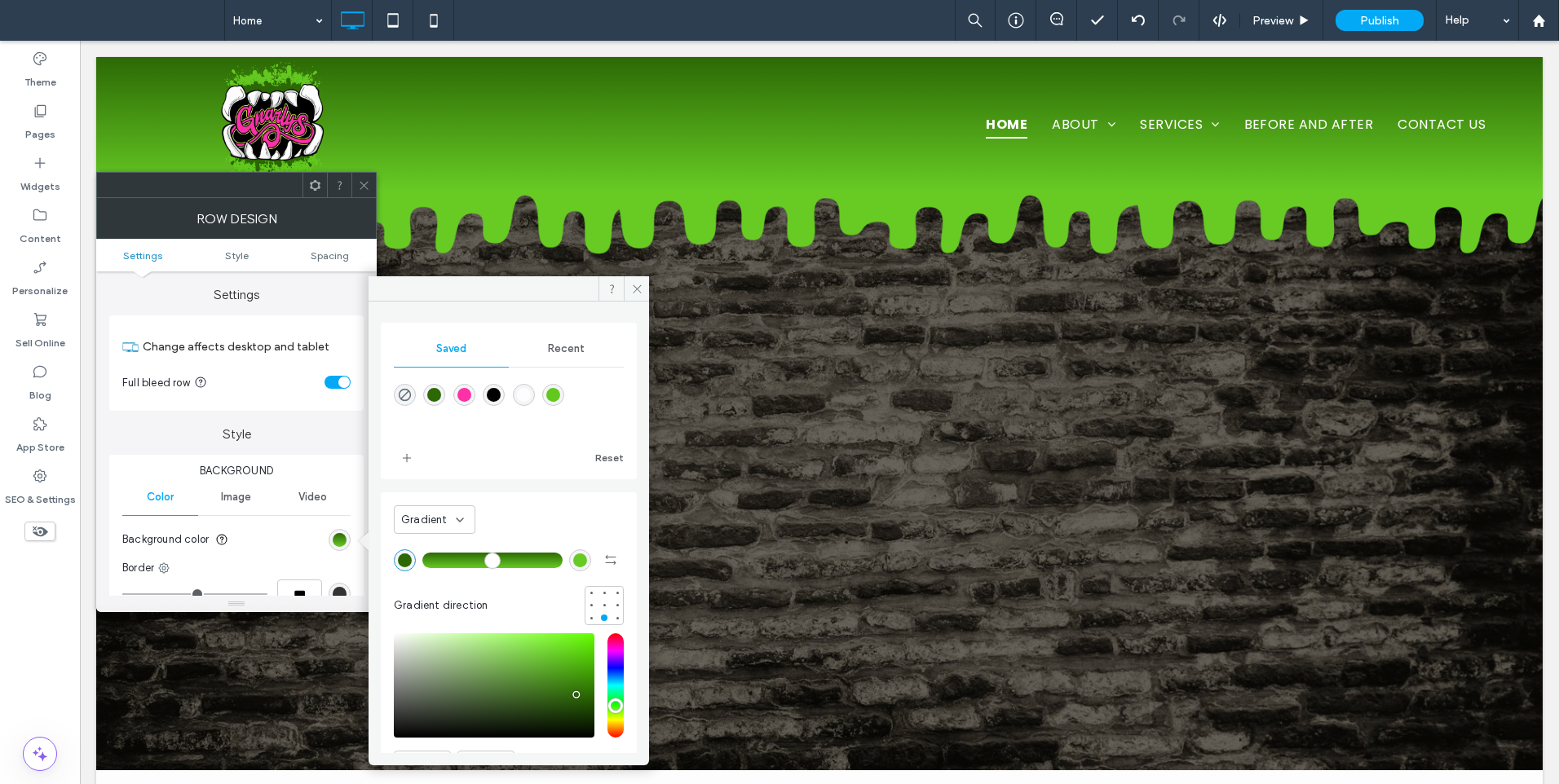
scroll to position [88, 0]
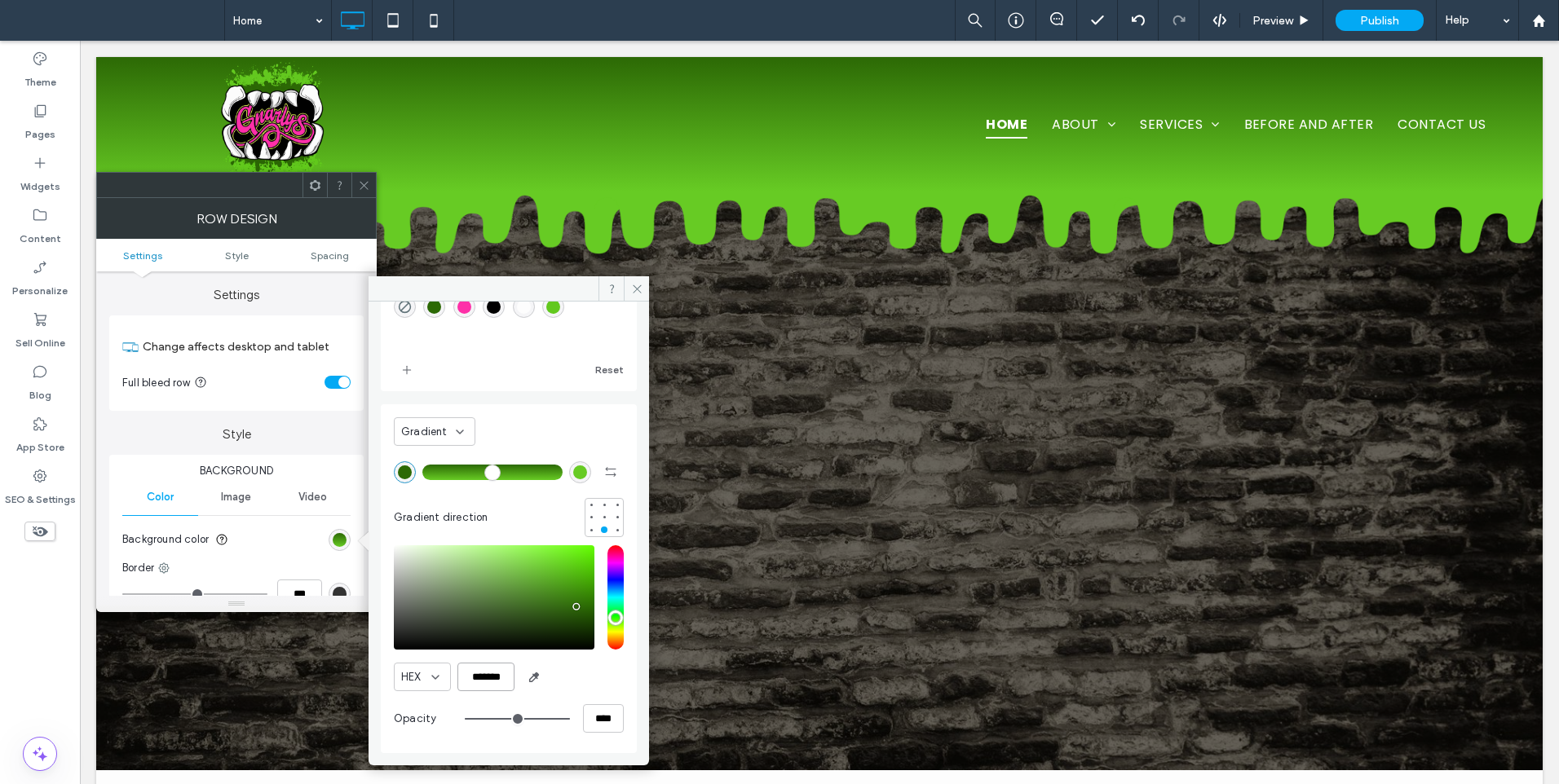
click at [485, 686] on input "*******" at bounding box center [485, 677] width 57 height 29
click at [573, 472] on div "rgb(103, 203, 36)" at bounding box center [580, 472] width 14 height 14
type input "*******"
click at [491, 680] on input "*******" at bounding box center [485, 677] width 57 height 29
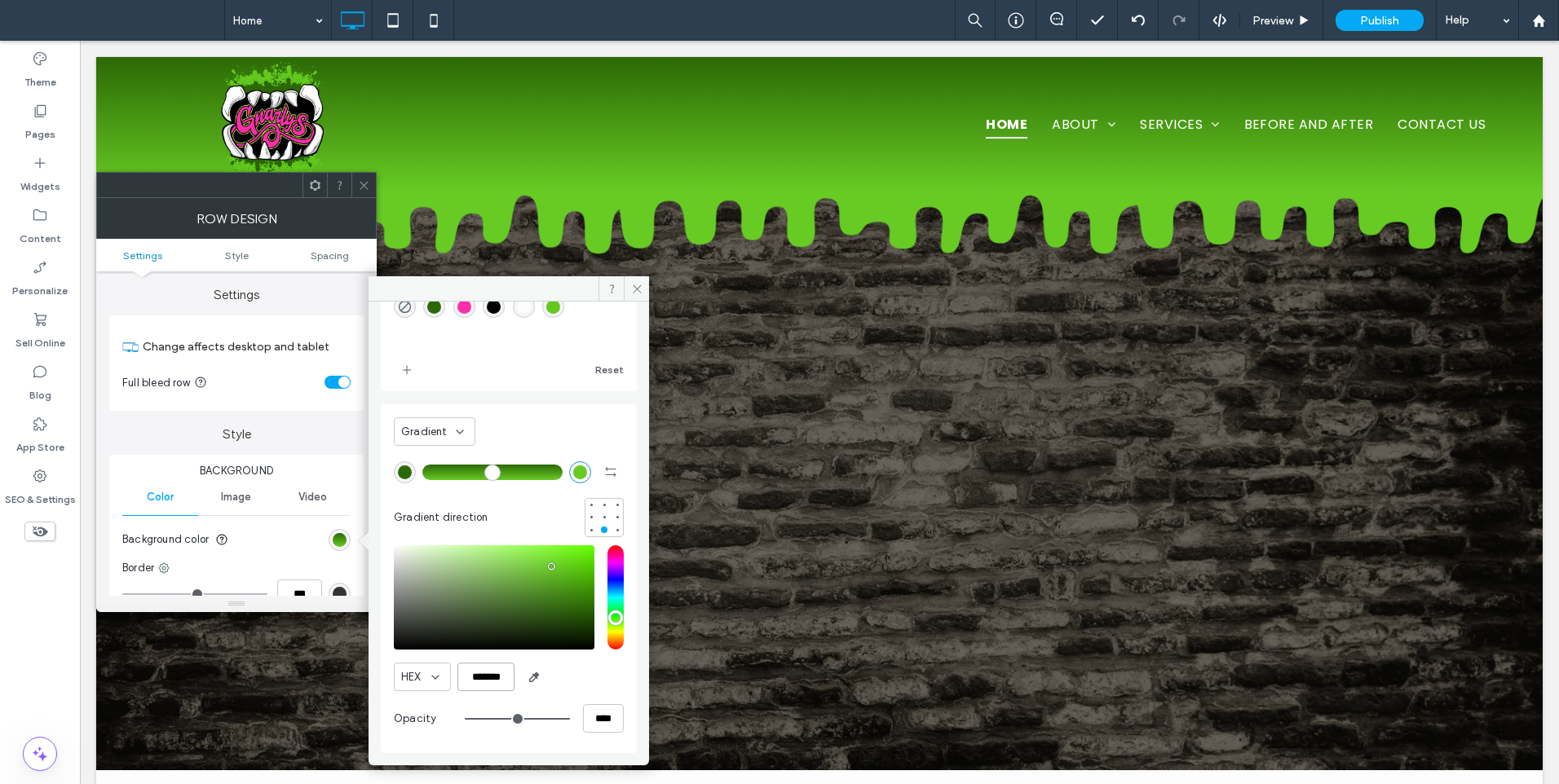
click at [491, 680] on input "*******" at bounding box center [485, 677] width 57 height 29
click at [366, 181] on icon at bounding box center [364, 185] width 12 height 12
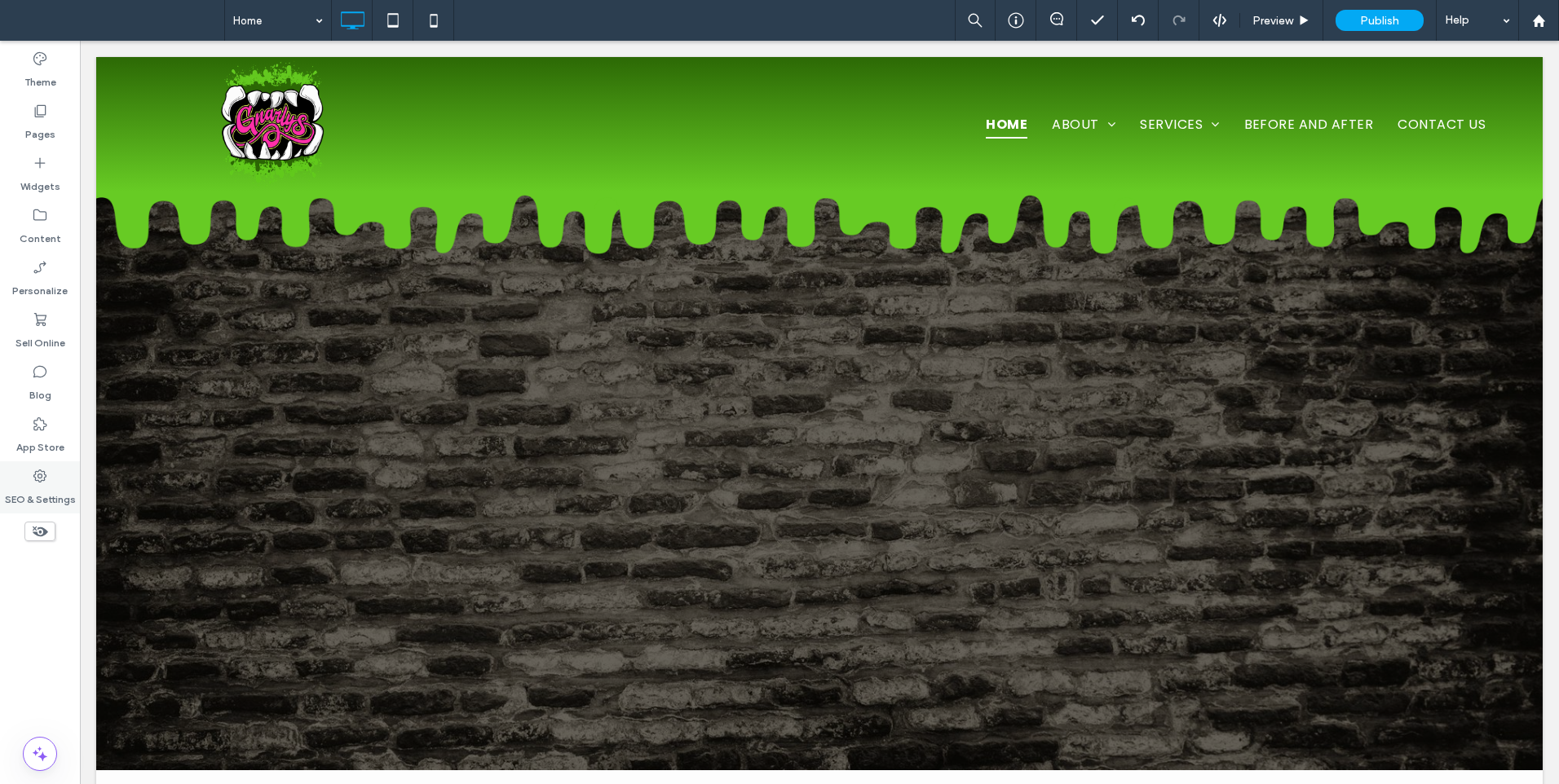
click at [42, 489] on label "SEO & Settings" at bounding box center [41, 496] width 71 height 23
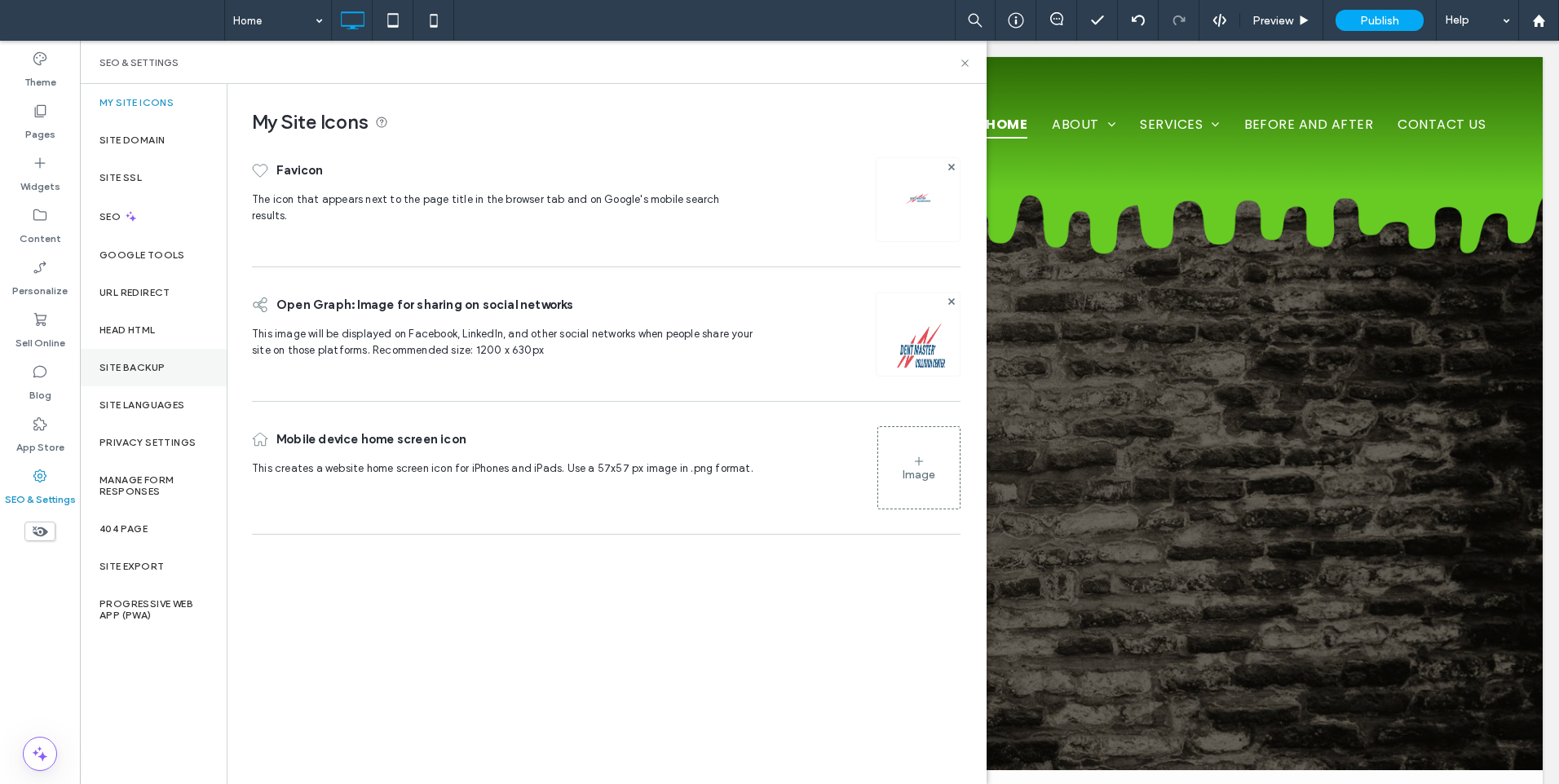
click at [135, 365] on label "Site Backup" at bounding box center [132, 367] width 65 height 11
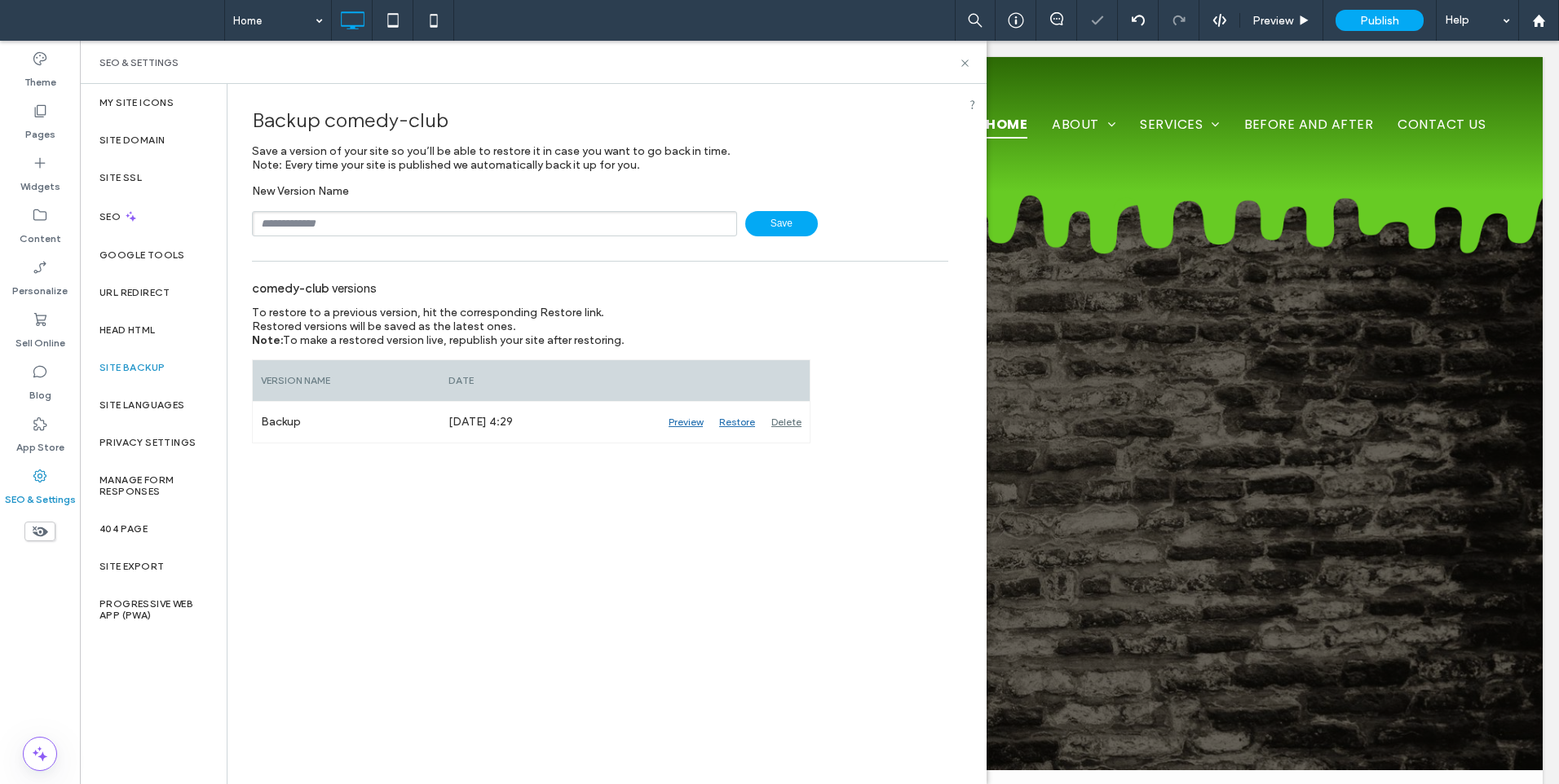
click at [378, 221] on input "text" at bounding box center [495, 224] width 485 height 25
type input "********"
click at [788, 227] on span "Save" at bounding box center [781, 224] width 72 height 25
click at [965, 67] on icon at bounding box center [965, 63] width 12 height 12
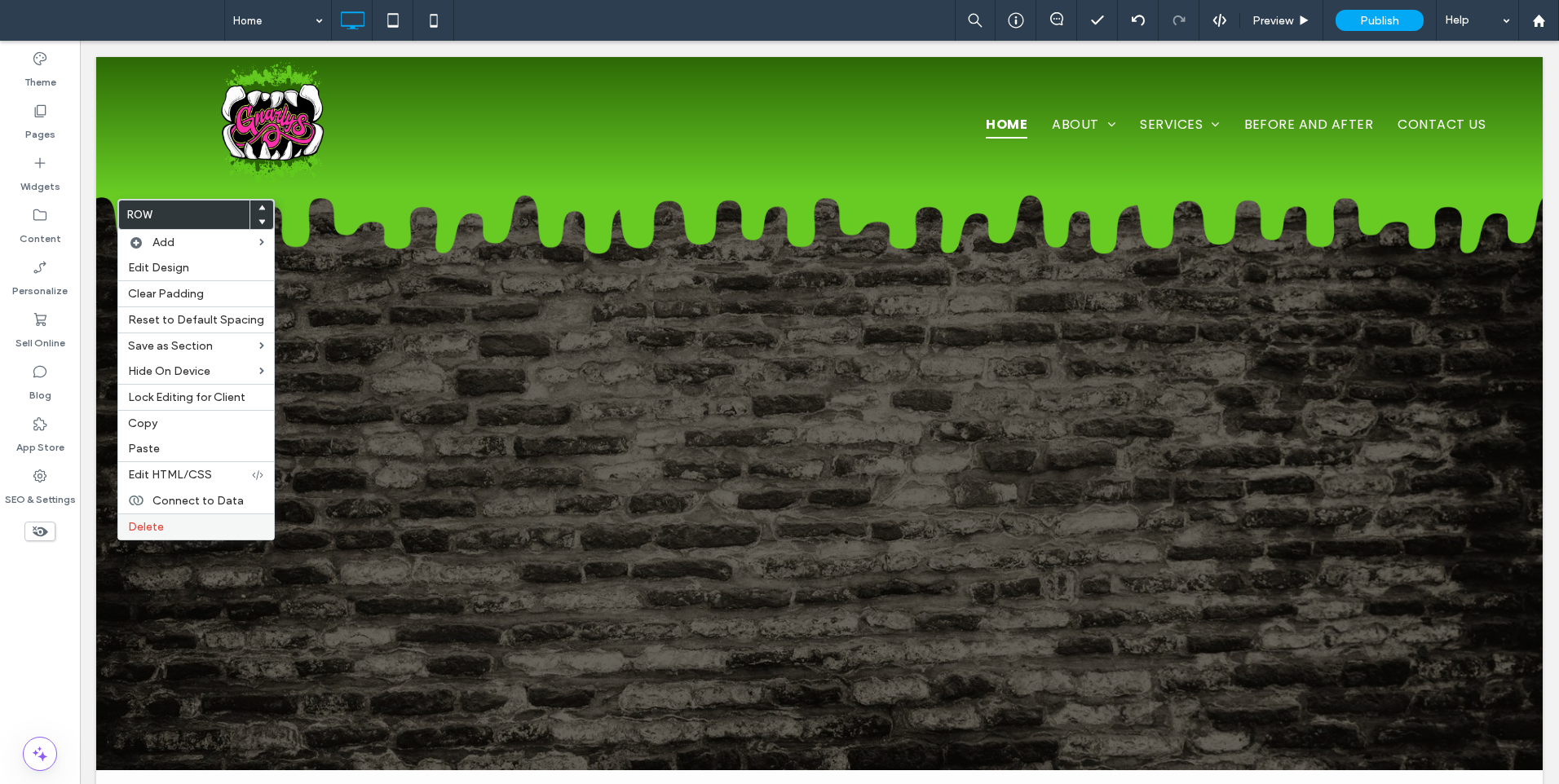
click at [141, 528] on span "Delete" at bounding box center [146, 527] width 36 height 14
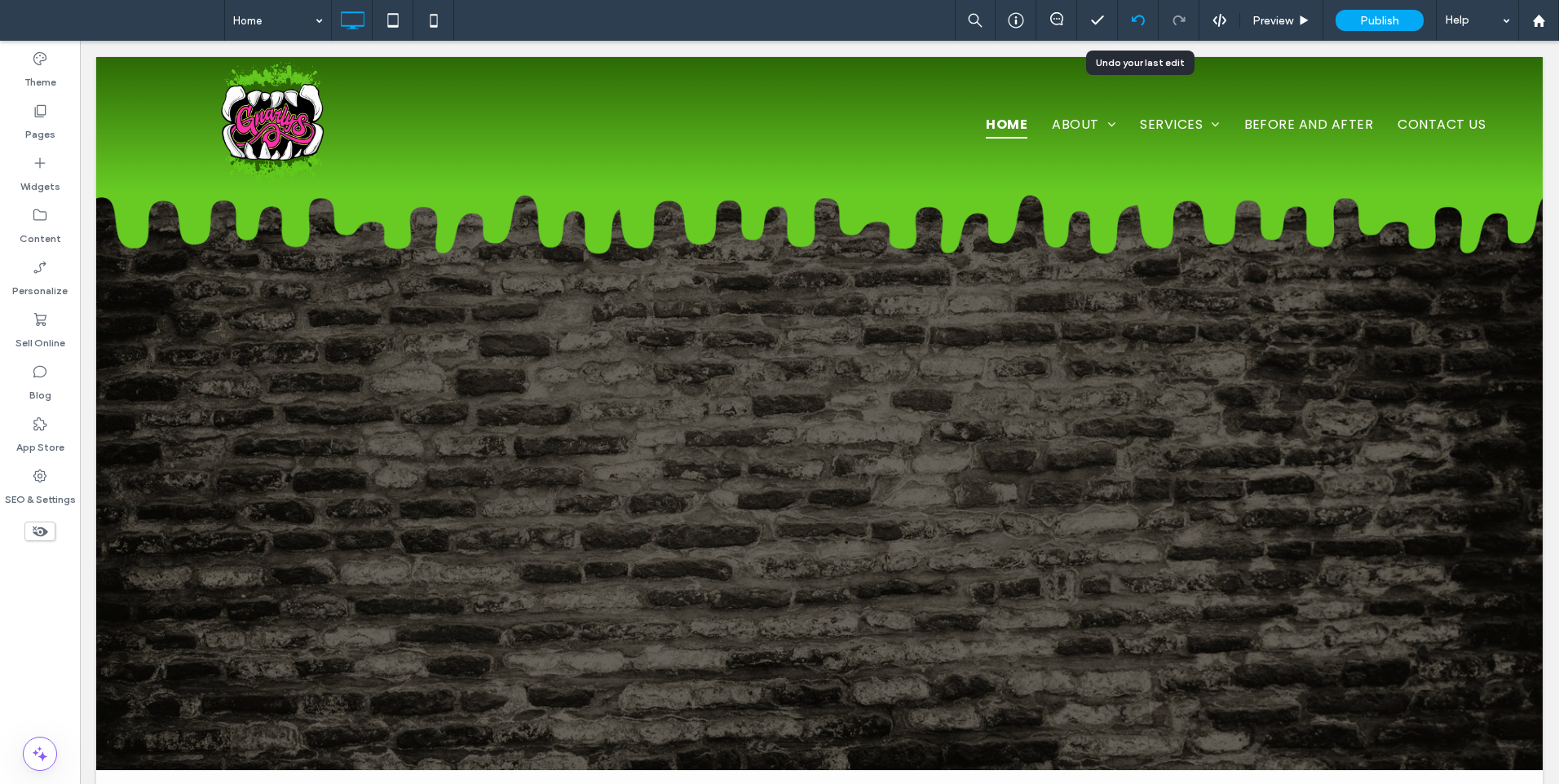
click at [1136, 20] on icon at bounding box center [1137, 20] width 13 height 13
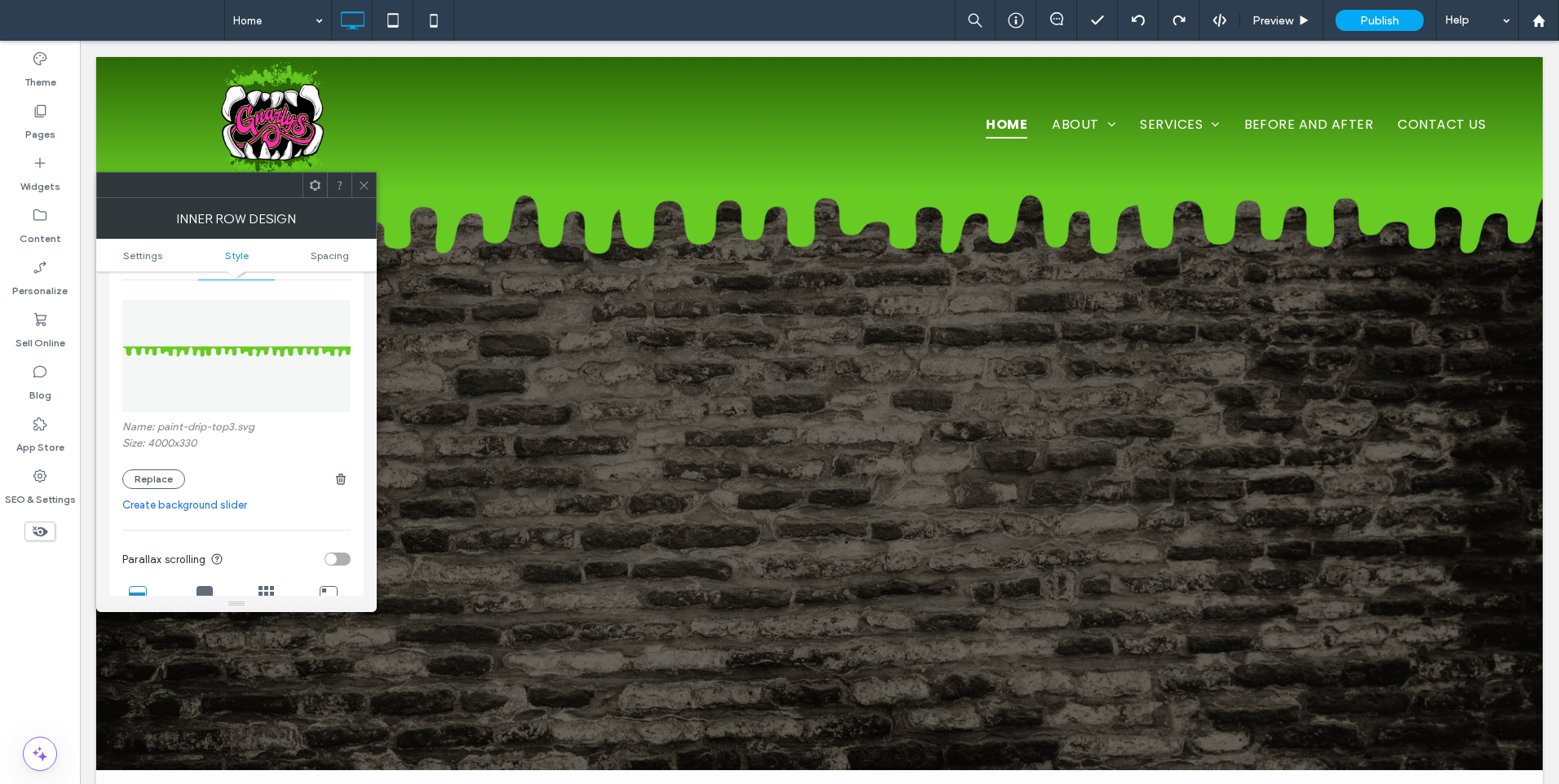
scroll to position [272, 0]
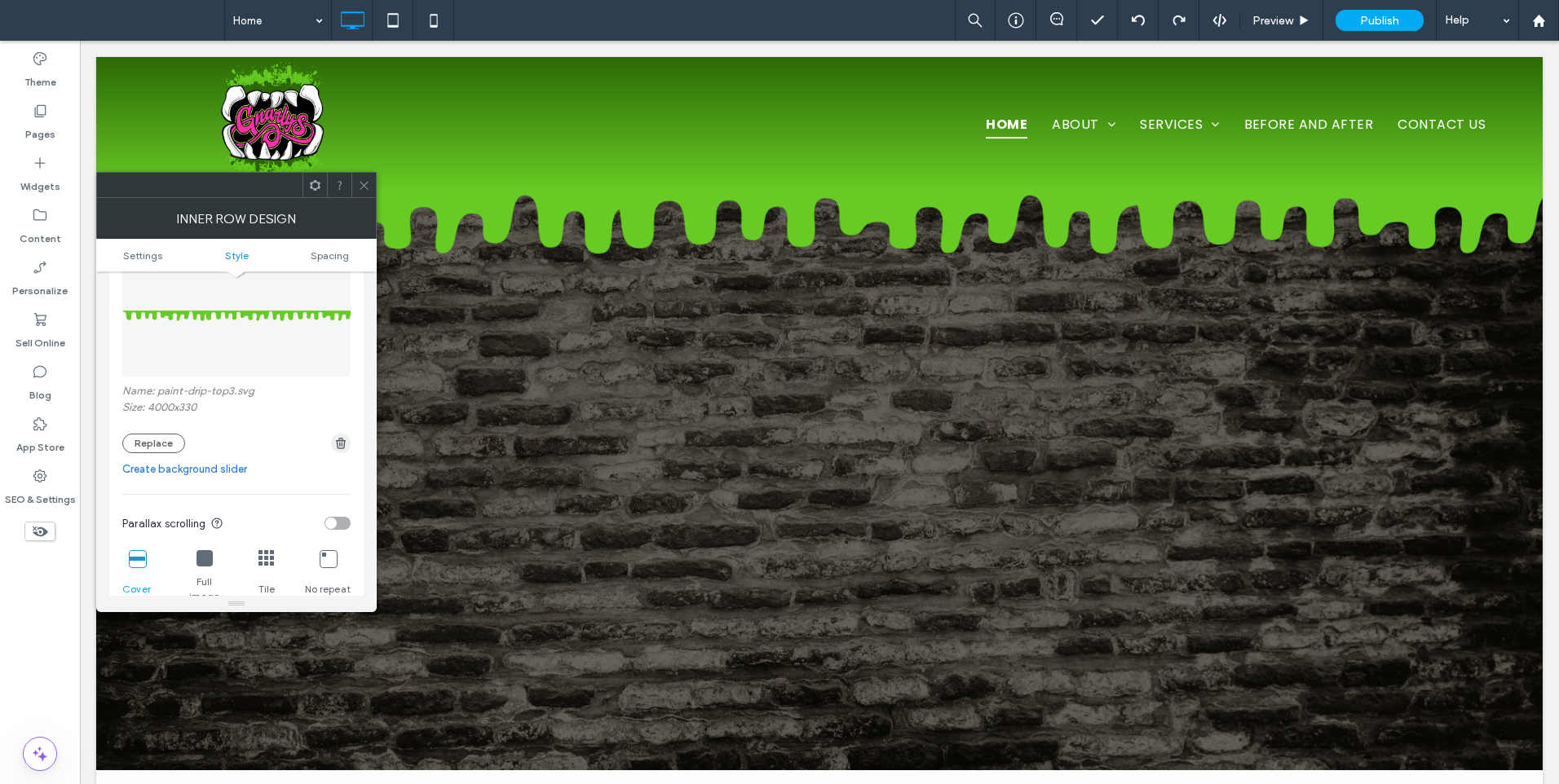
click at [340, 444] on use "button" at bounding box center [341, 443] width 10 height 10
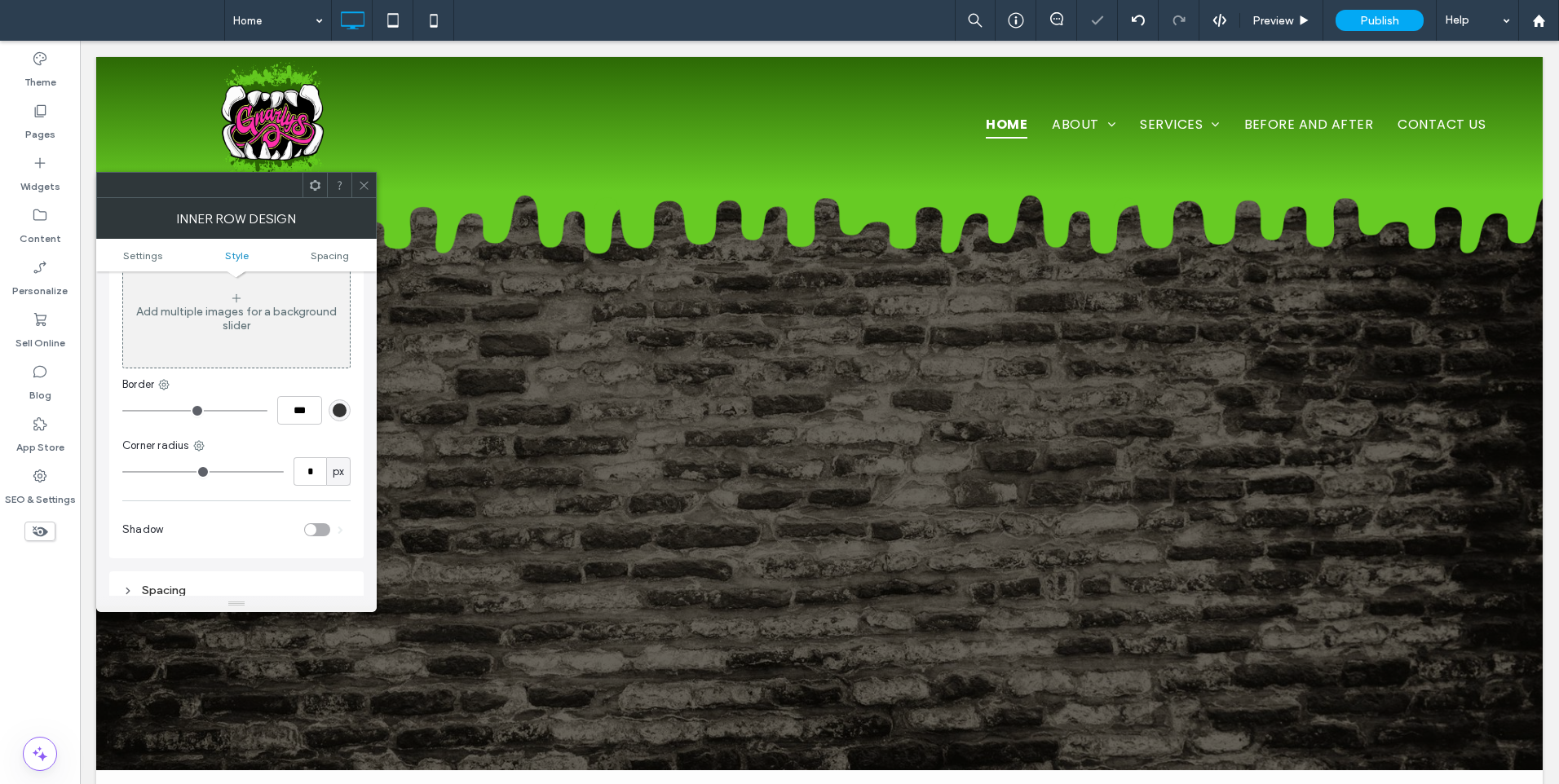
click at [360, 175] on span at bounding box center [364, 185] width 12 height 25
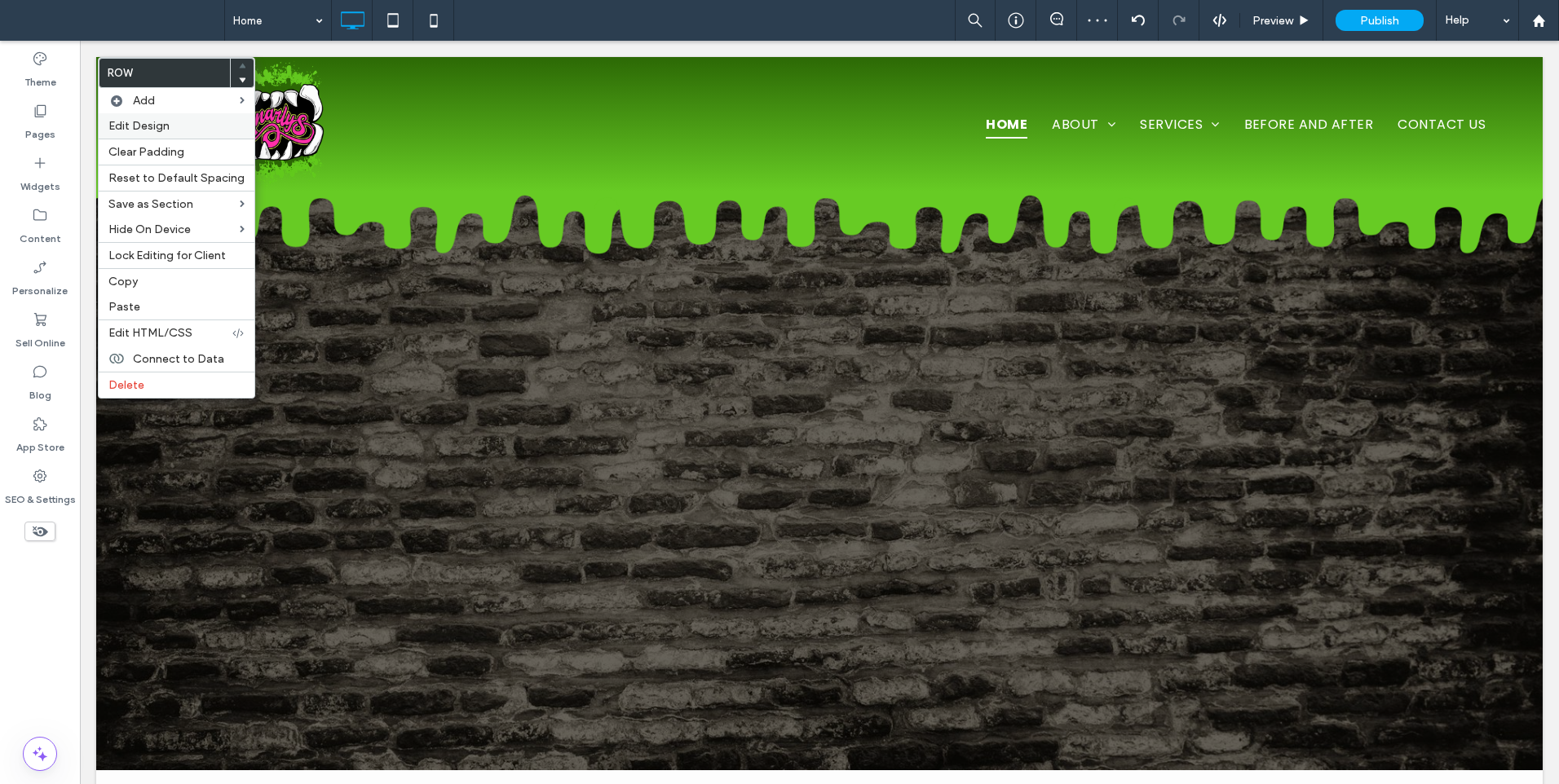
click at [154, 132] on span "Edit Design" at bounding box center [139, 126] width 61 height 14
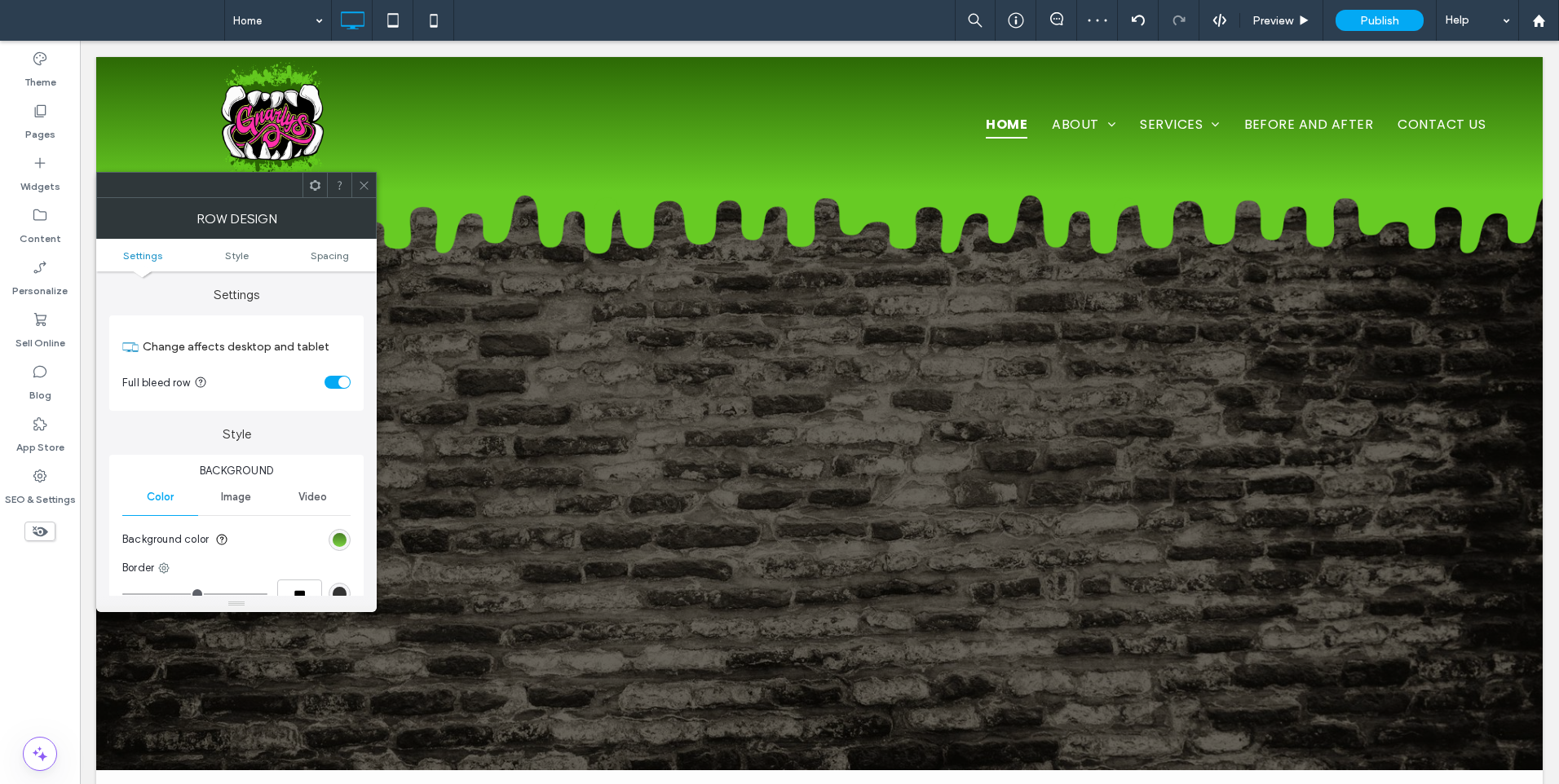
click at [337, 540] on div "linear-gradient(rgb(44, 105, 5) 0%, rgb(103, 203, 36) 100%)" at bounding box center [339, 540] width 14 height 14
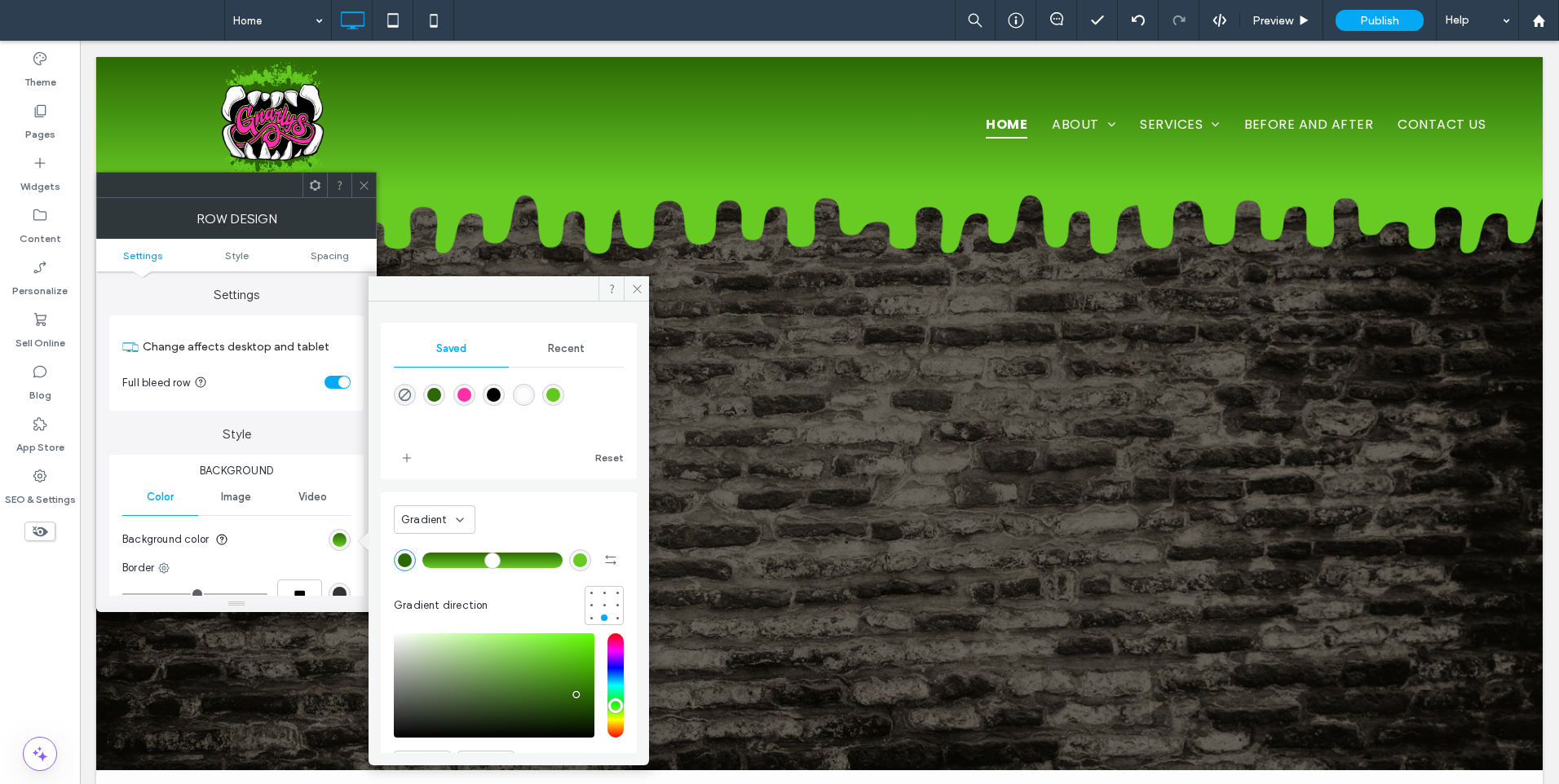
click at [446, 528] on div "Gradient" at bounding box center [435, 520] width 81 height 29
click at [448, 543] on div "Color" at bounding box center [435, 548] width 80 height 29
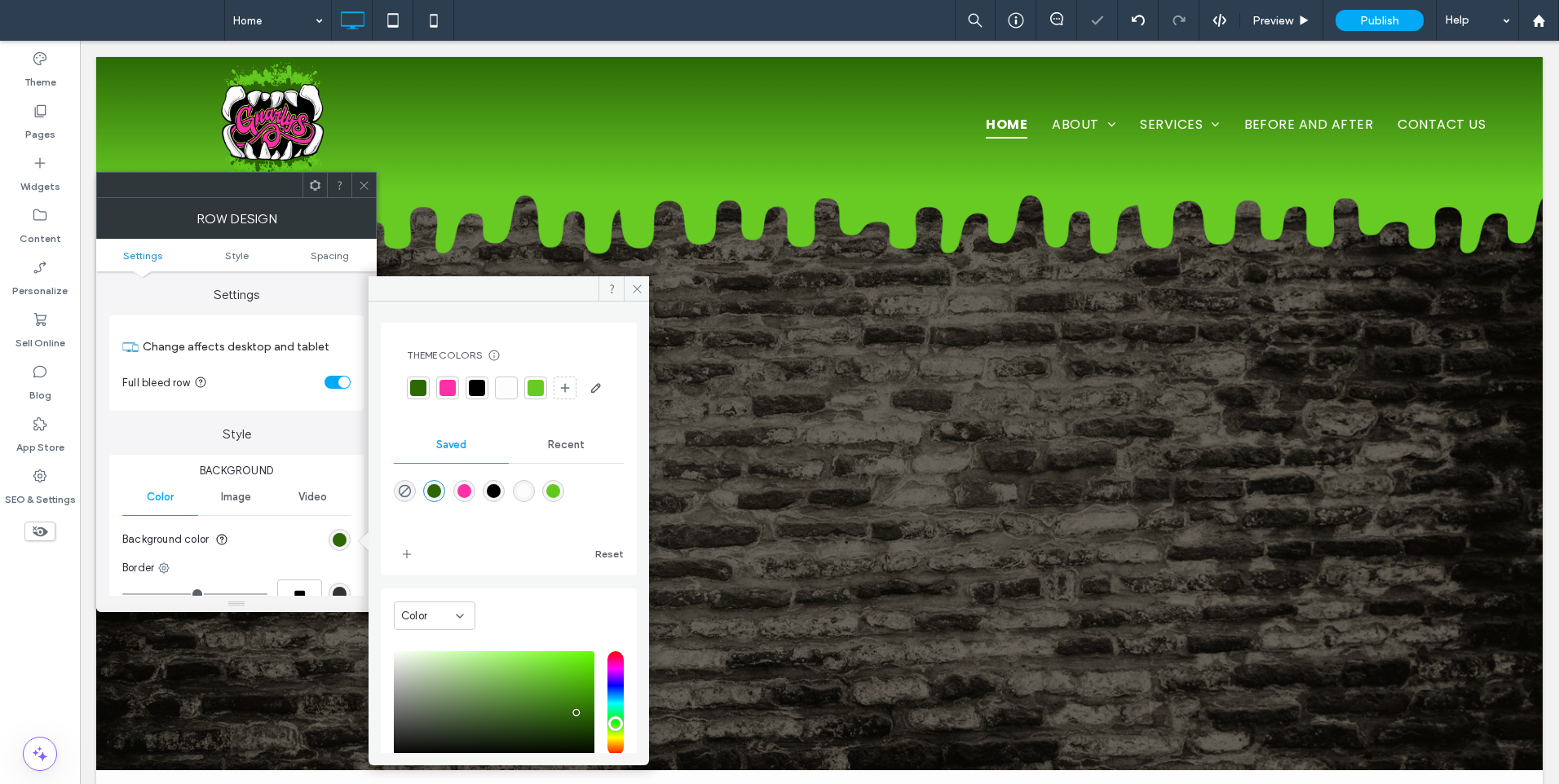
click at [569, 451] on span "Recent" at bounding box center [565, 445] width 36 height 13
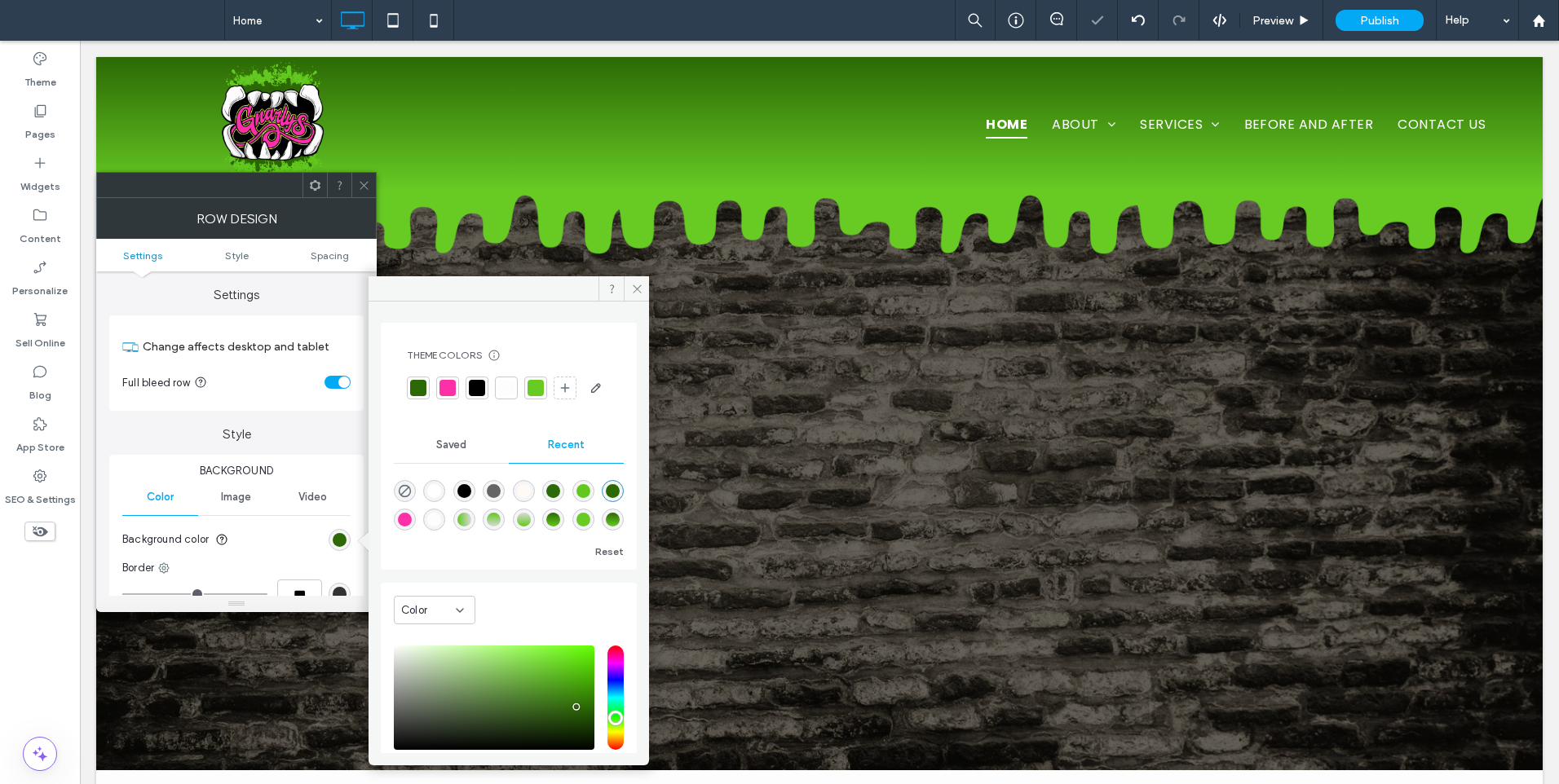
click at [463, 451] on span "Saved" at bounding box center [451, 445] width 31 height 13
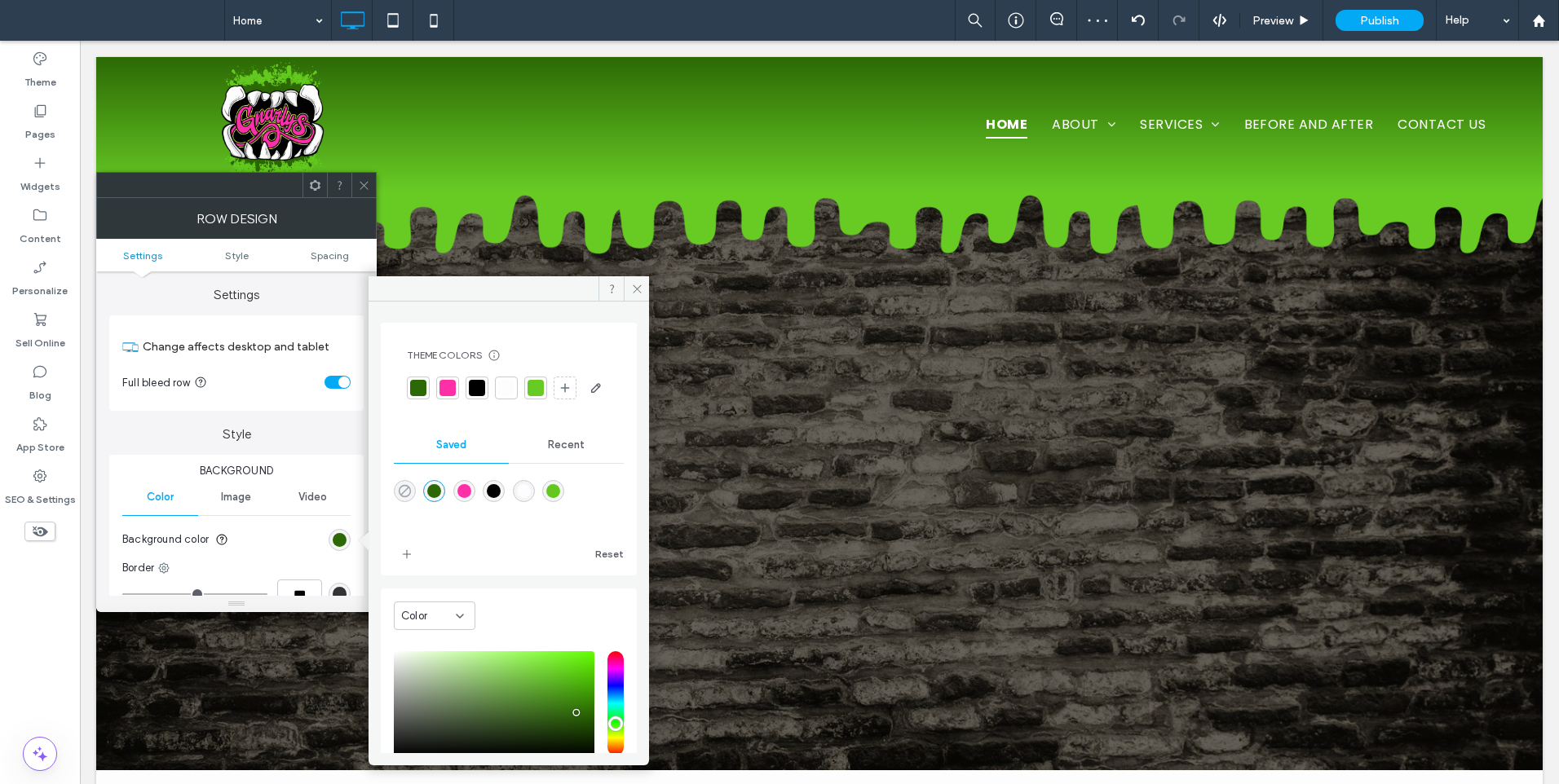
click at [409, 497] on use "rgba(0,0,0,0)" at bounding box center [405, 491] width 12 height 12
type input "*******"
type input "*"
type input "**"
click at [358, 187] on icon at bounding box center [364, 185] width 12 height 12
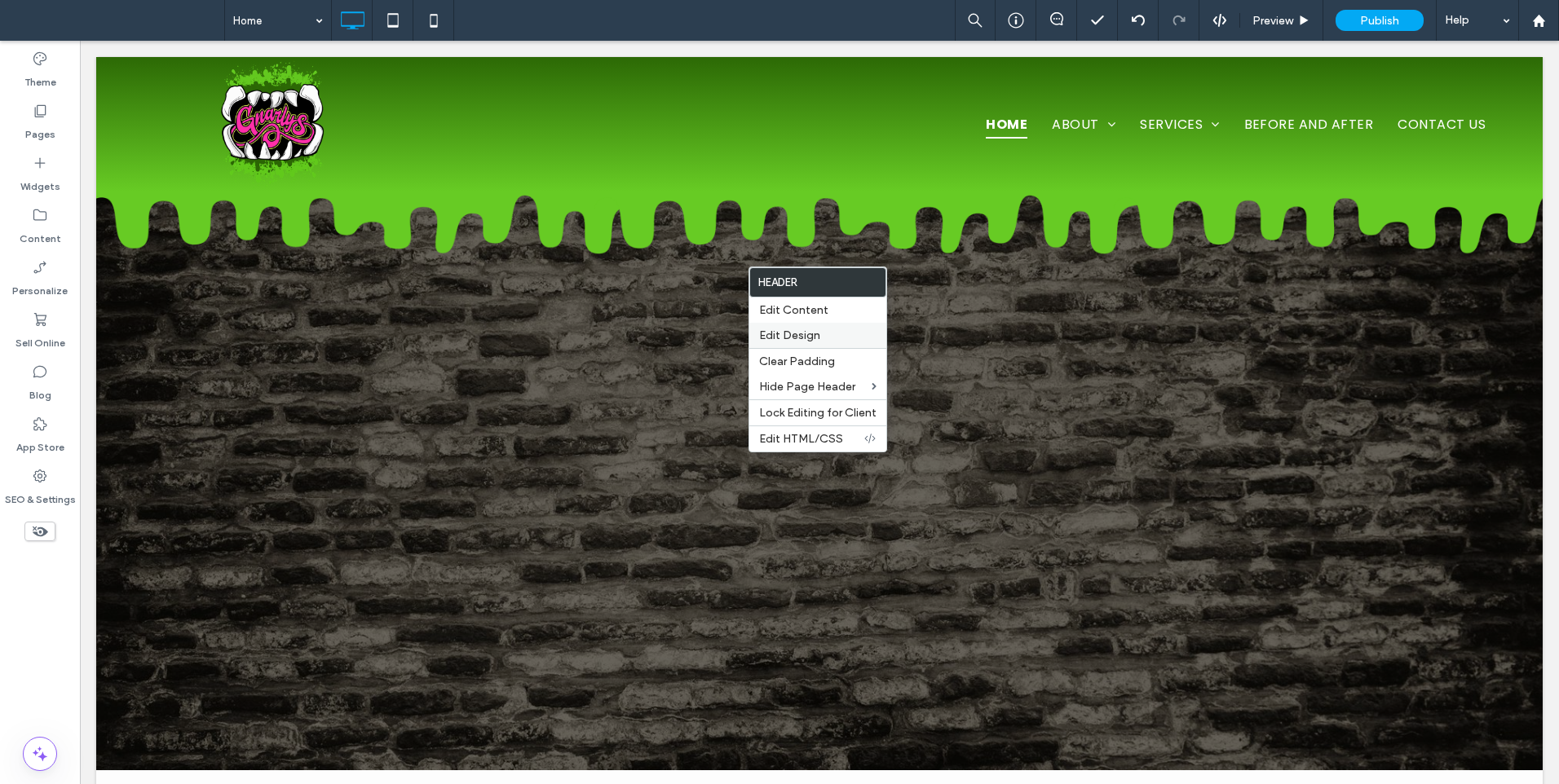
click at [824, 327] on div "Edit Design" at bounding box center [817, 335] width 137 height 25
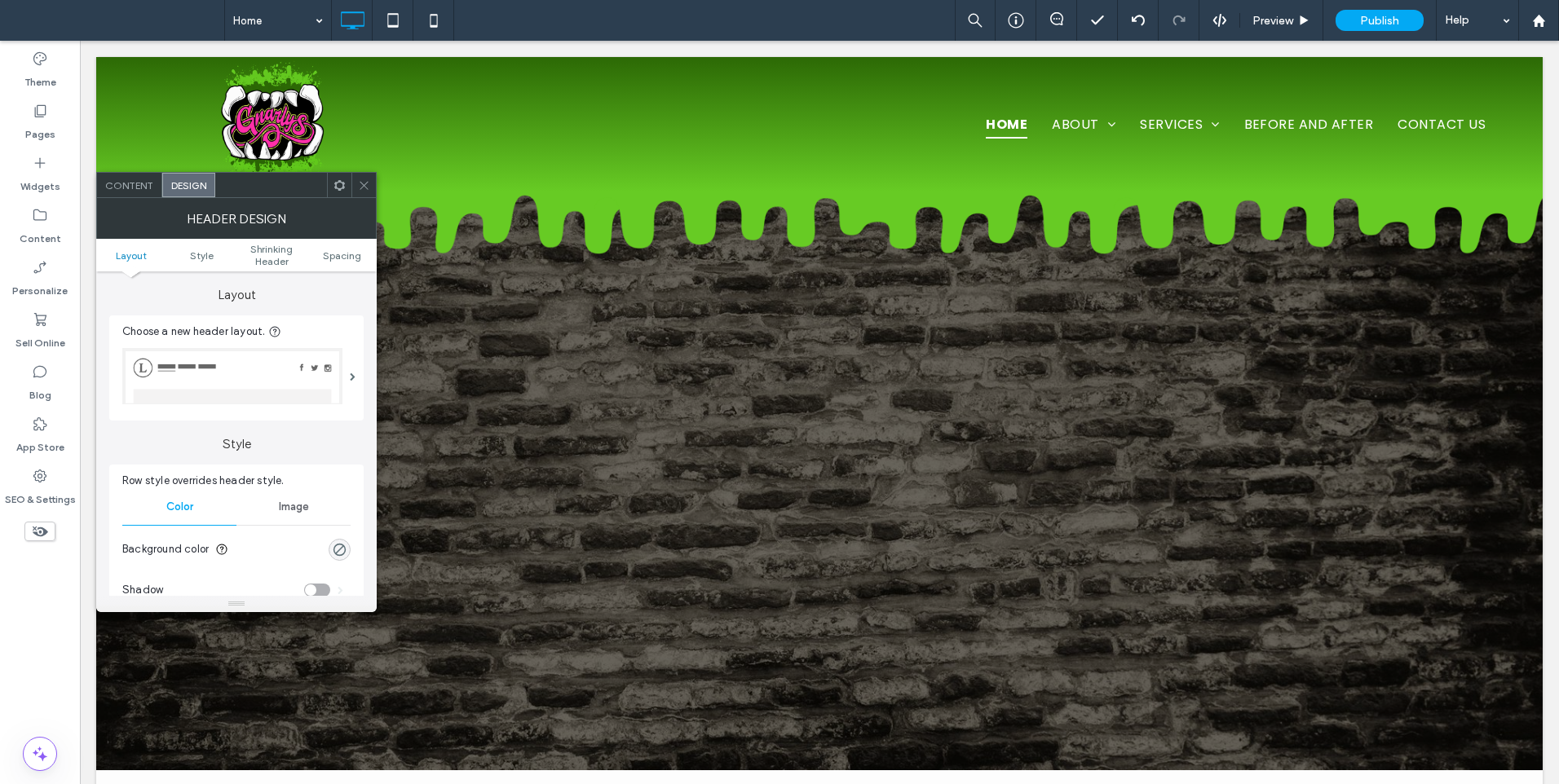
scroll to position [136, 0]
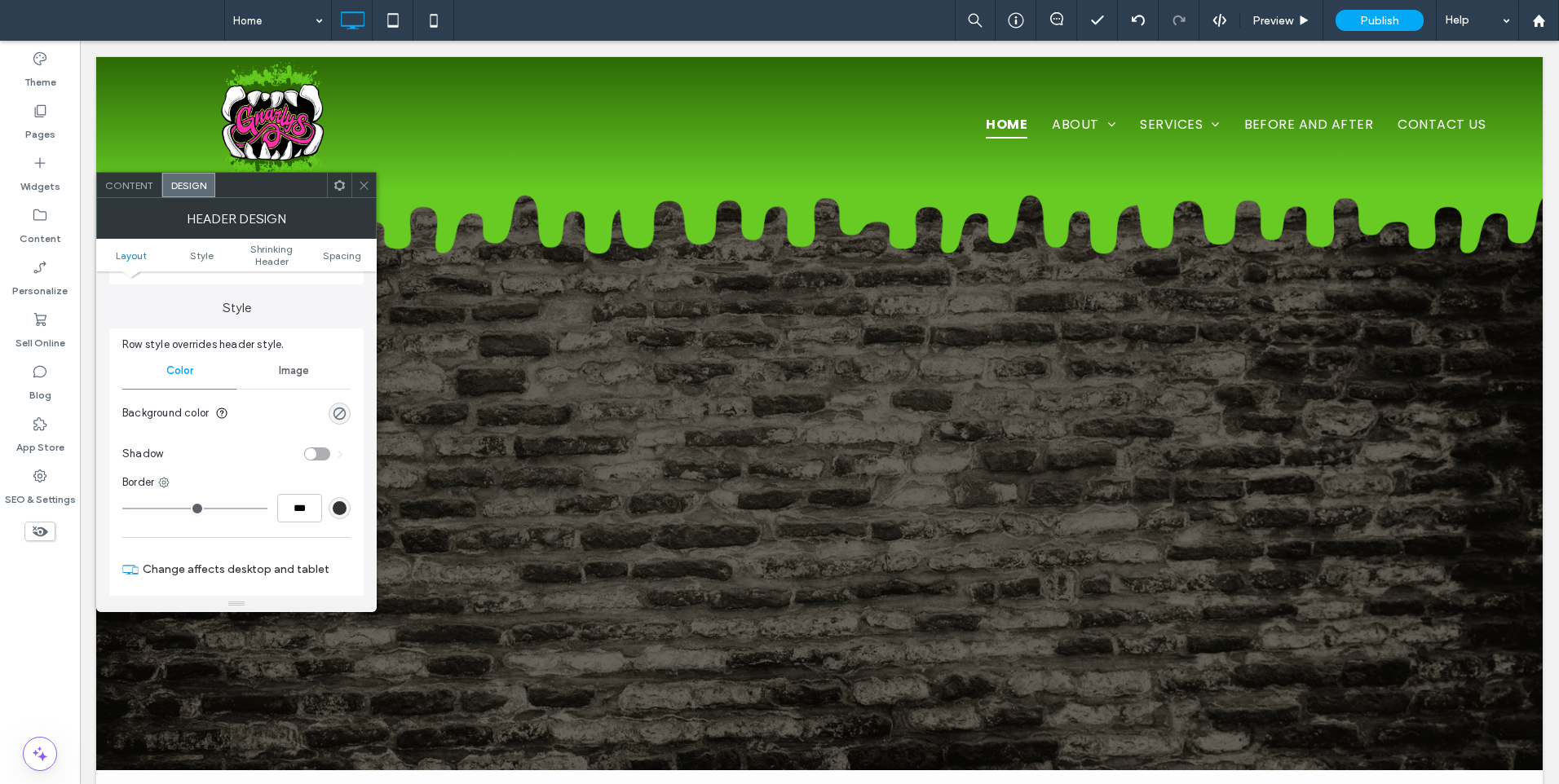
drag, startPoint x: 261, startPoint y: 378, endPoint x: 283, endPoint y: 378, distance: 22.0
click at [269, 378] on div "Image" at bounding box center [294, 371] width 114 height 36
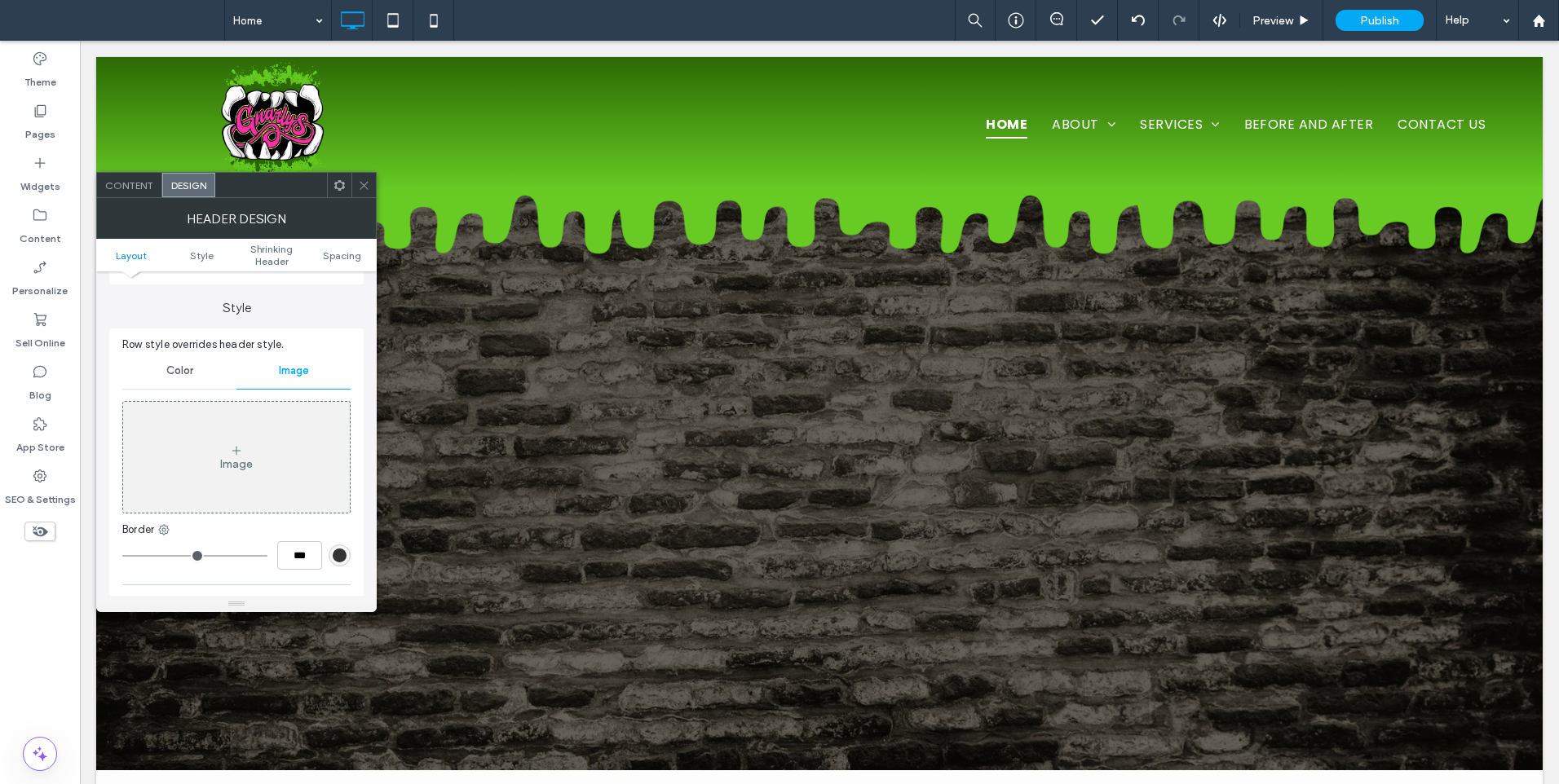
click at [243, 449] on div "Image" at bounding box center [236, 456] width 227 height 108
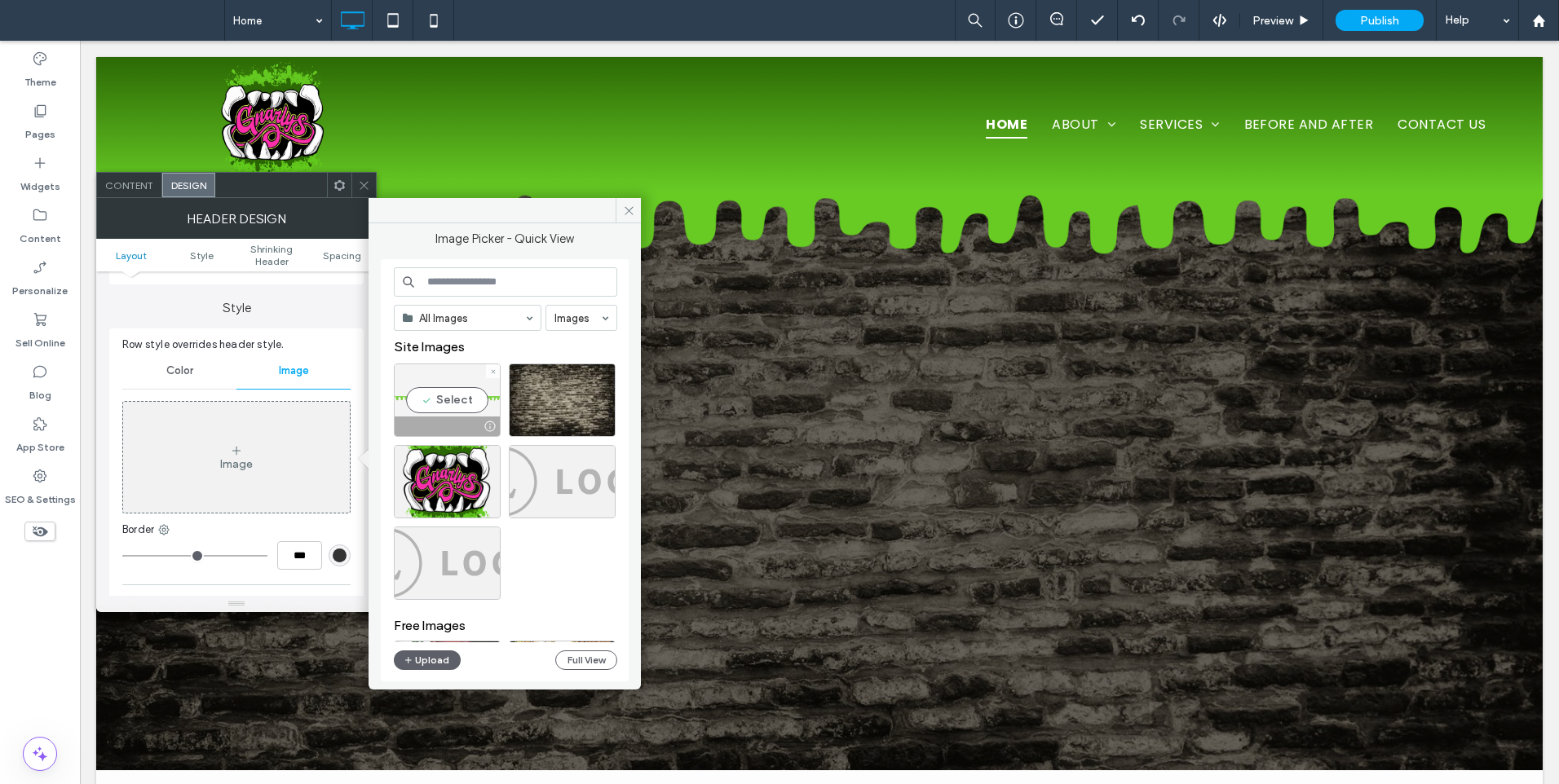
click at [470, 401] on div "Select" at bounding box center [447, 400] width 107 height 73
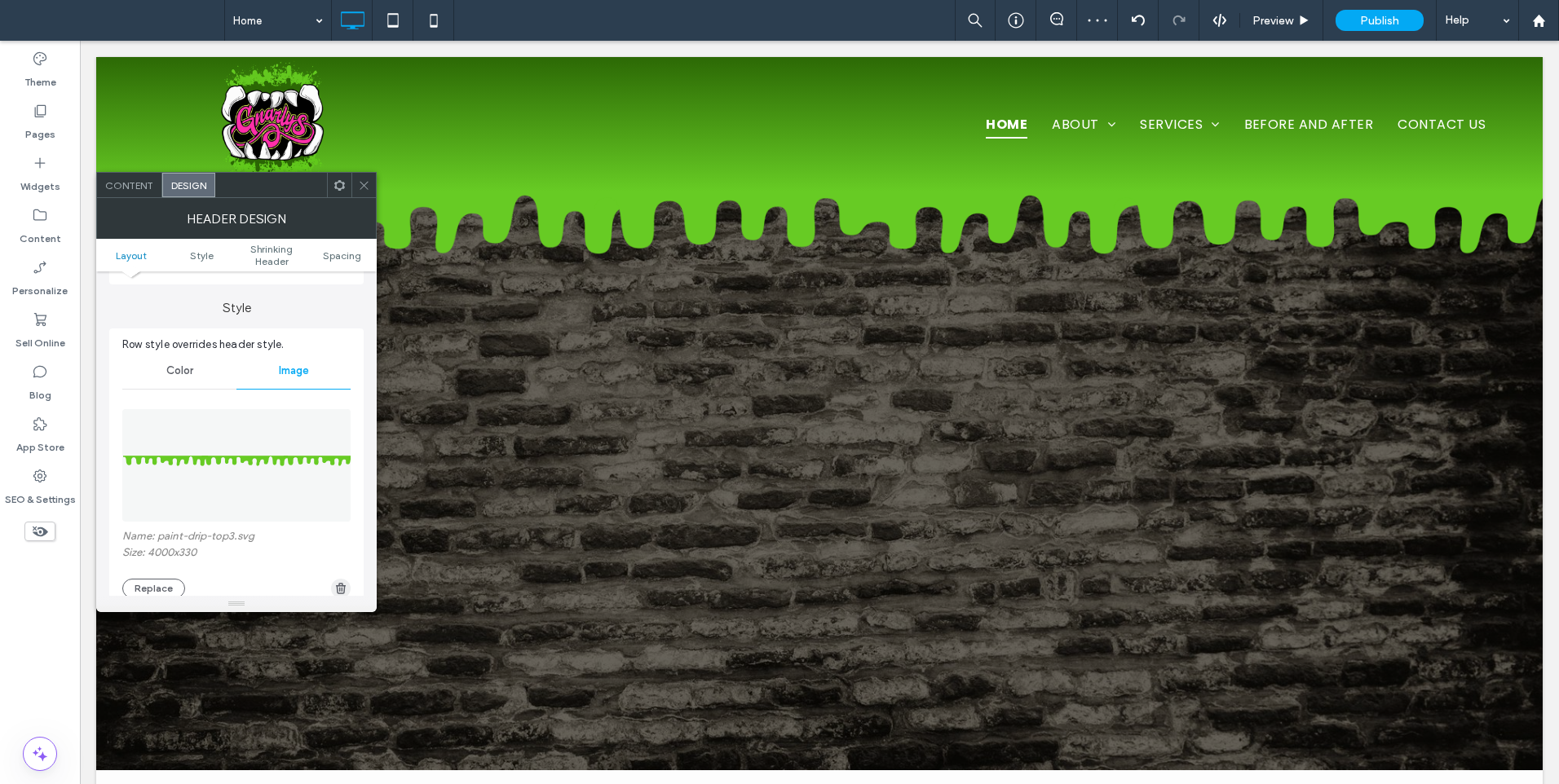
click at [341, 589] on use "button" at bounding box center [341, 588] width 10 height 10
click at [268, 469] on div "Image" at bounding box center [236, 456] width 227 height 108
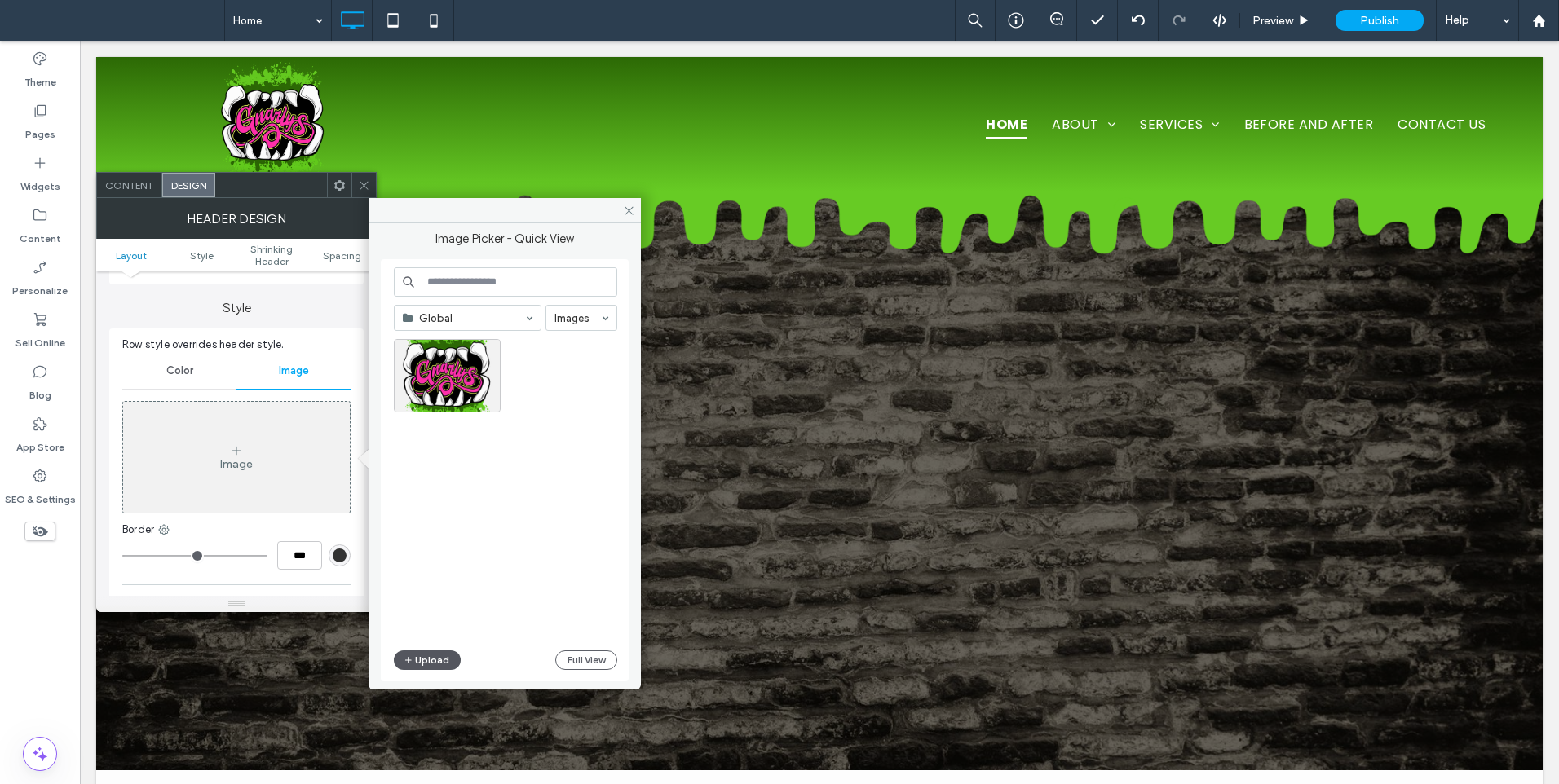
click at [431, 660] on button "Upload" at bounding box center [427, 660] width 67 height 20
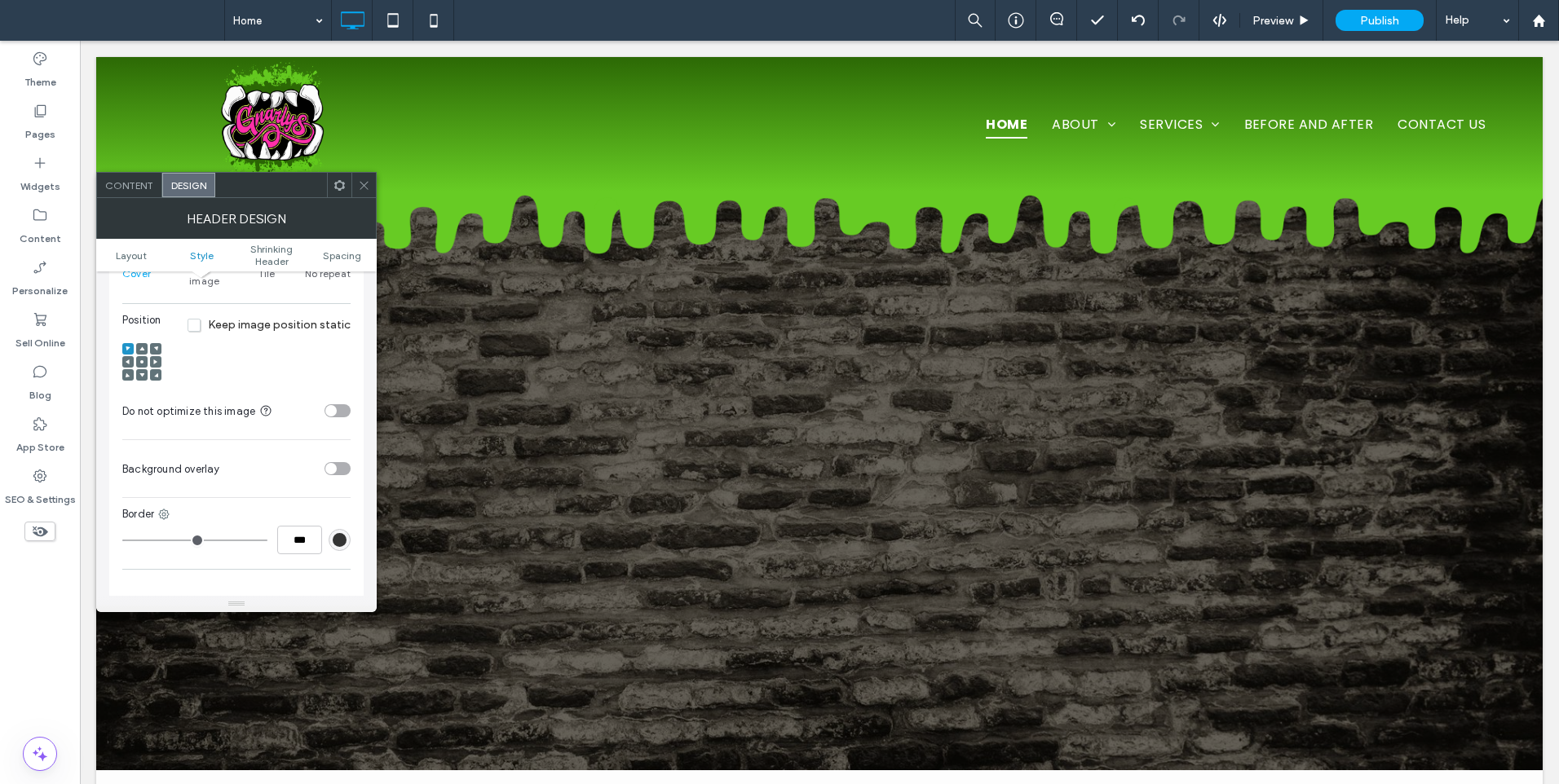
scroll to position [407, 0]
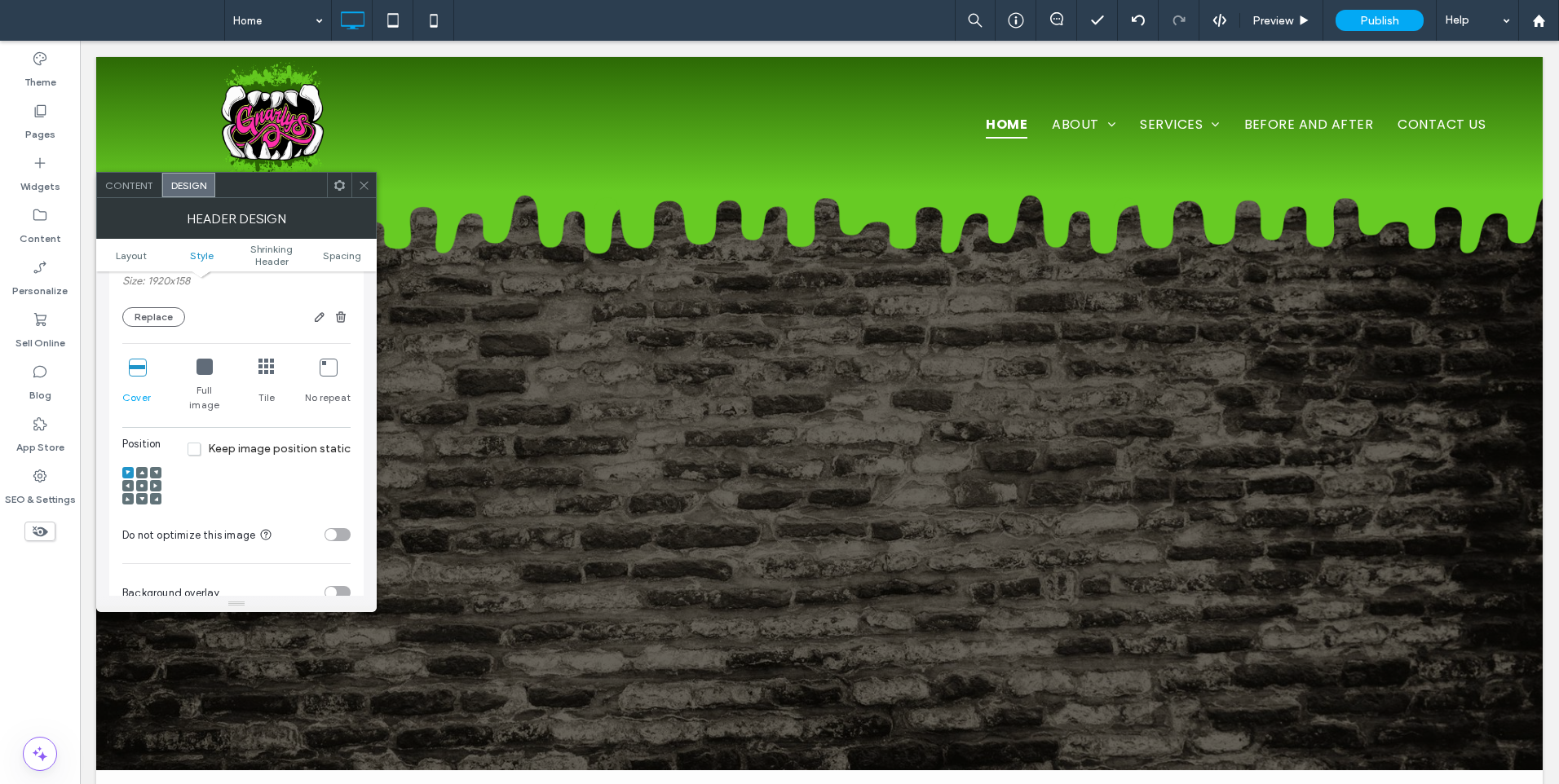
click at [143, 496] on icon at bounding box center [142, 499] width 5 height 5
click at [143, 480] on span at bounding box center [142, 485] width 5 height 11
click at [137, 459] on div at bounding box center [142, 486] width 39 height 55
click at [138, 467] on div at bounding box center [141, 472] width 11 height 11
click at [143, 493] on span at bounding box center [142, 498] width 5 height 11
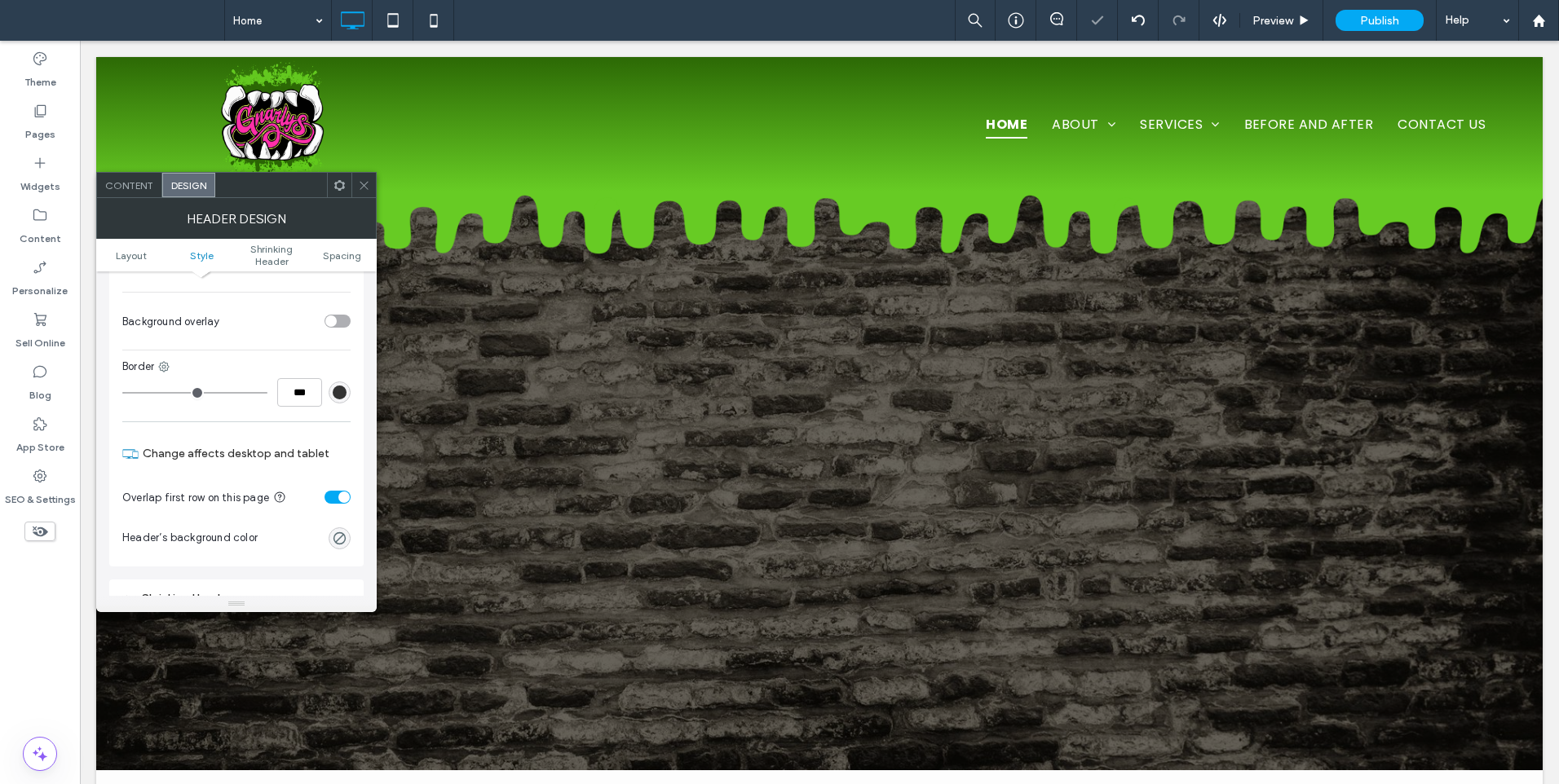
scroll to position [815, 0]
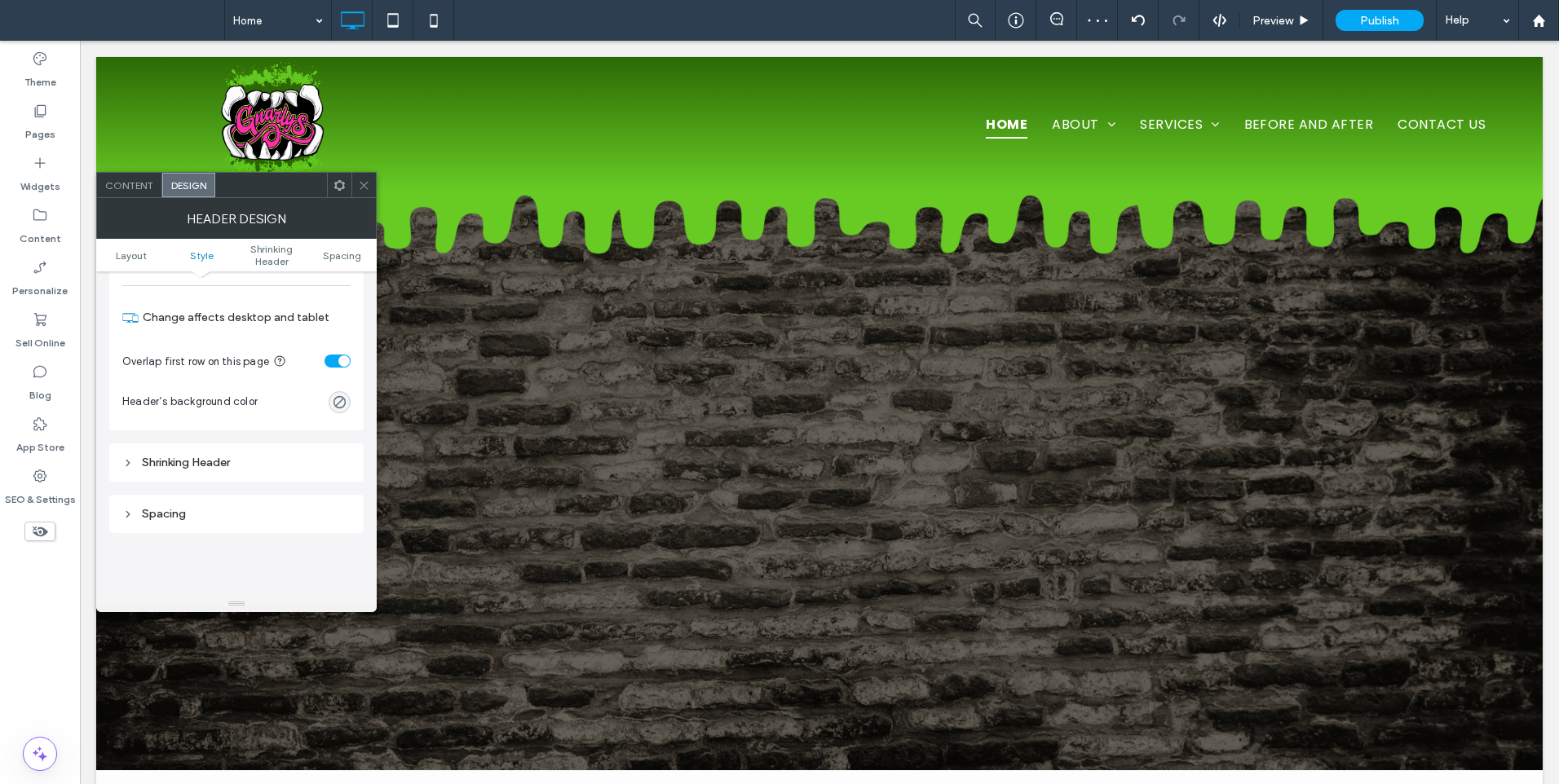
click at [234, 456] on div "Shrinking Header" at bounding box center [236, 462] width 228 height 14
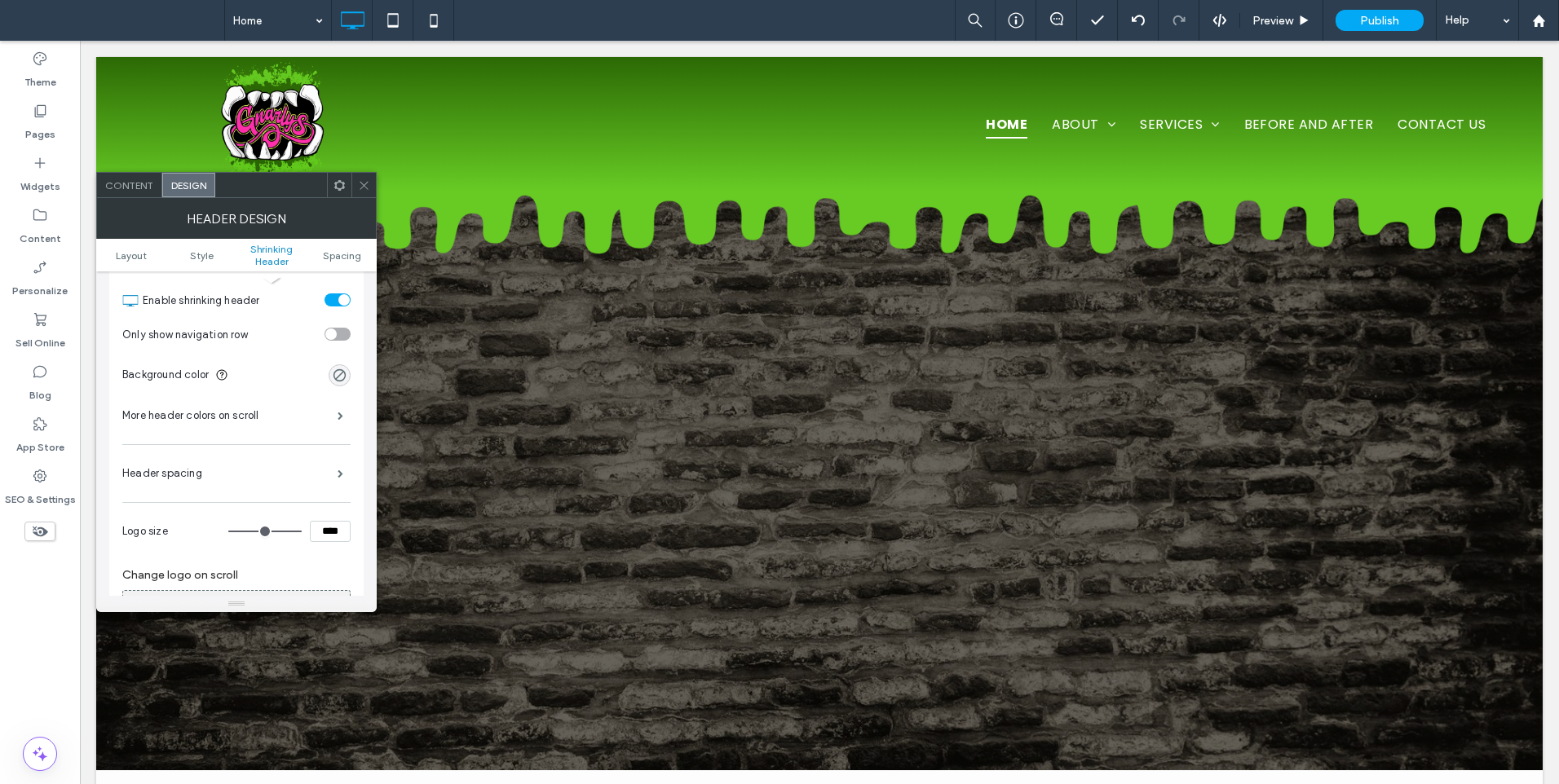
scroll to position [1086, 0]
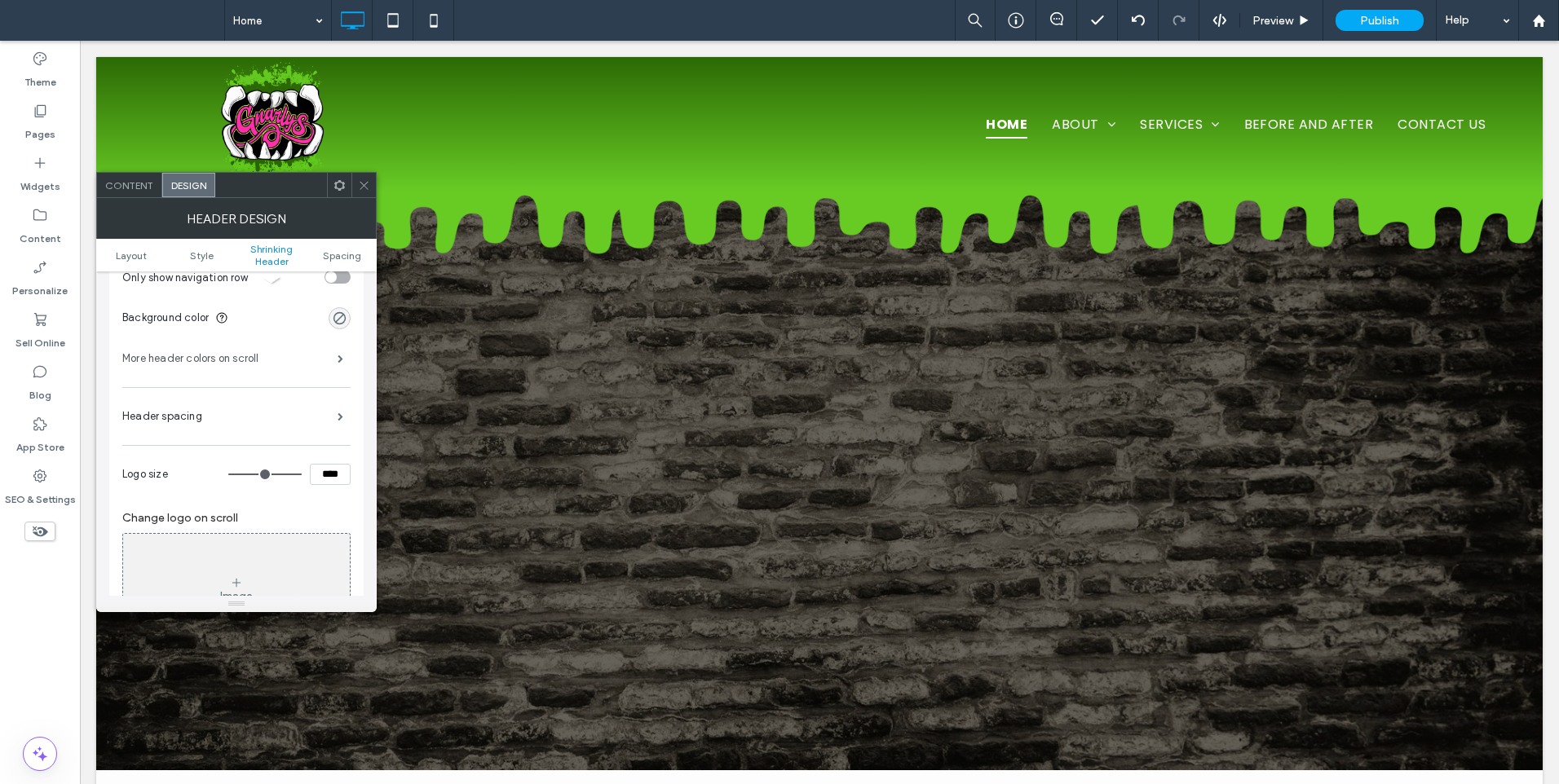
click at [257, 349] on label "More header colors on scroll" at bounding box center [230, 358] width 216 height 32
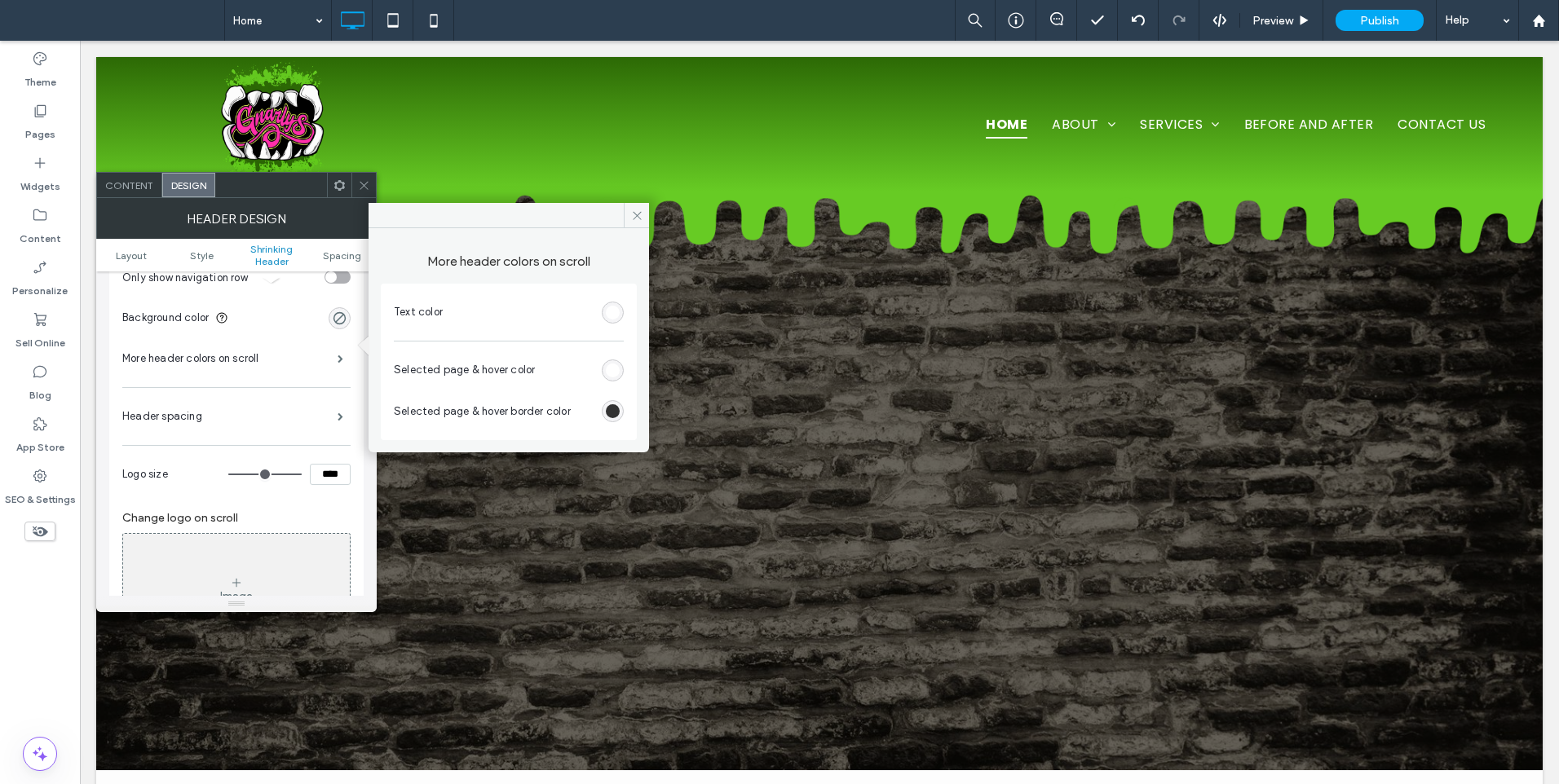
click at [261, 401] on div "Header spacing" at bounding box center [236, 417] width 228 height 41
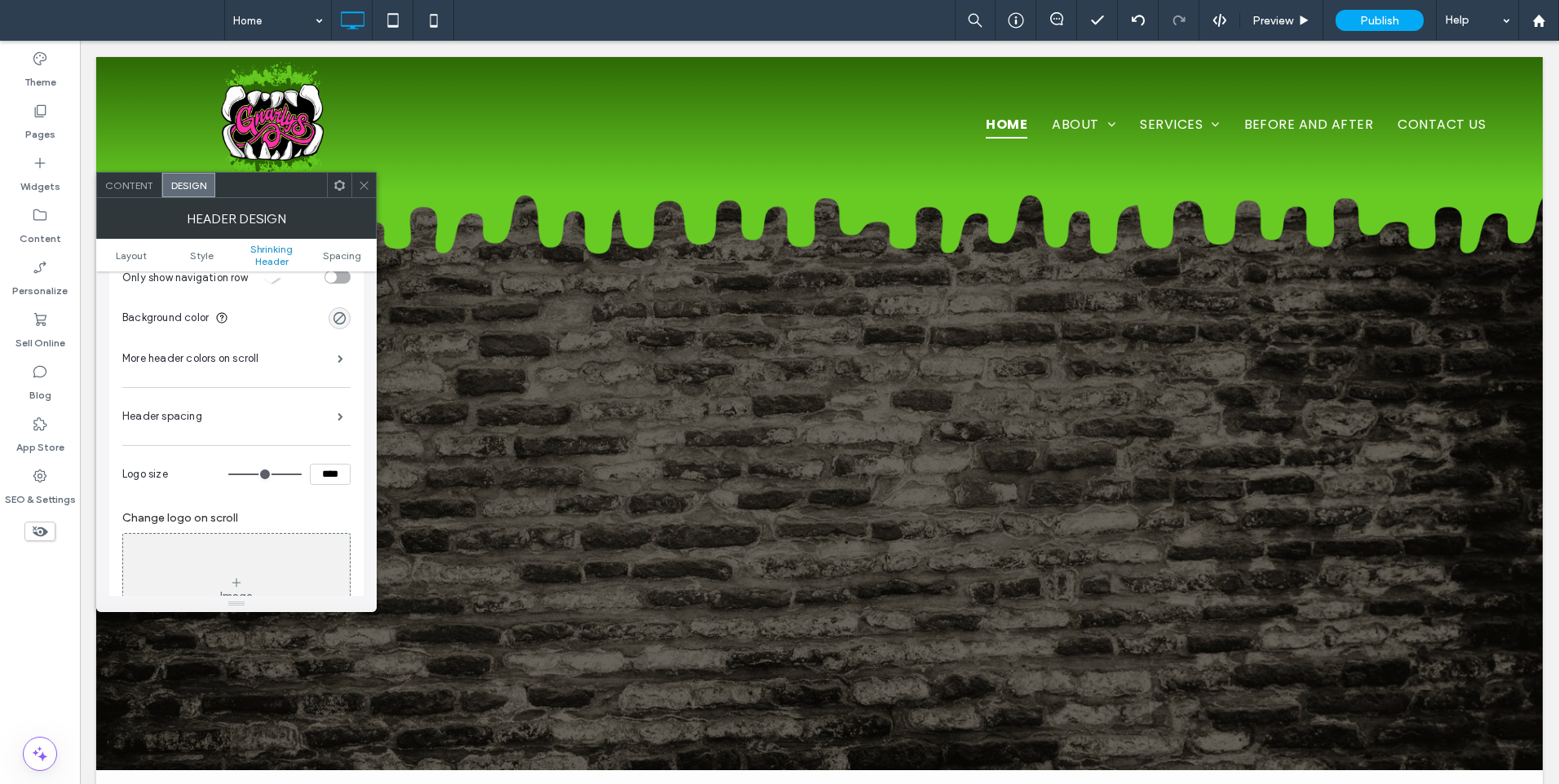
click at [259, 406] on div "Header spacing" at bounding box center [236, 417] width 228 height 41
click at [343, 412] on span at bounding box center [340, 417] width 6 height 8
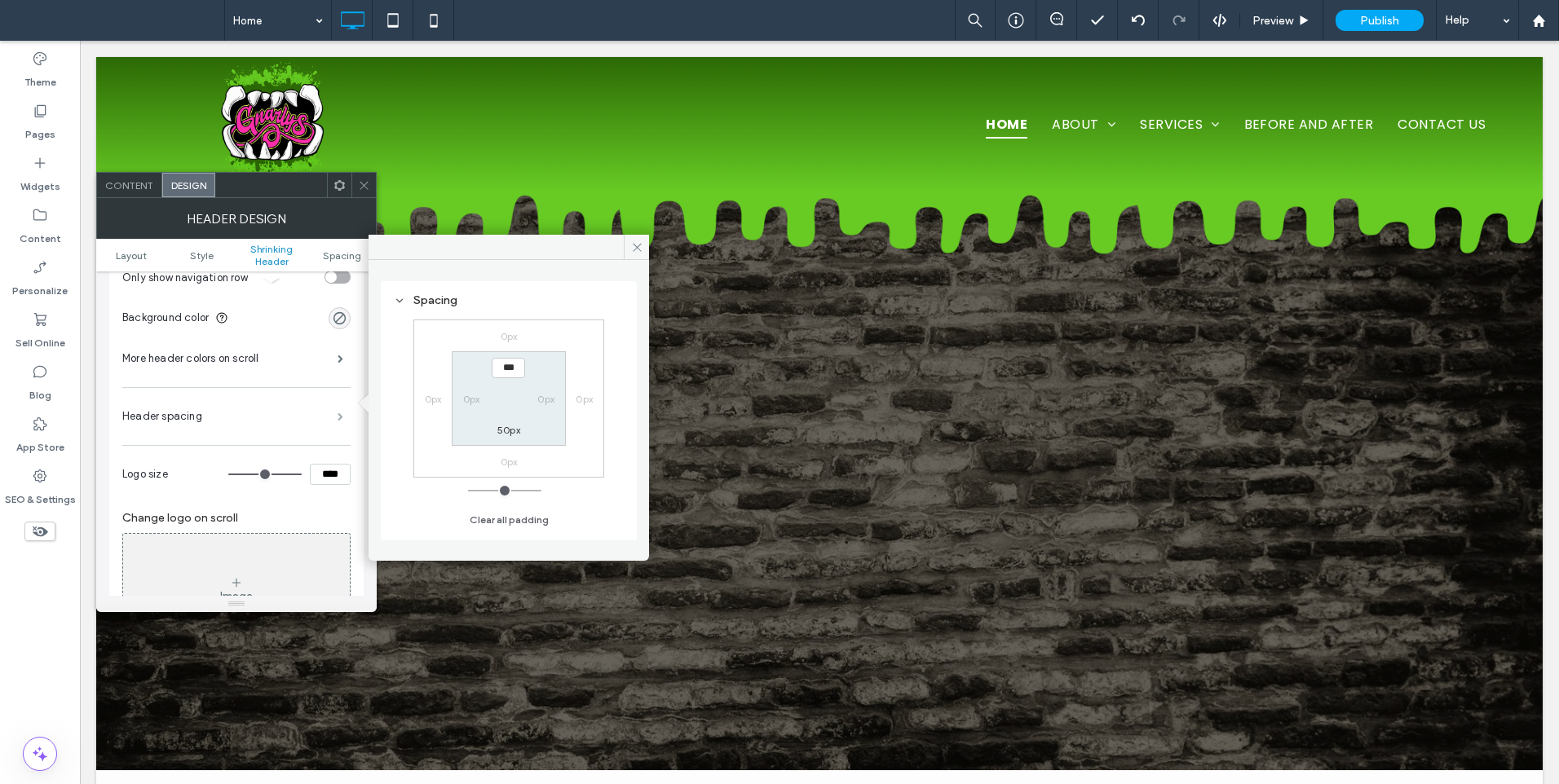
click at [343, 412] on span at bounding box center [340, 417] width 6 height 8
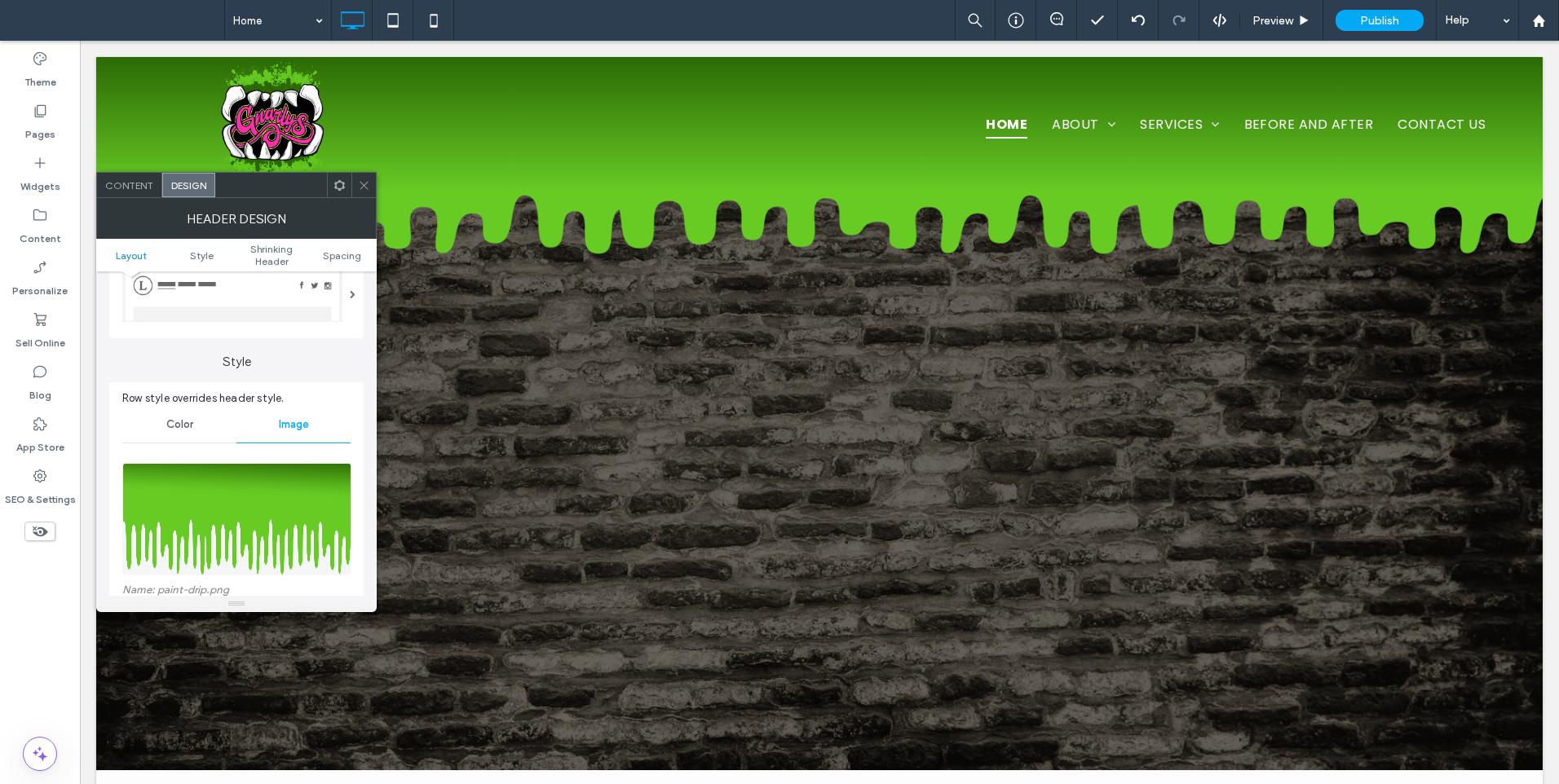
scroll to position [0, 0]
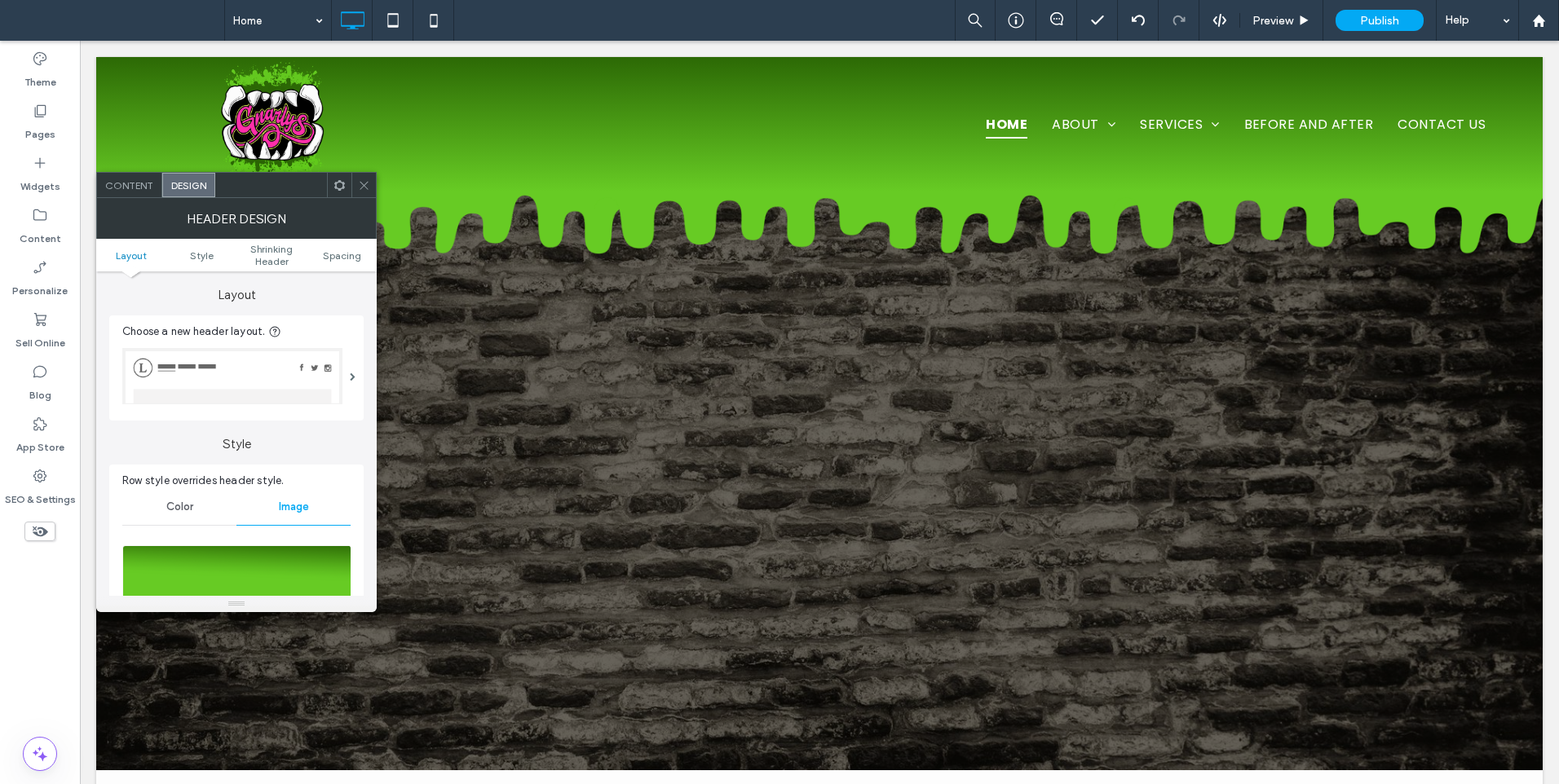
click at [361, 182] on icon at bounding box center [364, 185] width 12 height 12
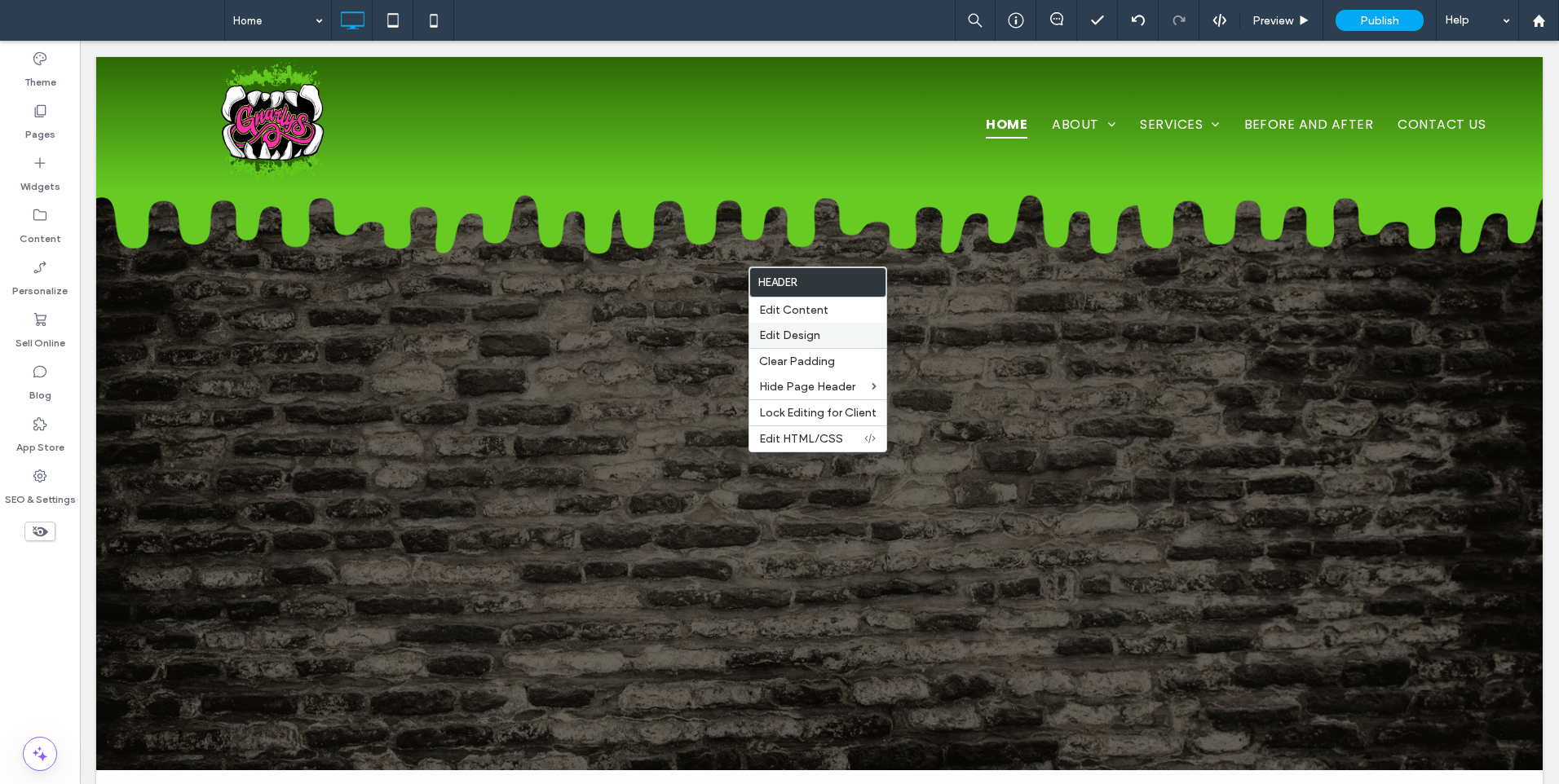
click at [824, 333] on label "Edit Design" at bounding box center [817, 335] width 117 height 14
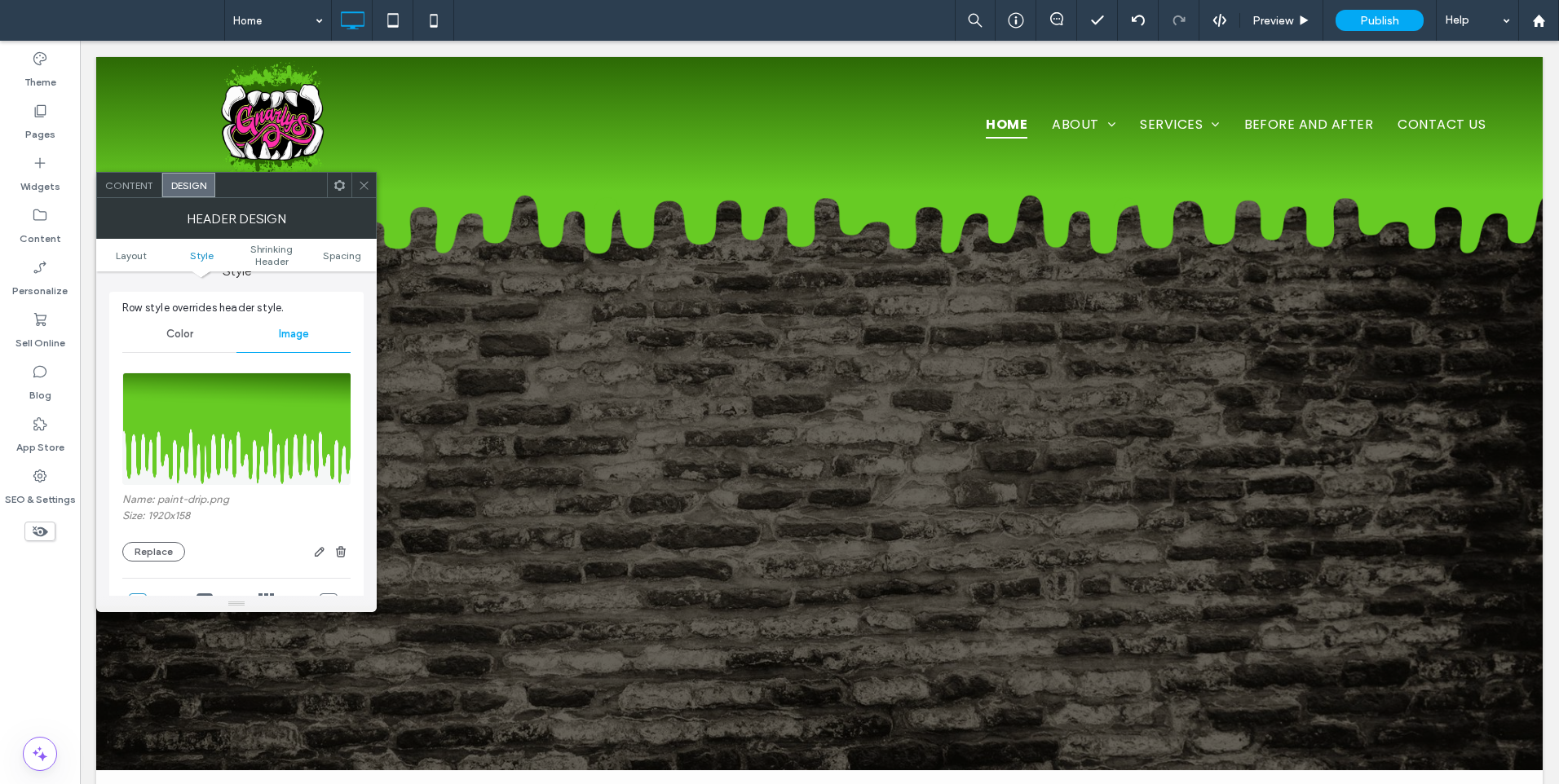
scroll to position [136, 0]
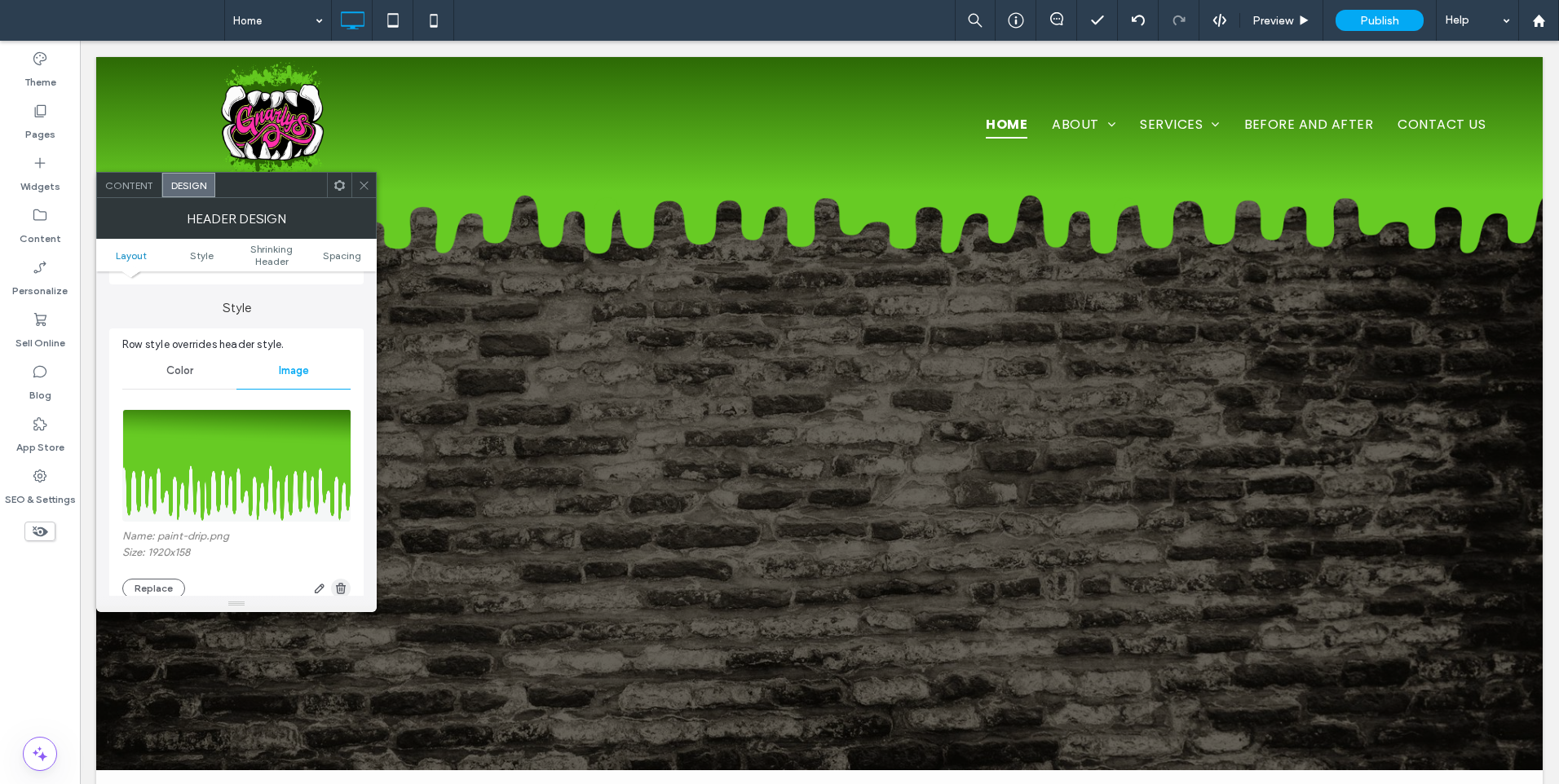
click at [340, 587] on icon "button" at bounding box center [340, 588] width 13 height 13
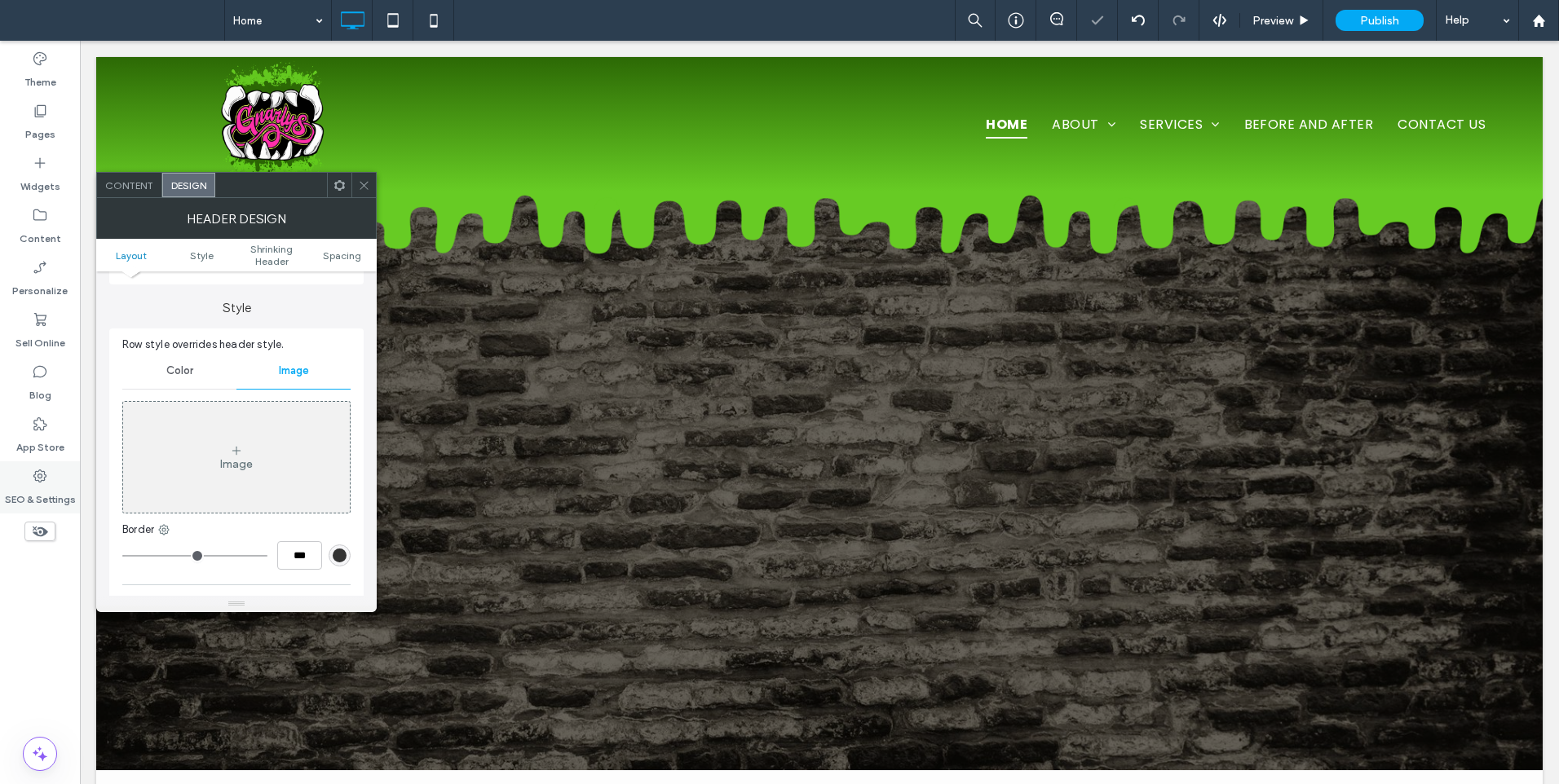
click at [57, 487] on label "SEO & Settings" at bounding box center [41, 496] width 71 height 23
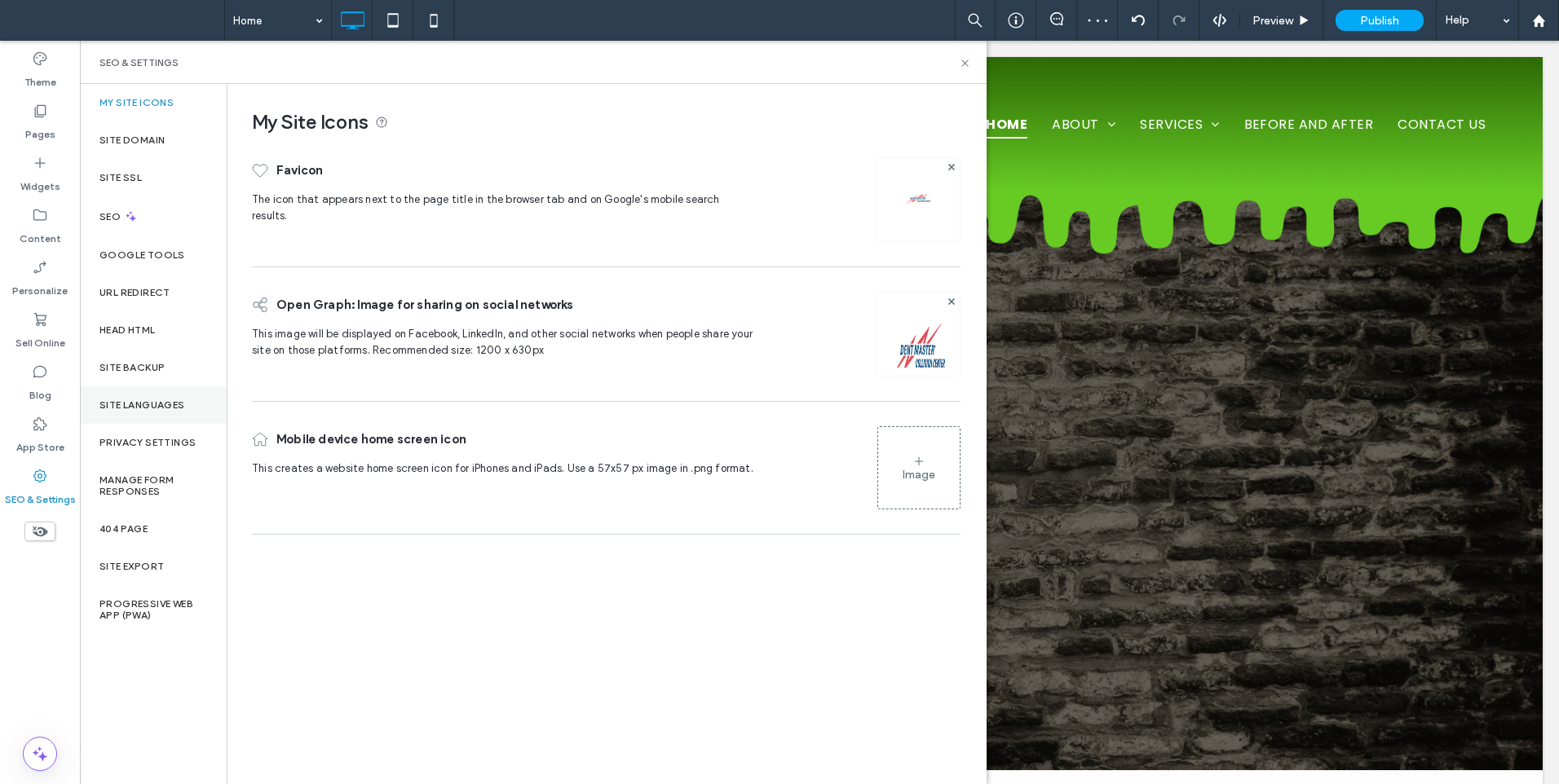
click at [137, 417] on div "Site Languages" at bounding box center [153, 405] width 147 height 37
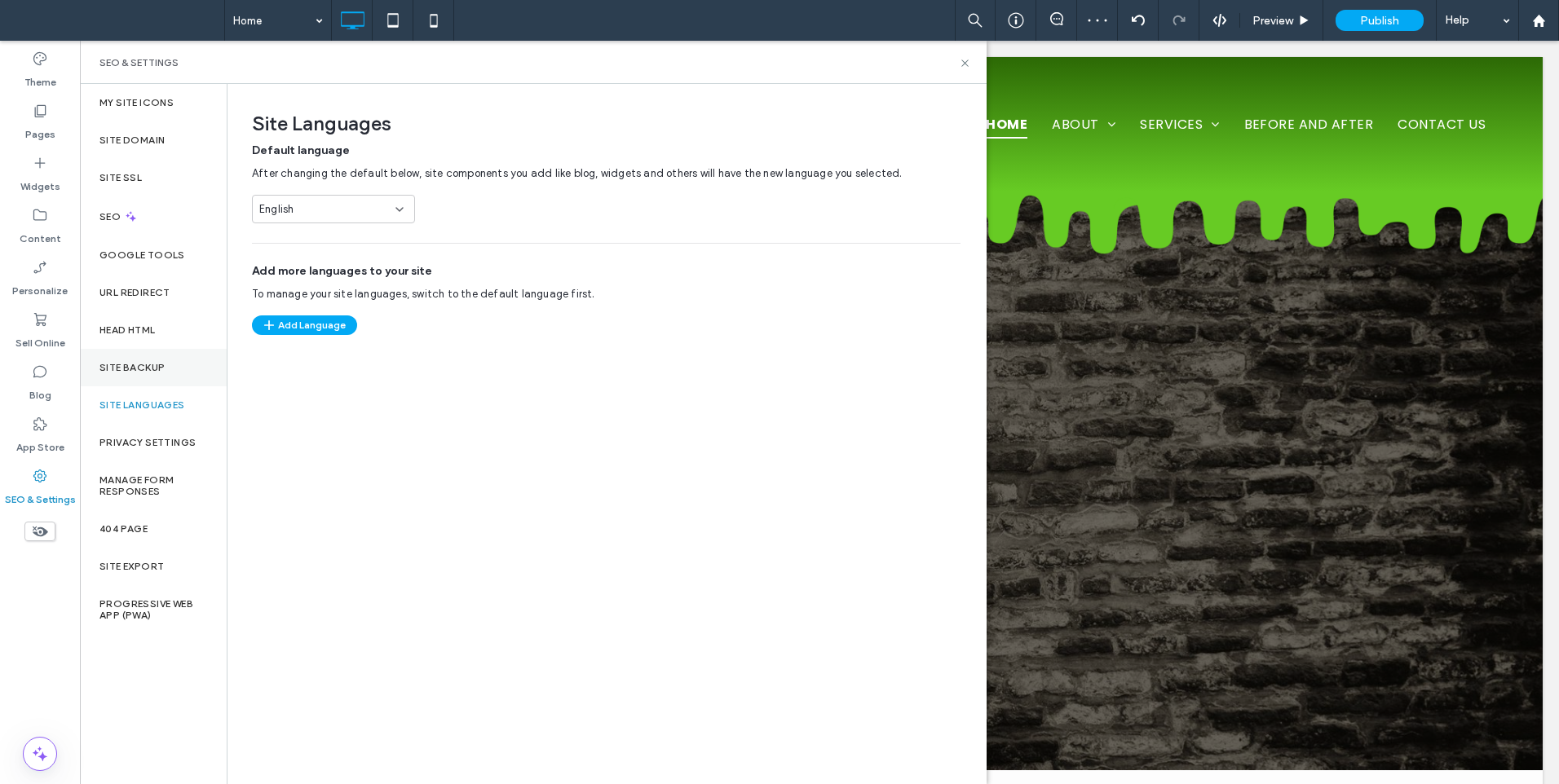
click at [144, 365] on label "Site Backup" at bounding box center [132, 367] width 65 height 11
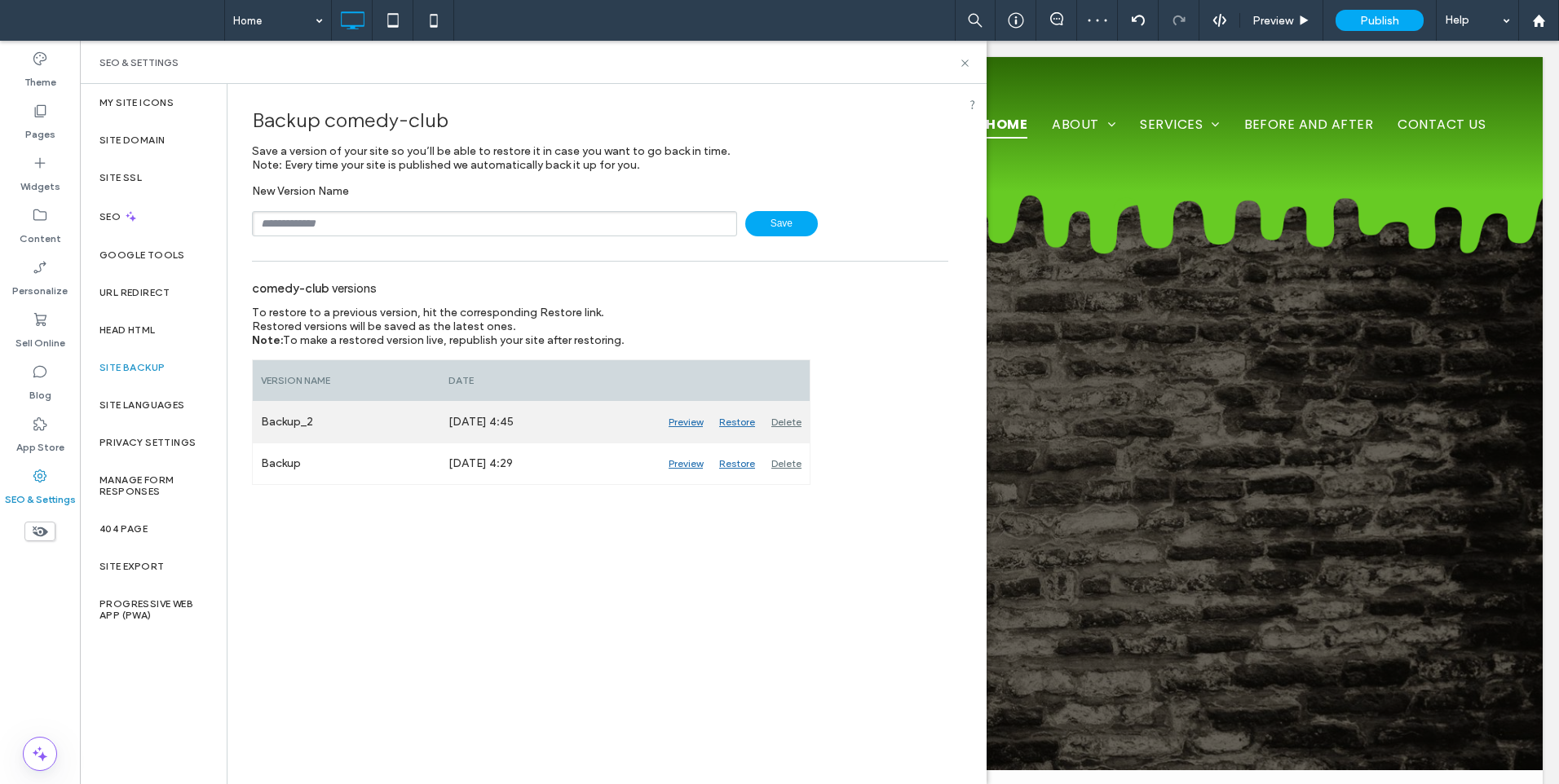
click at [736, 420] on div "Restore" at bounding box center [737, 423] width 52 height 41
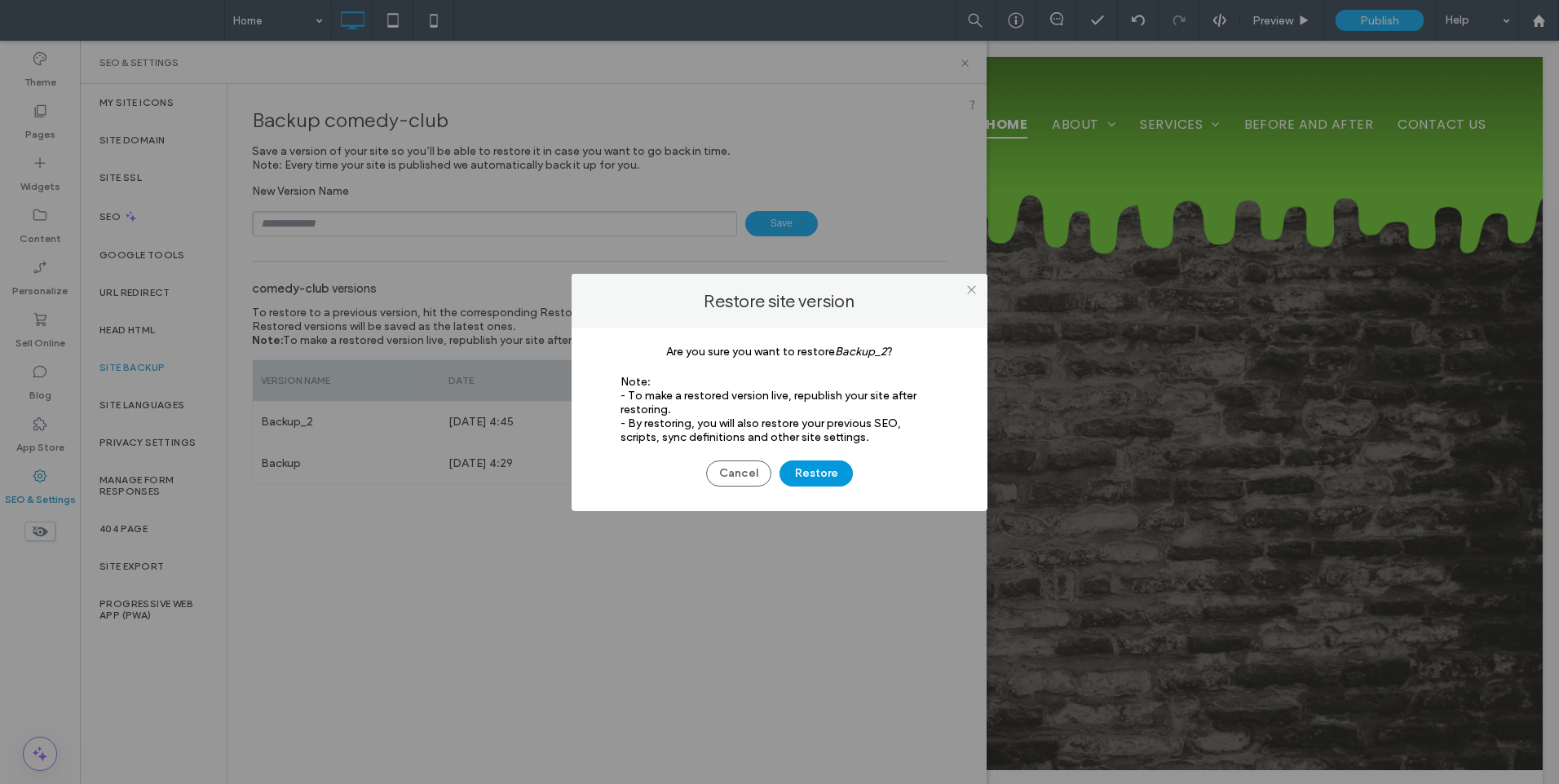
click at [805, 468] on button "Restore" at bounding box center [816, 473] width 73 height 26
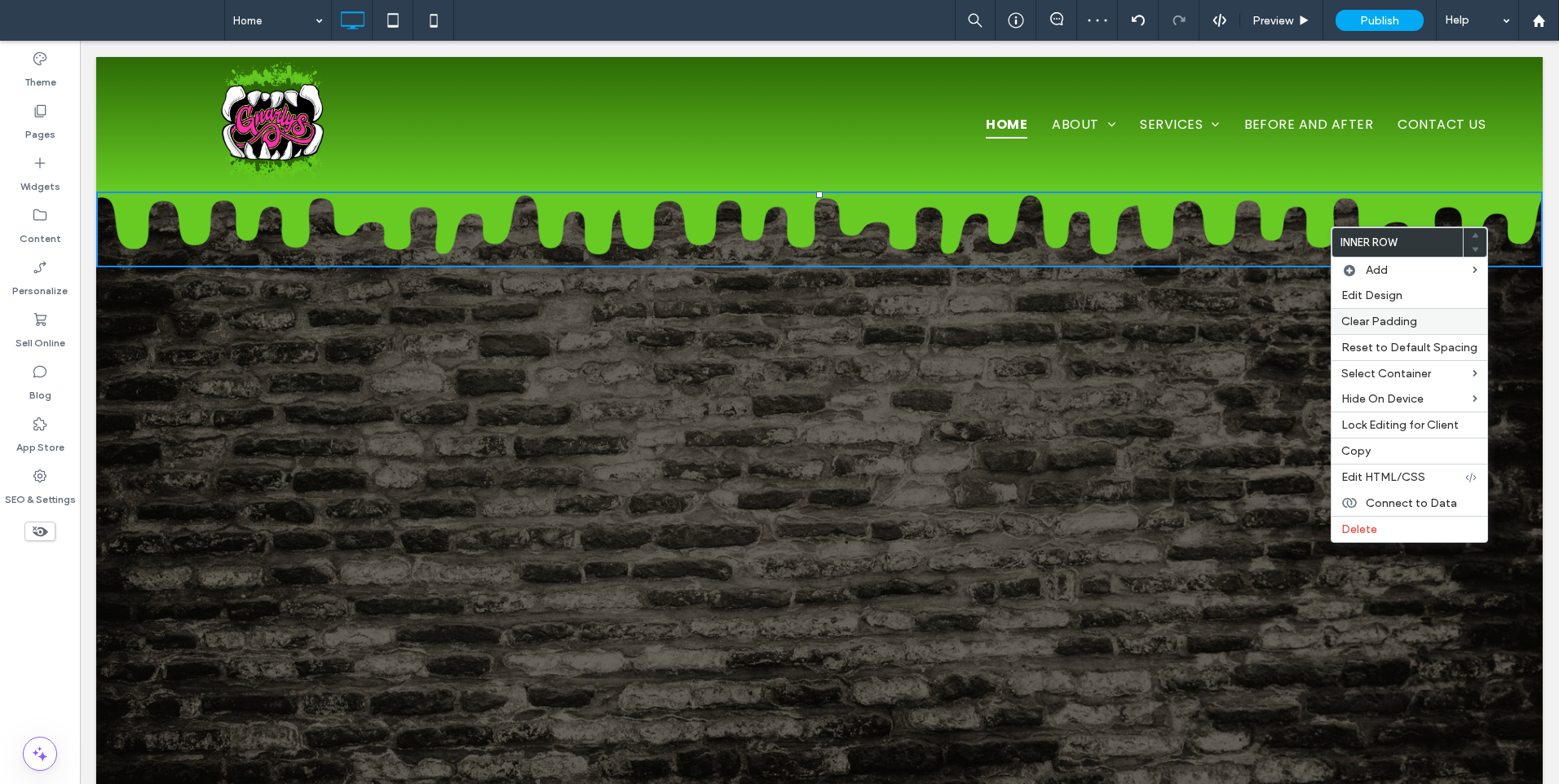
drag, startPoint x: 1377, startPoint y: 328, endPoint x: 1353, endPoint y: 307, distance: 31.9
click at [1377, 328] on div "Clear Padding" at bounding box center [1409, 321] width 155 height 26
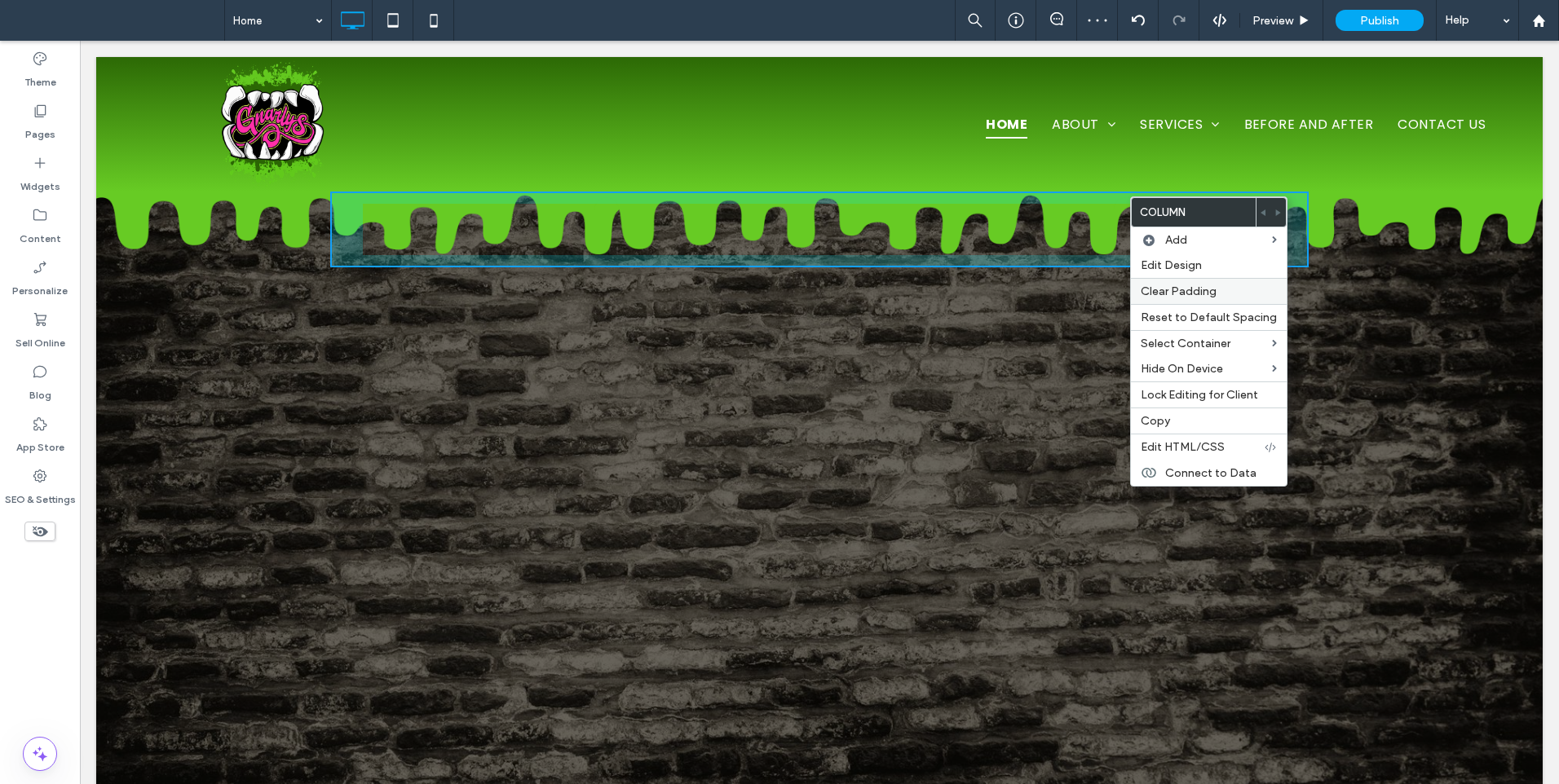
click at [1187, 297] on span "Clear Padding" at bounding box center [1178, 291] width 76 height 14
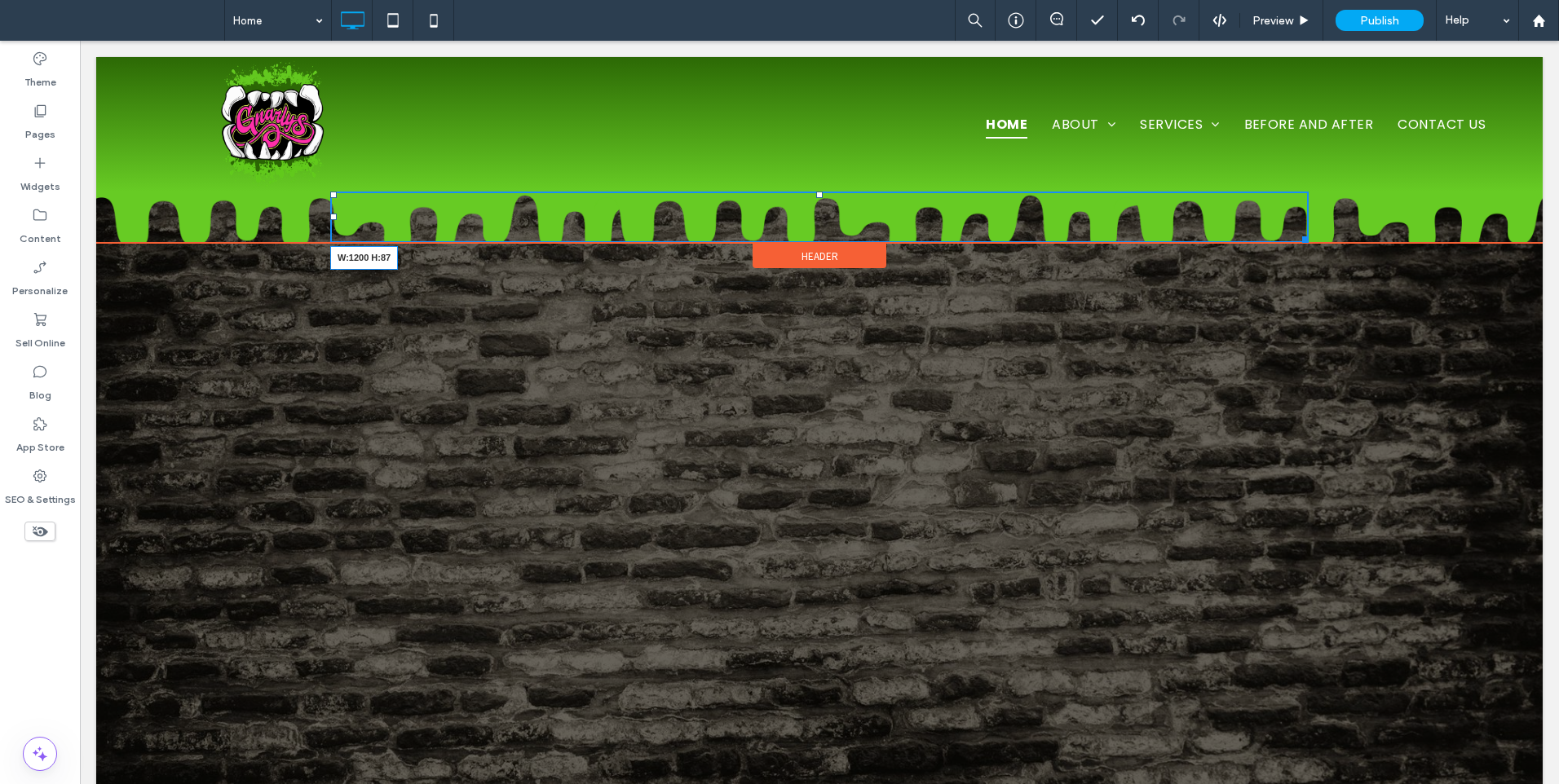
drag, startPoint x: 1300, startPoint y: 238, endPoint x: 1381, endPoint y: 298, distance: 100.8
click at [1301, 243] on div at bounding box center [1302, 237] width 12 height 12
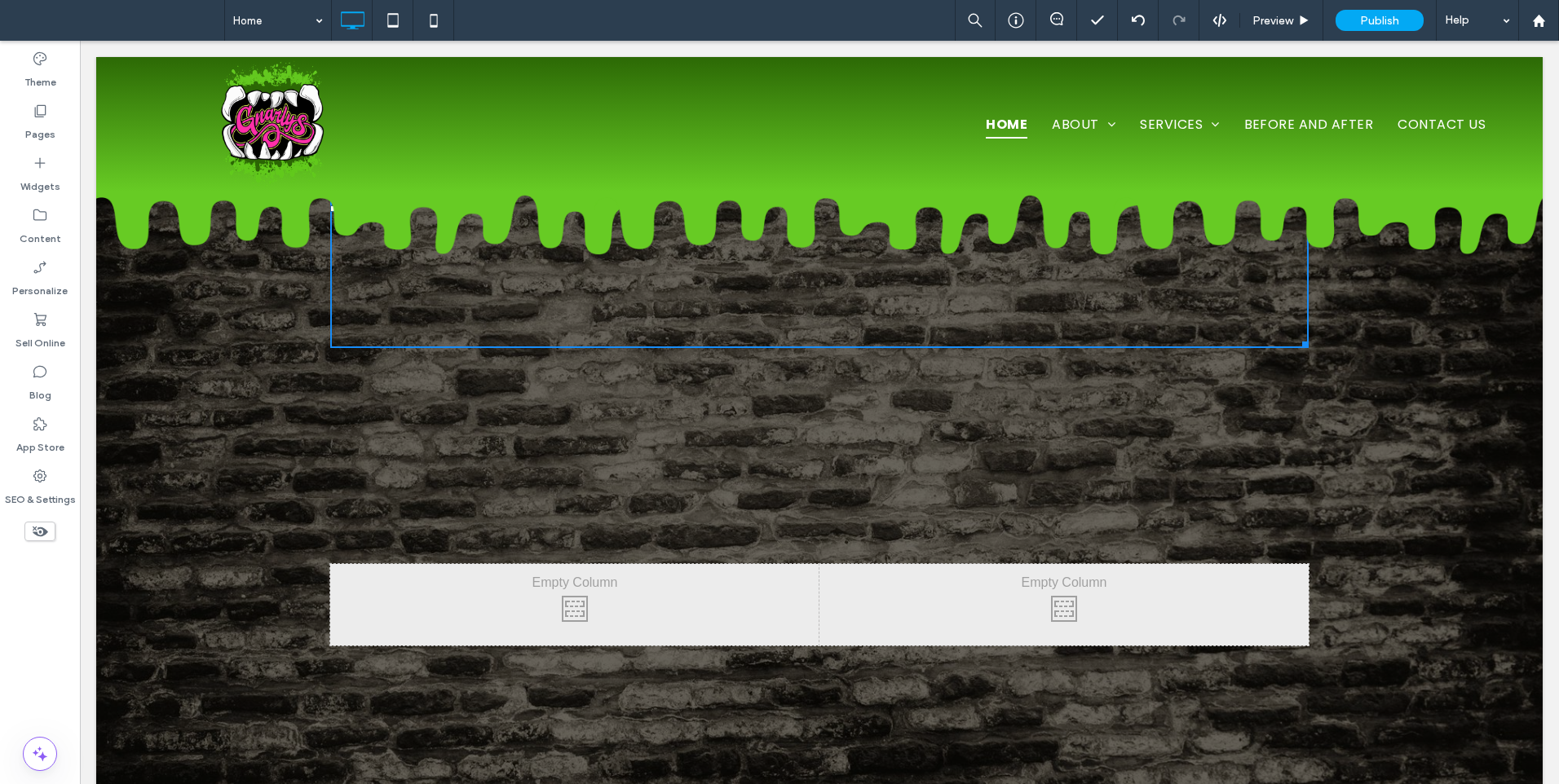
drag, startPoint x: 1298, startPoint y: 339, endPoint x: 1390, endPoint y: 312, distance: 95.9
click at [1310, 272] on div "W:1200 H:258.969 Click To Paste" at bounding box center [819, 208] width 1446 height 303
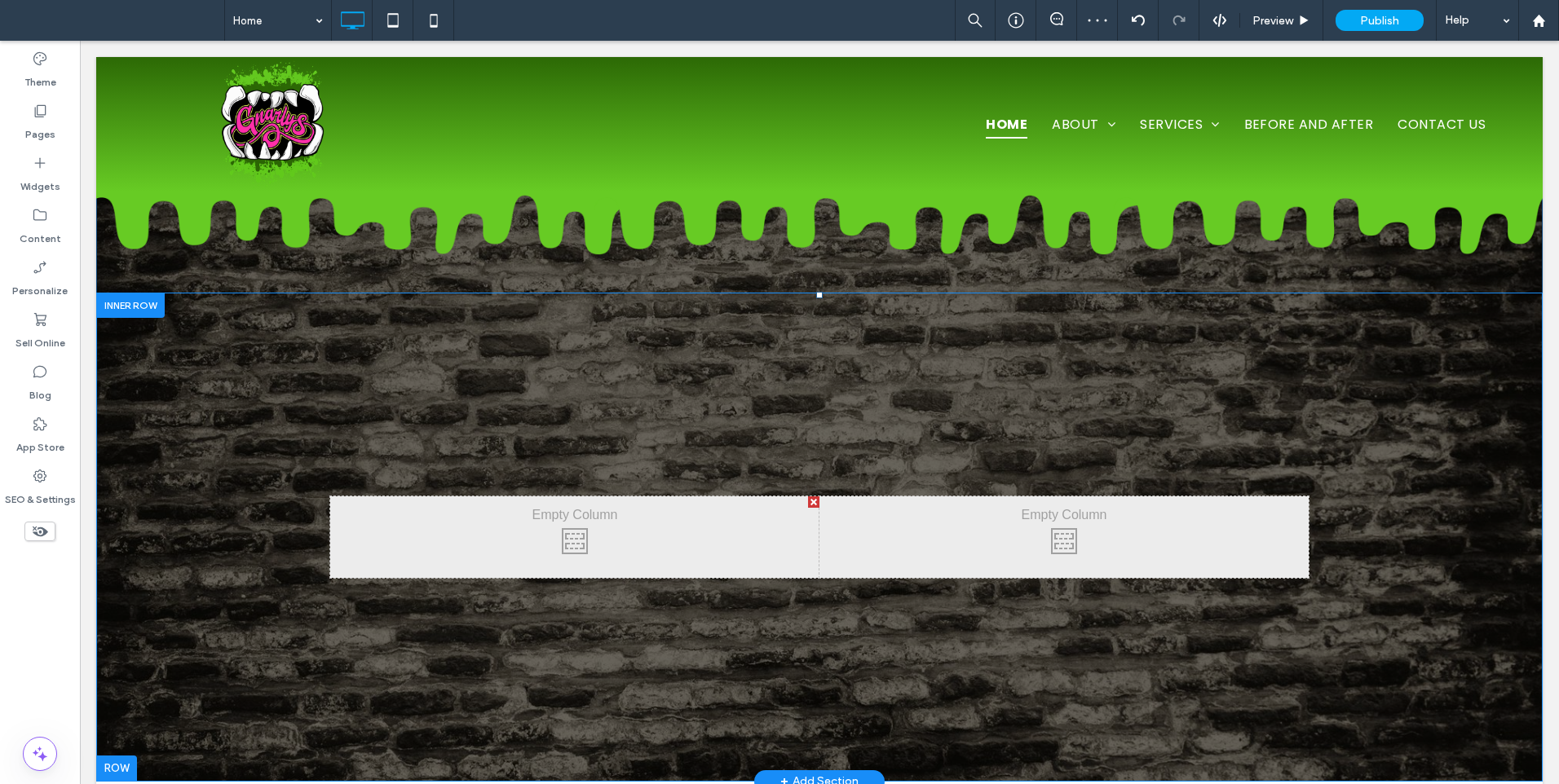
click at [1023, 337] on div "Click To Paste Click To Paste" at bounding box center [819, 537] width 1446 height 489
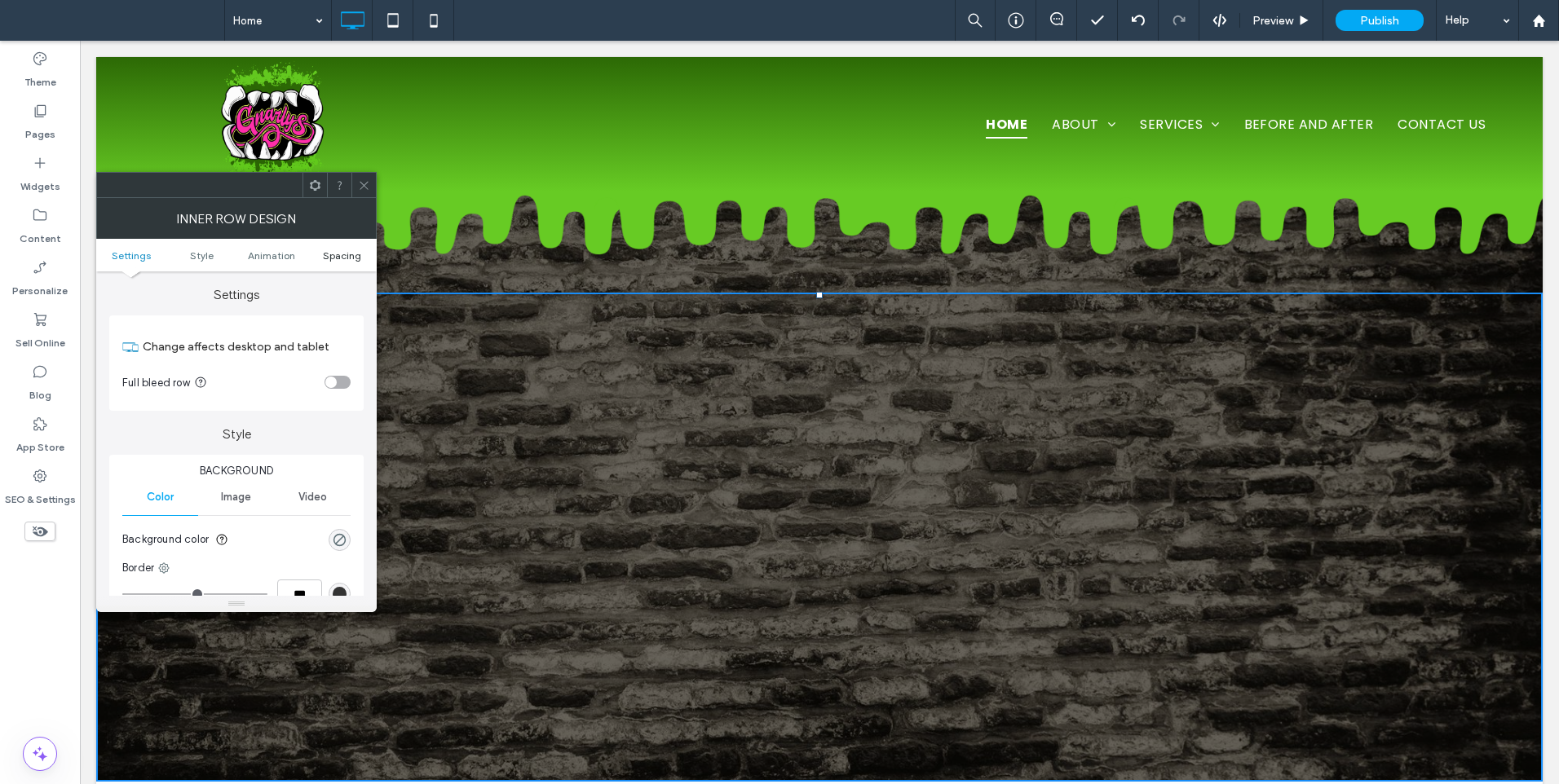
click at [343, 255] on span "Spacing" at bounding box center [341, 255] width 38 height 12
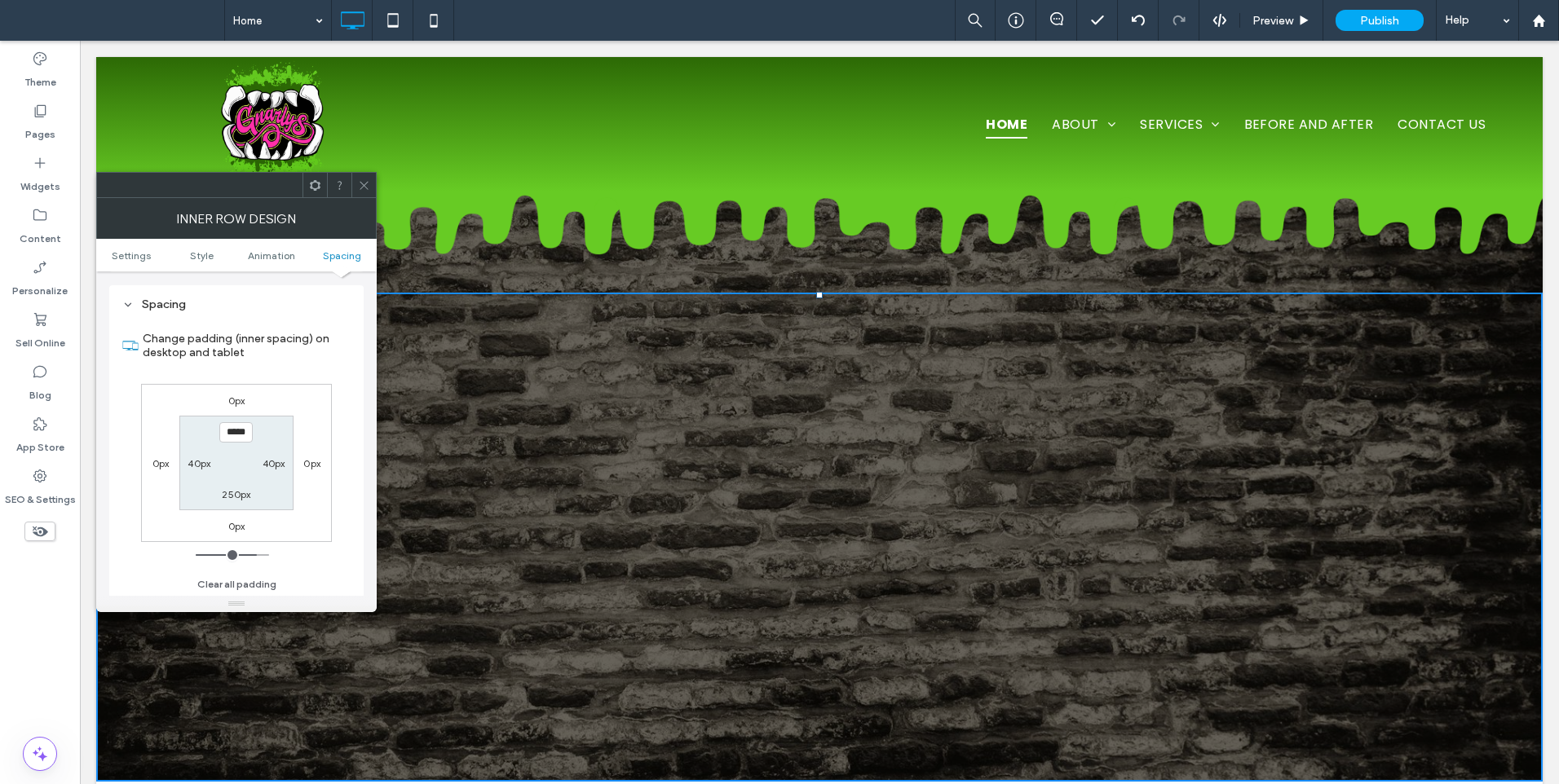
scroll to position [522, 0]
type input "*****"
type input "***"
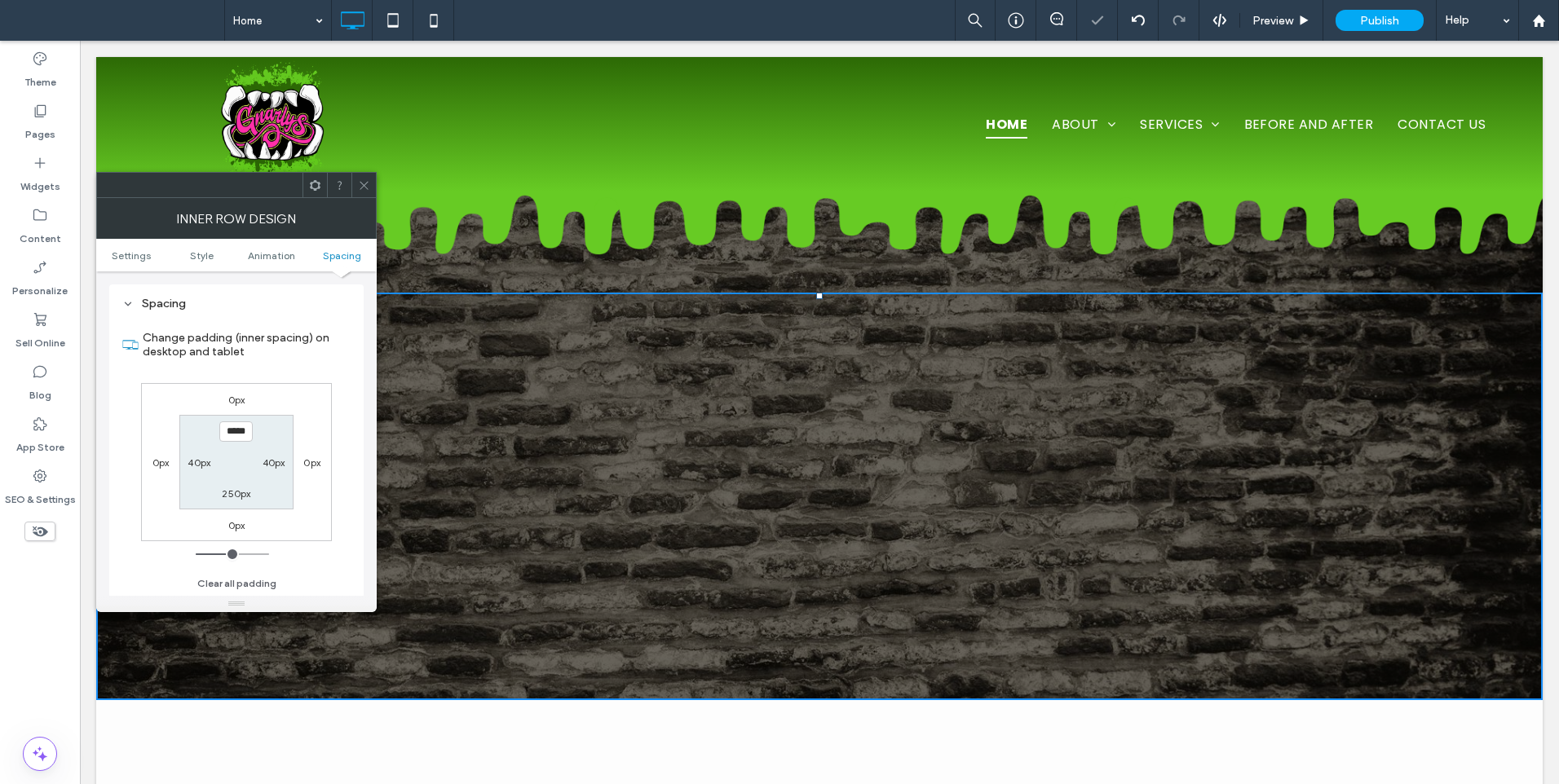
drag, startPoint x: 368, startPoint y: 180, endPoint x: 374, endPoint y: 188, distance: 10.0
click at [369, 180] on icon at bounding box center [364, 185] width 12 height 12
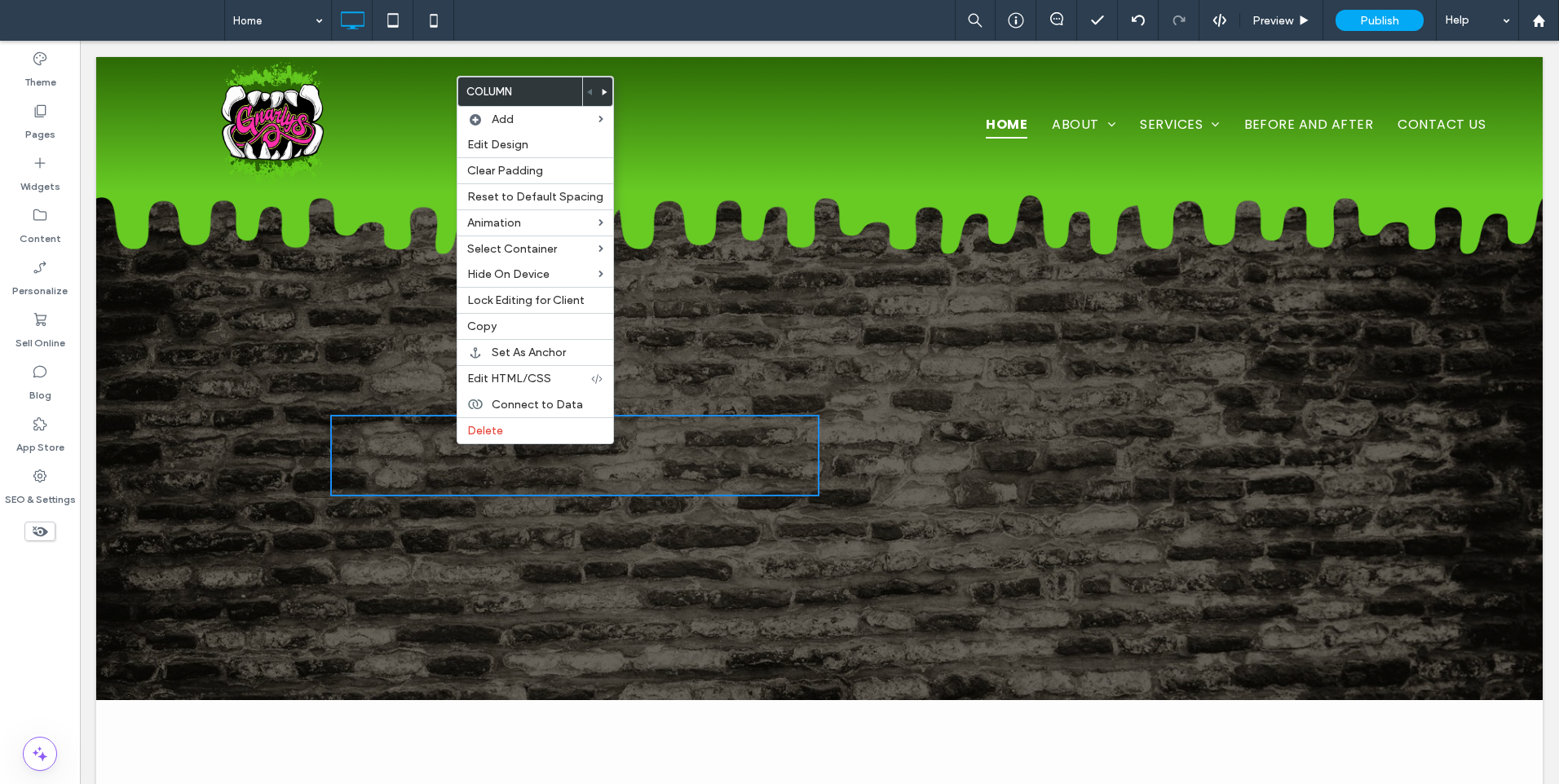
click at [362, 462] on div "Click To Paste" at bounding box center [575, 456] width 489 height 81
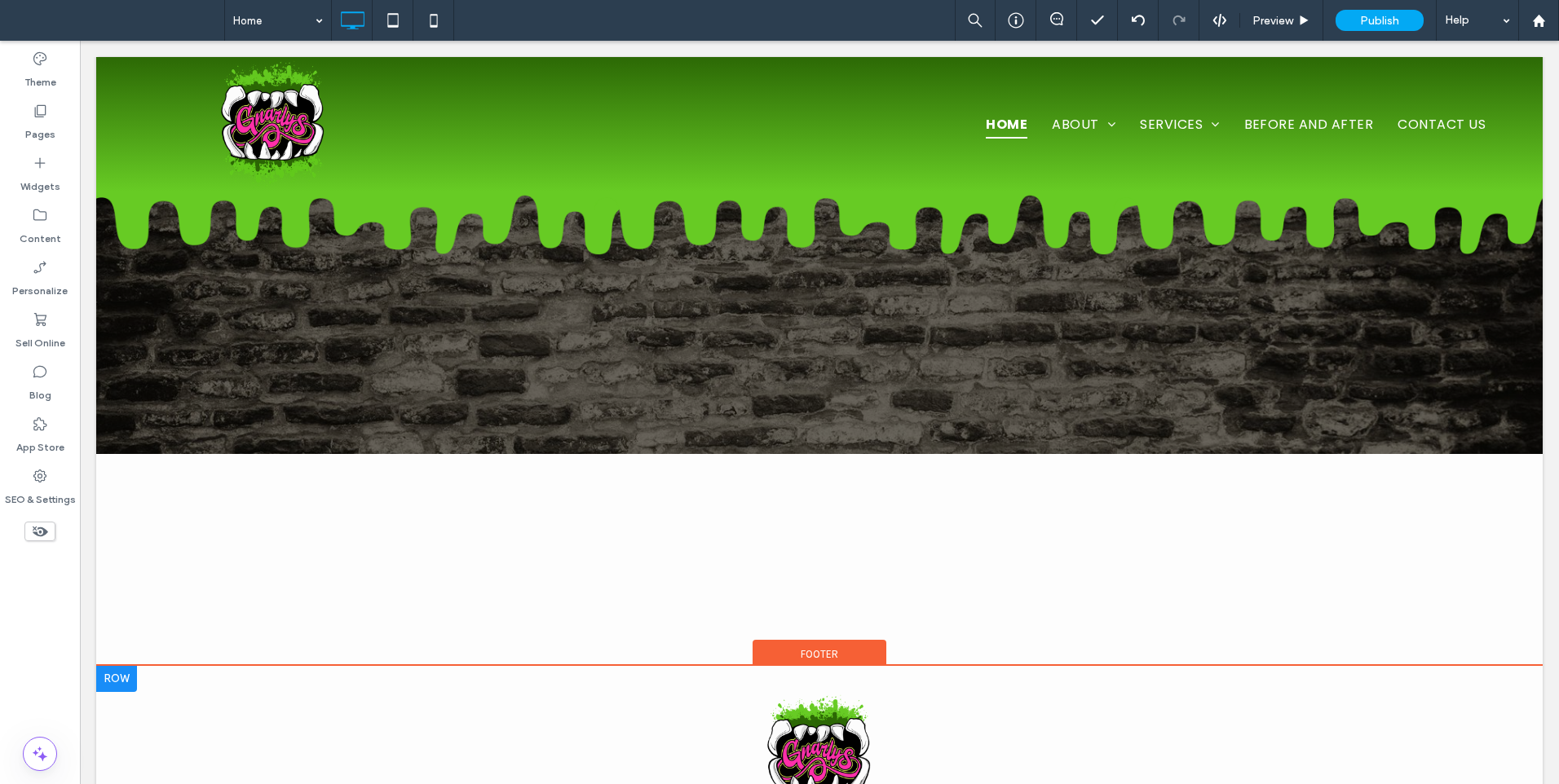
scroll to position [407, 0]
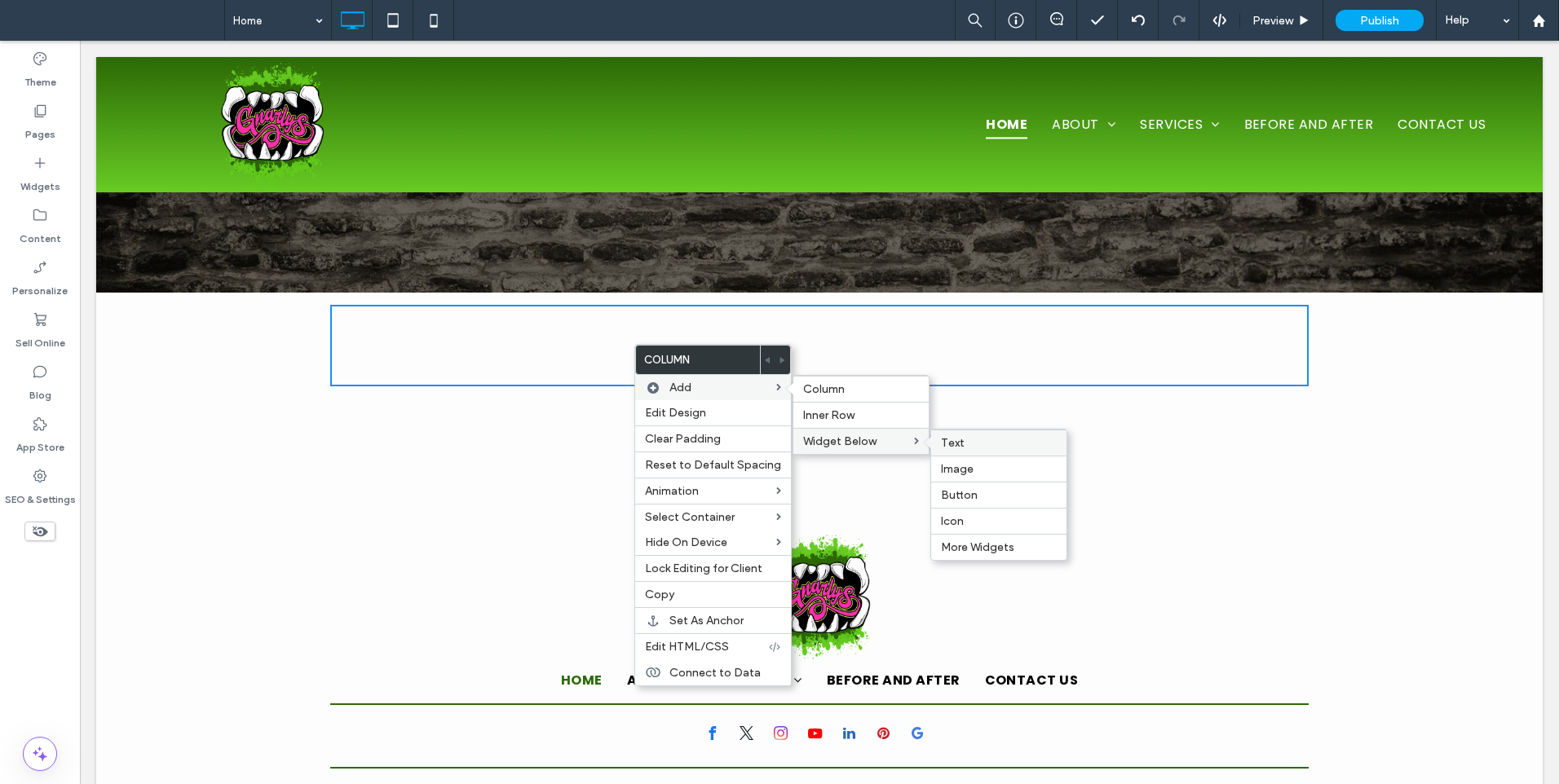
click at [973, 447] on label "Text" at bounding box center [998, 443] width 115 height 14
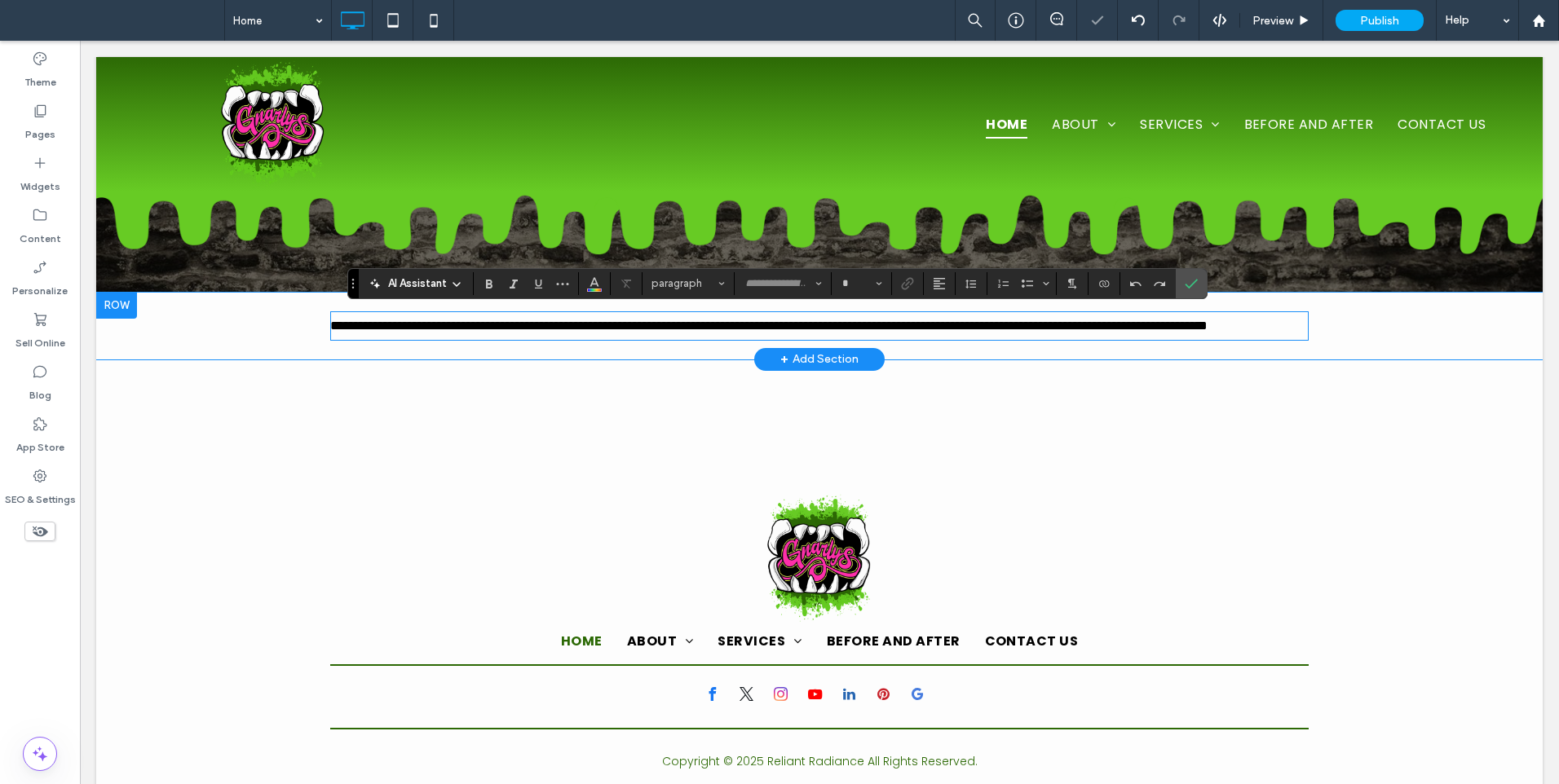
type input "*******"
type input "**"
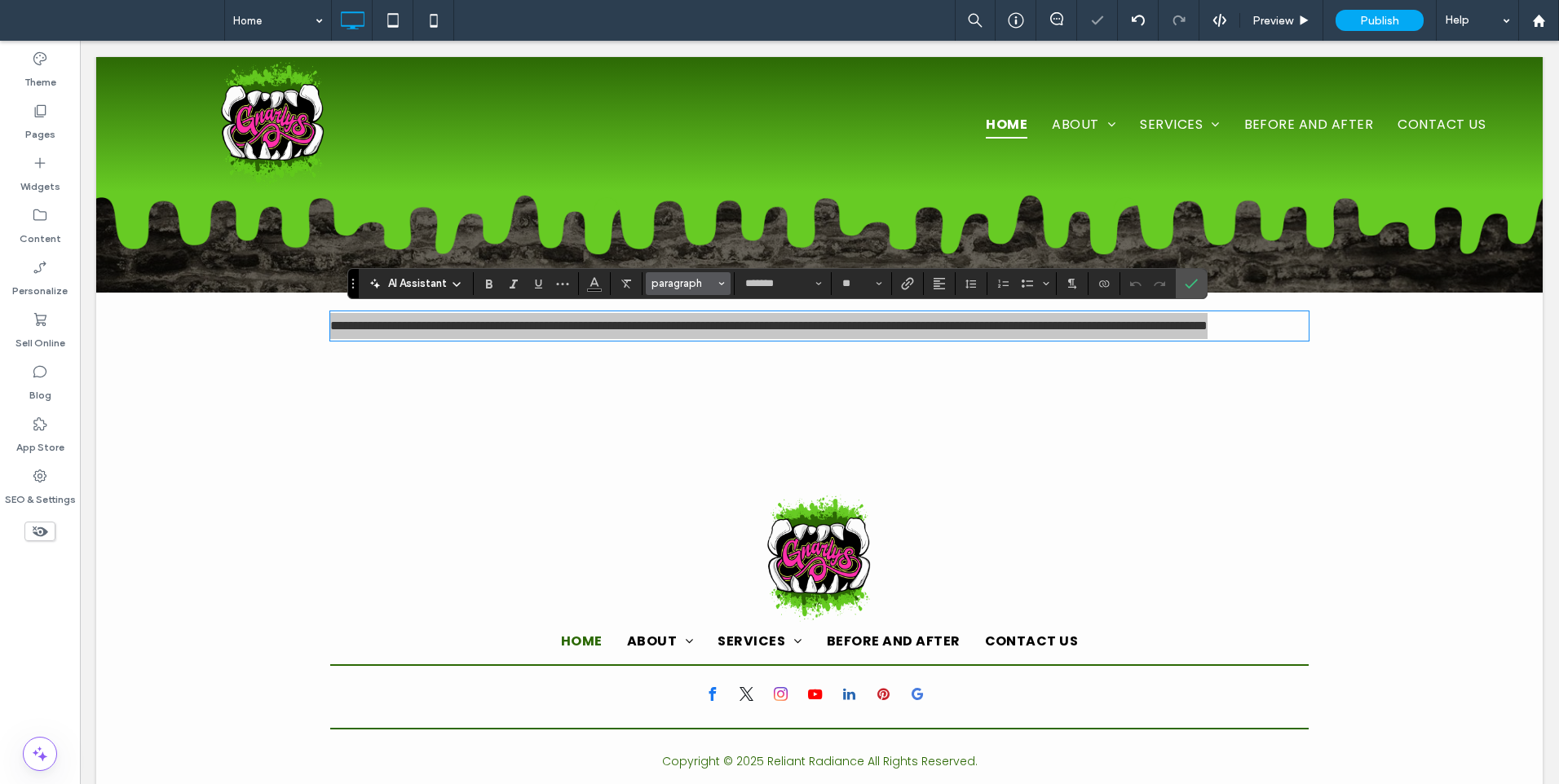
click at [661, 283] on span "paragraph" at bounding box center [682, 283] width 64 height 12
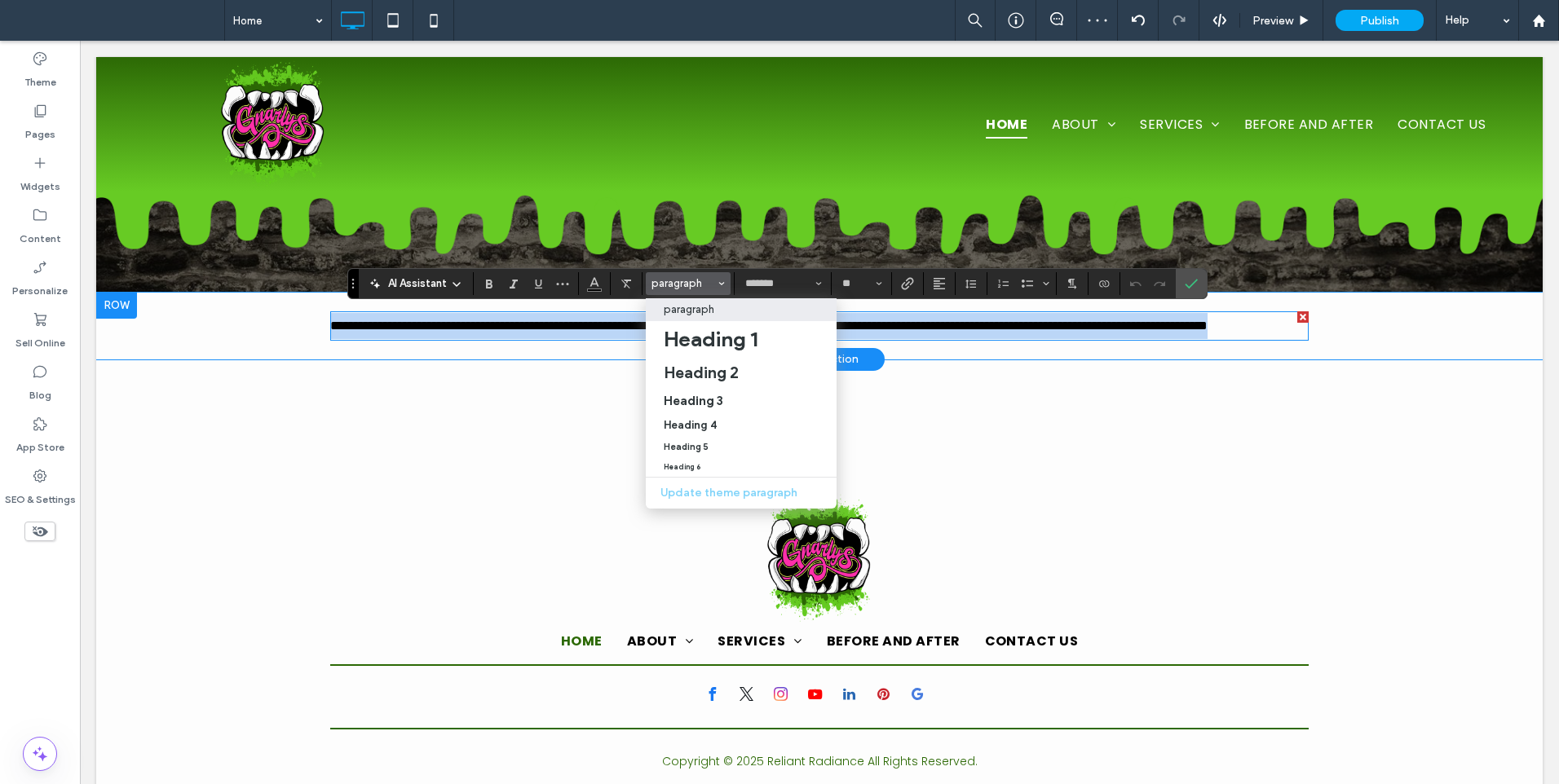
click at [431, 332] on span "**********" at bounding box center [769, 326] width 878 height 12
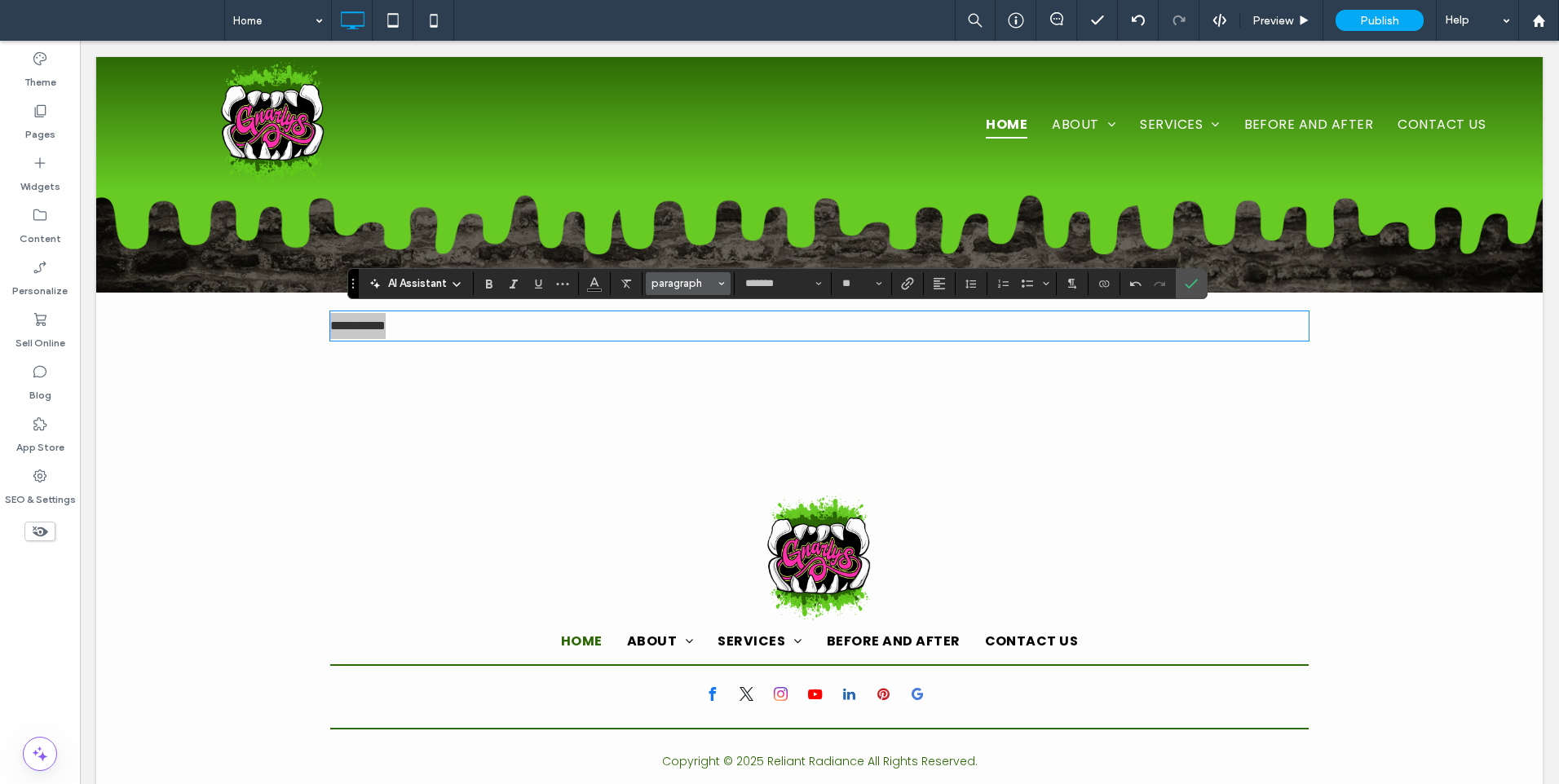
click at [684, 287] on span "paragraph" at bounding box center [682, 283] width 64 height 12
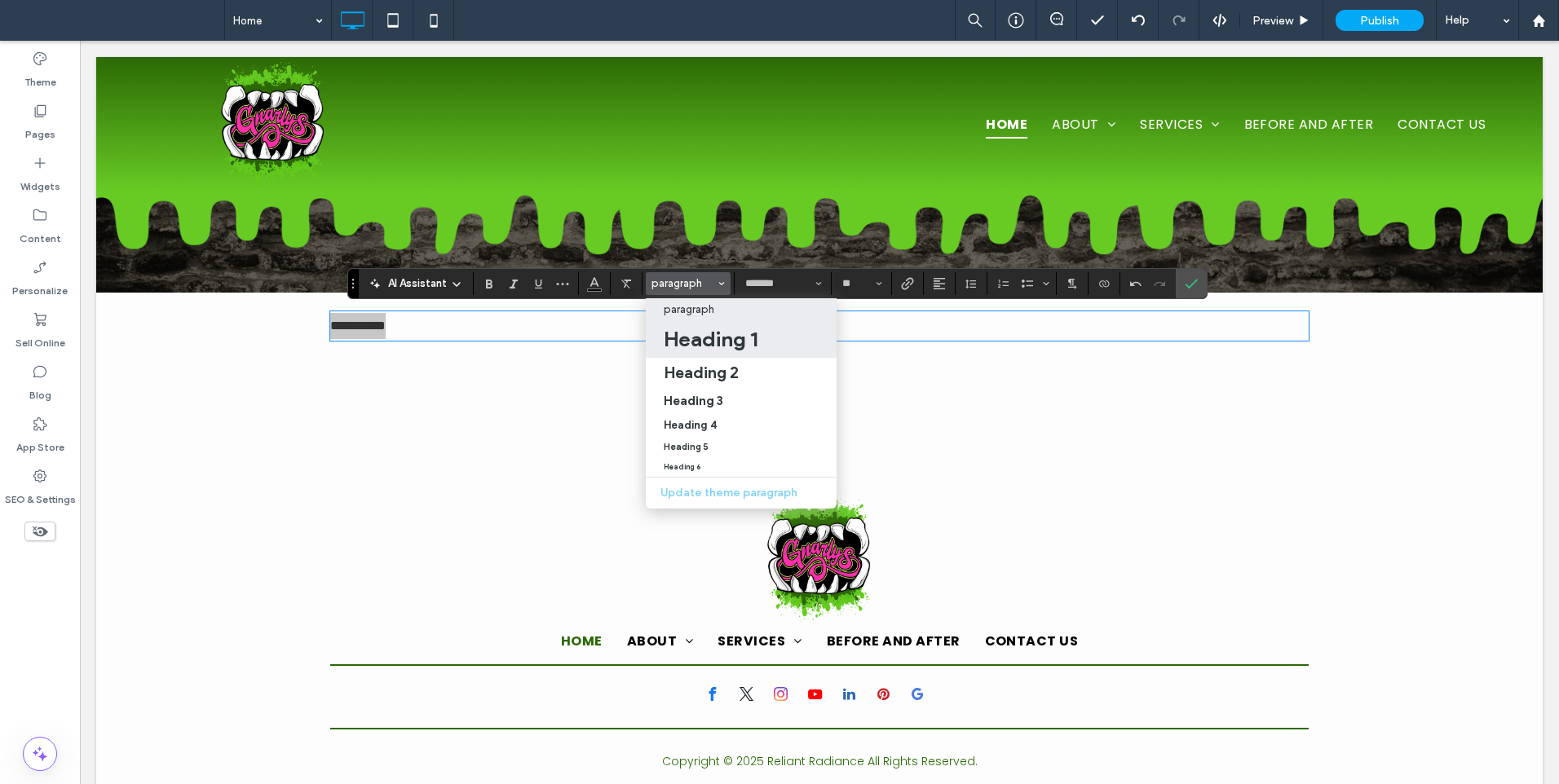
drag, startPoint x: 734, startPoint y: 348, endPoint x: 650, endPoint y: 308, distance: 93.0
click at [734, 348] on h1 "Heading 1" at bounding box center [710, 339] width 93 height 26
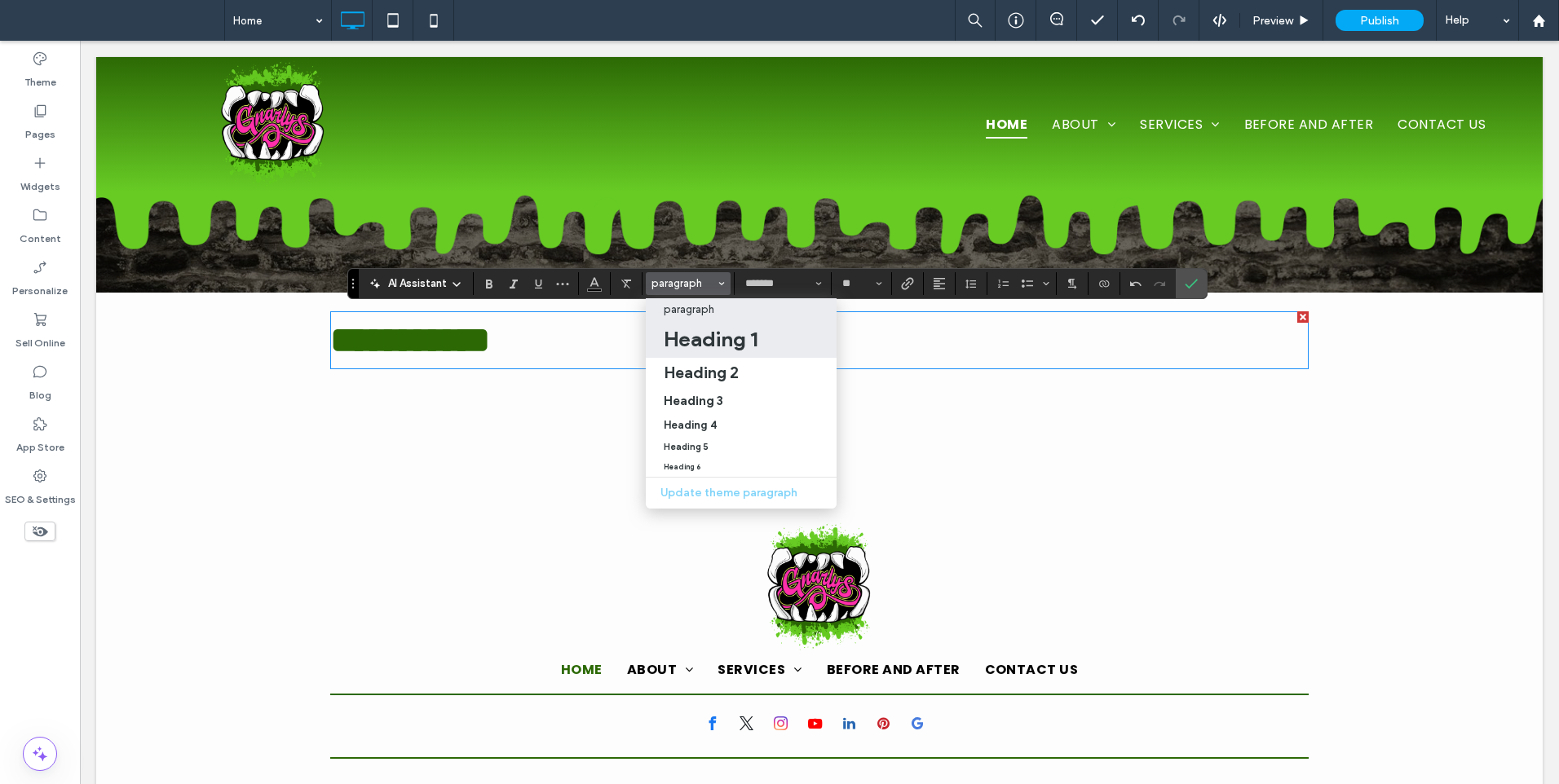
type input "**"
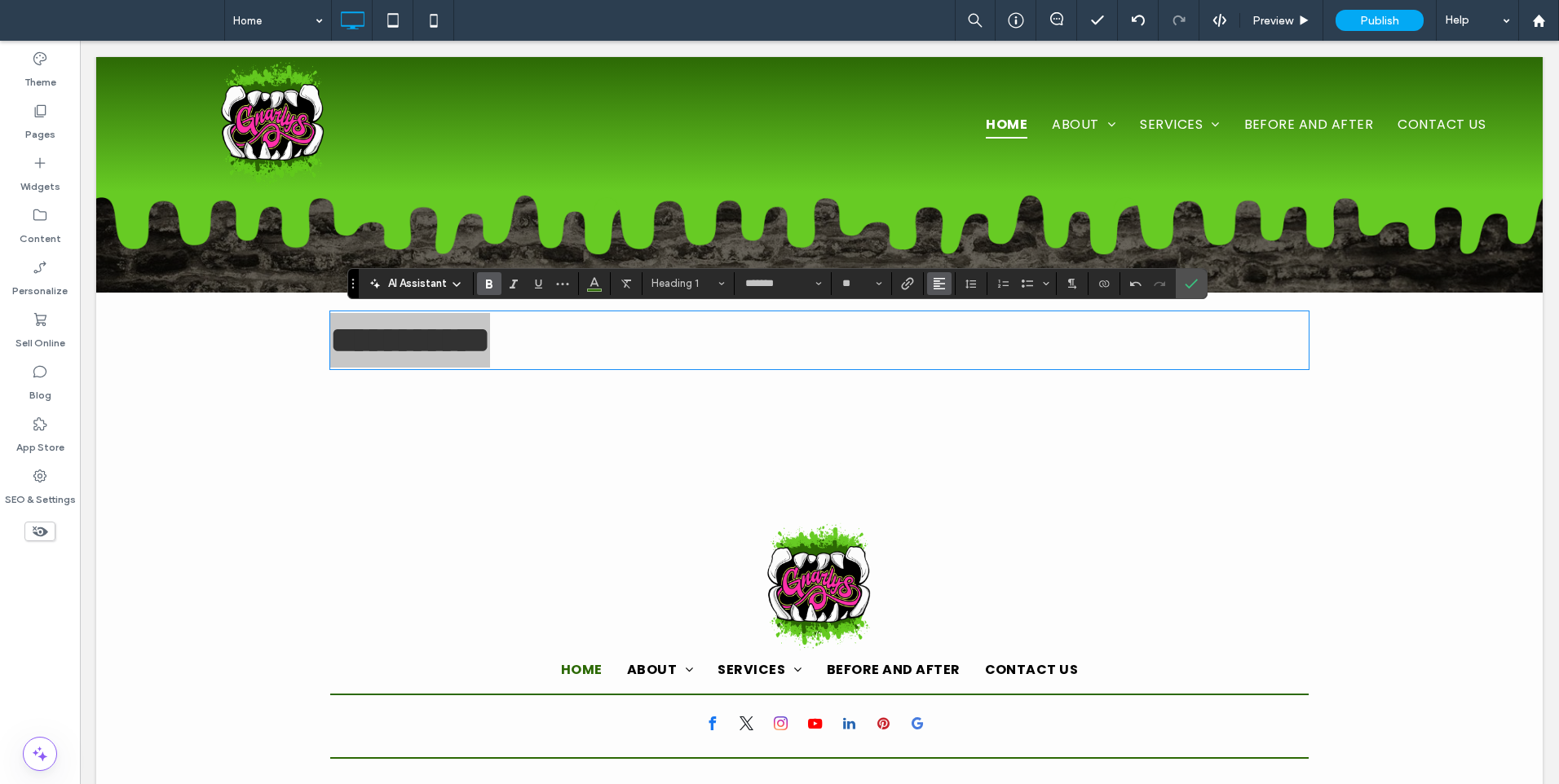
click at [934, 278] on use "Alignment" at bounding box center [939, 283] width 11 height 11
click at [943, 328] on label "ui.textEditor.alignment.center" at bounding box center [955, 333] width 57 height 24
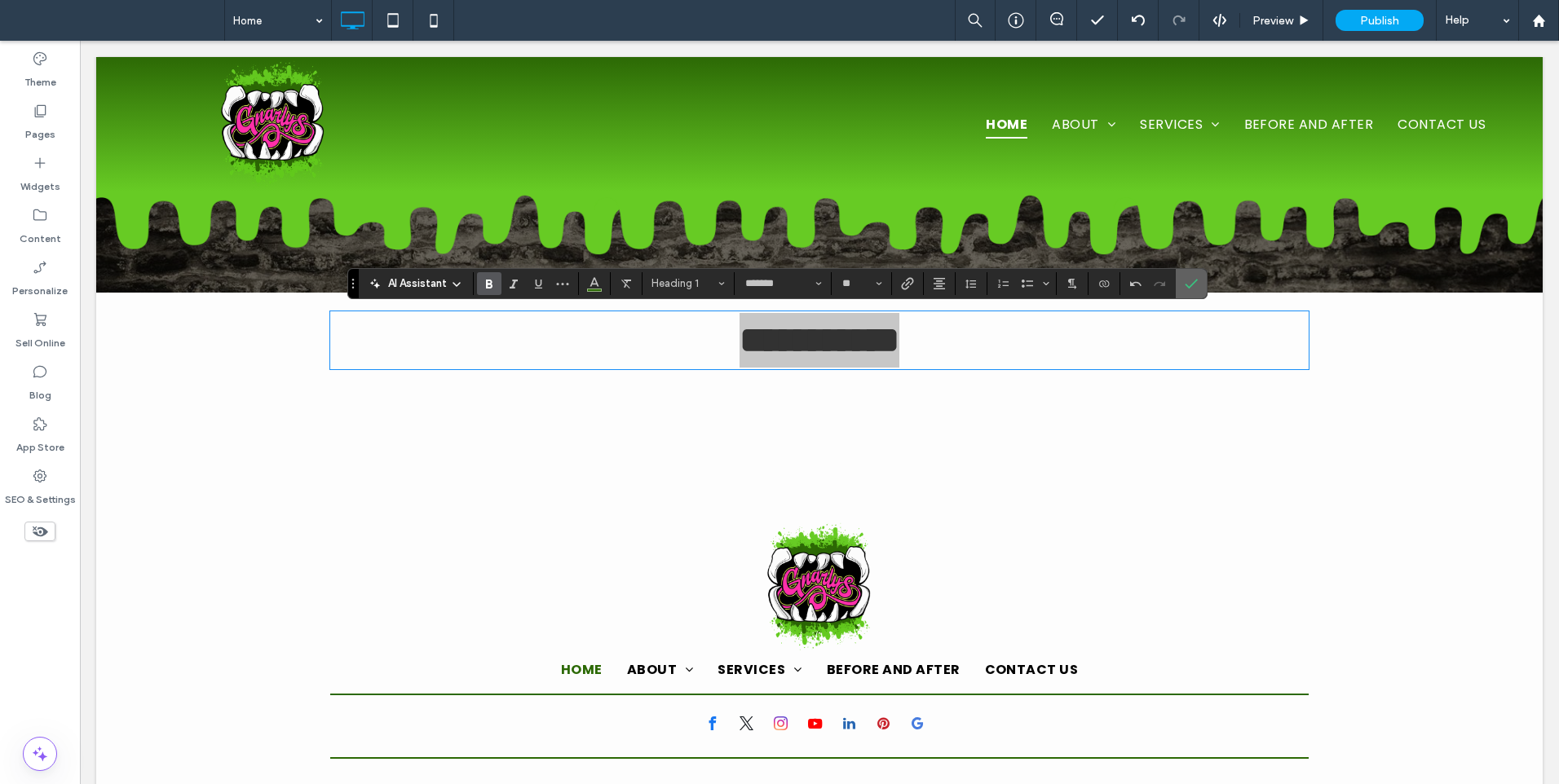
click at [1195, 277] on icon "Confirm" at bounding box center [1191, 283] width 13 height 13
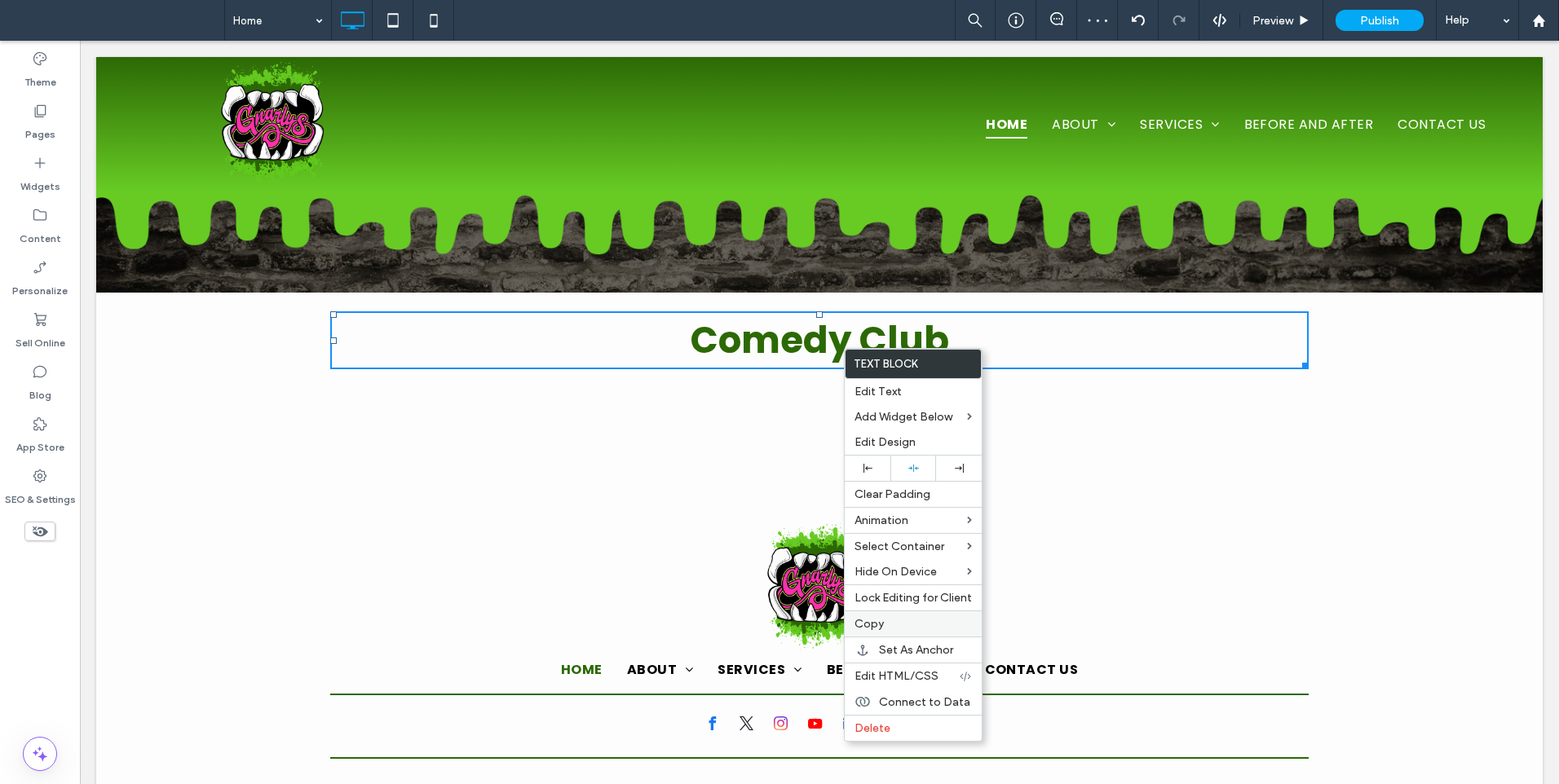
click at [888, 624] on label "Copy" at bounding box center [913, 624] width 117 height 14
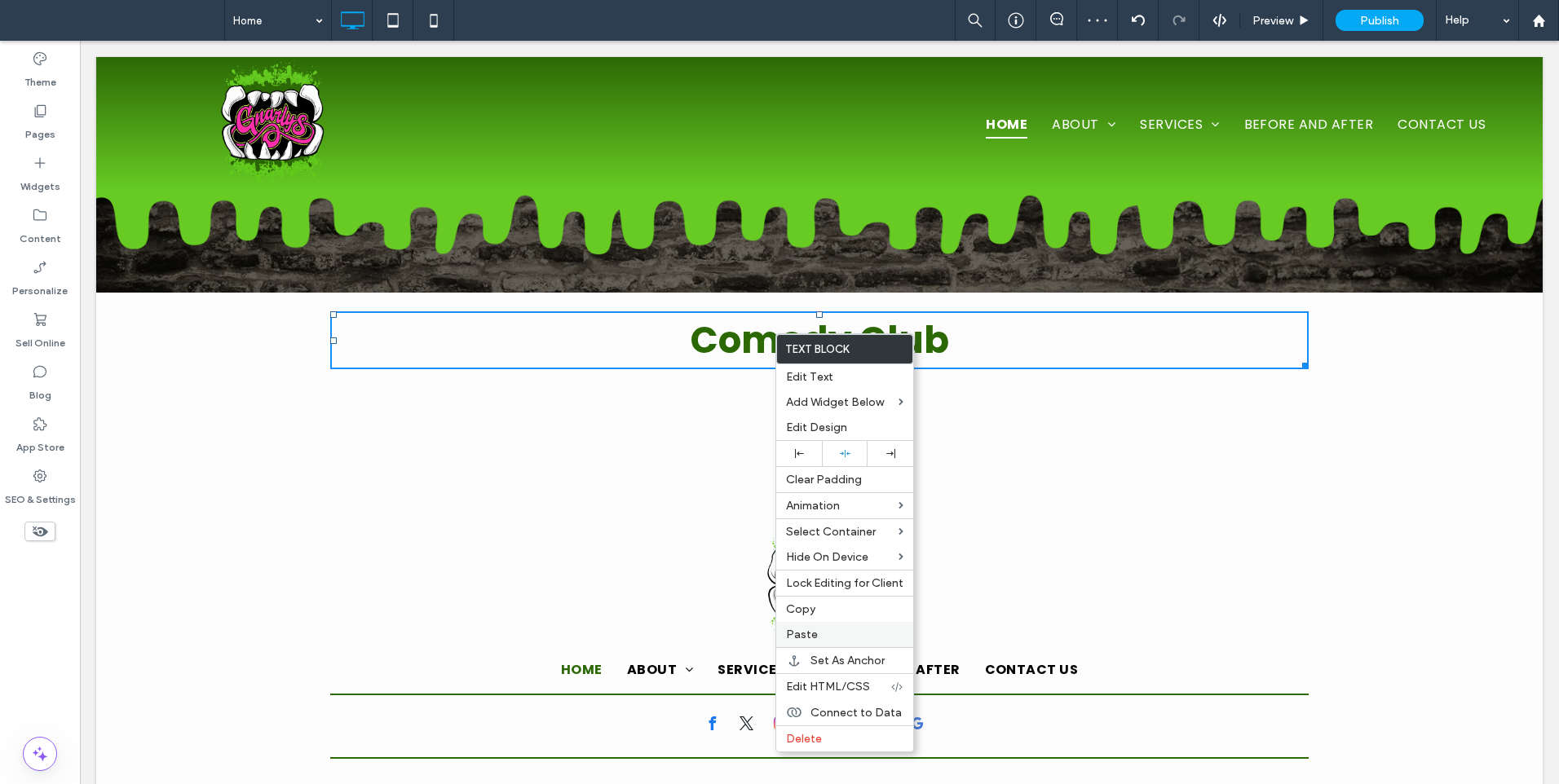
click at [819, 629] on label "Paste" at bounding box center [844, 635] width 117 height 14
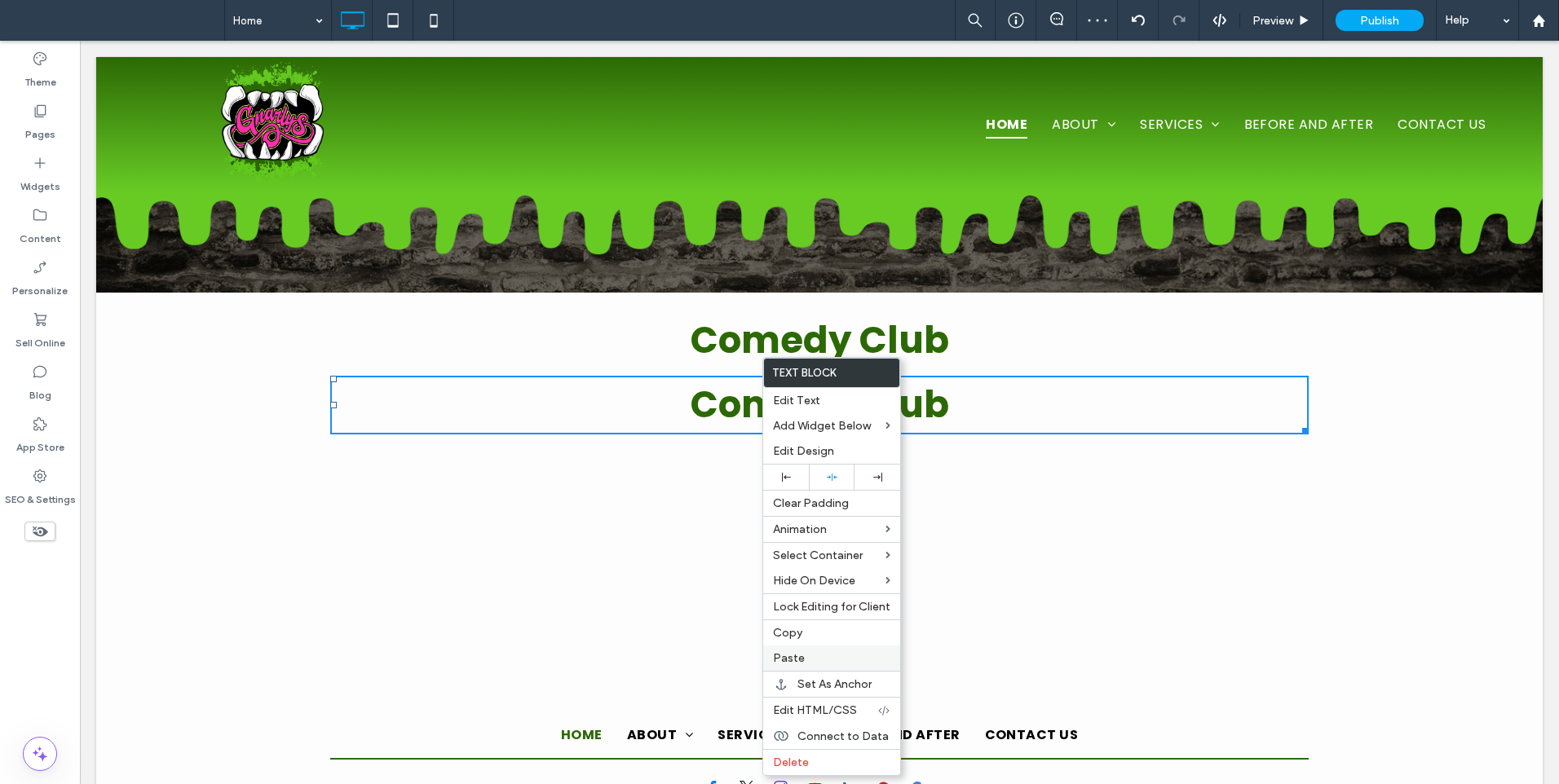
click at [812, 651] on label "Paste" at bounding box center [832, 658] width 117 height 14
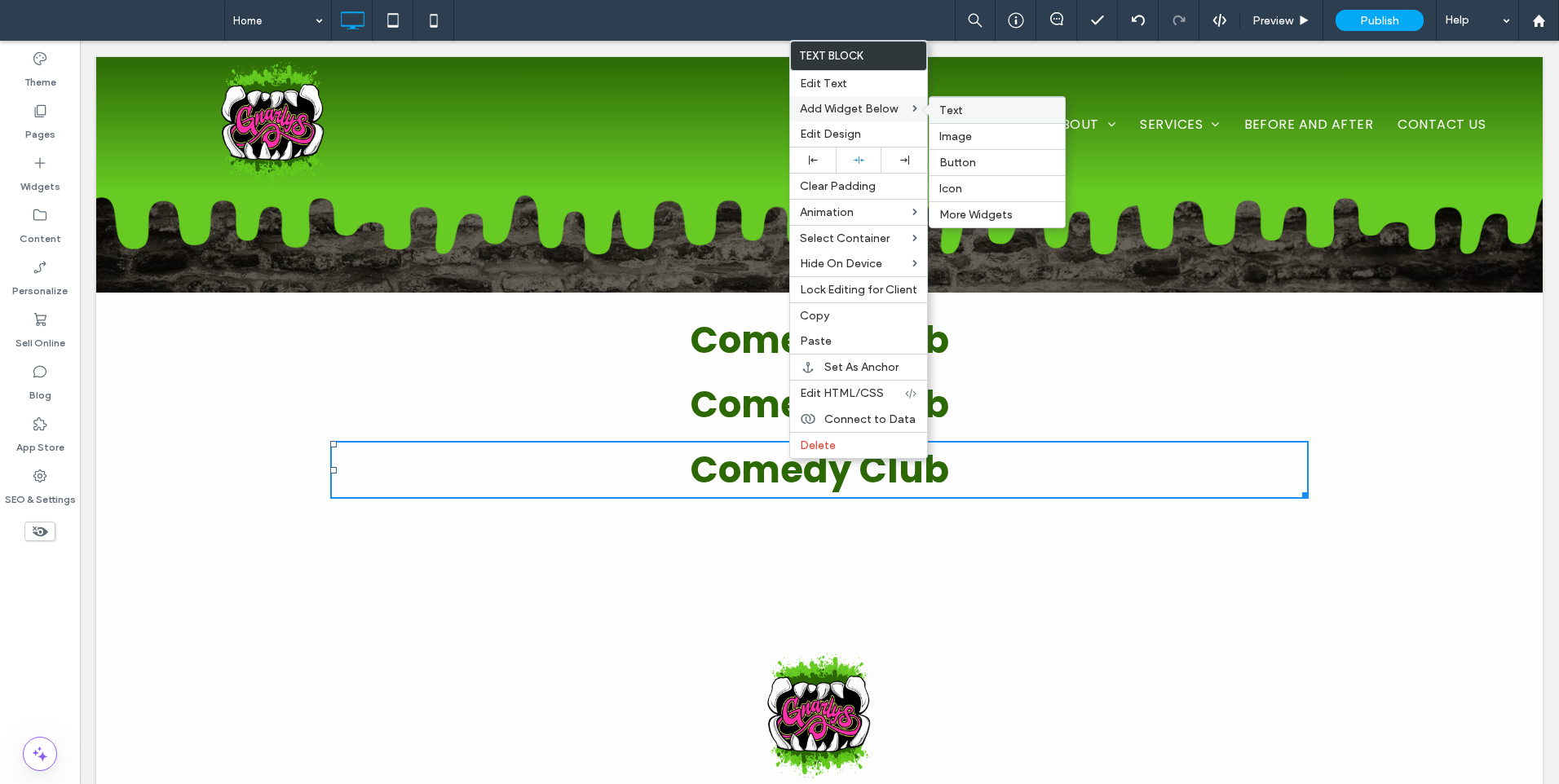
click at [949, 104] on span "Text" at bounding box center [951, 110] width 24 height 14
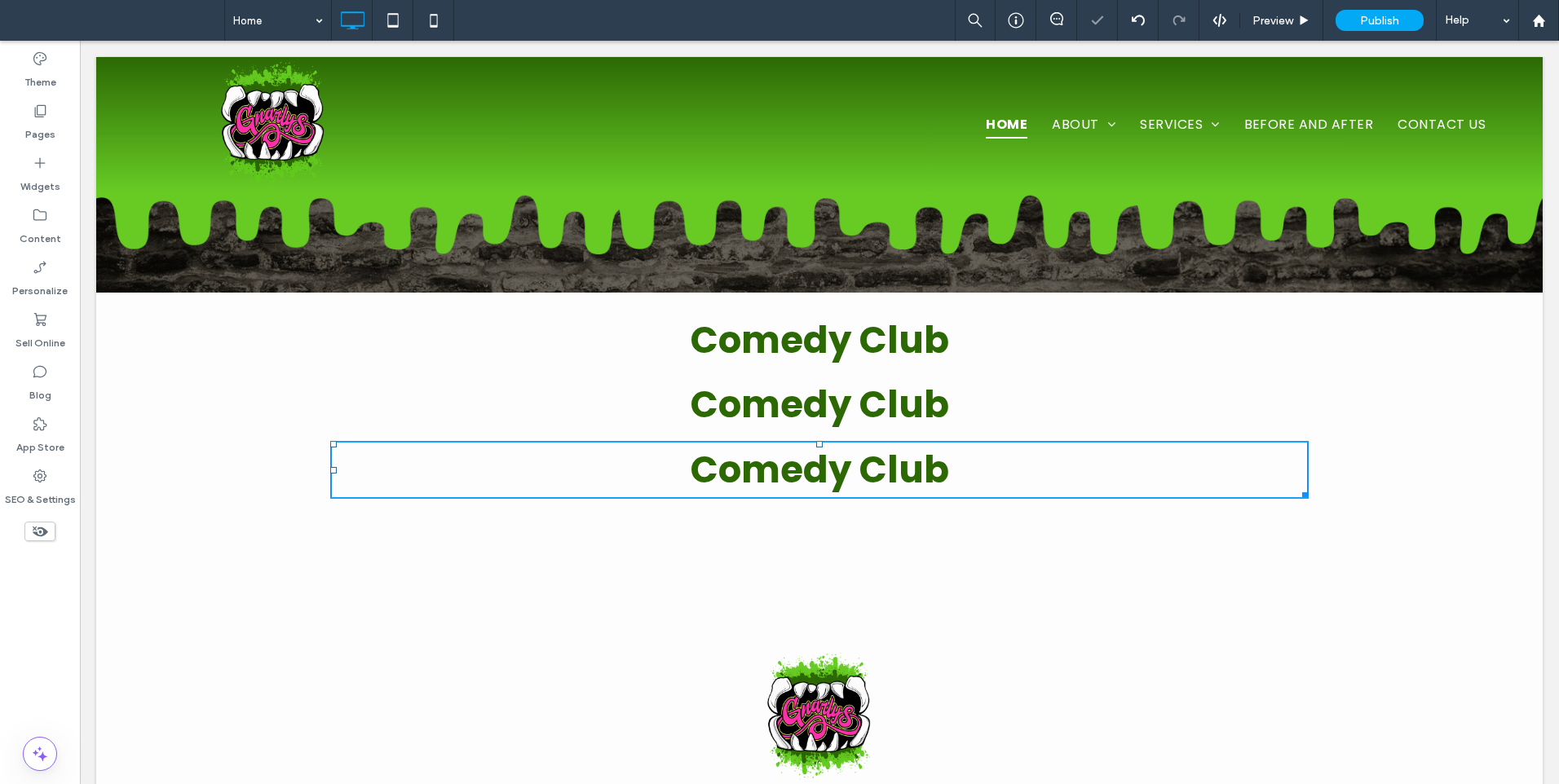
type input "*******"
type input "**"
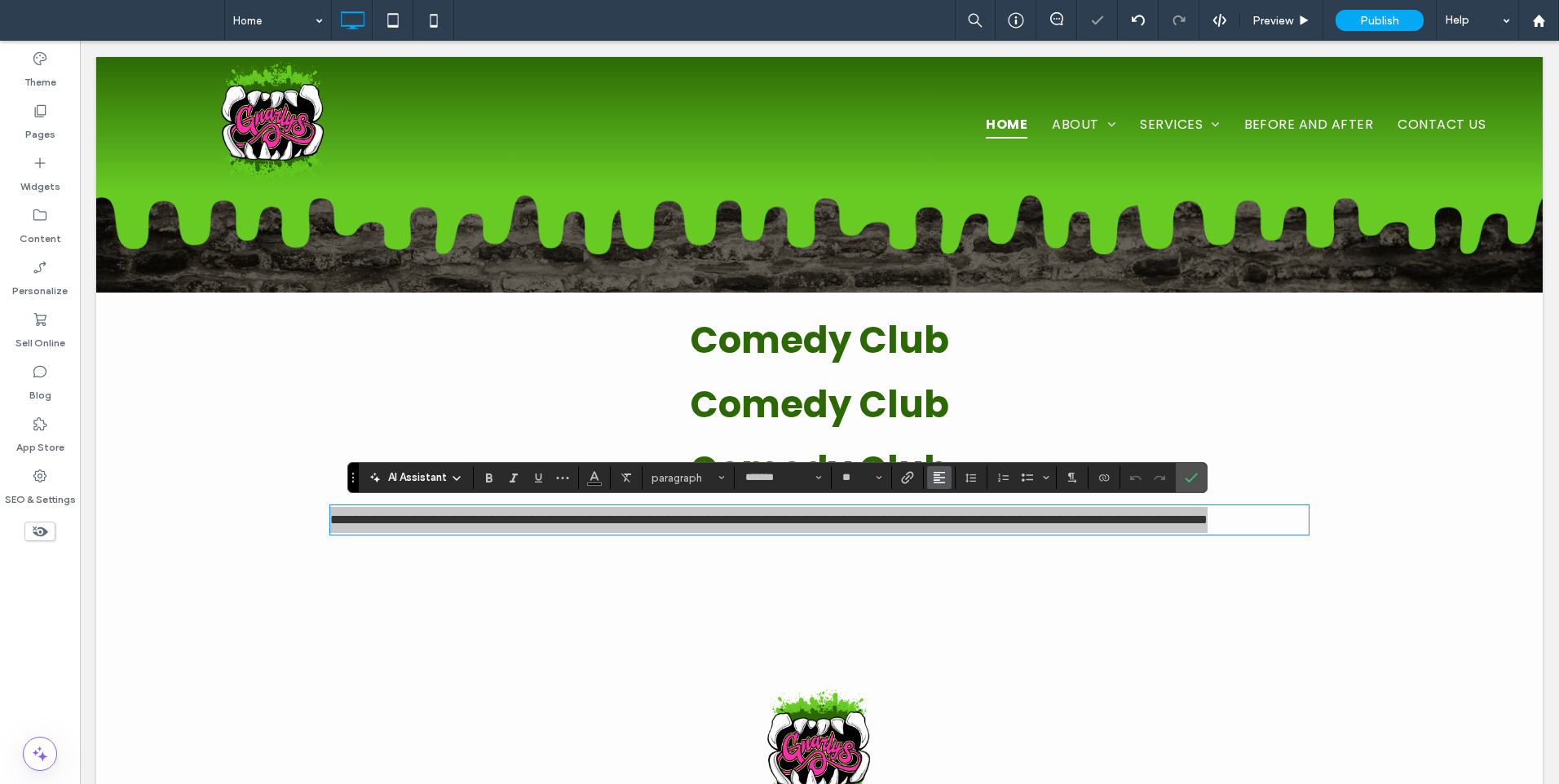
click at [928, 479] on button "Alignment" at bounding box center [939, 477] width 25 height 23
click at [948, 526] on icon "ui.textEditor.alignment.center" at bounding box center [951, 528] width 13 height 13
click at [1191, 479] on use "Confirm" at bounding box center [1191, 479] width 13 height 10
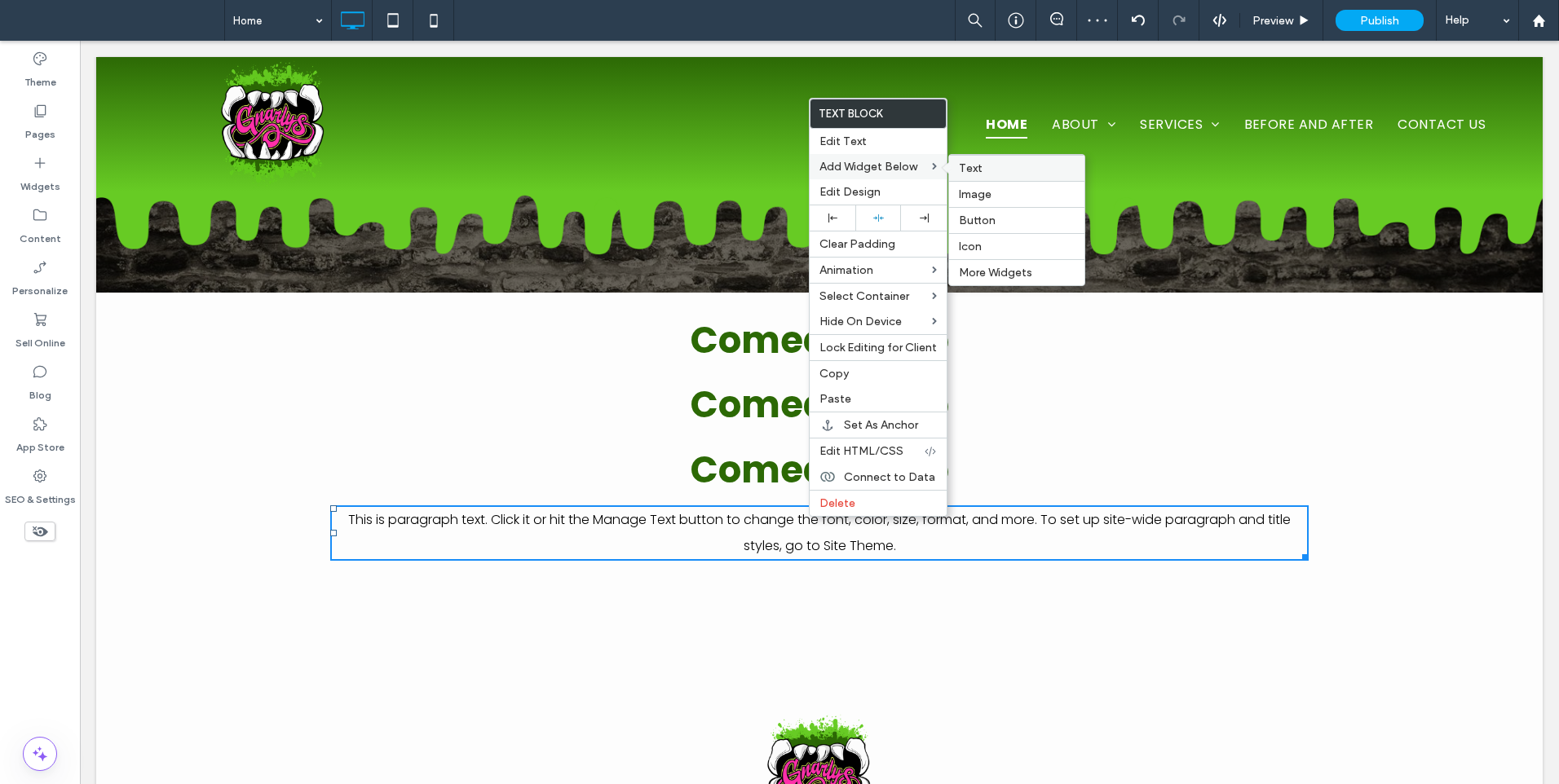
click at [974, 166] on span "Text" at bounding box center [971, 168] width 24 height 14
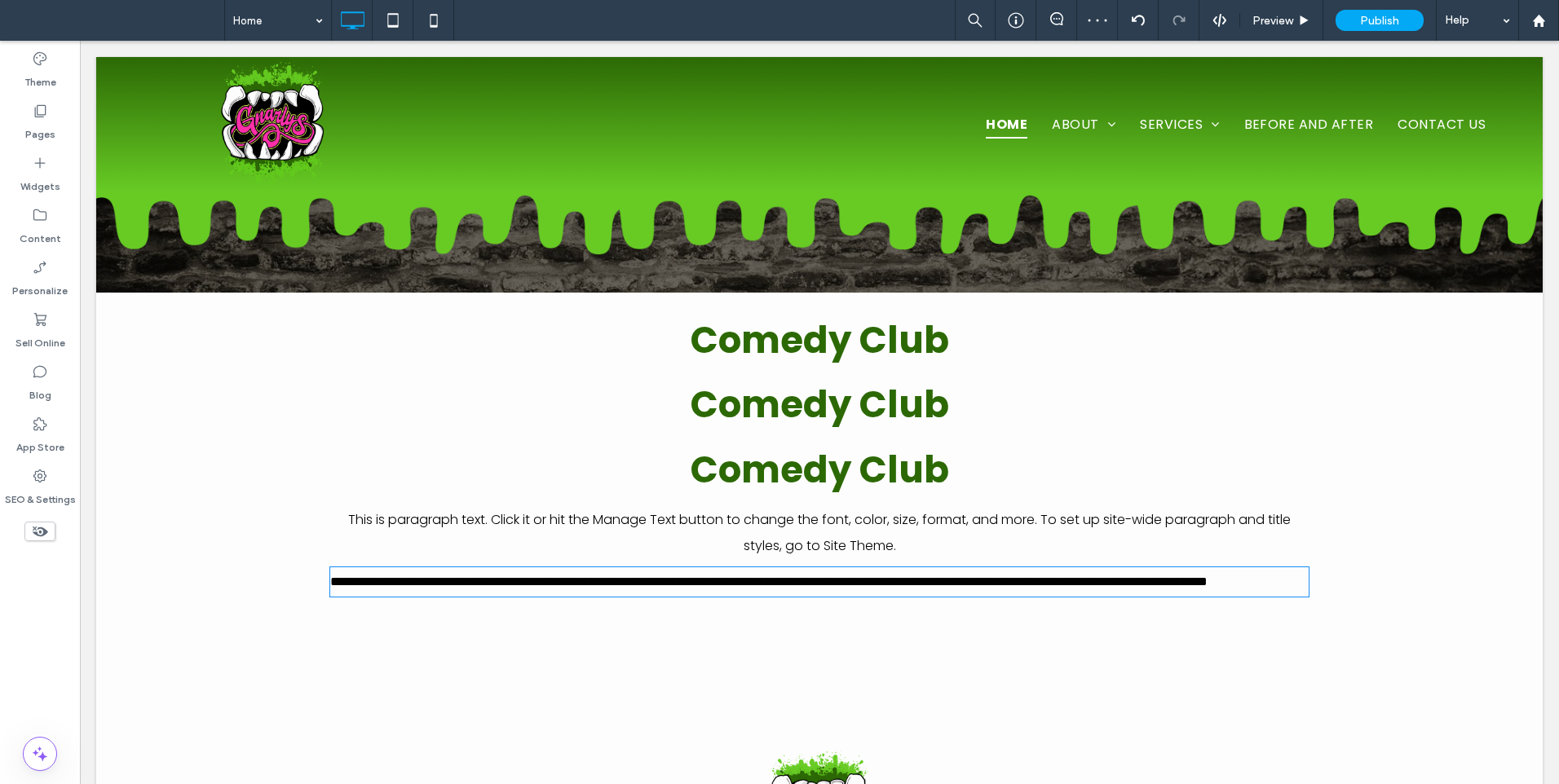
type input "*******"
type input "**"
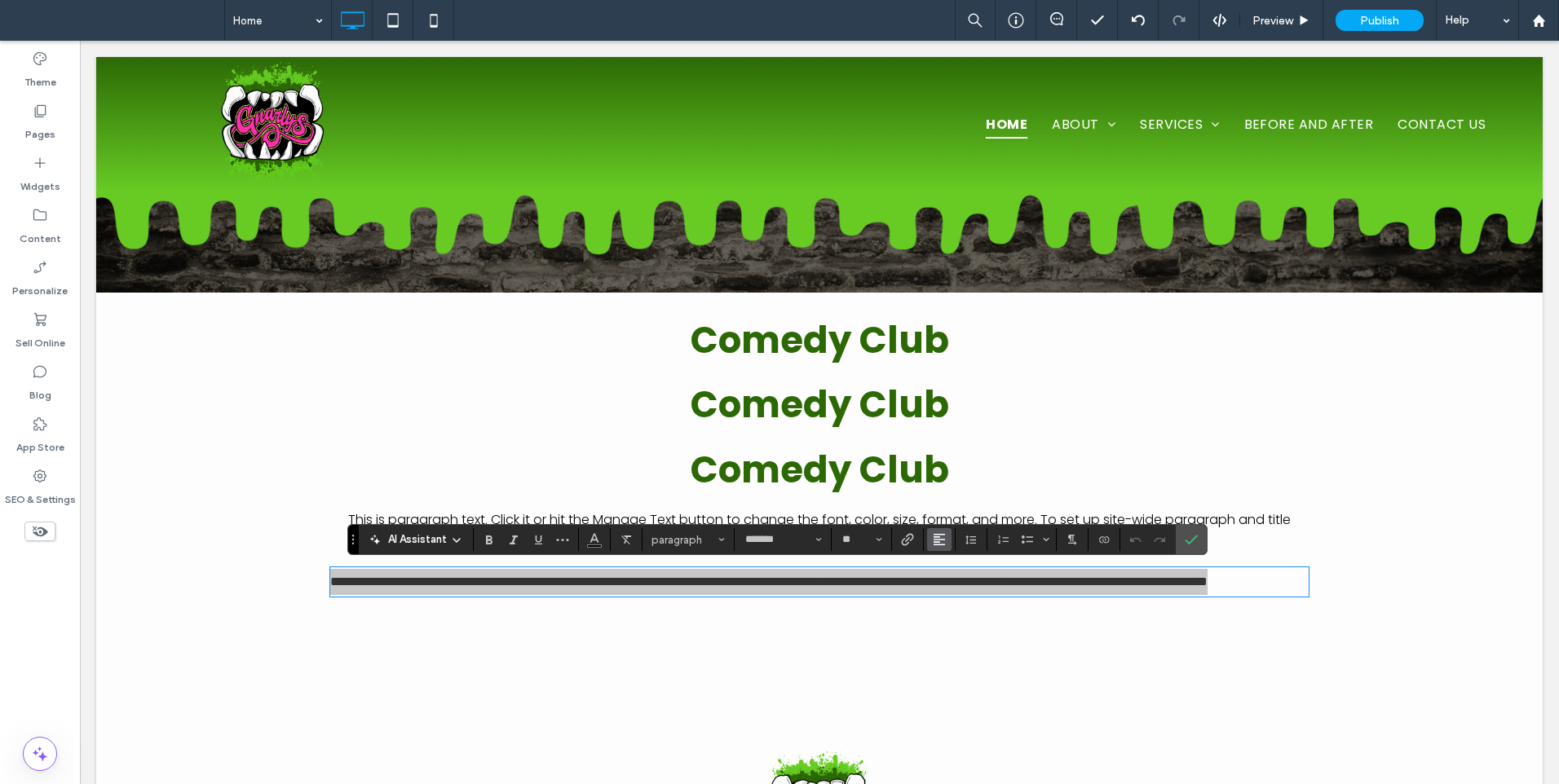
click at [945, 544] on icon "Alignment" at bounding box center [939, 539] width 13 height 13
click at [960, 460] on div "ui.textEditor.alignment.center" at bounding box center [955, 466] width 21 height 13
click at [907, 546] on icon "Link" at bounding box center [906, 539] width 13 height 13
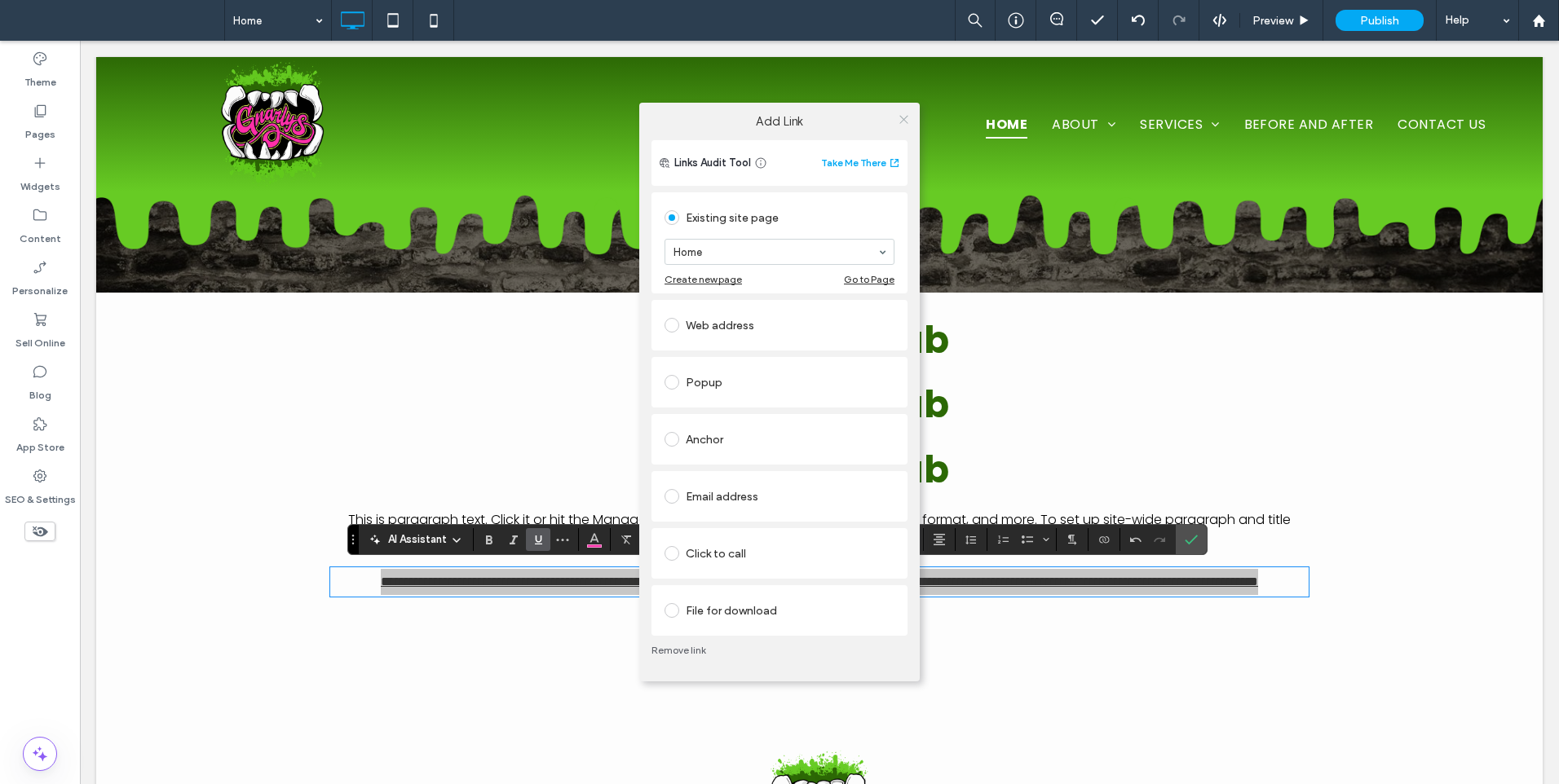
click at [903, 119] on use at bounding box center [903, 119] width 8 height 8
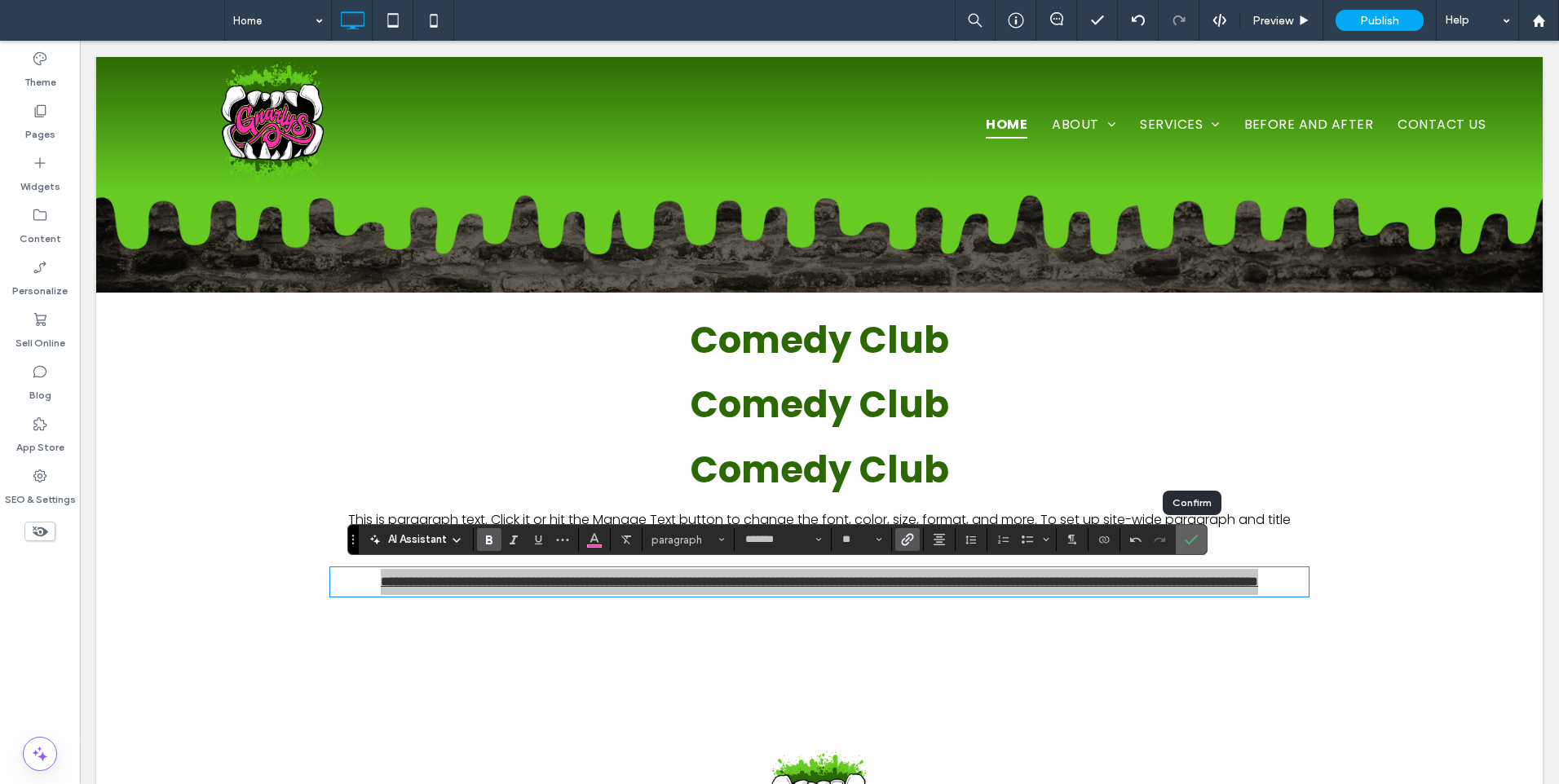
click at [1193, 540] on use "Confirm" at bounding box center [1191, 540] width 13 height 10
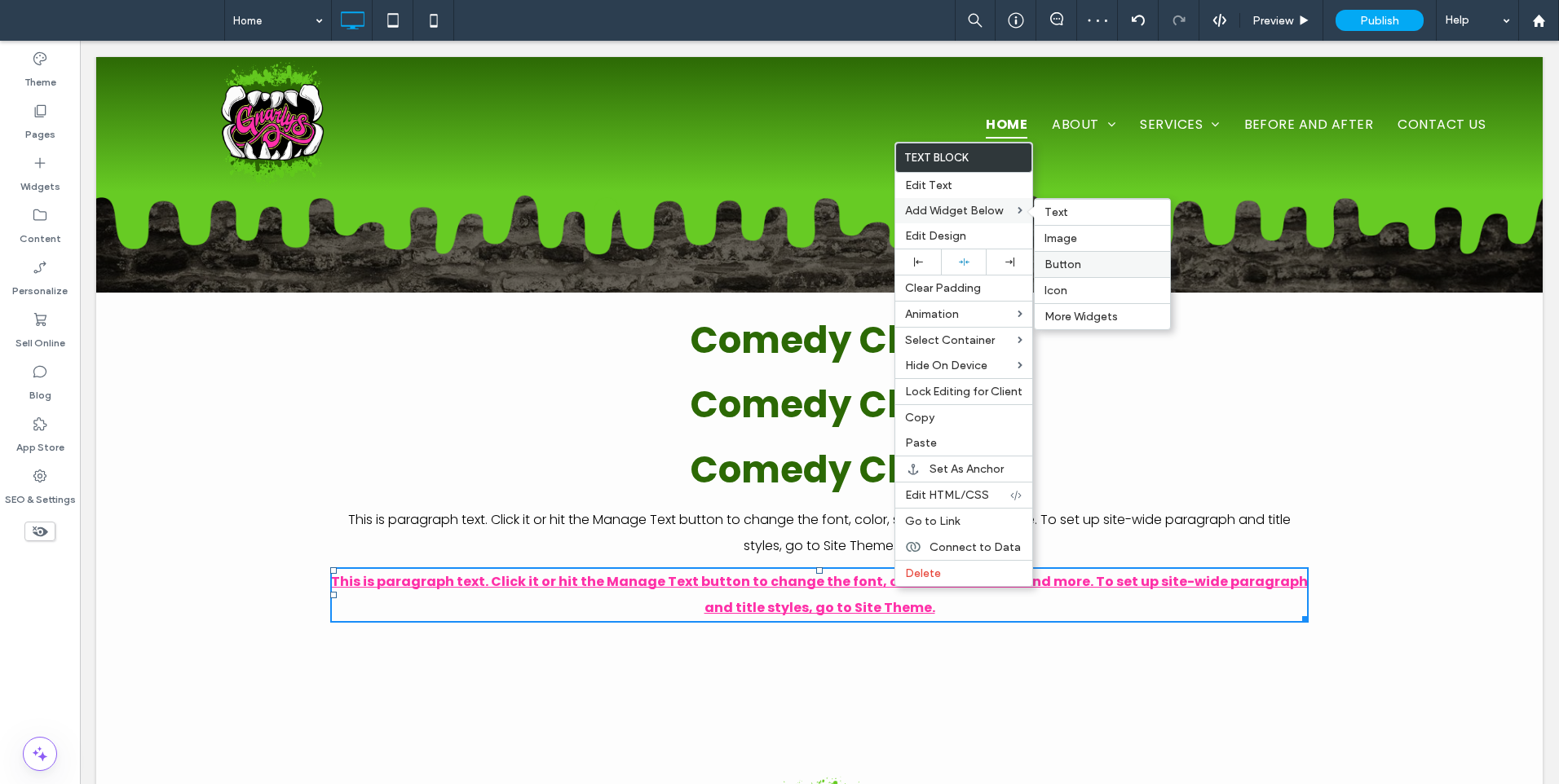
click at [1080, 265] on label "Button" at bounding box center [1102, 265] width 115 height 14
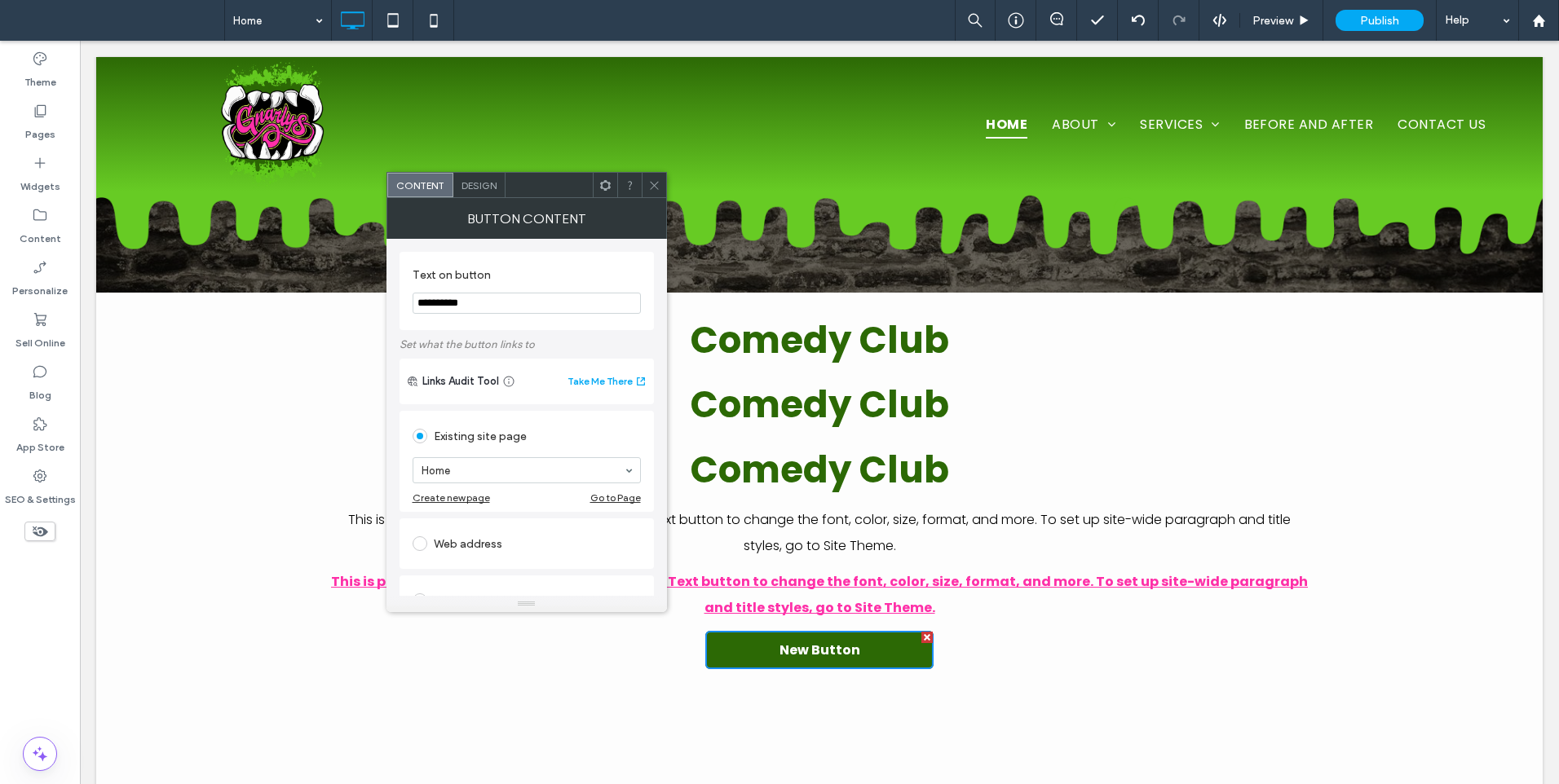
click at [609, 183] on use at bounding box center [604, 184] width 10 height 10
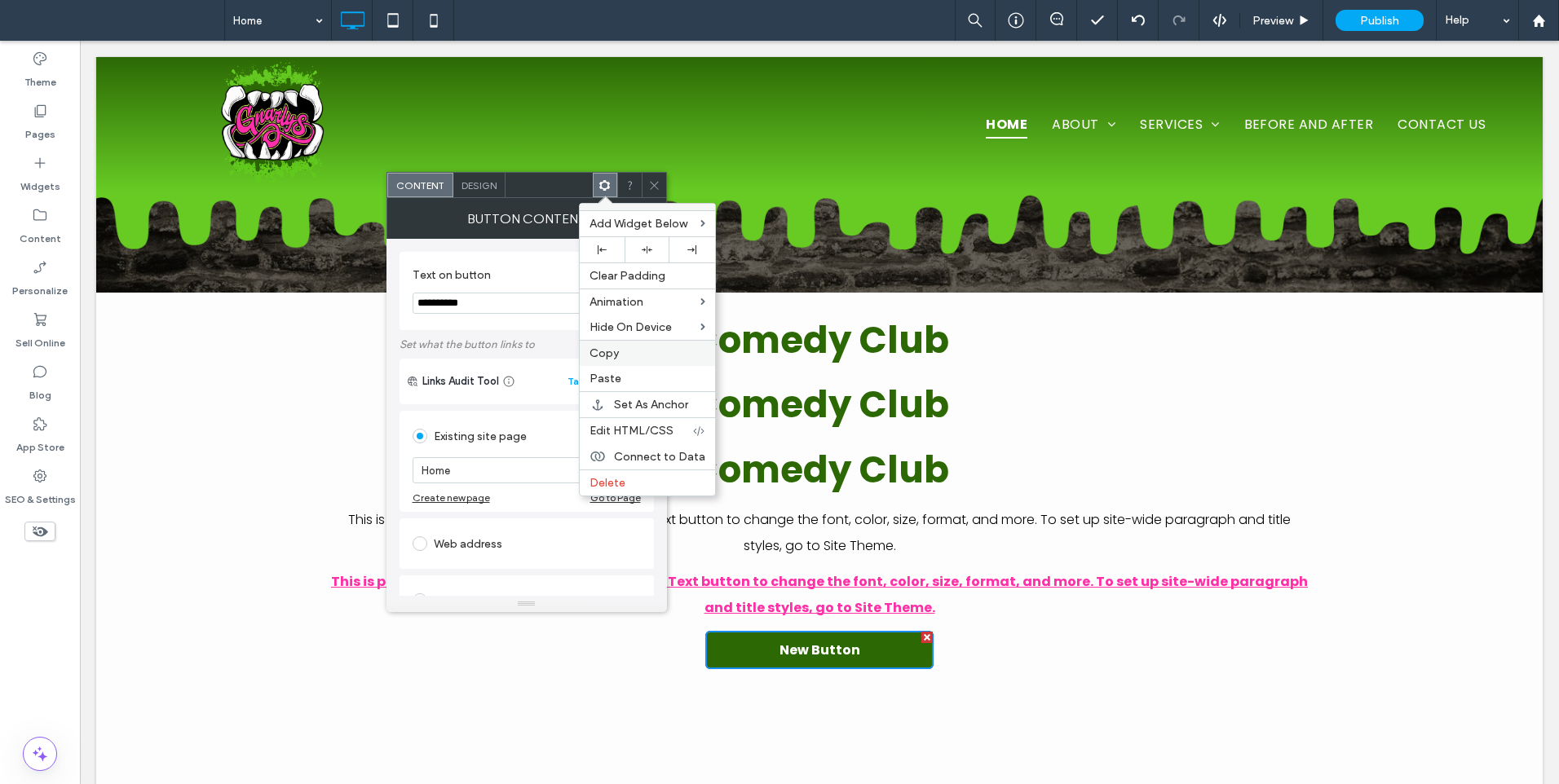
drag, startPoint x: 625, startPoint y: 353, endPoint x: 719, endPoint y: 423, distance: 117.2
click at [626, 354] on label "Copy" at bounding box center [647, 353] width 115 height 14
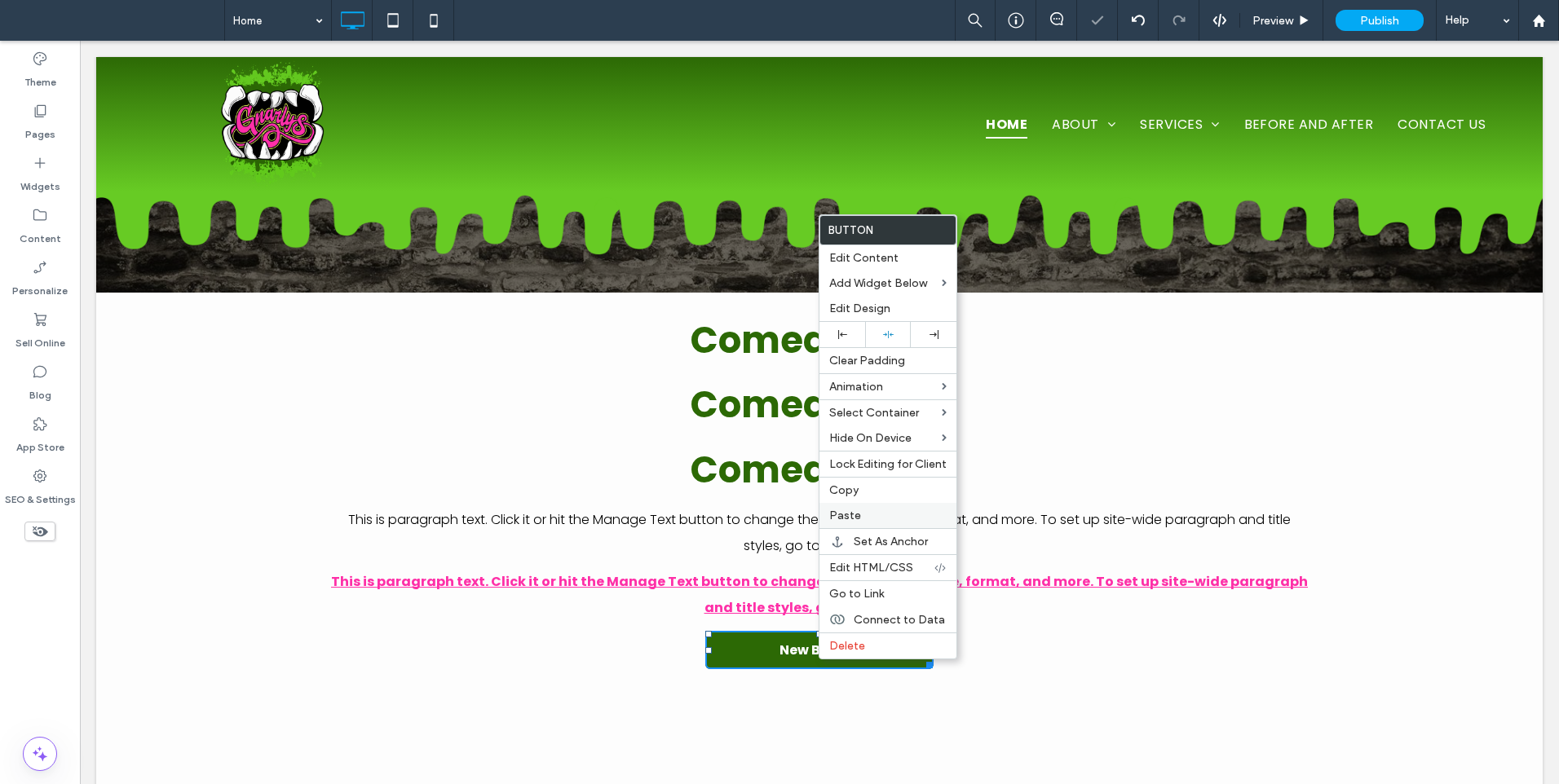
click at [851, 515] on span "Paste" at bounding box center [844, 515] width 31 height 14
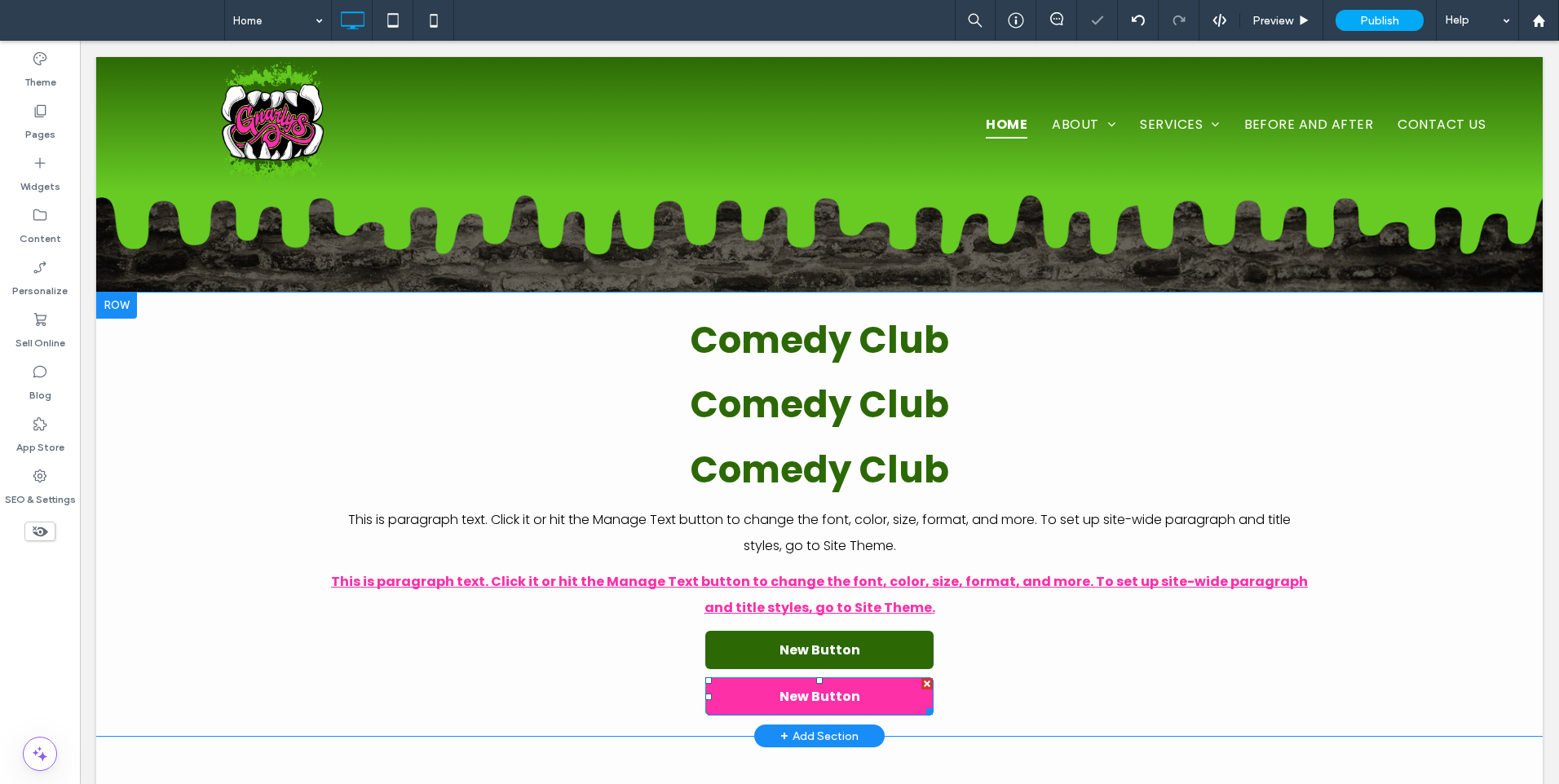
click at [816, 693] on span "New Button" at bounding box center [819, 697] width 81 height 20
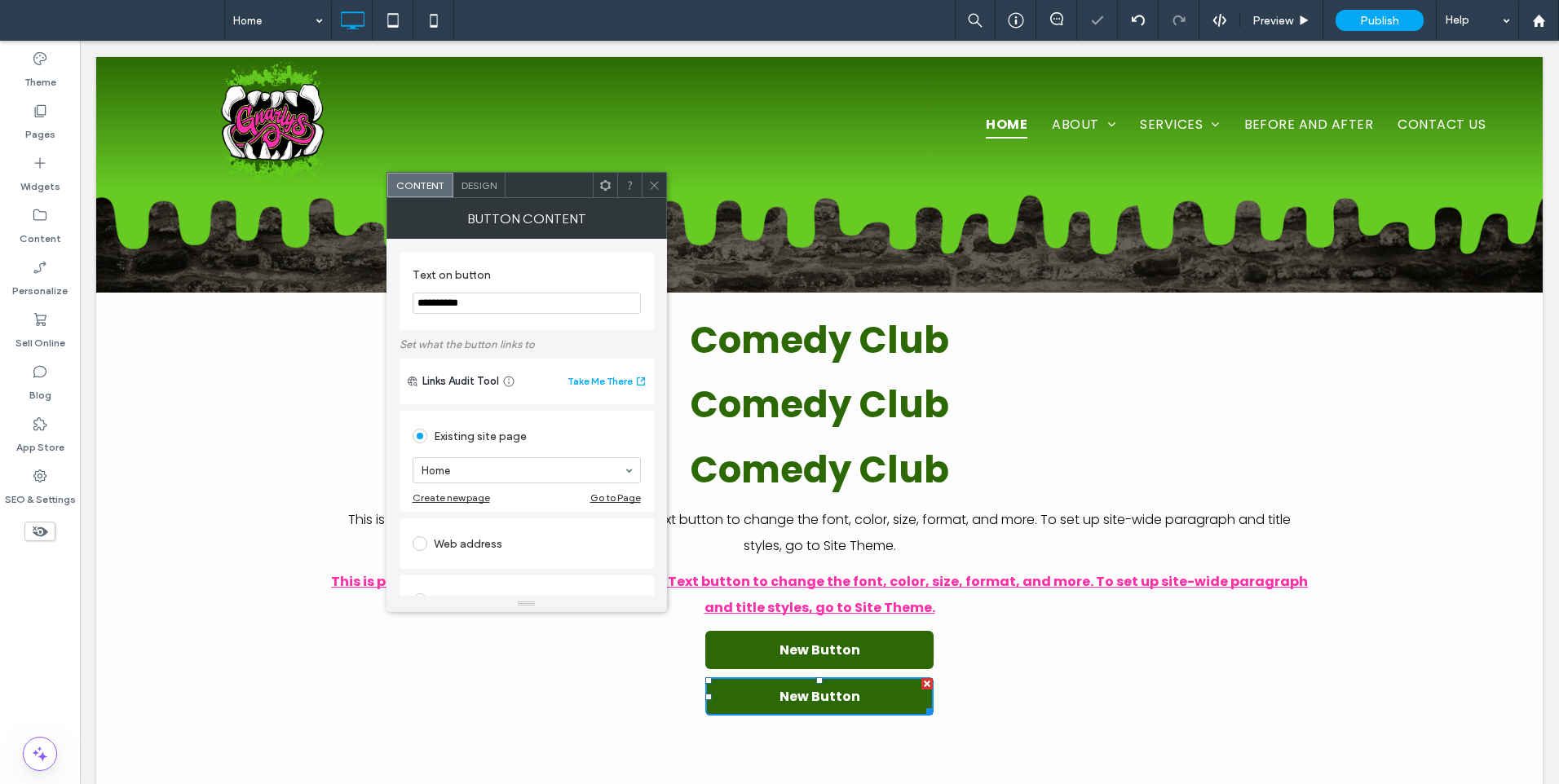
click at [497, 191] on div "Design" at bounding box center [479, 185] width 52 height 25
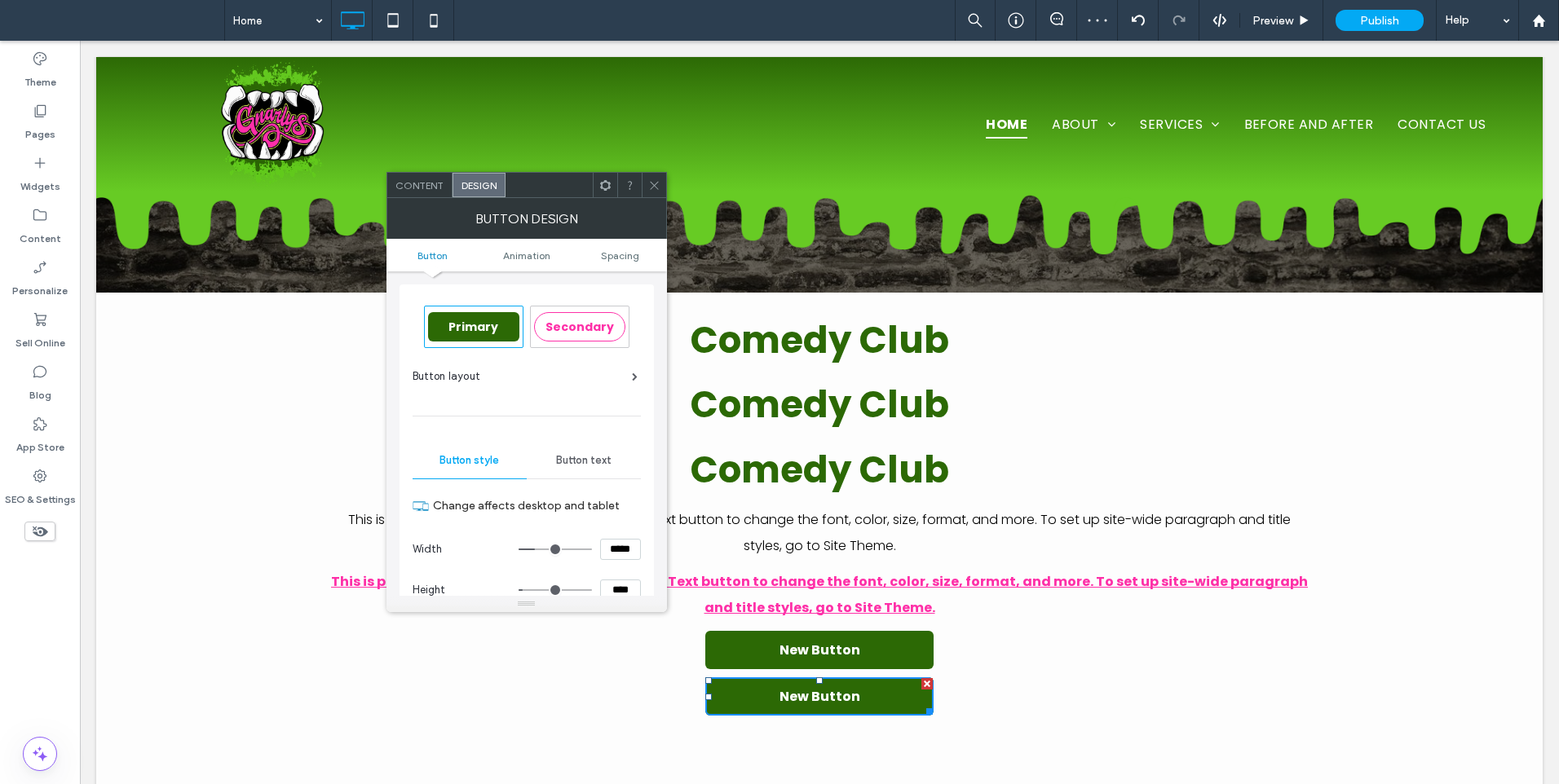
click at [597, 317] on div "Secondary" at bounding box center [580, 327] width 92 height 30
click at [655, 193] on span at bounding box center [654, 185] width 12 height 25
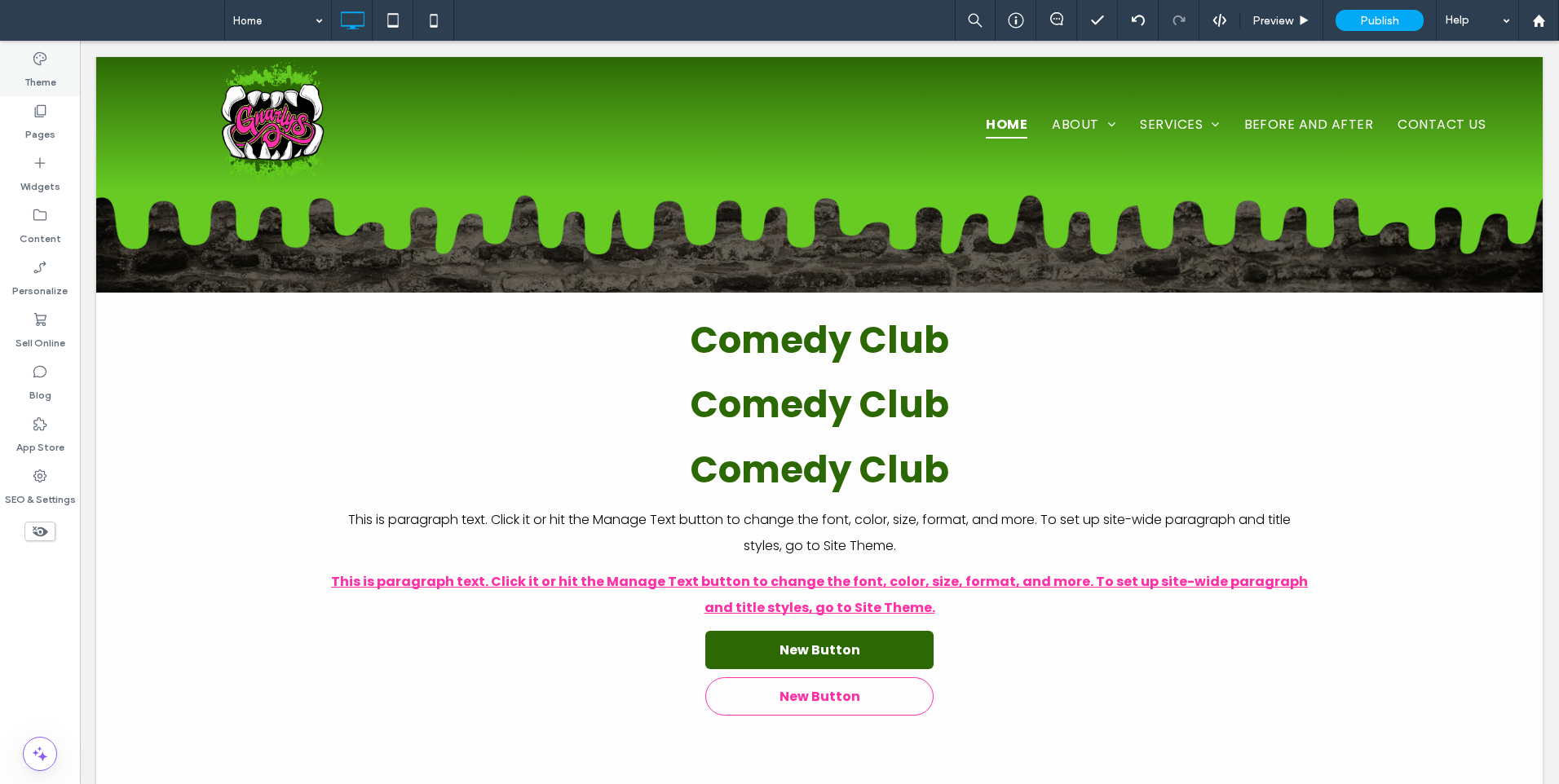
click at [47, 87] on label "Theme" at bounding box center [40, 78] width 31 height 23
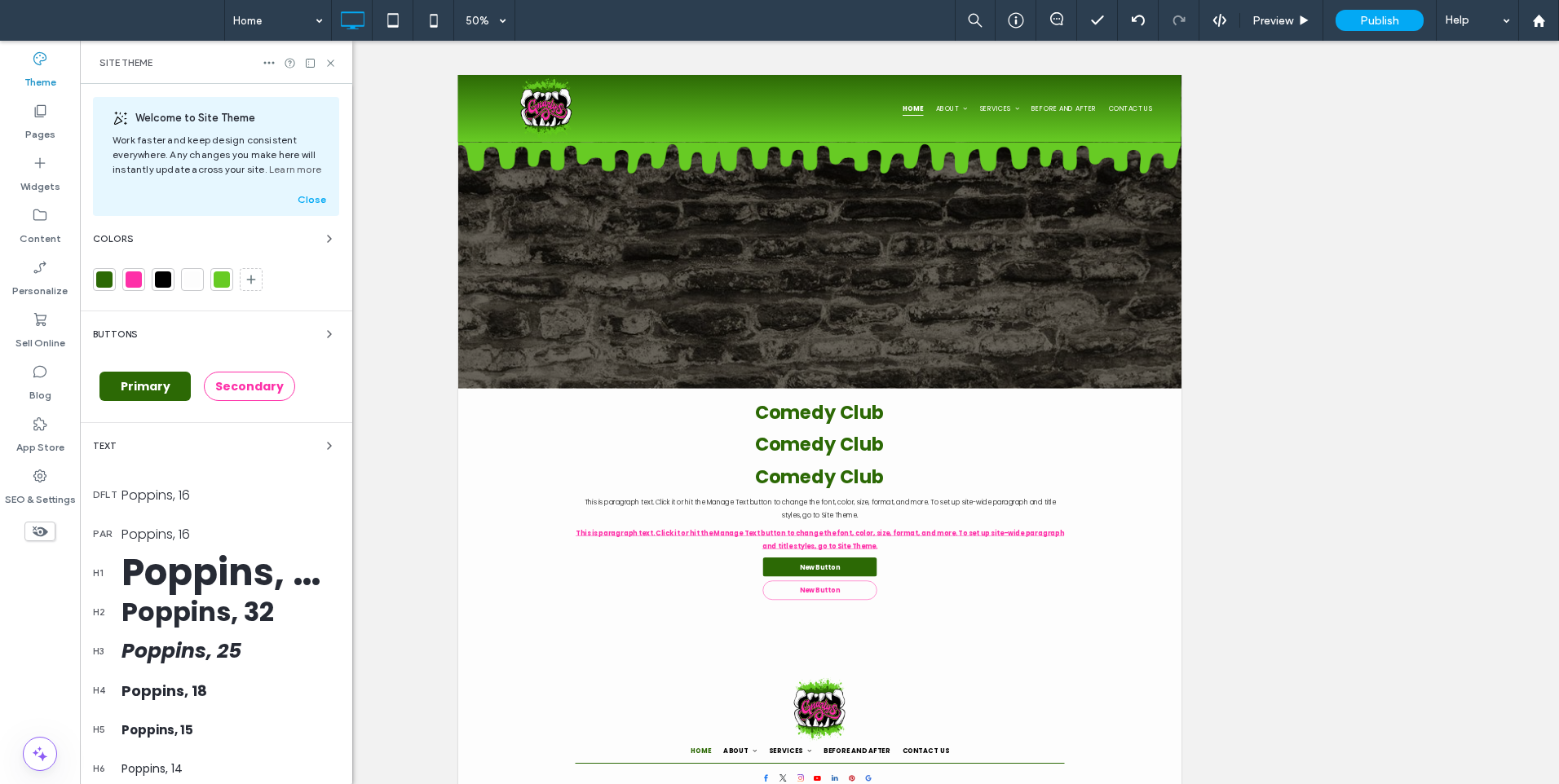
scroll to position [0, 0]
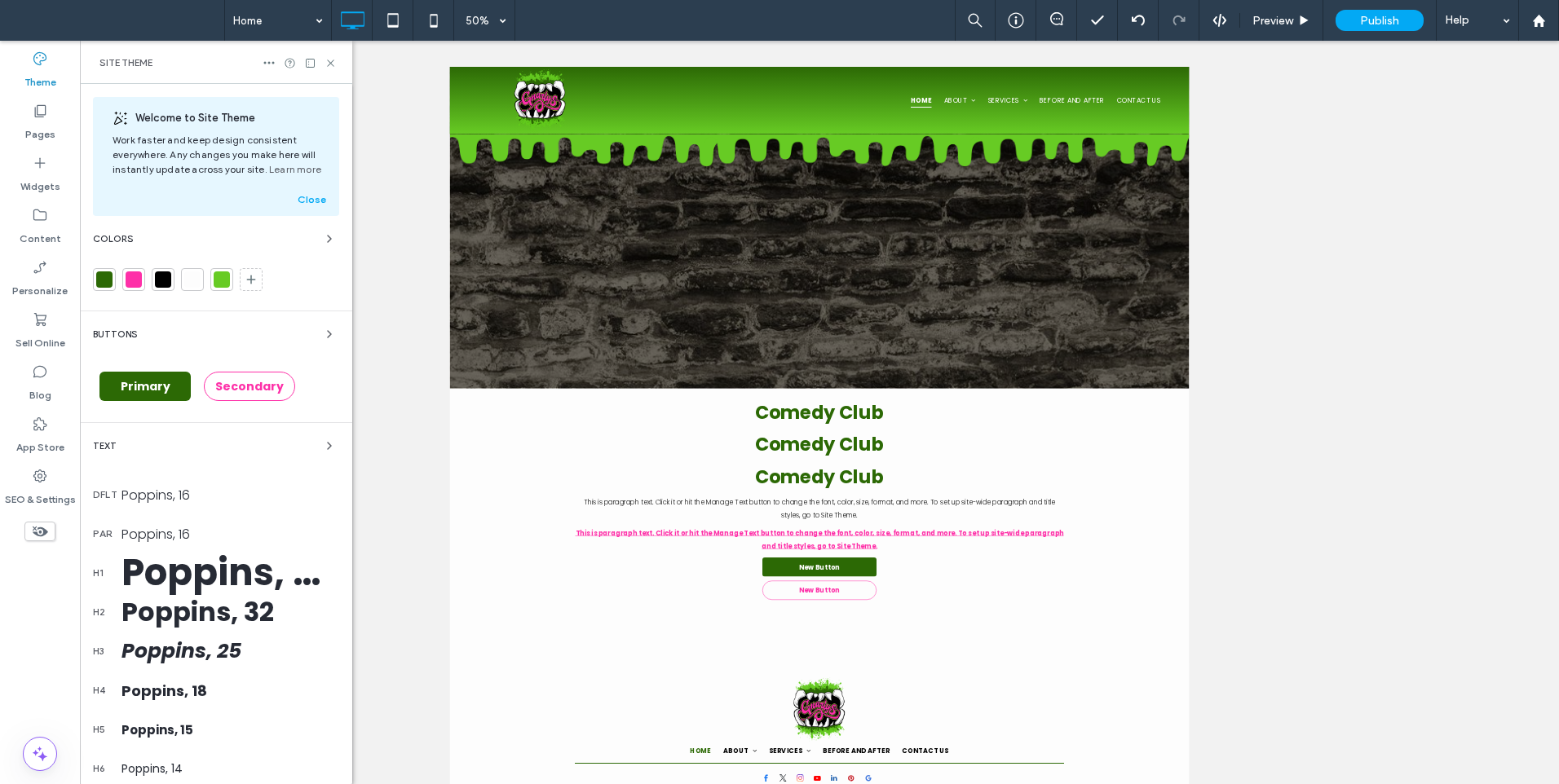
click at [188, 568] on div "Poppins, 45" at bounding box center [230, 573] width 217 height 55
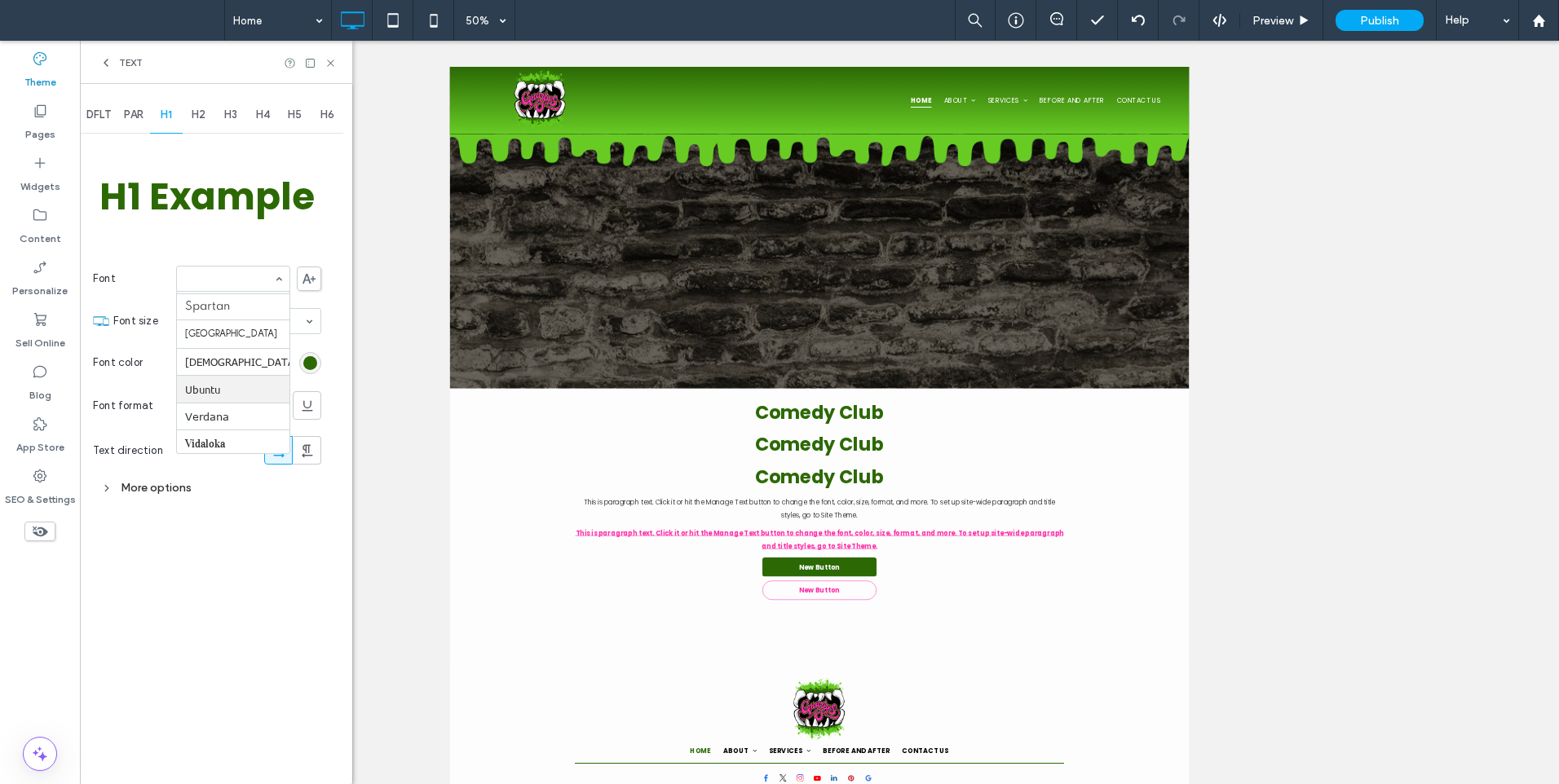
scroll to position [1504, 0]
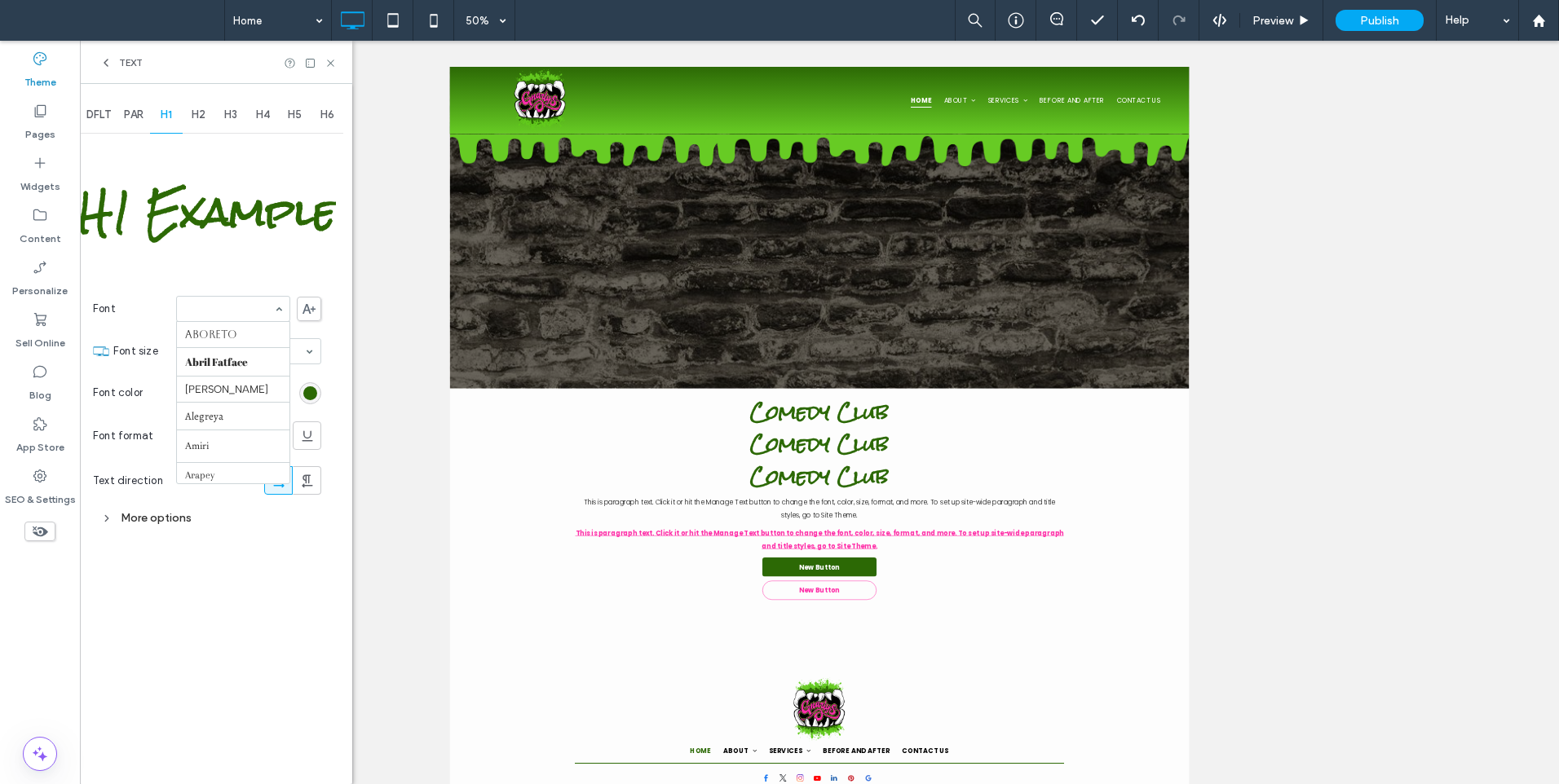
click at [270, 301] on div "Aboreto Abril Fatface [PERSON_NAME] Alegreya Amiri Arapey [PERSON_NAME] Be Viet…" at bounding box center [233, 309] width 114 height 26
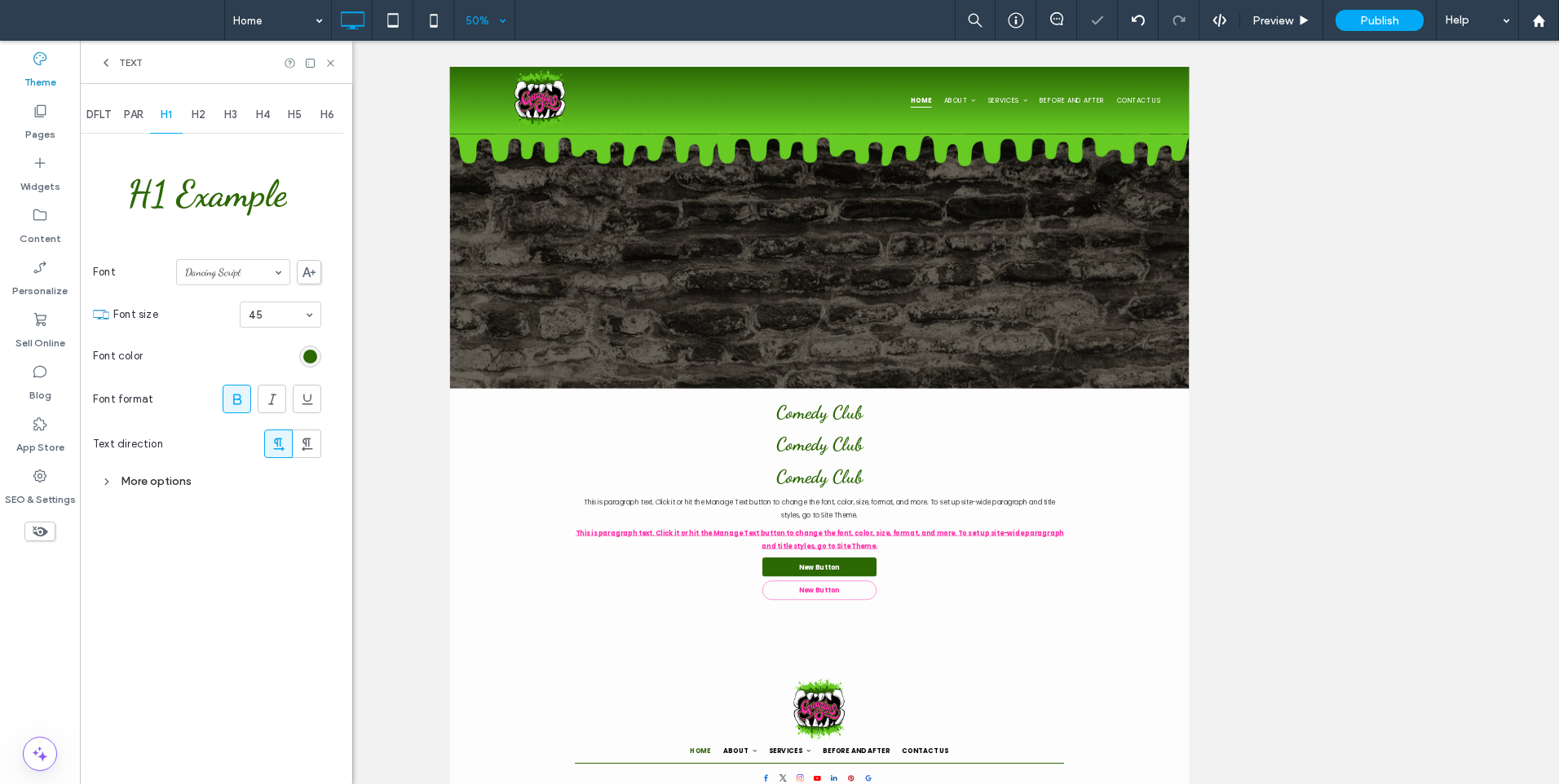
click at [479, 25] on div "50%" at bounding box center [477, 20] width 46 height 41
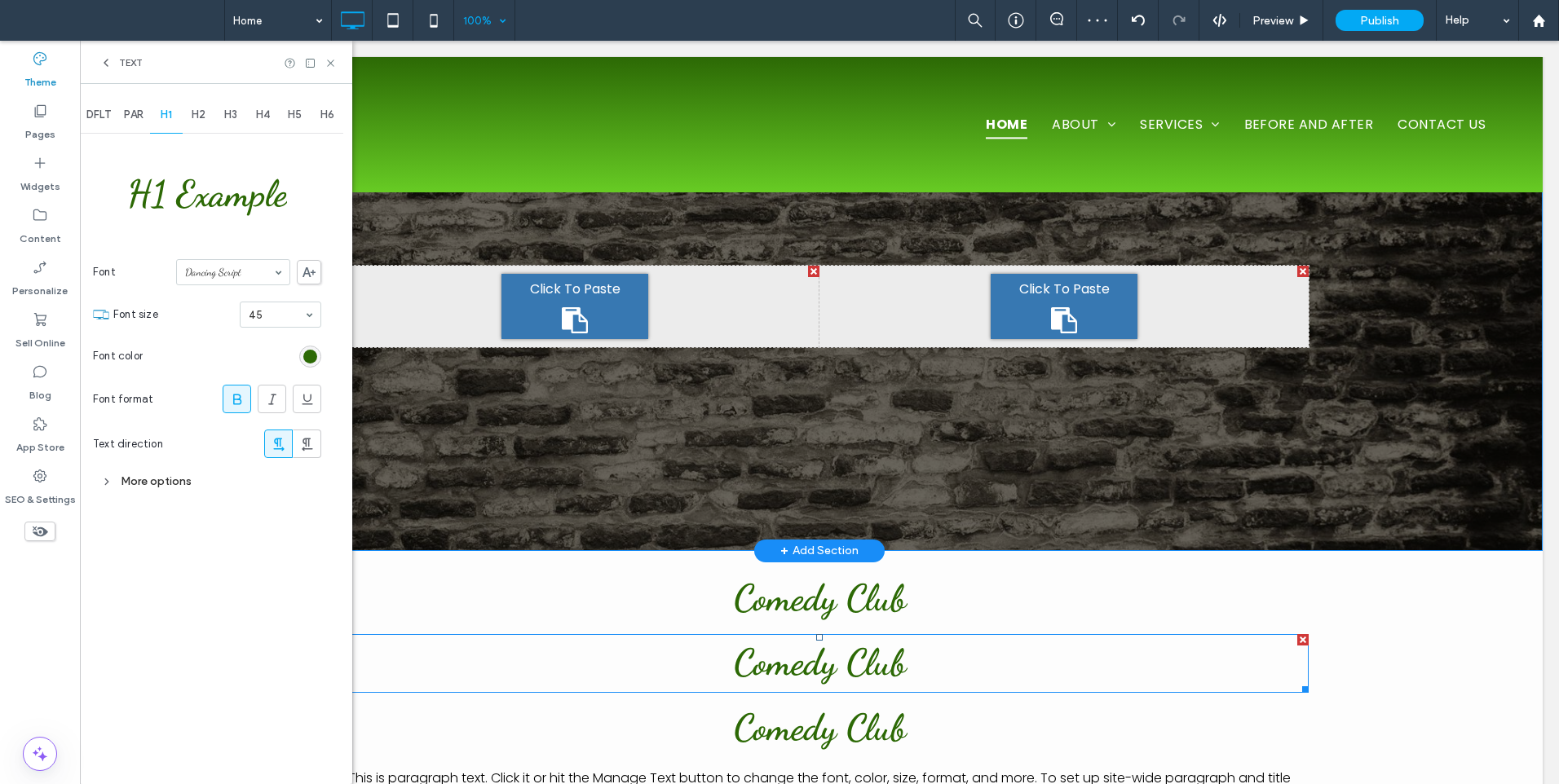
scroll to position [407, 0]
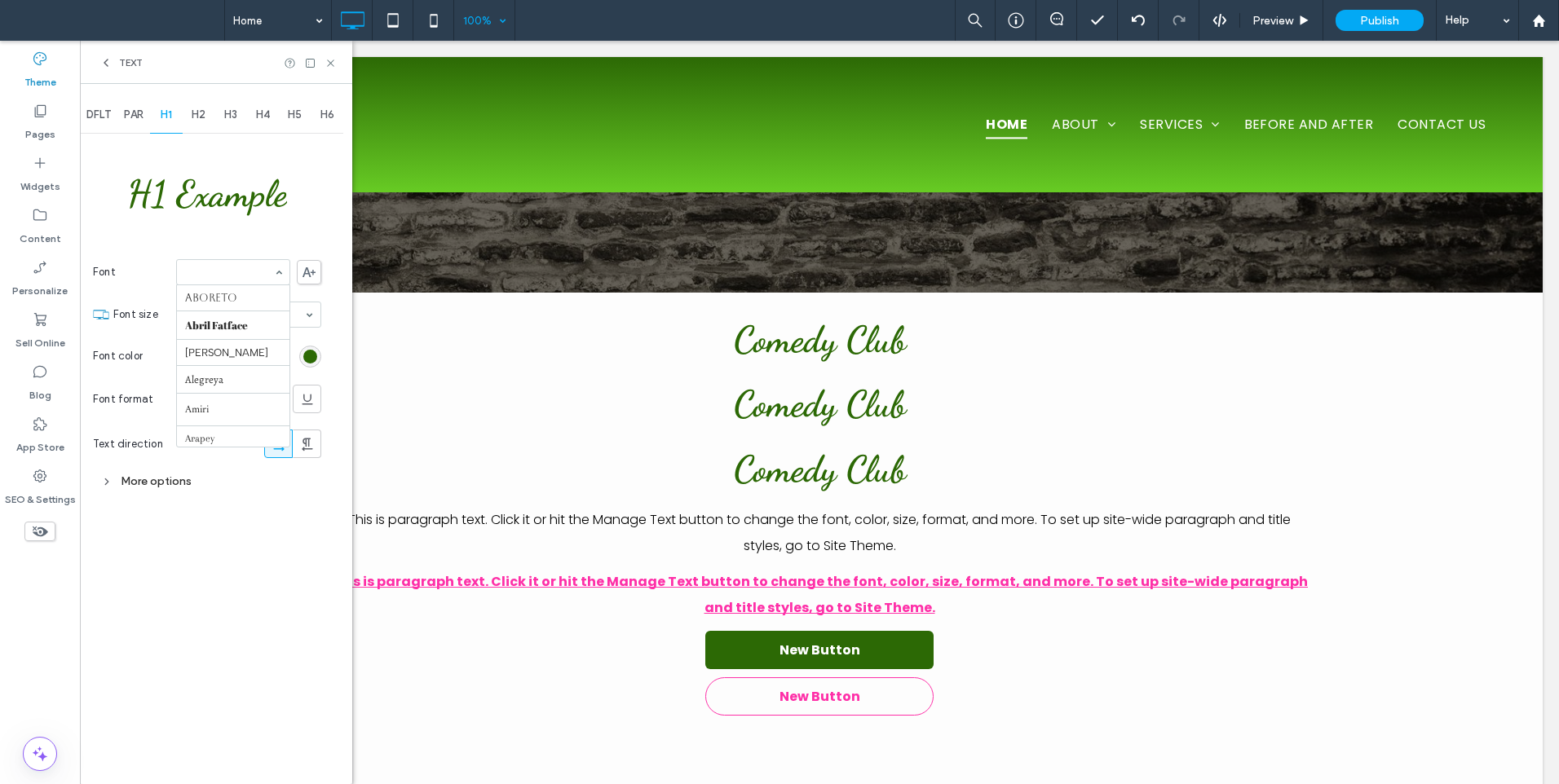
click at [253, 272] on input at bounding box center [229, 272] width 88 height 11
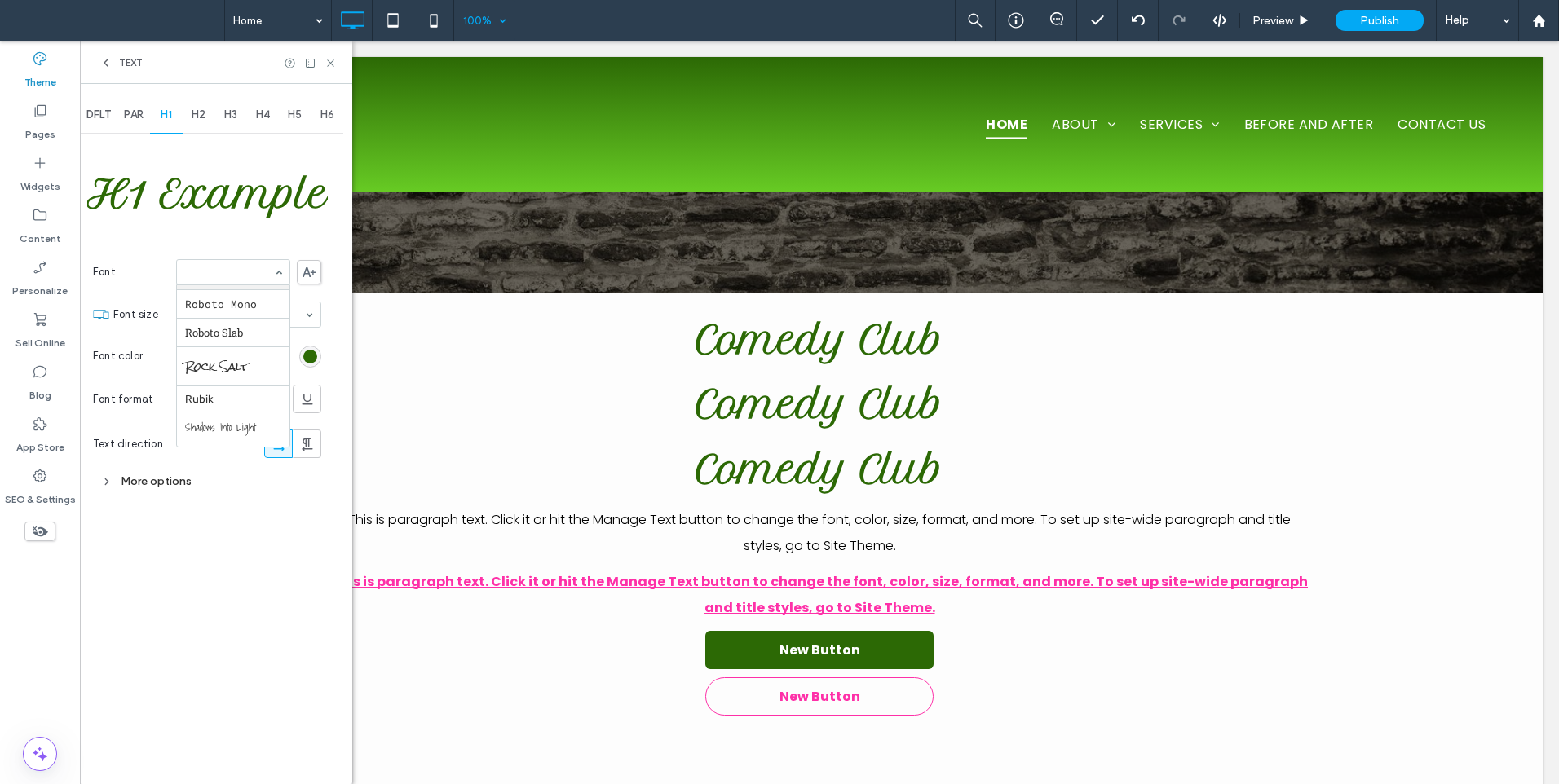
scroll to position [1573, 0]
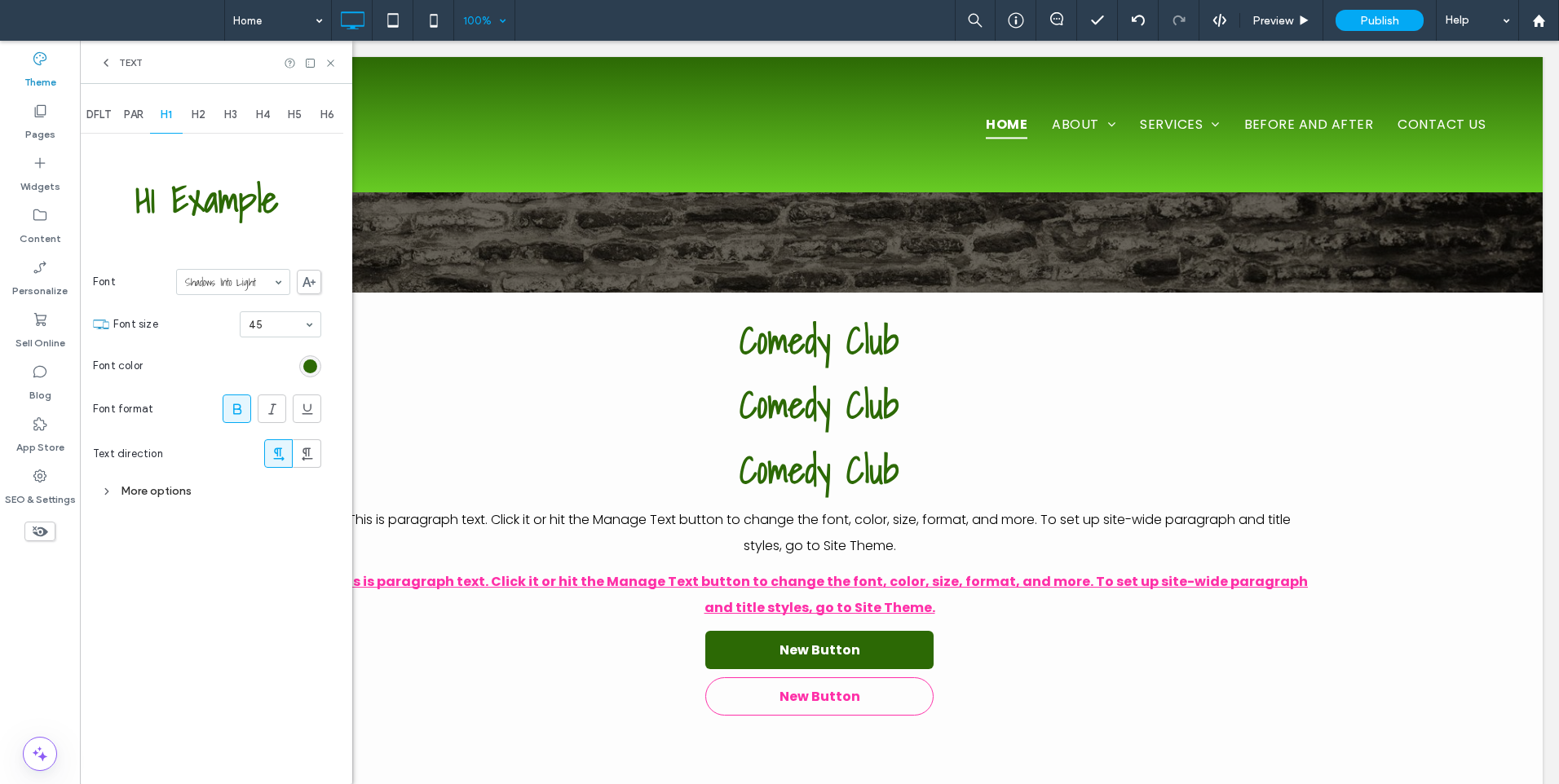
click at [261, 286] on input at bounding box center [229, 282] width 88 height 11
click at [320, 281] on span at bounding box center [309, 282] width 25 height 25
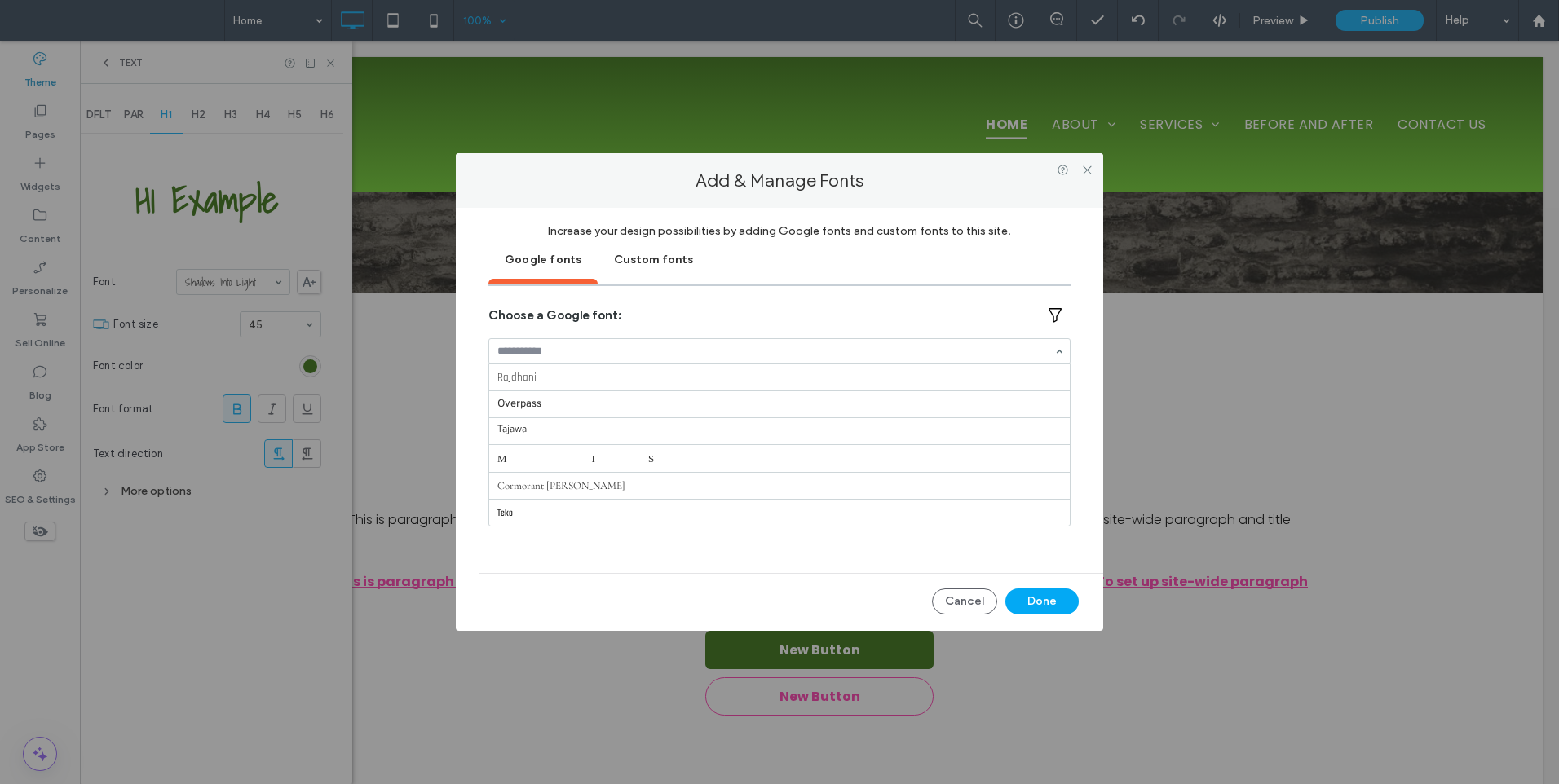
scroll to position [1901, 0]
click at [1092, 173] on icon at bounding box center [1087, 170] width 12 height 12
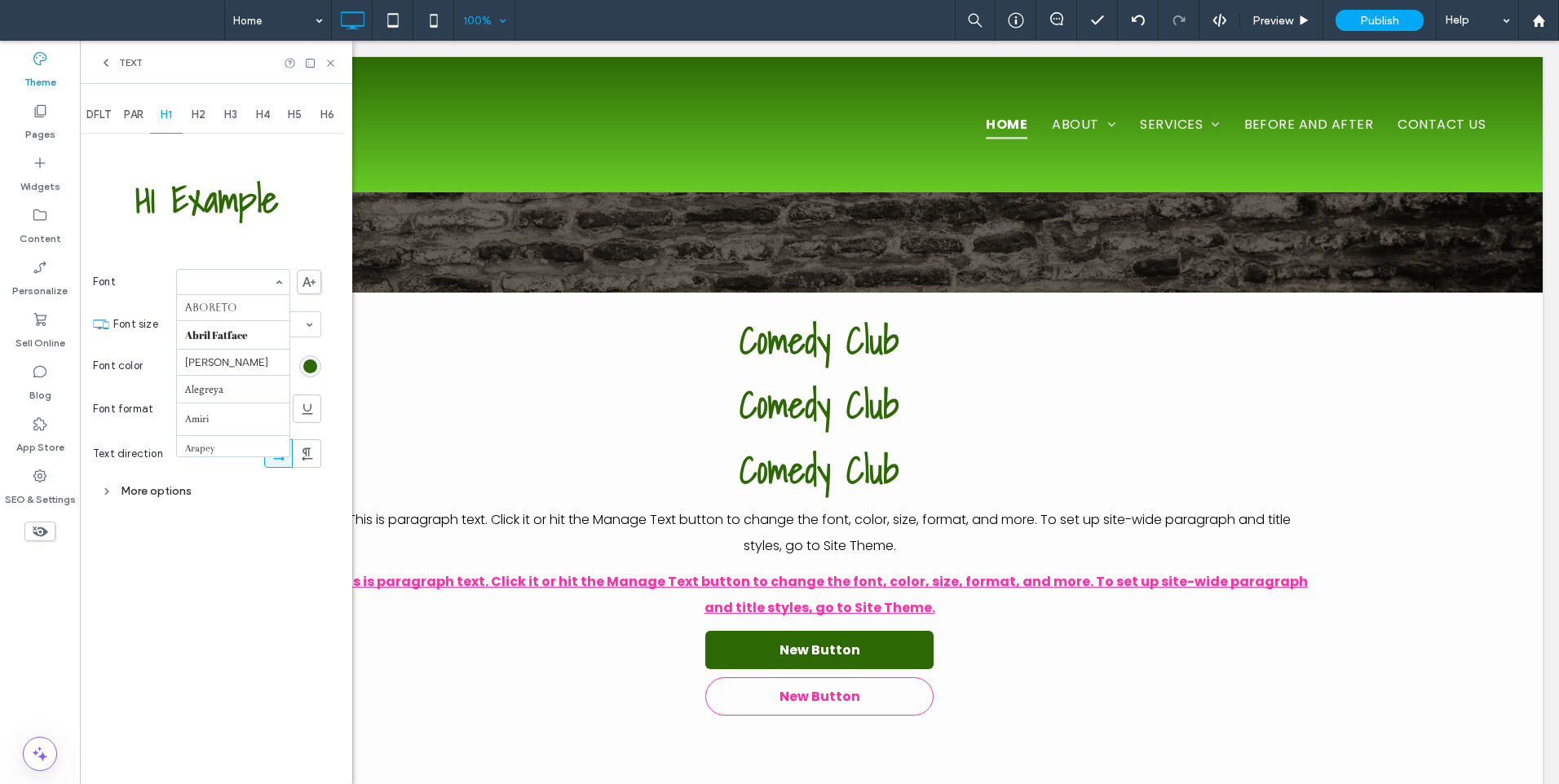
click at [246, 269] on div at bounding box center [233, 282] width 114 height 26
type input "***"
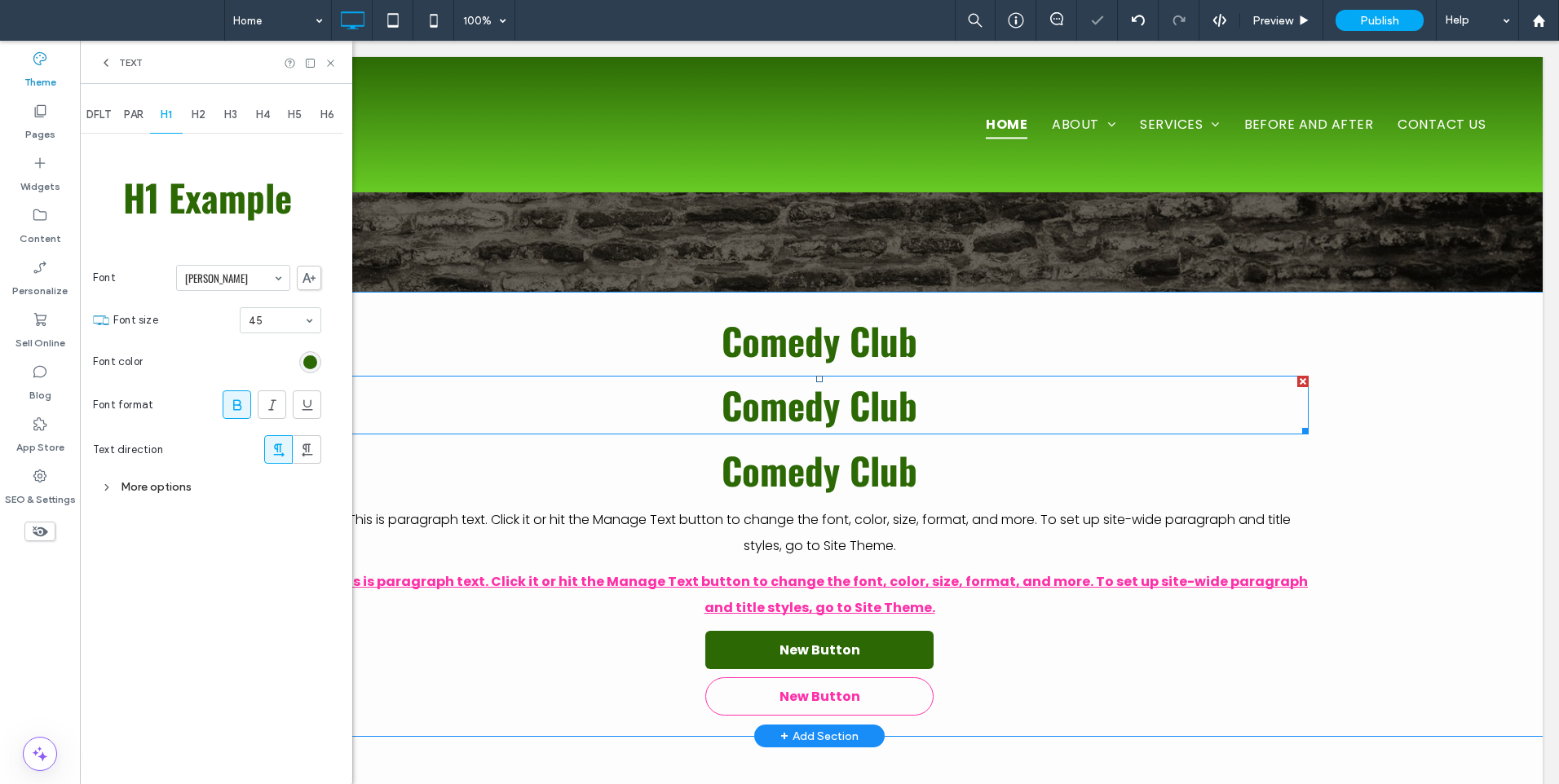
scroll to position [272, 0]
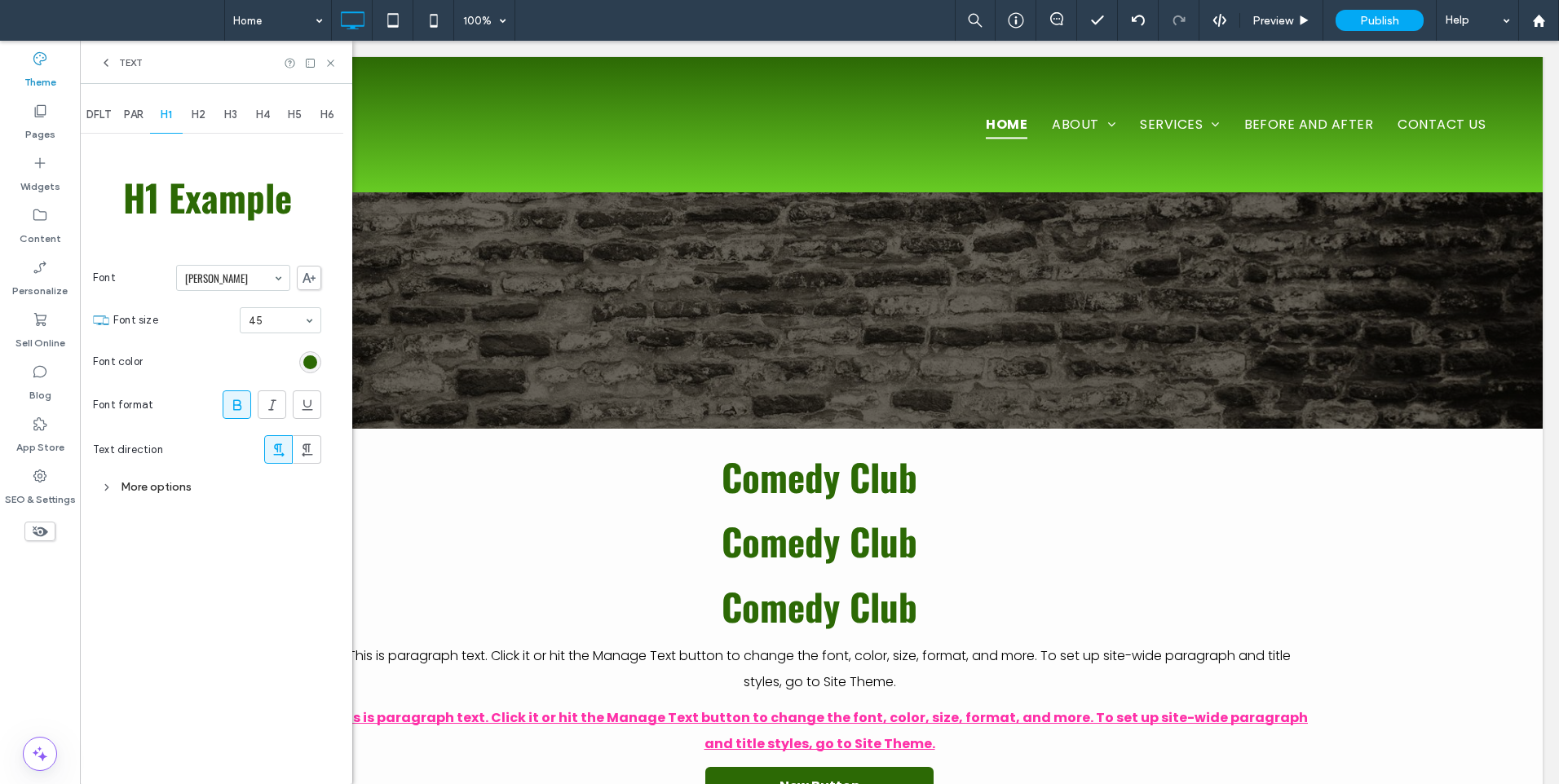
click at [209, 496] on div "More options" at bounding box center [207, 487] width 228 height 22
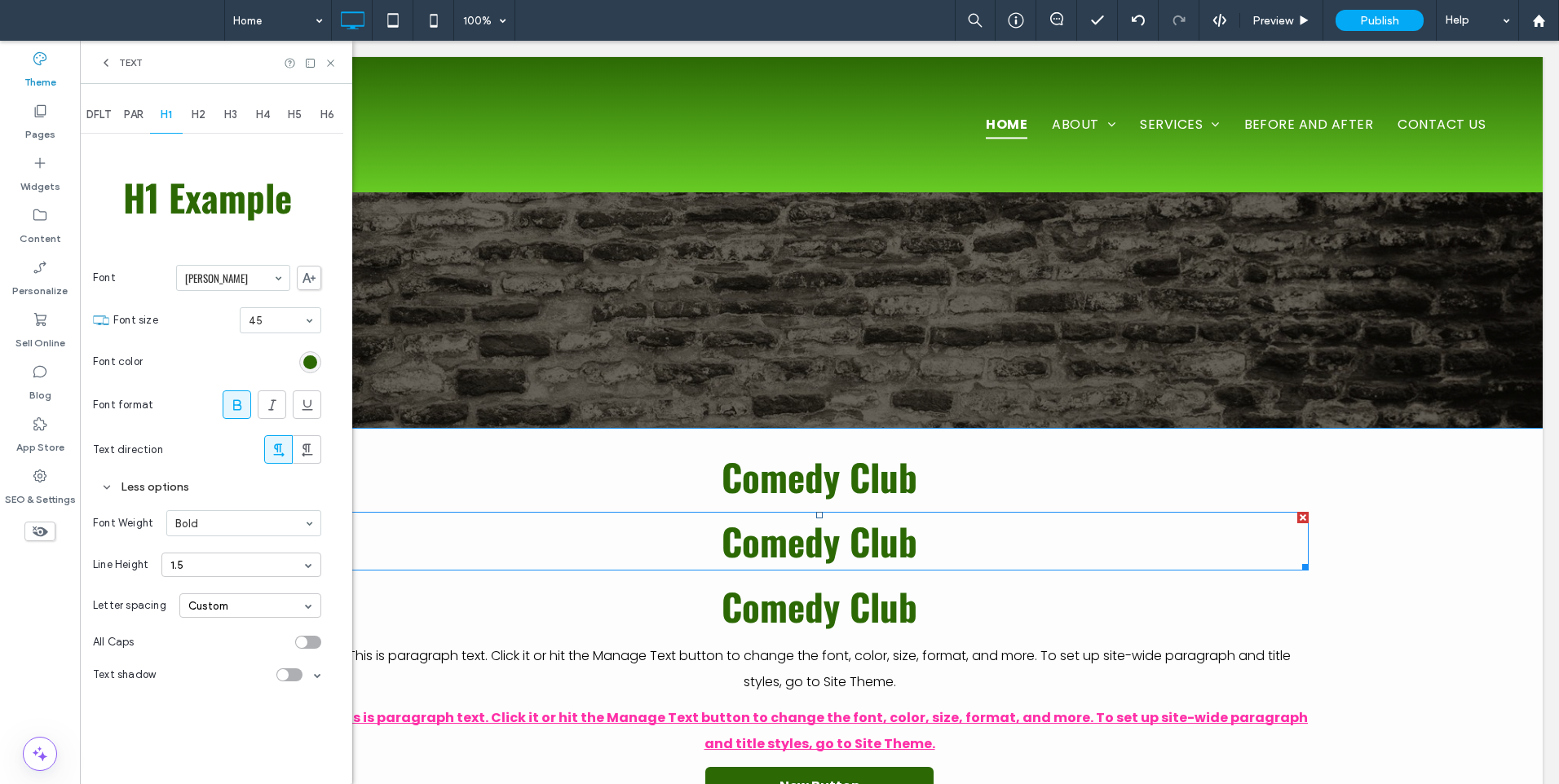
click at [855, 557] on span "Comedy Club" at bounding box center [819, 540] width 196 height 54
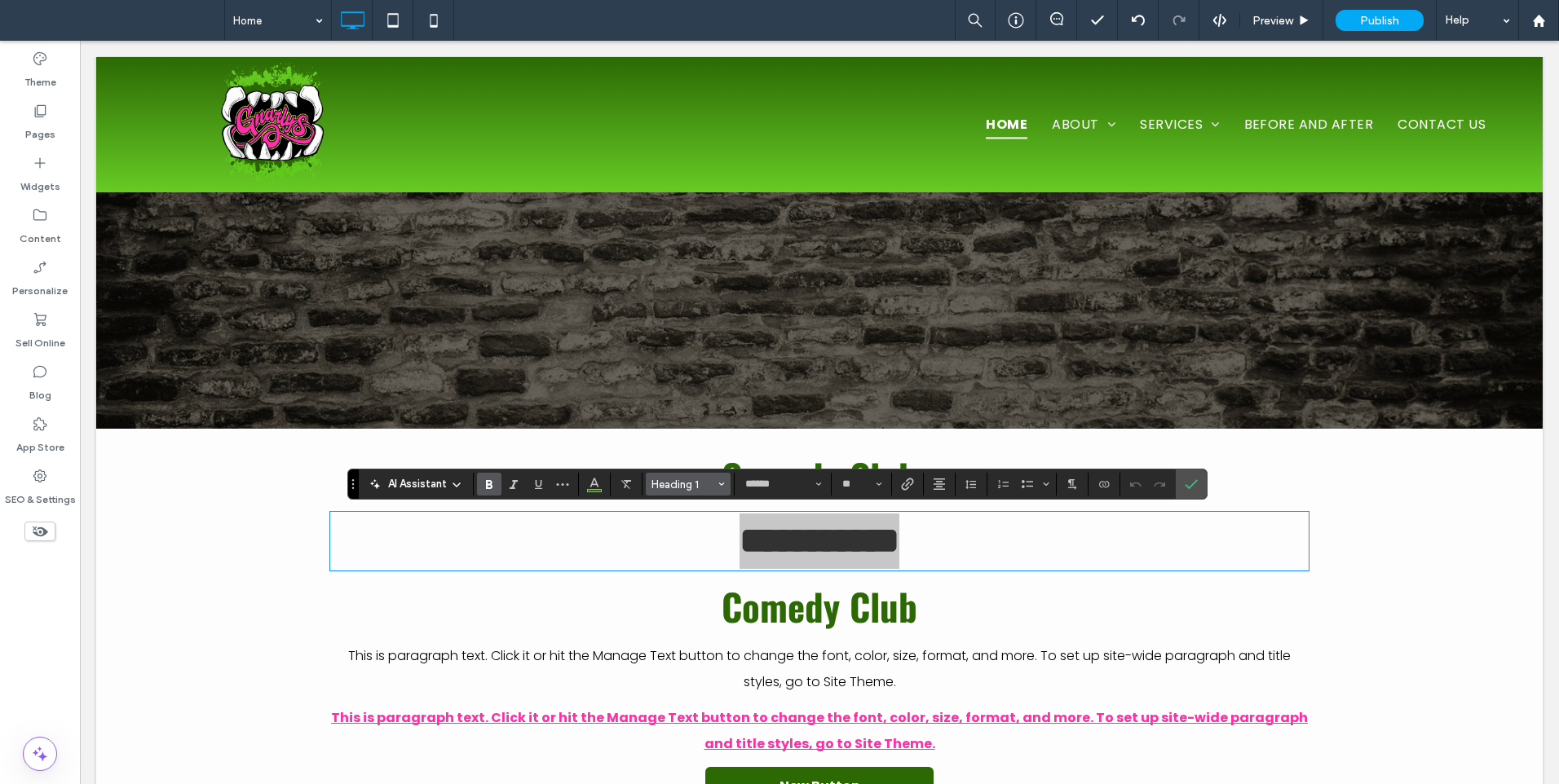
click at [691, 489] on span "Heading 1" at bounding box center [682, 484] width 64 height 12
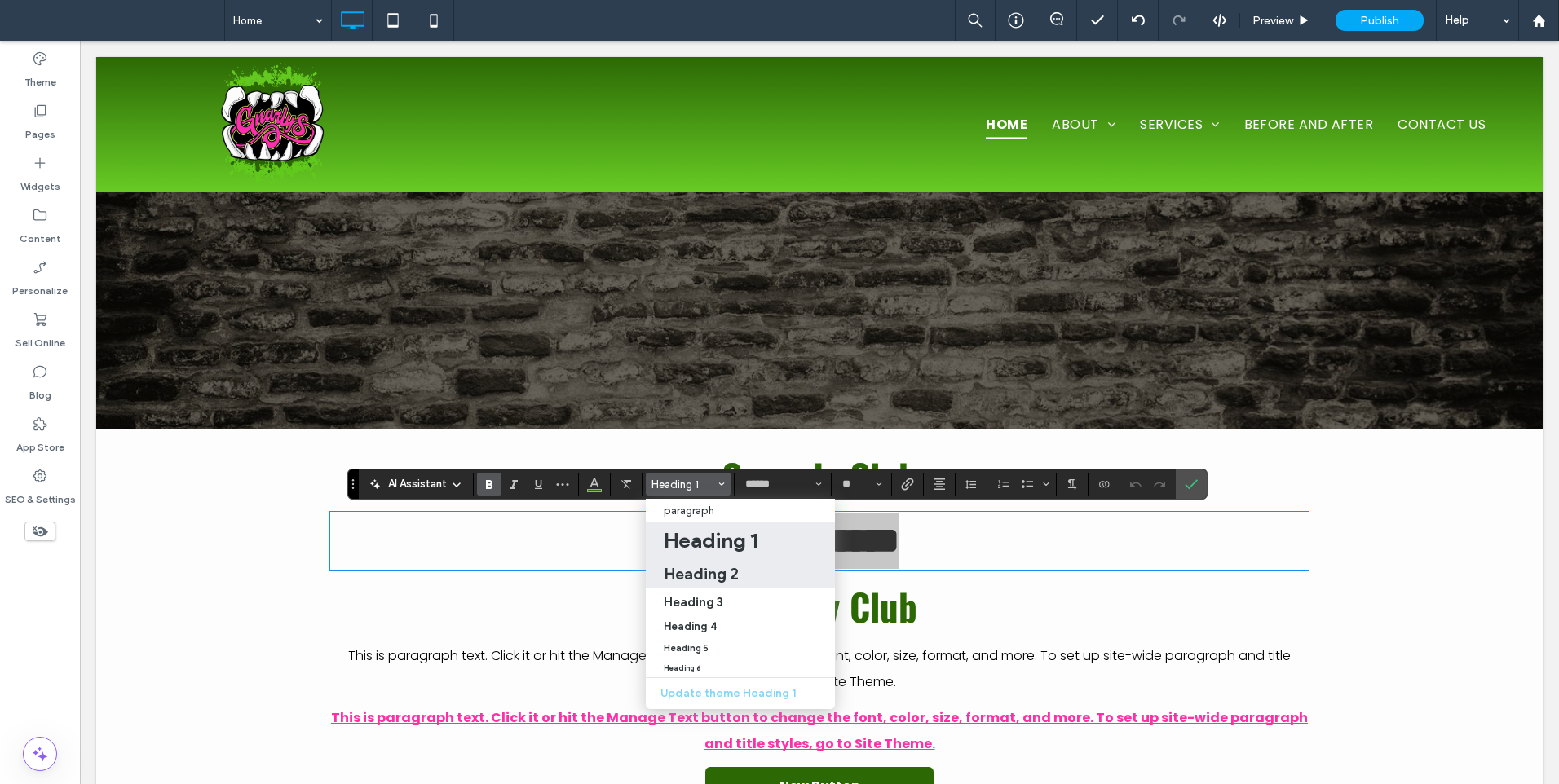
click at [707, 576] on h2 "Heading 2" at bounding box center [701, 574] width 75 height 20
type input "*******"
type input "**"
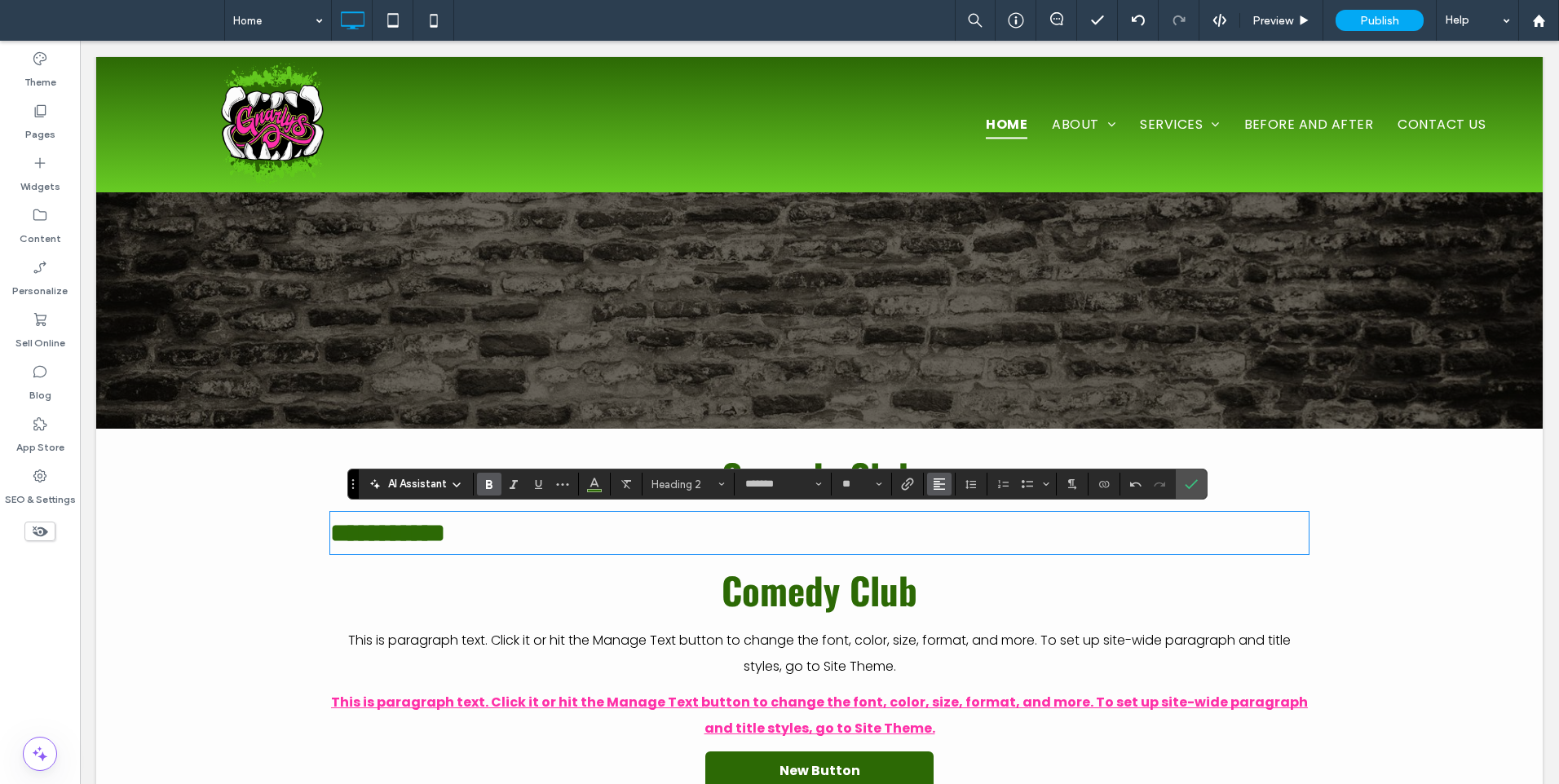
click at [940, 485] on use "Alignment" at bounding box center [939, 484] width 11 height 11
click at [957, 532] on icon "ui.textEditor.alignment.center" at bounding box center [951, 534] width 13 height 13
click at [1194, 481] on icon "Confirm" at bounding box center [1191, 484] width 13 height 13
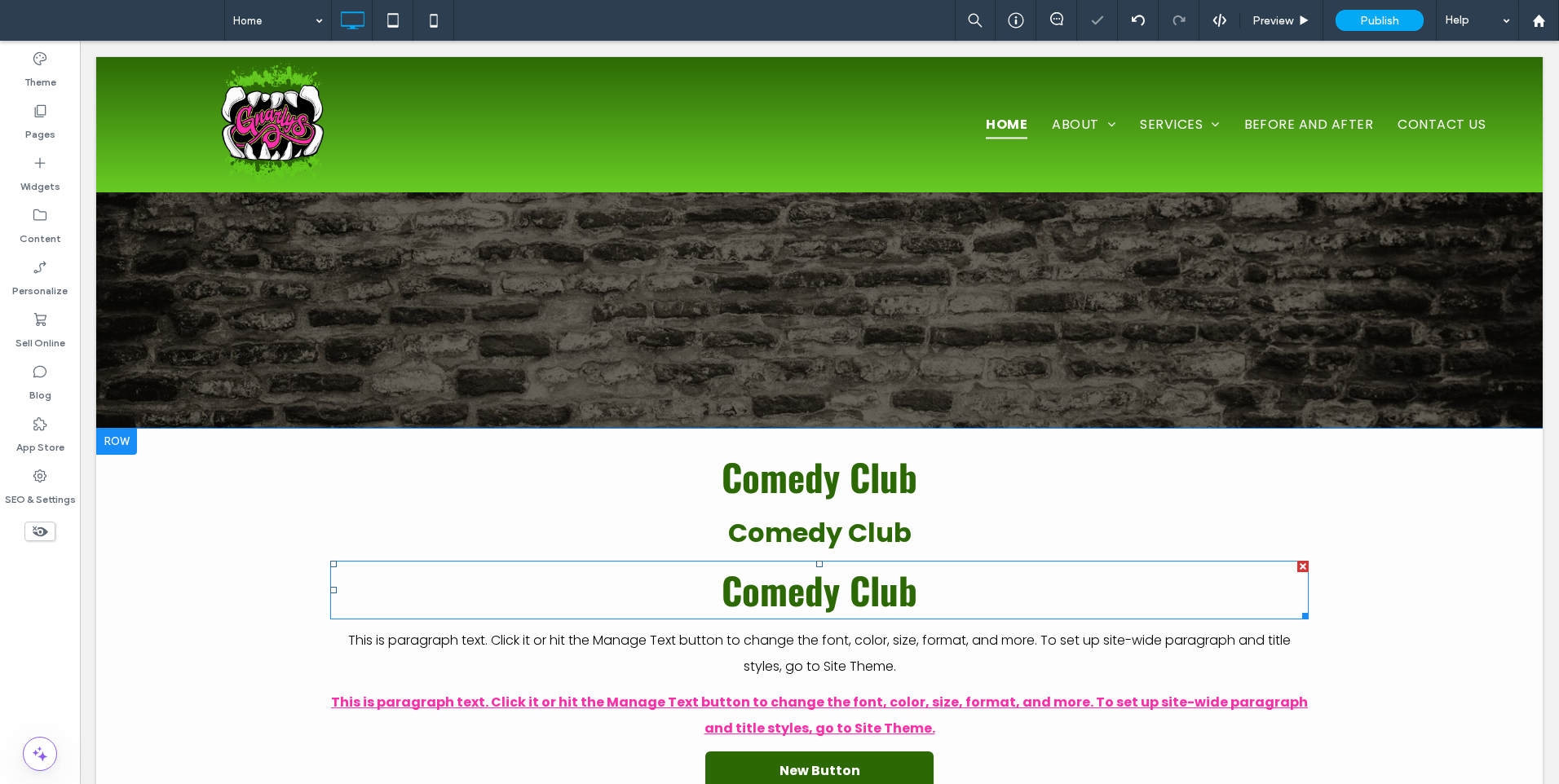
click at [954, 579] on h1 "Comedy Club" at bounding box center [819, 590] width 979 height 55
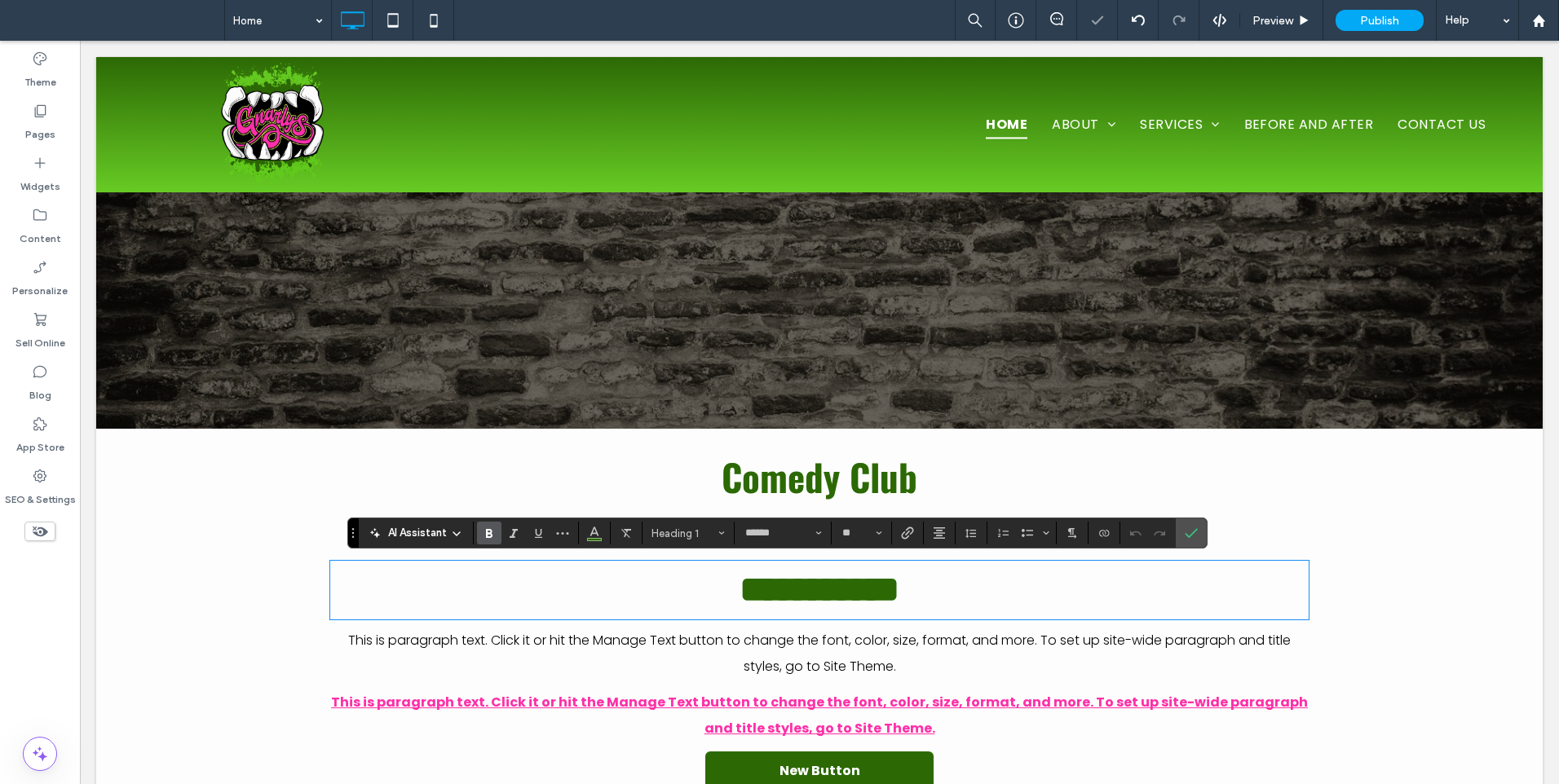
click at [810, 546] on div "AI Assistant Heading 1 ****** **" at bounding box center [777, 533] width 860 height 31
click at [804, 534] on input "******" at bounding box center [778, 533] width 70 height 13
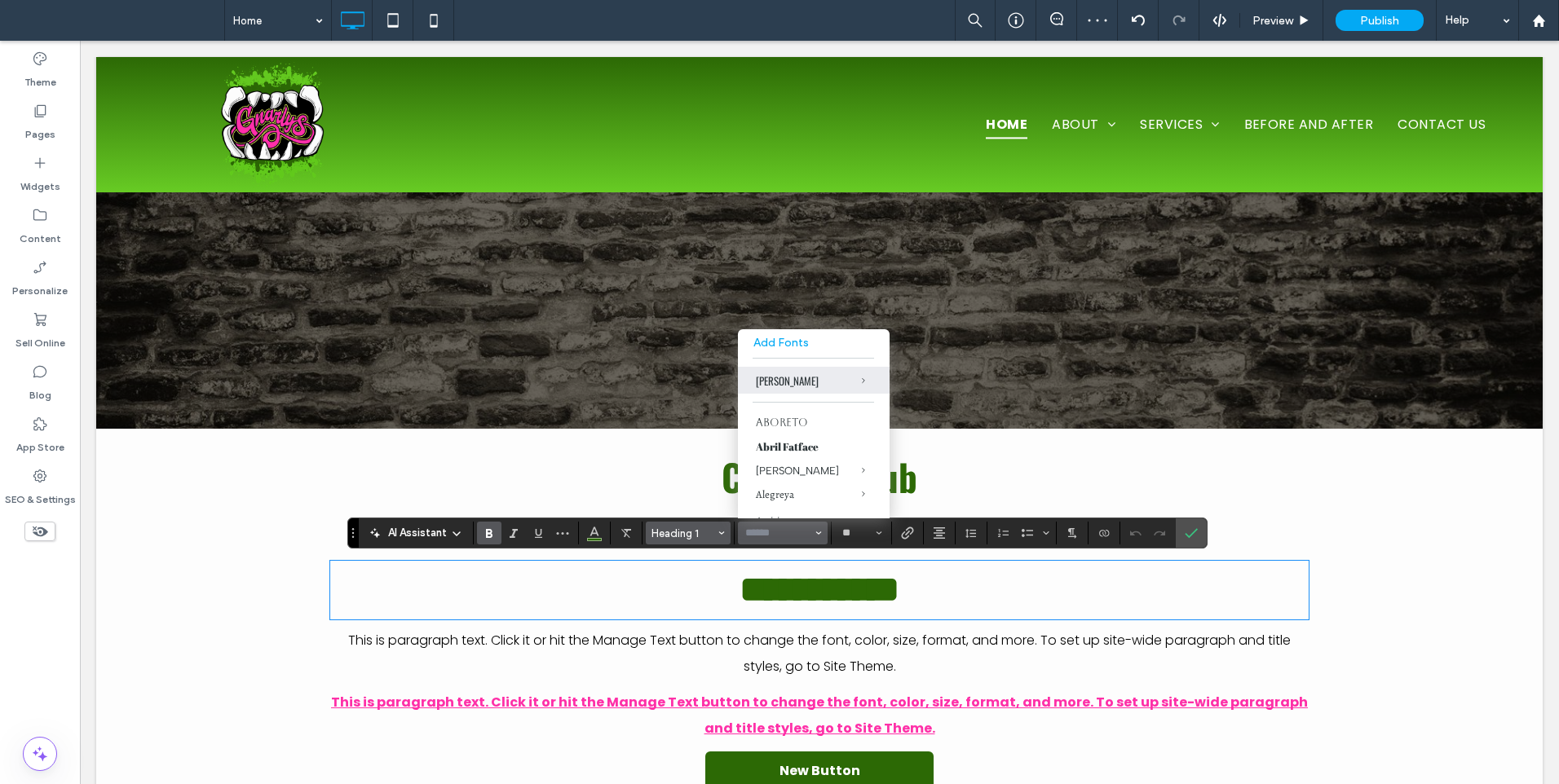
click at [673, 527] on span "Heading 1" at bounding box center [682, 533] width 64 height 12
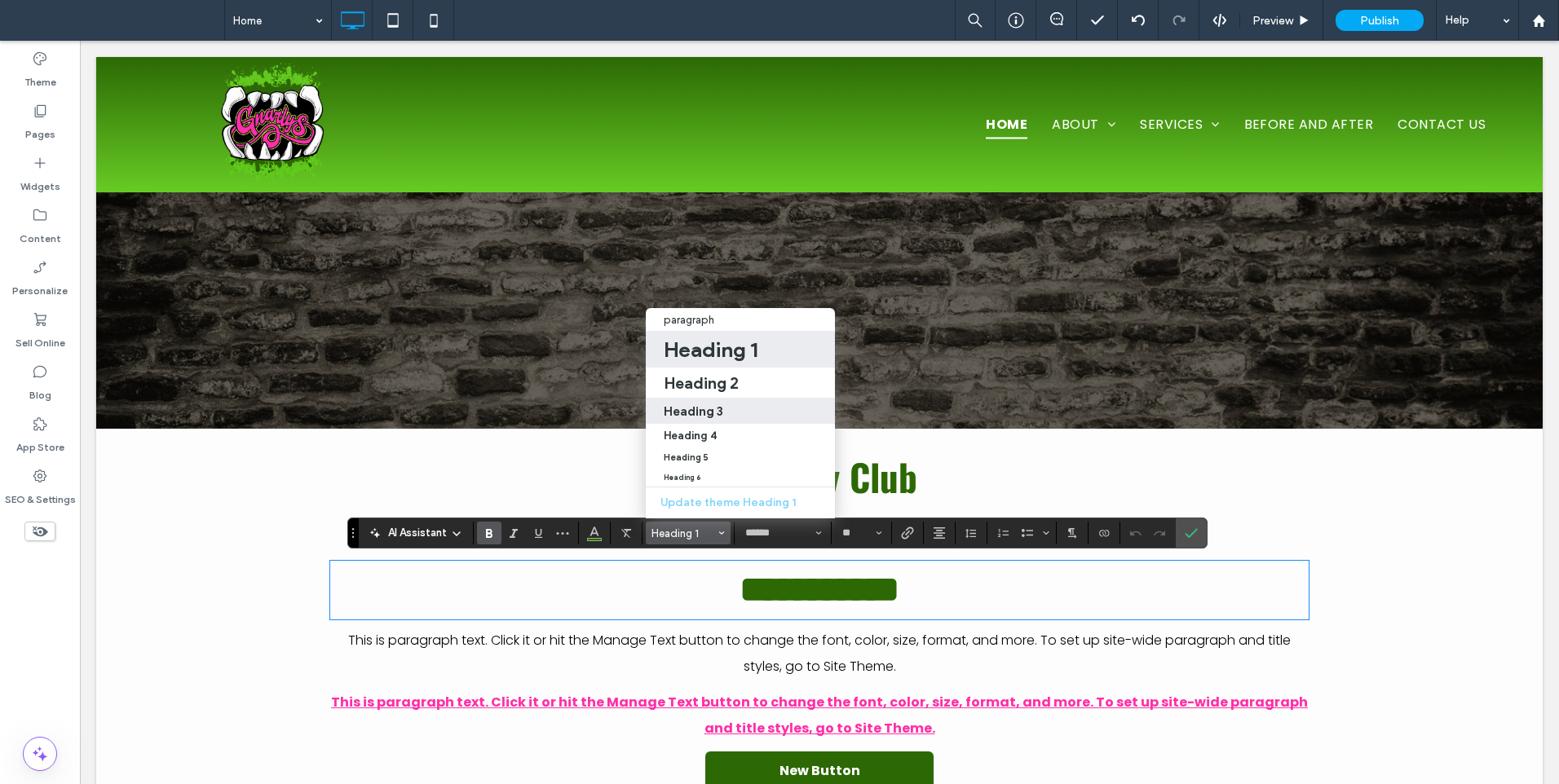
click at [698, 403] on h3 "Heading 3" at bounding box center [693, 411] width 59 height 15
type input "*******"
type input "**"
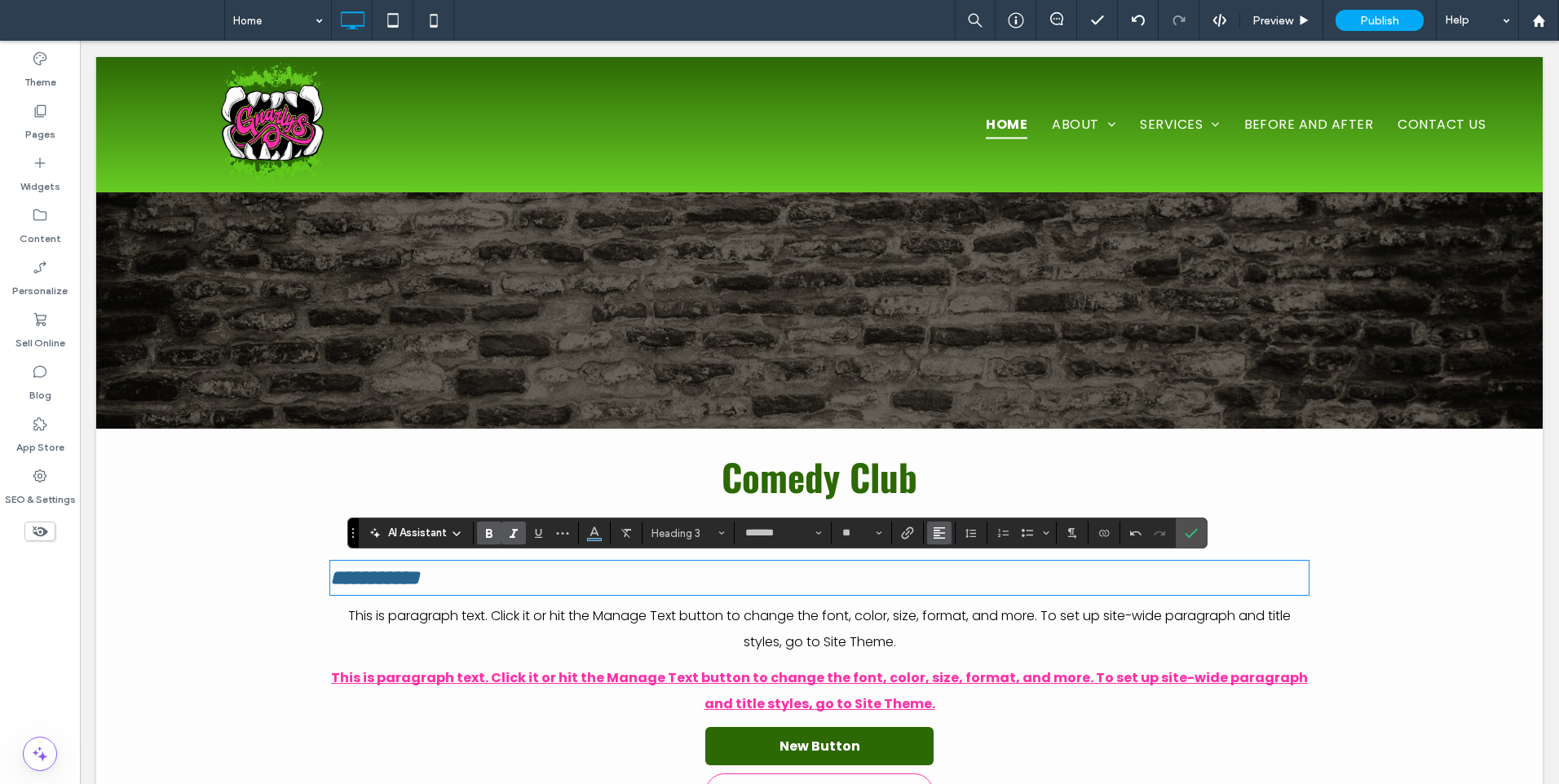
click at [949, 532] on button "Alignment" at bounding box center [939, 533] width 25 height 23
click at [956, 453] on icon "ui.textEditor.alignment.center" at bounding box center [951, 459] width 13 height 13
click at [1188, 537] on use "Confirm" at bounding box center [1191, 534] width 13 height 10
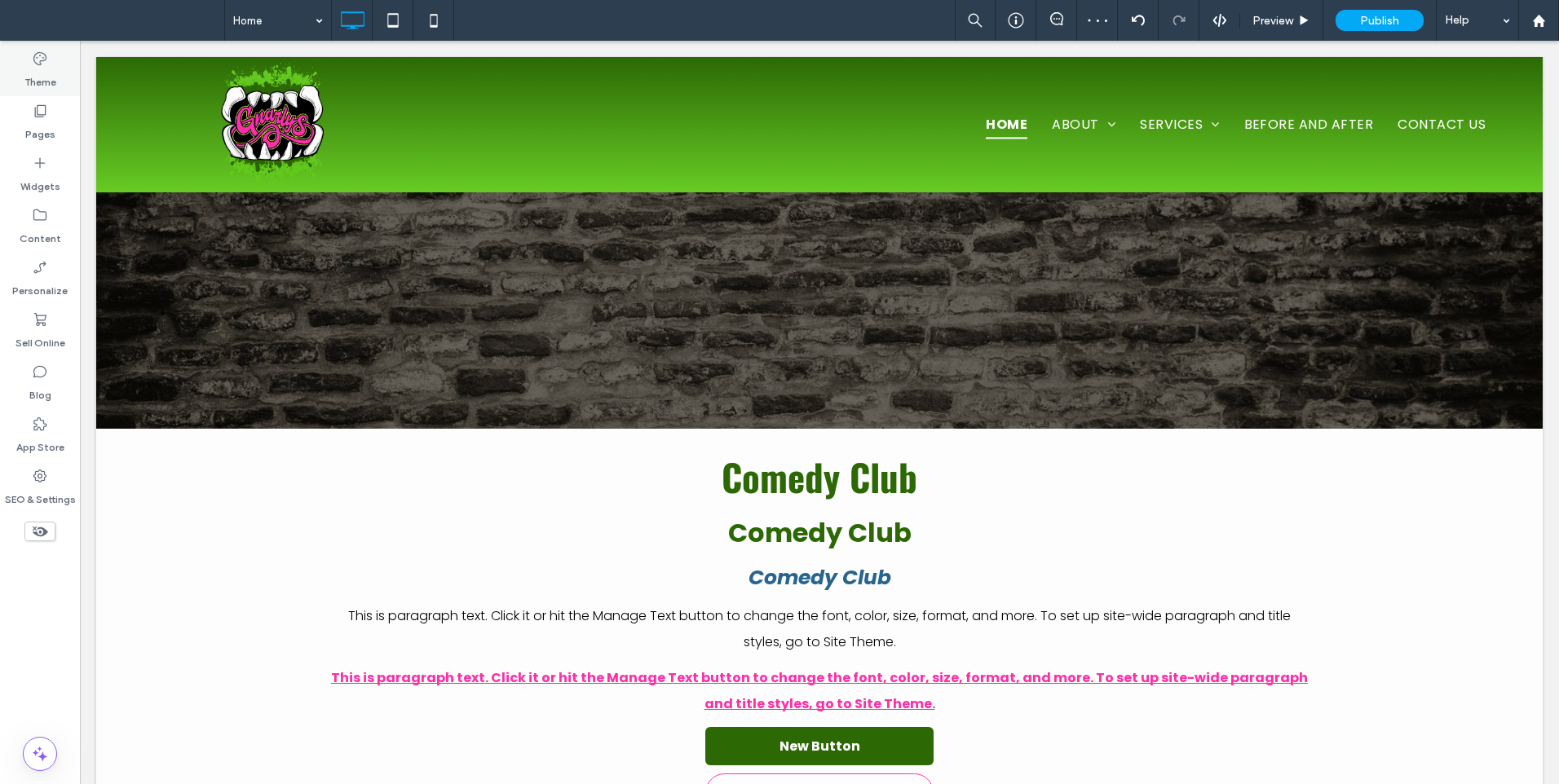
click at [35, 91] on div "Theme" at bounding box center [40, 70] width 80 height 52
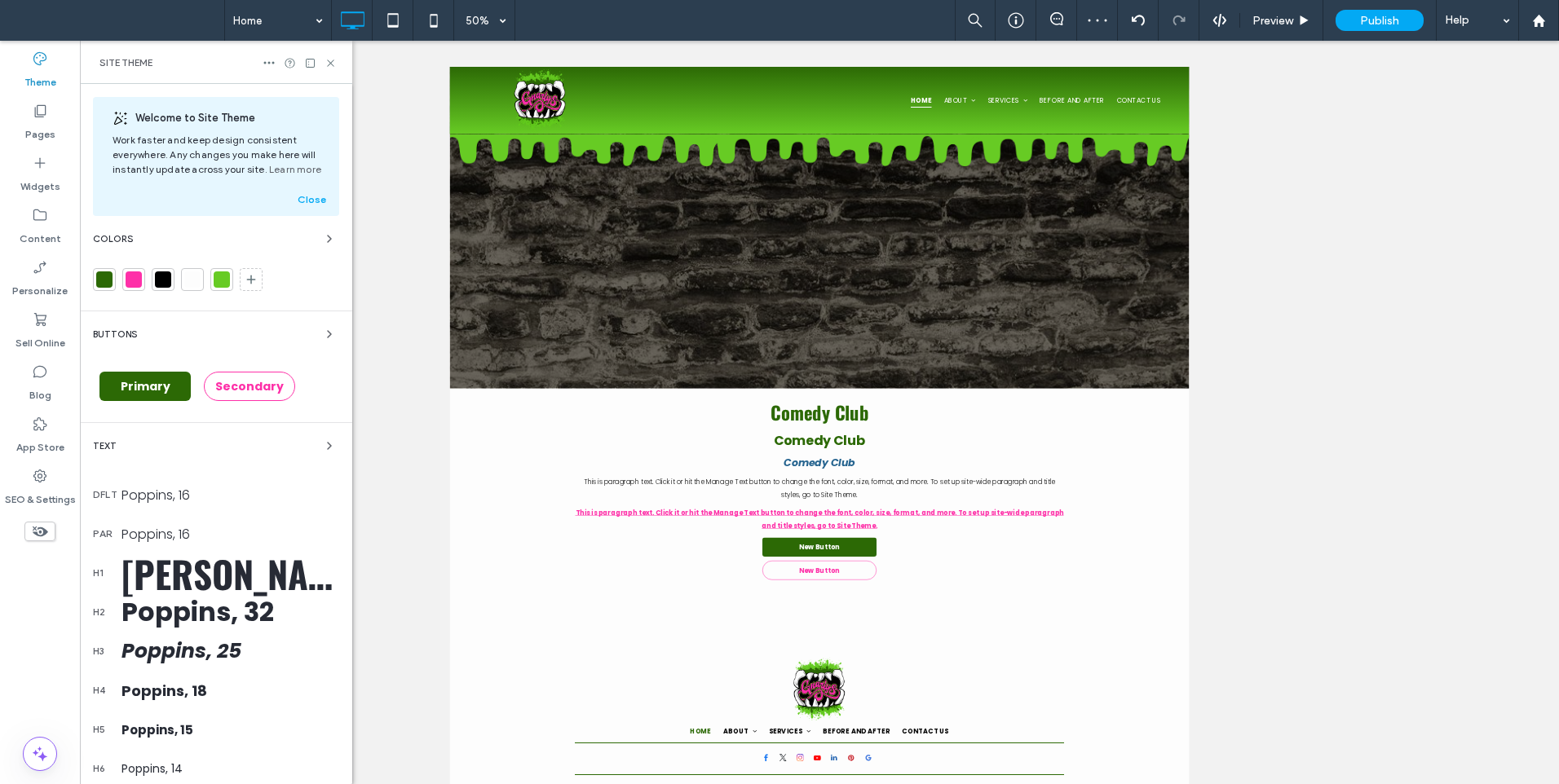
scroll to position [0, 0]
click at [161, 647] on div "Poppins, 25" at bounding box center [230, 651] width 217 height 31
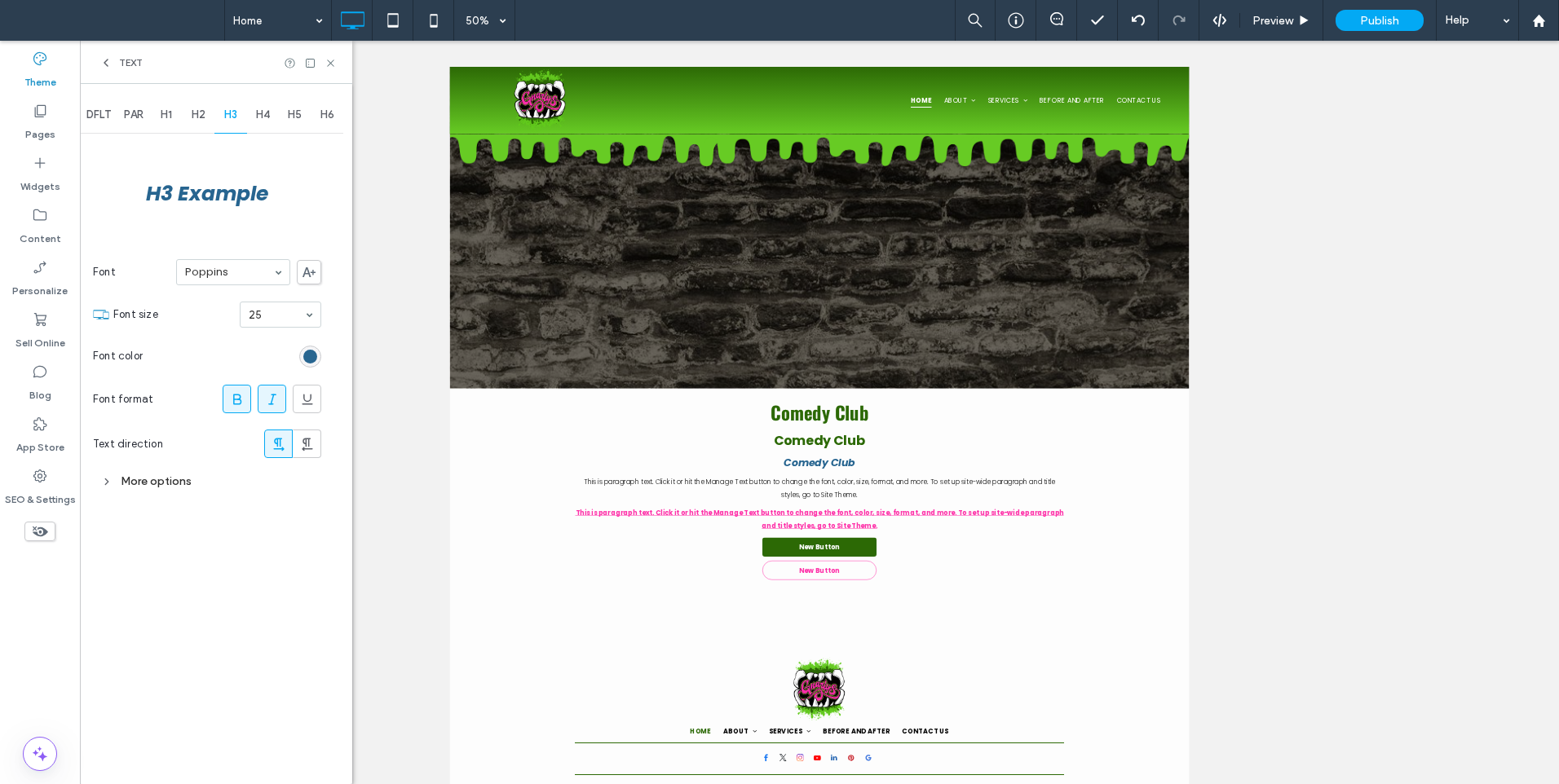
click at [266, 406] on icon at bounding box center [272, 399] width 16 height 16
click at [488, 12] on div "50%" at bounding box center [477, 20] width 46 height 41
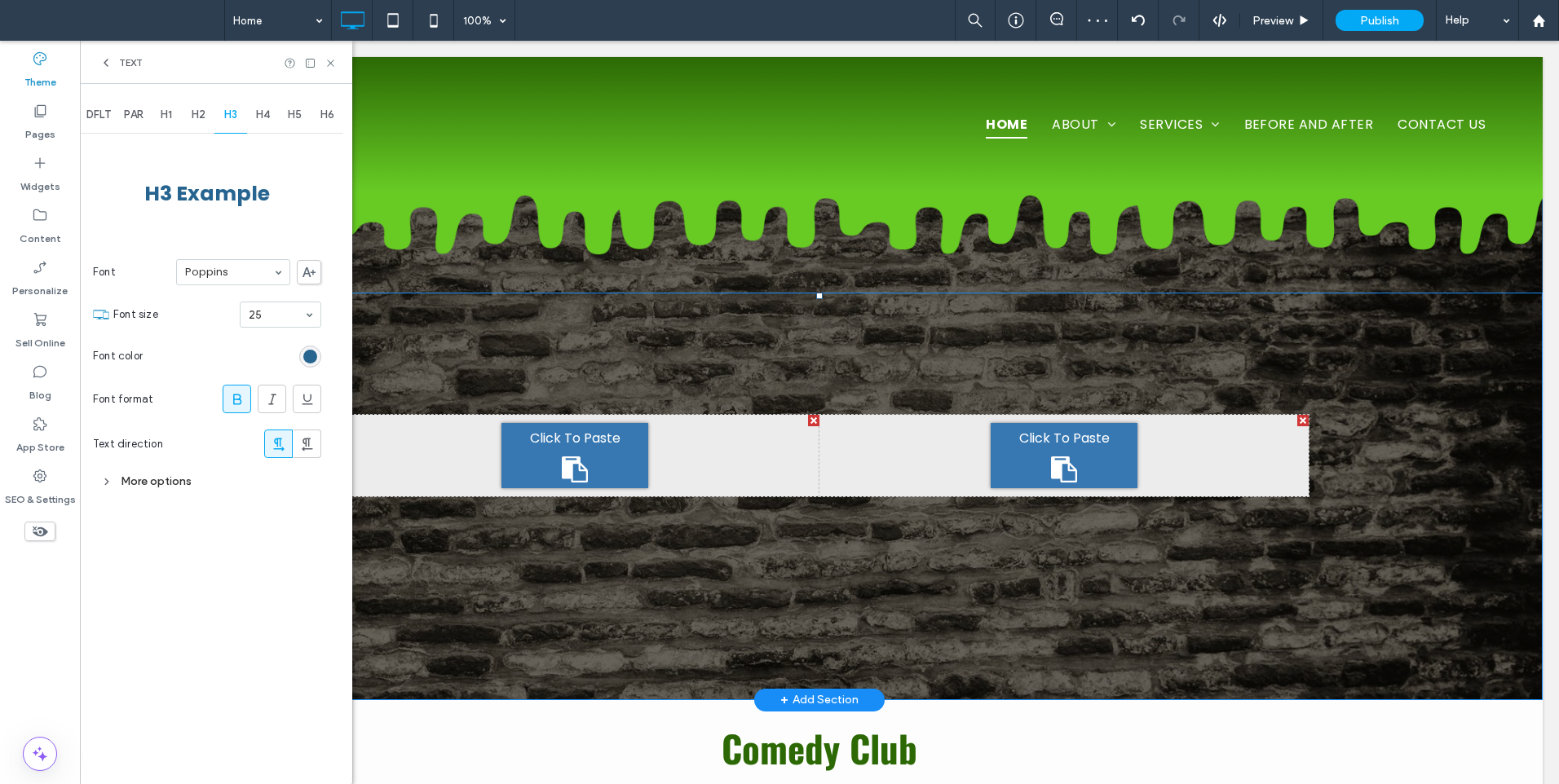
scroll to position [407, 0]
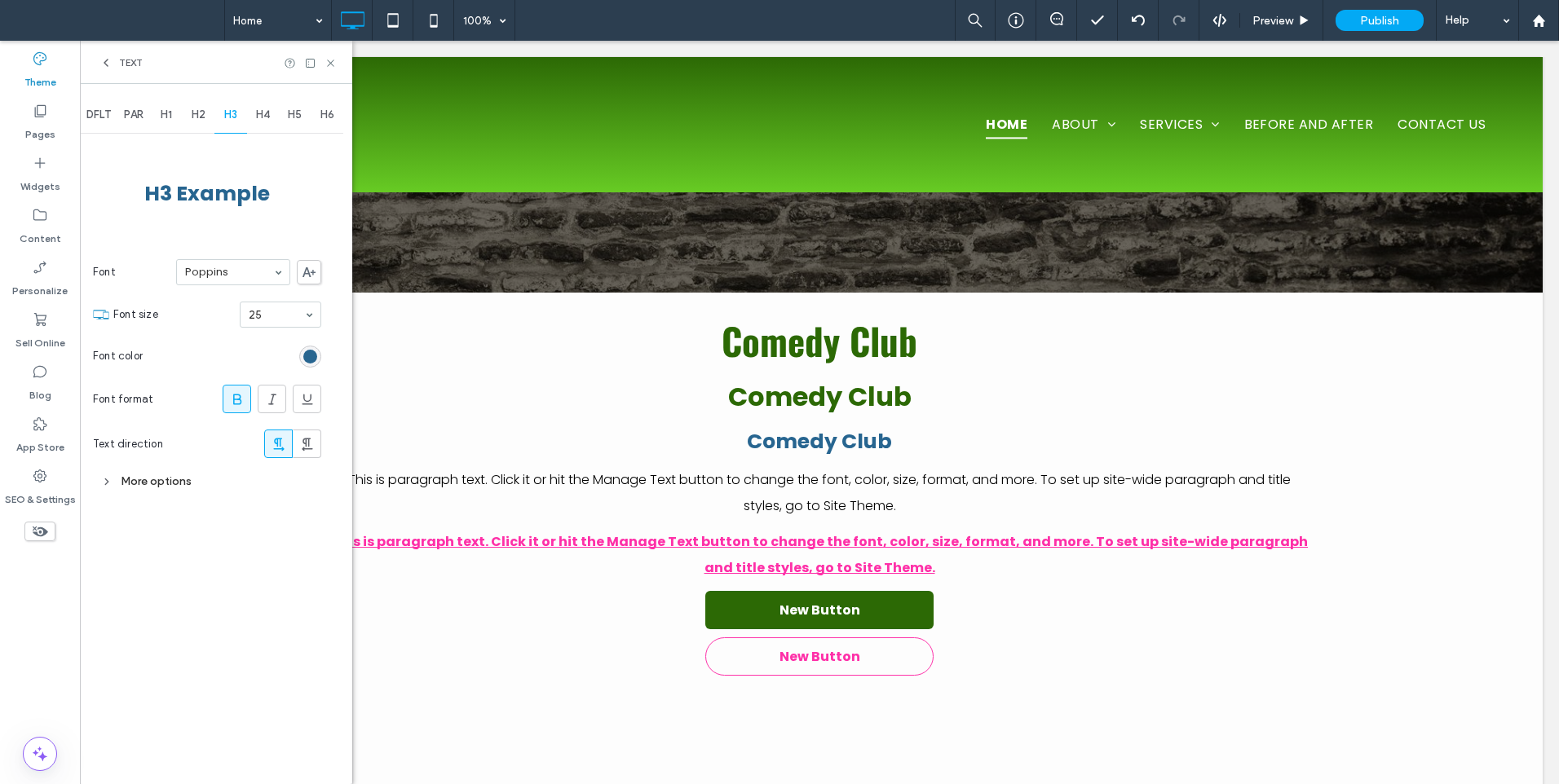
click at [208, 115] on div "H2" at bounding box center [199, 115] width 32 height 36
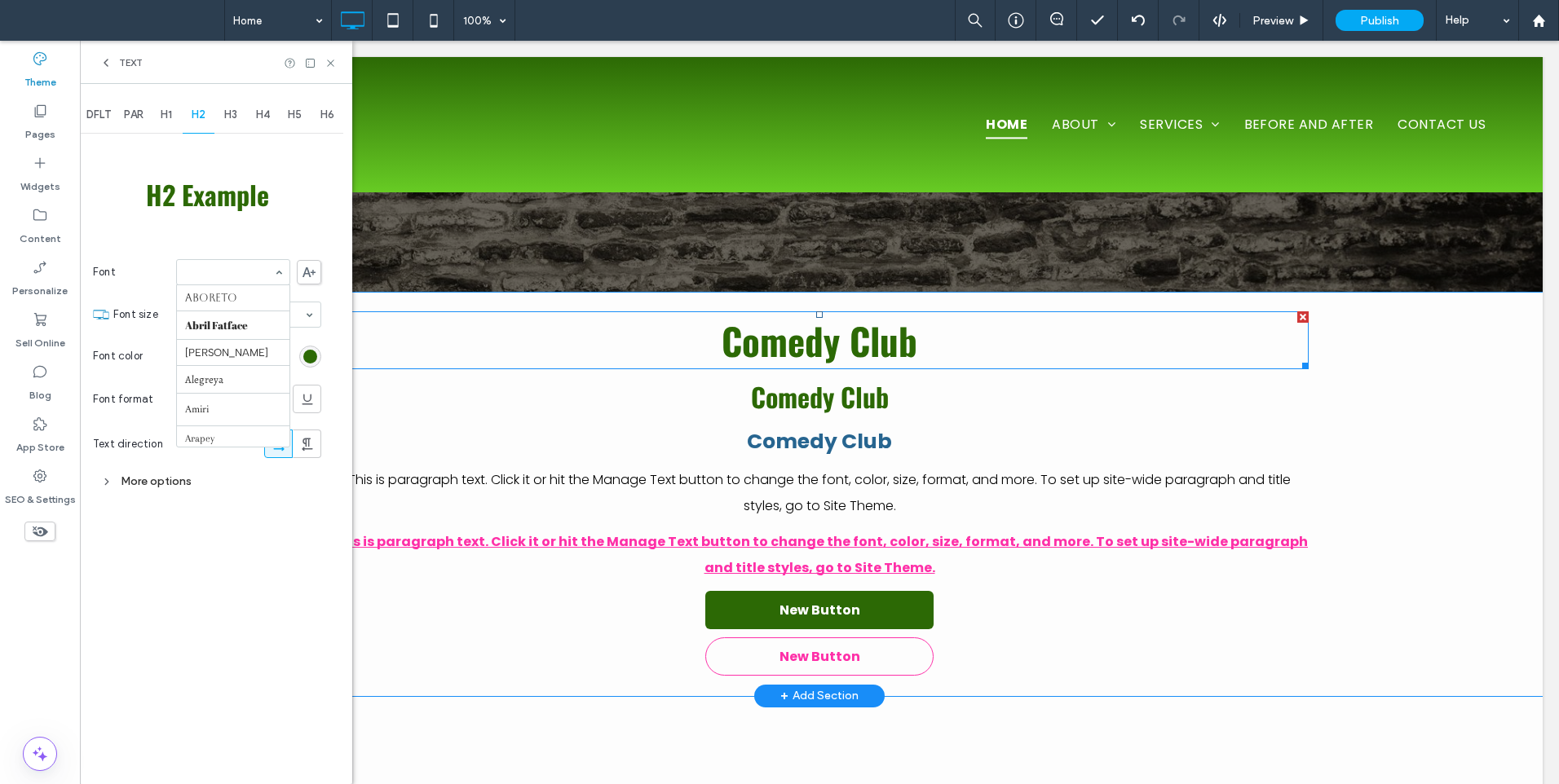
scroll to position [1108, 0]
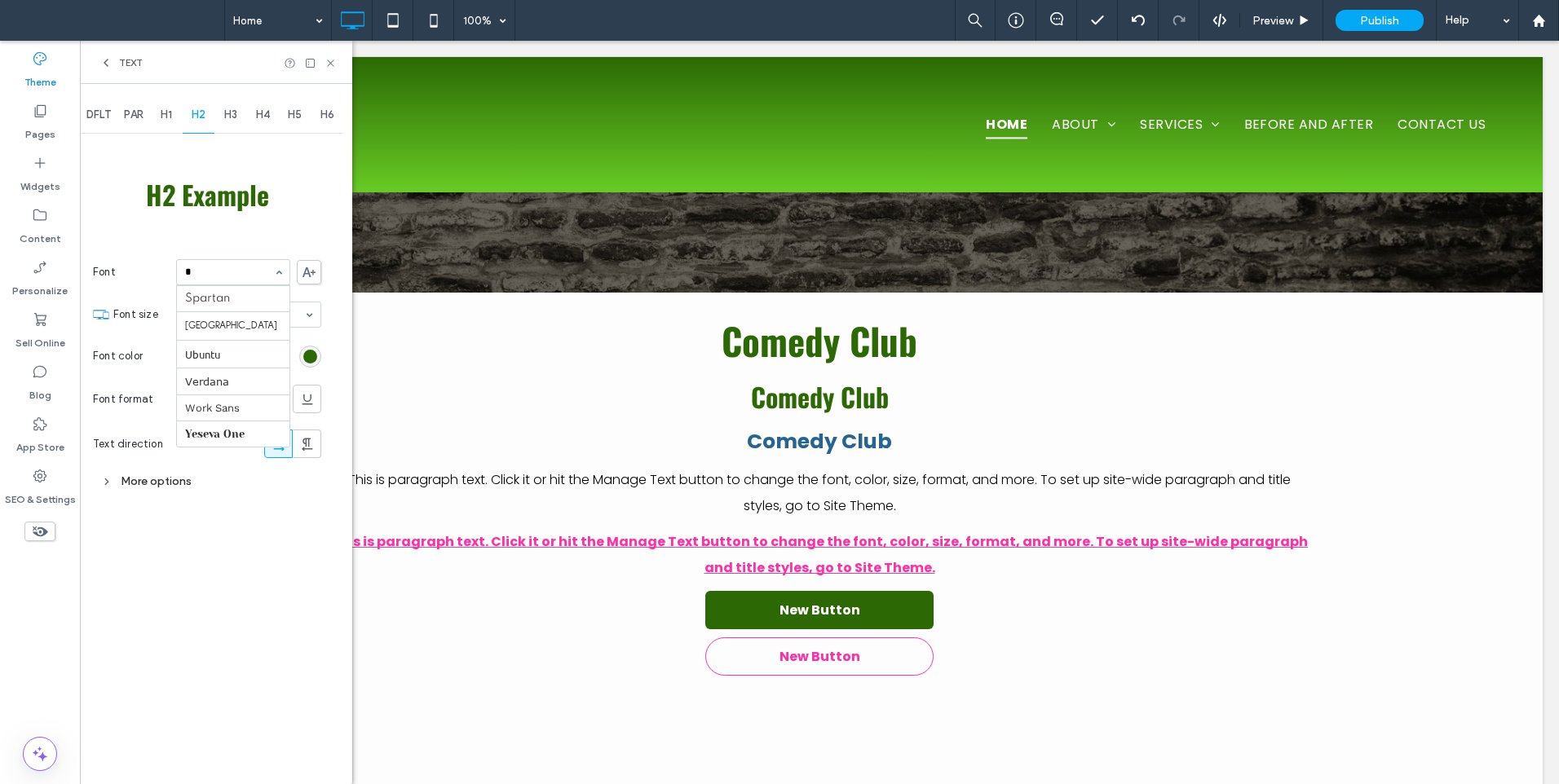
type input "**"
click at [234, 278] on input at bounding box center [229, 272] width 88 height 11
type input "**"
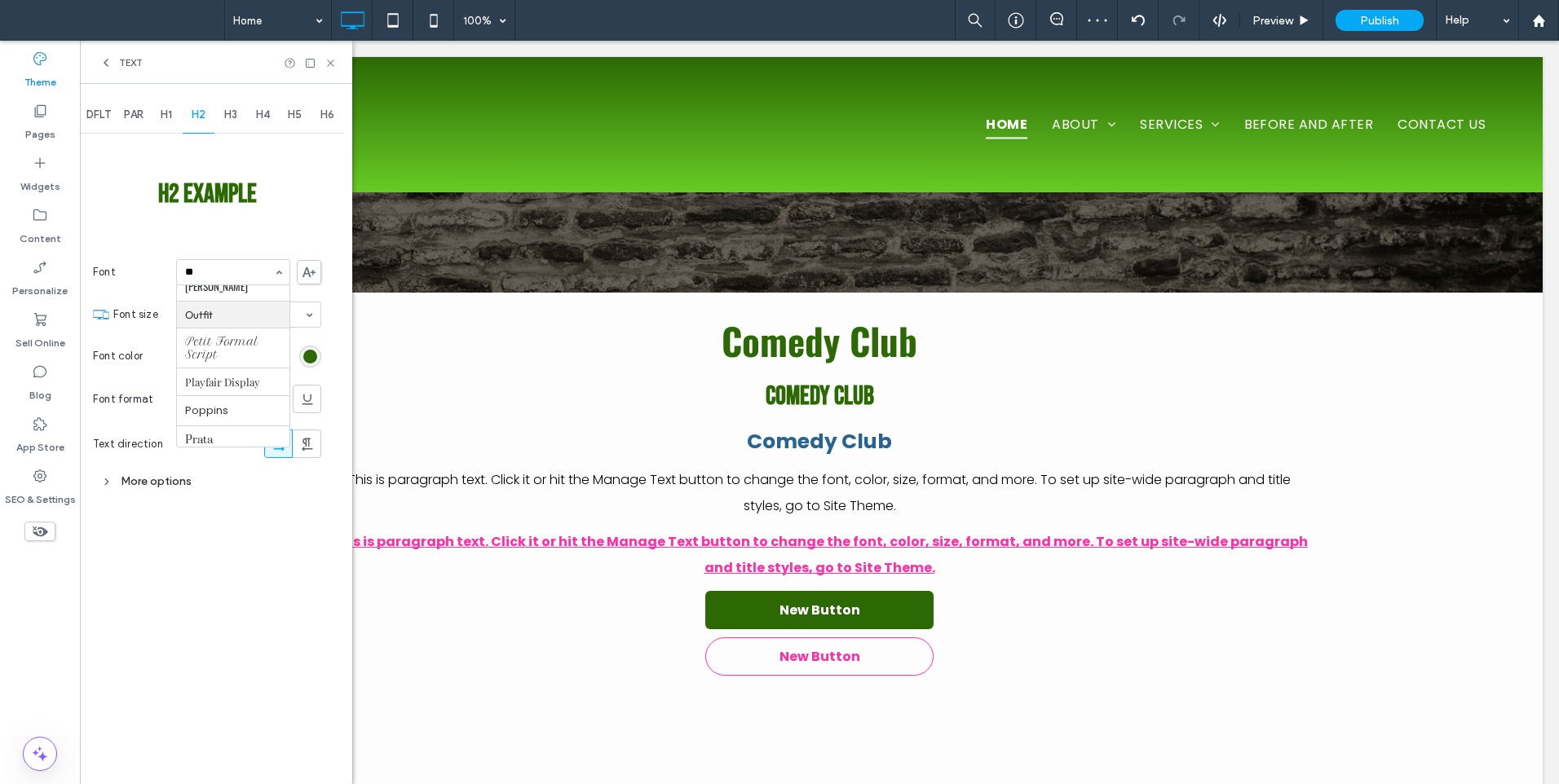
scroll to position [0, 0]
click at [236, 272] on input at bounding box center [229, 272] width 88 height 11
click at [311, 271] on icon at bounding box center [308, 272] width 13 height 10
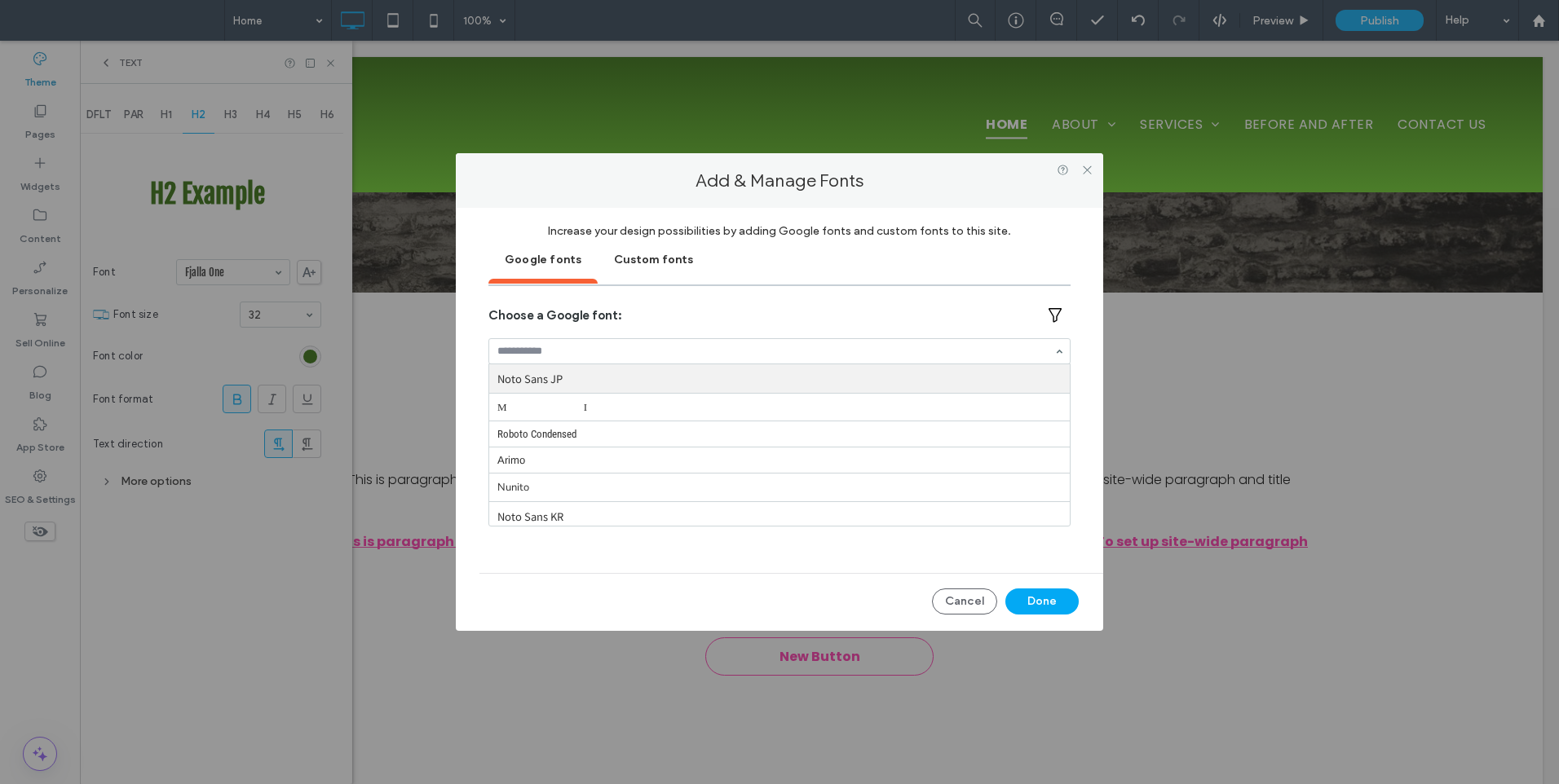
click at [580, 361] on div at bounding box center [779, 351] width 580 height 25
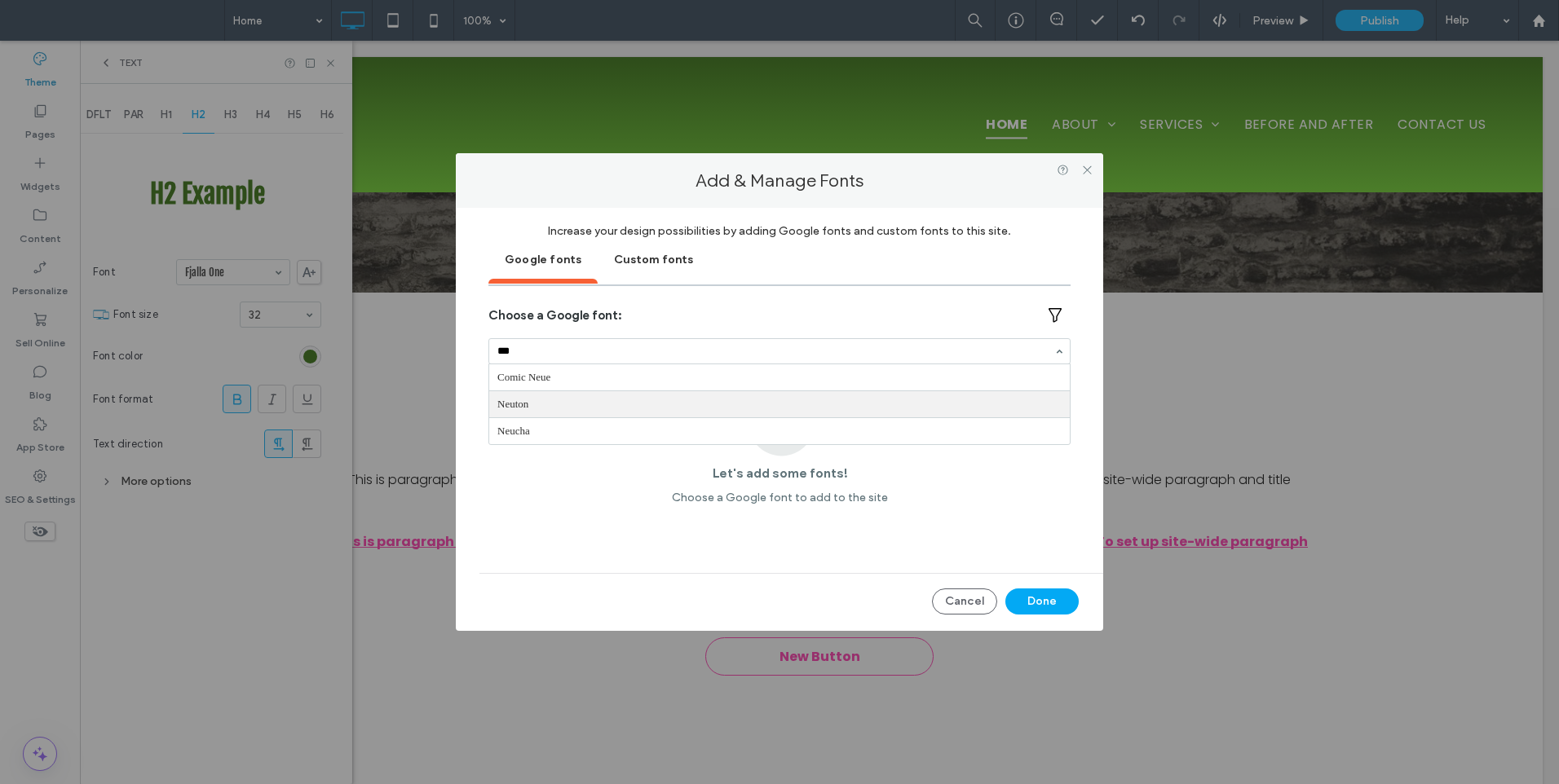
type input "***"
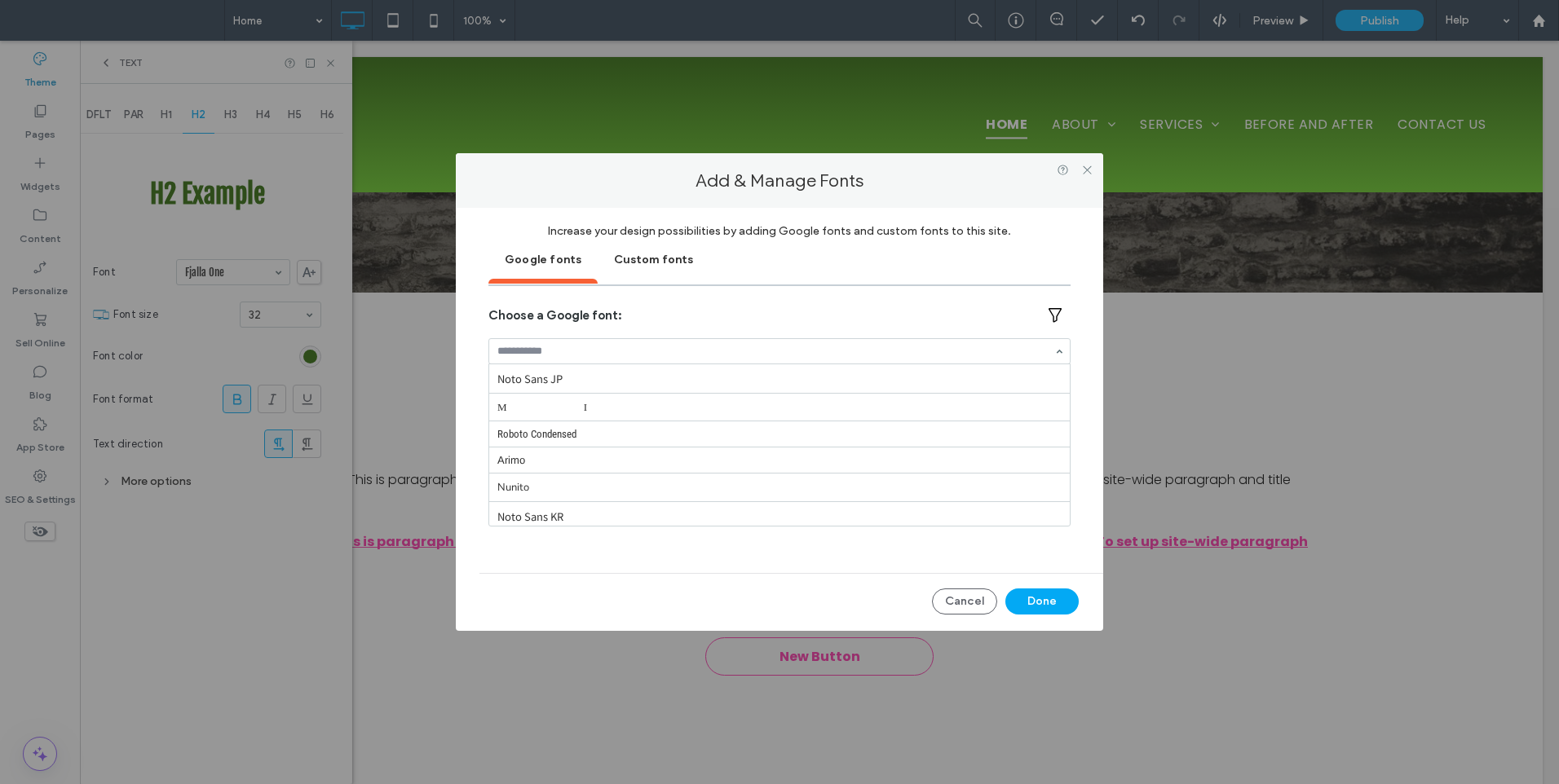
scroll to position [6664, 0]
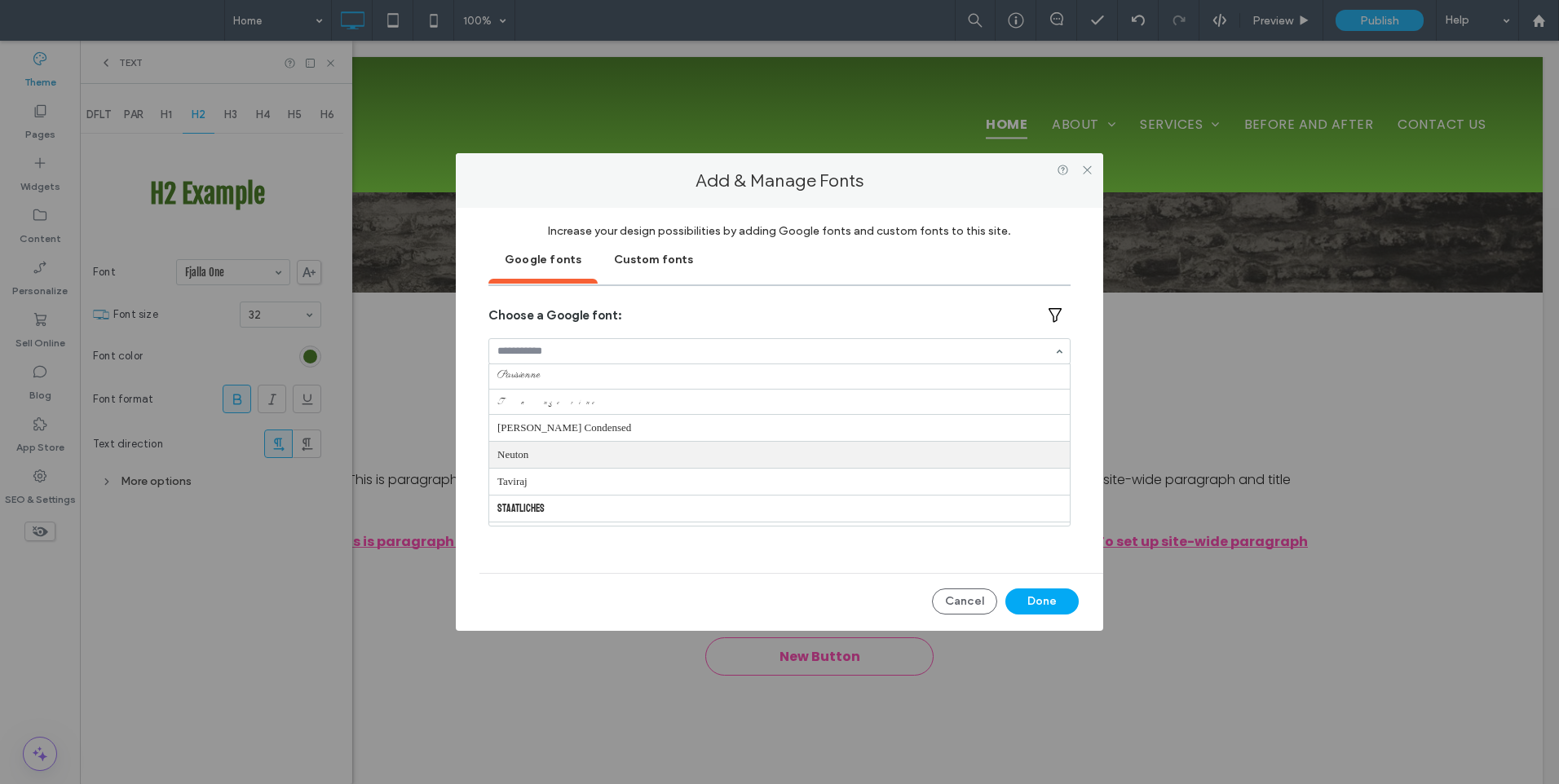
click at [547, 341] on div at bounding box center [779, 351] width 580 height 25
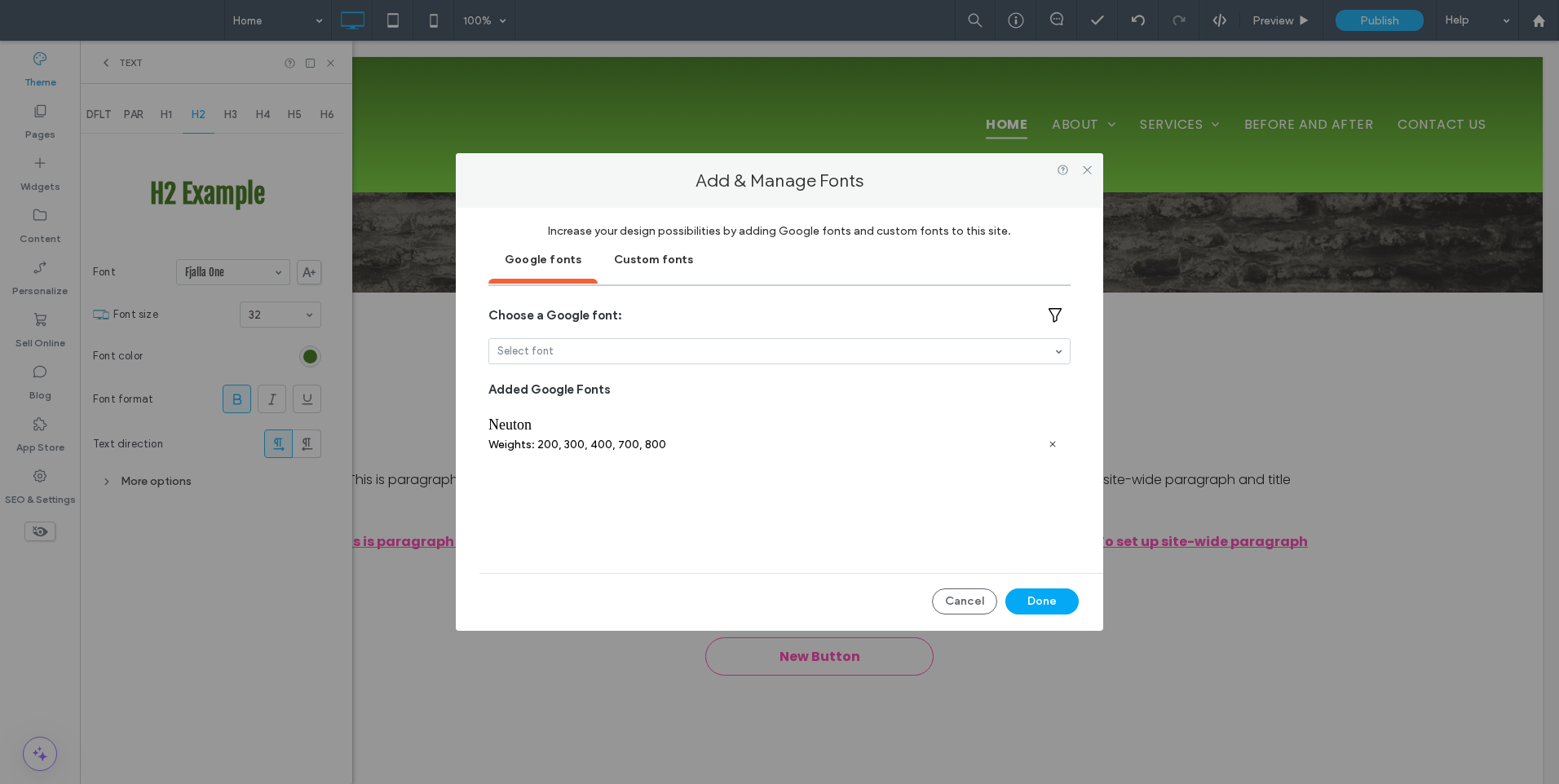
click at [582, 353] on input at bounding box center [775, 350] width 556 height 11
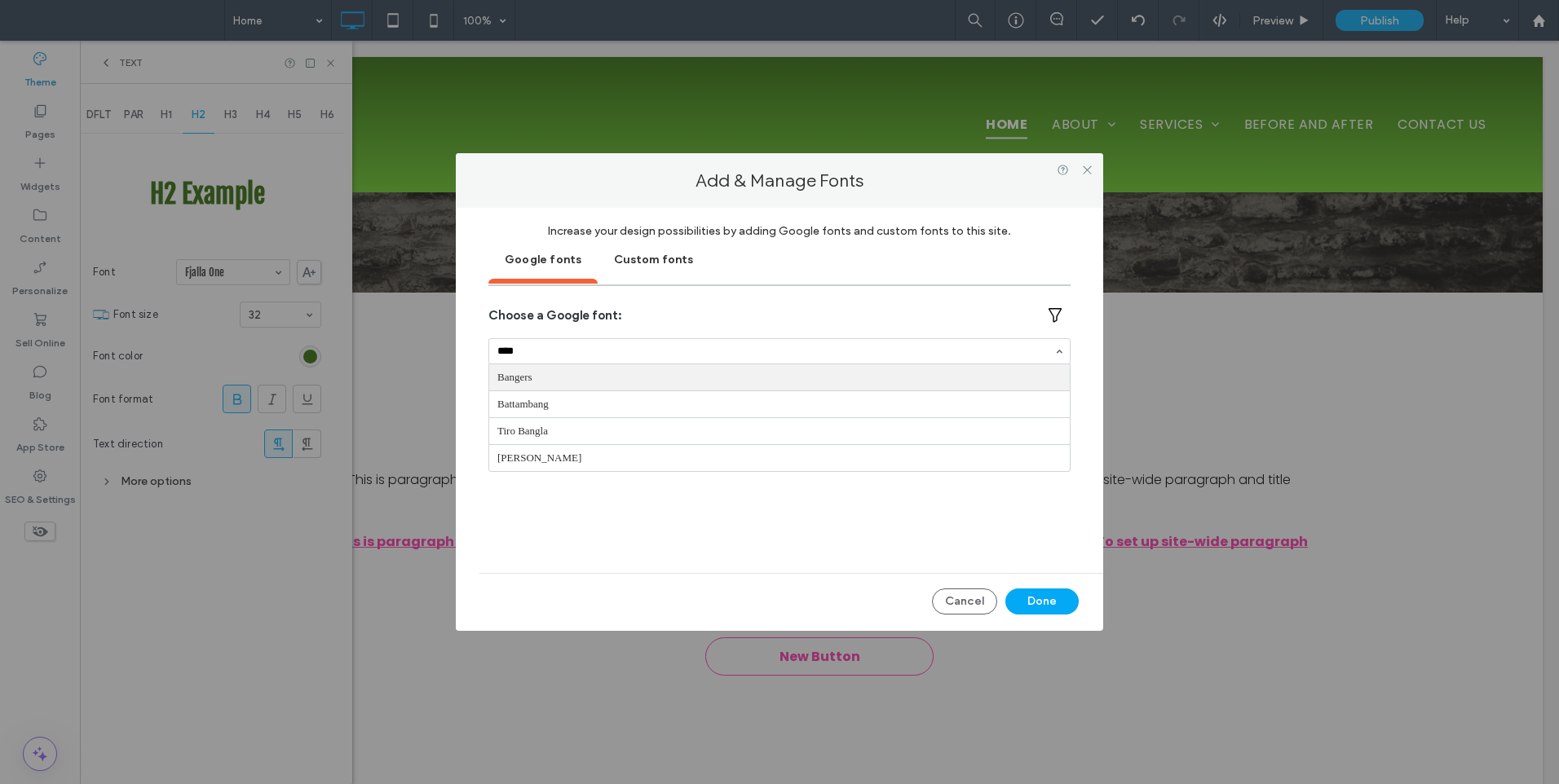
type input "*****"
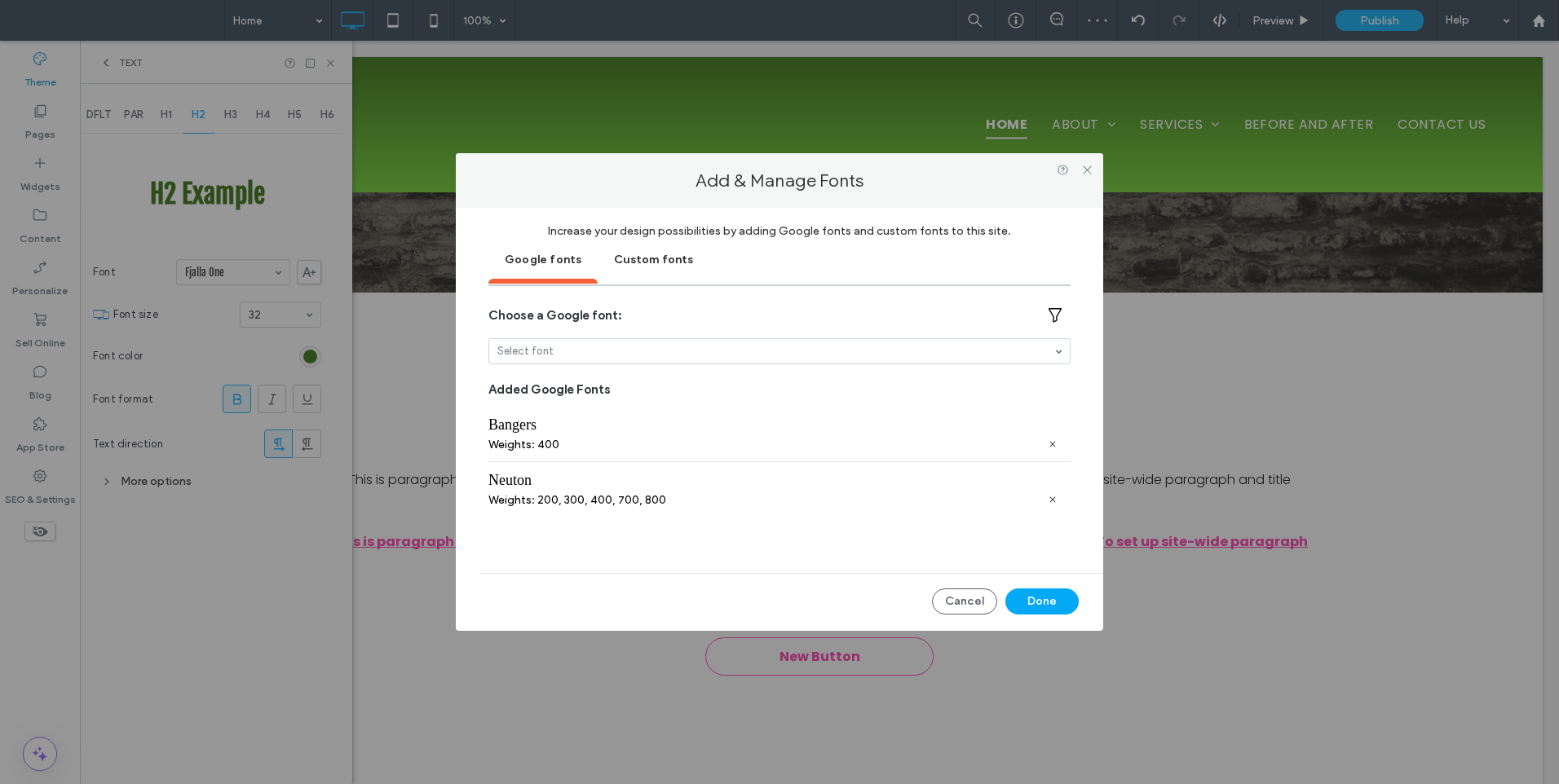
click at [1051, 498] on icon at bounding box center [1052, 500] width 10 height 10
click at [1049, 599] on button "Done" at bounding box center [1041, 602] width 73 height 26
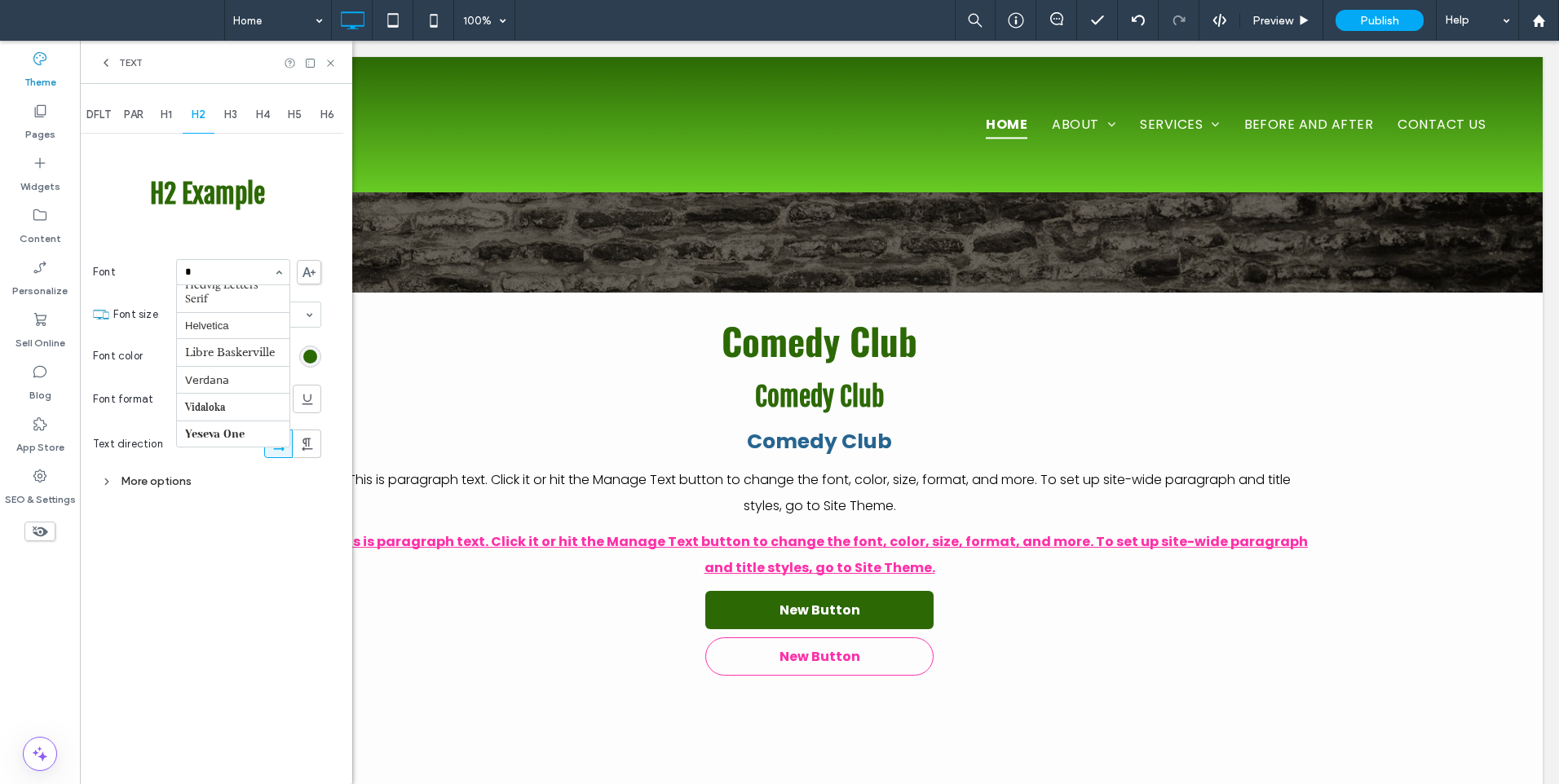
scroll to position [56, 0]
type input "**"
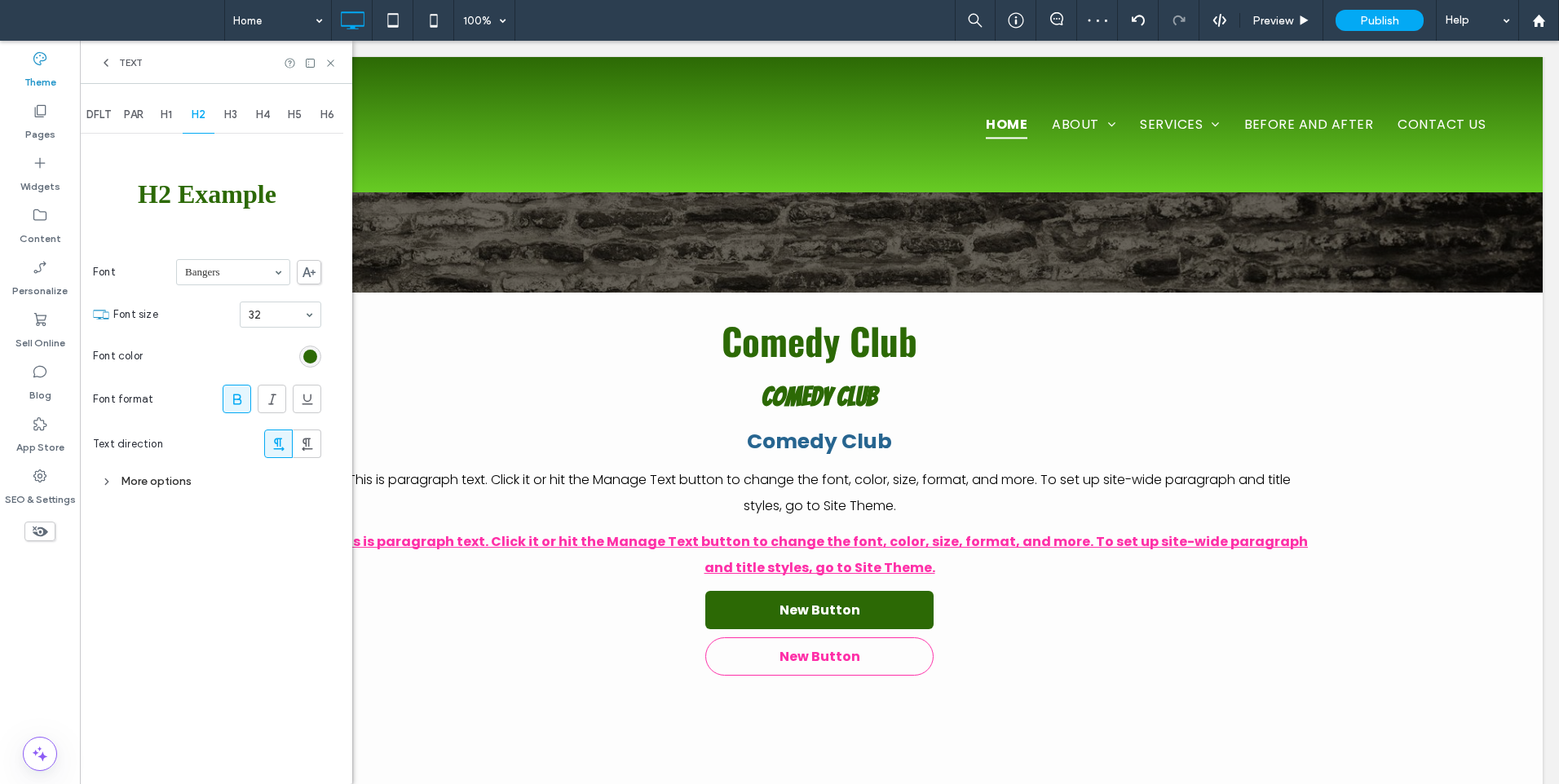
click at [244, 401] on icon at bounding box center [237, 399] width 16 height 16
click at [172, 120] on span "H1" at bounding box center [165, 115] width 11 height 13
type input "*****"
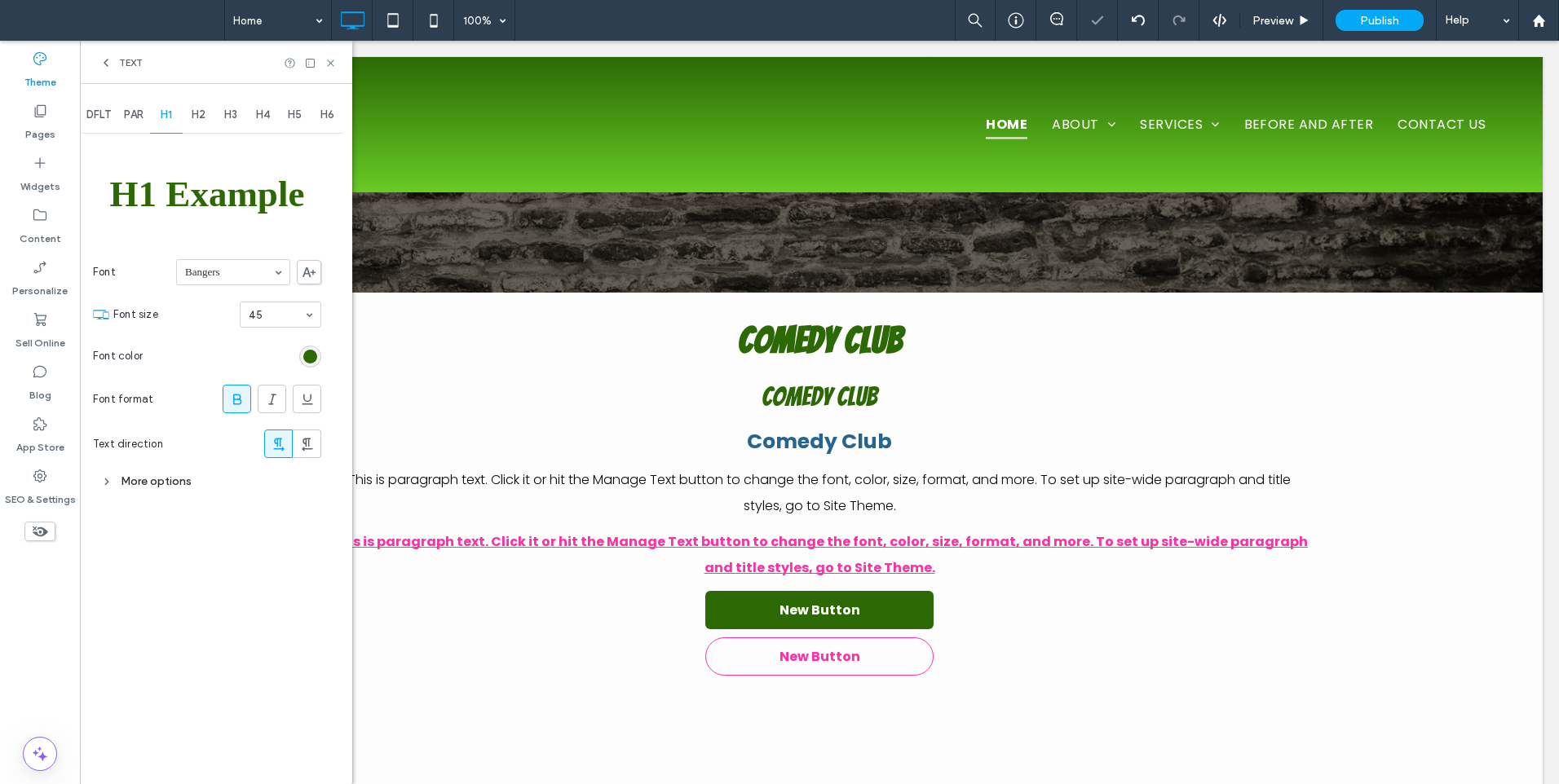
click at [238, 403] on icon at bounding box center [237, 399] width 16 height 16
click at [223, 112] on div "H3" at bounding box center [231, 115] width 32 height 36
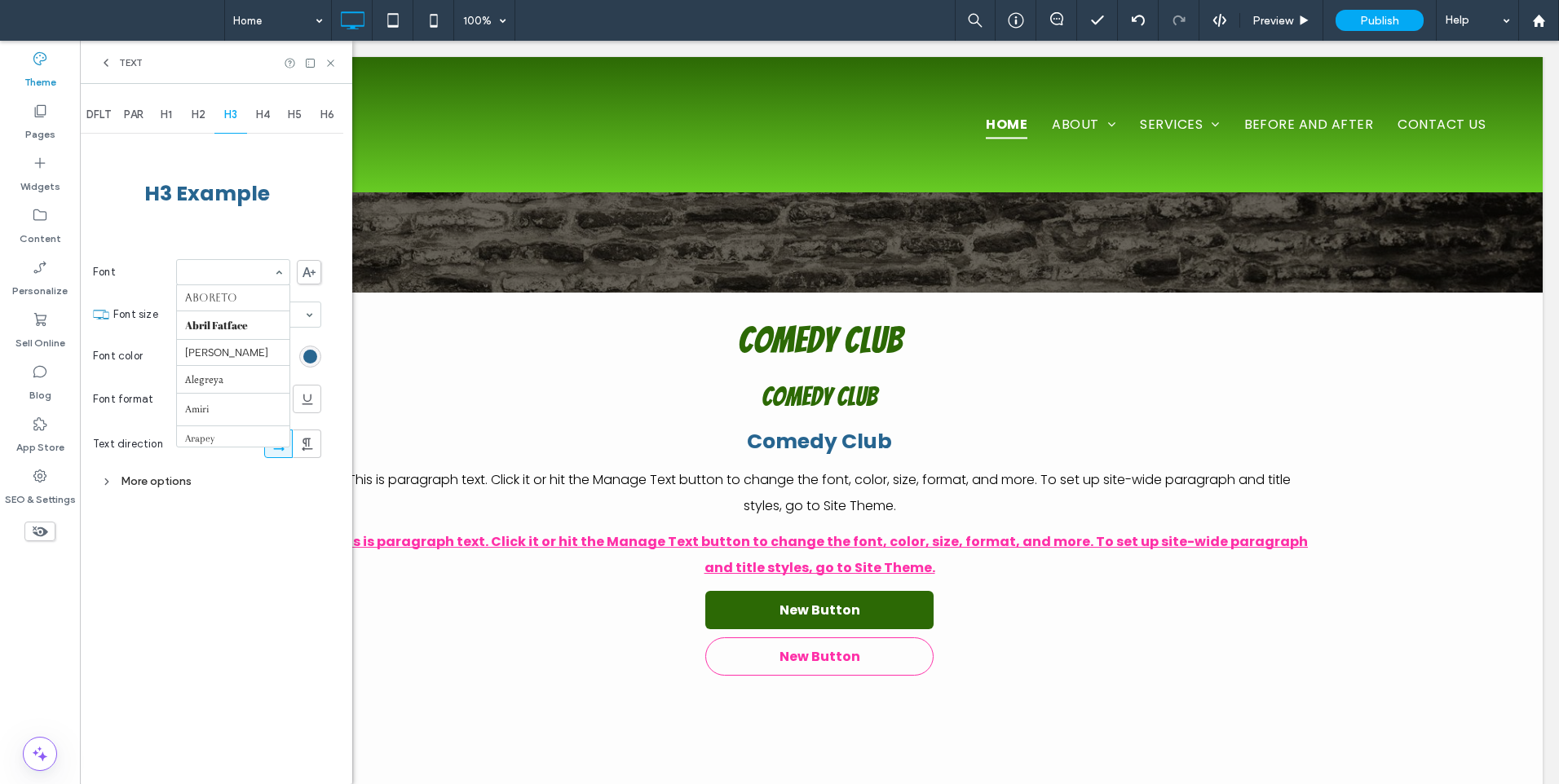
scroll to position [193, 0]
type input "**"
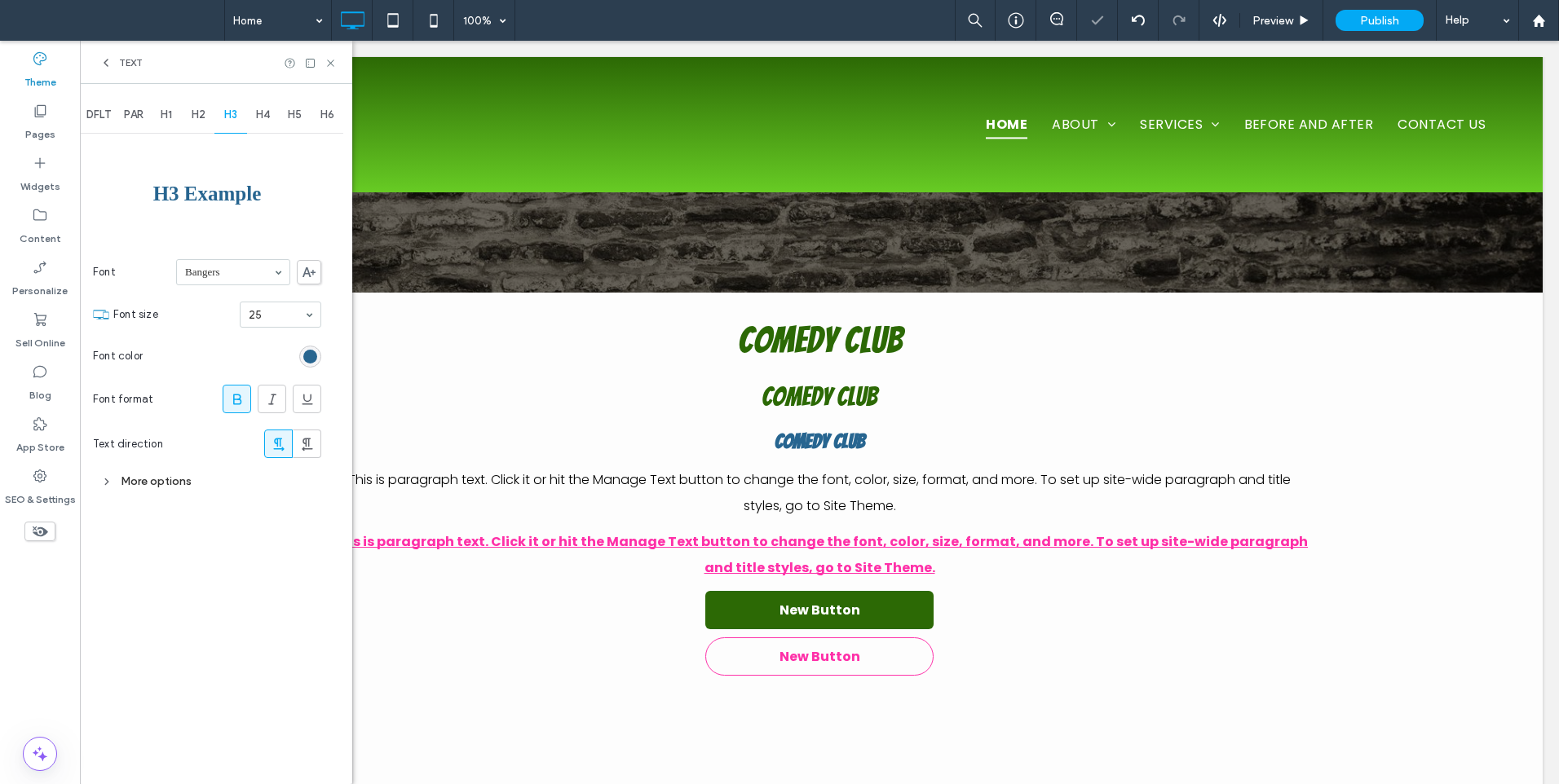
click at [232, 395] on icon at bounding box center [237, 399] width 16 height 16
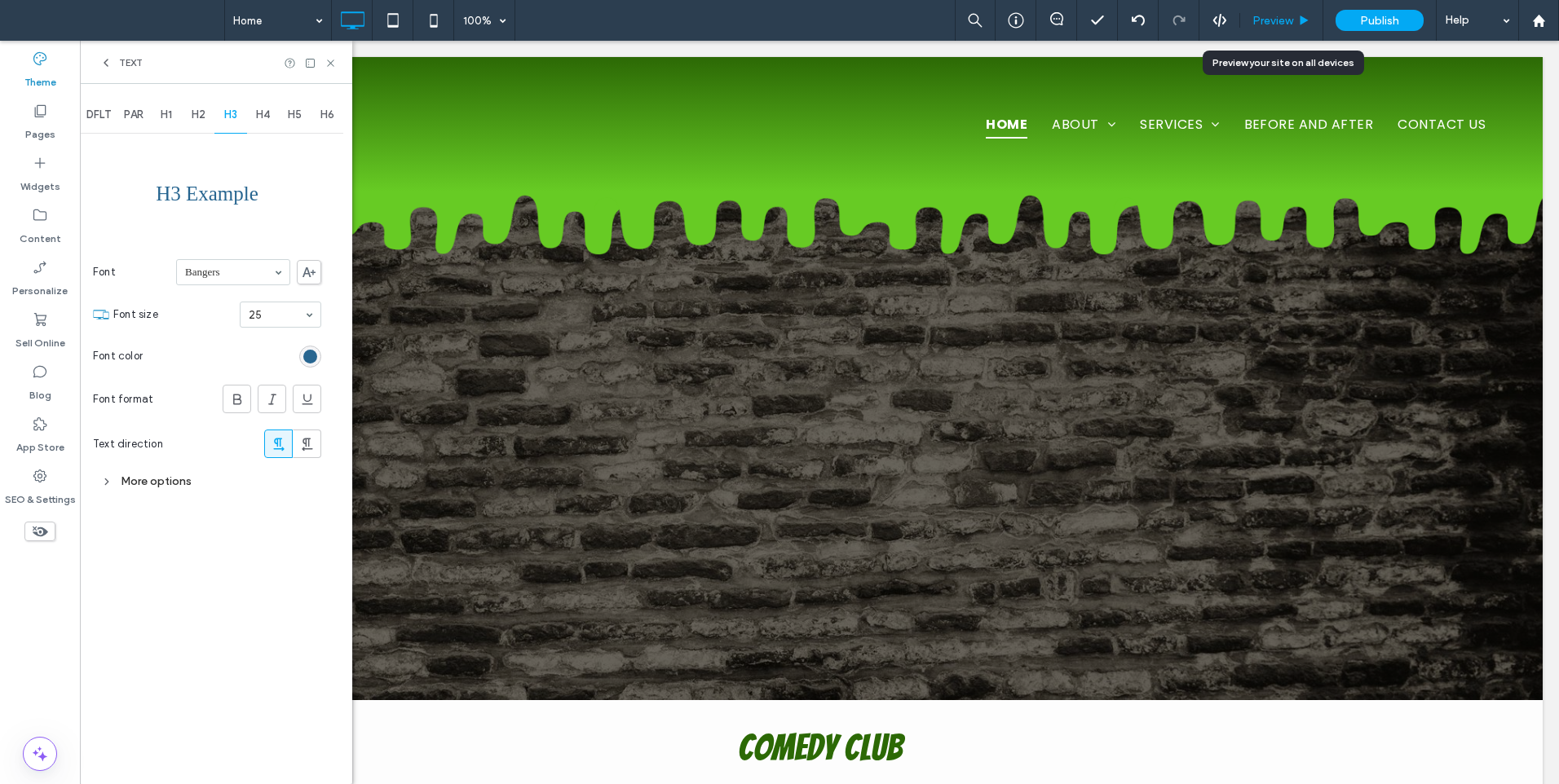
click at [1276, 23] on span "Preview" at bounding box center [1272, 20] width 41 height 14
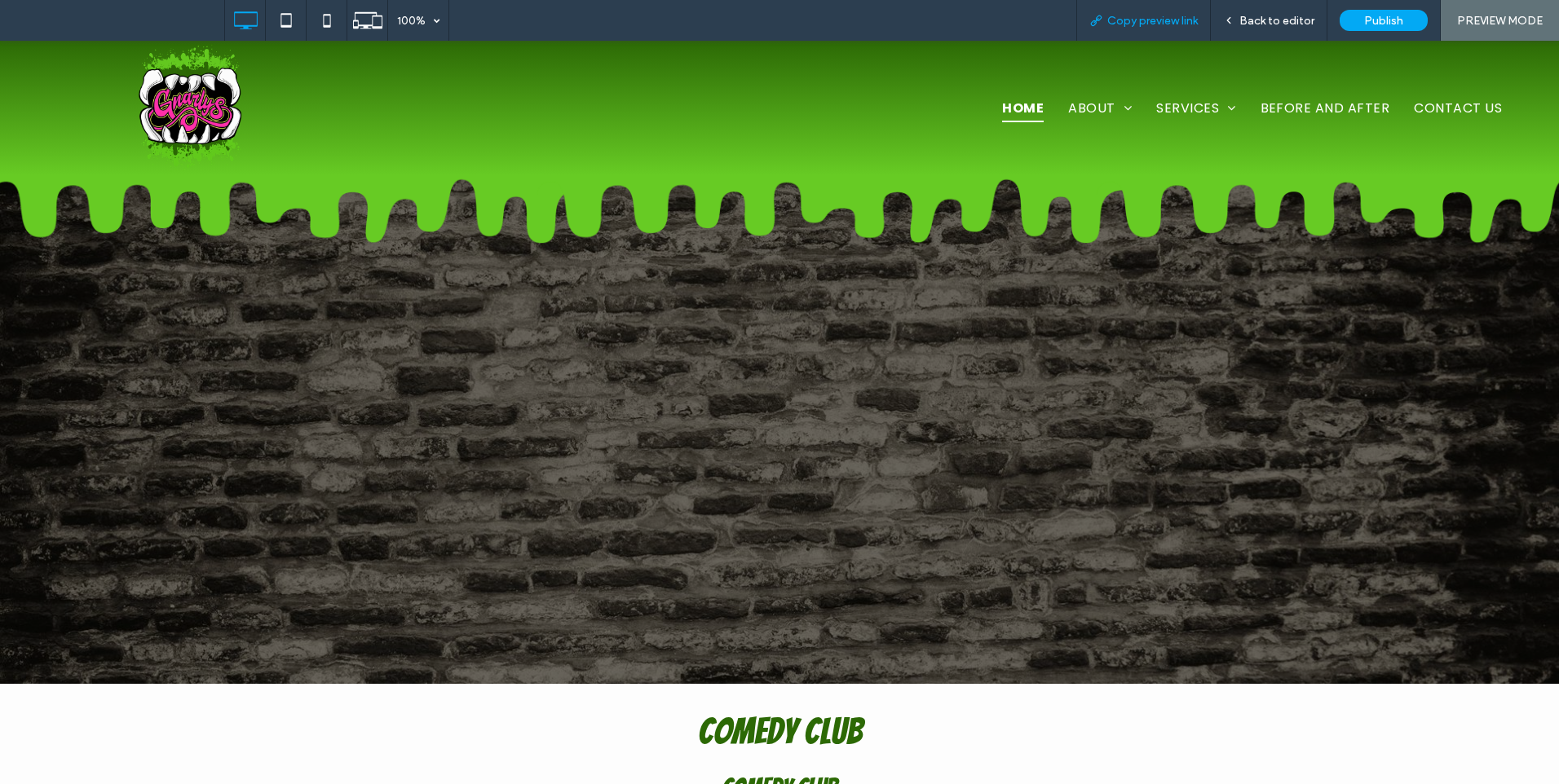
click at [1118, 23] on span "Copy preview link" at bounding box center [1152, 20] width 91 height 14
click at [1271, 12] on div "Back to editor" at bounding box center [1268, 20] width 116 height 41
click at [1253, 20] on span "Back to editor" at bounding box center [1276, 20] width 75 height 14
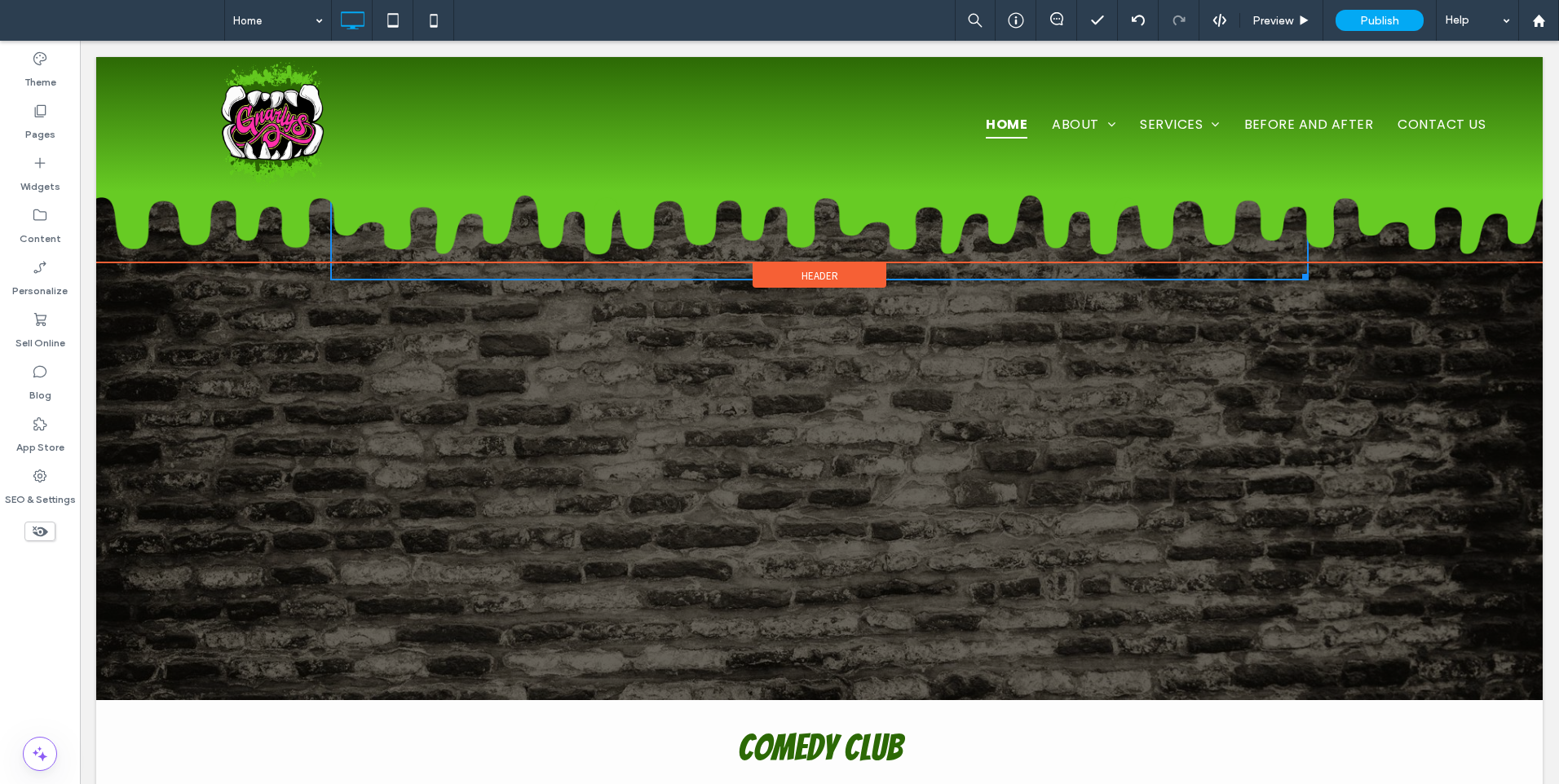
drag, startPoint x: 1298, startPoint y: 276, endPoint x: 1394, endPoint y: 291, distance: 97.2
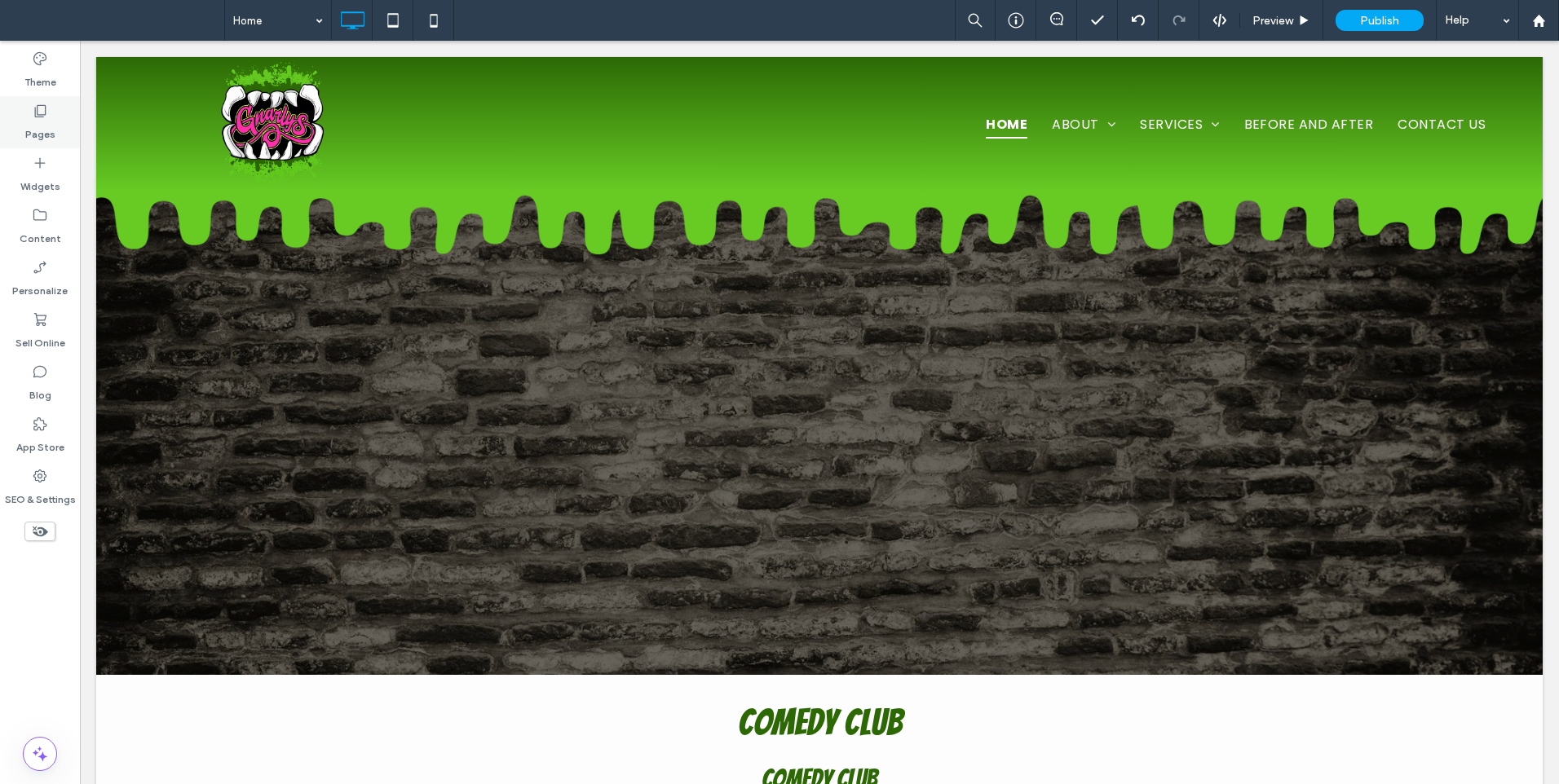
click at [33, 132] on label "Pages" at bounding box center [41, 130] width 31 height 23
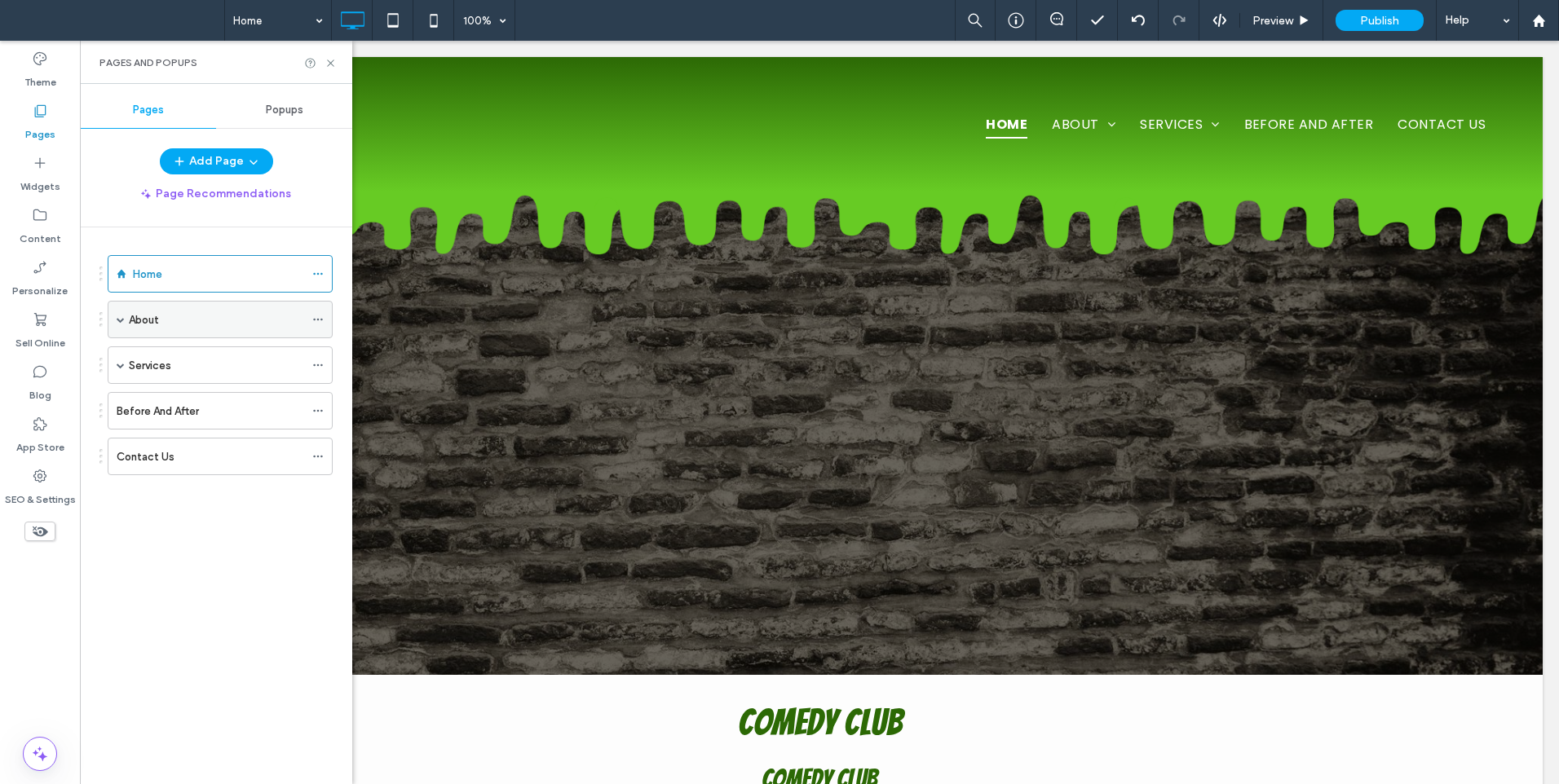
click at [117, 320] on span at bounding box center [121, 320] width 8 height 8
click at [318, 358] on use at bounding box center [317, 357] width 9 height 3
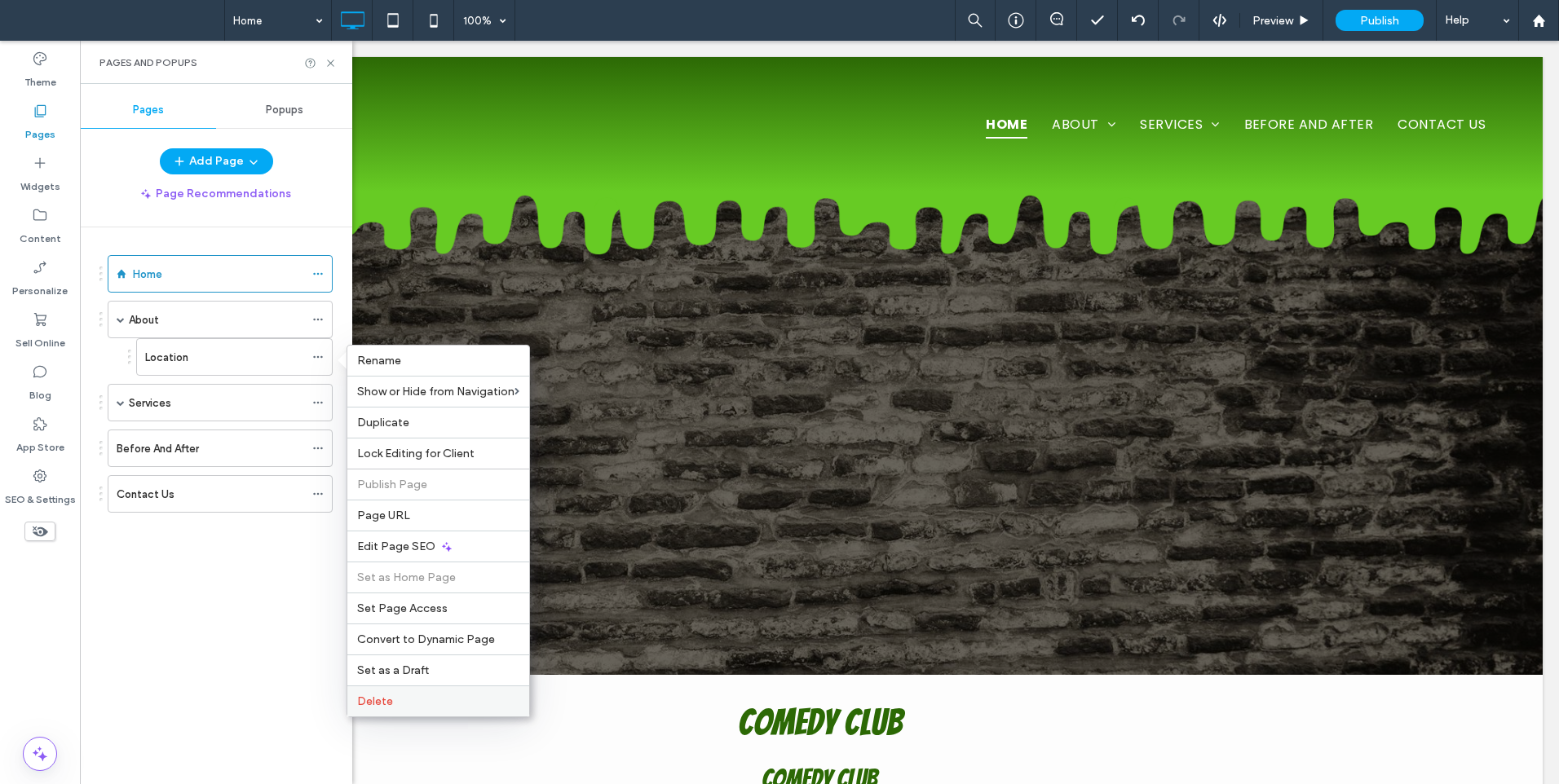
click at [387, 707] on span "Delete" at bounding box center [375, 701] width 36 height 14
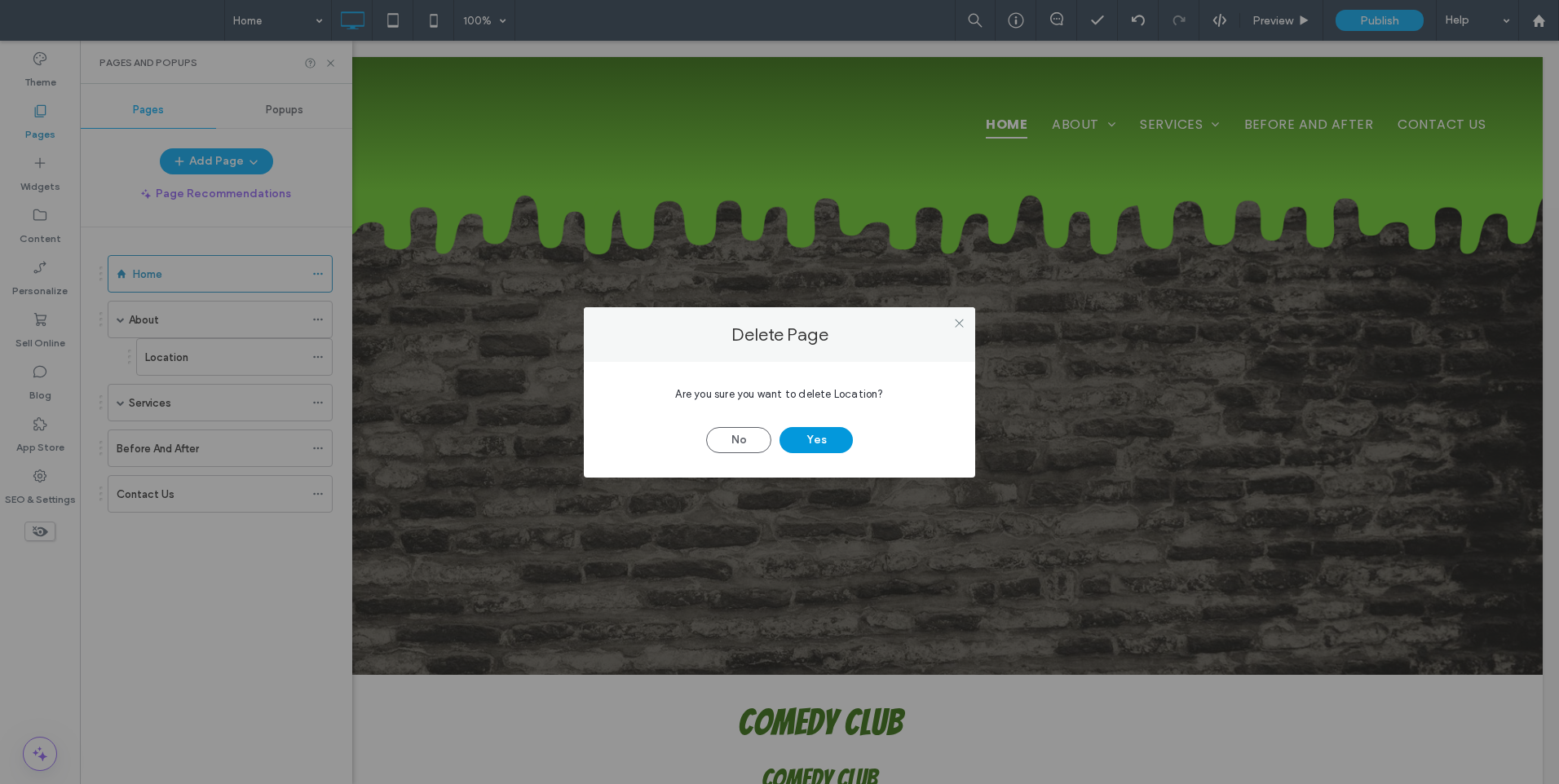
click at [825, 442] on button "Yes" at bounding box center [816, 440] width 73 height 26
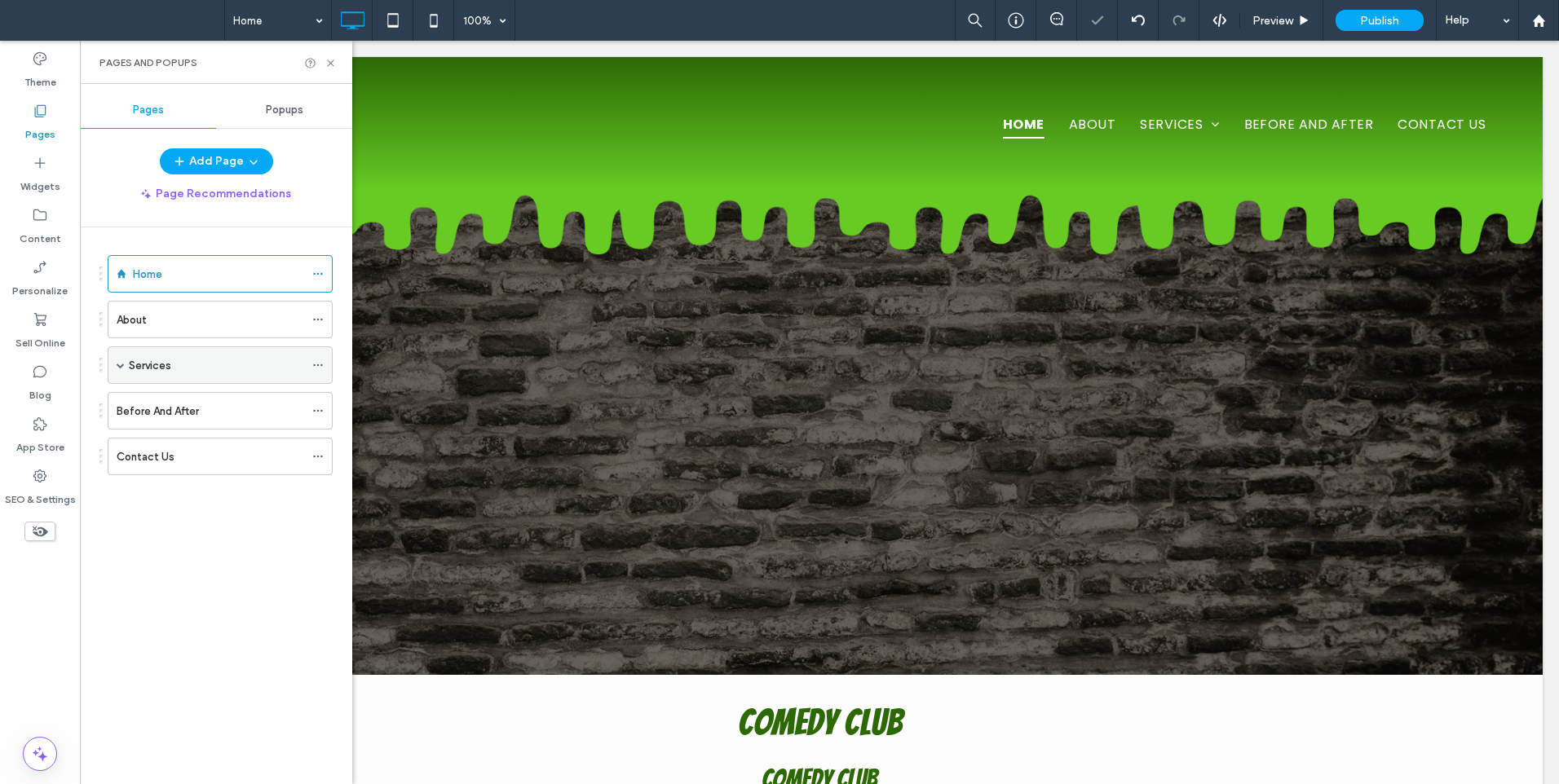
click at [315, 365] on use at bounding box center [317, 365] width 9 height 3
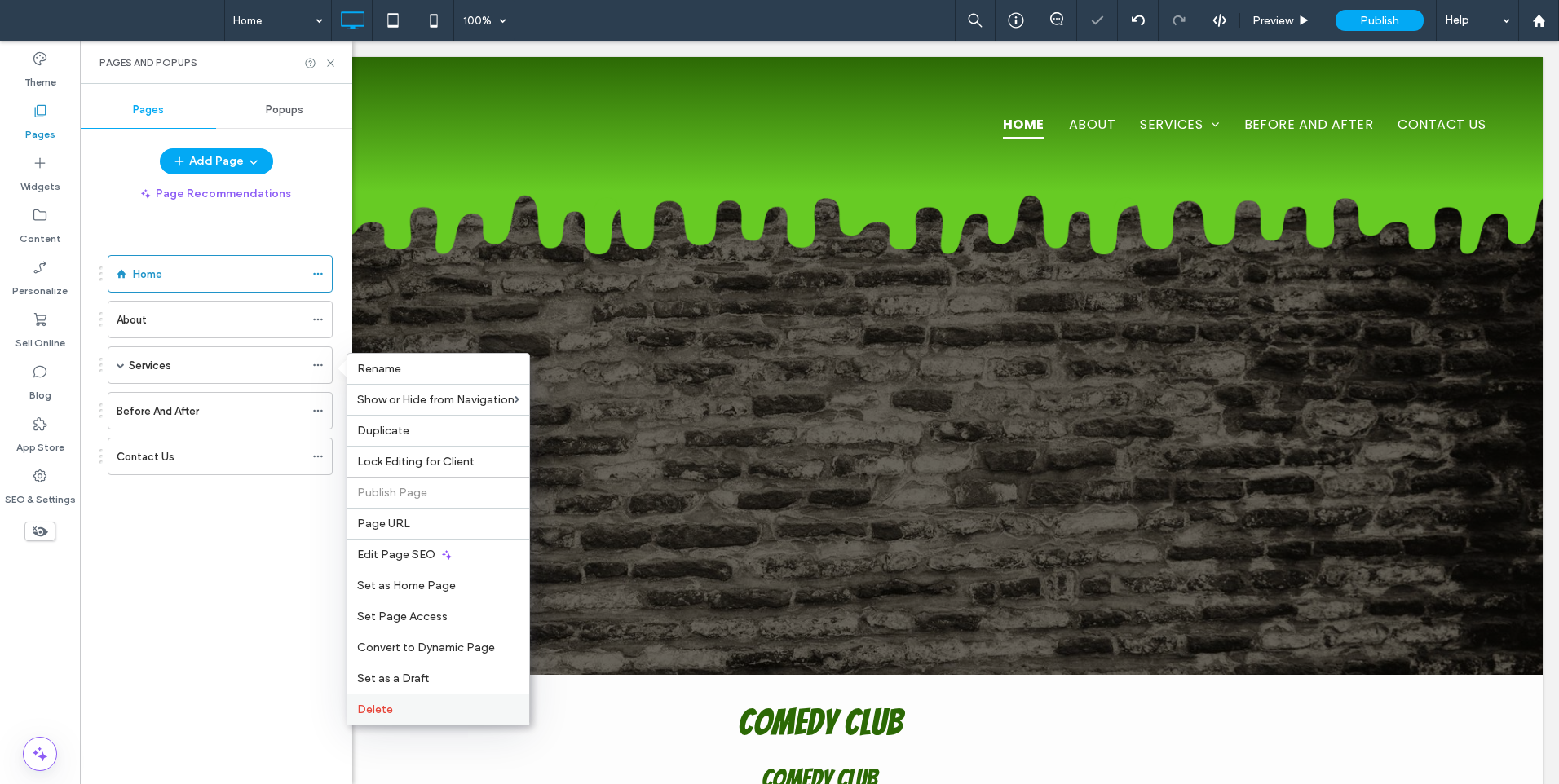
click at [373, 717] on div "Delete" at bounding box center [438, 708] width 182 height 31
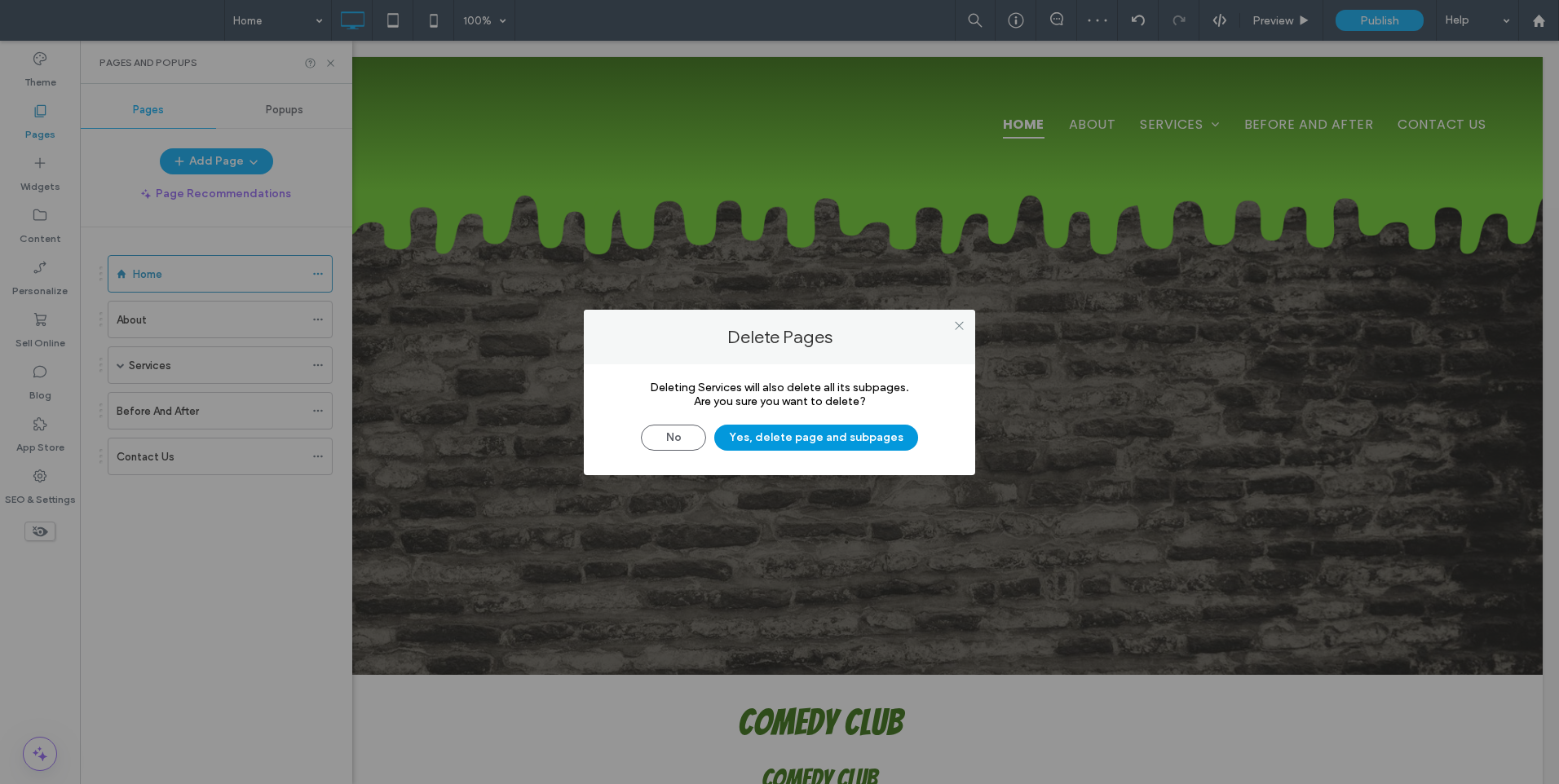
click at [782, 440] on button "Yes, delete page and subpages" at bounding box center [816, 437] width 204 height 26
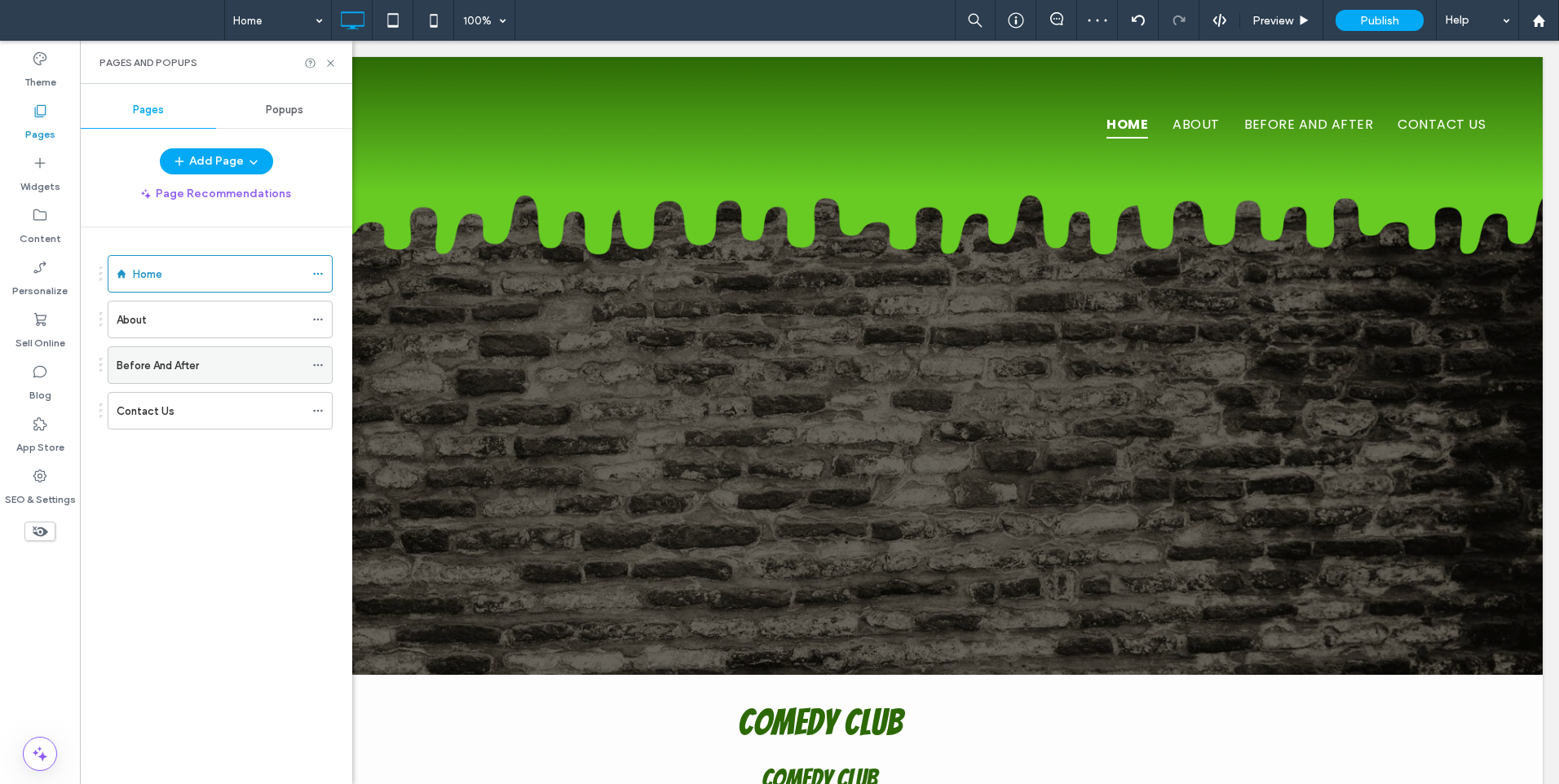
click at [317, 364] on icon at bounding box center [317, 365] width 11 height 11
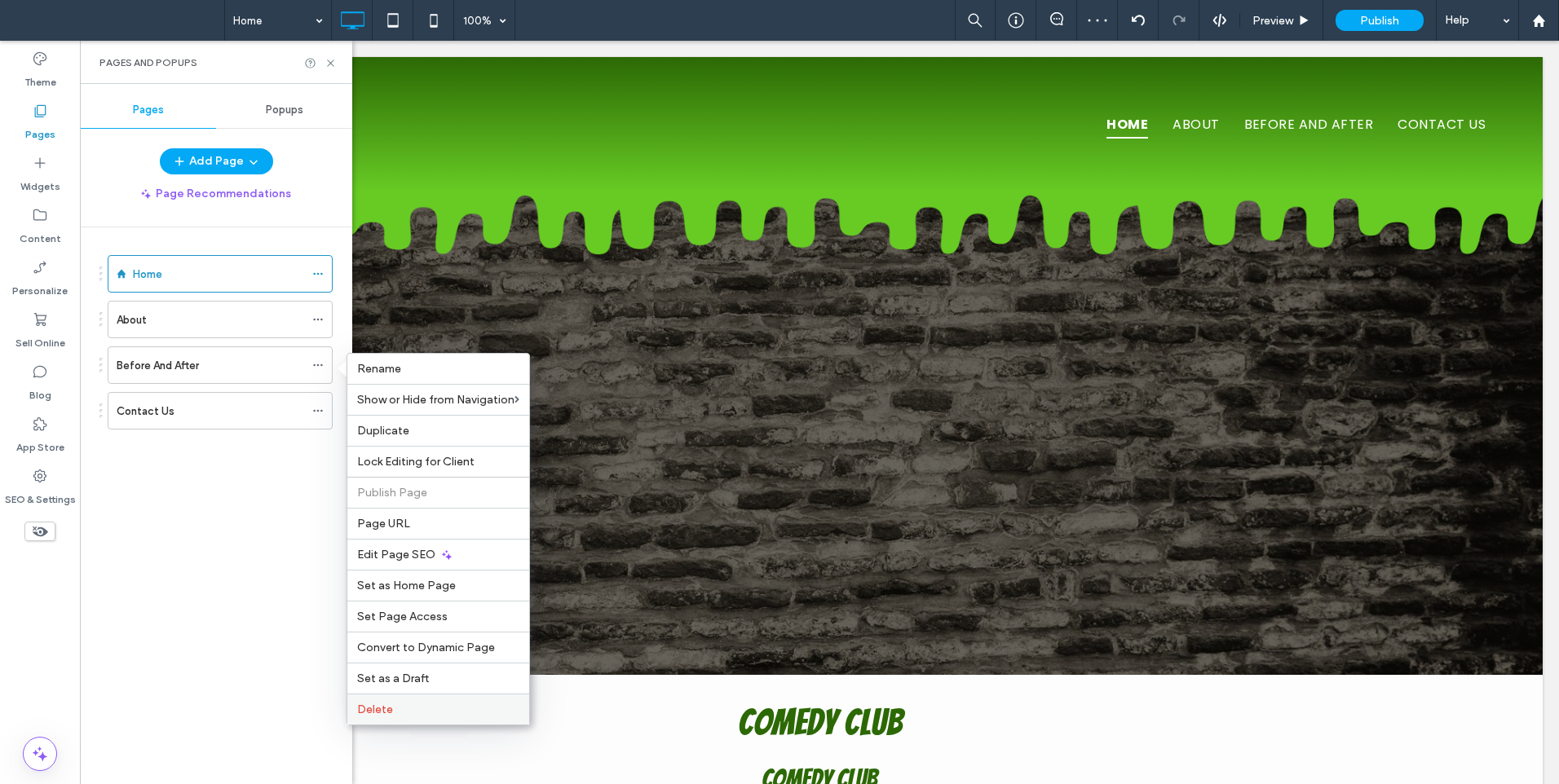
click at [384, 711] on span "Delete" at bounding box center [375, 709] width 36 height 14
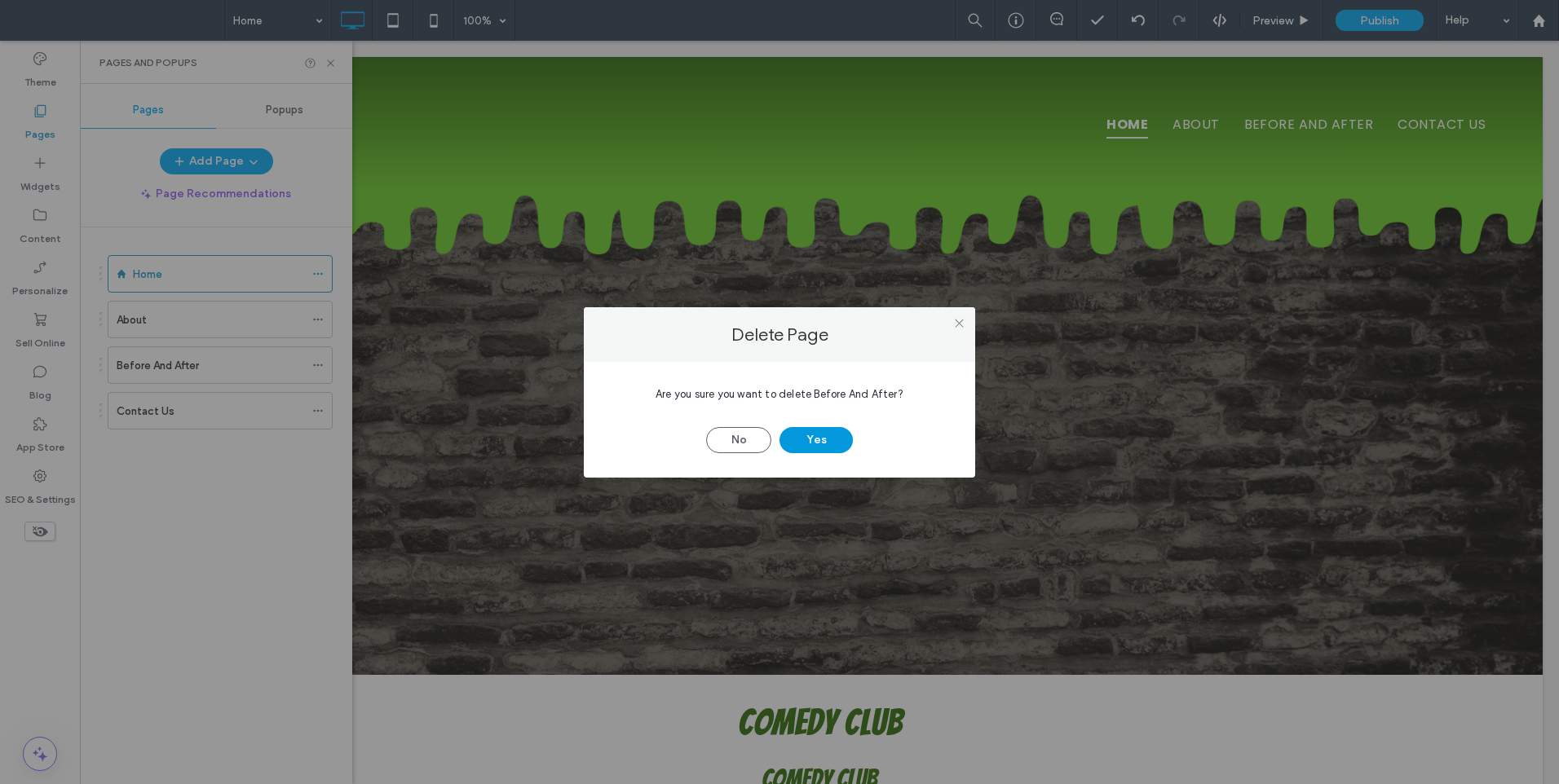
click at [834, 444] on button "Yes" at bounding box center [816, 440] width 73 height 26
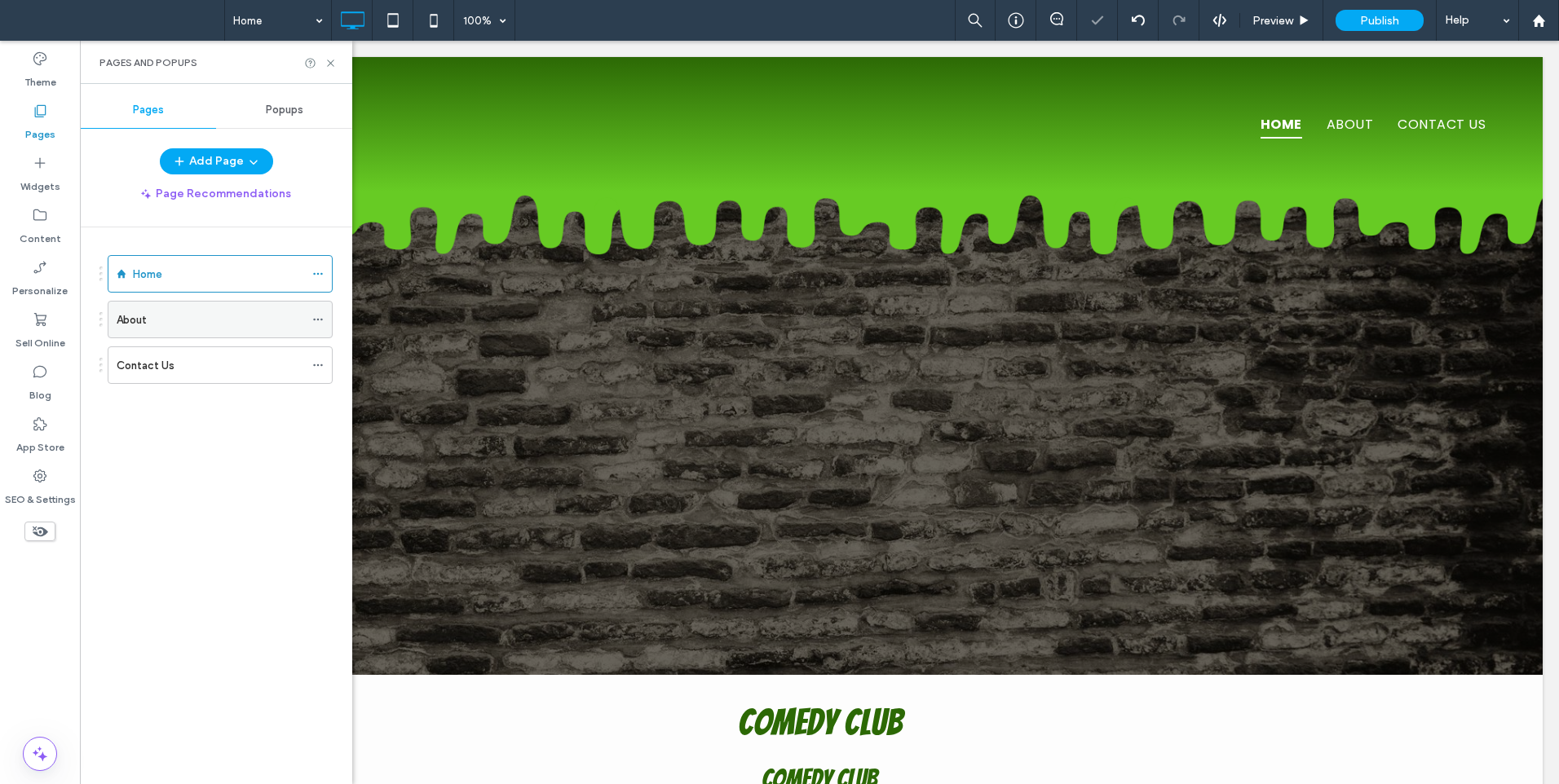
click at [318, 316] on icon at bounding box center [317, 319] width 11 height 11
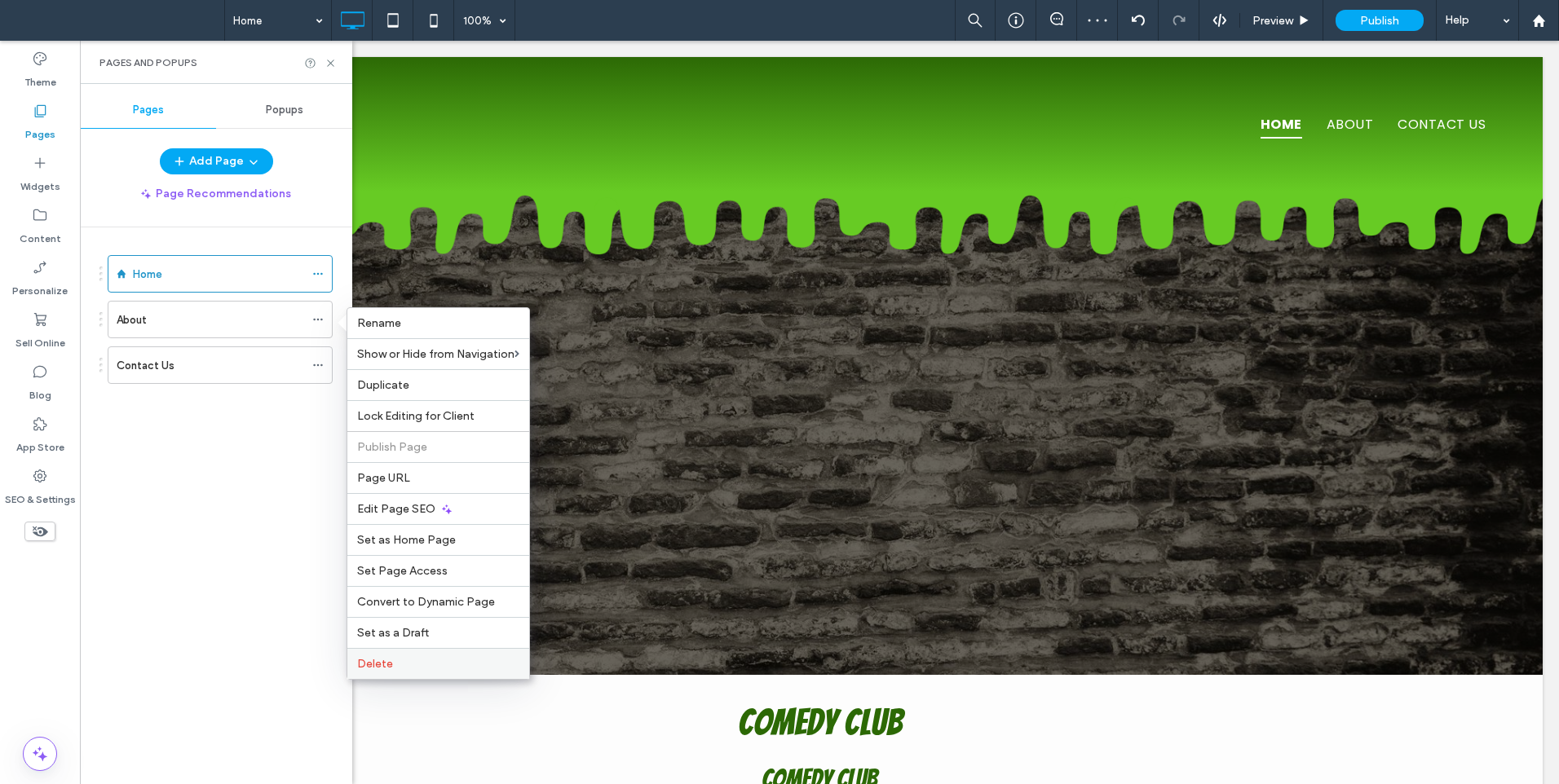
click at [383, 669] on span "Delete" at bounding box center [375, 664] width 36 height 14
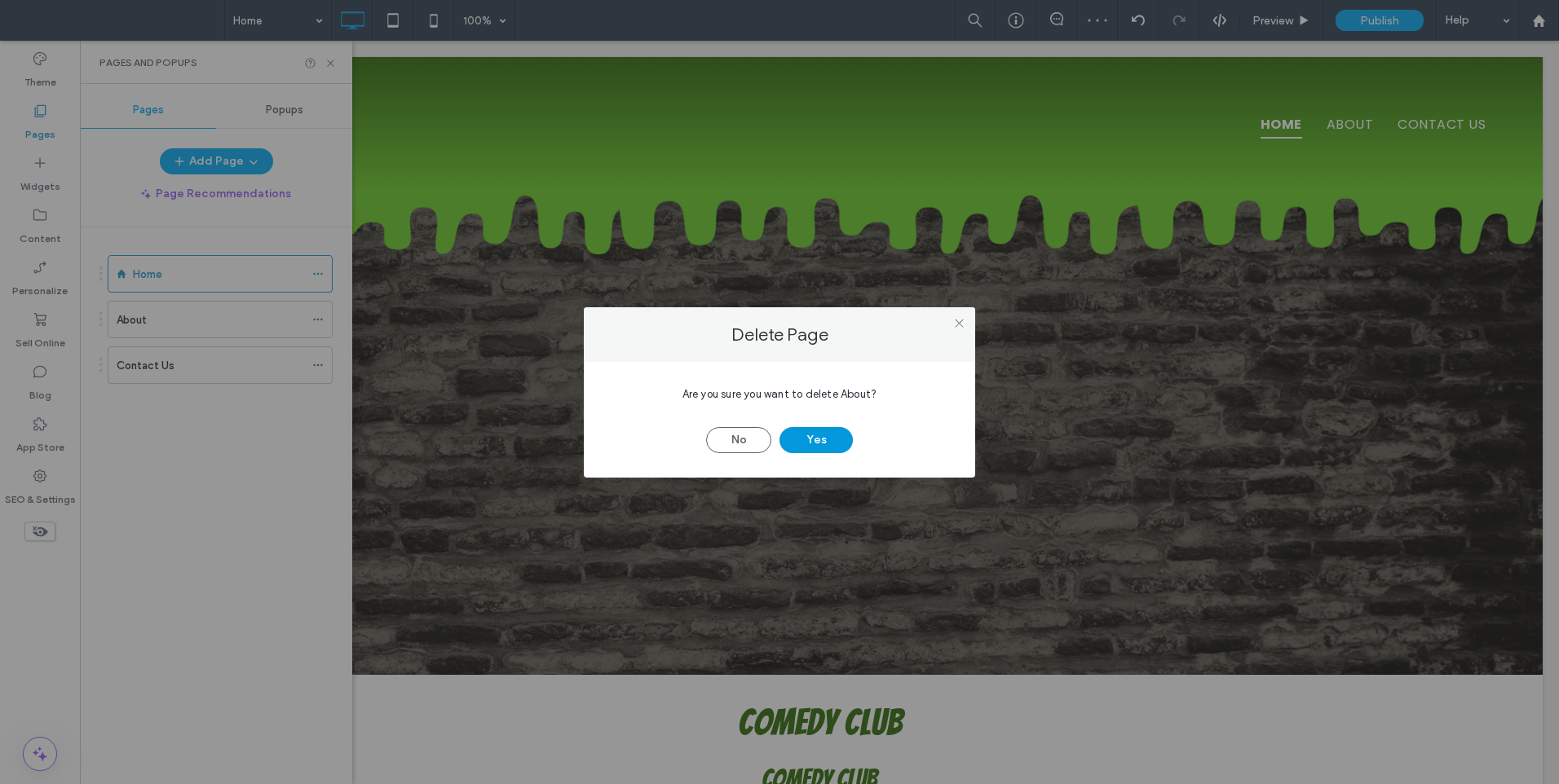
click at [821, 440] on button "Yes" at bounding box center [816, 440] width 73 height 26
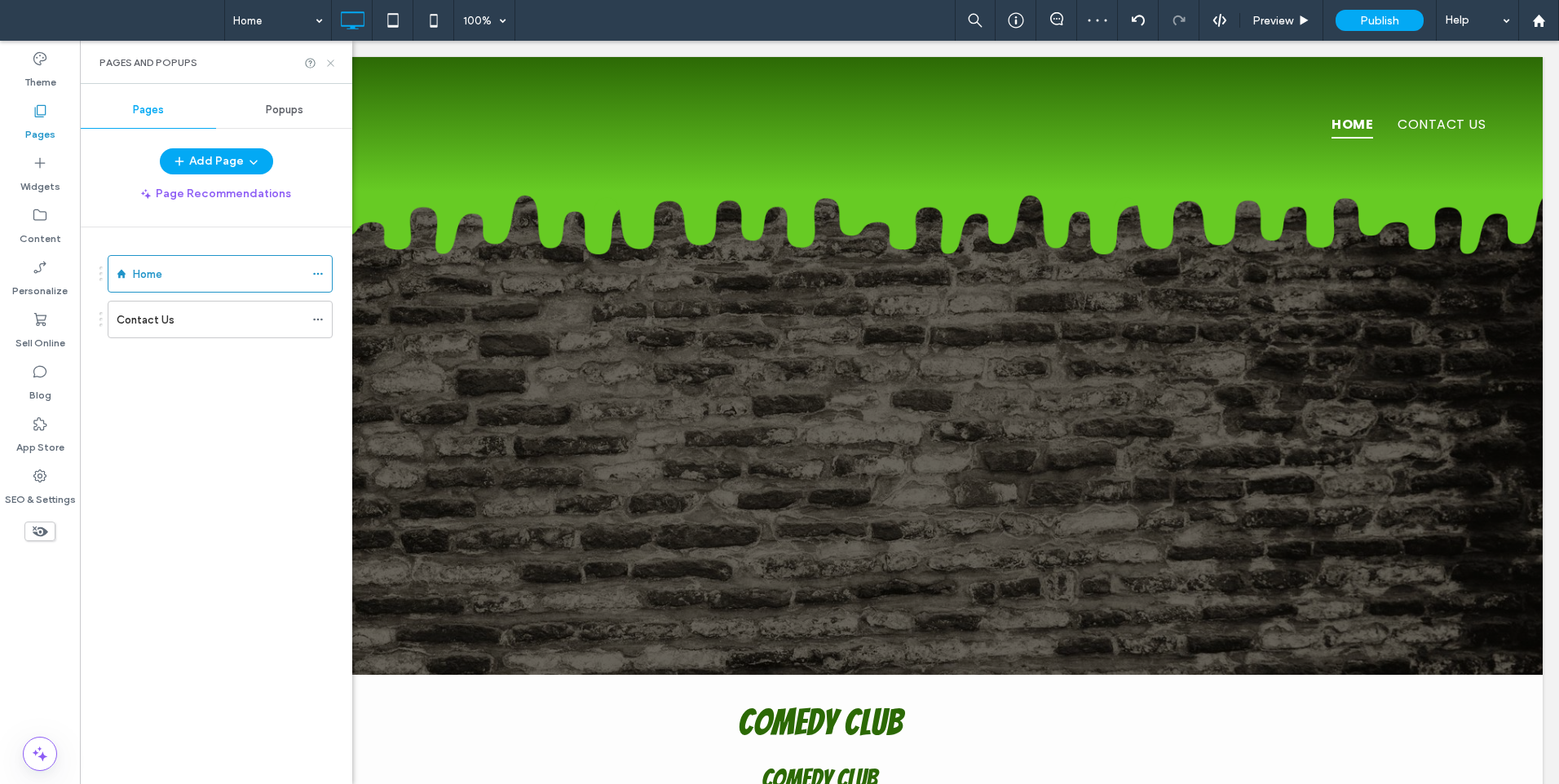
click at [328, 66] on icon at bounding box center [330, 63] width 12 height 12
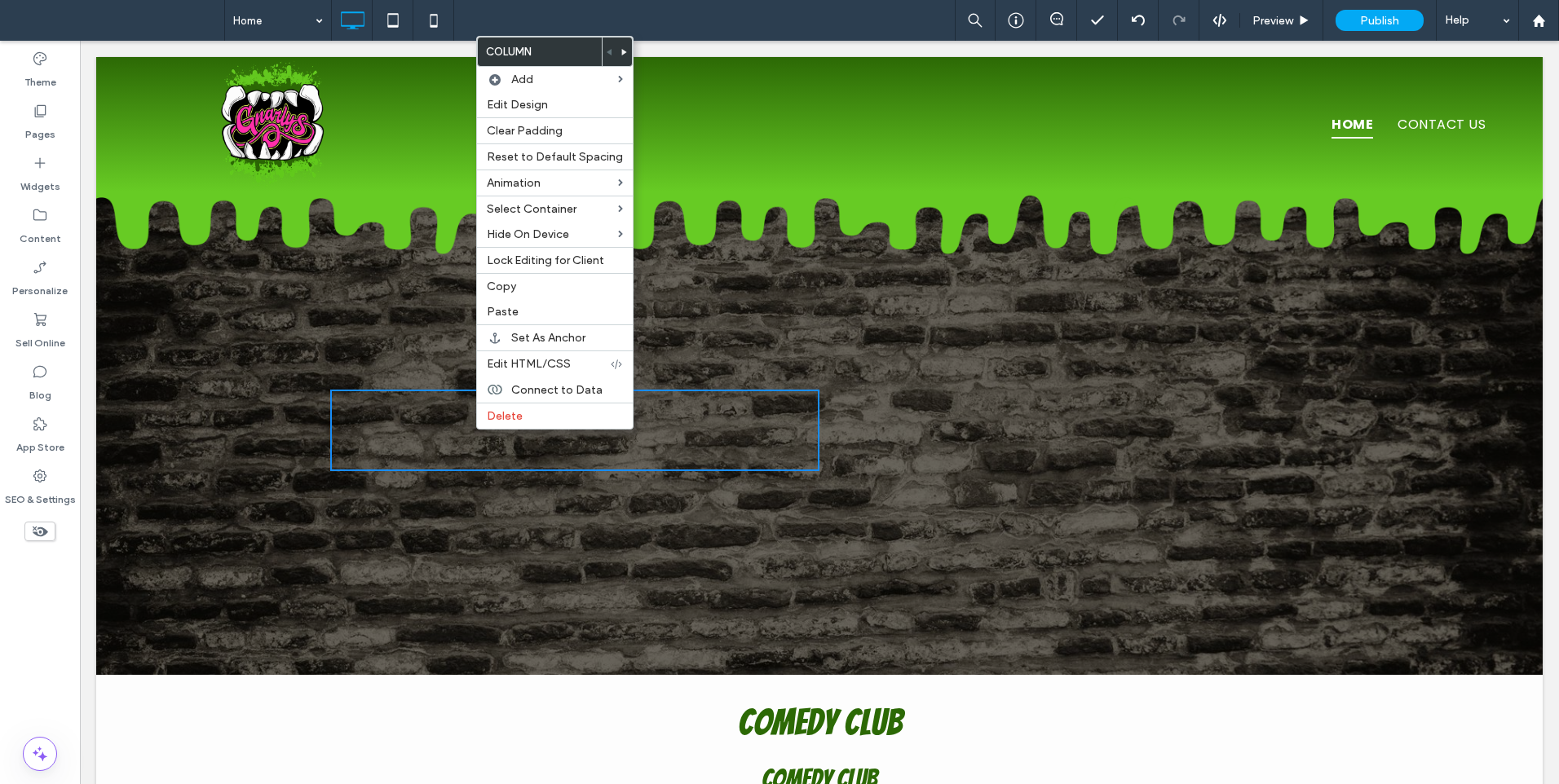
click at [455, 485] on div "Click To Paste Click To Paste" at bounding box center [819, 471] width 1446 height 407
